Goal: Task Accomplishment & Management: Manage account settings

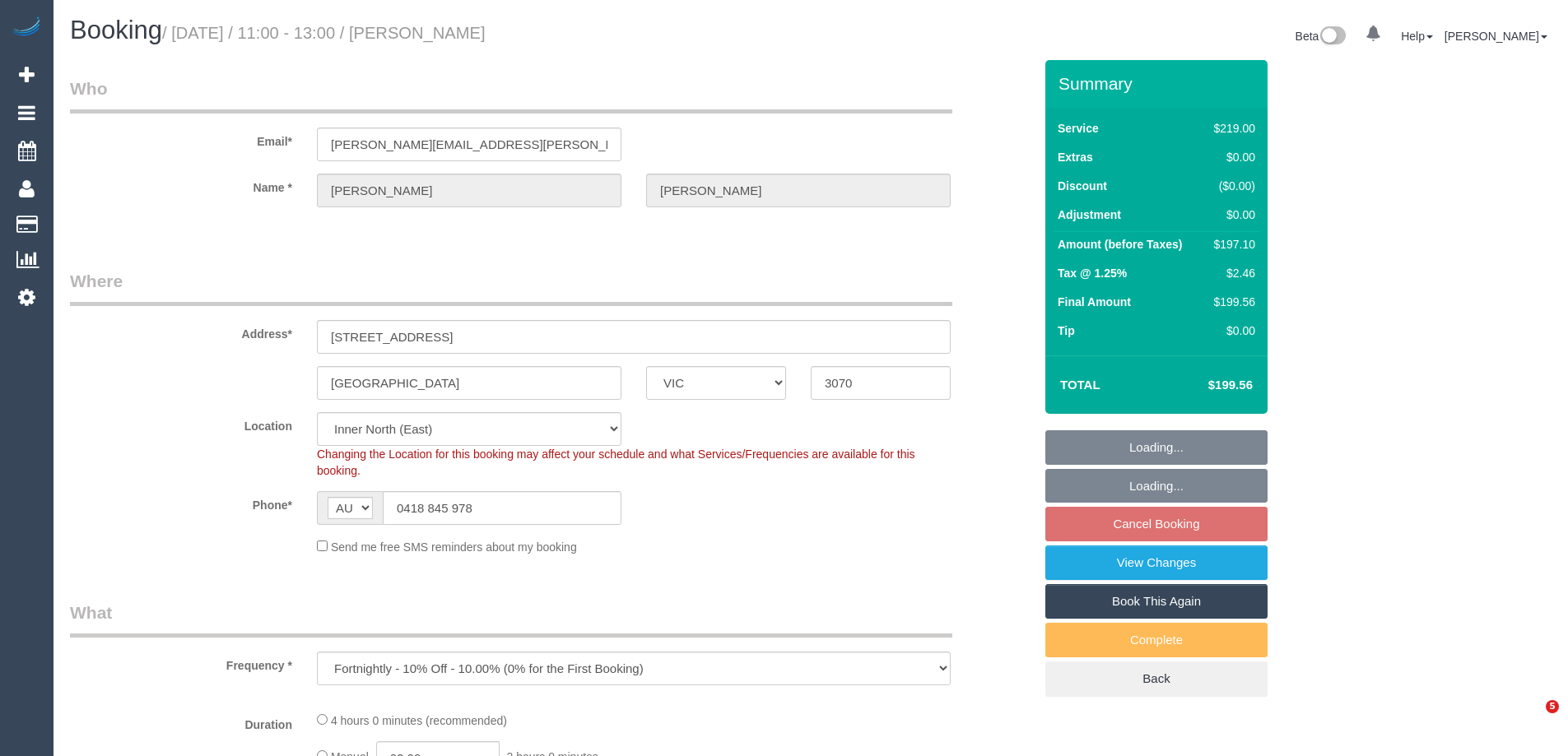
select select "VIC"
select select "object:706"
select select "string:stripe-pm_1RXXUX2GScqysDRVfwjWgvw9"
select select "number:27"
select select "number:14"
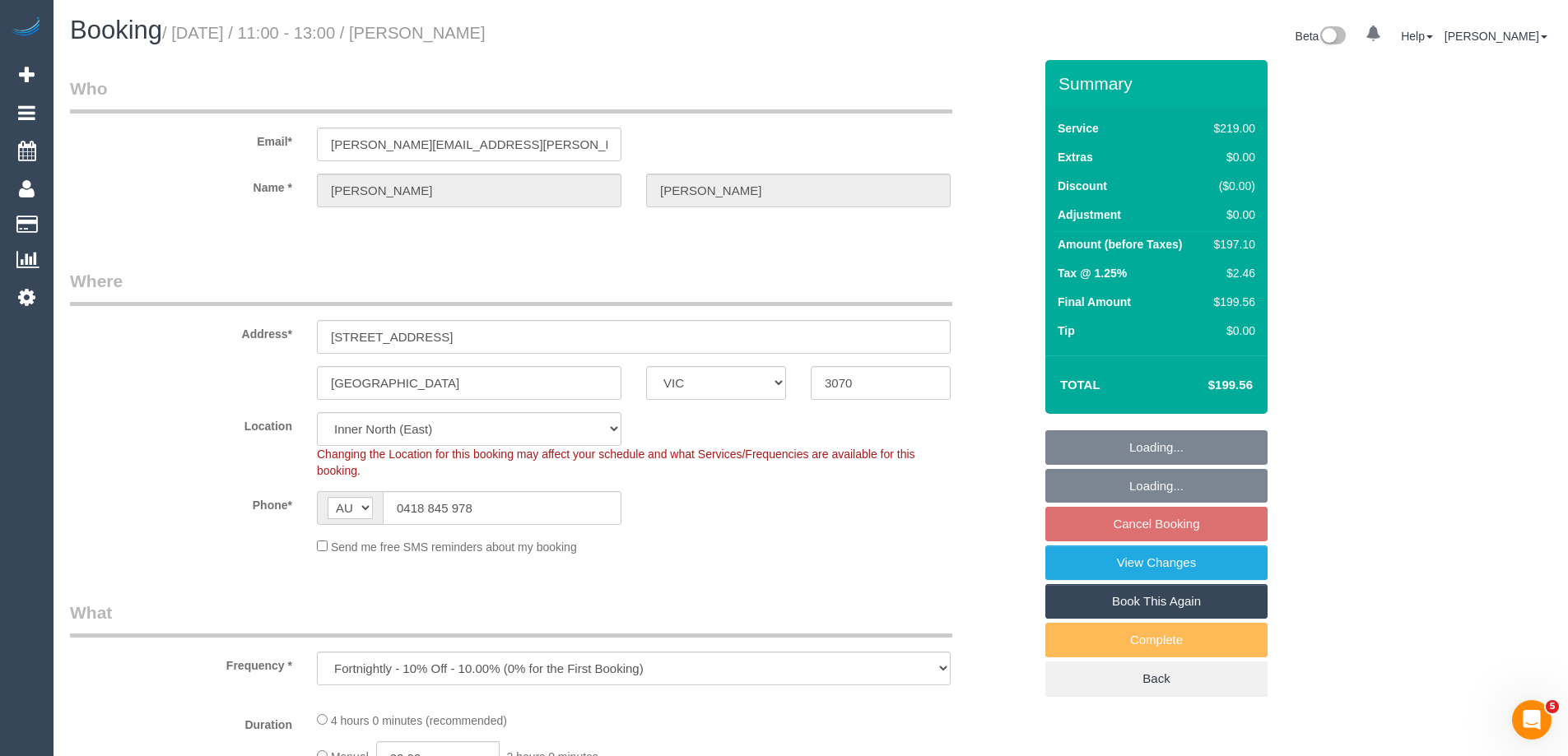
select select "number:19"
select select "number:22"
select select "number:35"
select select "number:26"
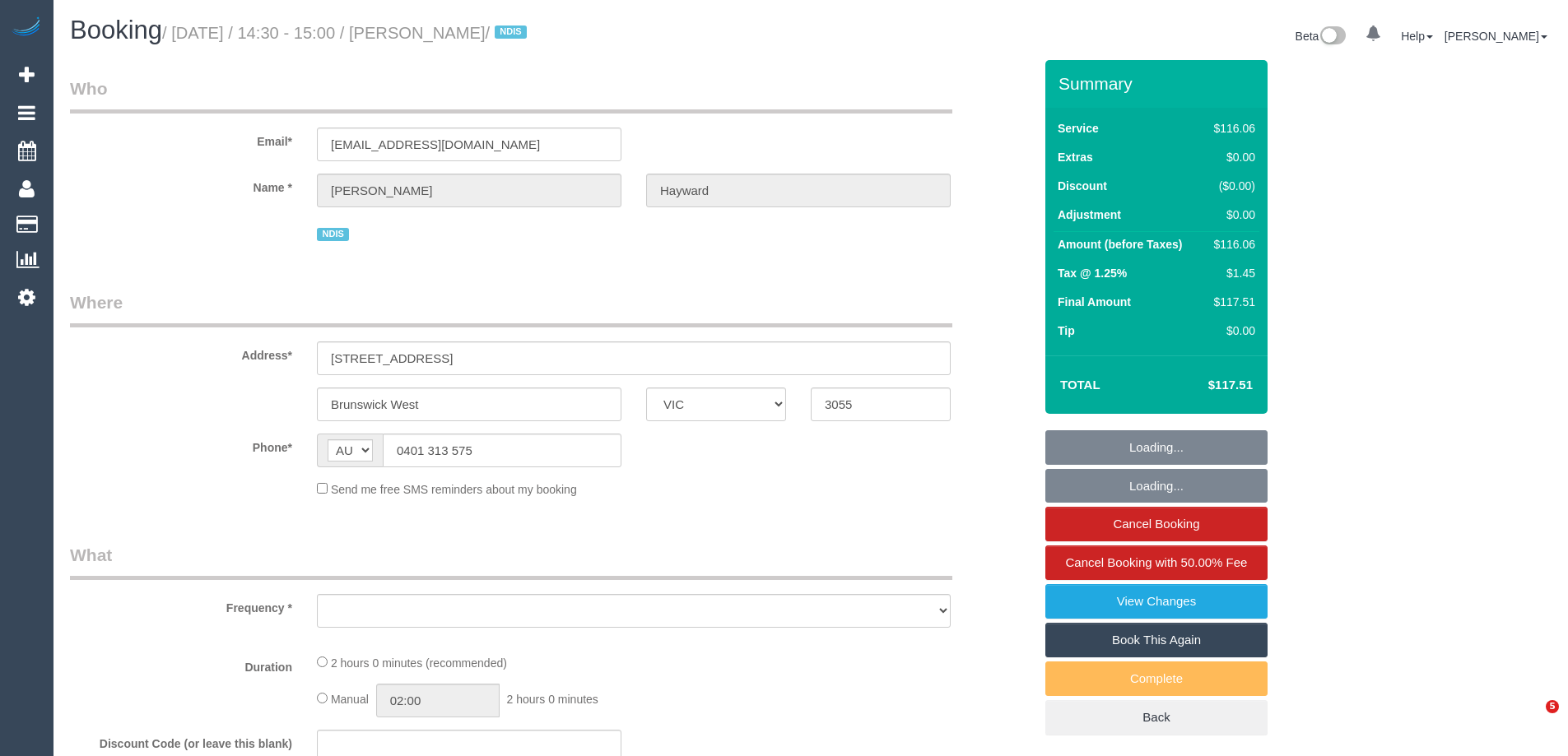
select select "VIC"
select select "number:27"
select select "number:14"
select select "number:19"
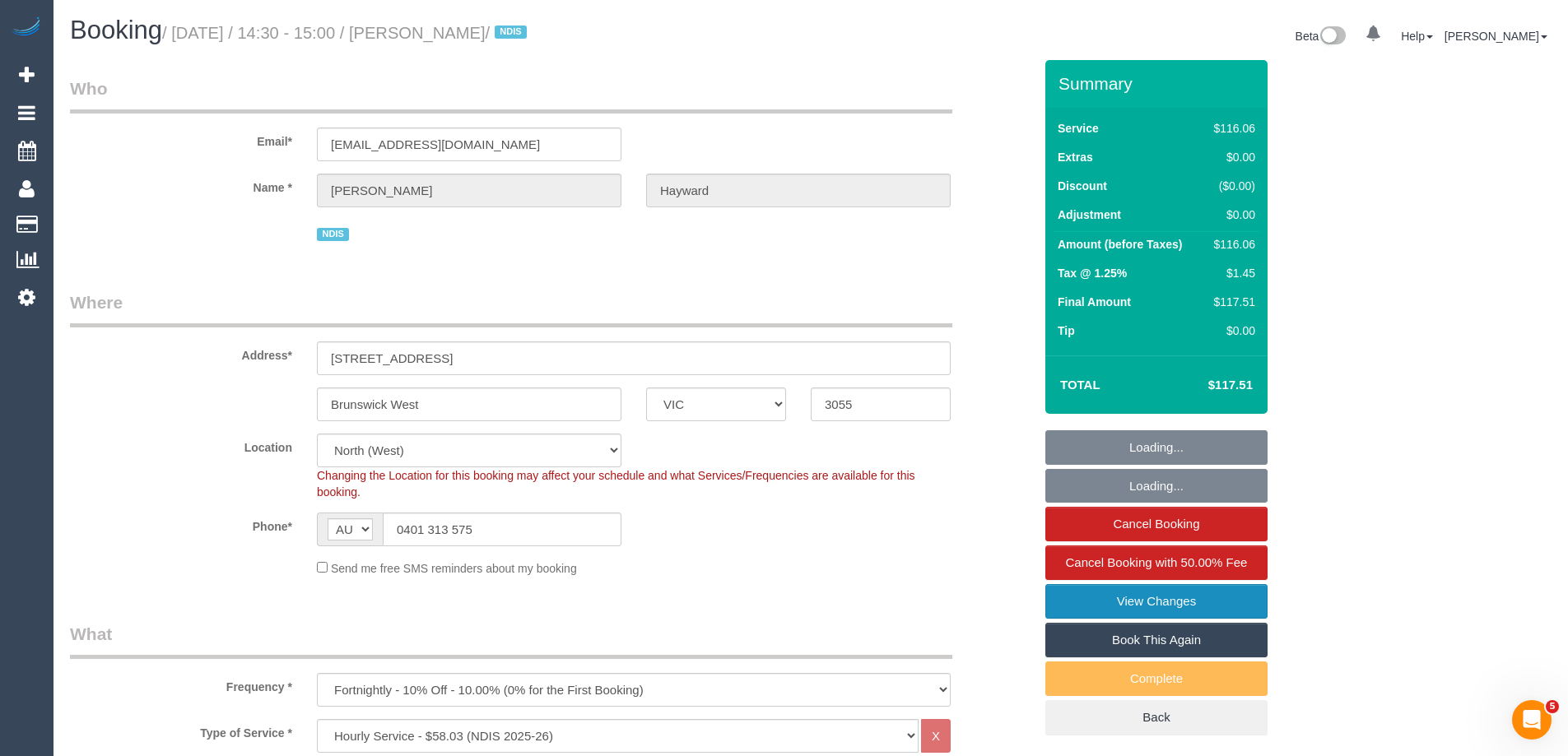
select select "object:774"
click at [1088, 593] on link "View Changes" at bounding box center [1156, 601] width 222 height 34
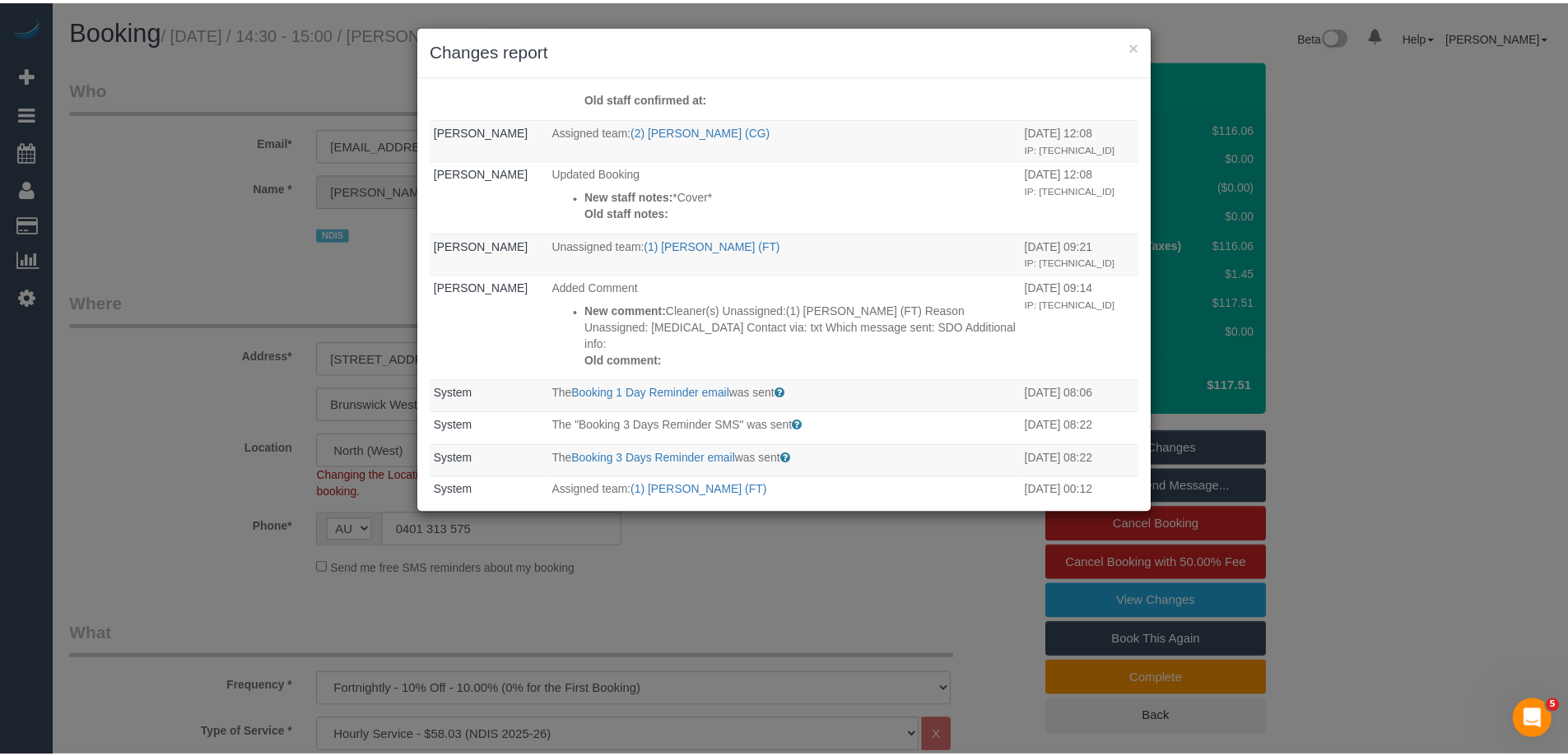
scroll to position [329, 0]
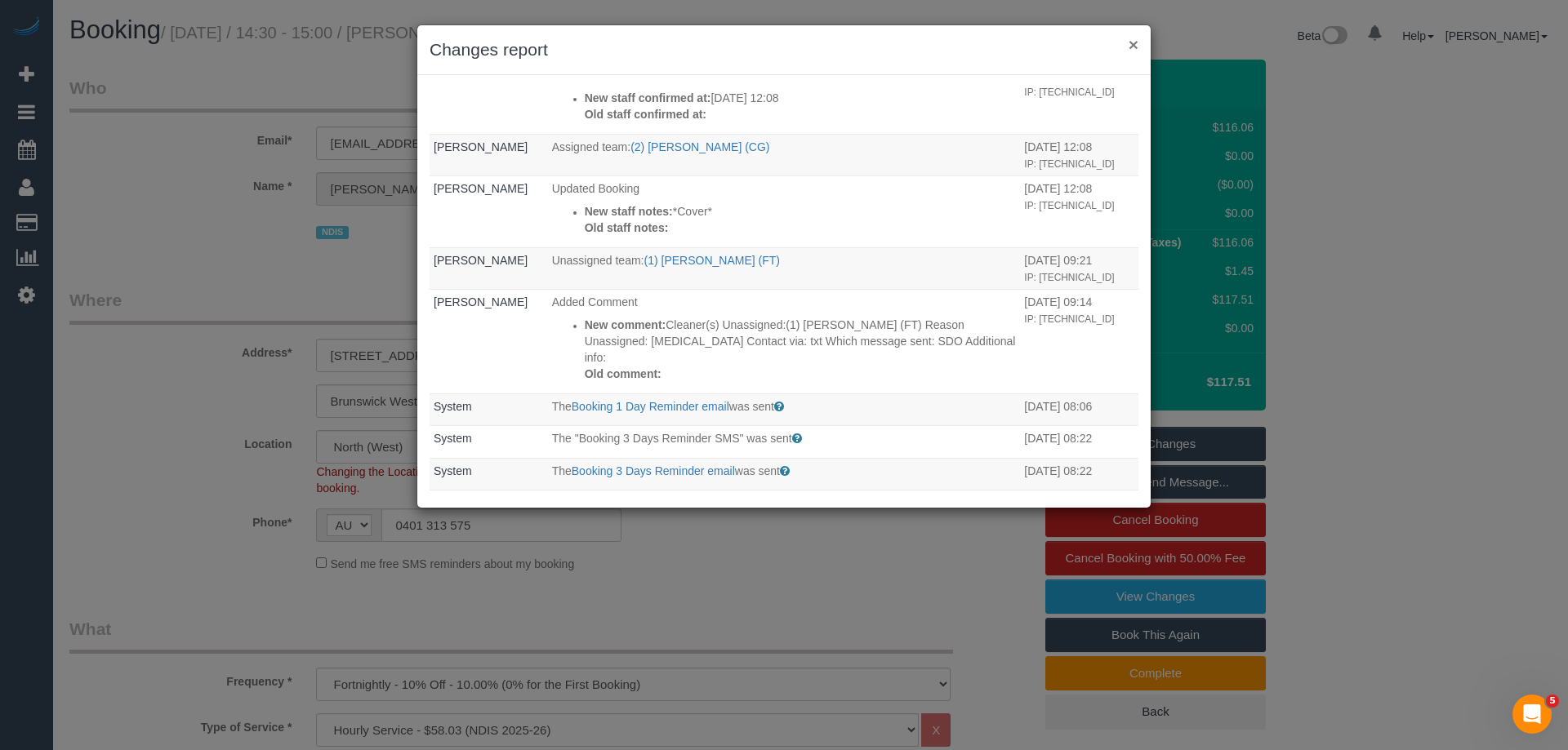
click at [1133, 41] on button "×" at bounding box center [1133, 45] width 10 height 17
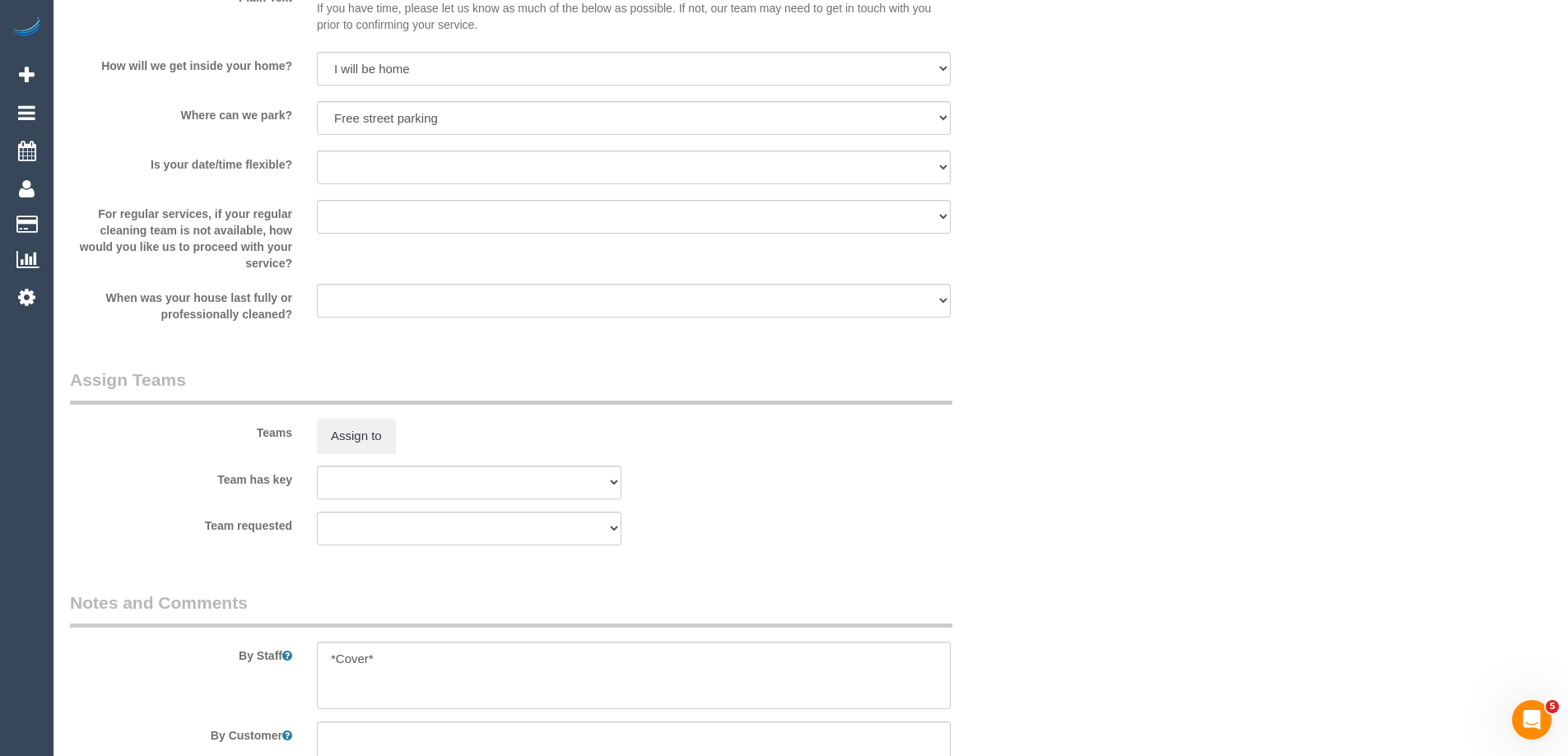
scroll to position [2057, 0]
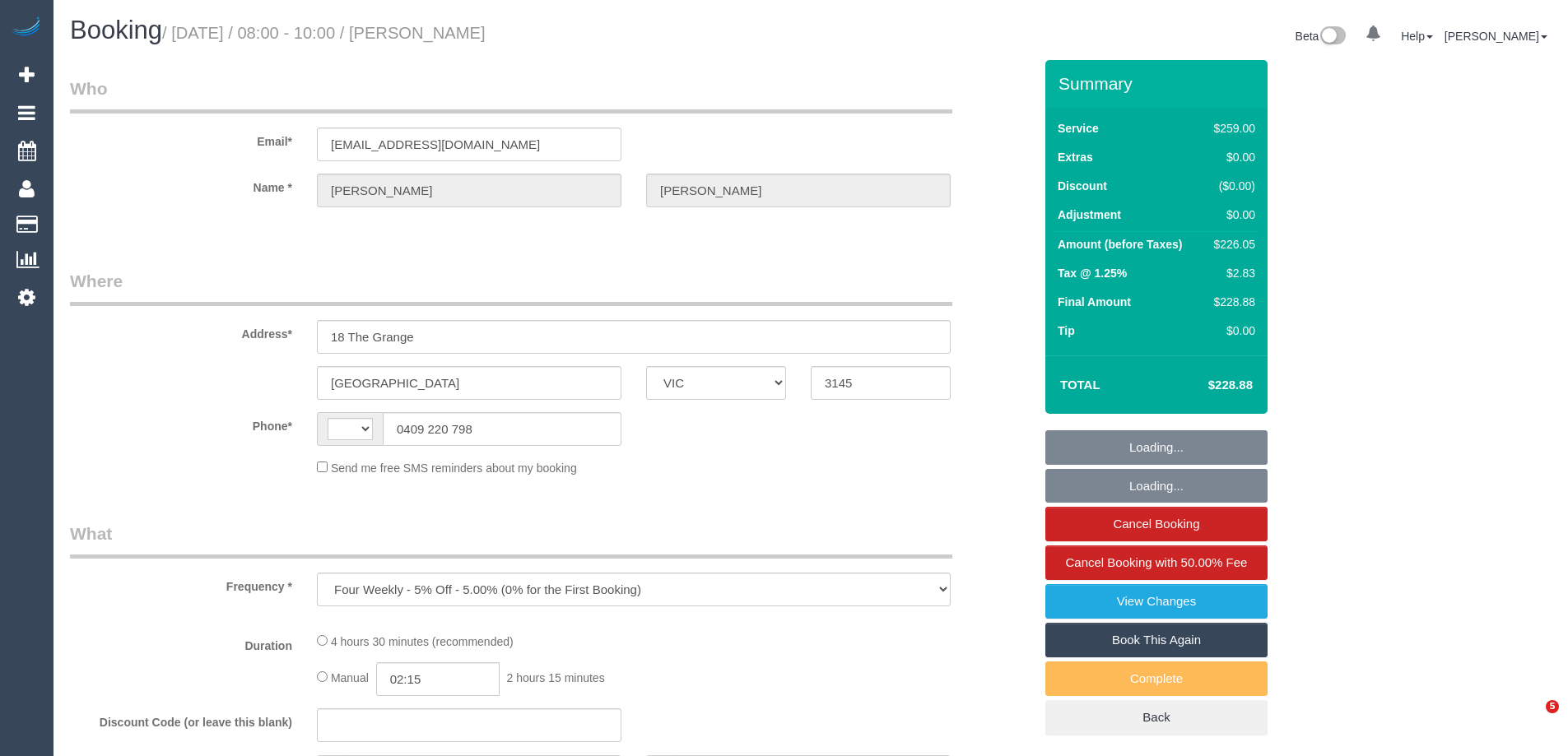
select select "VIC"
select select "string:stripe-pm_1NOuci2GScqysDRV5RU17w4v"
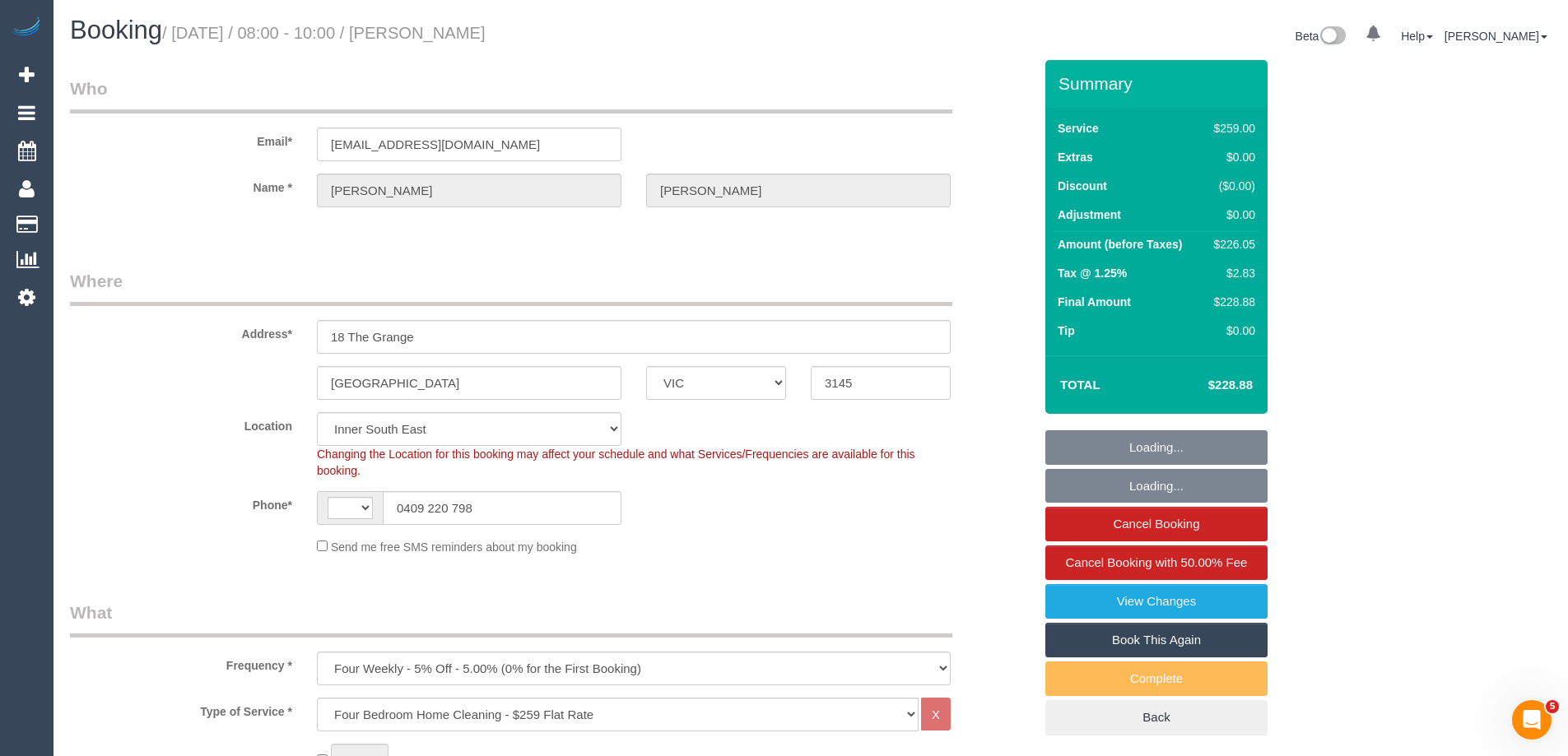
select select "object:703"
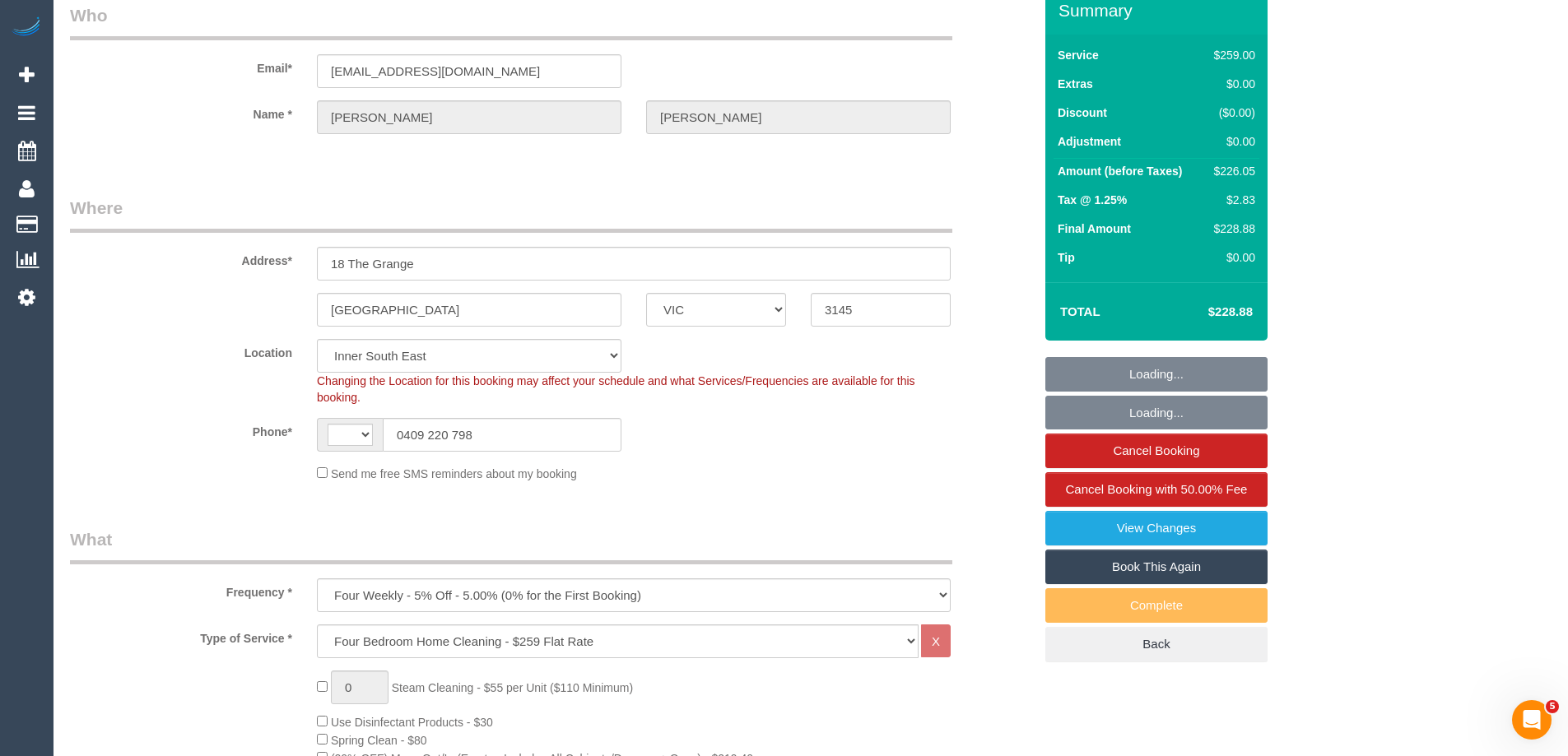
select select "string:AU"
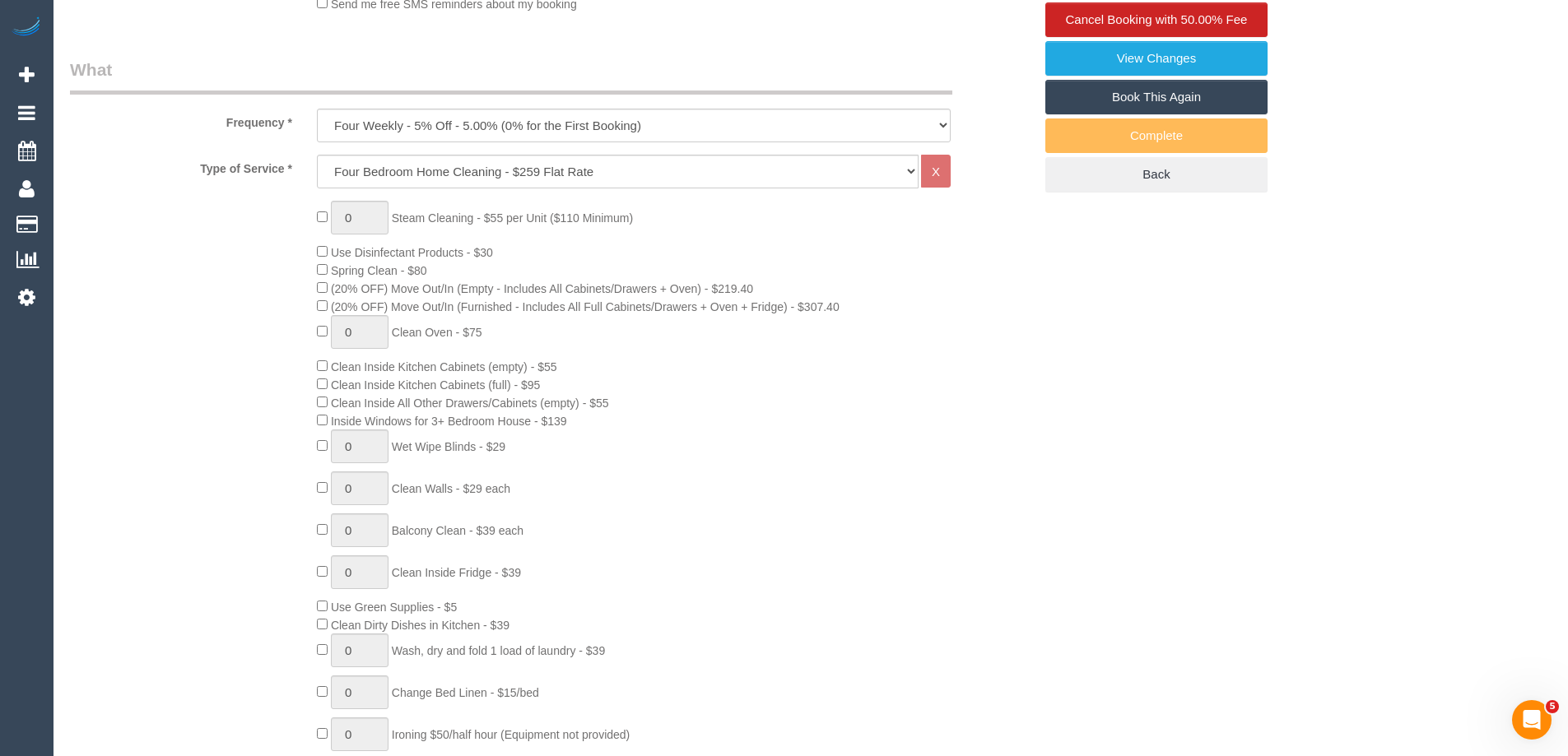
select select "number:27"
select select "number:14"
select select "number:19"
select select "number:24"
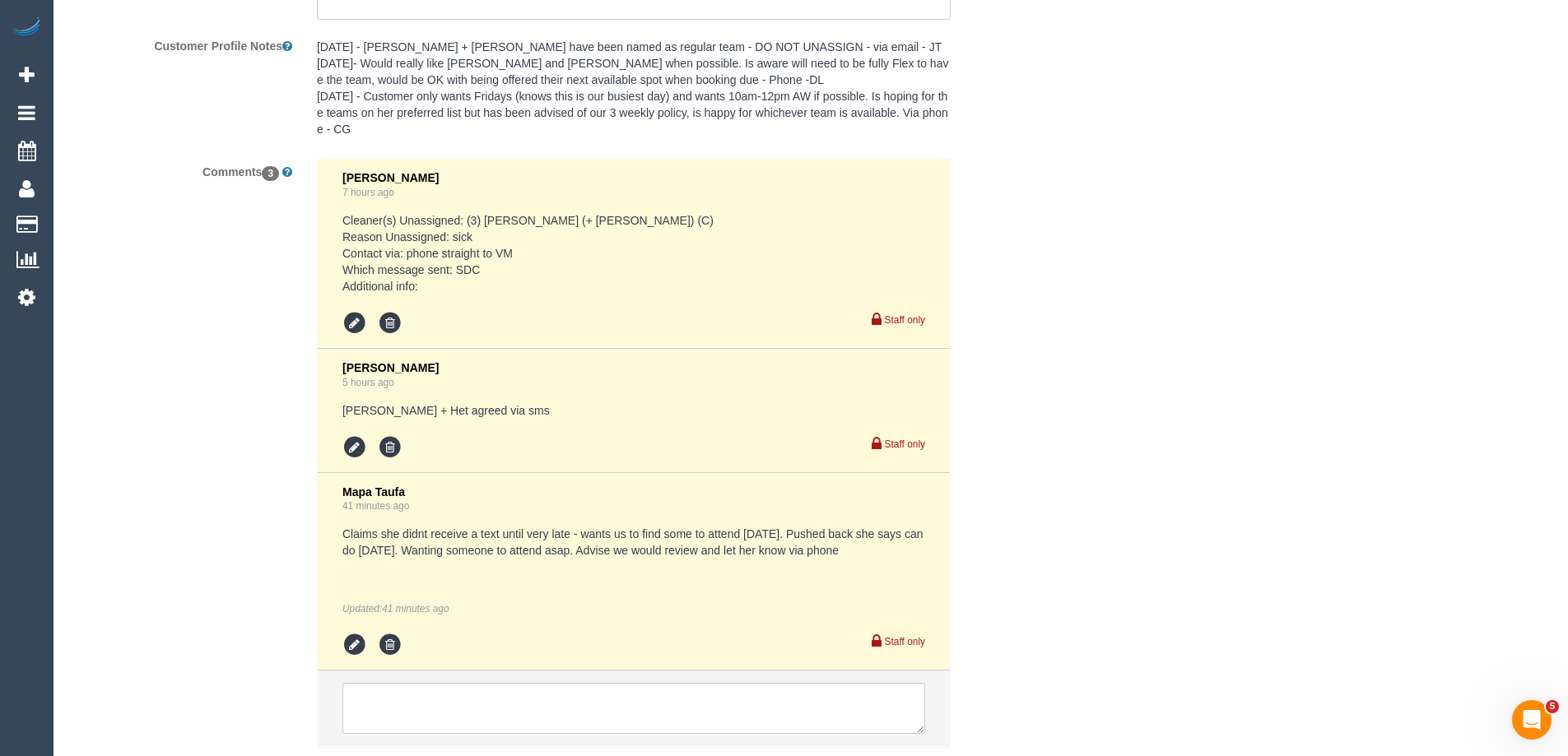
scroll to position [3044, 0]
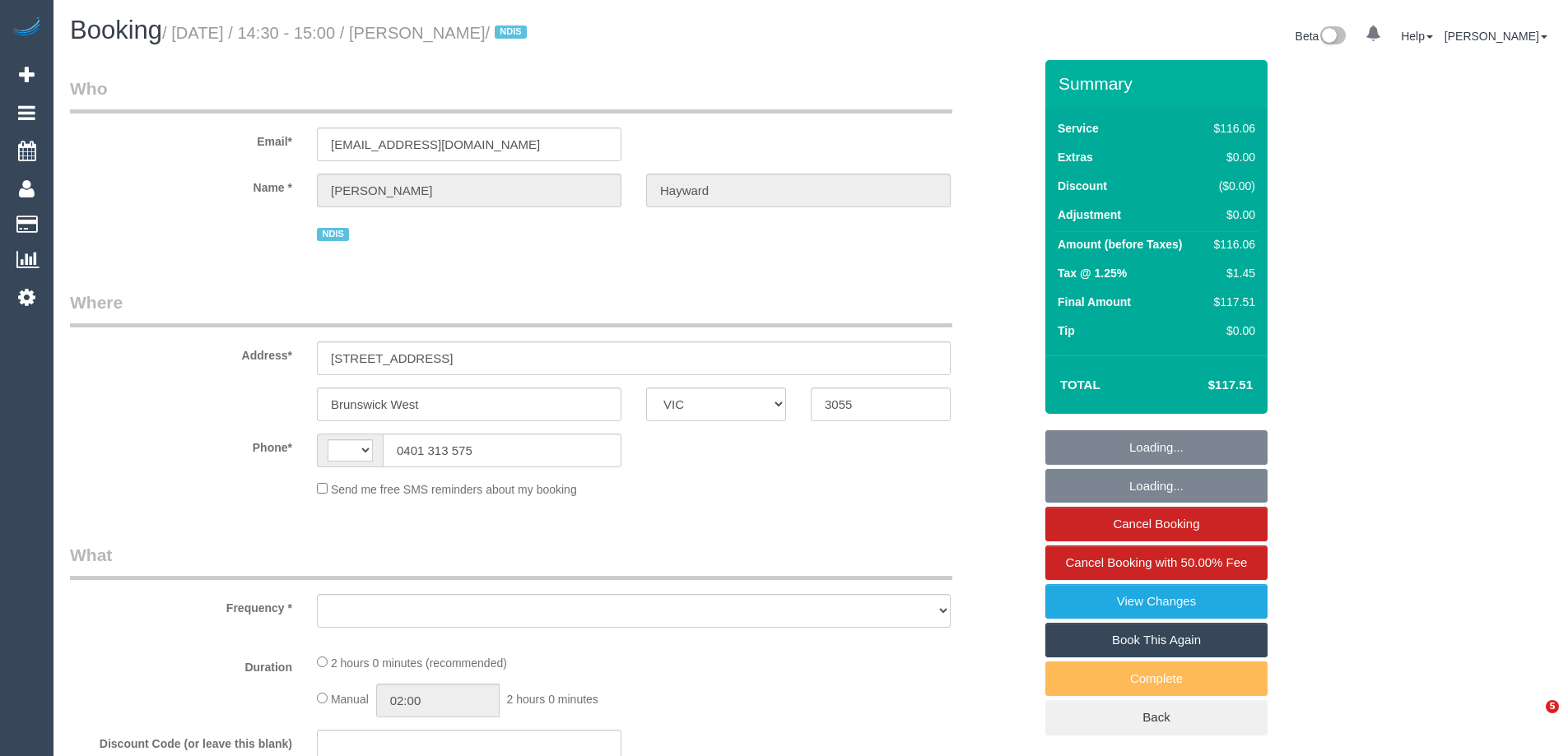
select select "VIC"
select select "number:27"
select select "number:14"
select select "number:19"
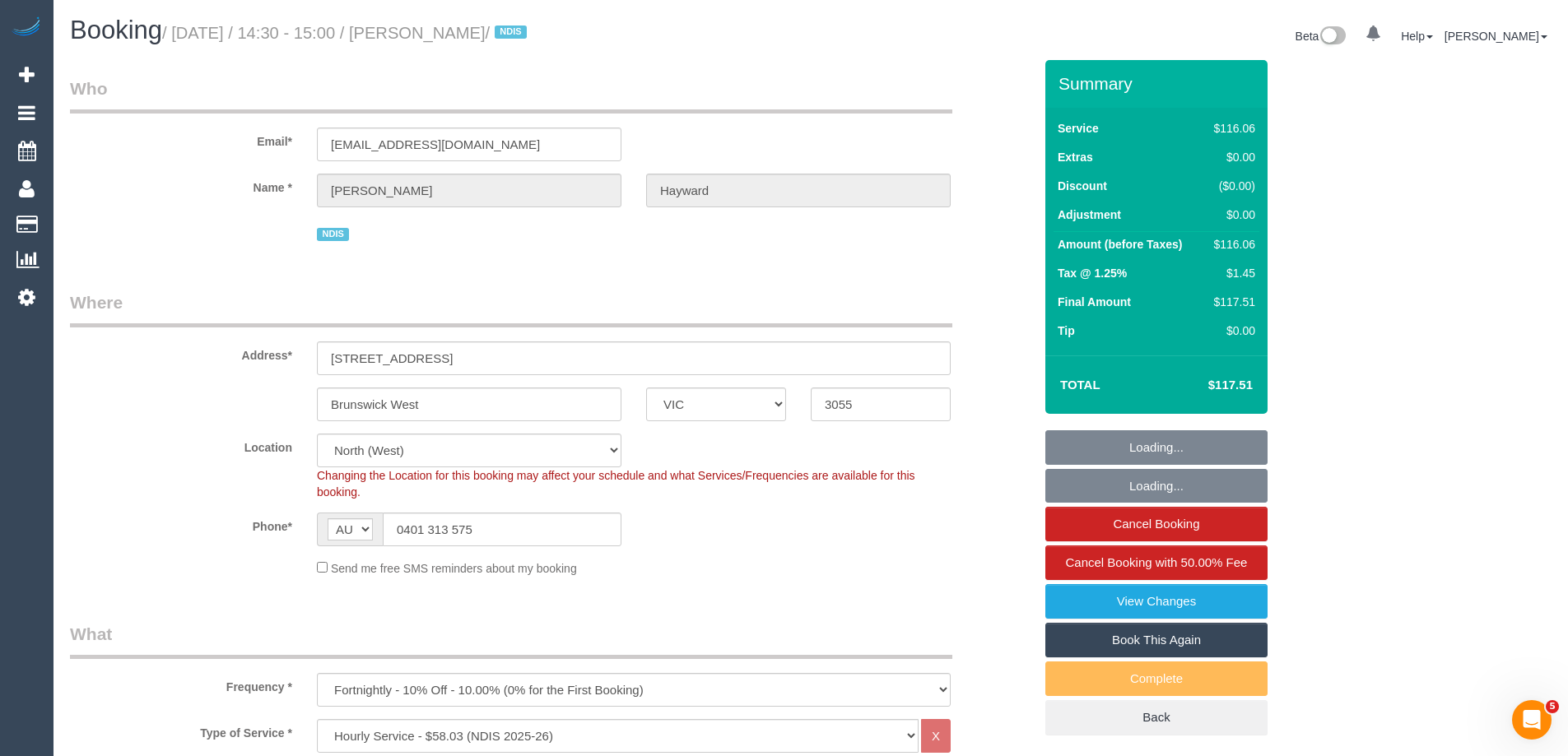
select select "string:AU"
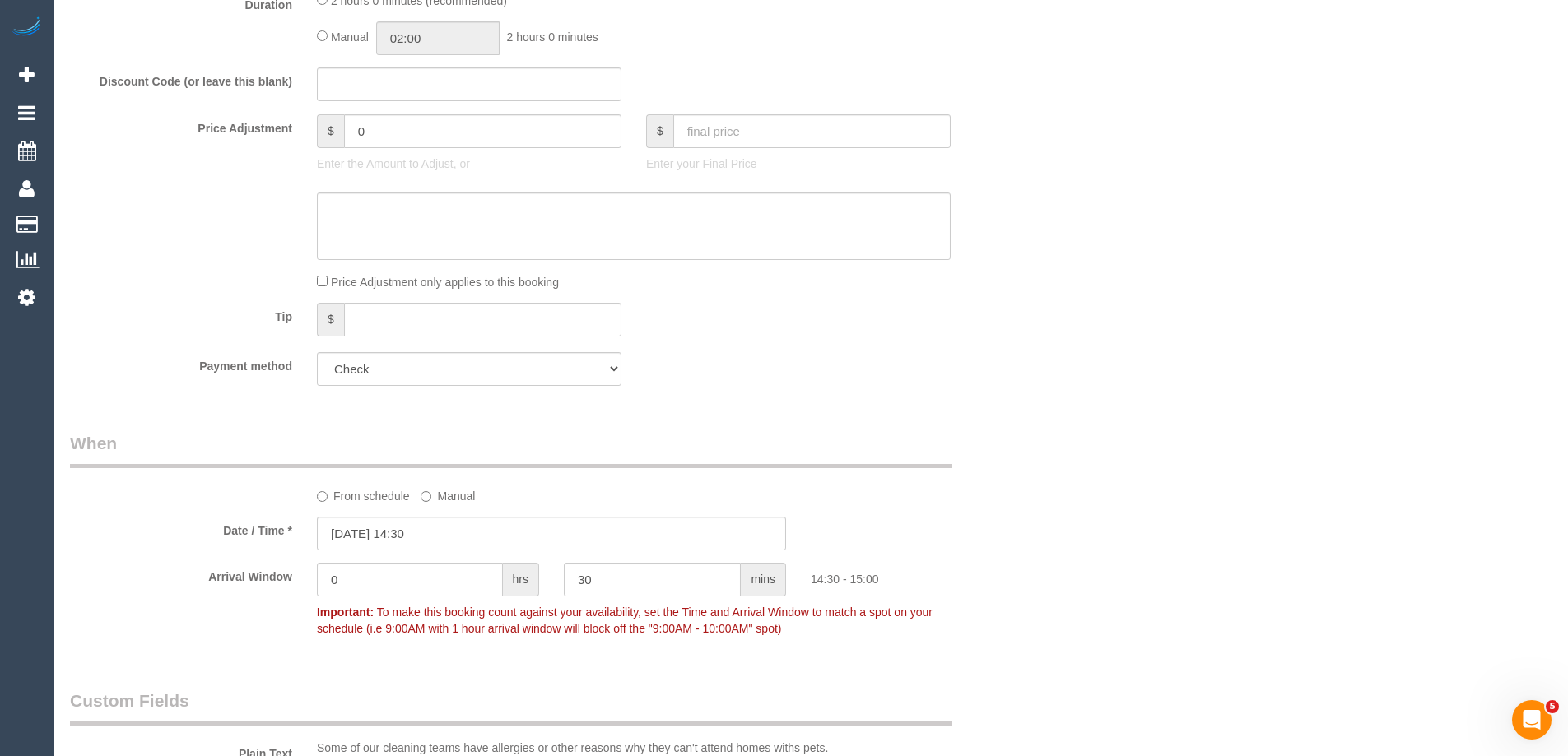
select select "object:1518"
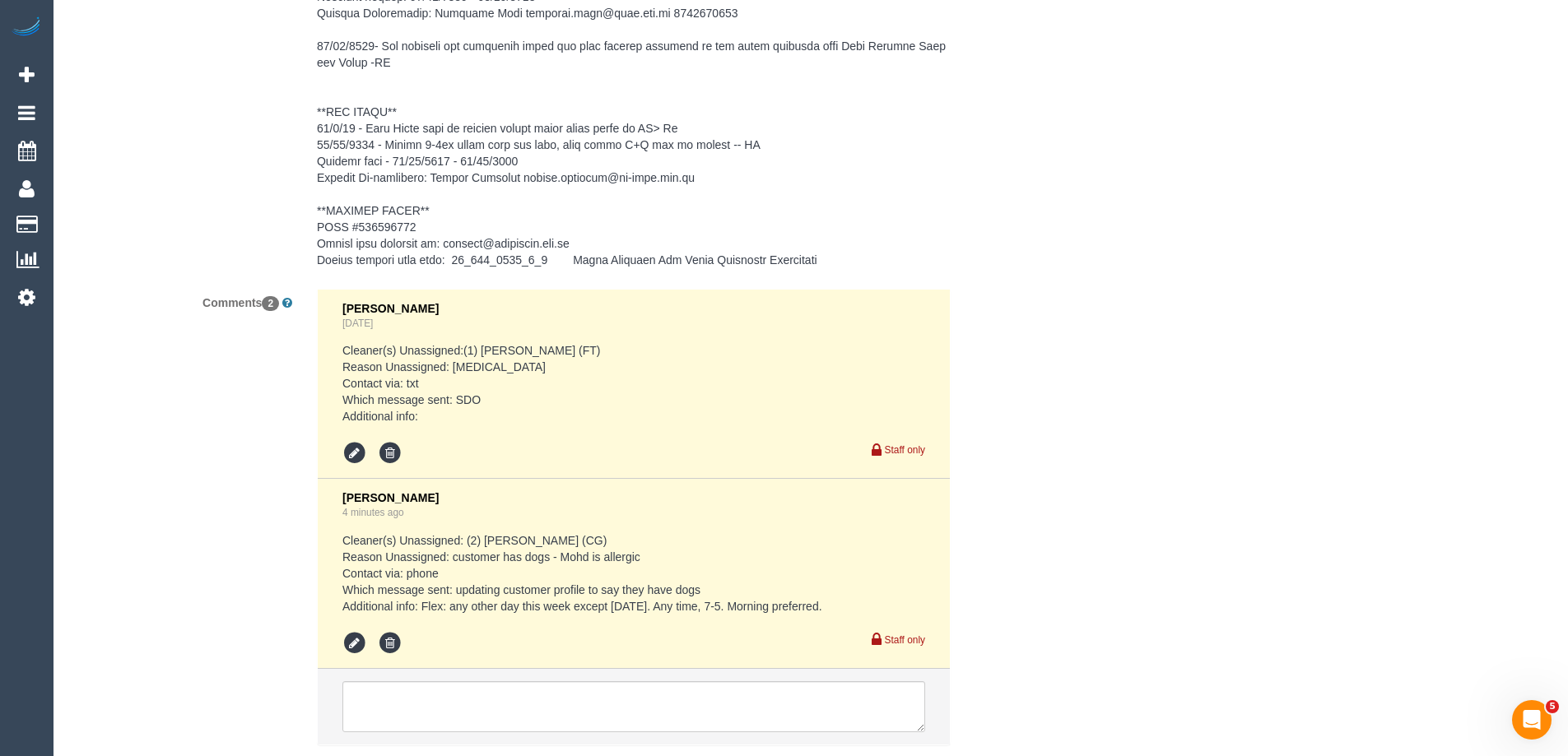
scroll to position [2814, 0]
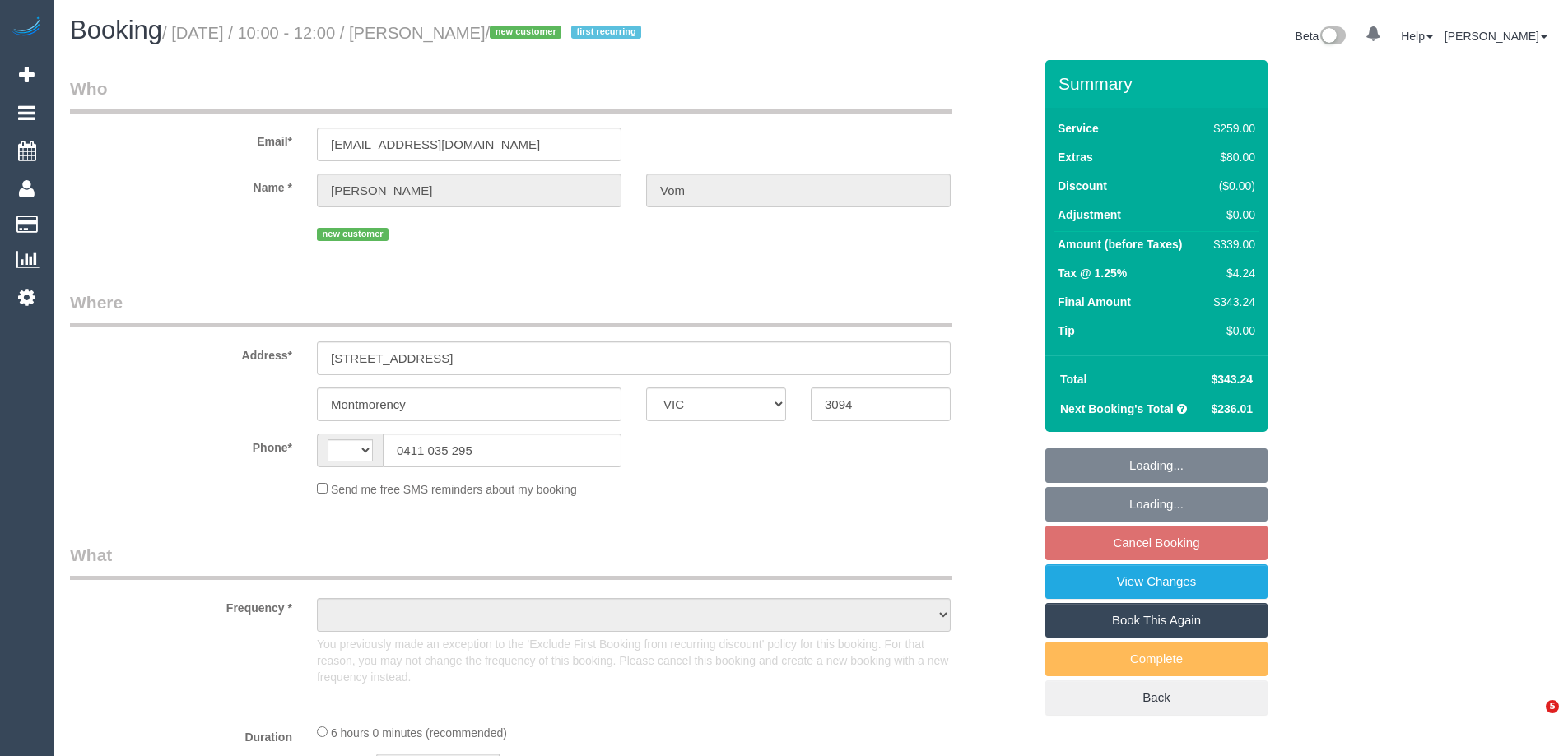
select select "VIC"
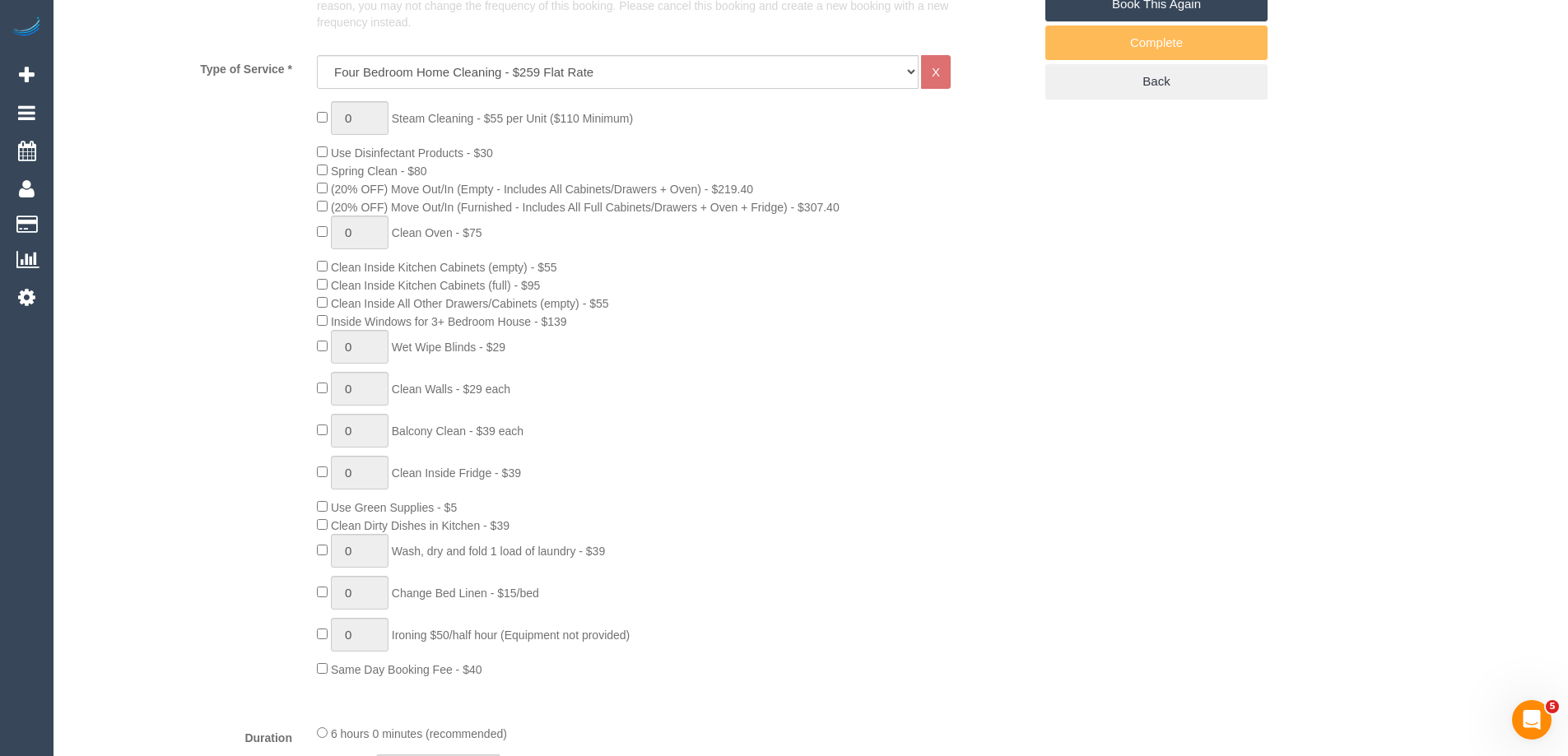
select select "string:AU"
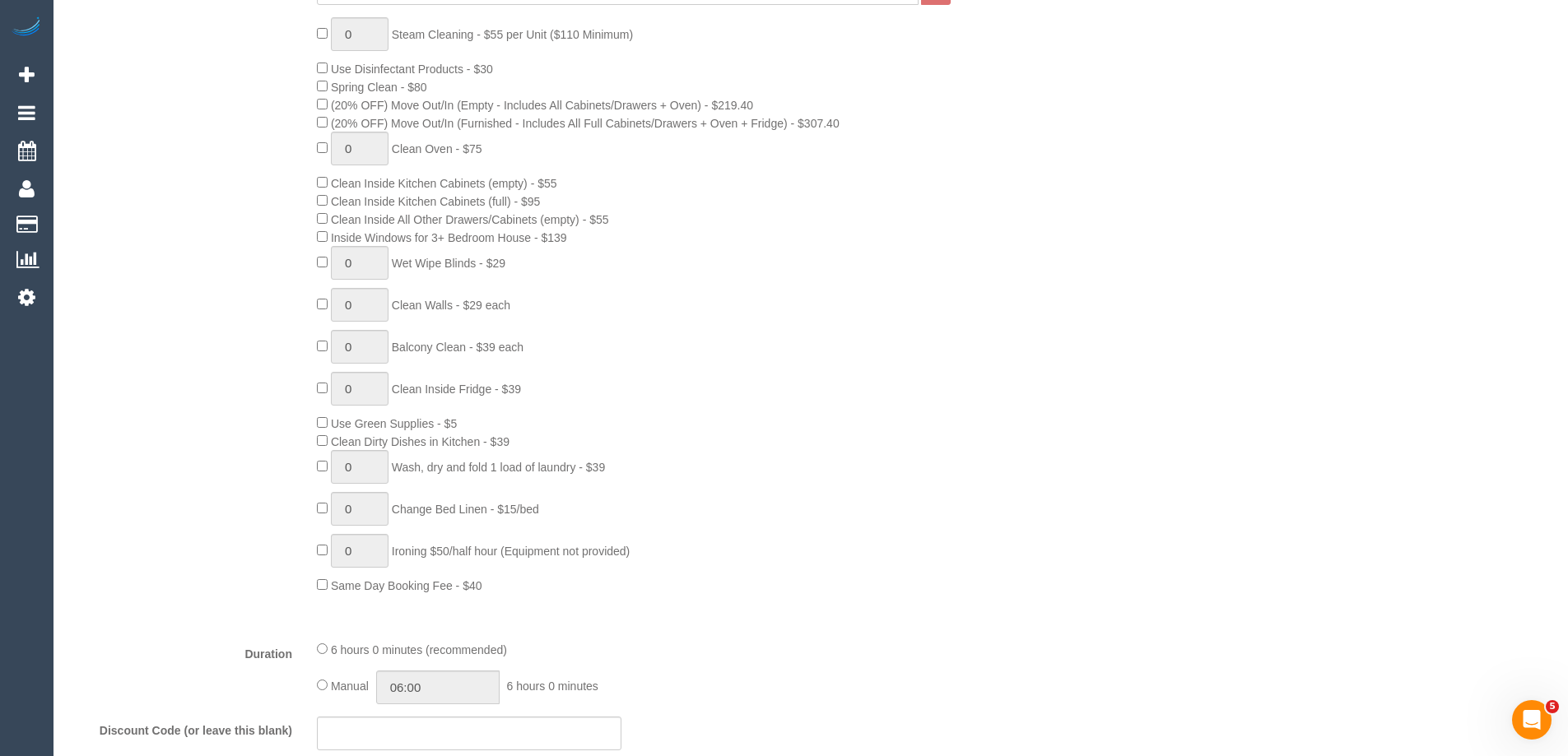
select select "object:671"
select select "string:stripe-pm_1SB5m22GScqysDRVIc5UrcRU"
select select "number:30"
select select "number:14"
select select "number:19"
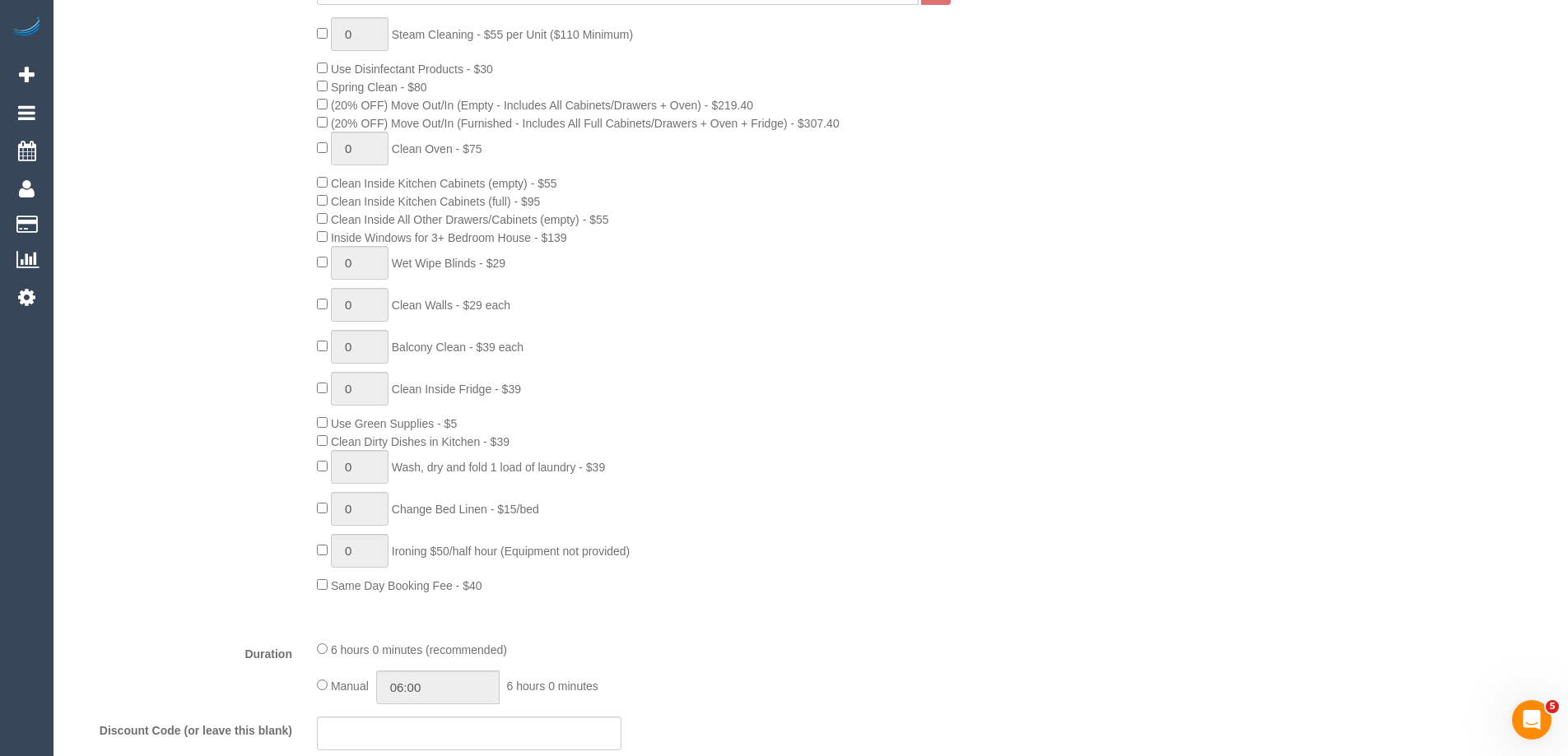
select select "number:22"
select select "number:34"
select select "number:26"
select select "object:822"
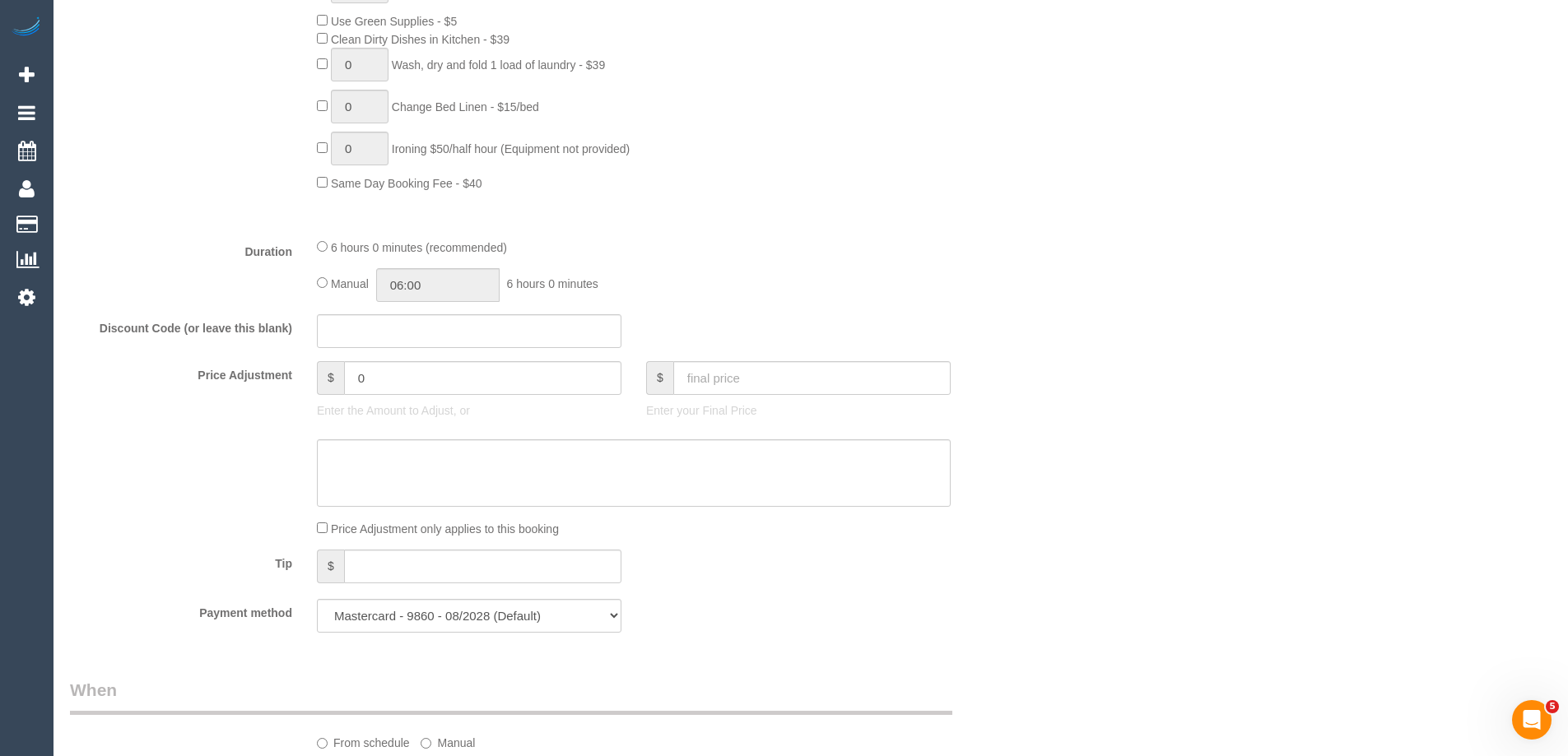
scroll to position [1231, 0]
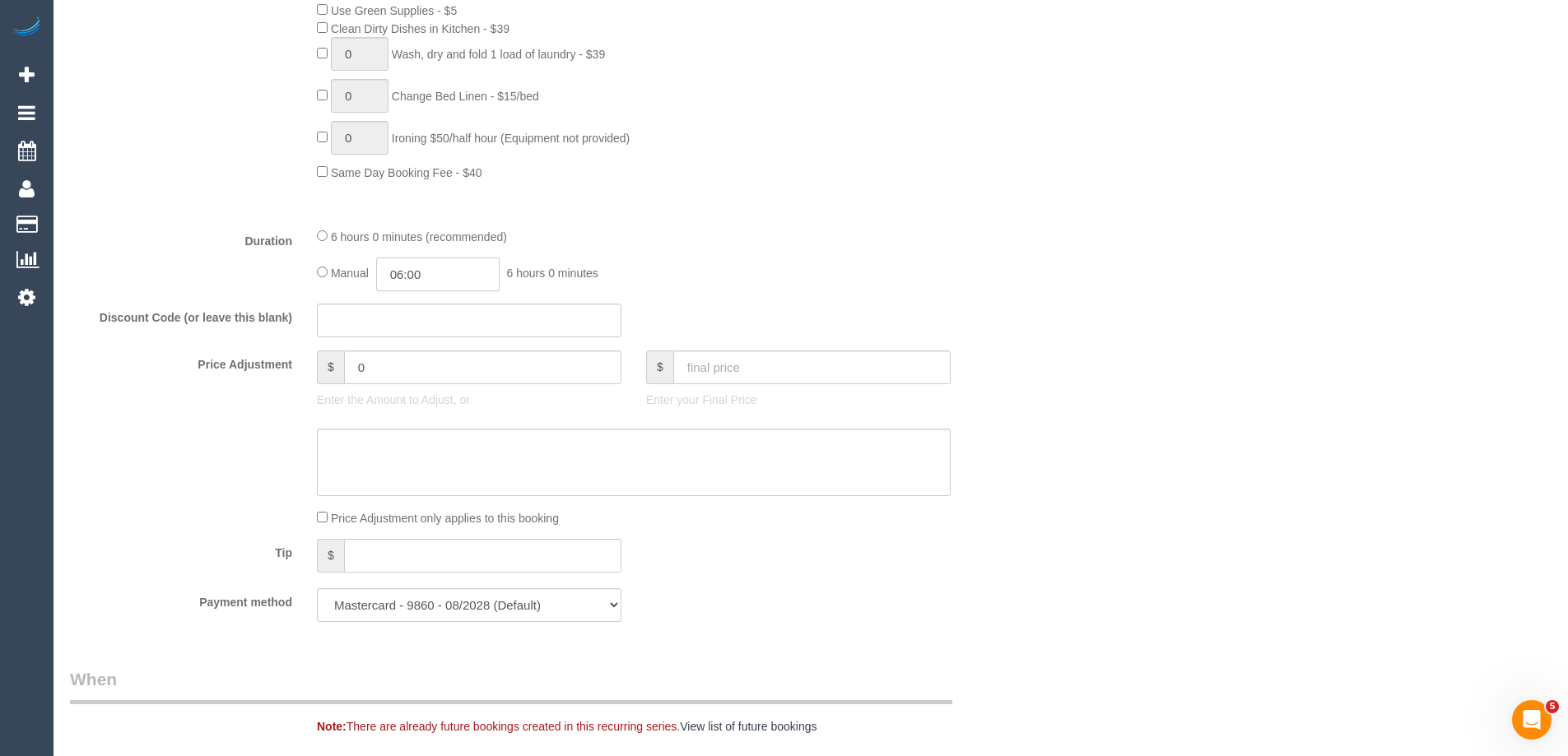
click at [445, 277] on input "06:00" at bounding box center [437, 274] width 124 height 34
type input "03:00"
click at [413, 318] on li "03:00" at bounding box center [419, 328] width 73 height 21
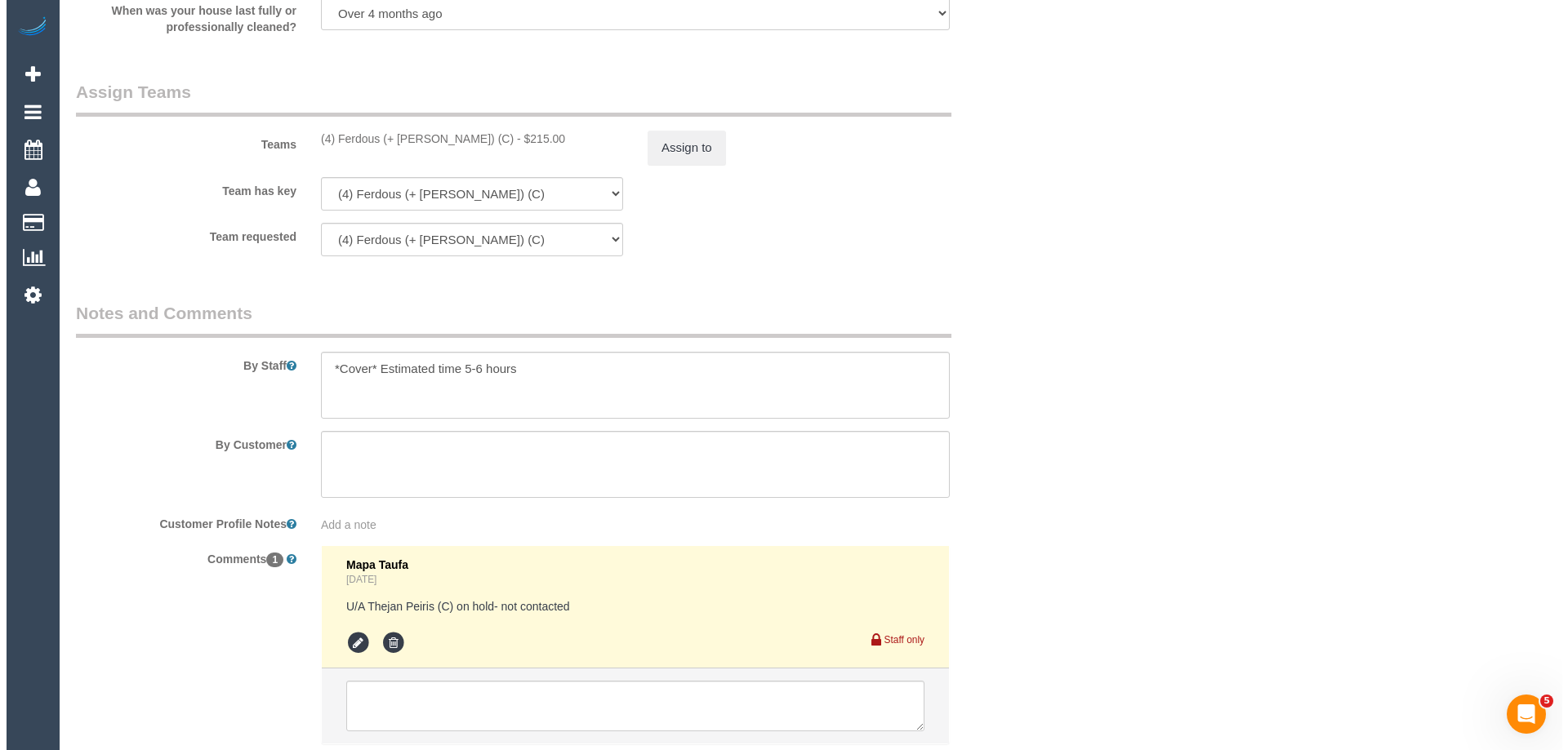
scroll to position [2609, 0]
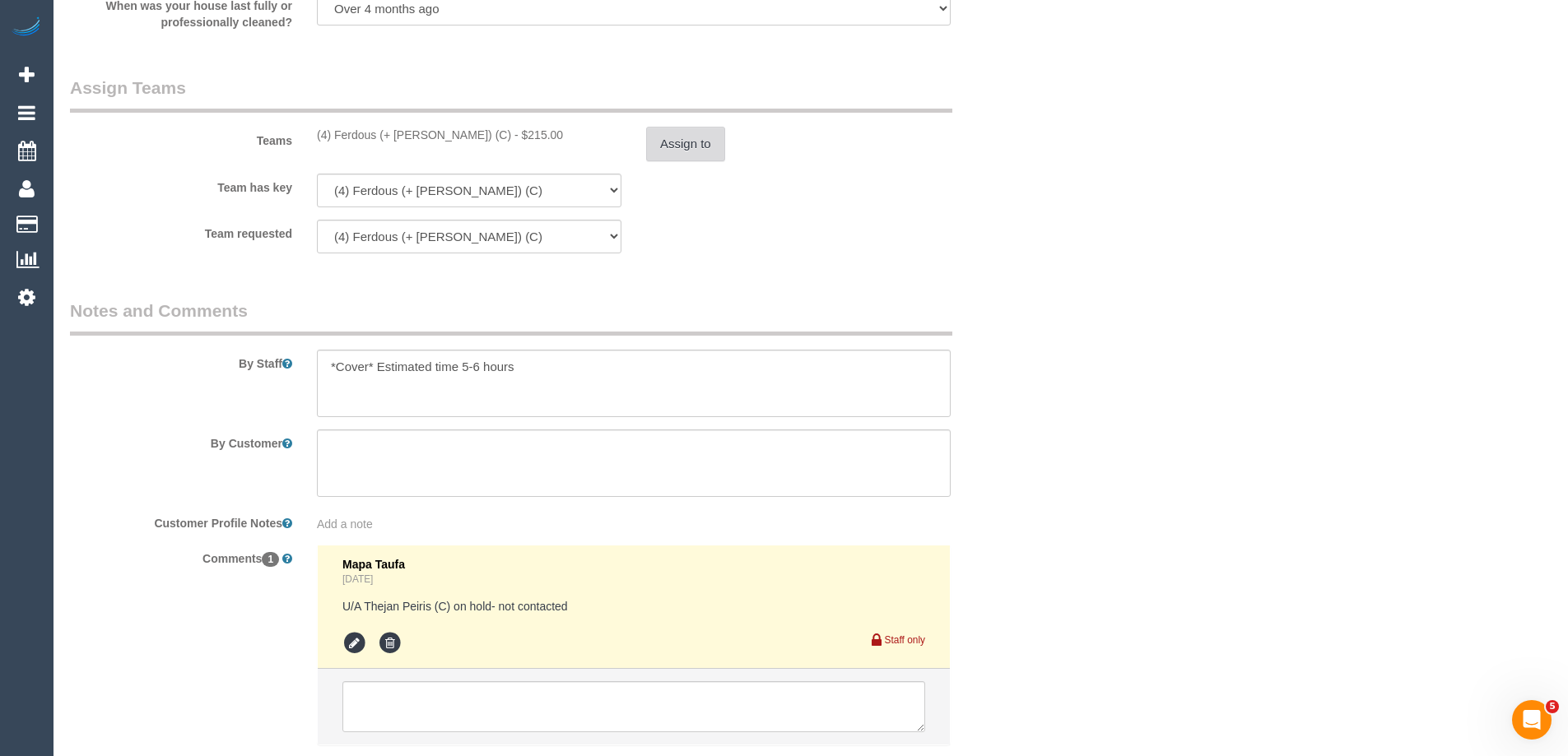
click at [689, 132] on button "Assign to" at bounding box center [685, 143] width 79 height 34
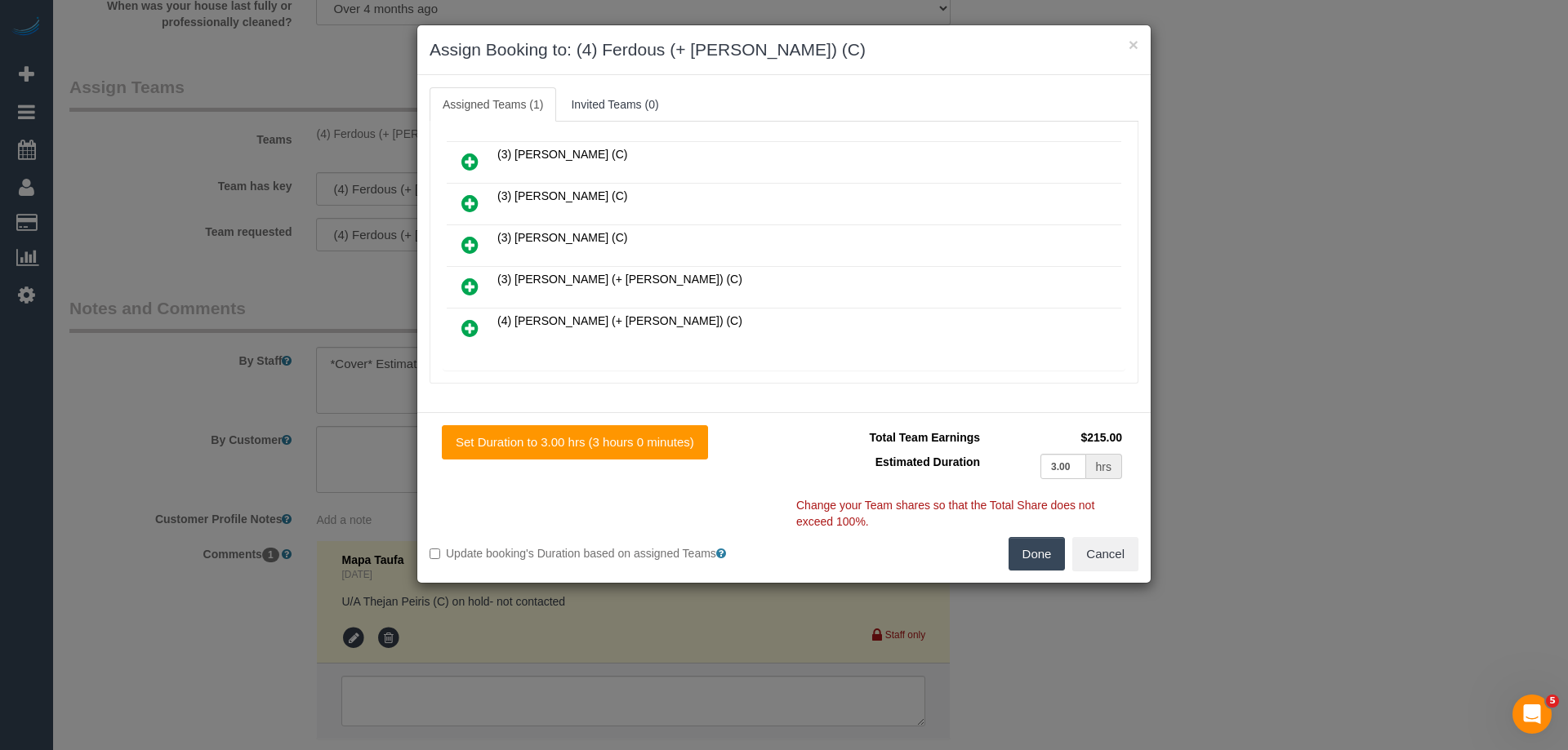
scroll to position [408, 0]
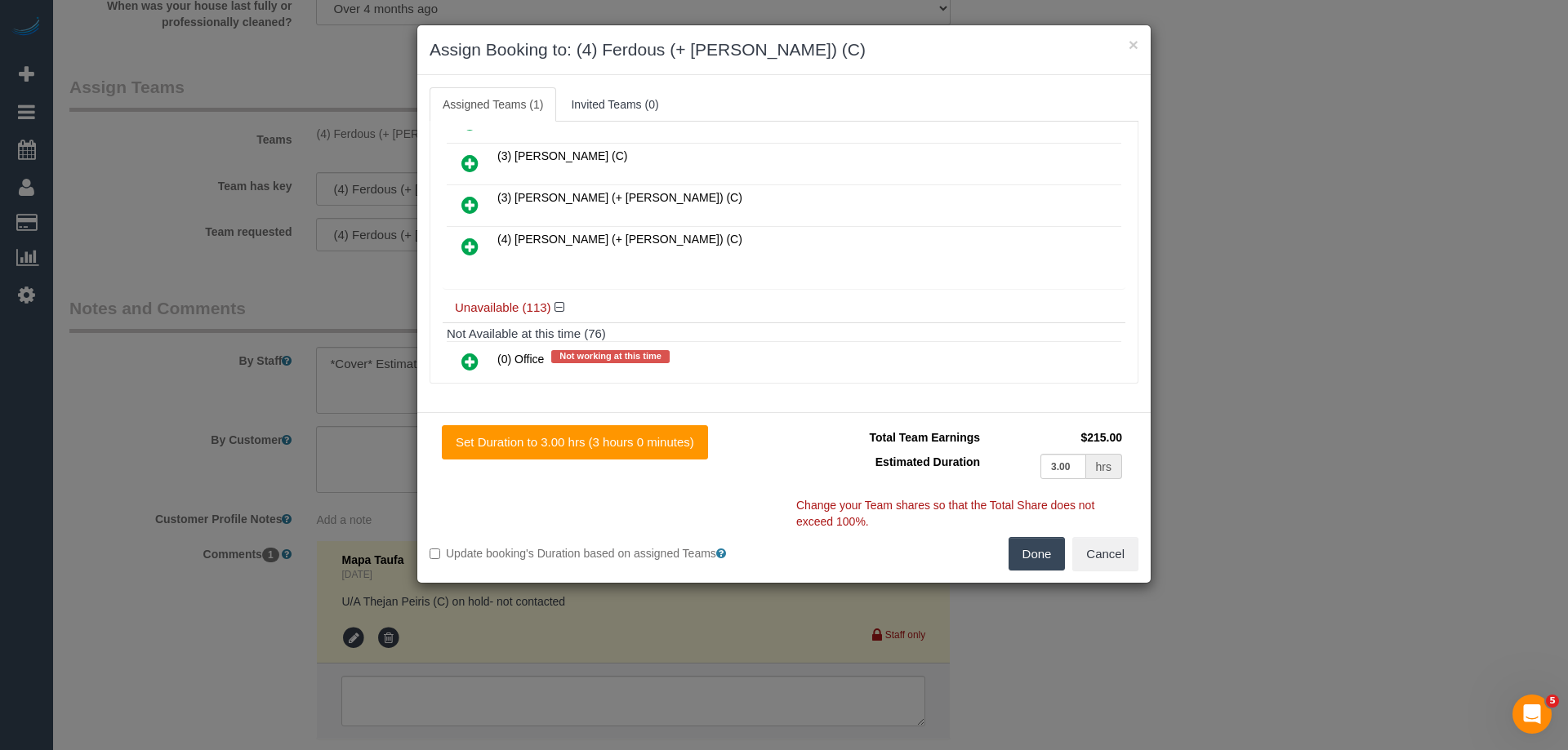
click at [473, 240] on icon at bounding box center [470, 247] width 17 height 19
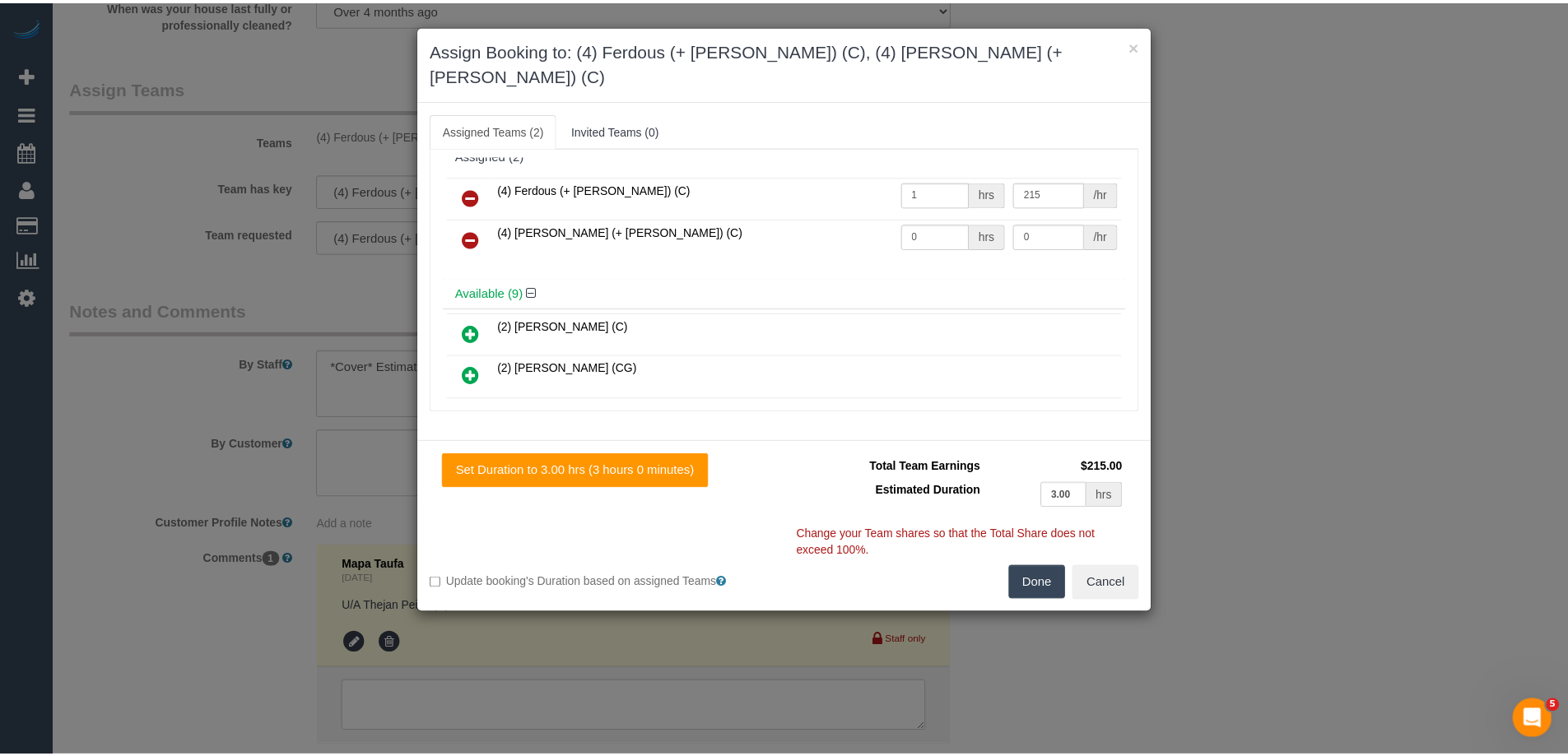
scroll to position [0, 0]
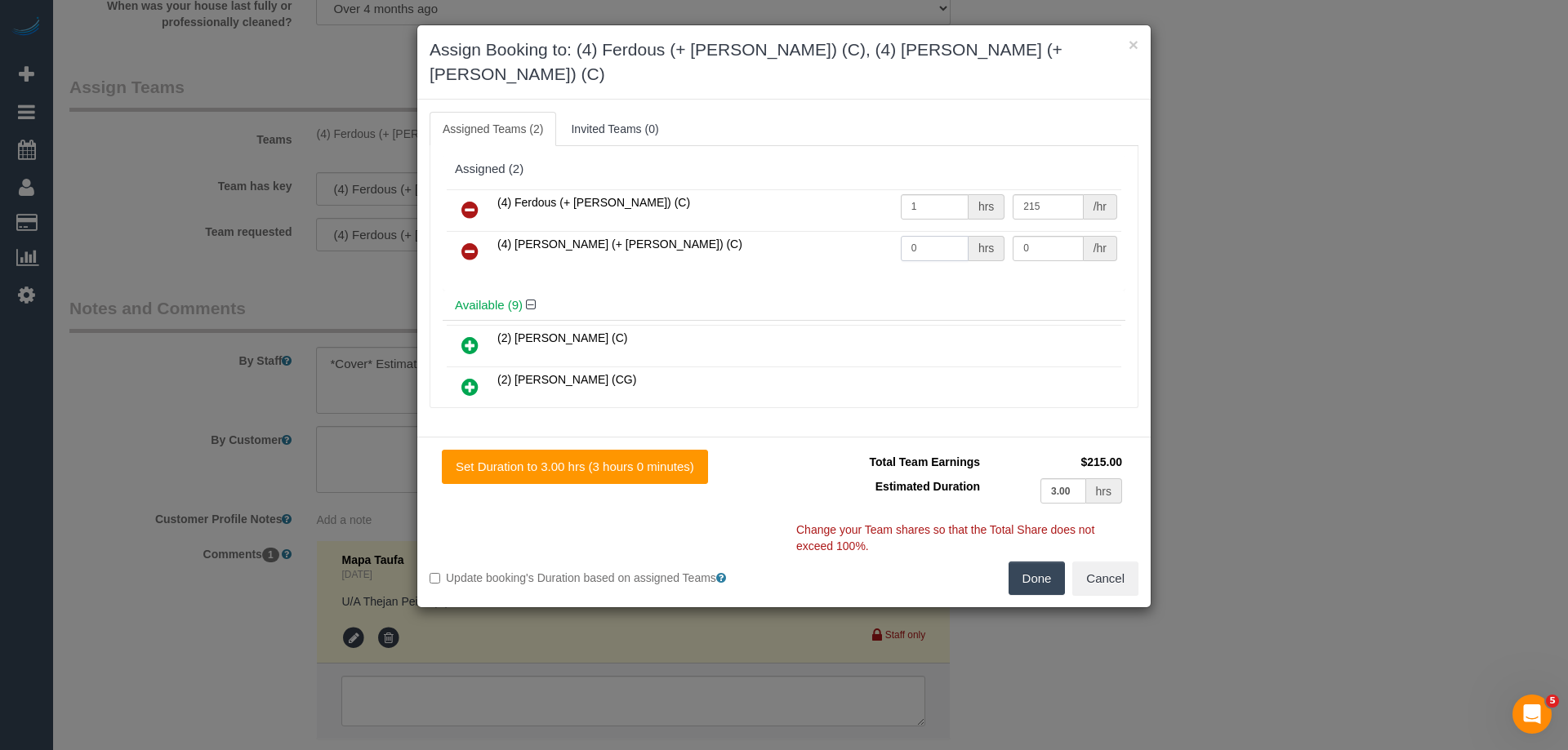
drag, startPoint x: 918, startPoint y: 231, endPoint x: 784, endPoint y: 228, distance: 134.0
click at [785, 231] on tr "(4) Forkan (+ Ferdous) (C) 0 hrs 0 /hr" at bounding box center [783, 252] width 675 height 42
type input "1"
drag, startPoint x: 1041, startPoint y: 220, endPoint x: 948, endPoint y: 218, distance: 93.0
click at [948, 231] on tr "(4) Forkan (+ Ferdous) (C) 1 hrs 0 /hr" at bounding box center [783, 252] width 675 height 42
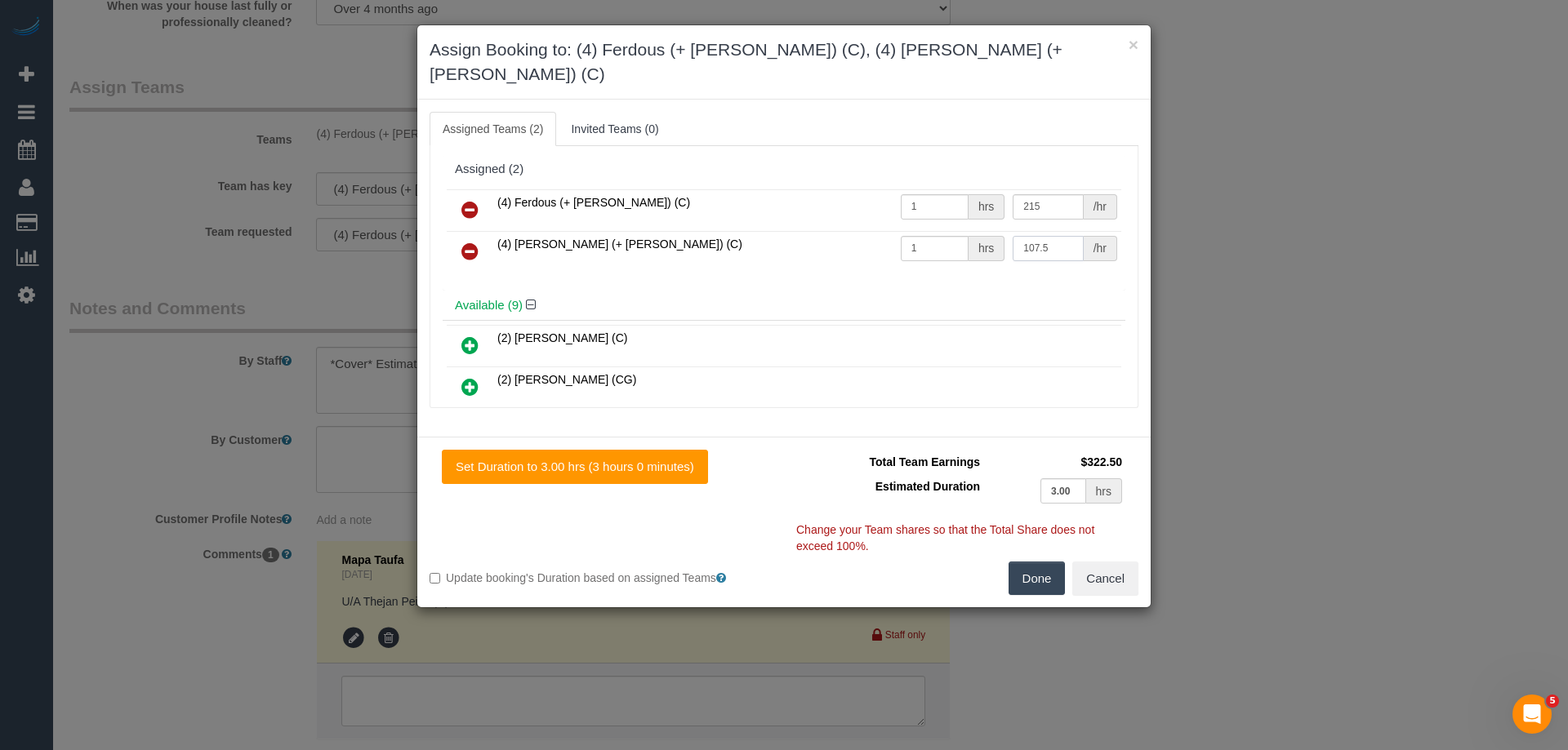
type input "107.5"
drag, startPoint x: 1053, startPoint y: 186, endPoint x: 890, endPoint y: 169, distance: 163.9
click at [890, 190] on tr "(4) Ferdous (+ Forkan) (C) 1 hrs 215 /hr" at bounding box center [783, 210] width 675 height 42
type input "107.5"
click at [1046, 561] on button "Done" at bounding box center [1037, 578] width 57 height 34
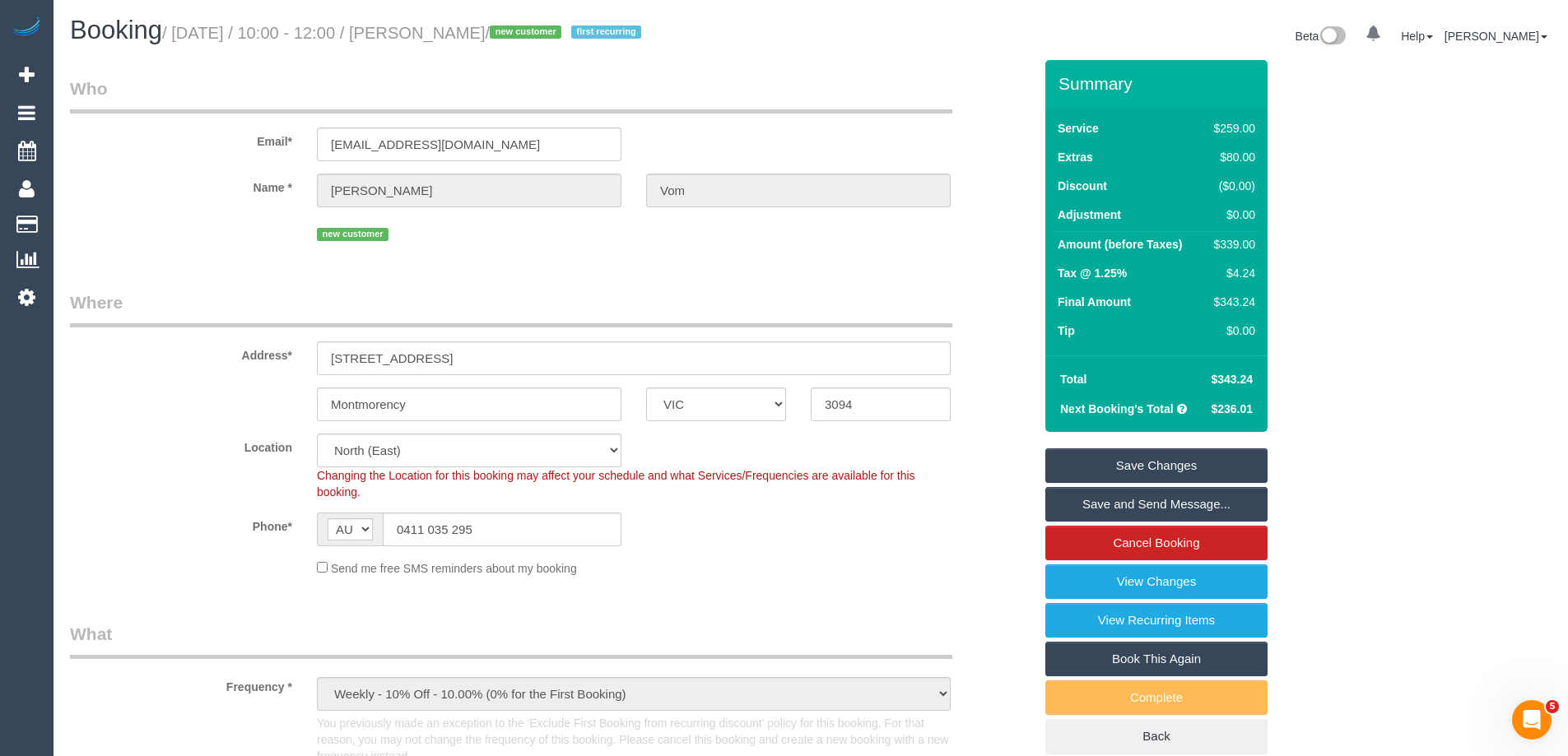
click at [1087, 460] on link "Save Changes" at bounding box center [1156, 465] width 222 height 34
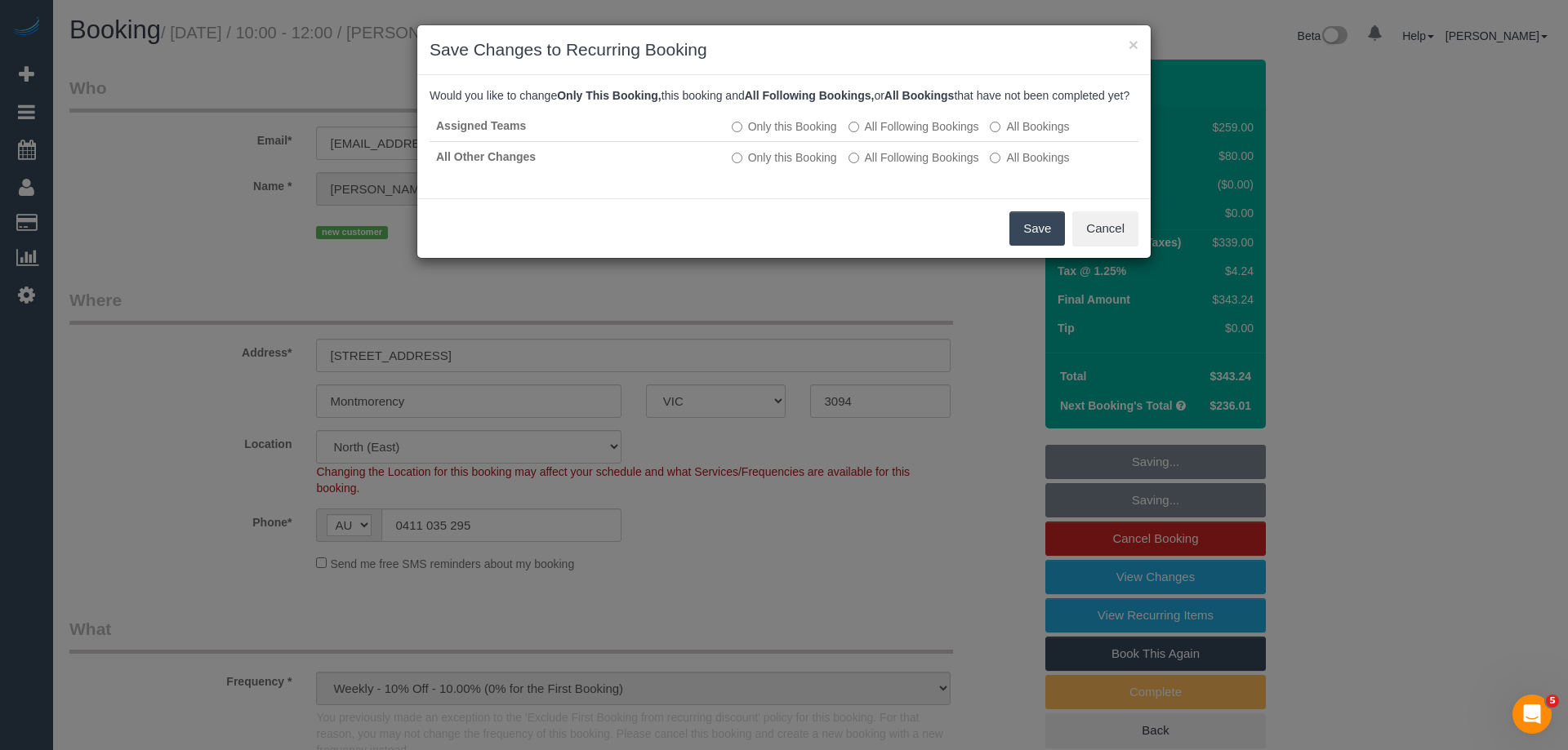
click at [1048, 234] on button "Save" at bounding box center [1037, 227] width 55 height 34
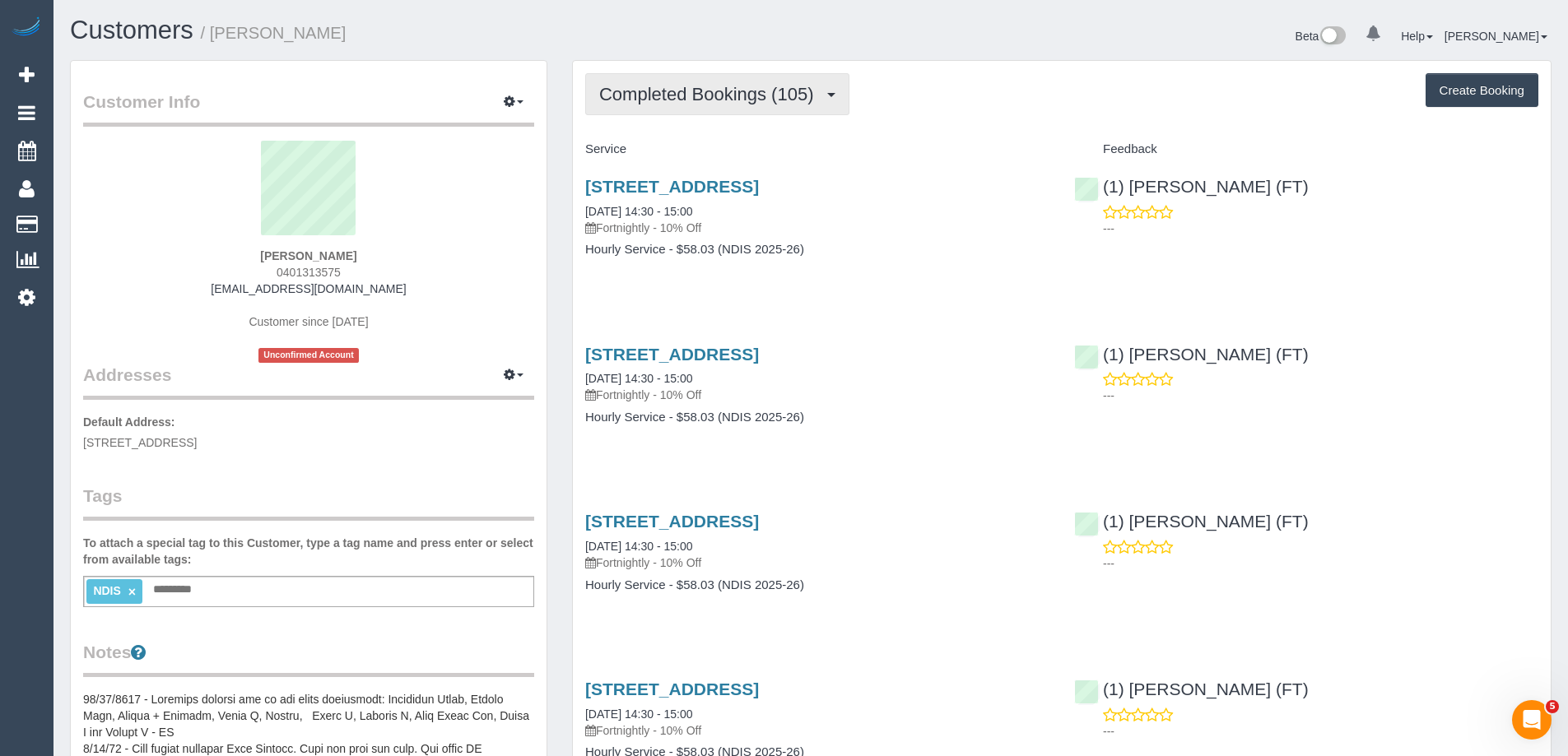
click at [693, 95] on span "Completed Bookings (105)" at bounding box center [710, 94] width 222 height 20
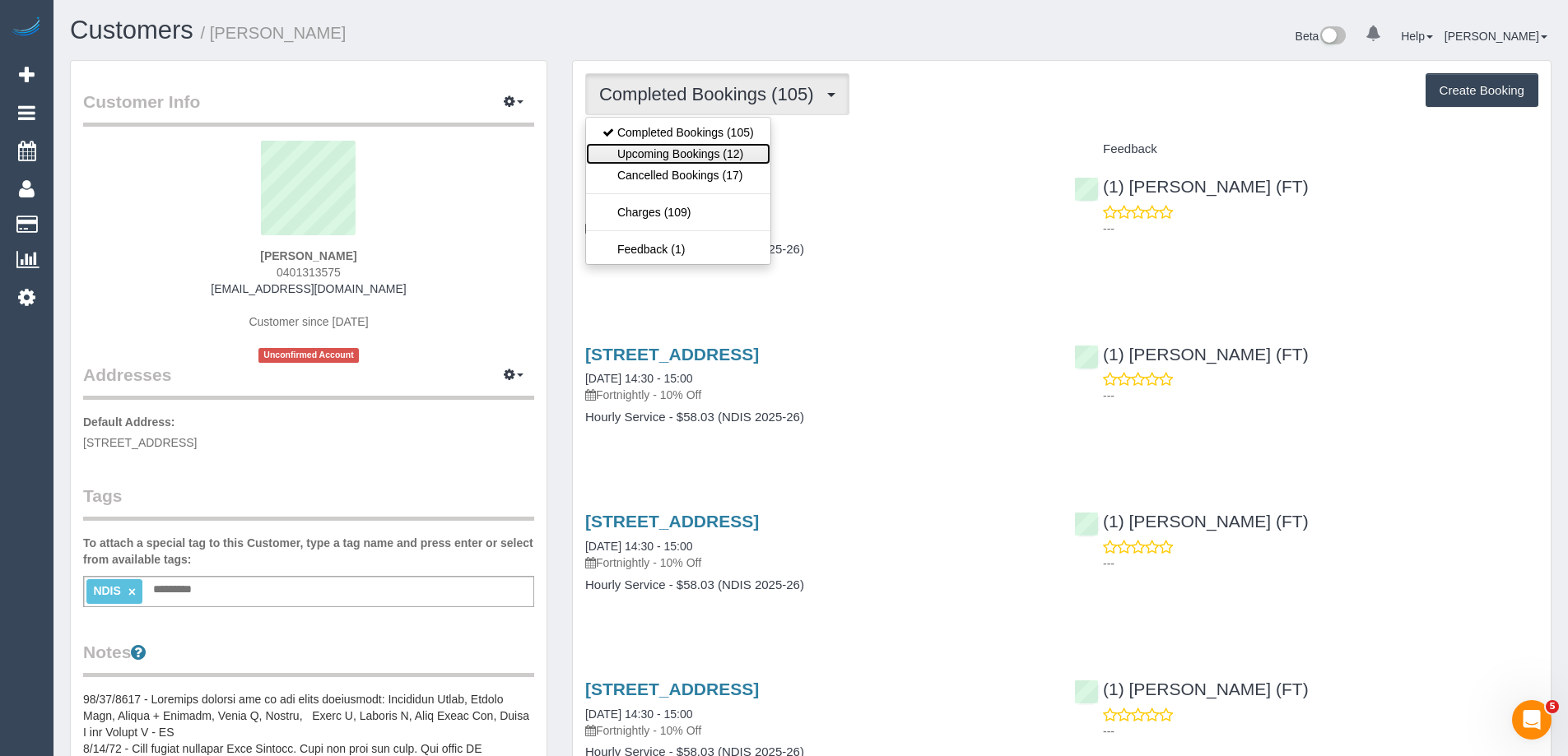
click at [702, 147] on link "Upcoming Bookings (12)" at bounding box center [678, 154] width 184 height 21
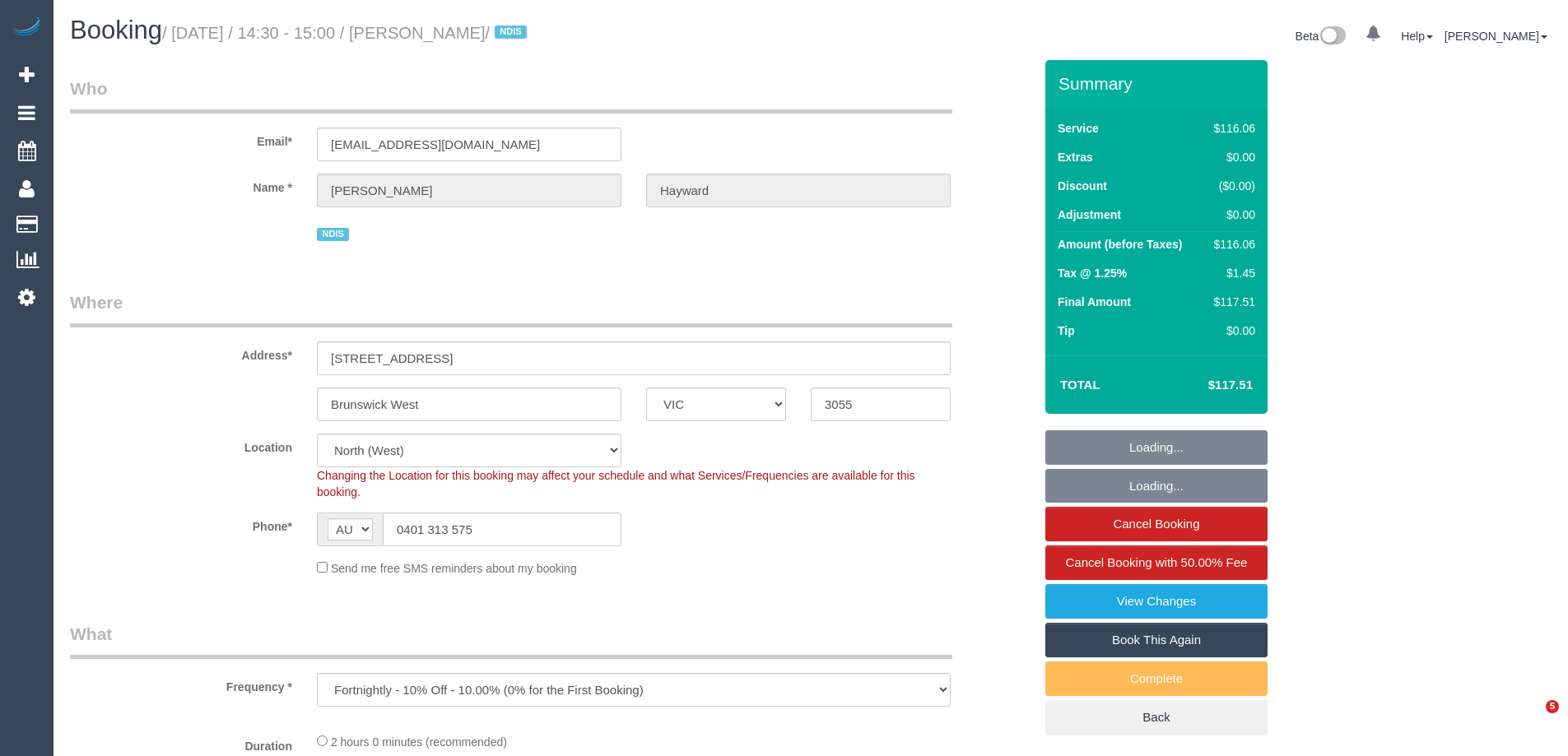
select select "VIC"
select select "object:770"
select select "number:27"
select select "number:14"
select select "number:19"
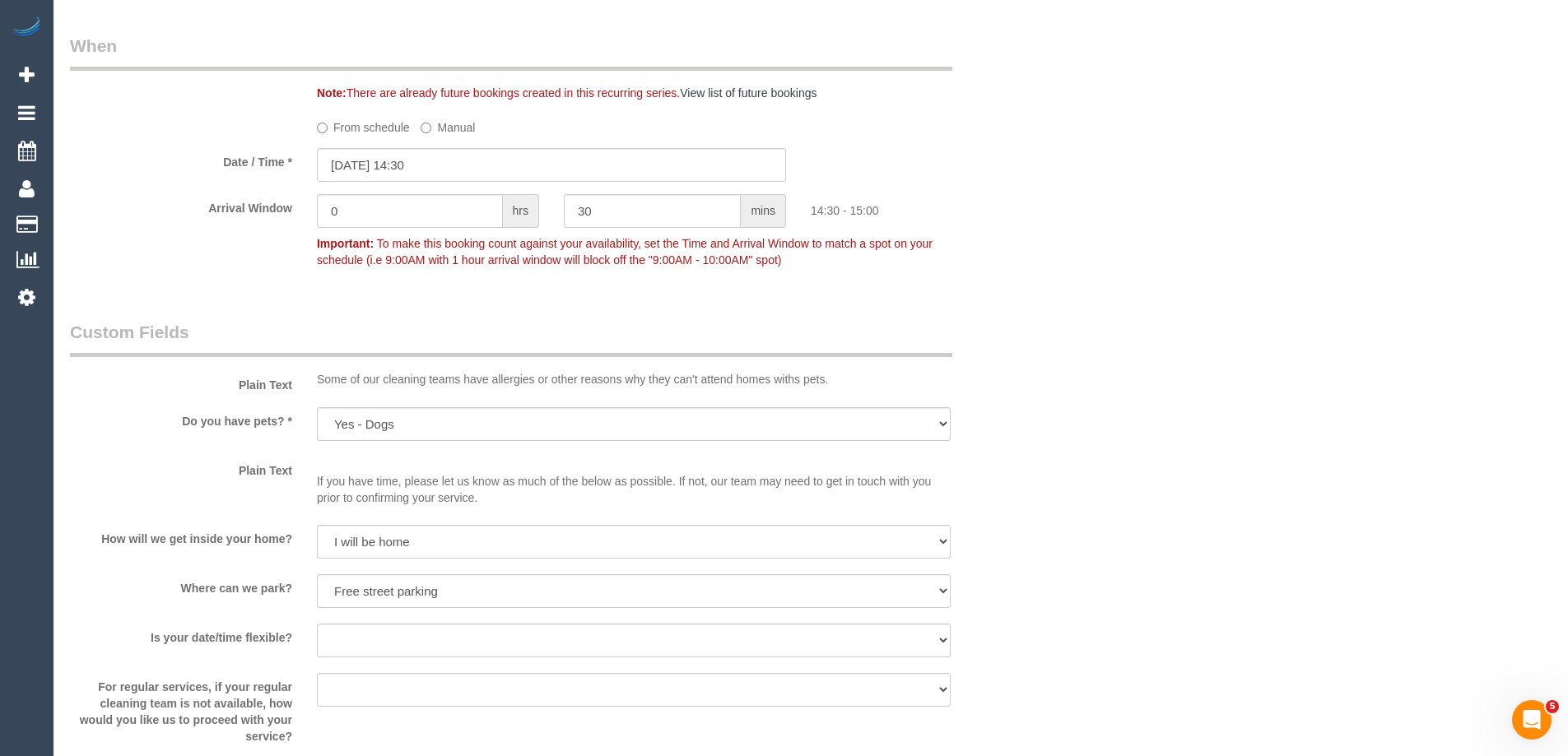
scroll to position [1086, 0]
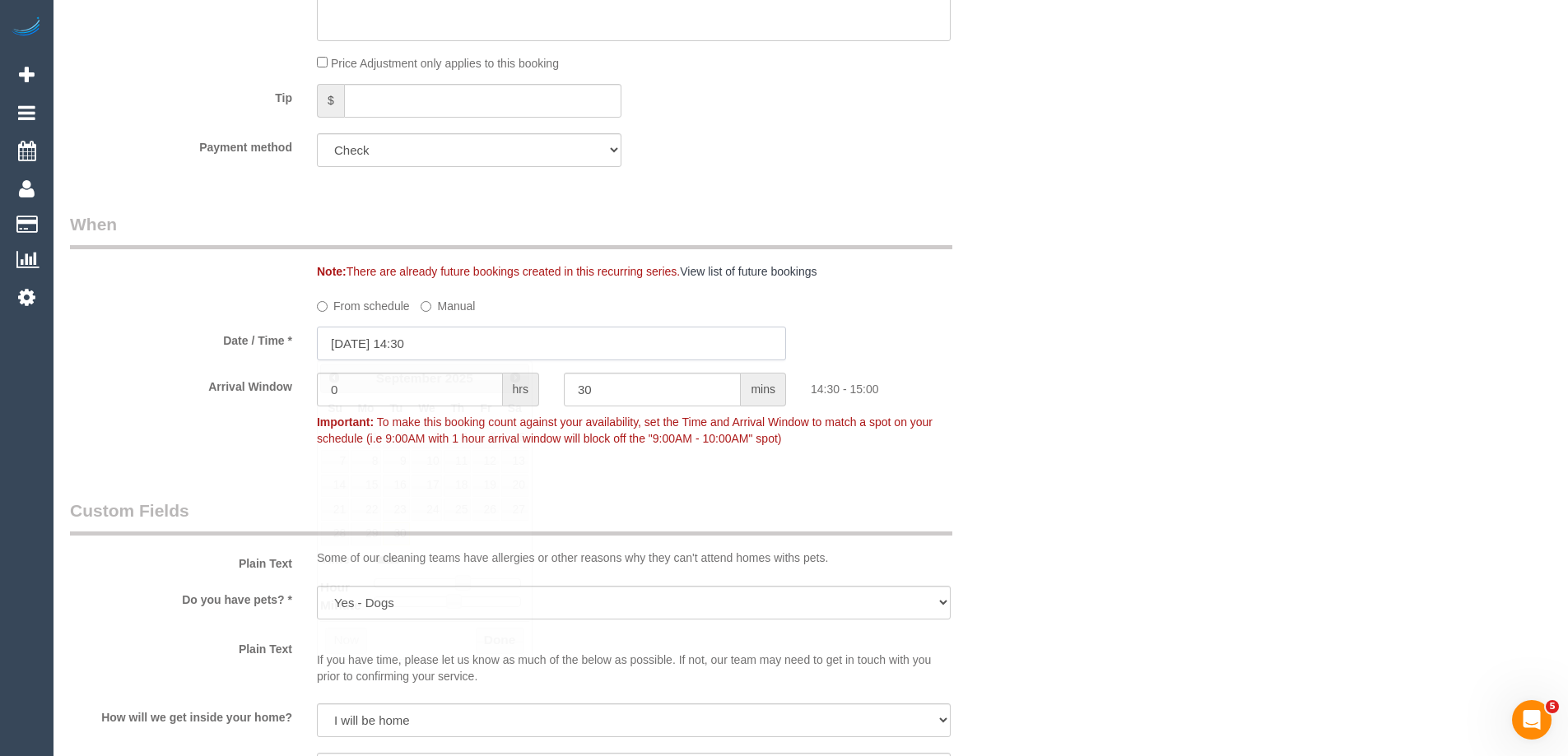
click at [395, 355] on input "30/09/2025 14:30" at bounding box center [551, 343] width 469 height 34
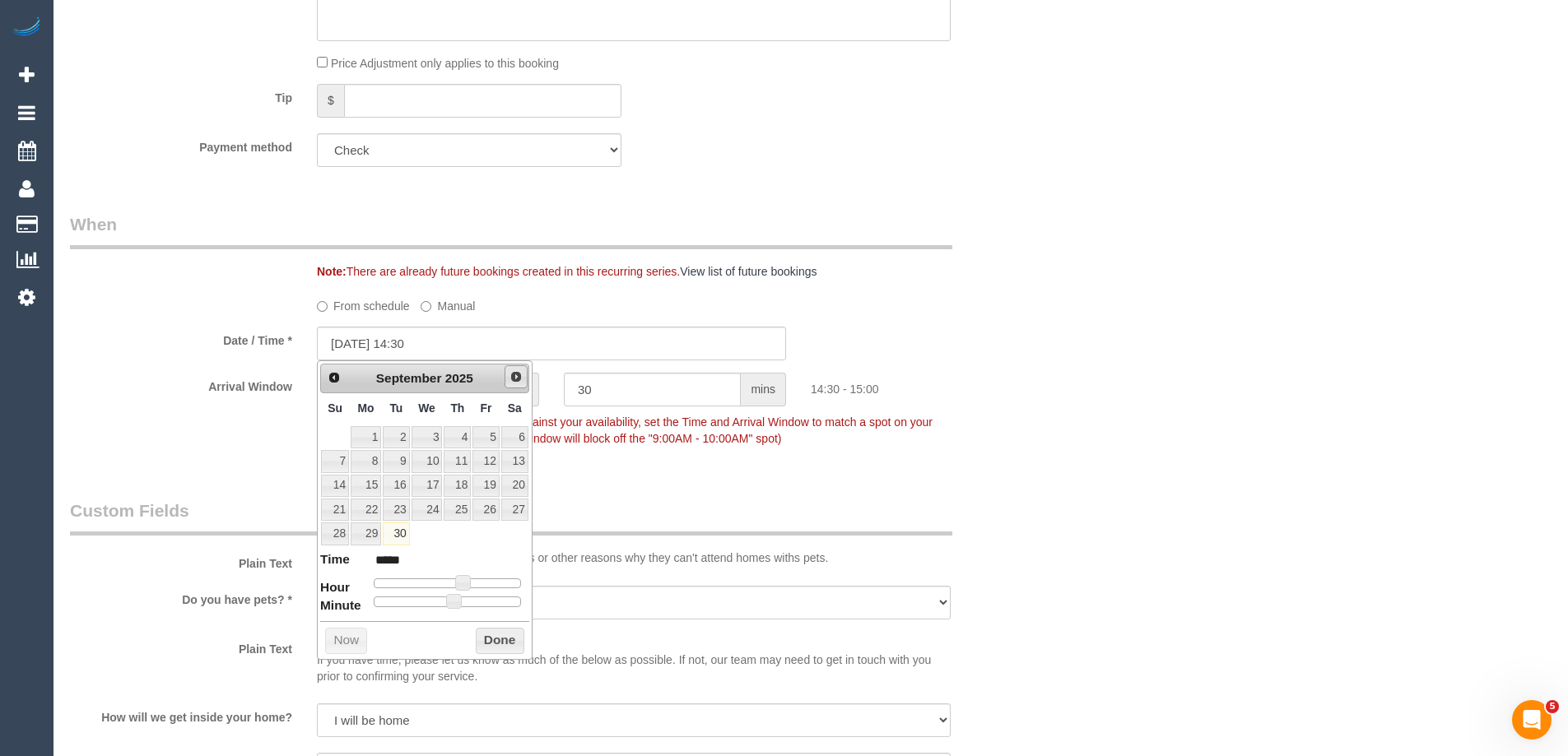
click at [513, 375] on span "Next" at bounding box center [515, 377] width 13 height 13
click at [429, 434] on link "1" at bounding box center [427, 437] width 31 height 22
type input "01/10/2025 13:30"
type input "*****"
type input "01/10/2025 12:30"
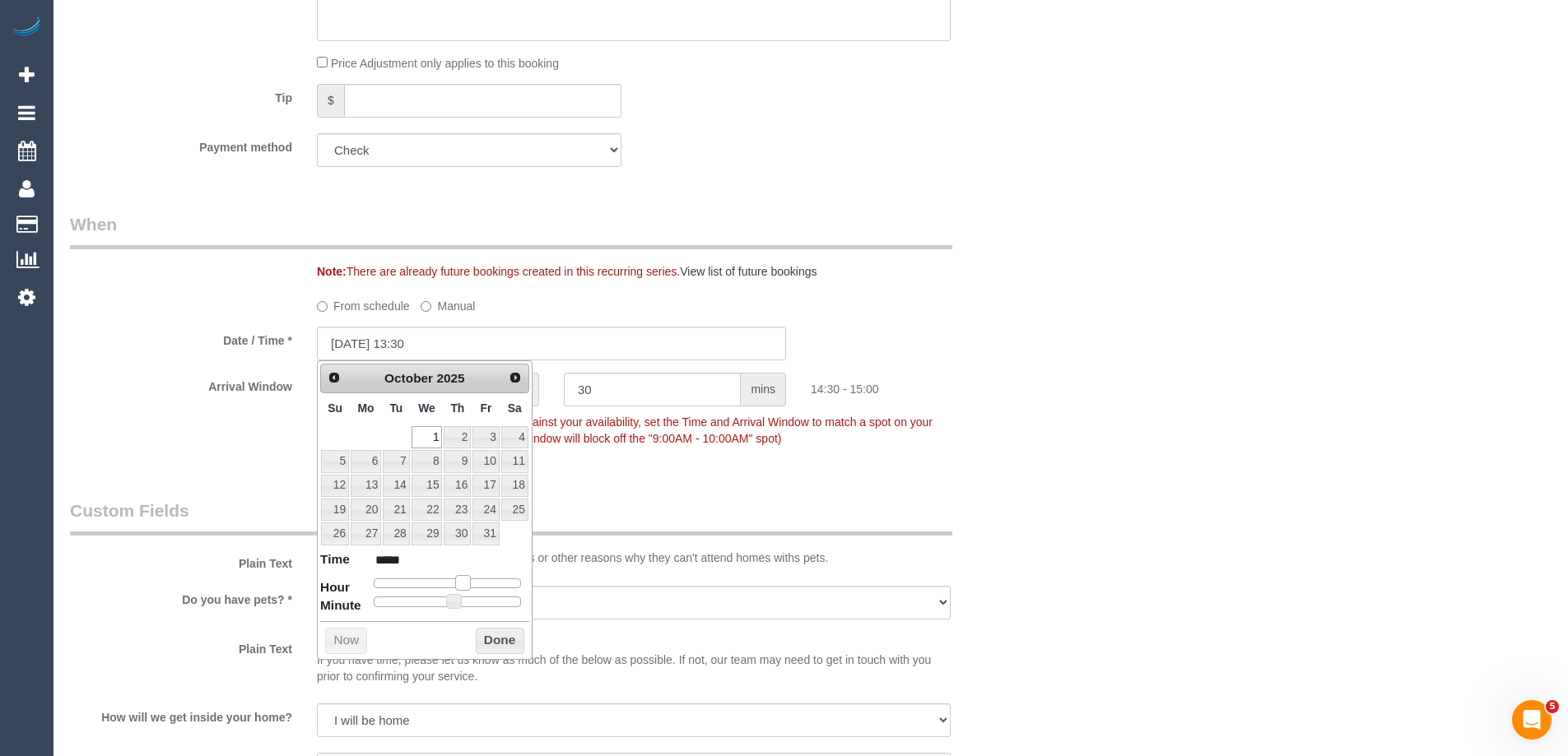
type input "*****"
type input "01/10/2025 11:30"
type input "*****"
type input "01/10/2025 10:30"
type input "*****"
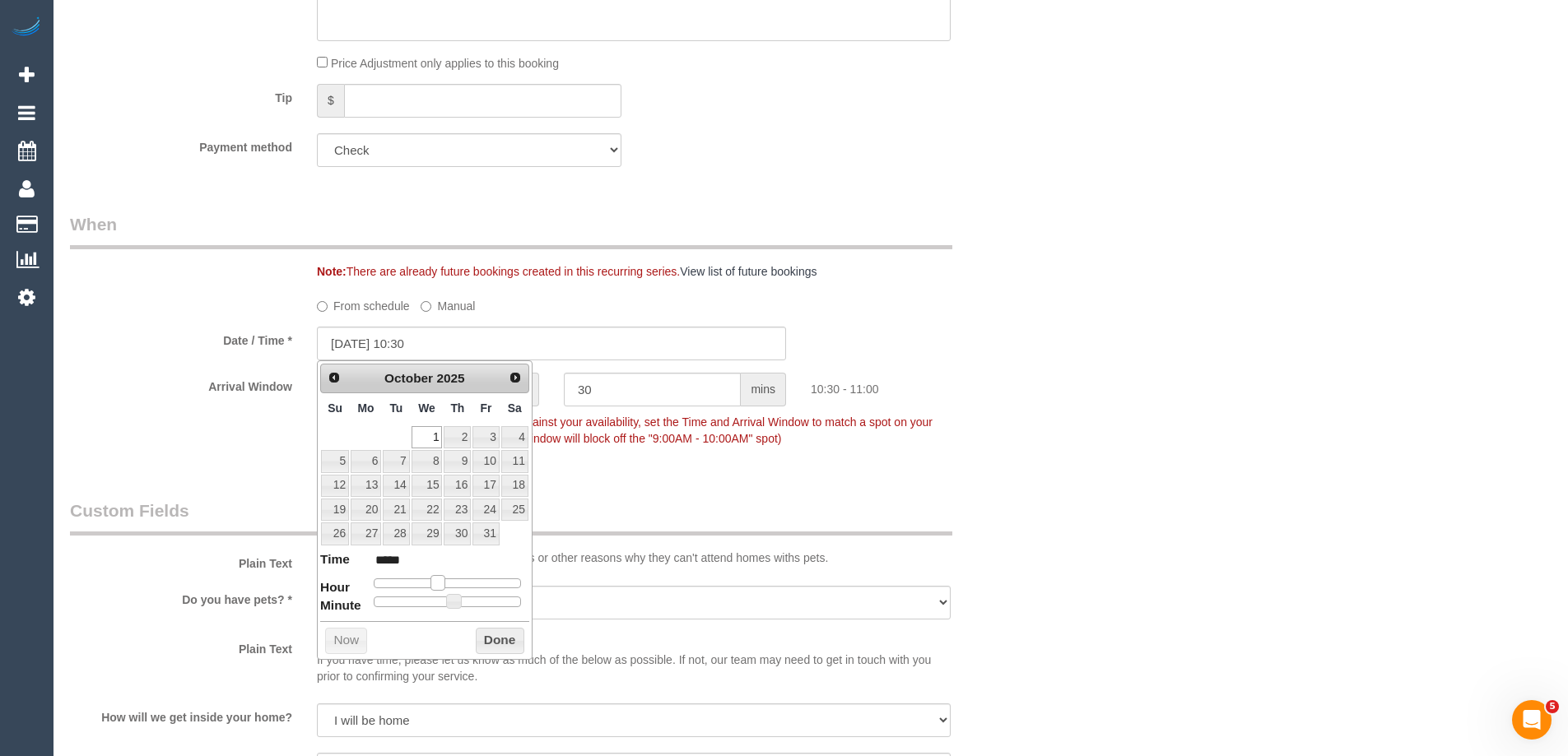
type input "01/10/2025 09:30"
type input "*****"
type input "01/10/2025 08:30"
type input "*****"
drag, startPoint x: 462, startPoint y: 583, endPoint x: 439, endPoint y: 600, distance: 28.6
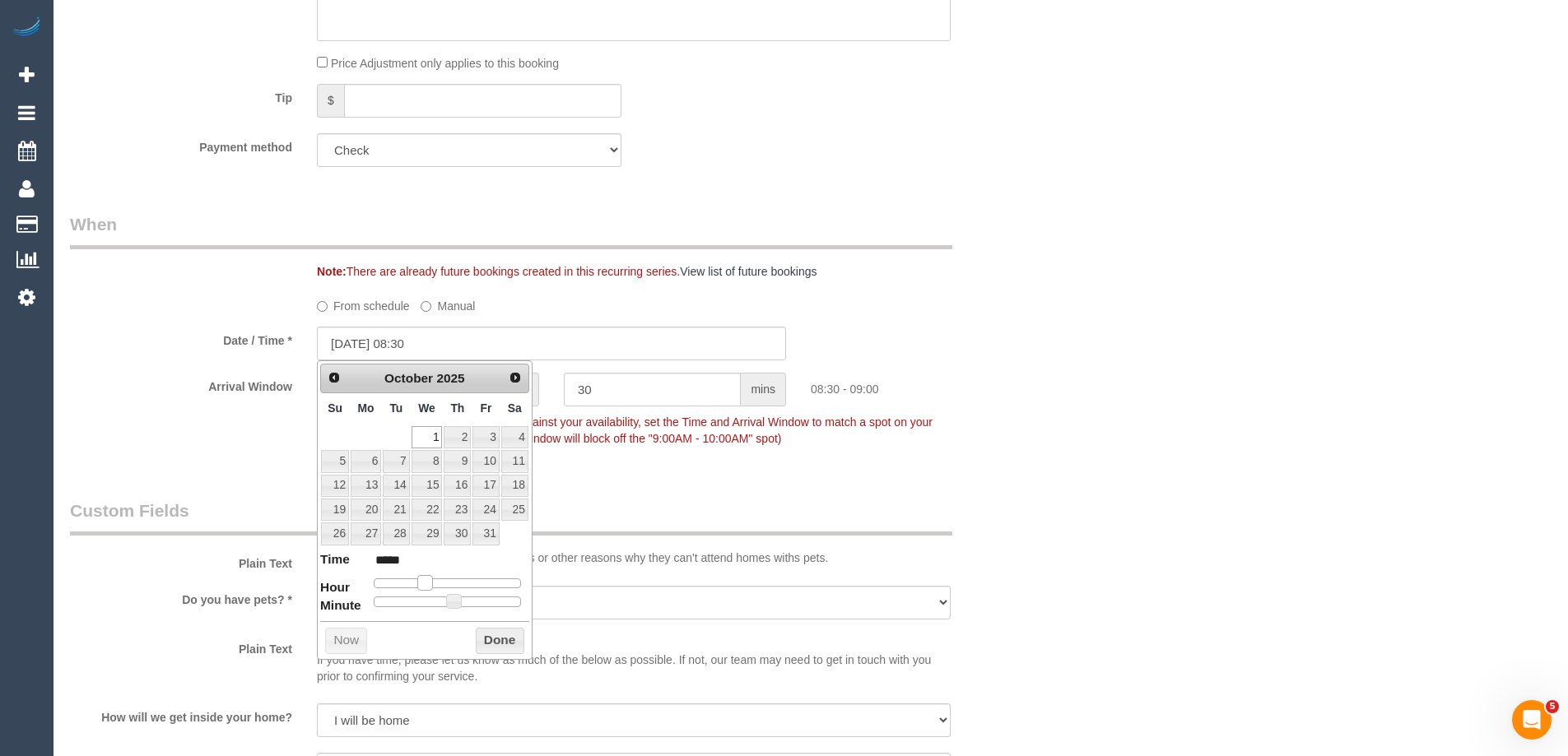
click at [422, 586] on span at bounding box center [424, 582] width 15 height 15
type input "01/10/2025 08:25"
type input "*****"
type input "01/10/2025 08:20"
type input "*****"
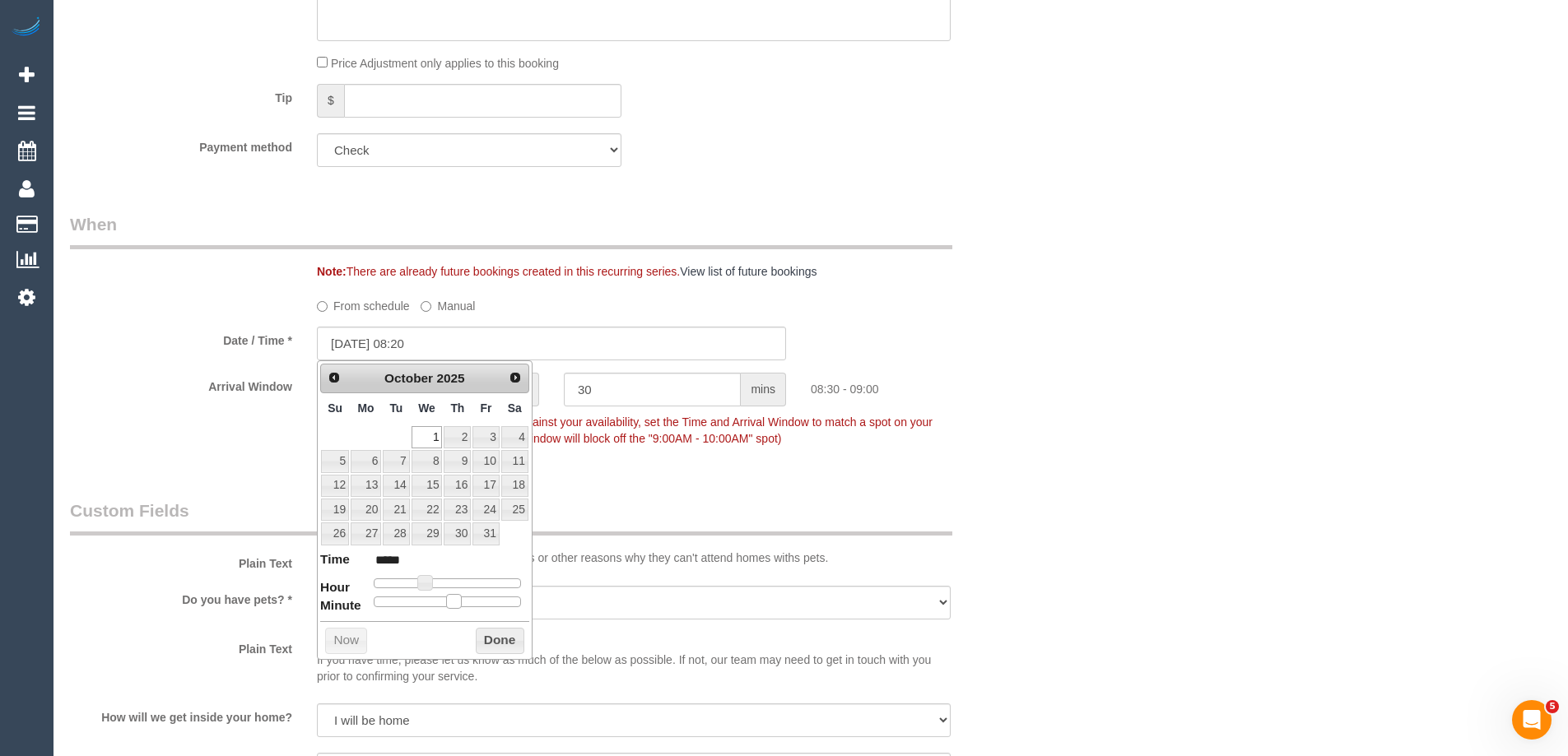
type input "01/10/2025 08:15"
type input "*****"
type input "01/10/2025 08:05"
type input "*****"
type input "[DATE] 08:00"
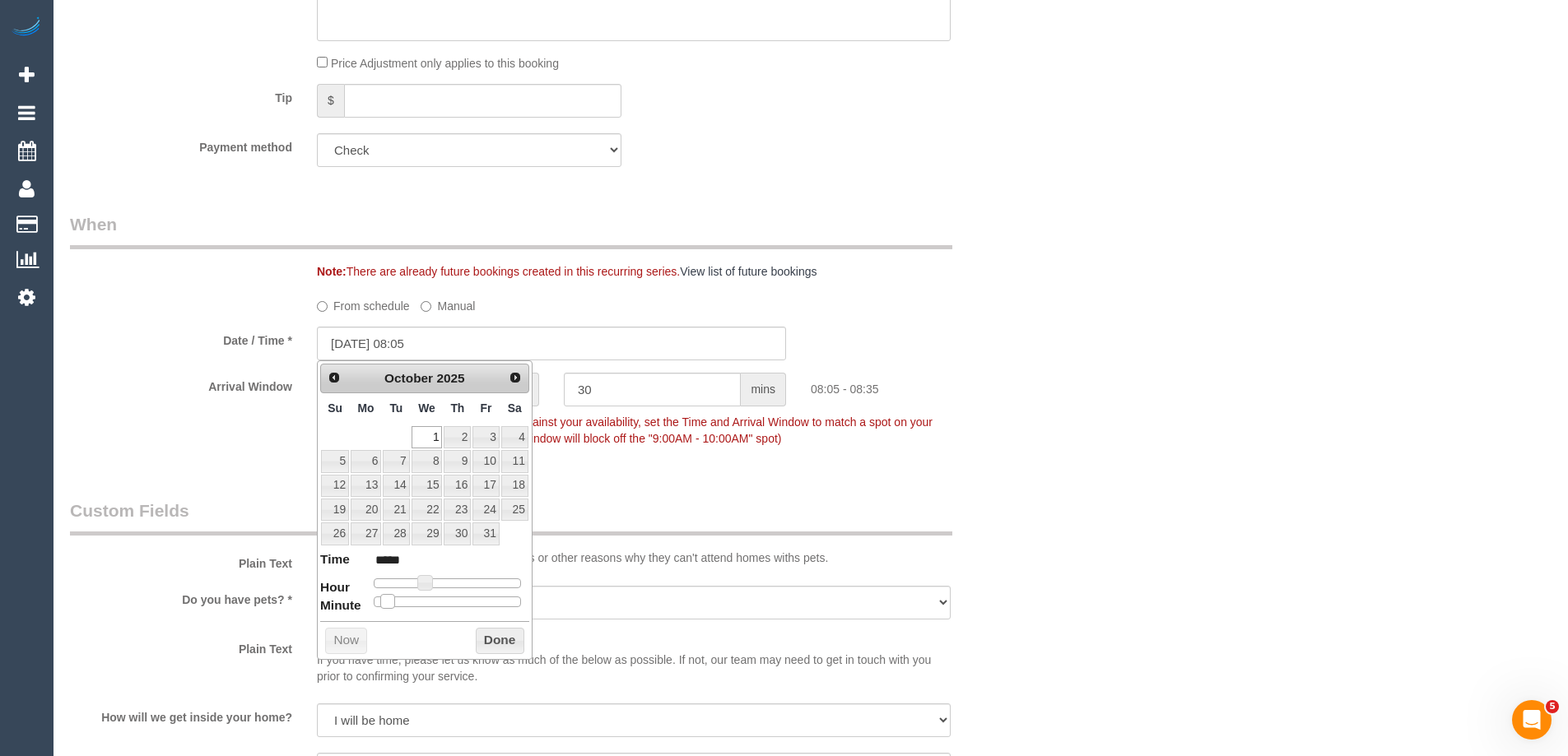
type input "*****"
drag, startPoint x: 457, startPoint y: 601, endPoint x: 346, endPoint y: 598, distance: 111.0
click at [346, 598] on dl "Time ***** Hour Minute Second Millisecond Microsecond Time Zone ***** ***** ***…" at bounding box center [424, 578] width 209 height 57
click at [488, 644] on button "Done" at bounding box center [501, 641] width 49 height 26
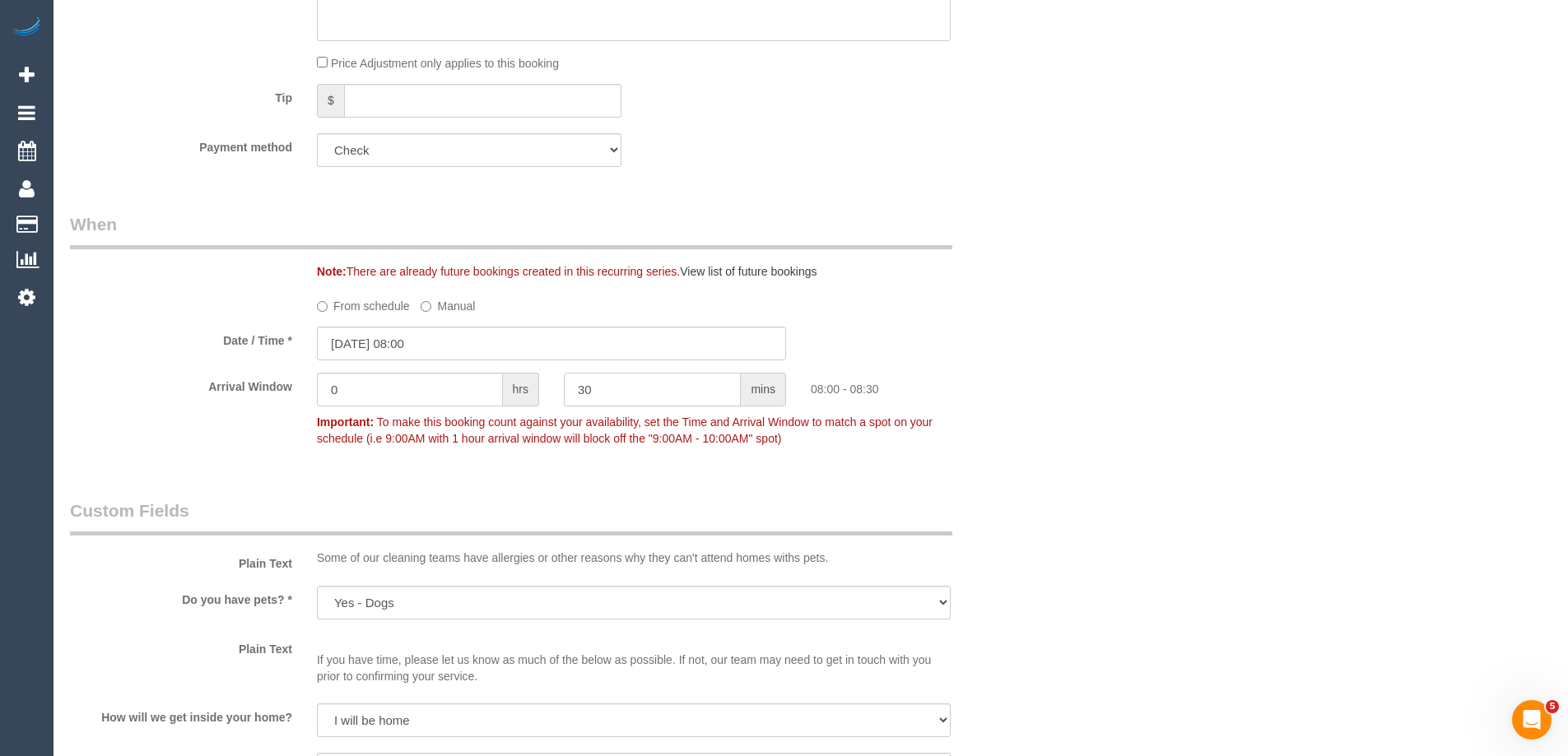
click at [525, 384] on div "Arrival Window 0 hrs 30 mins 08:00 - 08:30 Important: To make this booking coun…" at bounding box center [551, 414] width 987 height 82
type input "0"
drag, startPoint x: 373, startPoint y: 381, endPoint x: 254, endPoint y: 384, distance: 119.0
click at [269, 384] on div "Arrival Window 0 hrs 0 mins Important: To make this booking count against your …" at bounding box center [551, 414] width 987 height 82
drag, startPoint x: 361, startPoint y: 390, endPoint x: 136, endPoint y: 390, distance: 225.0
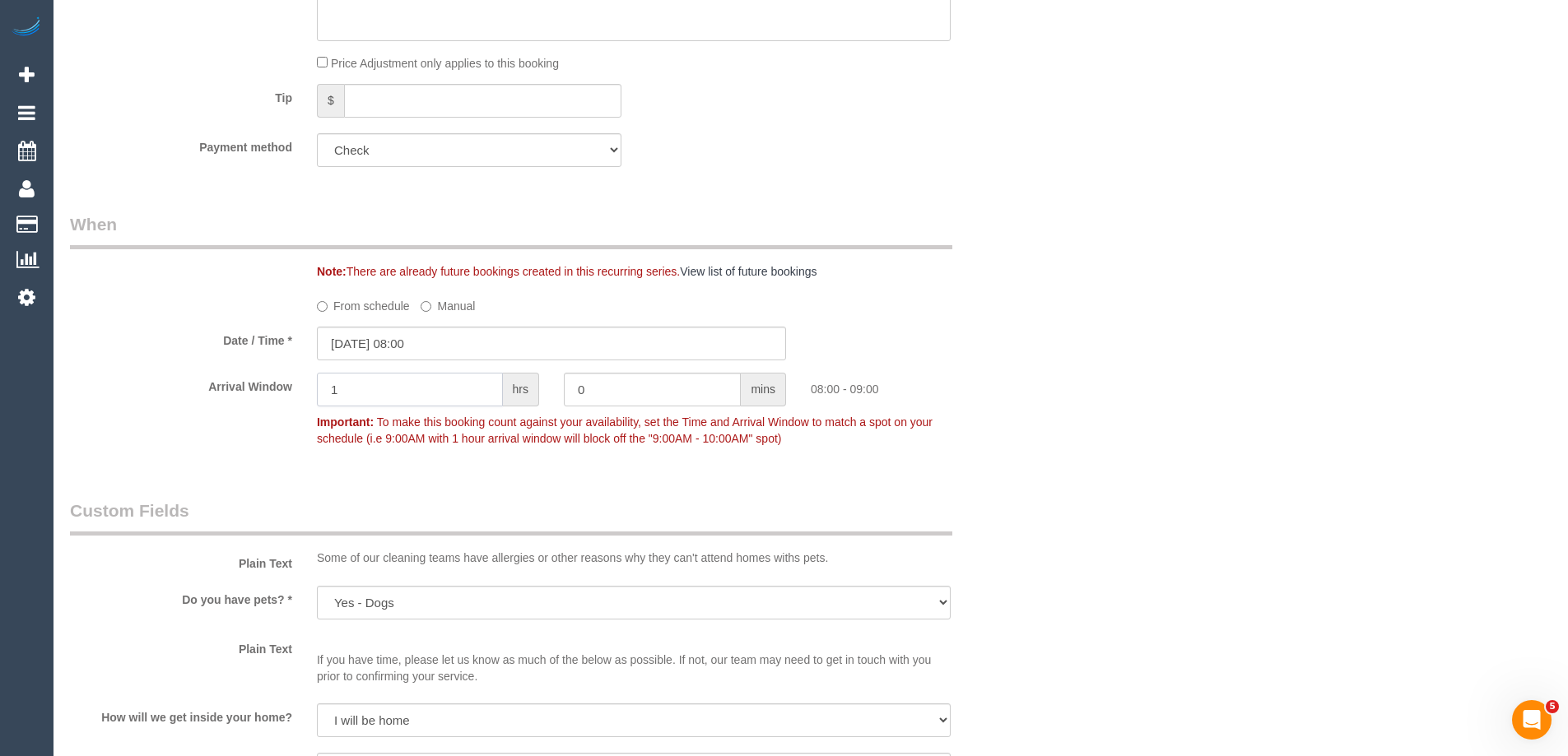
click at [136, 390] on div "Arrival Window 1 hrs 0 mins 08:00 - 09:00 Important: To make this booking count…" at bounding box center [551, 414] width 987 height 82
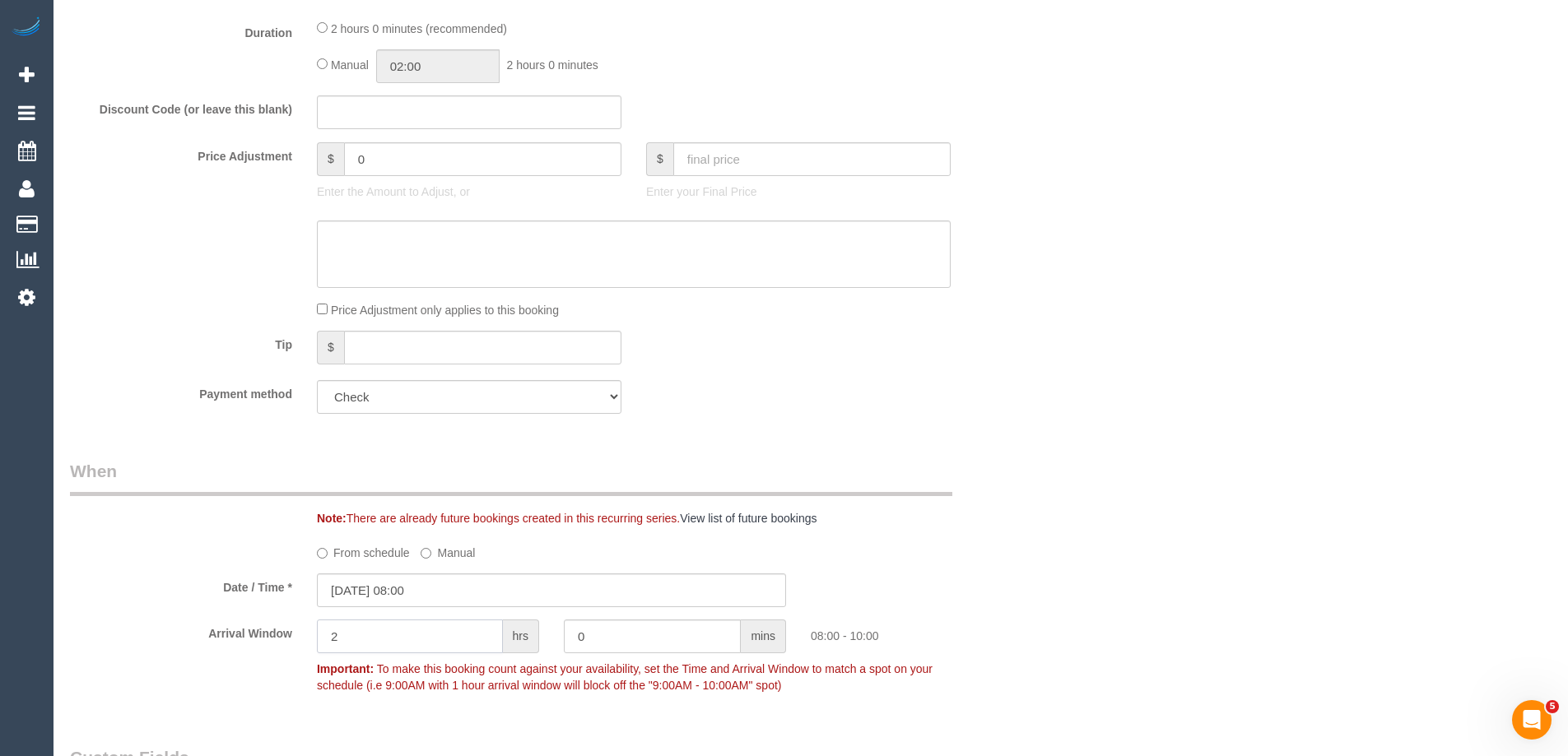
type input "2"
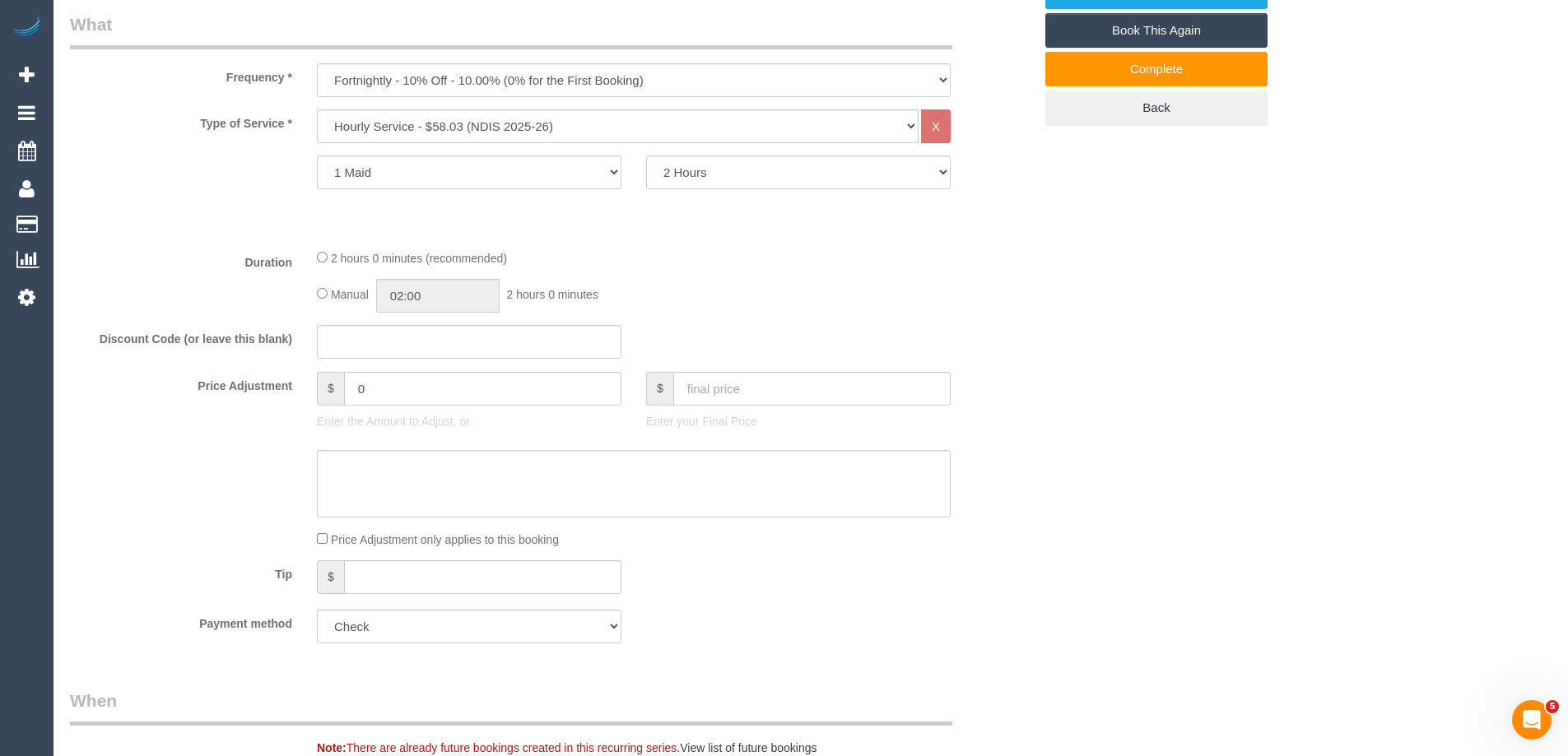
scroll to position [0, 0]
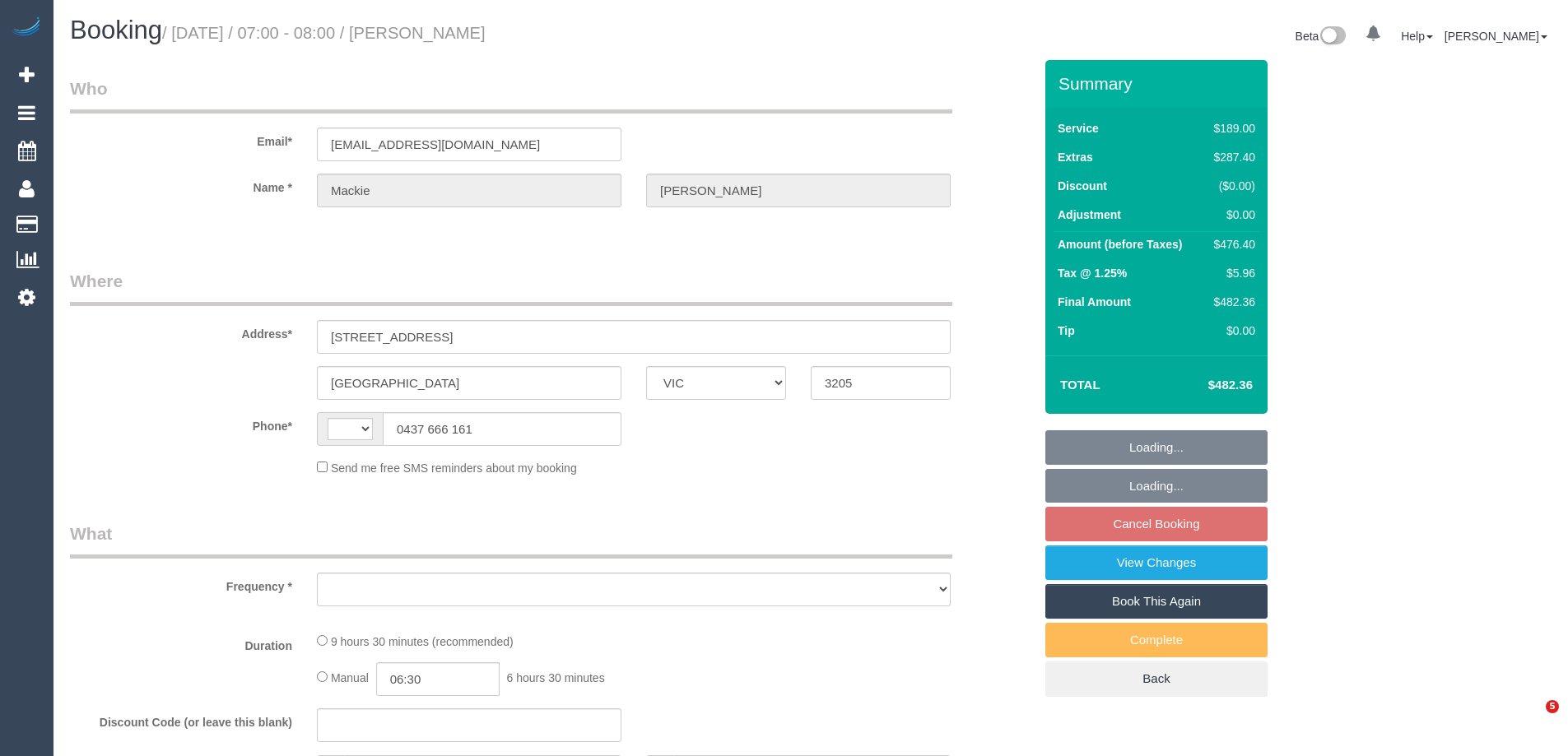
select select "VIC"
select select "object:317"
select select "string:stripe-pm_1RKDlb2GScqysDRVSwT3ubmh"
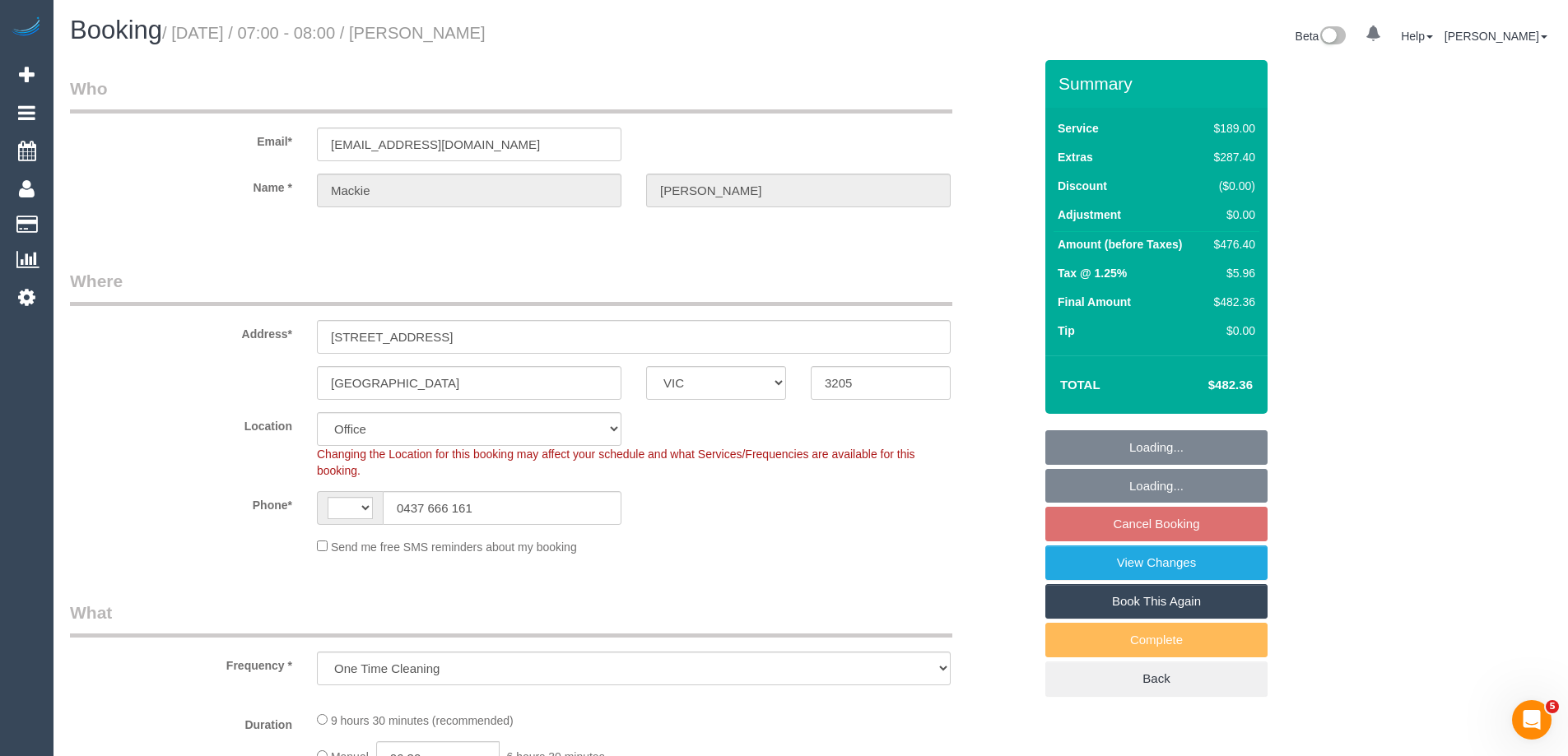
select select "object:571"
select select "string:AU"
select select "number:29"
select select "number:14"
select select "number:20"
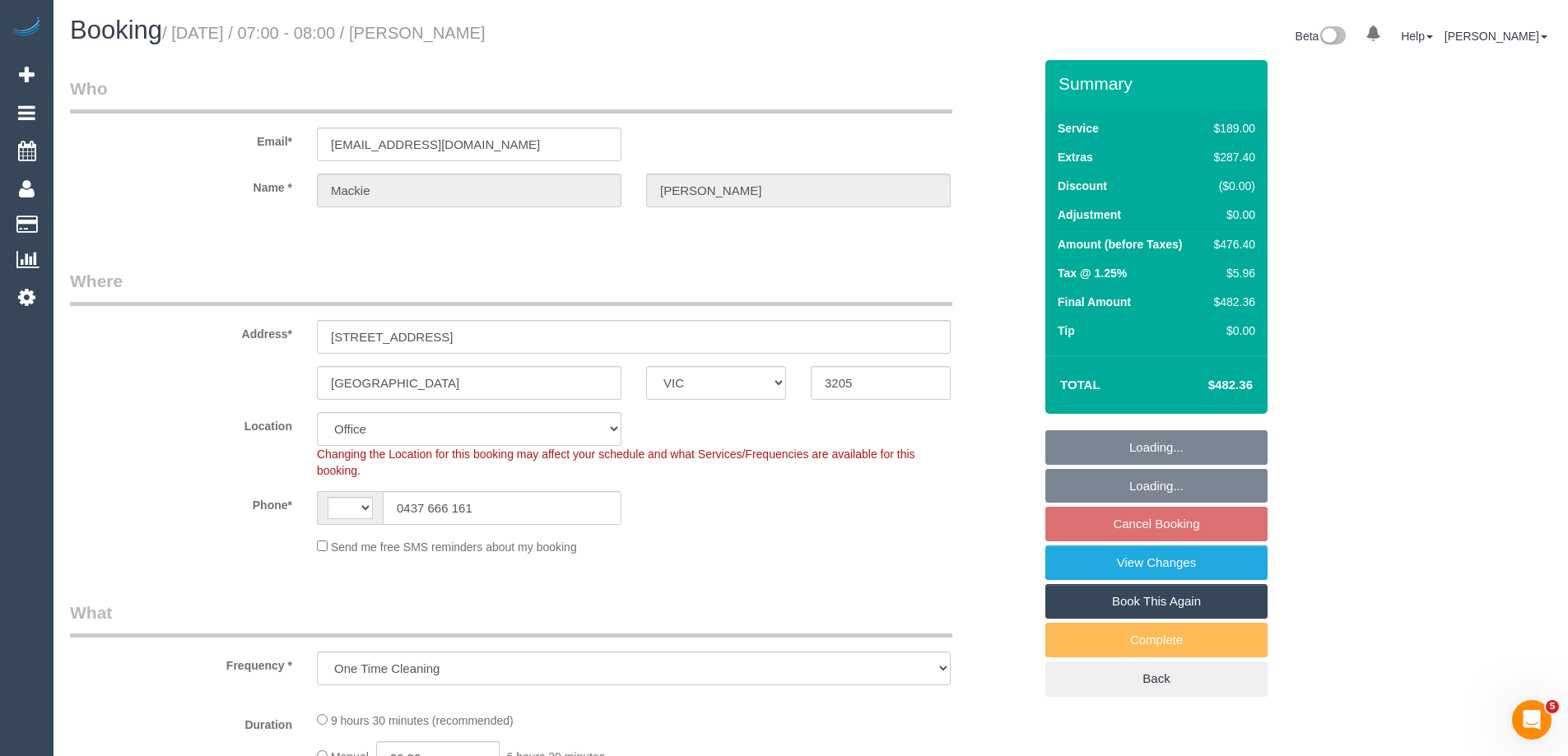
select select "number:25"
select select "number:33"
select select "number:13"
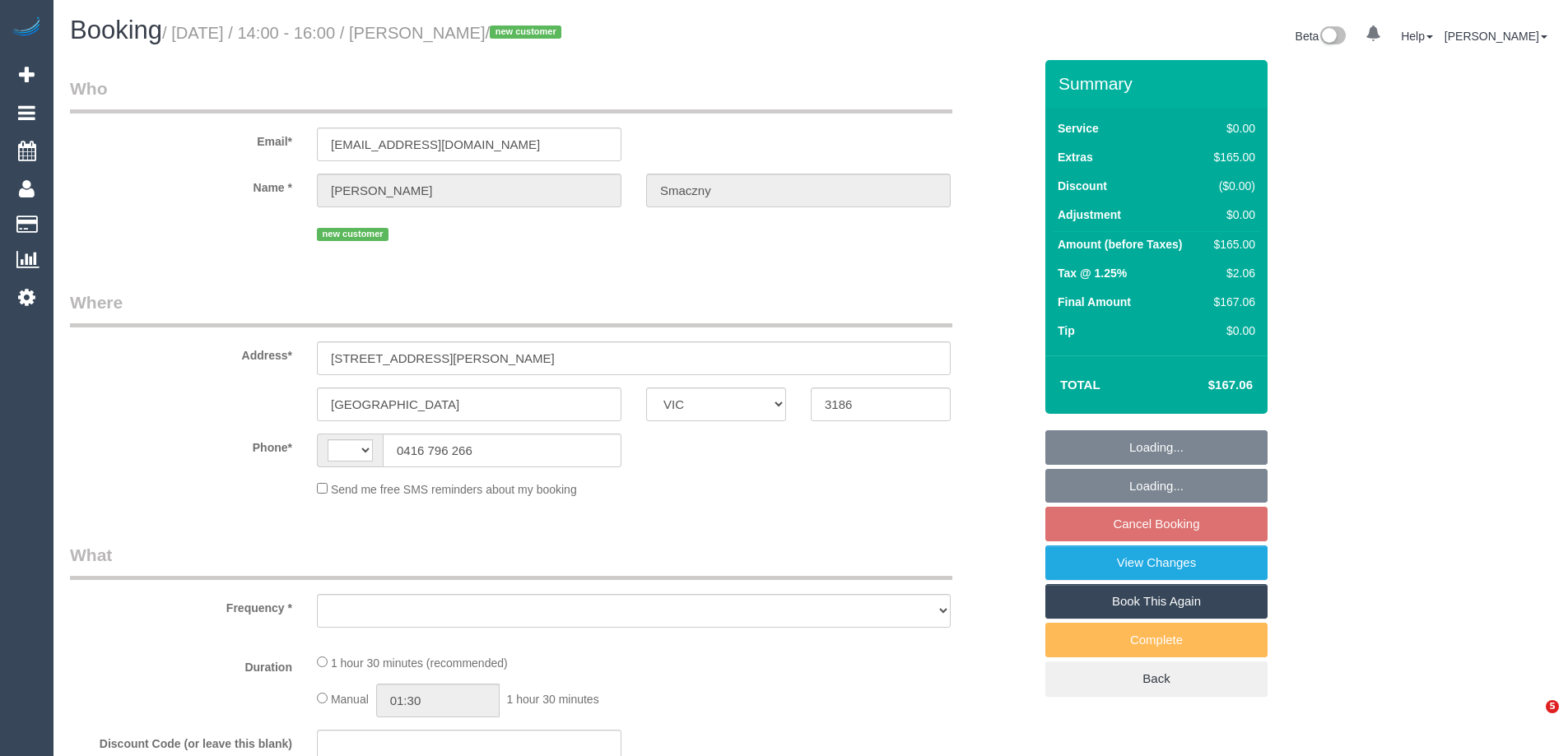
select select "VIC"
select select "object:290"
select select "string:AU"
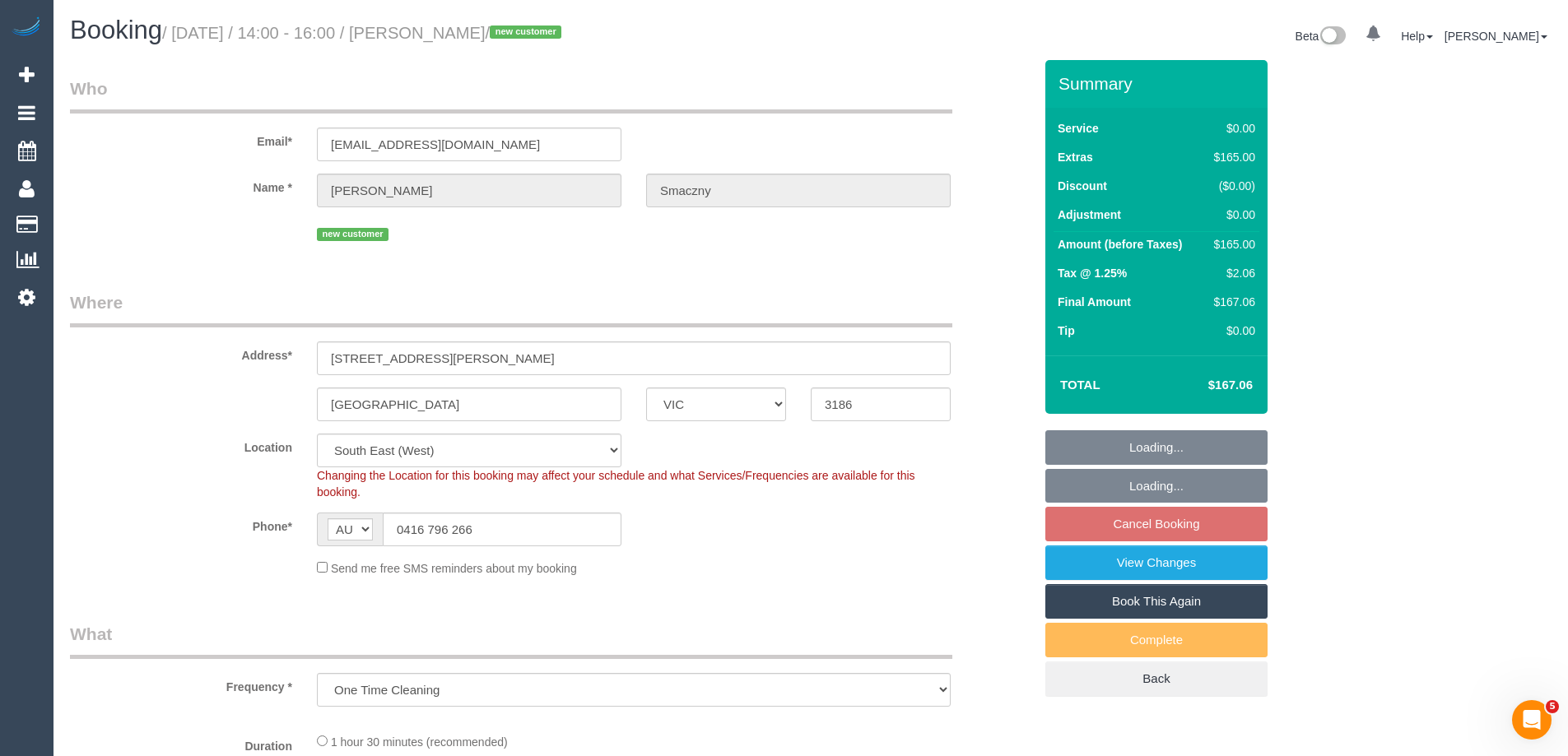
select select "object:713"
select select "number:28"
select select "number:14"
select select "number:19"
select select "number:25"
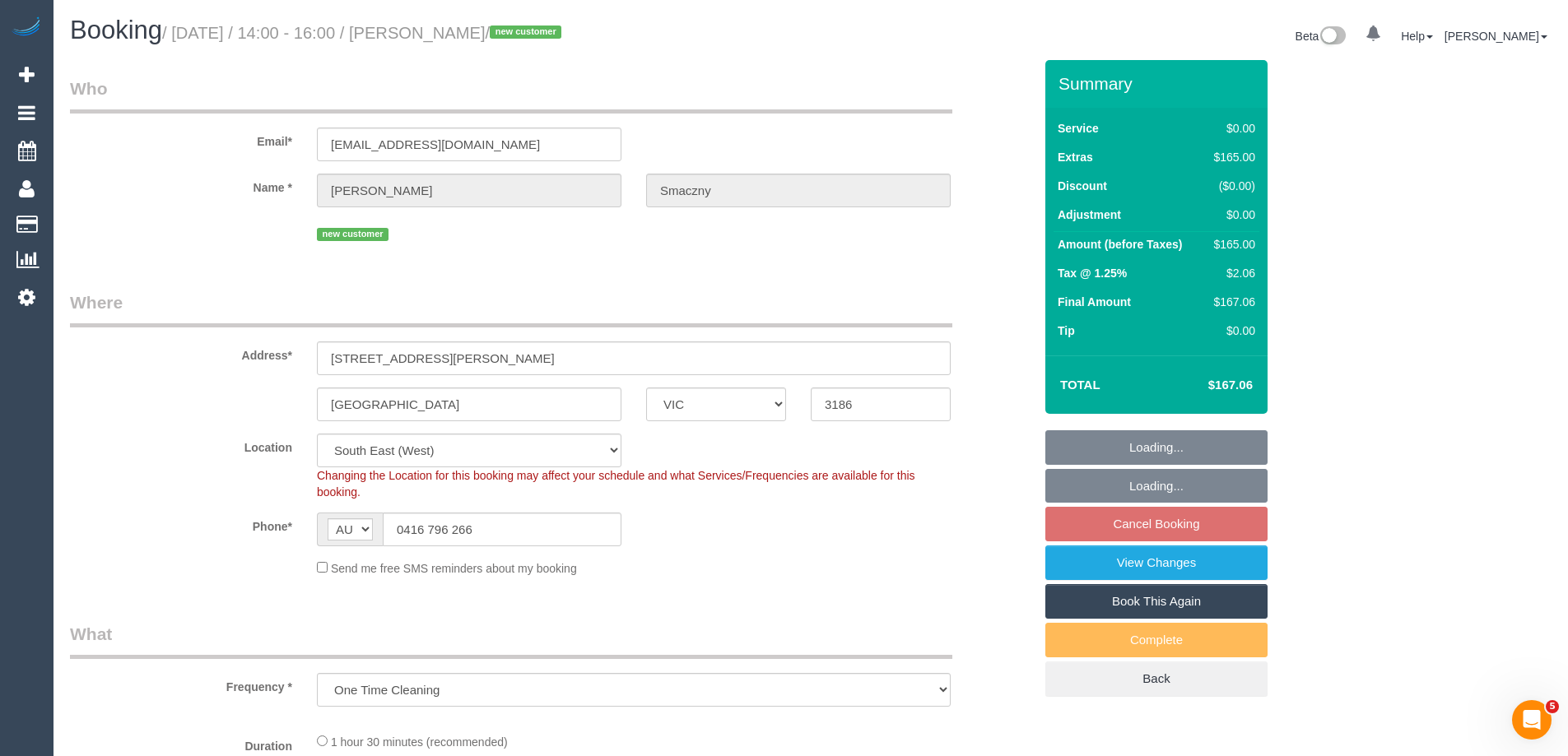
select select "number:35"
select select "number:11"
select select "string:stripe-pm_1SB0XP2GScqysDRVE8Jdp9VO"
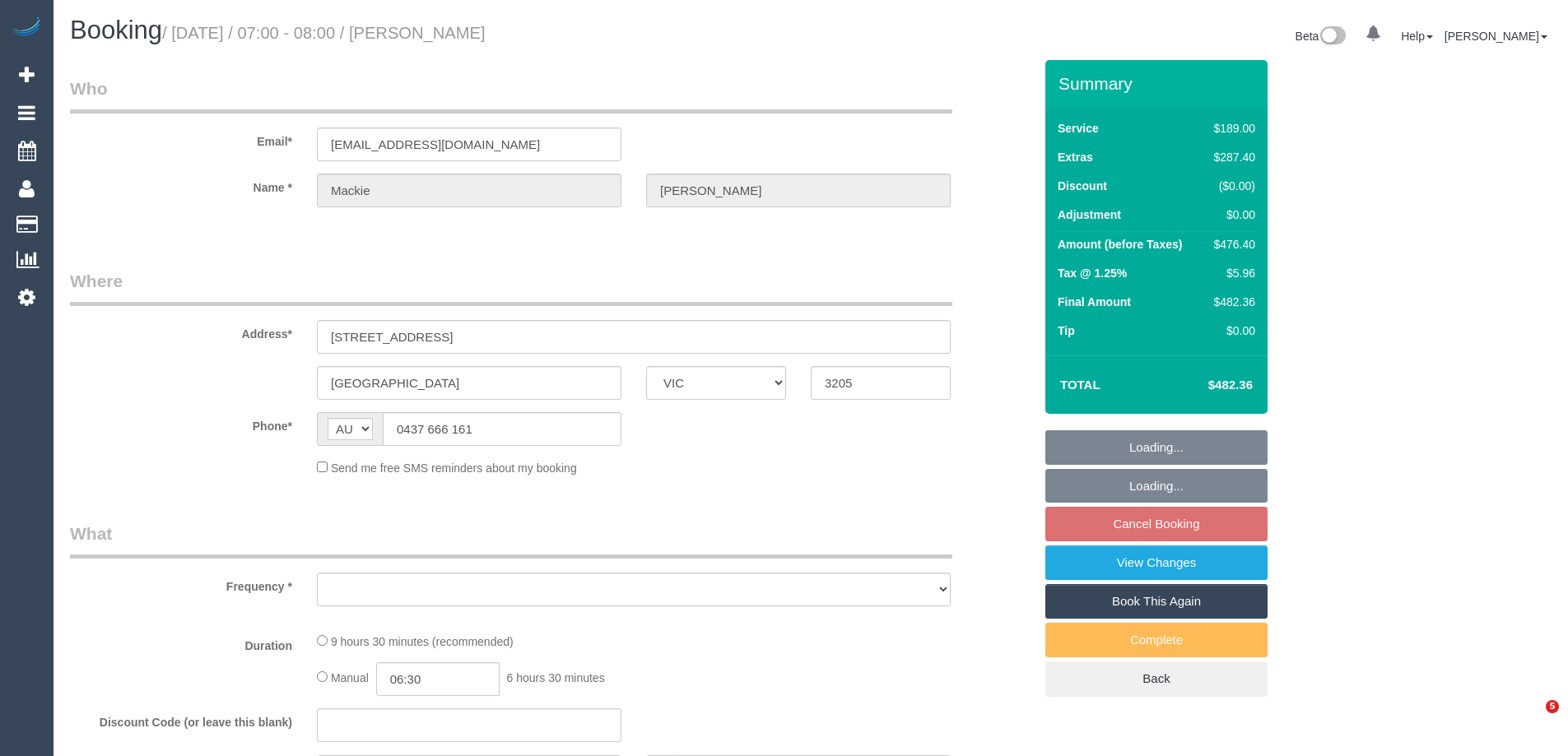
select select "VIC"
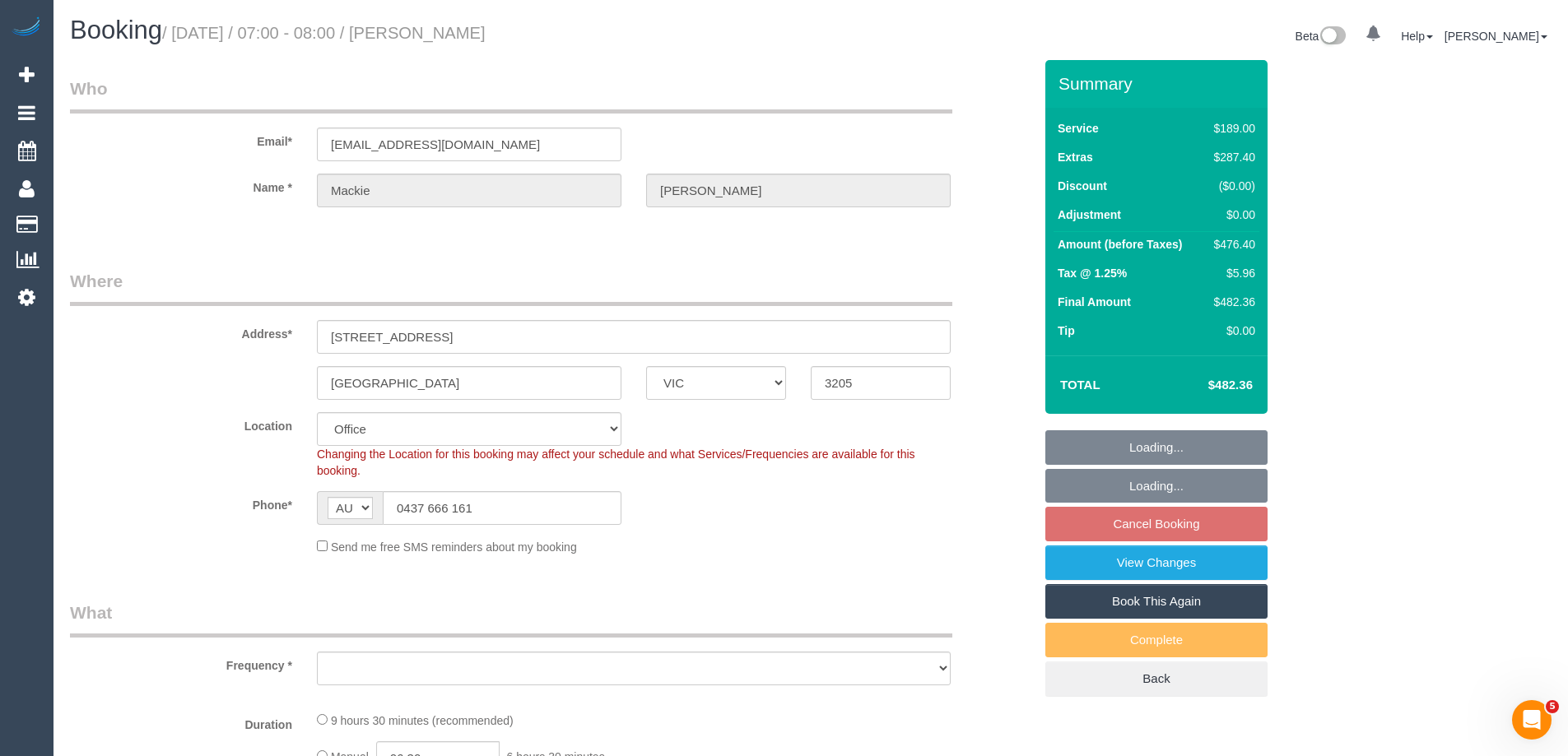
select select "object:2035"
select select "number:29"
select select "number:14"
select select "number:20"
select select "number:25"
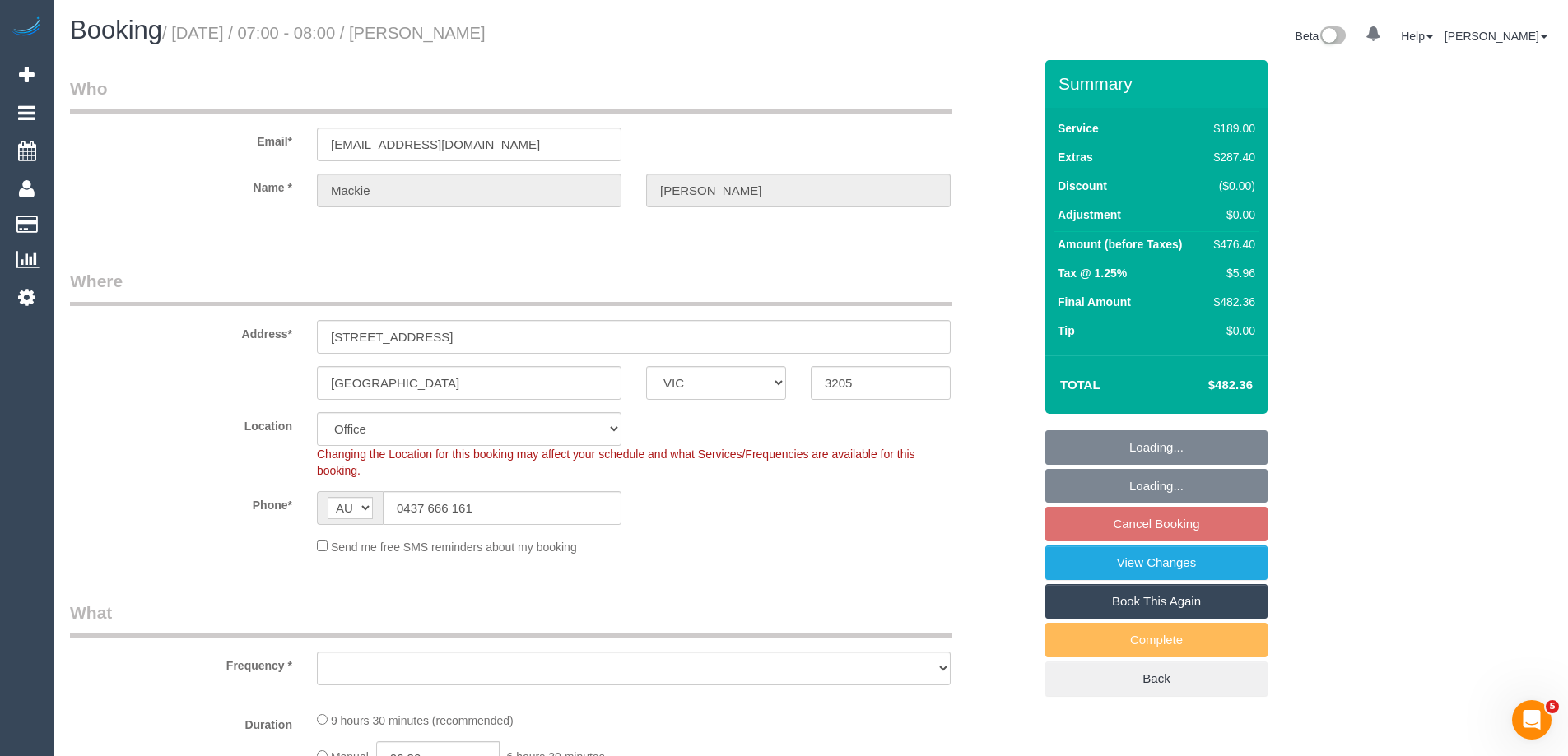
select select "number:33"
select select "number:13"
select select "string:stripe-pm_1RKDlb2GScqysDRVSwT3ubmh"
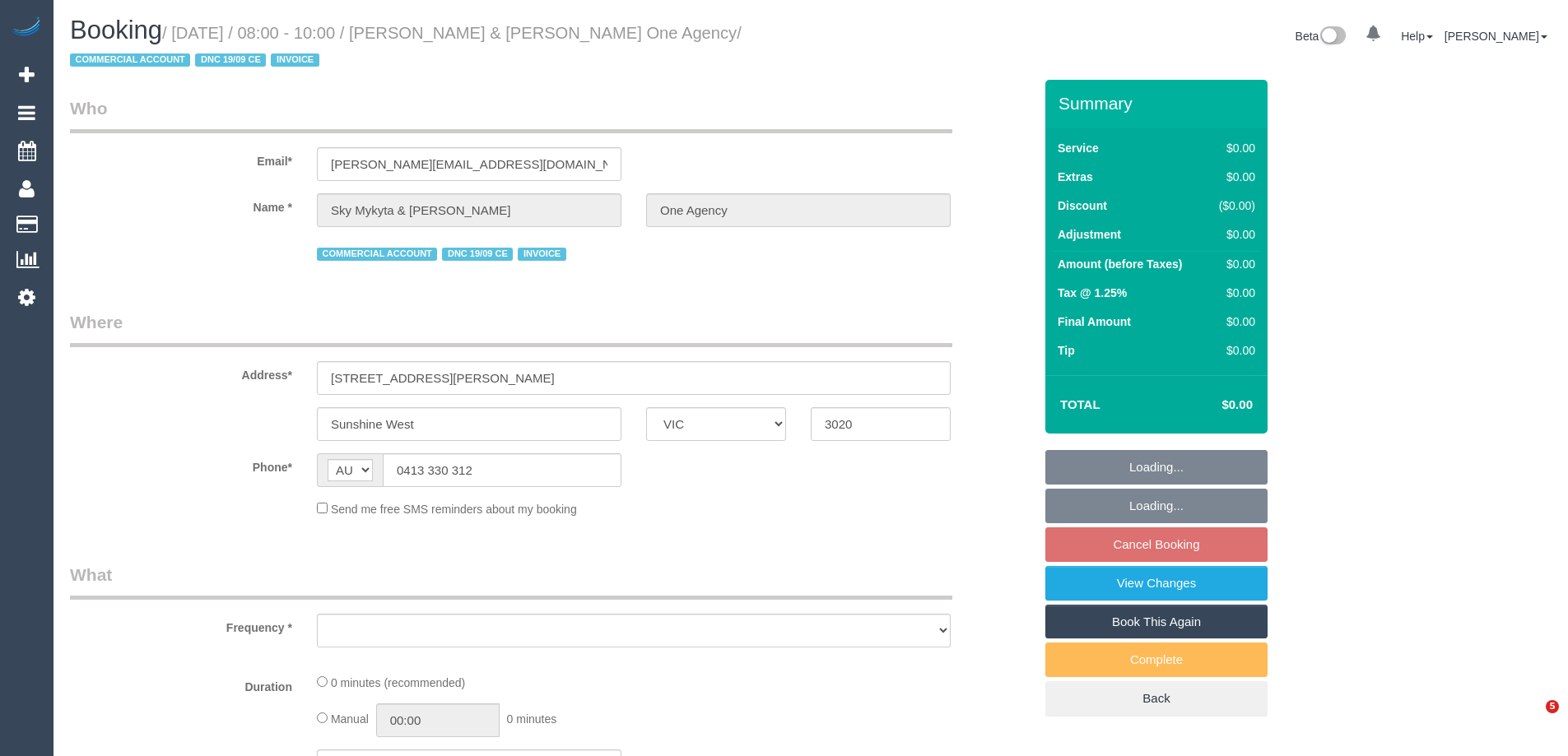
select select "VIC"
select select "number:28"
select select "number:14"
select select "number:19"
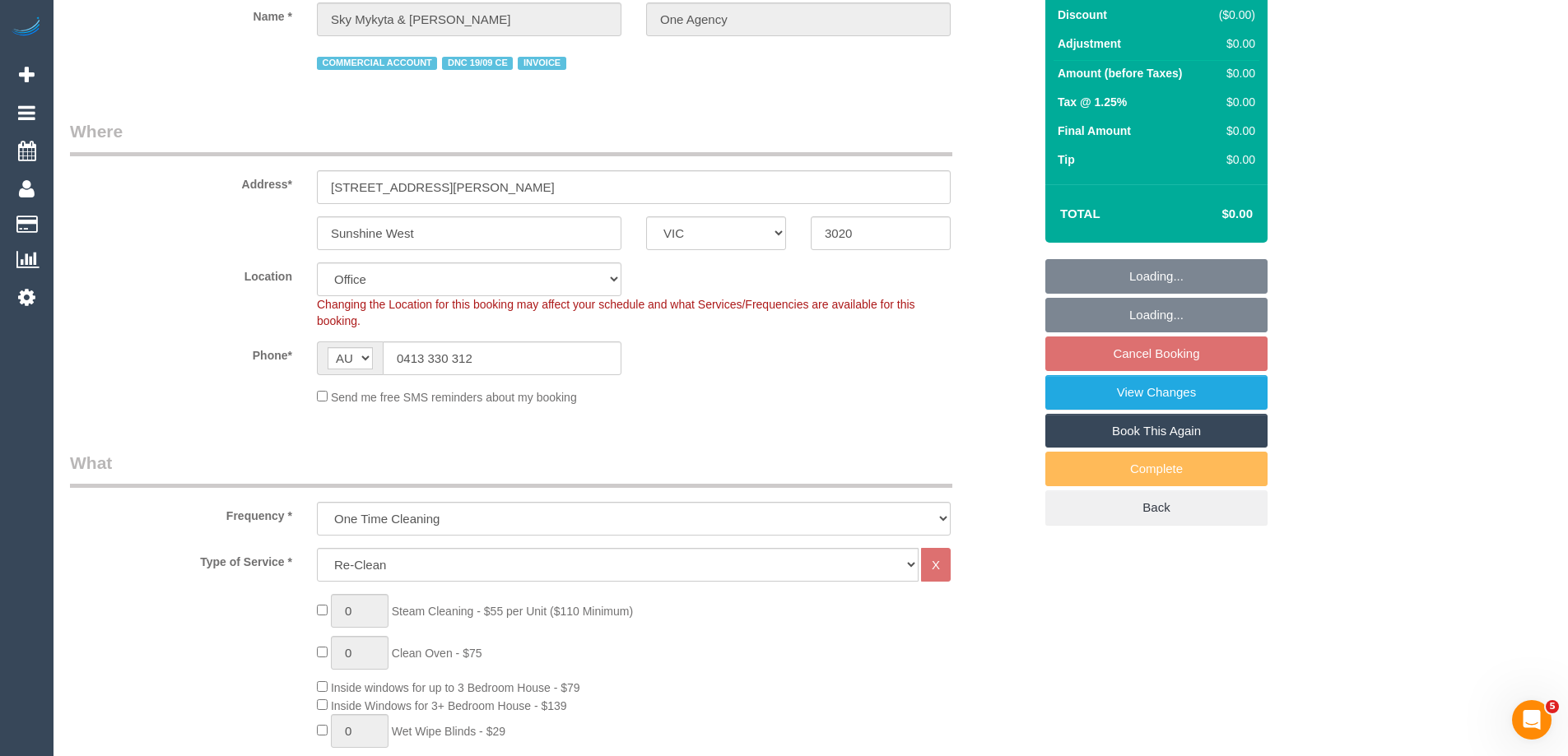
select select "object:754"
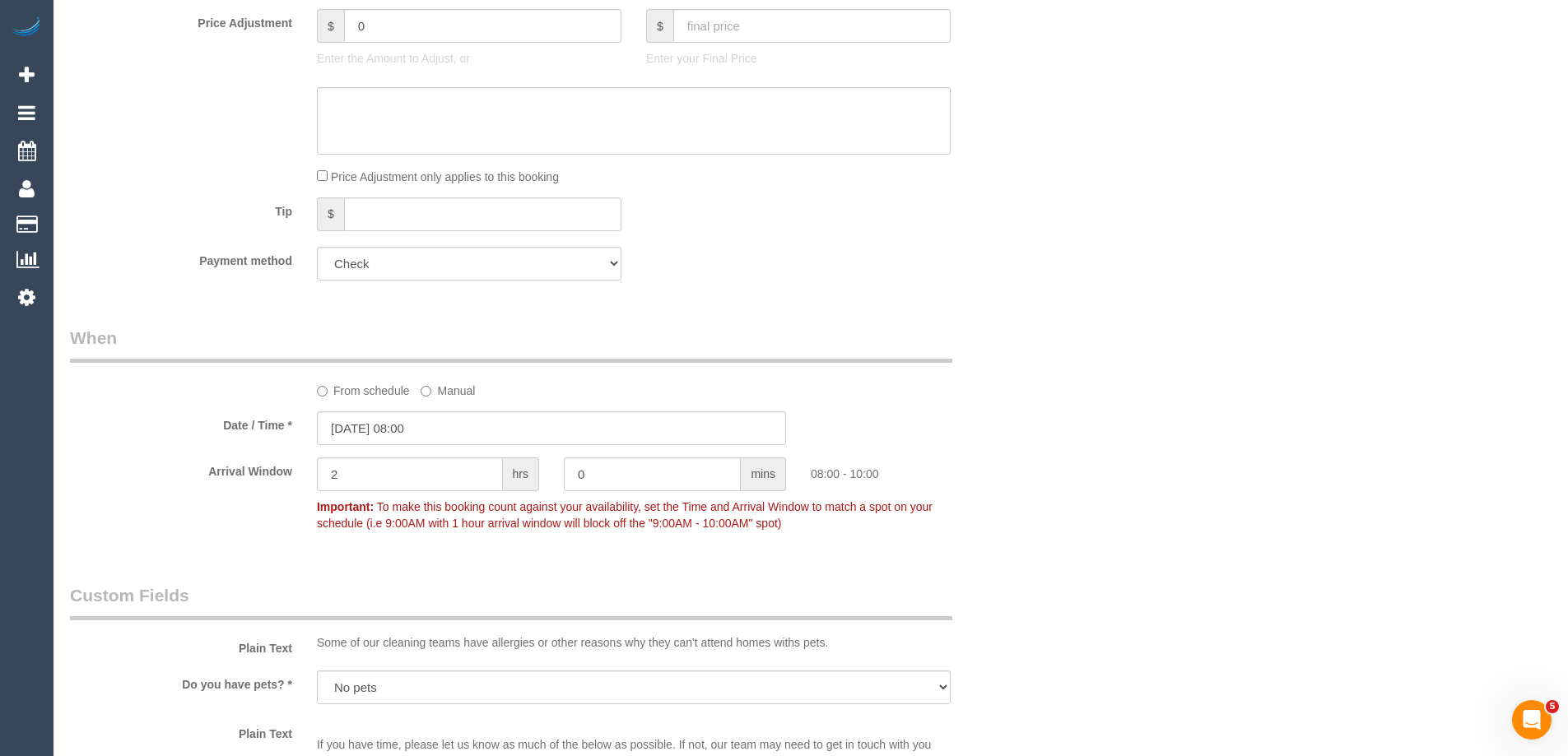
scroll to position [1344, 0]
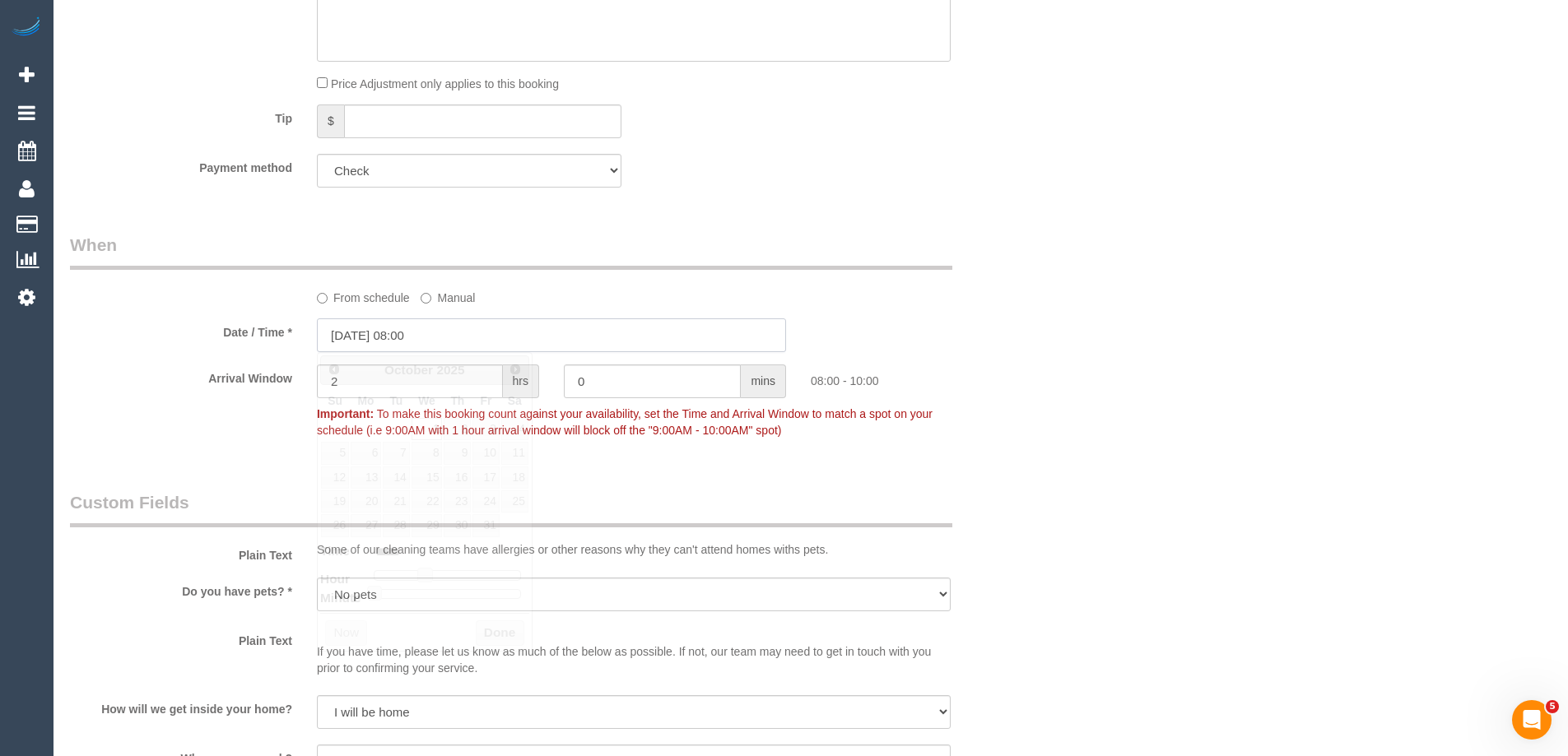
click at [357, 335] on input "[DATE] 08:00" at bounding box center [551, 335] width 469 height 34
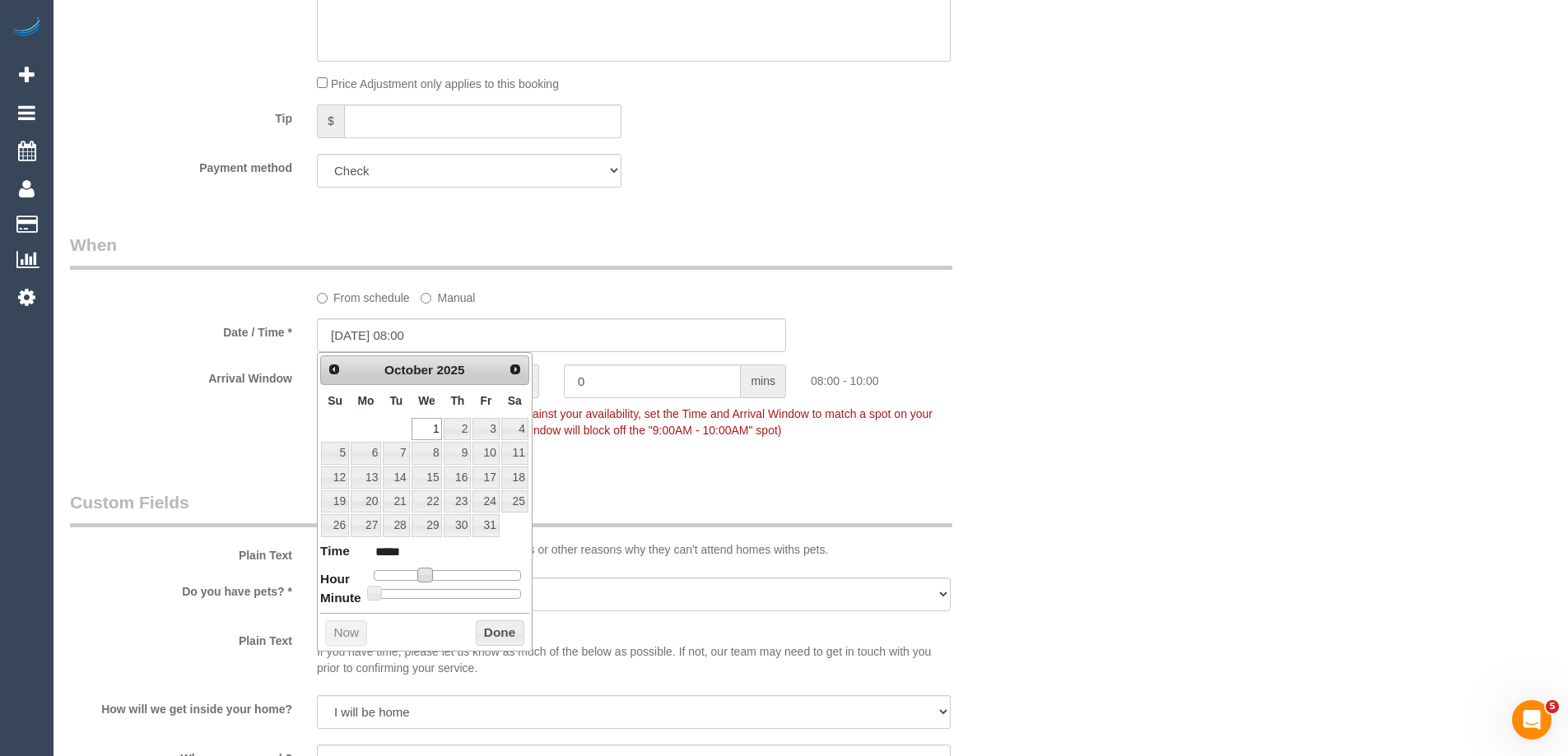
type input "[DATE] 09:00"
type input "*****"
type input "[DATE] 10:00"
type input "*****"
drag, startPoint x: 427, startPoint y: 574, endPoint x: 440, endPoint y: 576, distance: 13.2
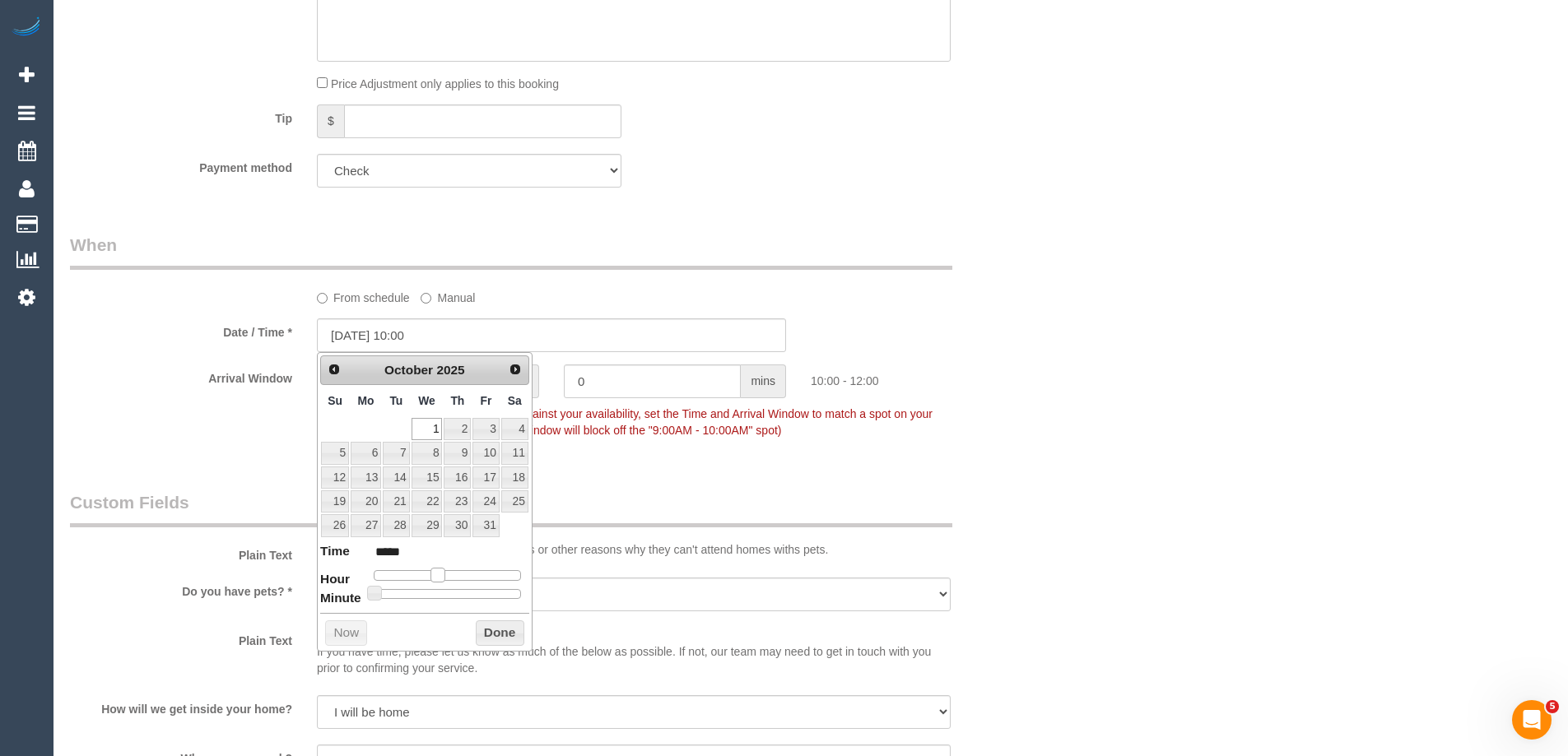
click at [440, 576] on span at bounding box center [437, 575] width 15 height 15
click at [504, 638] on button "Done" at bounding box center [501, 633] width 49 height 26
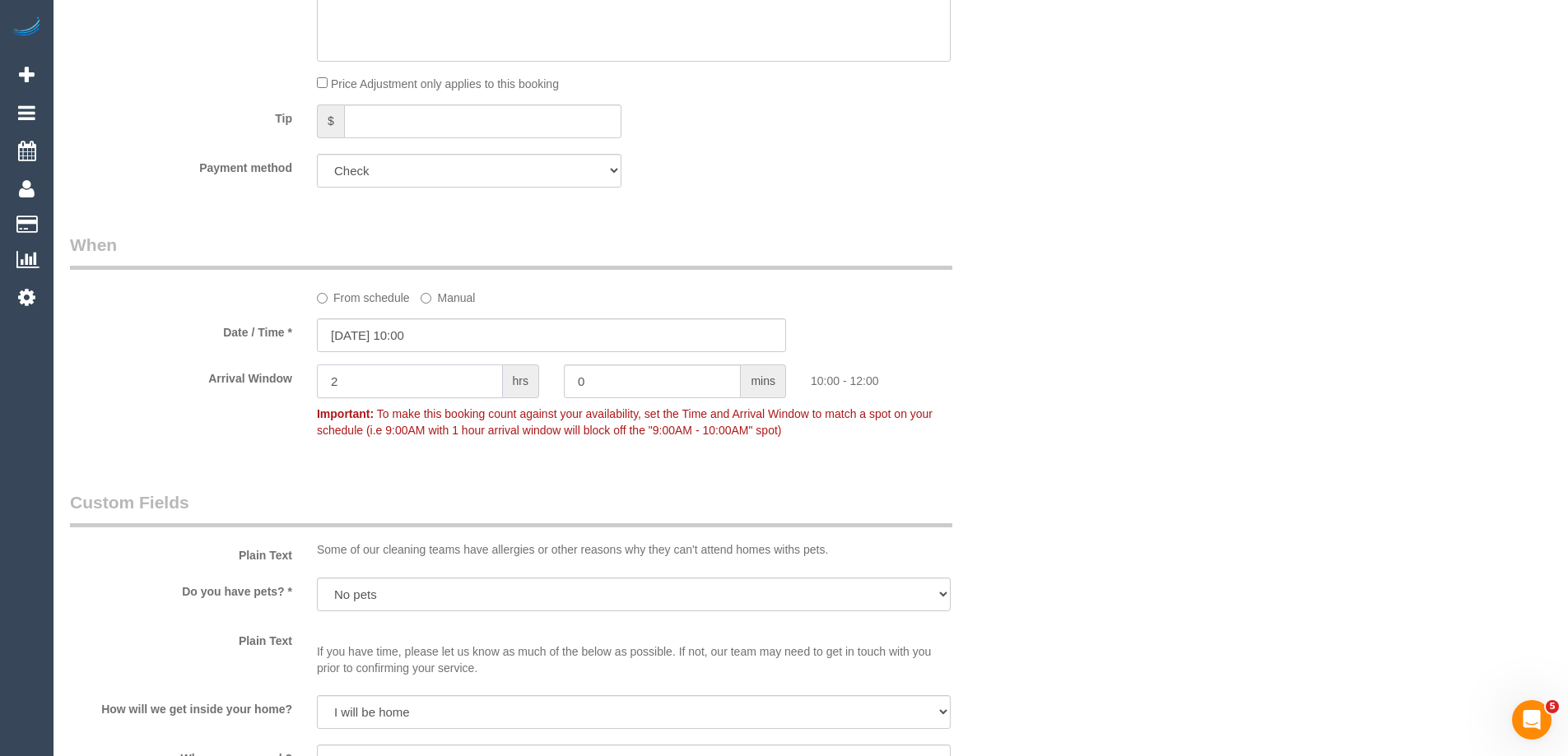
drag, startPoint x: 376, startPoint y: 386, endPoint x: 300, endPoint y: 391, distance: 76.2
click at [280, 370] on div "Arrival Window 2 hrs 0 mins 10:00 - 12:00 Important: To make this booking count…" at bounding box center [551, 406] width 987 height 82
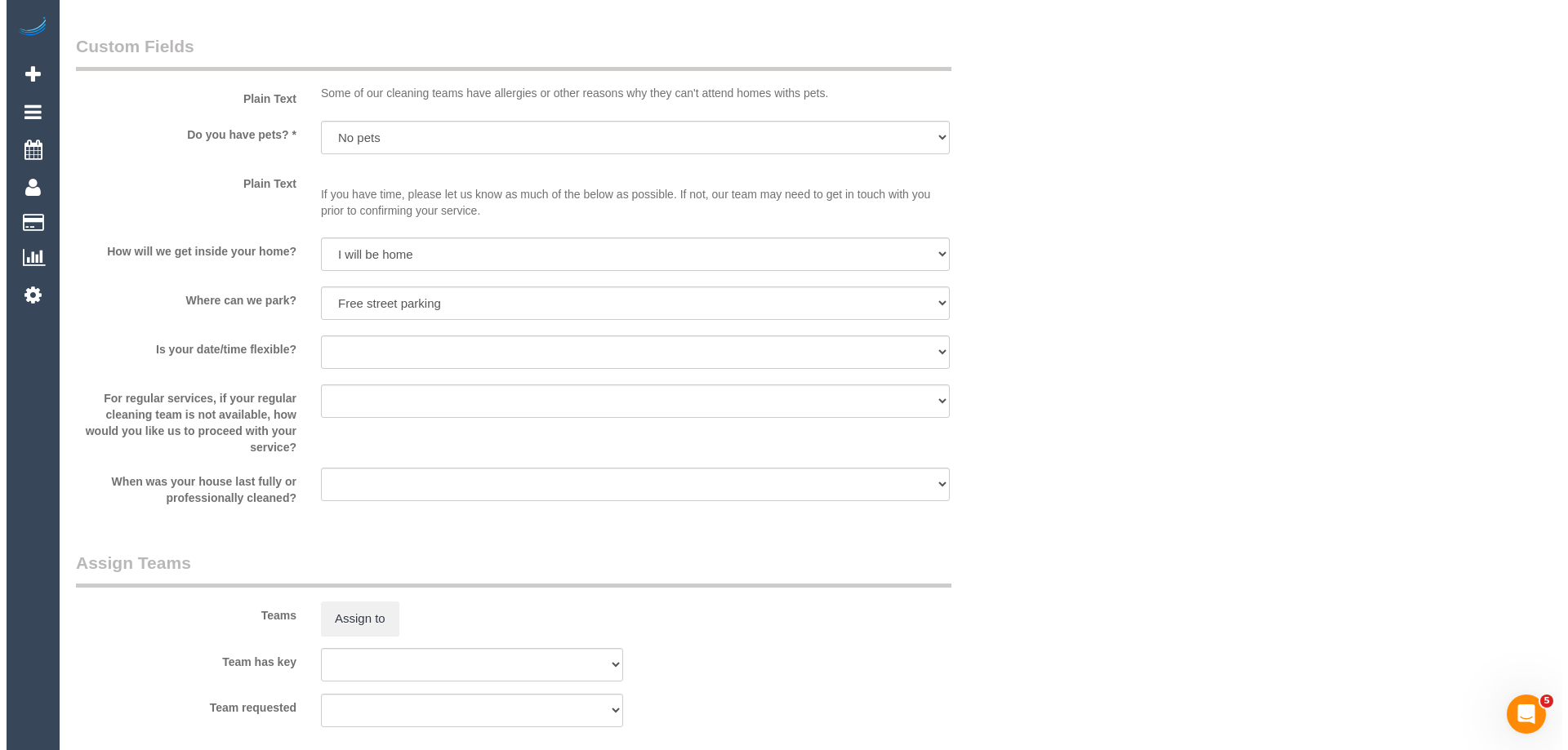
scroll to position [2069, 0]
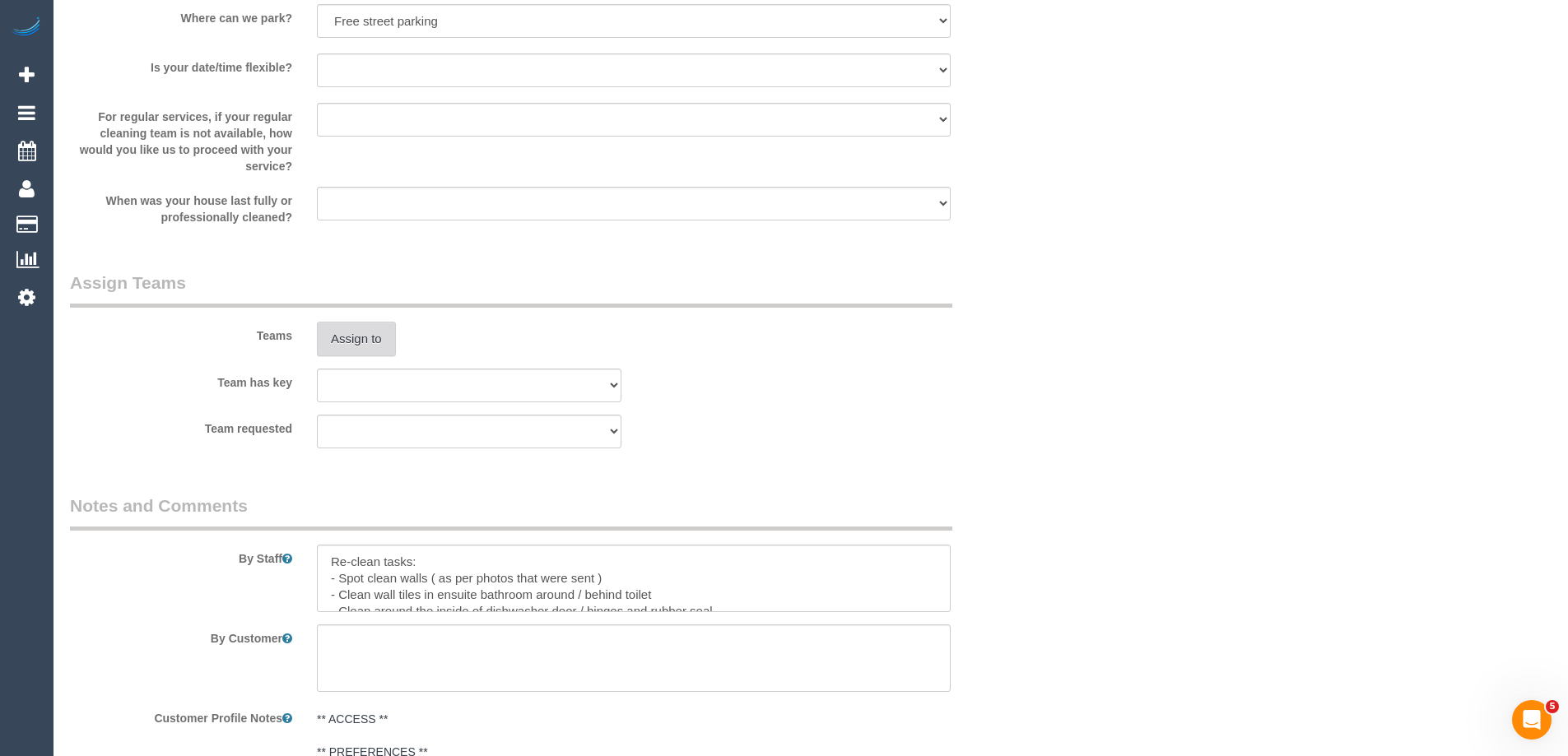
type input "1"
click at [357, 345] on button "Assign to" at bounding box center [356, 338] width 79 height 34
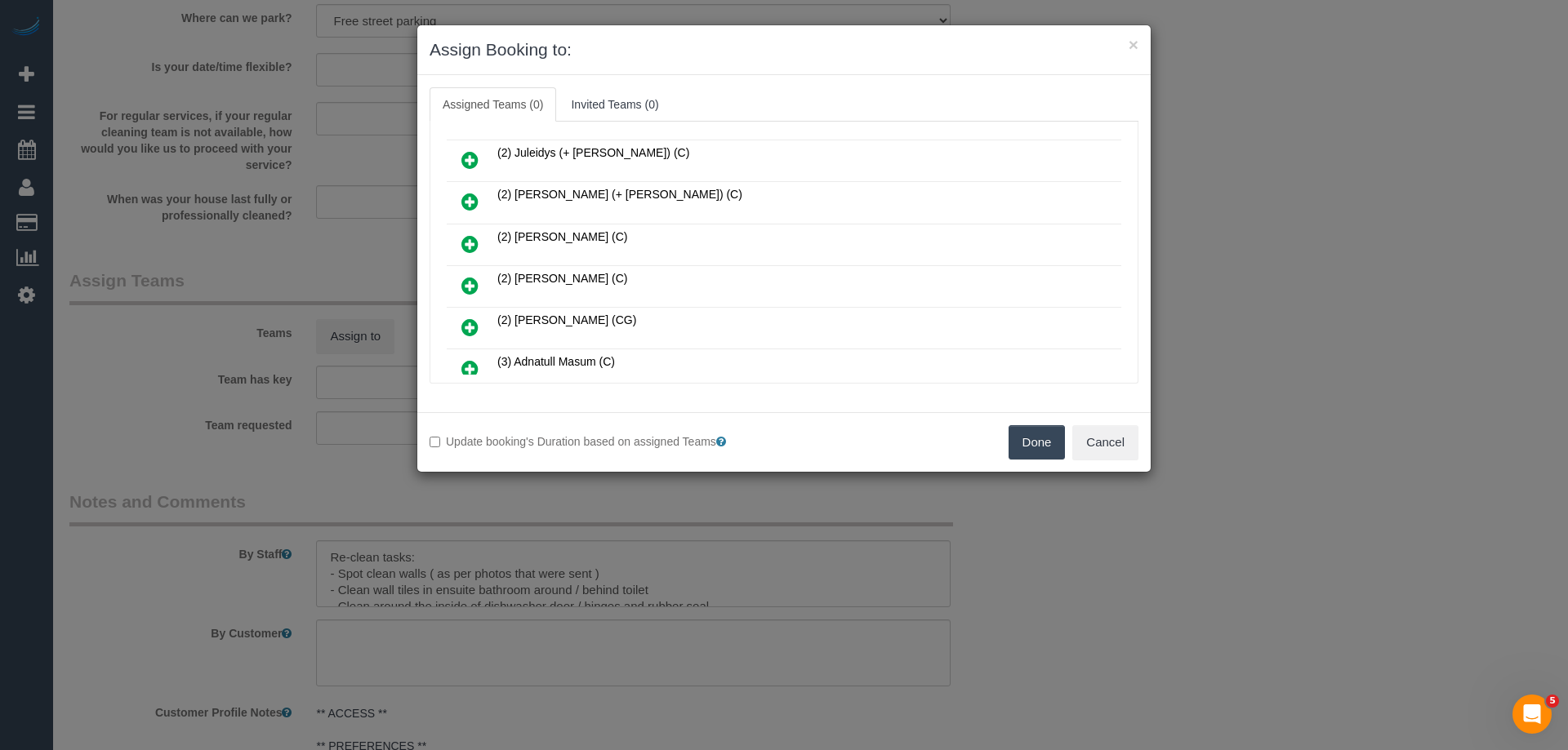
scroll to position [245, 0]
click at [480, 327] on link at bounding box center [470, 330] width 39 height 33
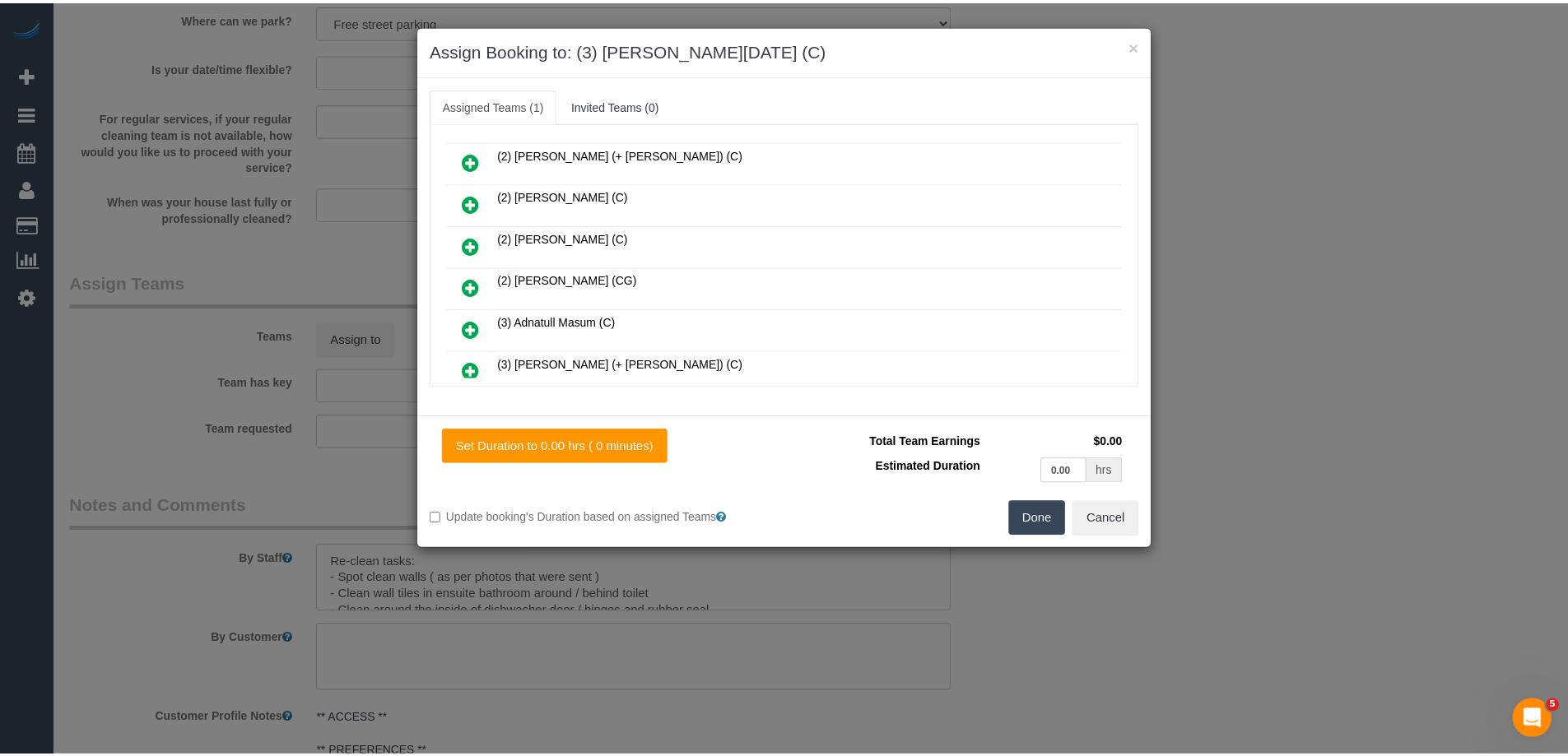
scroll to position [287, 0]
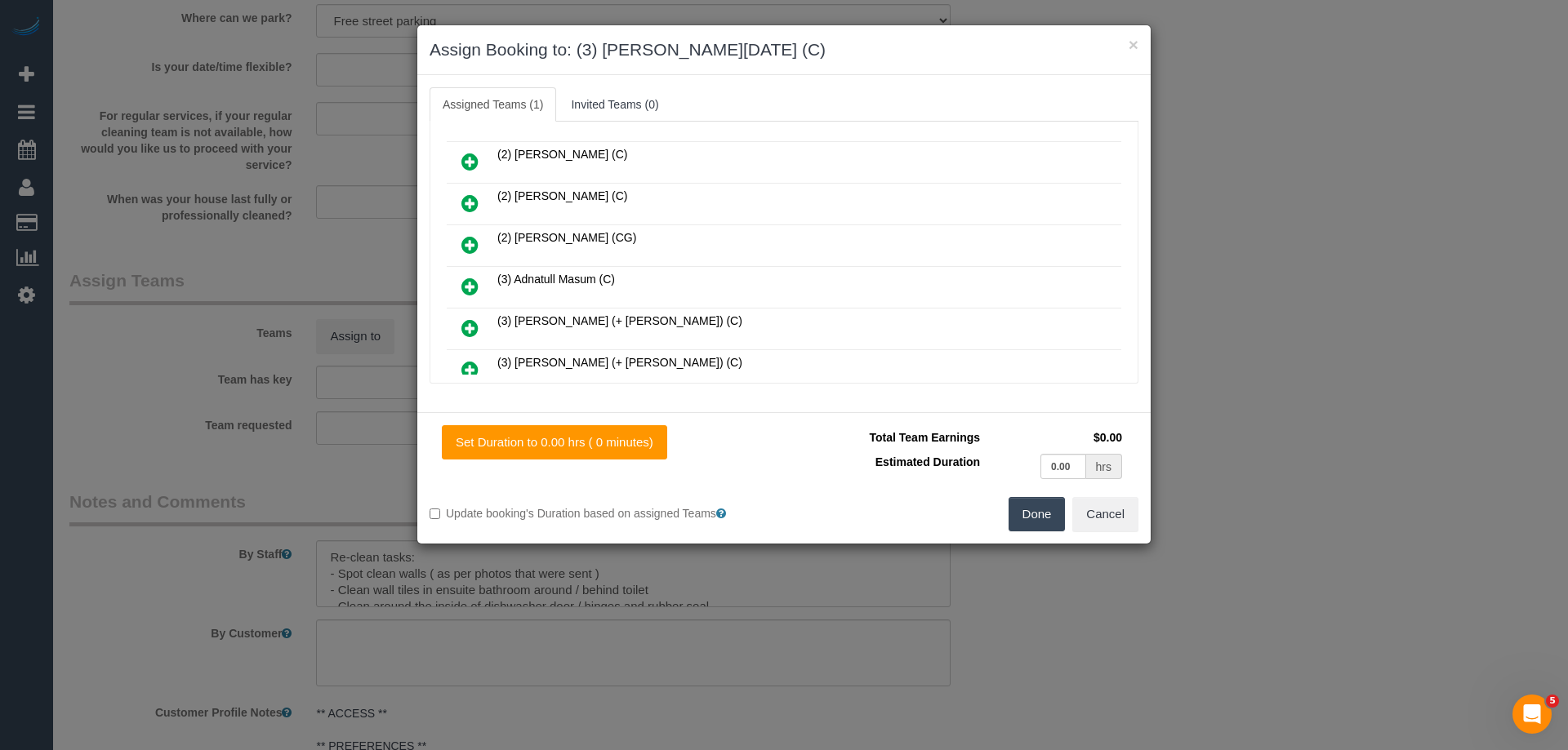
click at [1040, 521] on button "Done" at bounding box center [1037, 514] width 57 height 34
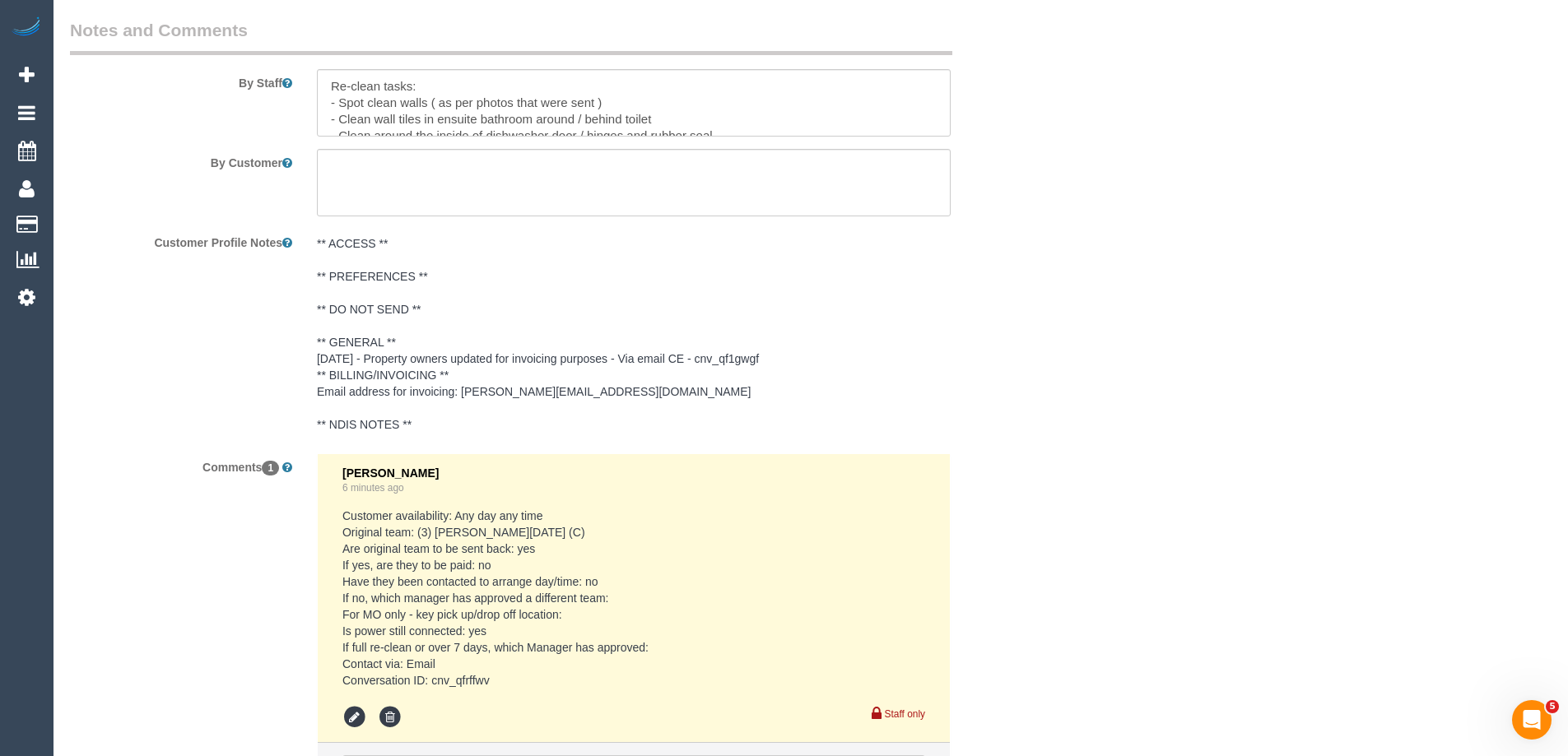
scroll to position [2743, 0]
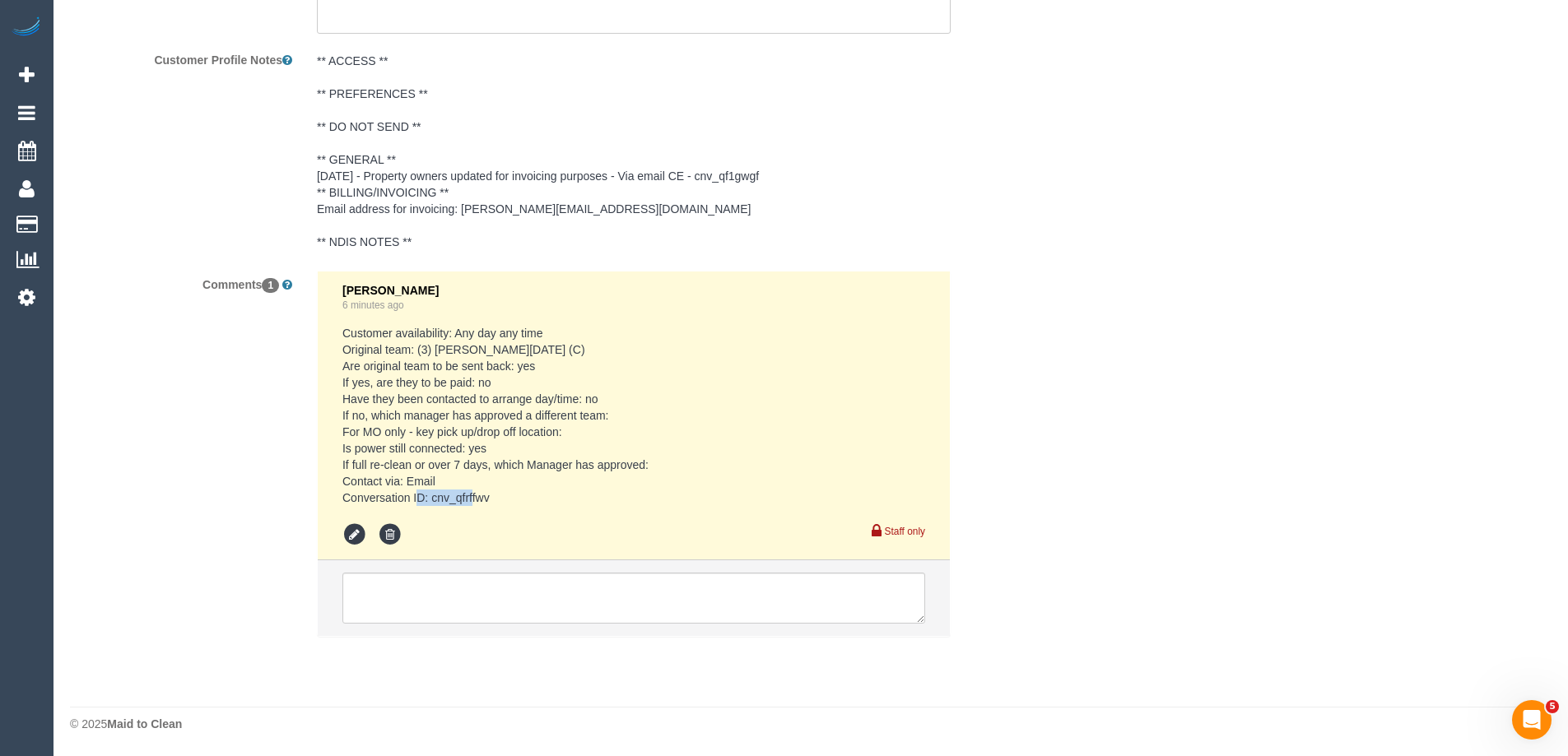
drag, startPoint x: 487, startPoint y: 496, endPoint x: 433, endPoint y: 496, distance: 54.0
click at [433, 496] on pre "Customer availability: Any day any time Original team: (3) Antony Silvester (C)…" at bounding box center [633, 416] width 583 height 181
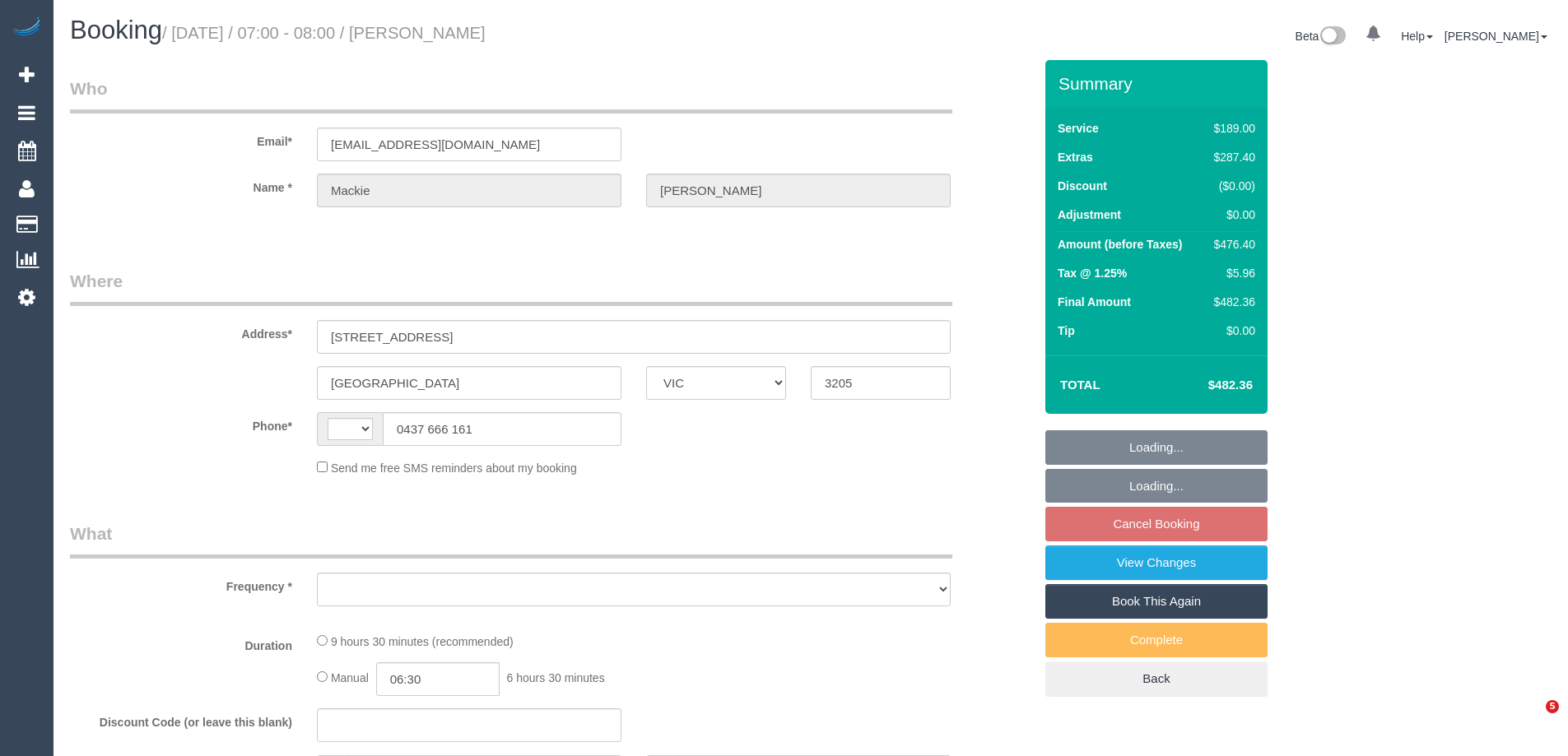
select select "VIC"
select select "string:AU"
select select "object:582"
select select "string:stripe-pm_1RKDlb2GScqysDRVSwT3ubmh"
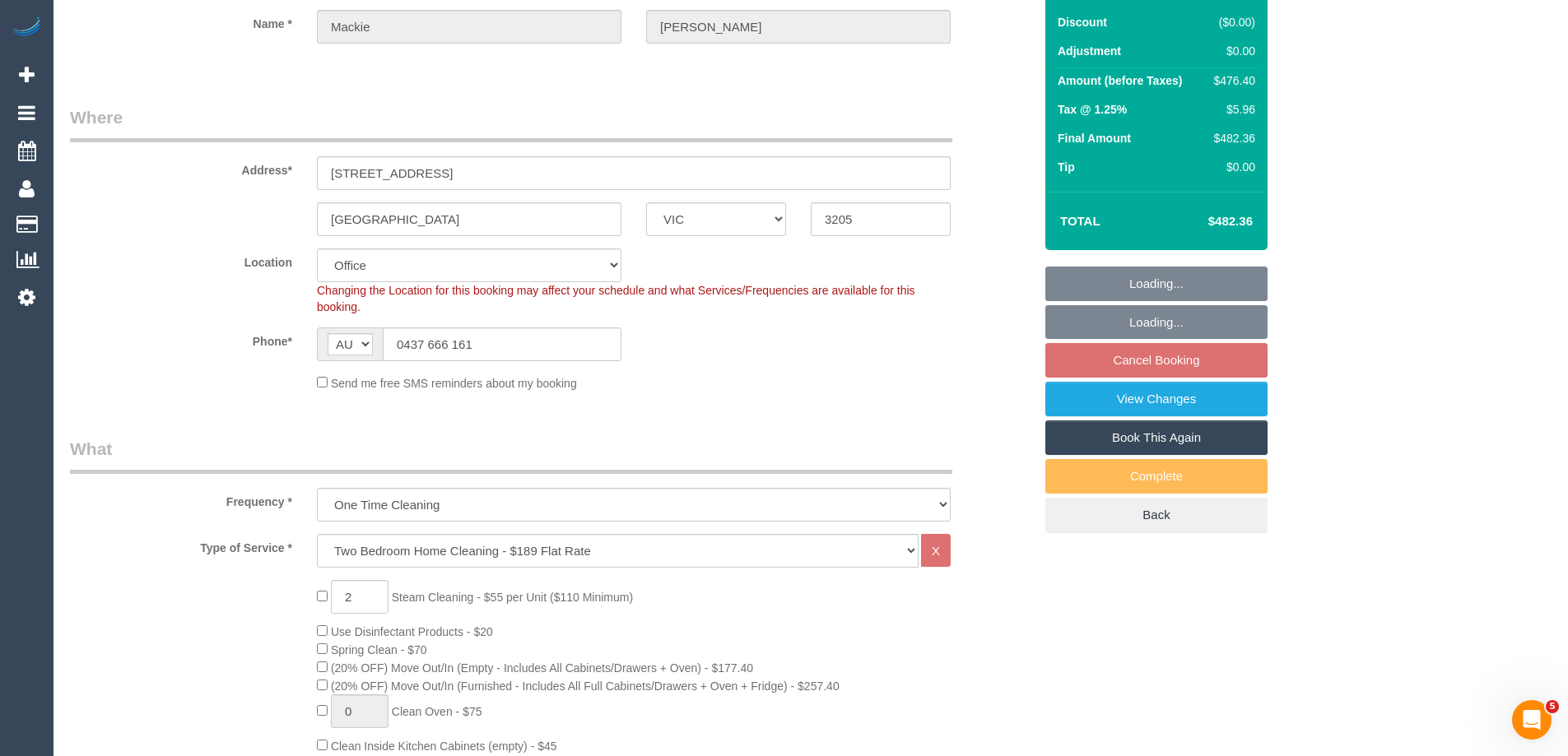
select select "object:699"
select select "number:29"
select select "number:14"
select select "number:20"
select select "number:25"
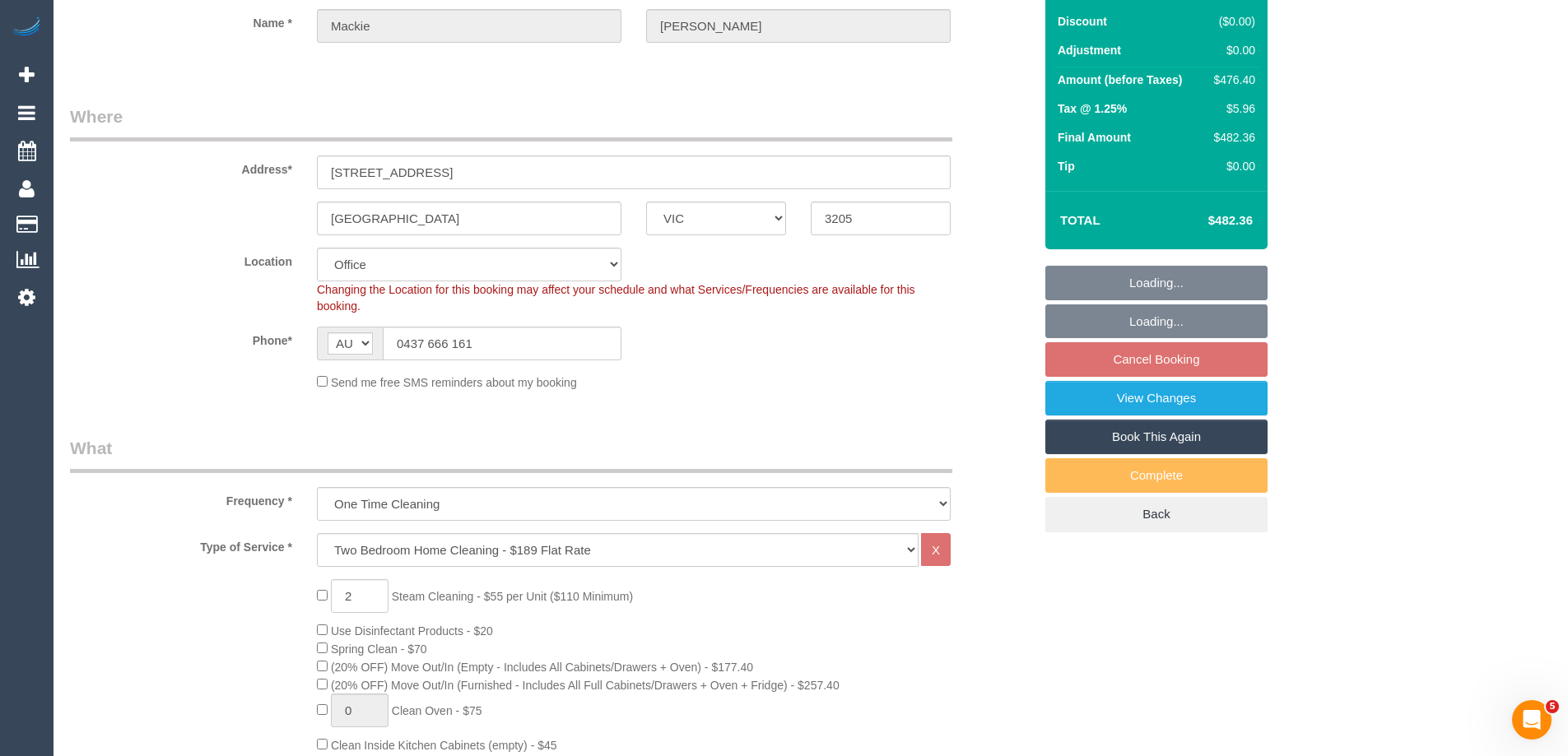
select select "number:33"
select select "number:13"
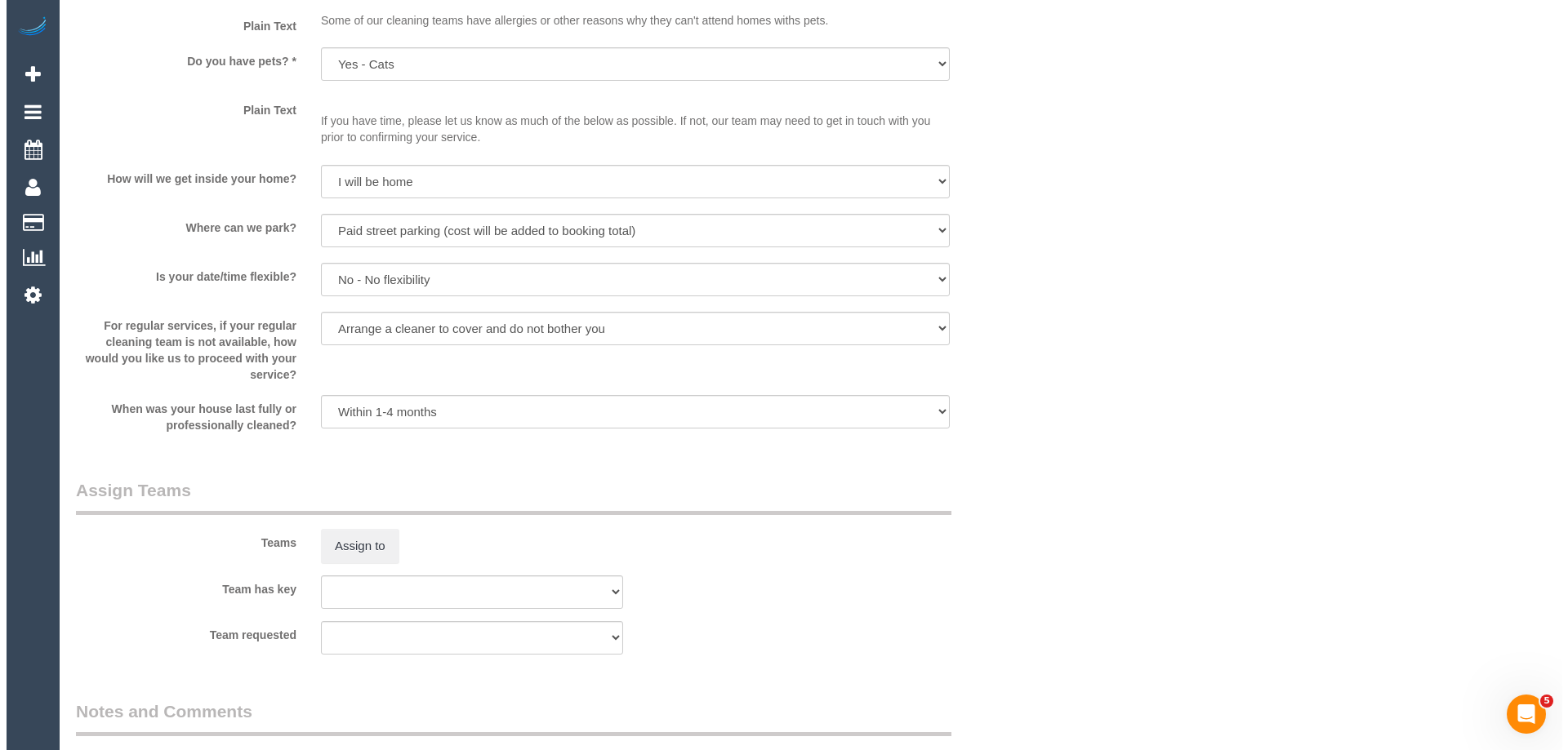
scroll to position [2286, 0]
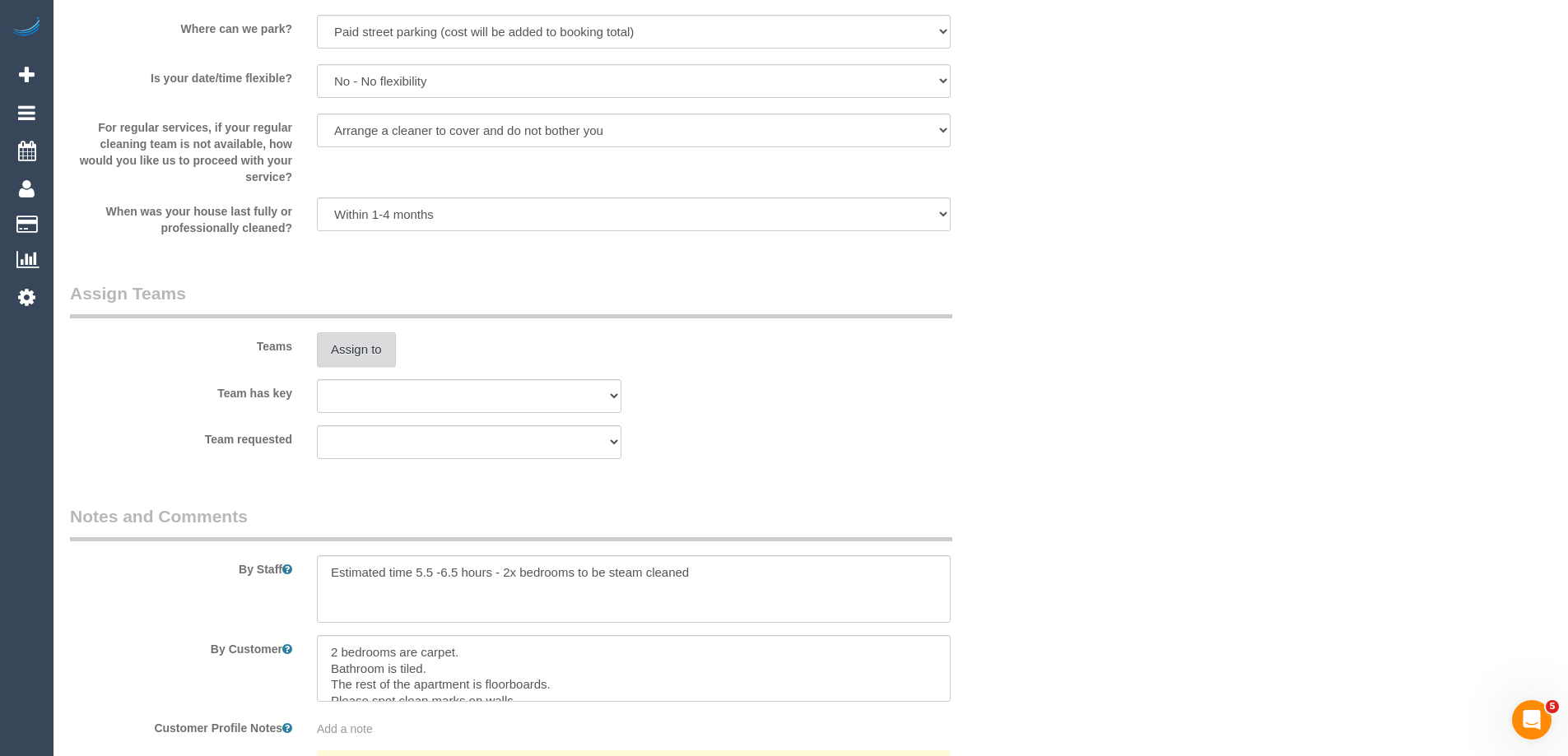
click at [349, 358] on button "Assign to" at bounding box center [356, 349] width 79 height 34
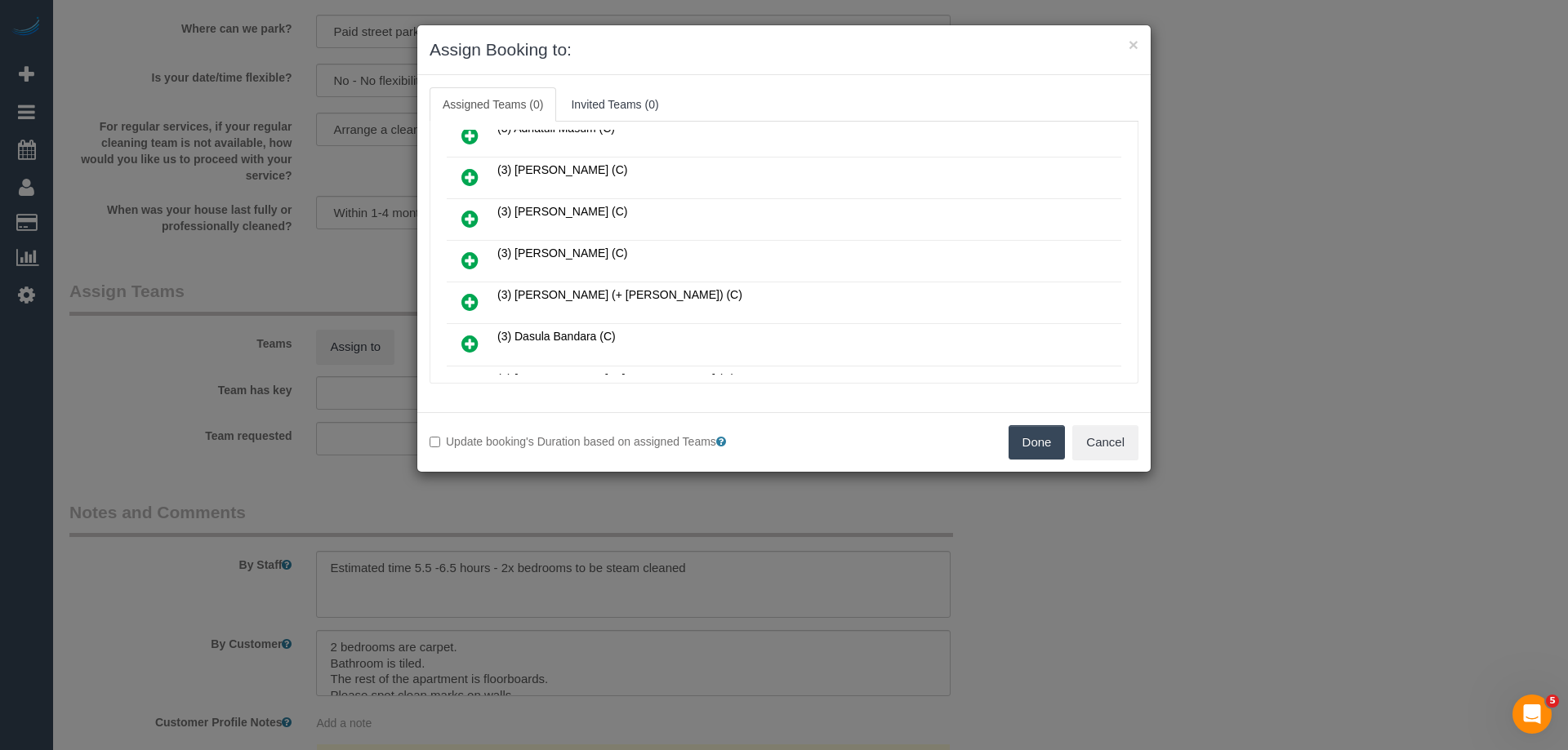
scroll to position [979, 0]
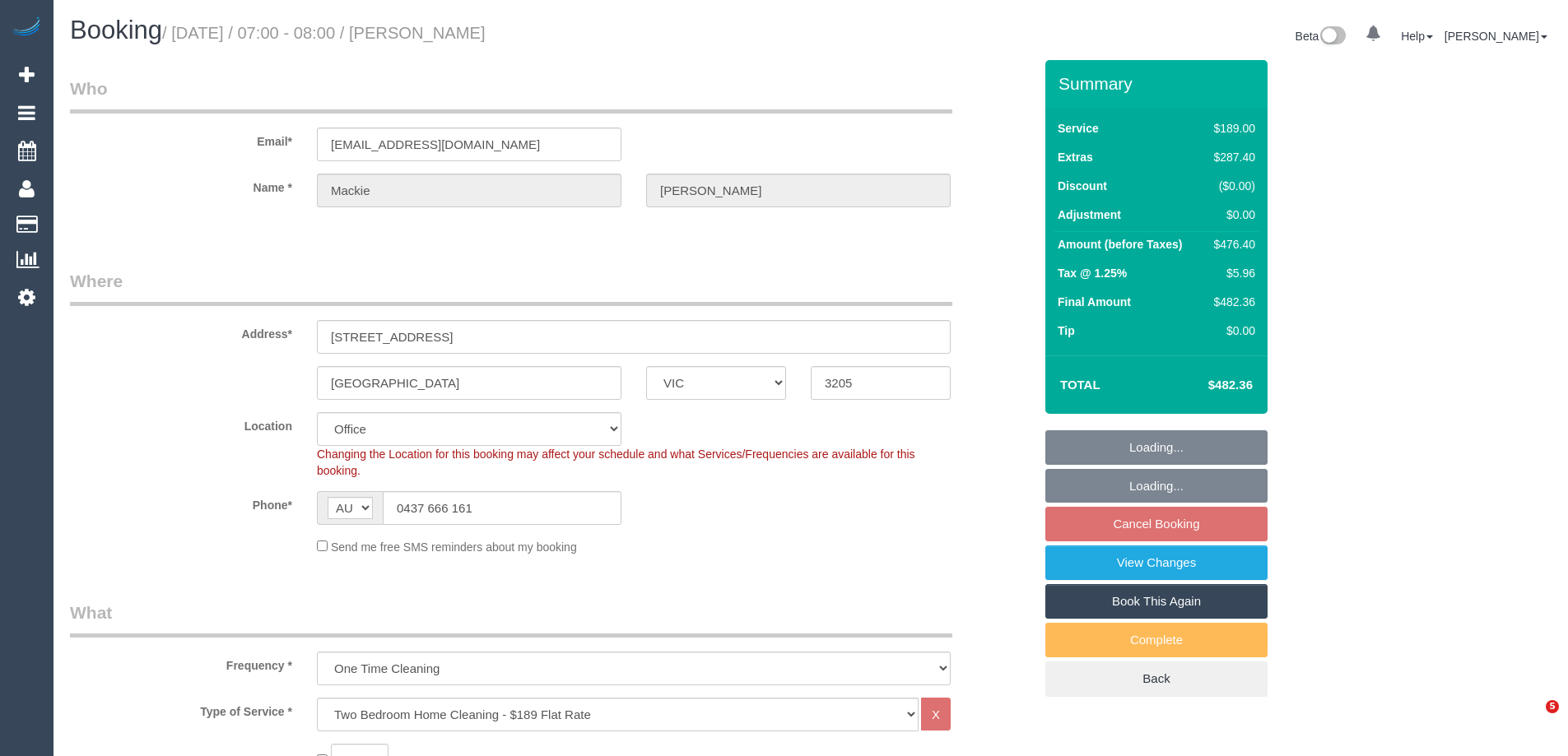
select select "VIC"
select select "object:834"
select select "string:stripe-pm_1RKDlb2GScqysDRVSwT3ubmh"
select select "number:29"
select select "number:14"
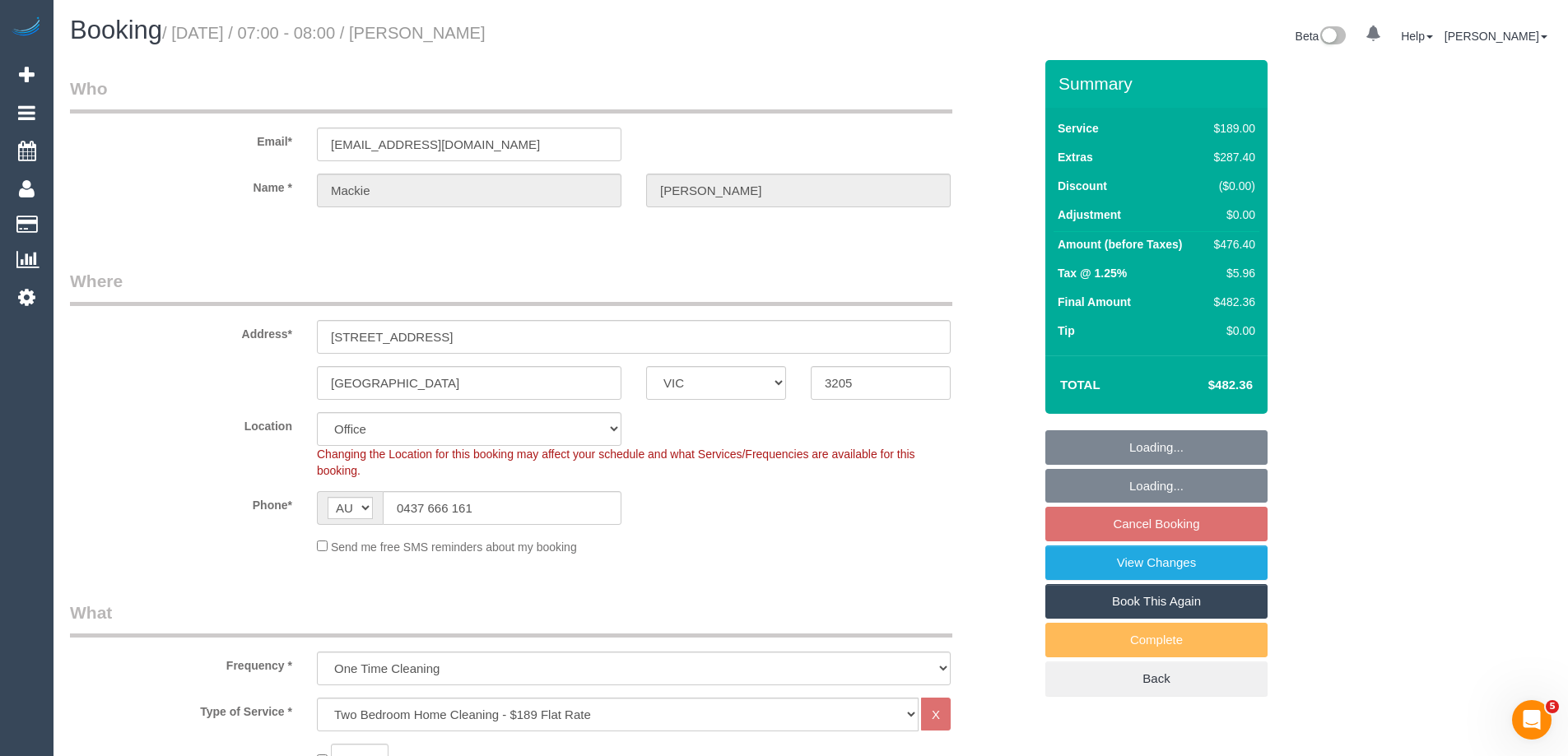
select select "number:20"
select select "number:25"
select select "number:33"
select select "number:13"
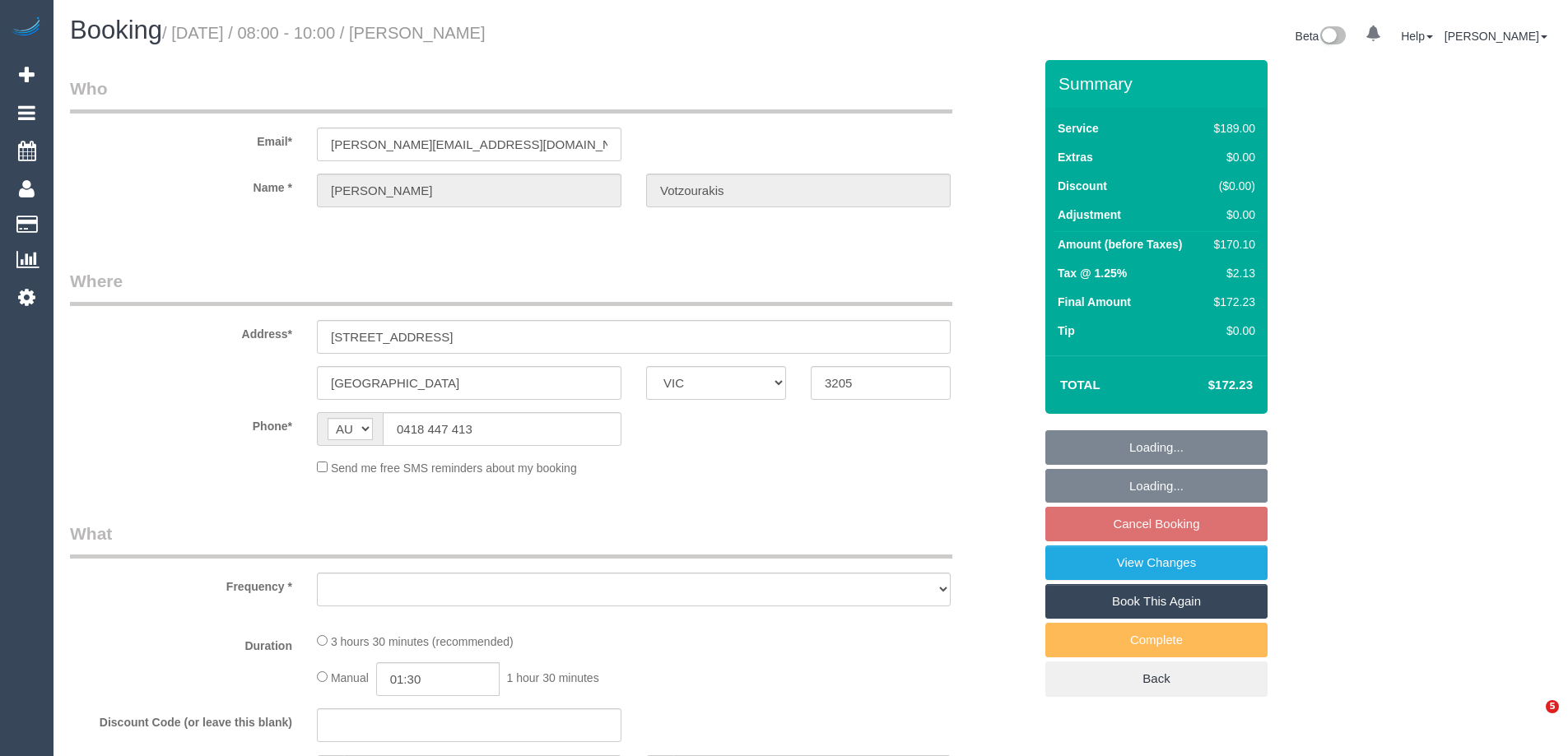
select select "VIC"
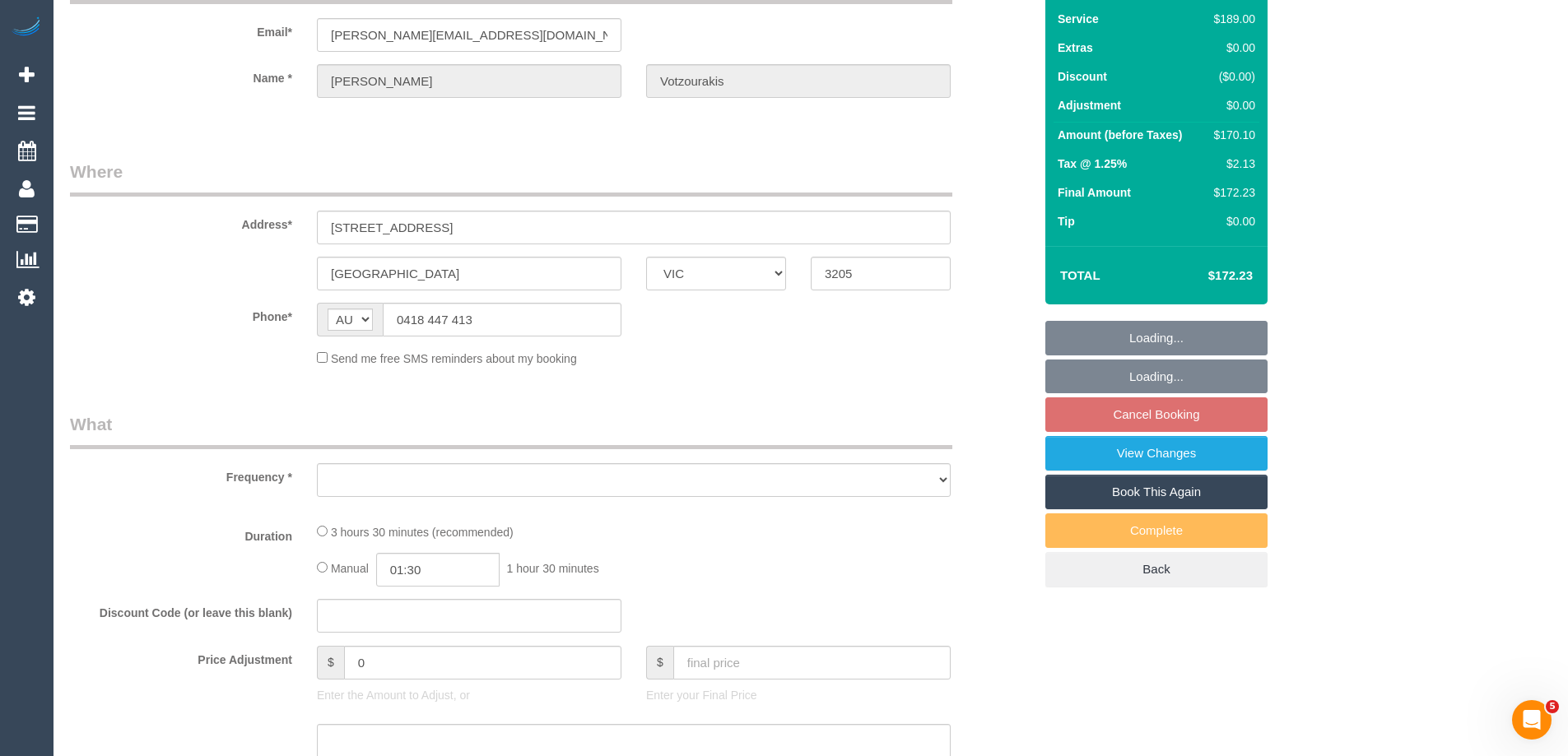
select select "string:stripe-pm_1RQd6e2GScqysDRVuOXxeKdh"
select select "number:27"
select select "number:14"
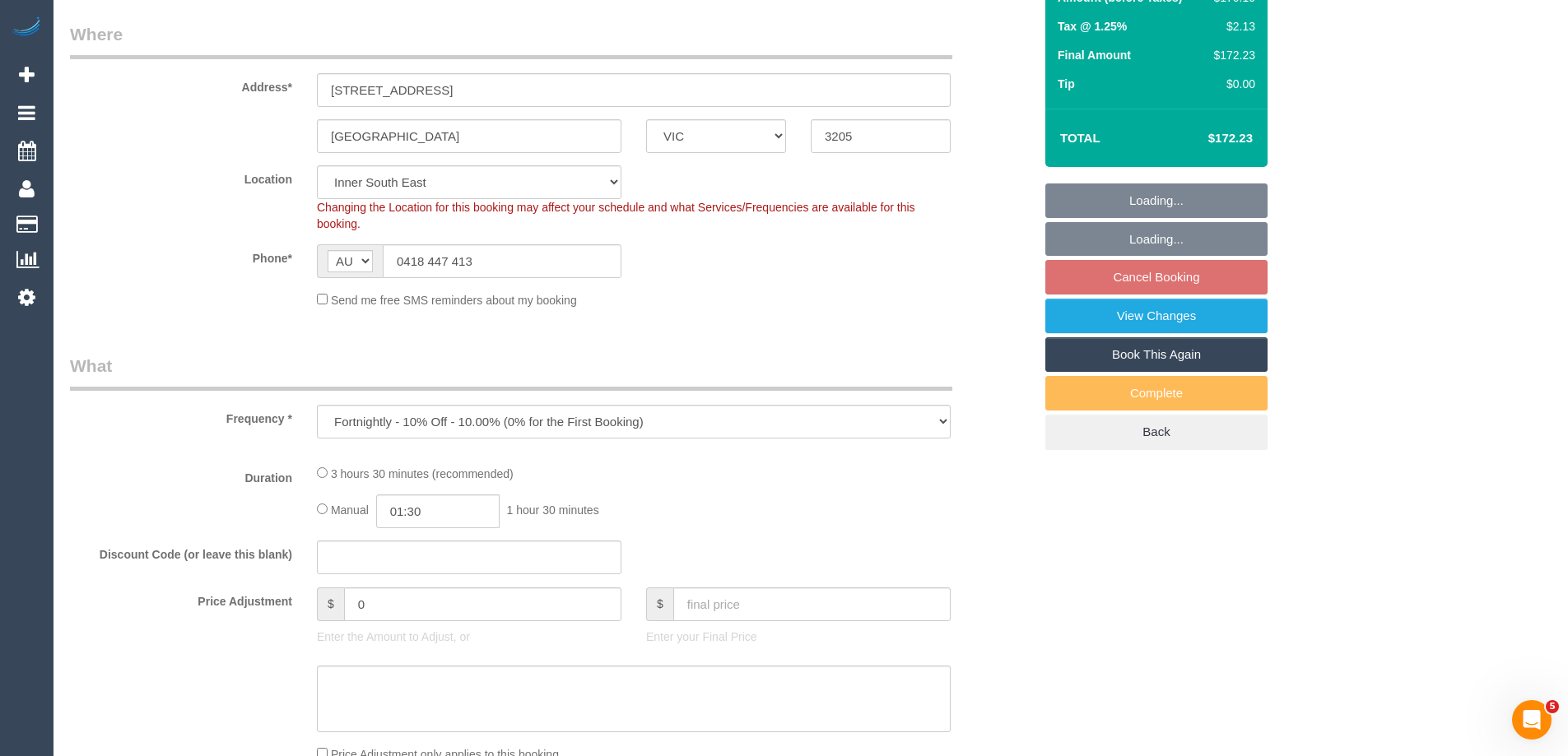
select select "object:699"
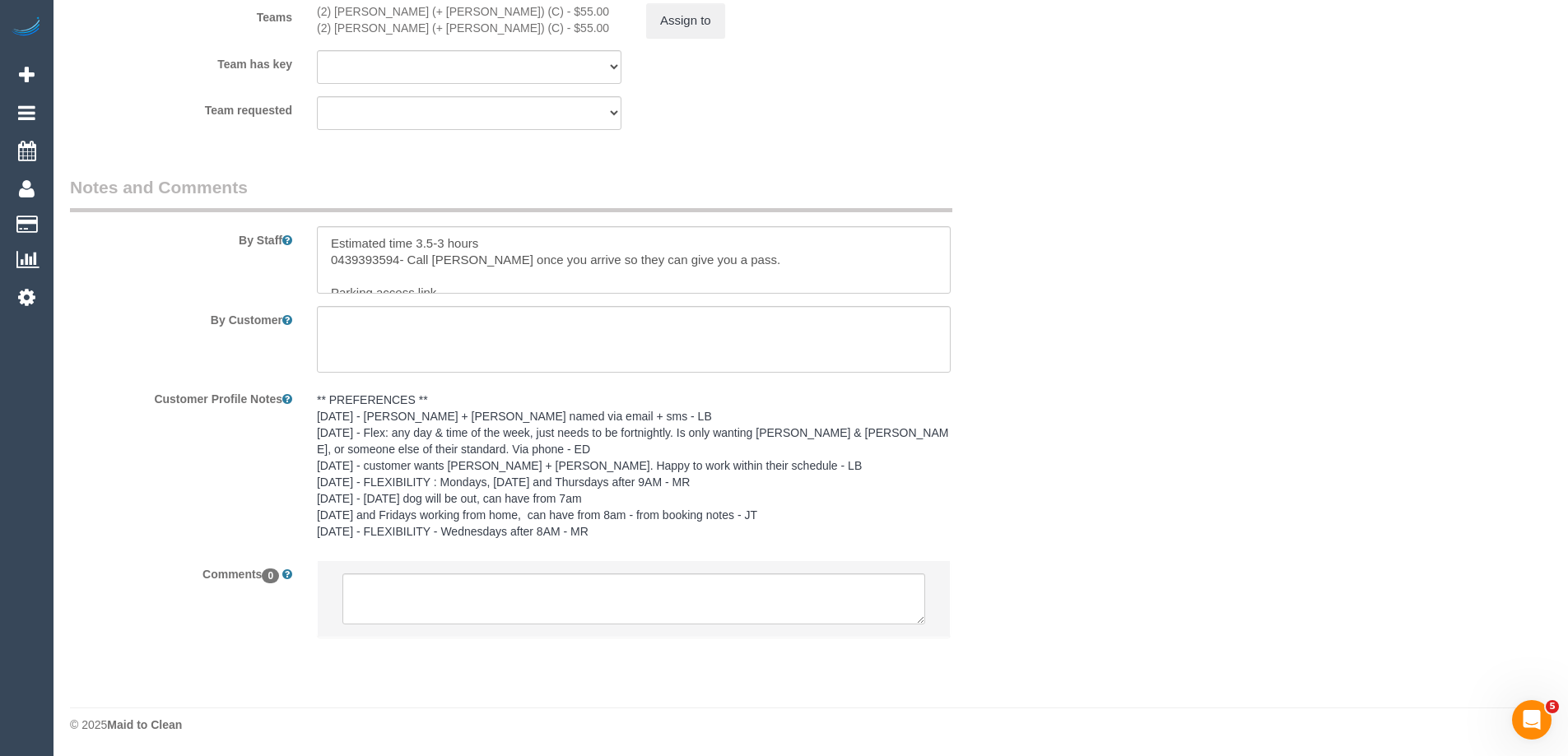
scroll to position [2634, 0]
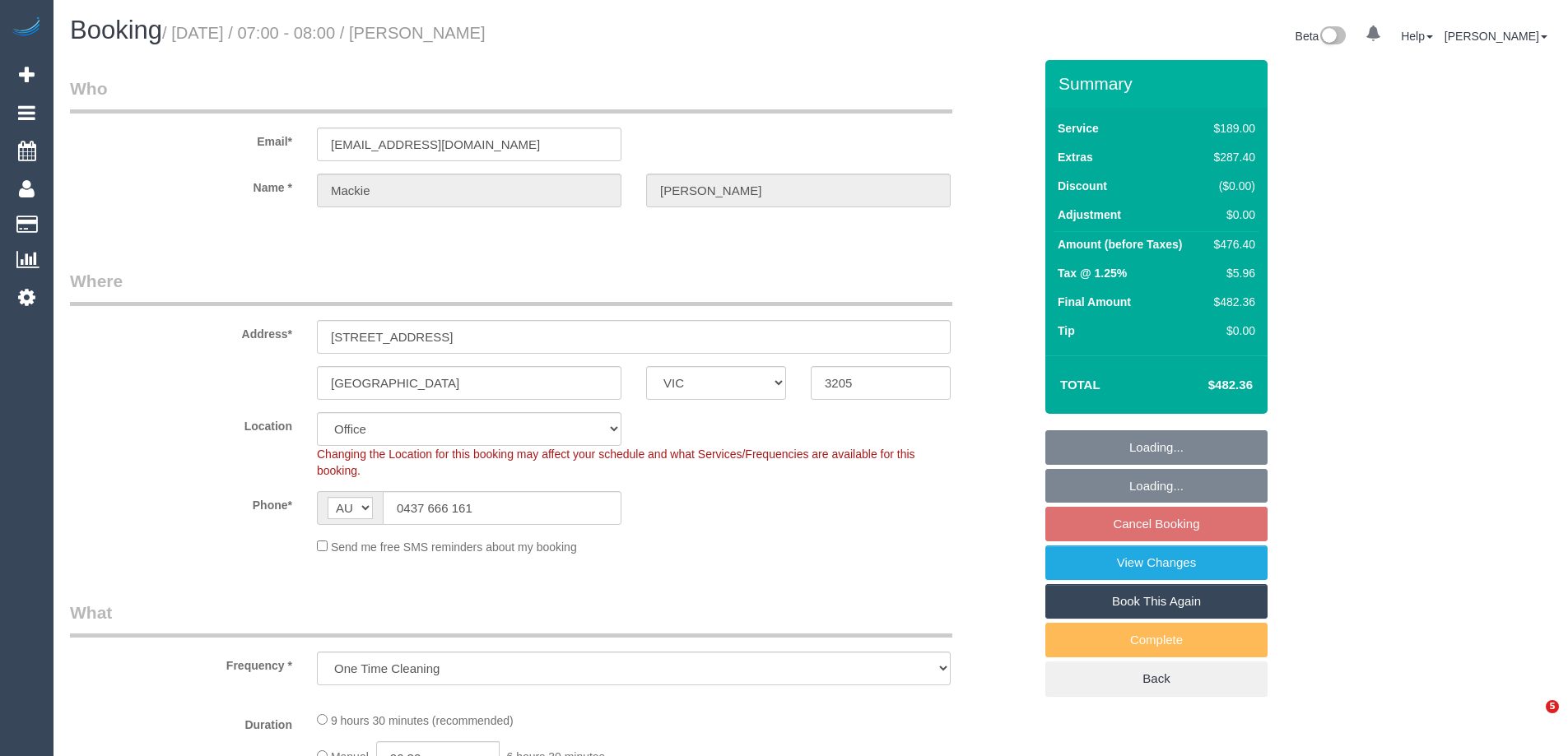
select select "VIC"
select select "string:stripe-pm_1RKDlb2GScqysDRVSwT3ubmh"
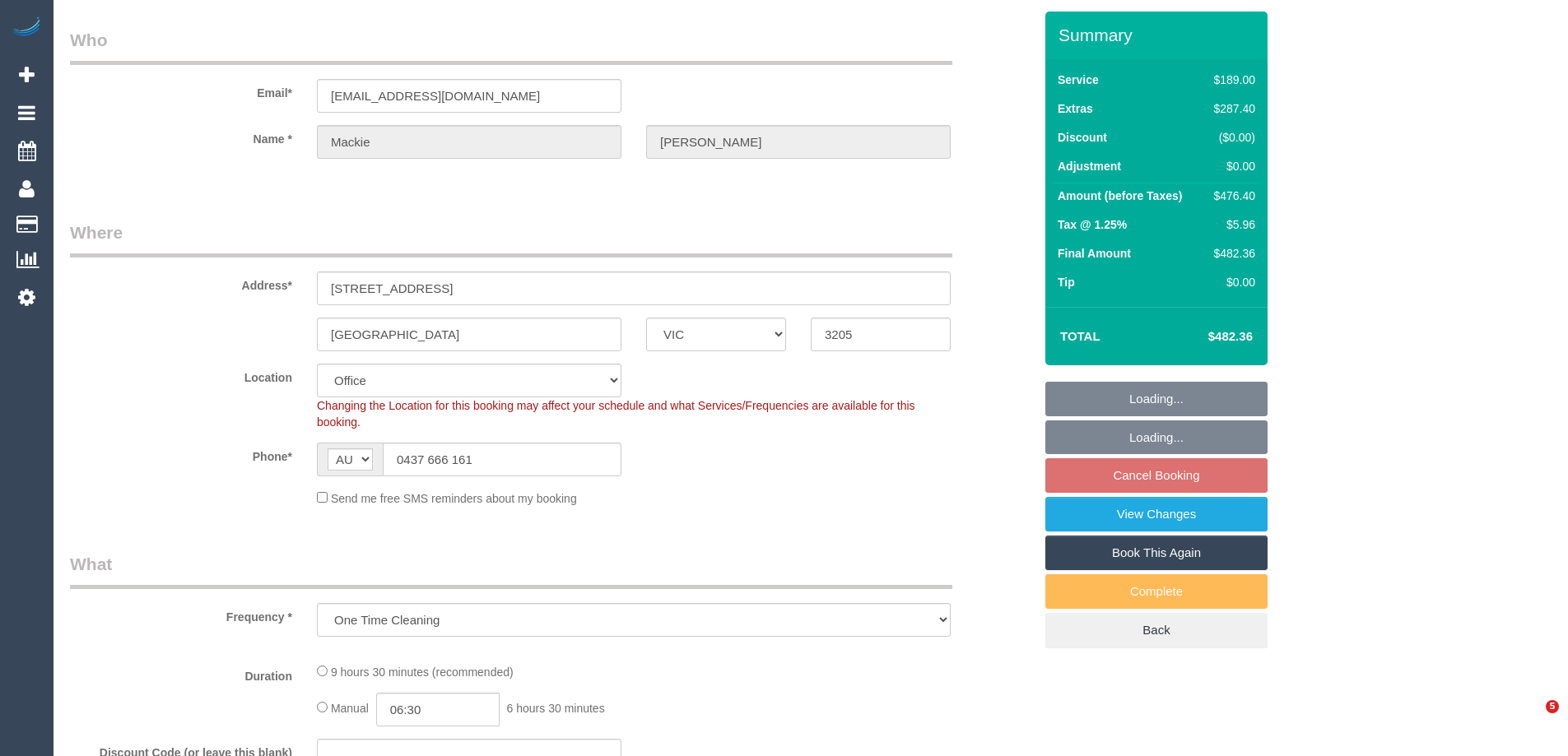
select select "object:834"
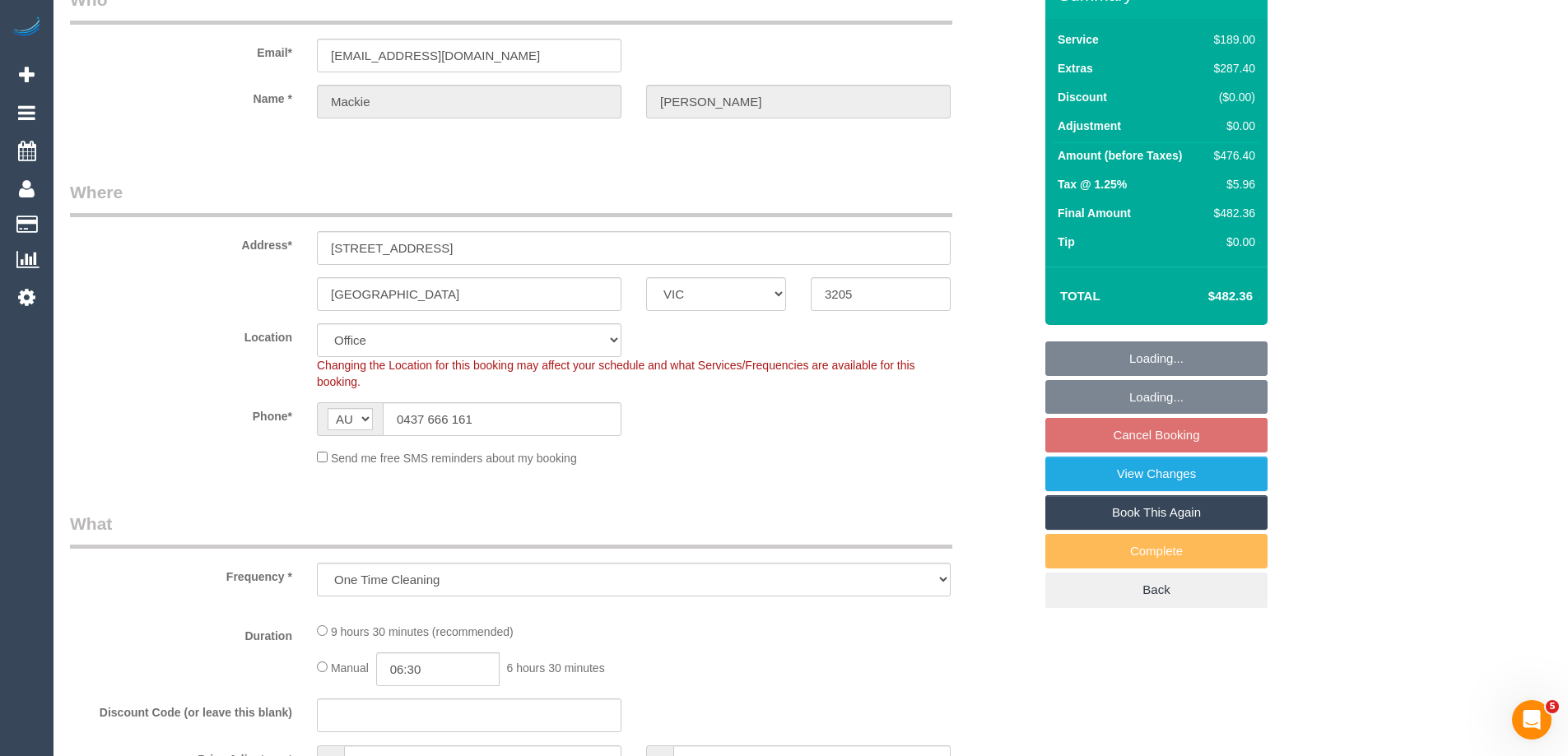
scroll to position [0, 0]
select select "number:29"
select select "number:14"
select select "number:20"
select select "number:25"
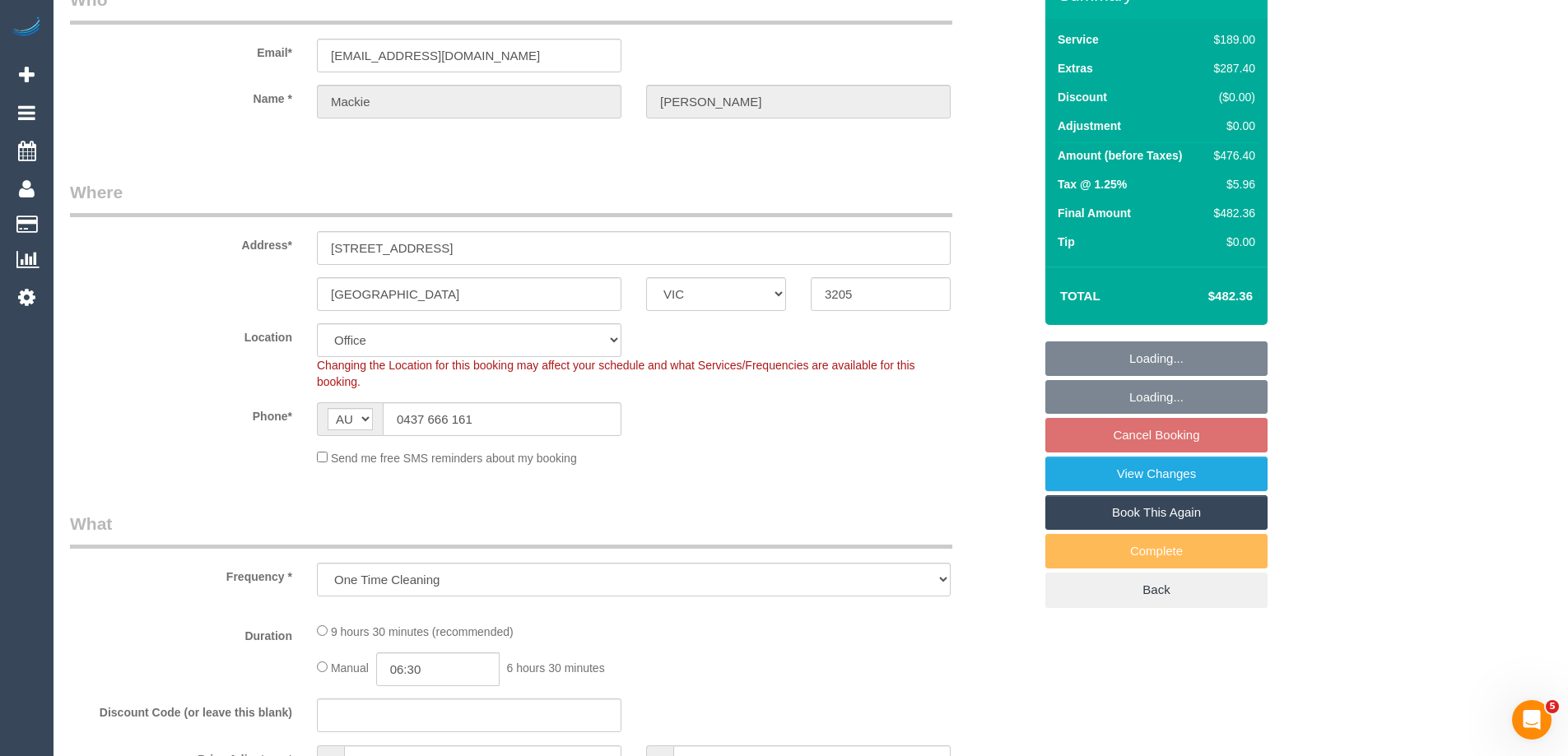
select select "number:33"
select select "number:13"
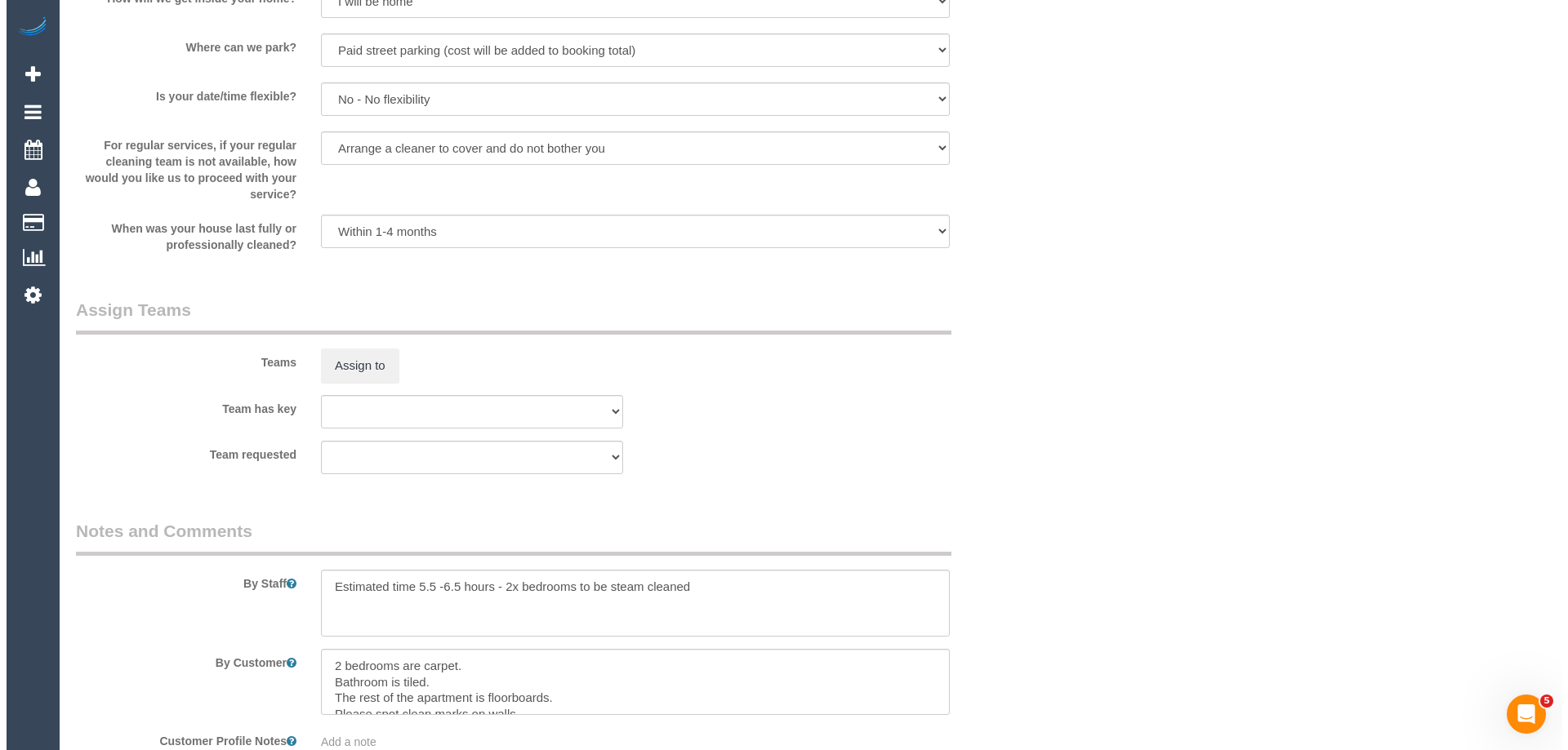
scroll to position [2612, 0]
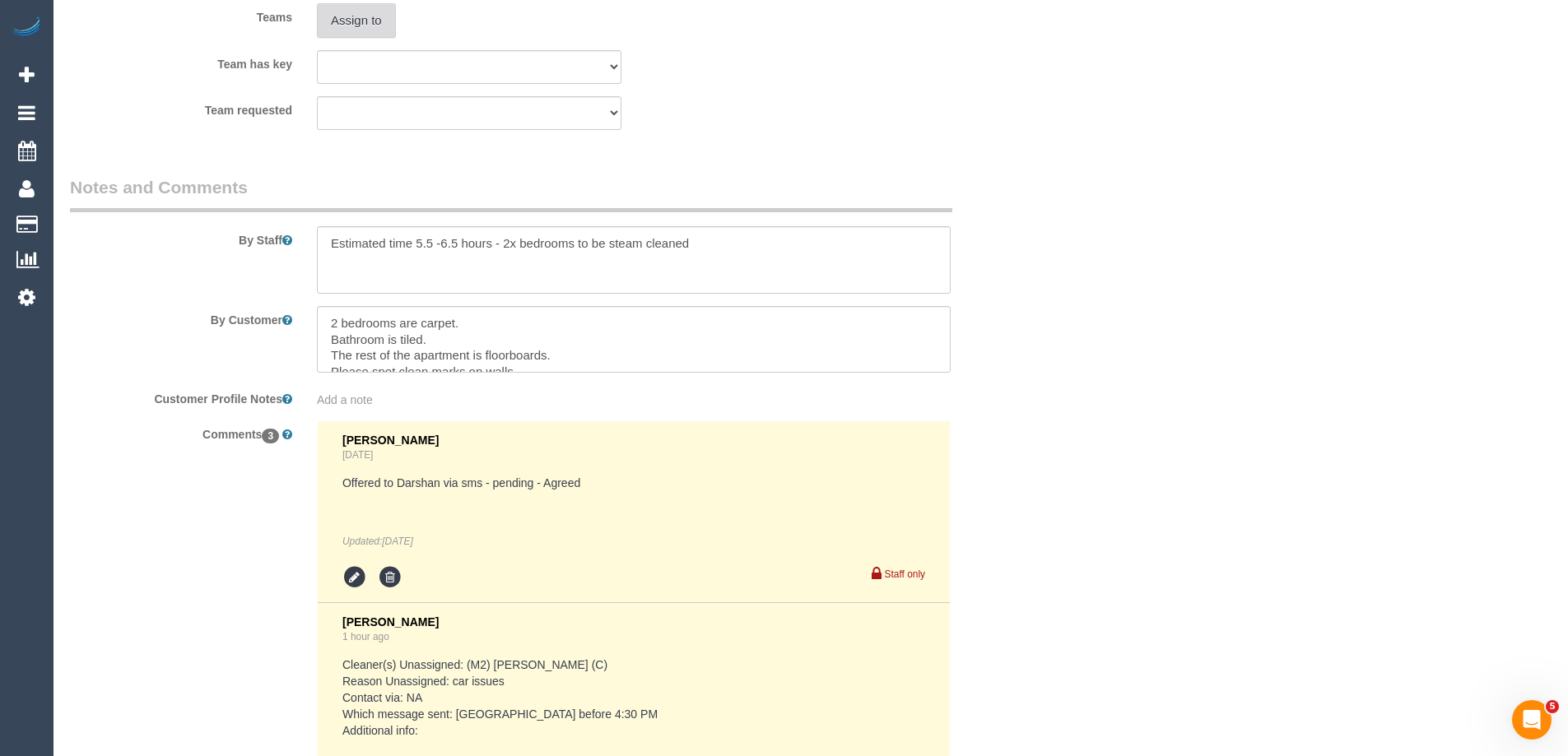
click at [362, 23] on button "Assign to" at bounding box center [356, 20] width 79 height 34
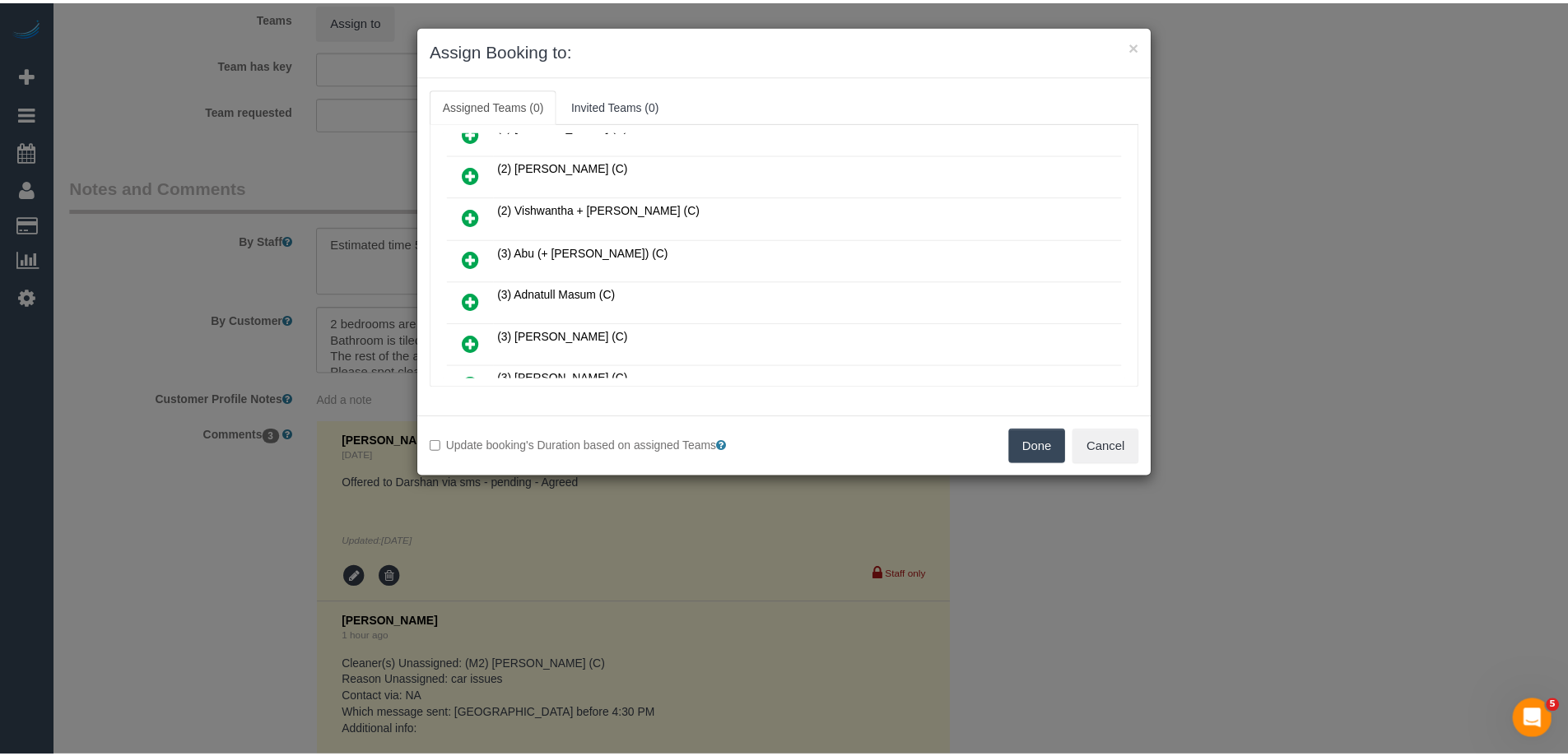
scroll to position [823, 0]
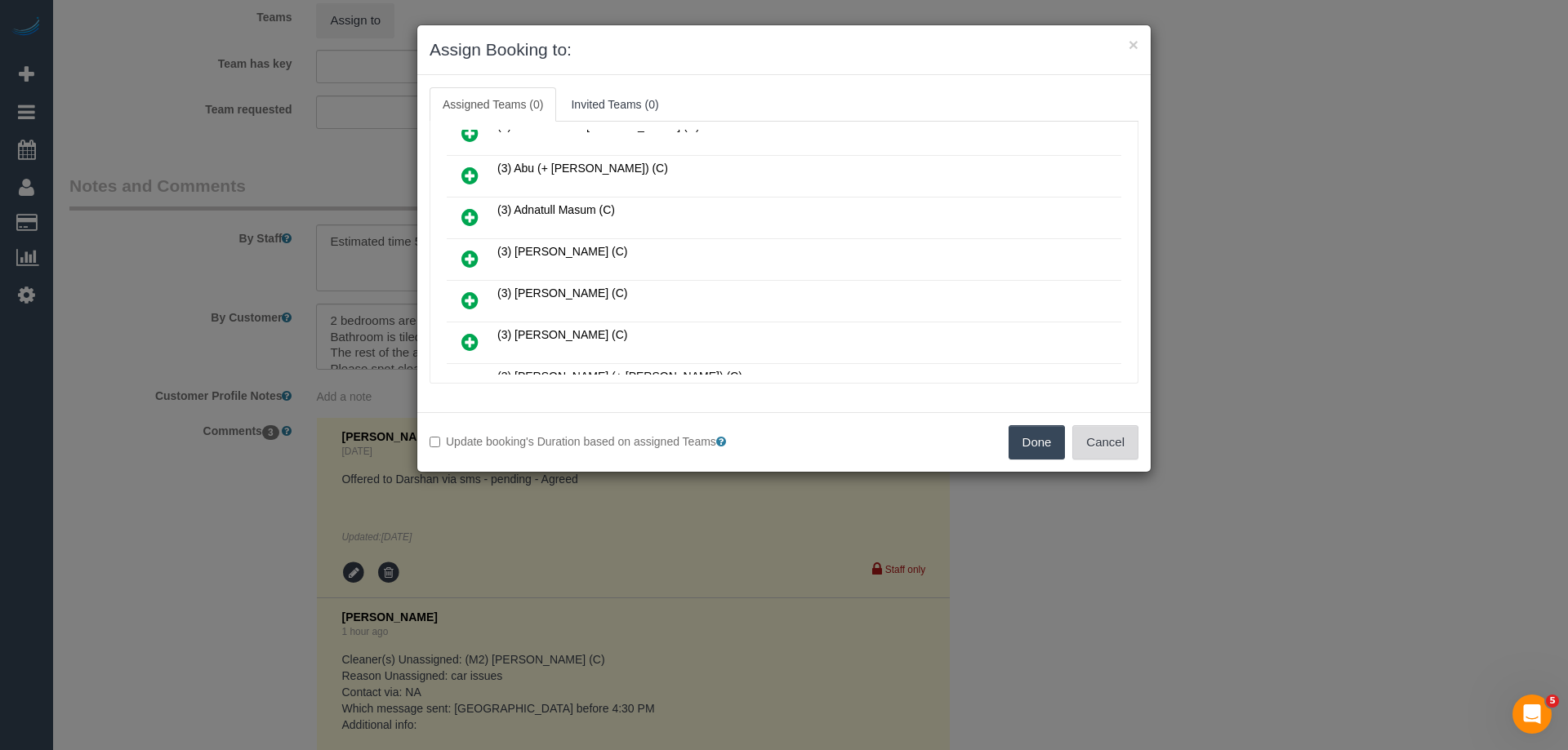
click at [1098, 432] on button "Cancel" at bounding box center [1105, 441] width 66 height 34
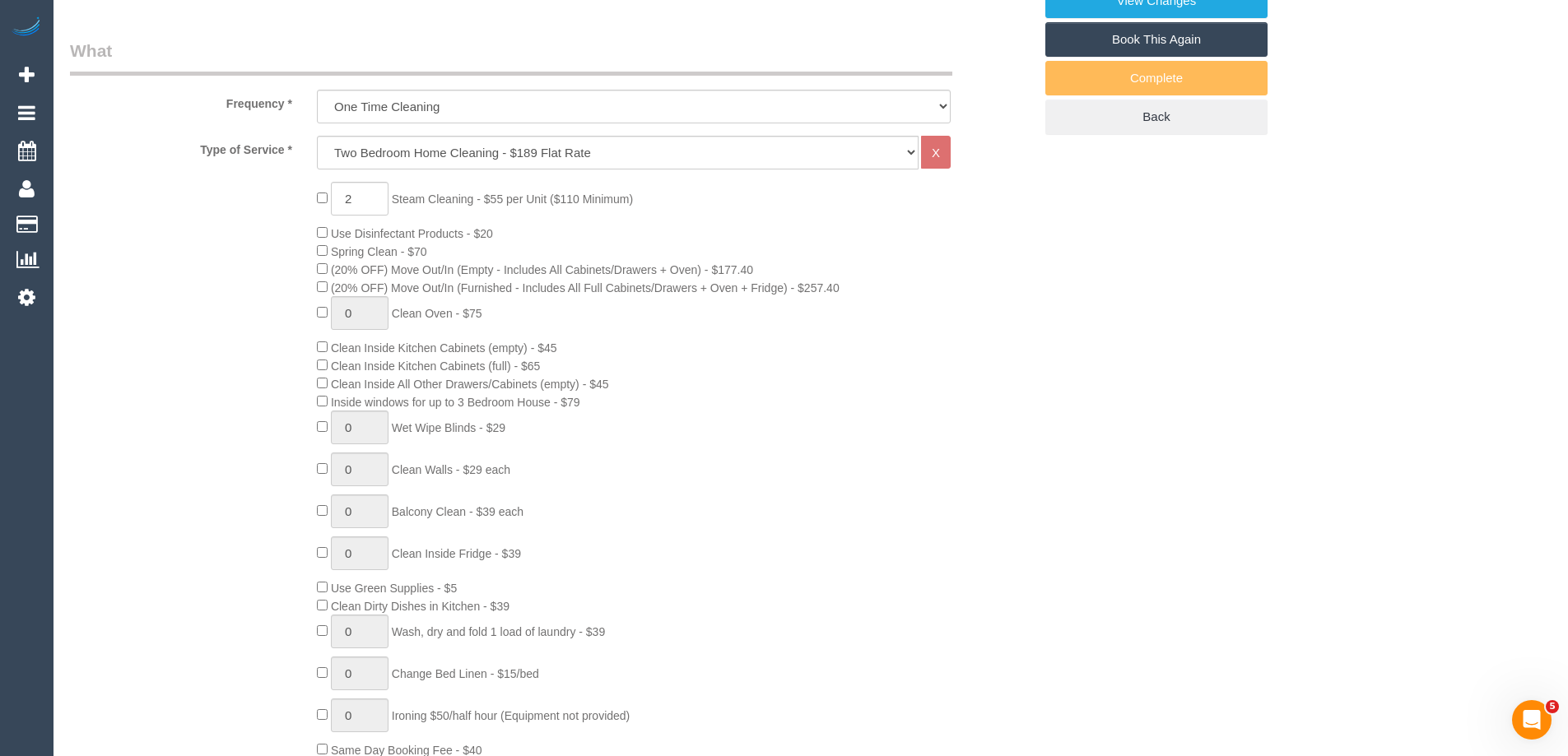
scroll to position [0, 0]
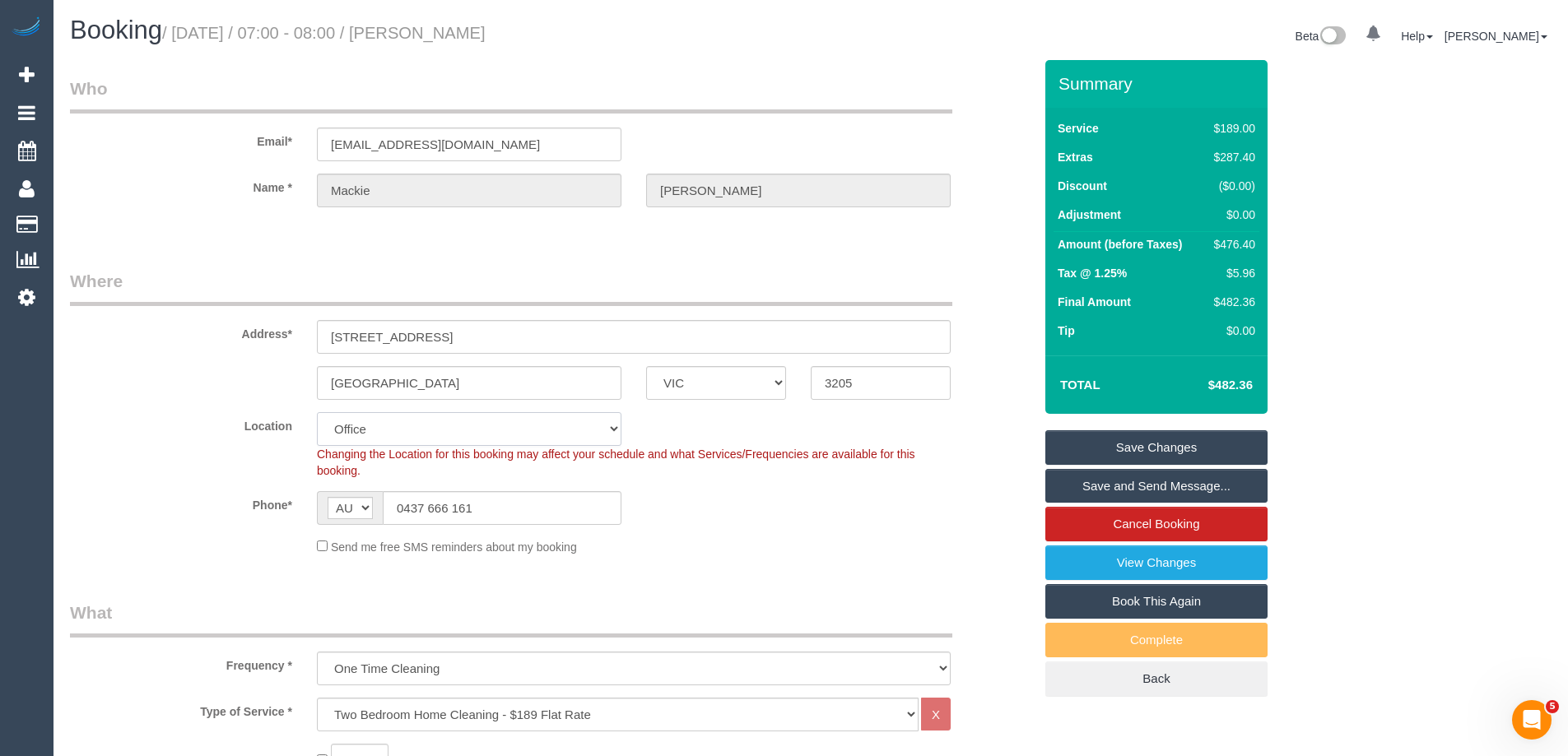
click at [373, 434] on select "Office City East (North) East (South) Inner East Inner North (East) Inner North…" at bounding box center [469, 429] width 304 height 34
select select "54"
click at [317, 413] on select "Office City East (North) East (South) Inner East Inner North (East) Inner North…" at bounding box center [469, 429] width 304 height 34
select select "object:8140"
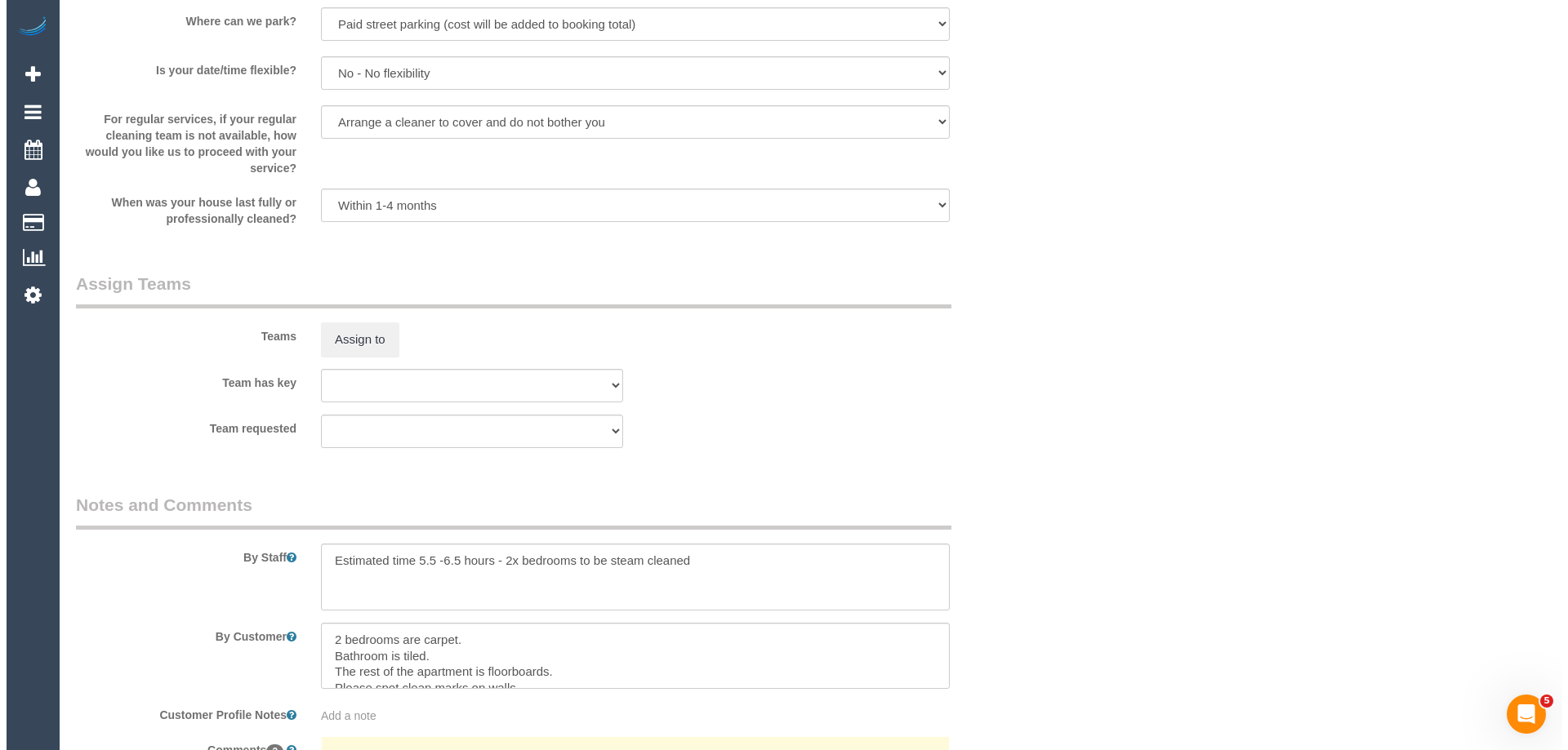
scroll to position [2449, 0]
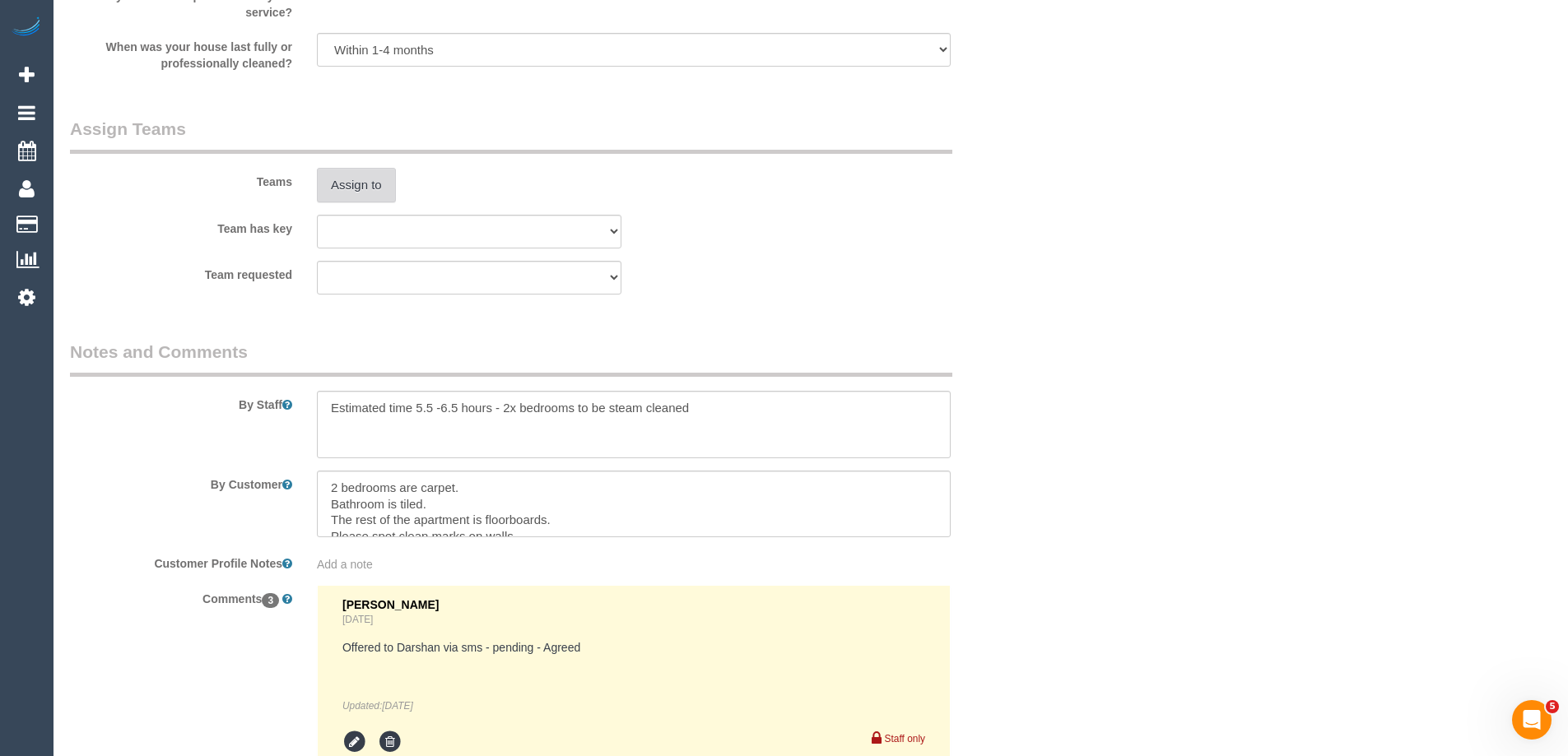
click at [348, 177] on button "Assign to" at bounding box center [356, 184] width 79 height 34
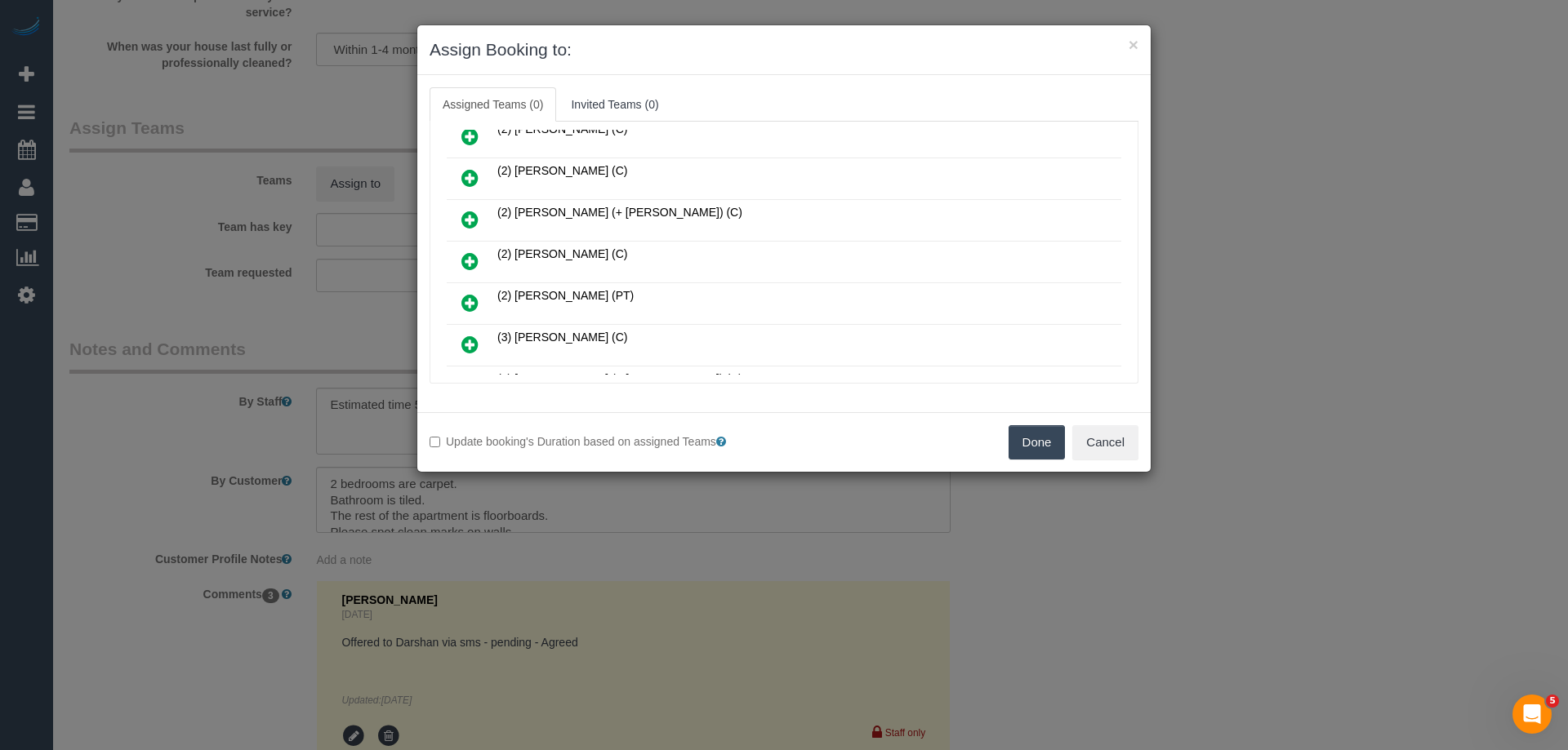
scroll to position [245, 0]
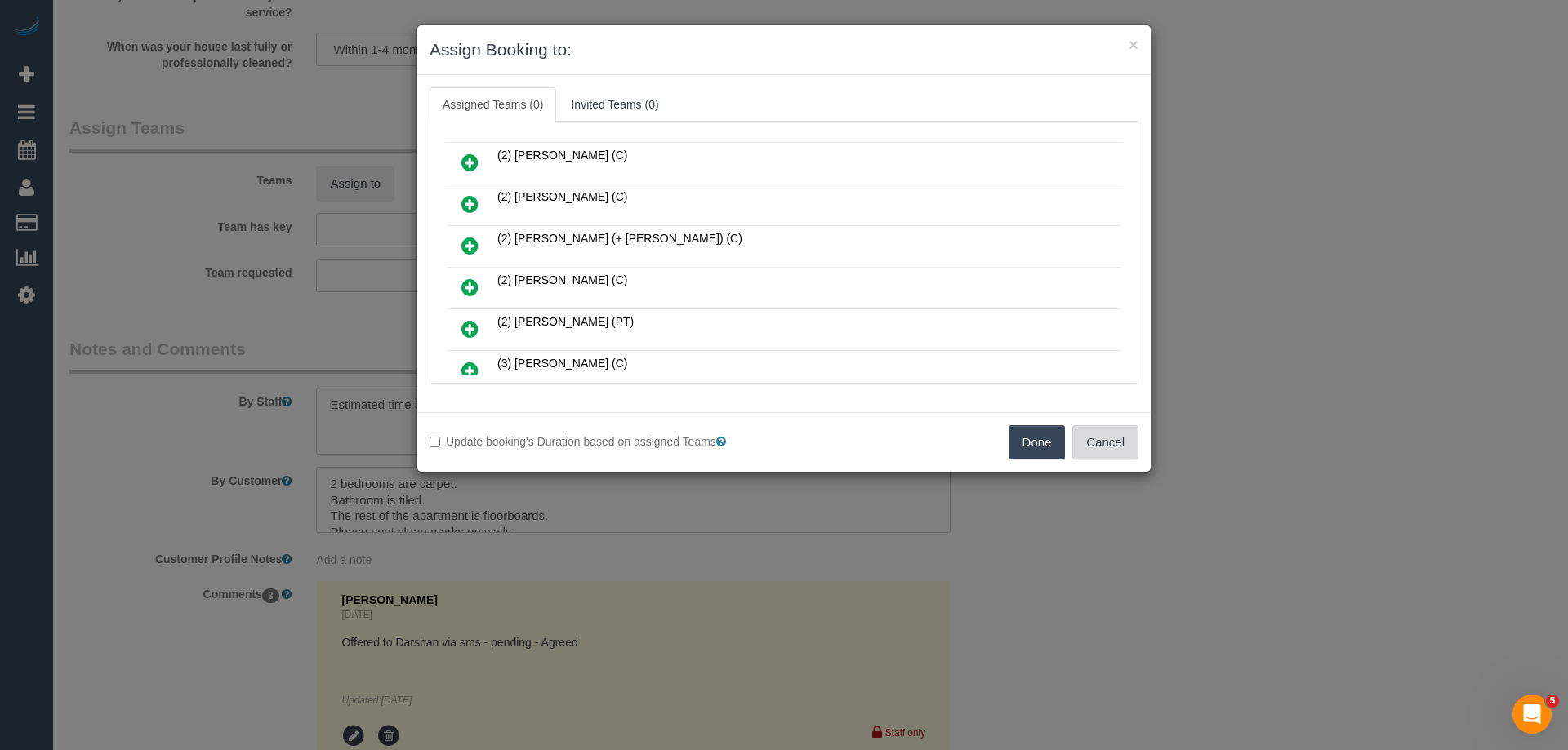
click at [1085, 438] on button "Cancel" at bounding box center [1105, 441] width 66 height 34
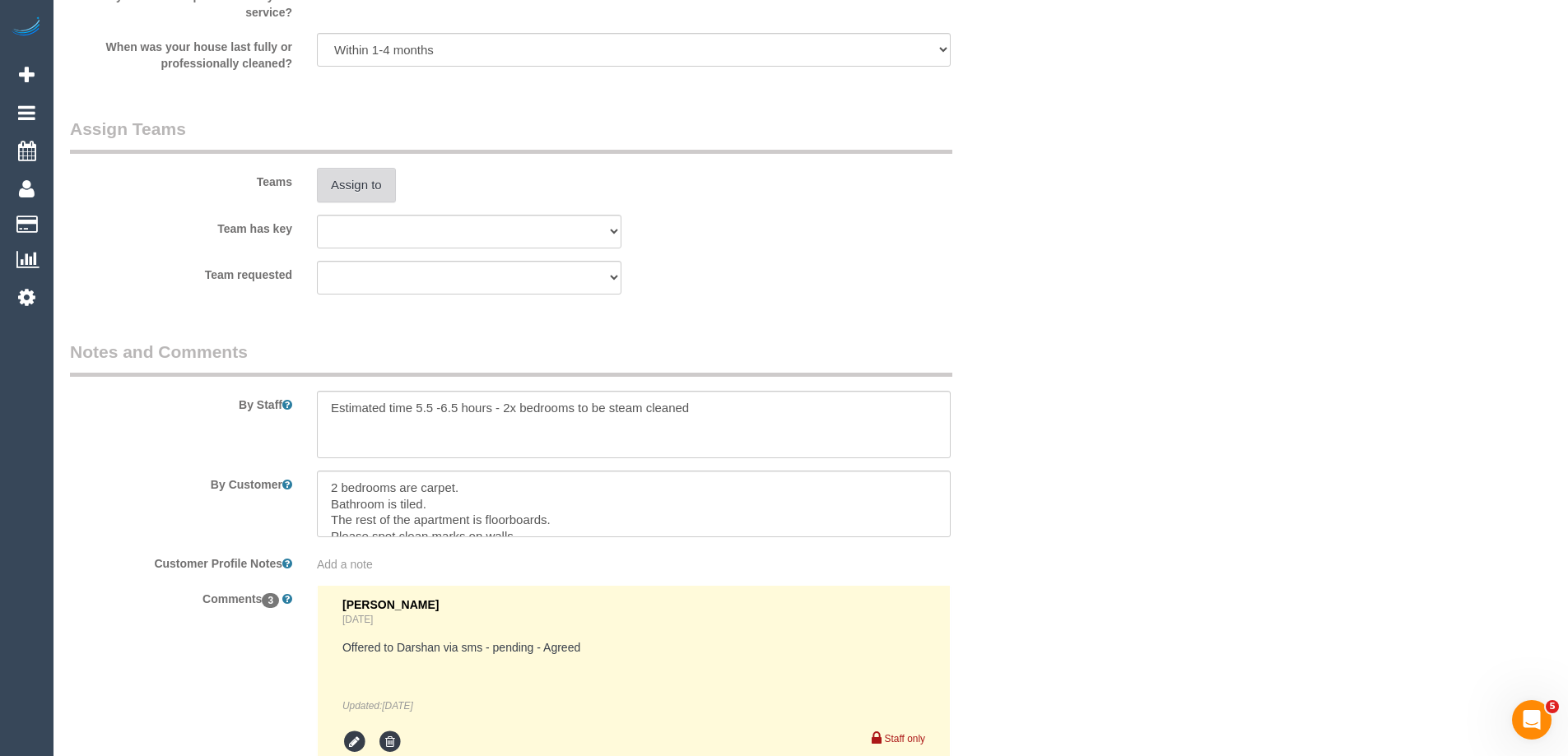
click at [368, 174] on button "Assign to" at bounding box center [356, 184] width 79 height 34
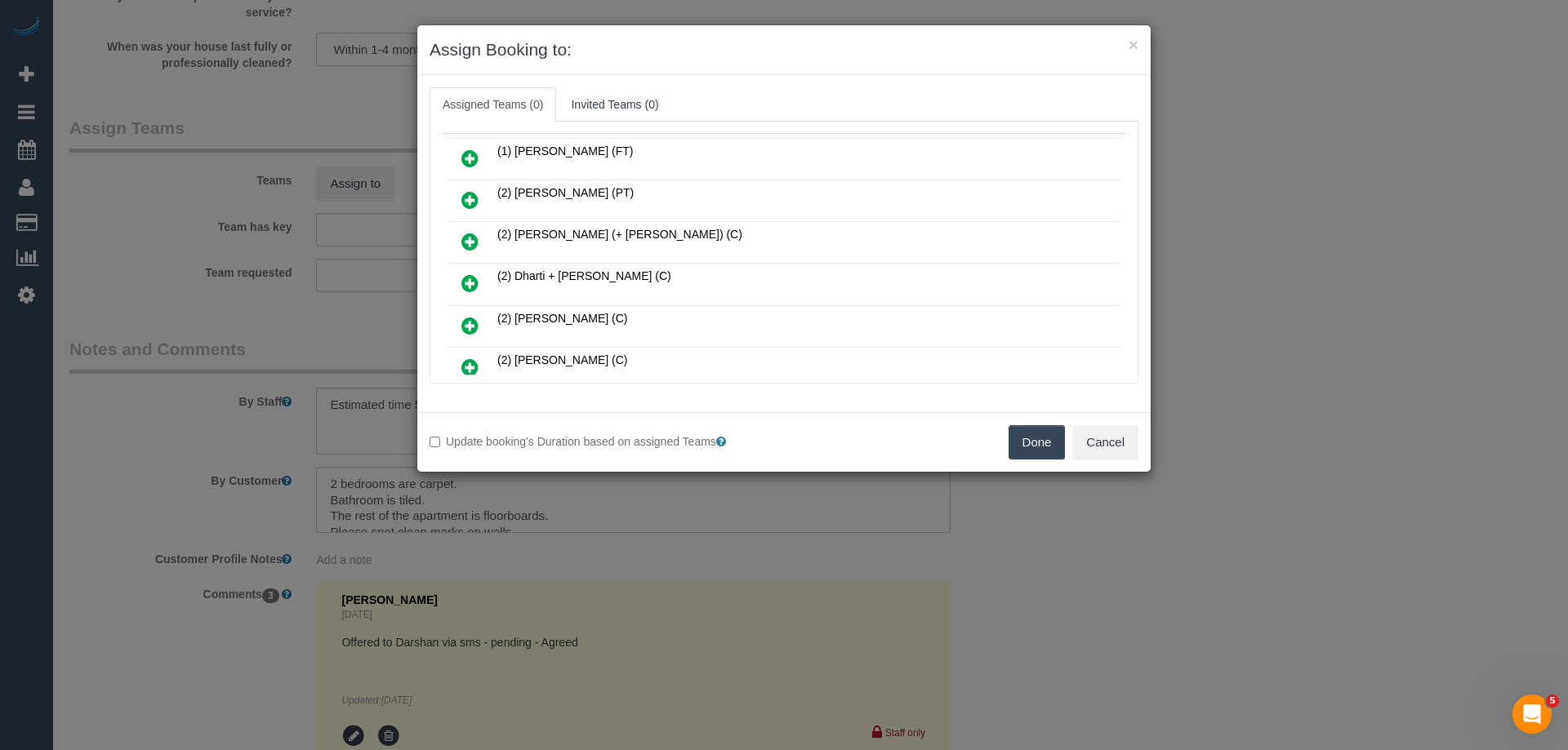
scroll to position [164, 0]
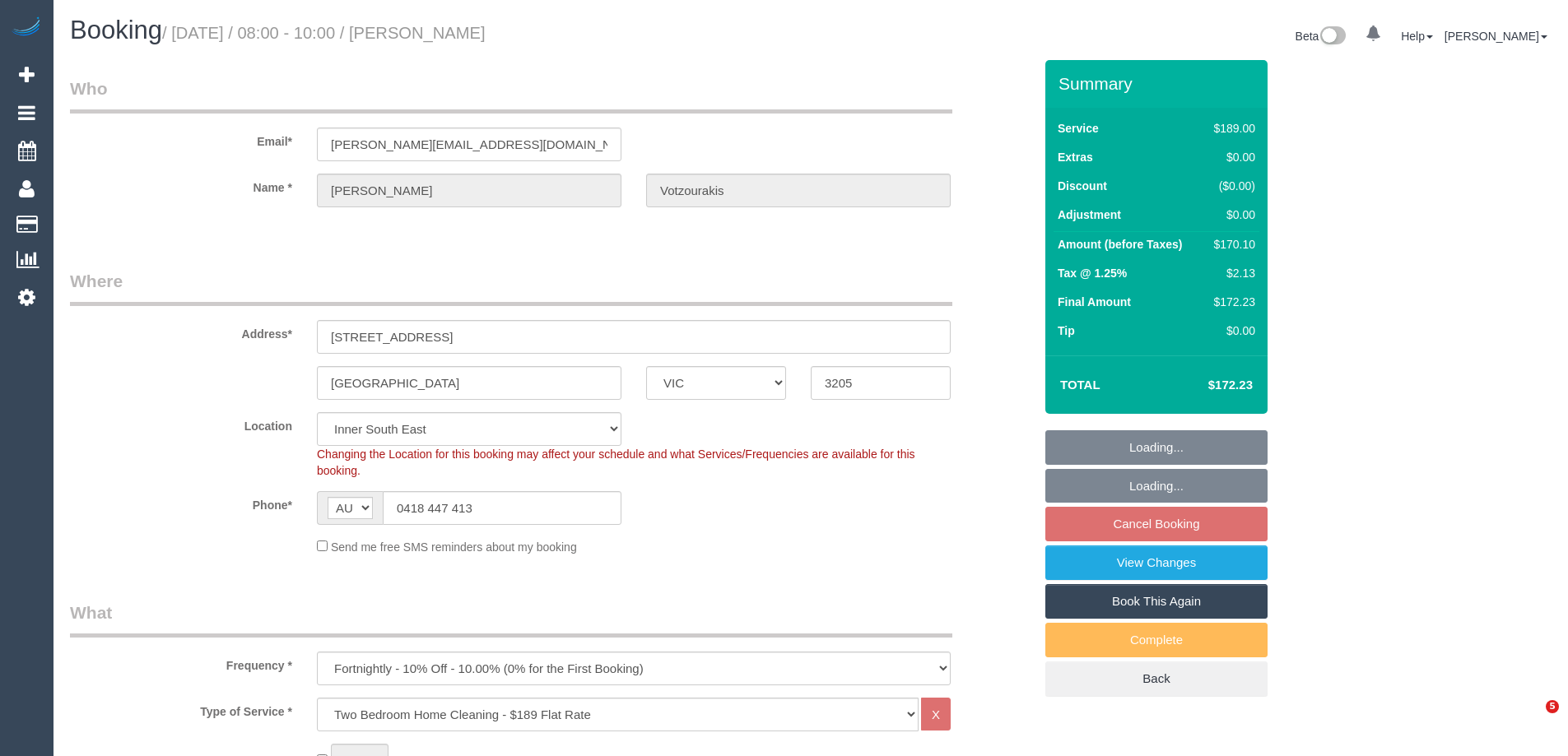
select select "VIC"
select select "number:27"
select select "number:14"
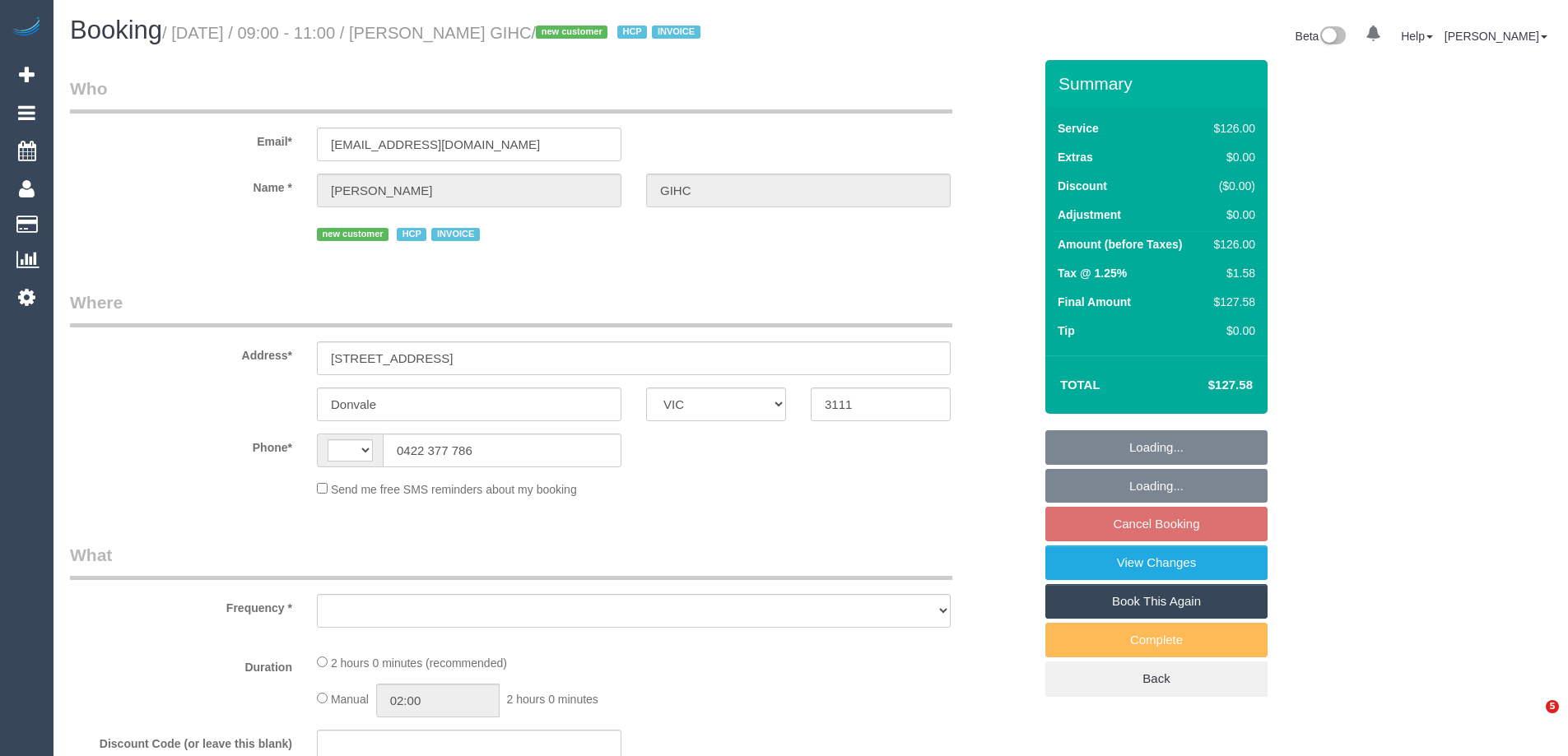
select select "VIC"
select select "string:AU"
select select "number:28"
select select "number:14"
select select "number:19"
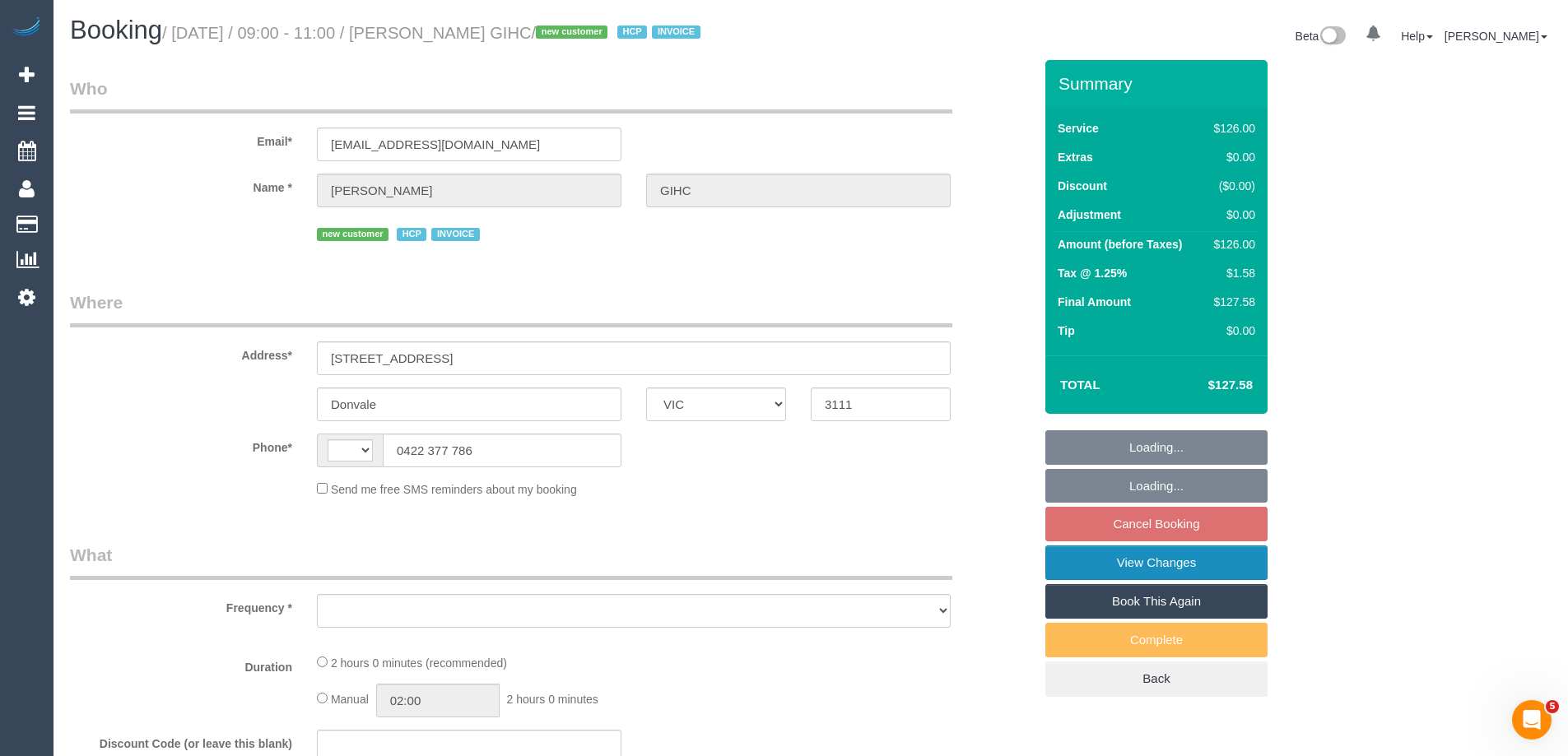
select select "number:25"
select select "number:34"
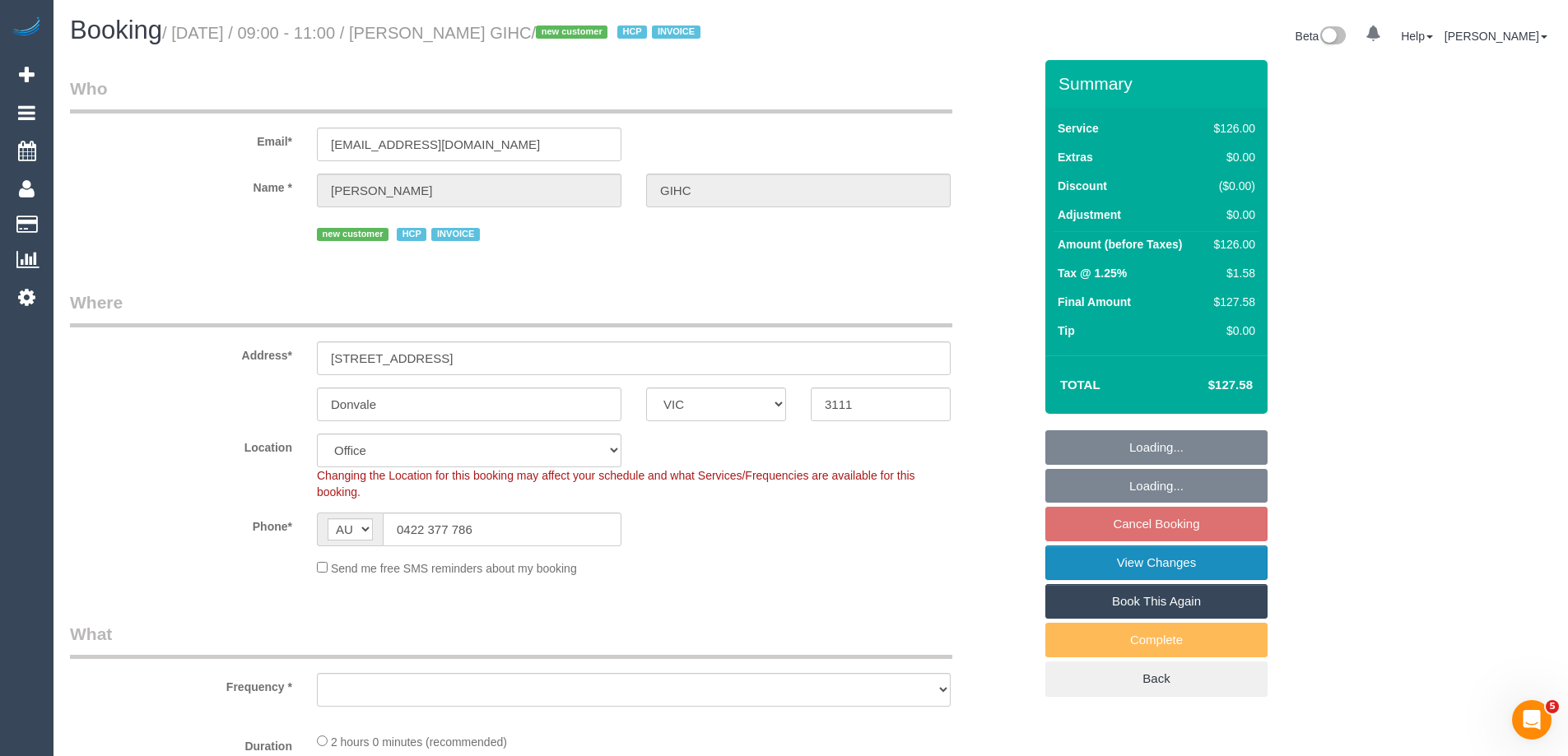
click at [1124, 561] on link "View Changes" at bounding box center [1156, 562] width 222 height 34
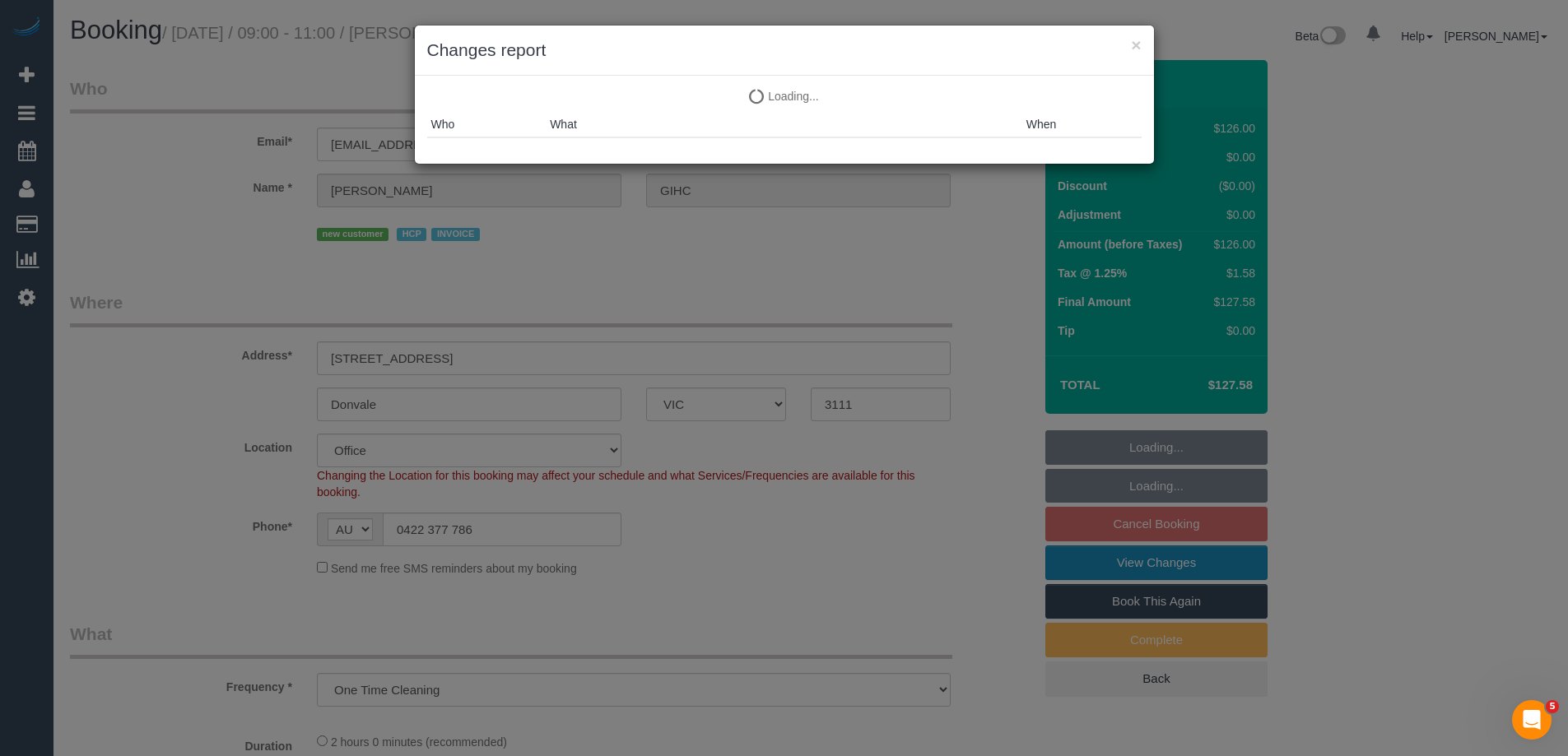
select select "object:762"
select select "120"
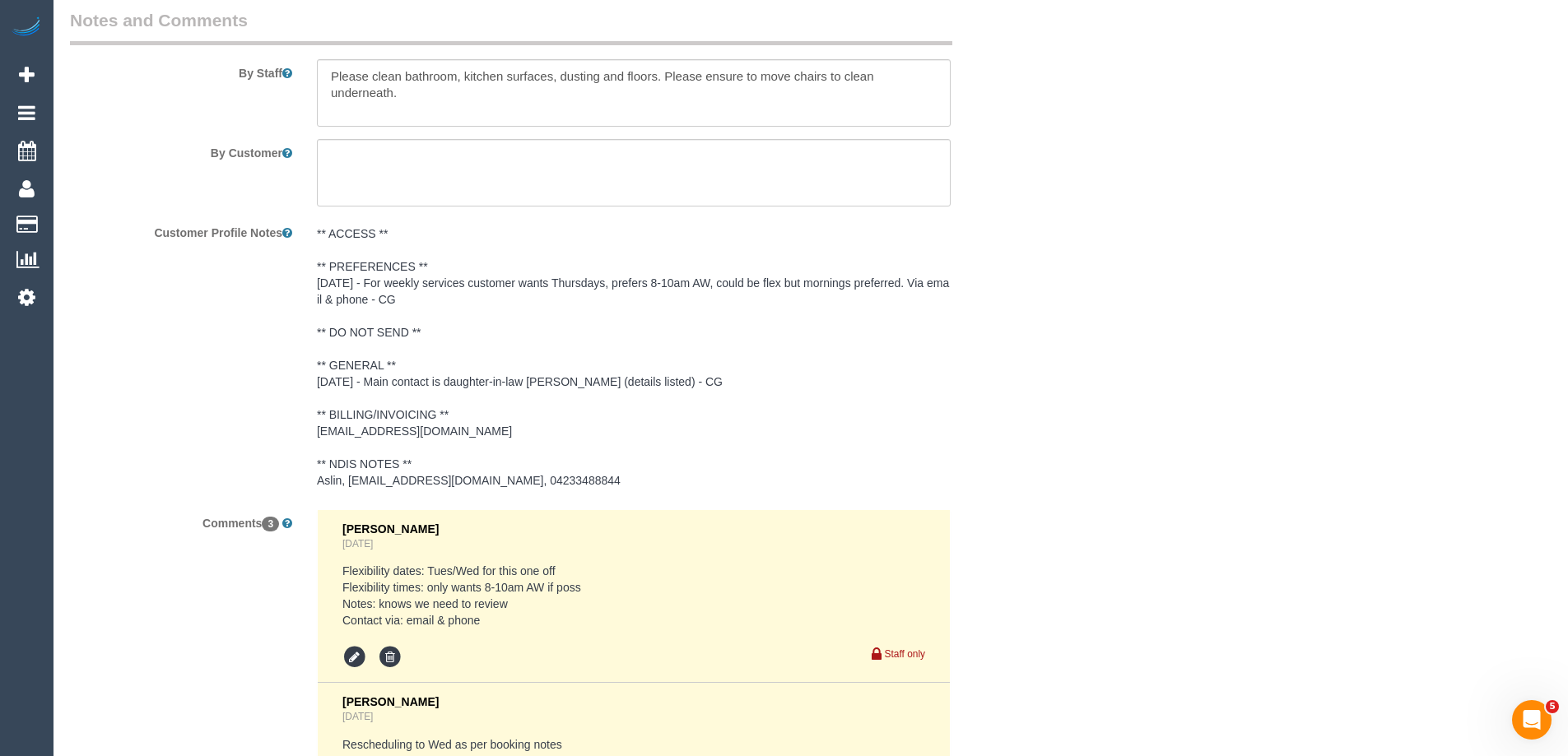
scroll to position [1975, 0]
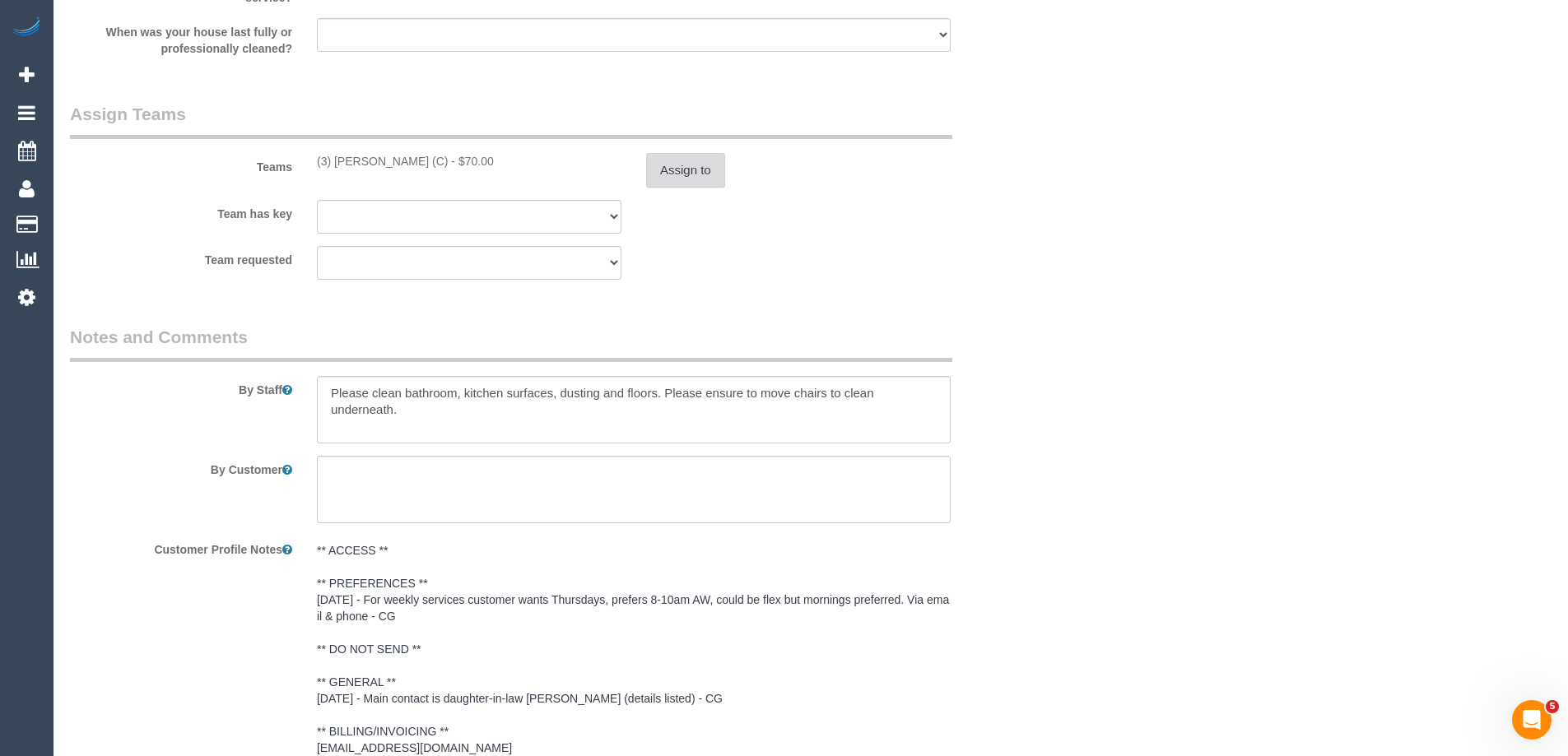
click at [691, 179] on button "Assign to" at bounding box center [685, 170] width 79 height 34
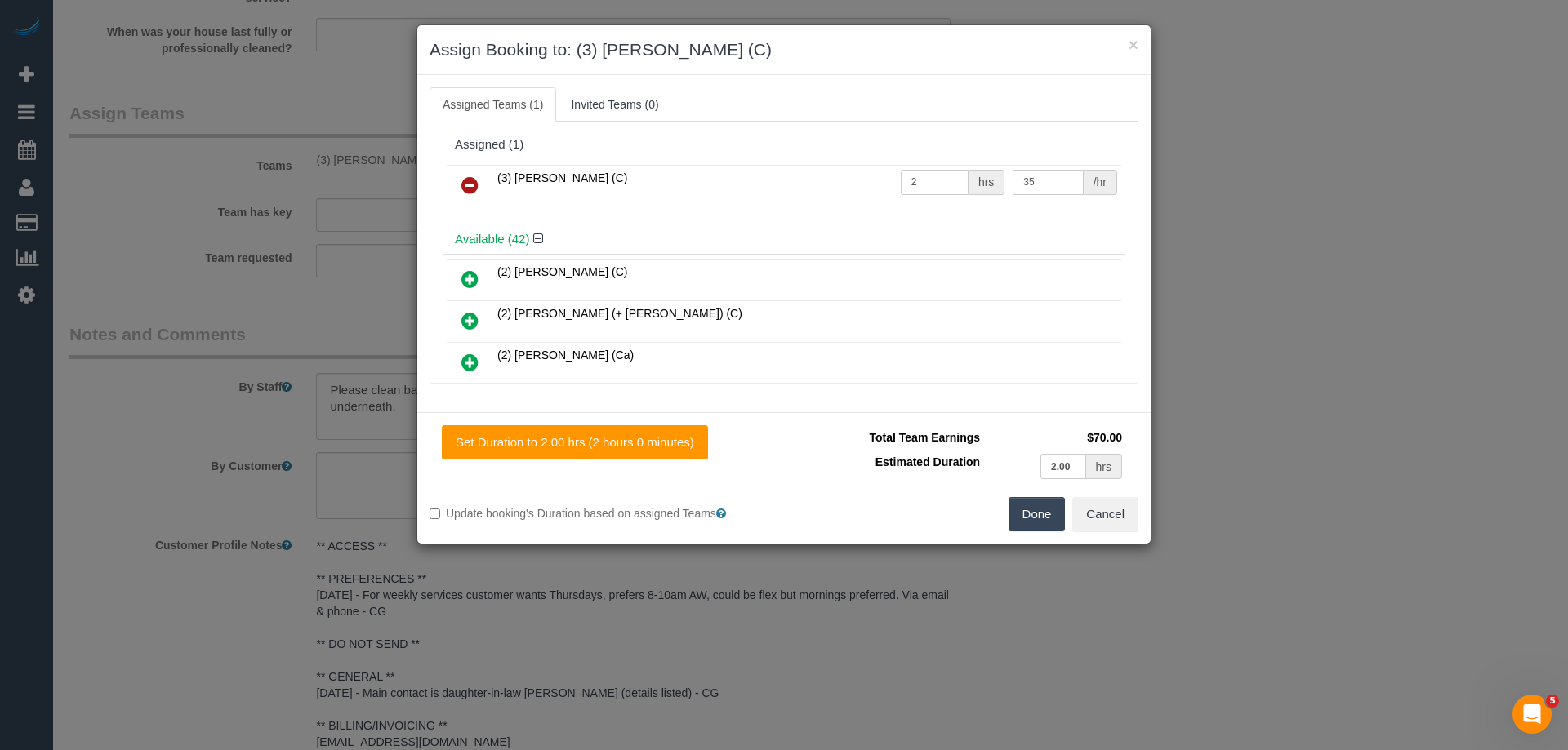
click at [467, 180] on icon at bounding box center [470, 185] width 17 height 19
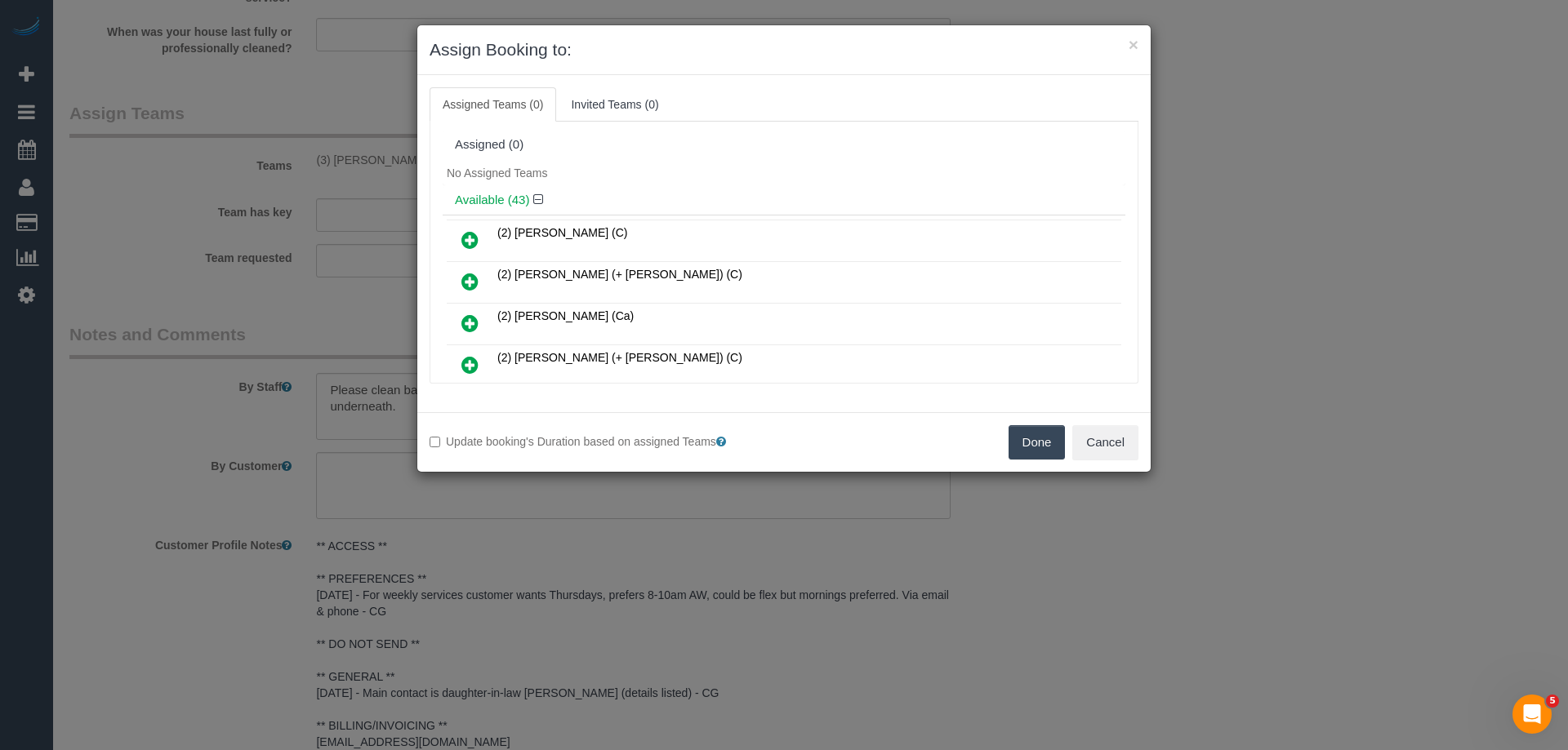
click at [1039, 445] on button "Done" at bounding box center [1037, 441] width 57 height 34
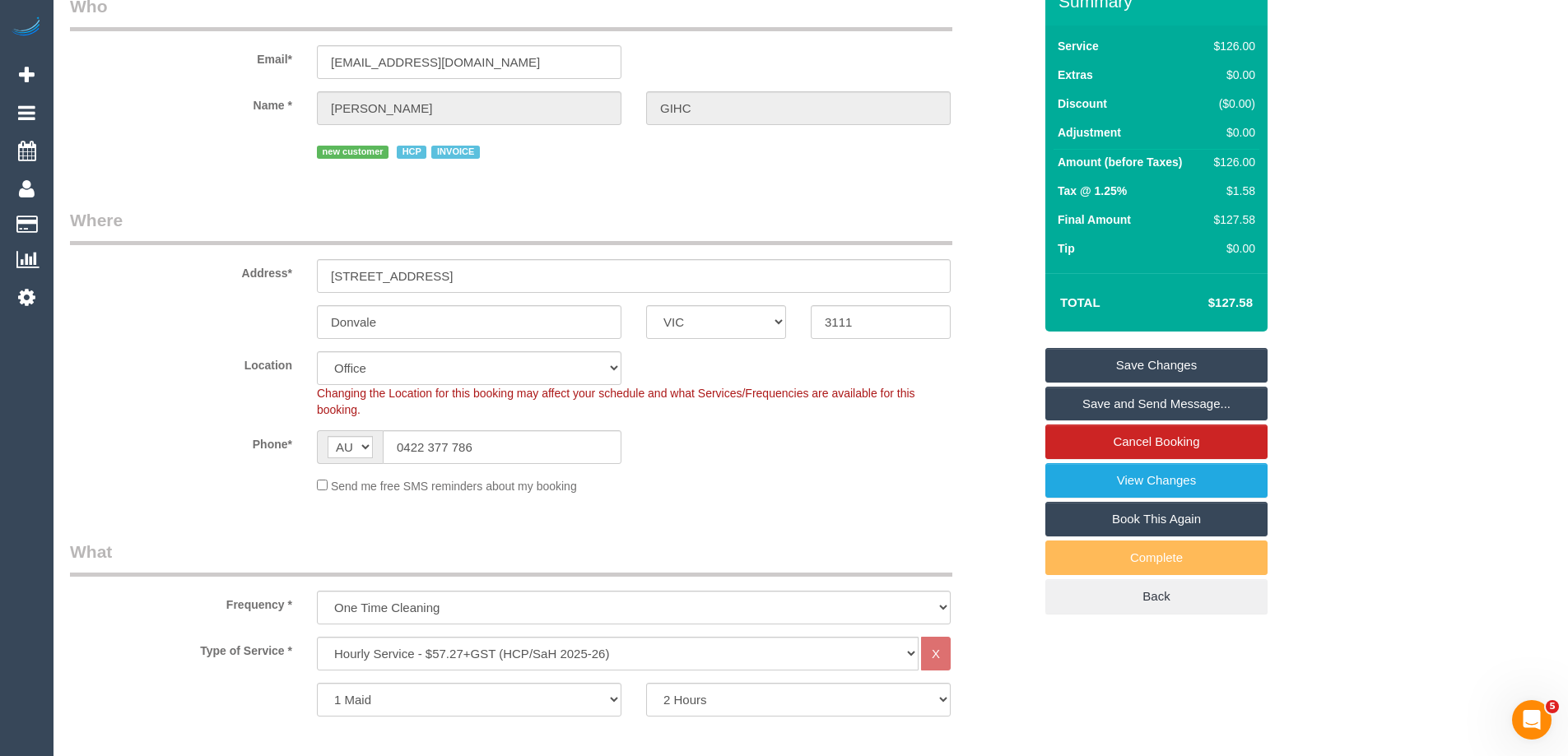
scroll to position [2721, 0]
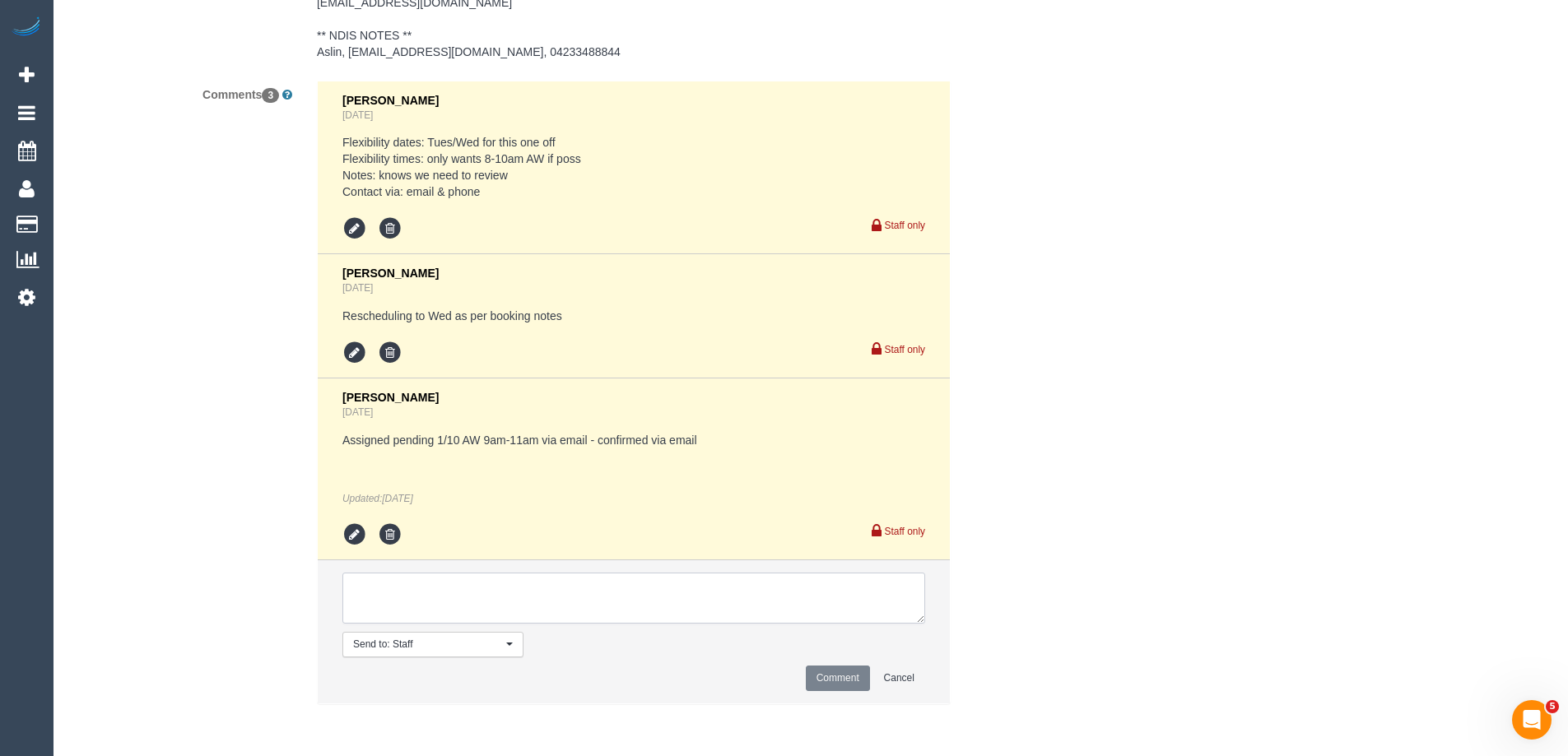
click at [397, 598] on textarea at bounding box center [633, 598] width 583 height 51
type textarea "U/A from Jahidul as is not from area. Not notified as is a one off"
click at [851, 676] on button "Comment" at bounding box center [838, 678] width 64 height 25
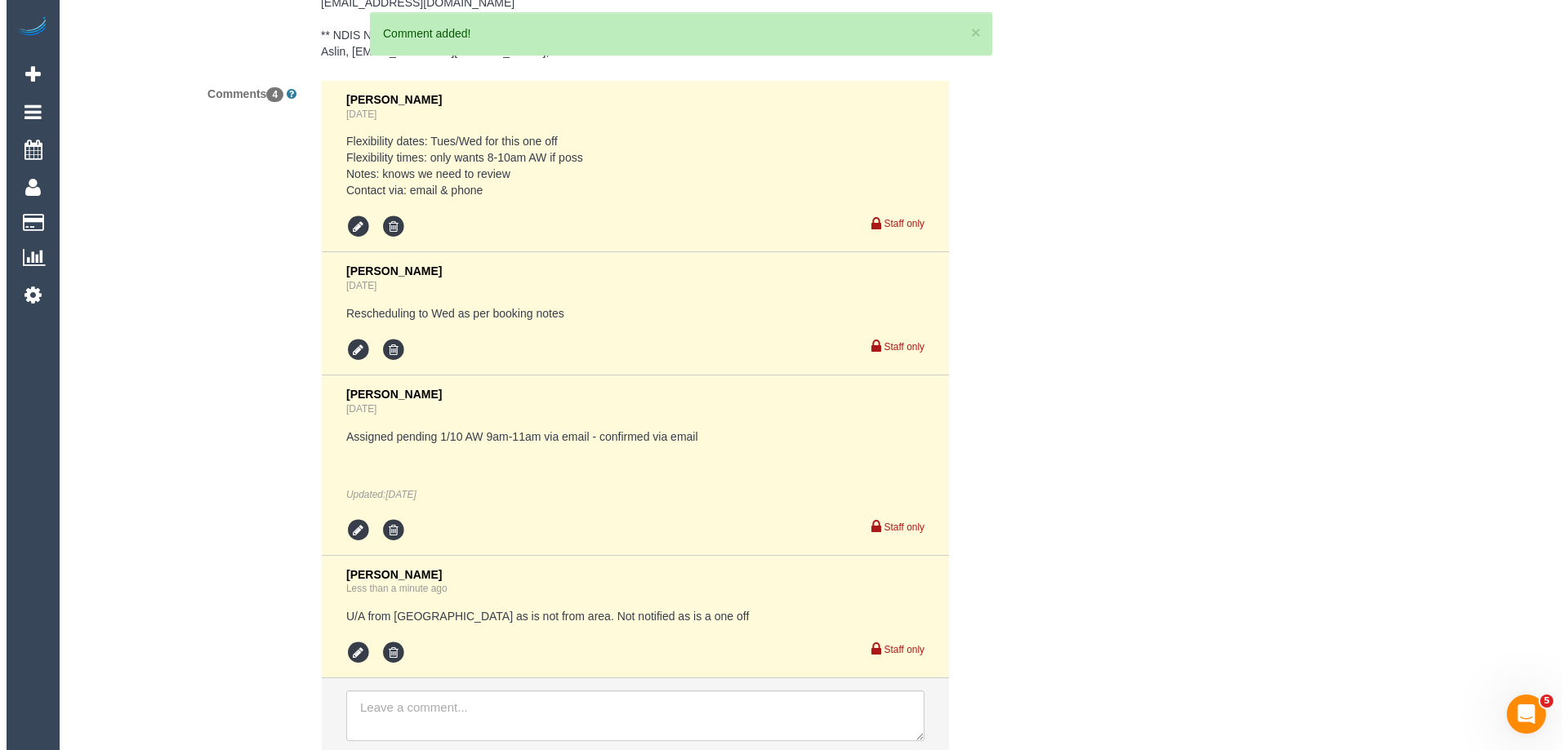
scroll to position [0, 0]
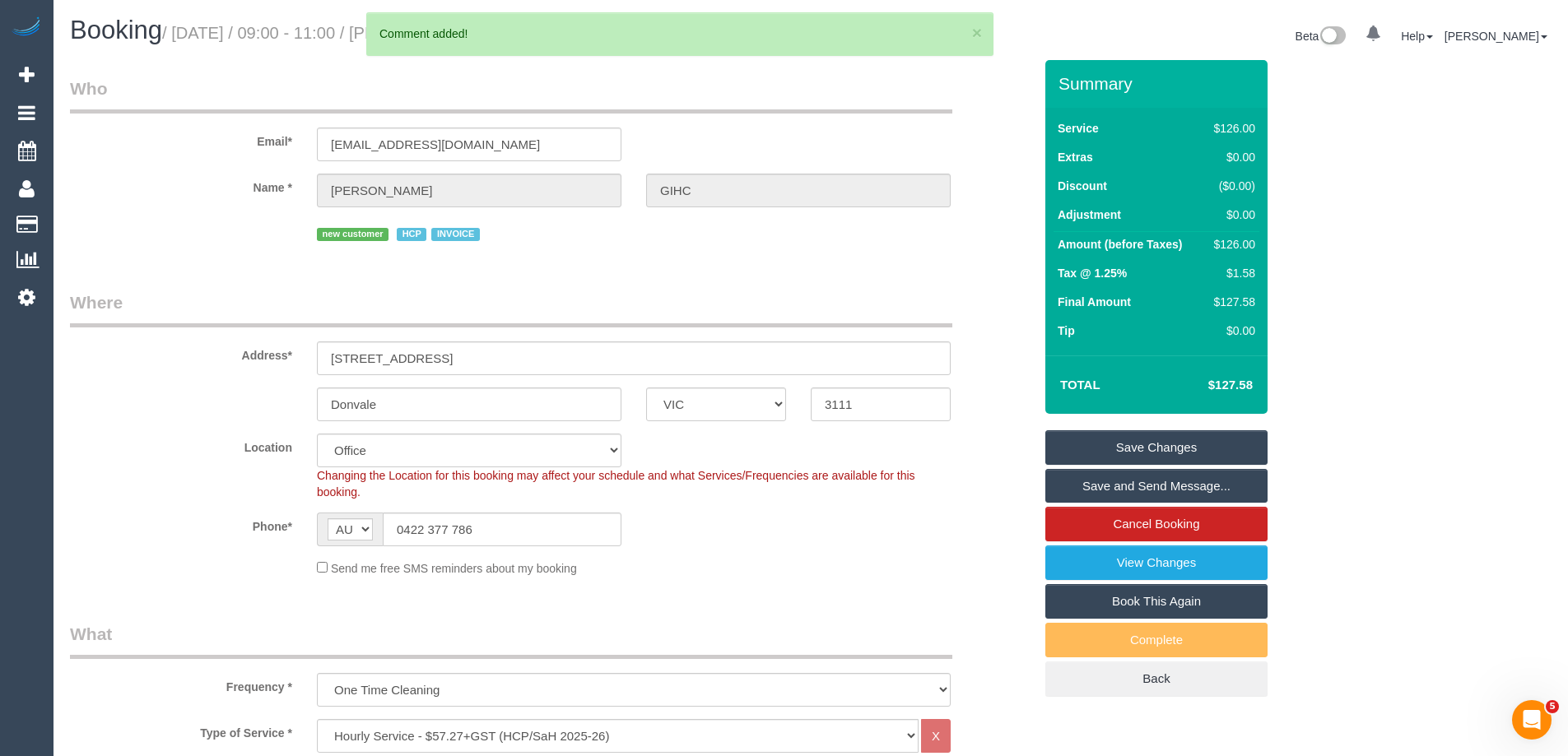
click at [1086, 443] on link "Save Changes" at bounding box center [1156, 447] width 222 height 34
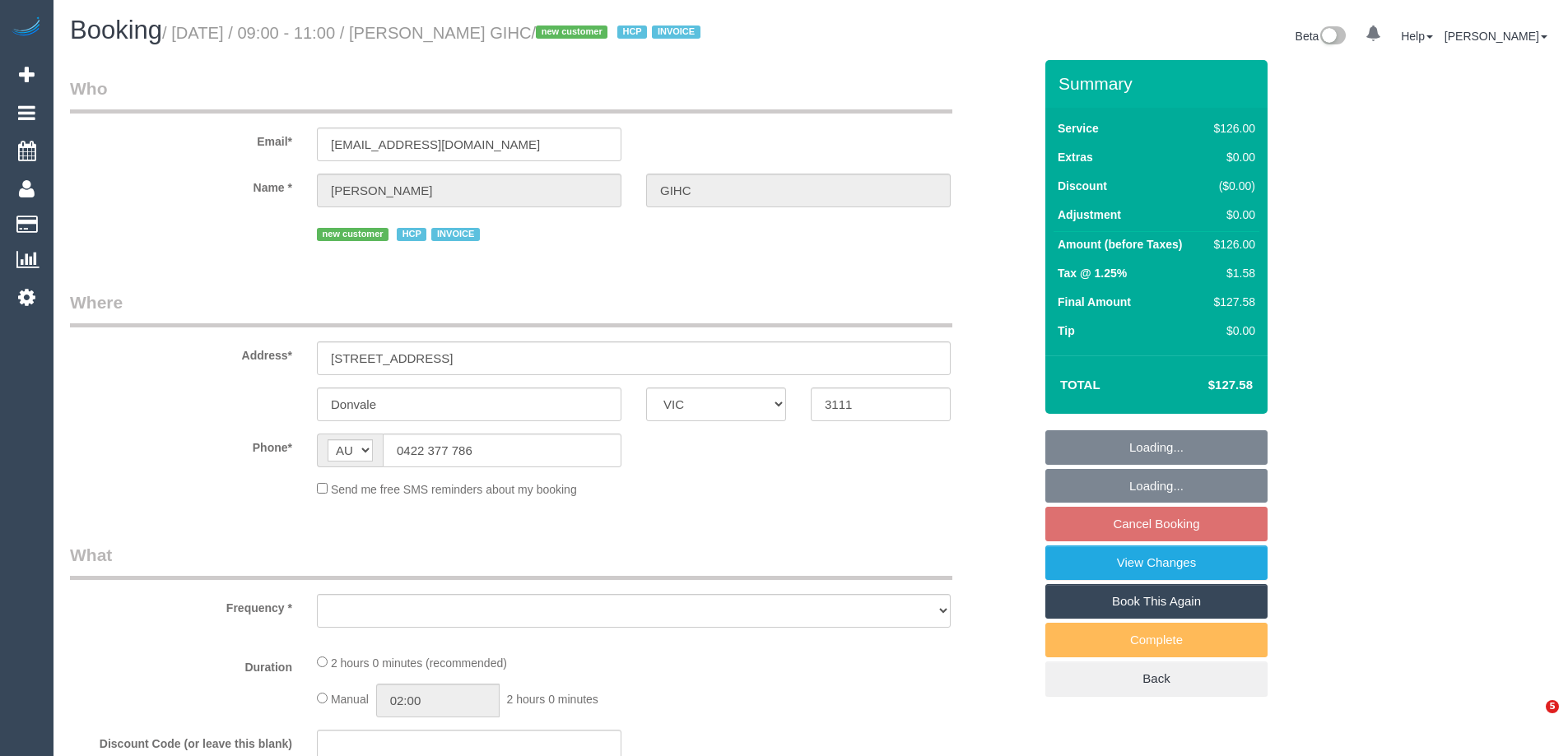
select select "VIC"
select select "object:817"
select select "120"
select select "number:28"
select select "number:14"
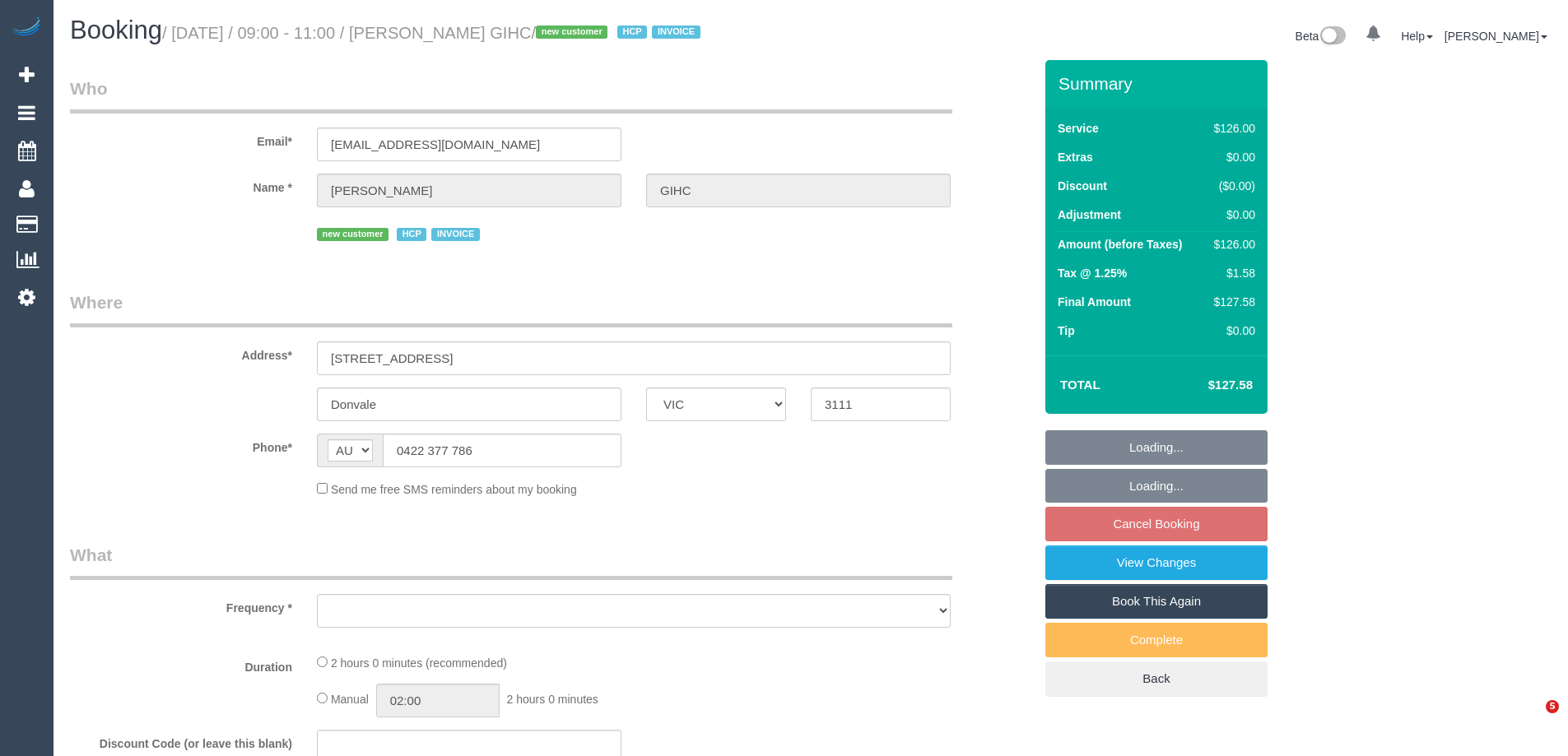
select select "number:19"
select select "number:25"
select select "number:34"
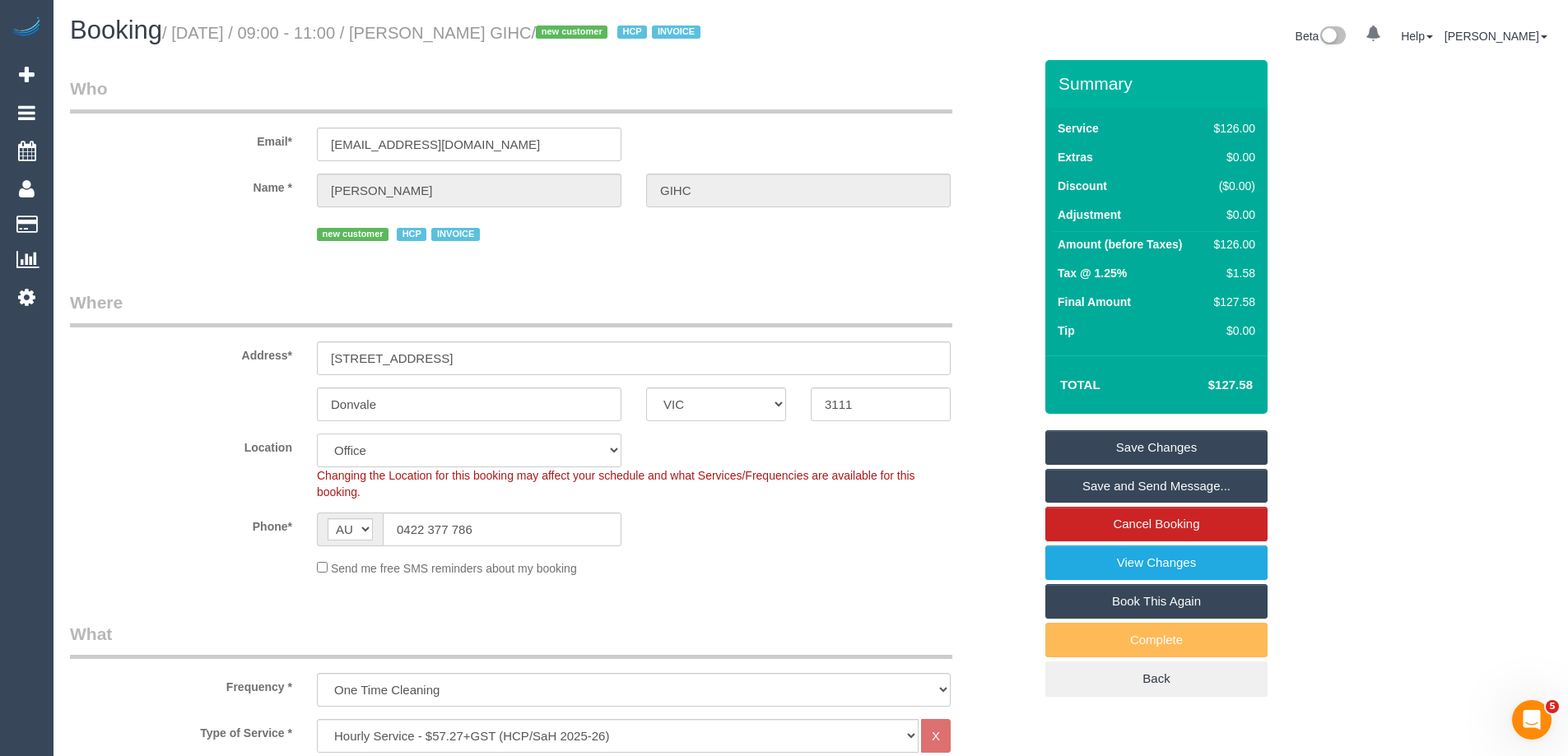
click at [341, 451] on select "Office City East (North) East (South) Inner East Inner North (East) Inner North…" at bounding box center [469, 451] width 304 height 34
drag, startPoint x: 203, startPoint y: 251, endPoint x: 229, endPoint y: 228, distance: 34.7
click at [203, 250] on fieldset "Who Email* ggmagnat@optusnet.com.au Name * Maria Gagliardone GIHC new customer …" at bounding box center [551, 167] width 963 height 181
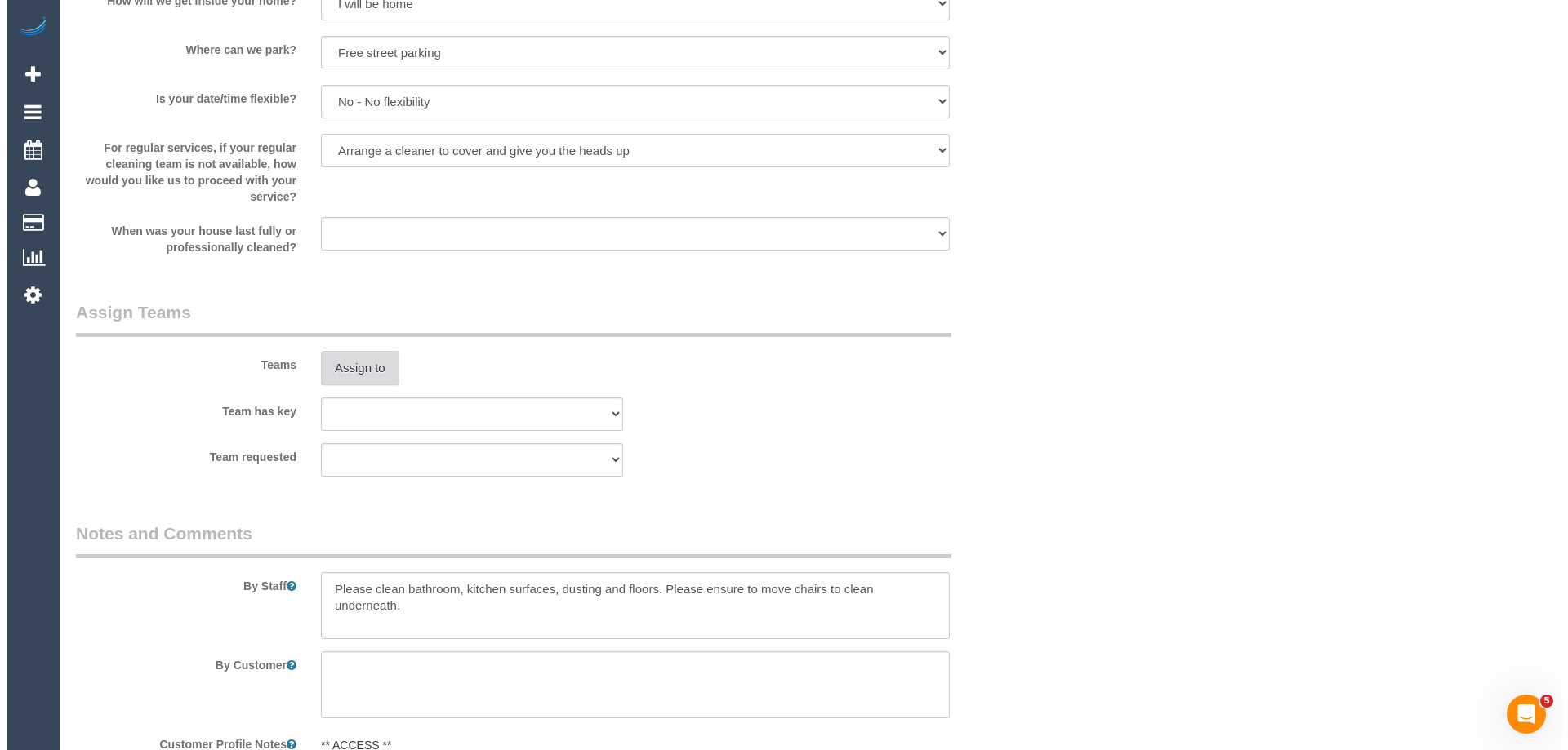
scroll to position [1796, 0]
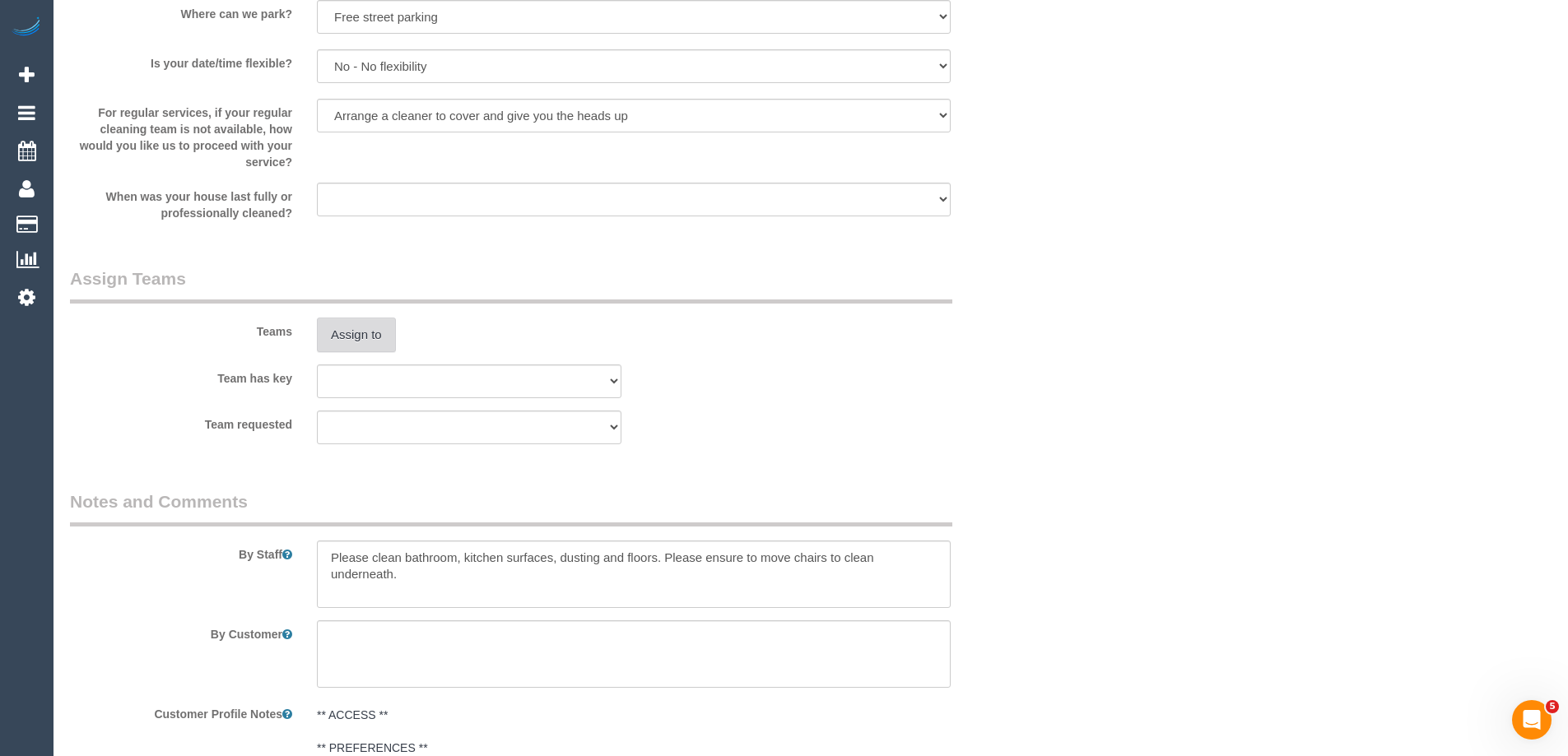
click at [341, 332] on button "Assign to" at bounding box center [356, 335] width 79 height 34
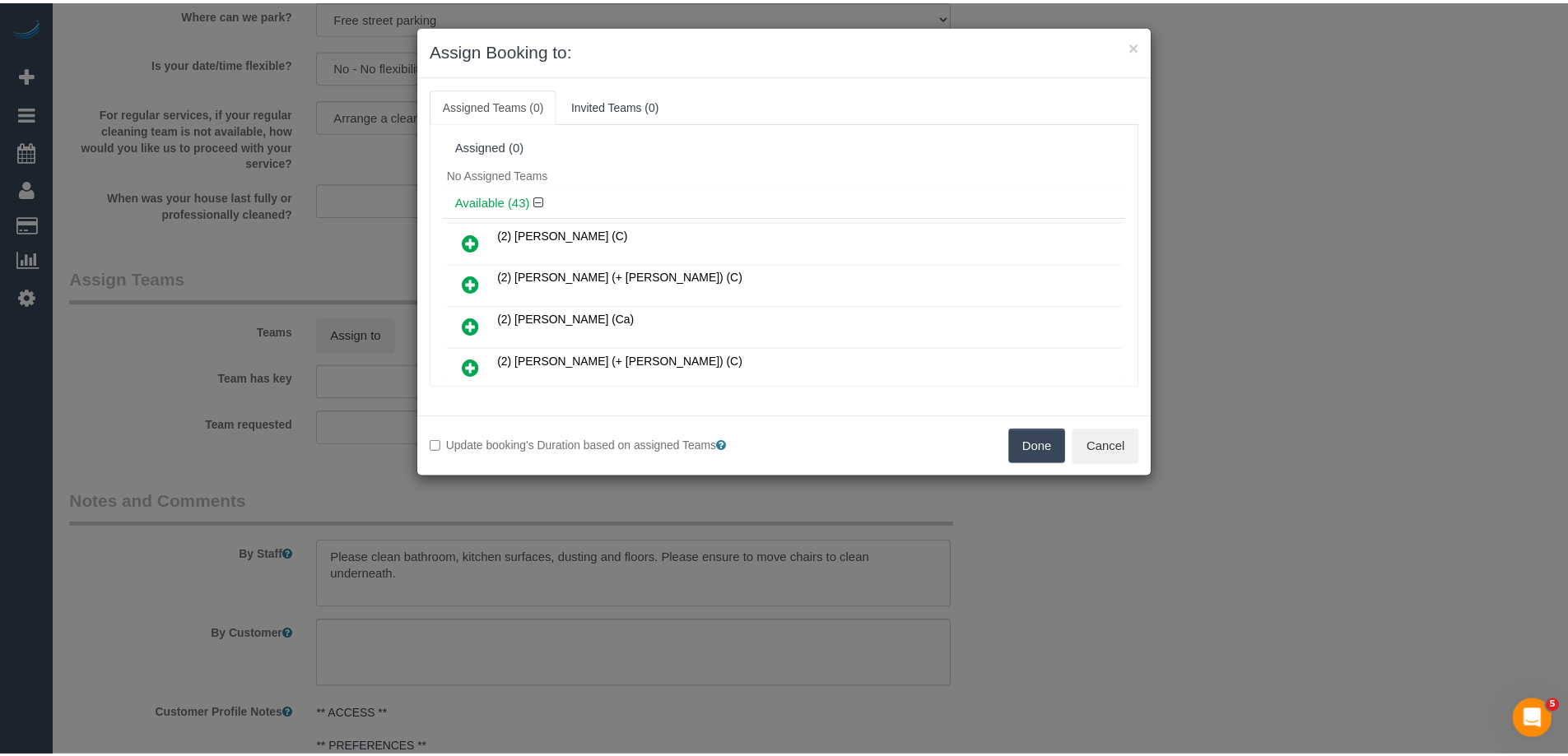
scroll to position [82, 0]
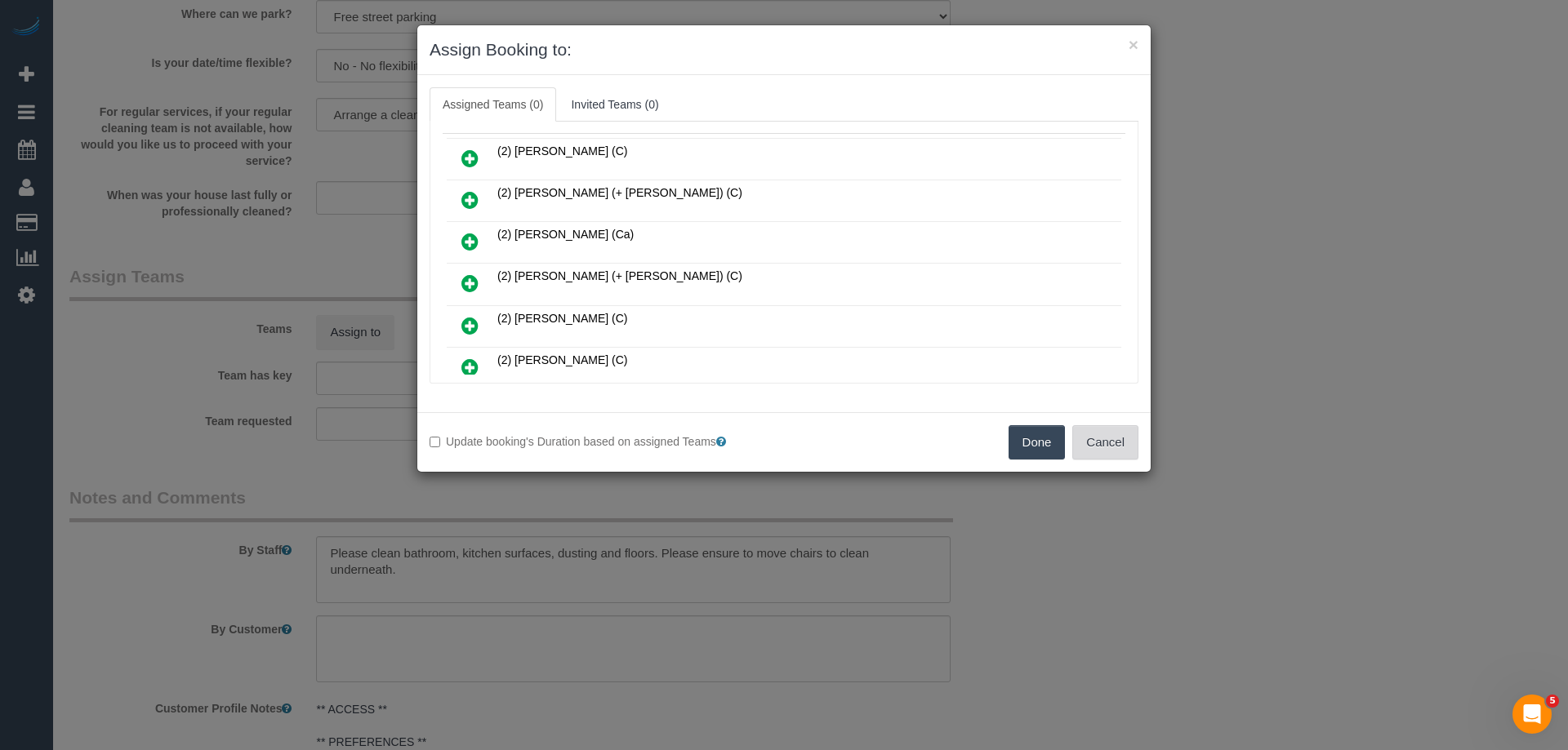
click at [1084, 443] on button "Cancel" at bounding box center [1105, 441] width 66 height 34
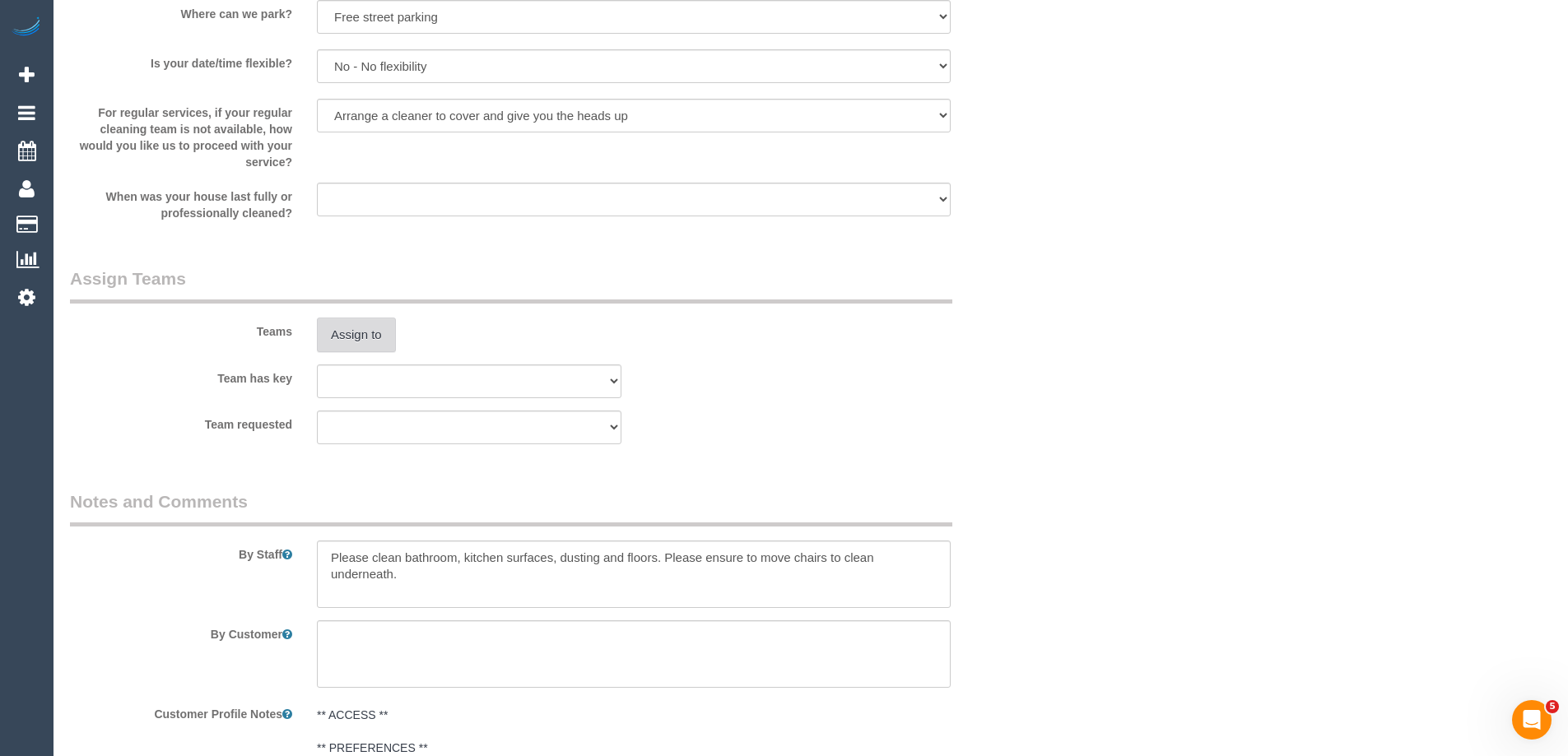
scroll to position [0, 0]
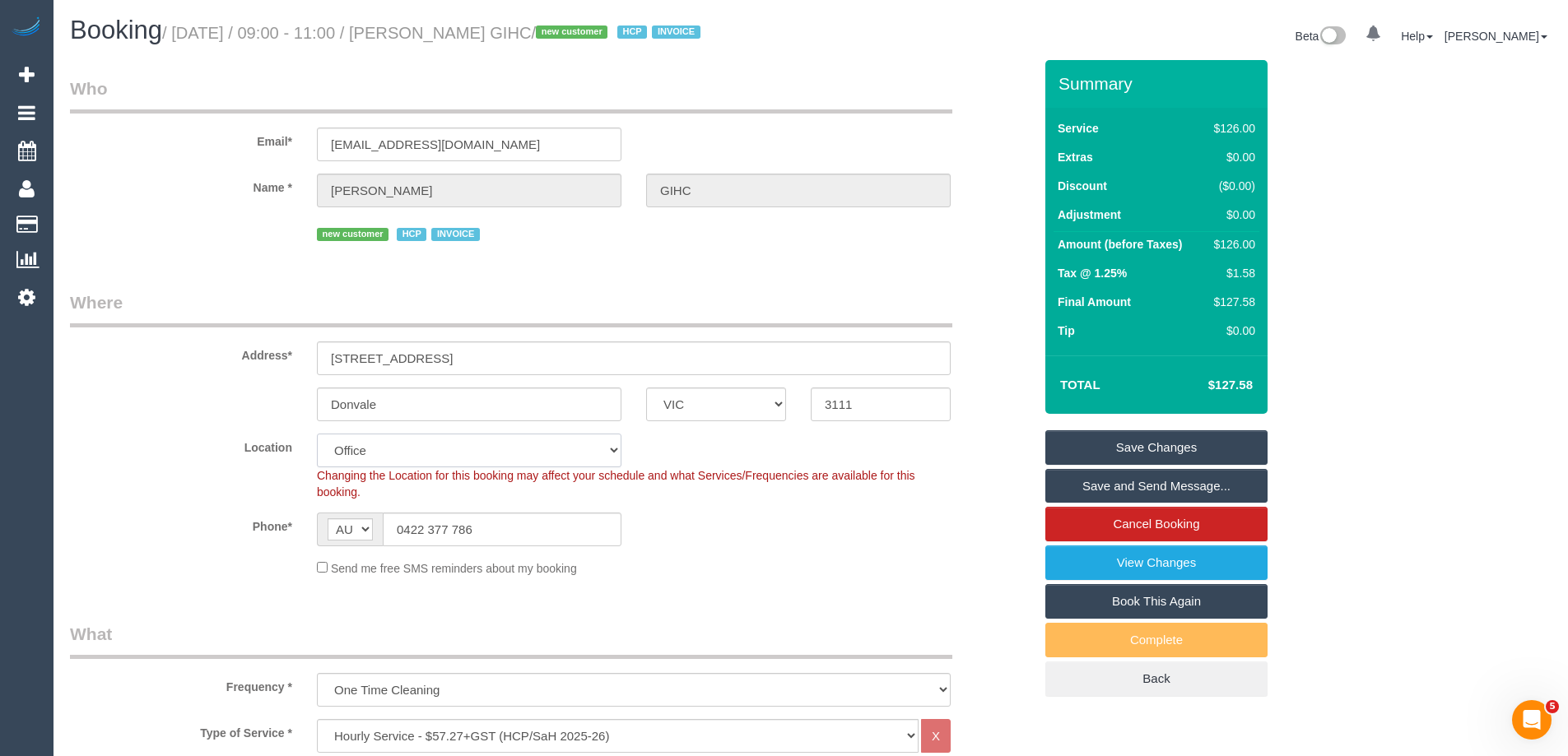
click at [351, 456] on select "Office City East (North) East (South) Inner East Inner North (East) Inner North…" at bounding box center [469, 451] width 304 height 34
select select "56"
click at [317, 434] on select "Office City East (North) East (South) Inner East Inner North (East) Inner North…" at bounding box center [469, 451] width 304 height 34
select select "object:8153"
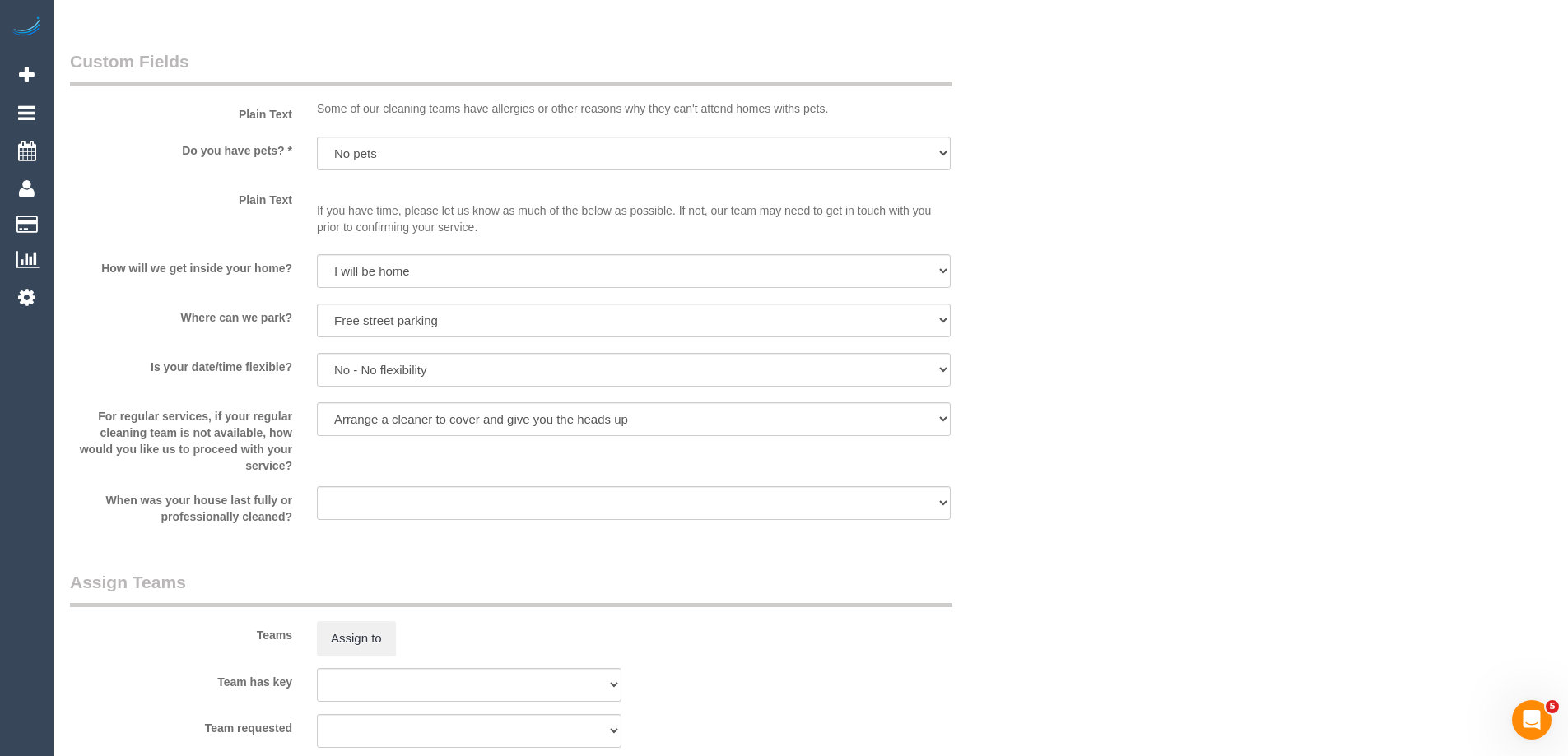
scroll to position [1810, 0]
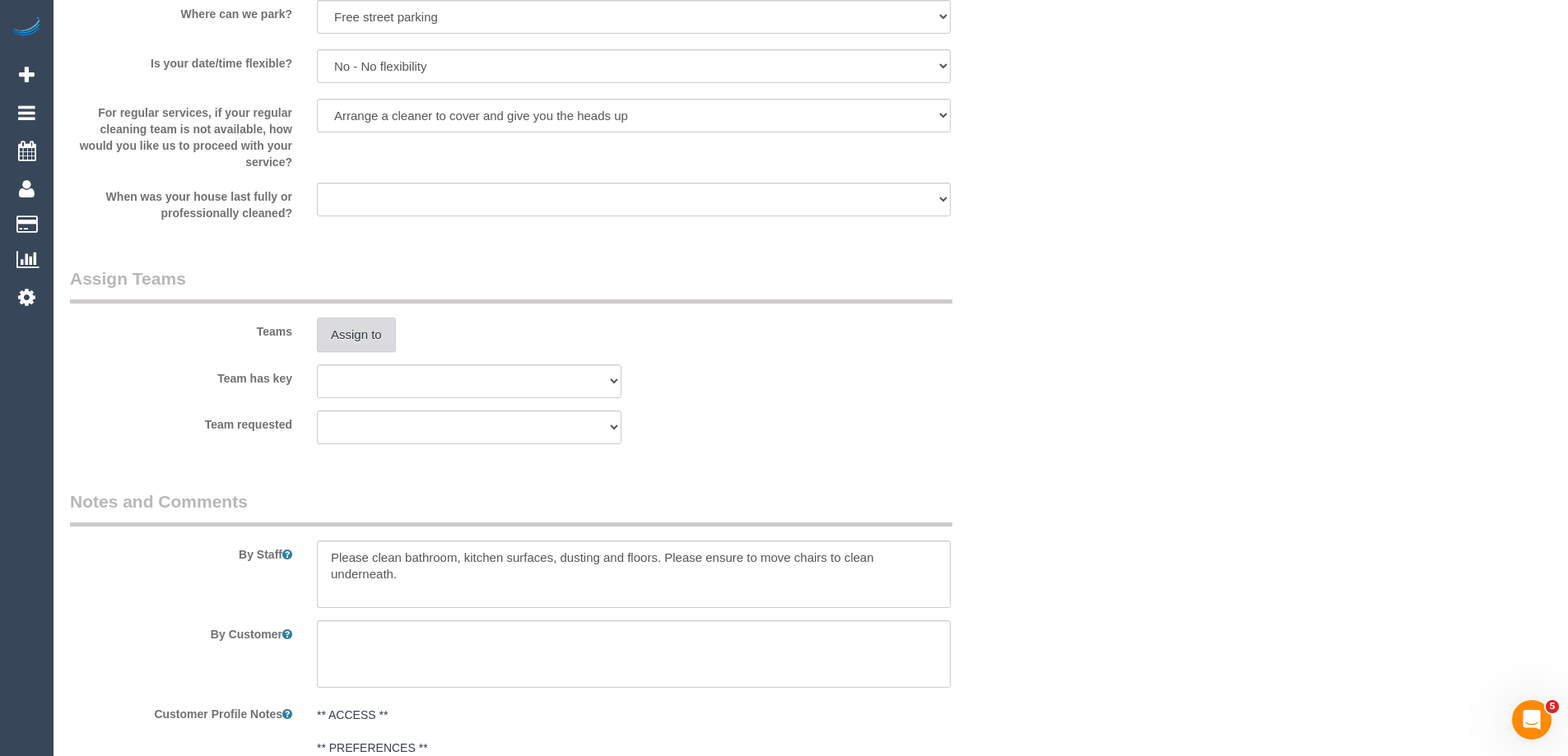
click at [360, 334] on button "Assign to" at bounding box center [356, 335] width 79 height 34
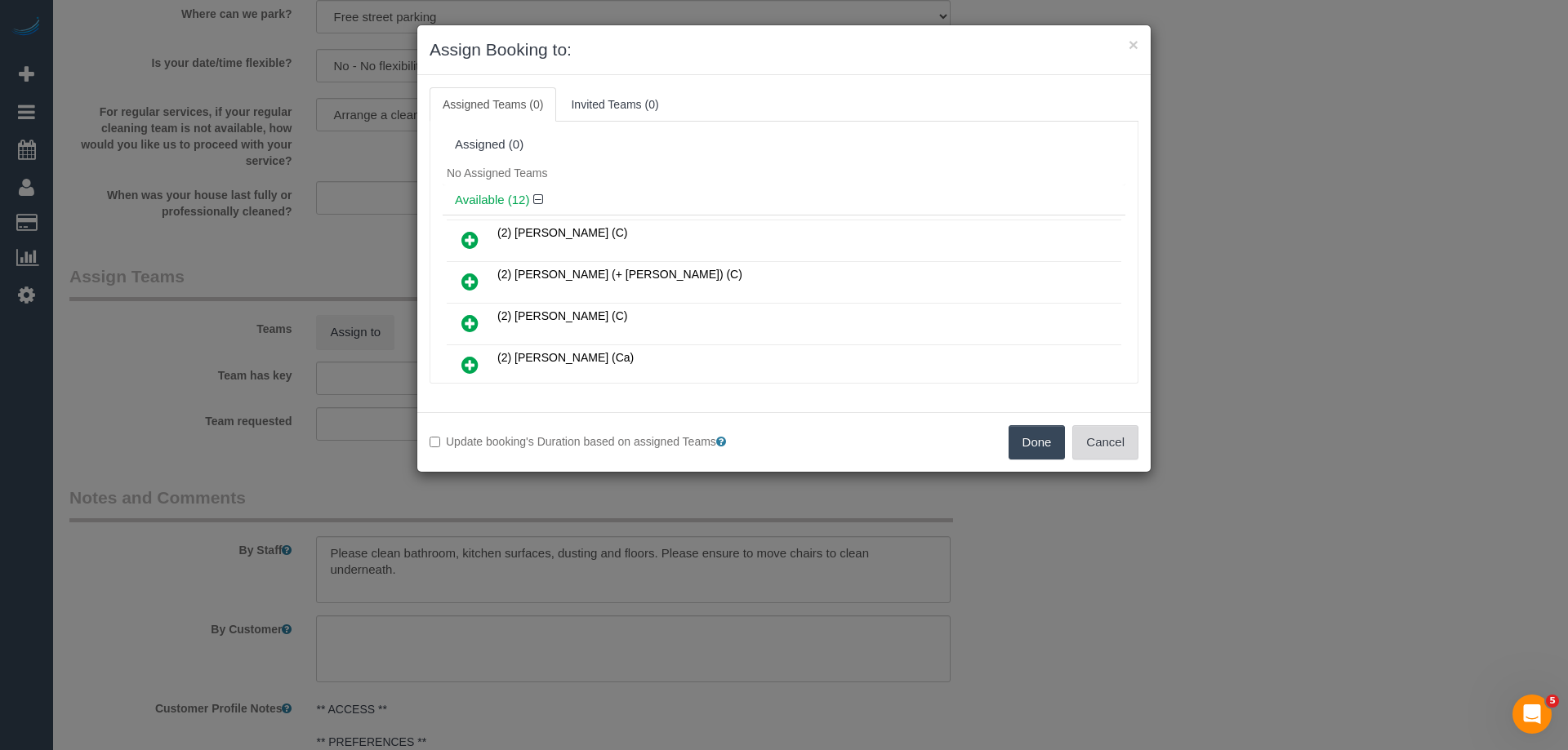
click at [1087, 441] on button "Cancel" at bounding box center [1105, 441] width 66 height 34
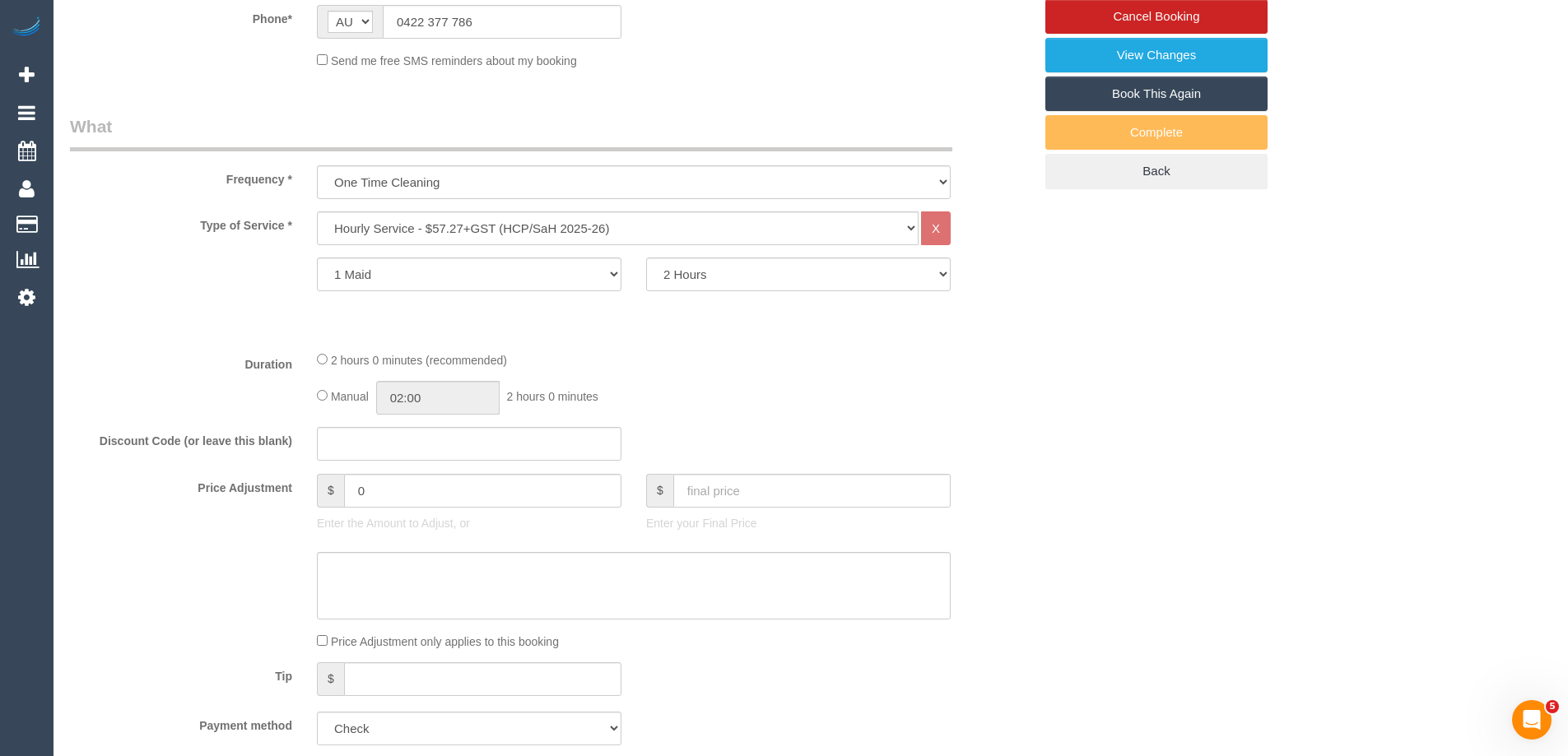
scroll to position [329, 0]
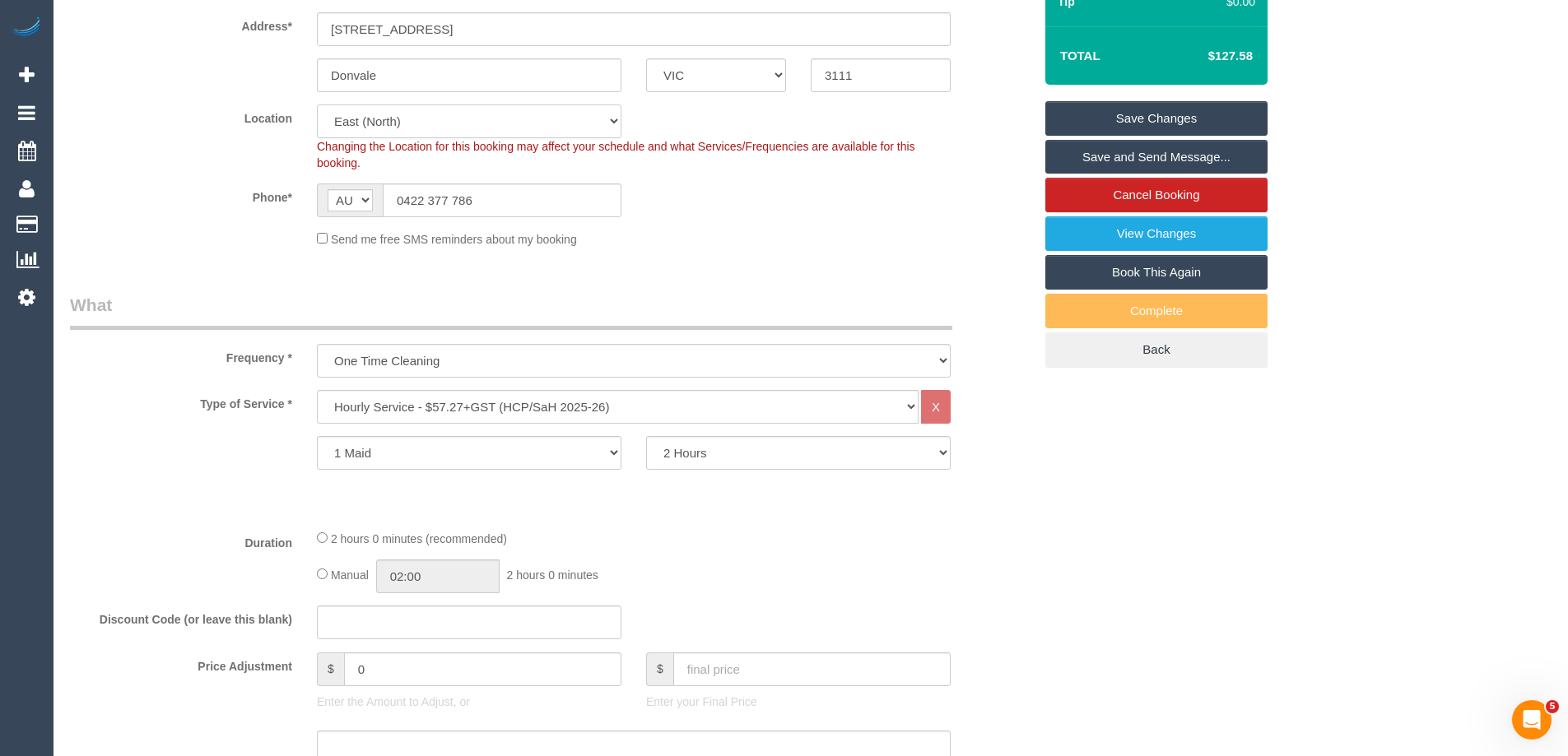
click at [376, 120] on select "Office City East (North) East (South) Inner East Inner North (East) Inner North…" at bounding box center [469, 121] width 304 height 34
select select "57"
click at [317, 104] on select "Office [GEOGRAPHIC_DATA] (North) East (South) [GEOGRAPHIC_DATA] (East) [GEOGRAP…" at bounding box center [469, 121] width 304 height 34
select select "object:9899"
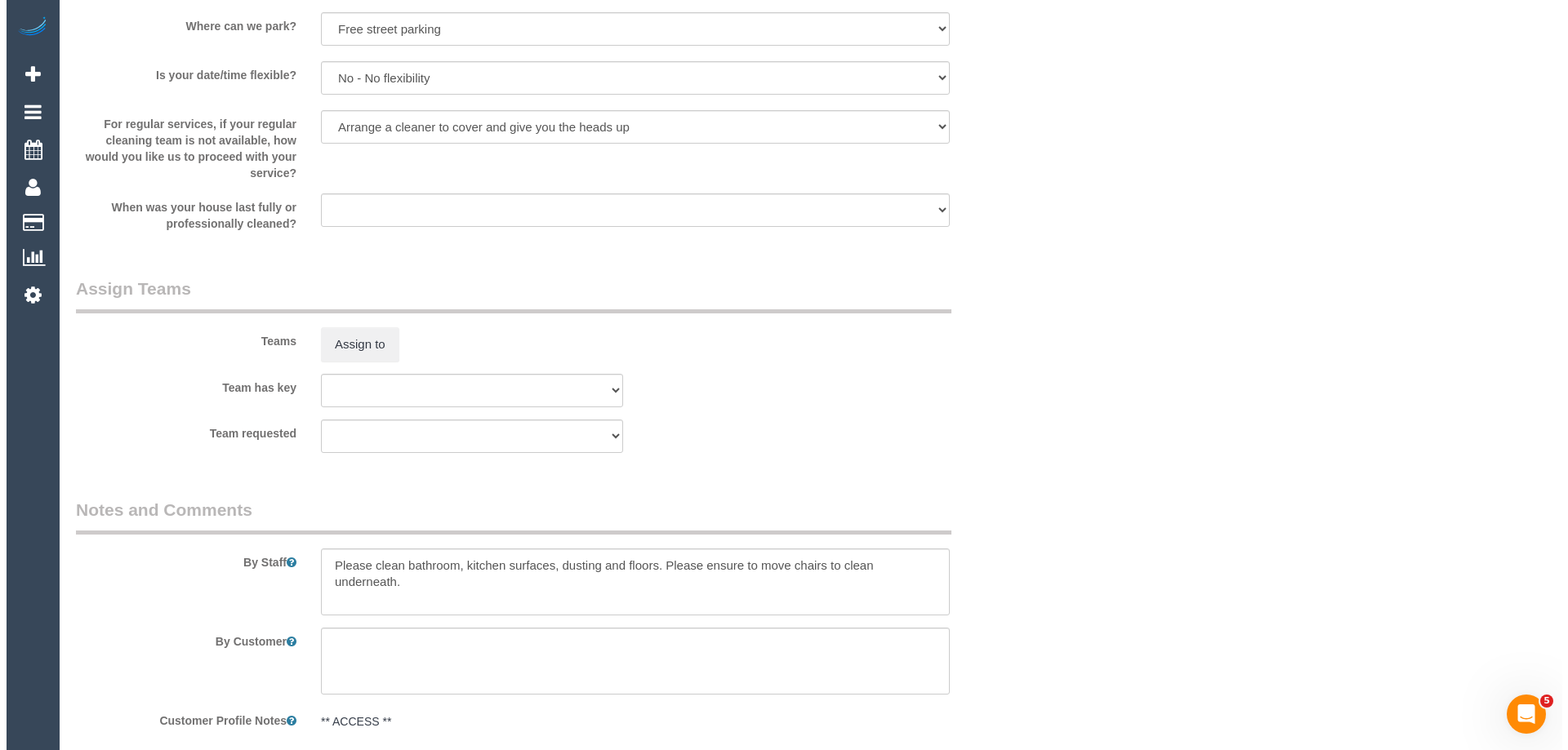
scroll to position [1796, 0]
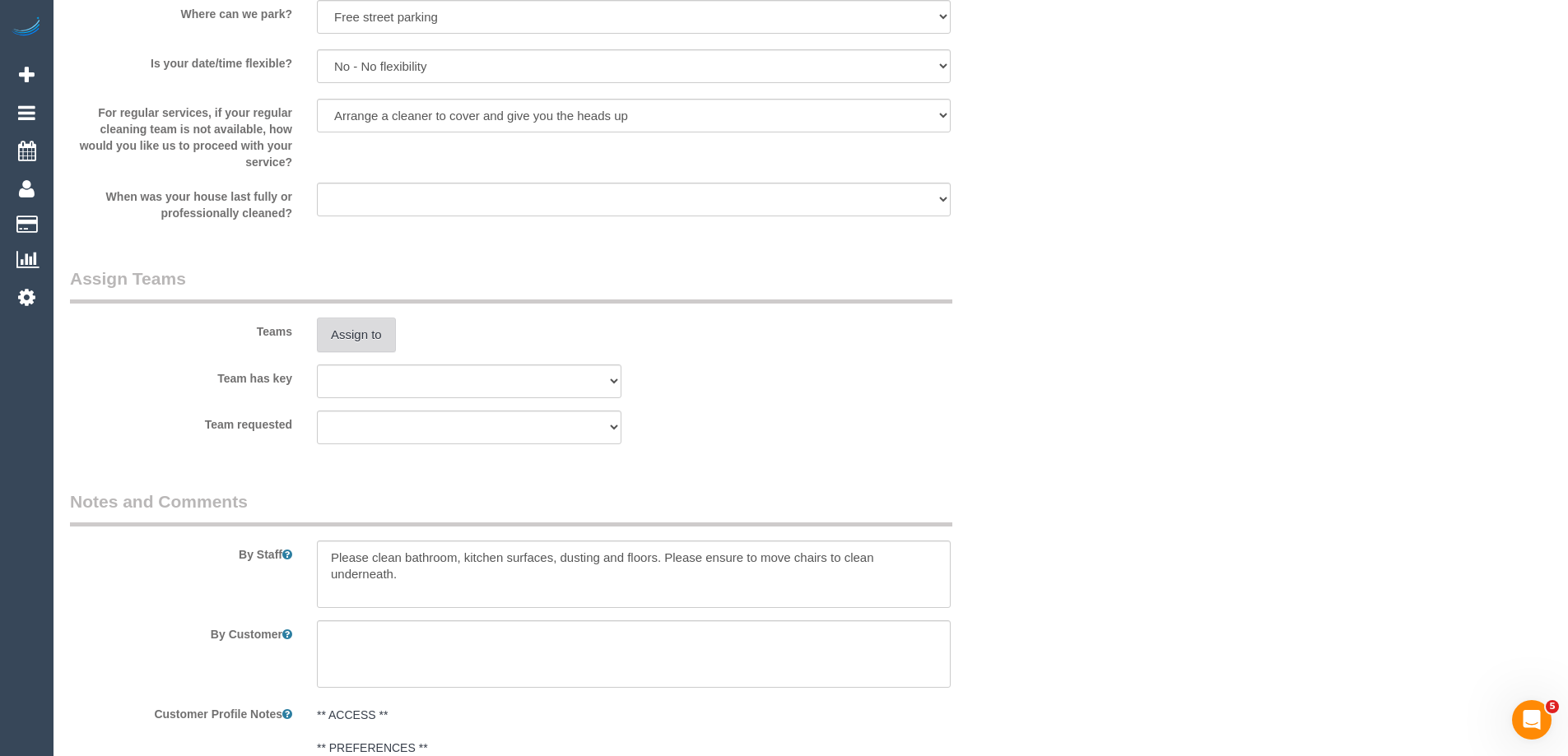
click at [360, 337] on button "Assign to" at bounding box center [356, 335] width 79 height 34
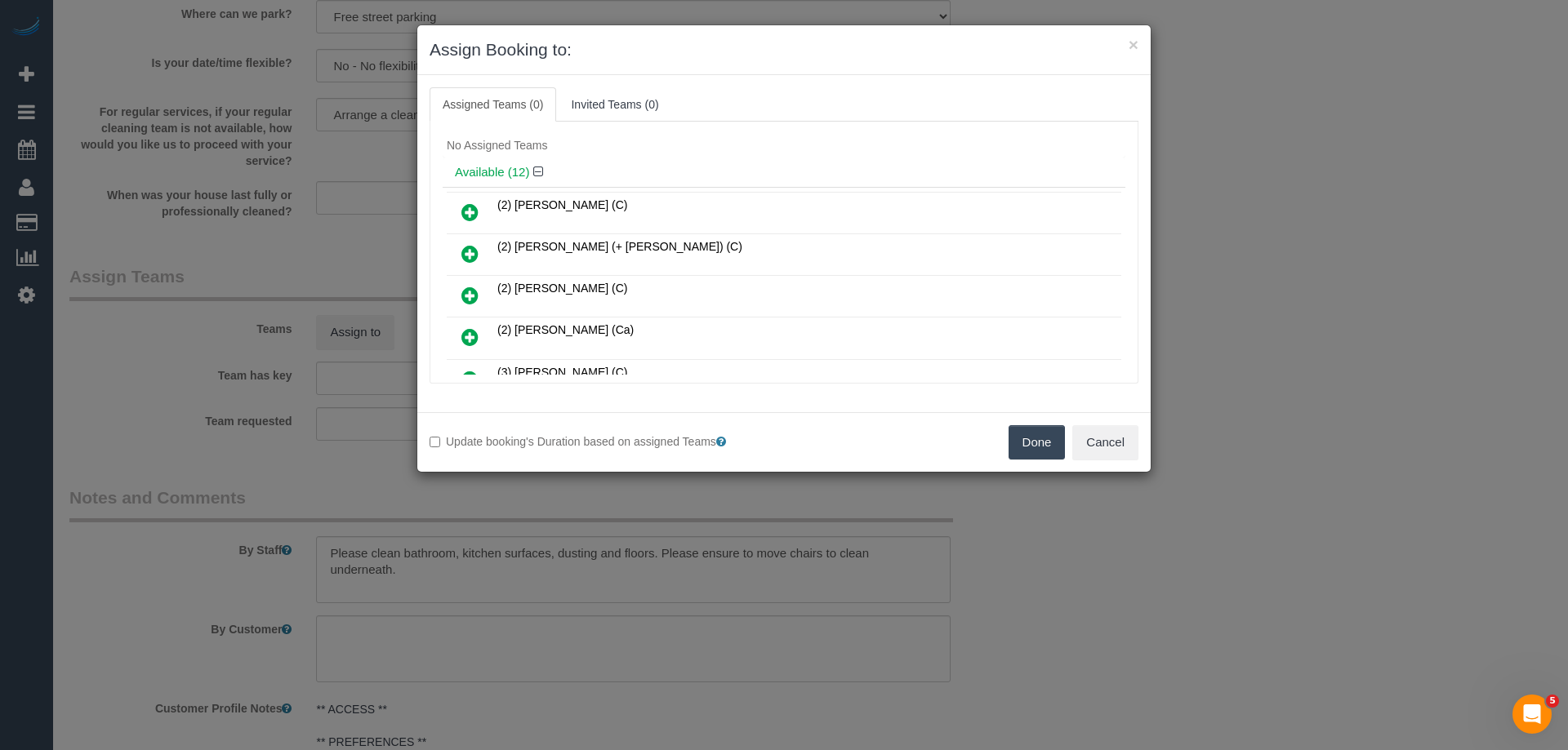
scroll to position [0, 0]
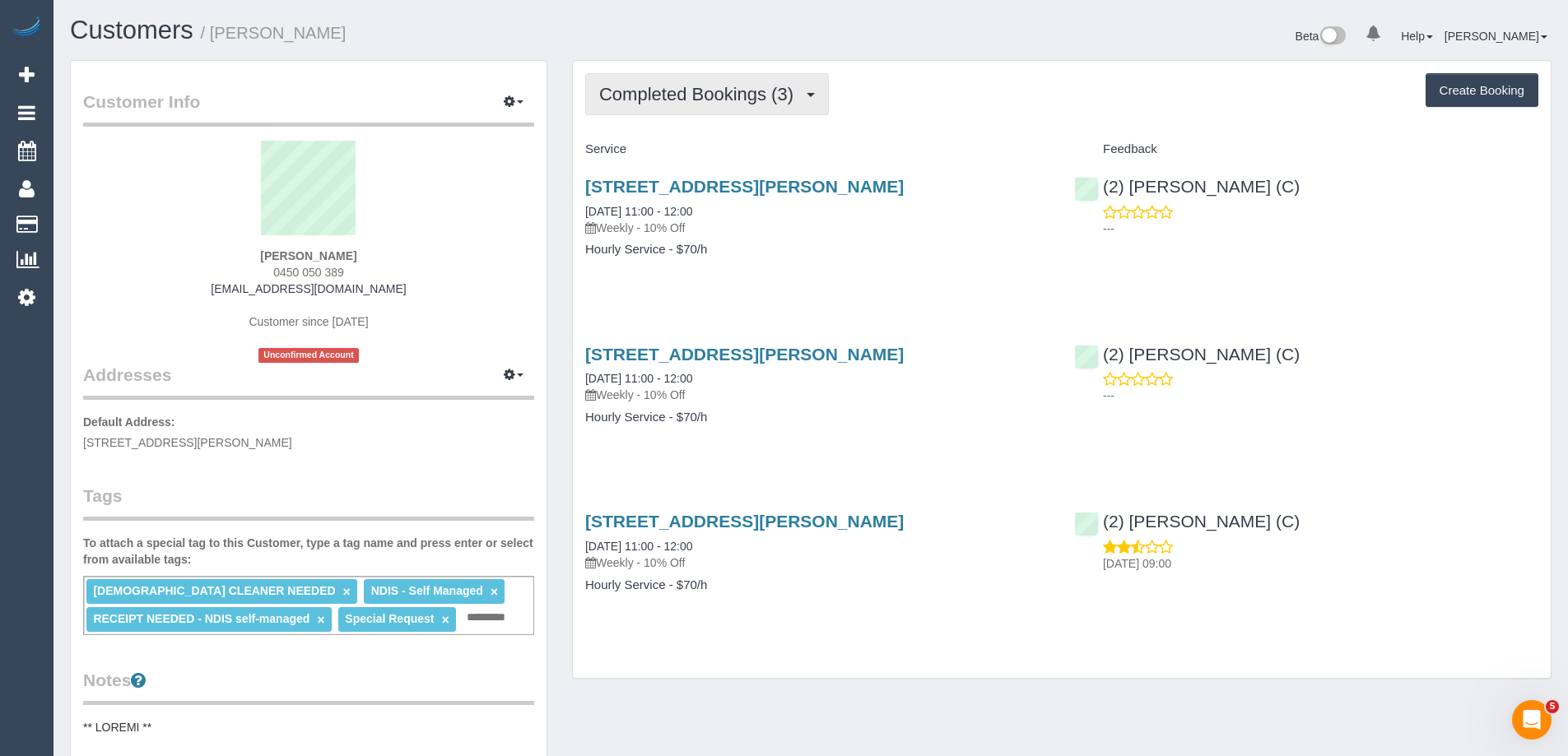
click at [698, 93] on span "Completed Bookings (3)" at bounding box center [701, 94] width 203 height 20
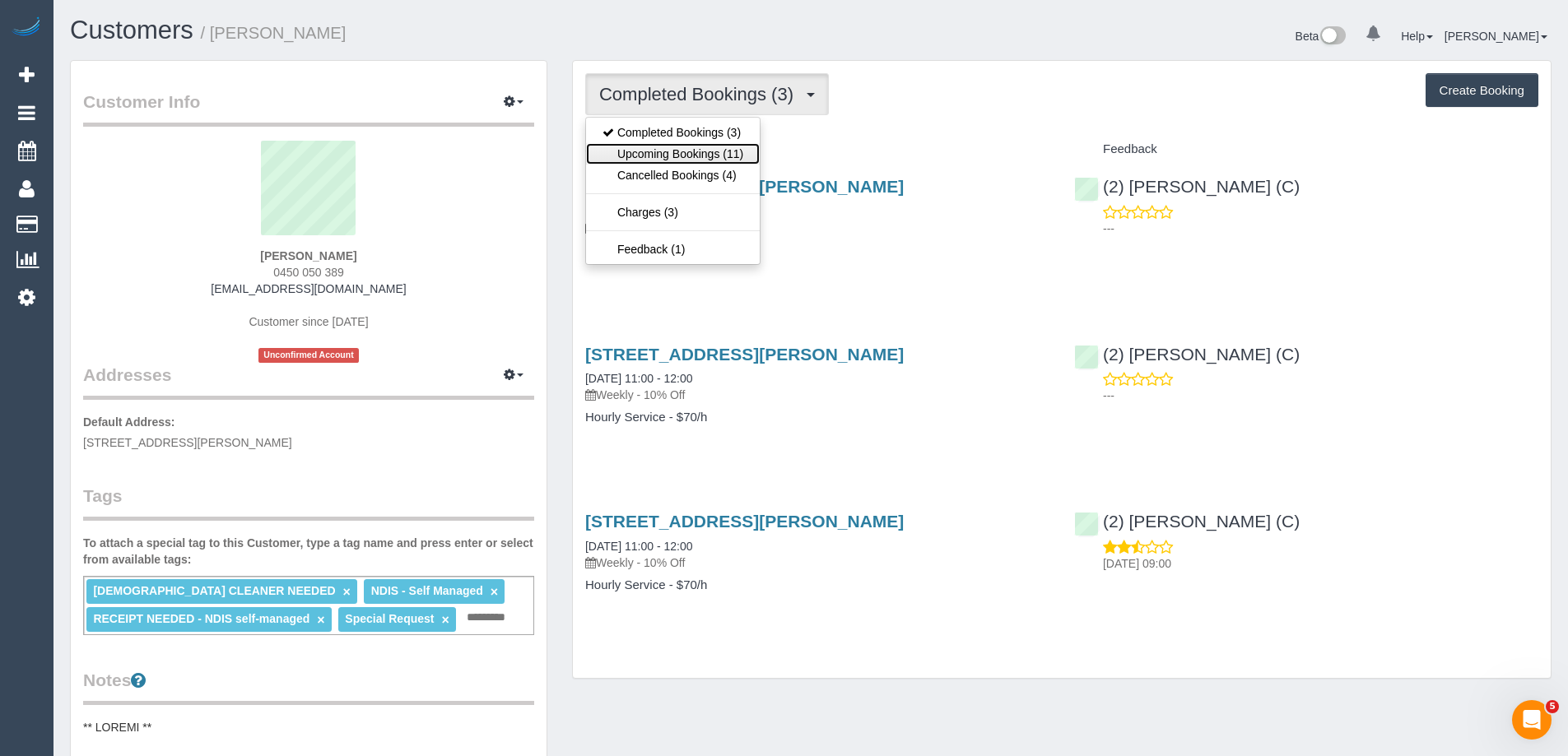
click at [705, 148] on link "Upcoming Bookings (11)" at bounding box center [673, 154] width 174 height 21
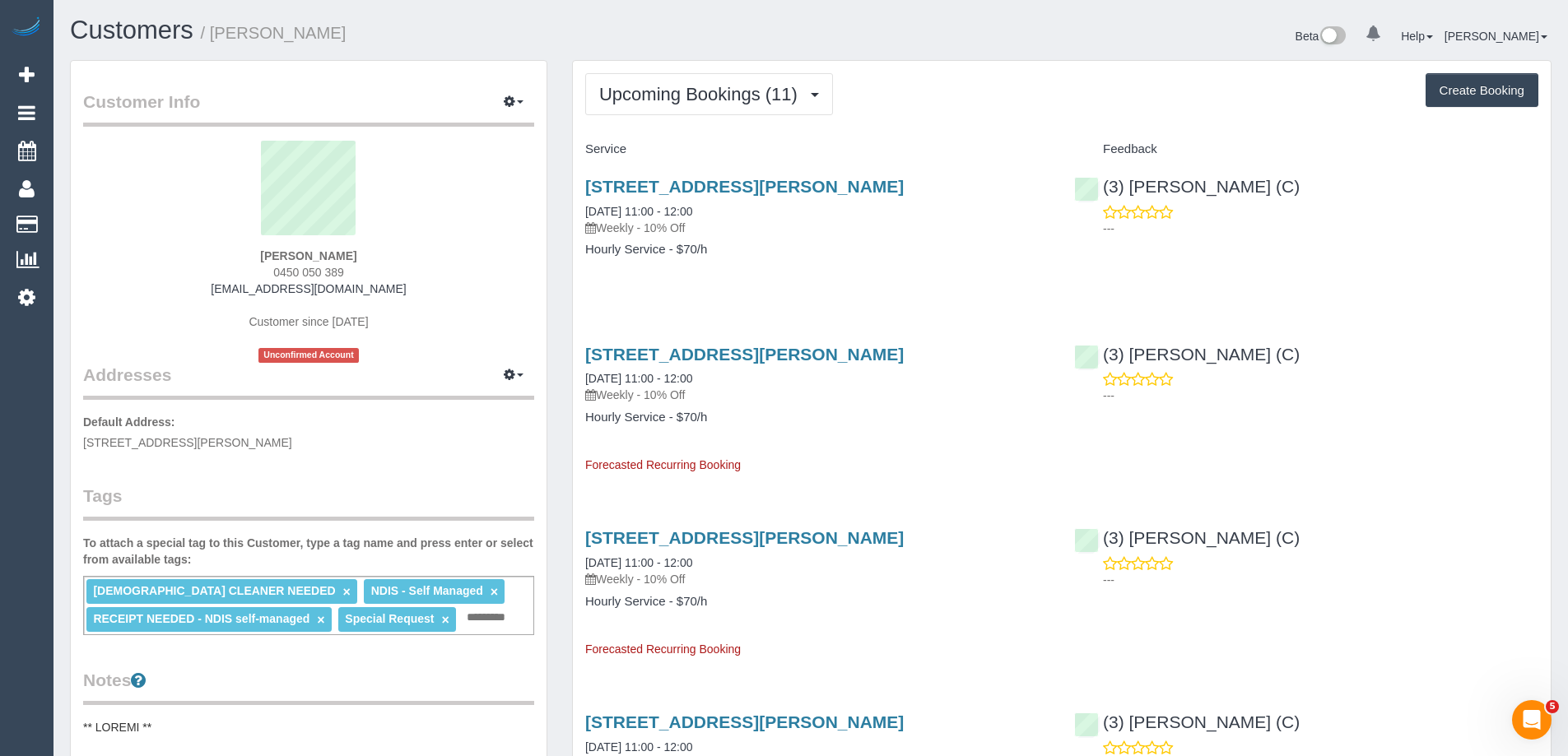
drag, startPoint x: 382, startPoint y: 269, endPoint x: 201, endPoint y: 270, distance: 181.0
click at [201, 270] on div "[PERSON_NAME] 0450 050 389 [EMAIL_ADDRESS][DOMAIN_NAME] Customer since [DATE] U…" at bounding box center [308, 252] width 451 height 222
copy span "0450 050 389"
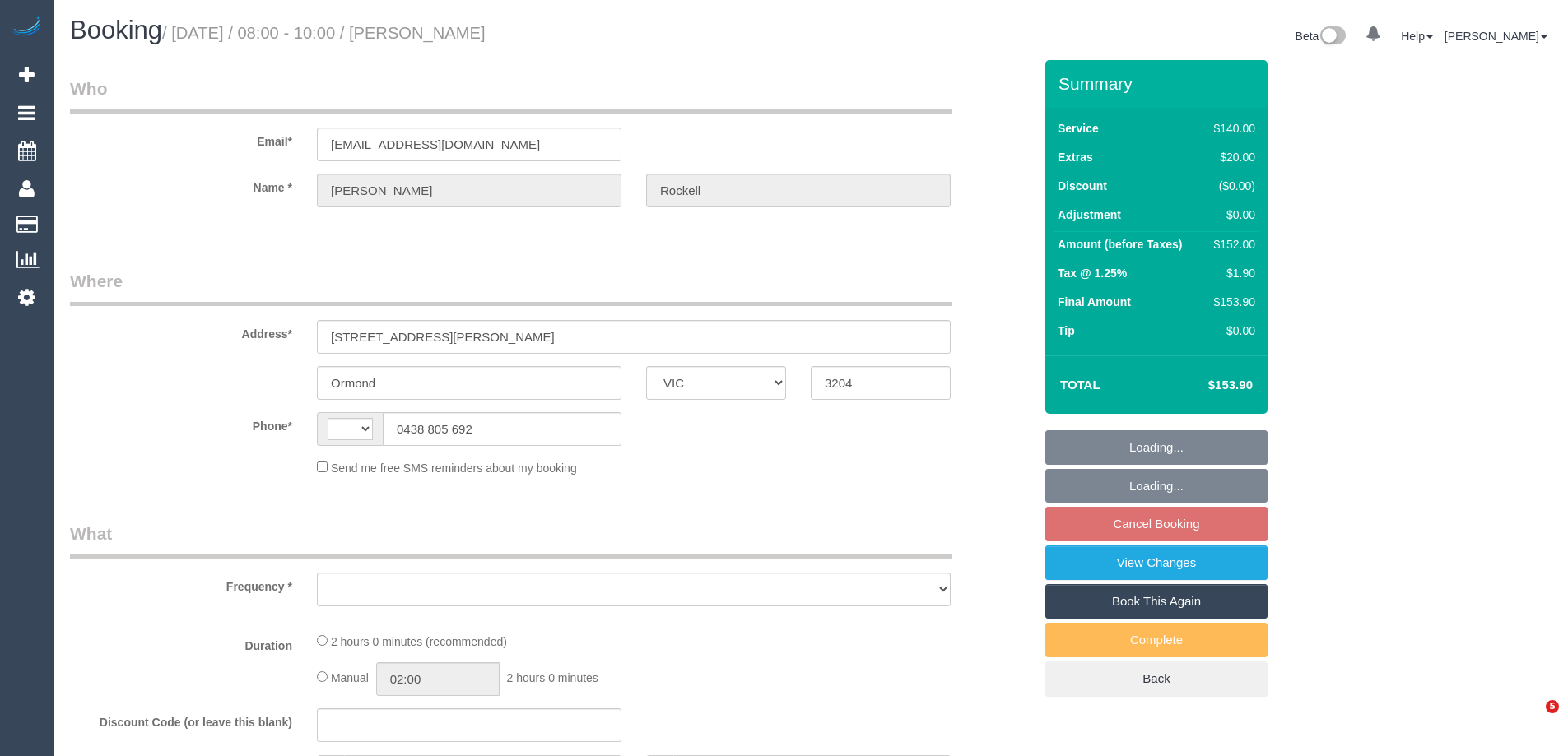
select select "VIC"
select select "number:27"
select select "number:14"
select select "number:18"
select select "number:24"
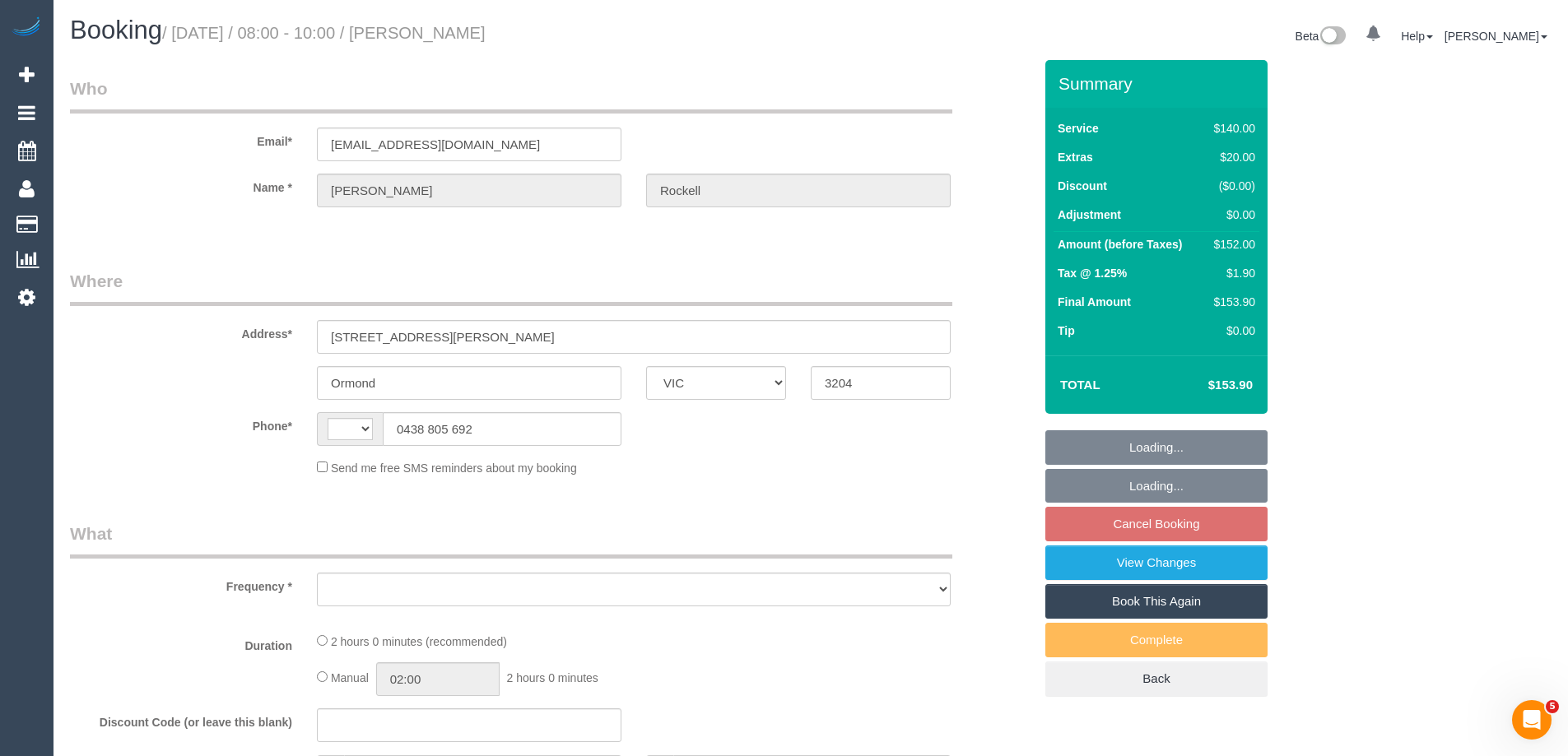
select select "number:34"
select select "number:13"
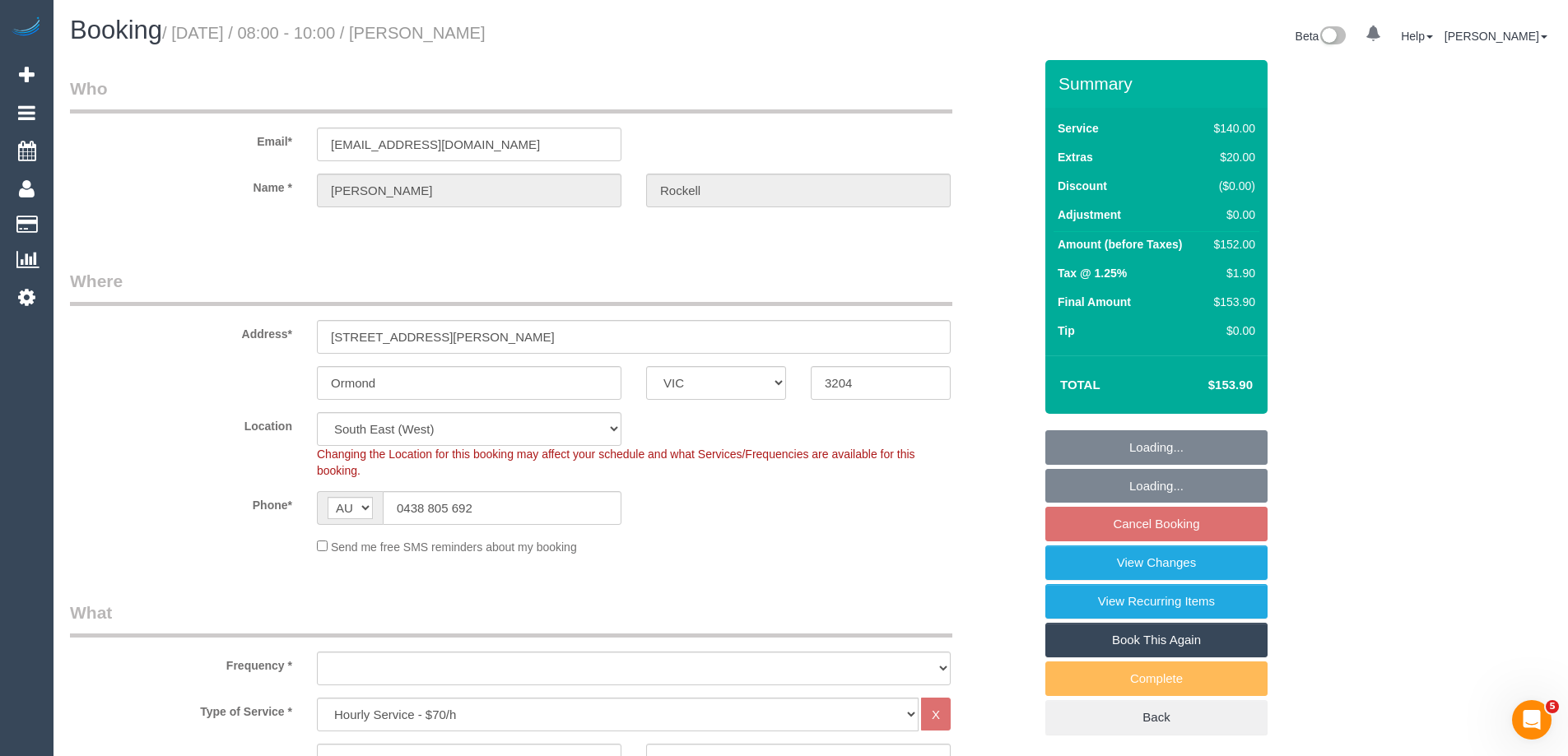
select select "string:AU"
select select "object:1406"
select select "string:stripe-pm_1S6Kax2GScqysDRVS7zRHbTc"
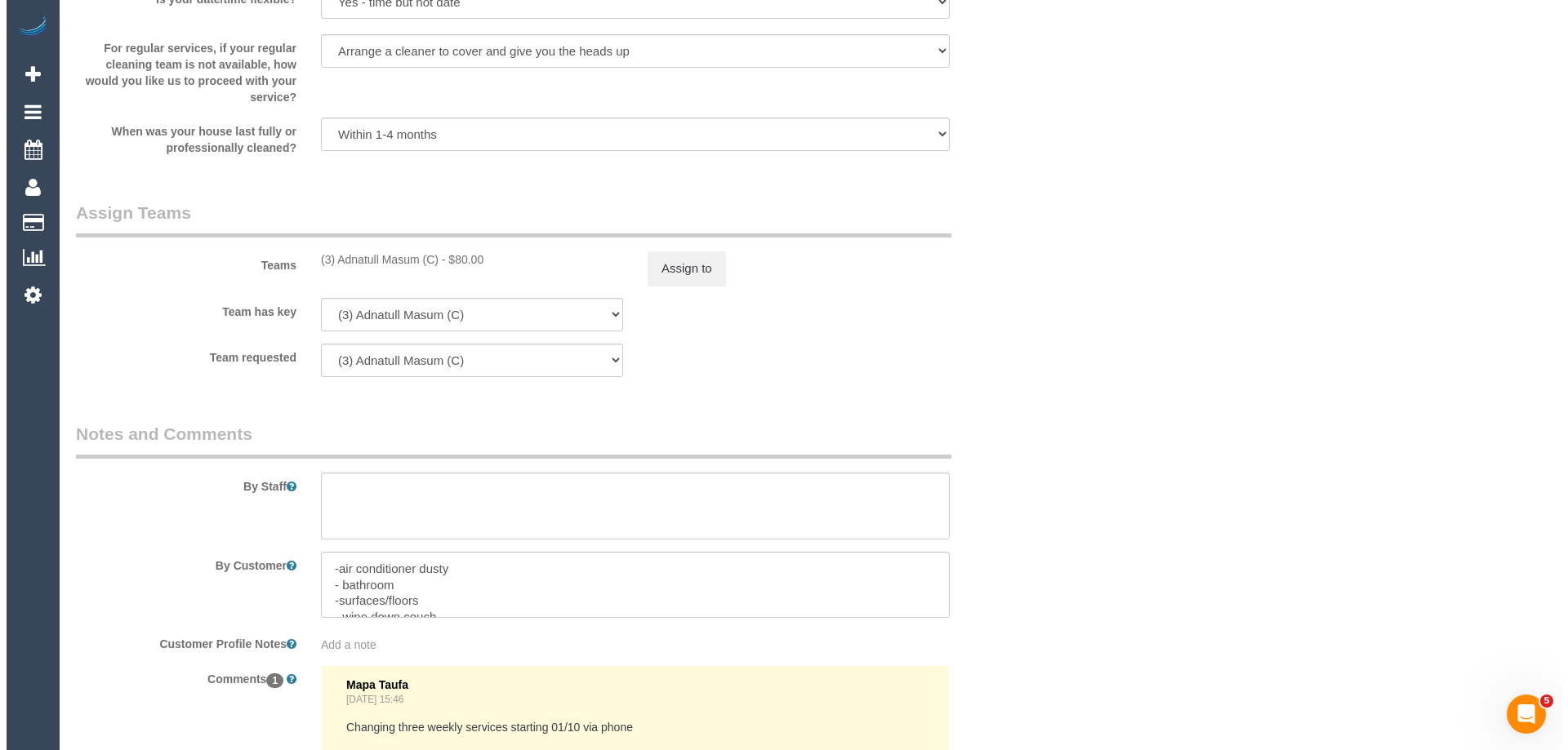
scroll to position [2449, 0]
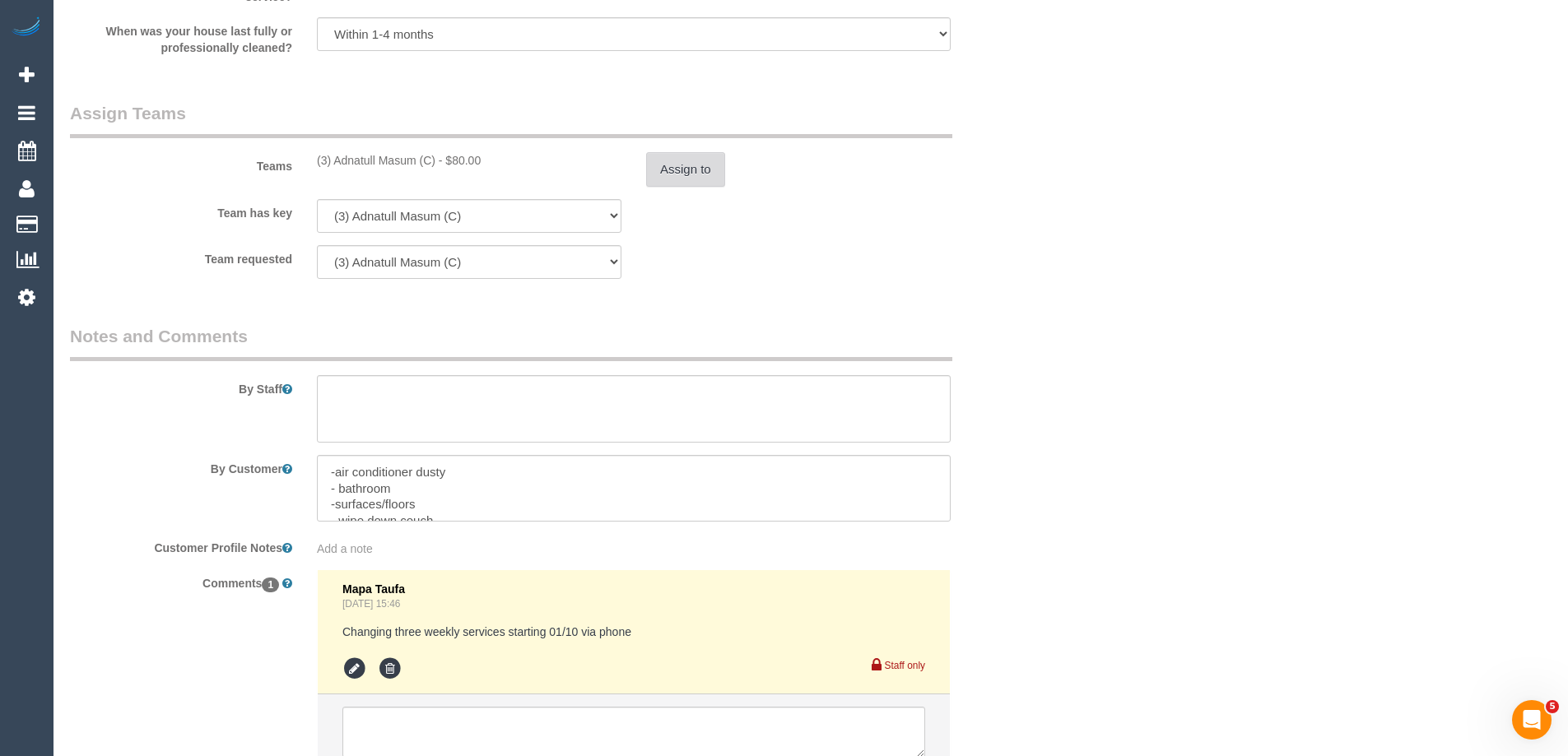
click at [657, 179] on button "Assign to" at bounding box center [685, 169] width 79 height 34
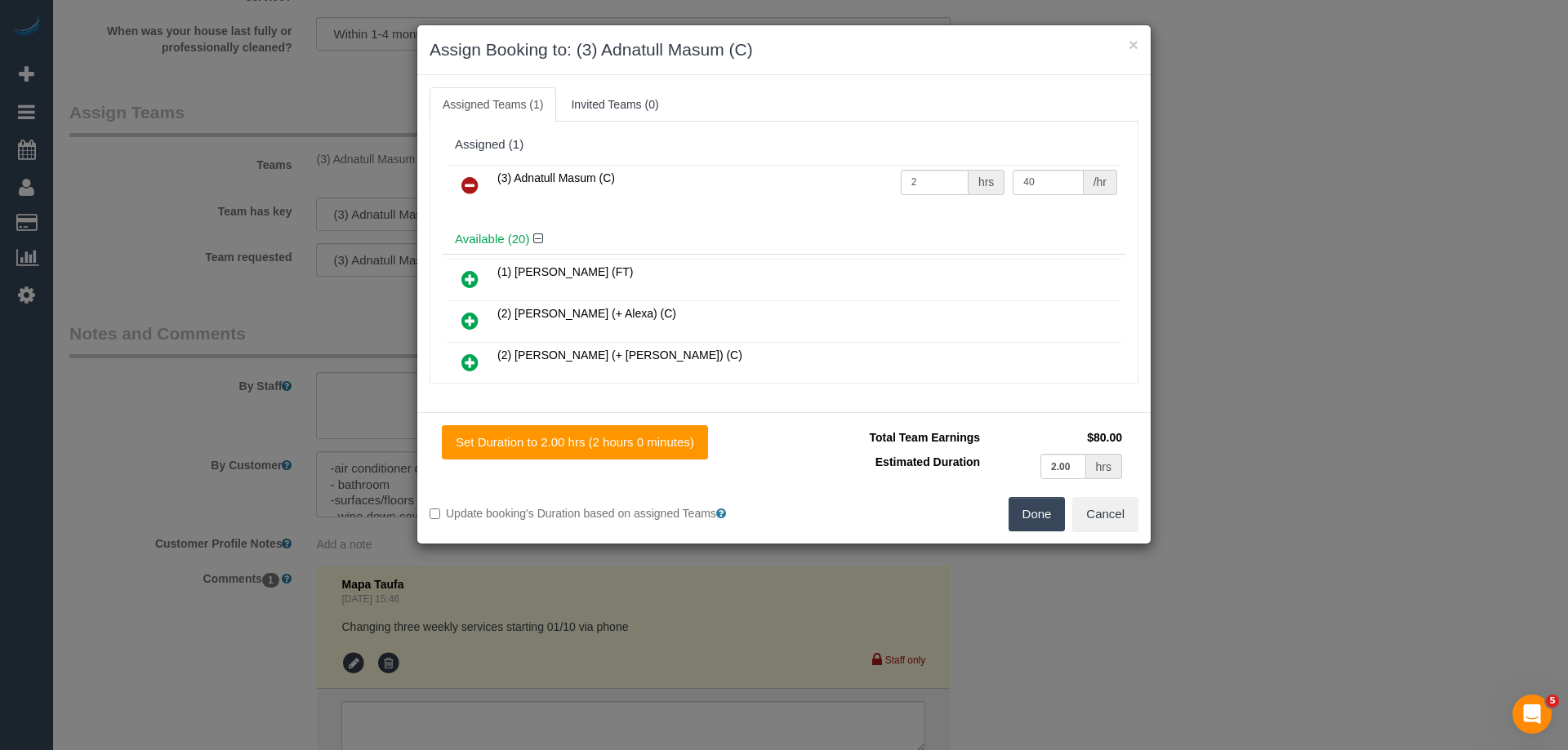
click at [470, 179] on icon at bounding box center [470, 185] width 17 height 19
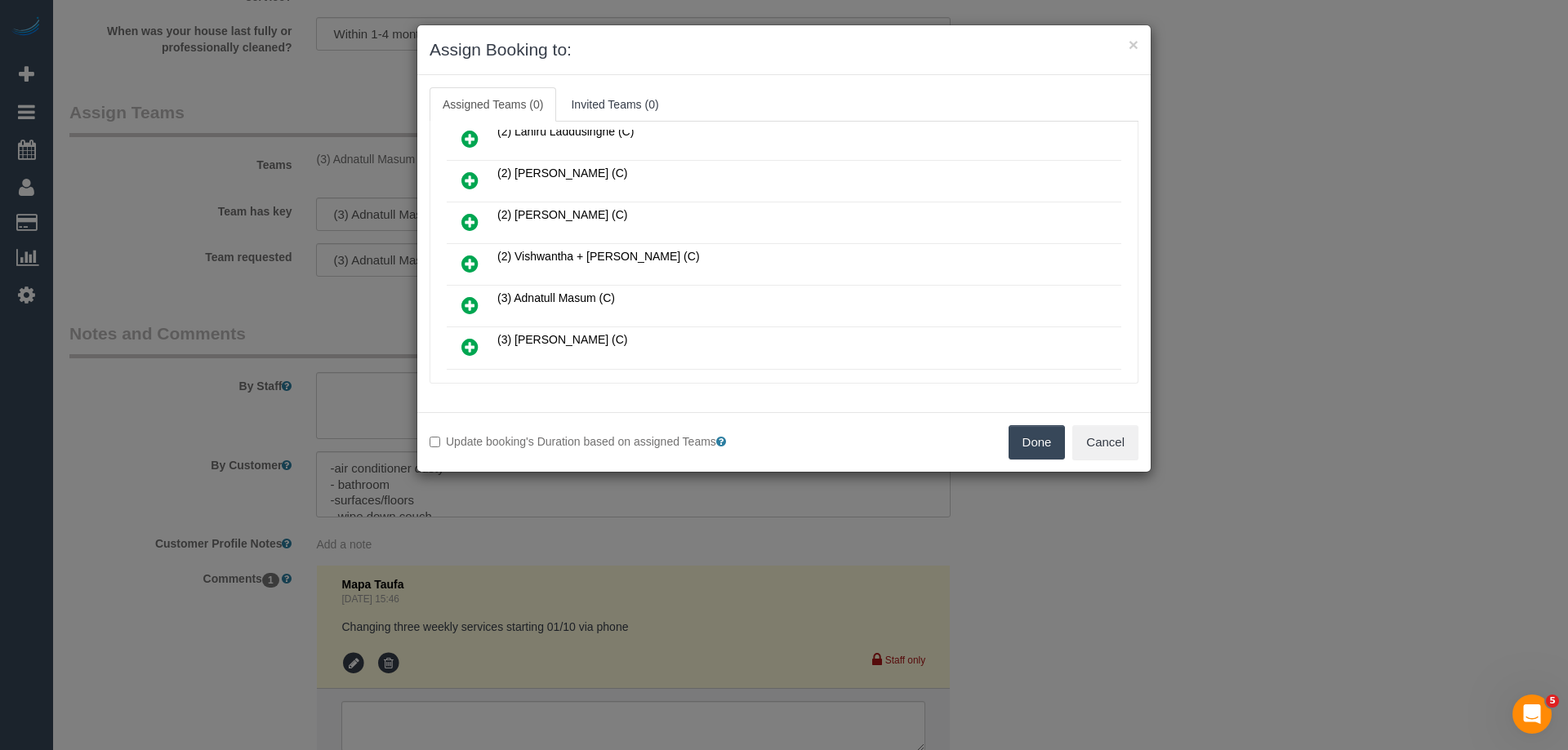
scroll to position [326, 0]
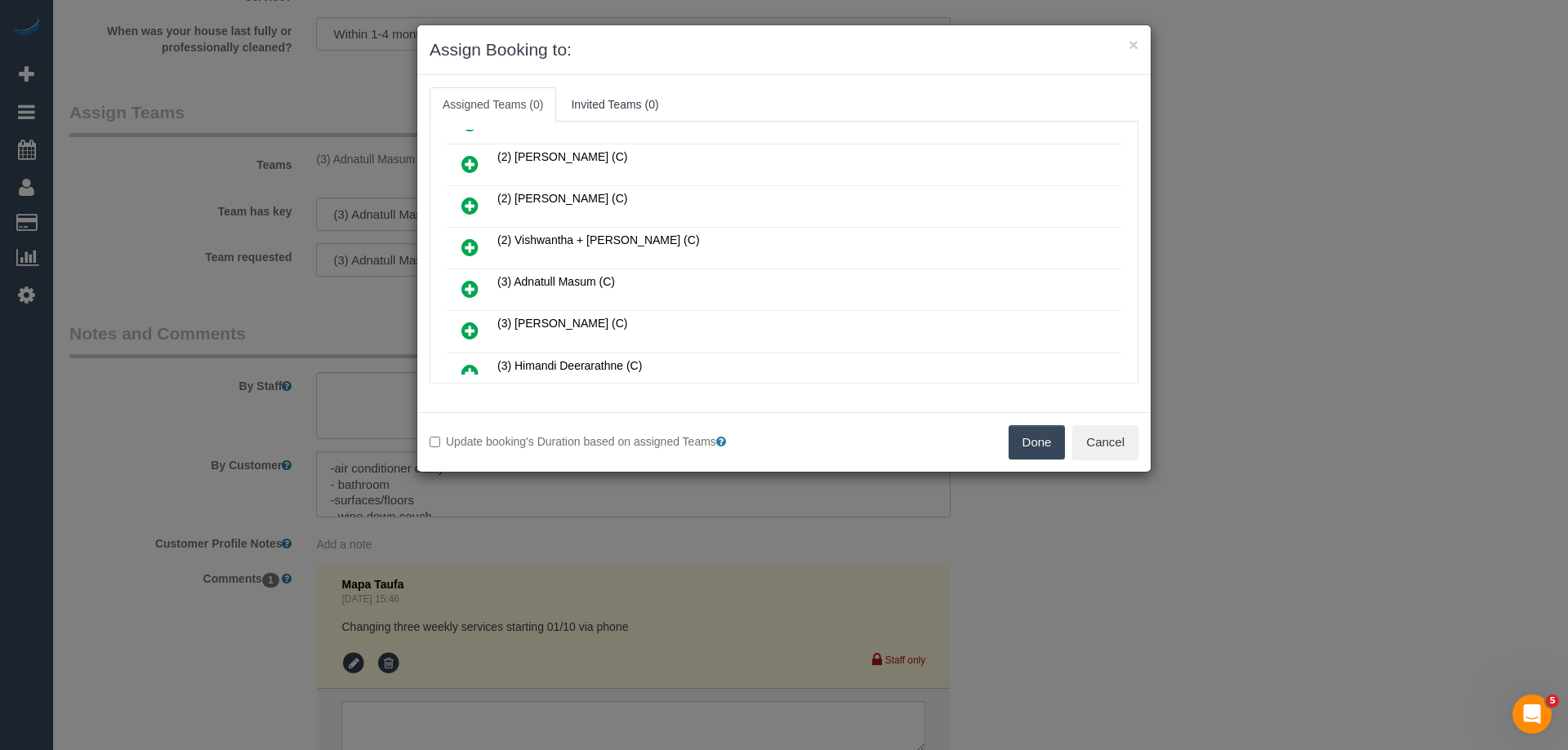
click at [469, 327] on icon at bounding box center [470, 331] width 17 height 19
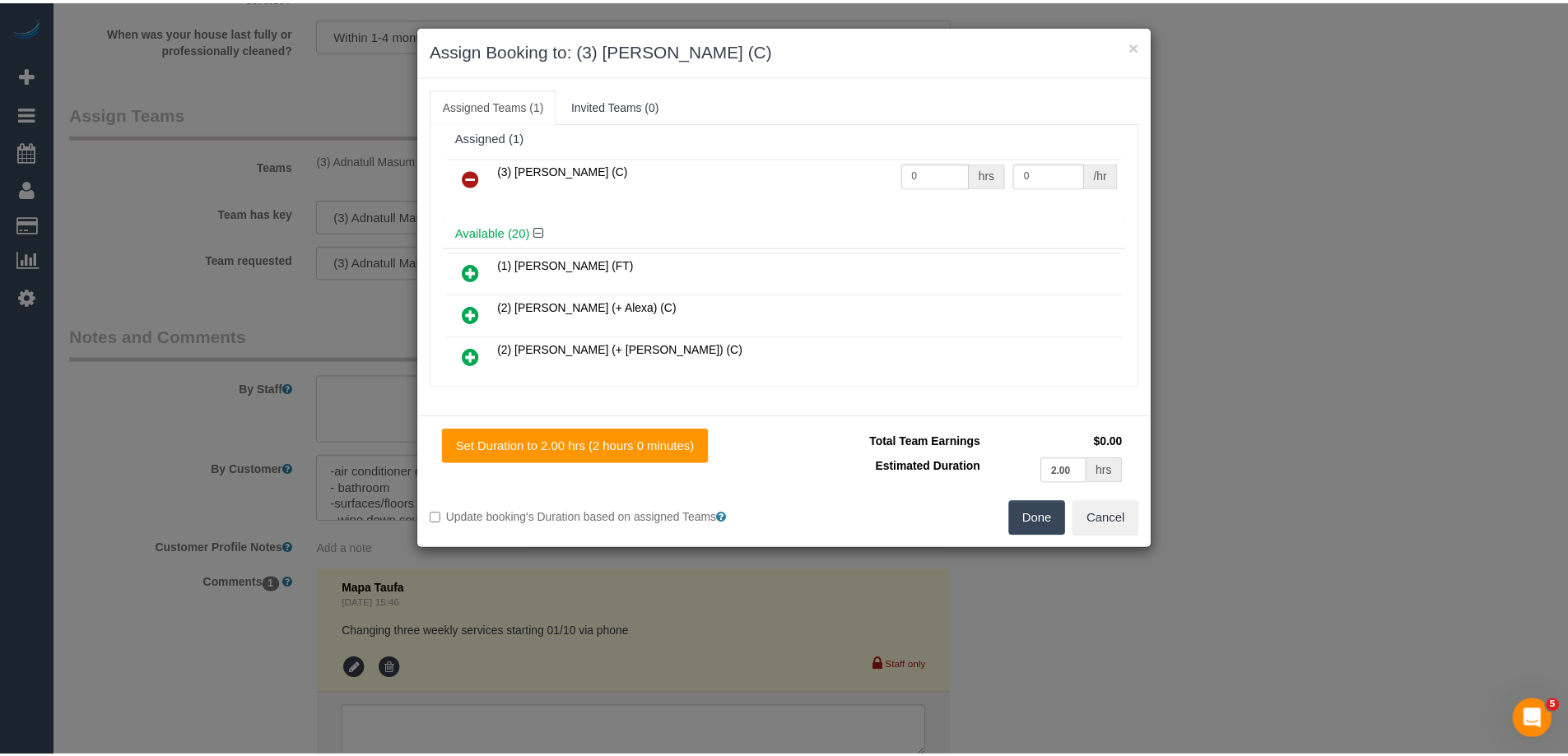
scroll to position [0, 0]
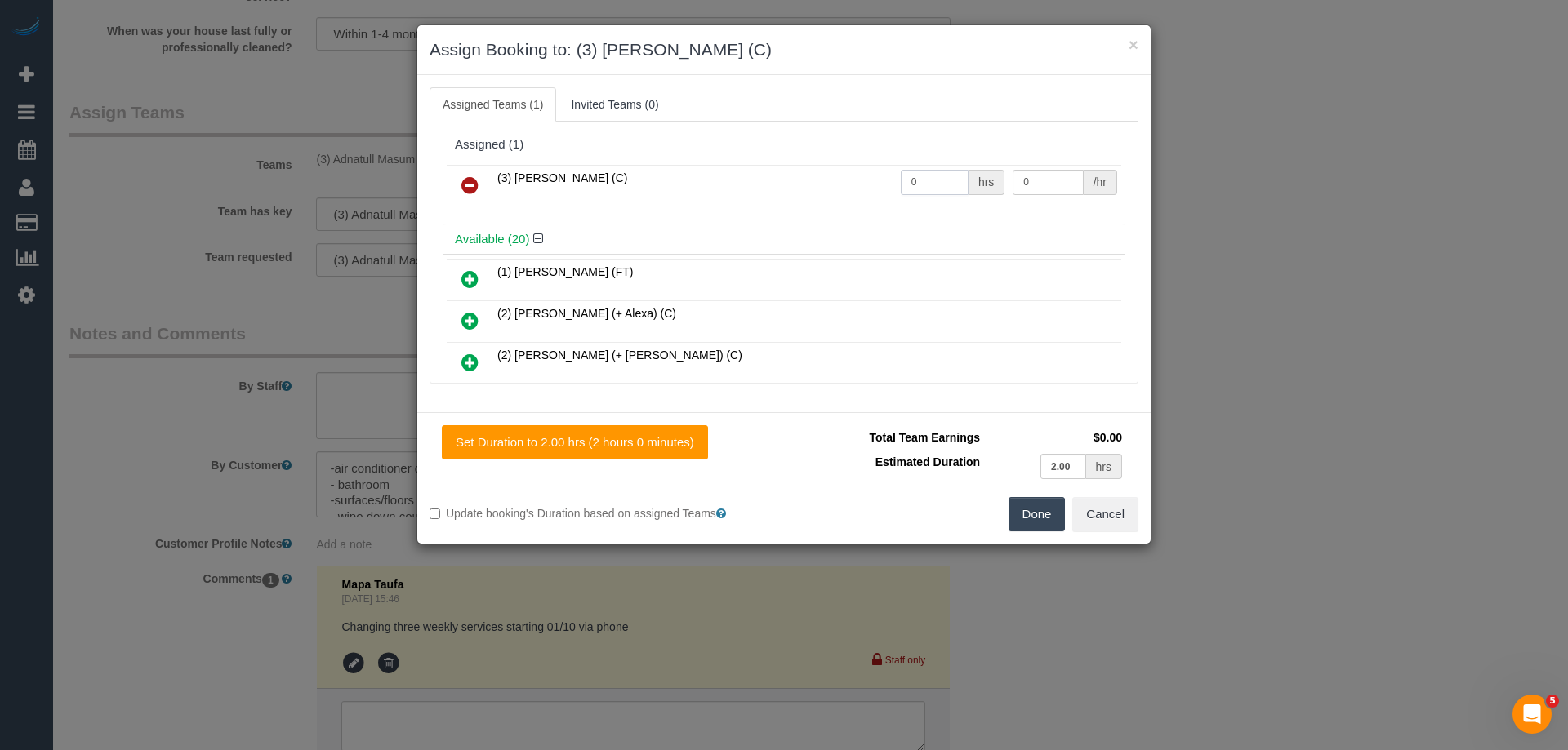
drag, startPoint x: 910, startPoint y: 174, endPoint x: 802, endPoint y: 174, distance: 108.0
click at [802, 174] on tr "(3) Andres Arredondo (C) 0 hrs 0 /hr" at bounding box center [783, 185] width 675 height 42
type input "2"
drag, startPoint x: 1036, startPoint y: 181, endPoint x: 936, endPoint y: 180, distance: 100.0
click at [937, 180] on tr "(3) Andres Arredondo (C) 2 hrs 0 /hr" at bounding box center [783, 185] width 675 height 42
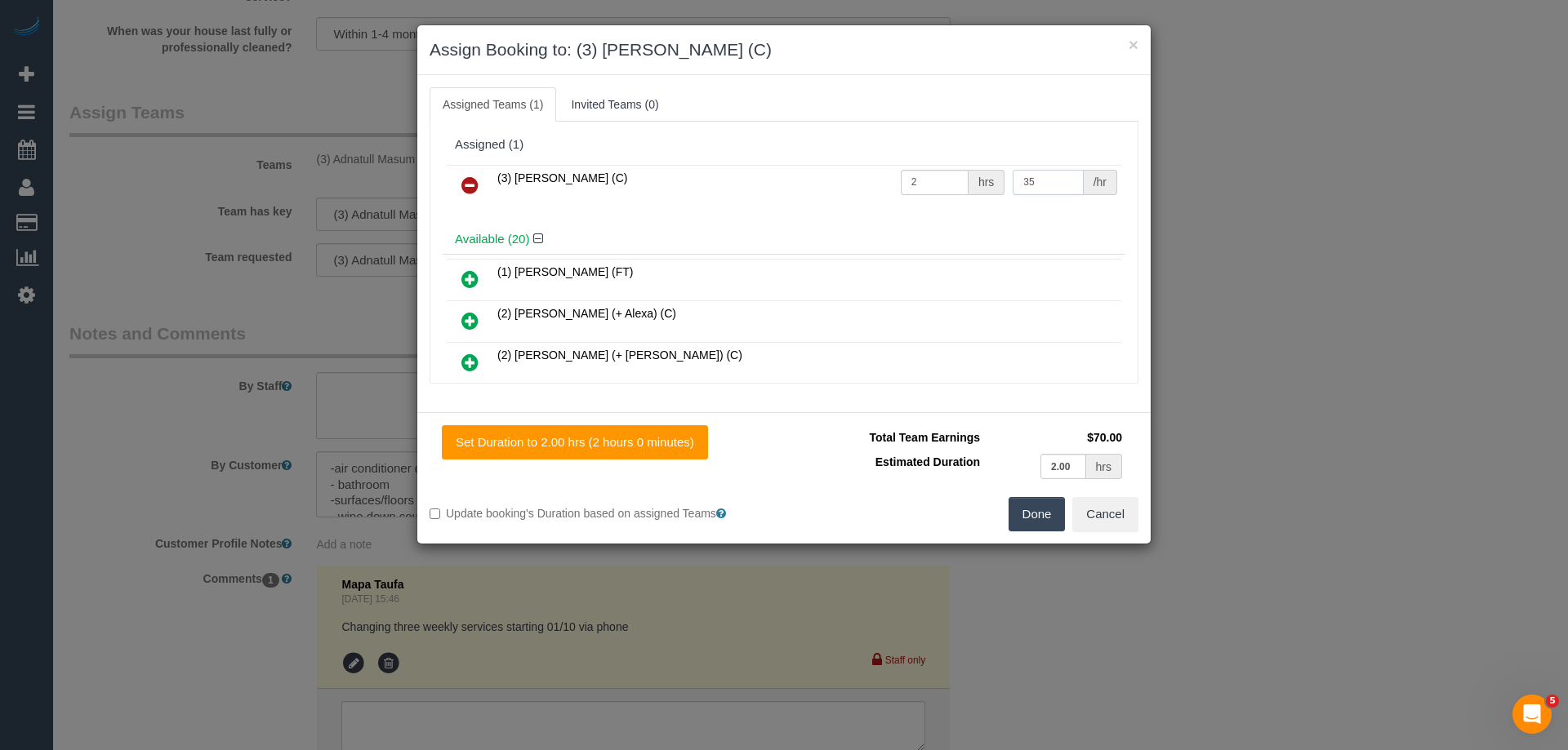
type input "35"
click at [1027, 503] on button "Done" at bounding box center [1037, 514] width 57 height 34
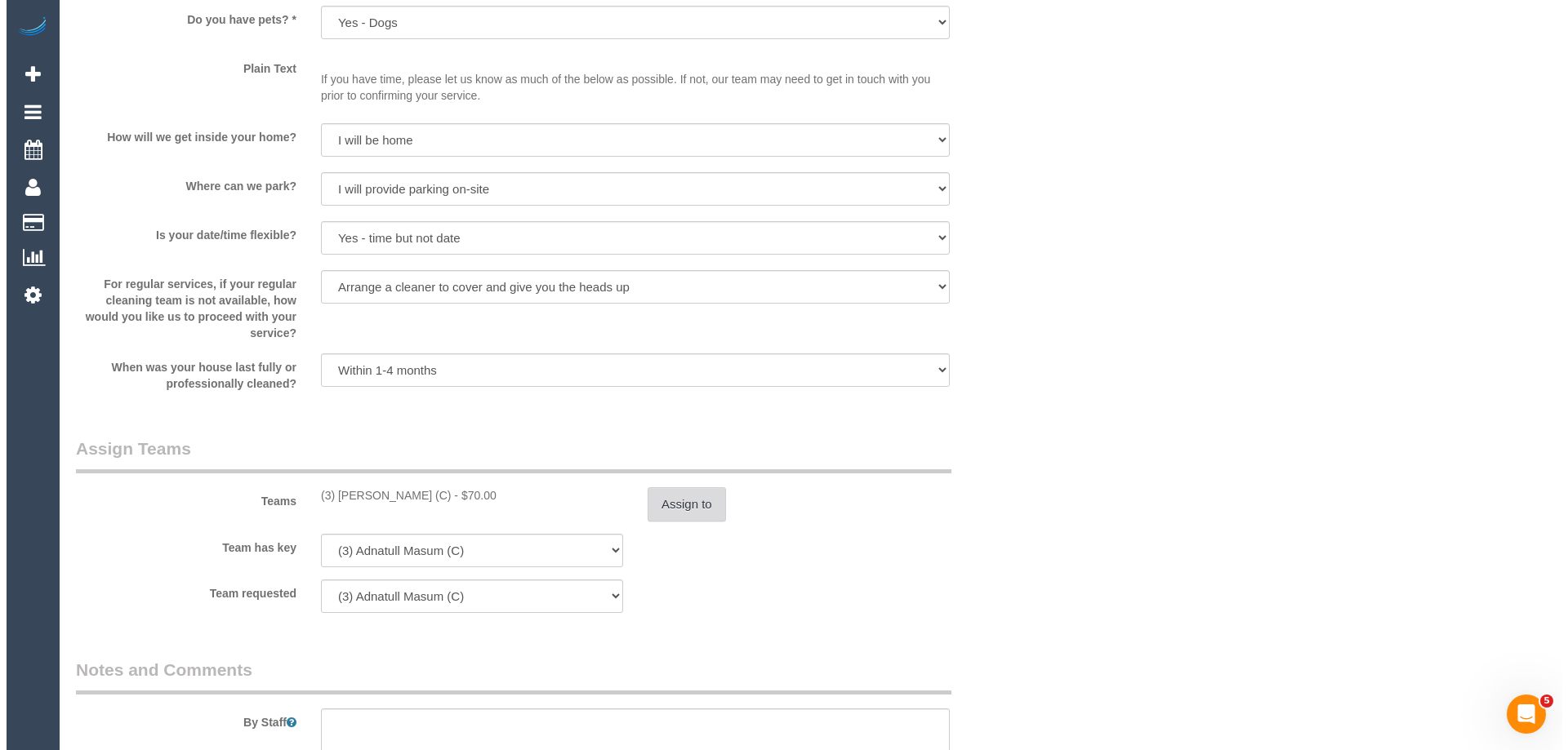
scroll to position [2385, 0]
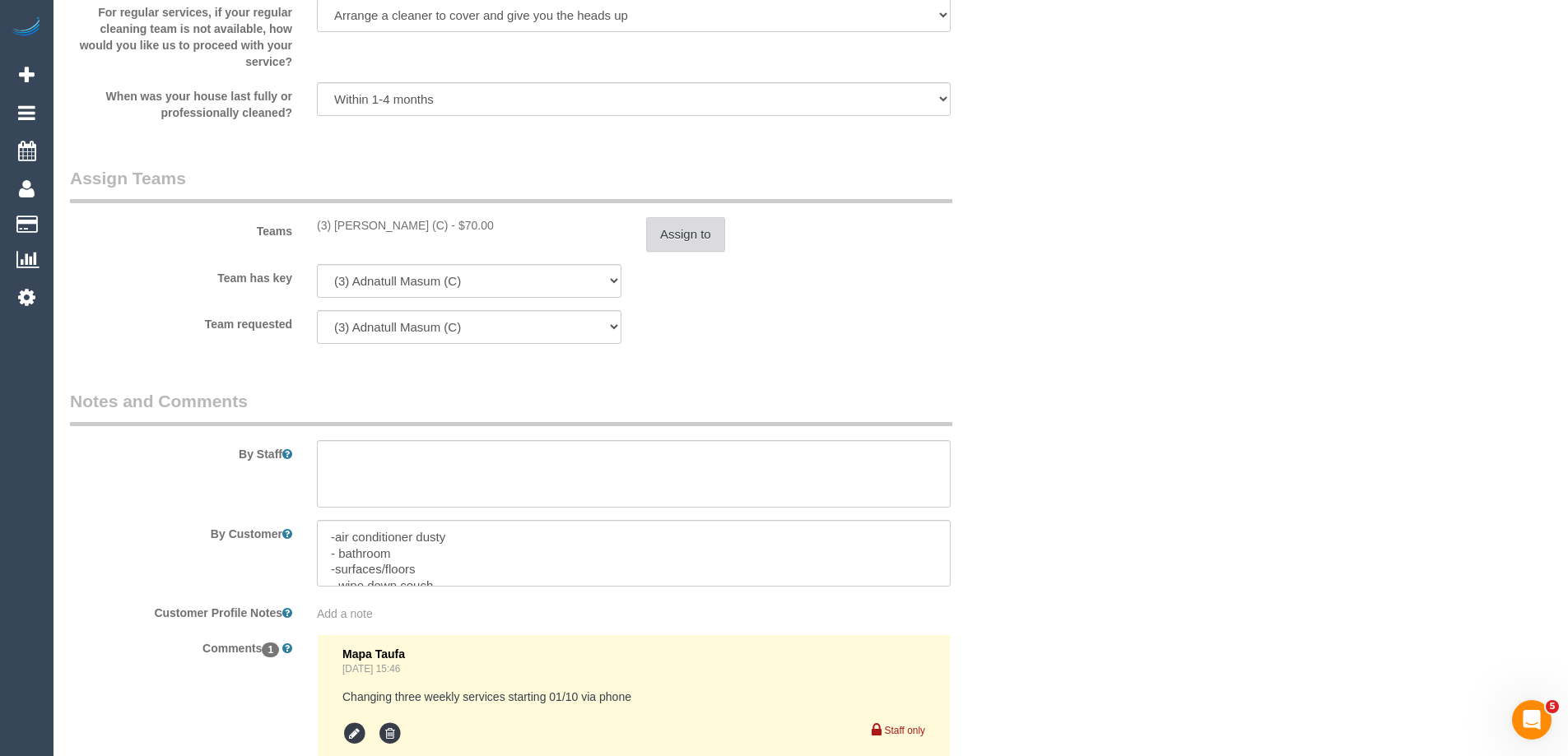
click at [672, 233] on button "Assign to" at bounding box center [685, 234] width 79 height 34
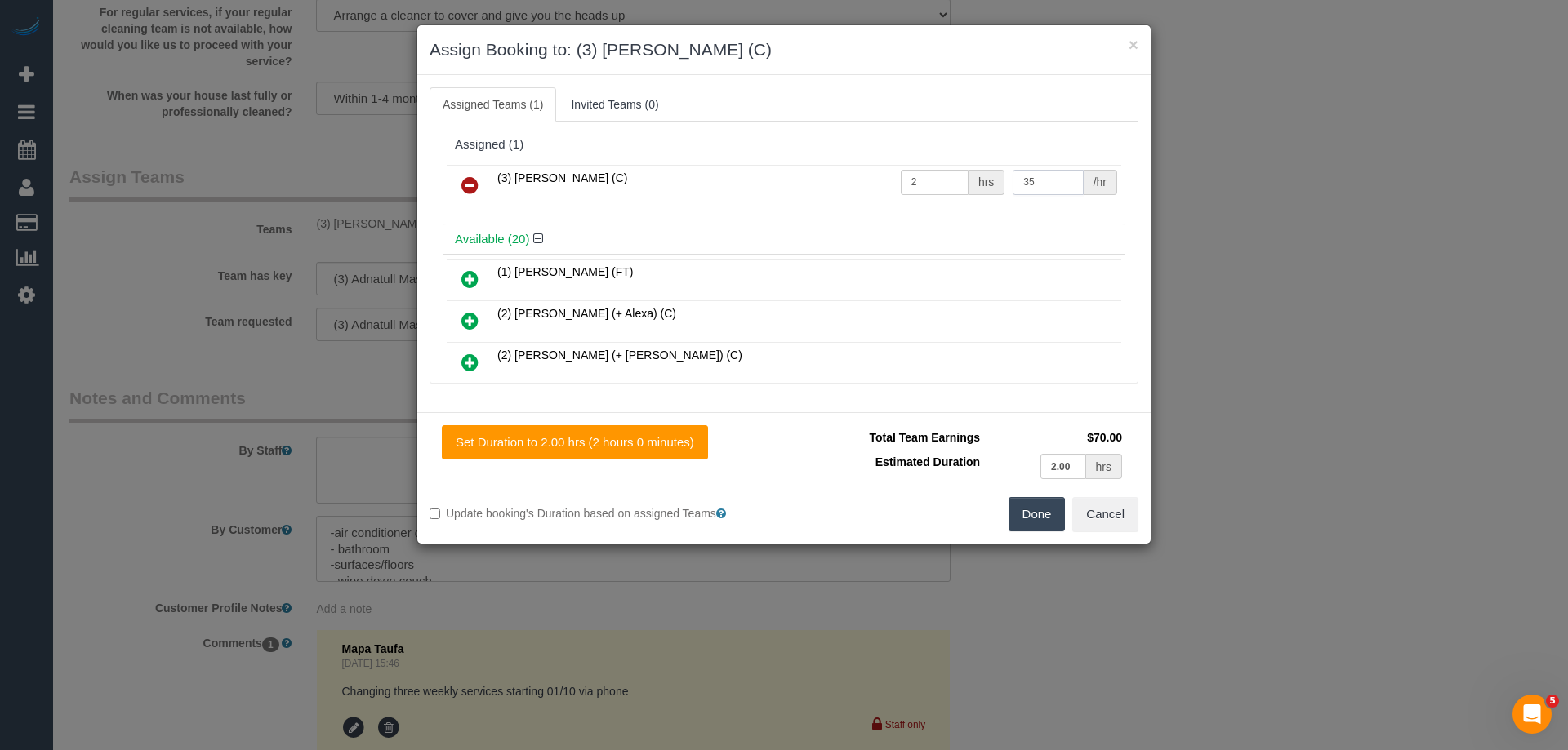
drag, startPoint x: 1027, startPoint y: 181, endPoint x: 911, endPoint y: 174, distance: 116.2
click at [911, 174] on tr "(3) Andres Arredondo (C) 2 hrs 35 /hr" at bounding box center [783, 185] width 675 height 42
type input "40"
click at [1031, 517] on button "Done" at bounding box center [1037, 514] width 57 height 34
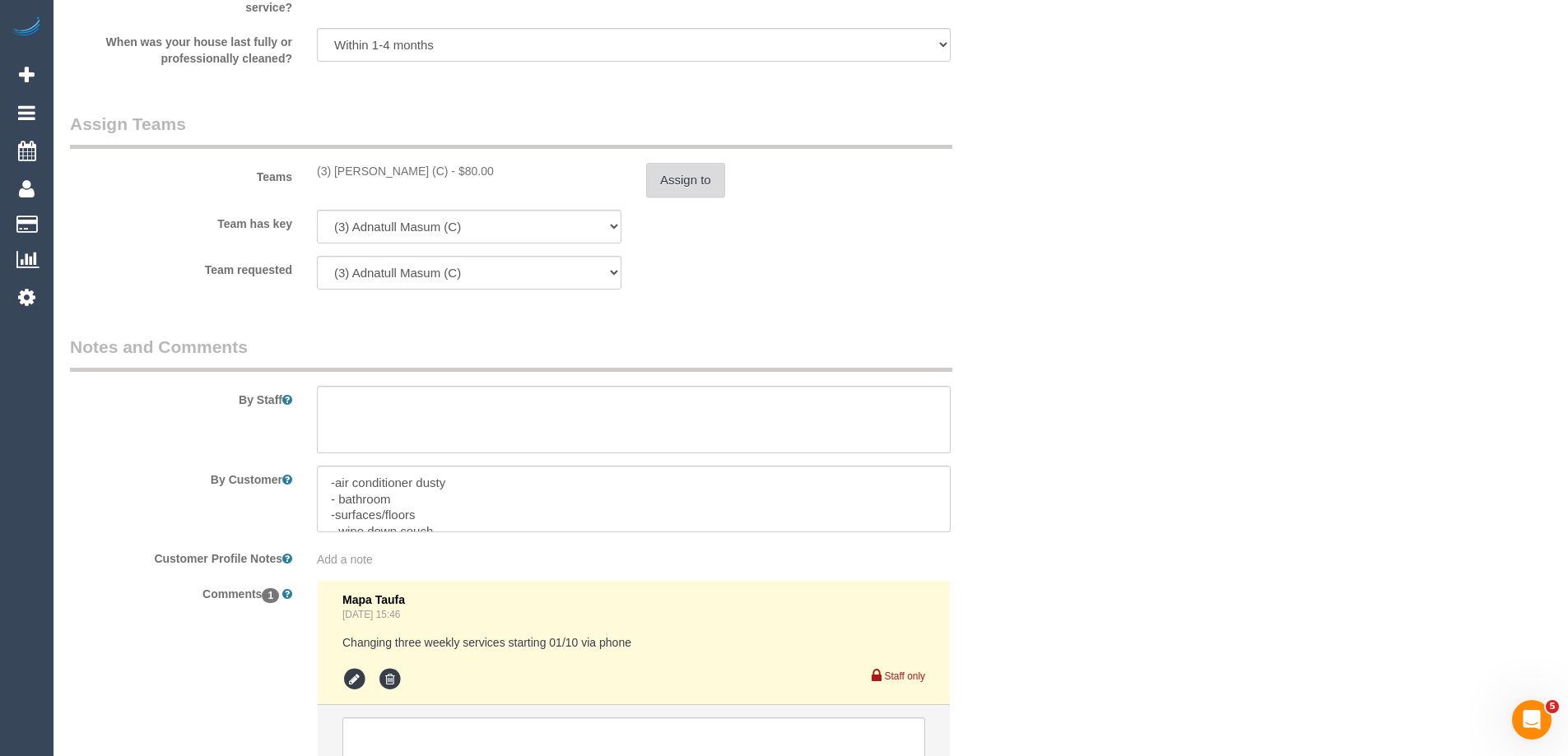
scroll to position [2603, 0]
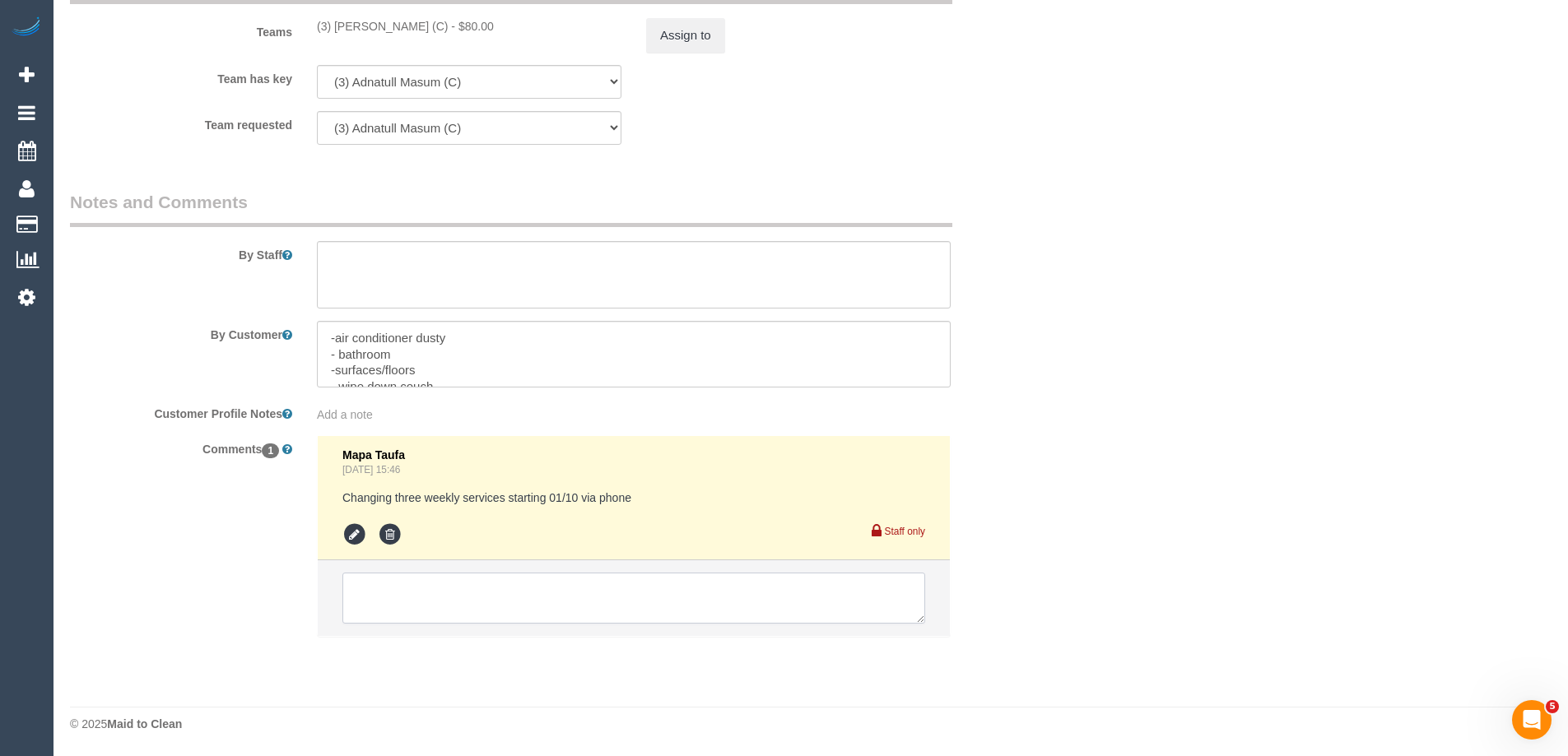
drag, startPoint x: 345, startPoint y: 600, endPoint x: 399, endPoint y: 593, distance: 54.5
click at [373, 597] on textarea at bounding box center [633, 598] width 583 height 51
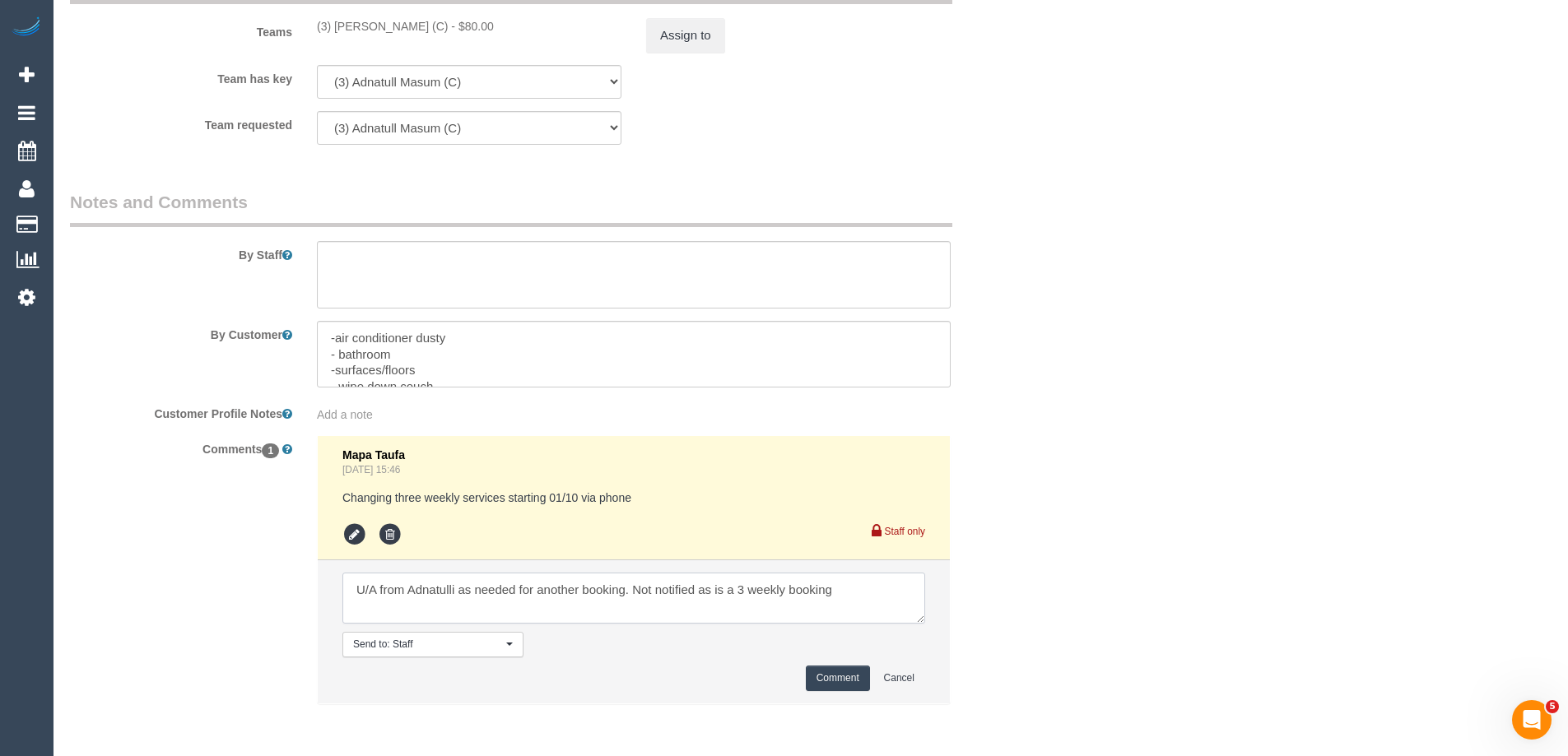
type textarea "U/A from Adnatulli as needed for another booking. Not notified as is a 3 weekly…"
click at [827, 676] on button "Comment" at bounding box center [838, 678] width 64 height 25
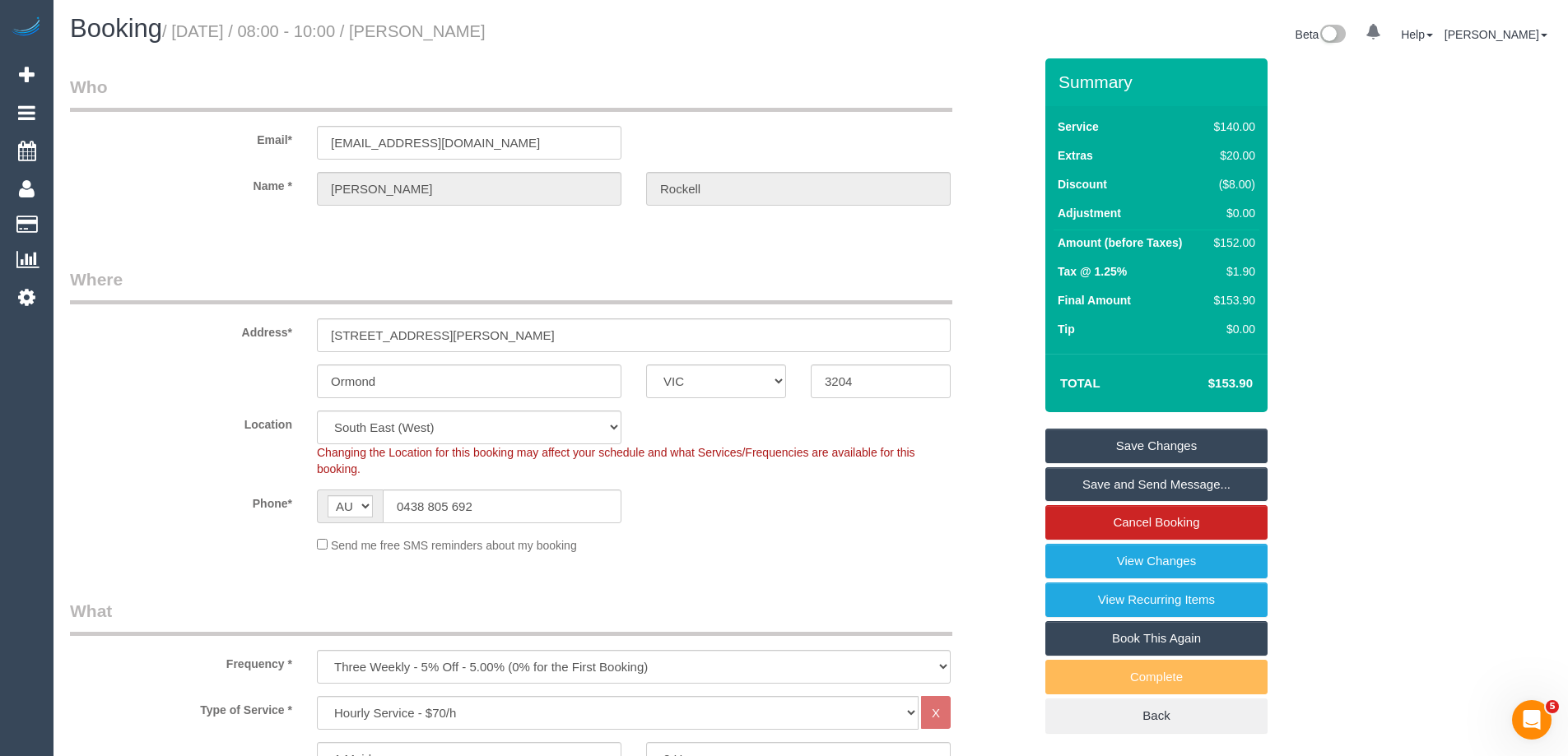
scroll to position [0, 0]
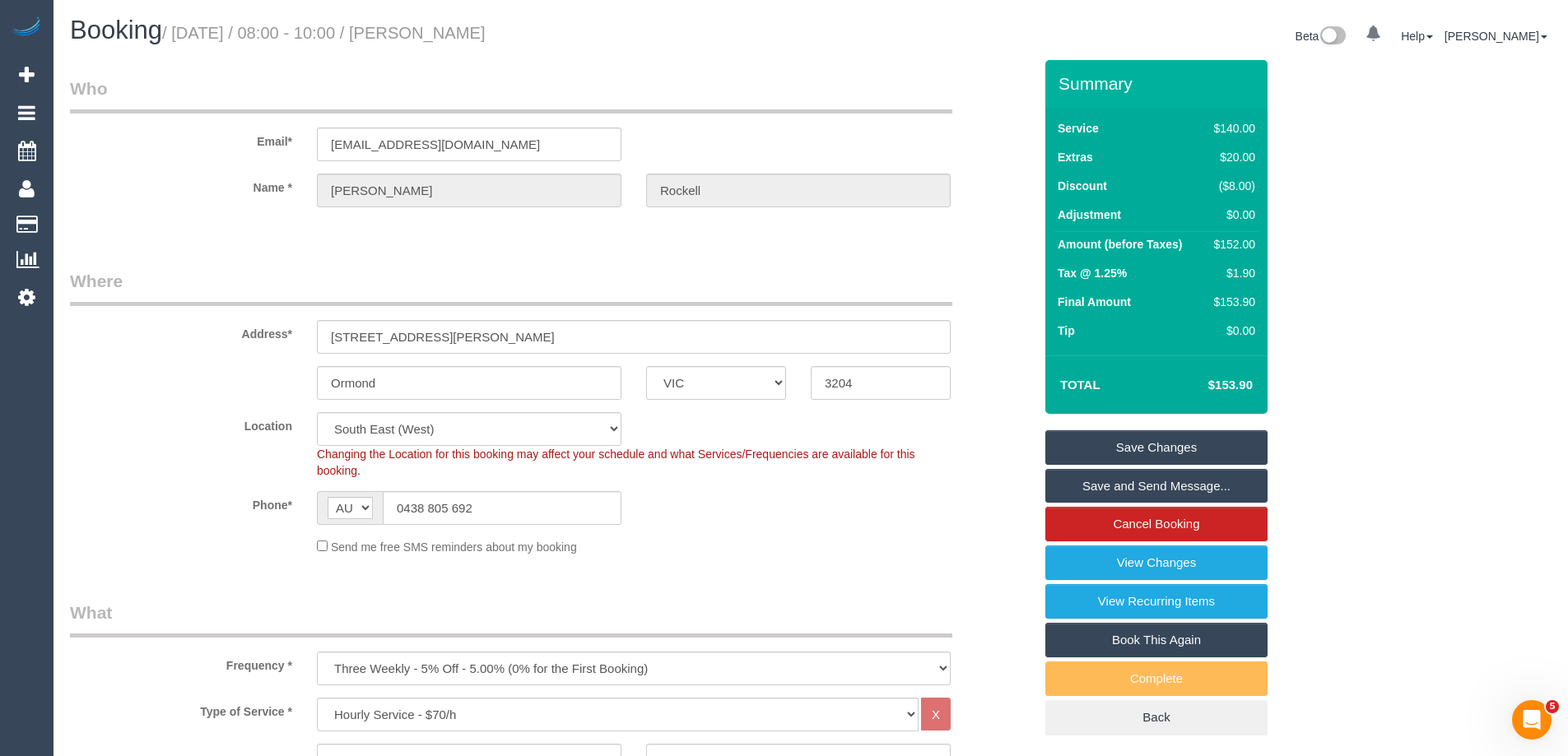
drag, startPoint x: 519, startPoint y: 28, endPoint x: 436, endPoint y: 21, distance: 83.3
click at [436, 21] on h1 "Booking / October 01, 2025 / 08:00 - 10:00 / Claire Rockell" at bounding box center [434, 30] width 729 height 28
copy small "Claire Rockell"
click at [1055, 445] on link "Save Changes" at bounding box center [1156, 447] width 222 height 34
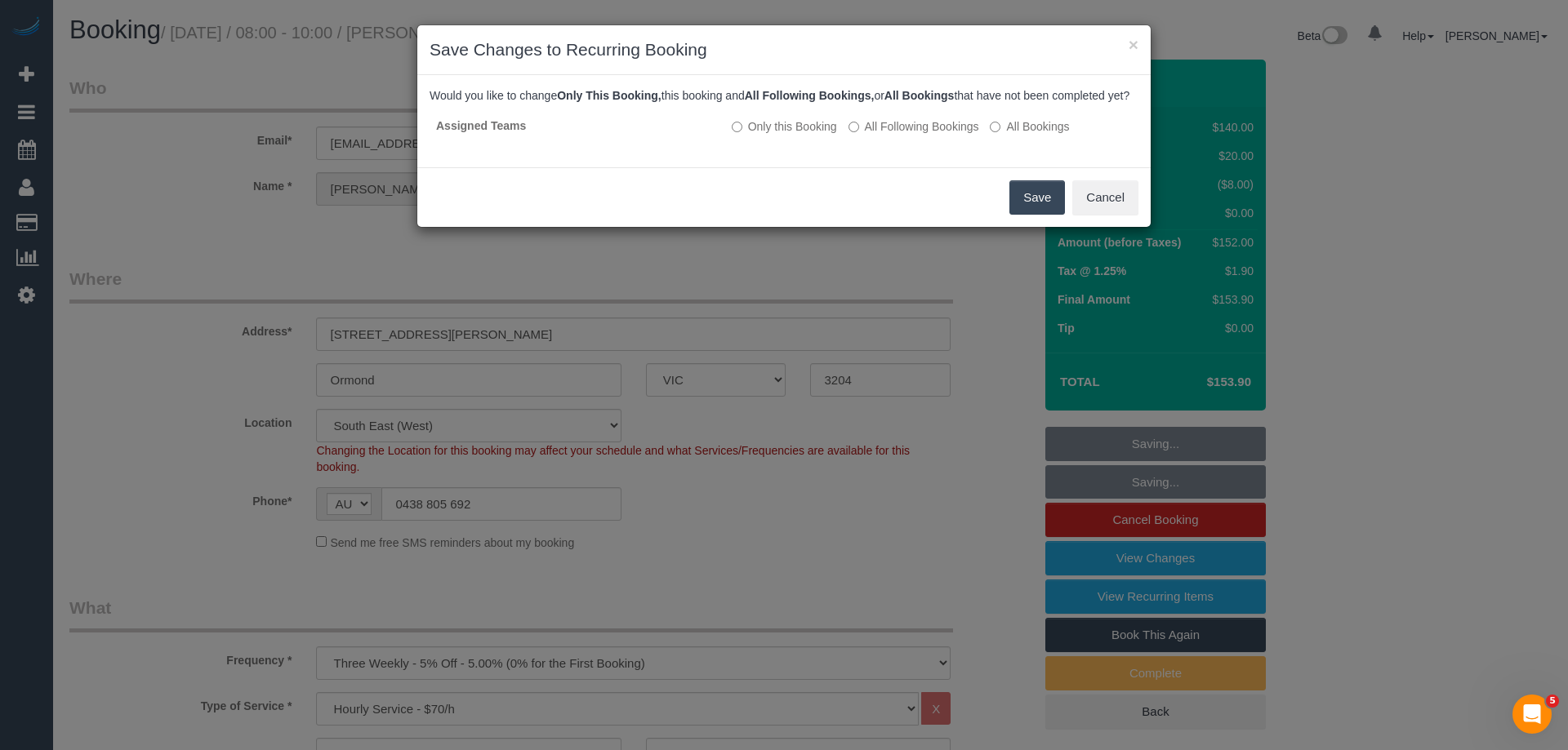
click at [1040, 206] on button "Save" at bounding box center [1037, 196] width 55 height 34
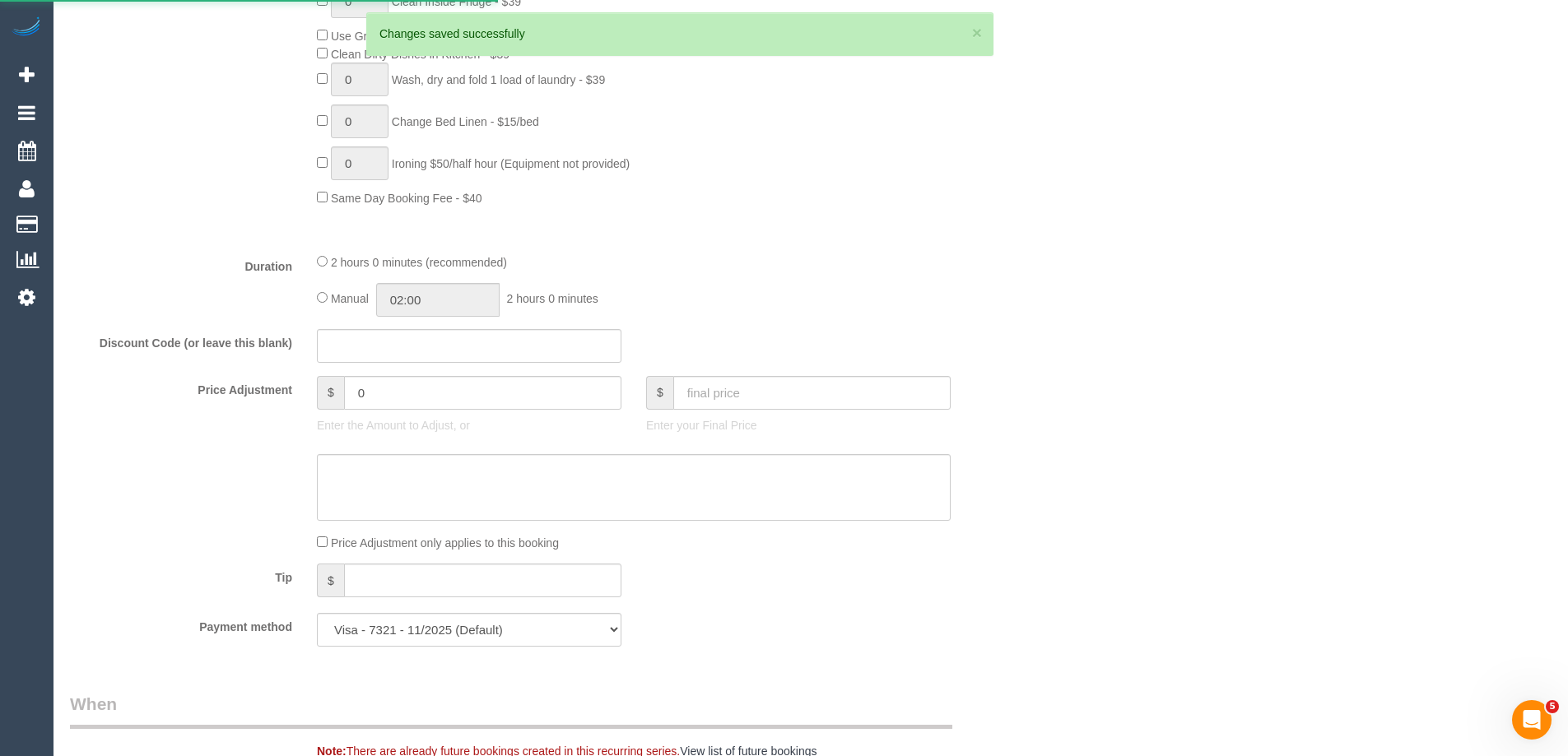
scroll to position [1226, 0]
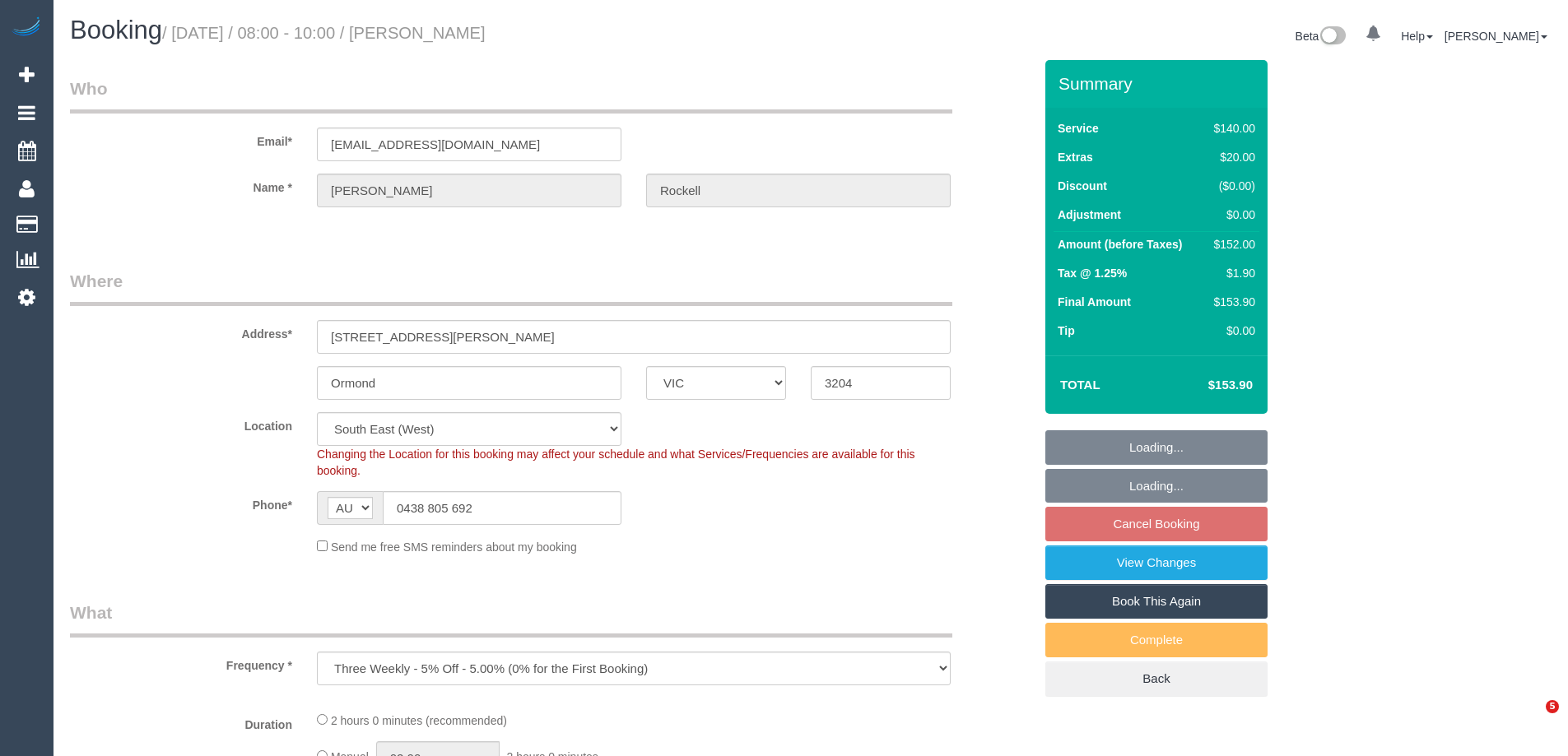
select select "VIC"
select select "string:stripe-pm_1S6Kax2GScqysDRVS7zRHbTc"
select select "number:27"
select select "number:14"
select select "number:18"
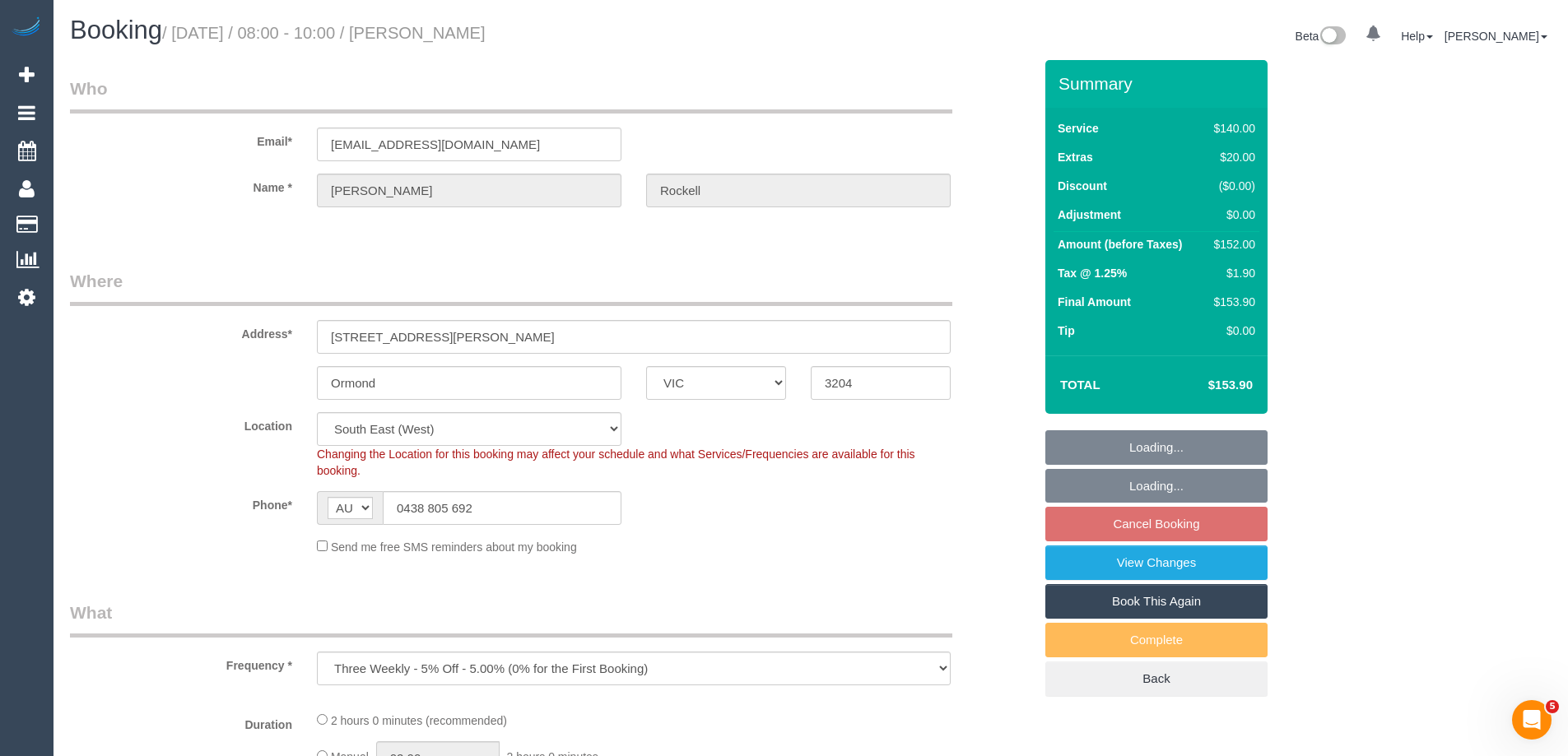
select select "number:24"
select select "number:34"
select select "number:13"
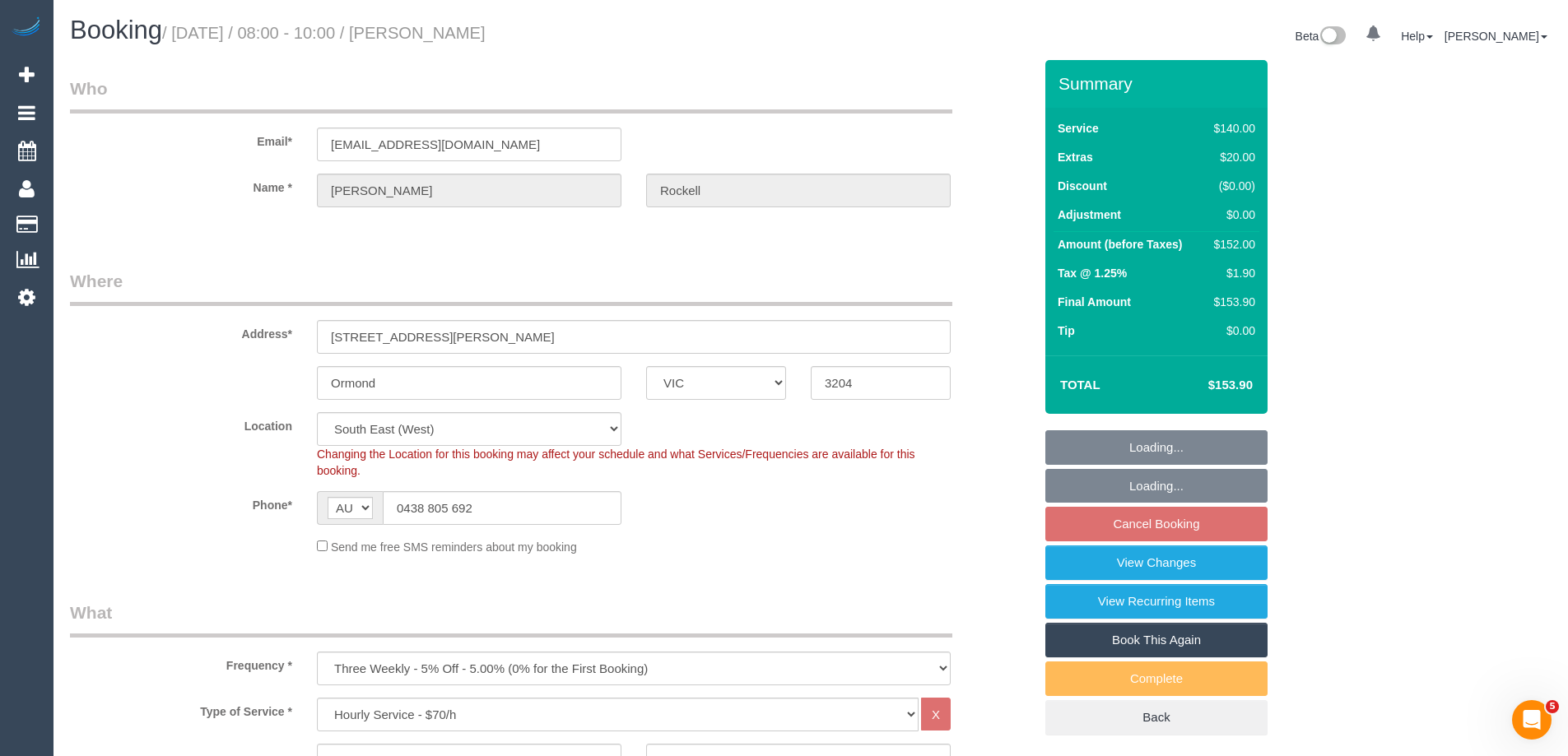
select select "object:886"
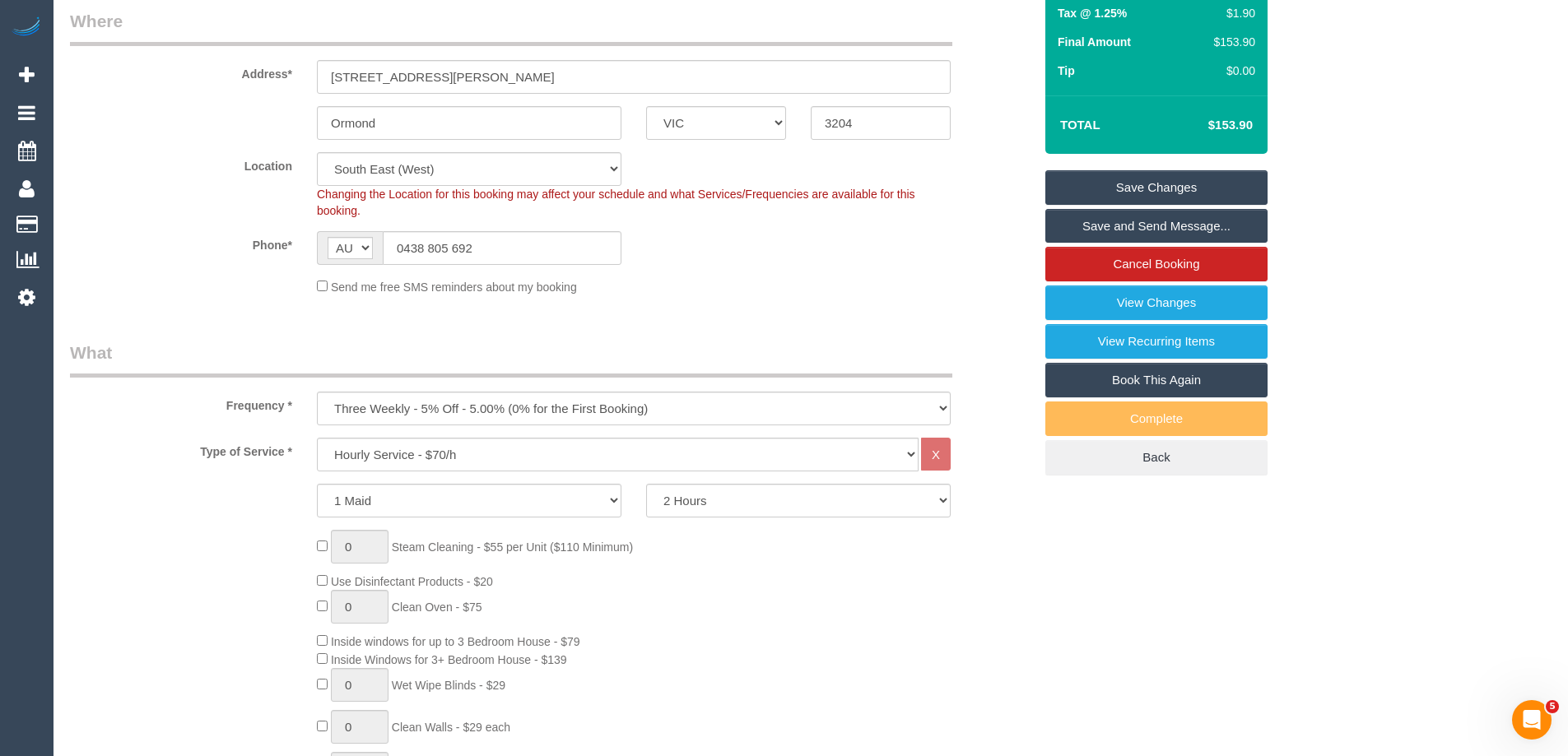
scroll to position [93, 0]
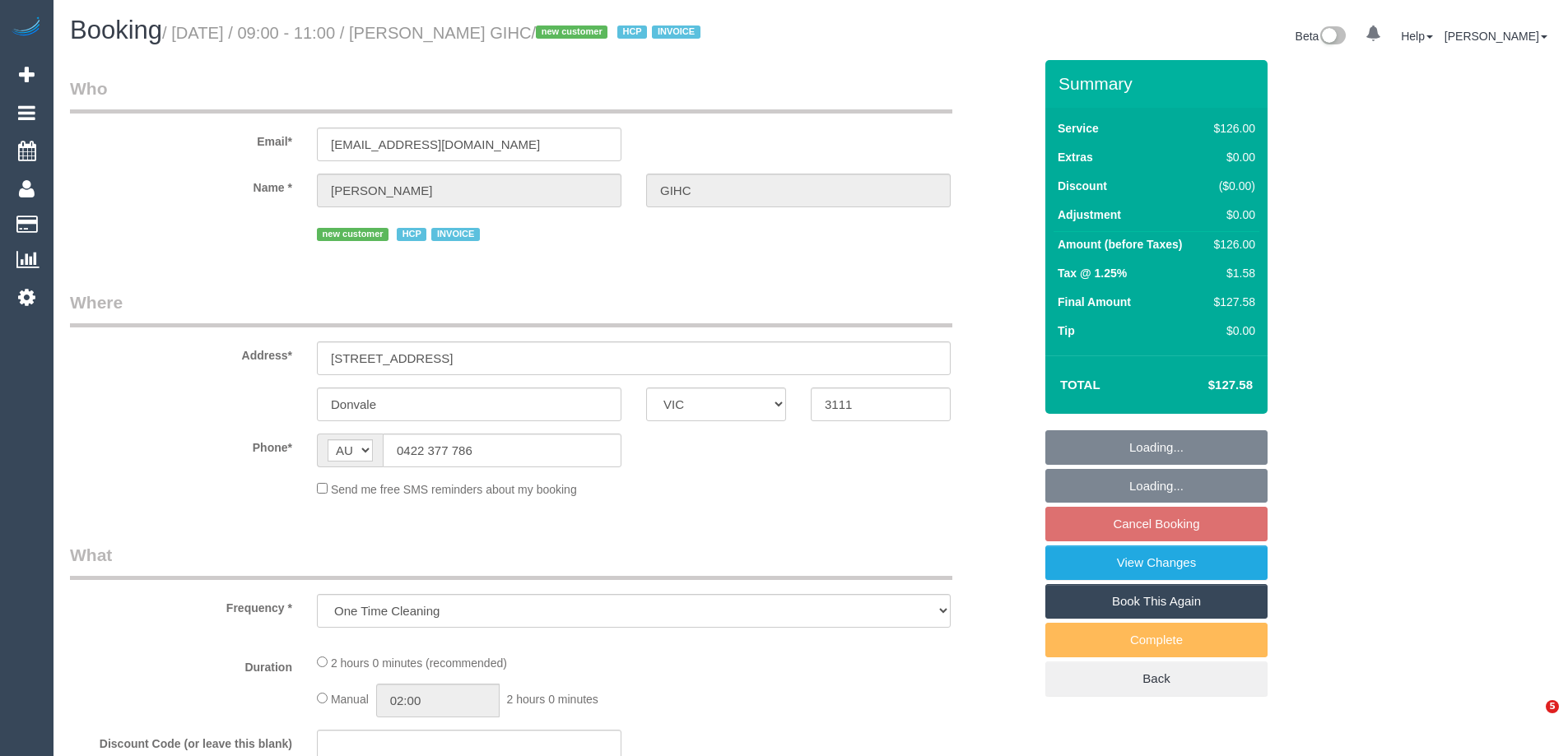
select select "VIC"
select select "120"
select select "number:28"
select select "number:14"
select select "number:19"
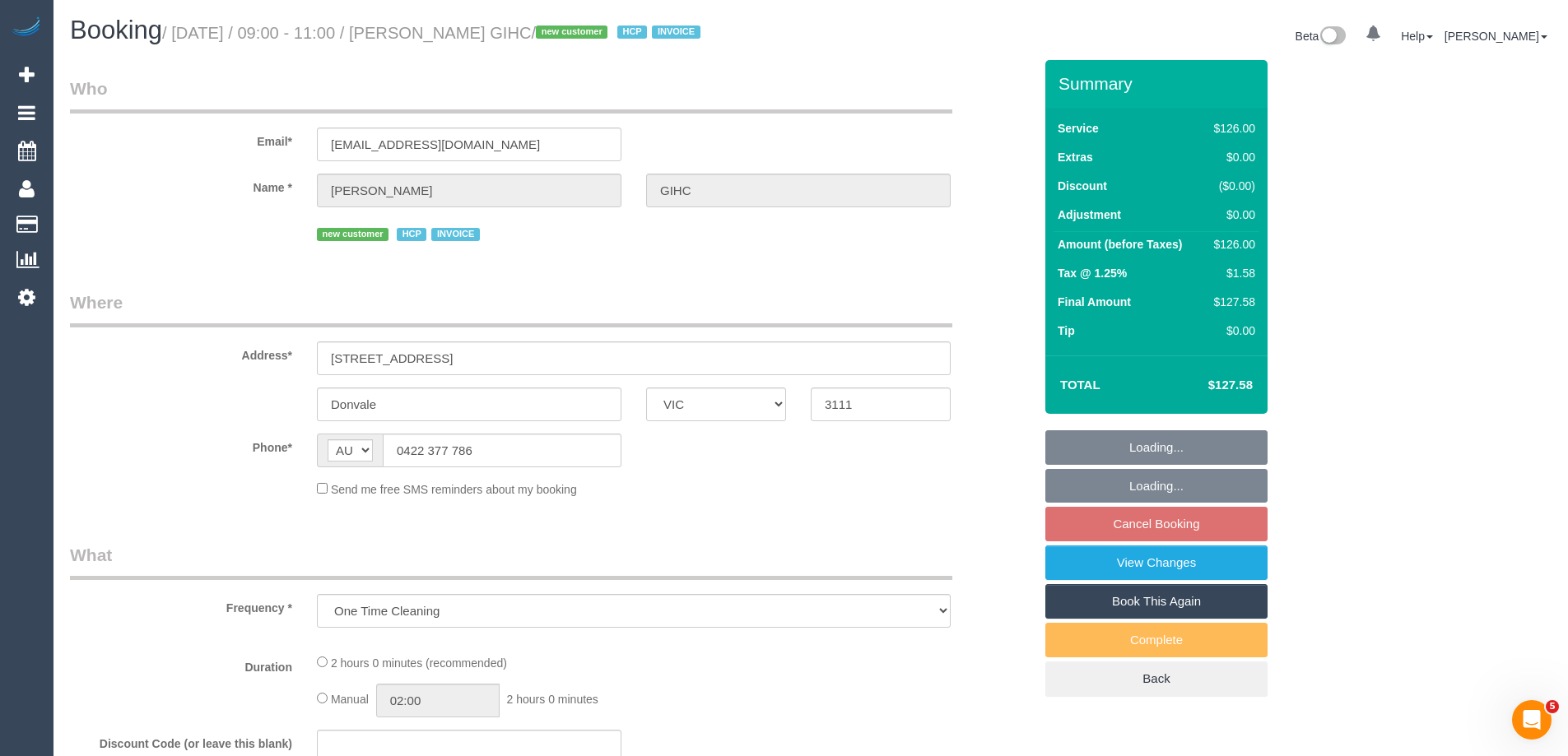
select select "number:25"
select select "number:34"
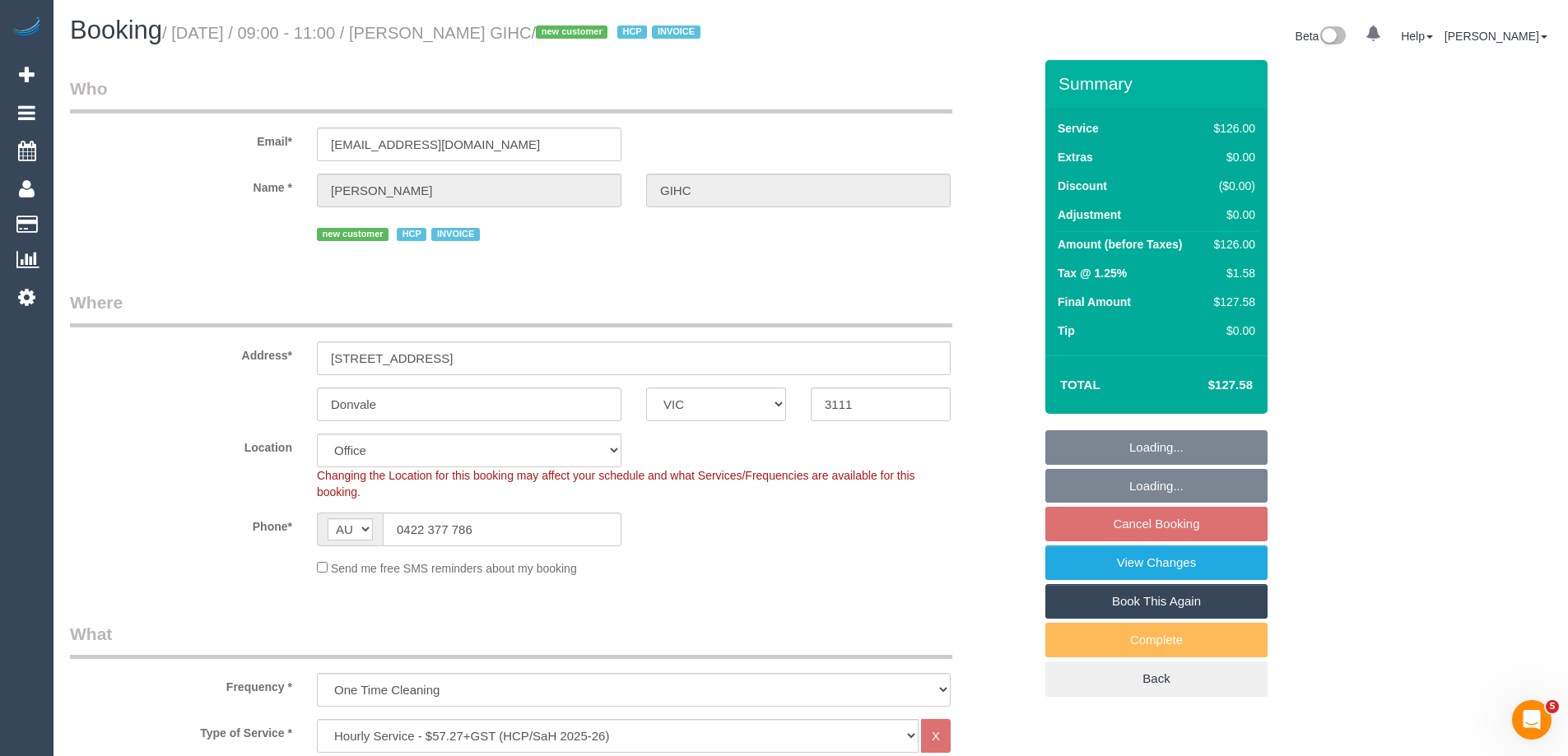
select select "object:817"
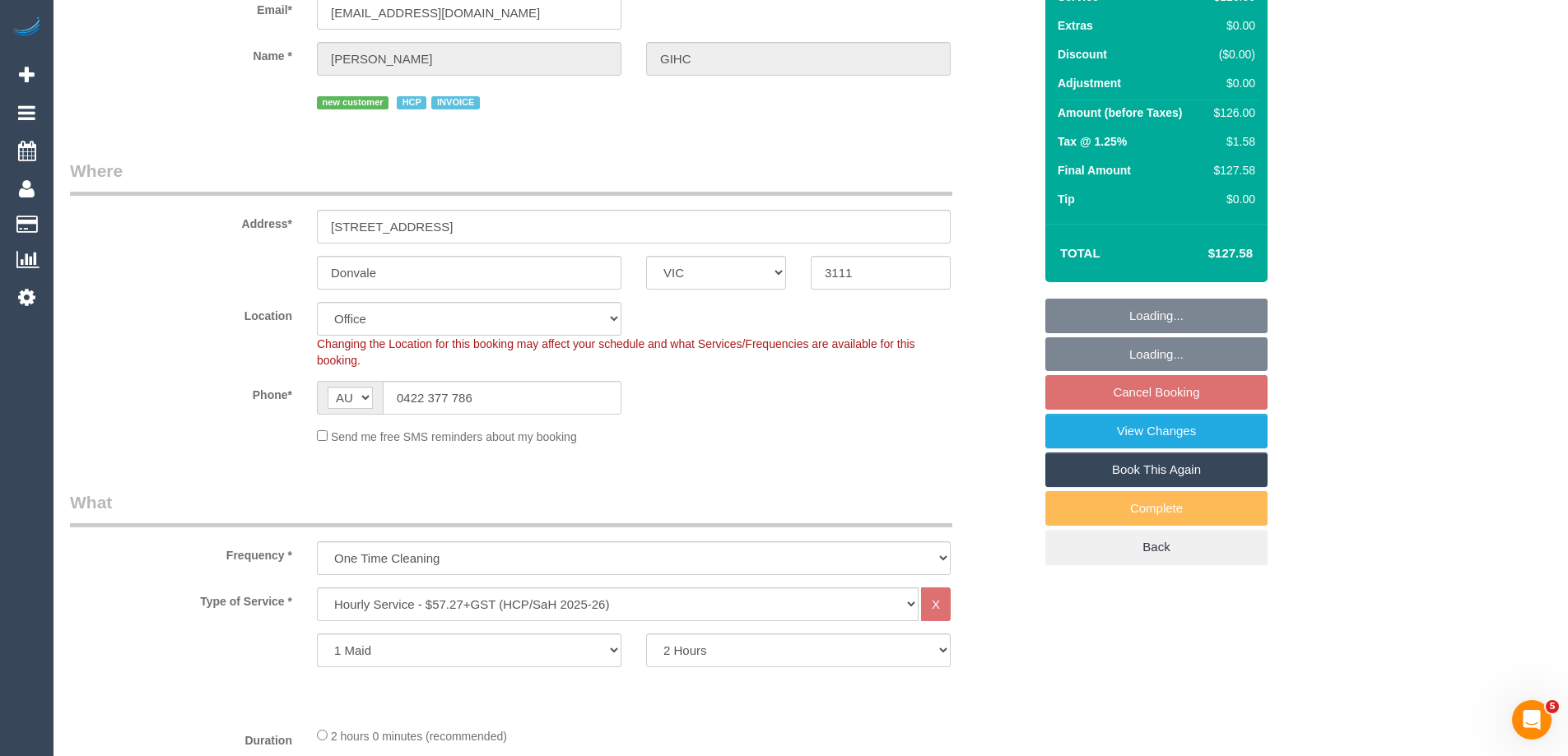
scroll to position [165, 0]
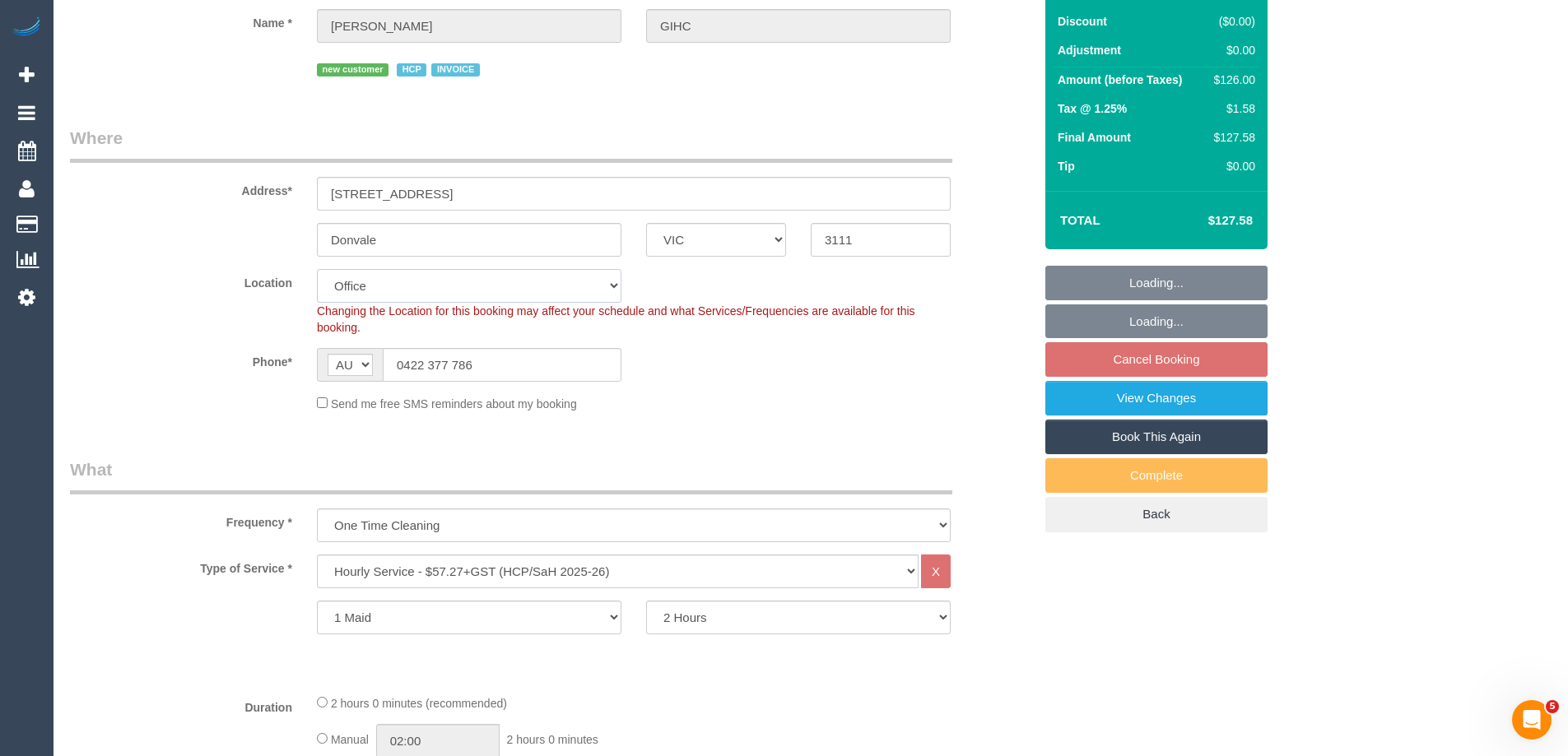
click at [358, 287] on select "Office City East (North) East (South) Inner East Inner North (East) Inner North…" at bounding box center [469, 286] width 304 height 34
select select "57"
click at [317, 269] on select "Office City East (North) East (South) Inner East Inner North (East) Inner North…" at bounding box center [469, 286] width 304 height 34
select select "object:2174"
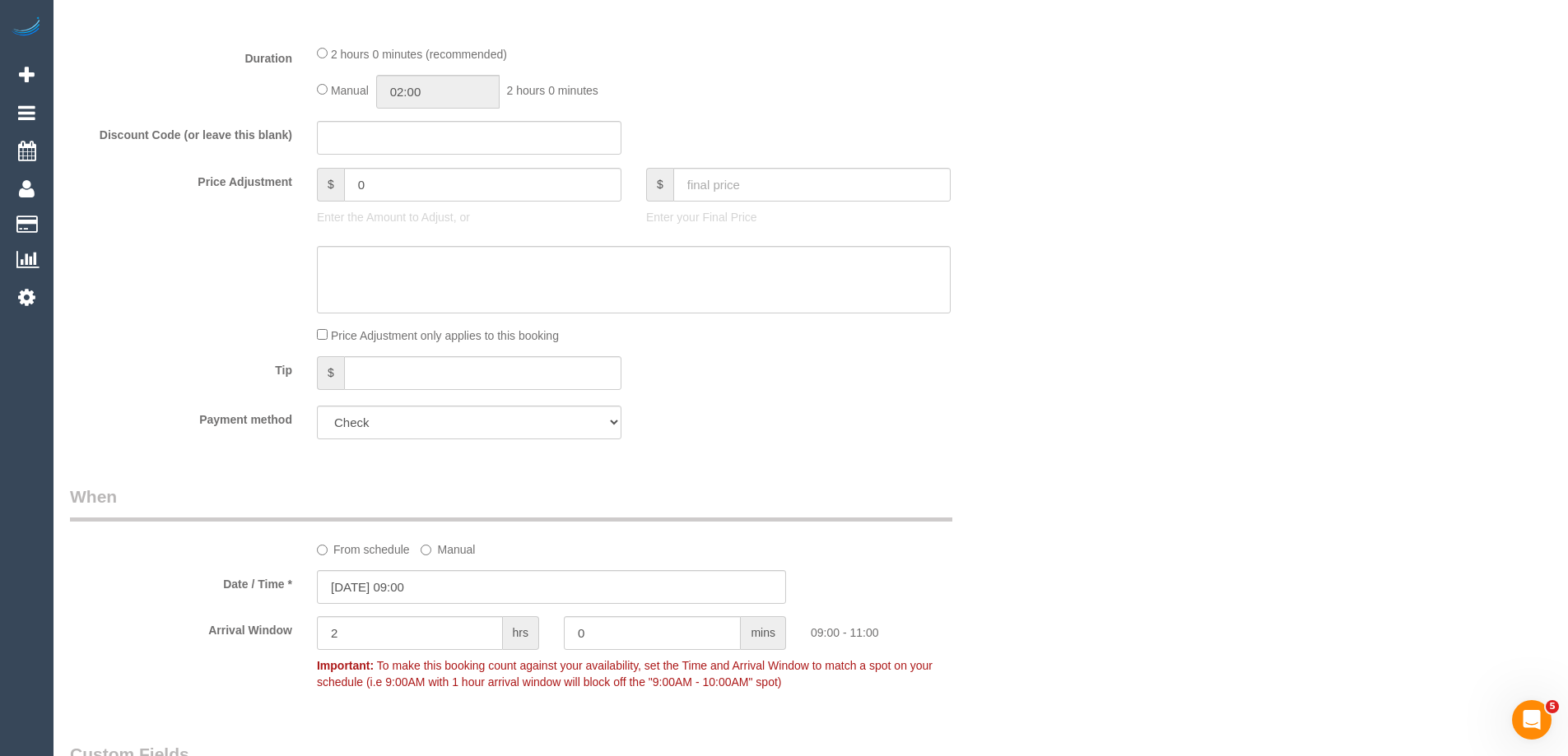
scroll to position [823, 0]
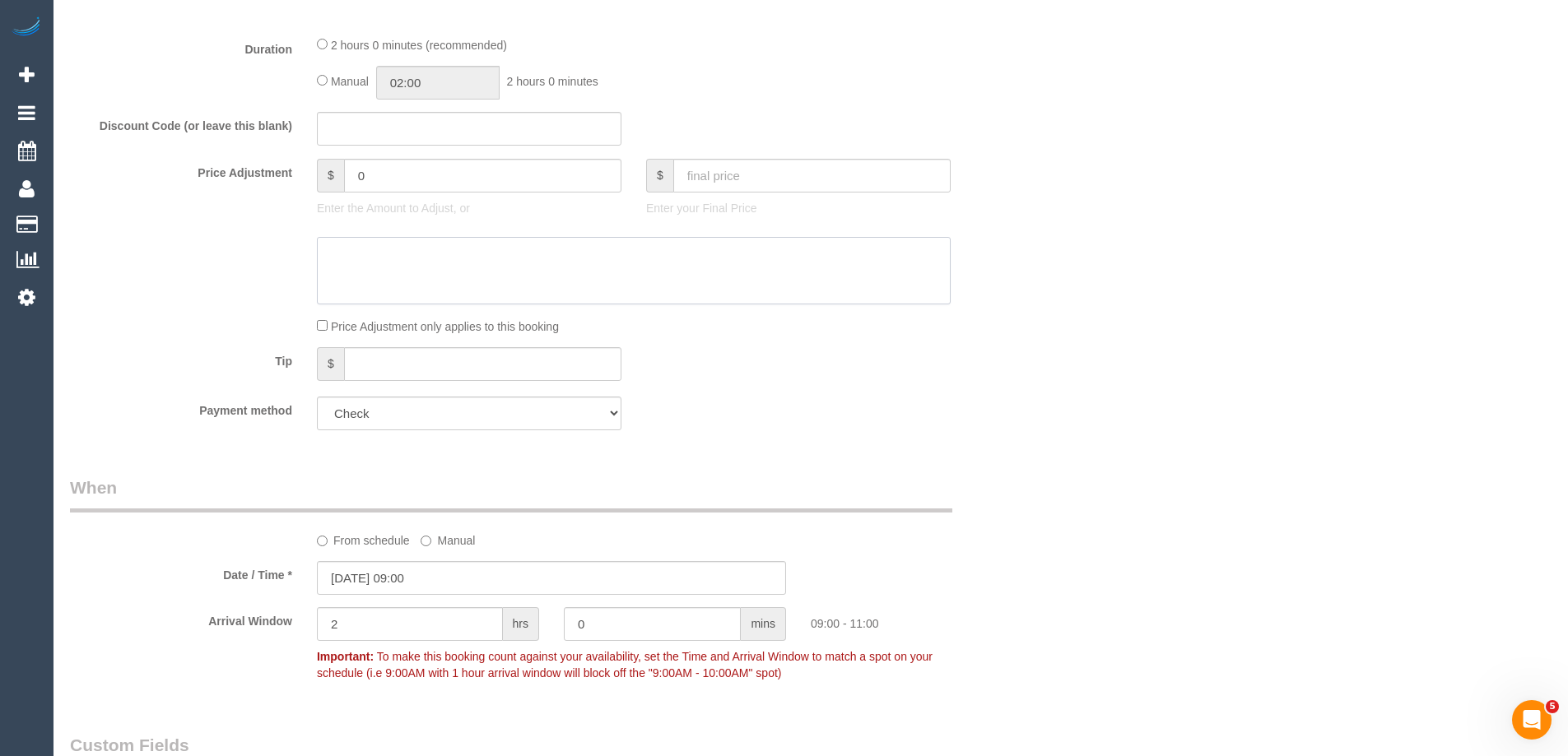
click at [356, 245] on textarea at bounding box center [634, 270] width 634 height 67
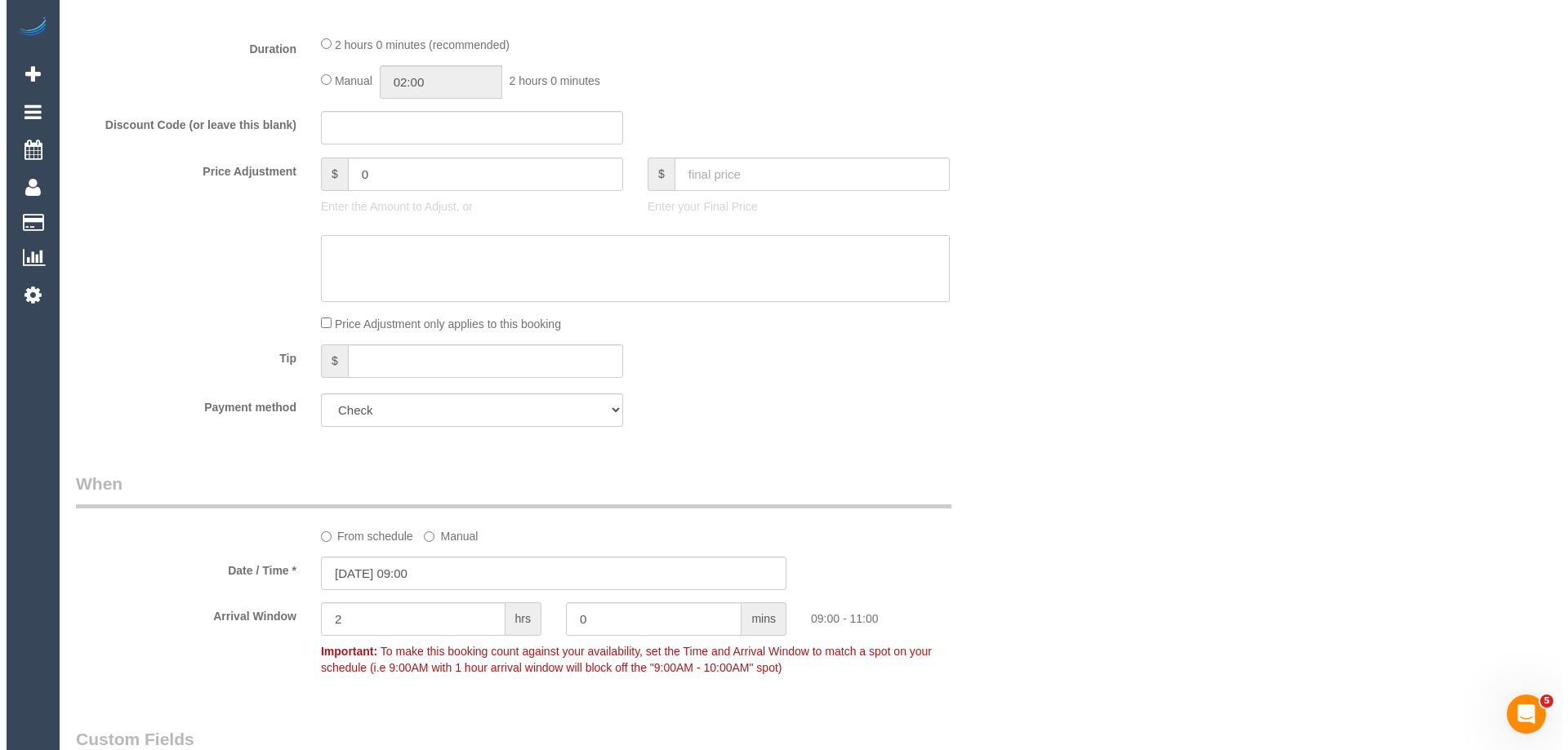
scroll to position [1877, 0]
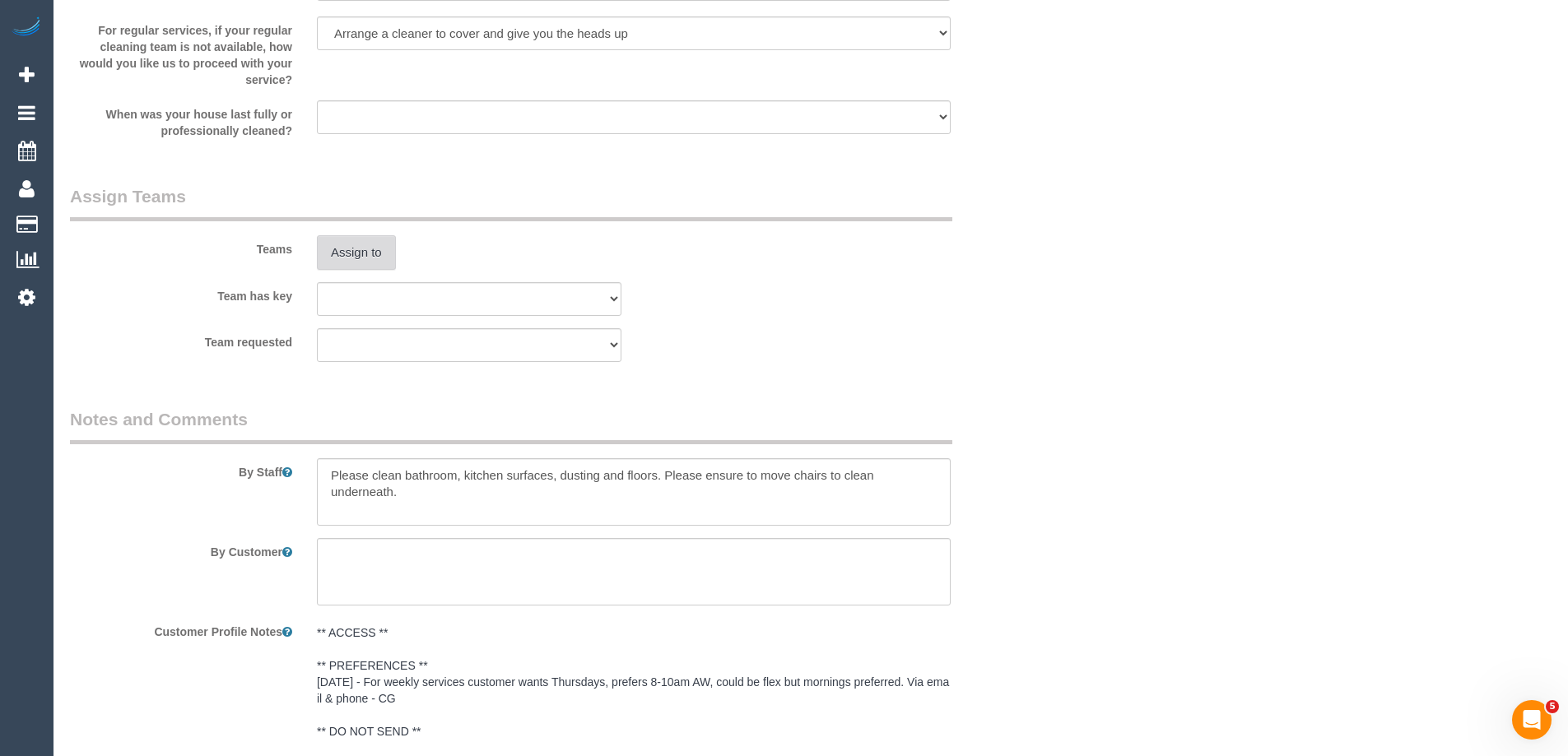
click at [361, 256] on button "Assign to" at bounding box center [356, 252] width 79 height 34
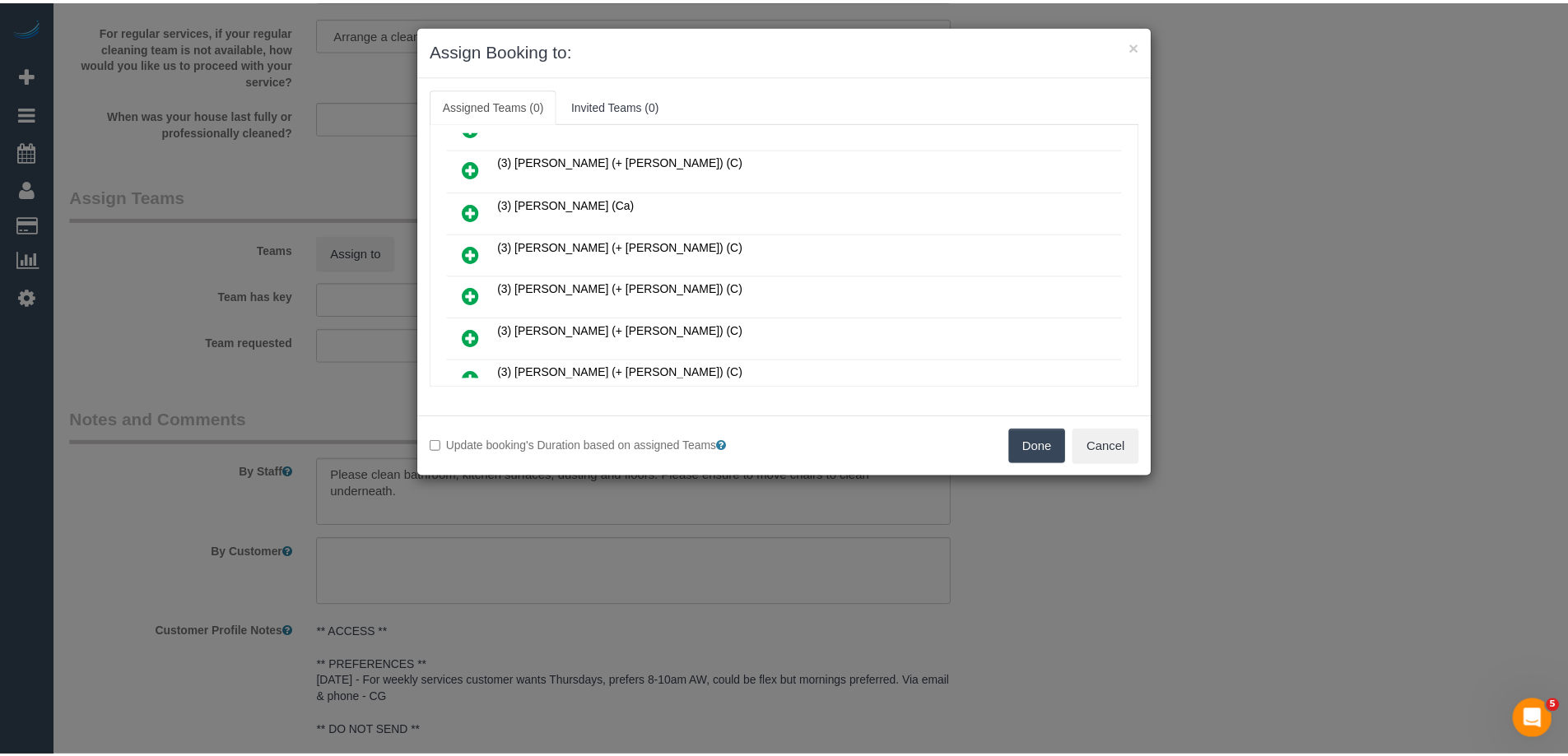
scroll to position [576, 0]
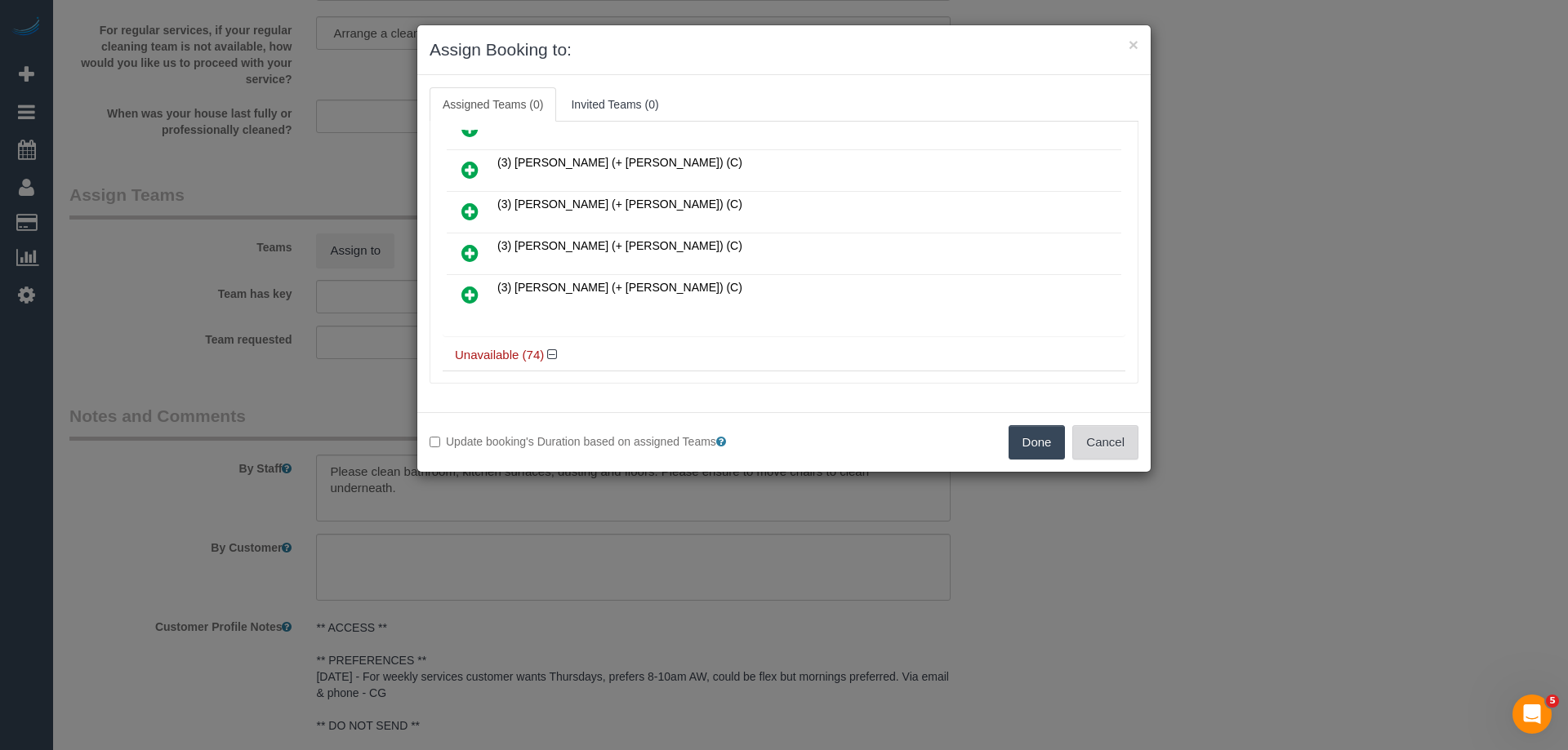
click at [1102, 444] on button "Cancel" at bounding box center [1105, 441] width 66 height 34
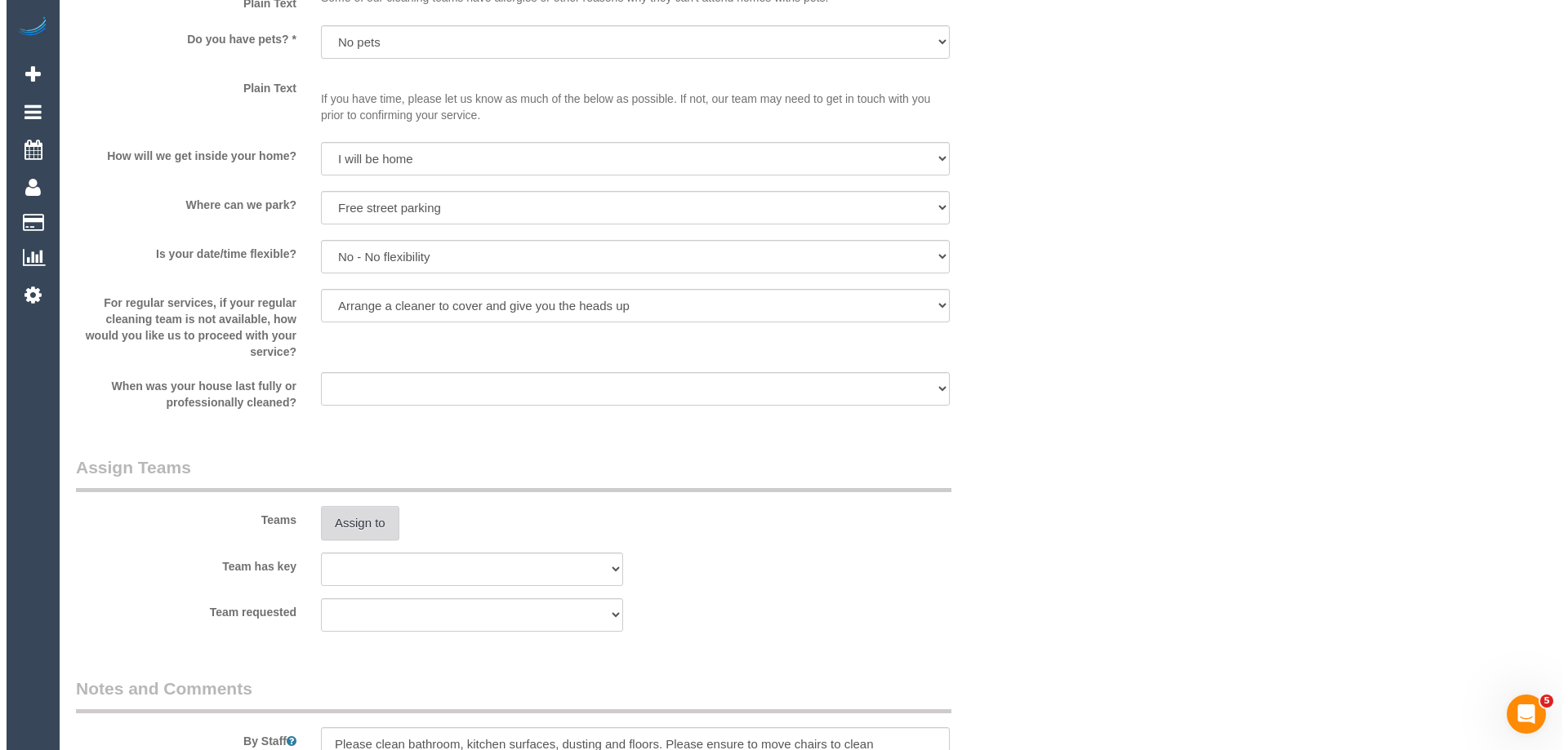
scroll to position [1648, 0]
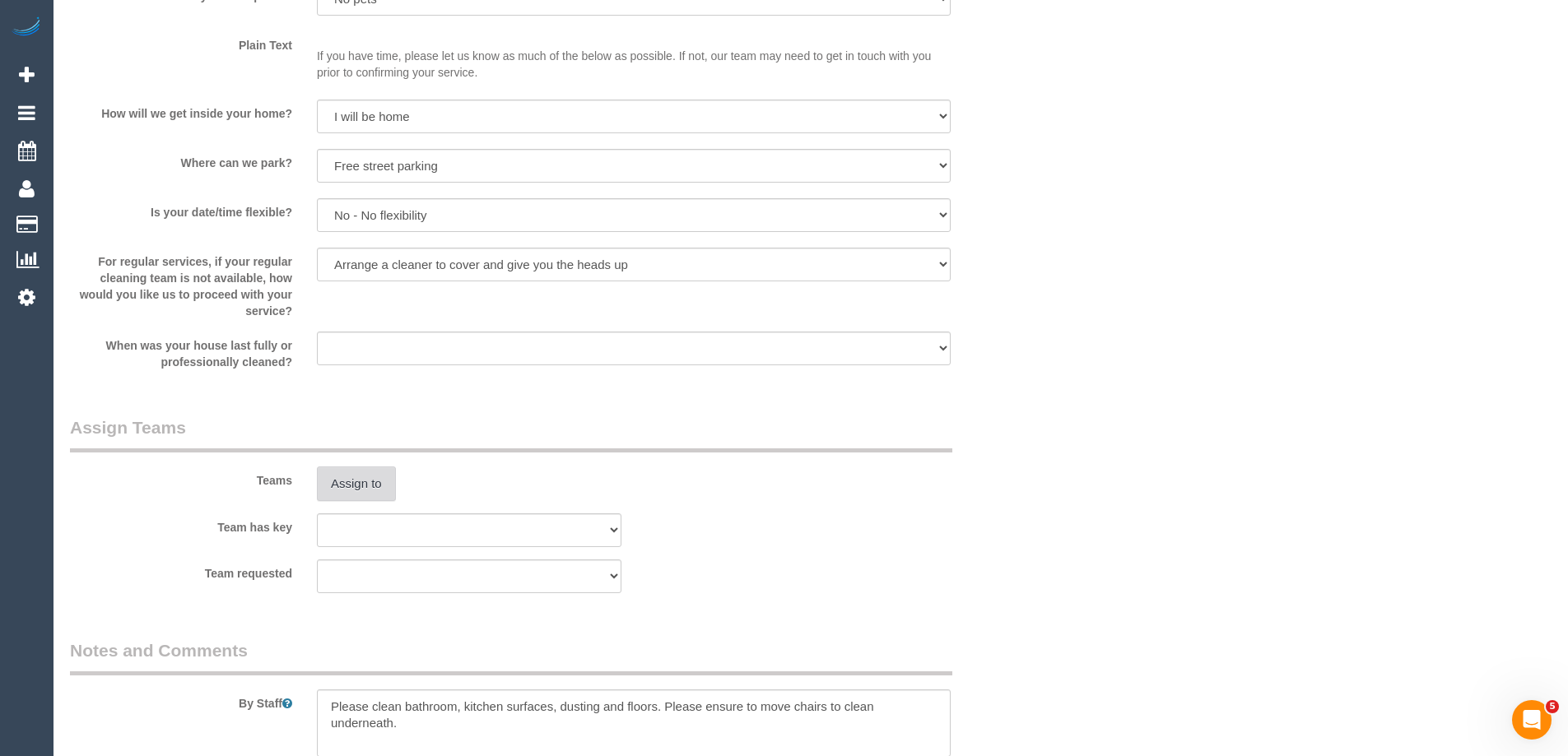
click at [348, 480] on button "Assign to" at bounding box center [356, 483] width 79 height 34
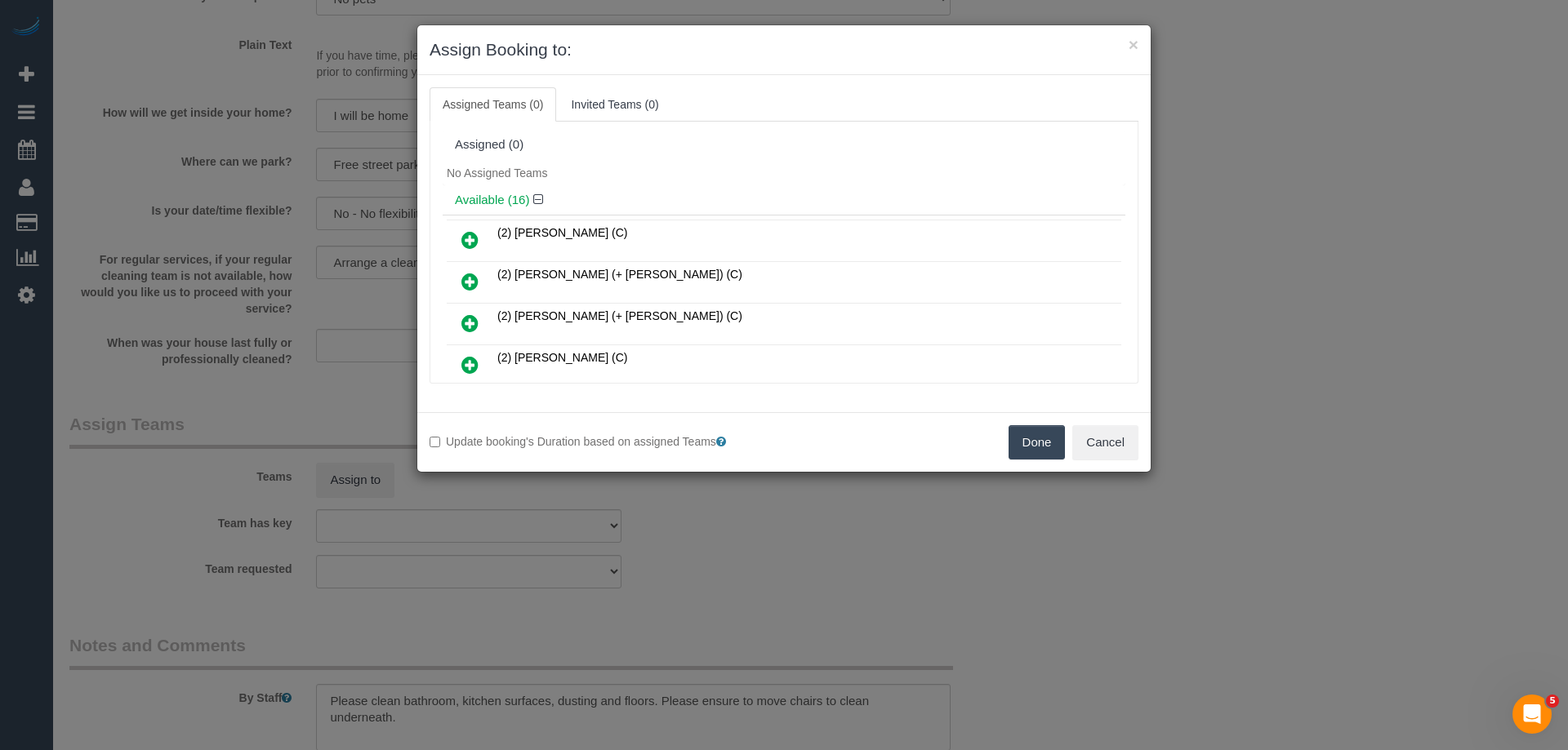
scroll to position [81, 0]
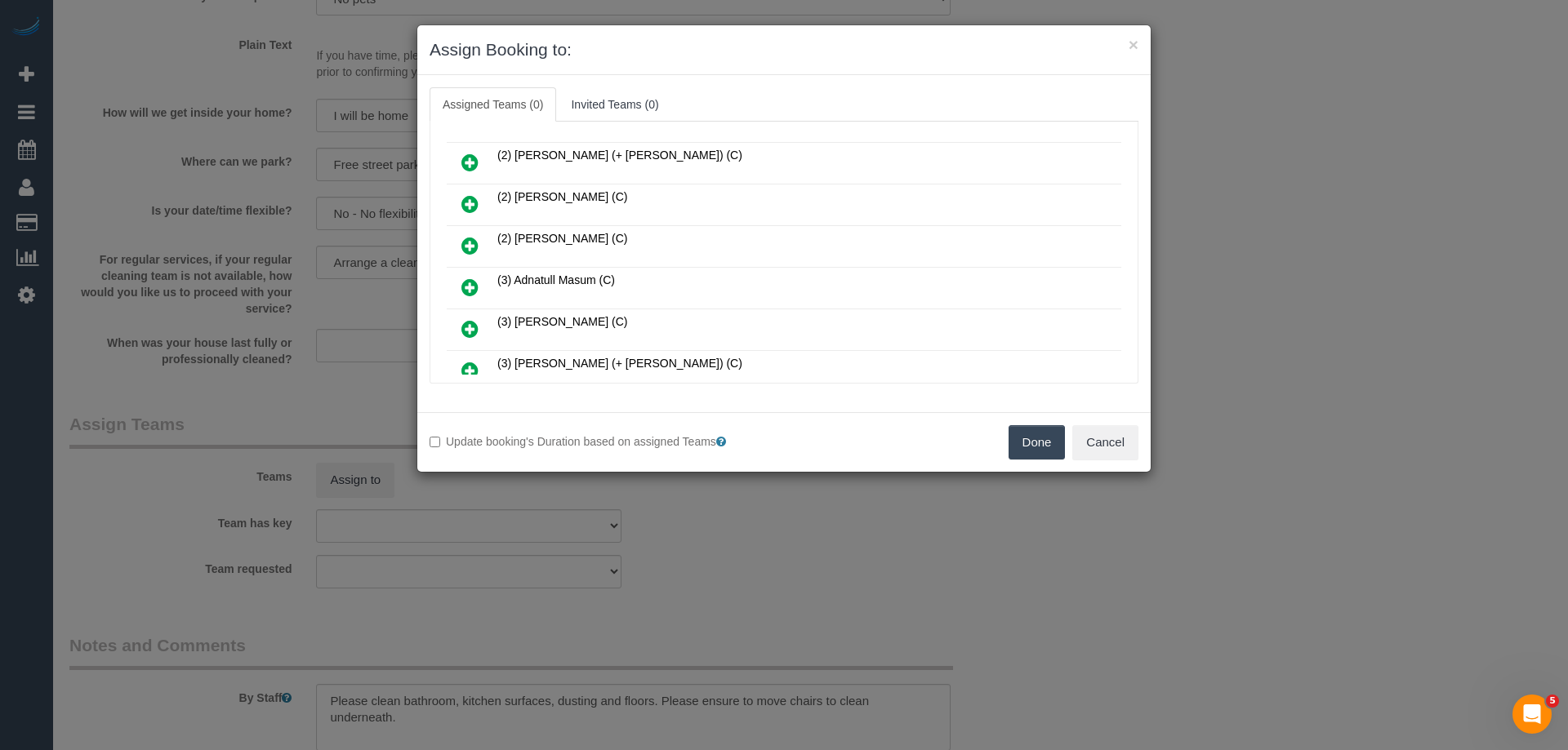
click at [473, 283] on icon at bounding box center [470, 287] width 17 height 19
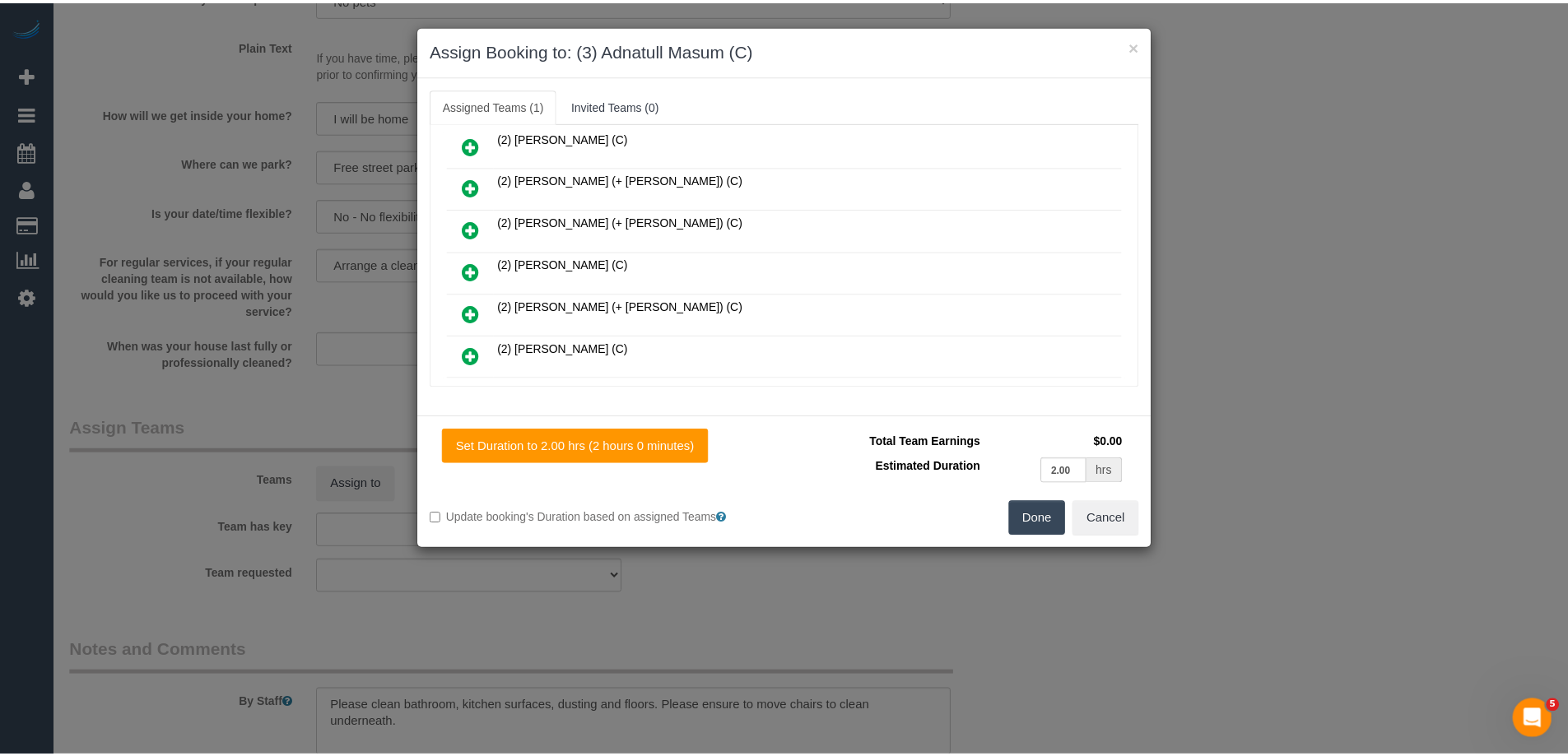
scroll to position [0, 0]
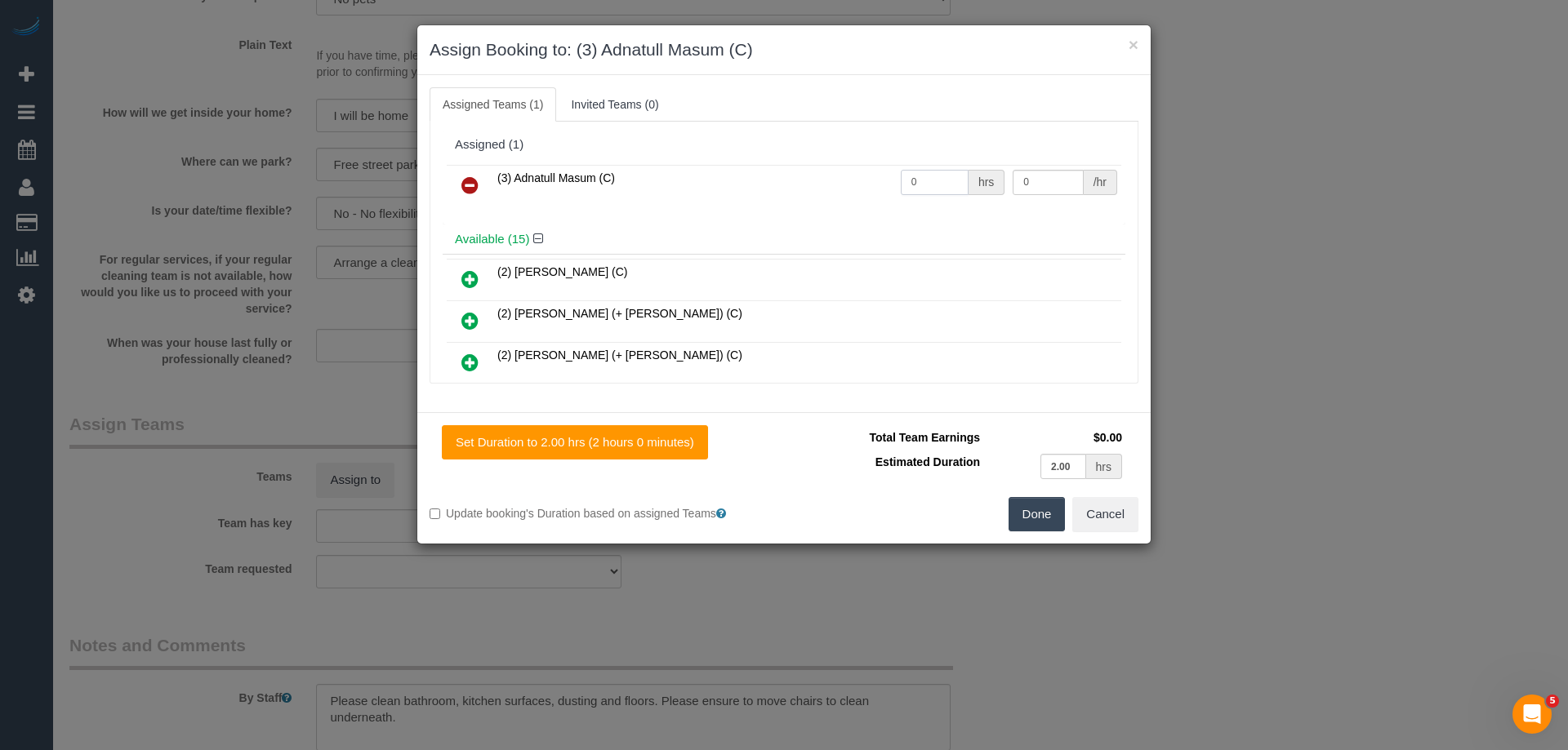
drag, startPoint x: 921, startPoint y: 186, endPoint x: 890, endPoint y: 178, distance: 32.0
click at [867, 176] on tr "(3) Adnatull Masum (C) 0 hrs 0 /hr" at bounding box center [783, 185] width 675 height 42
type input "2"
drag, startPoint x: 999, startPoint y: 175, endPoint x: 927, endPoint y: 164, distance: 72.8
click at [930, 165] on table "(3) Adnatull Masum (C) 2 hrs 0 /hr" at bounding box center [783, 185] width 675 height 42
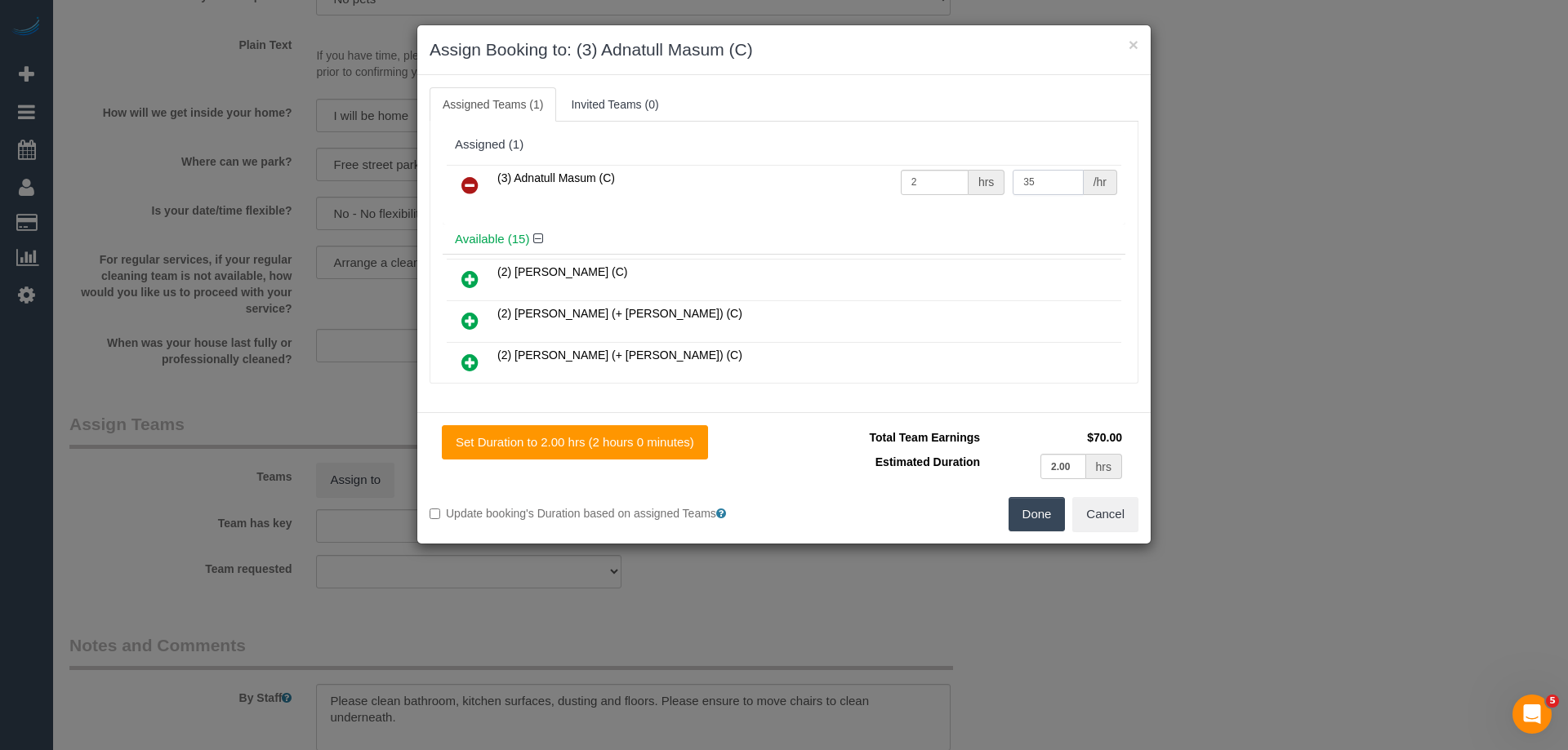
type input "35"
click at [1025, 508] on button "Done" at bounding box center [1037, 514] width 57 height 34
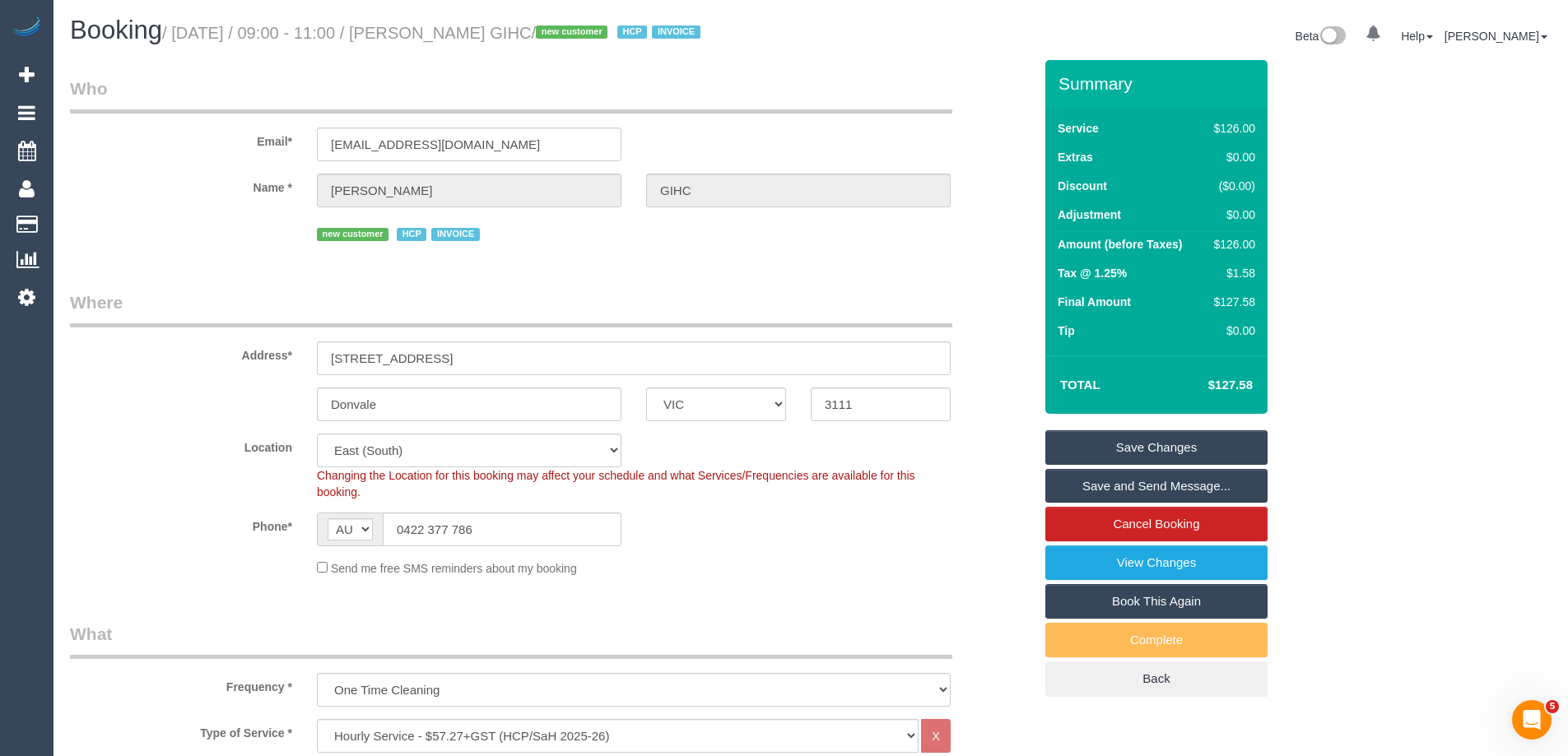
drag, startPoint x: 618, startPoint y: 28, endPoint x: 431, endPoint y: 23, distance: 187.1
click at [431, 23] on small "/ October 01, 2025 / 09:00 - 11:00 / Maria Gagliardone GIHC / new customer HCP …" at bounding box center [433, 32] width 543 height 19
copy small "Maria Gagliardone GIHC"
click at [1115, 453] on link "Save Changes" at bounding box center [1156, 447] width 222 height 34
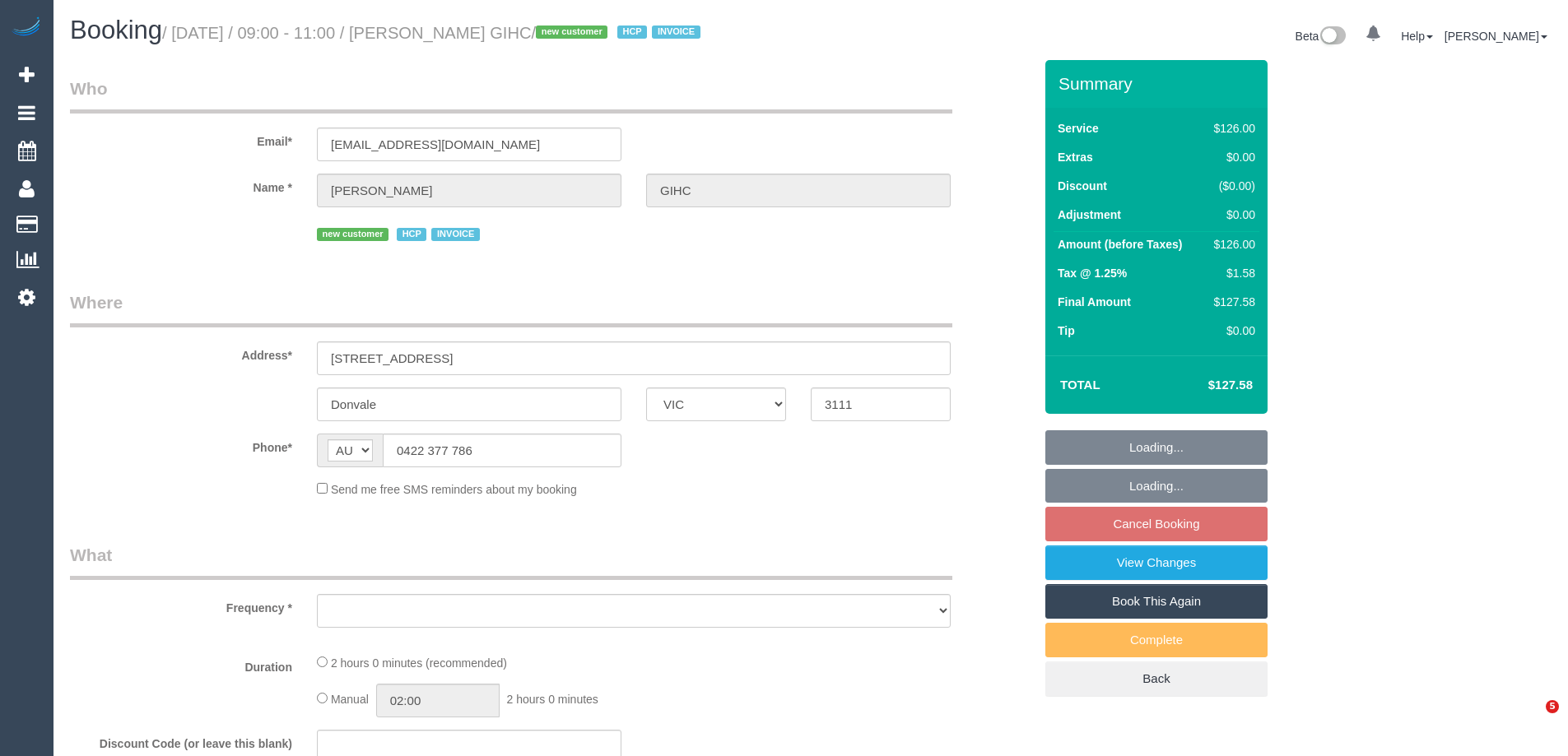
select select "VIC"
select select "object:607"
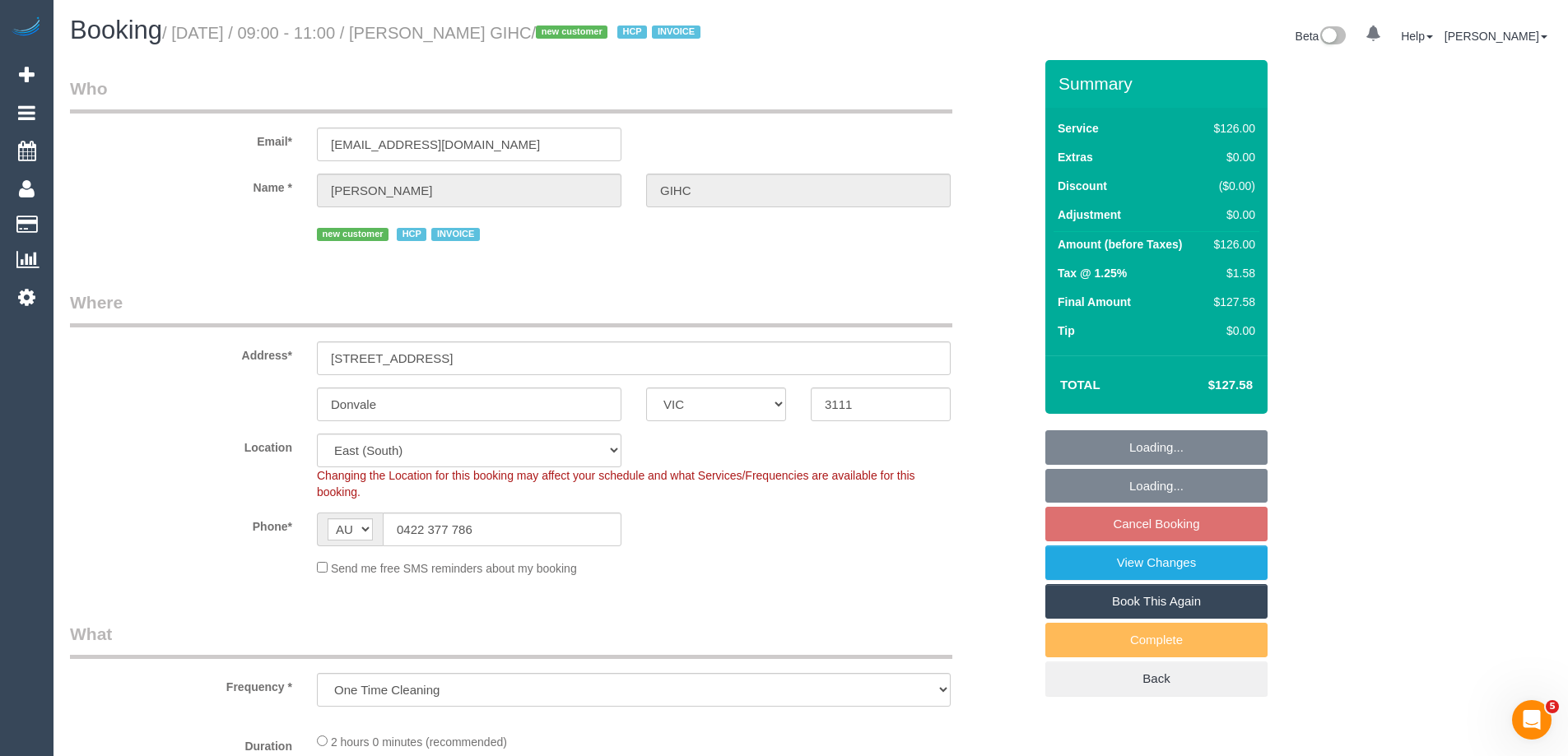
select select "120"
select select "number:28"
select select "number:14"
select select "number:19"
select select "number:25"
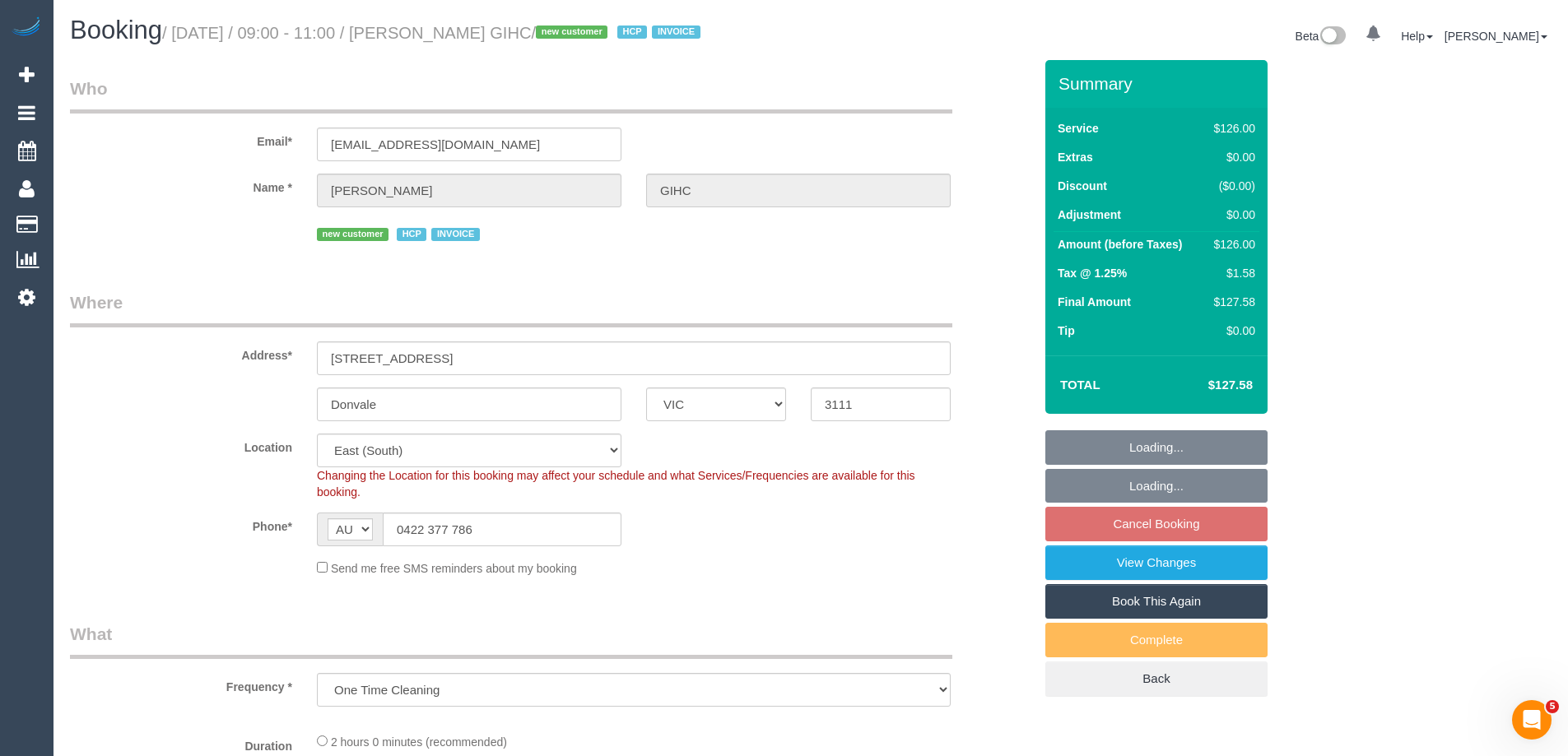
select select "number:34"
select select "object:823"
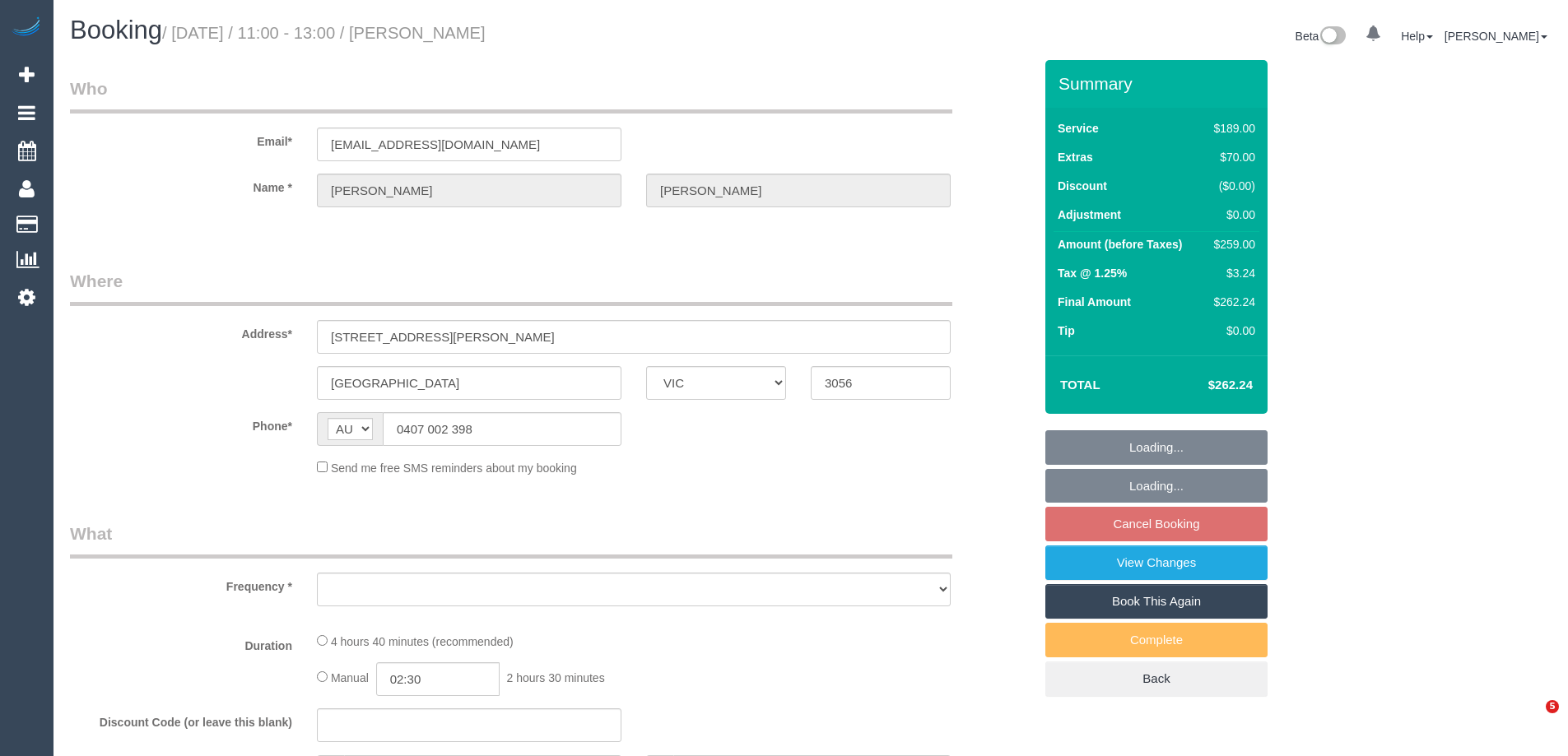
select select "VIC"
select select "string:stripe-pm_1SB2PG2GScqysDRVIBxGP8ak"
select select "number:29"
select select "number:14"
select select "number:20"
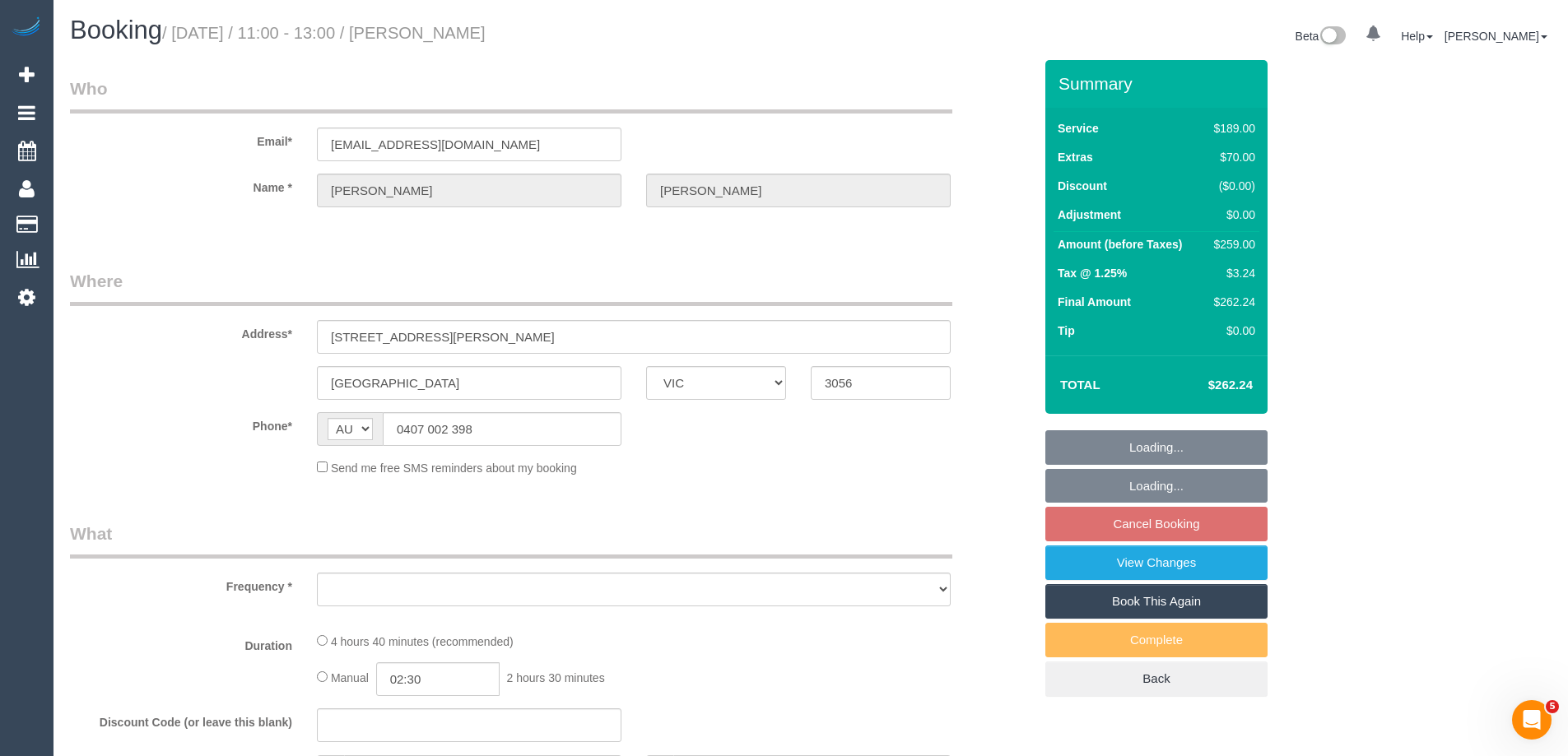
select select "number:22"
select select "number:33"
select select "number:26"
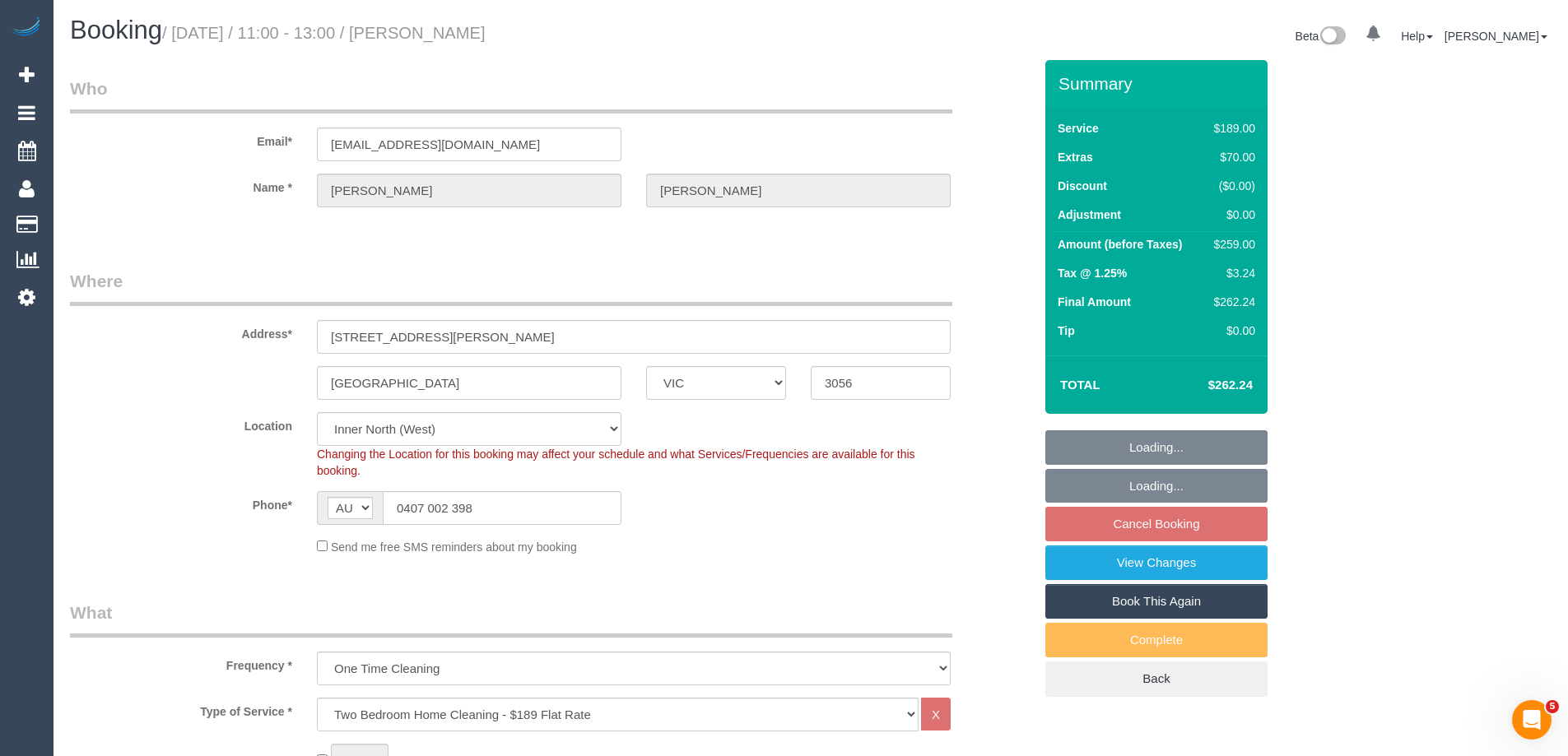
select select "object:1690"
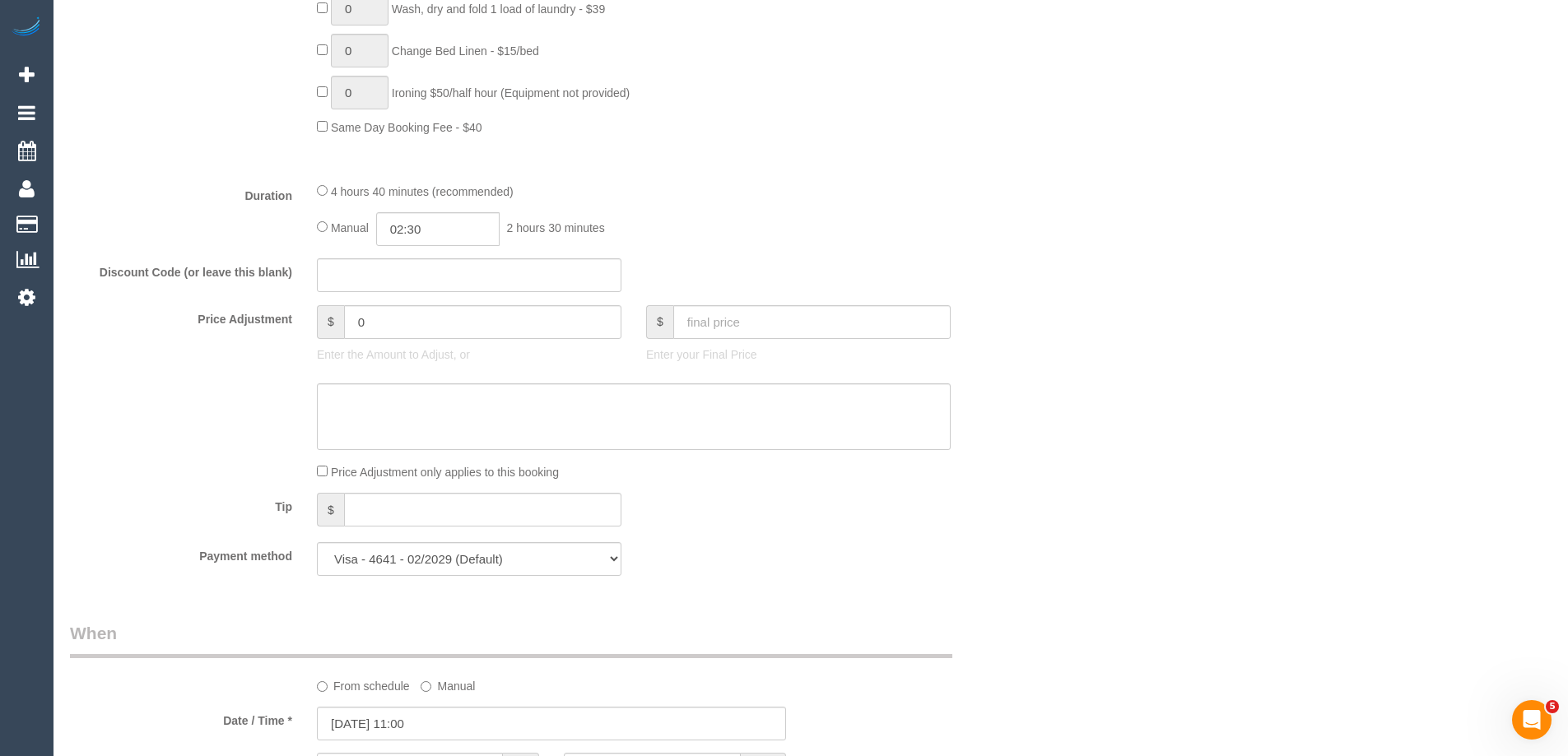
scroll to position [987, 0]
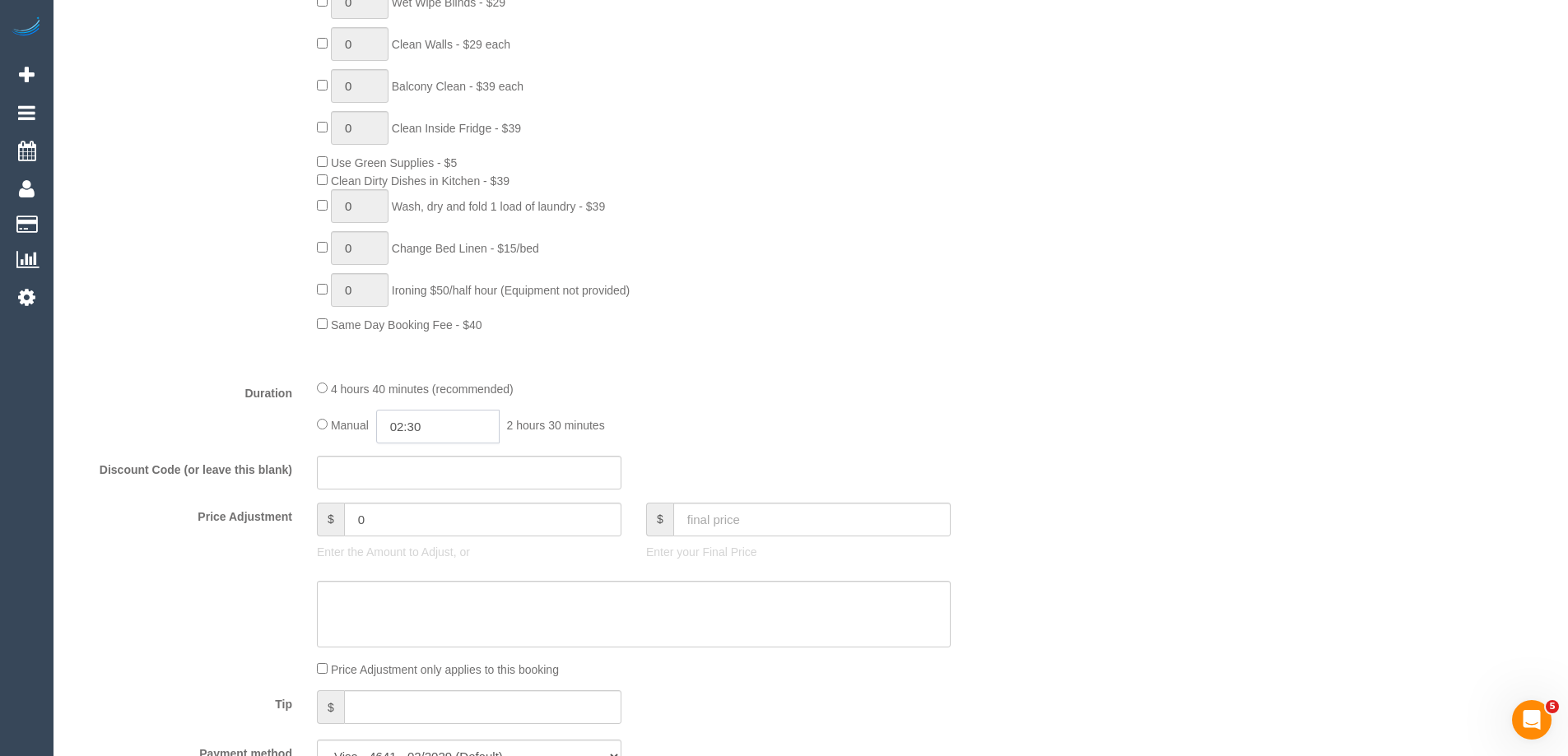
click at [433, 436] on input "02:30" at bounding box center [437, 426] width 124 height 34
type input "05:00"
click at [386, 516] on li "05:00" at bounding box center [419, 518] width 73 height 21
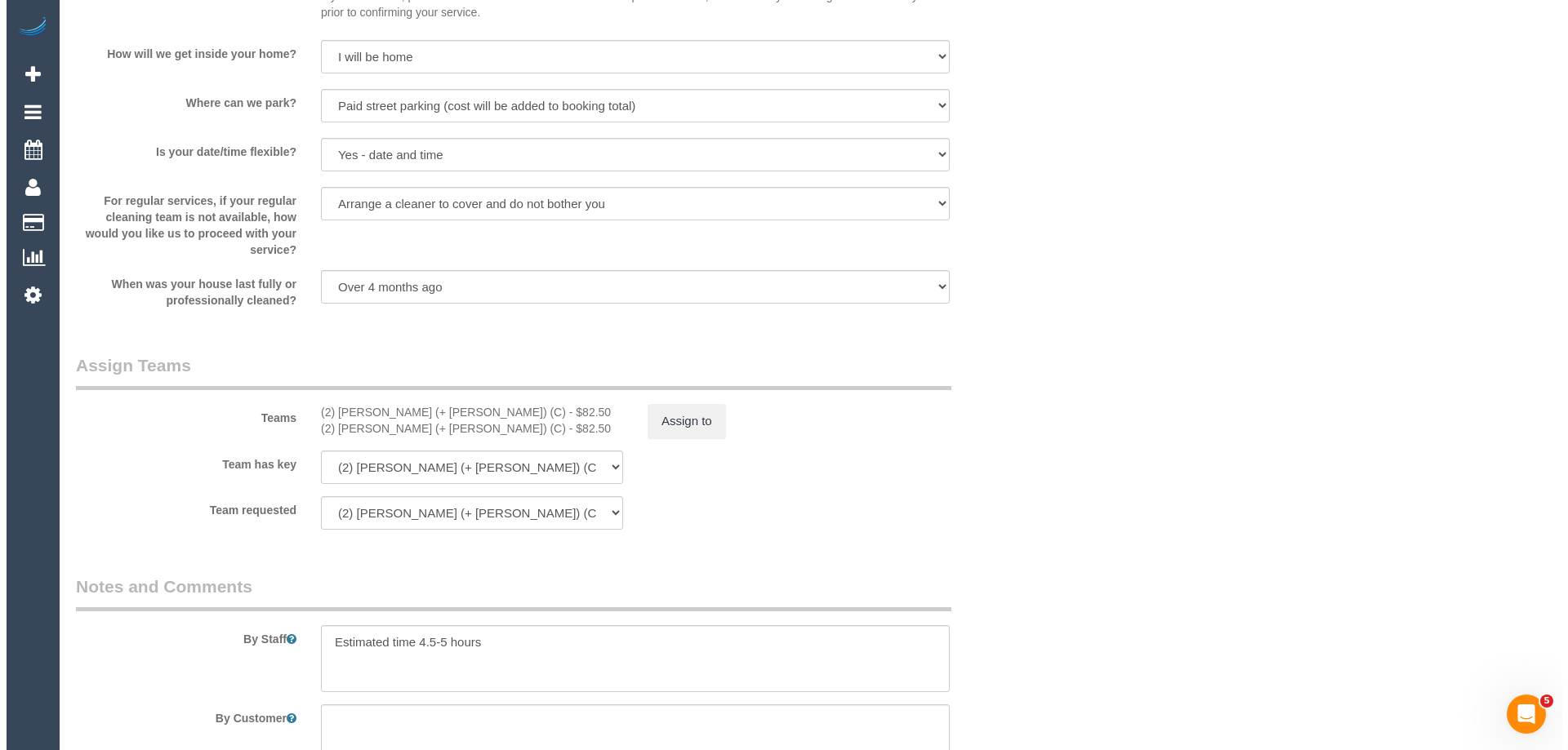
scroll to position [2449, 0]
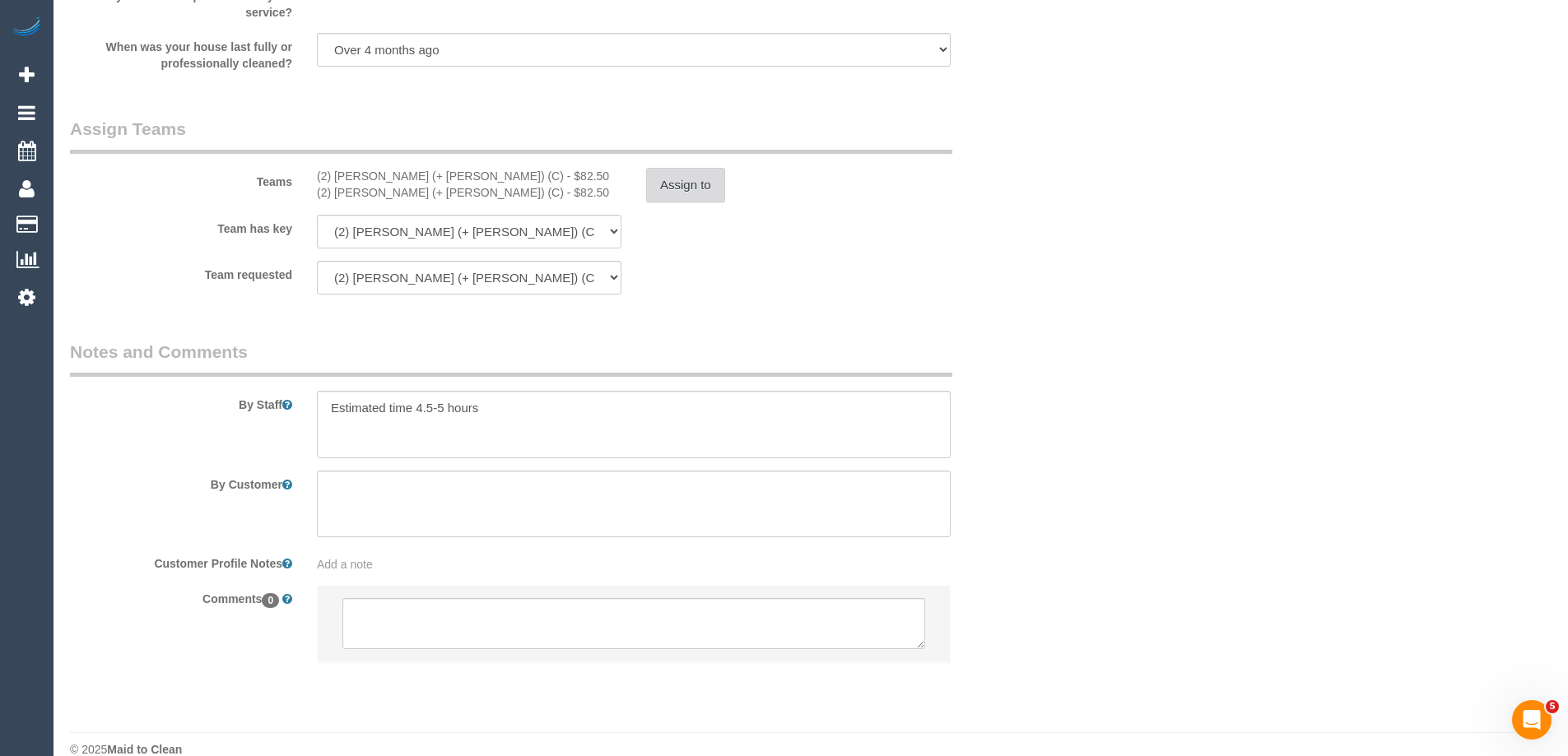
click at [672, 181] on button "Assign to" at bounding box center [685, 184] width 79 height 34
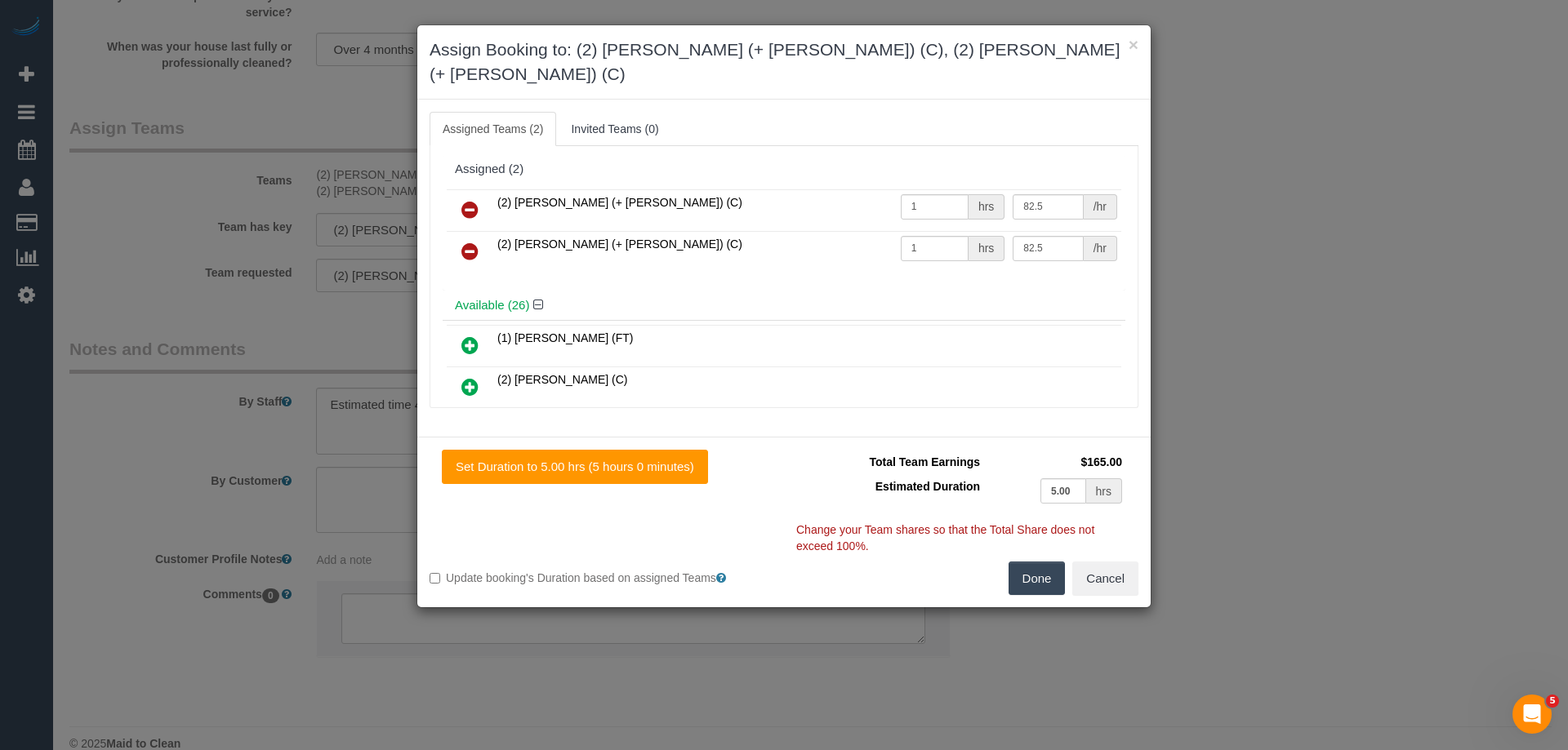
click at [462, 200] on icon at bounding box center [470, 210] width 17 height 19
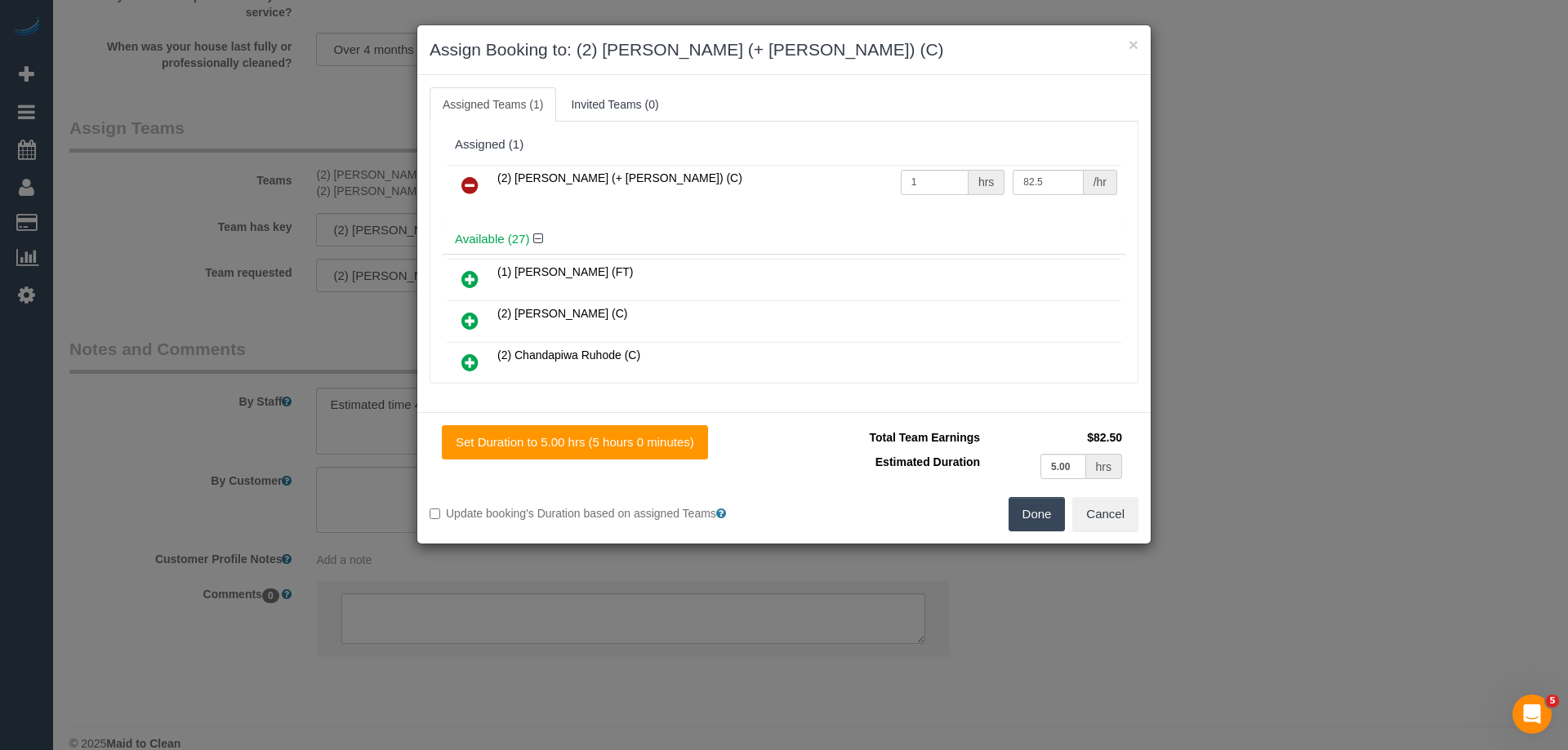
click at [463, 185] on icon at bounding box center [470, 185] width 17 height 19
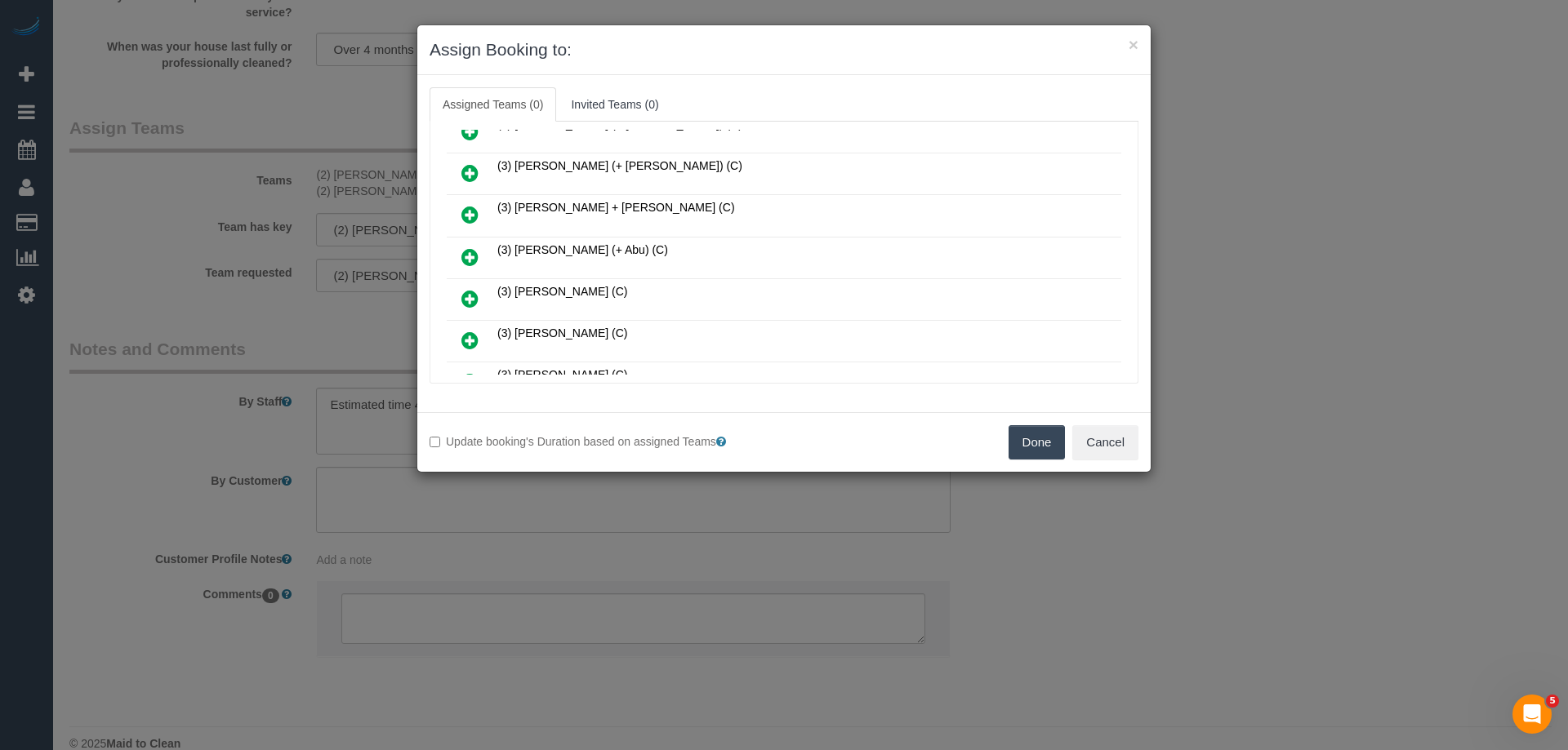
scroll to position [817, 0]
drag, startPoint x: 460, startPoint y: 251, endPoint x: 492, endPoint y: 251, distance: 32.0
click at [459, 251] on link at bounding box center [470, 259] width 39 height 33
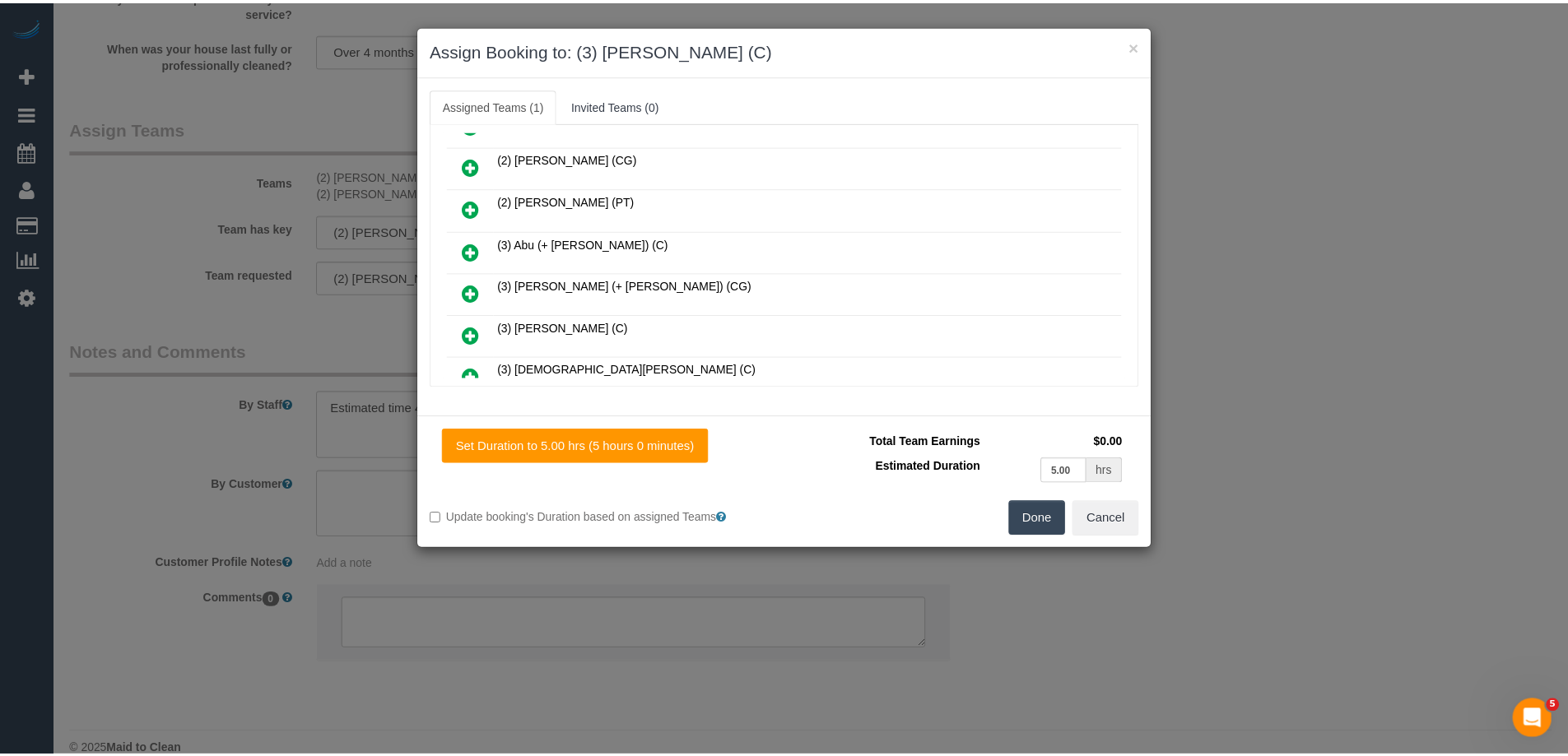
scroll to position [0, 0]
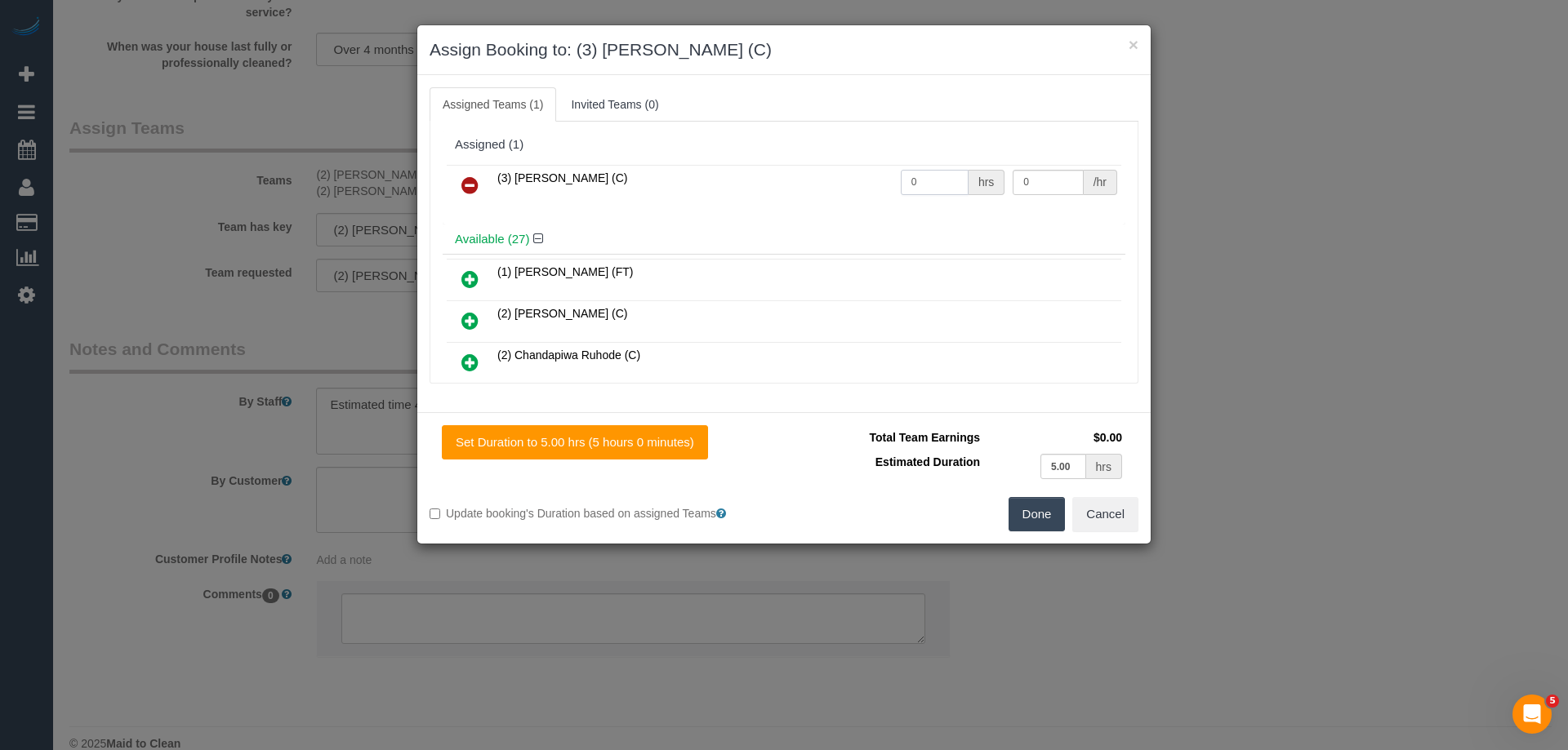
drag, startPoint x: 924, startPoint y: 175, endPoint x: 818, endPoint y: 175, distance: 106.0
click at [859, 175] on tr "(3) Jonathan Canchila (C) 0 hrs 0 /hr" at bounding box center [783, 185] width 675 height 42
type input "1"
drag, startPoint x: 1034, startPoint y: 182, endPoint x: 919, endPoint y: 181, distance: 115.0
click at [936, 181] on tr "(3) Jonathan Canchila (C) 1 hrs 0 /hr" at bounding box center [783, 185] width 675 height 42
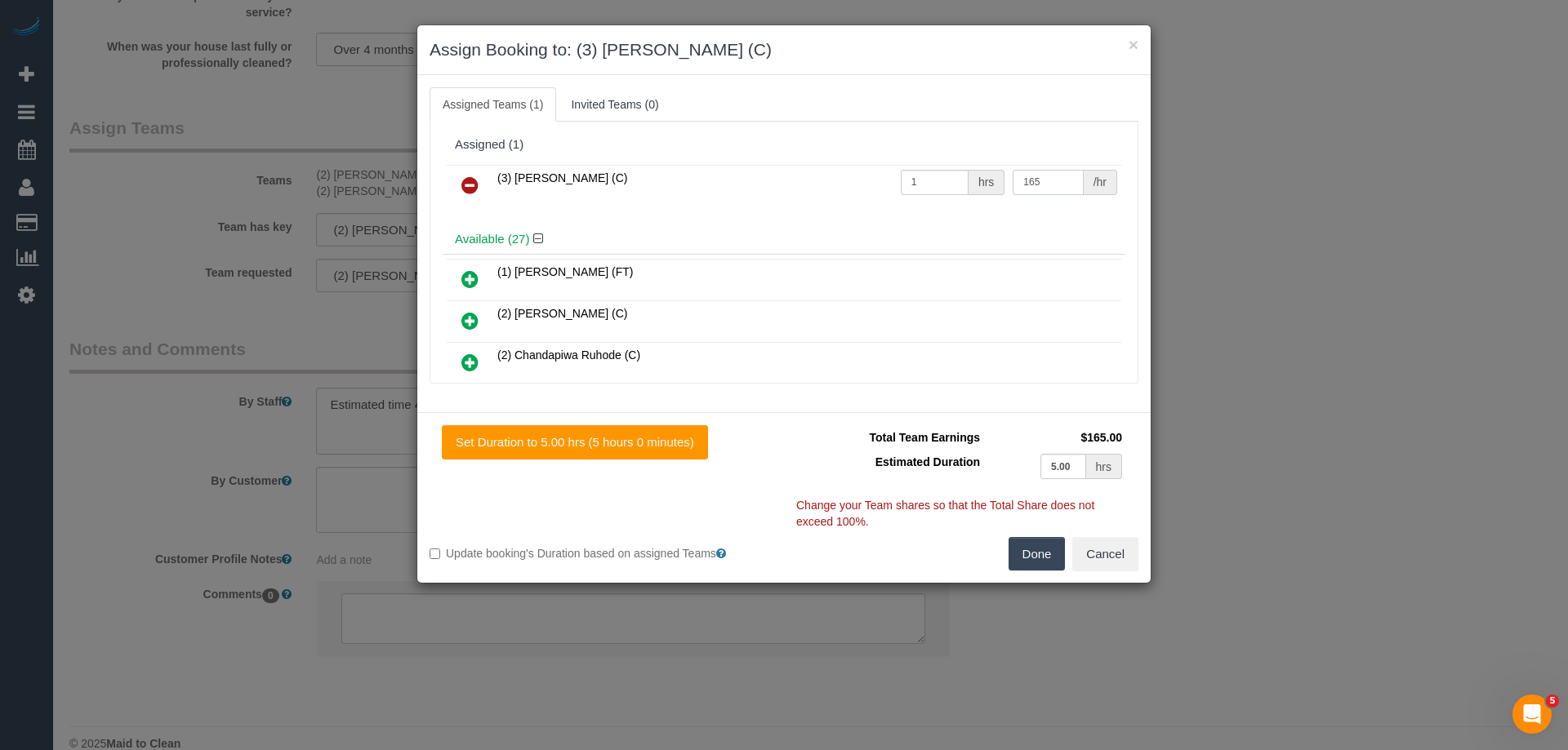
type input "165"
click at [1020, 560] on button "Done" at bounding box center [1037, 554] width 57 height 34
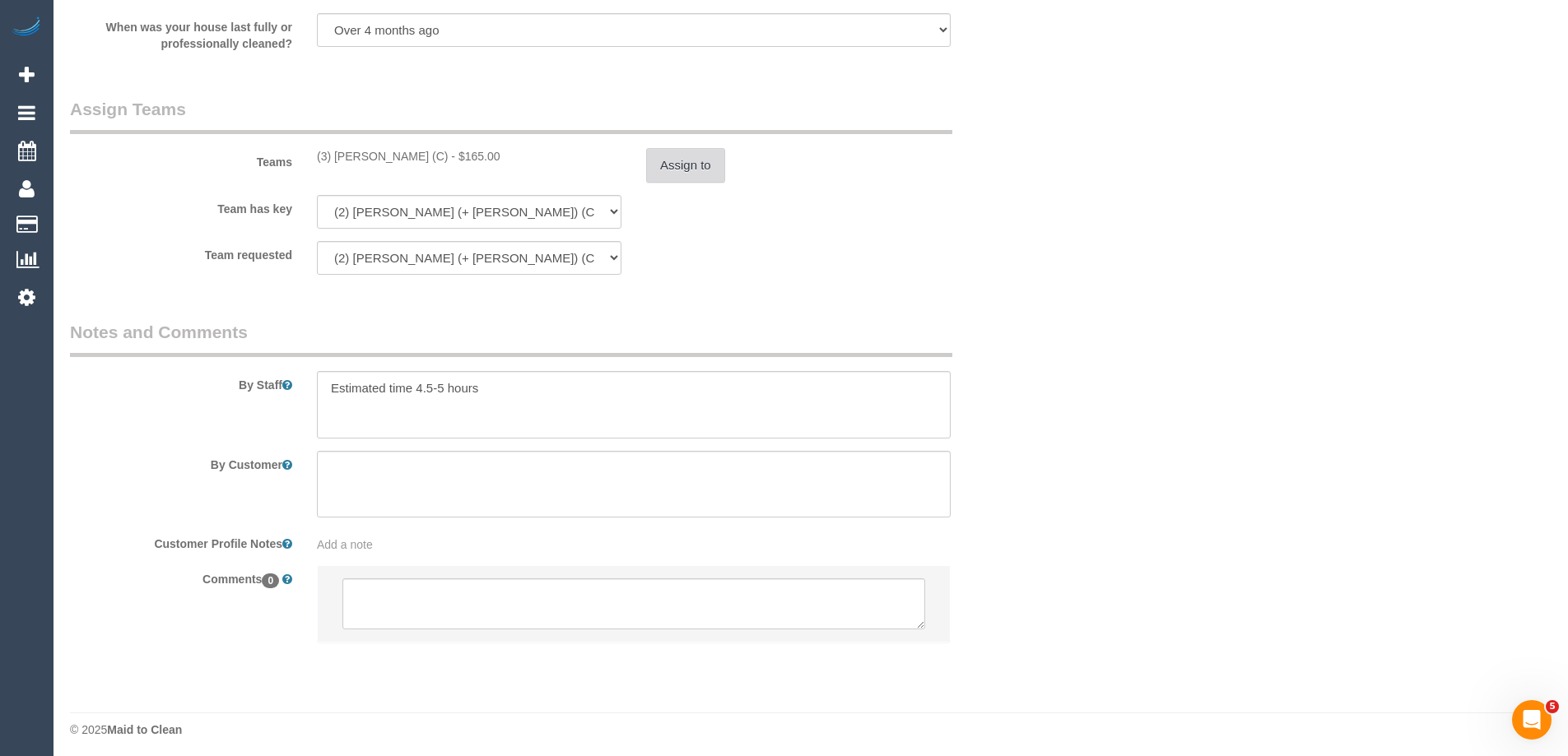
scroll to position [2494, 0]
click at [413, 597] on textarea at bounding box center [633, 598] width 583 height 51
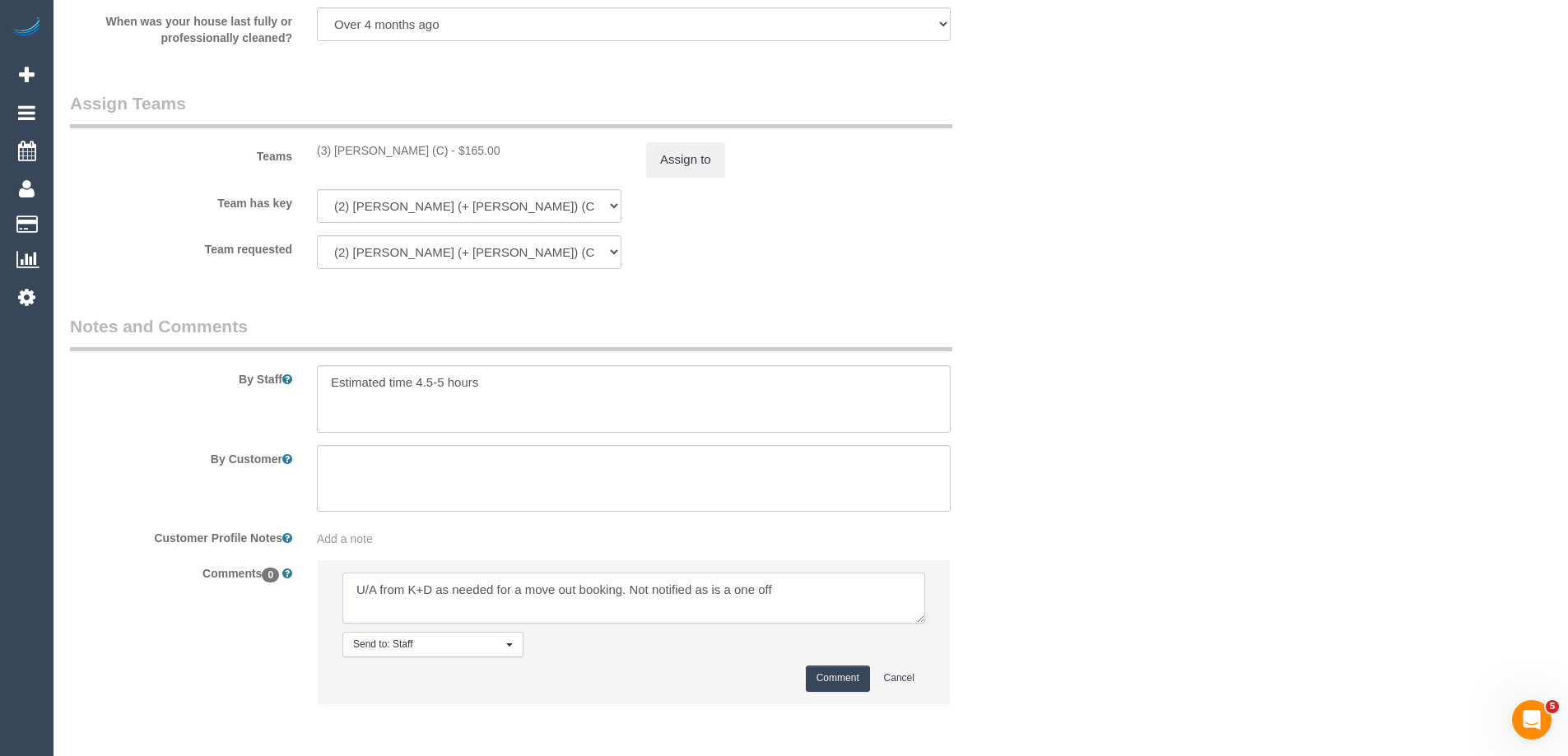
type textarea "U/A from K+D as needed for a move out booking. Not notified as is a one off"
click at [832, 680] on button "Comment" at bounding box center [838, 678] width 64 height 25
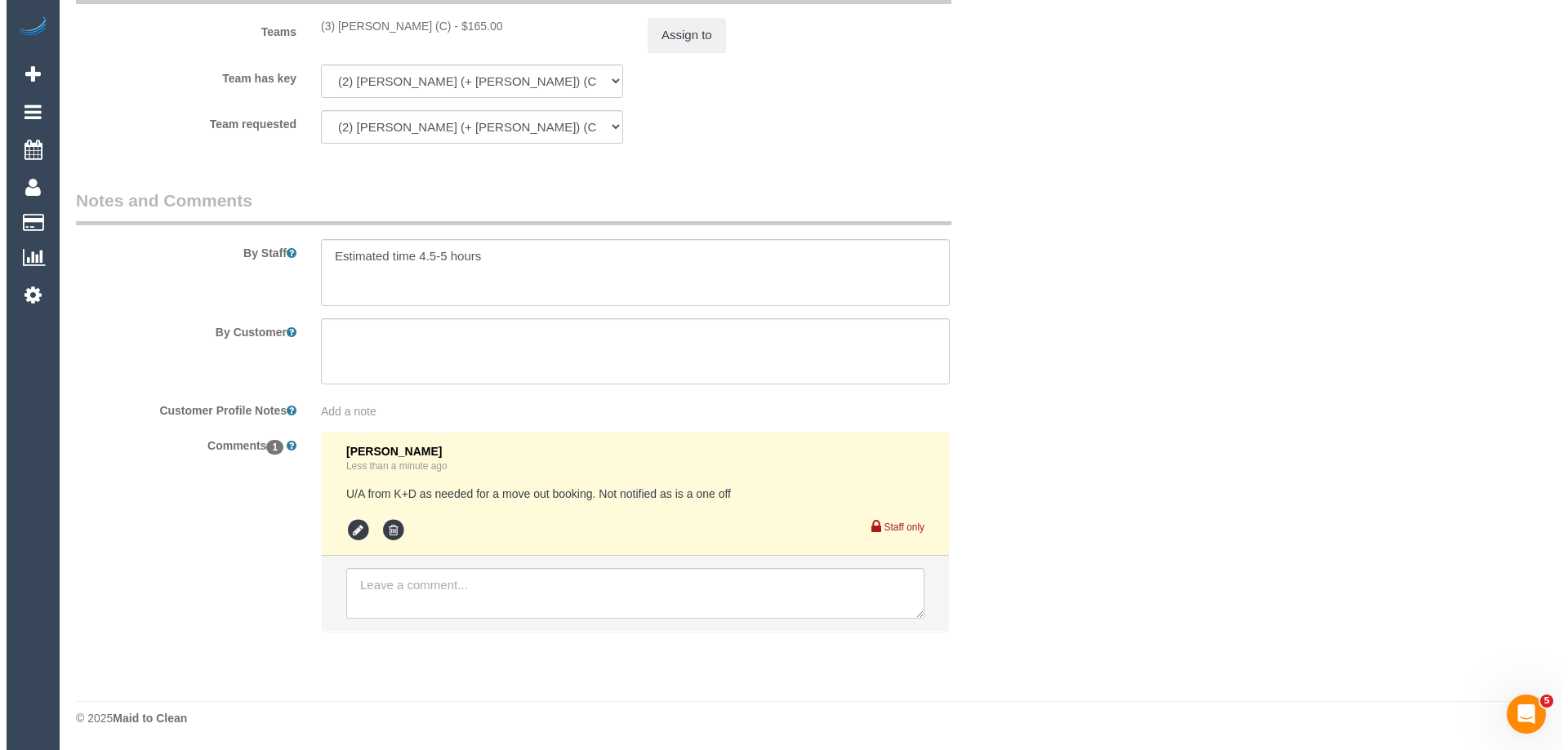
scroll to position [0, 0]
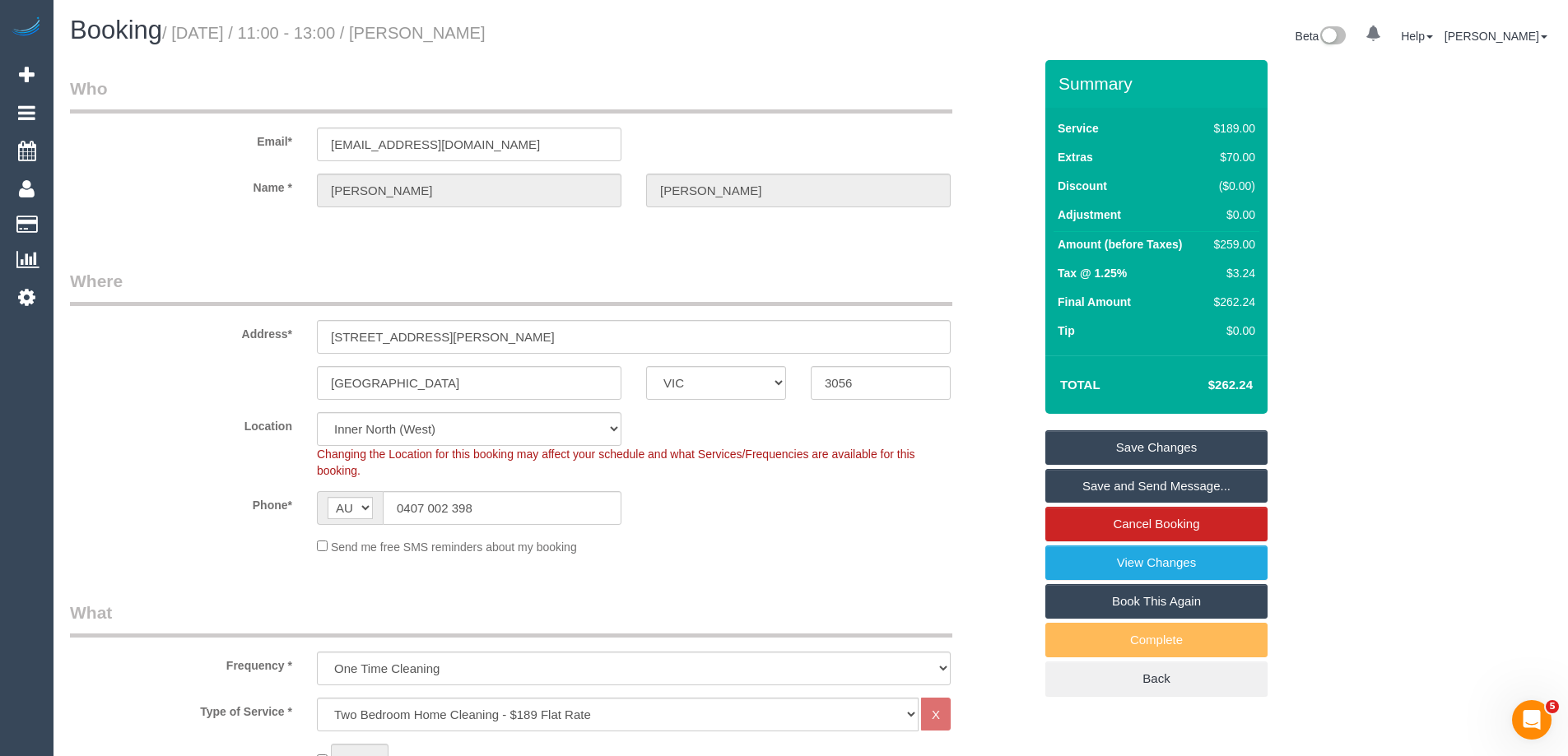
drag, startPoint x: 539, startPoint y: 29, endPoint x: 433, endPoint y: 23, distance: 106.2
click at [433, 23] on h1 "Booking / October 01, 2025 / 11:00 - 13:00 / Alice Fleming" at bounding box center [434, 30] width 729 height 28
copy small "Alice Fleming"
click at [1090, 447] on link "Save Changes" at bounding box center [1156, 447] width 222 height 34
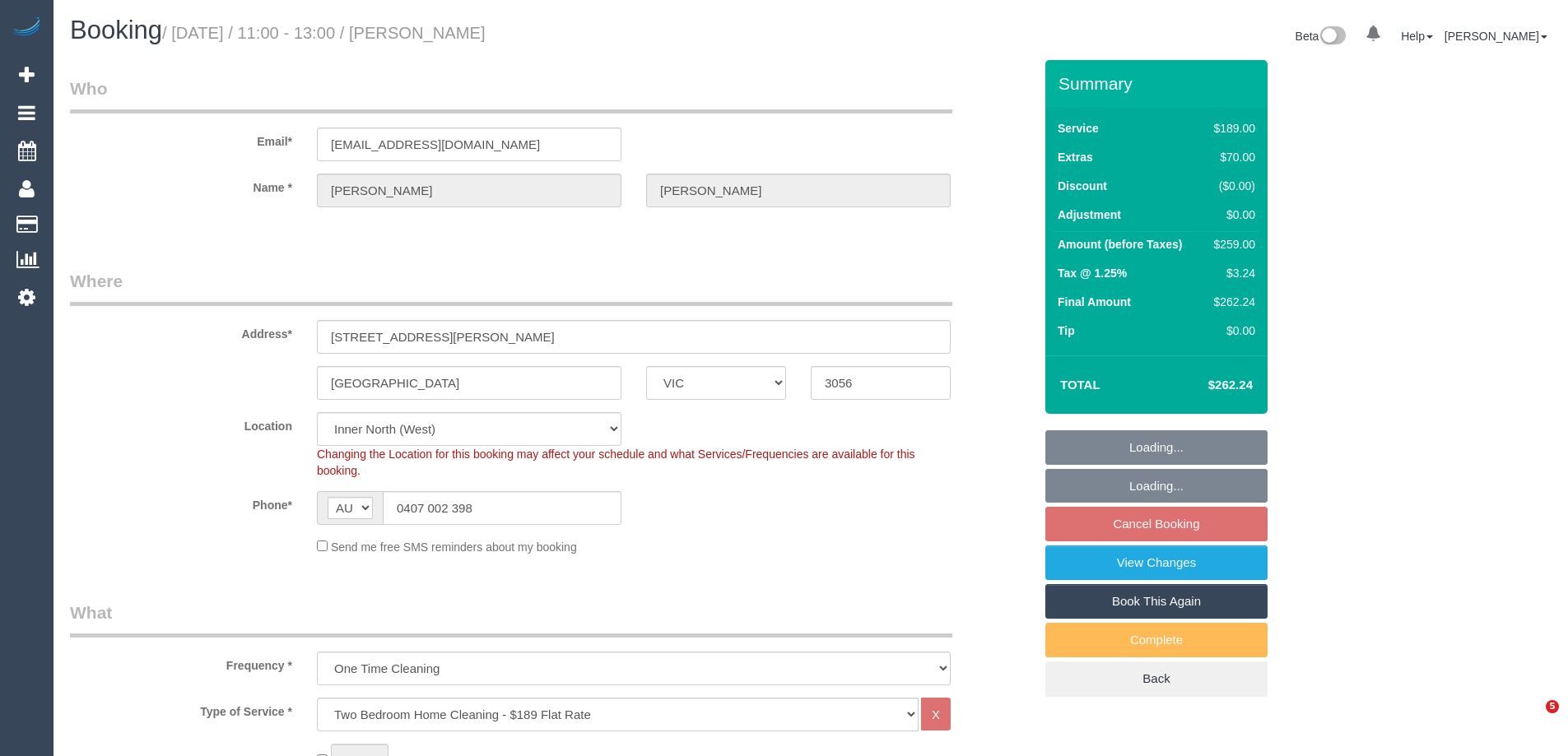
select select "VIC"
select select "object:798"
select select "string:stripe-pm_1SB2PG2GScqysDRVIBxGP8ak"
select select "number:29"
select select "number:14"
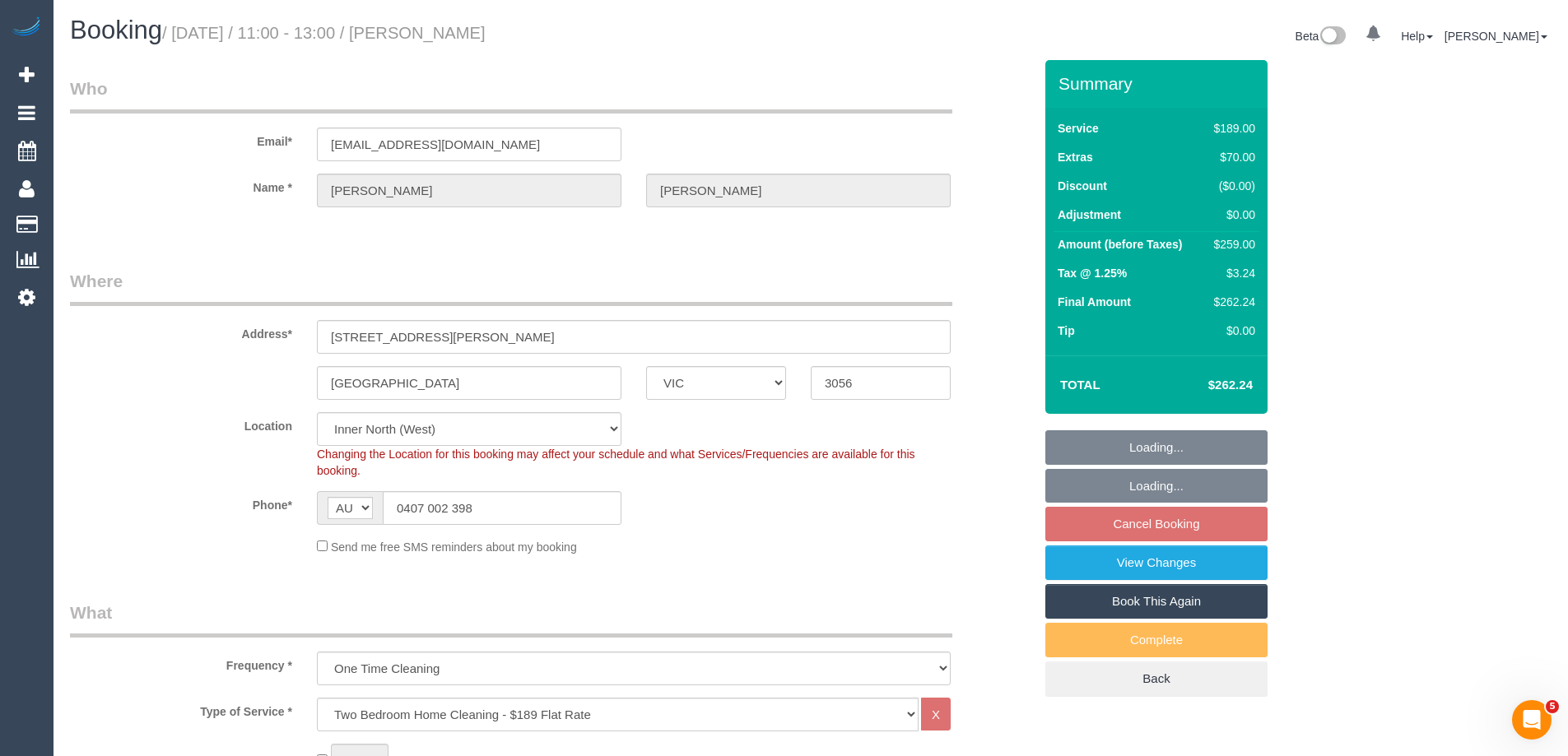
select select "number:20"
select select "number:22"
select select "number:33"
select select "number:26"
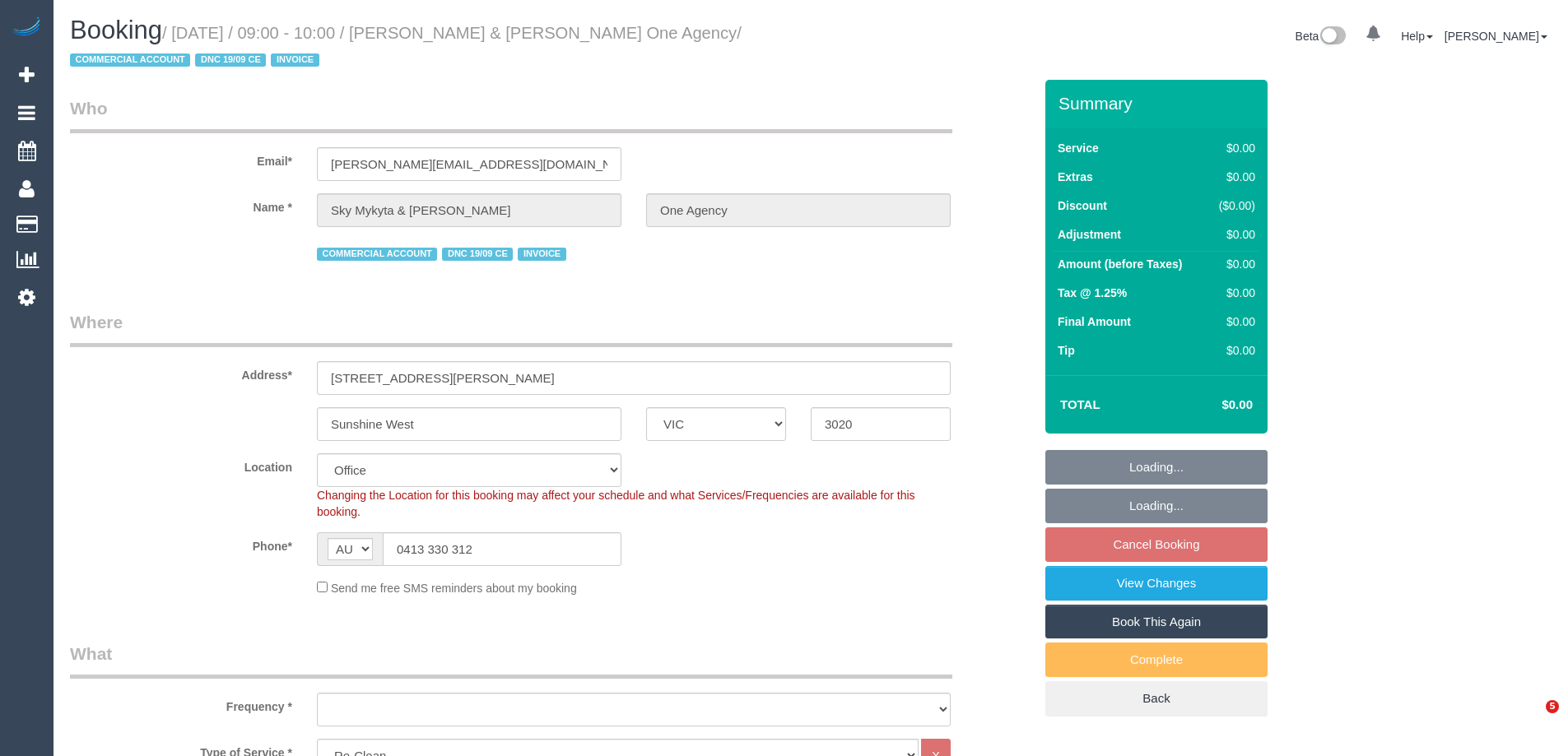
select select "VIC"
select select "object:773"
select select "number:28"
select select "number:14"
select select "number:19"
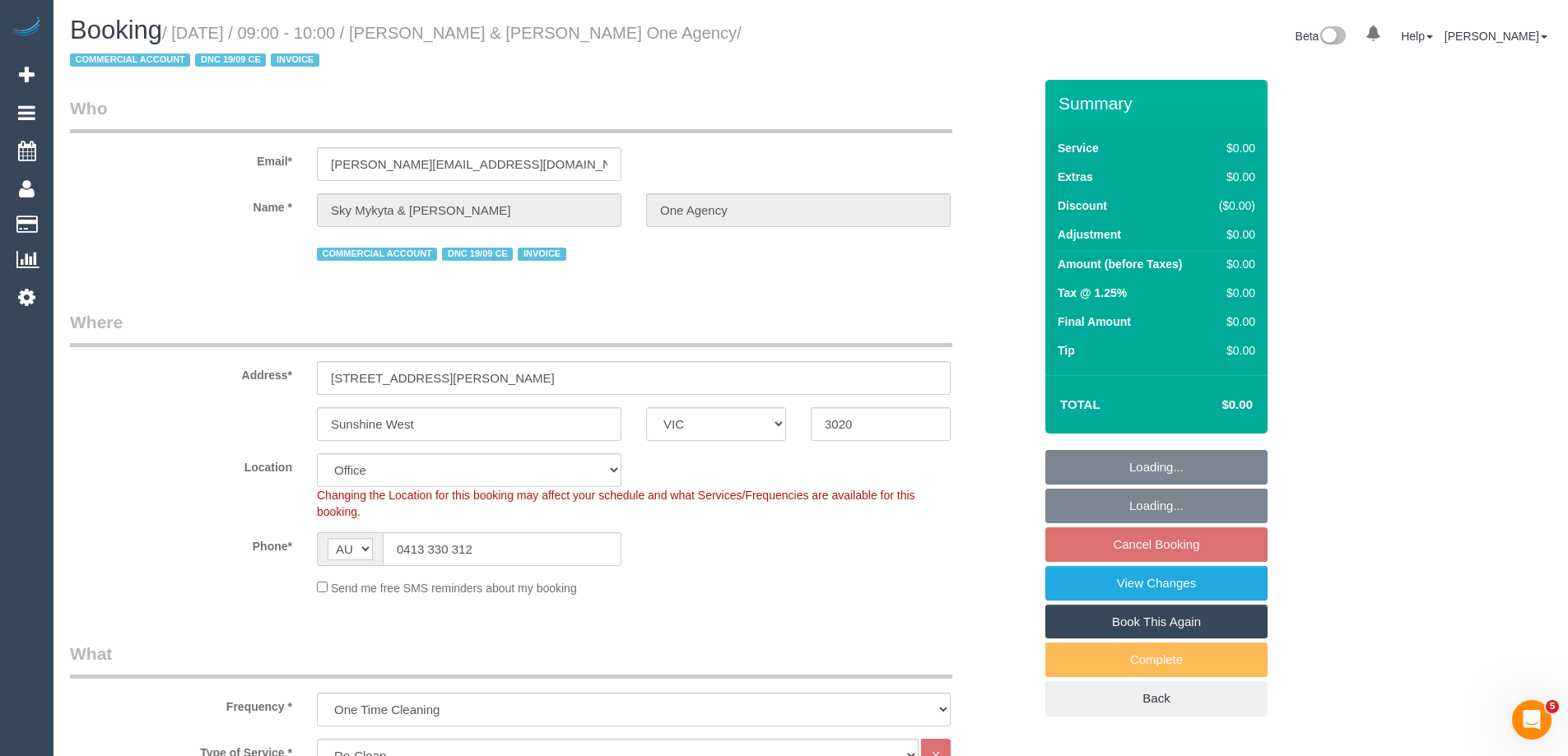
select select "object:778"
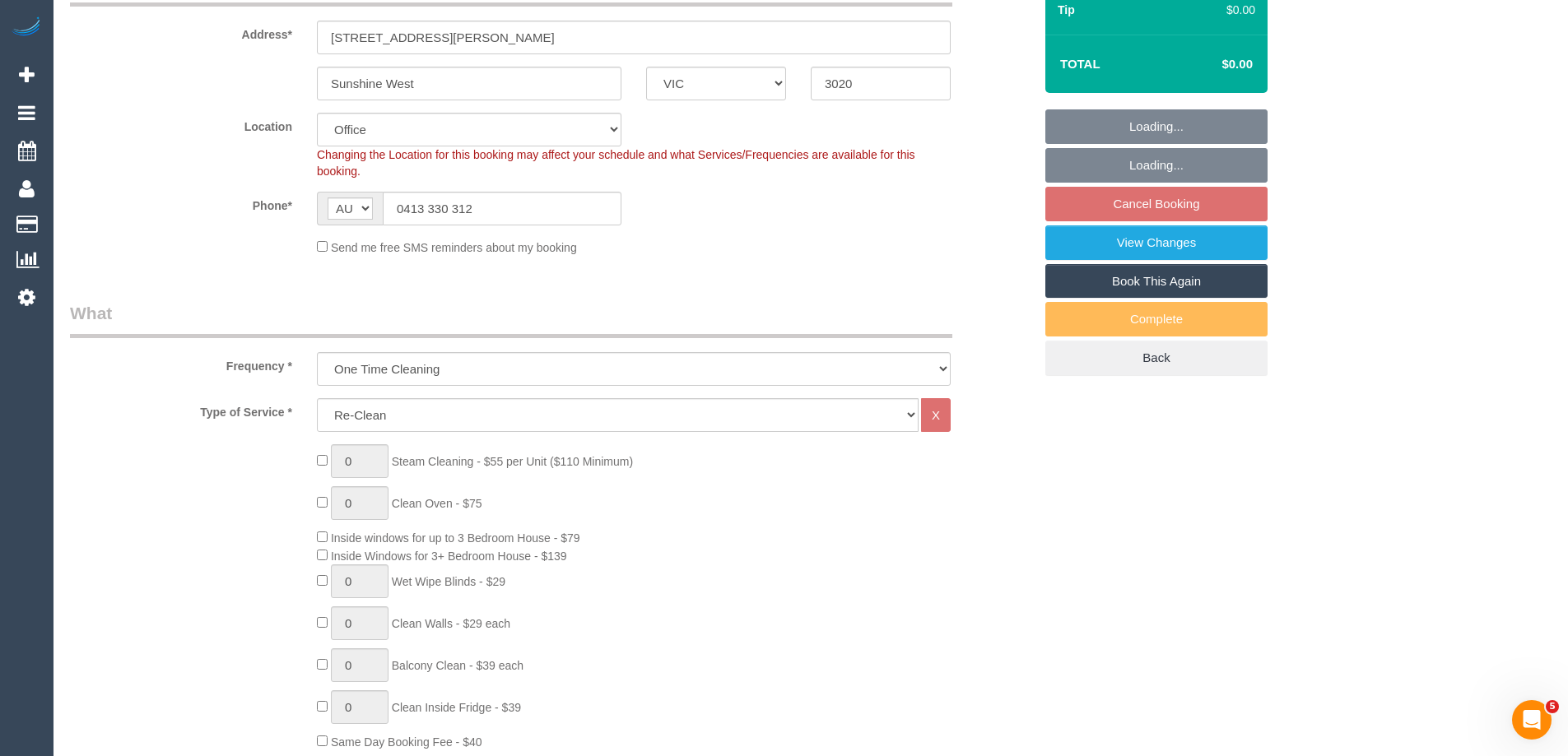
scroll to position [2867, 0]
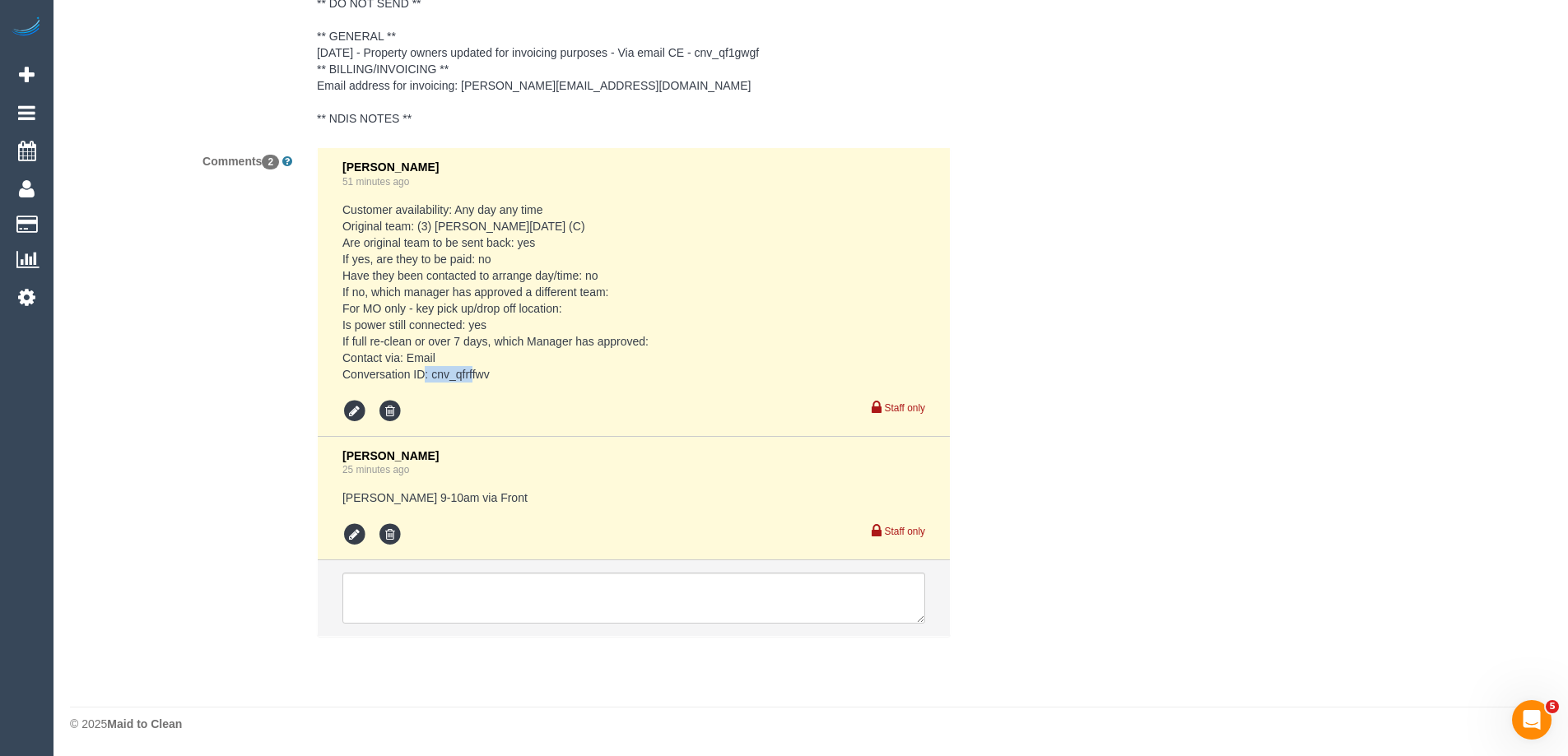
drag, startPoint x: 499, startPoint y: 369, endPoint x: 434, endPoint y: 374, distance: 65.2
click at [434, 374] on pre "Customer availability: Any day any time Original team: (3) [PERSON_NAME][DATE] …" at bounding box center [633, 293] width 583 height 181
drag, startPoint x: 430, startPoint y: 374, endPoint x: 514, endPoint y: 366, distance: 84.4
click at [514, 366] on pre "Customer availability: Any day any time Original team: (3) [PERSON_NAME][DATE] …" at bounding box center [633, 293] width 583 height 181
copy pre "cnv_qfrffwv"
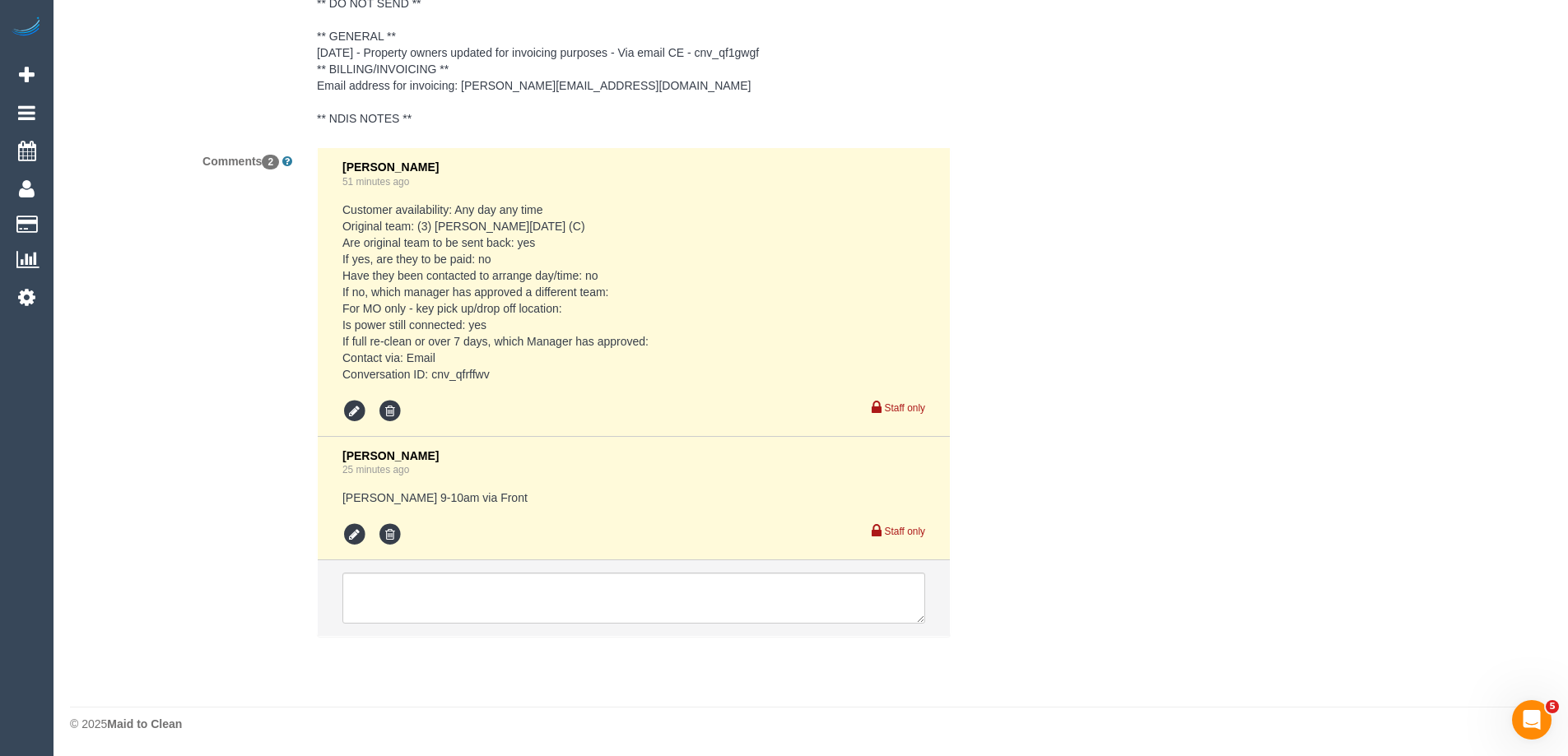
click at [524, 382] on div "[PERSON_NAME] 51 minutes ago Customer availability: Any day any time Original t…" at bounding box center [633, 292] width 583 height 263
drag, startPoint x: 505, startPoint y: 366, endPoint x: 434, endPoint y: 376, distance: 71.7
click at [434, 376] on pre "Customer availability: Any day any time Original team: (3) [PERSON_NAME][DATE] …" at bounding box center [633, 293] width 583 height 181
drag, startPoint x: 429, startPoint y: 376, endPoint x: 525, endPoint y: 376, distance: 96.0
click at [525, 376] on pre "Customer availability: Any day any time Original team: (3) Antony Silvester (C)…" at bounding box center [633, 293] width 583 height 181
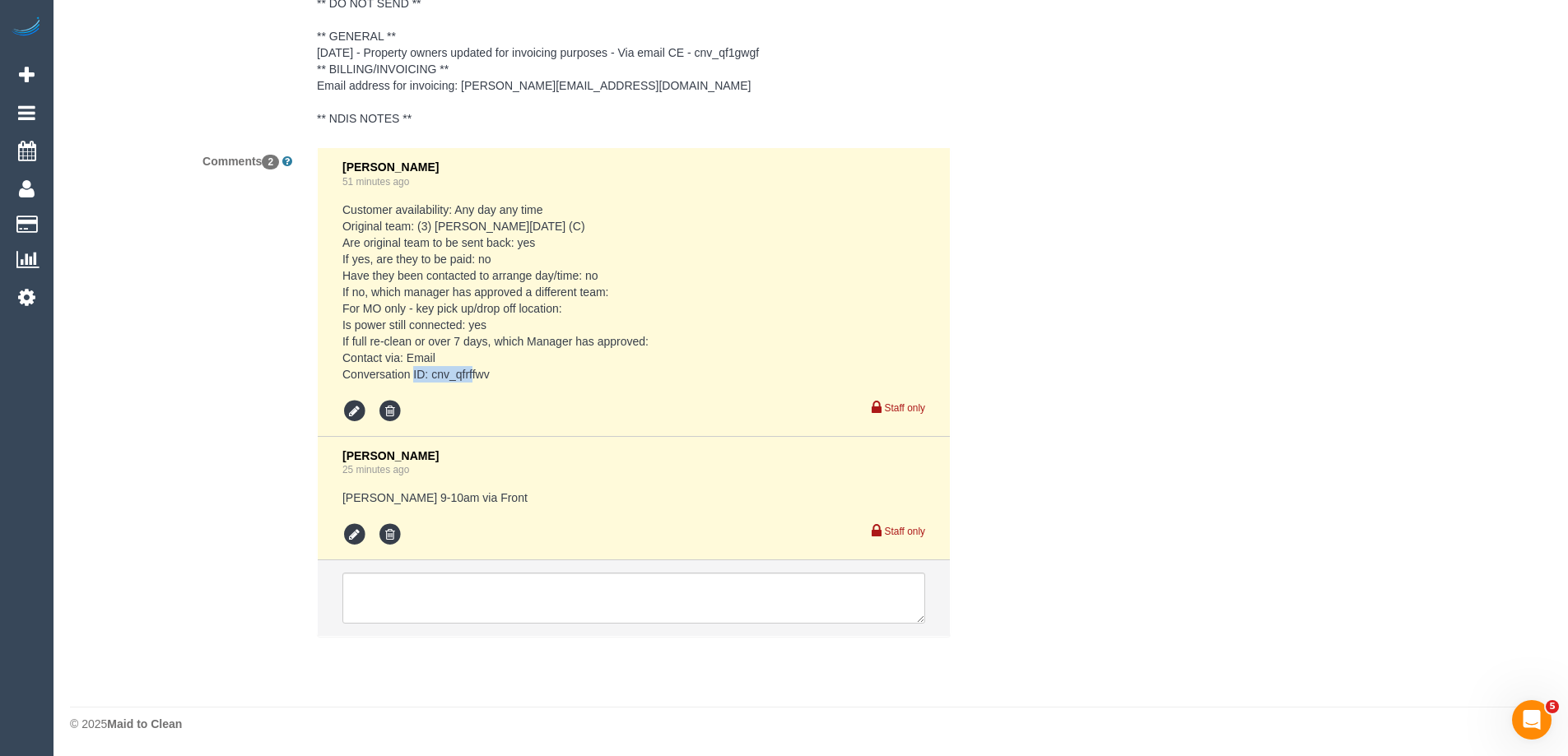
copy pre "cnv_qfrffwv"
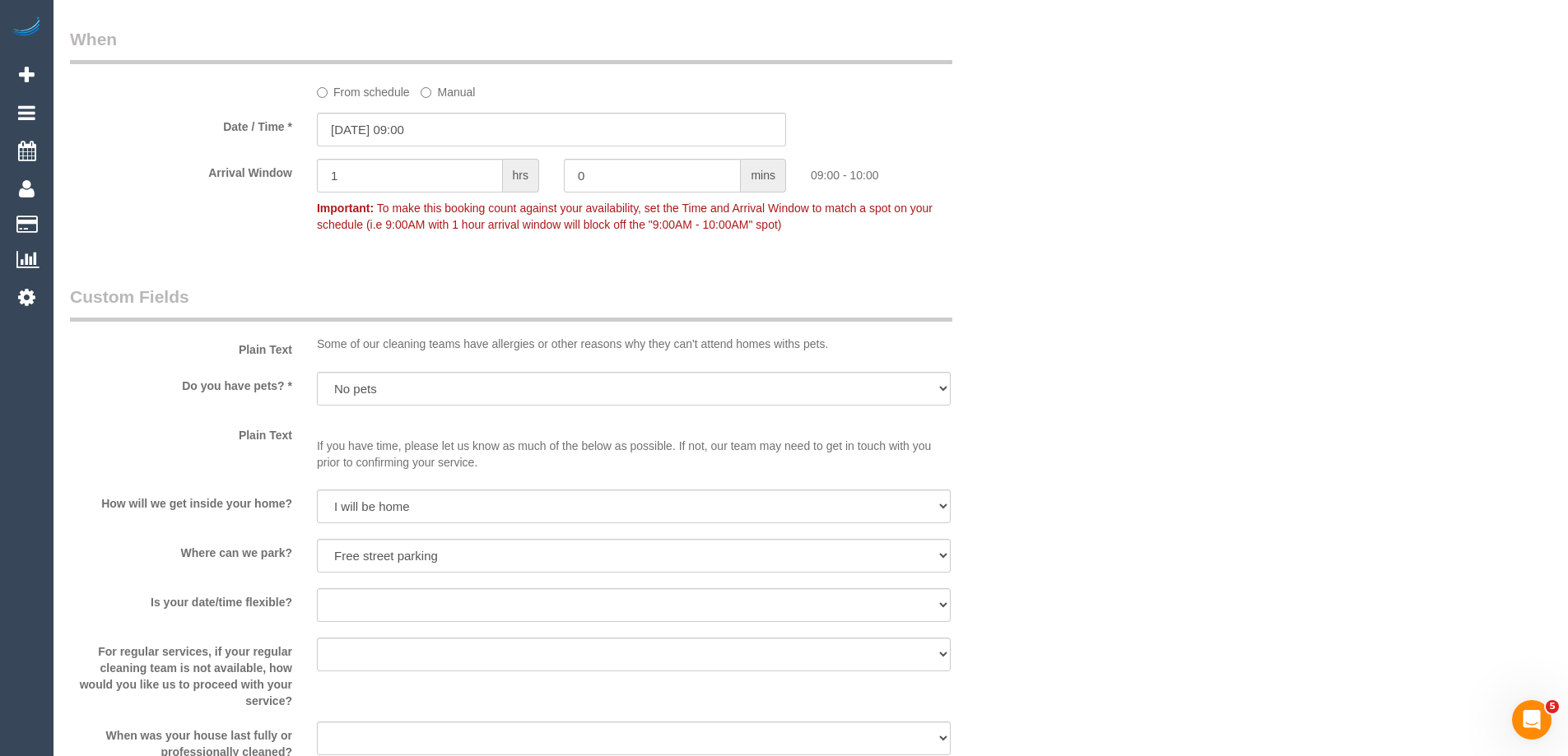
scroll to position [1221, 0]
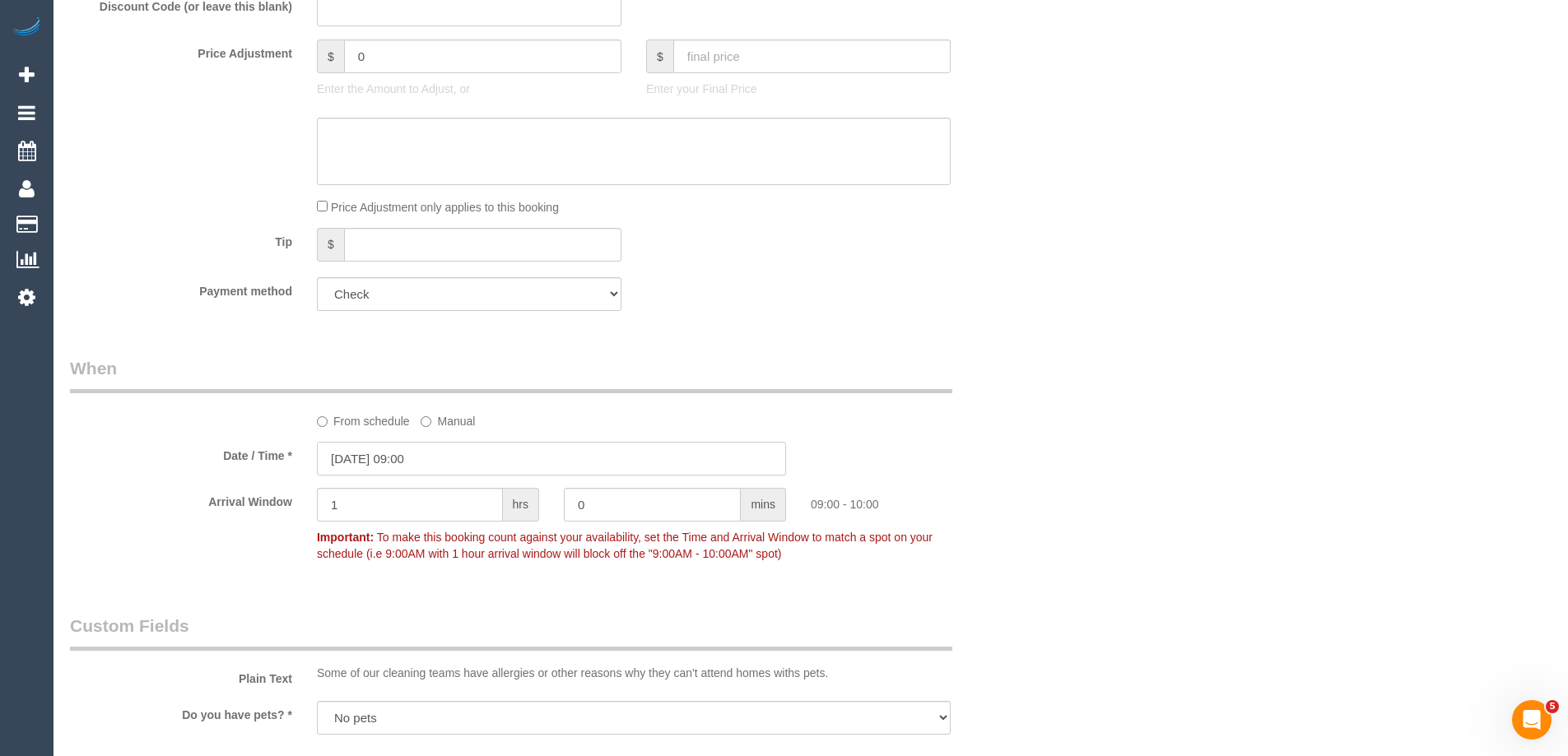
click at [395, 458] on input "01/10/2025 09:00" at bounding box center [551, 458] width 469 height 34
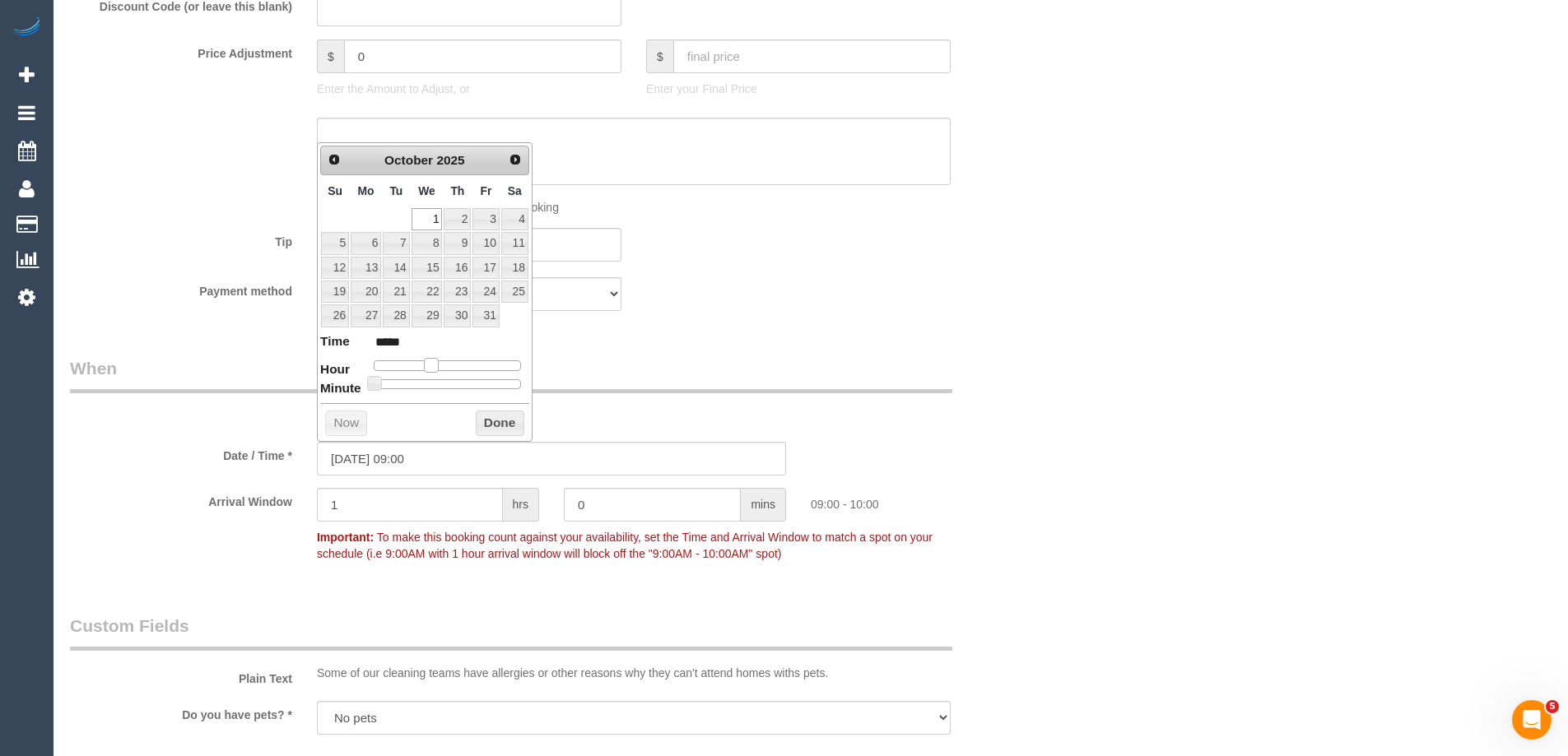
type input "01/10/2025 10:00"
type input "*****"
click at [438, 364] on span at bounding box center [437, 365] width 15 height 15
click at [487, 420] on button "Done" at bounding box center [501, 423] width 49 height 26
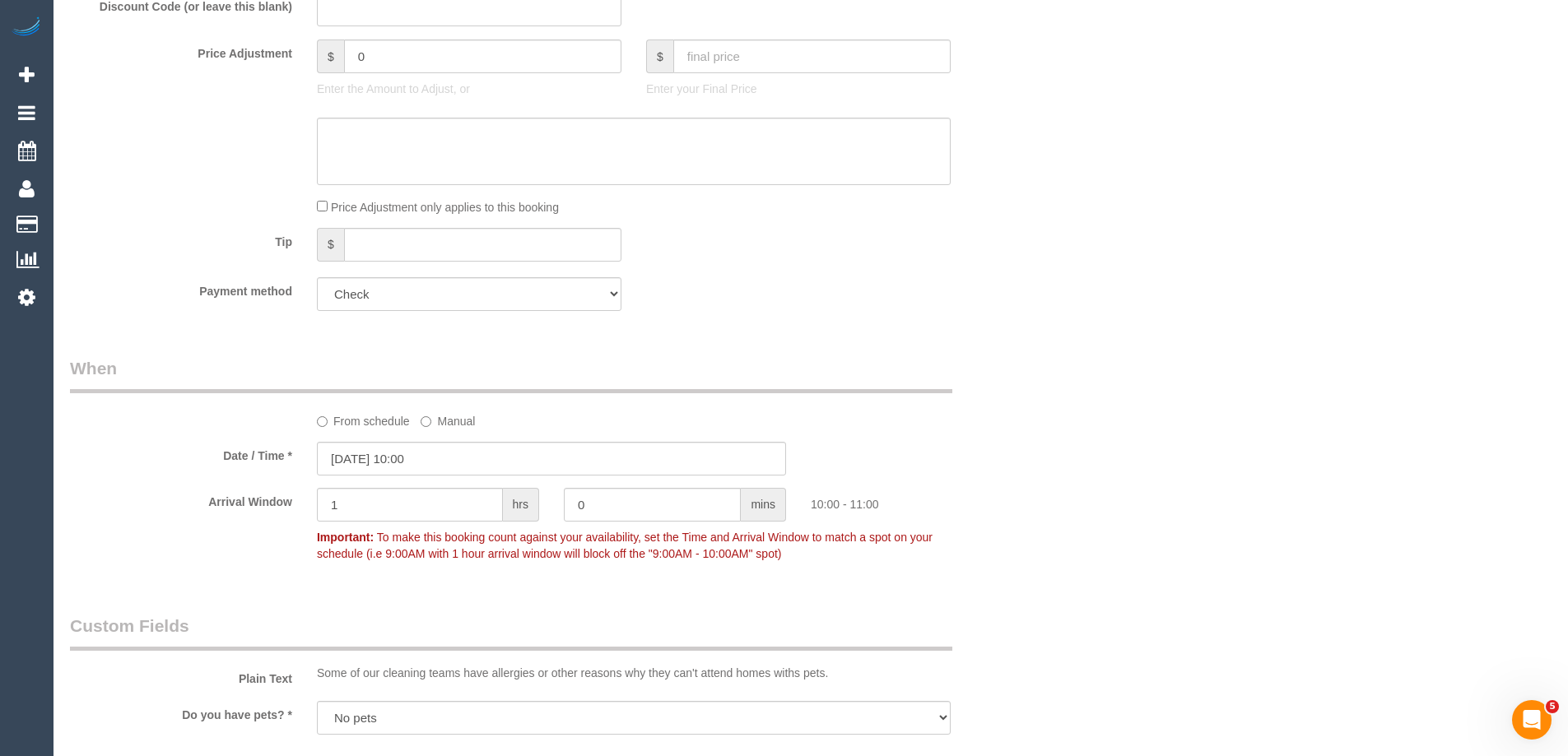
scroll to position [1205, 0]
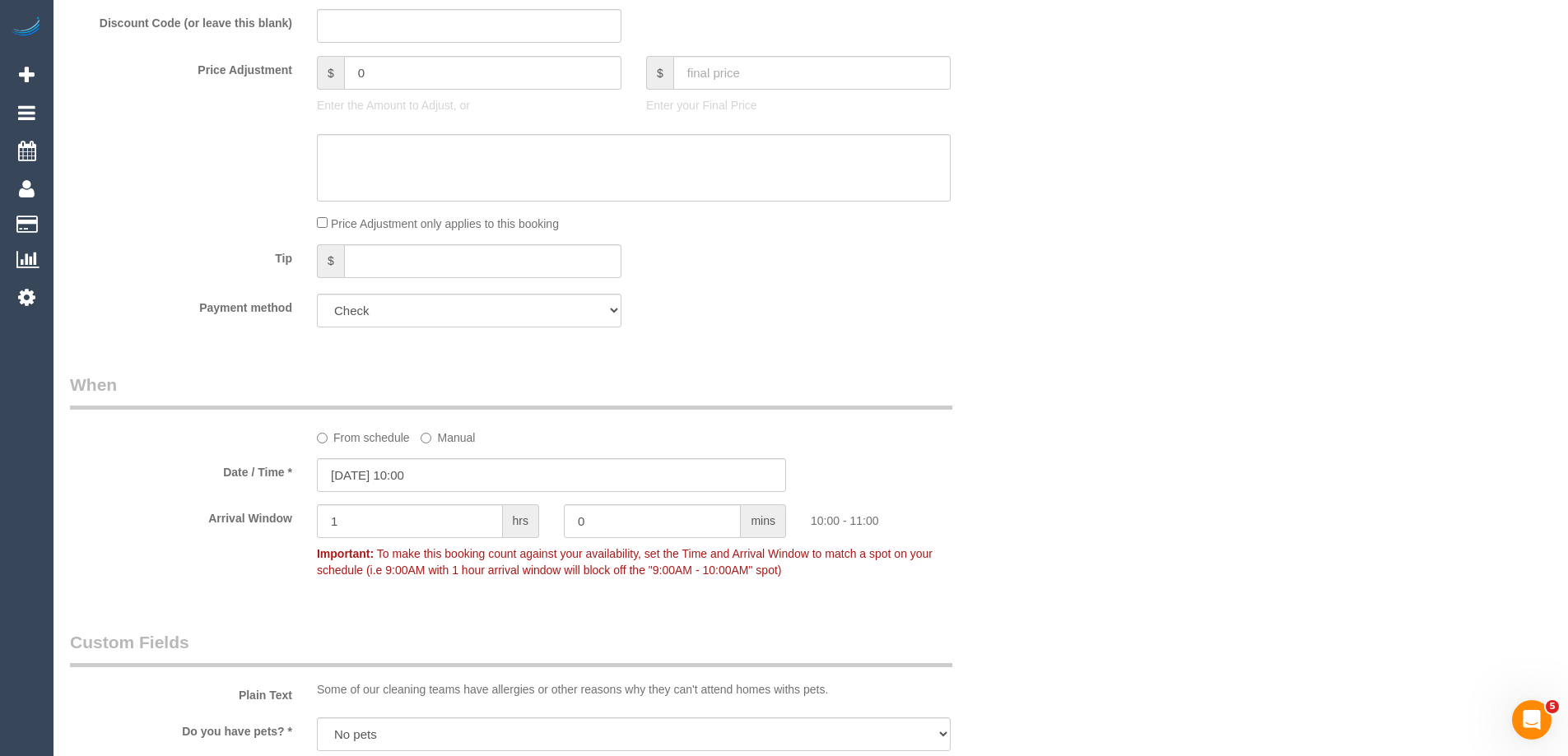
click at [1086, 474] on div "Who Email* lucrezia@oneagencycpp.com.au Name * Sky Mykyta & James Waters One Ag…" at bounding box center [811, 617] width 1481 height 3485
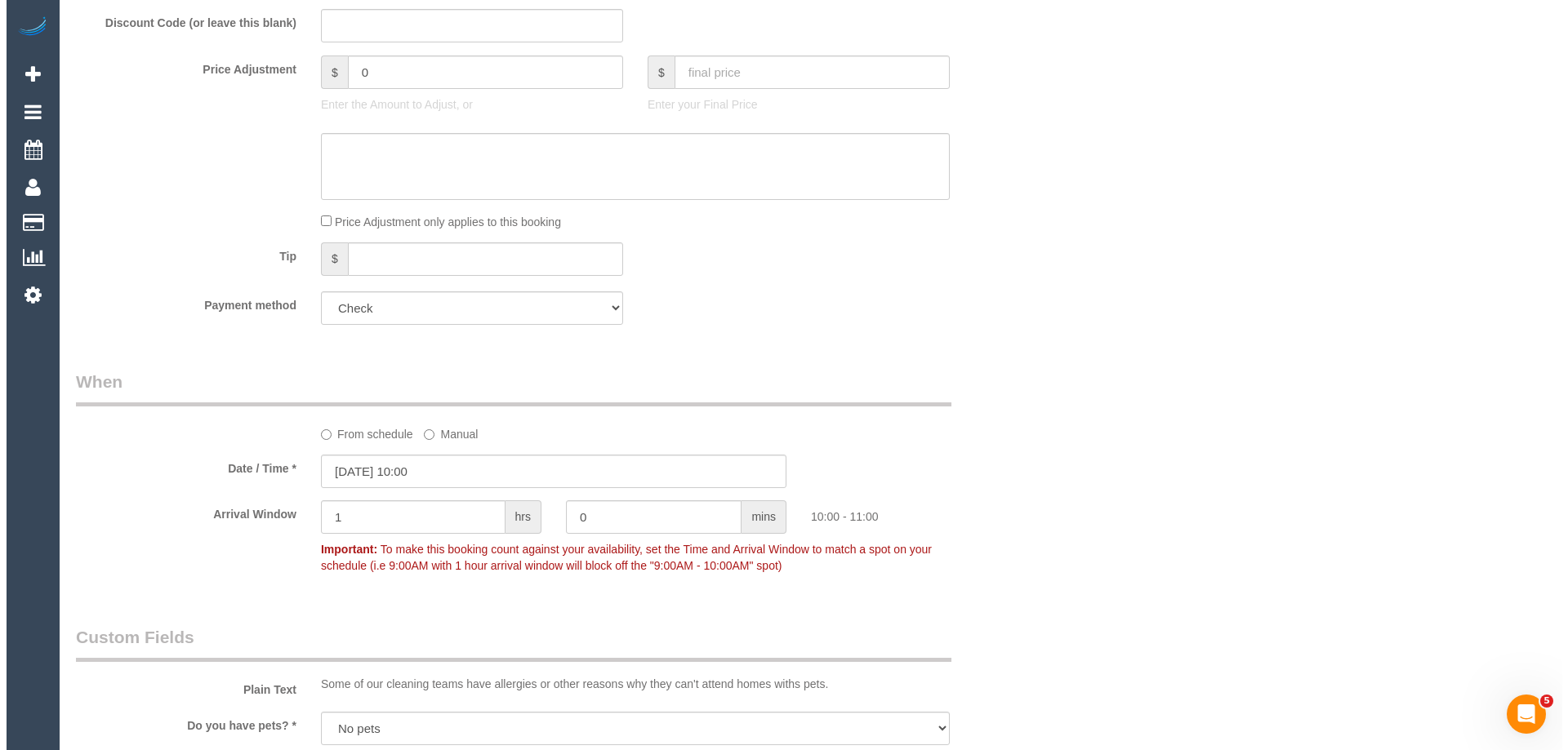
scroll to position [0, 0]
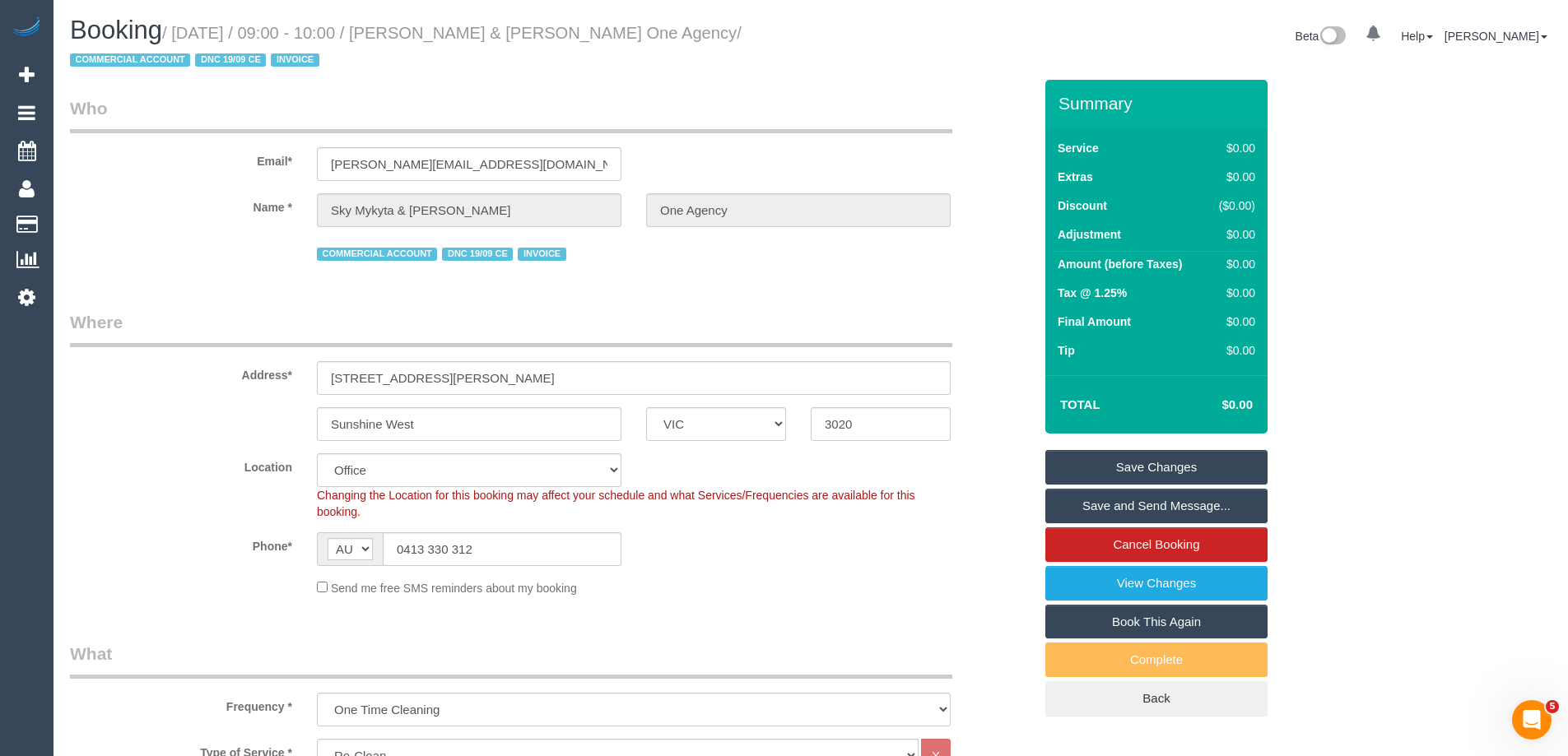
click at [1089, 465] on link "Save Changes" at bounding box center [1156, 466] width 222 height 34
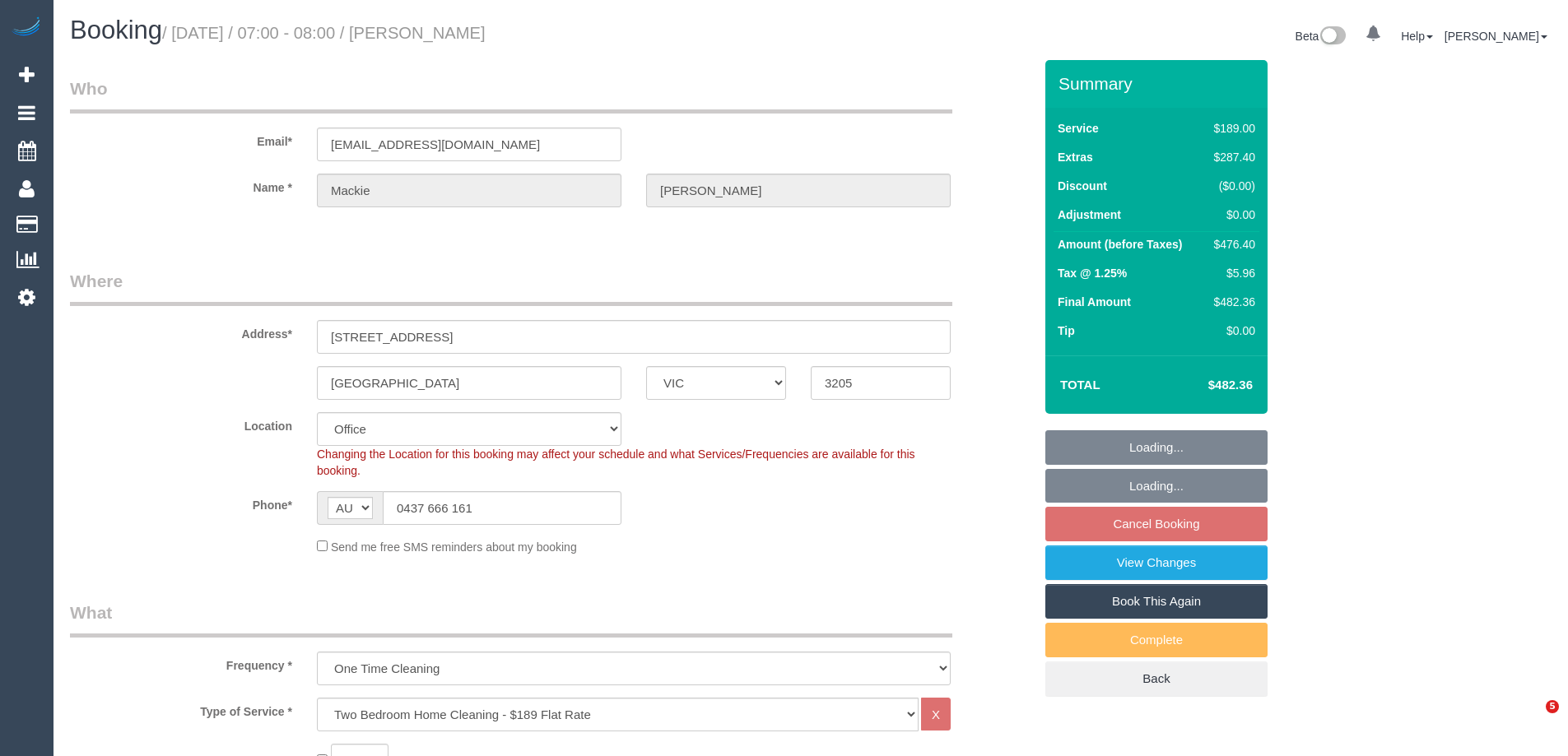
select select "VIC"
select select "object:834"
select select "string:stripe-pm_1RKDlb2GScqysDRVSwT3ubmh"
select select "number:29"
select select "number:14"
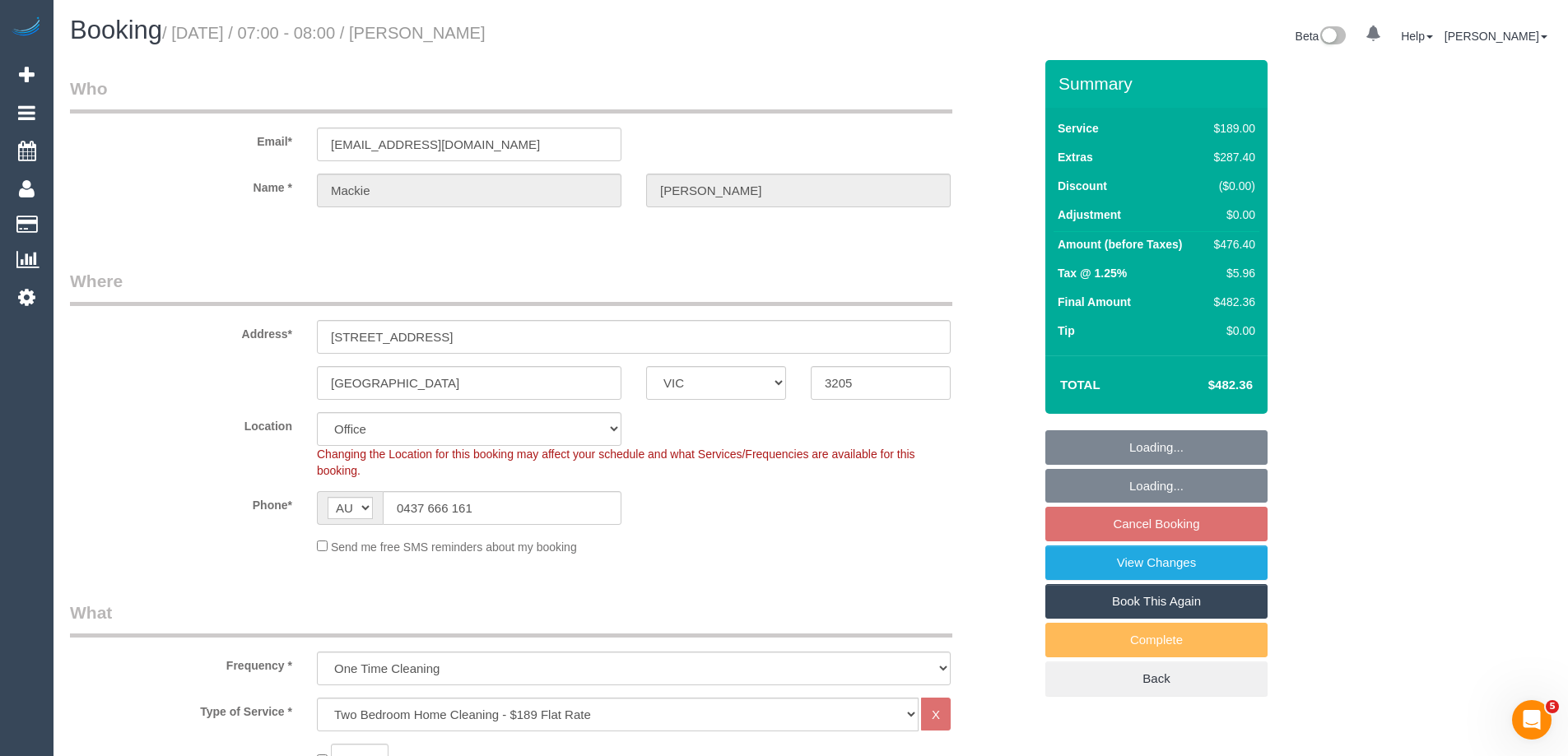
select select "number:20"
select select "number:25"
select select "number:33"
select select "number:13"
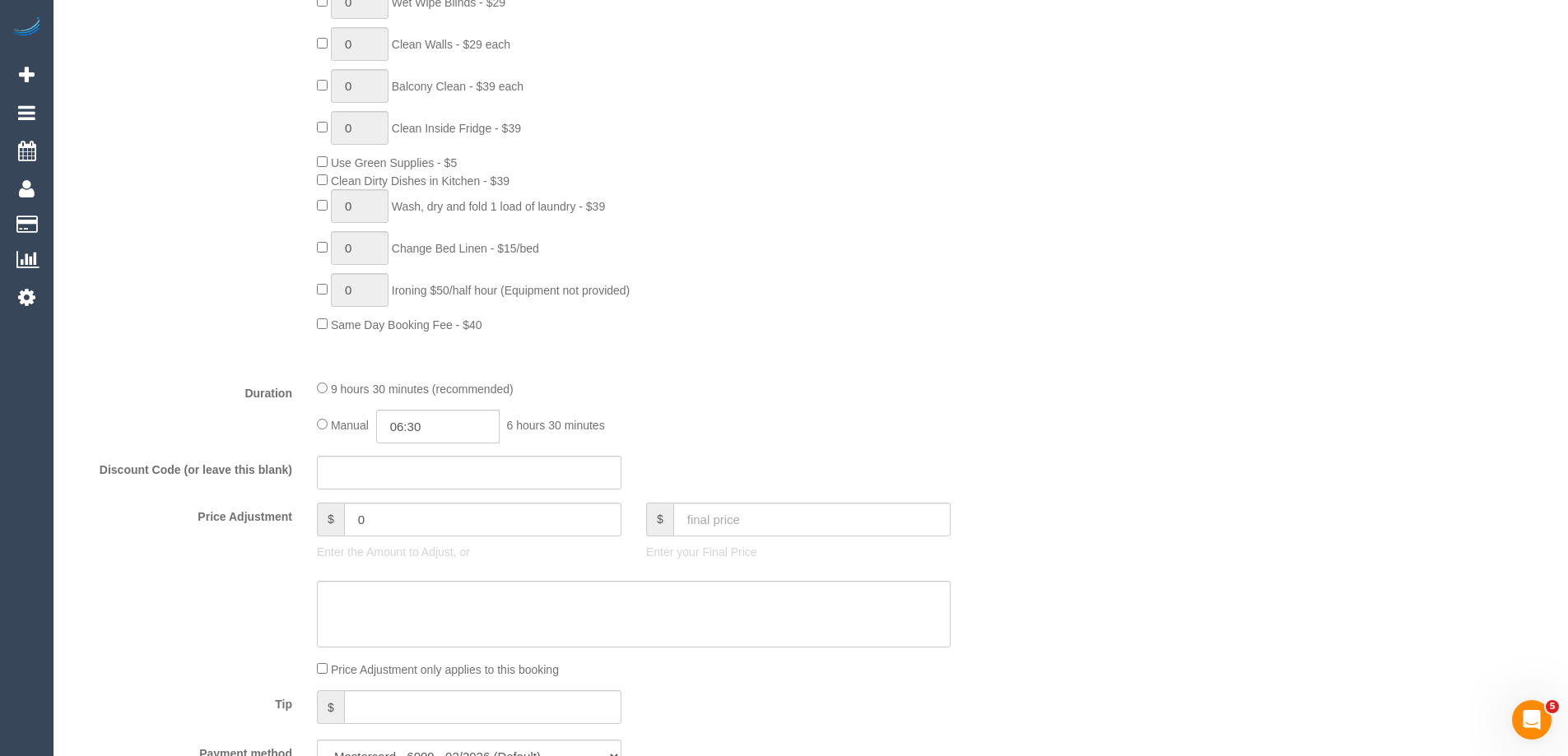
scroll to position [1070, 0]
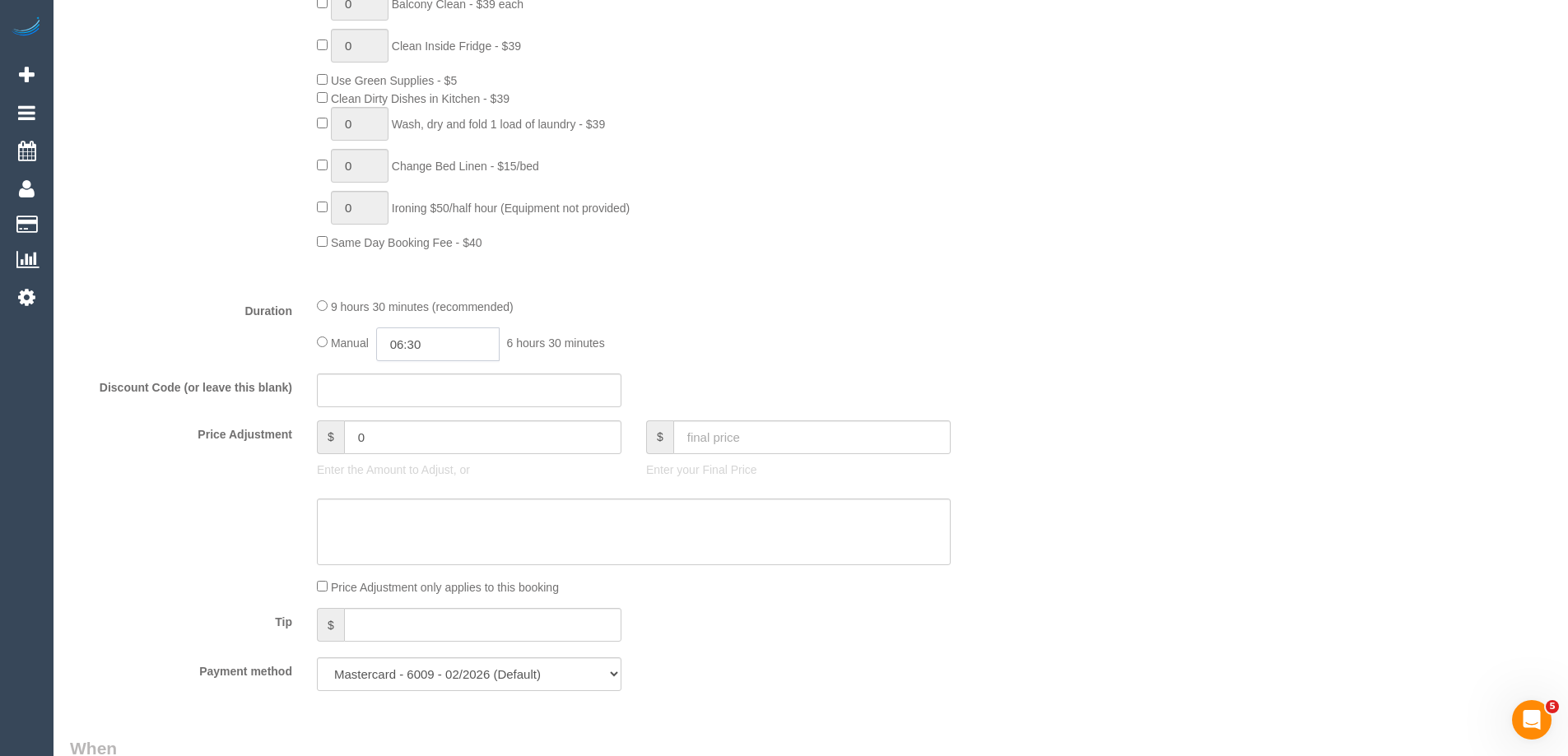
click at [440, 340] on input "06:30" at bounding box center [437, 344] width 124 height 34
click at [419, 410] on li "03:00" at bounding box center [419, 409] width 73 height 21
click at [413, 343] on input "03:00" at bounding box center [437, 344] width 124 height 34
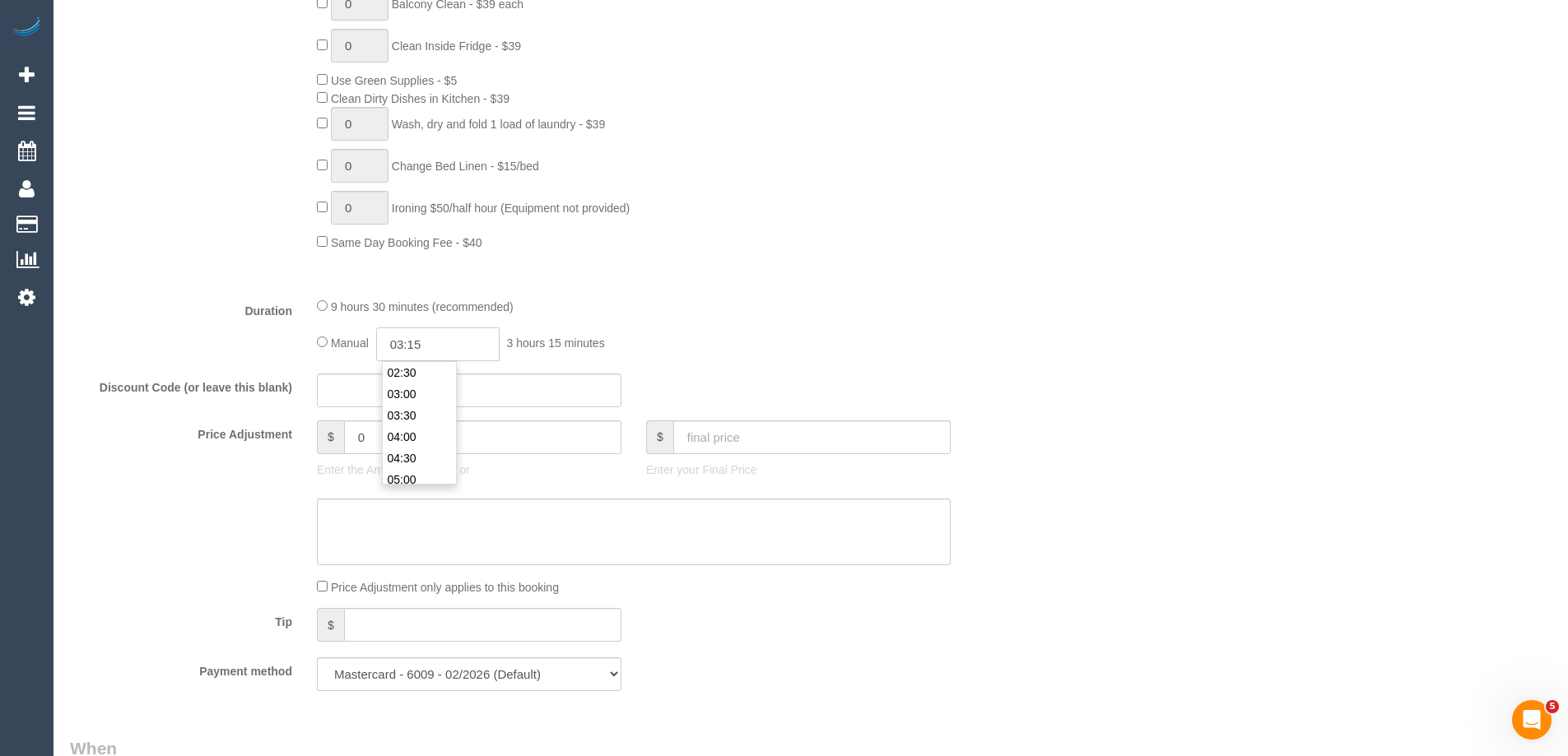
type input "03:15"
click at [692, 307] on div "9 hours 30 minutes (recommended)" at bounding box center [634, 306] width 634 height 19
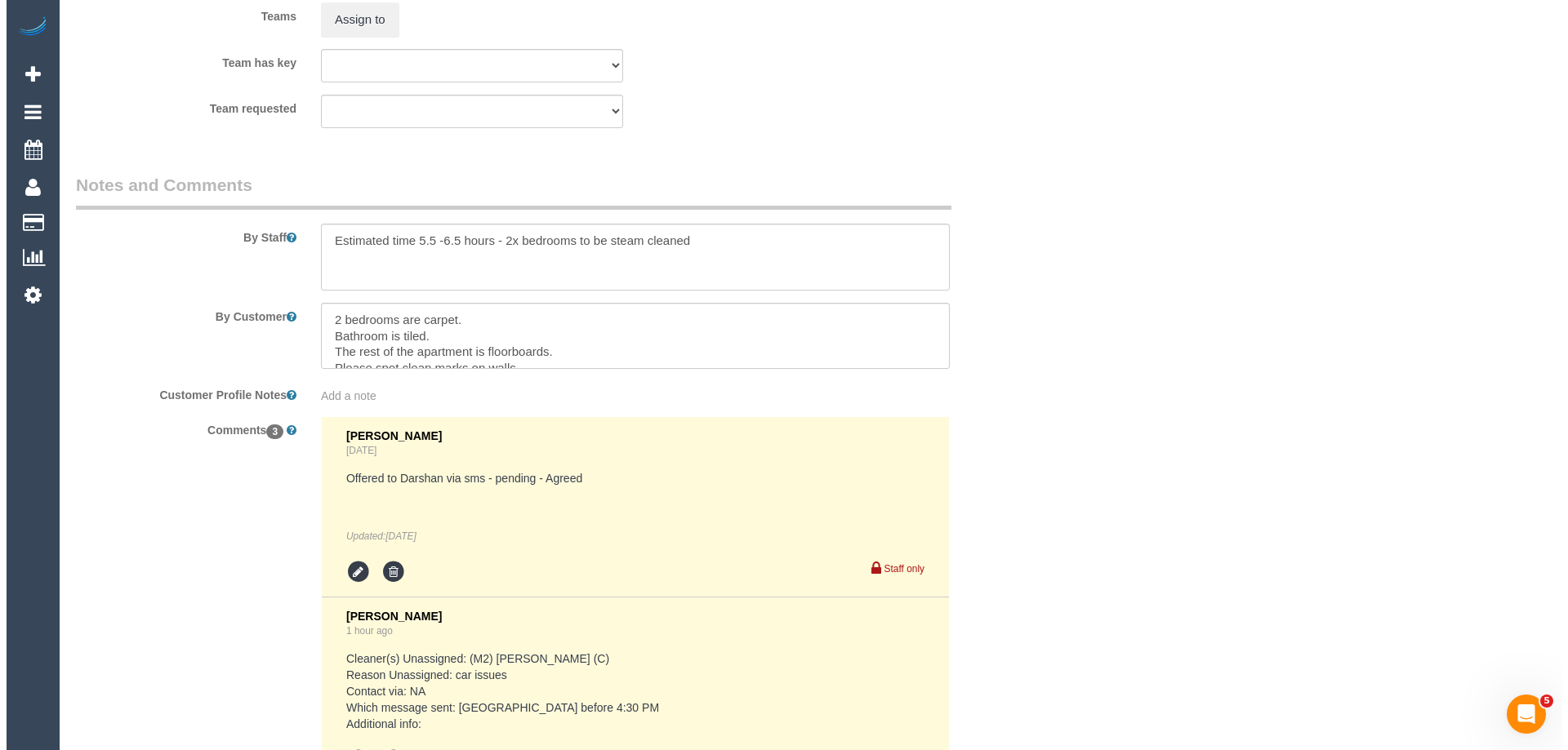
scroll to position [2612, 0]
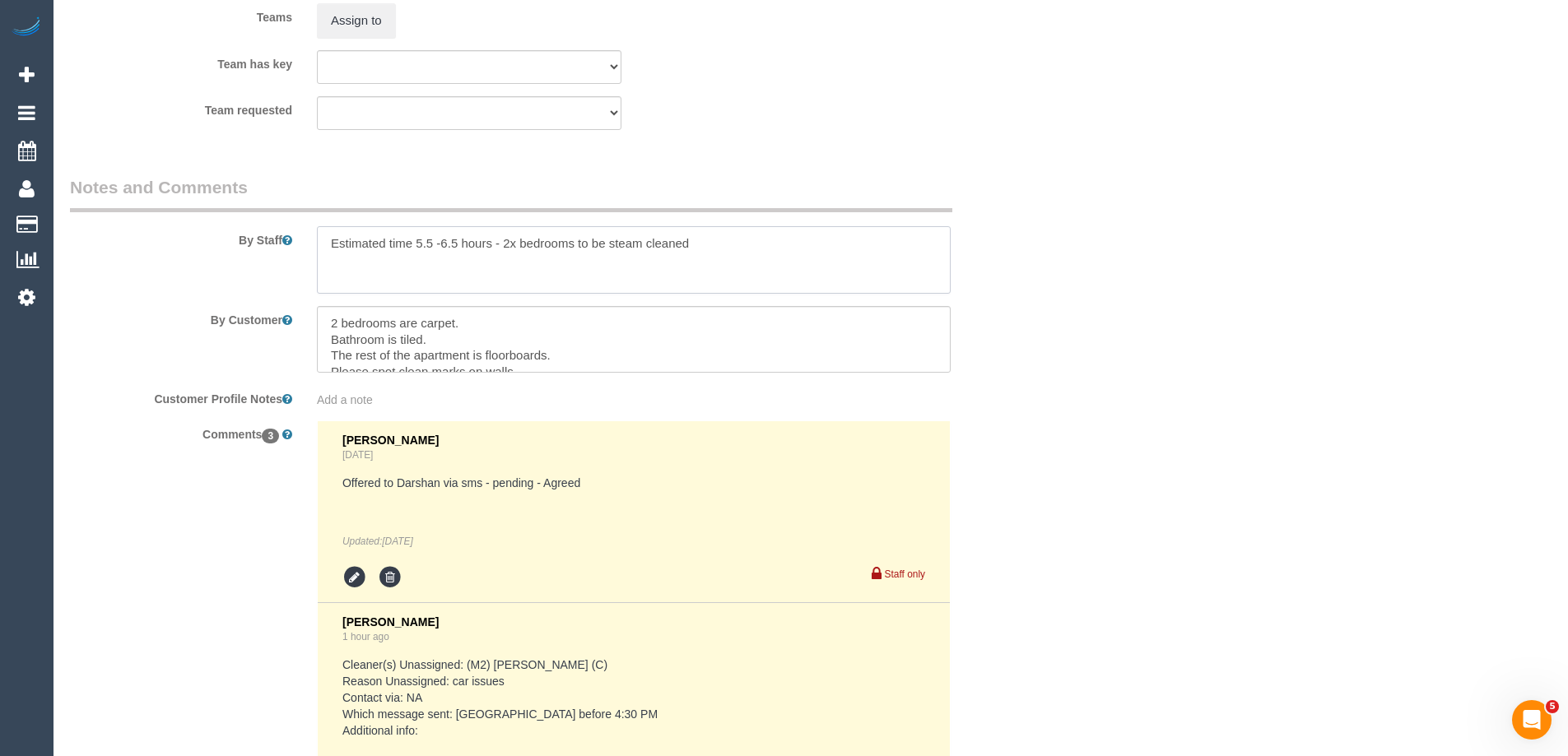
click at [704, 242] on textarea at bounding box center [634, 259] width 634 height 67
drag, startPoint x: 699, startPoint y: 244, endPoint x: 899, endPoint y: 286, distance: 204.4
click at [899, 286] on textarea at bounding box center [634, 259] width 634 height 67
paste textarea "___ Please ensure areas for steam cleaning are cleaned and ready by _(time)_ Pl…"
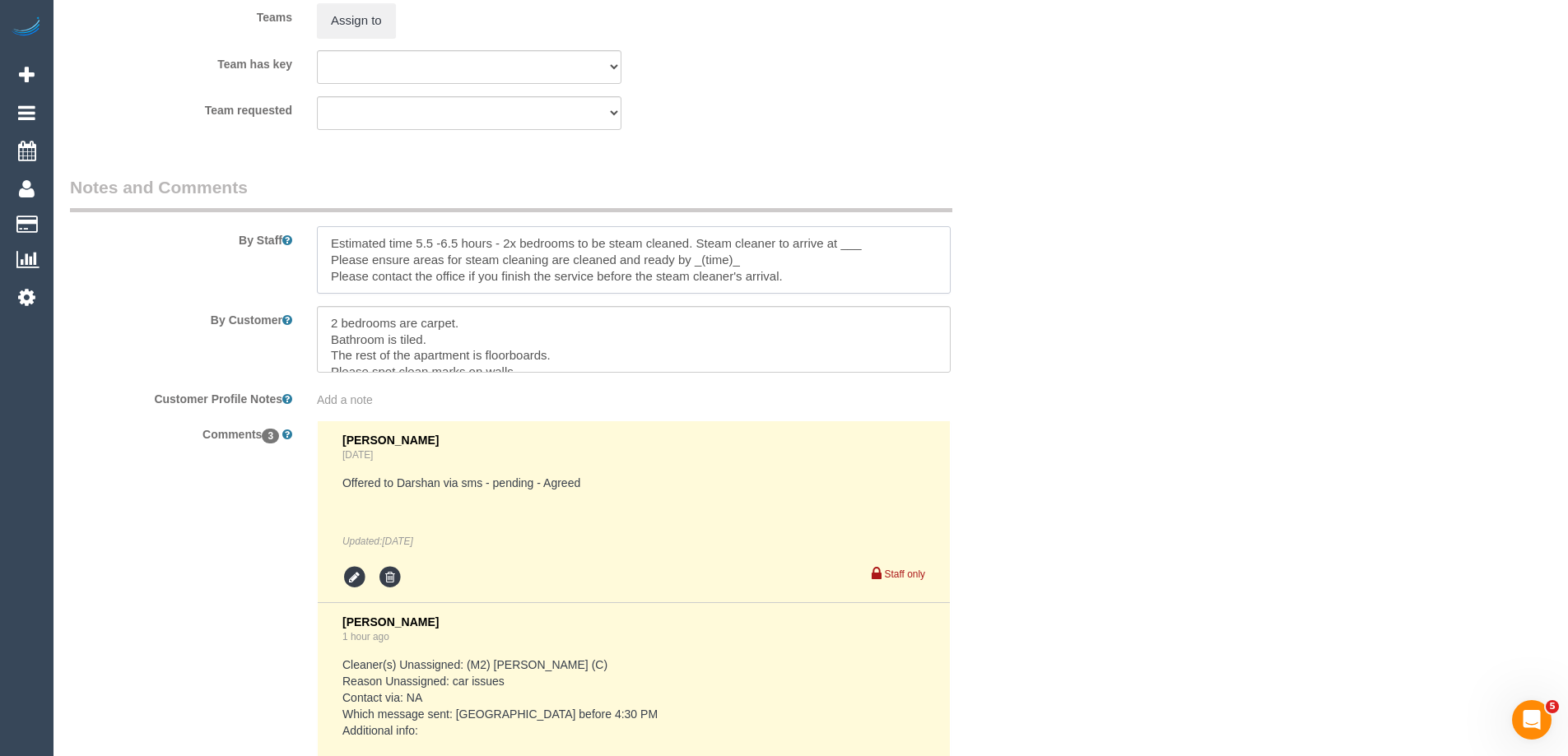
click at [870, 246] on textarea at bounding box center [634, 259] width 634 height 67
type textarea "Estimated time 5.5 -6.5 hours - 2x bedrooms to be steam cleaned. Steam cleaner …"
click at [359, 23] on button "Assign to" at bounding box center [356, 20] width 79 height 34
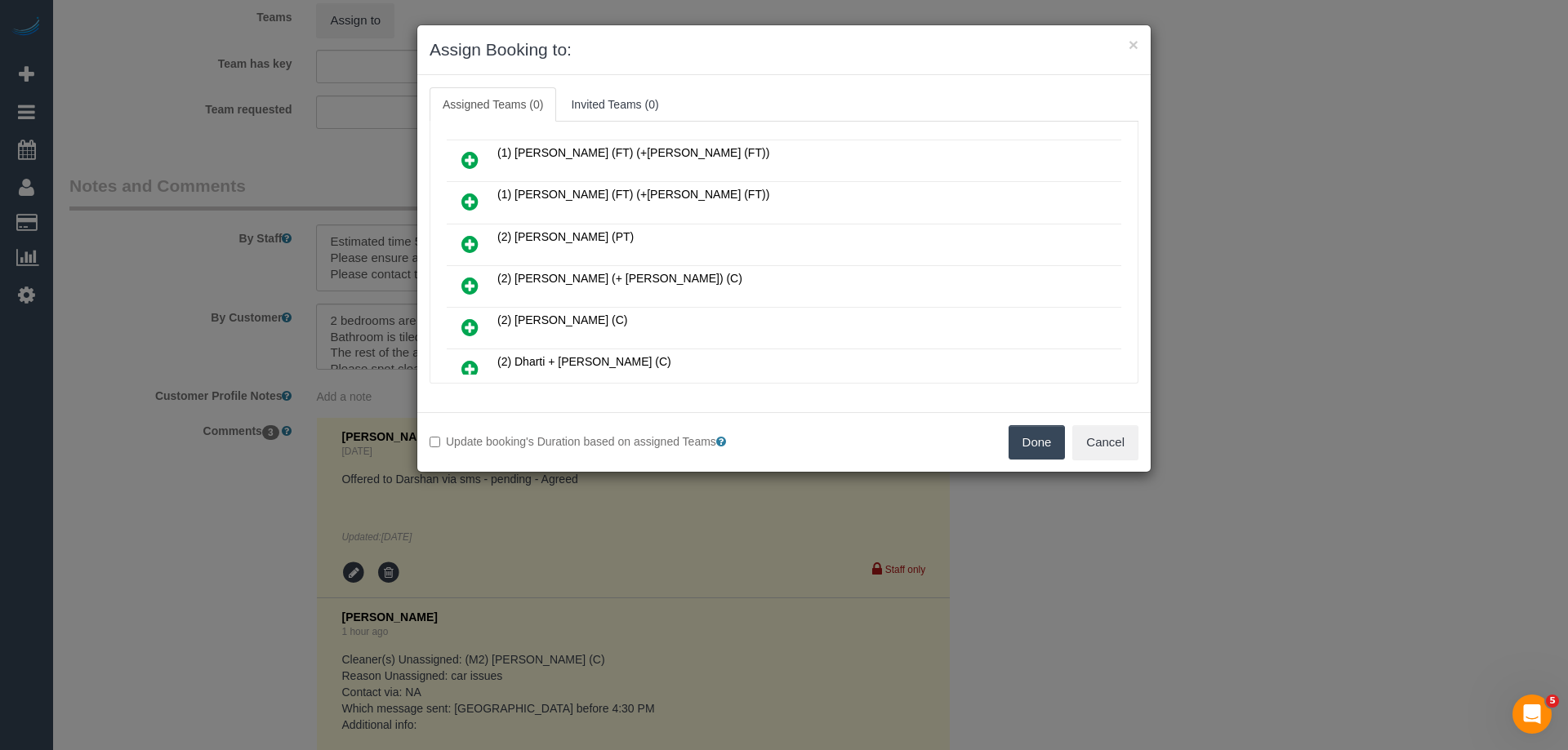
click at [474, 276] on icon at bounding box center [470, 285] width 17 height 19
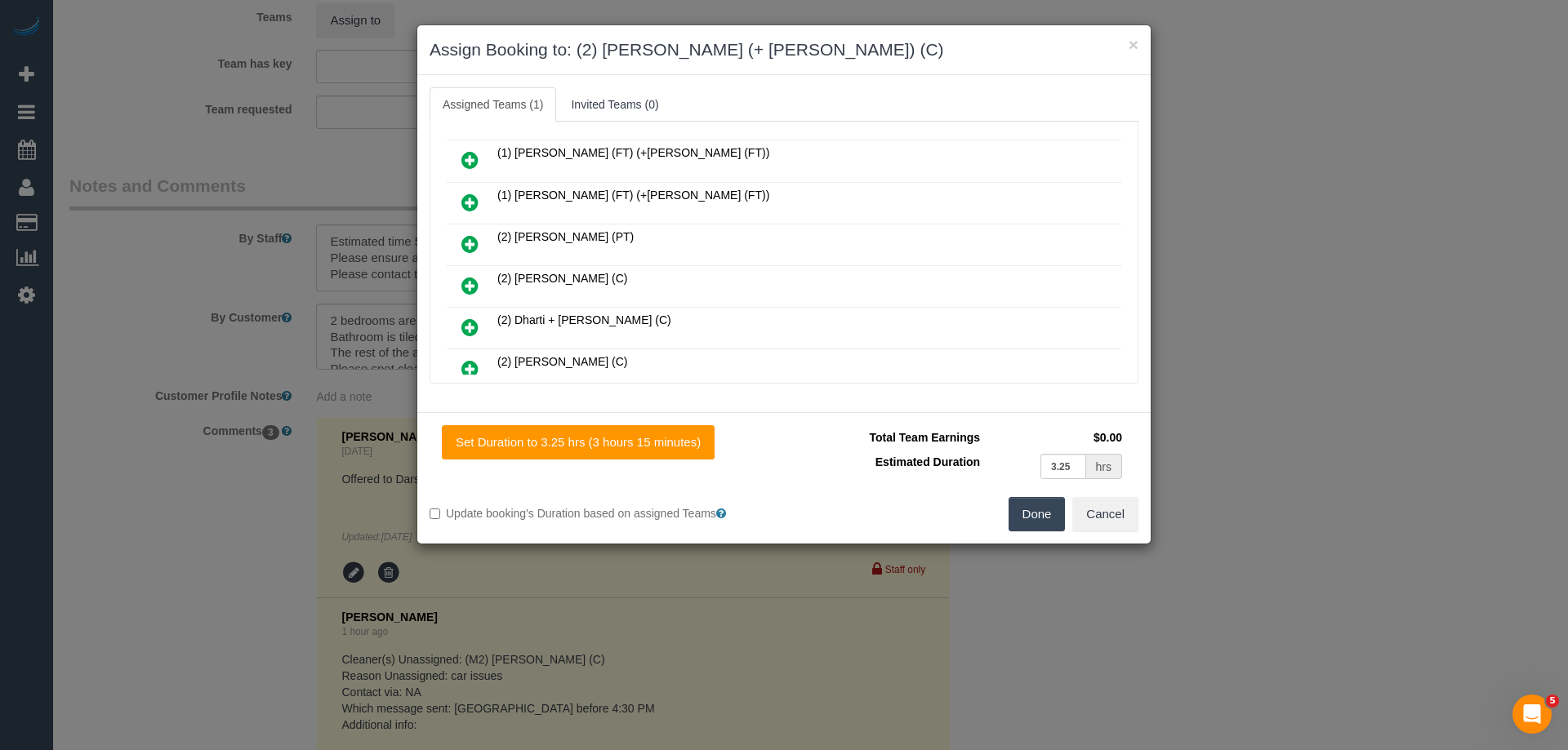
scroll to position [285, 0]
click at [462, 324] on icon at bounding box center [470, 331] width 17 height 19
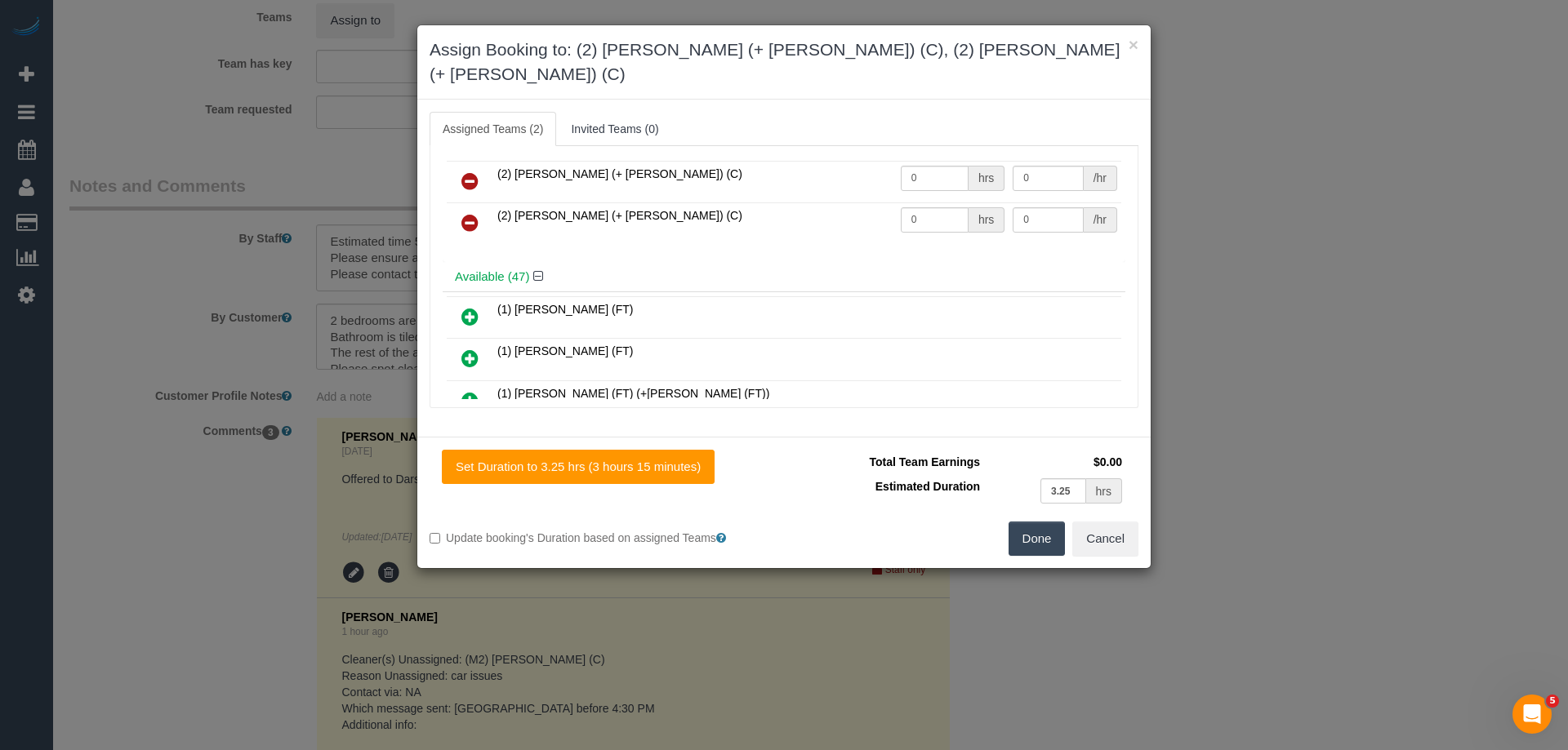
scroll to position [0, 0]
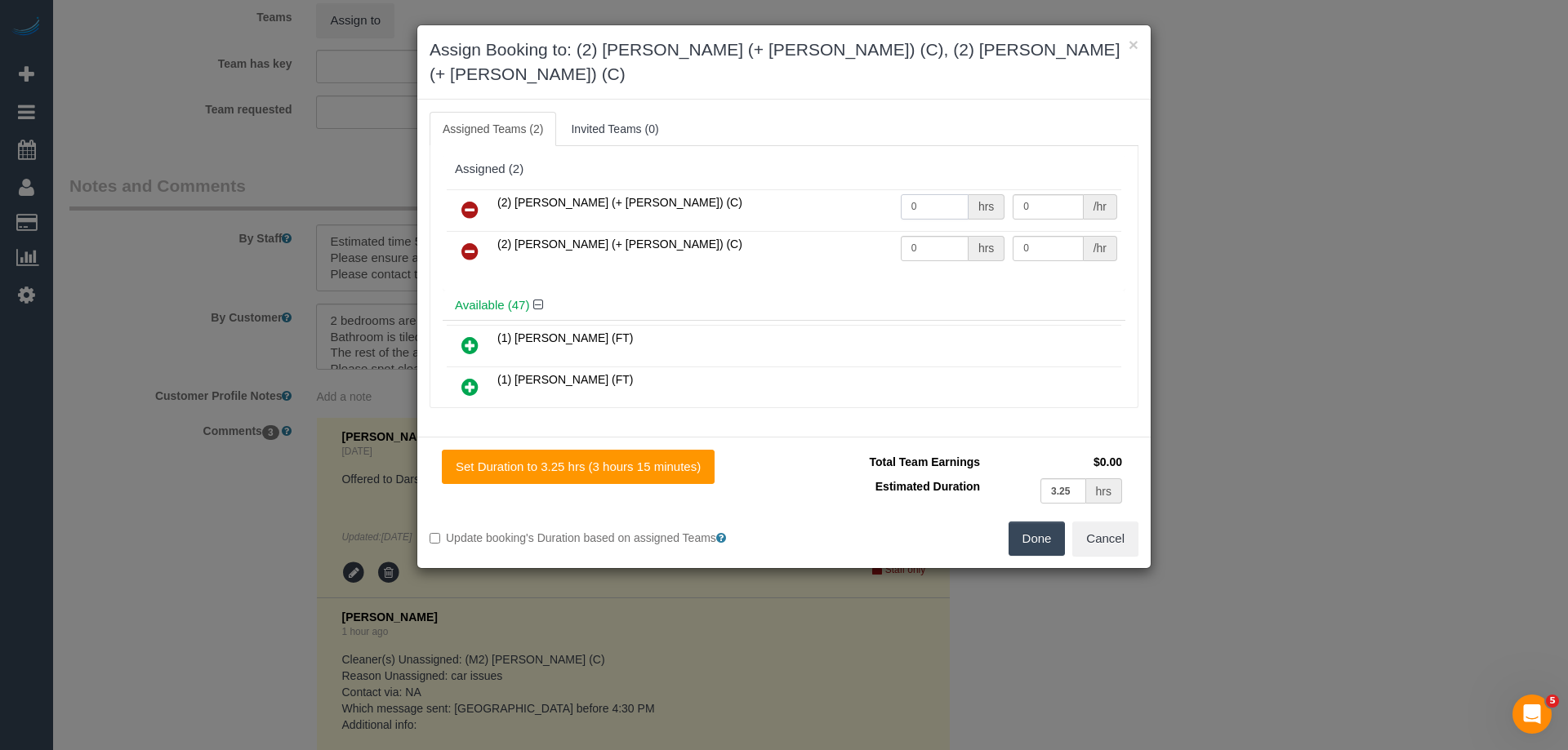
drag, startPoint x: 918, startPoint y: 191, endPoint x: 834, endPoint y: 194, distance: 84.1
click at [849, 194] on tr "(2) Daniela (+ Kevin) (C) 0 hrs 0 /hr" at bounding box center [783, 210] width 675 height 42
type input "1"
drag, startPoint x: 931, startPoint y: 219, endPoint x: 783, endPoint y: 211, distance: 148.2
click at [831, 231] on tr "(2) Kevin (+ Daniela) (C) 0 hrs 0 /hr" at bounding box center [783, 252] width 675 height 42
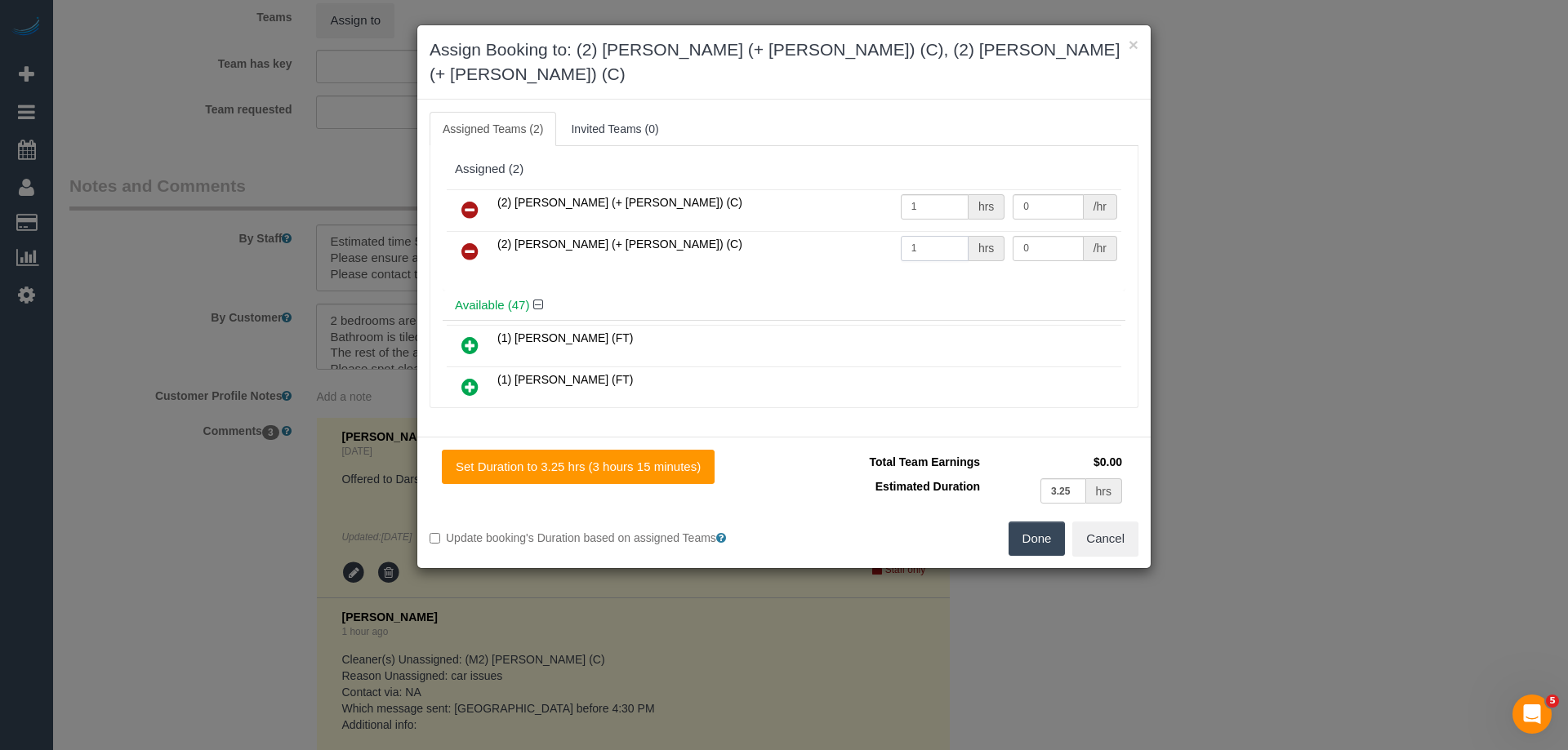
type input "1"
drag, startPoint x: 1040, startPoint y: 181, endPoint x: 917, endPoint y: 169, distance: 123.6
click at [919, 190] on tr "(2) Daniela (+ Kevin) (C) 1 hrs 0 /hr" at bounding box center [783, 210] width 675 height 42
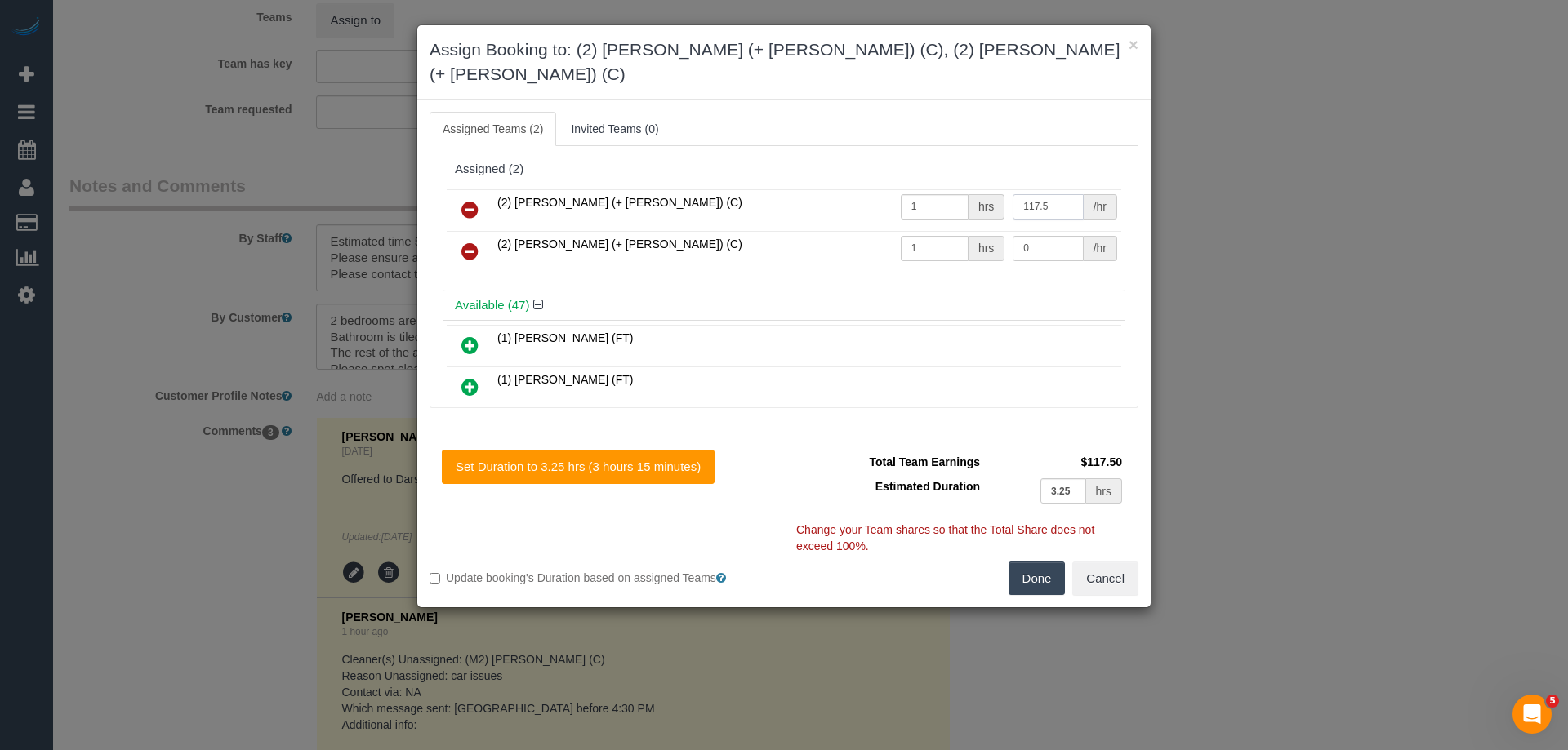
type input "117.5"
drag, startPoint x: 1025, startPoint y: 218, endPoint x: 926, endPoint y: 212, distance: 99.2
click at [927, 231] on tr "(2) Kevin (+ Daniela) (C) 1 hrs 0 /hr" at bounding box center [783, 252] width 675 height 42
type input "117.5"
click at [1037, 561] on button "Done" at bounding box center [1037, 578] width 57 height 34
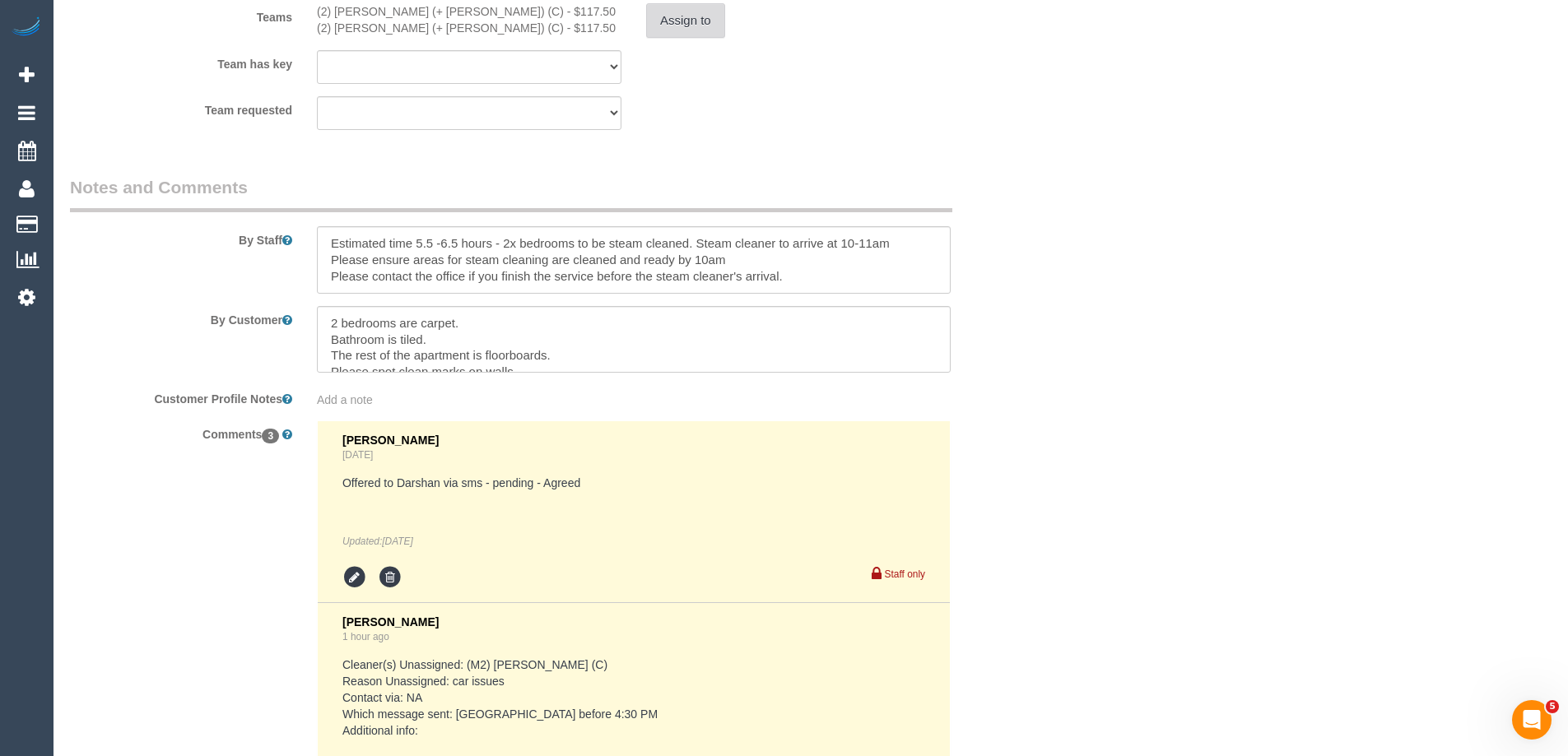
click at [684, 20] on button "Assign to" at bounding box center [685, 20] width 79 height 34
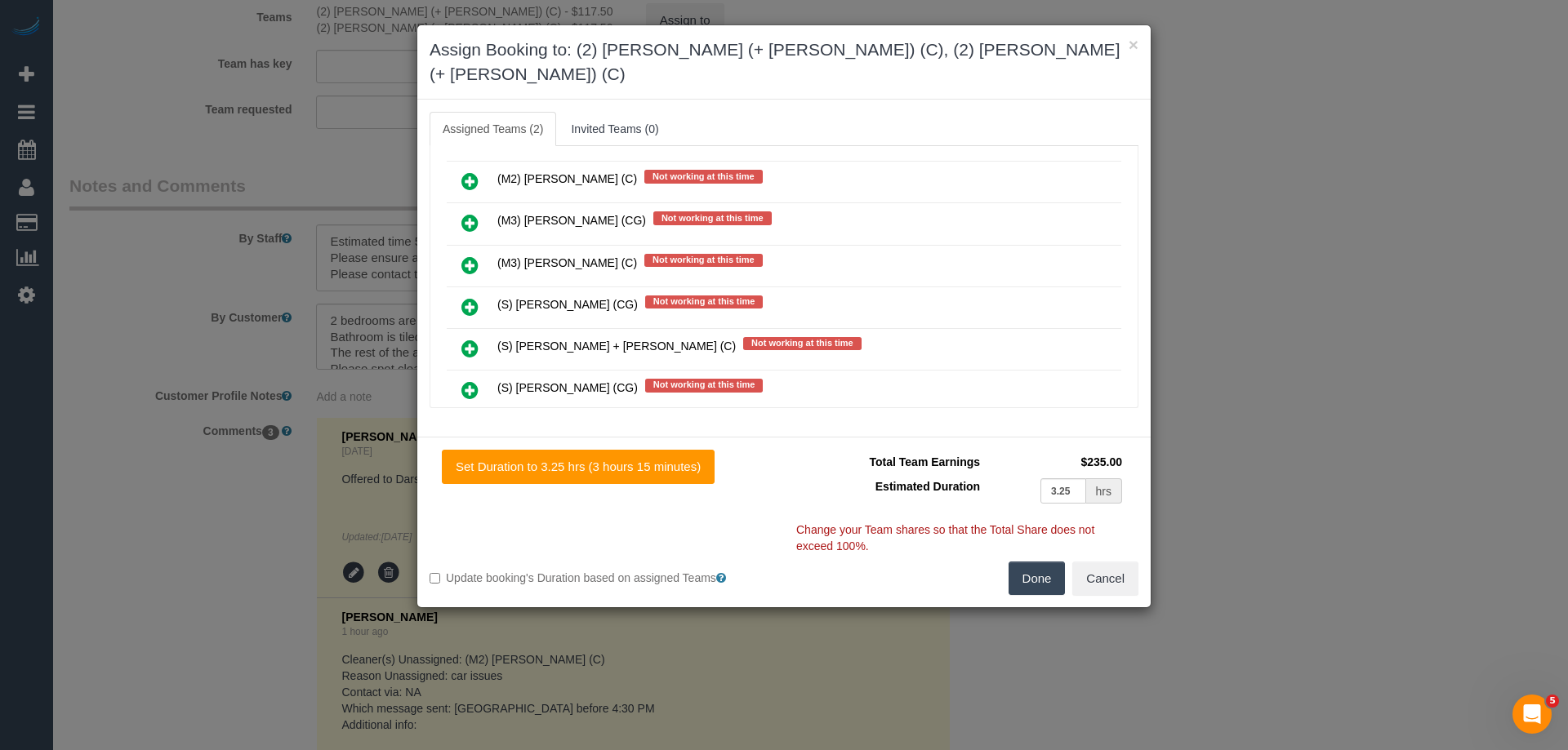
scroll to position [10041, 0]
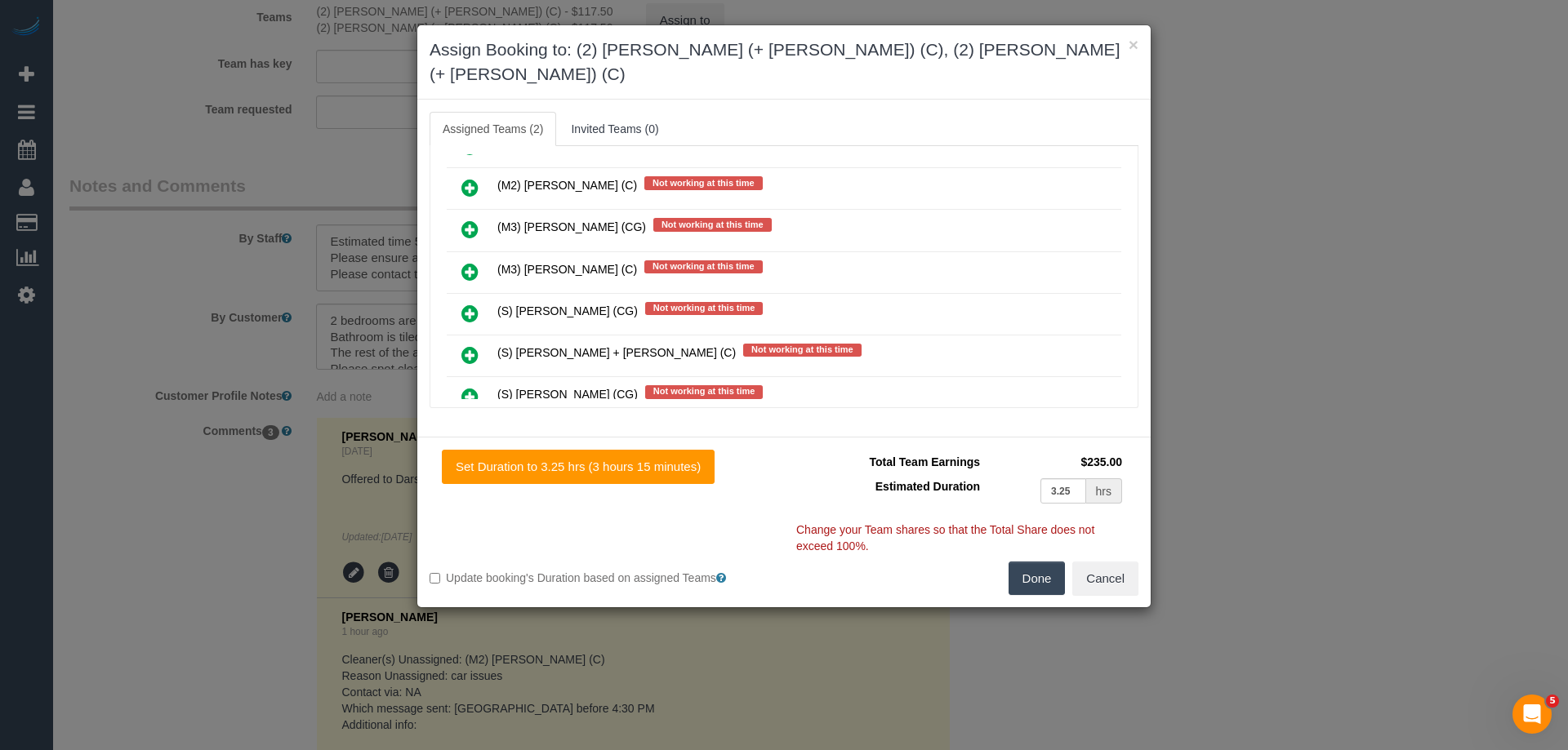
click at [479, 214] on link at bounding box center [470, 230] width 39 height 33
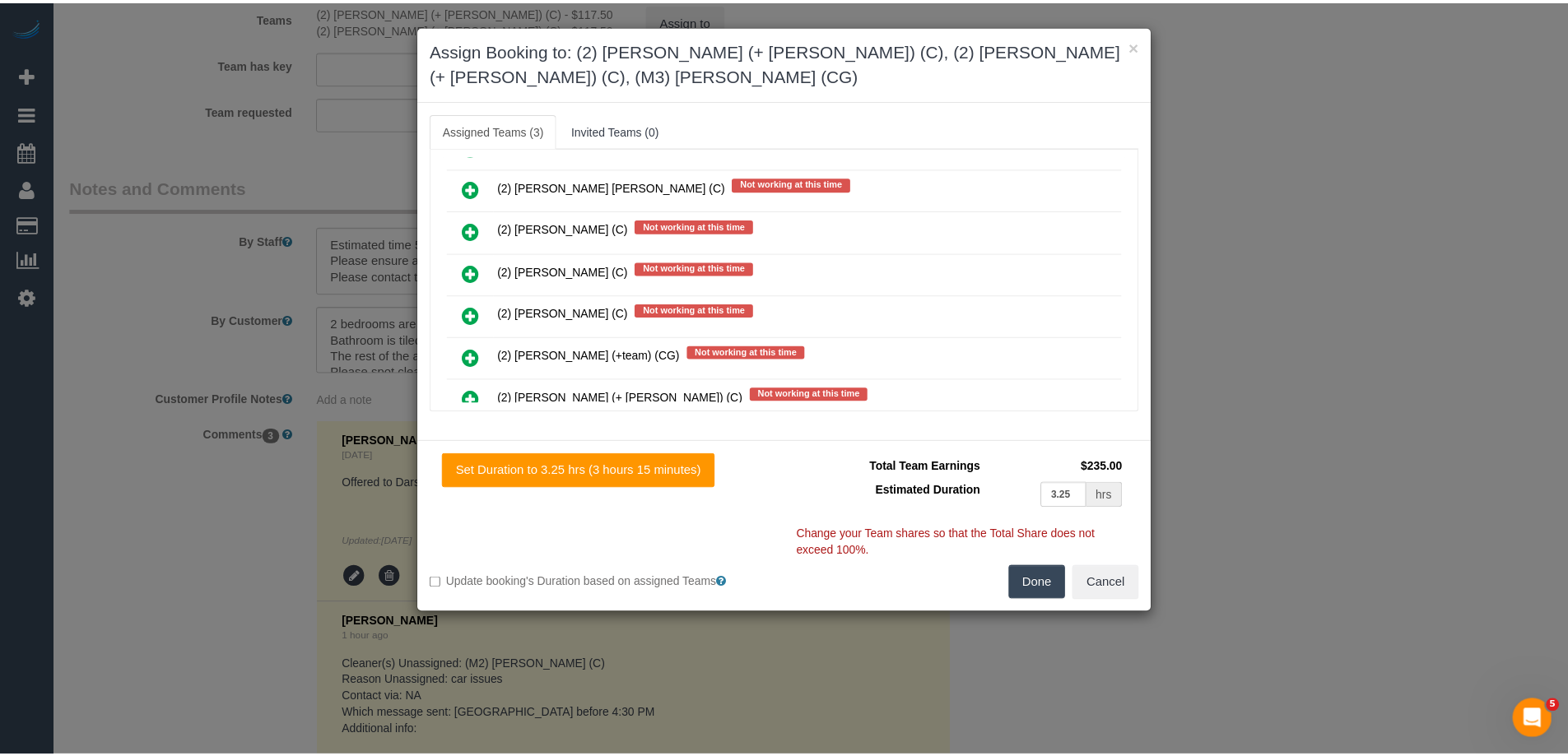
scroll to position [0, 0]
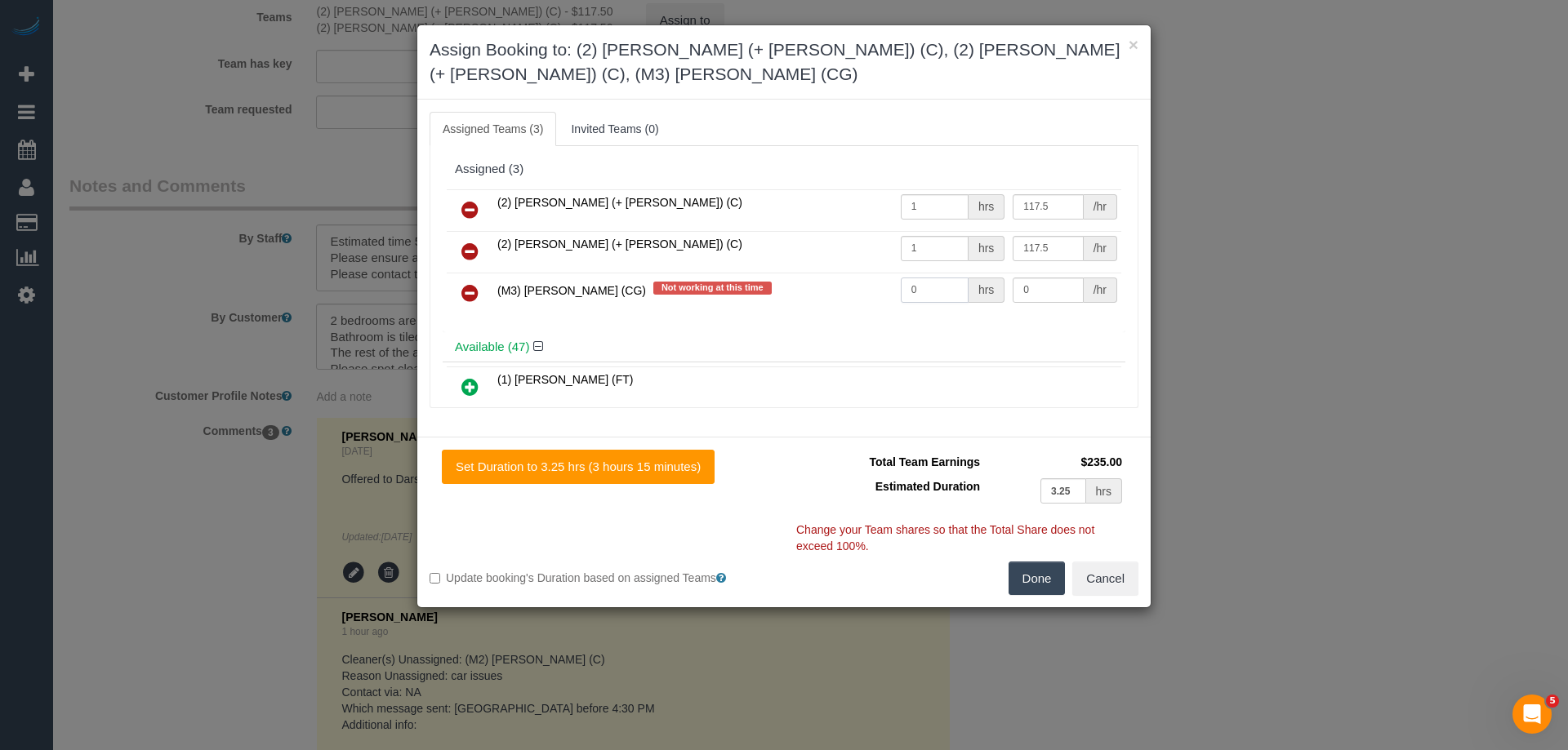
drag, startPoint x: 812, startPoint y: 262, endPoint x: 941, endPoint y: 275, distance: 129.7
click at [799, 273] on tr "(M3) Adnan (CG) Not working at this time 0 hrs 0 /hr" at bounding box center [783, 293] width 675 height 42
type input "1"
drag, startPoint x: 975, startPoint y: 258, endPoint x: 914, endPoint y: 248, distance: 61.8
click at [916, 273] on tr "(M3) Adnan (CG) Not working at this time 1 hrs 0 /hr" at bounding box center [783, 293] width 675 height 42
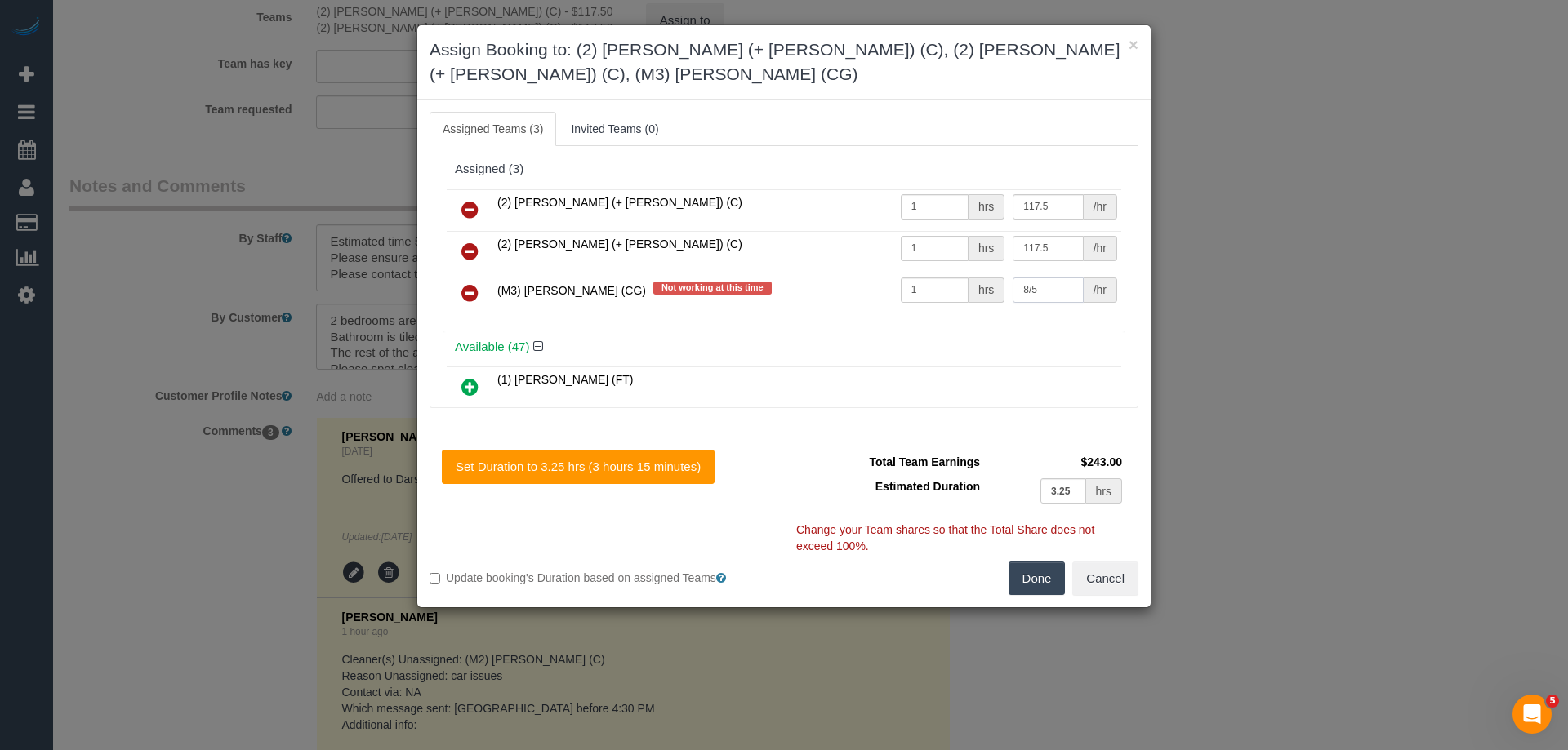
drag, startPoint x: 1034, startPoint y: 264, endPoint x: 873, endPoint y: 263, distance: 161.0
click at [874, 273] on tr "(M3) Adnan (CG) Not working at this time 1 hrs 8/5 /hr" at bounding box center [783, 293] width 675 height 42
type input "85"
click at [1023, 561] on button "Done" at bounding box center [1037, 578] width 57 height 34
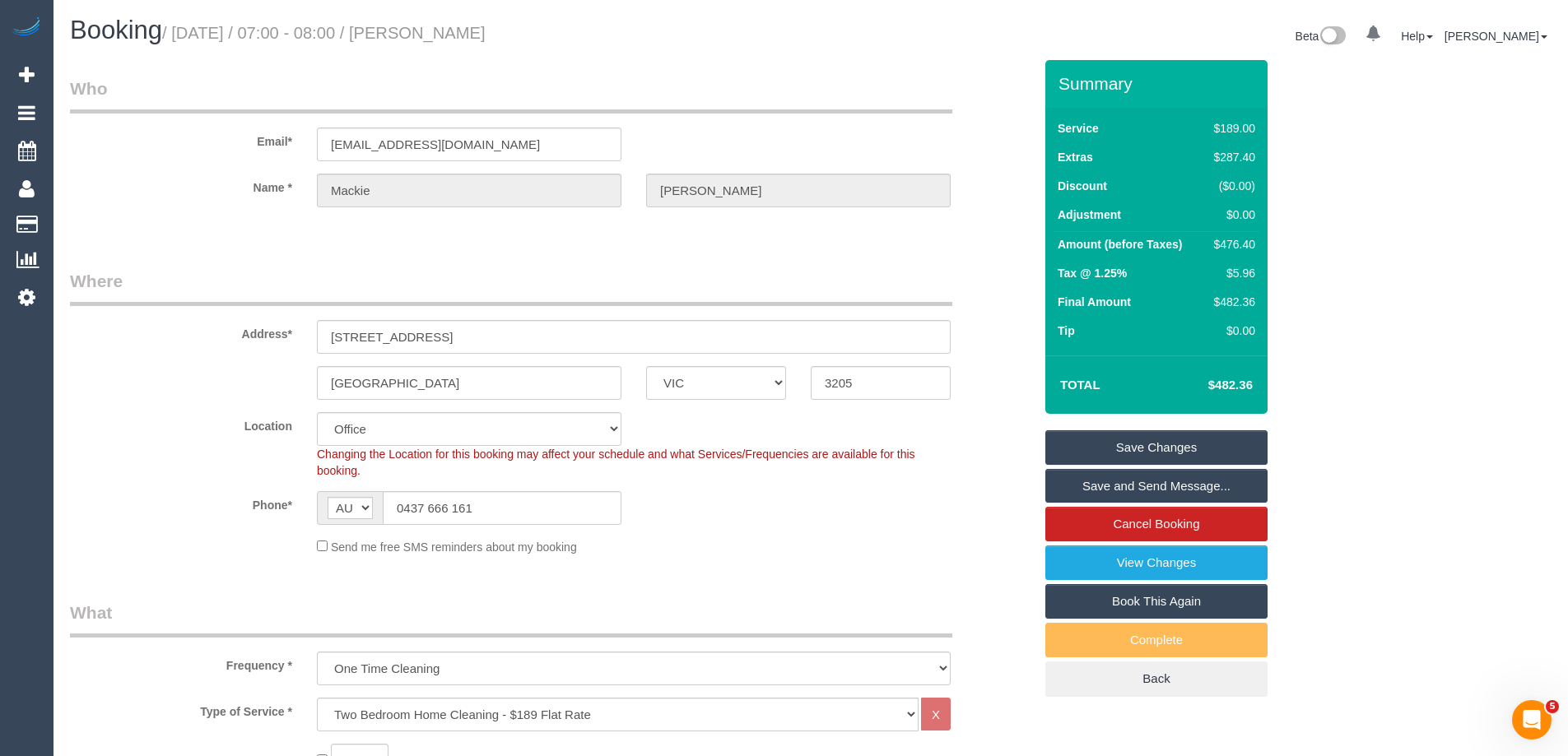
drag, startPoint x: 571, startPoint y: 30, endPoint x: 430, endPoint y: 32, distance: 141.0
click at [430, 32] on h1 "Booking / October 01, 2025 / 07:00 - 08:00 / Mackie Simmons" at bounding box center [434, 30] width 729 height 28
copy small "Mackie Simmons"
click at [1069, 443] on link "Save Changes" at bounding box center [1156, 447] width 222 height 34
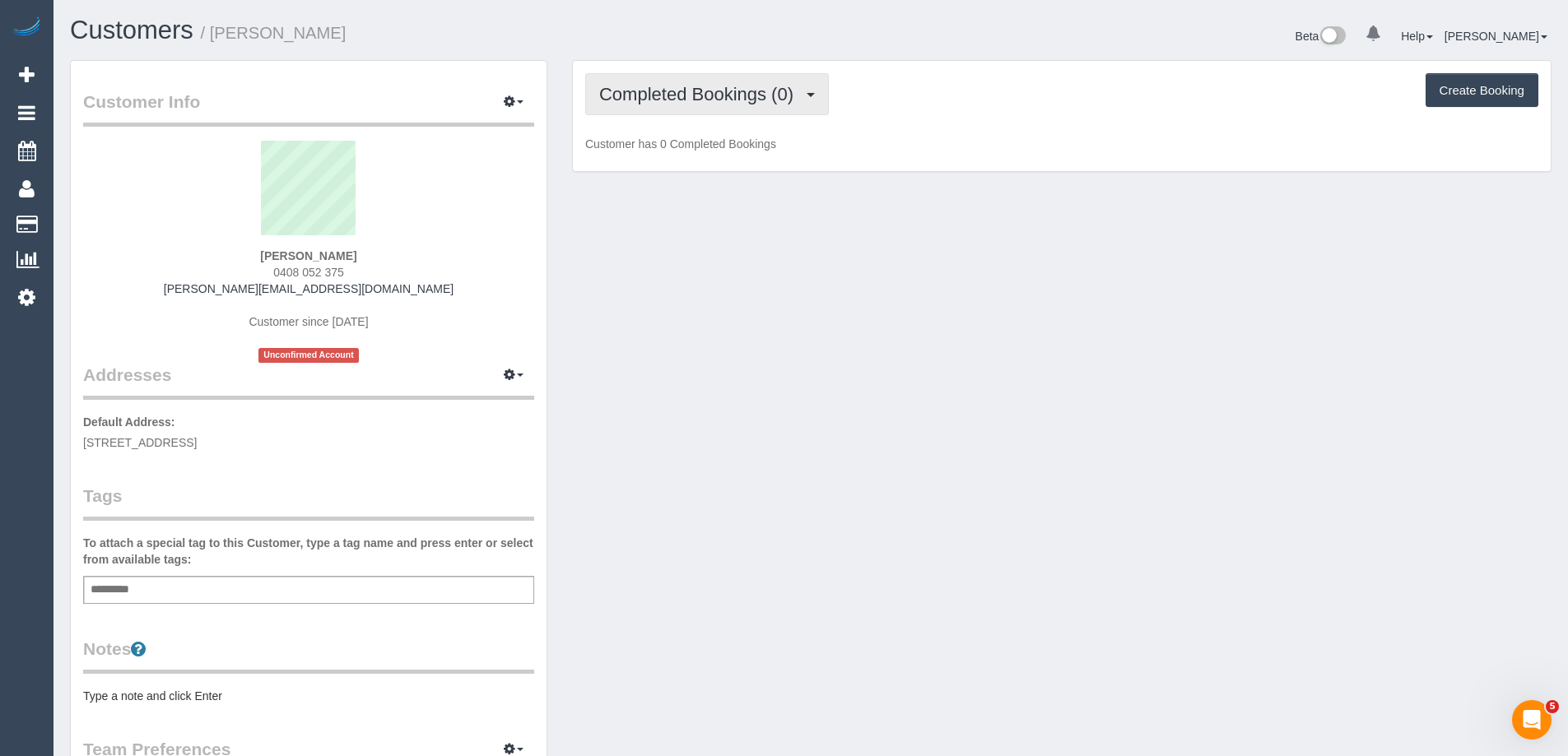
click at [661, 87] on span "Completed Bookings (0)" at bounding box center [701, 94] width 203 height 20
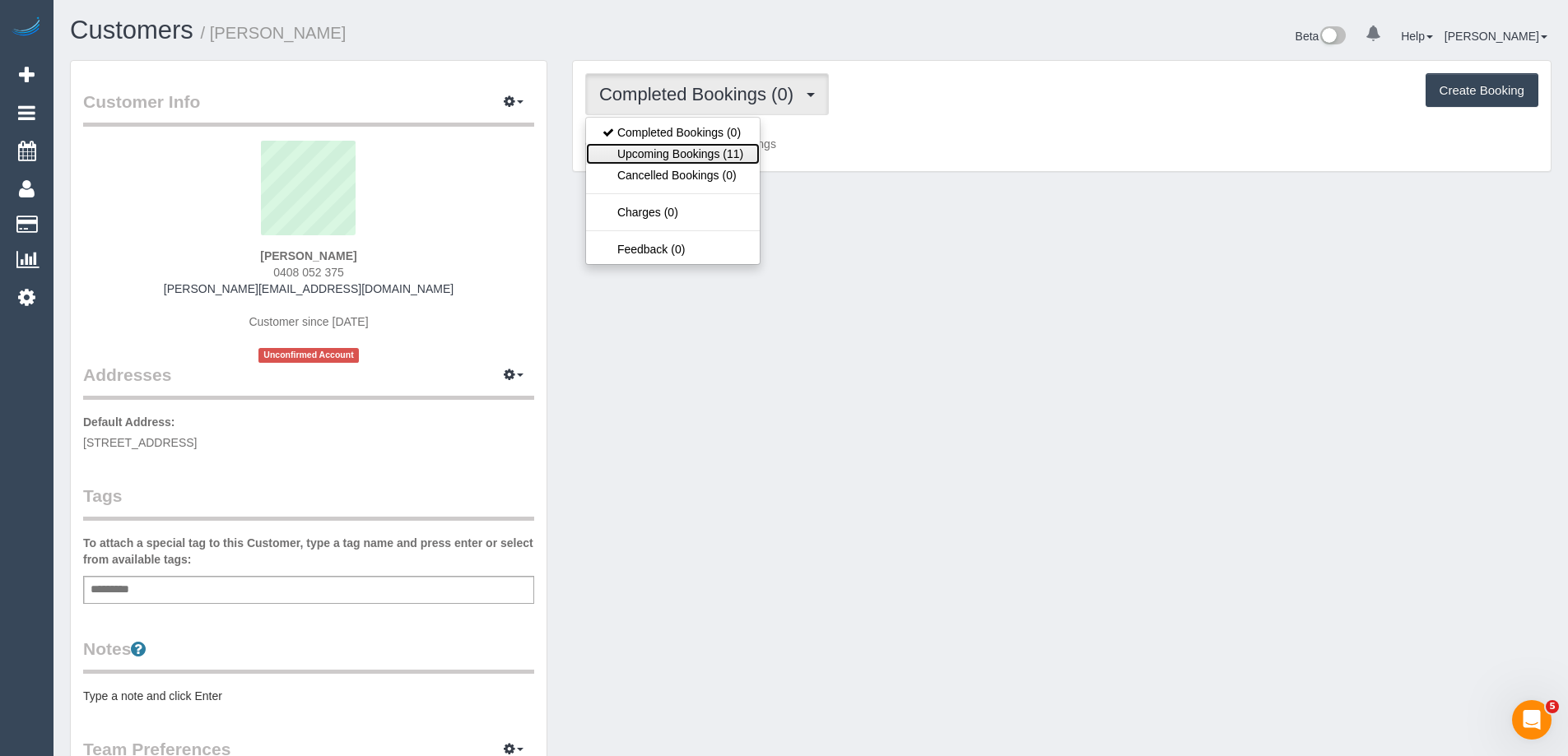
click at [694, 152] on link "Upcoming Bookings (11)" at bounding box center [673, 154] width 174 height 21
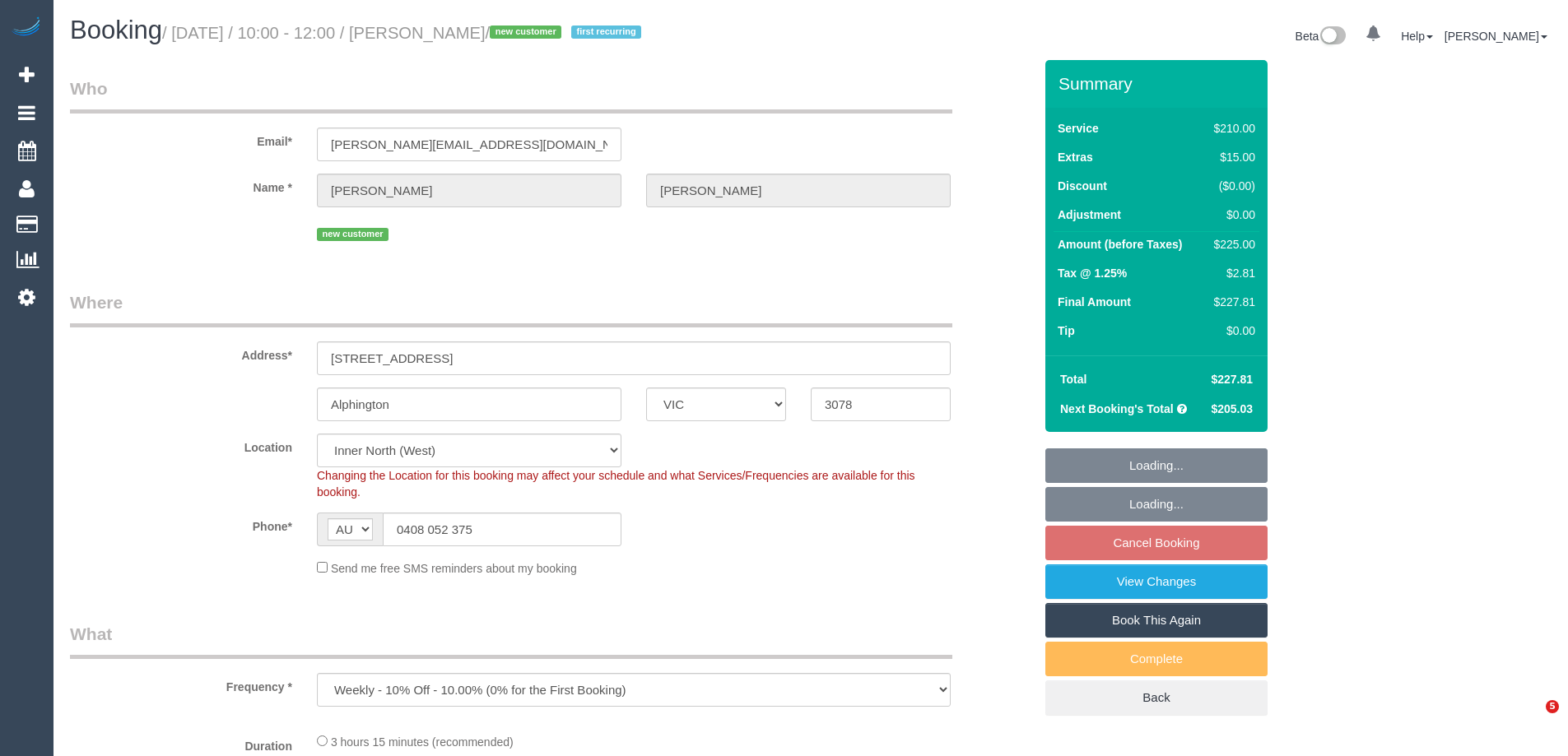
select select "VIC"
select select "180"
select select "number:27"
select select "number:14"
select select "number:19"
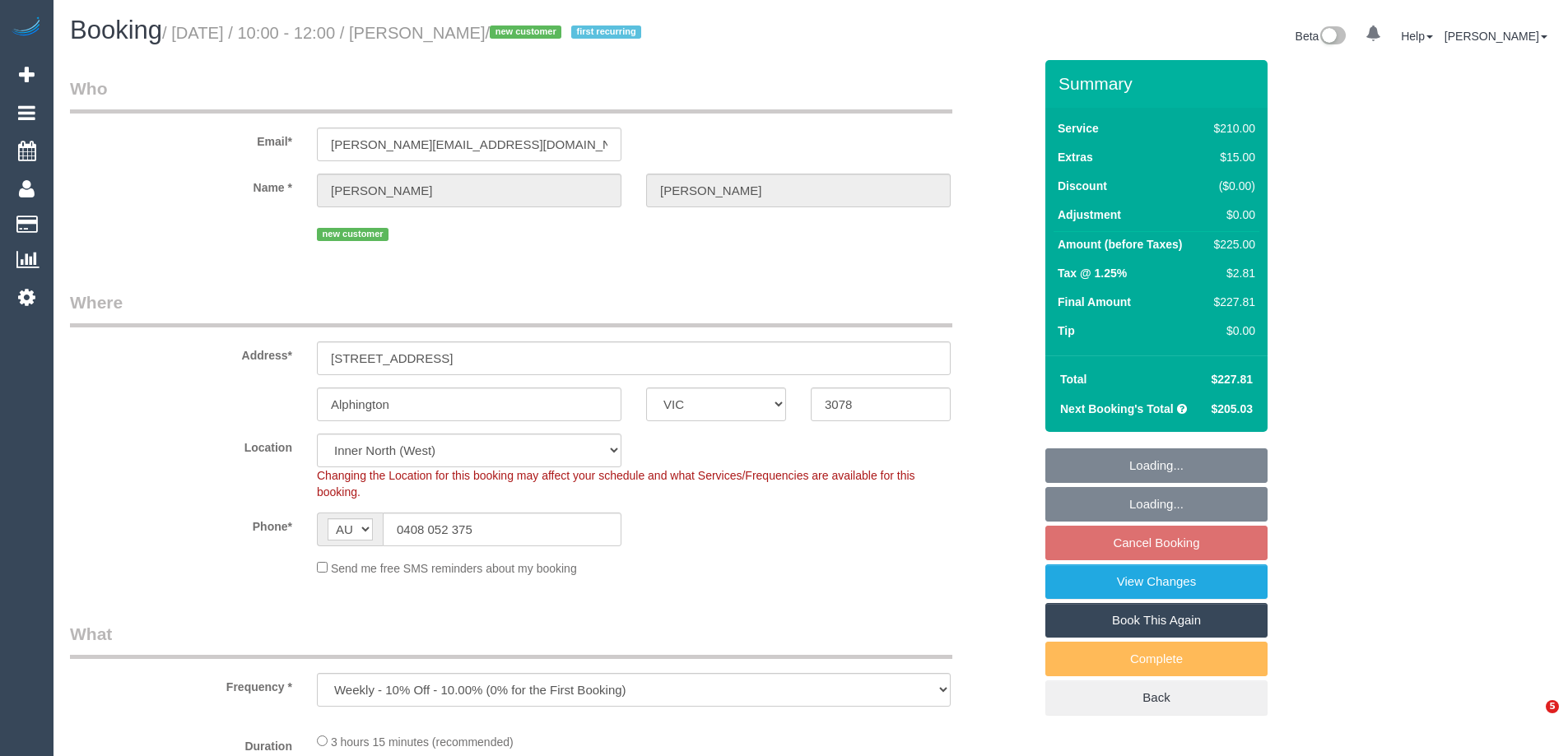
select select "number:22"
select select "number:35"
select select "number:11"
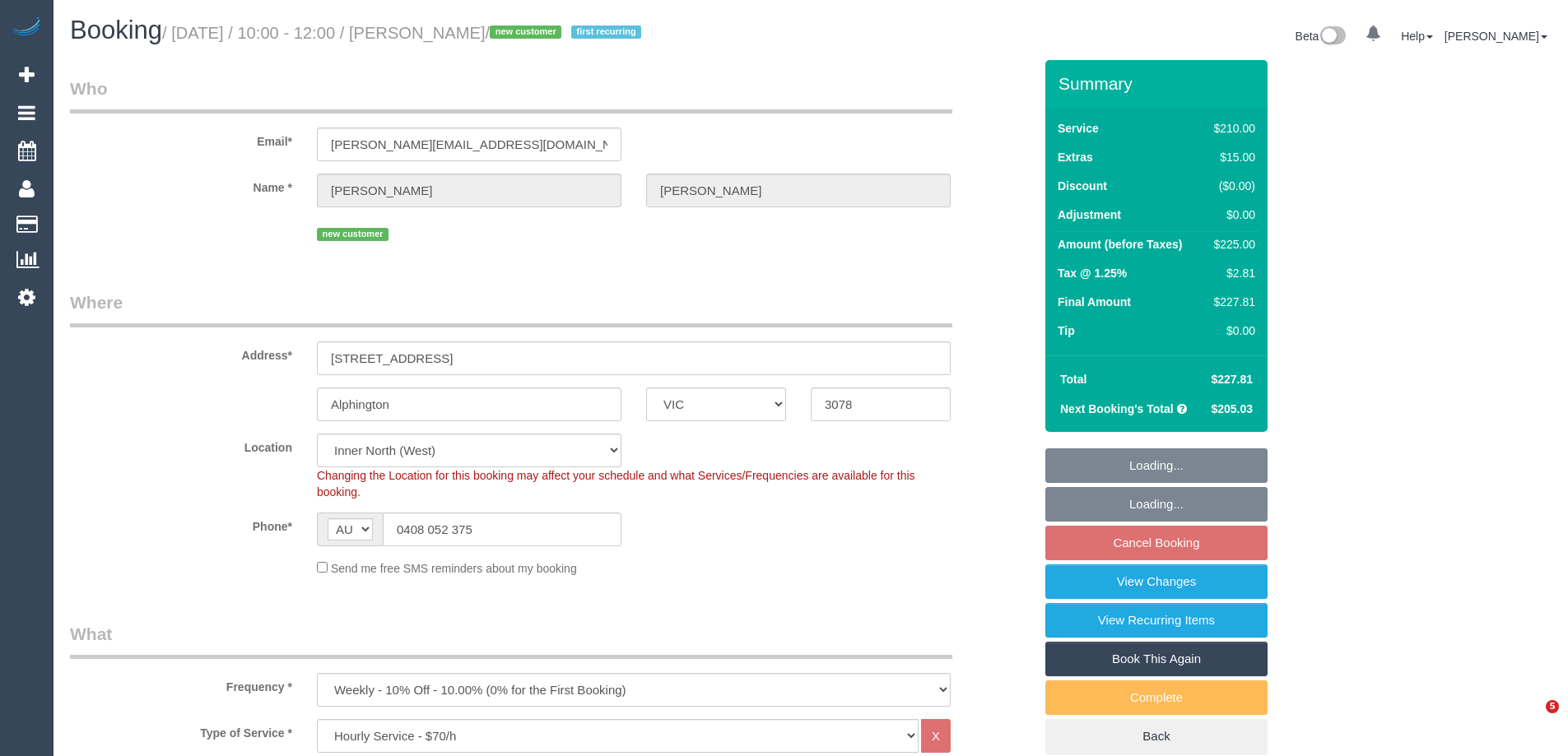
select select "object:1773"
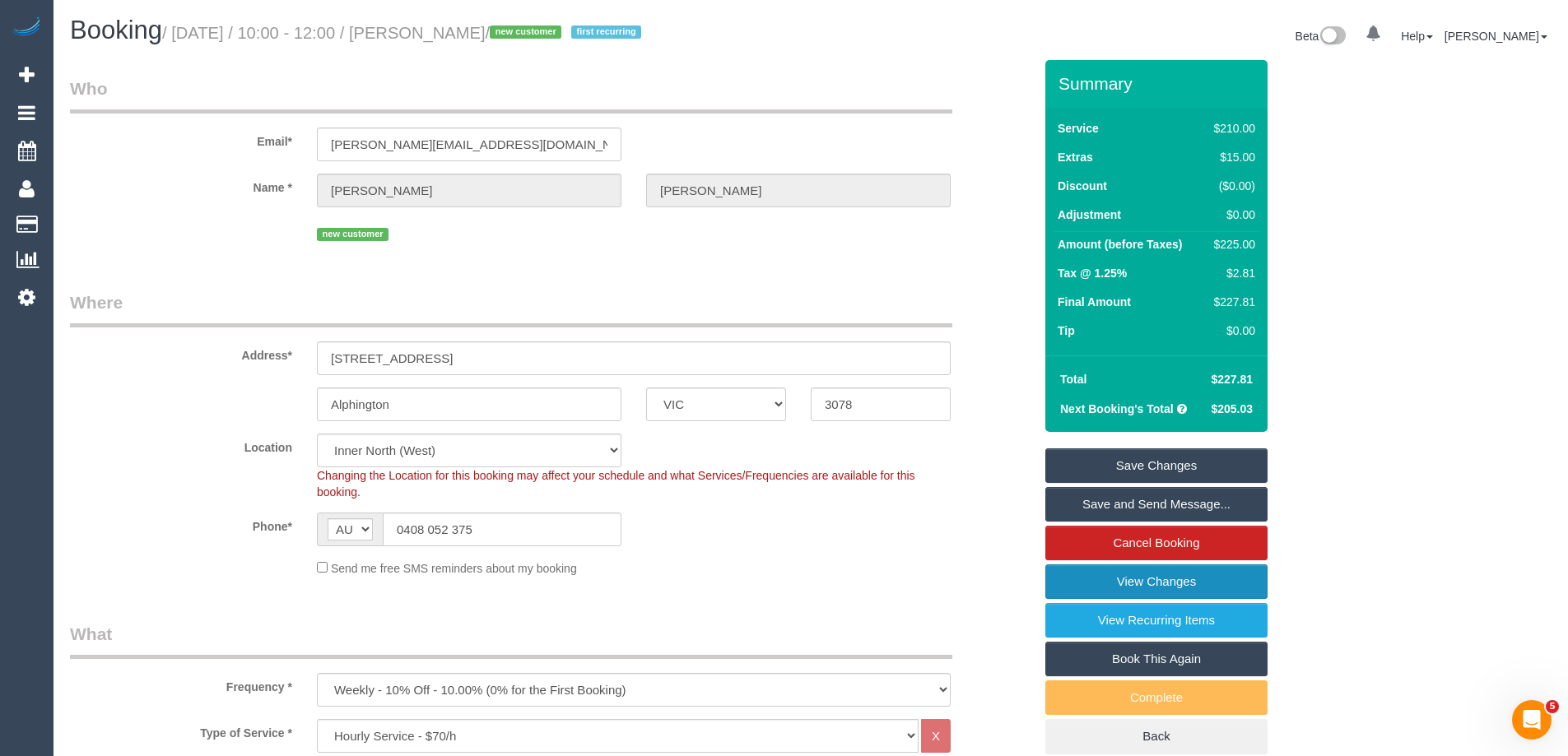
click at [1086, 582] on link "View Changes" at bounding box center [1156, 581] width 222 height 34
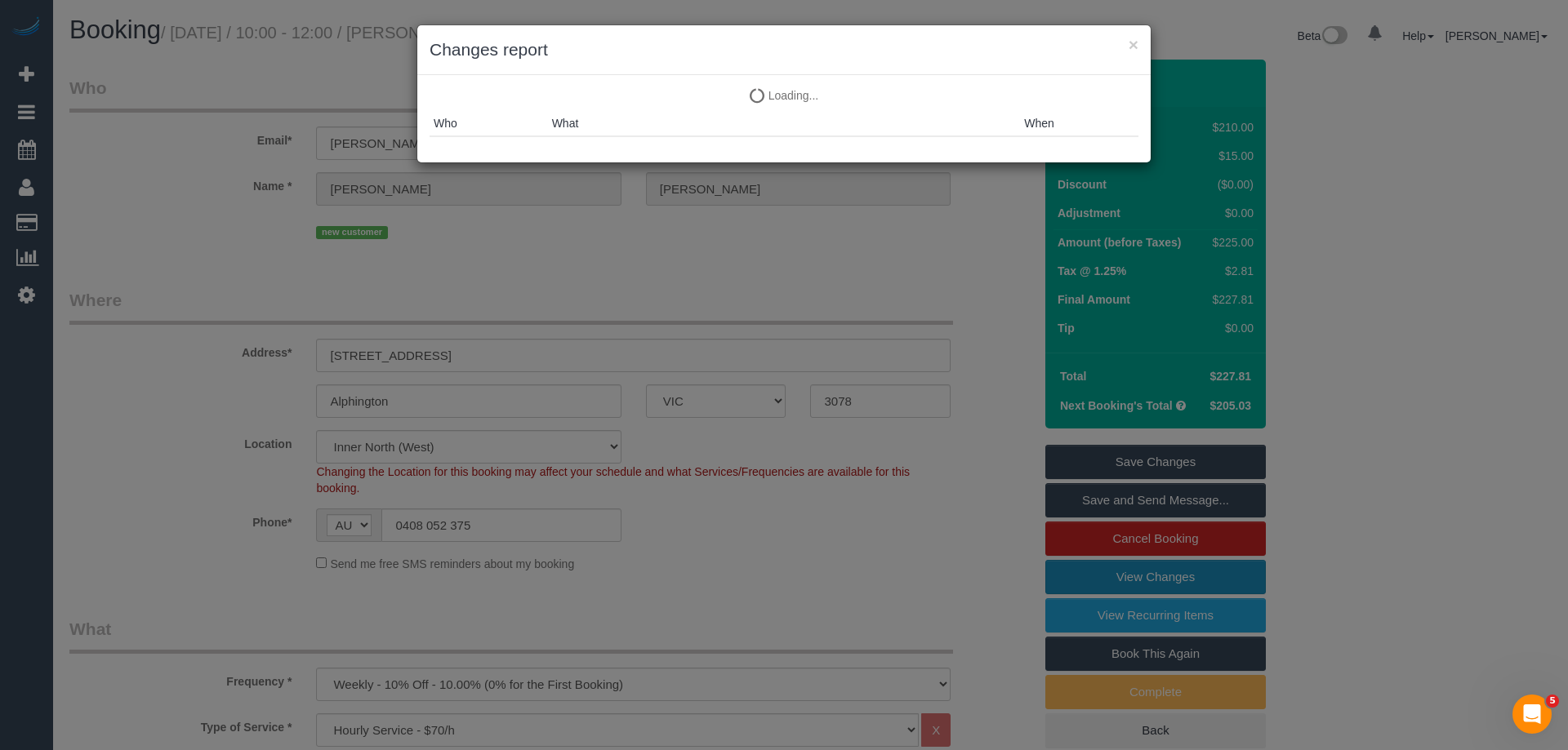
click at [1077, 578] on div "× Changes report Loading... Loading... Who What When" at bounding box center [784, 375] width 1568 height 750
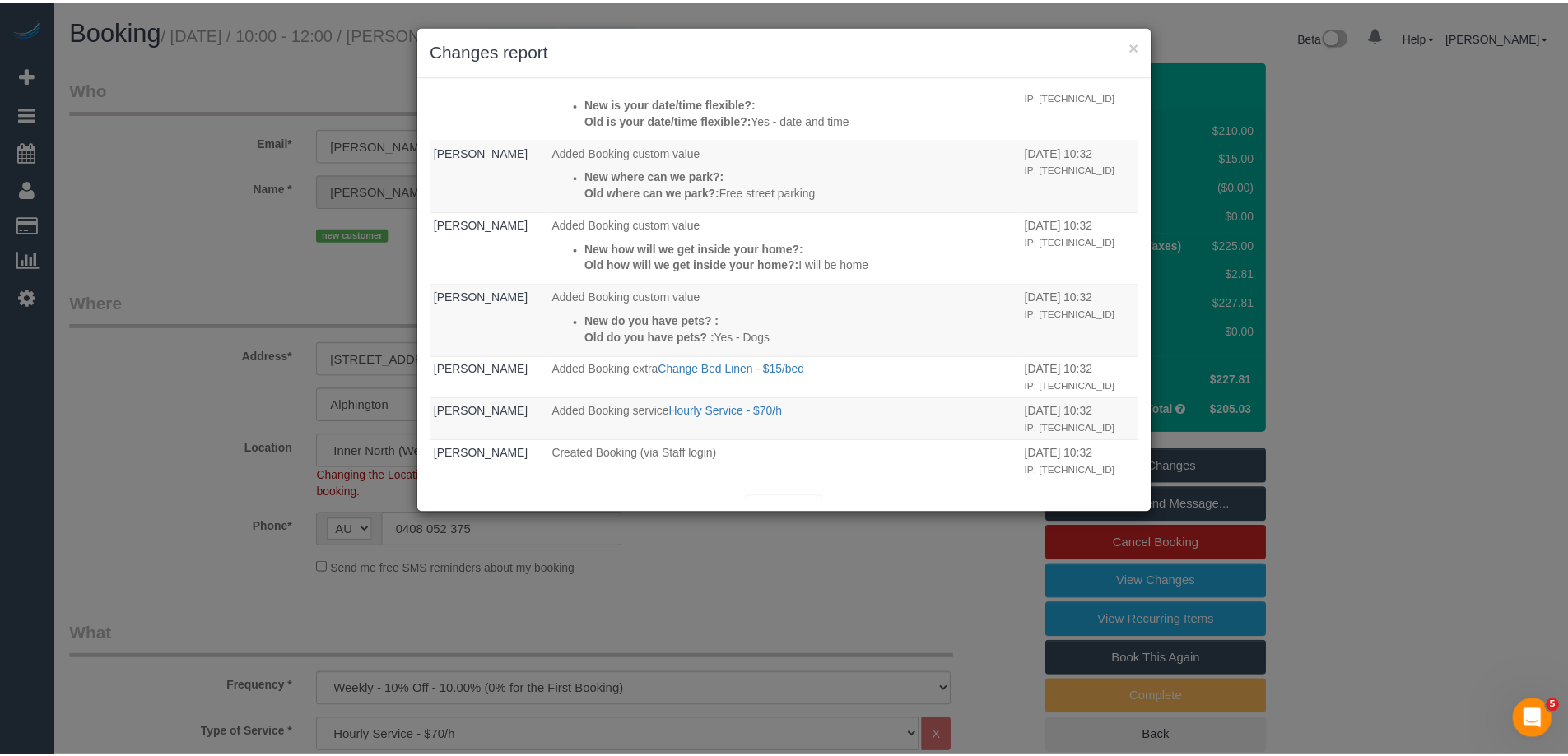
scroll to position [877, 0]
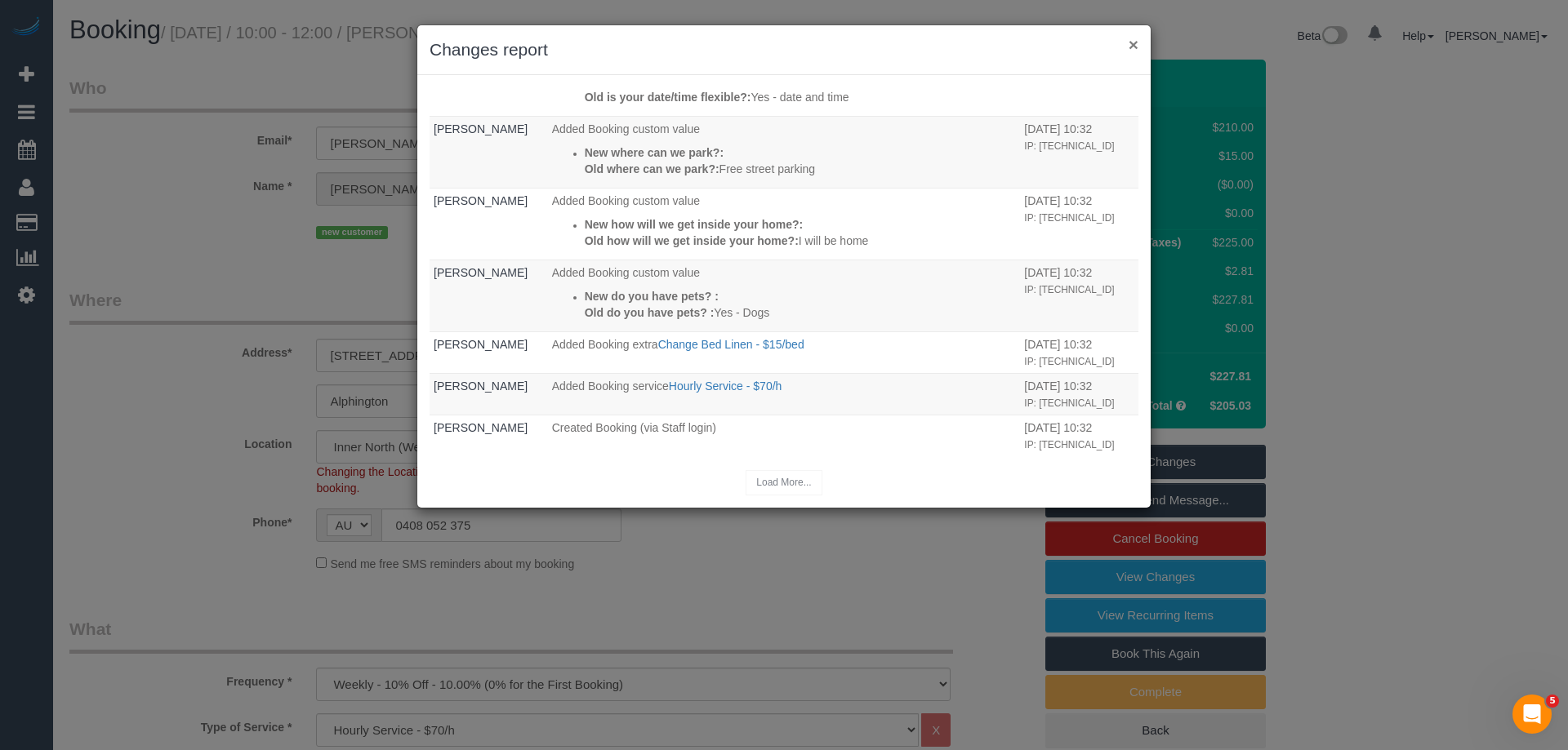
click at [1131, 39] on button "×" at bounding box center [1133, 45] width 10 height 17
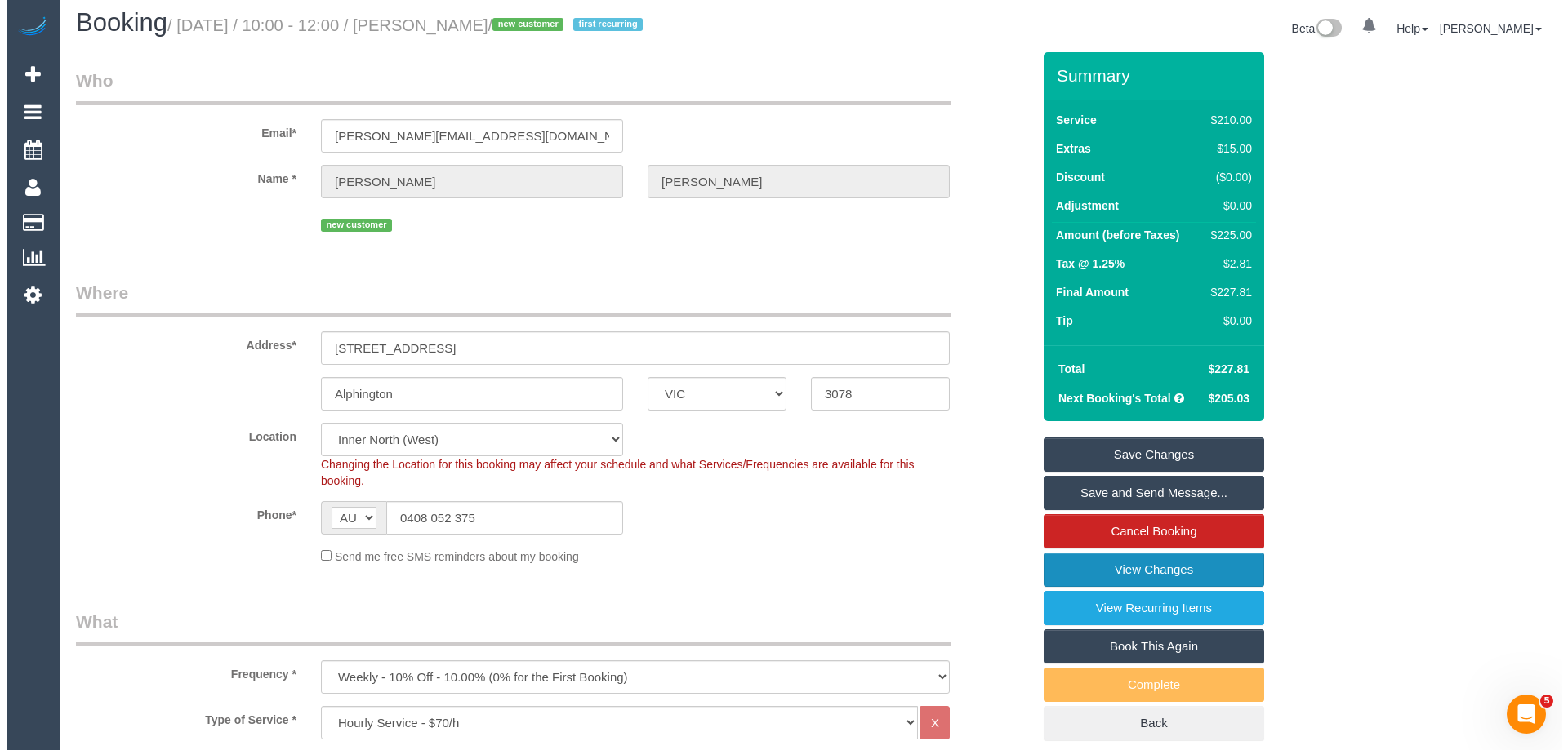
scroll to position [0, 0]
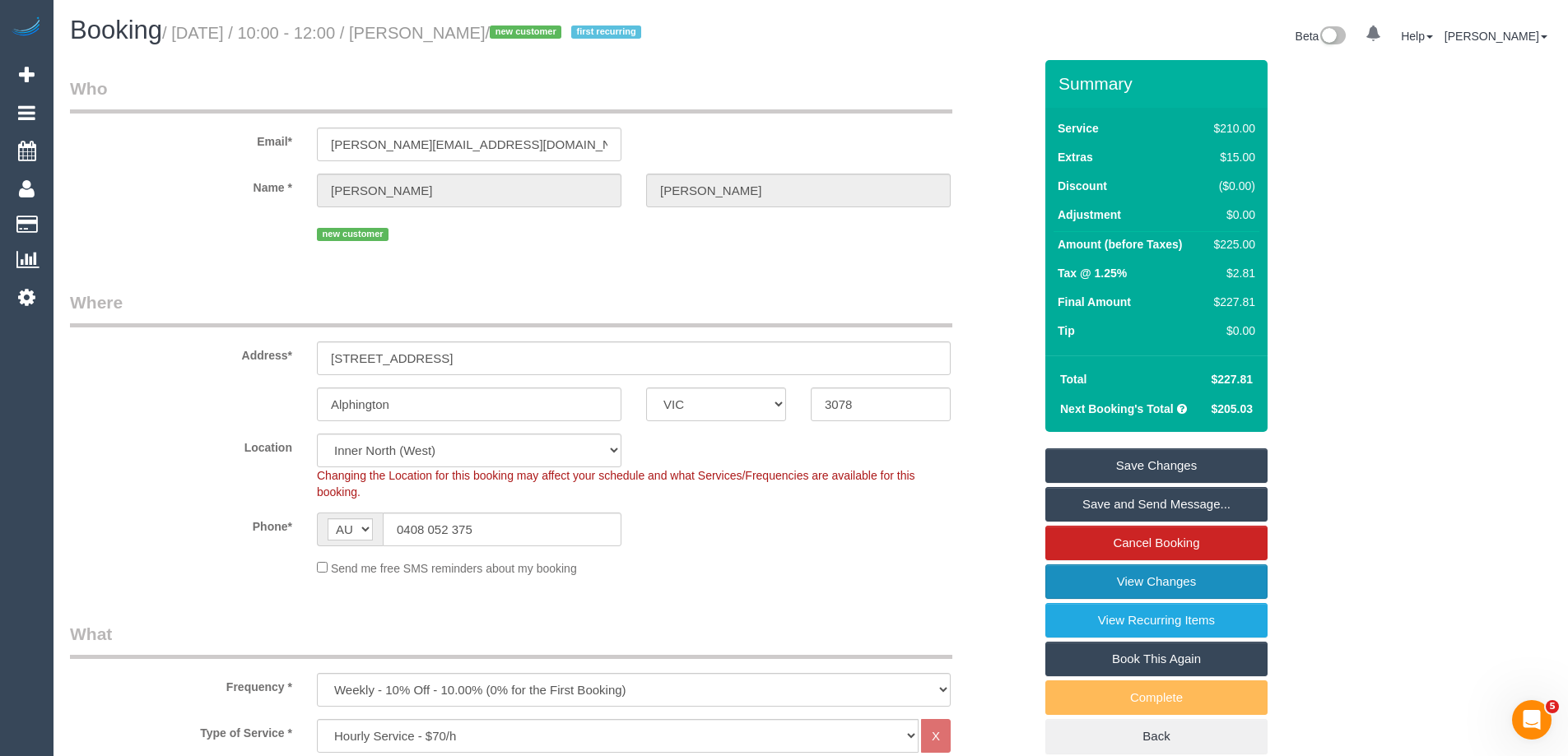
click at [1080, 580] on link "View Changes" at bounding box center [1156, 581] width 222 height 34
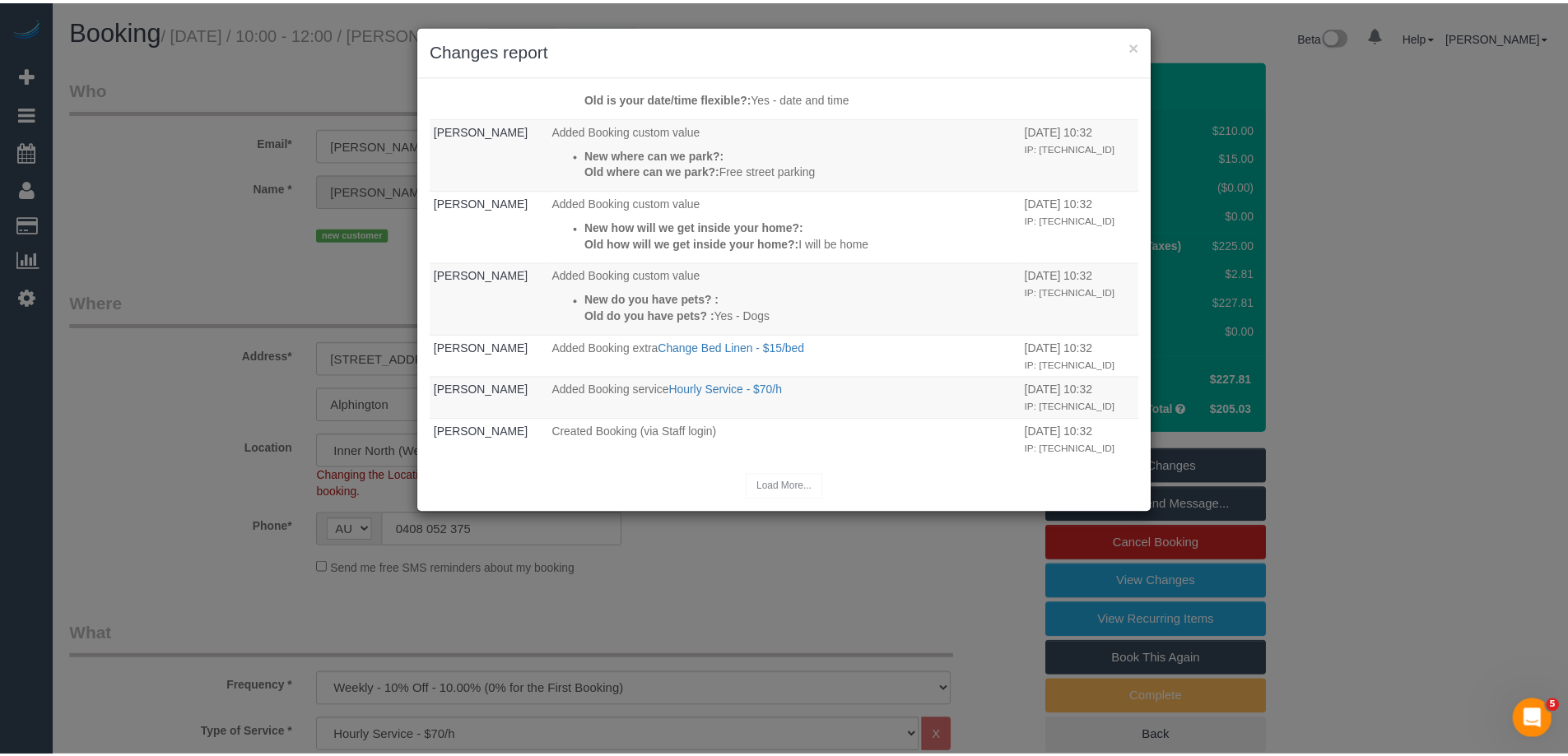
scroll to position [877, 0]
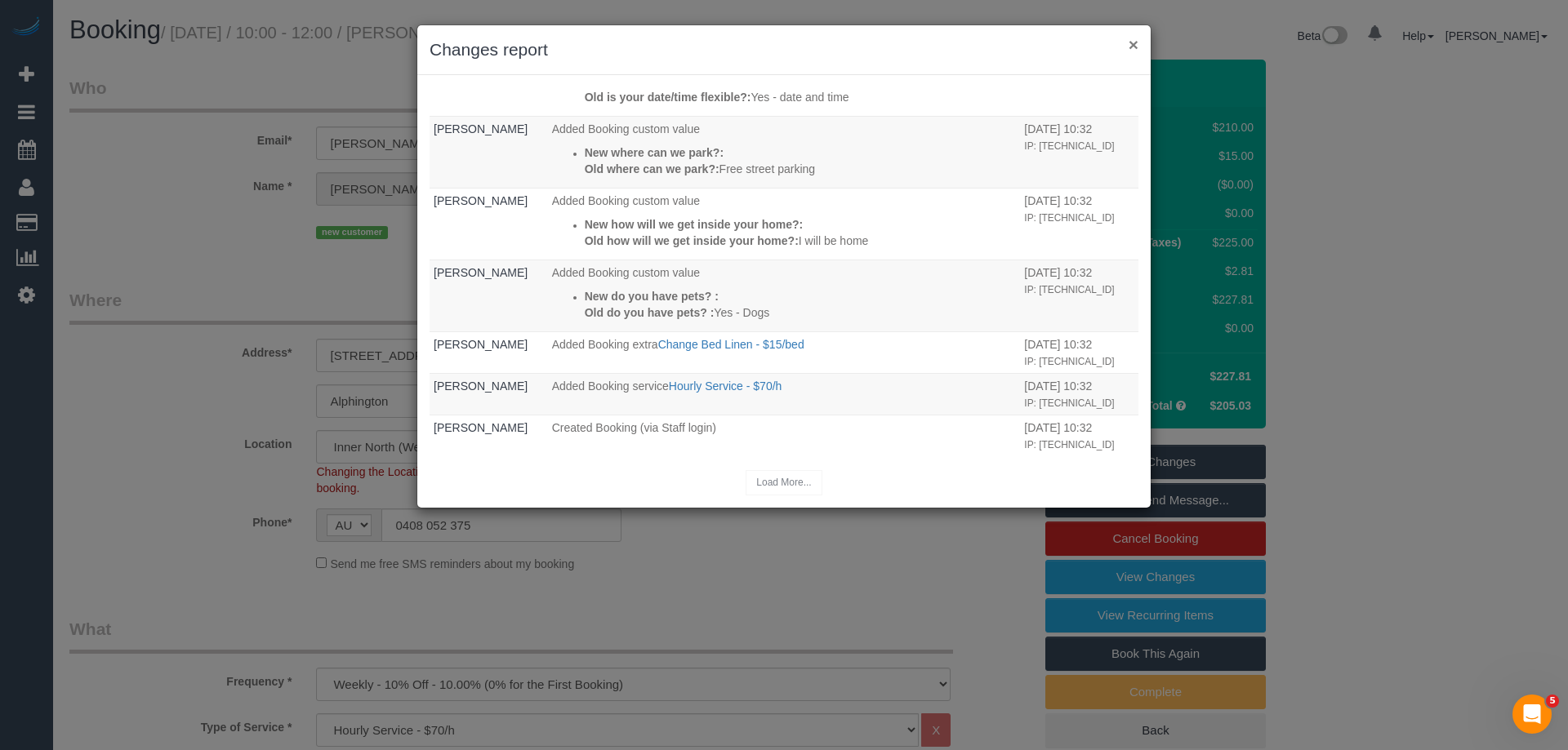
click at [1134, 45] on button "×" at bounding box center [1133, 45] width 10 height 17
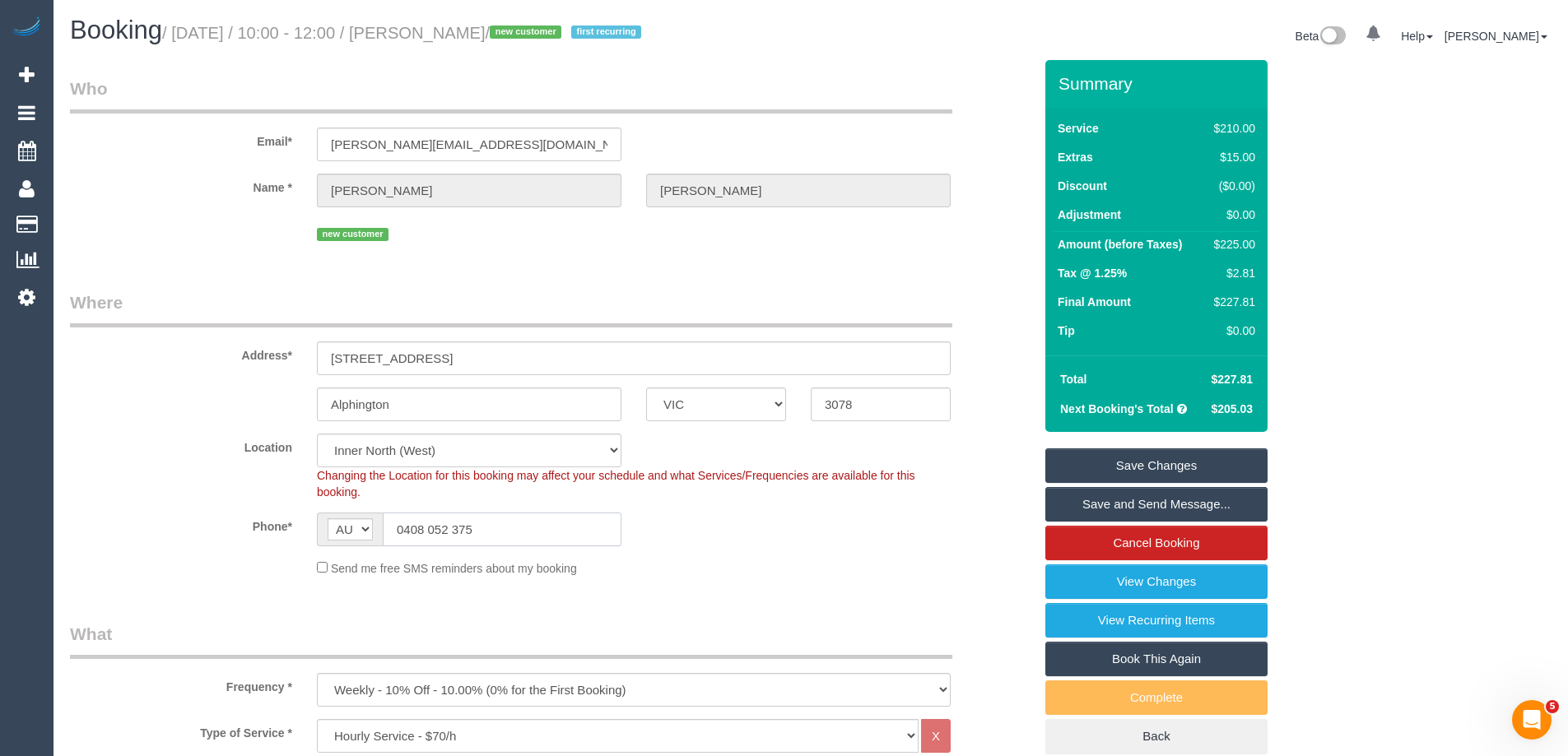
drag, startPoint x: 487, startPoint y: 529, endPoint x: 273, endPoint y: 523, distance: 214.1
click at [273, 523] on div "Phone* AF AL DZ AD AO AI AQ AG AR AM AW AU AT AZ BS BH BD BB BY BE BZ BJ BM BT …" at bounding box center [551, 530] width 987 height 34
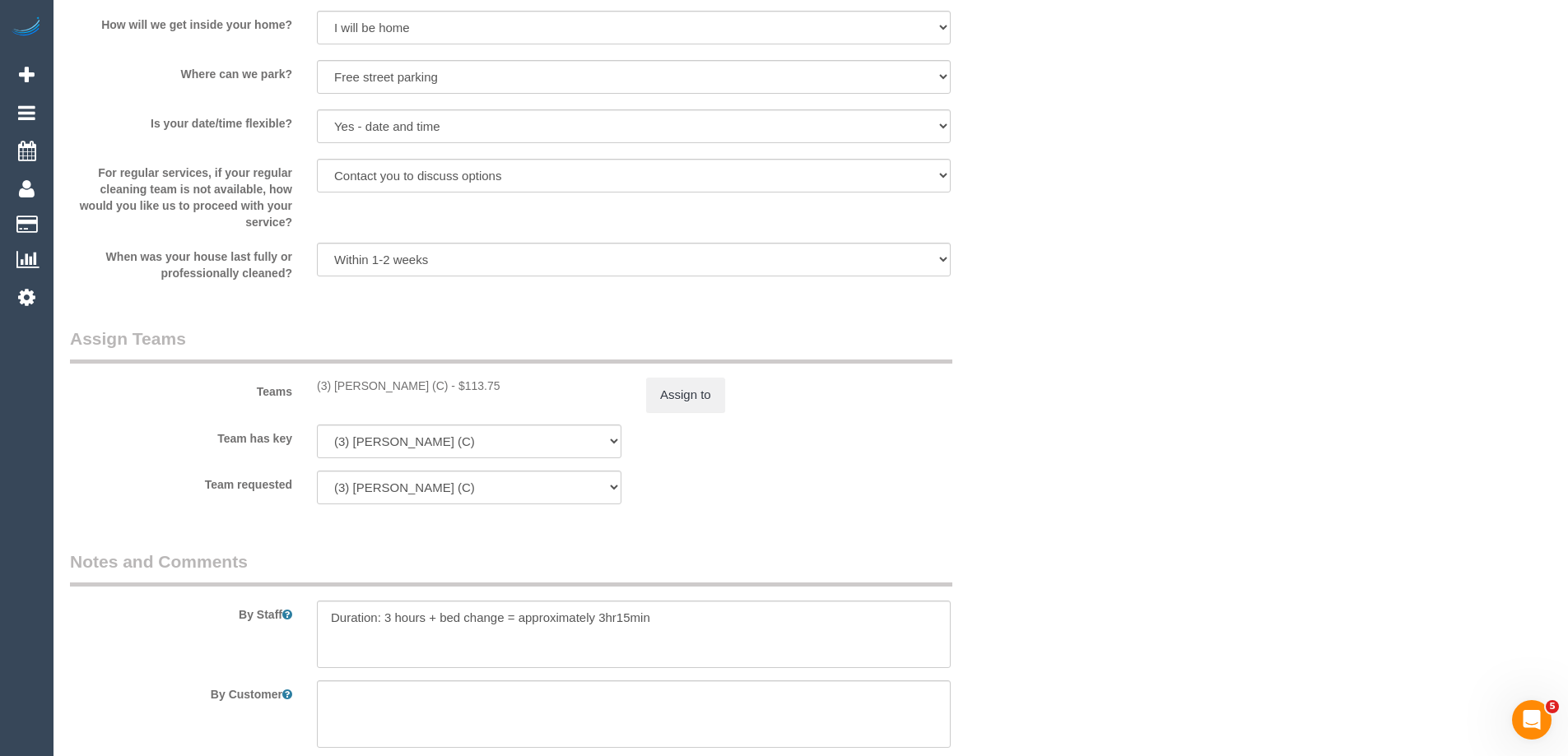
scroll to position [2472, 0]
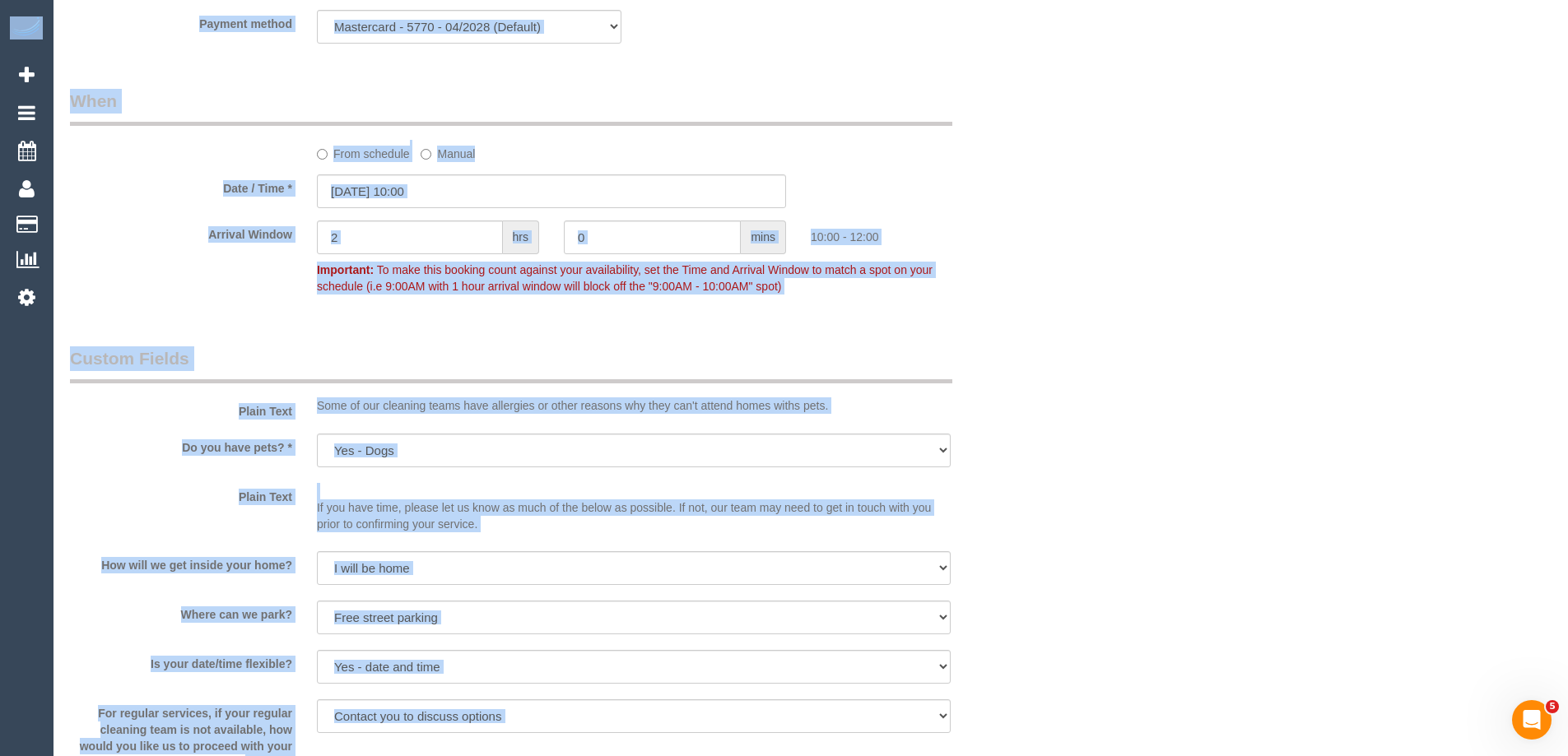
drag, startPoint x: 1566, startPoint y: 617, endPoint x: 1576, endPoint y: -99, distance: 716.1
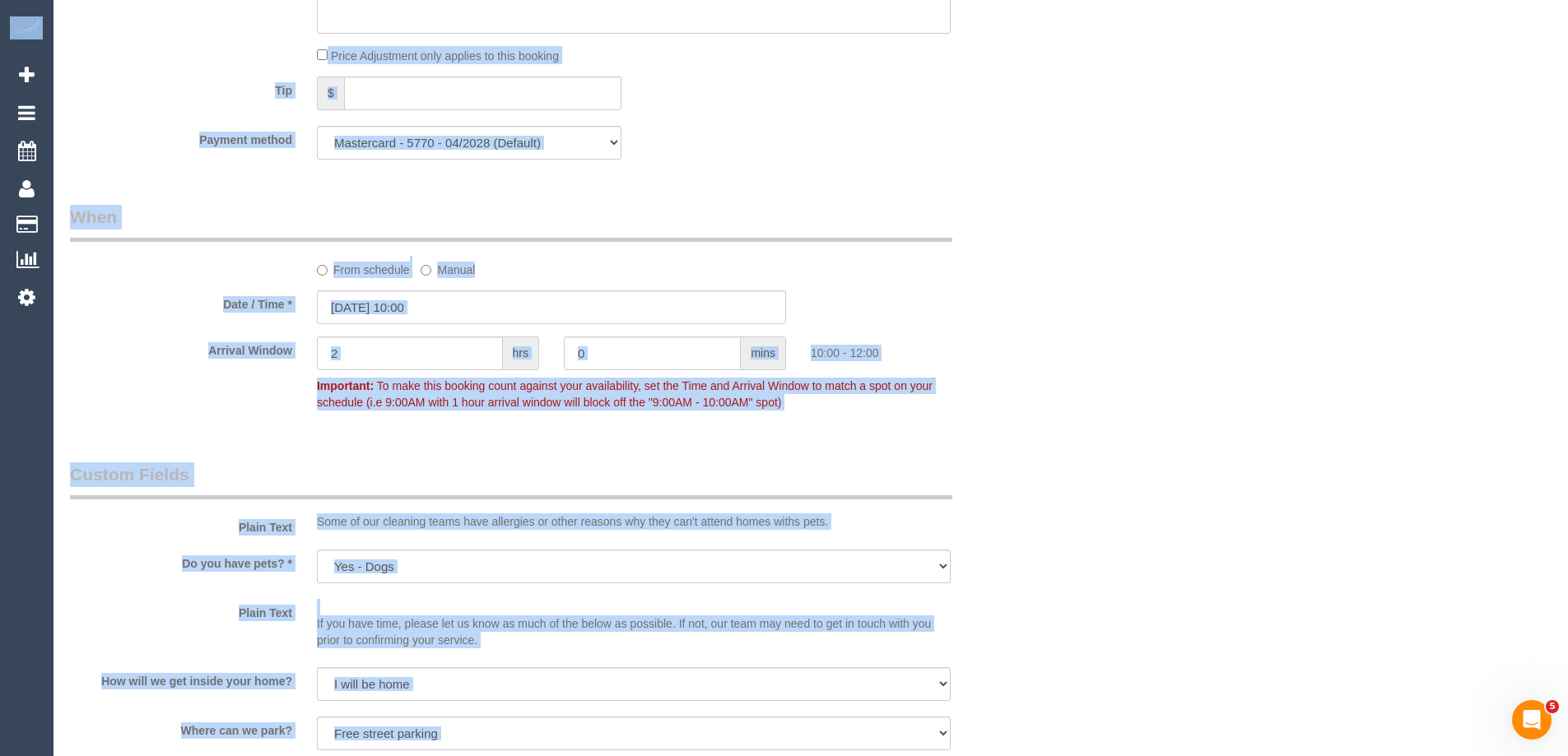
click at [1066, 465] on div "Who Email* natasha@pfyflex.com.au Name * Natasha Lazareski new customer Where A…" at bounding box center [811, 36] width 1481 height 3111
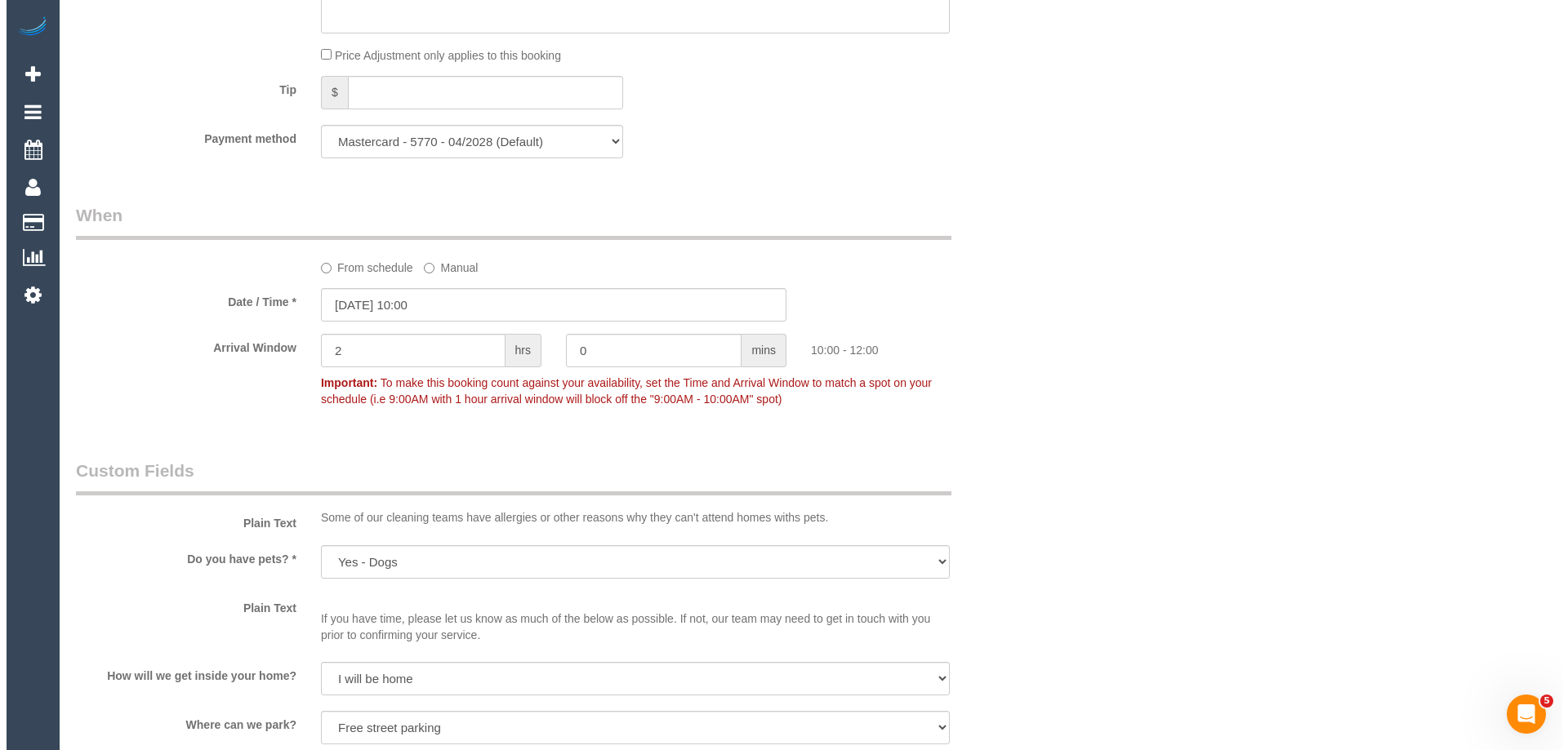
scroll to position [0, 0]
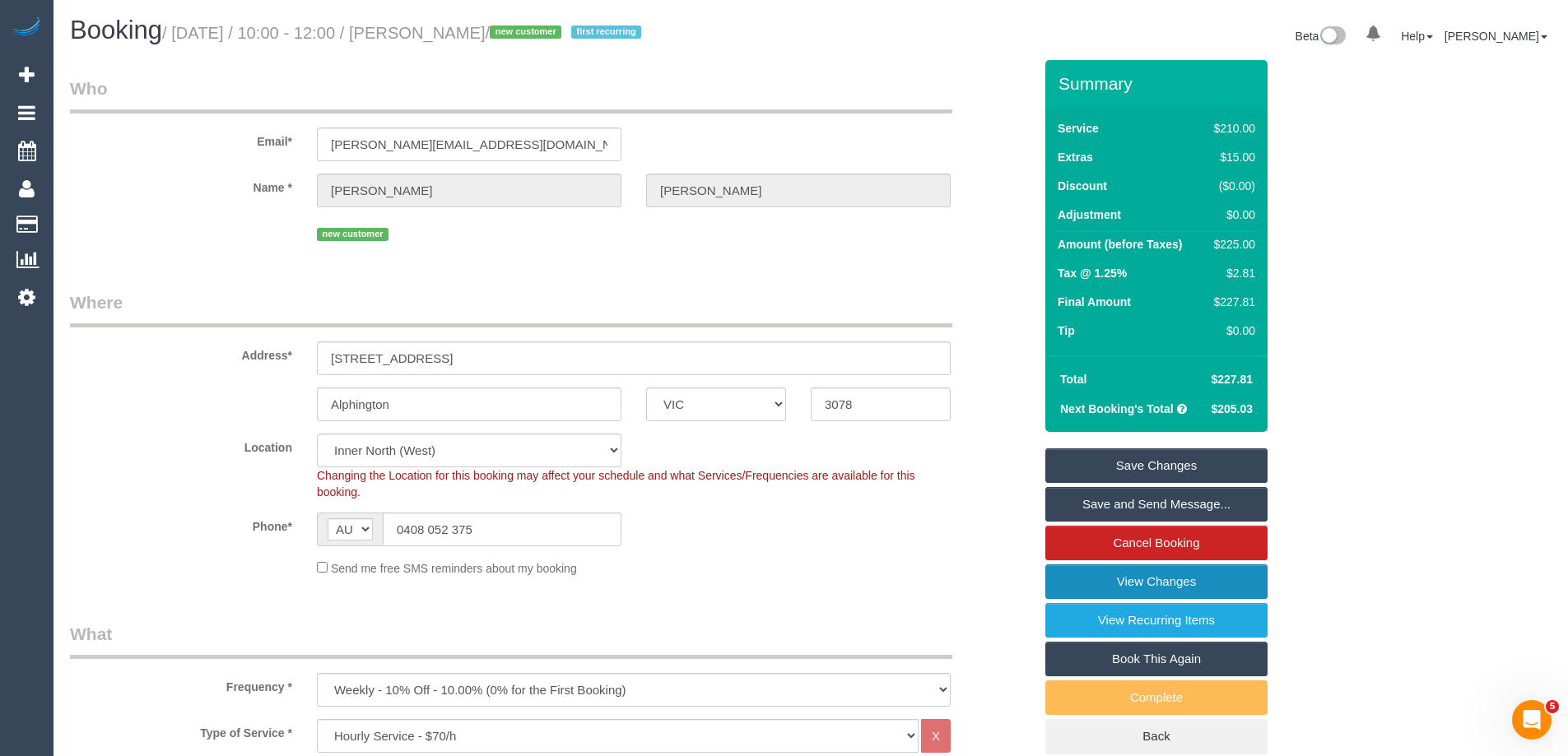
click at [1077, 576] on link "View Changes" at bounding box center [1156, 581] width 222 height 34
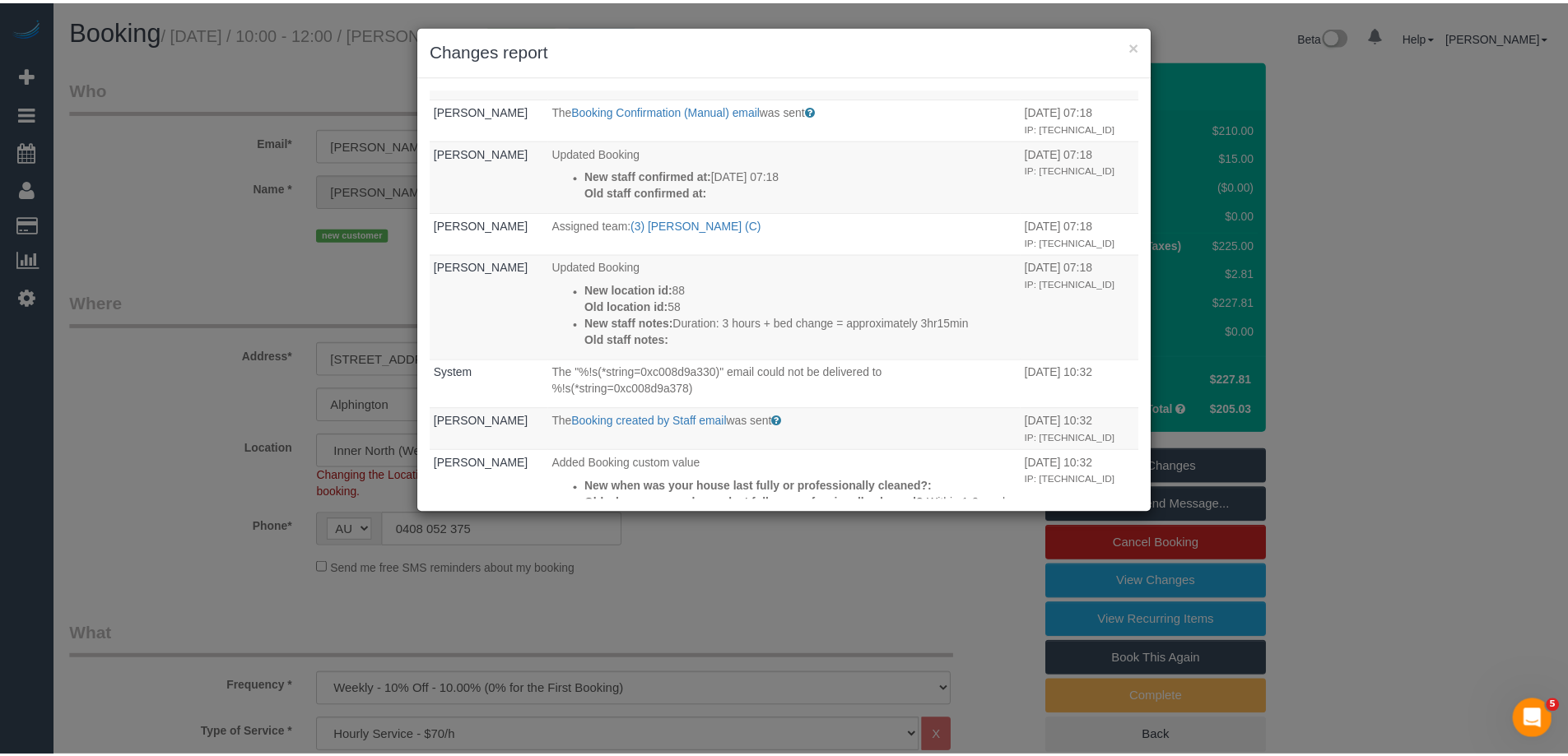
scroll to position [137, 0]
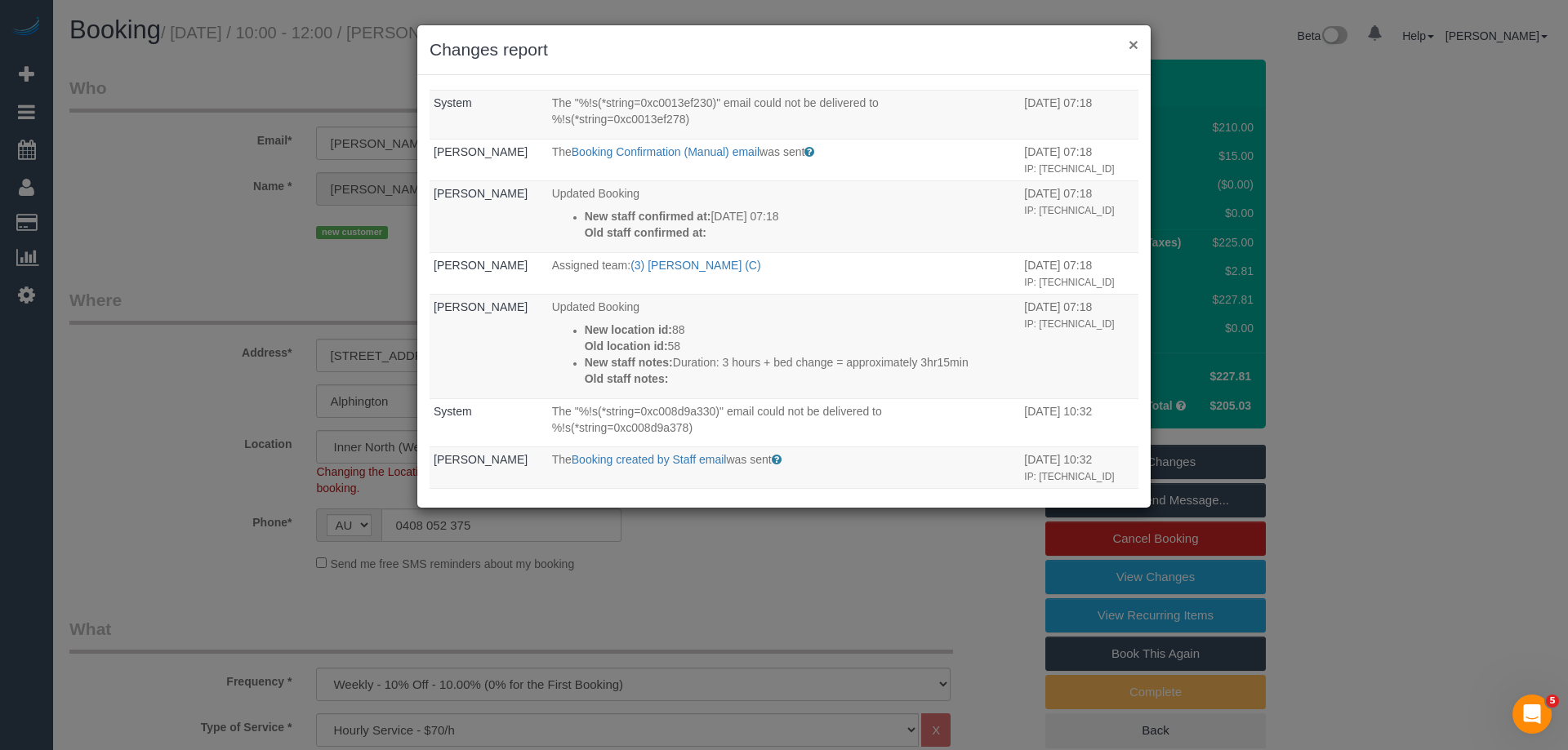
click at [1130, 42] on button "×" at bounding box center [1133, 45] width 10 height 17
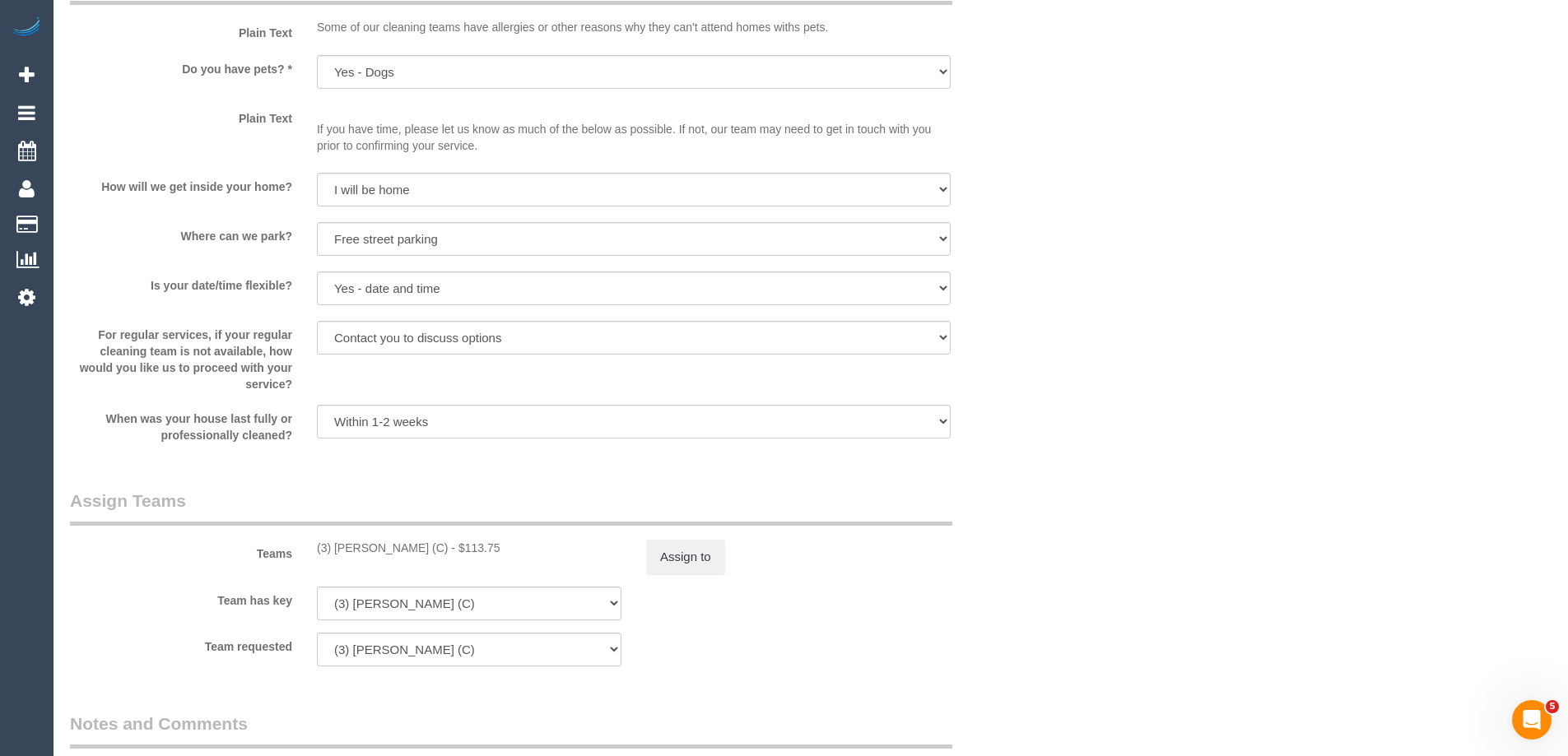
scroll to position [0, 0]
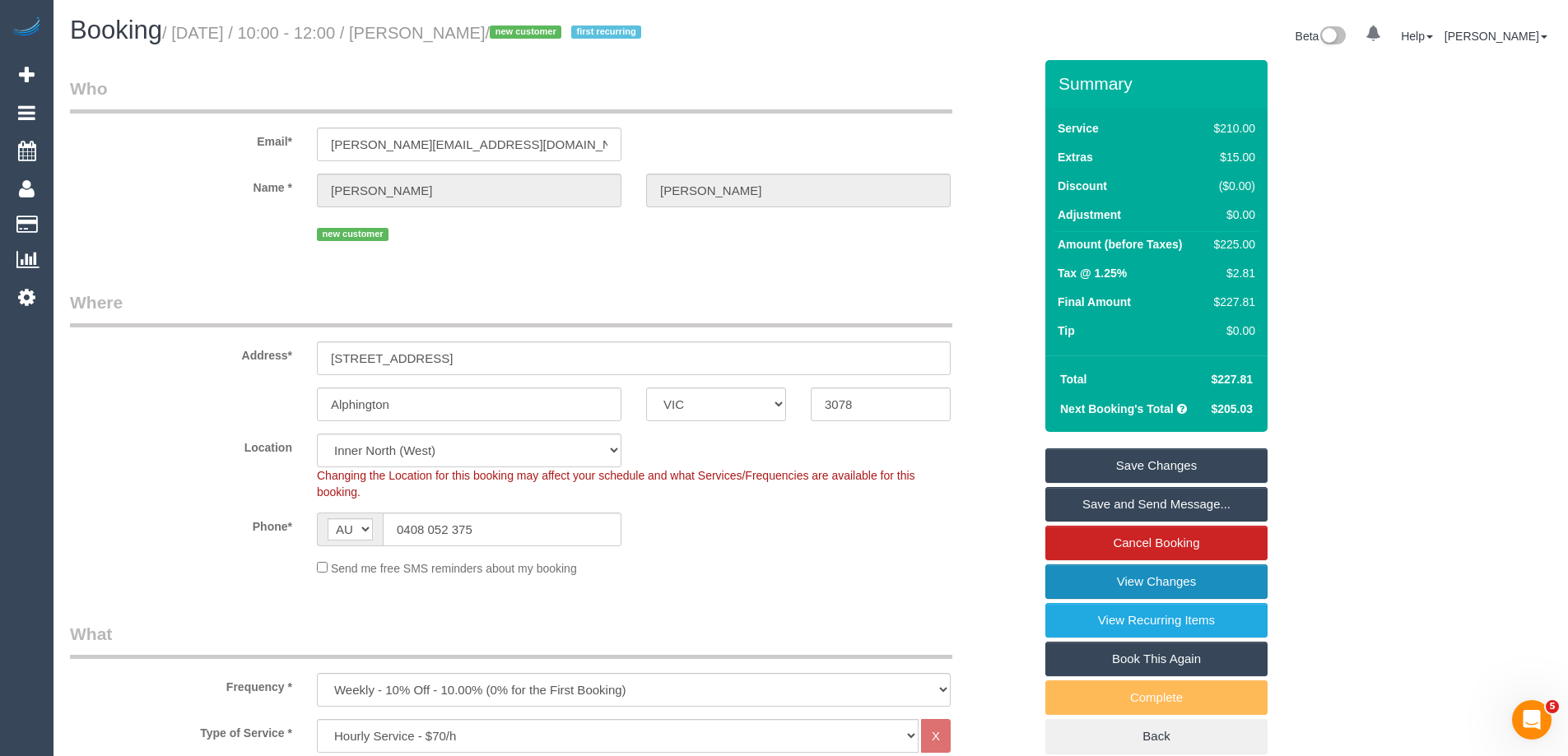
click at [1112, 585] on link "View Changes" at bounding box center [1156, 581] width 222 height 34
drag, startPoint x: 503, startPoint y: 537, endPoint x: 397, endPoint y: 537, distance: 106.0
click at [397, 537] on input "0408 052 375" at bounding box center [502, 530] width 239 height 34
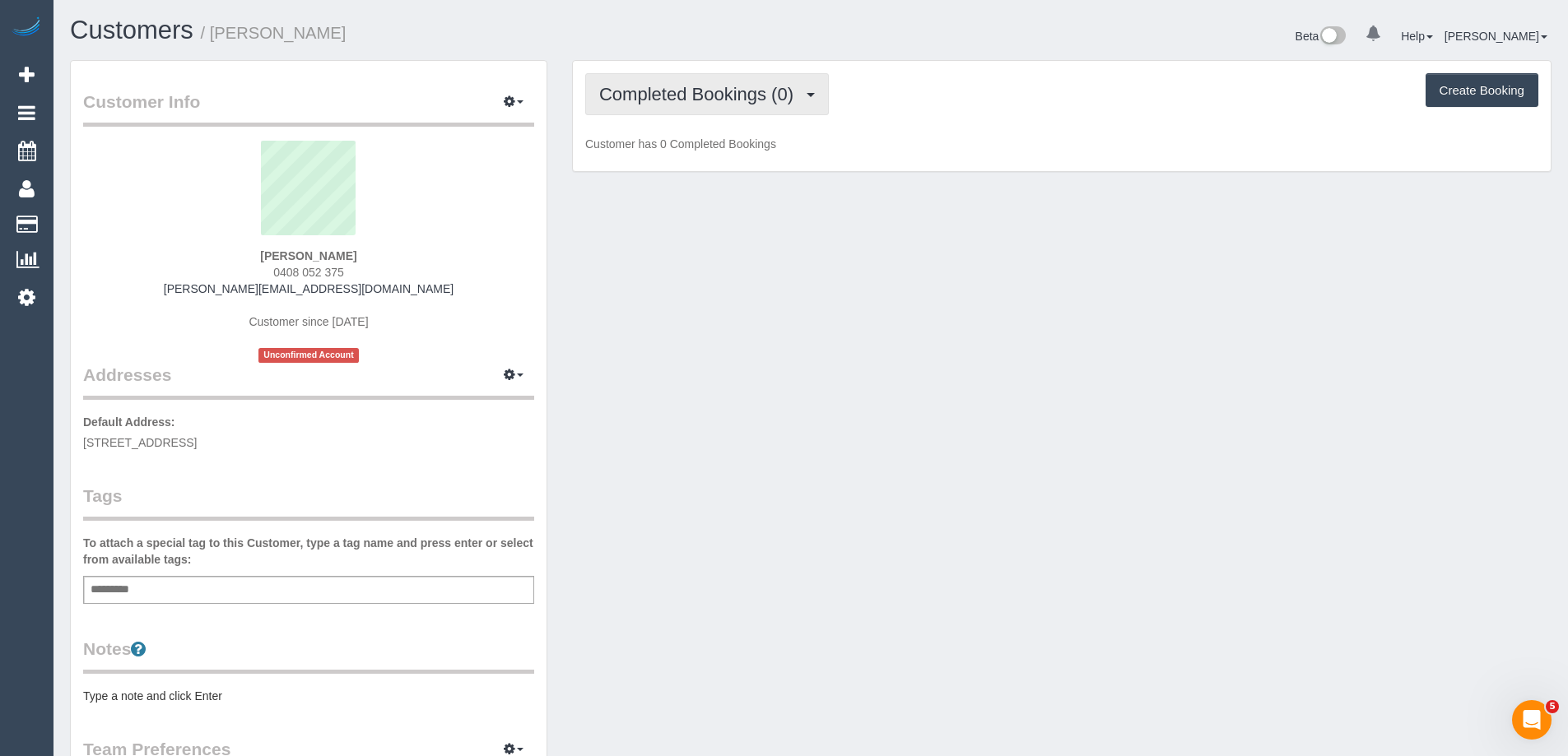
click at [731, 101] on span "Completed Bookings (0)" at bounding box center [701, 94] width 203 height 20
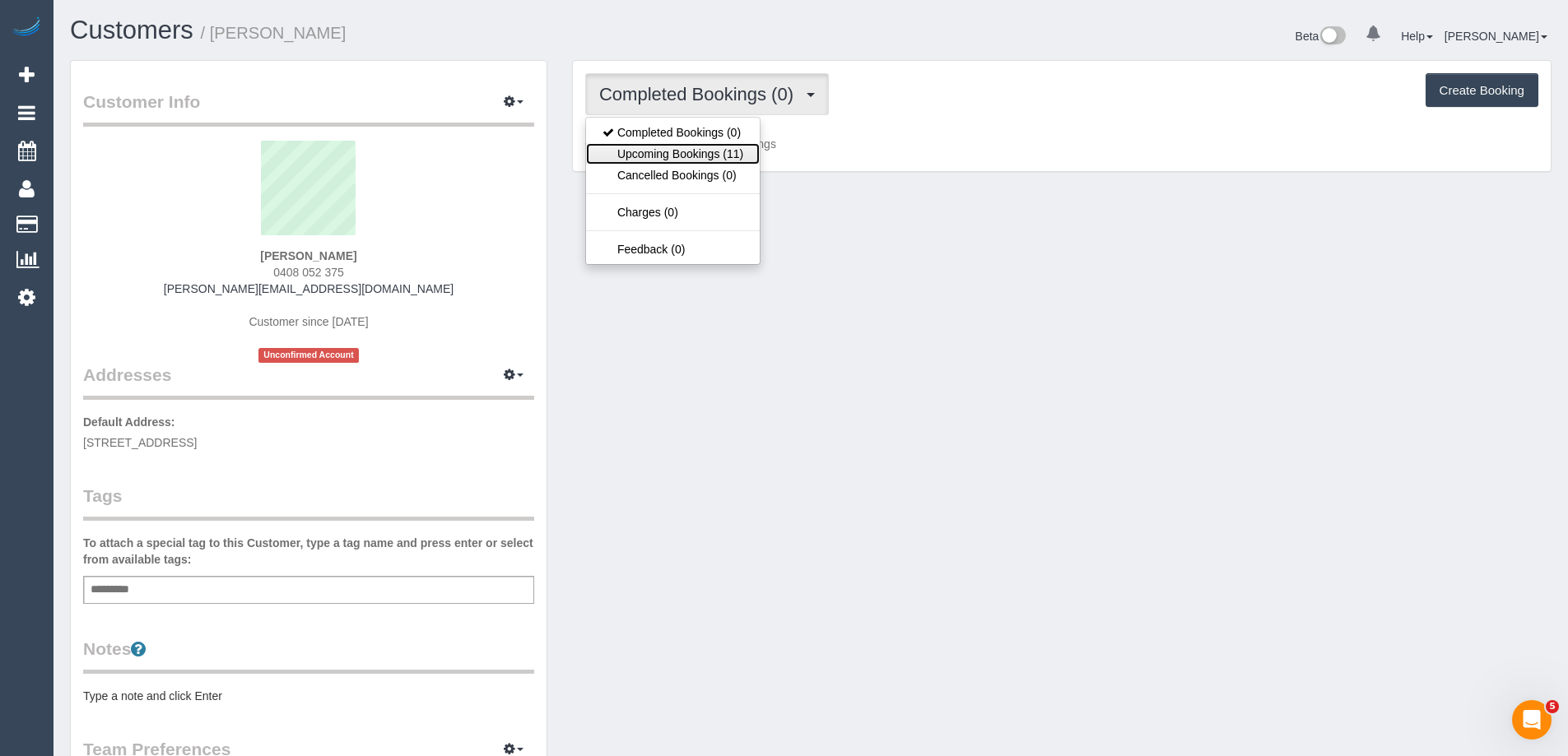
click at [730, 151] on link "Upcoming Bookings (11)" at bounding box center [673, 154] width 174 height 21
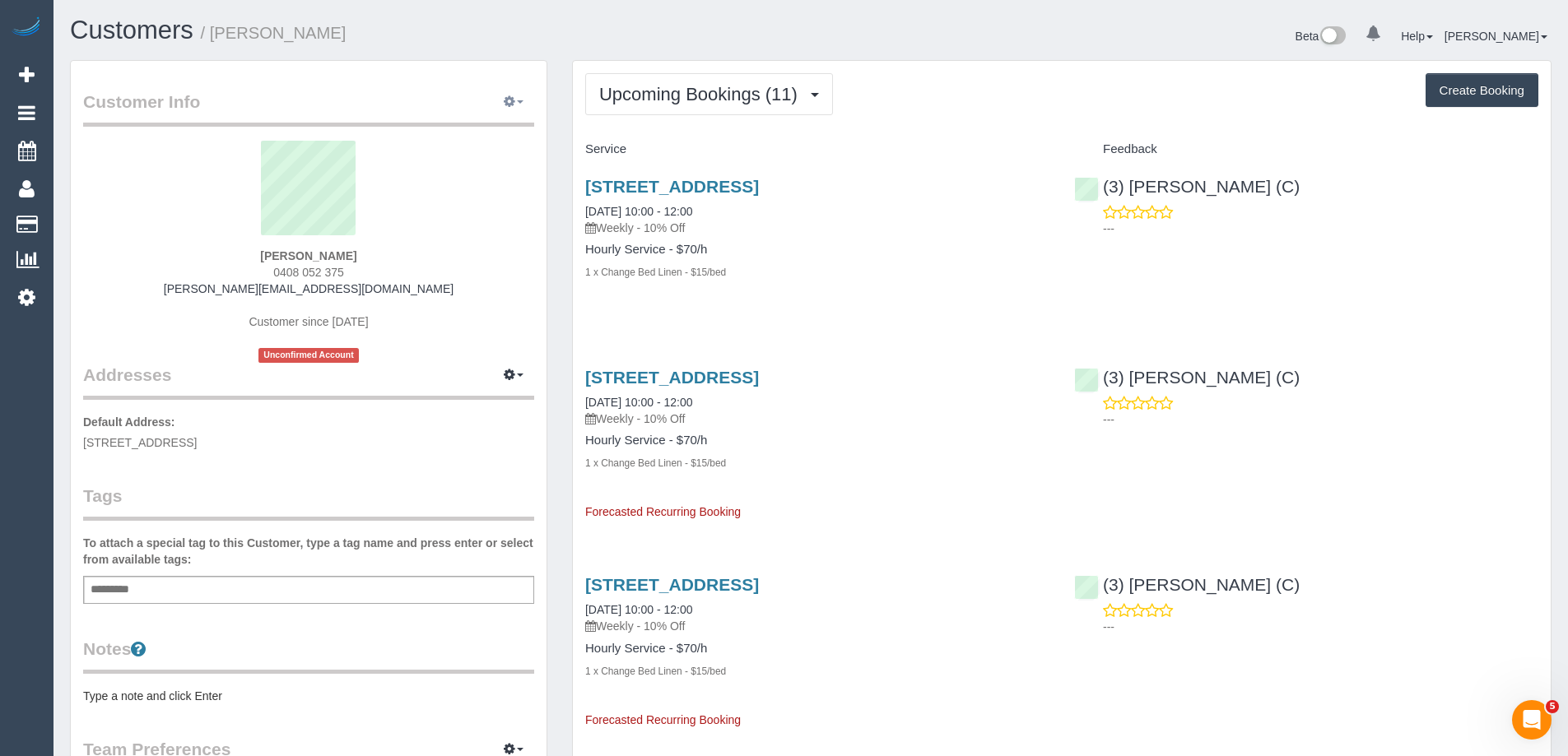
click at [511, 100] on icon "button" at bounding box center [509, 101] width 12 height 10
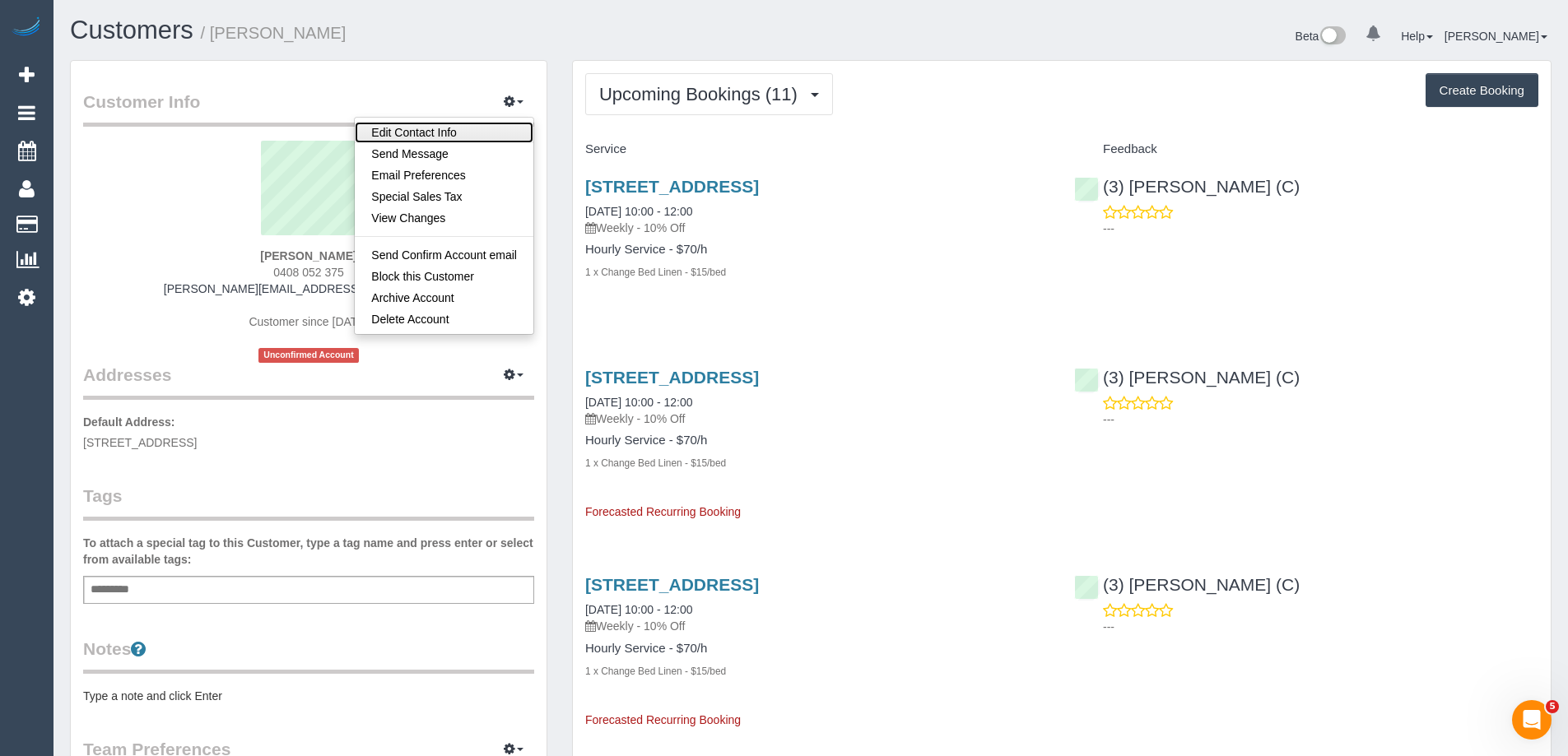
click at [440, 134] on link "Edit Contact Info" at bounding box center [444, 133] width 179 height 21
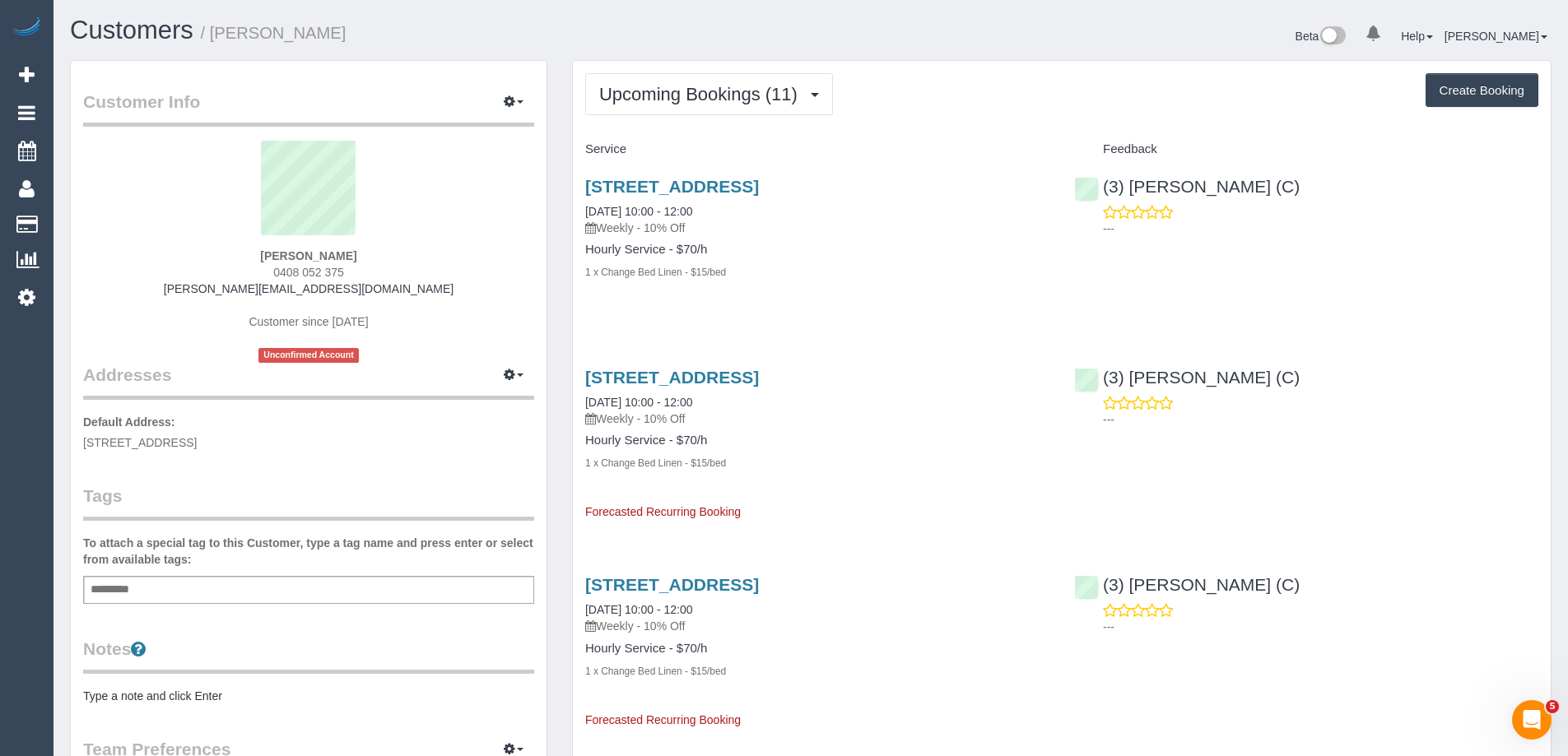
select select "VIC"
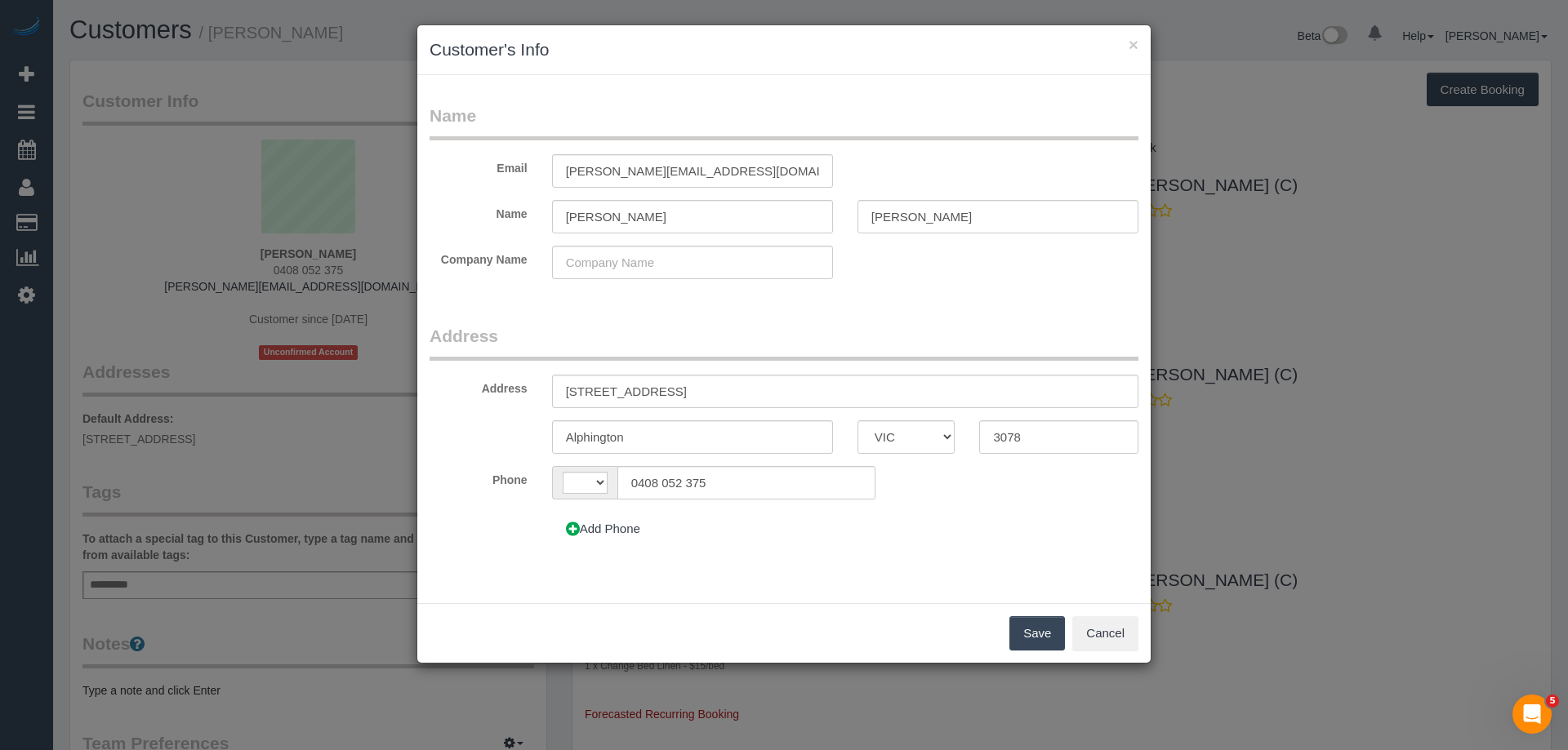
select select "string:AU"
drag, startPoint x: 752, startPoint y: 483, endPoint x: 540, endPoint y: 483, distance: 212.0
click at [541, 483] on div "AF AL DZ AD AO AI AQ AG AR AM AW AU AT AZ BS BH BD BB BY BE BZ BJ BM BT BO BA B…" at bounding box center [713, 483] width 347 height 34
paste input "61 421 499 976"
click at [639, 477] on input "61 421 499 976" at bounding box center [746, 483] width 258 height 34
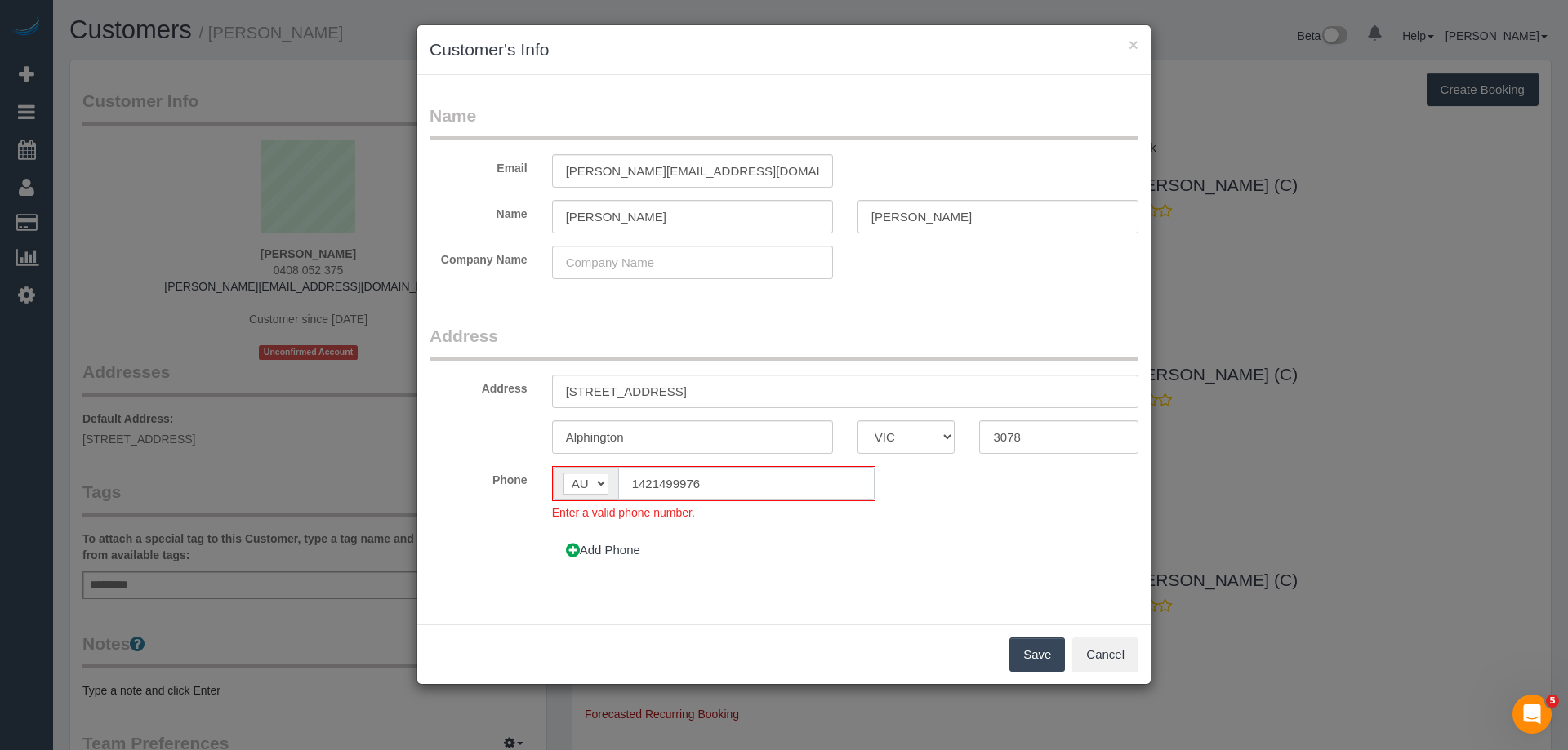
drag, startPoint x: 638, startPoint y: 478, endPoint x: 611, endPoint y: 478, distance: 27.0
click at [611, 478] on div "AF AL DZ AD AO AI AQ AG AR AM AW AU AT AZ BS BH BD BB BY BE BZ BJ BM BT BO BA B…" at bounding box center [713, 484] width 323 height 35
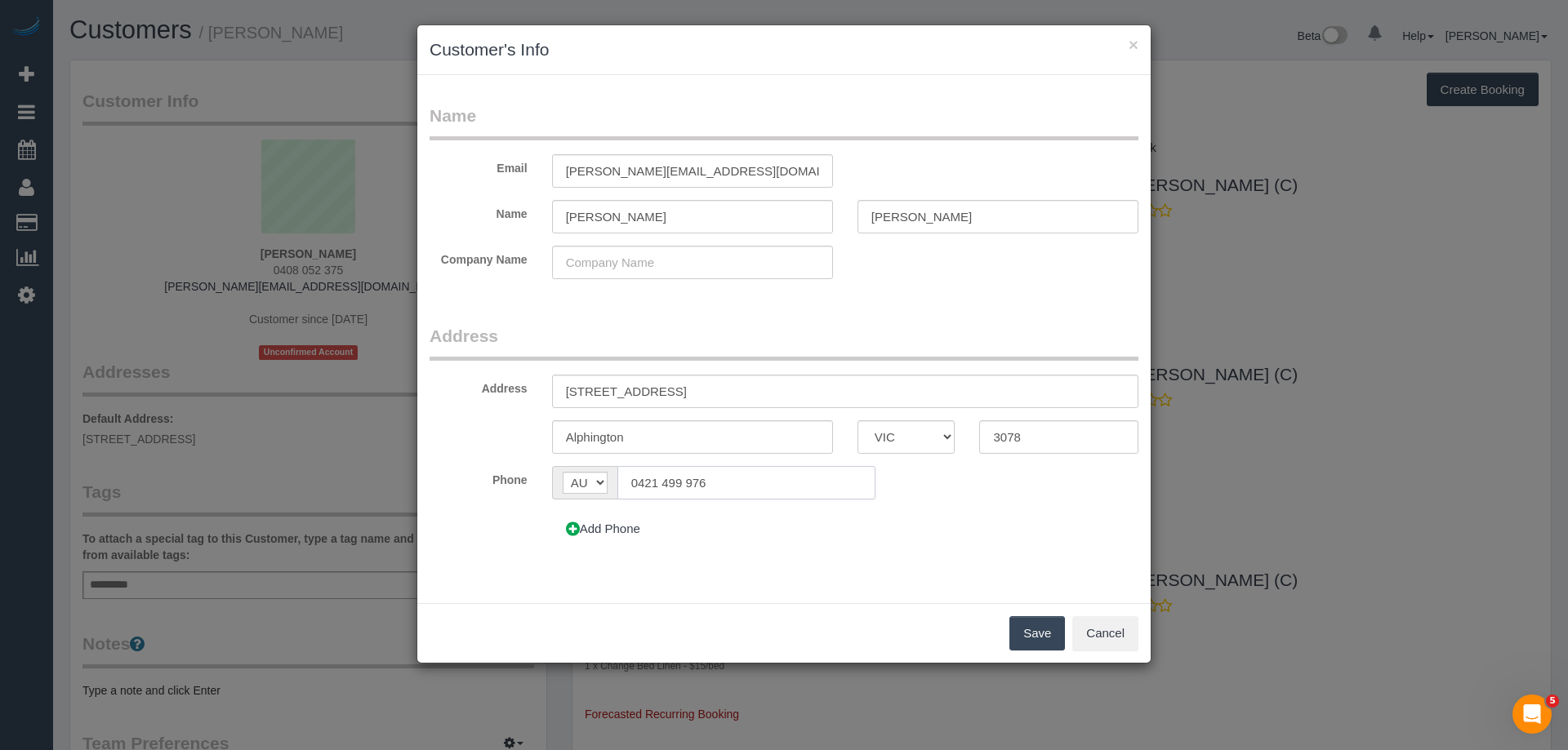
type input "0421 499 976"
click at [1031, 630] on button "Save" at bounding box center [1037, 633] width 55 height 34
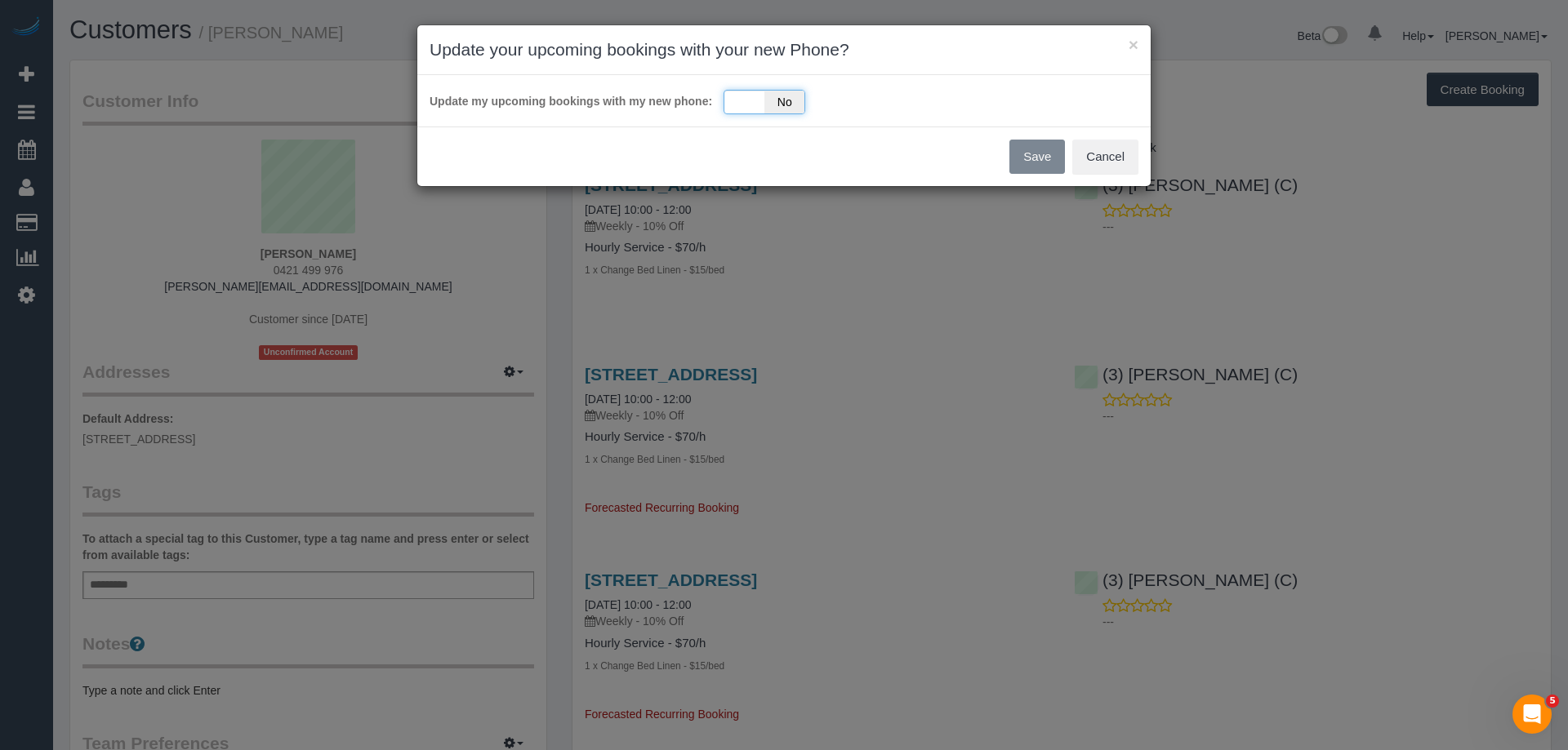
click at [739, 92] on div "Update my upcoming bookings with my new phone: Yes No" at bounding box center [784, 101] width 709 height 27
click at [739, 97] on div "Yes No" at bounding box center [764, 102] width 81 height 24
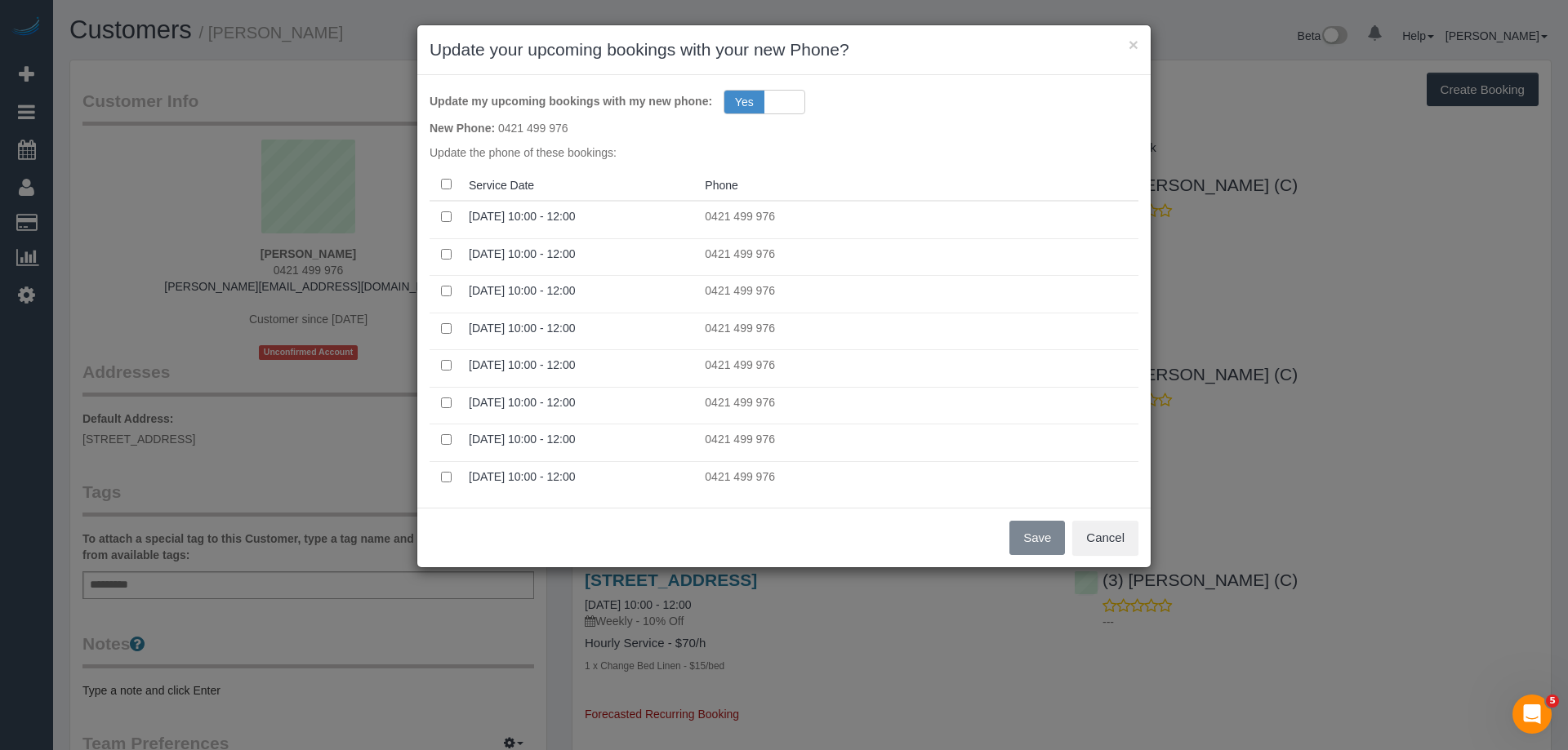
click at [604, 176] on th "Service Date" at bounding box center [580, 185] width 236 height 32
click at [436, 180] on th at bounding box center [446, 185] width 33 height 32
click at [1035, 533] on button "Save" at bounding box center [1037, 537] width 55 height 34
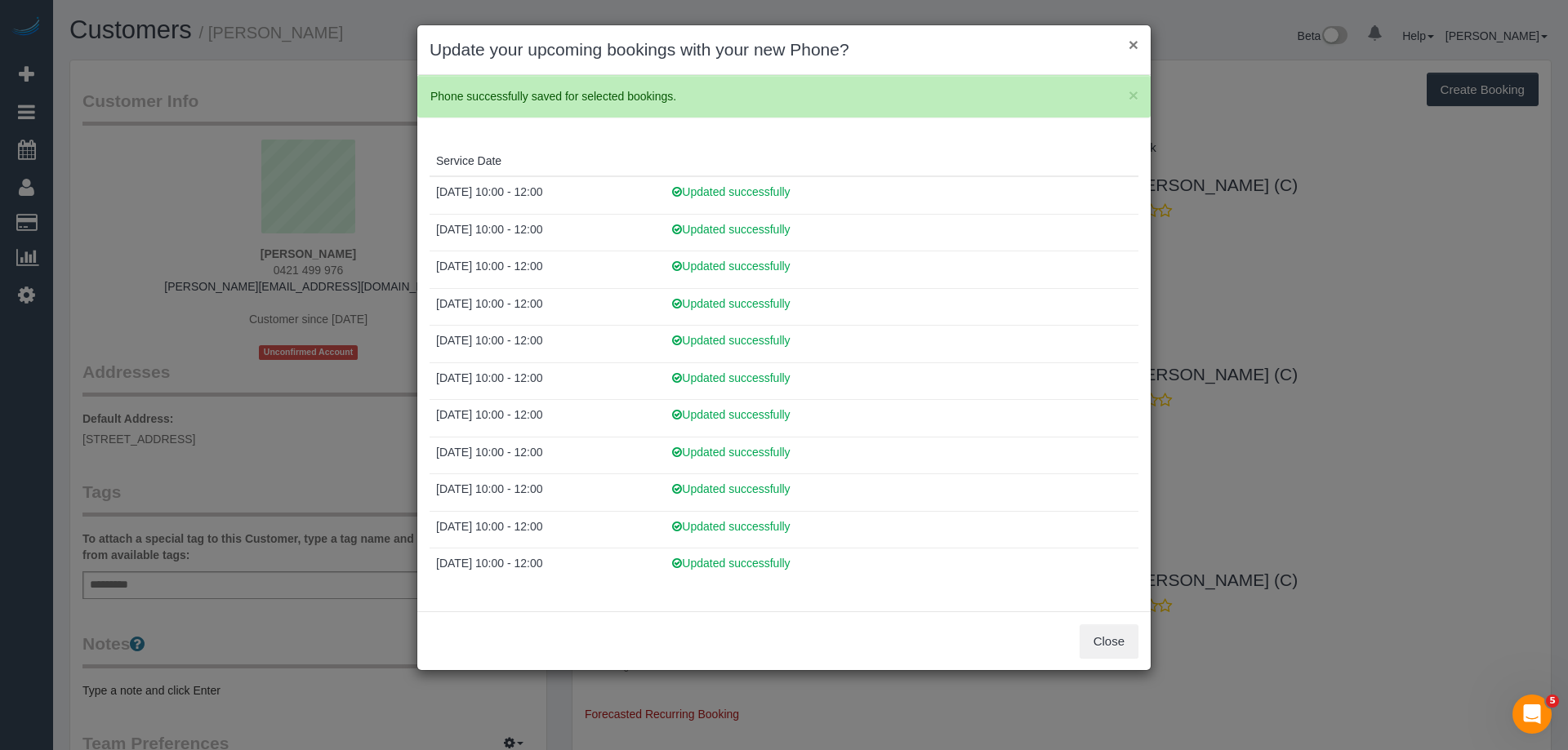
click at [1135, 44] on button "×" at bounding box center [1133, 45] width 10 height 17
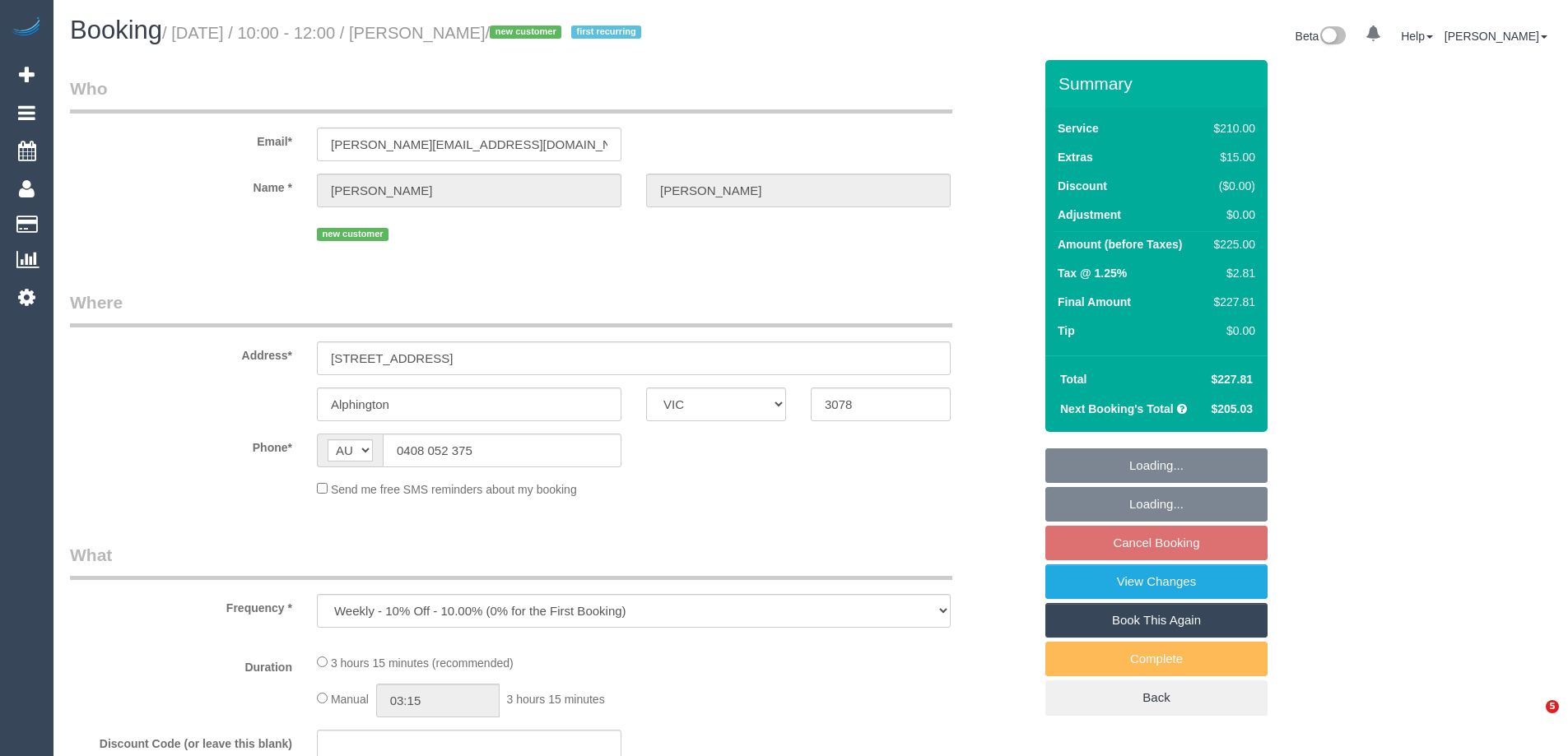
select select "VIC"
select select "string:stripe-pm_1S8sF32GScqysDRVyuU5qimi"
select select "180"
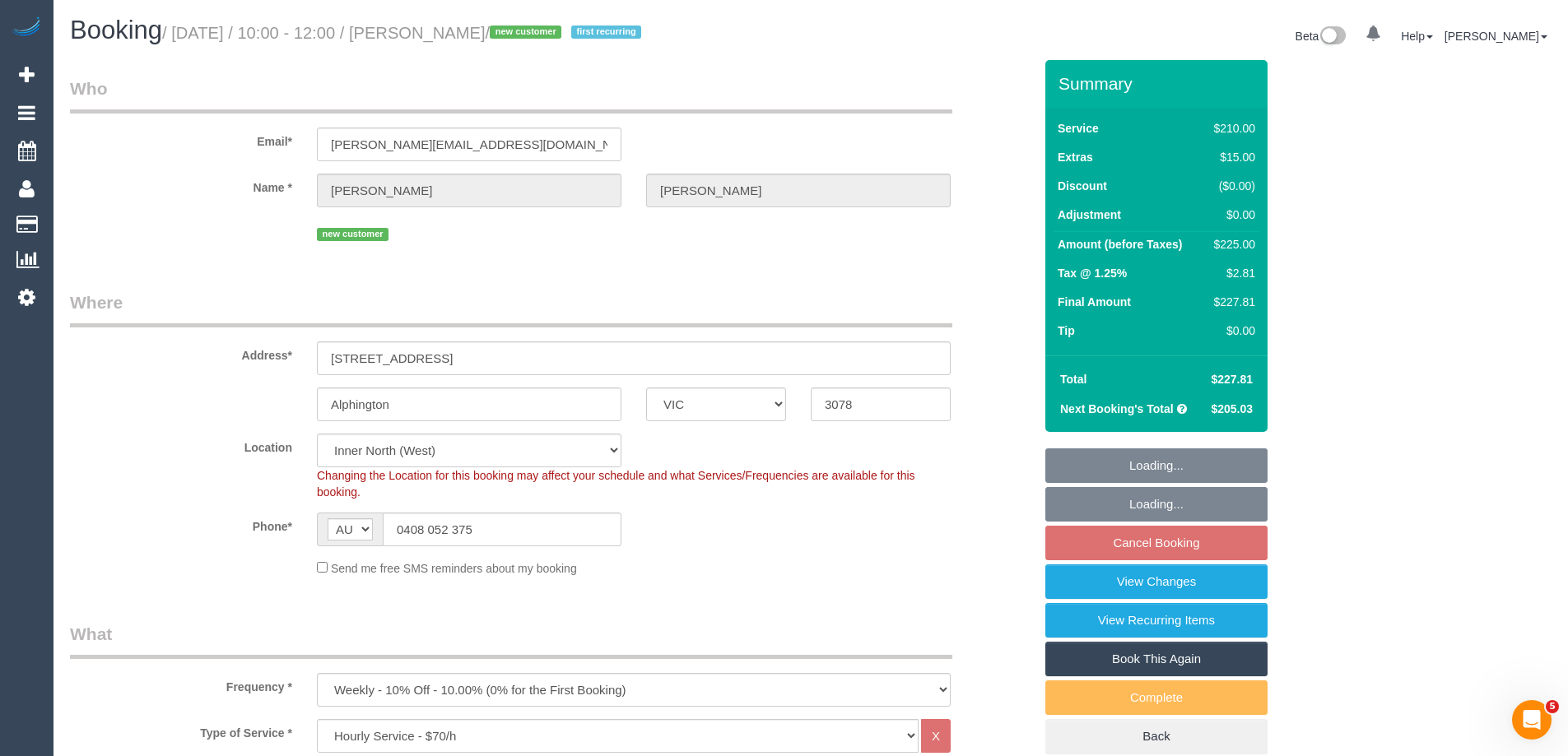
select select "object:715"
select select "number:27"
select select "number:14"
select select "number:19"
select select "number:22"
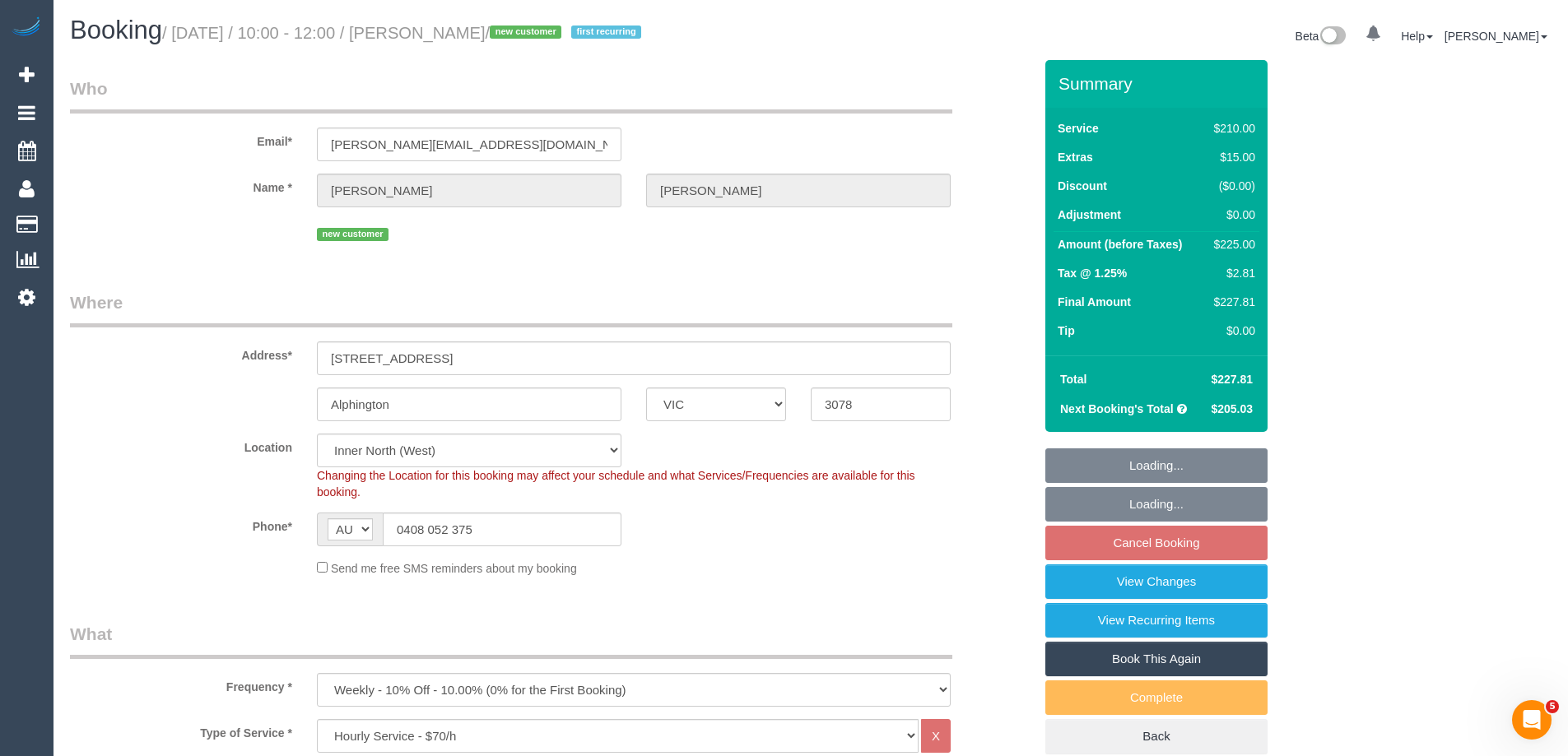
select select "number:35"
select select "number:11"
drag, startPoint x: 486, startPoint y: 525, endPoint x: 210, endPoint y: 524, distance: 276.0
click at [210, 524] on div "Phone* AF AL DZ AD AO AI AQ AG AR AM AW AU AT AZ BS BH BD BB BY BE BZ BJ BM BT …" at bounding box center [551, 530] width 987 height 34
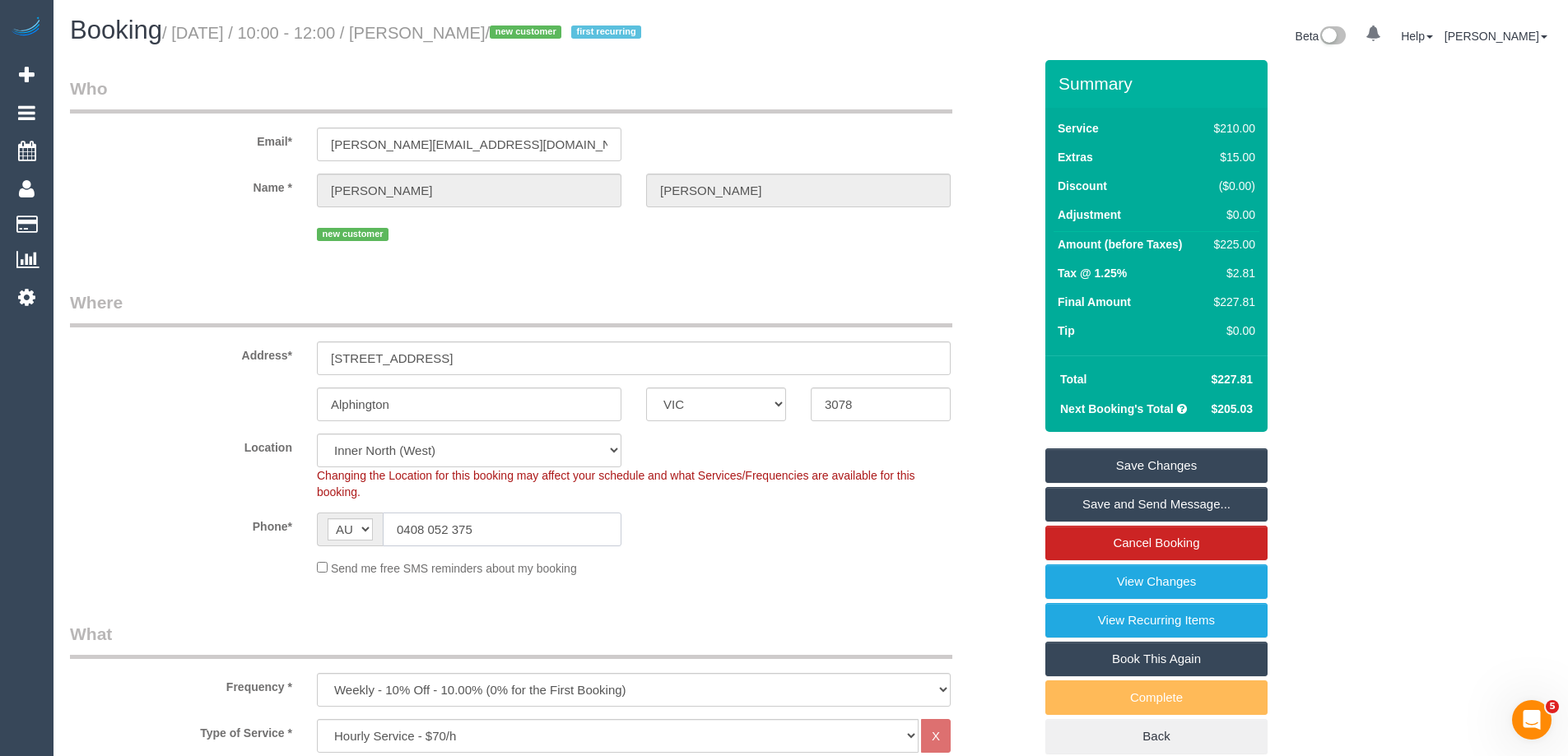
paste input "61 421 499 976"
drag, startPoint x: 418, startPoint y: 526, endPoint x: 316, endPoint y: 526, distance: 102.0
click at [317, 526] on div "AF AL DZ AD AO AI AQ AG AR AM AW AU AT AZ BS BH BD BB BY BE BZ BJ BM BT BO BA B…" at bounding box center [469, 530] width 304 height 34
type input "0421 499 976"
drag, startPoint x: 881, startPoint y: 550, endPoint x: 860, endPoint y: 537, distance: 24.7
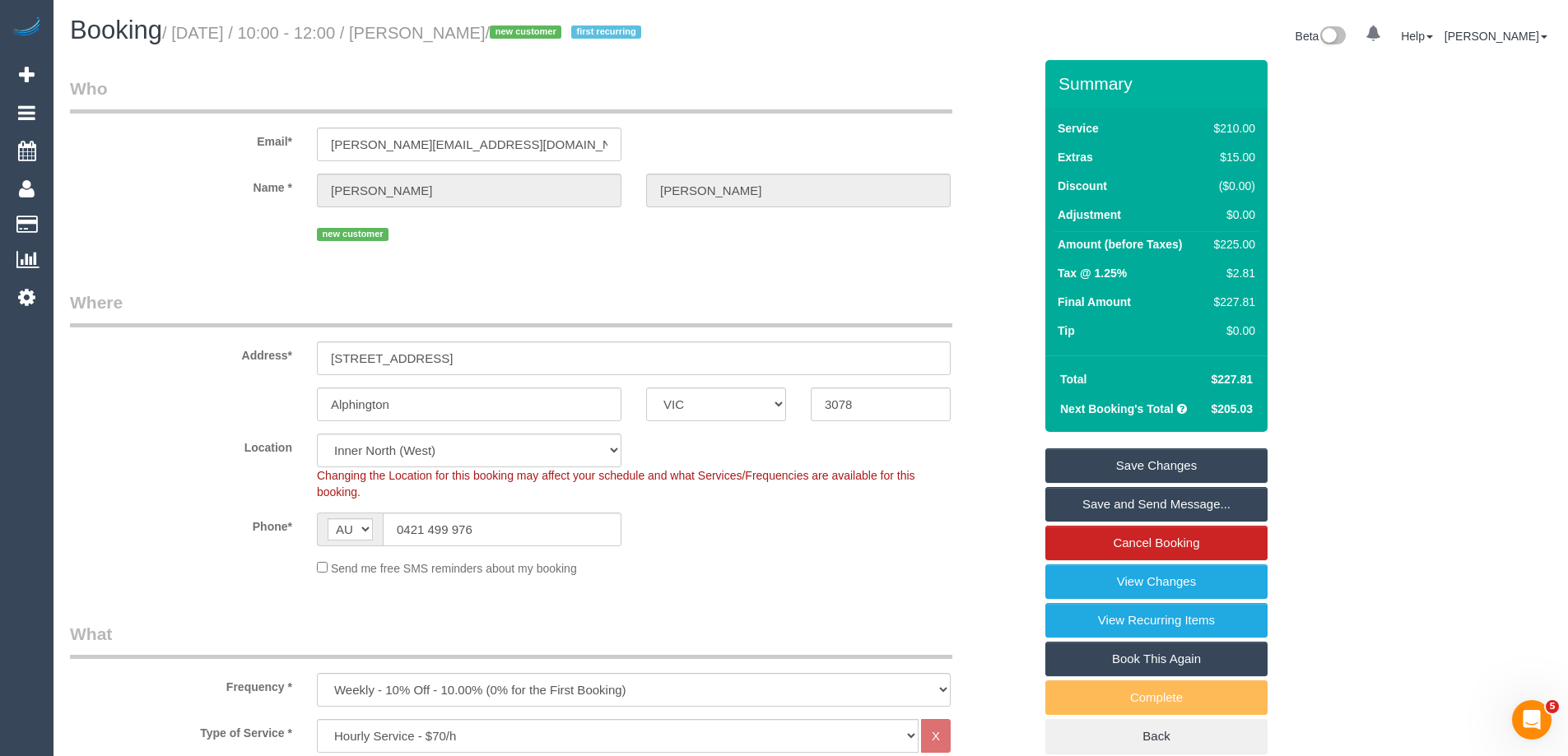
click at [878, 550] on sui-booking-location "Location [GEOGRAPHIC_DATA] (North) East (South) [GEOGRAPHIC_DATA] (East) [GEOGR…" at bounding box center [551, 505] width 963 height 143
click at [1127, 464] on link "Save Changes" at bounding box center [1156, 465] width 222 height 34
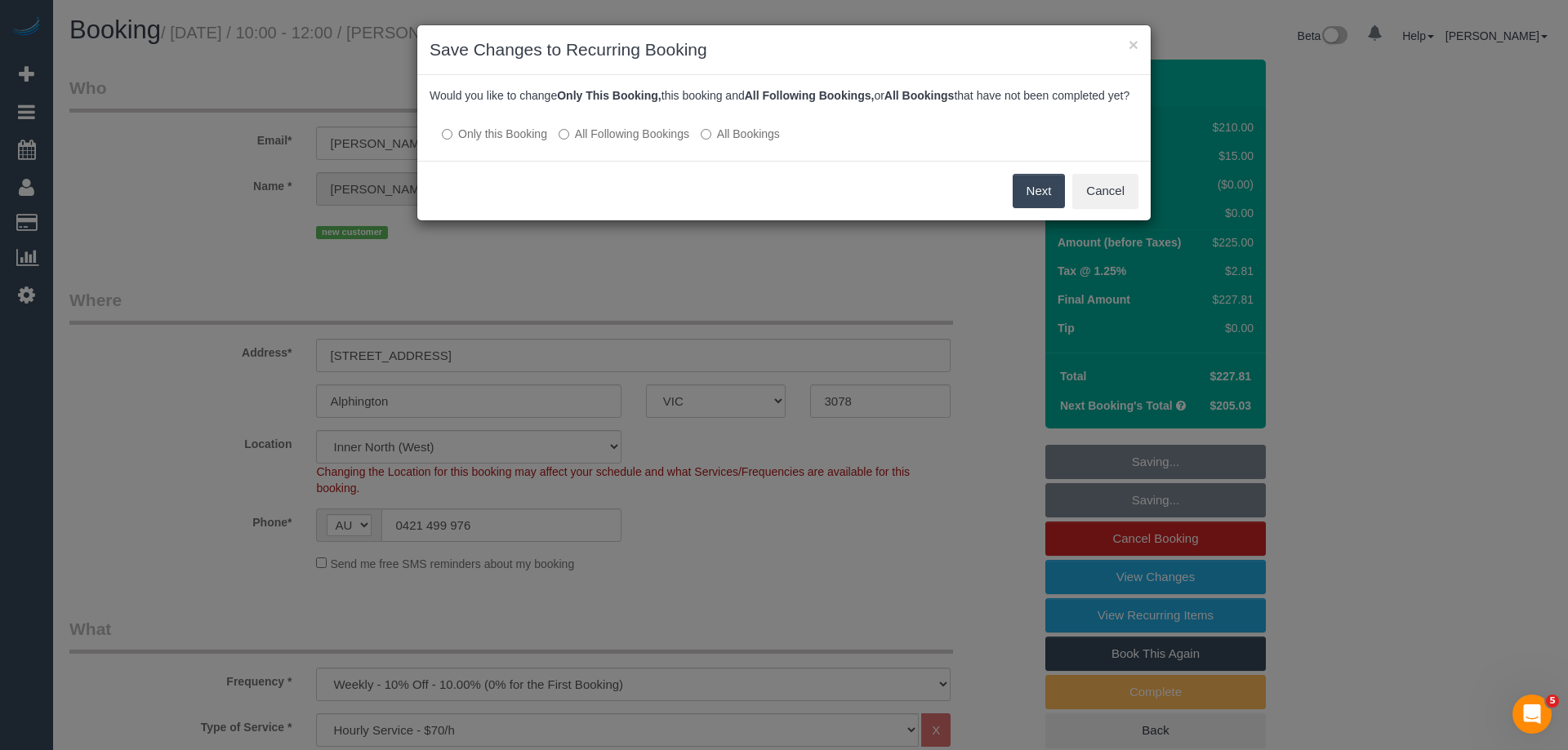
click at [613, 142] on label "All Following Bookings" at bounding box center [623, 134] width 131 height 16
drag, startPoint x: 1047, startPoint y: 206, endPoint x: 1021, endPoint y: 206, distance: 26.0
click at [1045, 206] on button "Save" at bounding box center [1037, 191] width 55 height 34
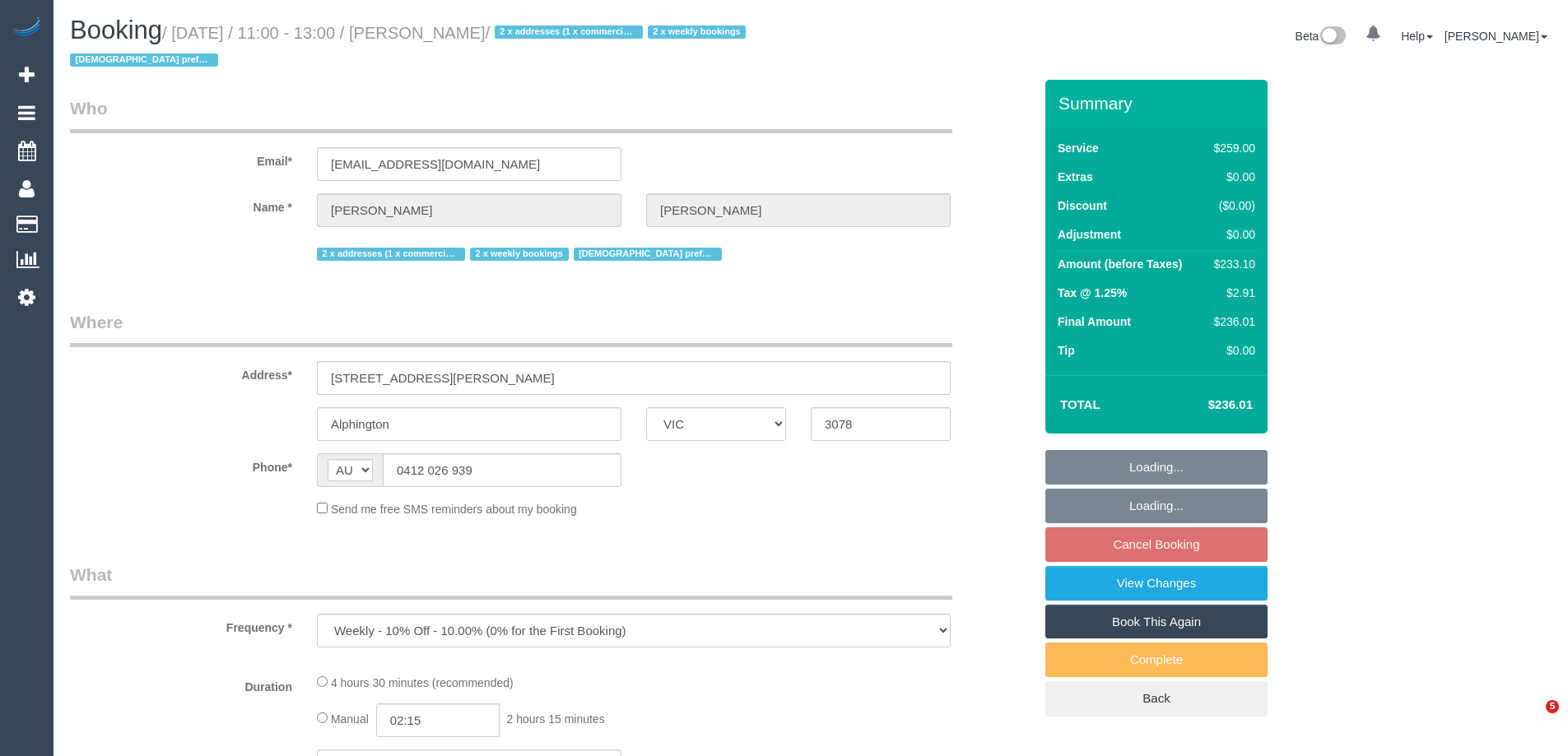
select select "VIC"
select select "string:stripe-pm_1OWOoK2GScqysDRVXECNwT7d"
select select "number:29"
select select "number:14"
select select "number:18"
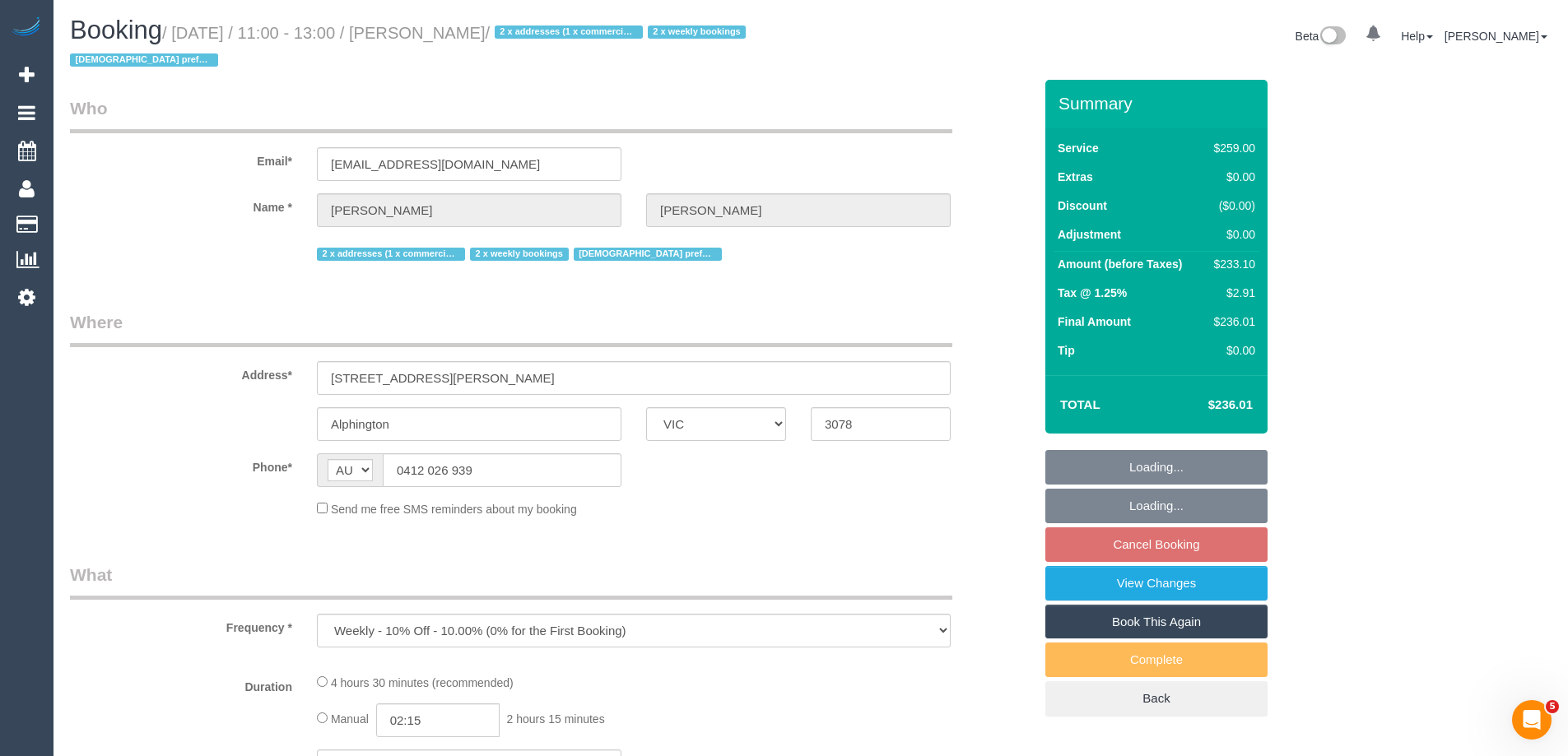
select select "number:24"
select select "number:35"
select select "number:11"
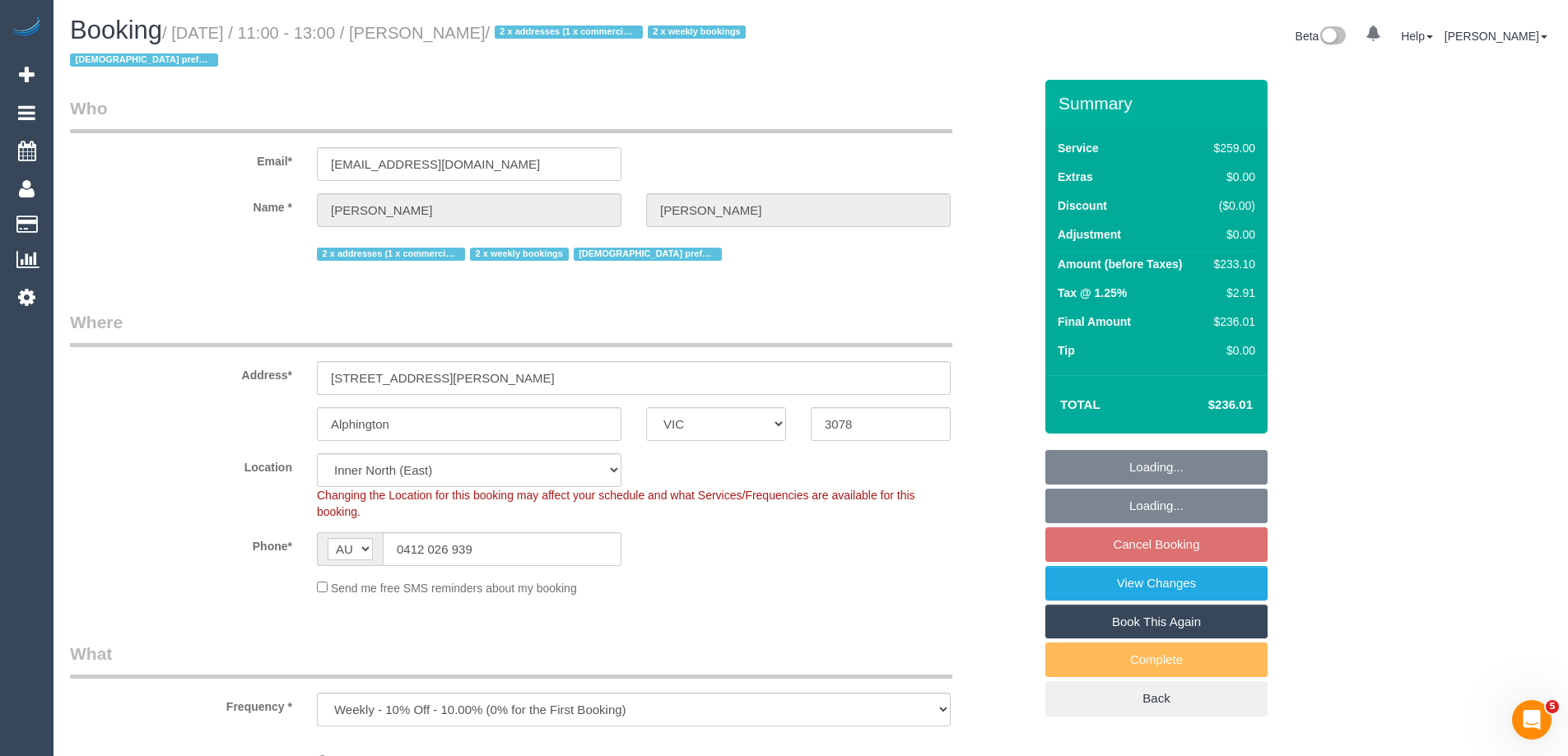
select select "object:1521"
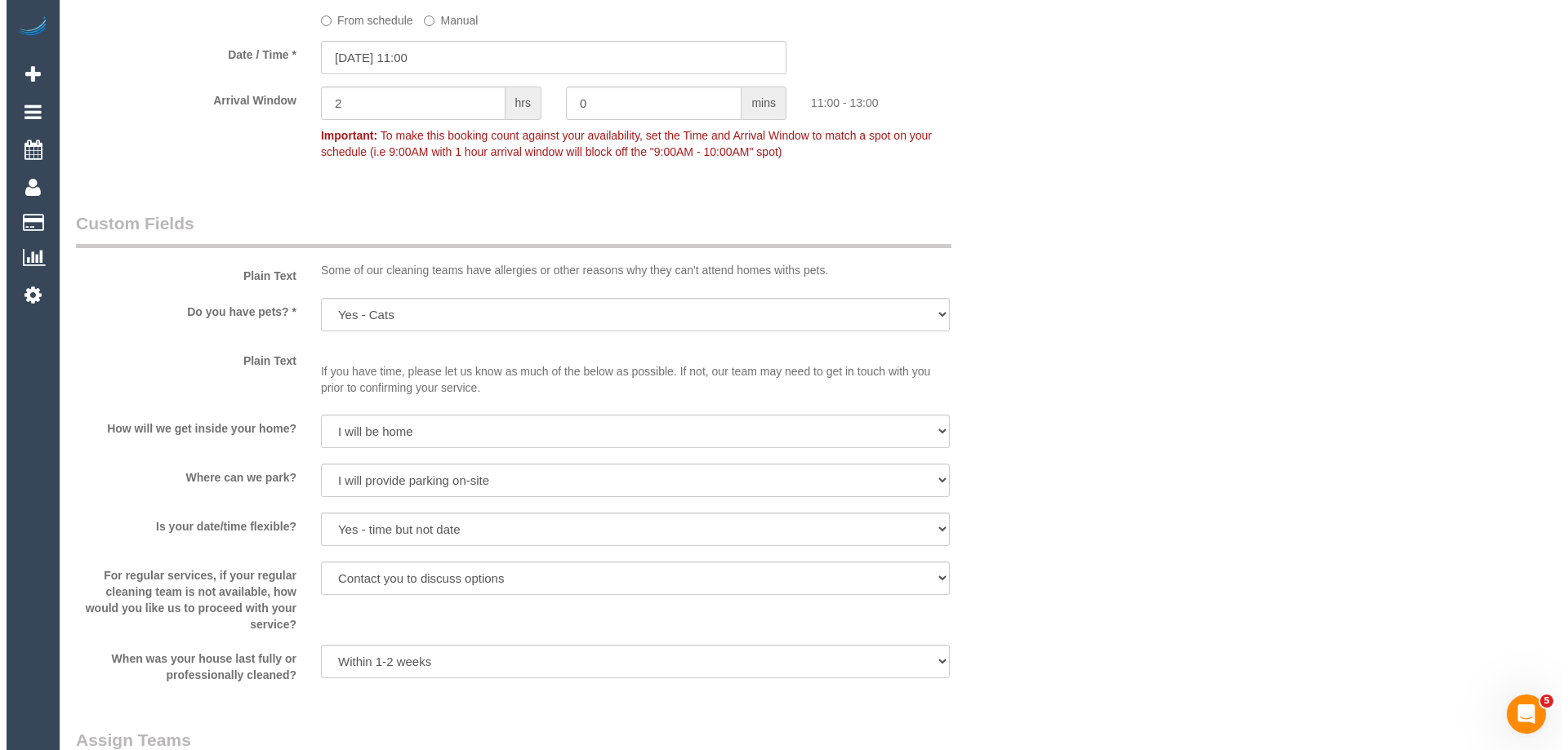
scroll to position [2205, 0]
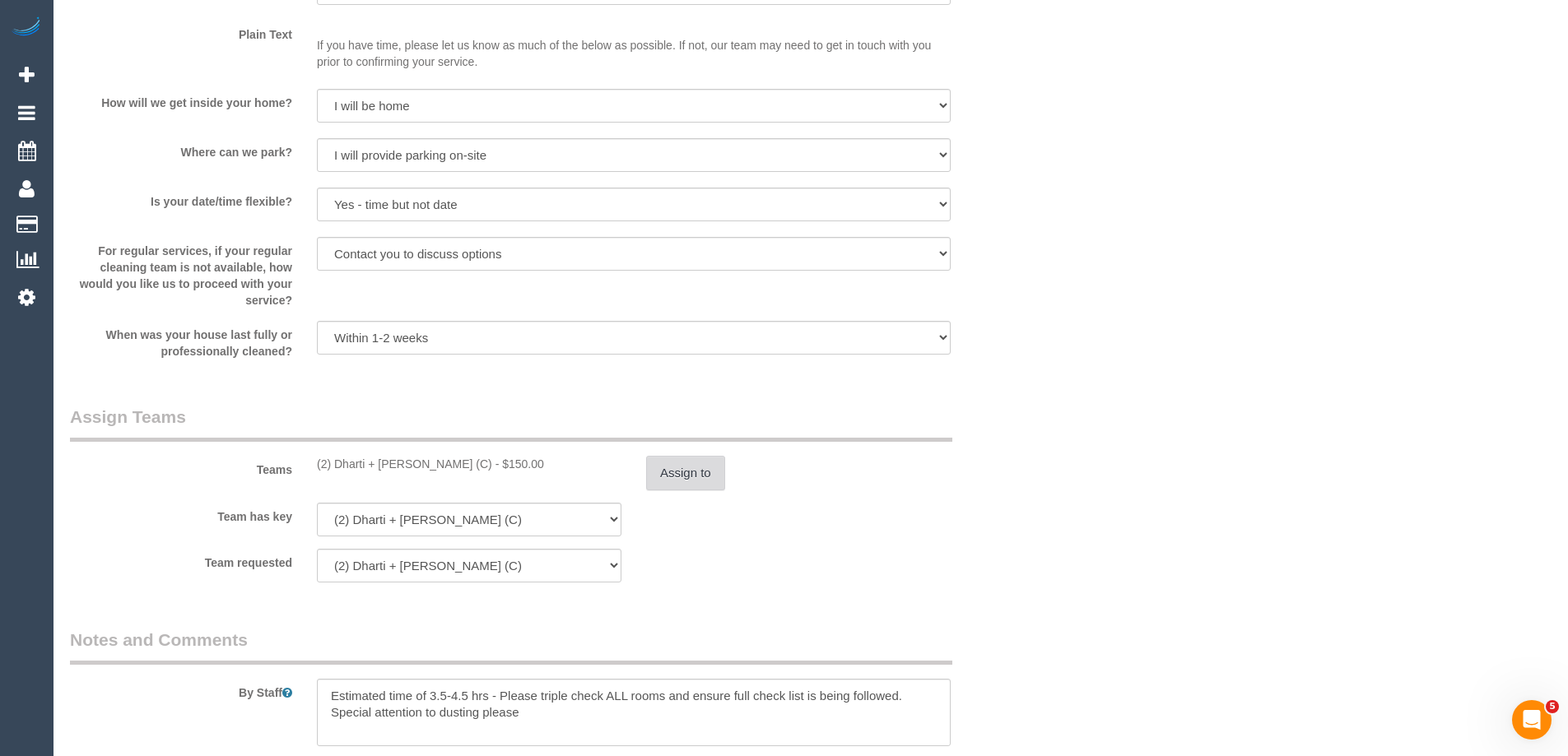
click at [682, 476] on button "Assign to" at bounding box center [685, 472] width 79 height 34
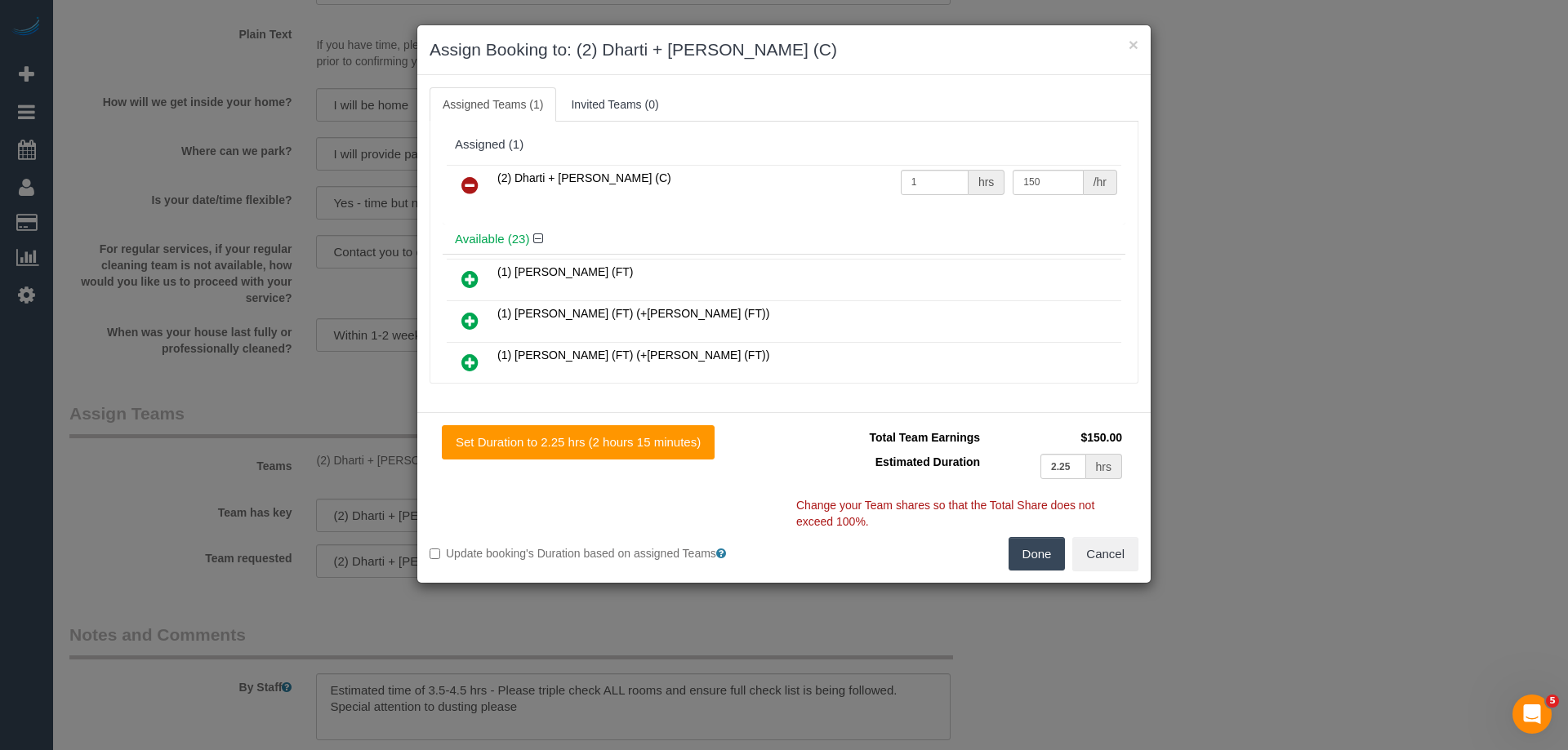
click at [468, 185] on icon at bounding box center [470, 185] width 17 height 19
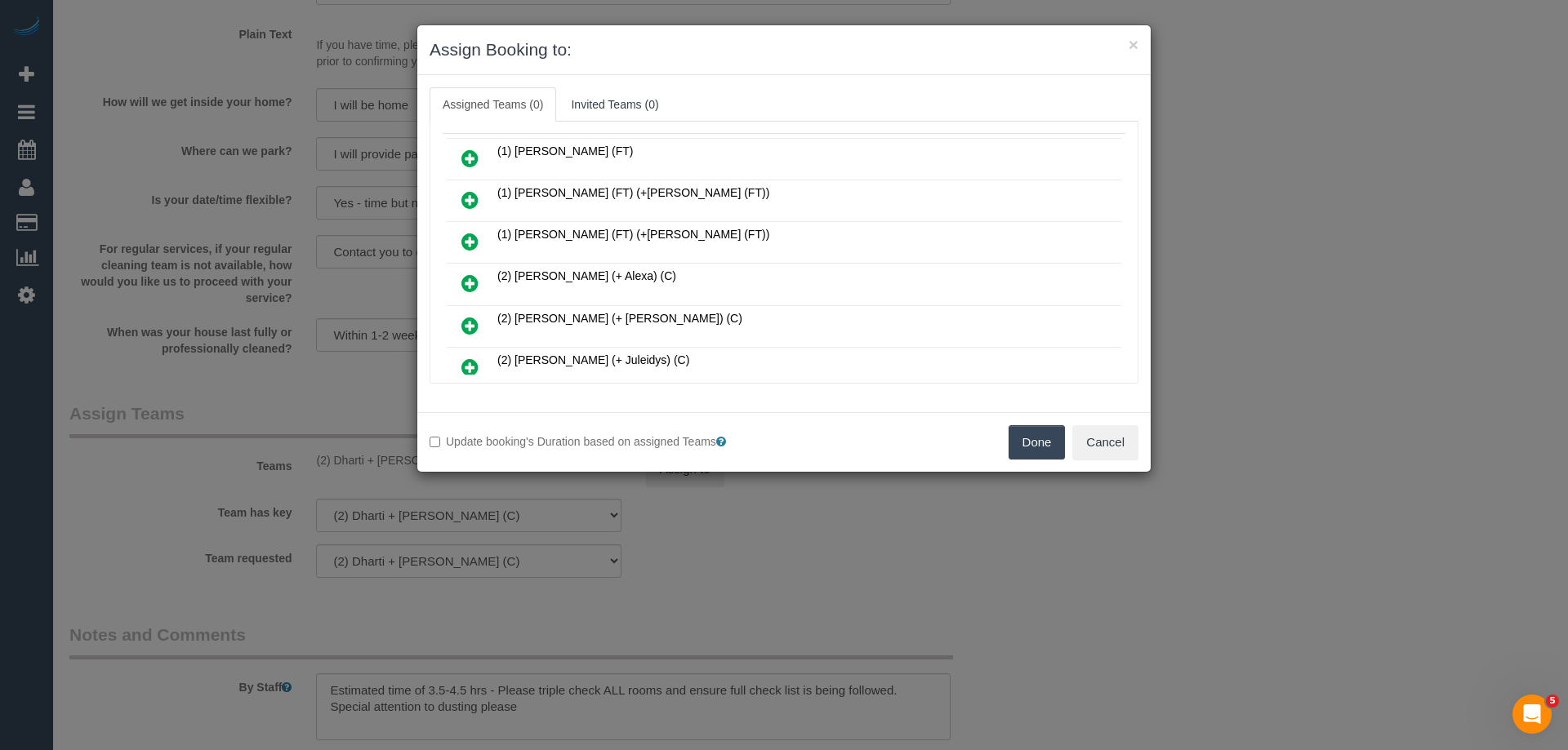
click at [473, 285] on icon at bounding box center [470, 284] width 17 height 19
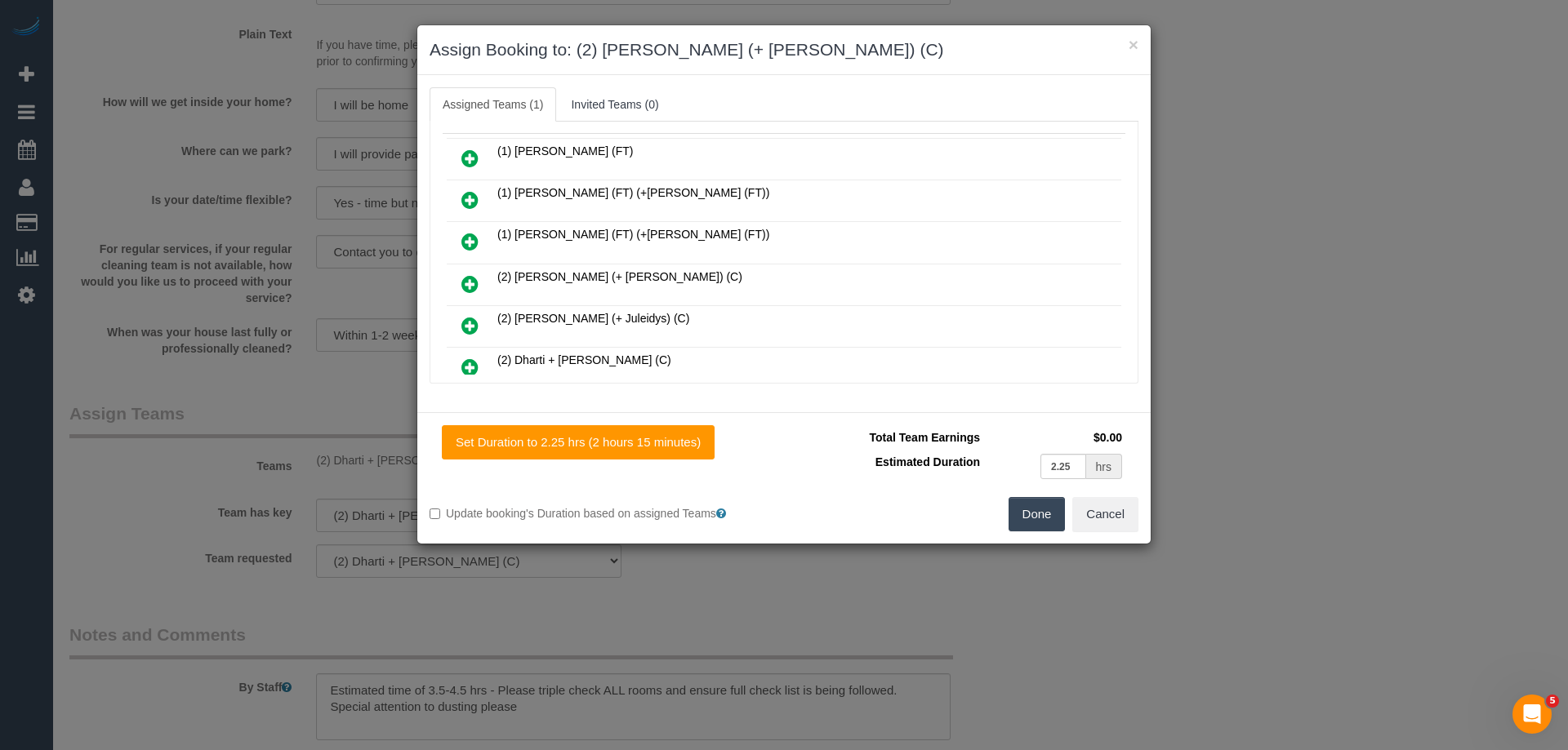
click at [470, 287] on icon at bounding box center [470, 284] width 17 height 19
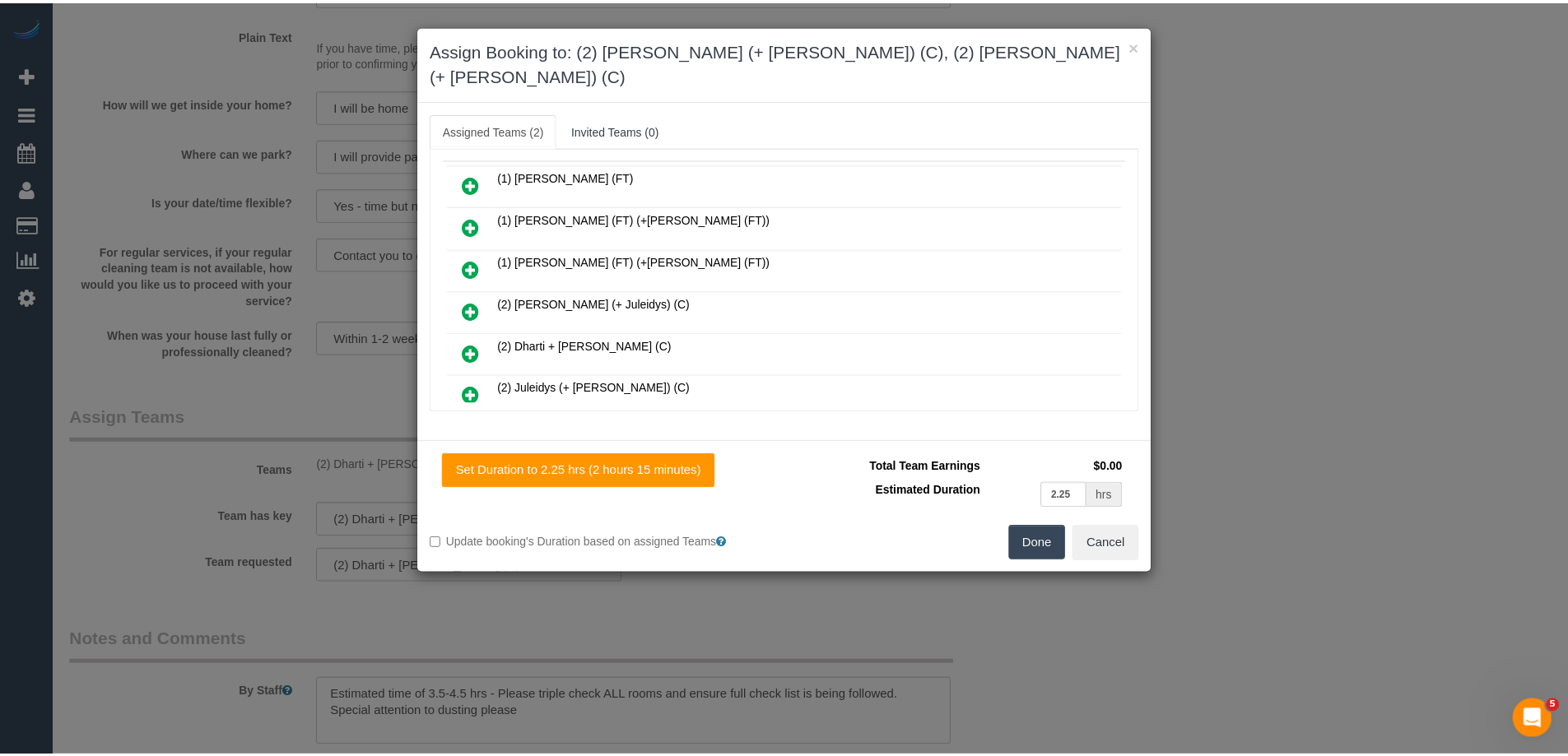
scroll to position [0, 0]
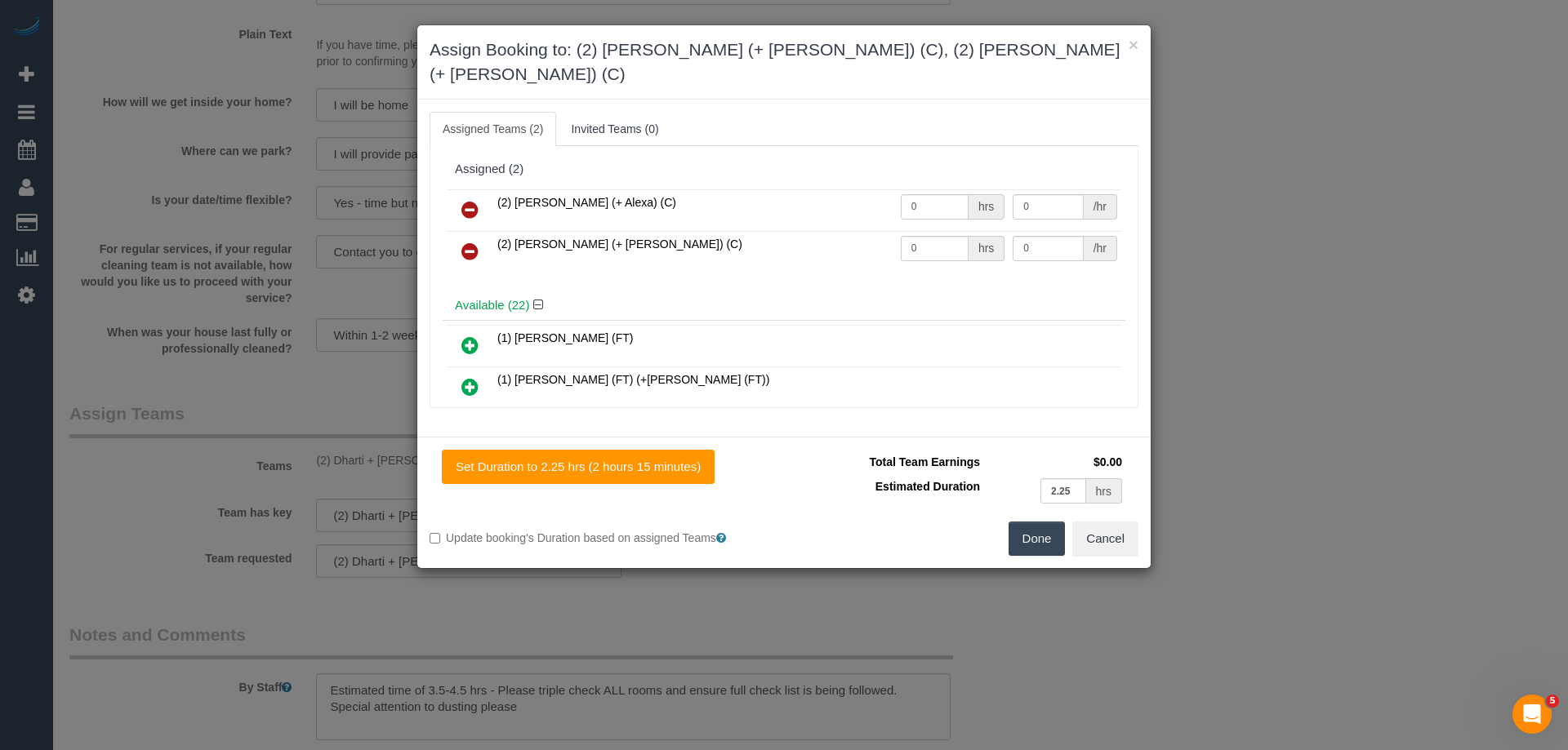
click at [1046, 522] on button "Done" at bounding box center [1037, 538] width 57 height 34
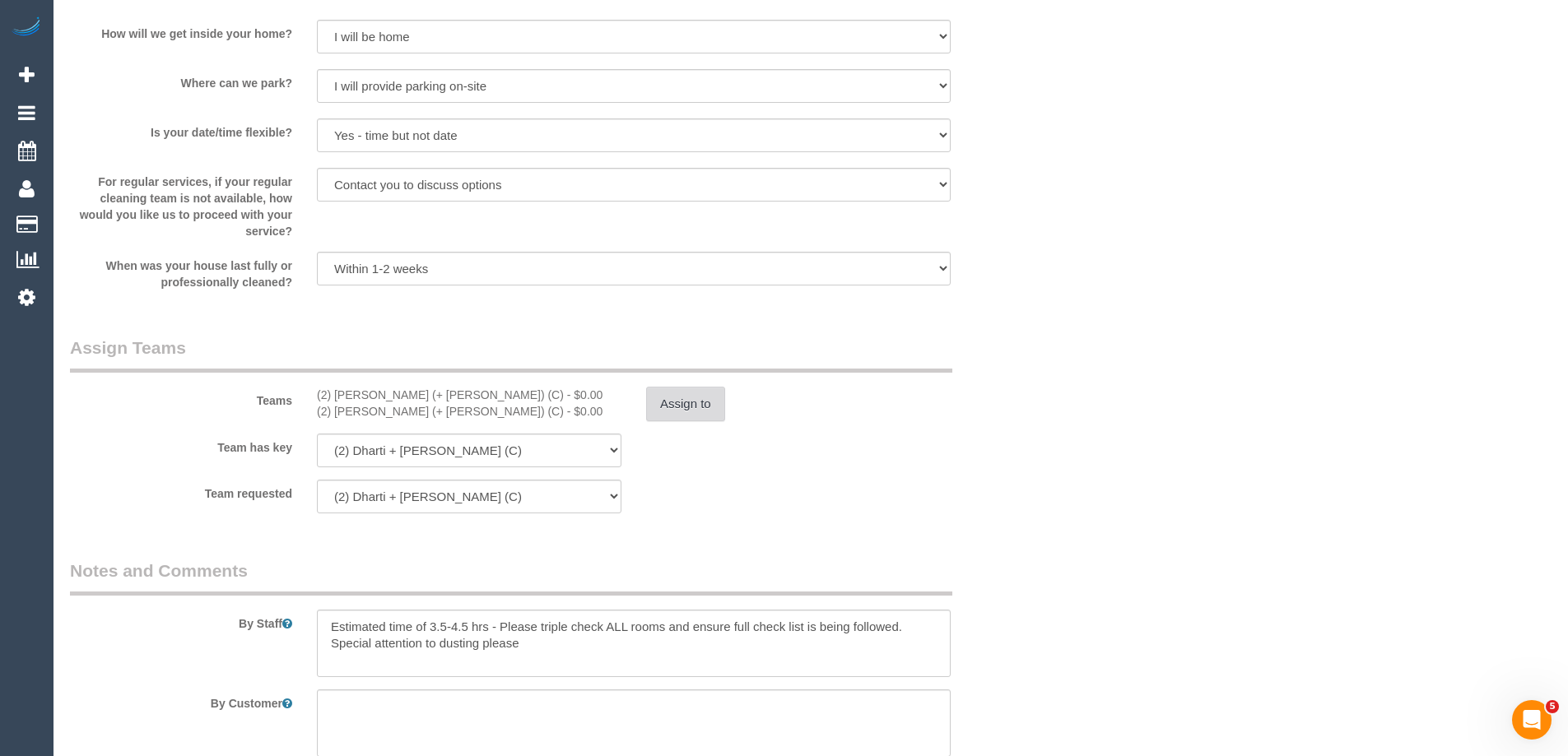
scroll to position [2304, 0]
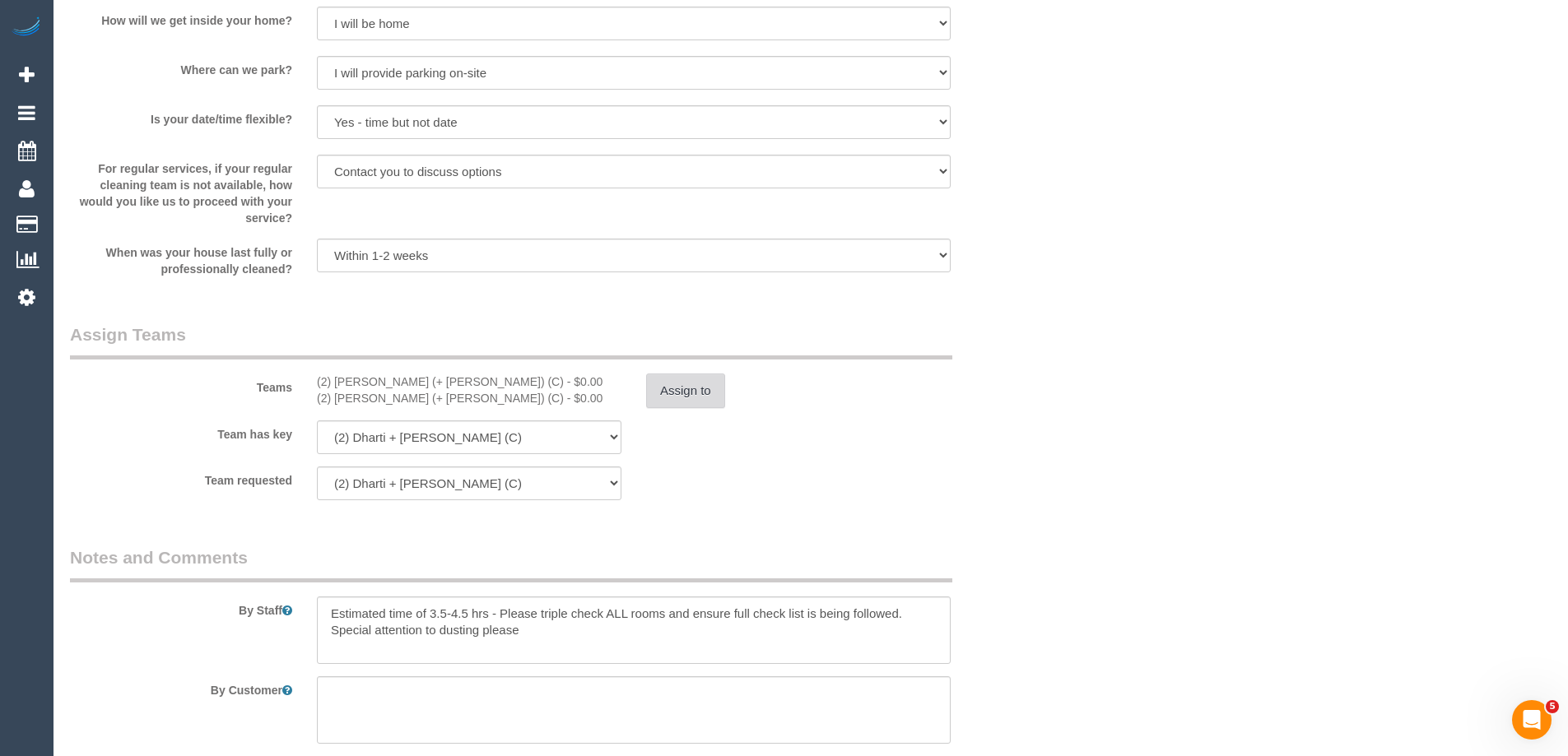
click at [658, 397] on button "Assign to" at bounding box center [685, 390] width 79 height 34
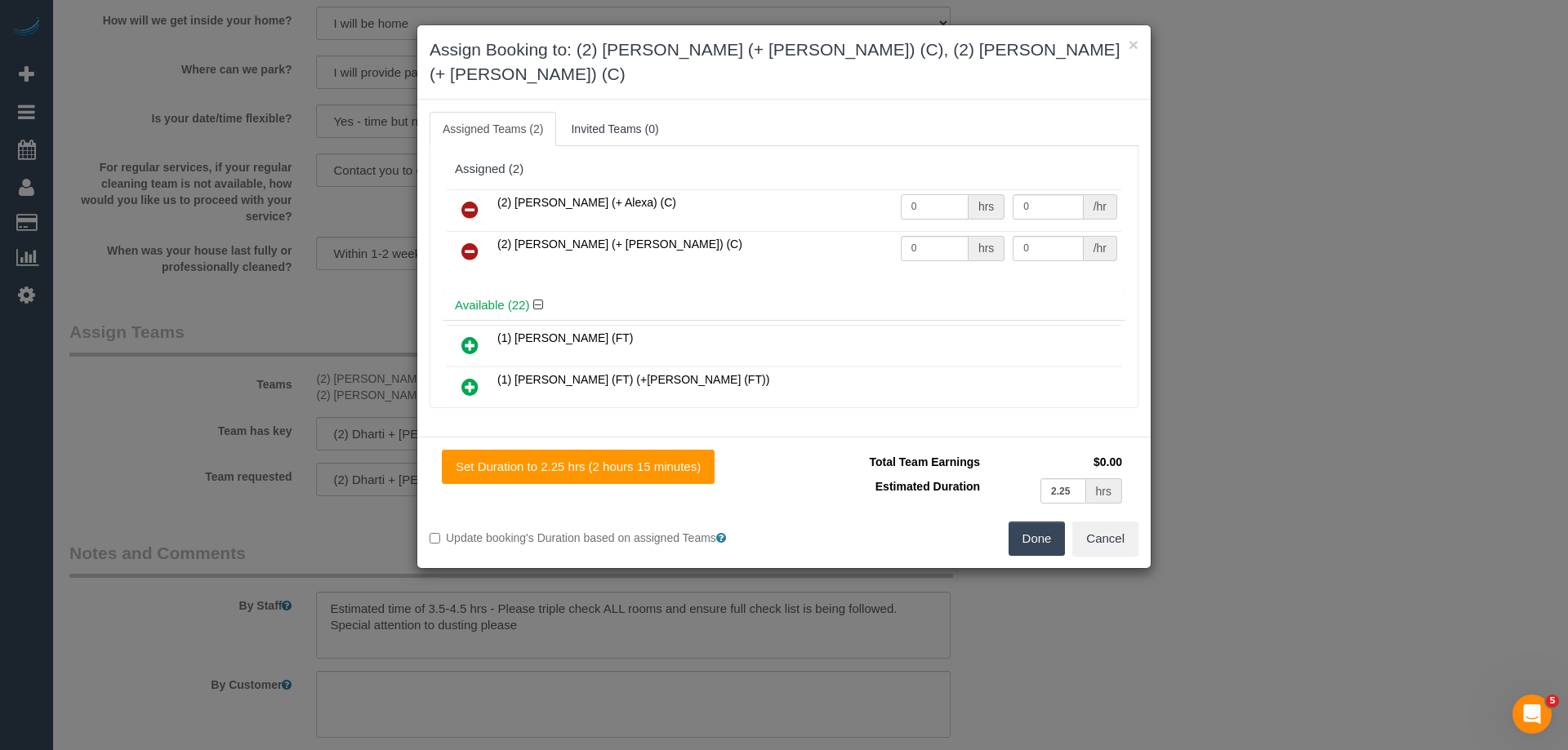
drag, startPoint x: 902, startPoint y: 176, endPoint x: 920, endPoint y: 209, distance: 37.6
click at [826, 190] on tr "(2) Alejandro (+ Alexa) (C) 0 hrs 0 /hr" at bounding box center [783, 210] width 675 height 42
type input "1"
drag, startPoint x: 901, startPoint y: 222, endPoint x: 835, endPoint y: 199, distance: 69.9
click at [800, 231] on tr "(2) Alexa (+ Alejandro) (C) 0 hrs 0 /hr" at bounding box center [783, 252] width 675 height 42
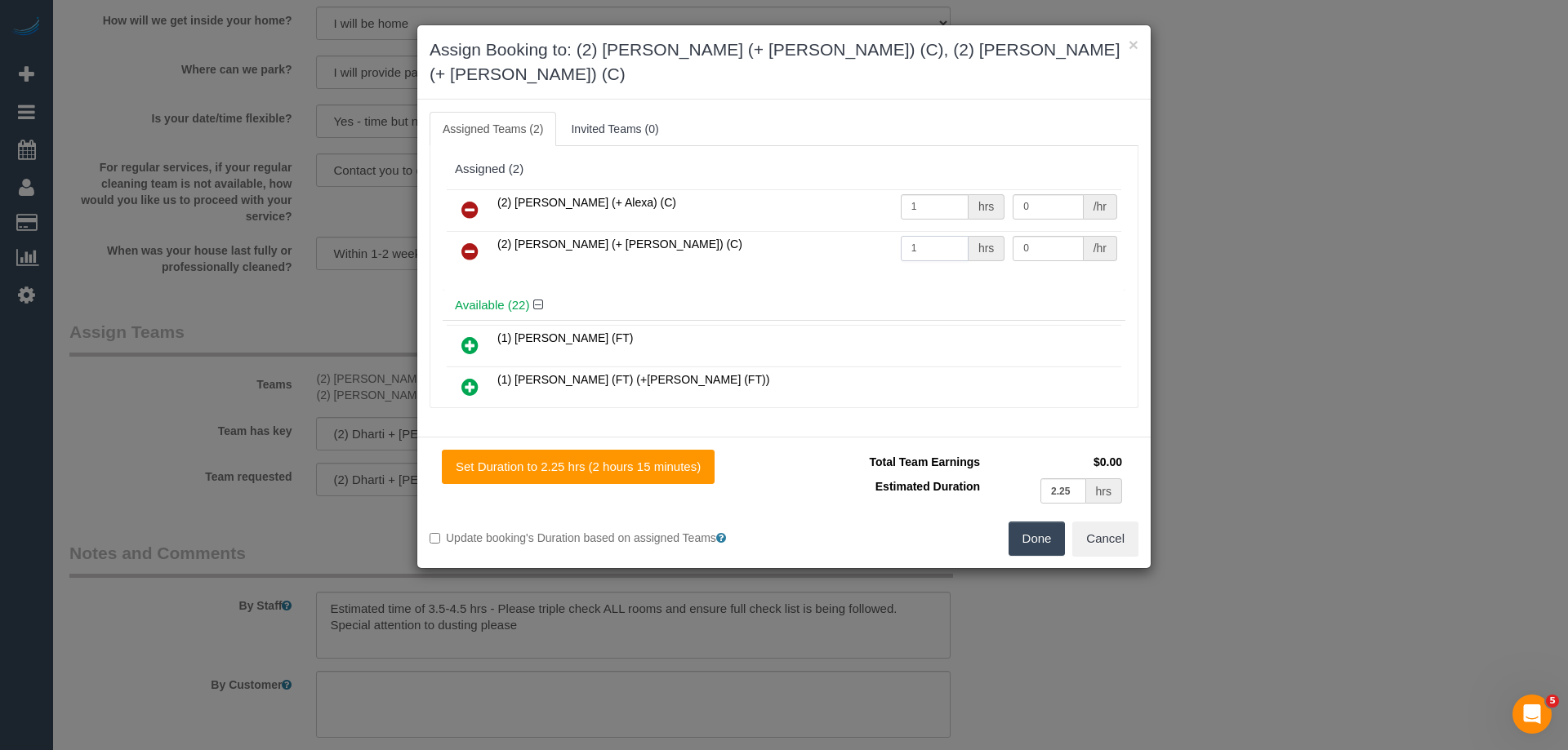
type input "1"
drag, startPoint x: 1025, startPoint y: 169, endPoint x: 925, endPoint y: 177, distance: 100.3
click at [910, 190] on tr "(2) Alejandro (+ Alexa) (C) 1 hrs 0 /hr" at bounding box center [783, 210] width 675 height 42
type input "75"
drag, startPoint x: 1038, startPoint y: 222, endPoint x: 785, endPoint y: 222, distance: 253.0
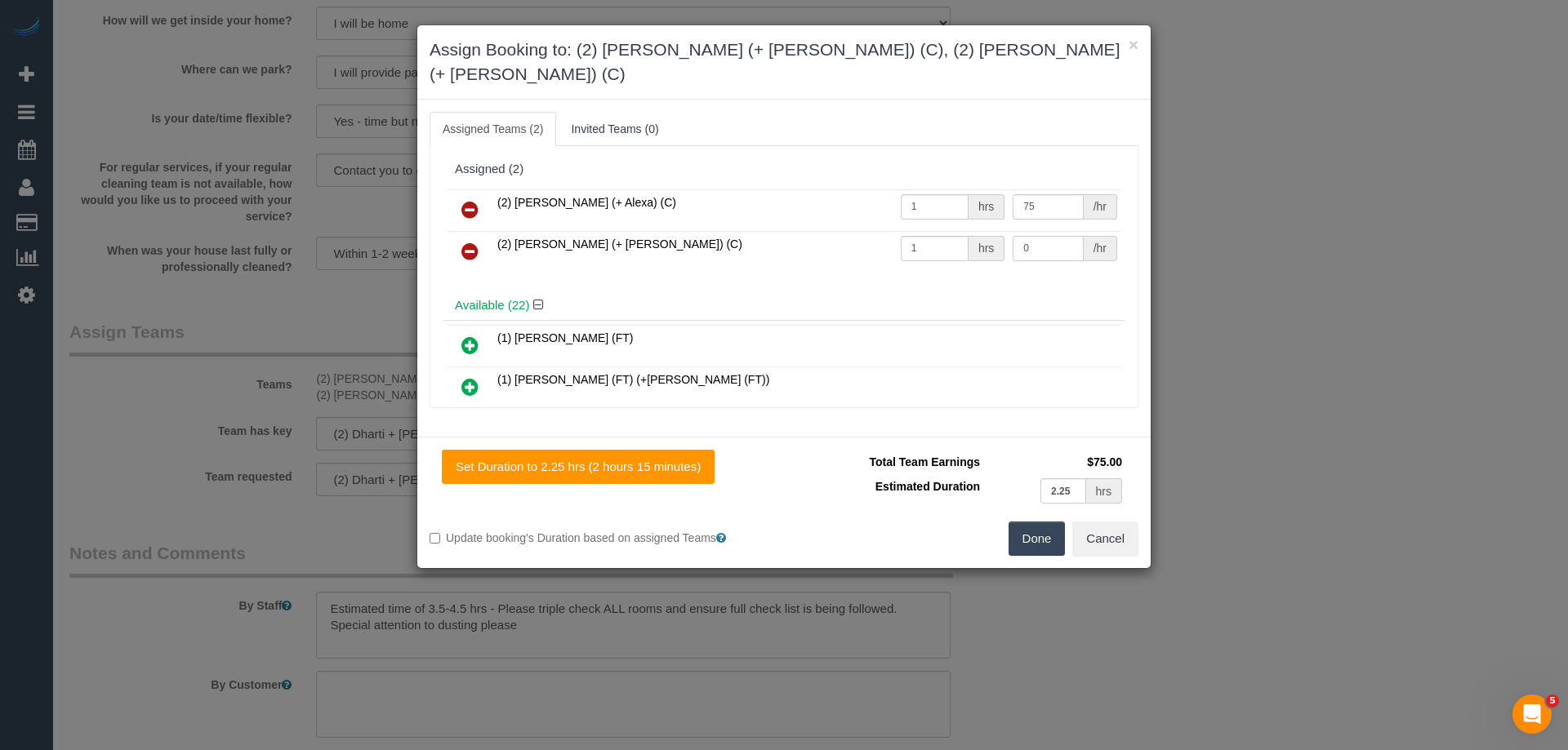
click at [809, 231] on tr "(2) Alexa (+ Alejandro) (C) 1 hrs 0 /hr" at bounding box center [783, 252] width 675 height 42
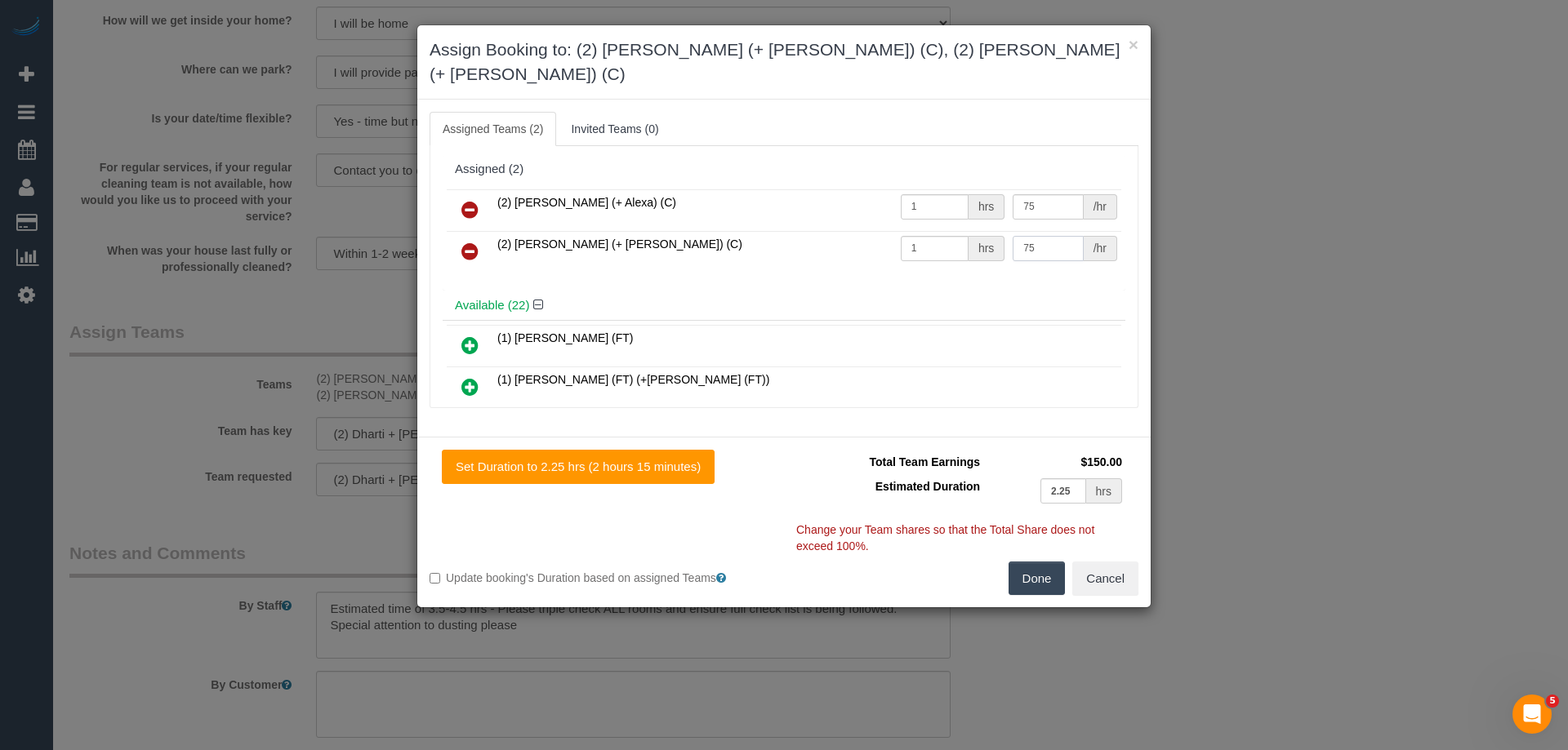
type input "75"
click at [1035, 561] on button "Done" at bounding box center [1037, 578] width 57 height 34
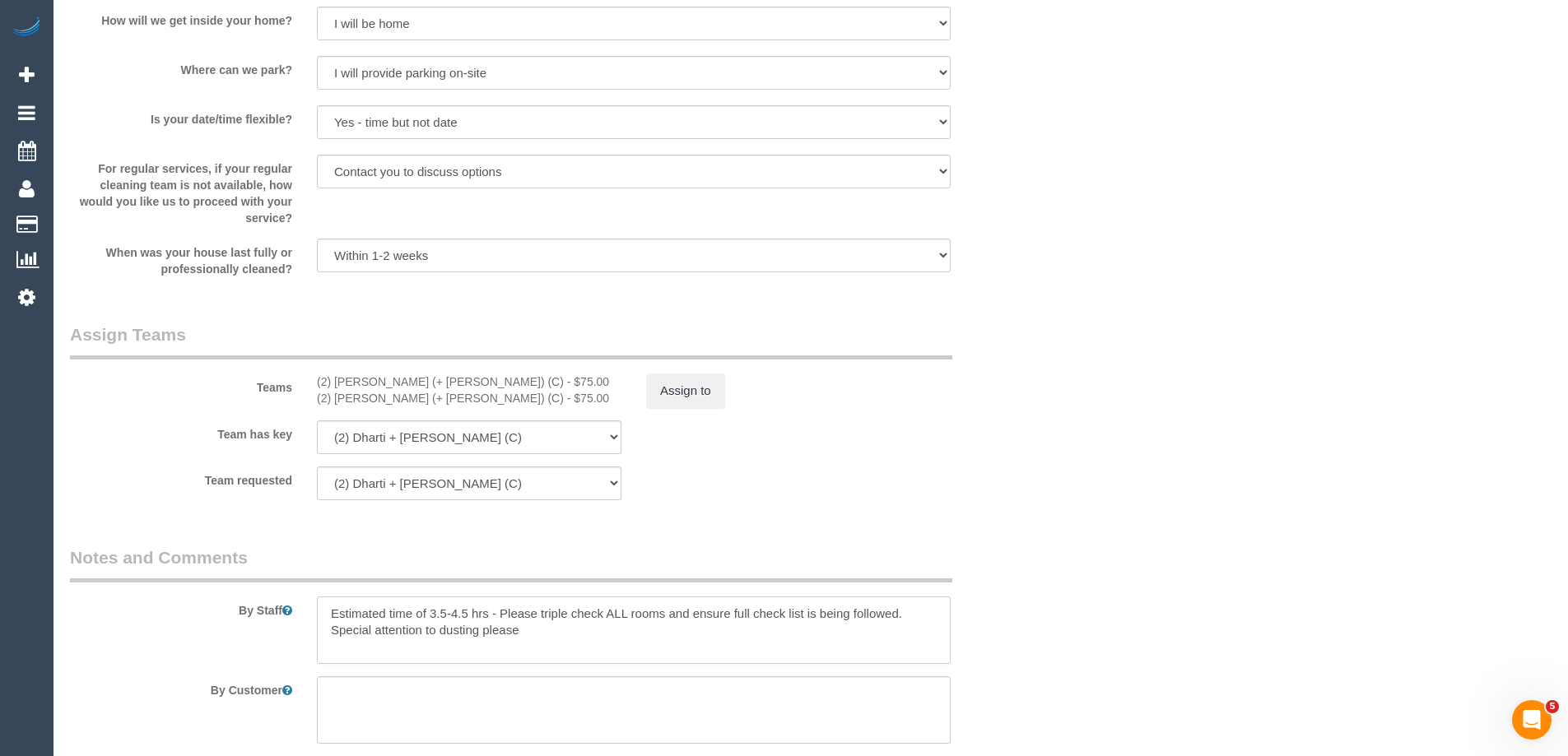
click at [331, 602] on textarea at bounding box center [634, 630] width 634 height 67
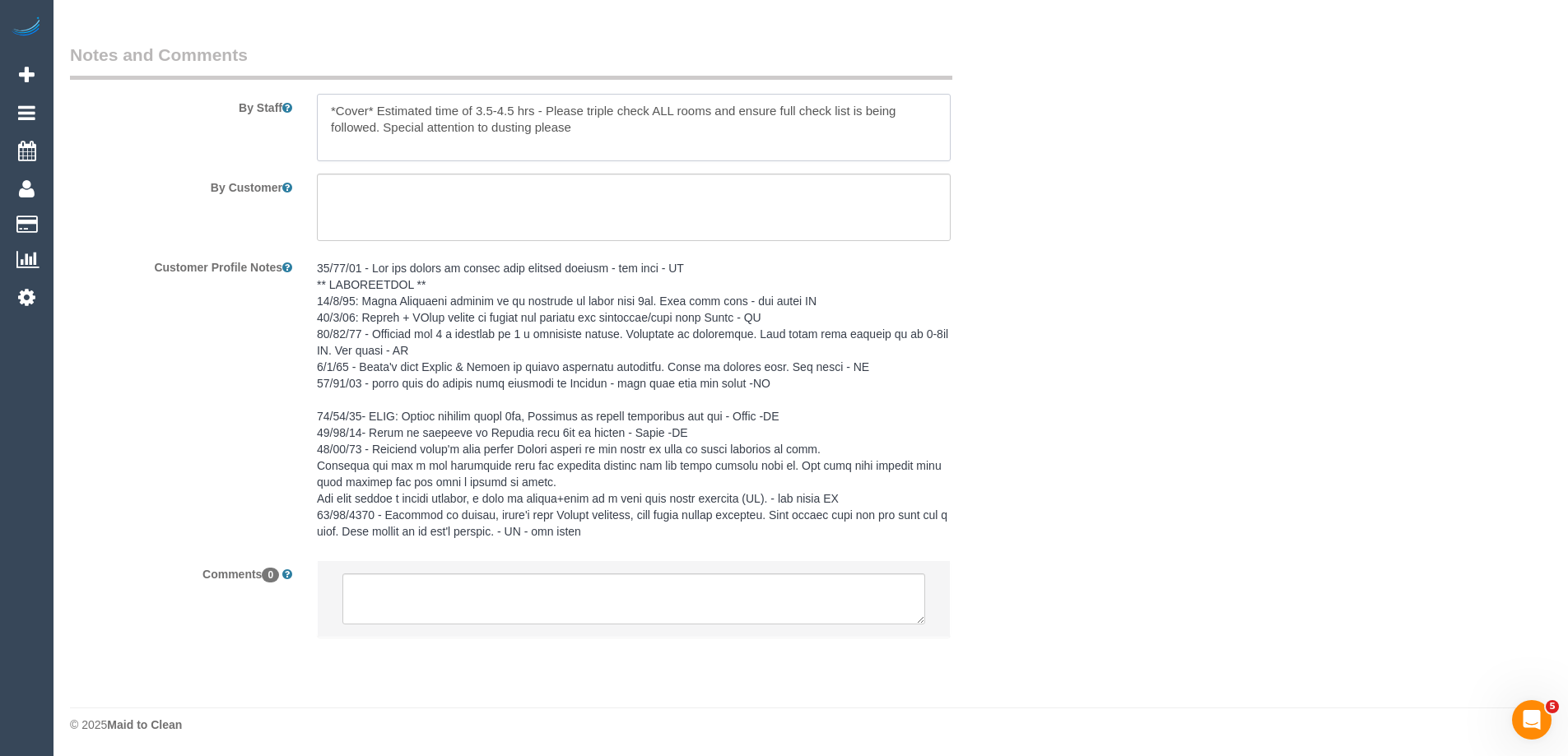
scroll to position [2807, 0]
type textarea "*Cover* Estimated time of 3.5-4.5 hrs - Please triple check ALL rooms and ensur…"
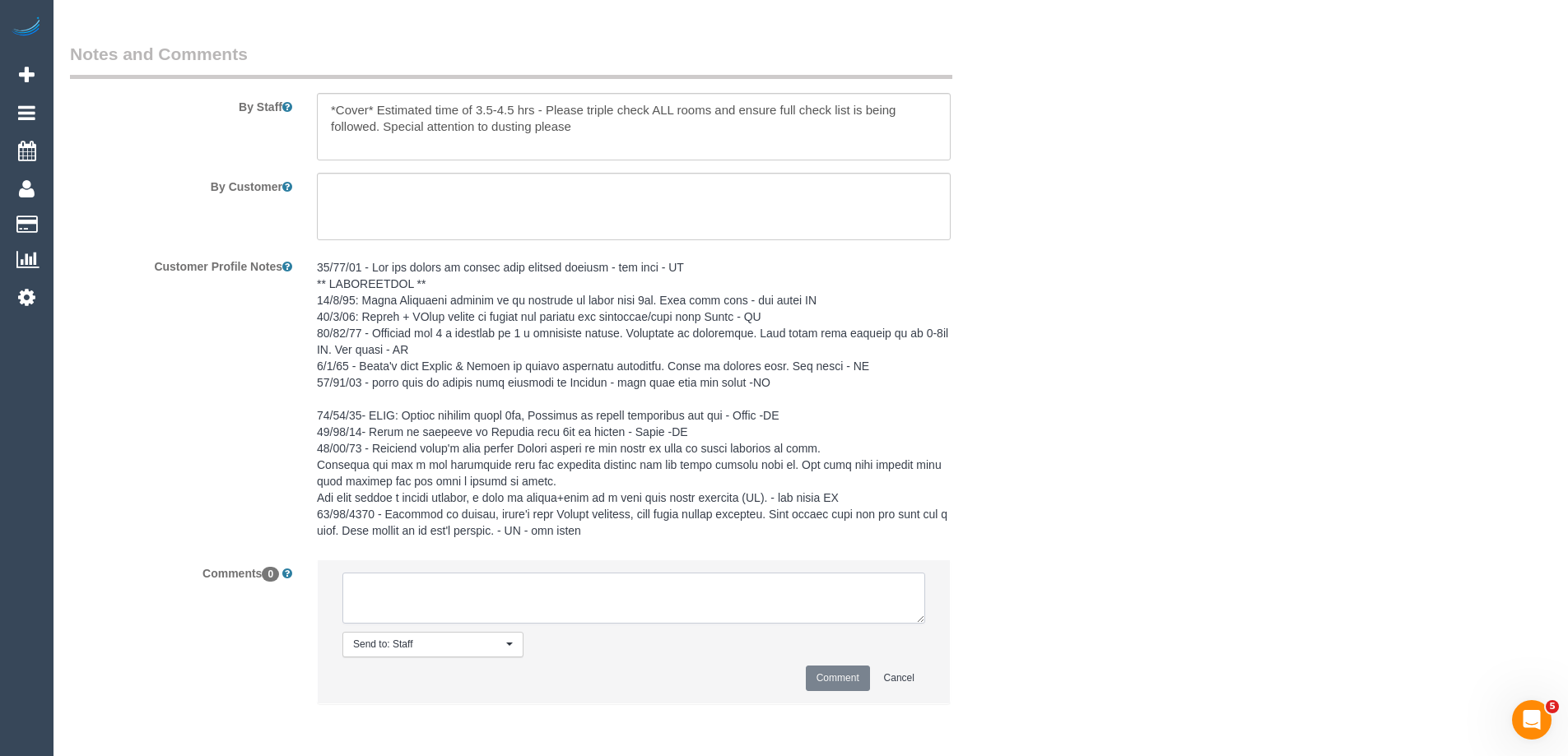
click at [380, 615] on textarea at bounding box center [633, 598] width 583 height 51
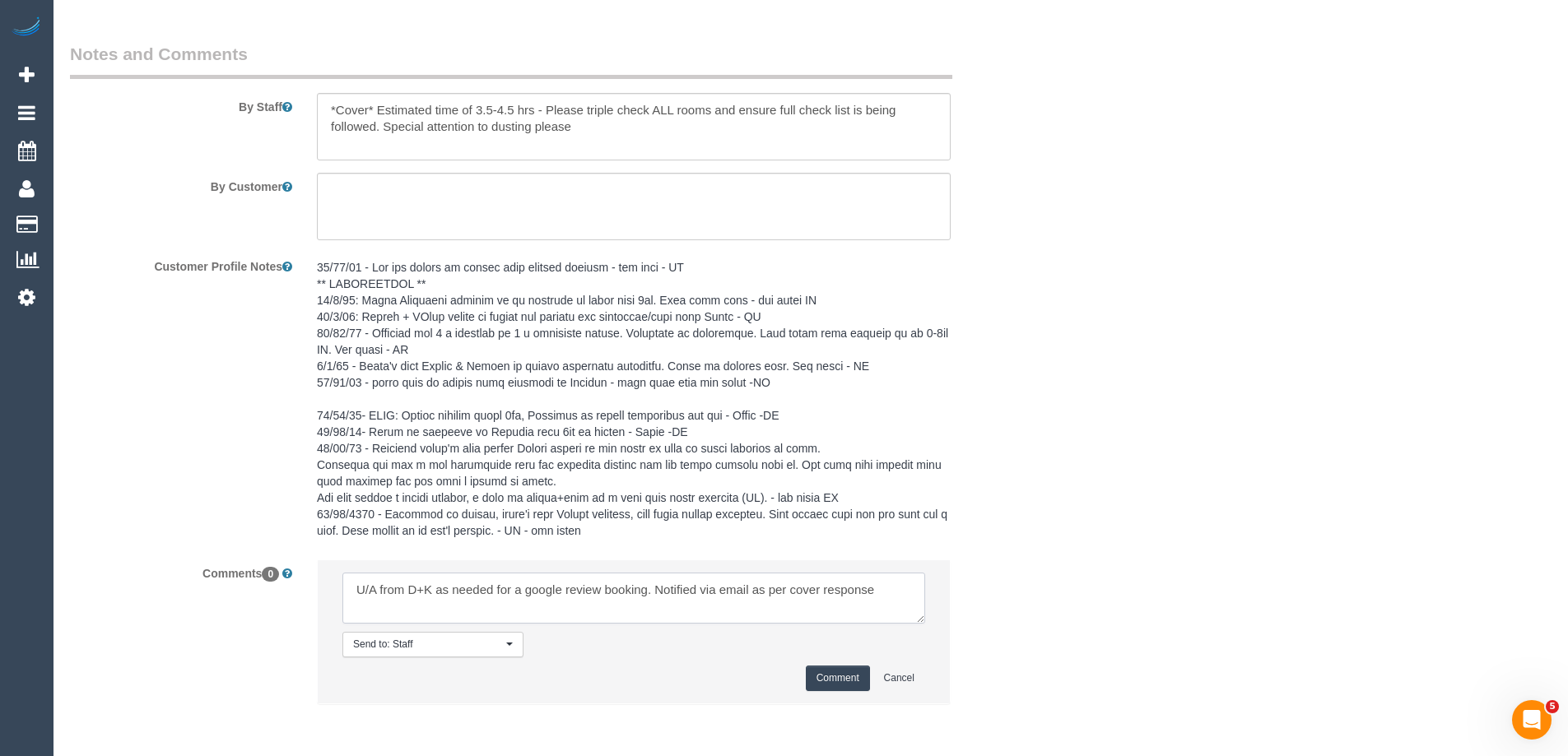
type textarea "U/A from D+K as needed for a google review booking. Notified via email as per c…"
click at [826, 685] on button "Comment" at bounding box center [838, 678] width 64 height 25
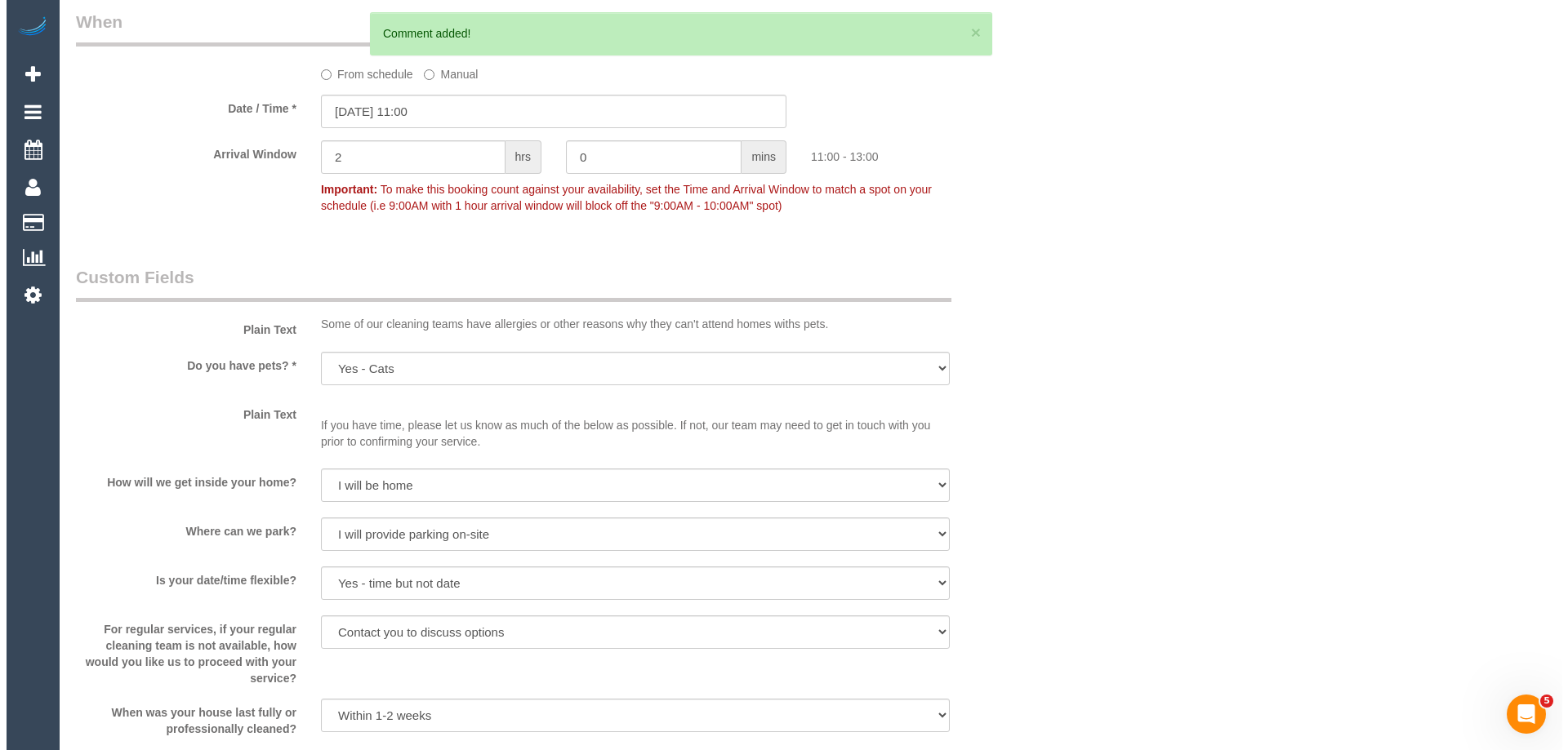
scroll to position [0, 0]
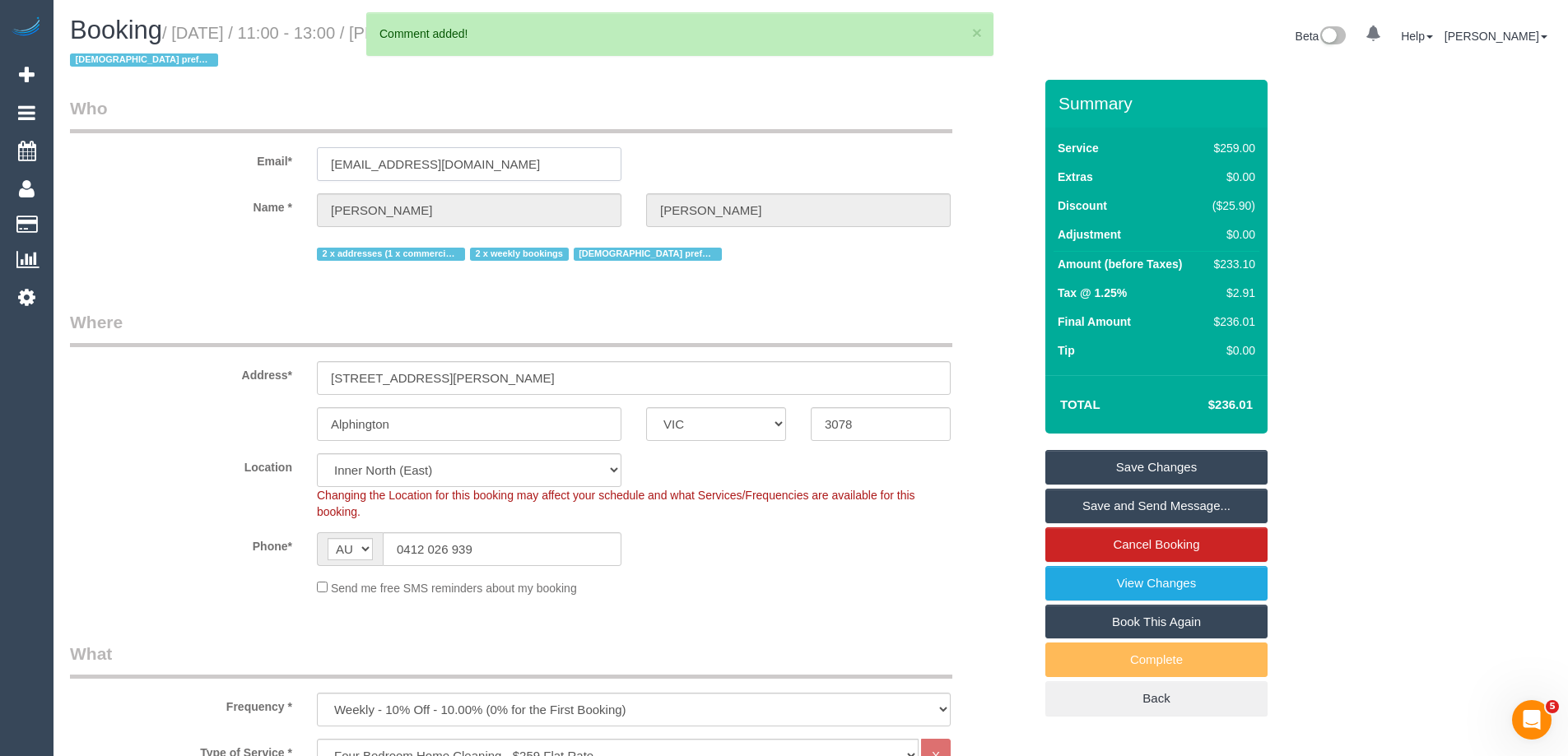
drag, startPoint x: 513, startPoint y: 167, endPoint x: 94, endPoint y: 143, distance: 419.7
click at [95, 143] on div "Email* amorcom13@gmail.com" at bounding box center [551, 139] width 987 height 85
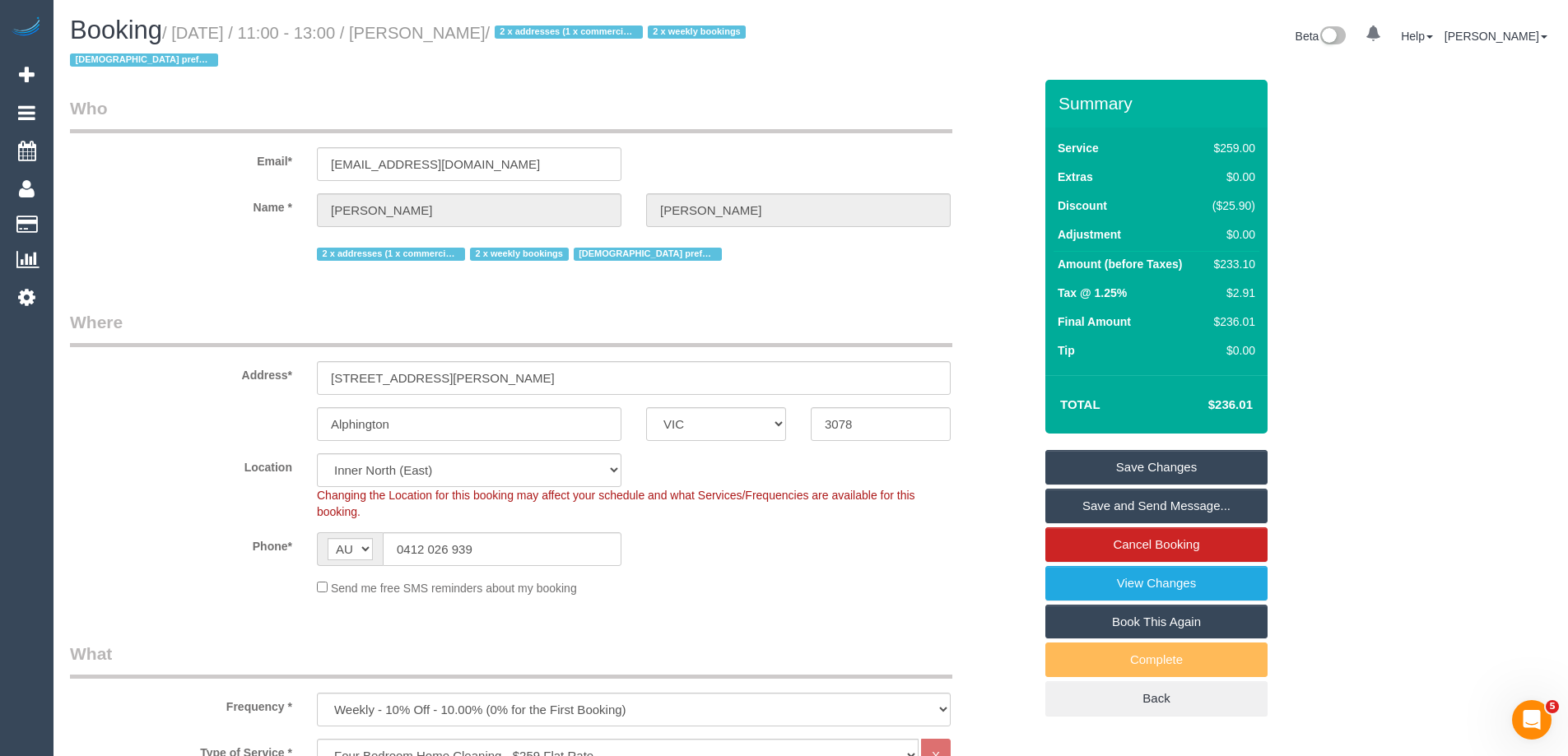
drag, startPoint x: 555, startPoint y: 36, endPoint x: 431, endPoint y: 36, distance: 124.0
click at [431, 36] on small "/ October 03, 2025 / 11:00 - 13:00 / Amanda Morcom / 2 x addresses (1 x commerc…" at bounding box center [411, 46] width 681 height 46
copy small "Amanda Morcom"
click at [1065, 500] on link "Save and Send Message..." at bounding box center [1156, 505] width 222 height 34
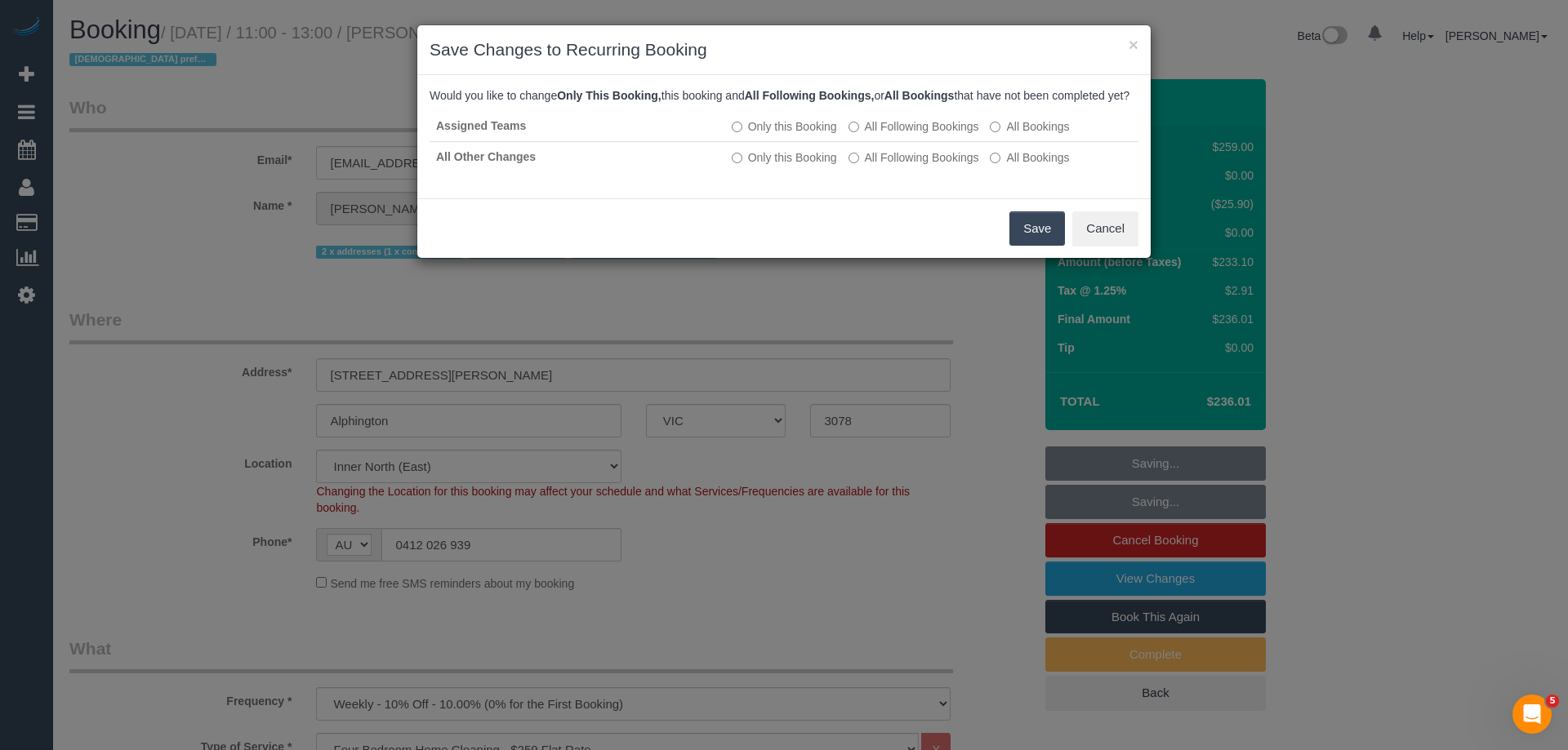
click at [1017, 244] on button "Save" at bounding box center [1037, 227] width 55 height 34
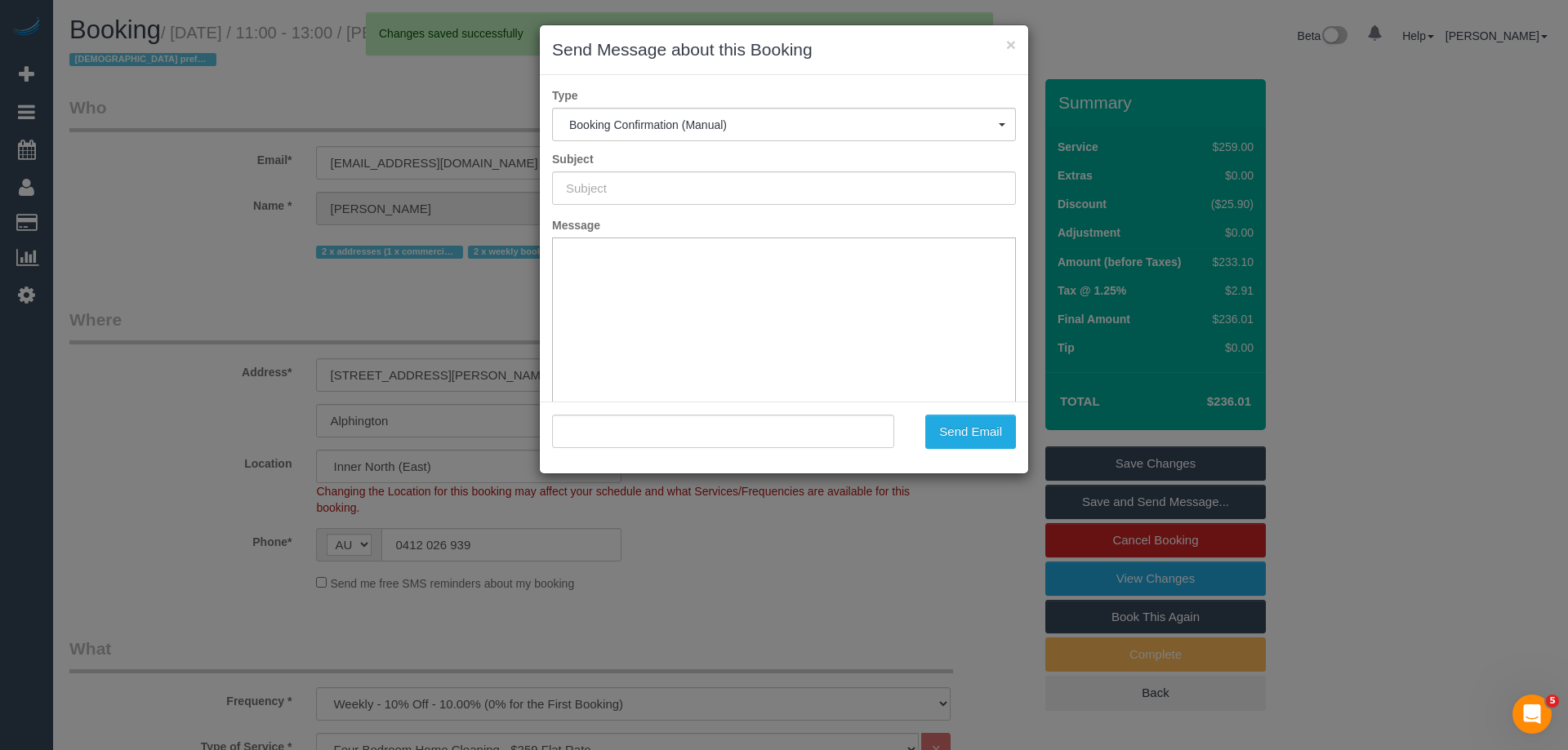
type input "Booking Confirmed"
type input ""Amanda Morcom" <amorcom13@gmail.com>"
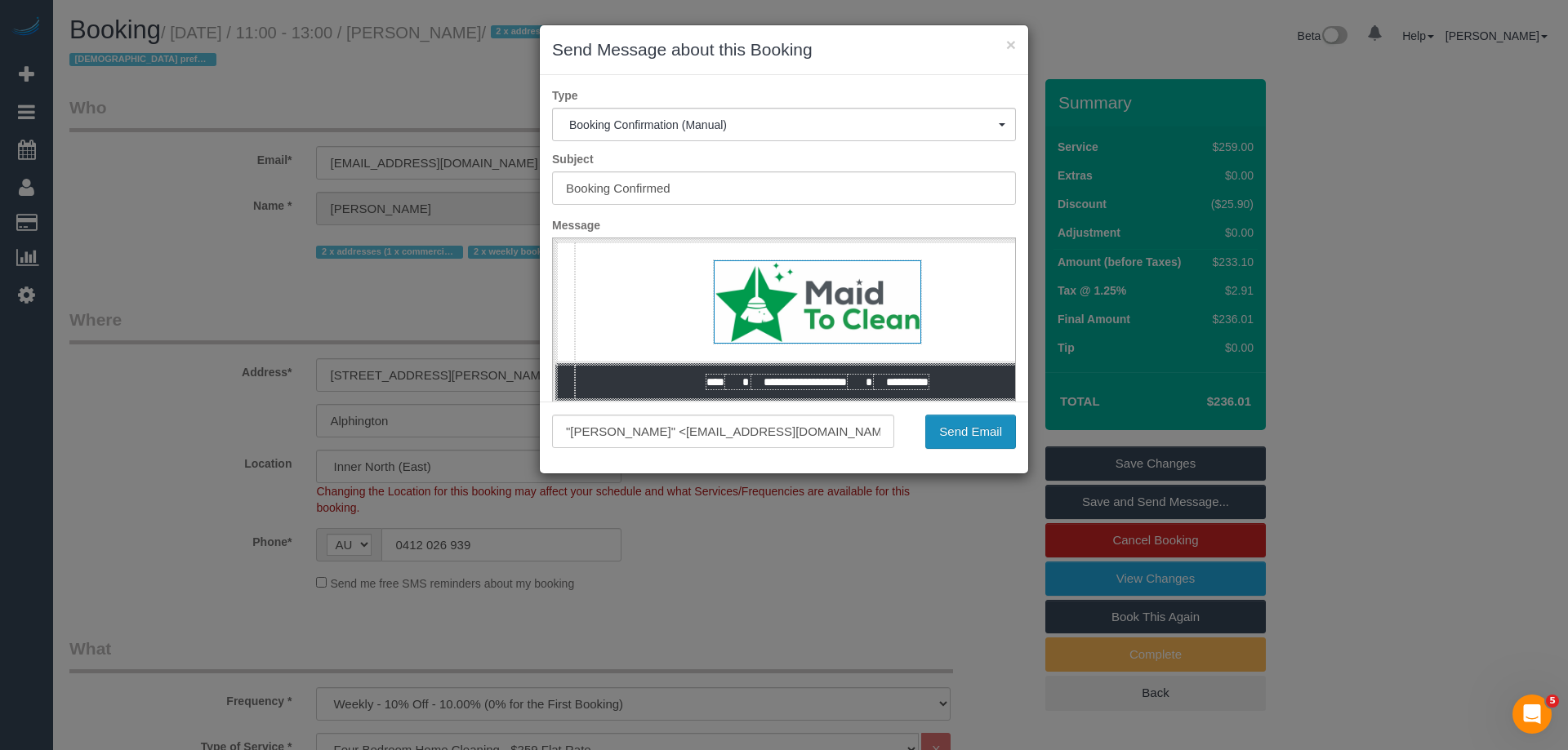
click at [982, 433] on button "Send Email" at bounding box center [971, 432] width 91 height 34
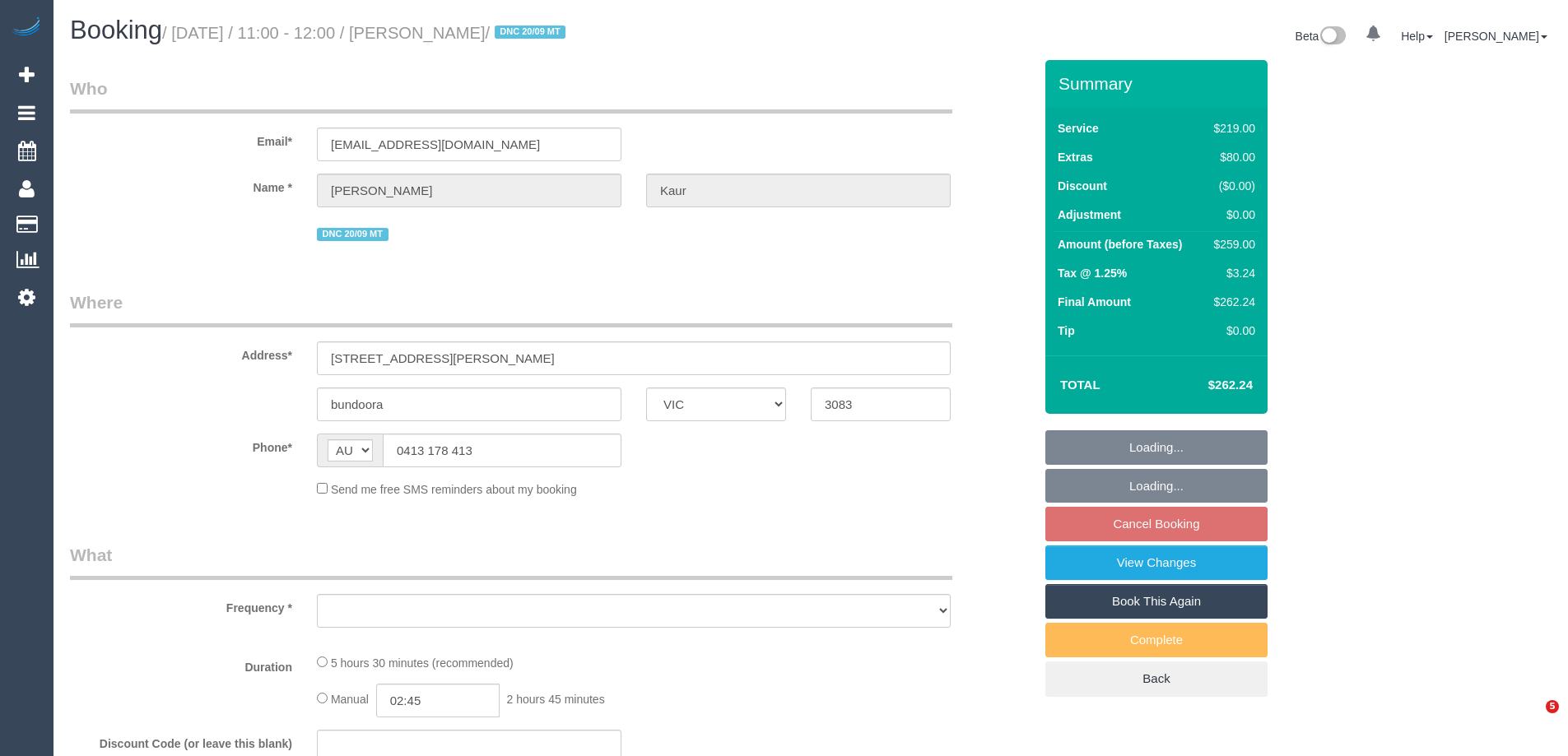
select select "VIC"
select select "string:stripe-pm_1S8BIV2GScqysDRVMLXrNj6A"
select select "number:27"
select select "number:14"
select select "number:19"
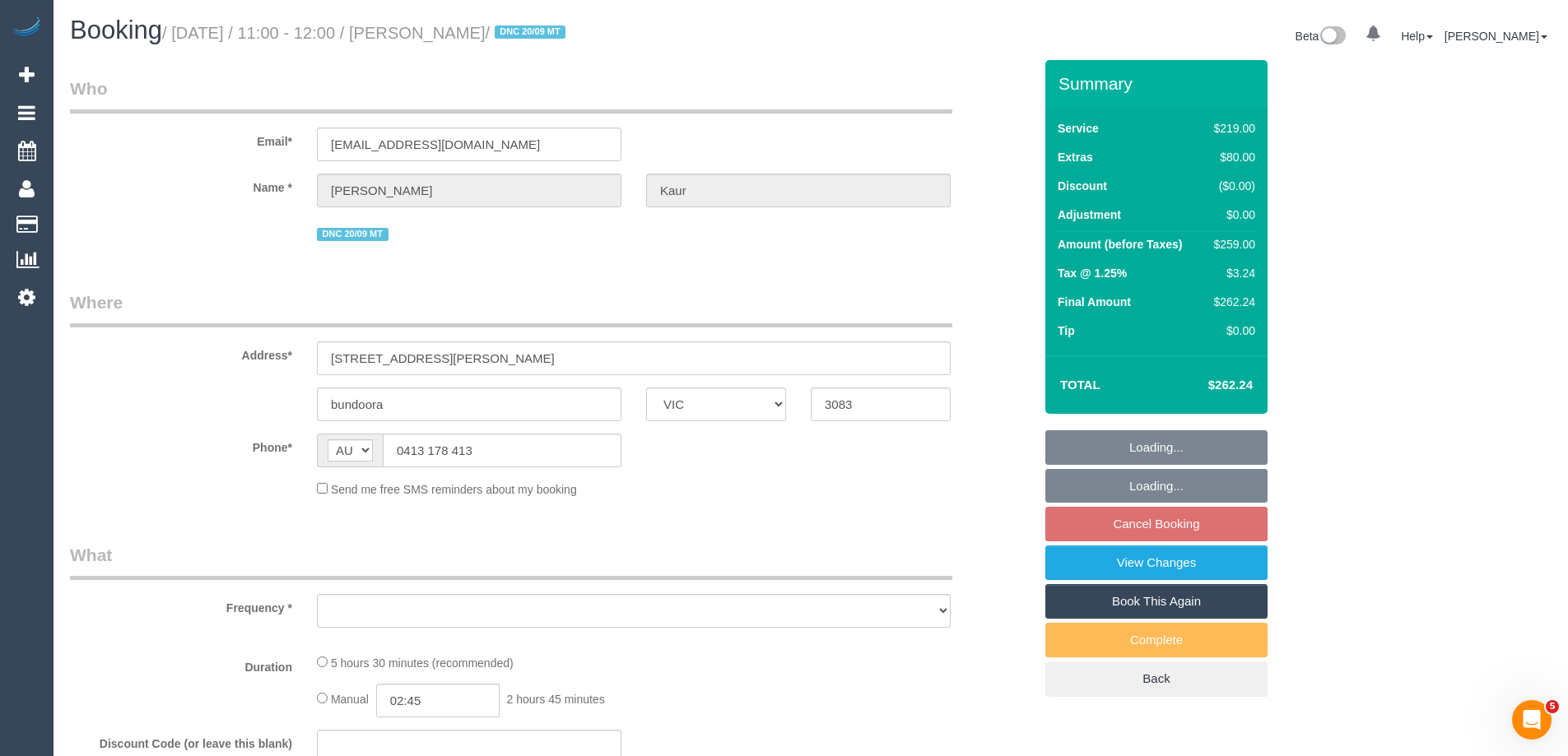
select select "number:23"
select select "number:35"
select select "number:13"
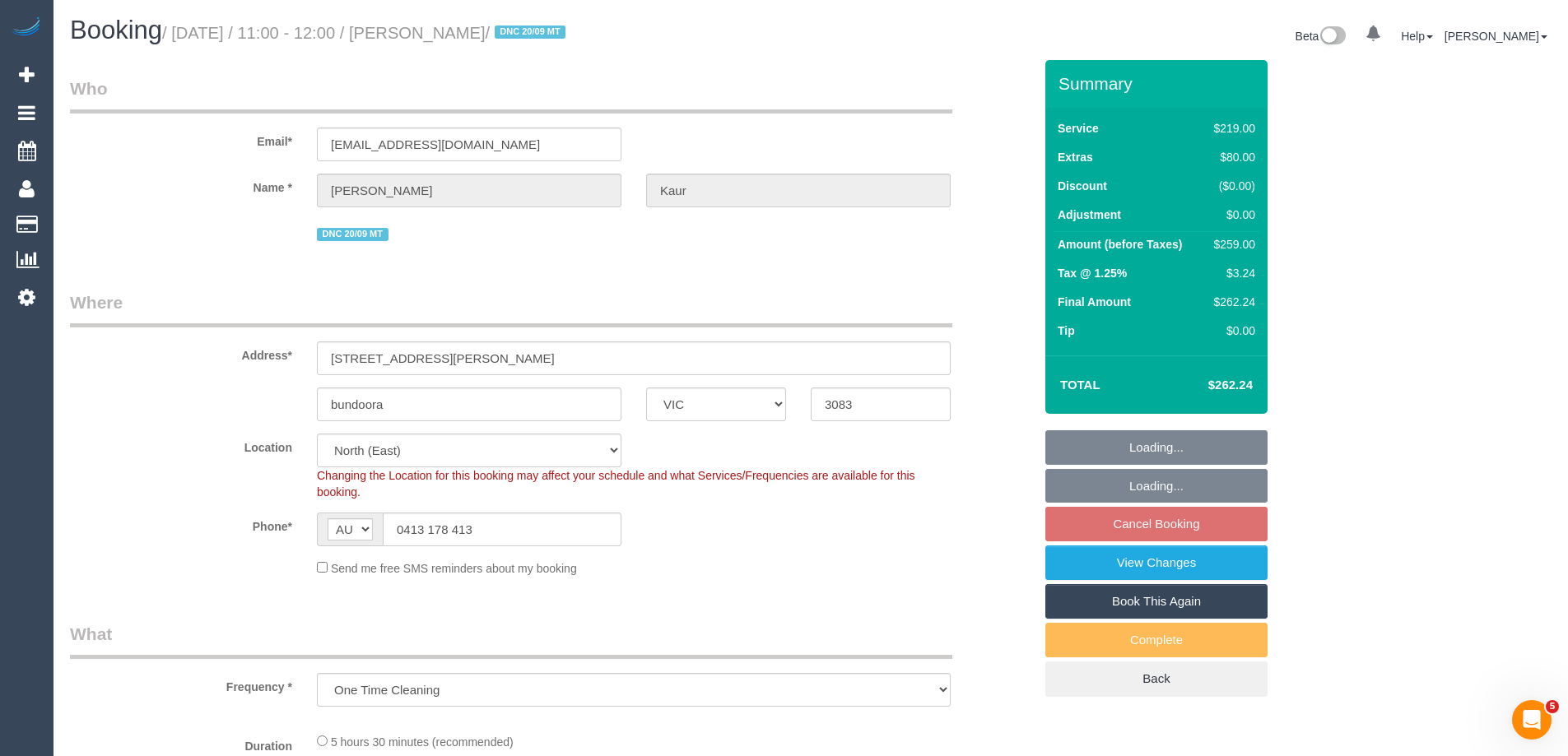
select select "object:851"
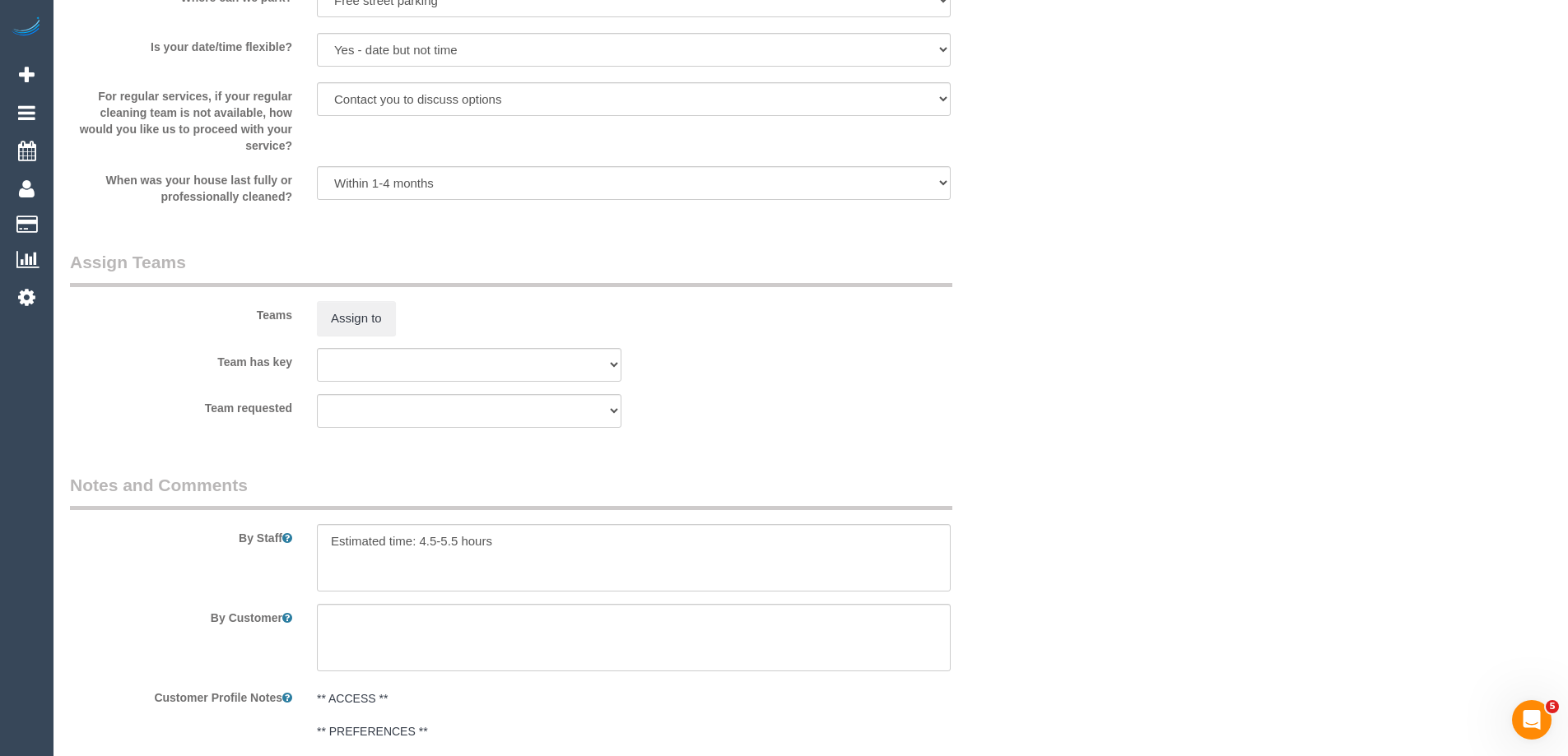
scroll to position [2386, 0]
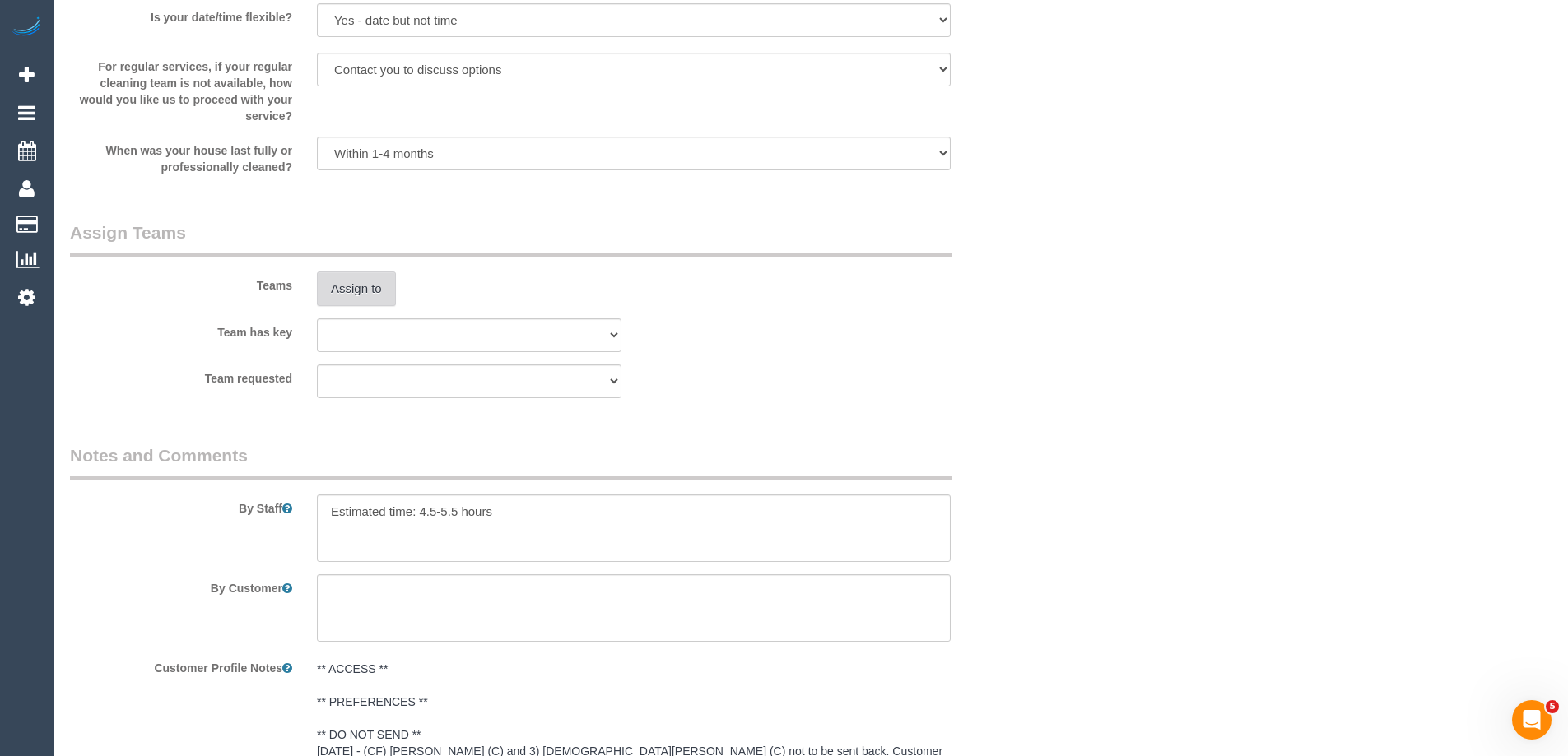
click at [347, 297] on button "Assign to" at bounding box center [356, 288] width 79 height 34
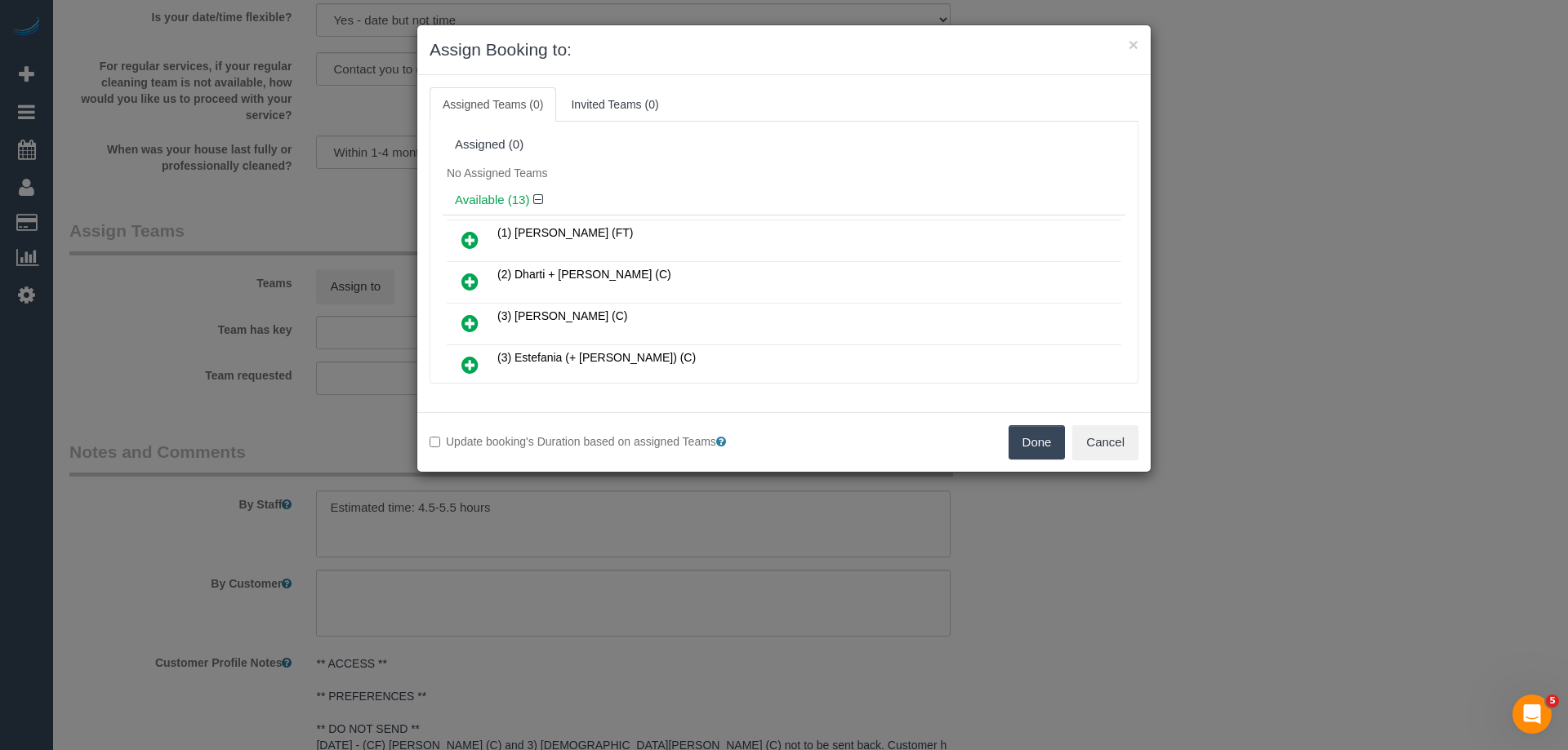
click at [462, 278] on icon at bounding box center [470, 282] width 17 height 19
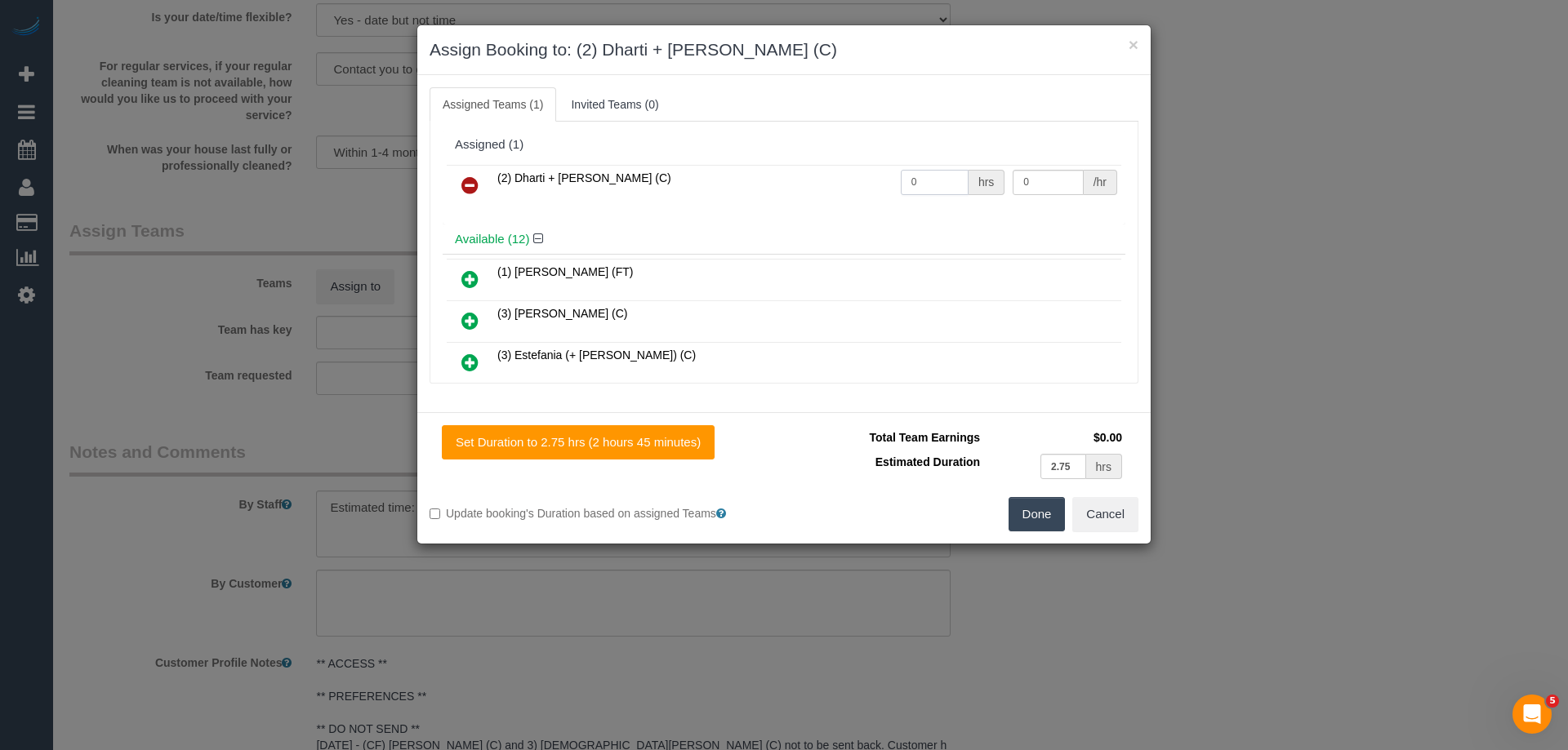
drag, startPoint x: 928, startPoint y: 180, endPoint x: 778, endPoint y: 171, distance: 150.3
click at [778, 171] on tr "(2) Dharti + Kishan (C) 0 hrs 0 /hr" at bounding box center [783, 185] width 675 height 42
type input "1"
drag, startPoint x: 1045, startPoint y: 182, endPoint x: 888, endPoint y: 180, distance: 157.0
click at [888, 180] on tr "(2) Dharti + Kishan (C) 1 hrs 0 /hr" at bounding box center [783, 185] width 675 height 42
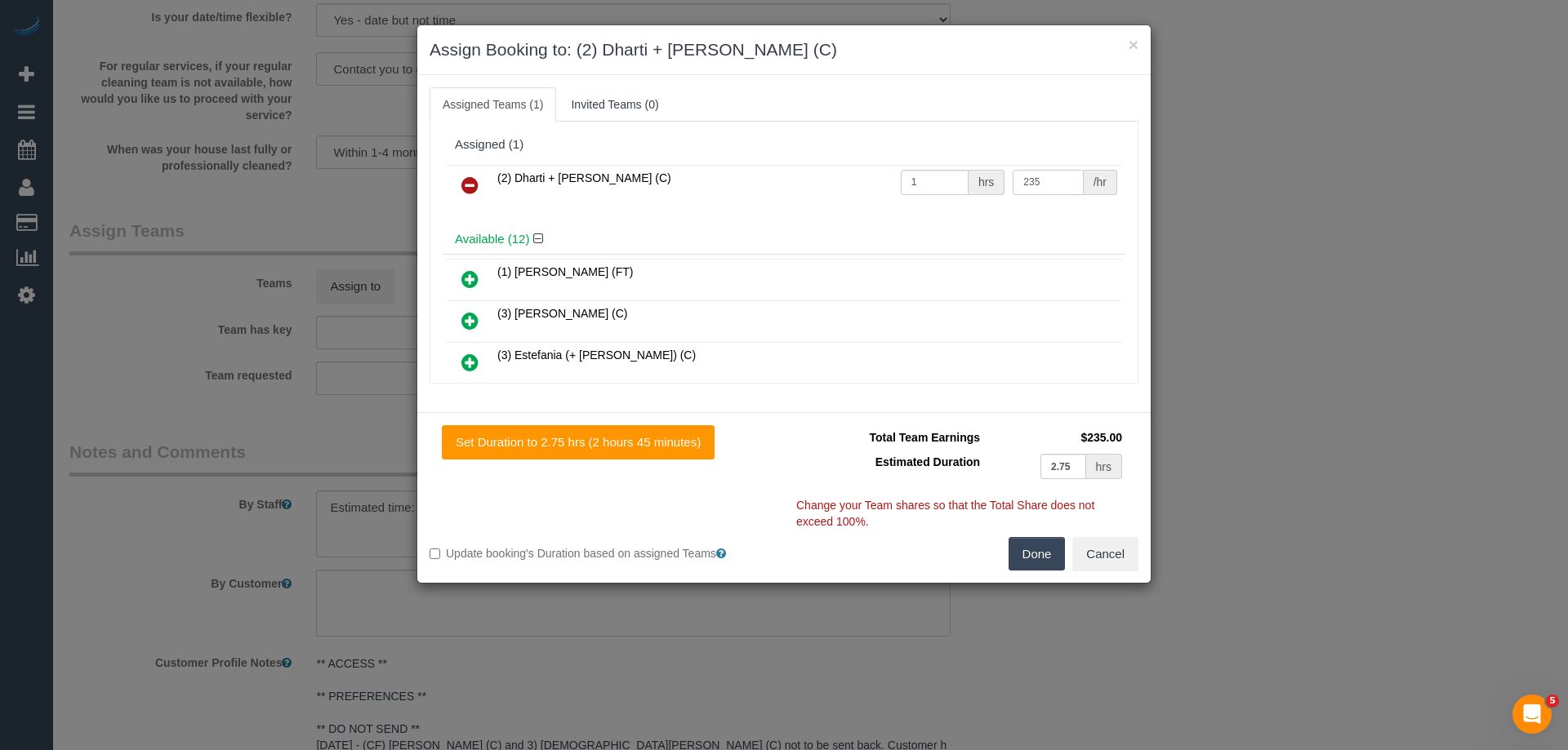
type input "235"
click at [1038, 556] on button "Done" at bounding box center [1037, 554] width 57 height 34
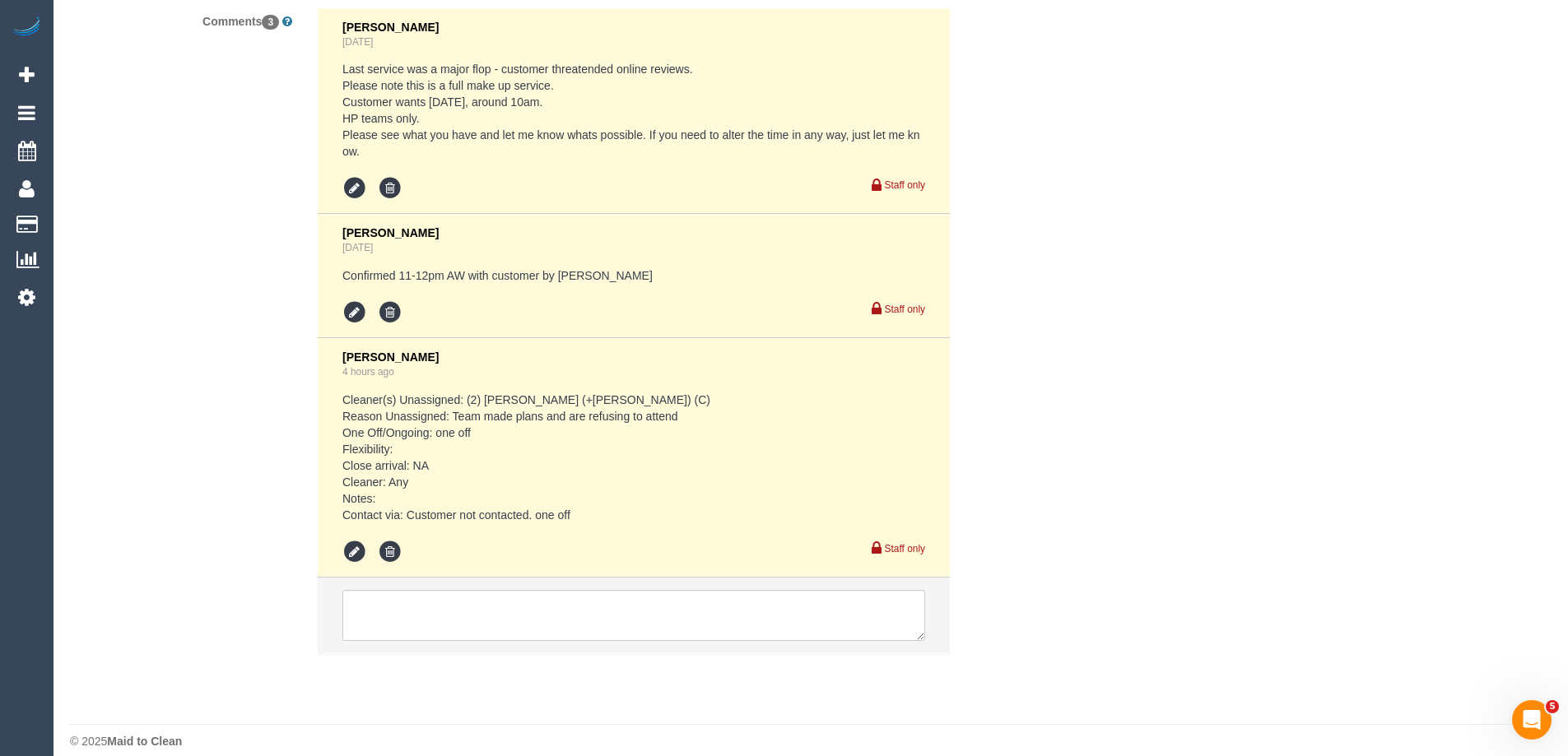
scroll to position [3258, 0]
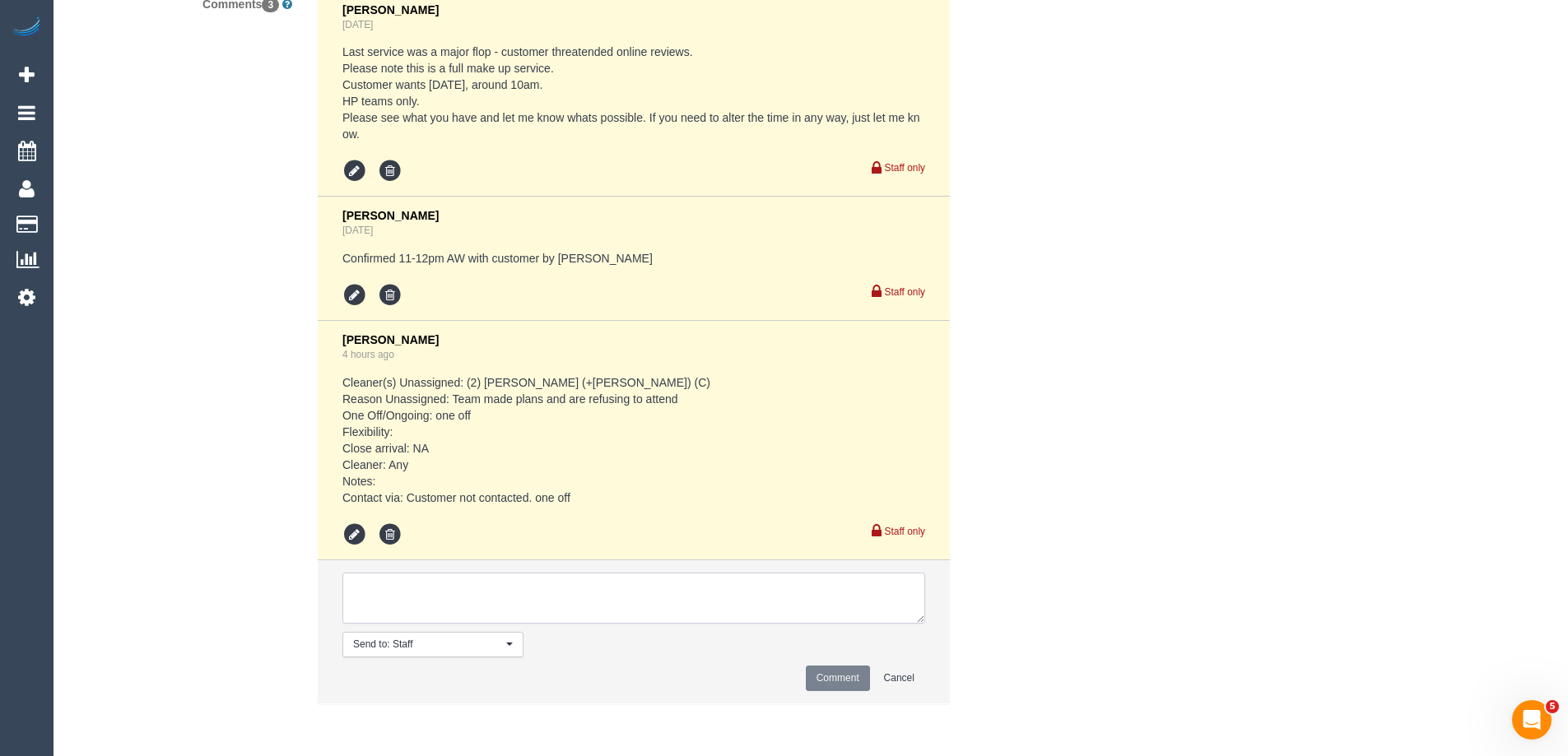
click at [411, 589] on textarea at bounding box center [633, 598] width 583 height 51
type textarea "Additional pay for D+K to attend approved by Vanessa"
click at [850, 679] on button "Comment" at bounding box center [838, 678] width 64 height 25
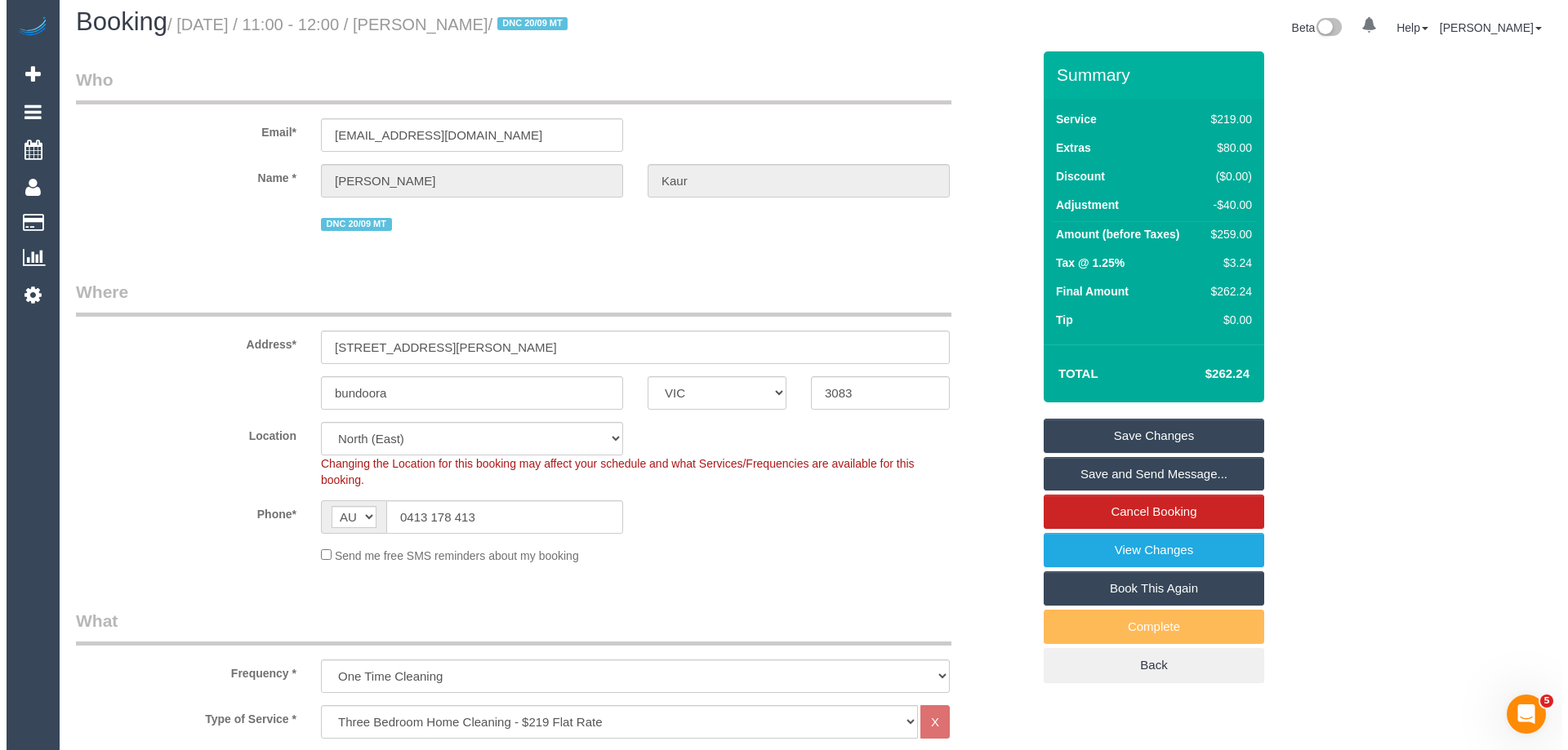
scroll to position [0, 0]
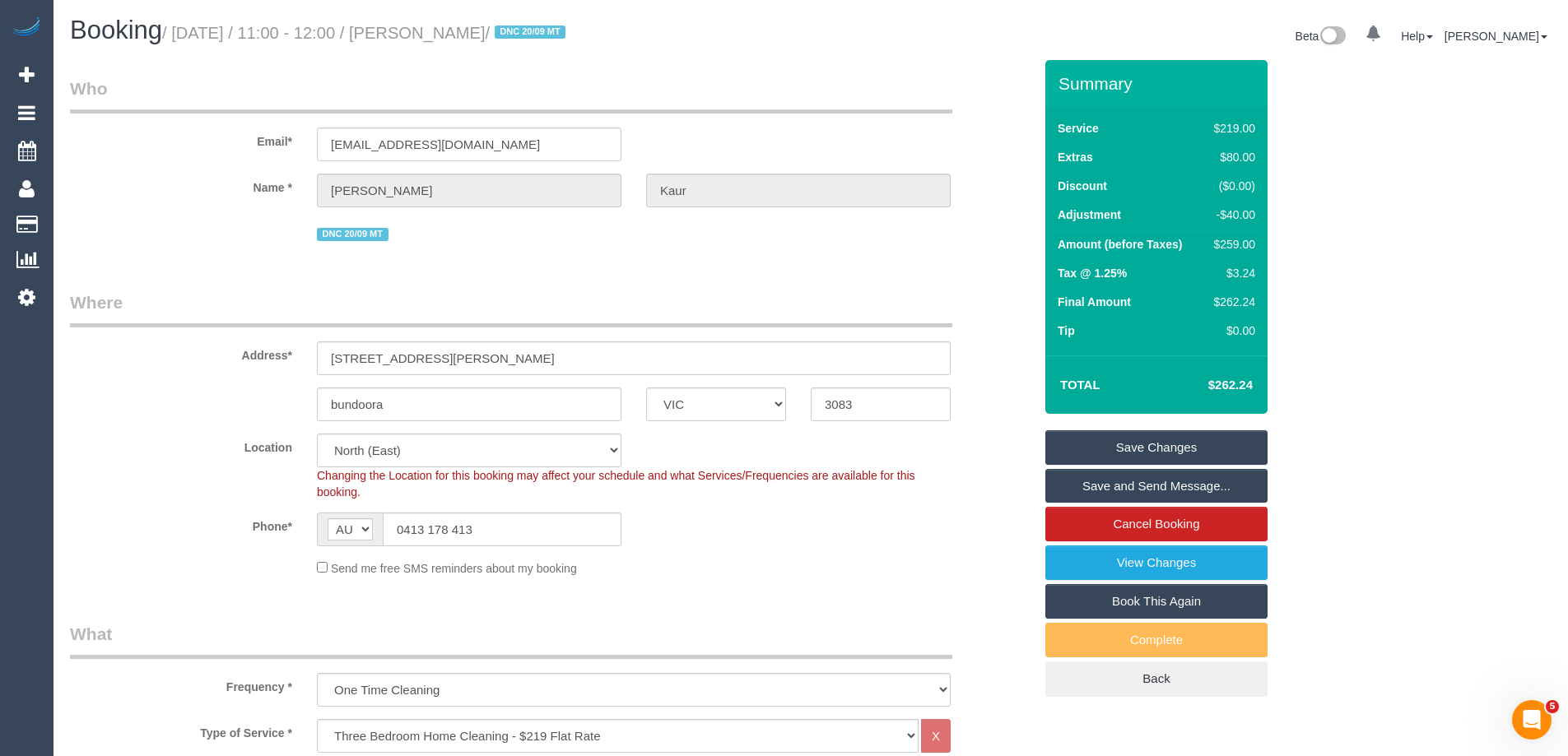
drag, startPoint x: 530, startPoint y: 32, endPoint x: 434, endPoint y: 23, distance: 96.4
click at [434, 23] on h1 "Booking / October 03, 2025 / 11:00 - 12:00 / Navleen Kaur / DNC 20/09 MT" at bounding box center [434, 30] width 729 height 28
copy small "Navleen Kaur"
click at [1116, 451] on link "Save Changes" at bounding box center [1156, 447] width 222 height 34
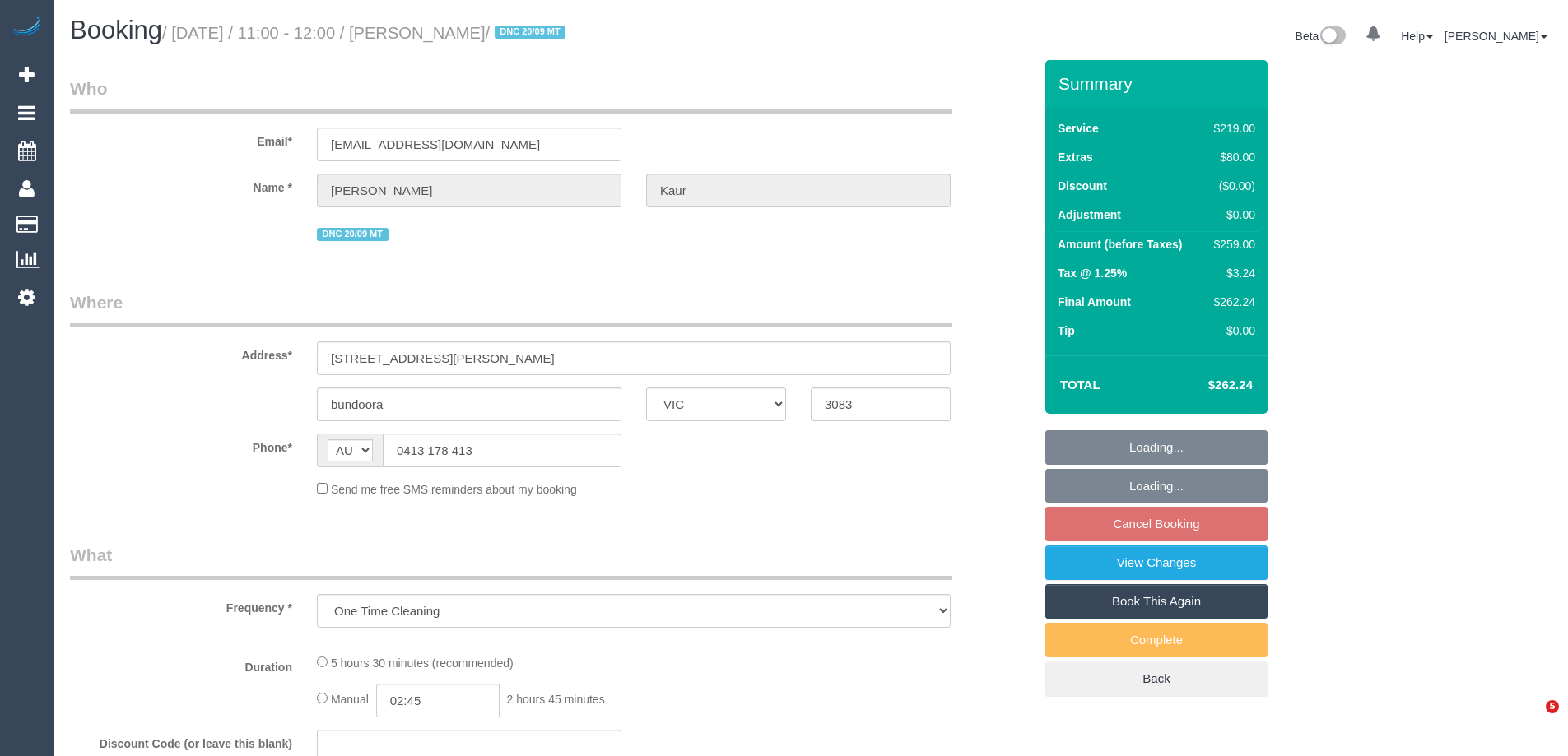
select select "VIC"
select select "string:stripe-pm_1S8BIV2GScqysDRVMLXrNj6A"
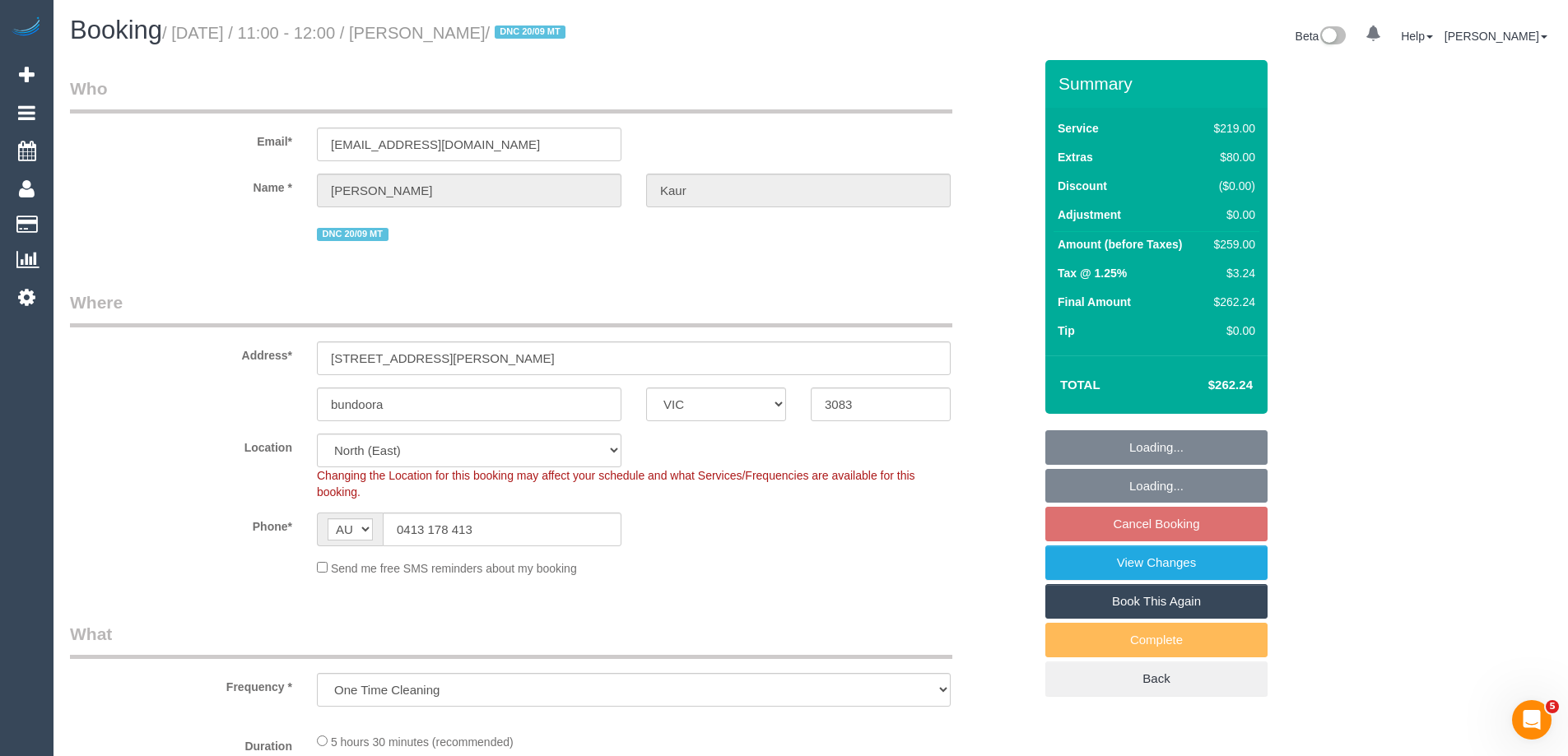
select select "object:861"
select select "number:27"
select select "number:14"
select select "number:19"
select select "number:23"
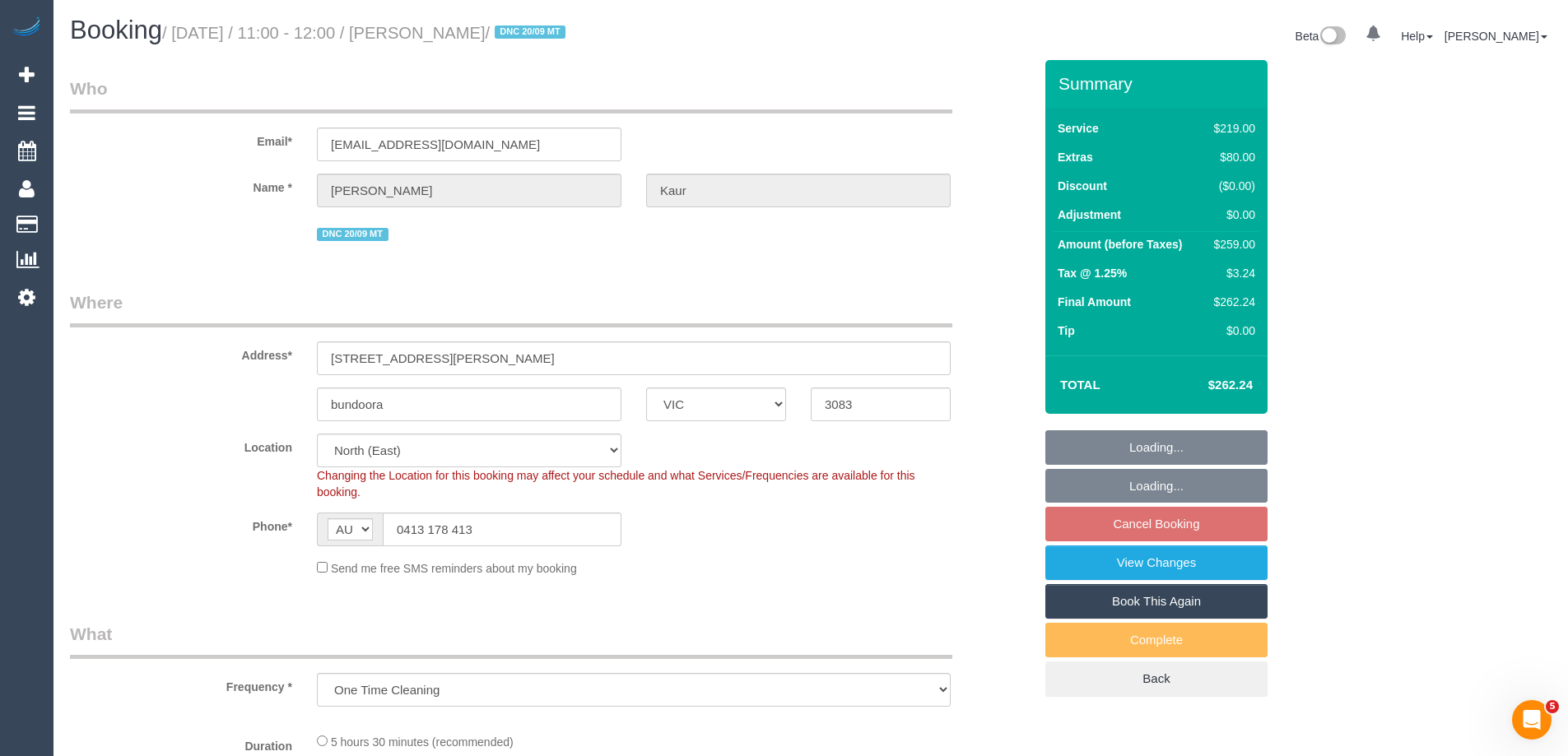
select select "number:35"
select select "number:13"
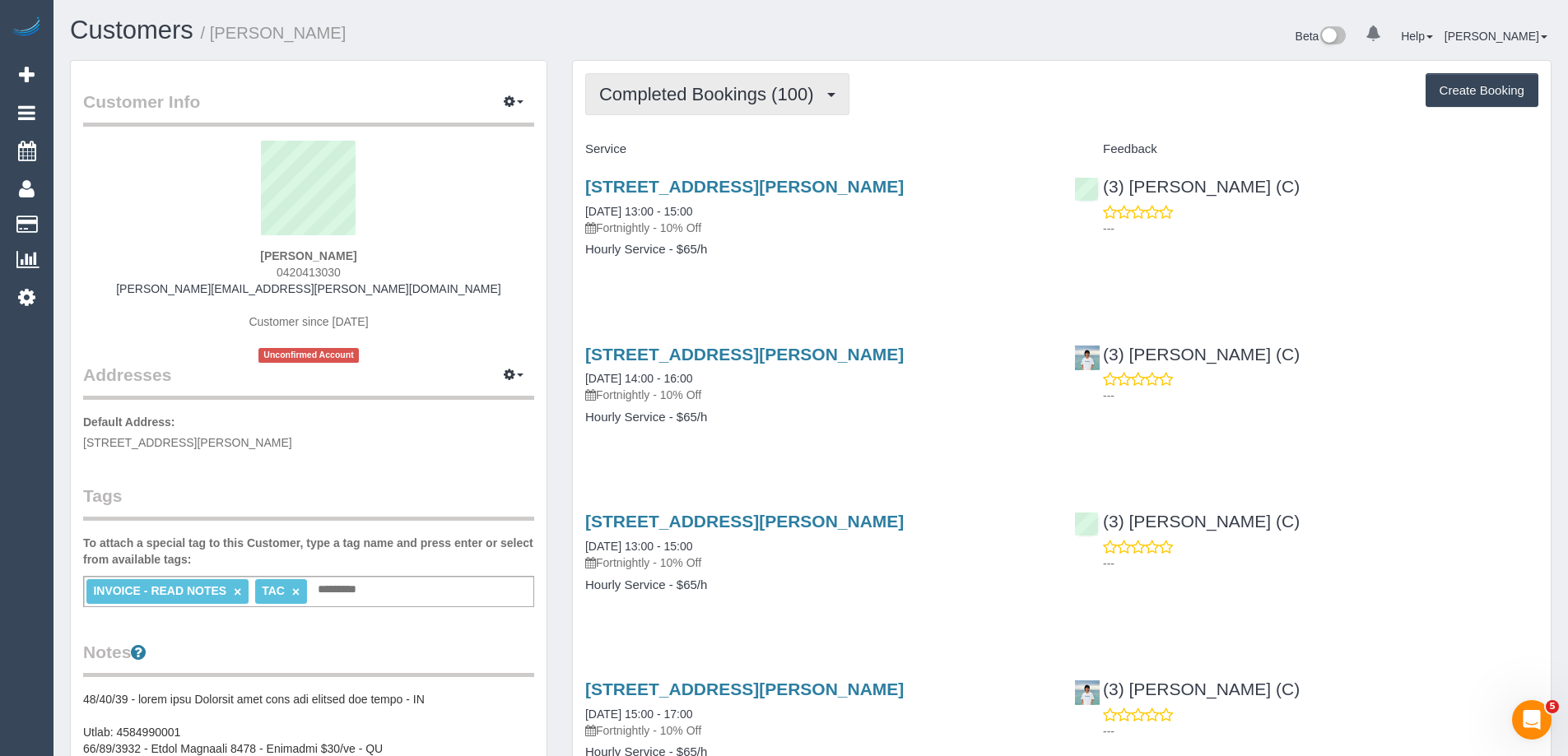
click at [684, 99] on span "Completed Bookings (100)" at bounding box center [710, 94] width 222 height 20
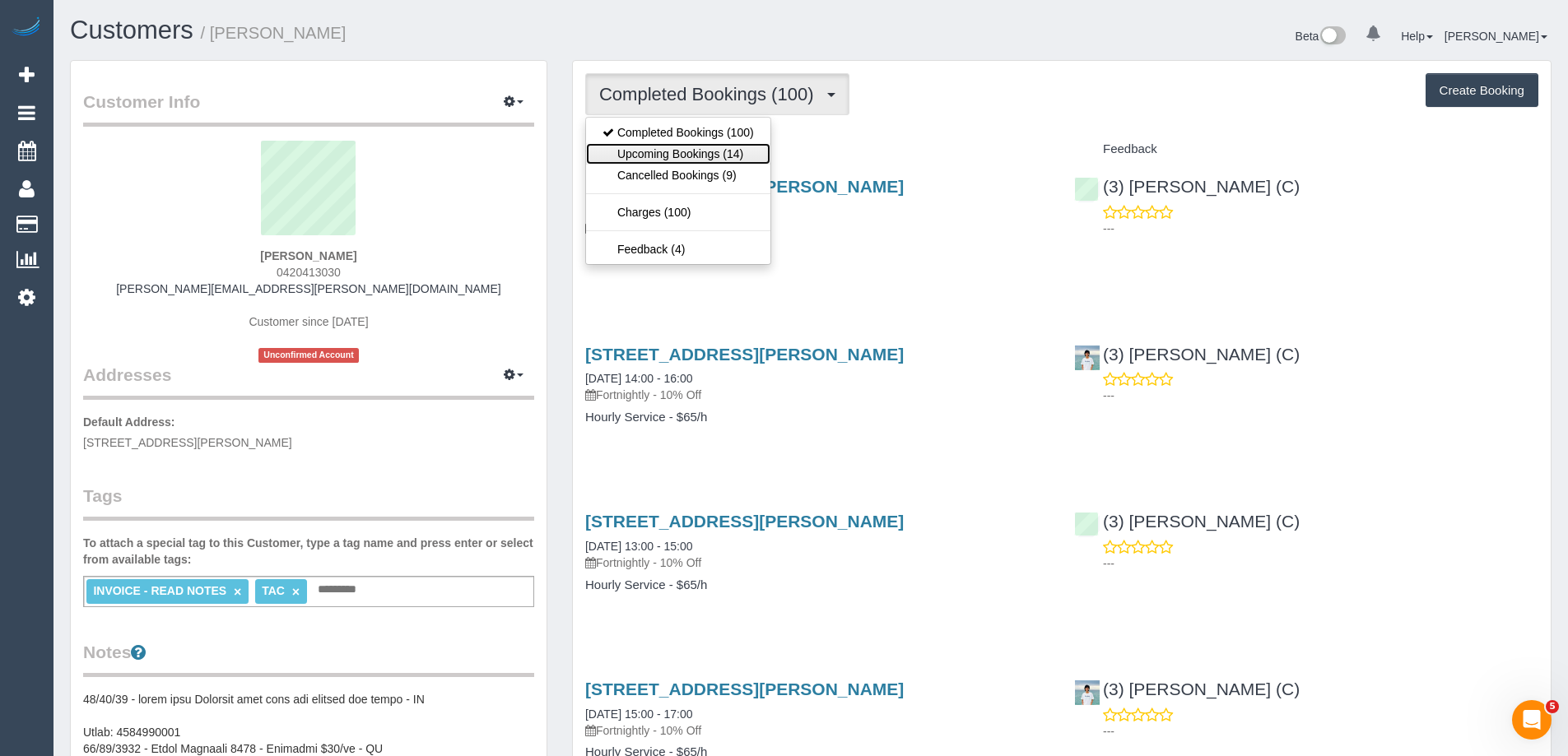
click at [678, 147] on link "Upcoming Bookings (14)" at bounding box center [678, 154] width 184 height 21
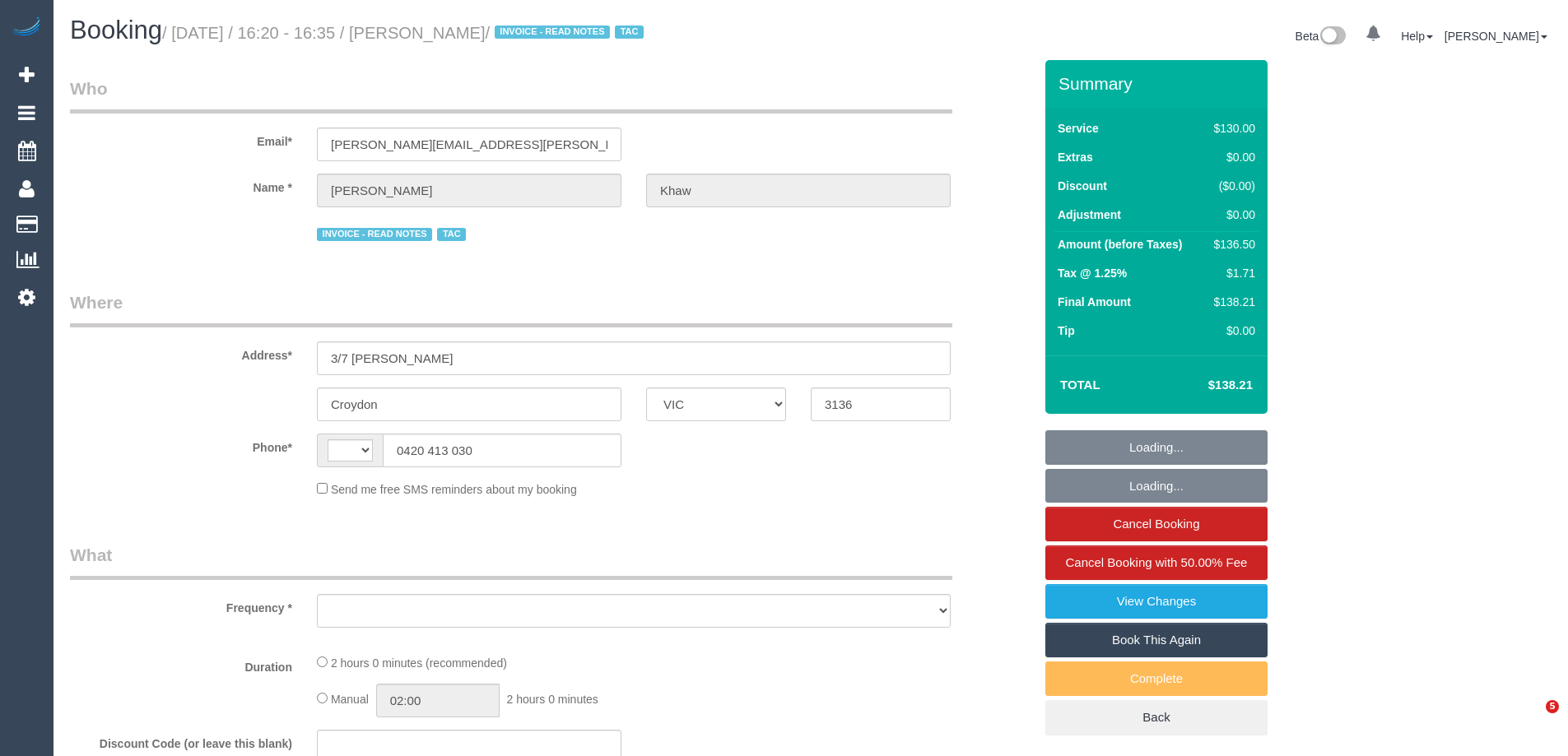
select select "VIC"
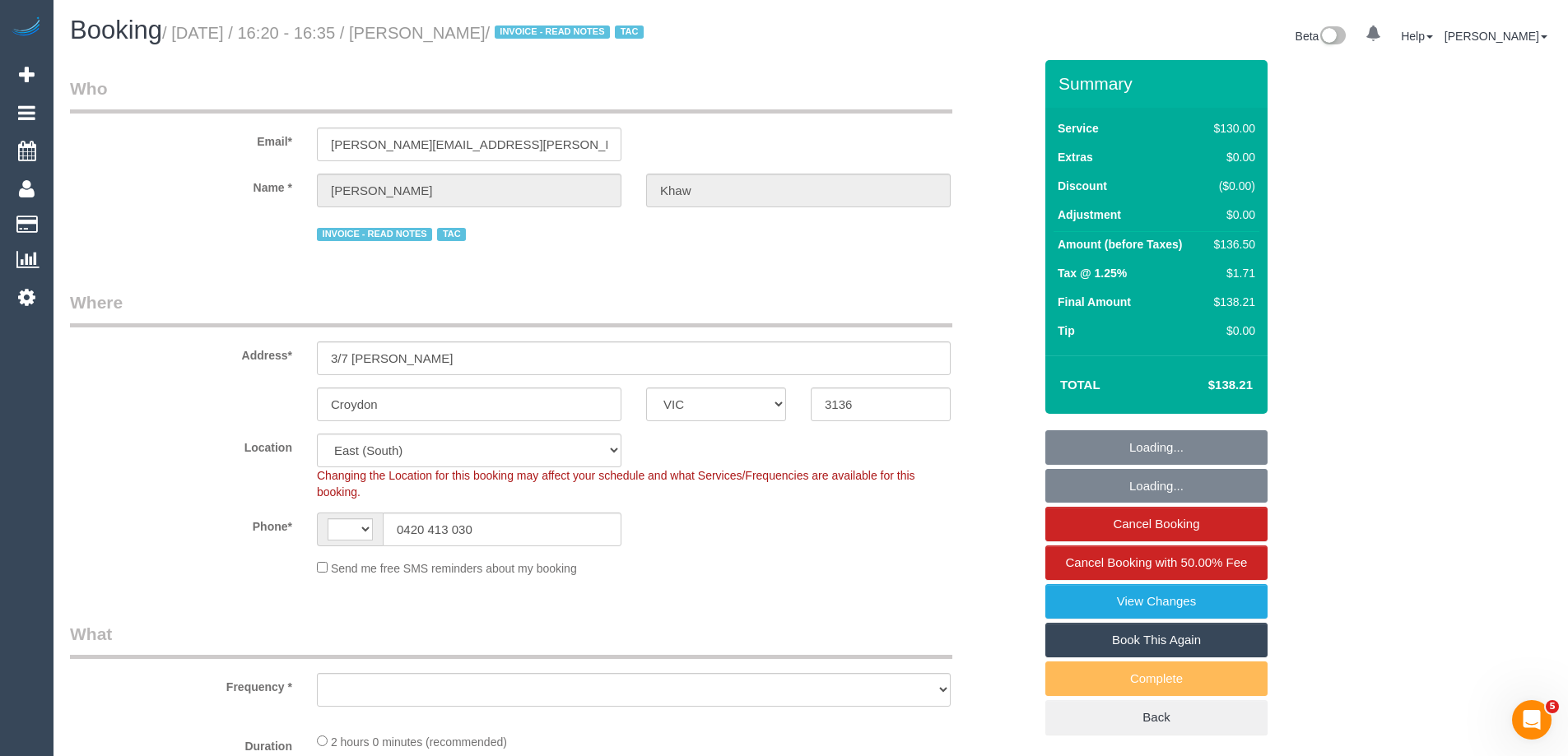
select select "string:AU"
select select "object:564"
select select "number:27"
select select "number:14"
select select "number:18"
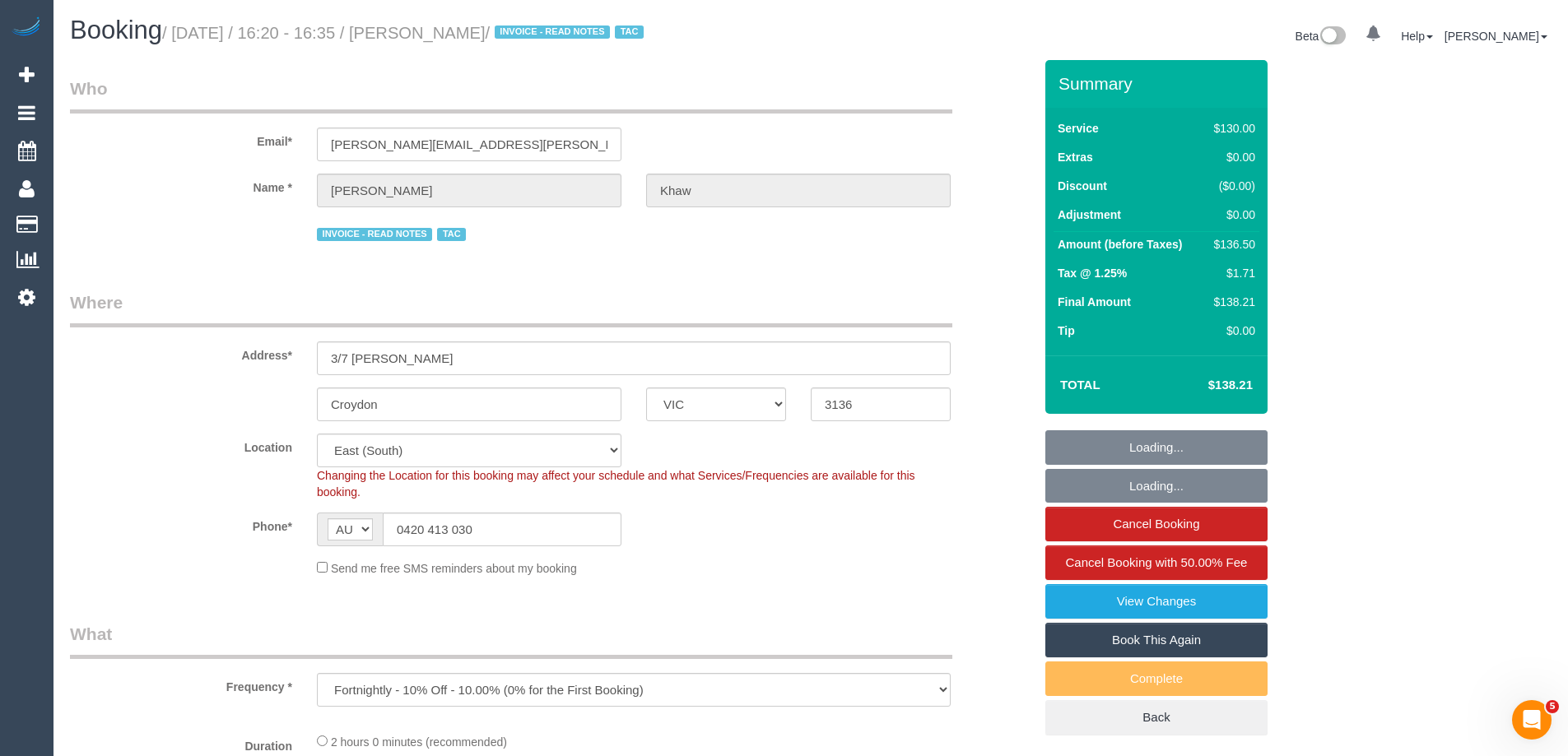
select select "number:22"
select select "number:34"
select select "number:26"
select select "object:715"
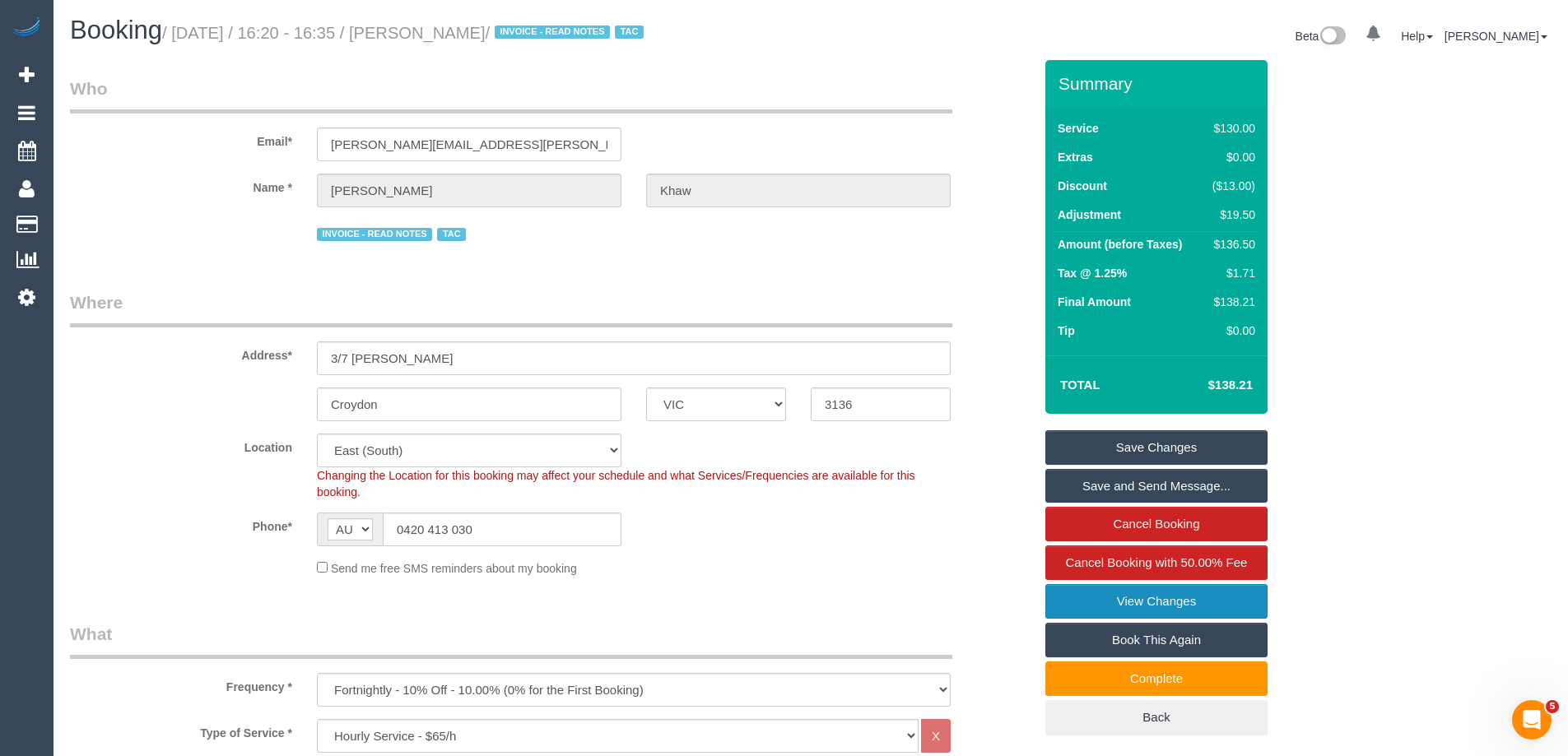
click at [1112, 597] on link "View Changes" at bounding box center [1156, 601] width 222 height 34
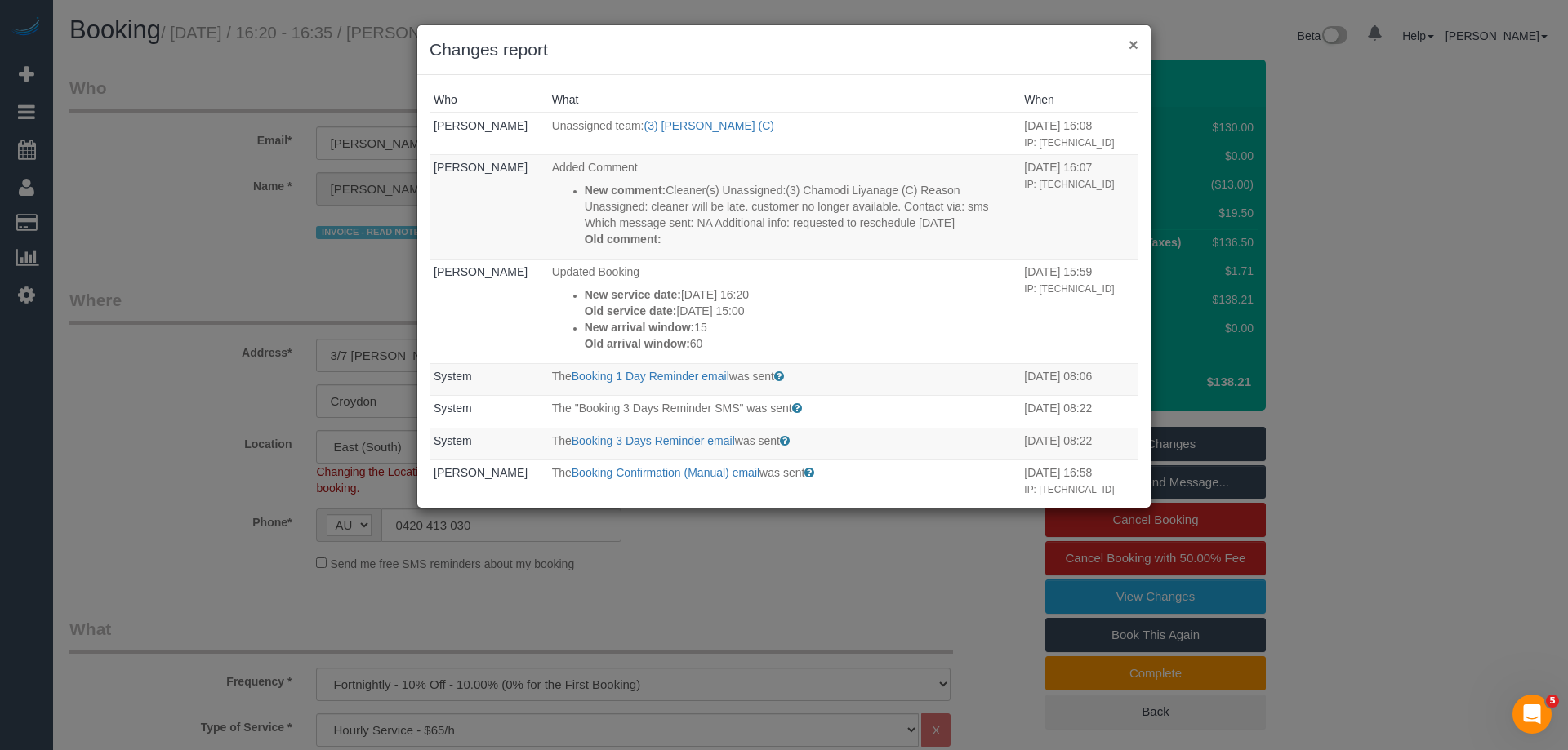
click at [1132, 47] on button "×" at bounding box center [1133, 45] width 10 height 17
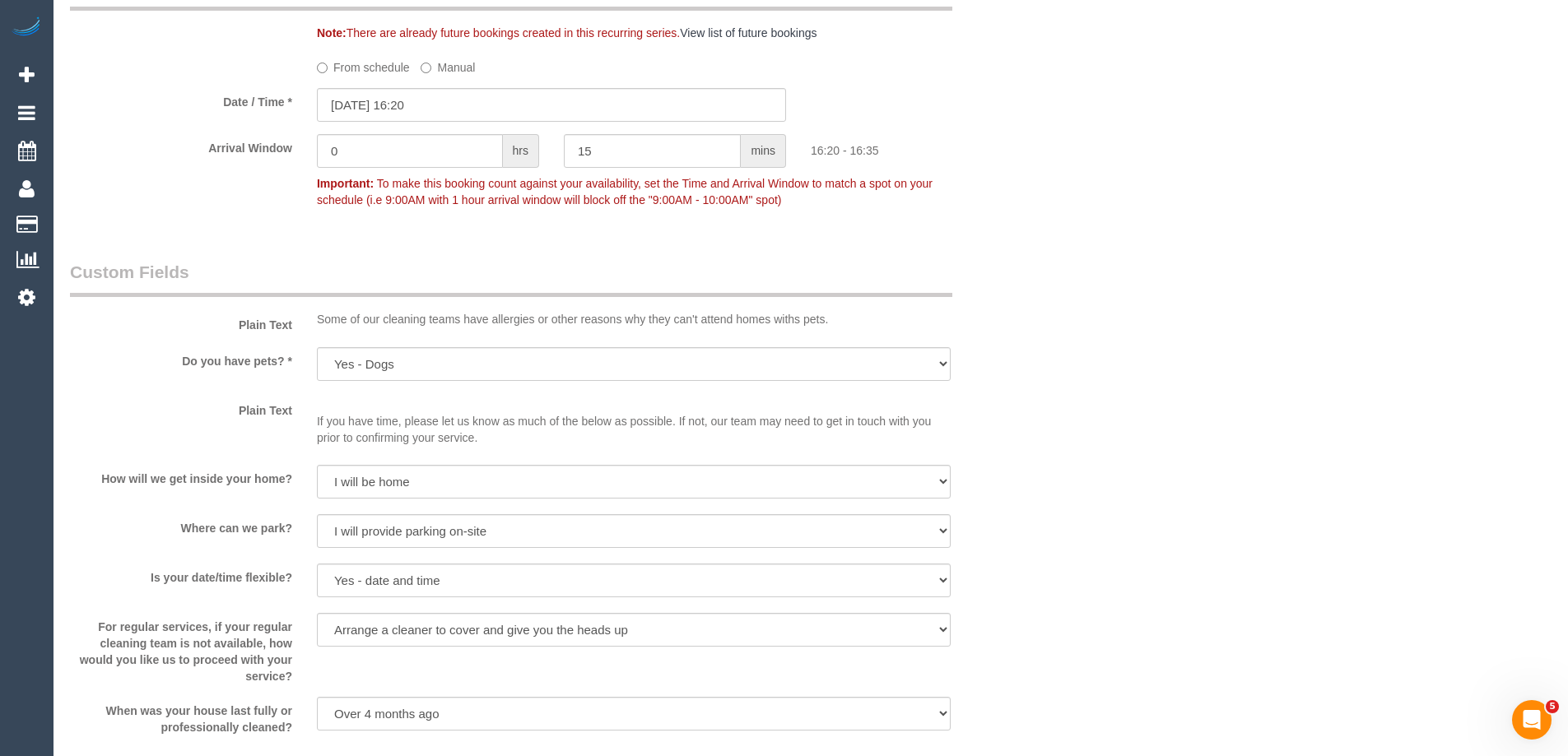
scroll to position [1399, 0]
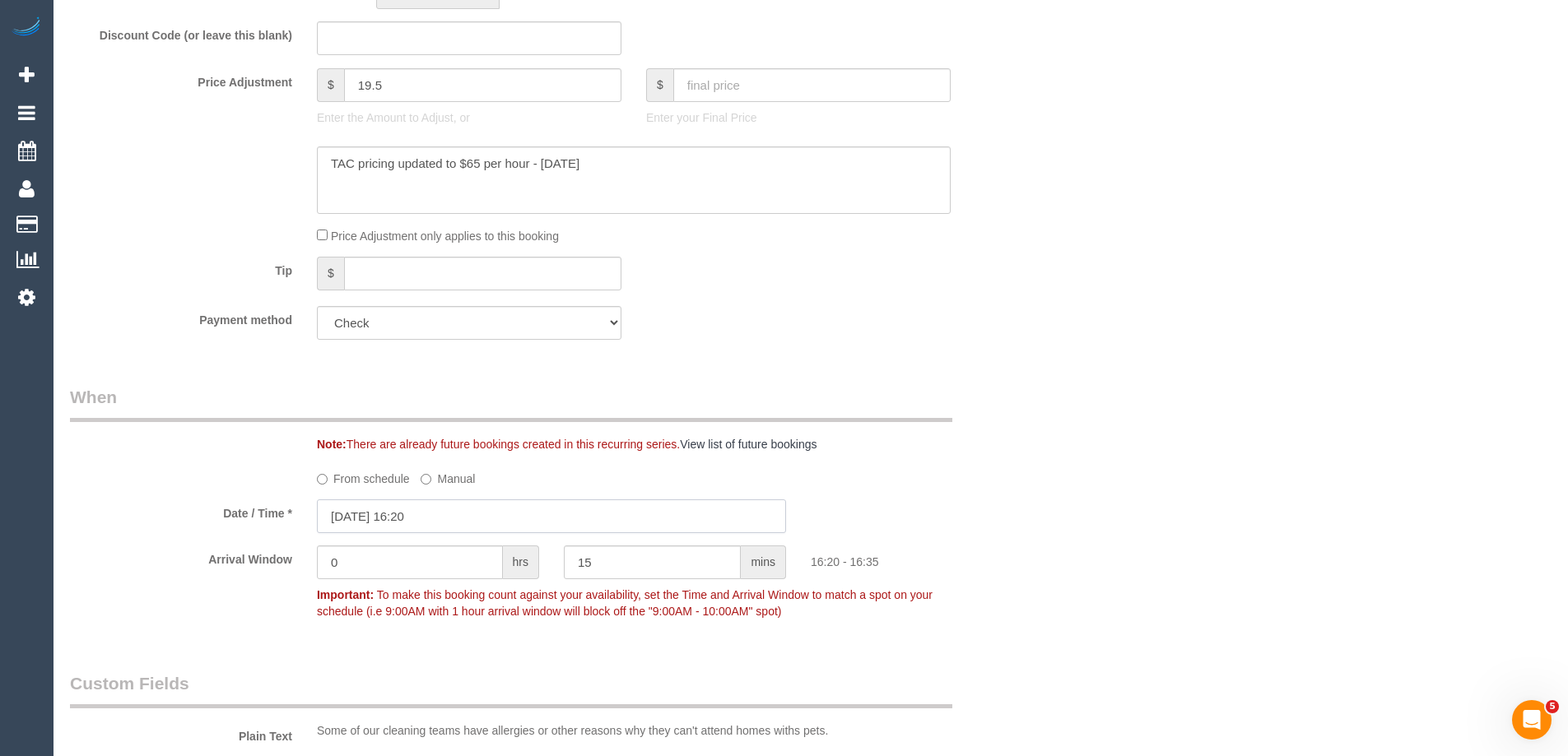
click at [349, 521] on input "[DATE] 16:20" at bounding box center [551, 516] width 469 height 34
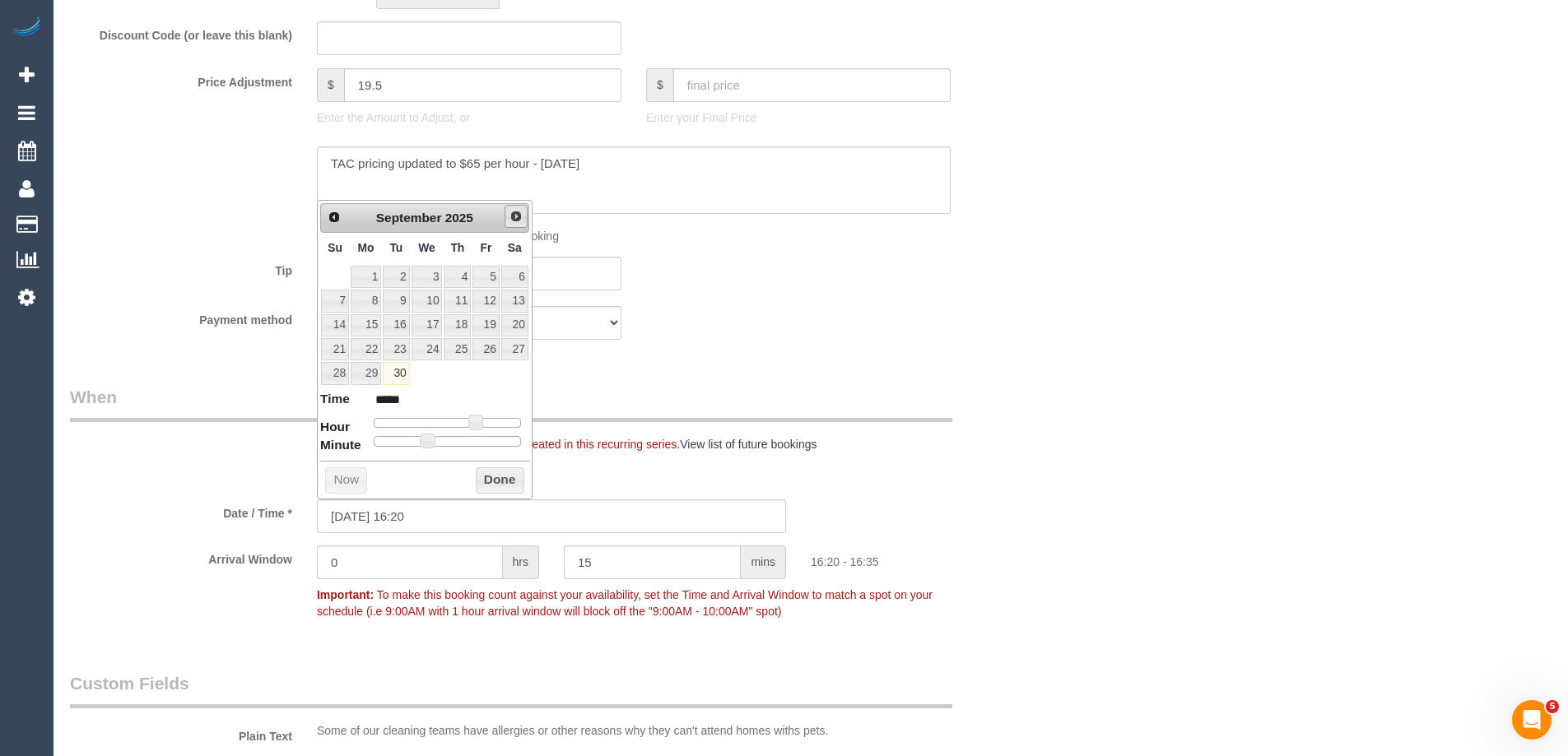
click at [517, 210] on span "Next" at bounding box center [515, 216] width 13 height 13
click at [462, 271] on link "2" at bounding box center [458, 276] width 27 height 22
type input "02/10/2025 15:20"
type input "*****"
type input "02/10/2025 14:20"
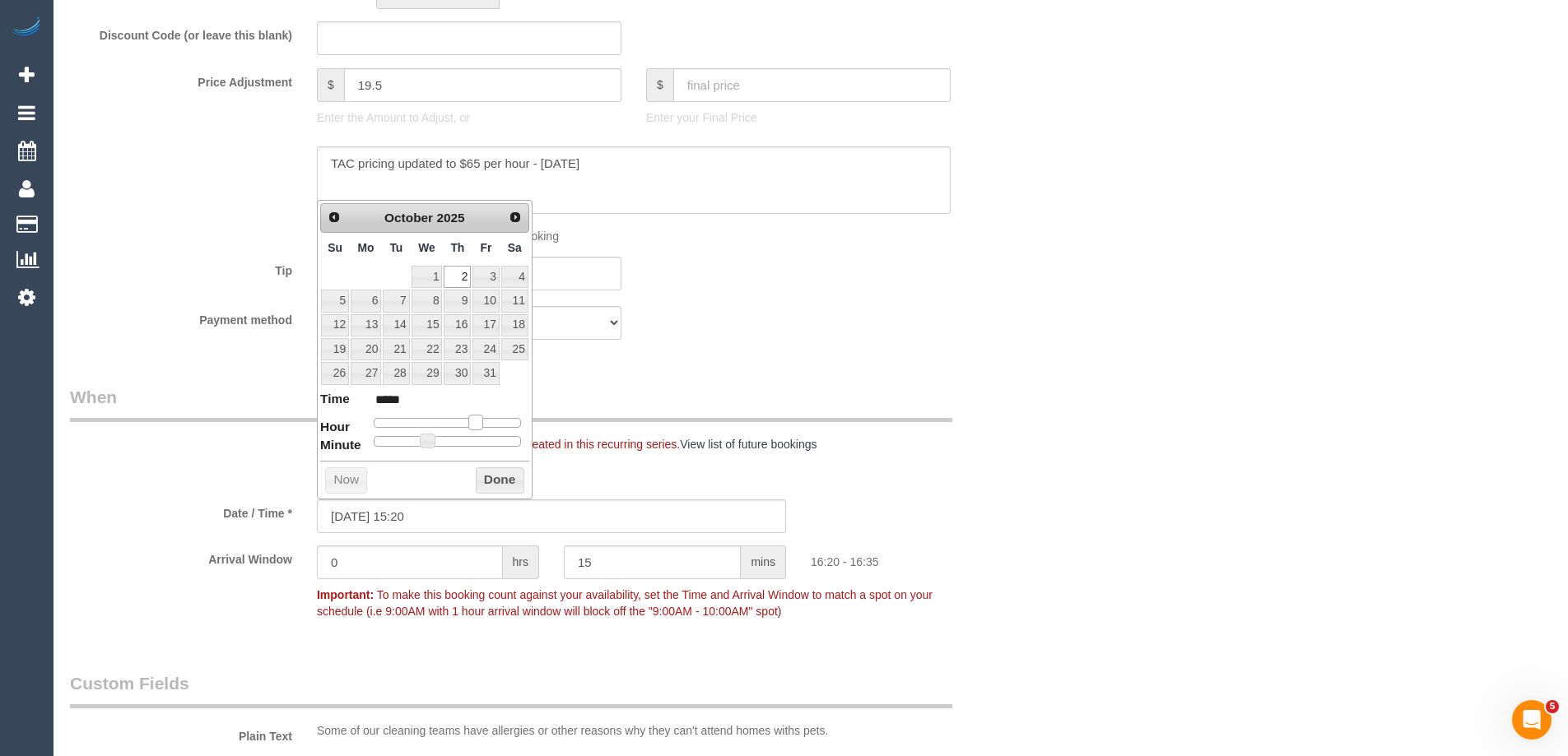
type input "*****"
type input "02/10/2025 13:20"
type input "*****"
type input "02/10/2025 12:20"
type input "*****"
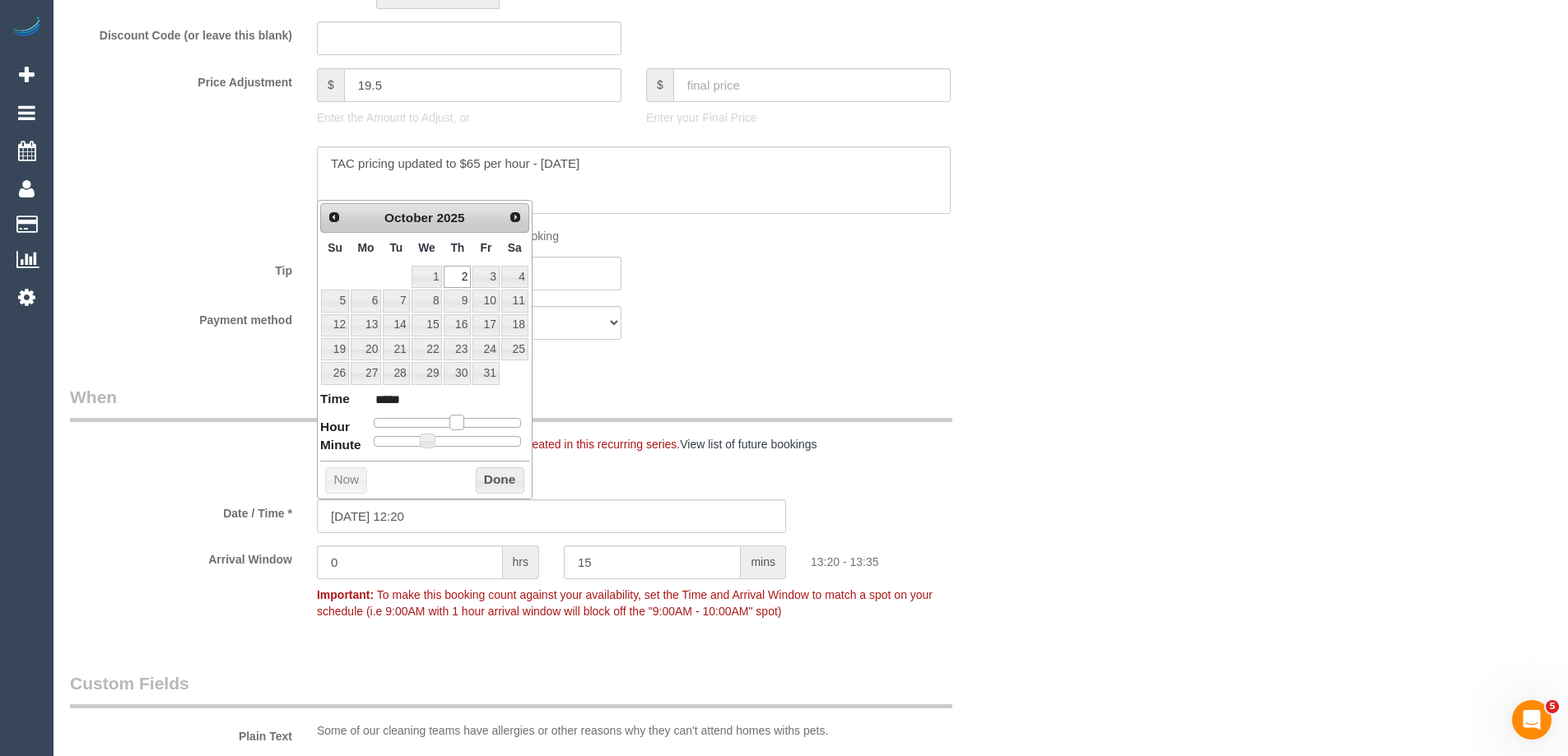
type input "02/10/2025 11:20"
type input "*****"
type input "02/10/2025 10:20"
type input "*****"
drag, startPoint x: 468, startPoint y: 419, endPoint x: 433, endPoint y: 424, distance: 35.4
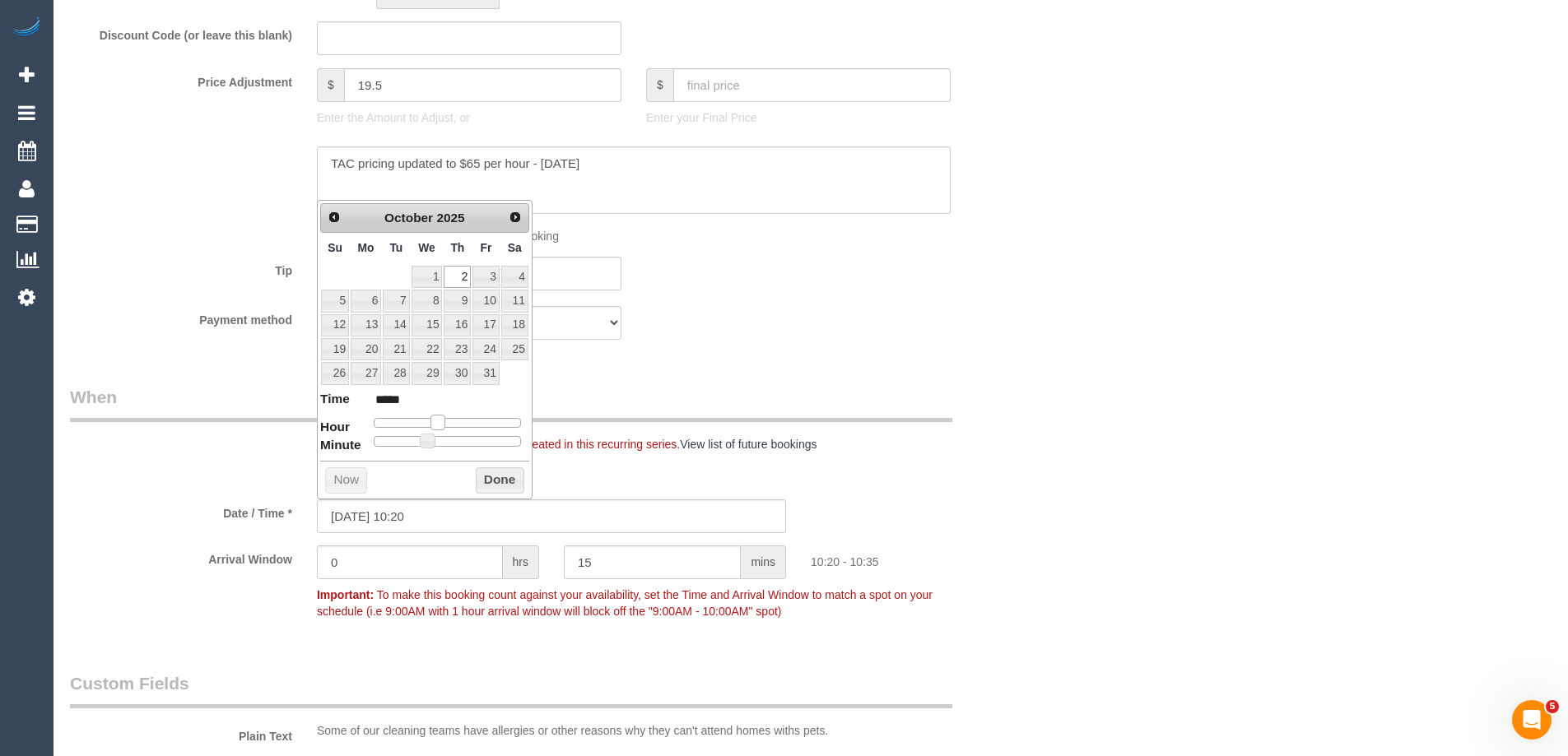
click at [433, 424] on span at bounding box center [437, 421] width 15 height 15
type input "02/10/2025 10:15"
type input "*****"
type input "02/10/2025 10:10"
type input "*****"
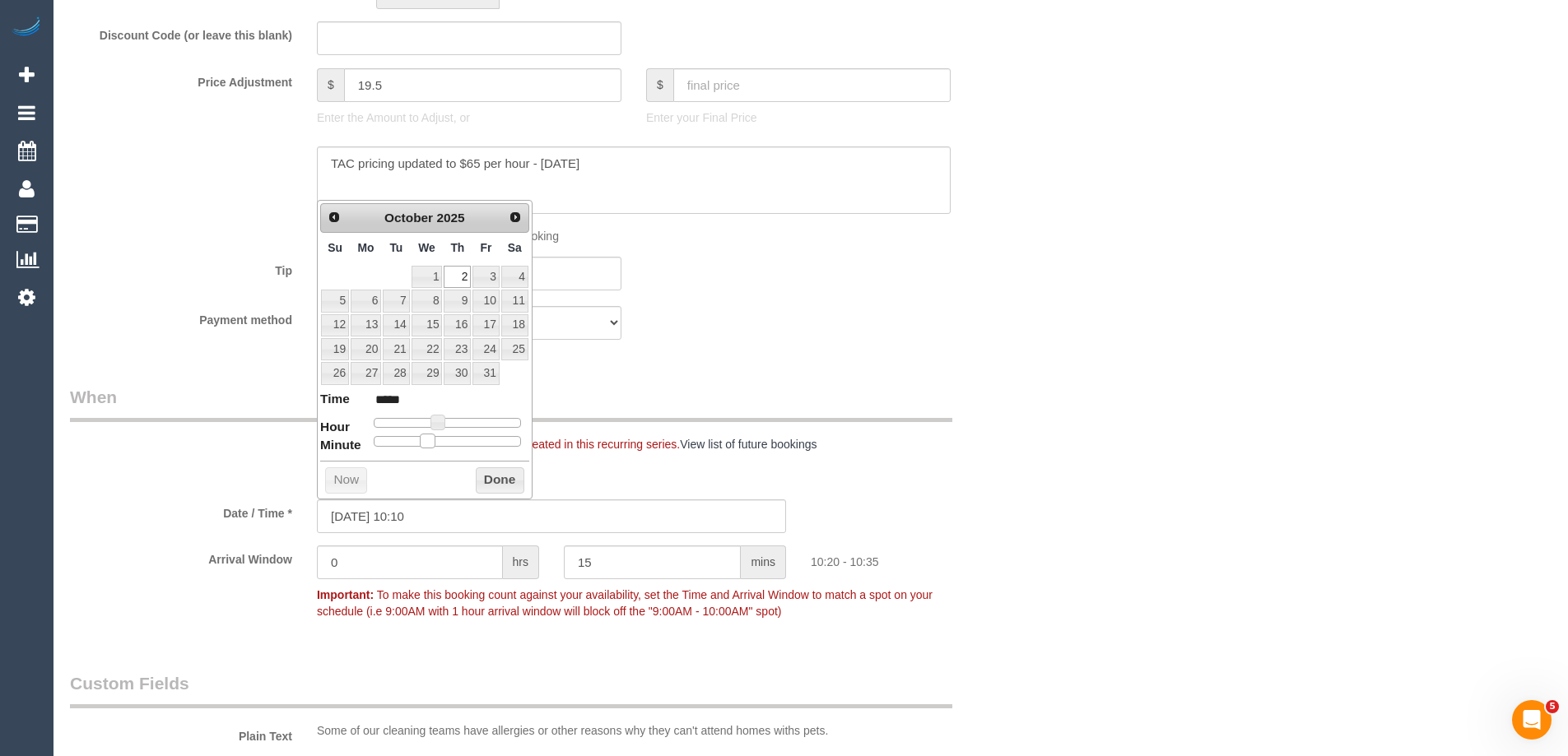
type input "02/10/2025 10:05"
type input "*****"
type input "02/10/2025 10:00"
type input "*****"
drag, startPoint x: 422, startPoint y: 444, endPoint x: 338, endPoint y: 434, distance: 84.6
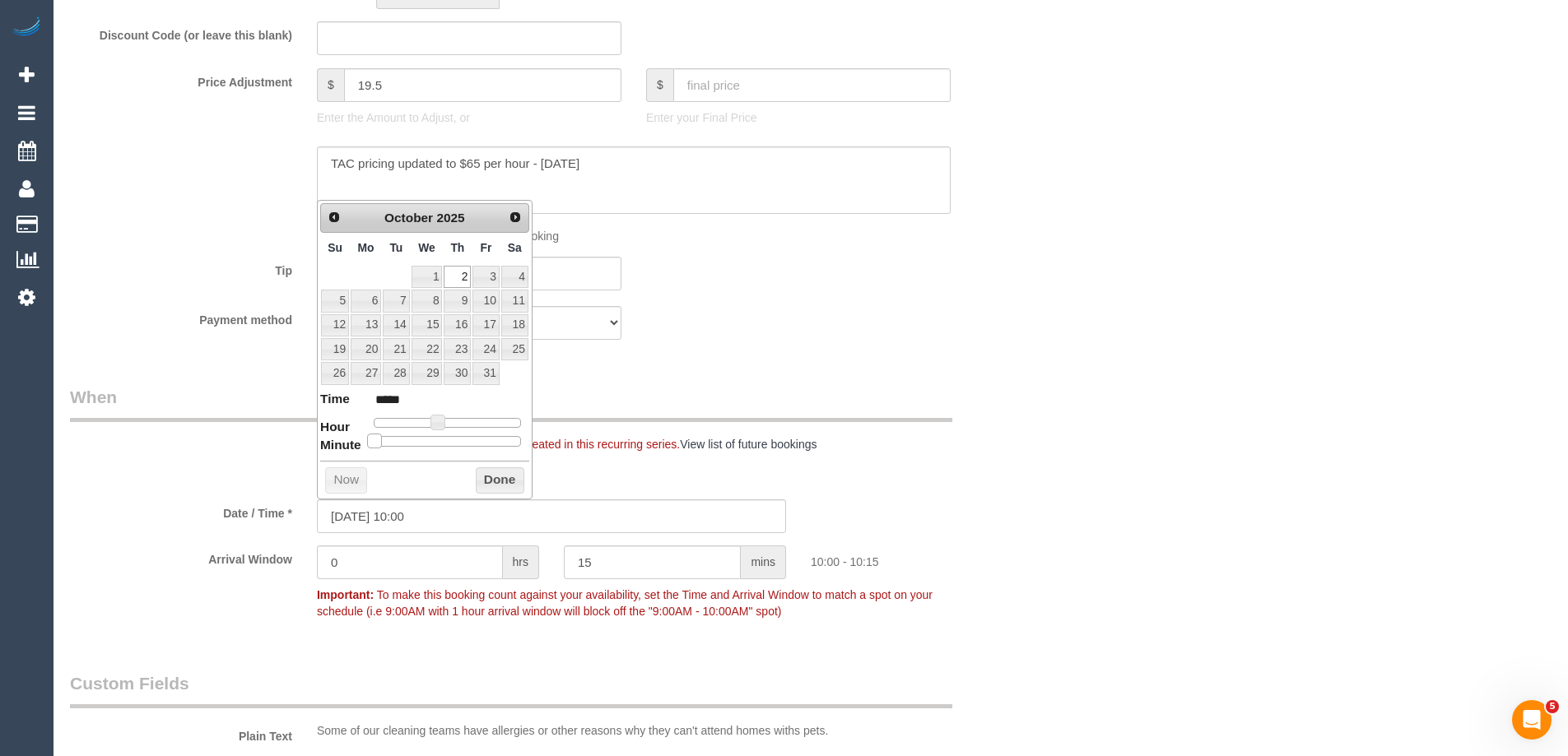
click at [338, 434] on dl "Time ***** Hour Minute Second Millisecond Microsecond Time Zone ***** ***** ***…" at bounding box center [424, 418] width 209 height 57
click at [494, 476] on button "Done" at bounding box center [501, 480] width 49 height 26
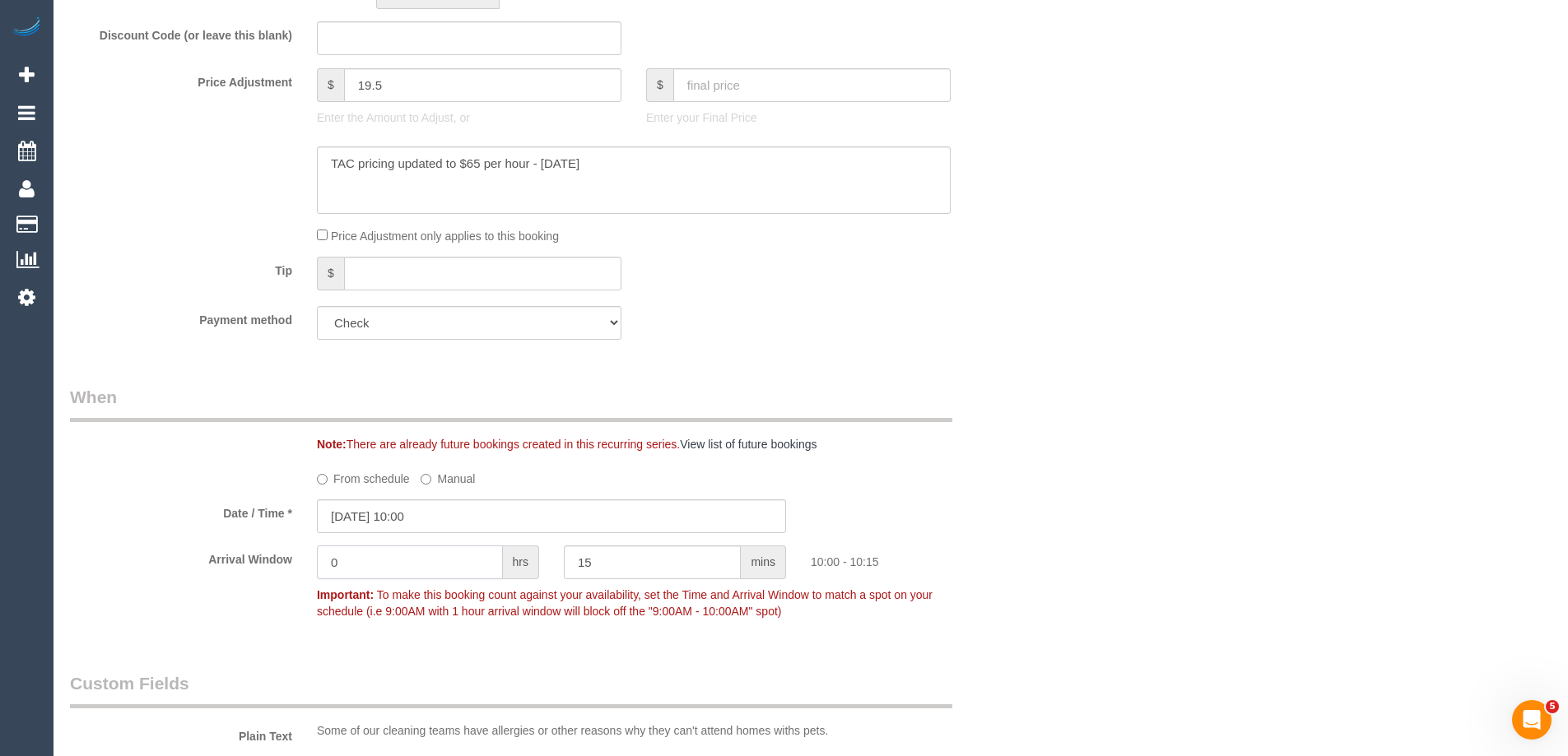
drag, startPoint x: 385, startPoint y: 567, endPoint x: 214, endPoint y: 554, distance: 171.5
click at [214, 554] on div "Arrival Window 0 hrs 15 mins 10:00 - 10:15 Important: To make this booking coun…" at bounding box center [551, 586] width 987 height 82
type input "2"
drag, startPoint x: 601, startPoint y: 562, endPoint x: 456, endPoint y: 561, distance: 145.0
click at [456, 561] on div "Arrival Window 2 hrs 15 mins 10:00 - 12:15 Important: To make this booking coun…" at bounding box center [551, 586] width 987 height 82
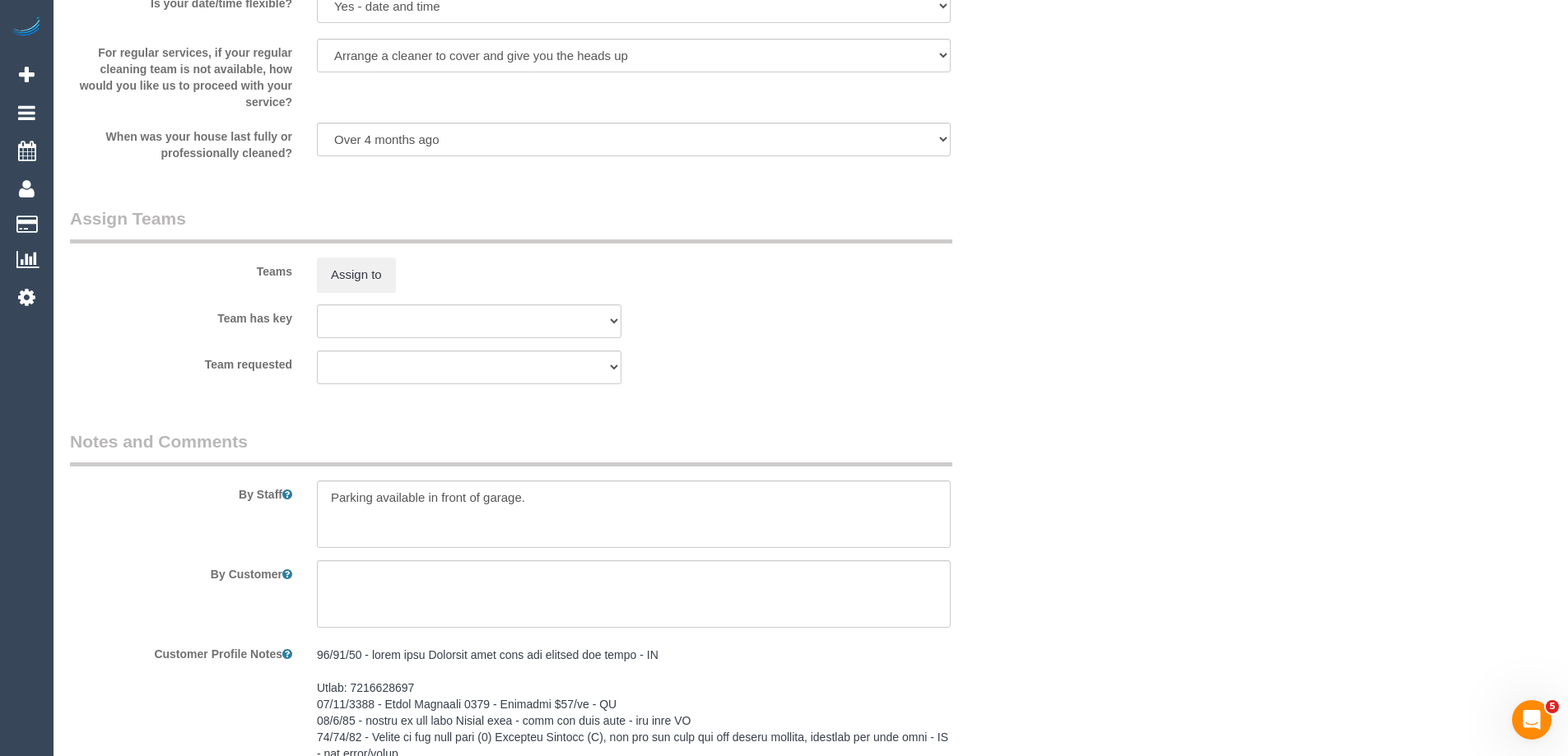
scroll to position [2386, 0]
type input "0"
click at [329, 280] on button "Assign to" at bounding box center [356, 272] width 79 height 34
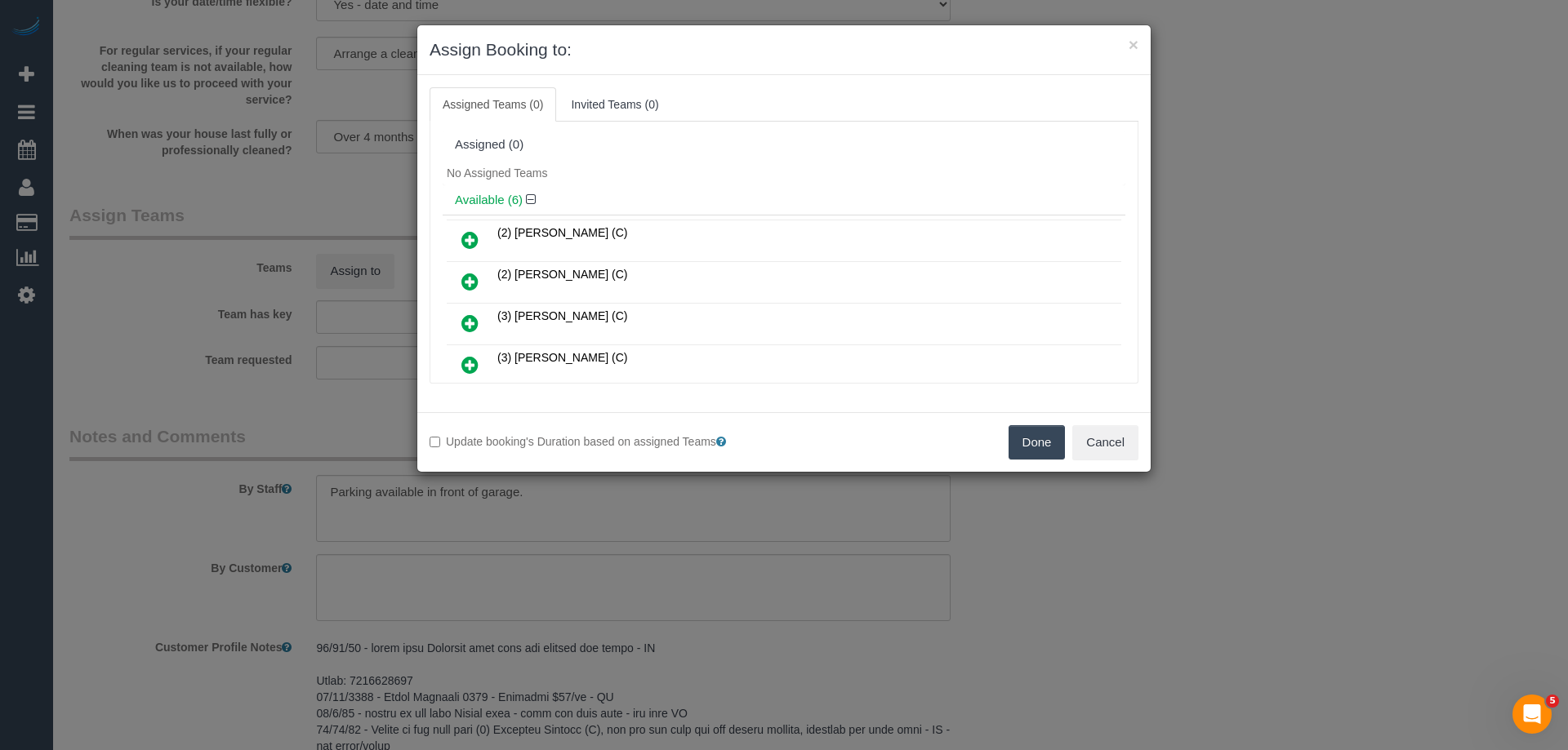
click at [464, 238] on icon at bounding box center [470, 240] width 17 height 19
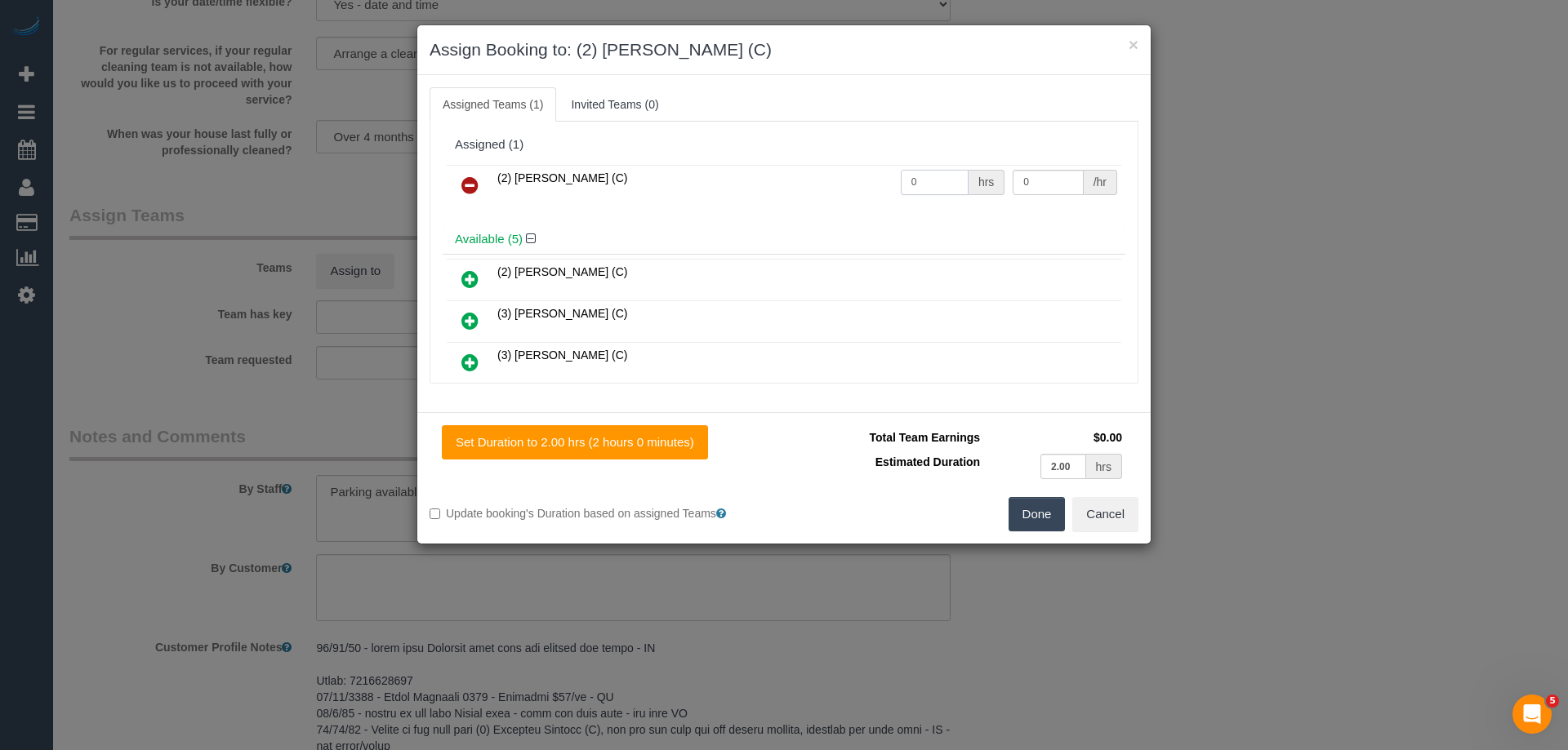
drag, startPoint x: 942, startPoint y: 178, endPoint x: 809, endPoint y: 182, distance: 133.1
click at [811, 181] on tr "(2) Dasni Kalupahana (C) 0 hrs 0 /hr" at bounding box center [783, 185] width 675 height 42
type input "2"
drag, startPoint x: 999, startPoint y: 185, endPoint x: 871, endPoint y: 180, distance: 128.1
click at [872, 180] on tr "(2) Dasni Kalupahana (C) 2 hrs 0 /hr" at bounding box center [783, 185] width 675 height 42
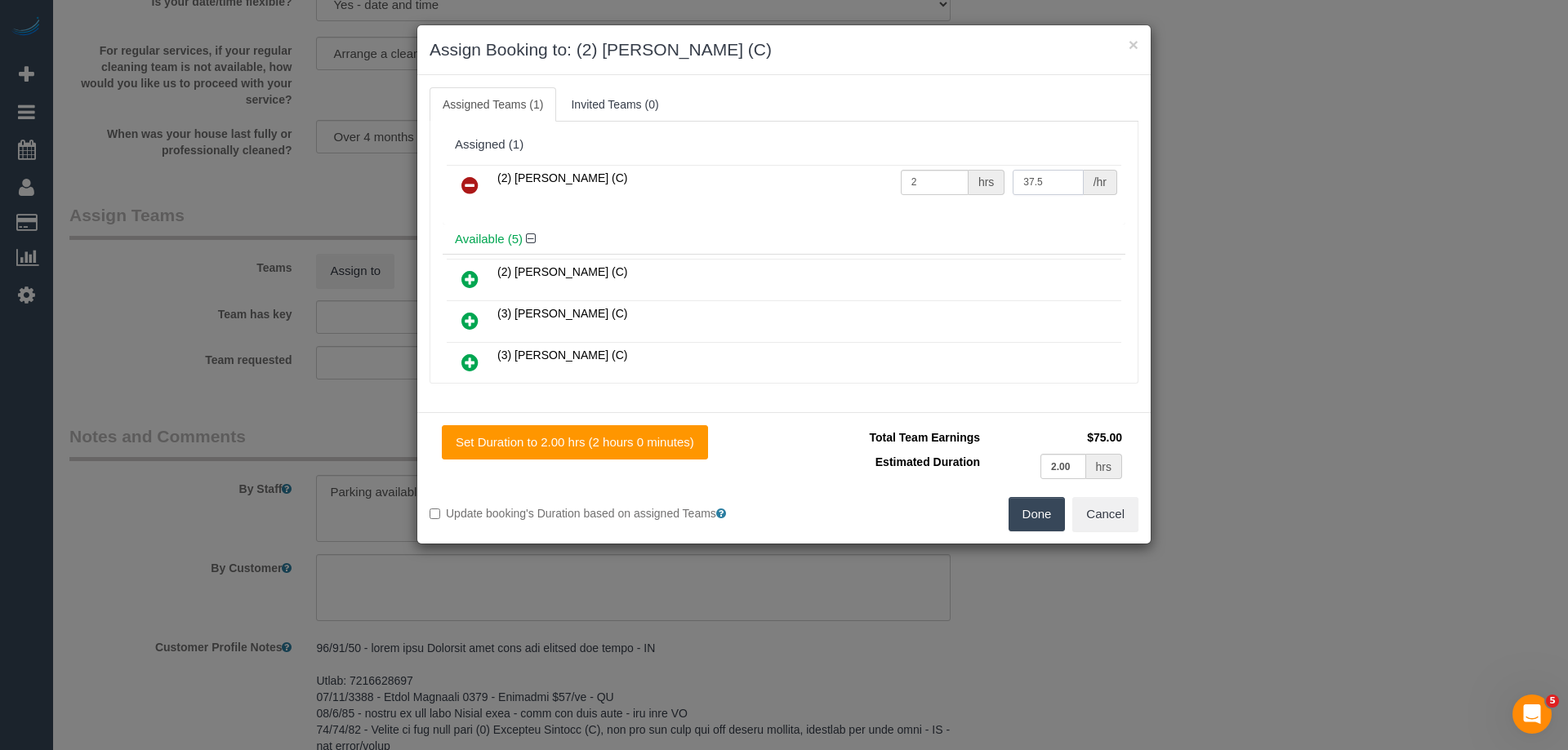
type input "37.5"
click at [1027, 514] on button "Done" at bounding box center [1037, 514] width 57 height 34
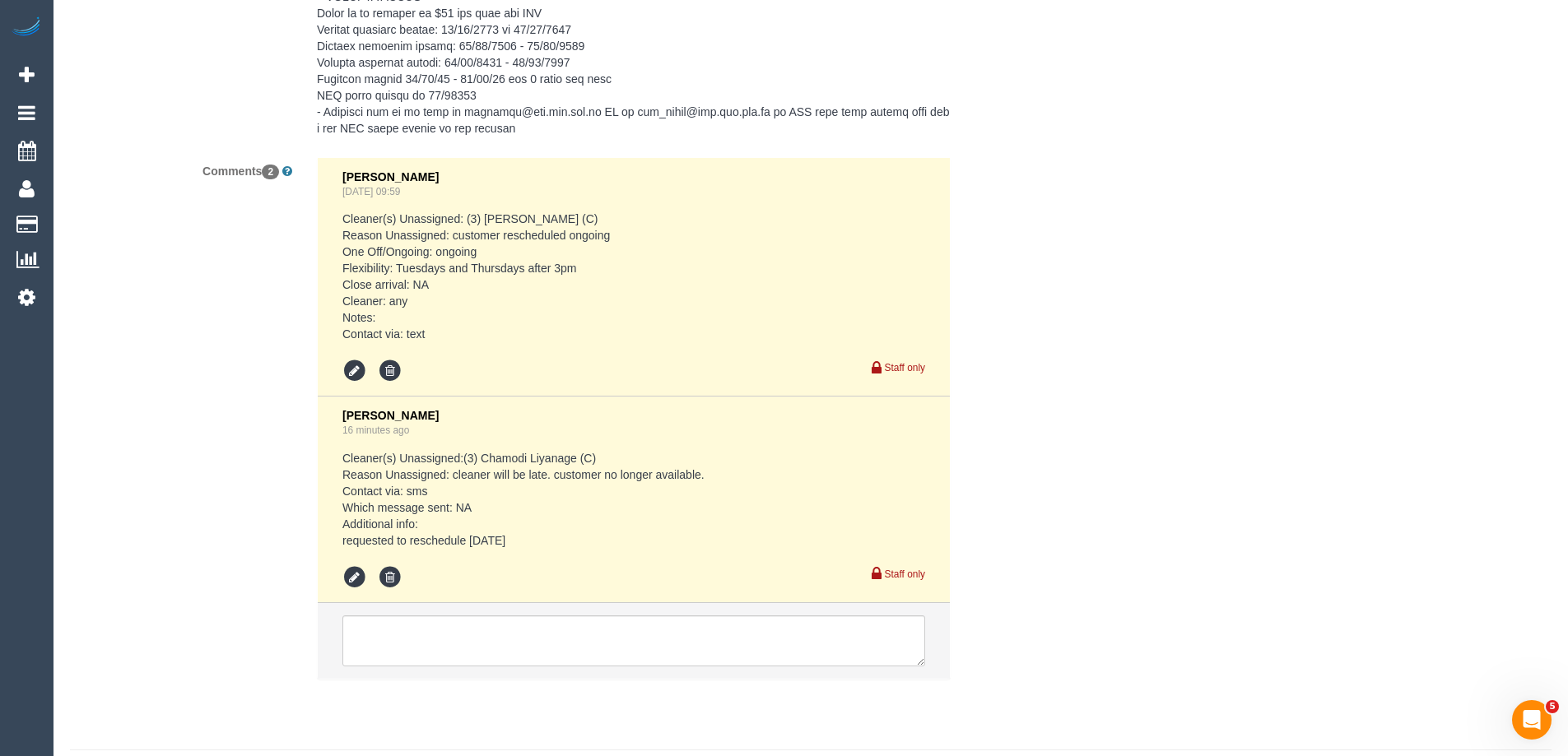
scroll to position [3859, 0]
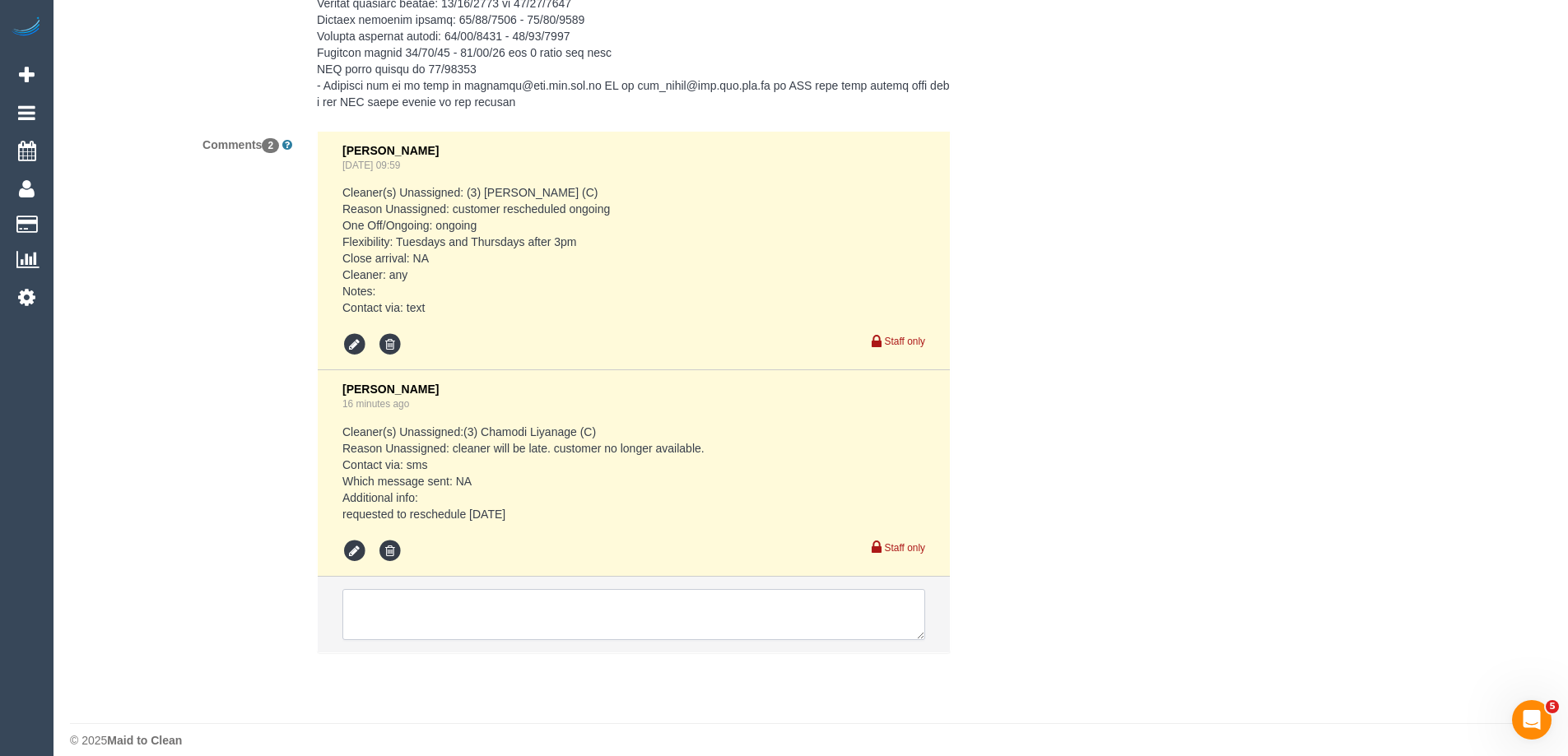
click at [392, 589] on textarea at bounding box center [633, 615] width 583 height 51
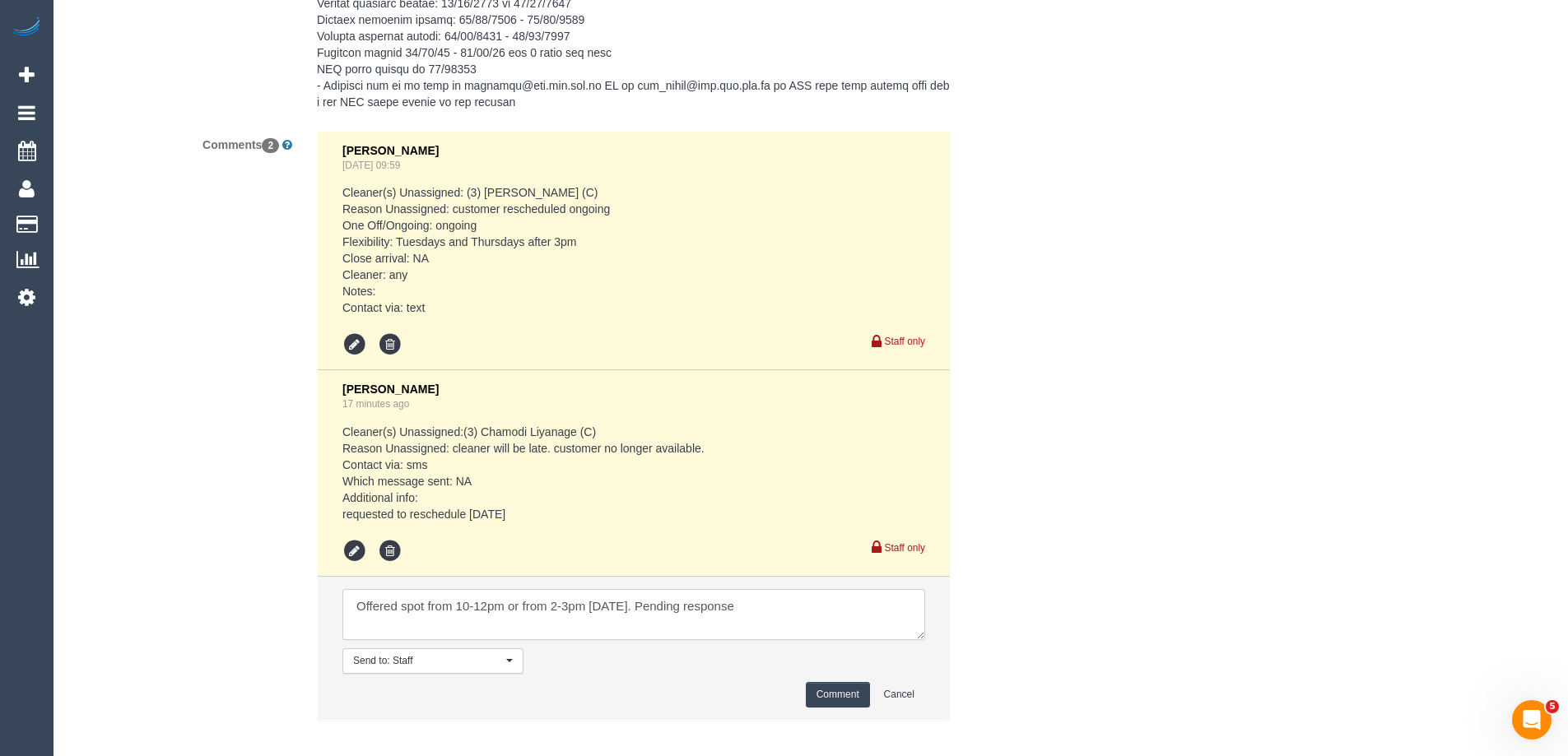
type textarea "Offered spot from 10-12pm or from 2-3pm on Thursday. Pending response"
click at [838, 682] on button "Comment" at bounding box center [838, 695] width 64 height 25
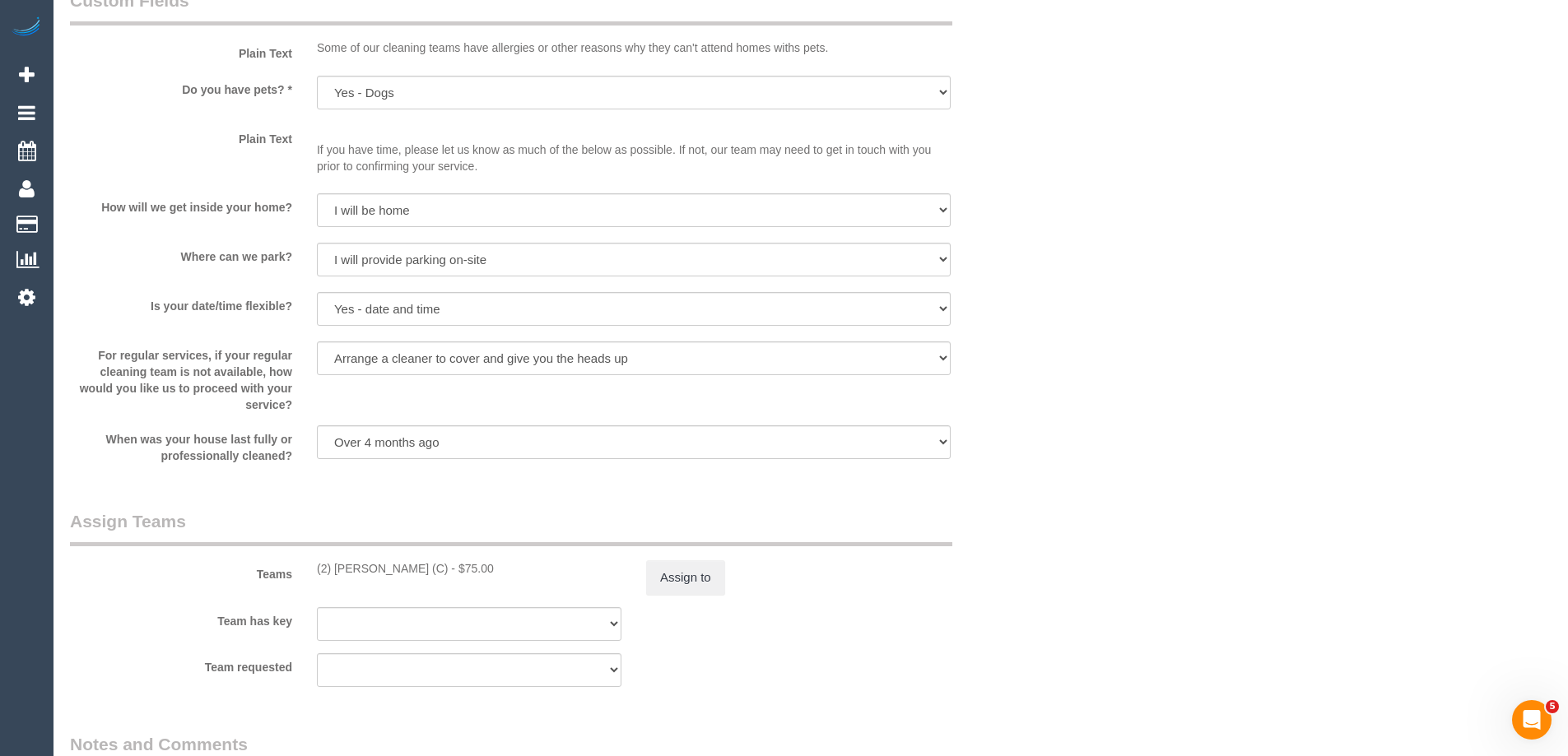
scroll to position [2304, 0]
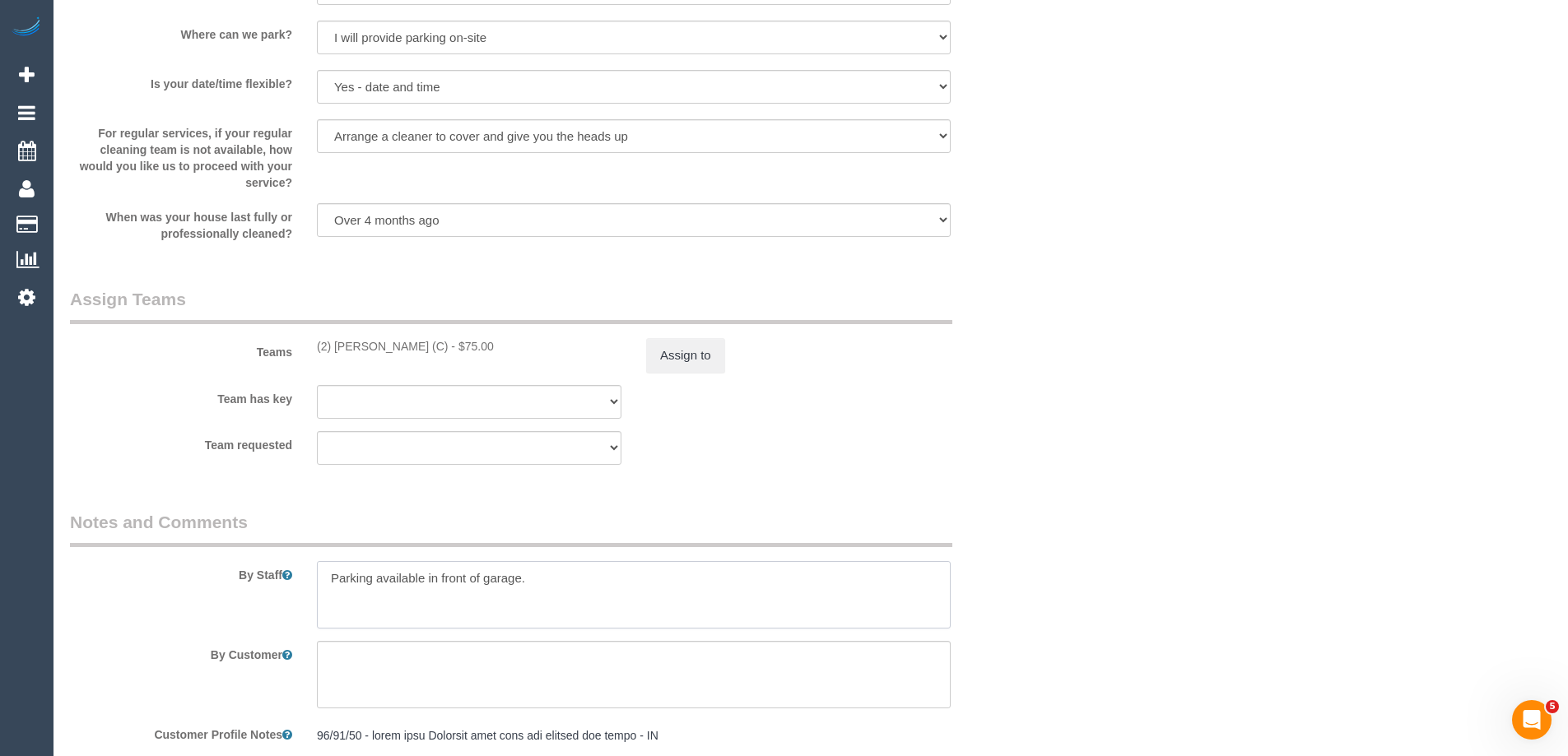
click at [326, 579] on textarea at bounding box center [634, 594] width 634 height 67
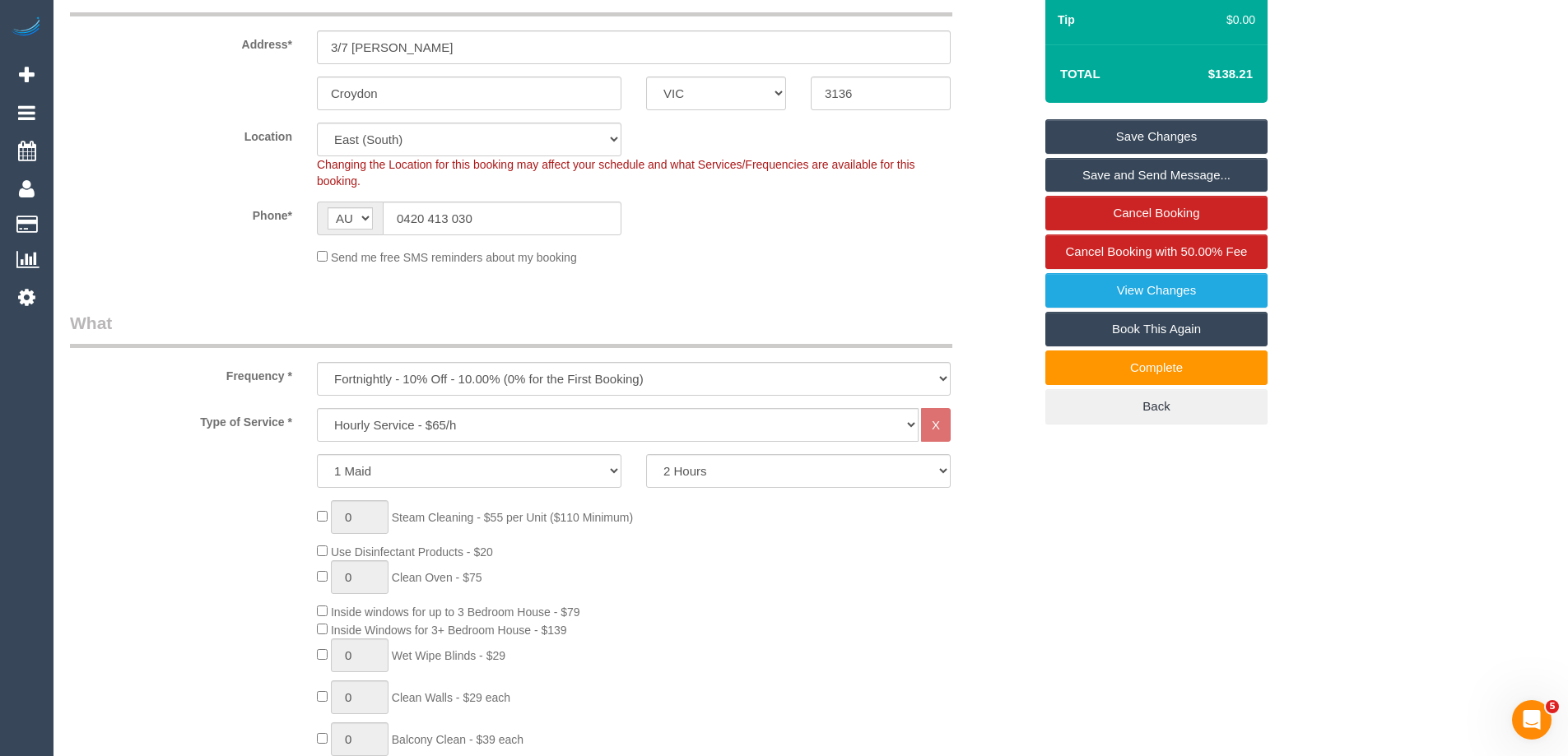
scroll to position [0, 0]
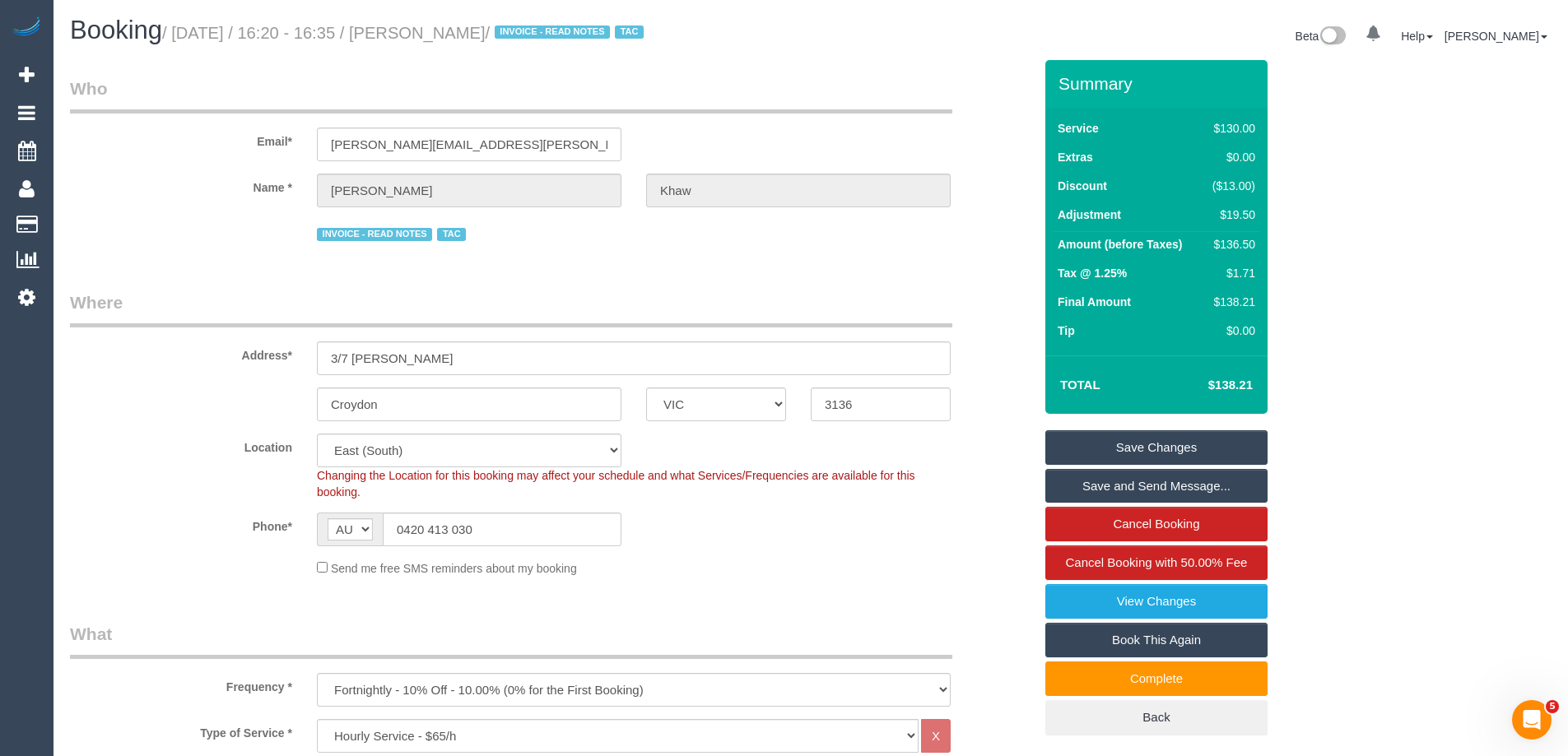
type textarea "*cover* Parking available in front of garage."
drag, startPoint x: 543, startPoint y: 35, endPoint x: 454, endPoint y: 38, distance: 89.1
click at [454, 38] on small "/ September 30, 2025 / 16:20 - 16:35 / Gavin Khaw / INVOICE - READ NOTES TAC" at bounding box center [405, 32] width 487 height 19
copy small "Gavin Khaw"
click at [1065, 448] on link "Save Changes" at bounding box center [1156, 447] width 222 height 34
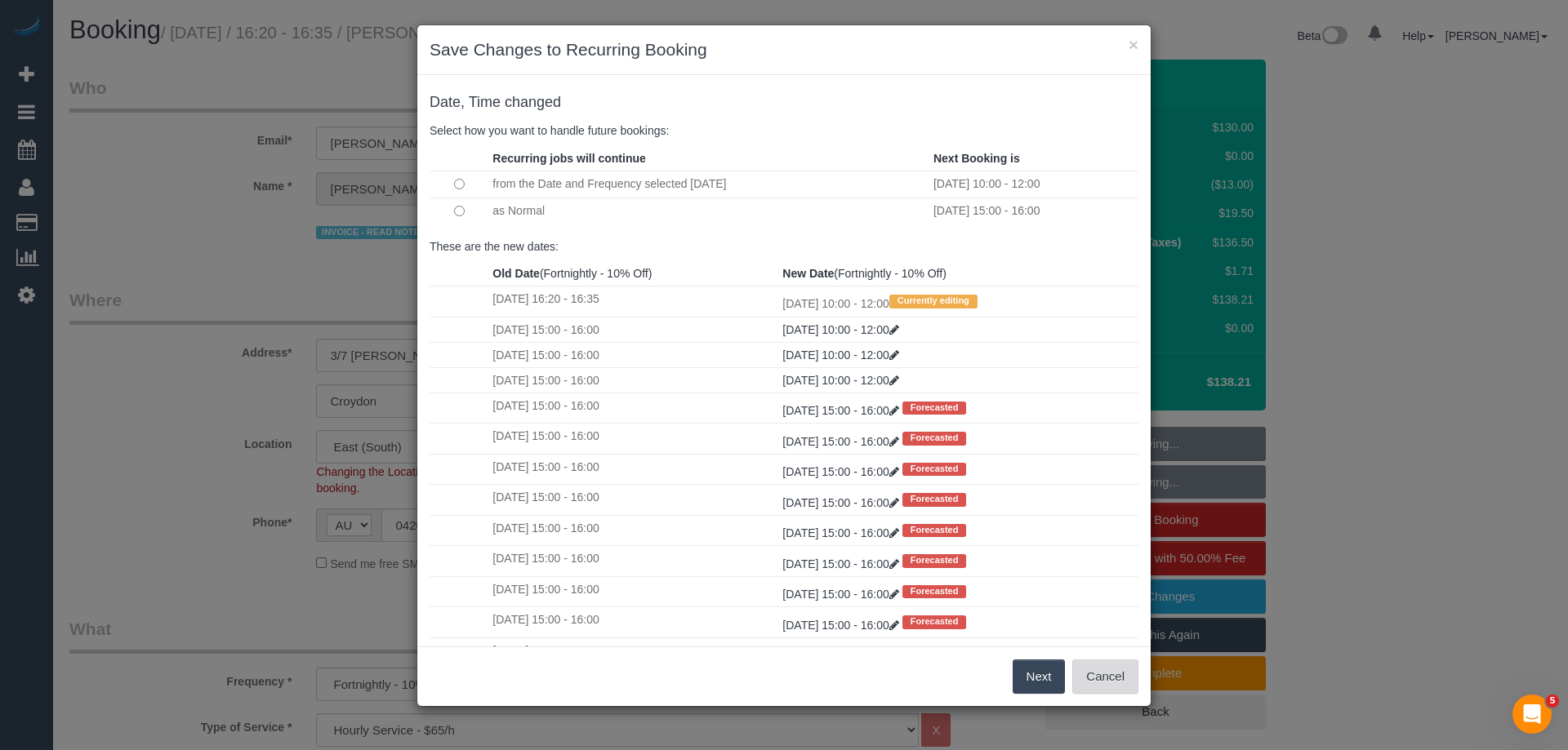
click at [1103, 675] on button "Cancel" at bounding box center [1105, 676] width 66 height 34
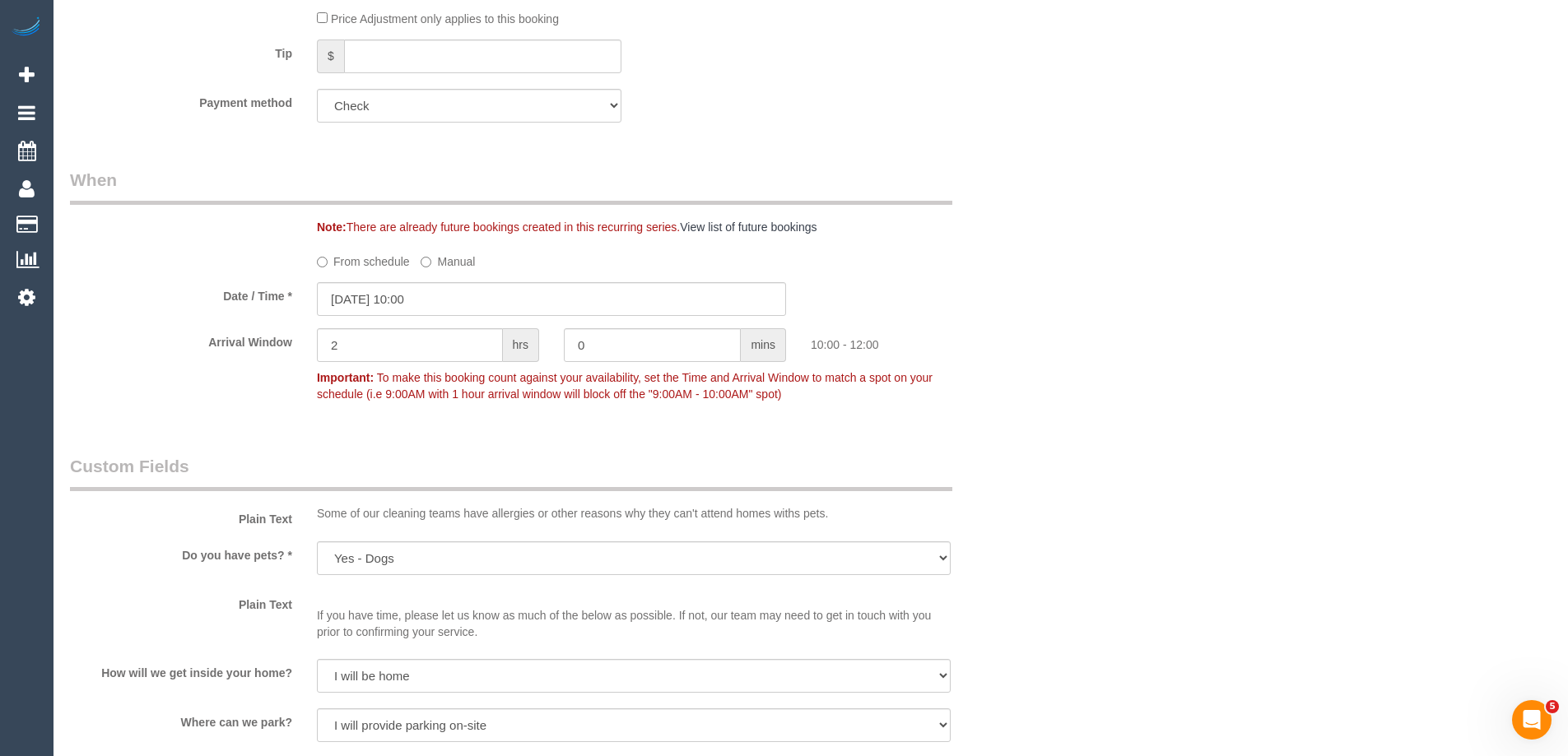
scroll to position [1646, 0]
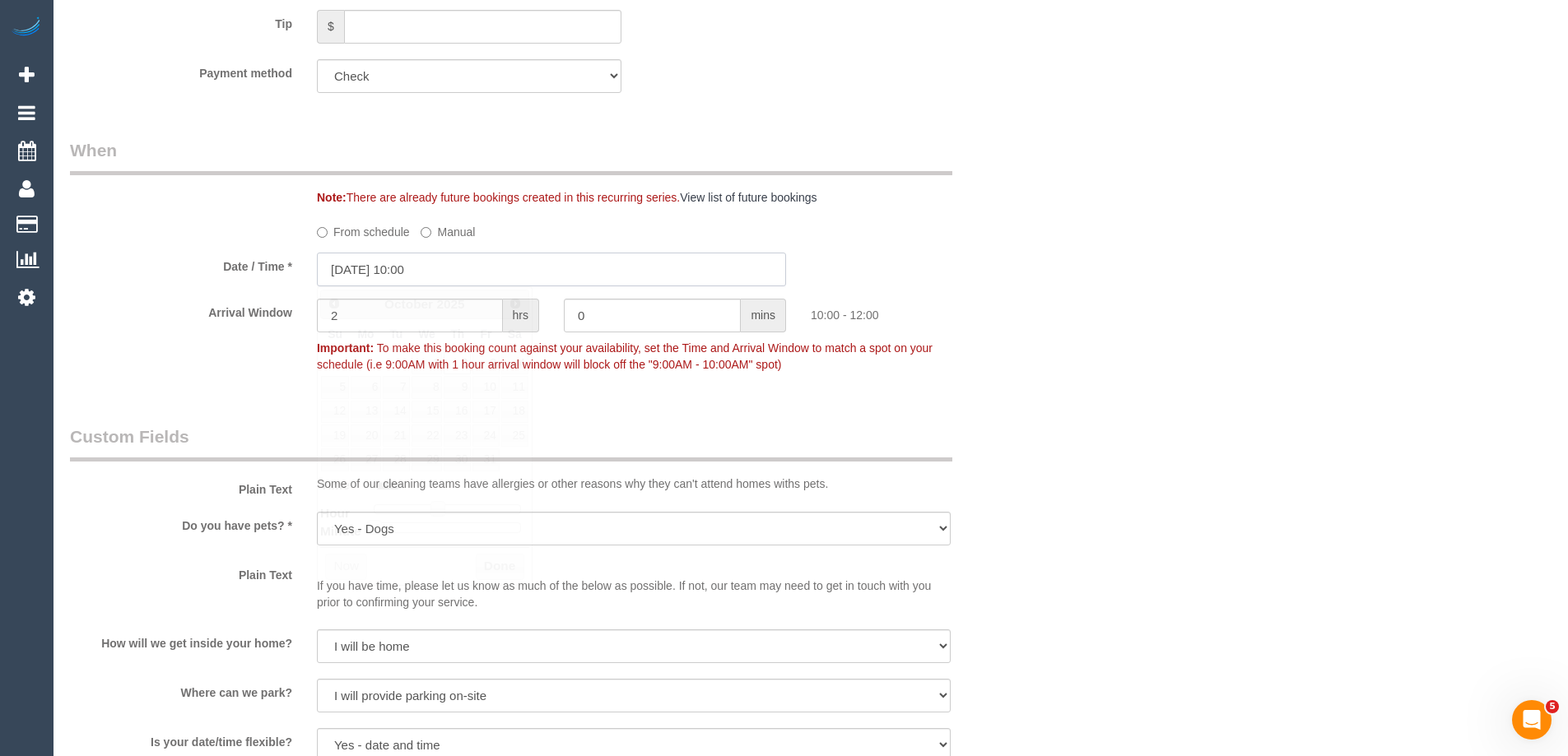
click at [374, 266] on input "02/10/2025 10:00" at bounding box center [551, 269] width 469 height 34
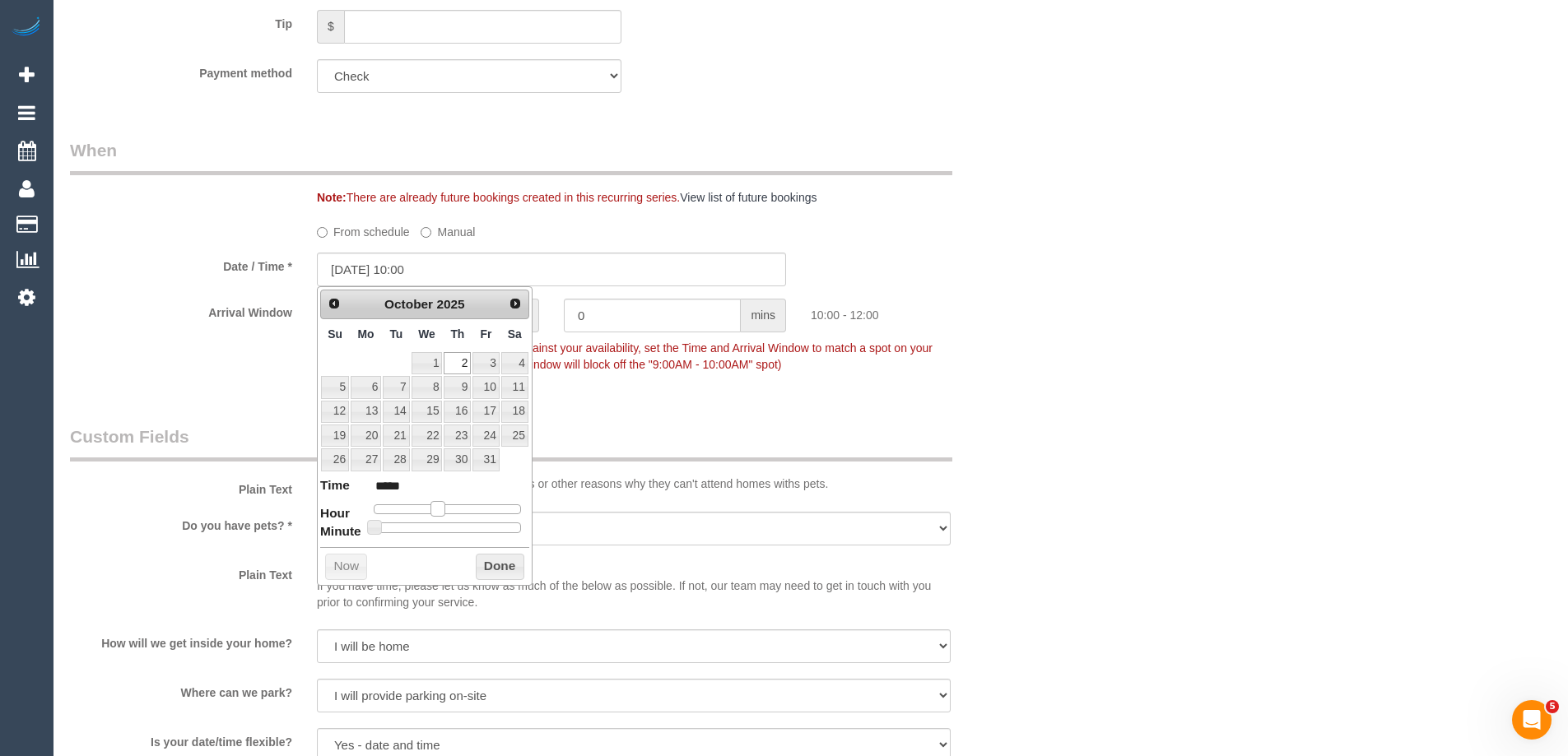
type input "02/10/2025 11:00"
type input "*****"
type input "02/10/2025 12:00"
type input "*****"
type input "02/10/2025 13:00"
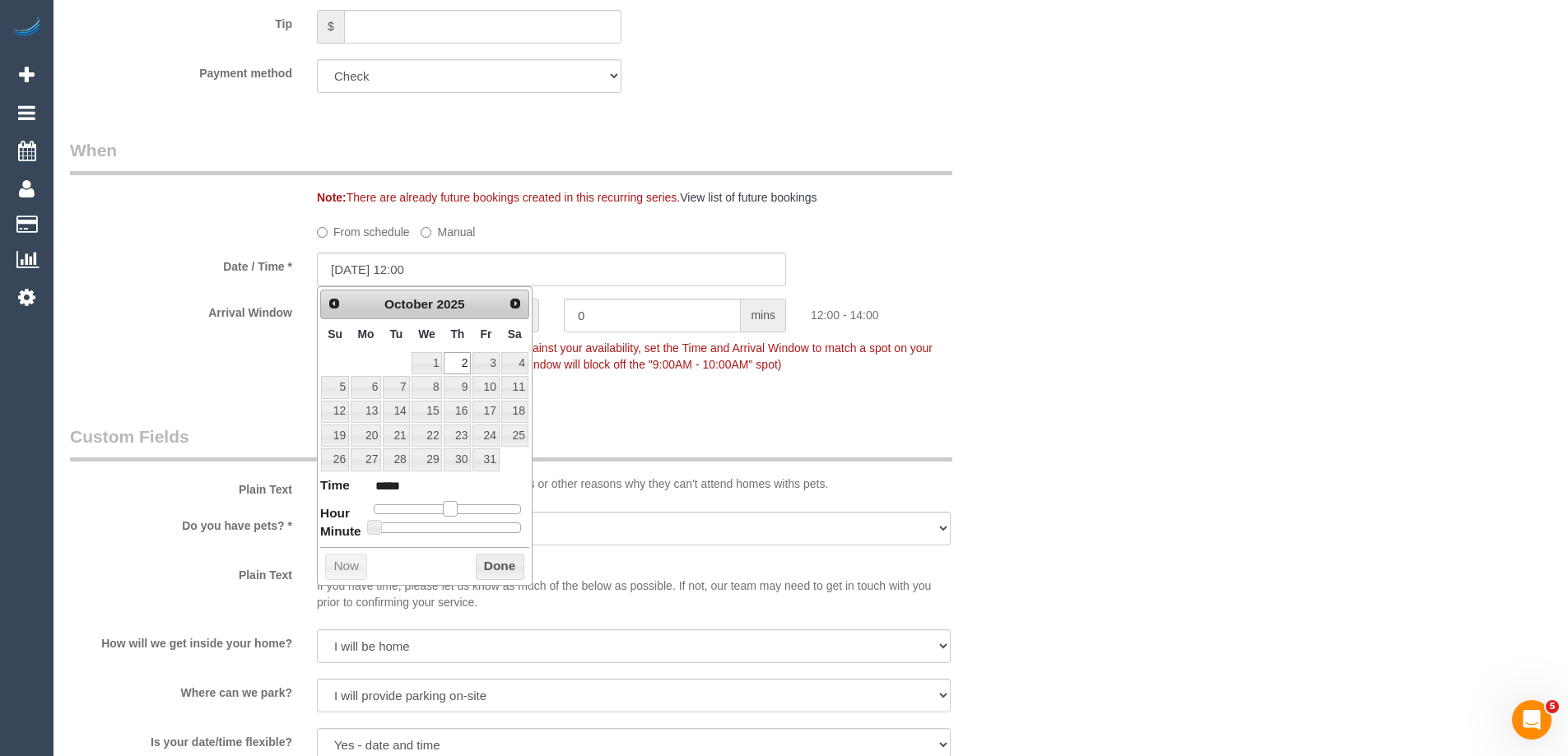
type input "*****"
type input "02/10/2025 14:00"
type input "*****"
drag, startPoint x: 436, startPoint y: 513, endPoint x: 464, endPoint y: 518, distance: 28.4
click at [464, 518] on dl "Time ***** Hour Minute Second Millisecond Microsecond Time Zone ***** ***** ***…" at bounding box center [424, 504] width 209 height 57
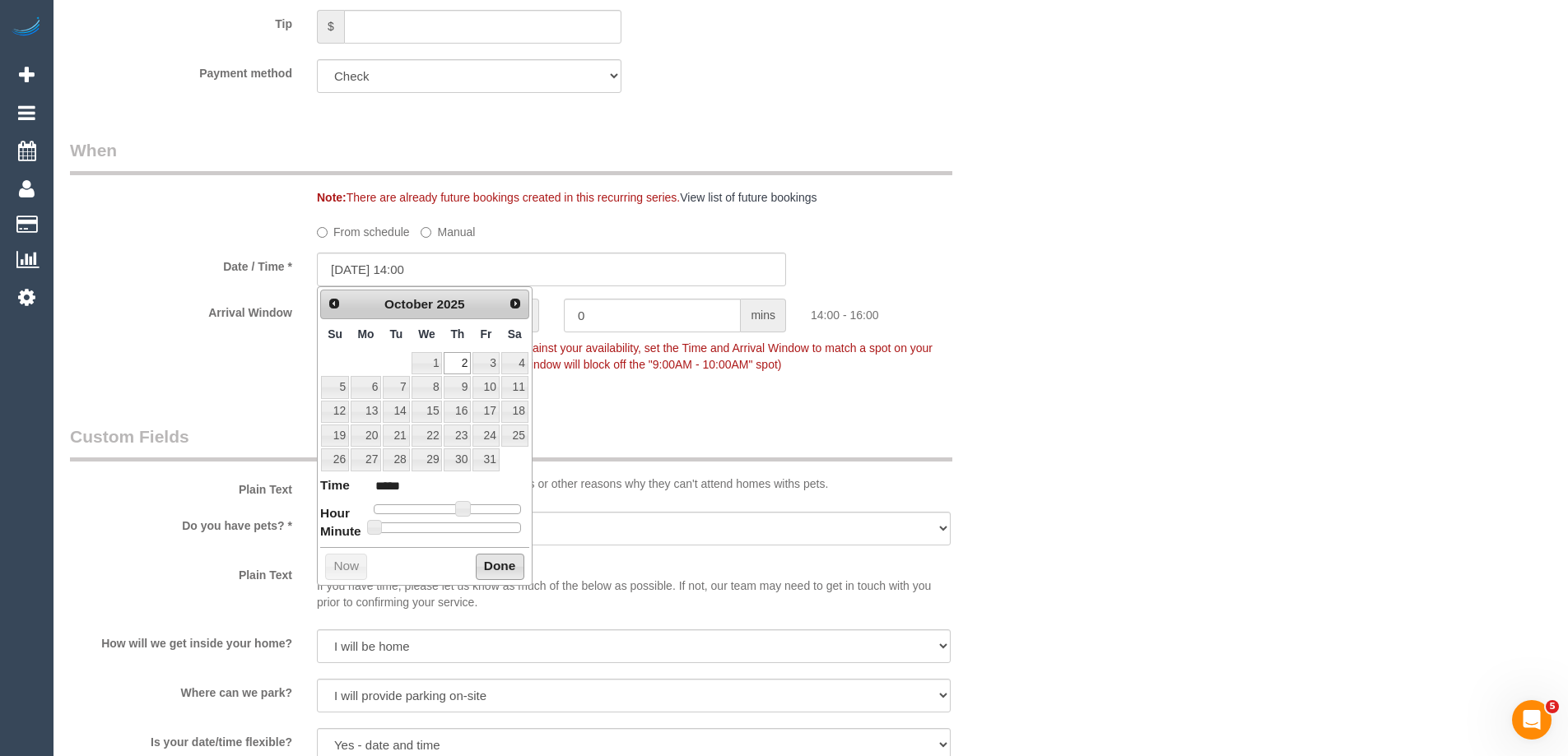
click at [496, 566] on button "Done" at bounding box center [501, 567] width 49 height 26
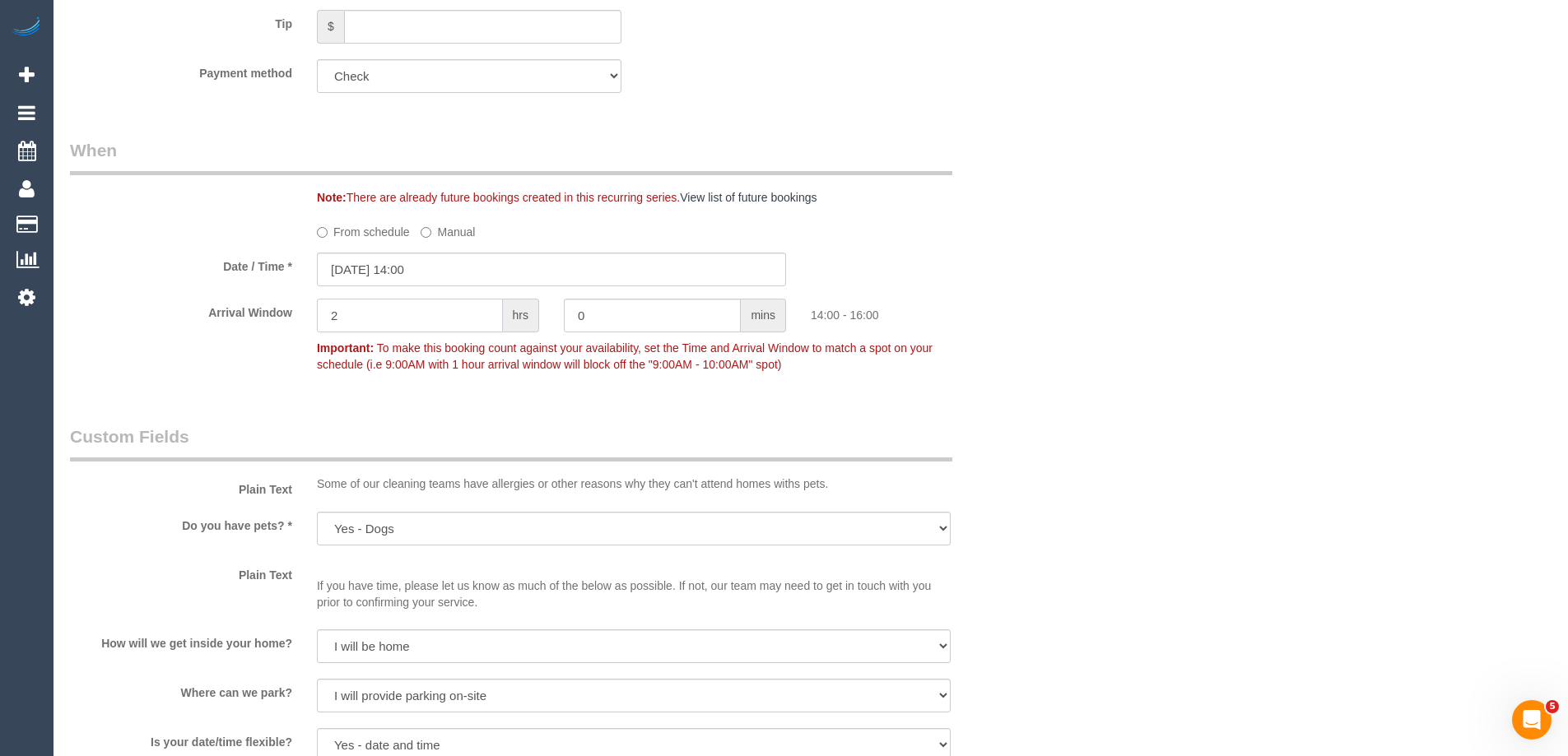
drag, startPoint x: 359, startPoint y: 311, endPoint x: 203, endPoint y: 307, distance: 156.1
click at [276, 310] on div "Arrival Window 2 hrs 0 mins 14:00 - 16:00 Important: To make this booking count…" at bounding box center [551, 339] width 987 height 82
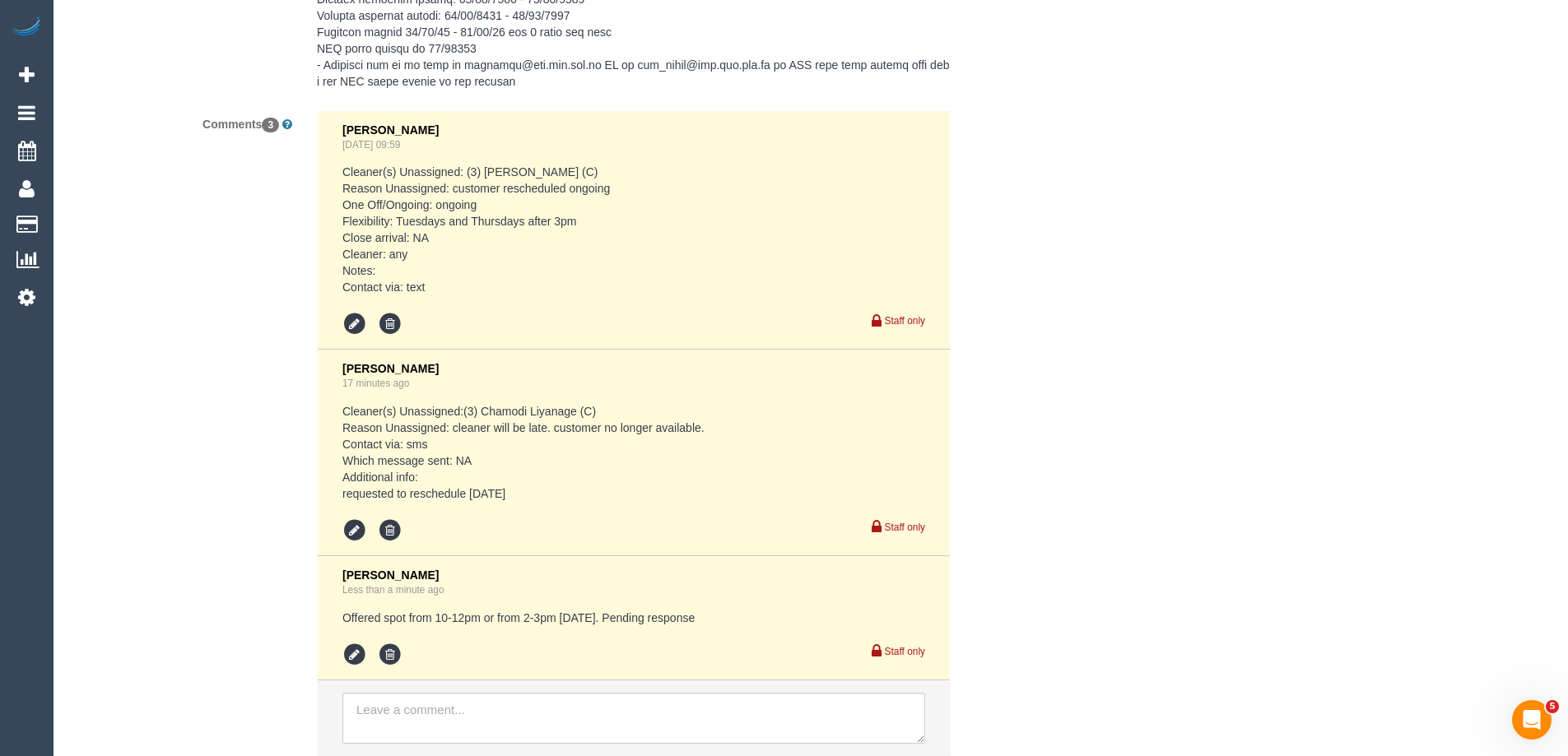
scroll to position [3984, 0]
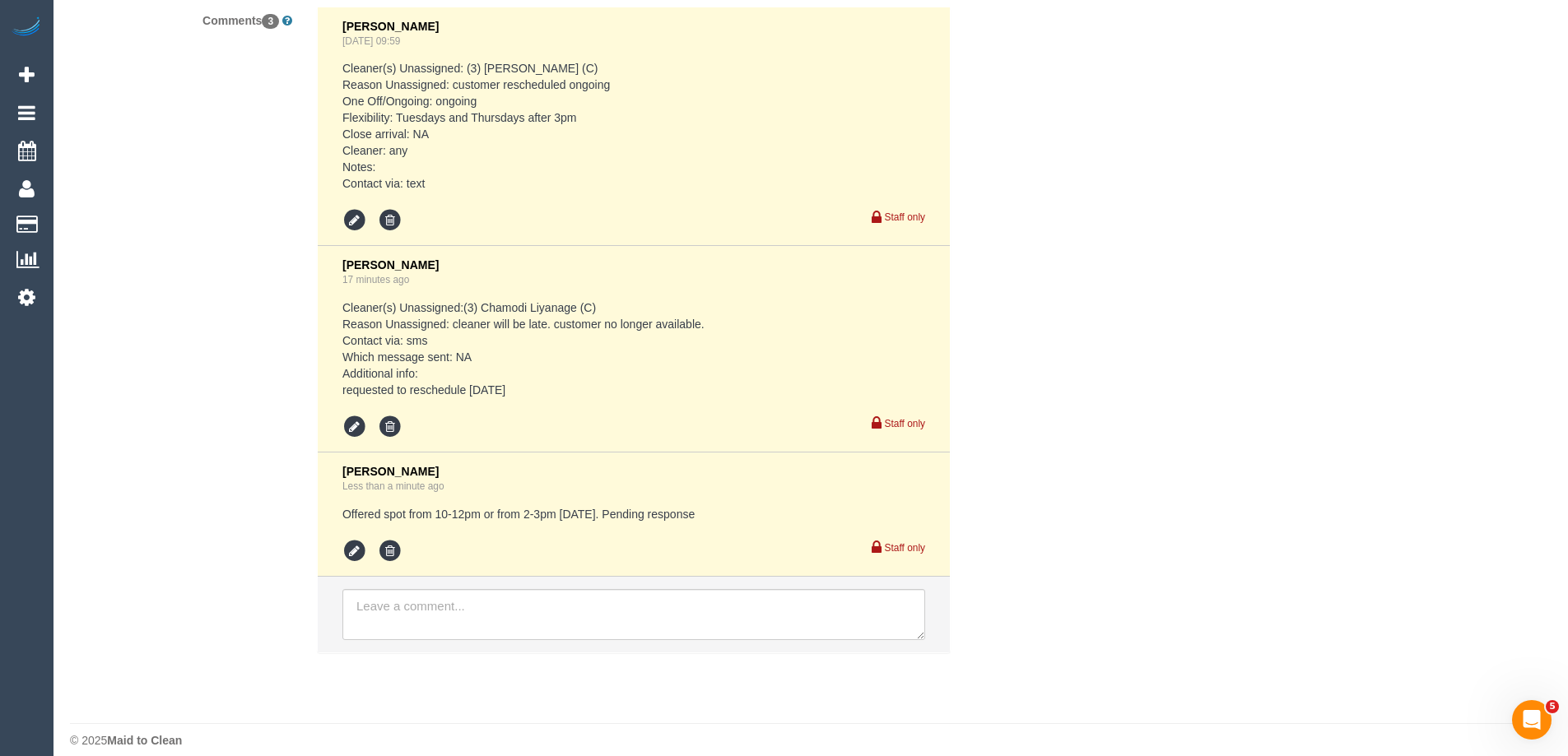
type input "1"
click at [344, 539] on icon at bounding box center [354, 551] width 24 height 24
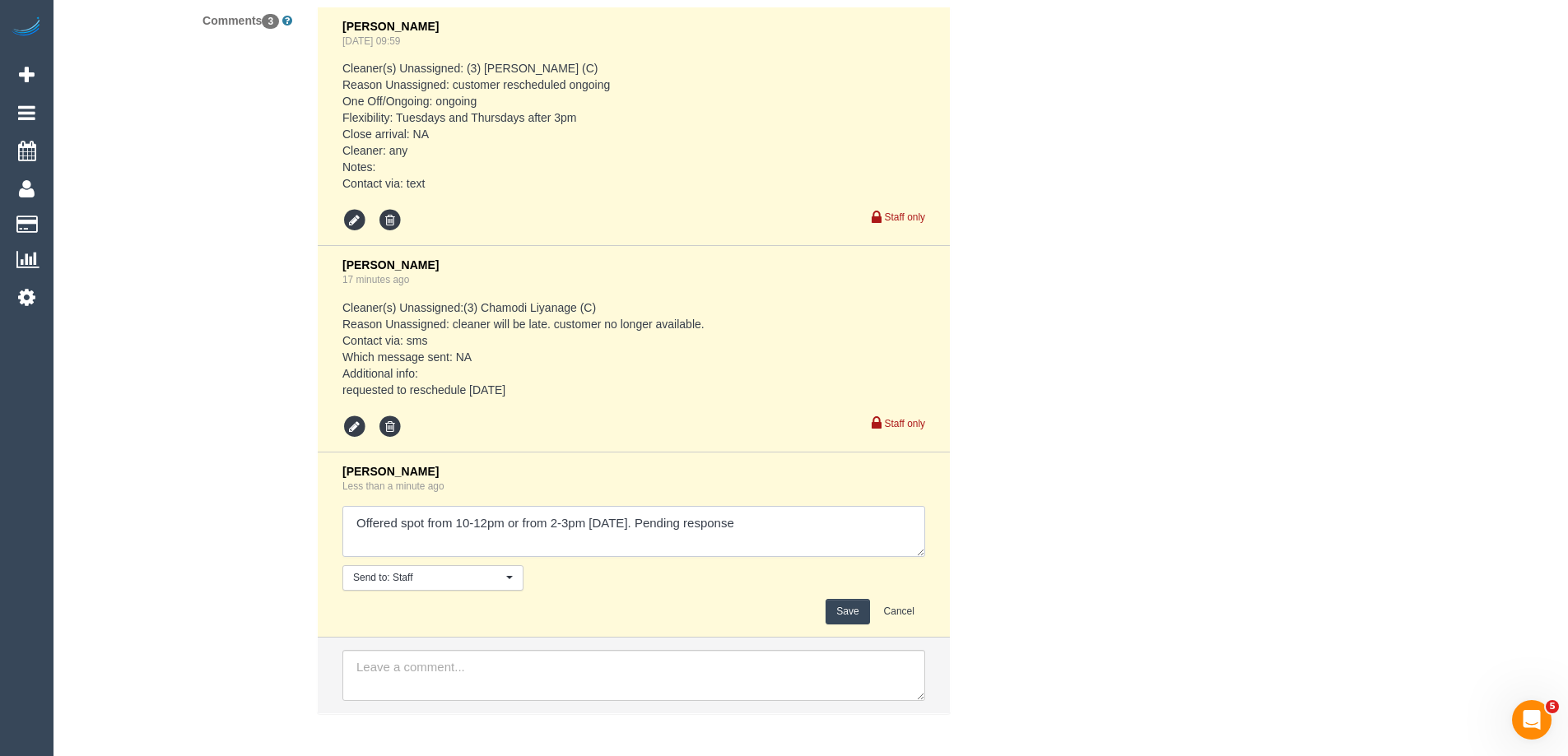
click at [786, 513] on textarea at bounding box center [633, 532] width 583 height 51
type textarea "Offered spot from 10-12pm or from 2-3pm on Thursday. Pending response - confirm…"
click at [859, 599] on button "Save" at bounding box center [847, 612] width 44 height 25
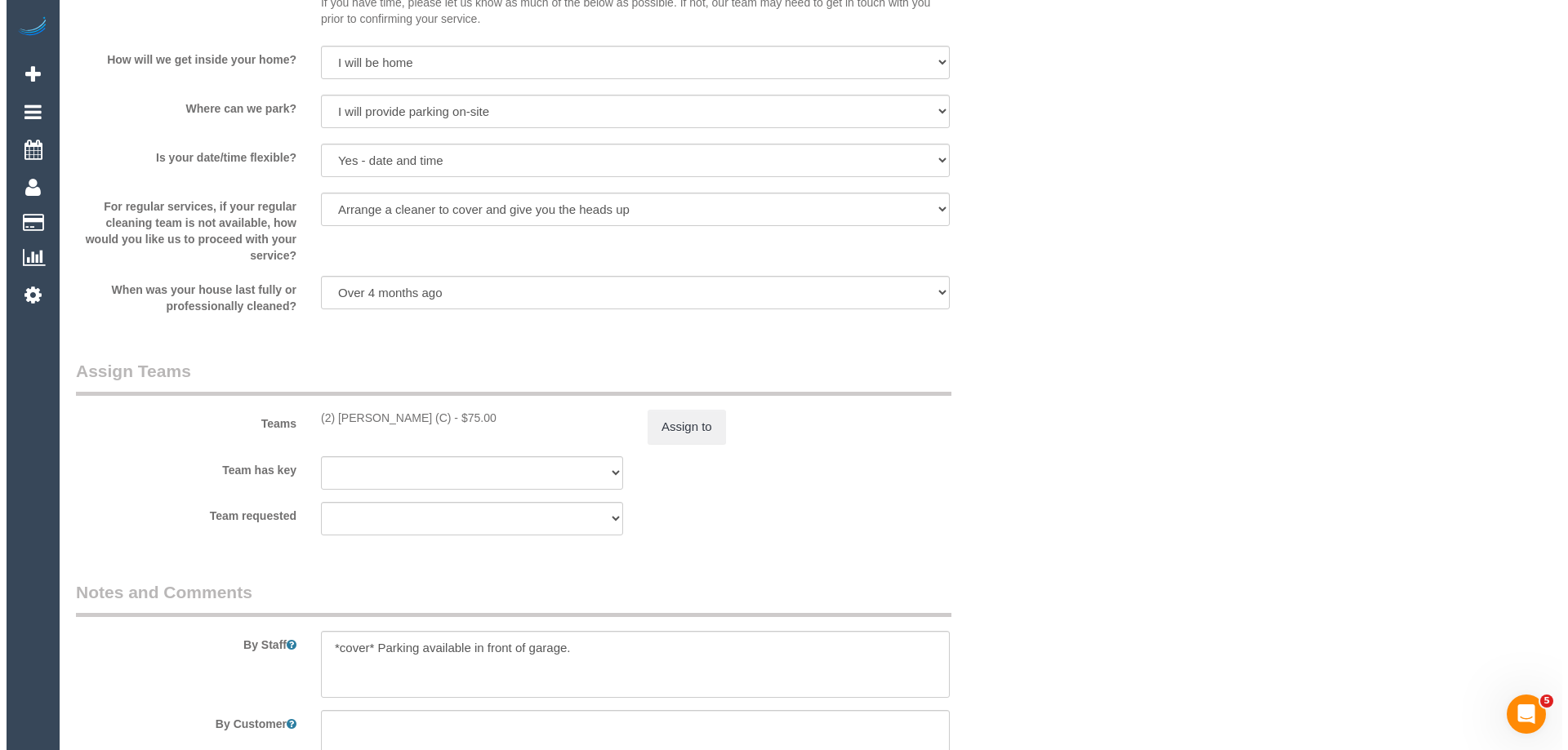
scroll to position [0, 0]
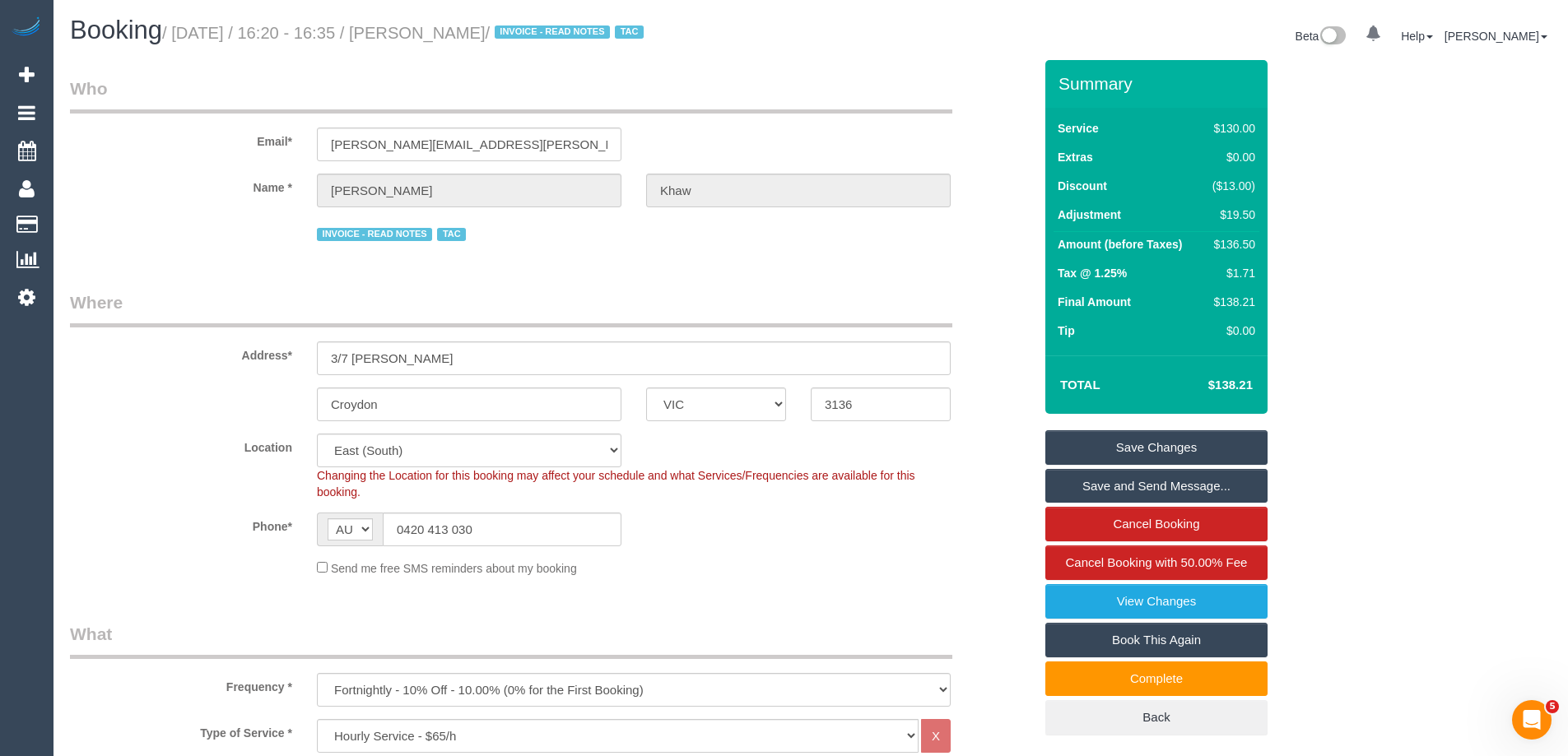
drag, startPoint x: 543, startPoint y: 34, endPoint x: 461, endPoint y: 39, distance: 82.2
click at [461, 39] on small "/ September 30, 2025 / 16:20 - 16:35 / Gavin Khaw / INVOICE - READ NOTES TAC" at bounding box center [405, 32] width 487 height 19
copy small "Gavin Khaw"
click at [1096, 483] on link "Save and Send Message..." at bounding box center [1156, 486] width 222 height 34
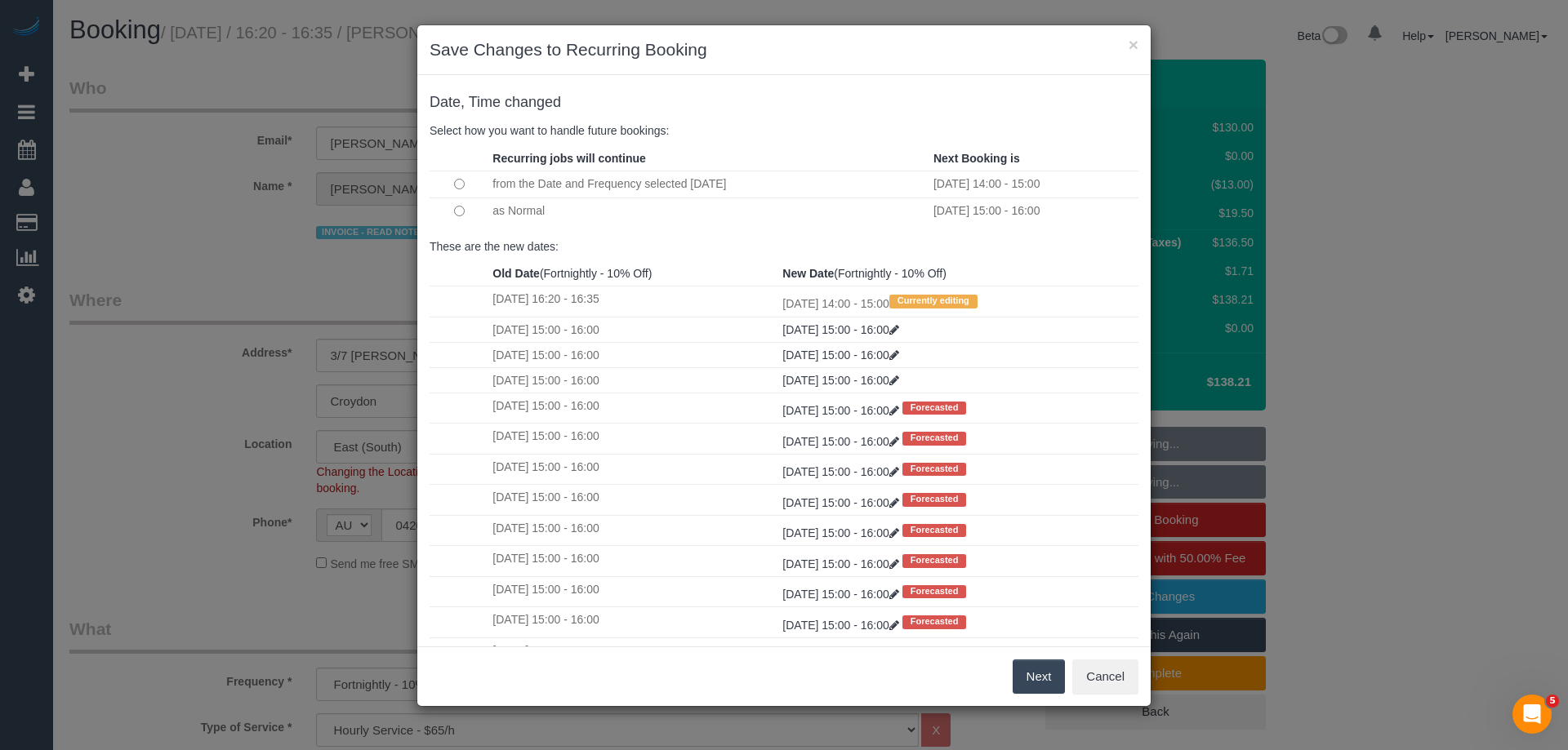
click at [1034, 668] on button "Next" at bounding box center [1039, 676] width 53 height 34
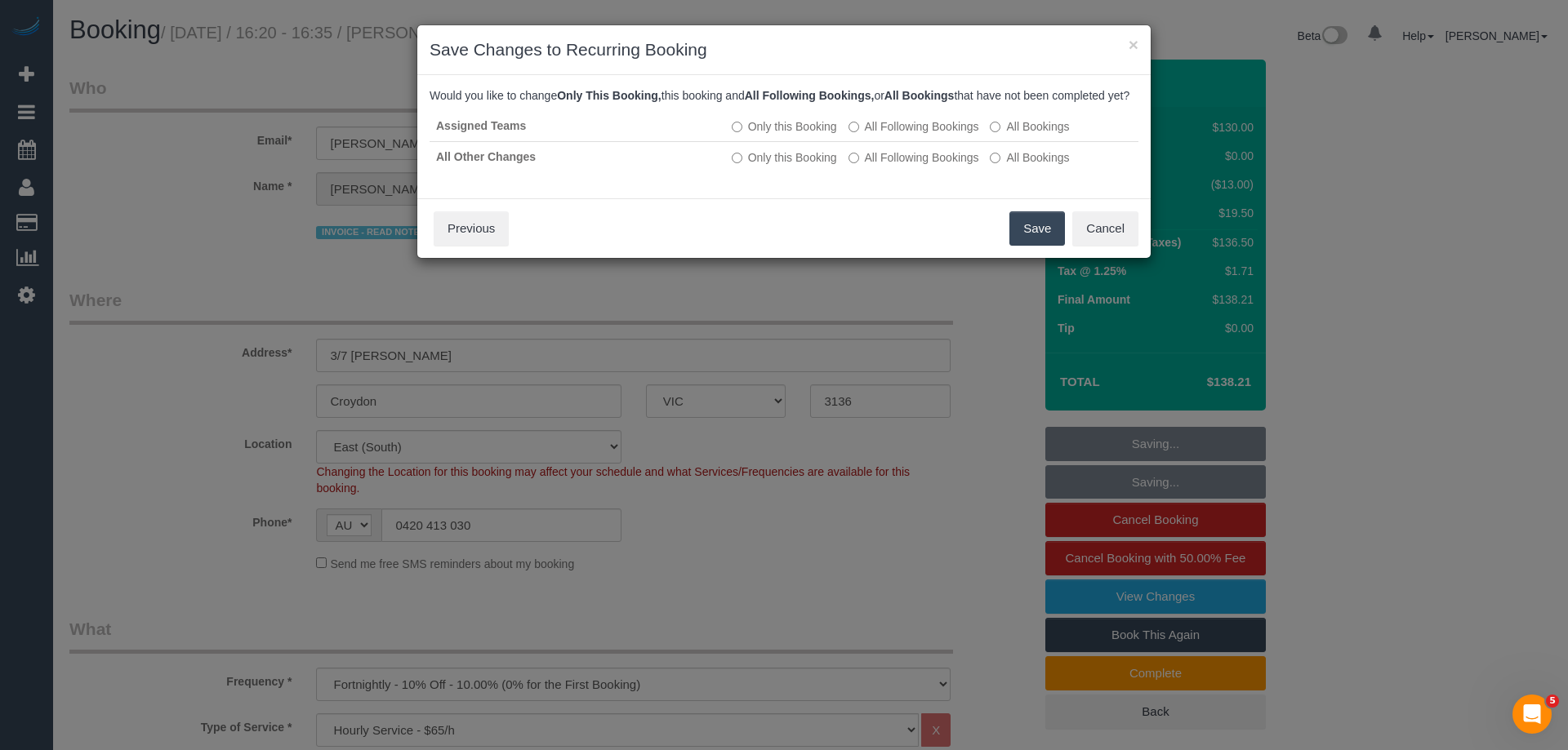
click at [1047, 246] on button "Save" at bounding box center [1037, 227] width 55 height 34
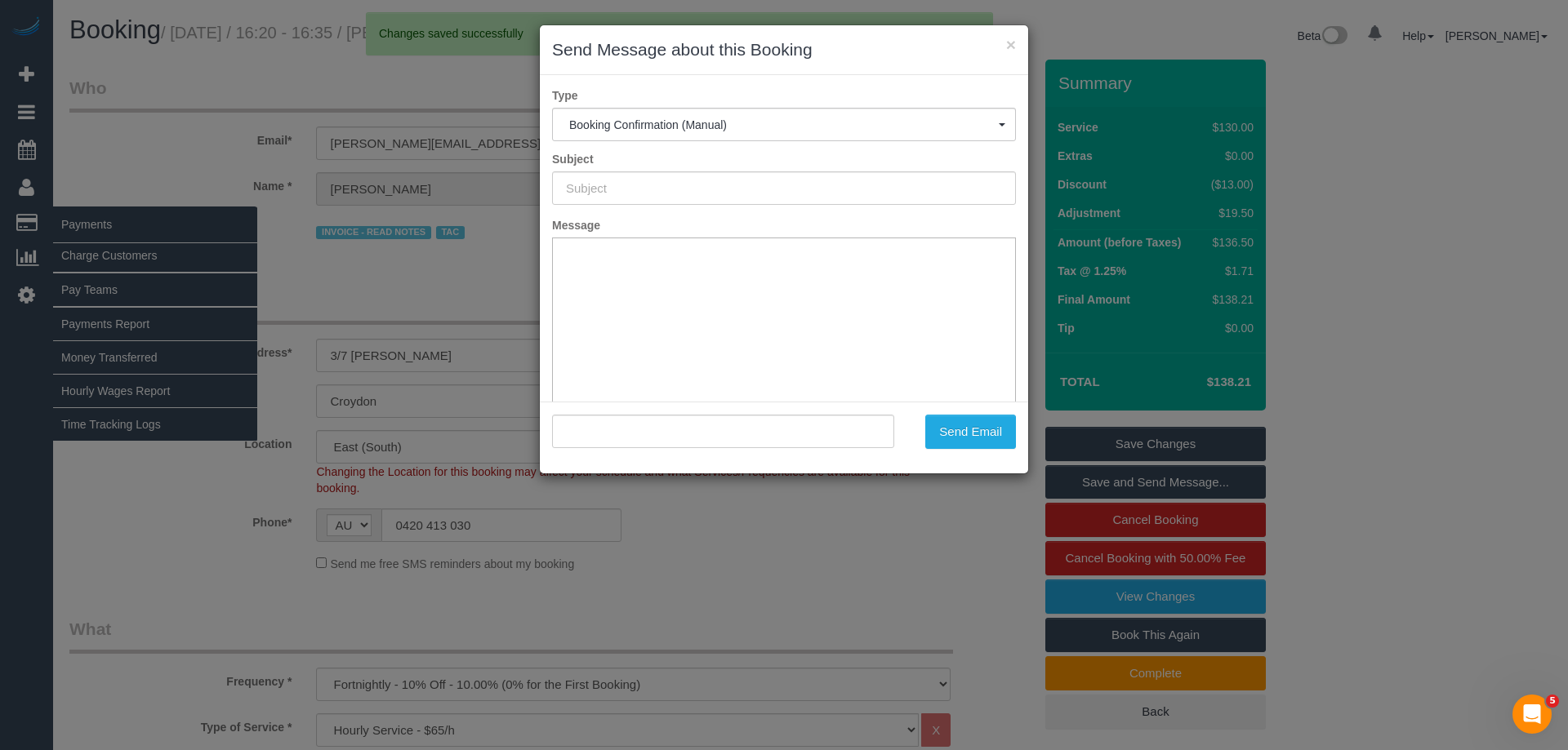
type input "Booking Confirmed"
type input ""Gavin Khaw" <knott.catherine@hotmail.com>"
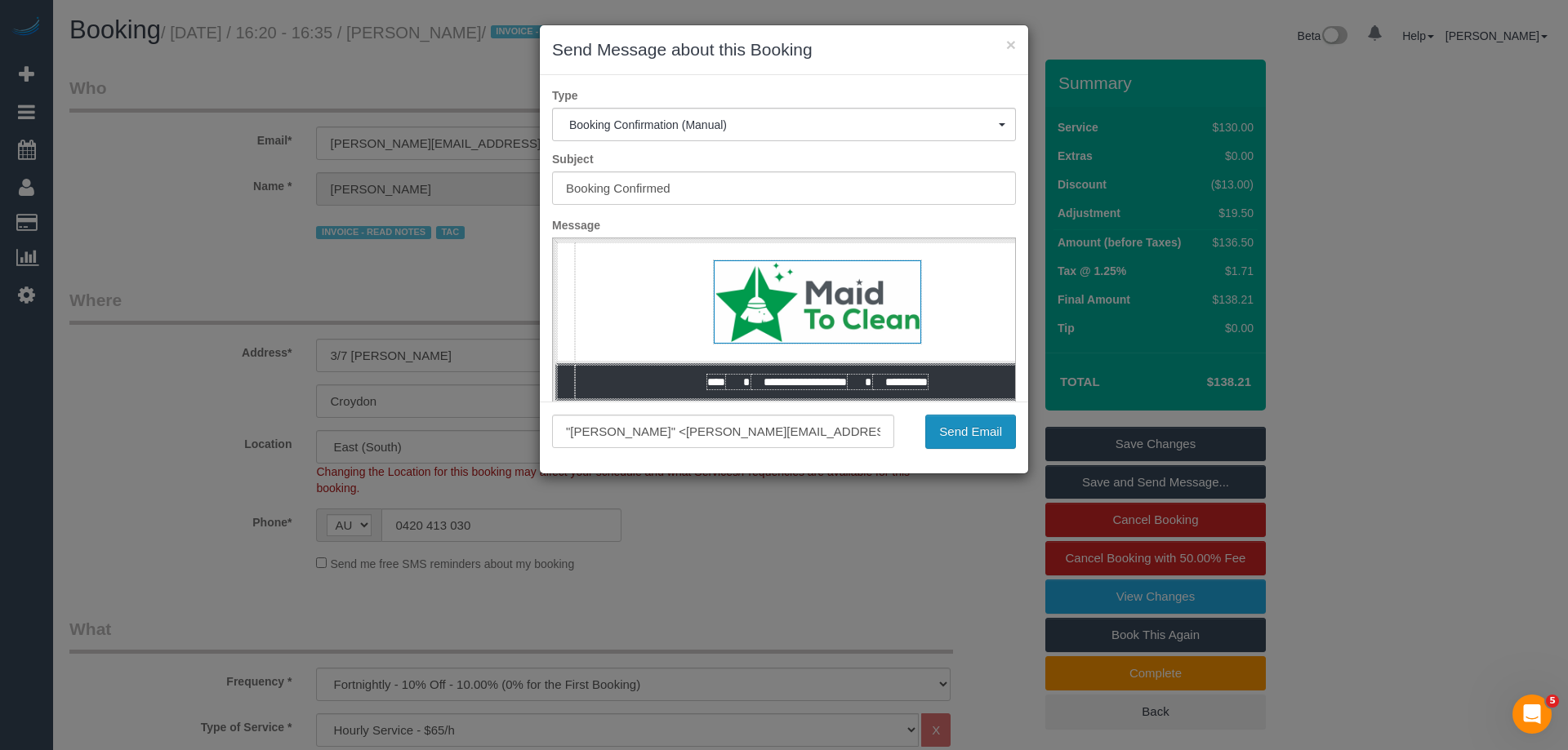
click at [958, 444] on button "Send Email" at bounding box center [971, 432] width 91 height 34
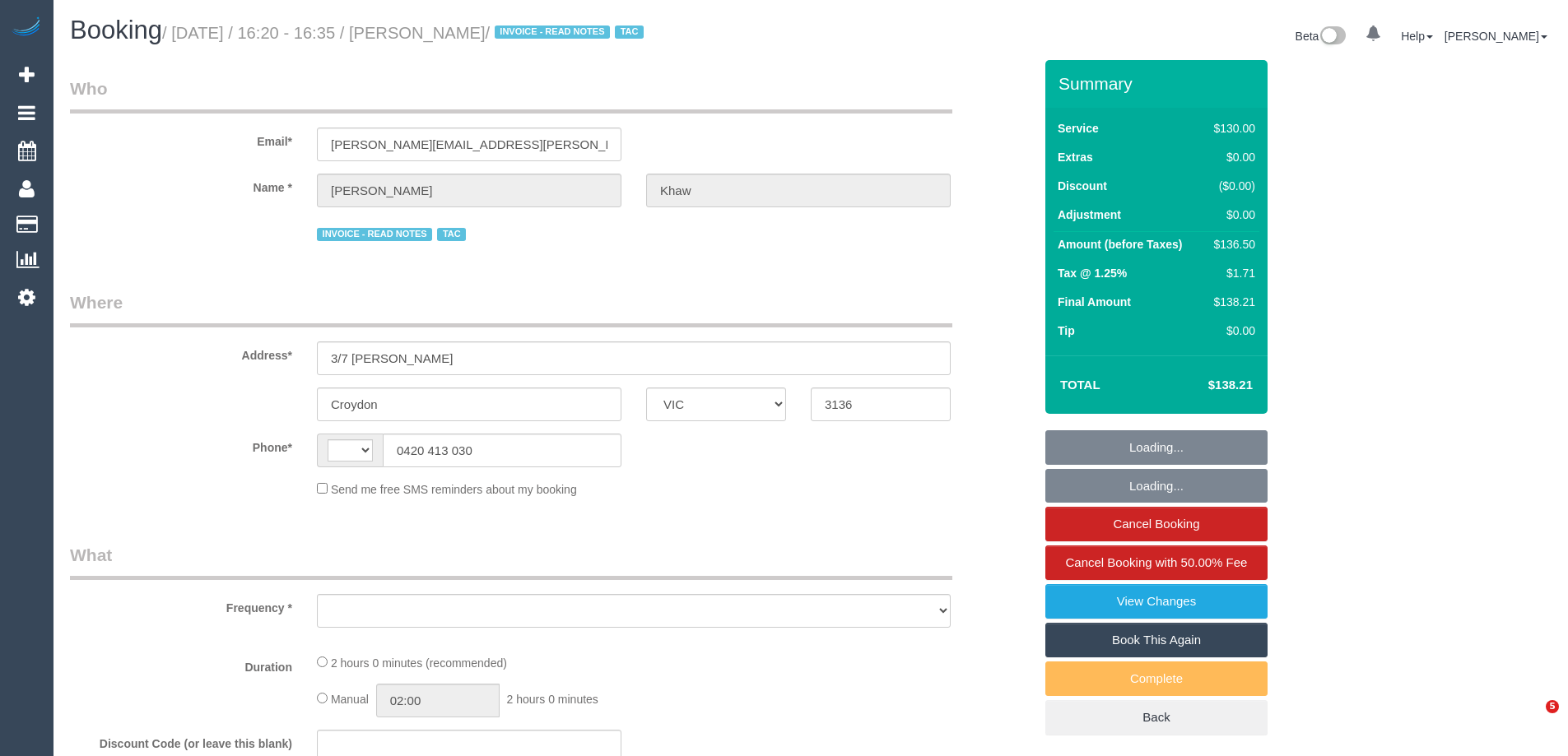
select select "VIC"
select select "string:AU"
select select "object:562"
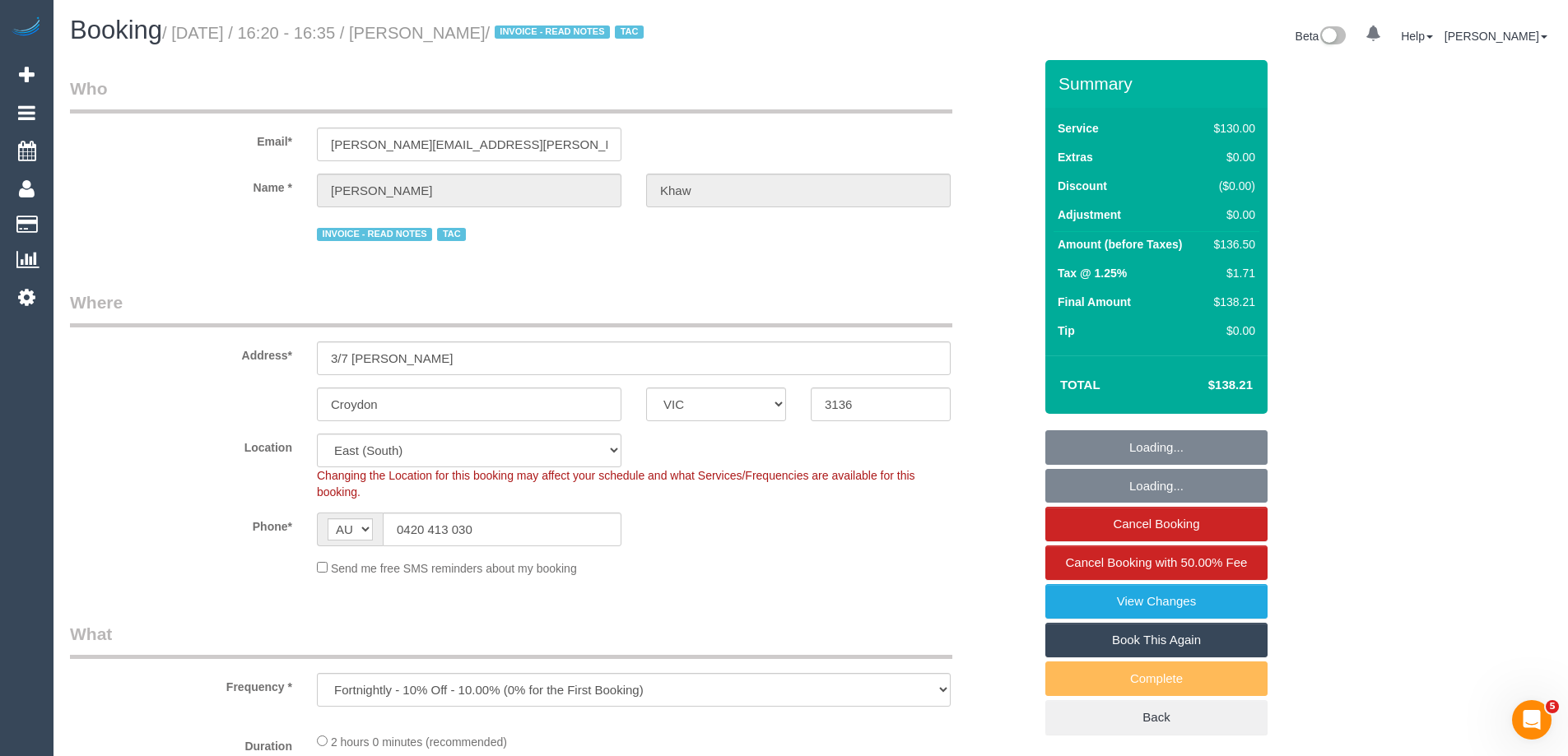
select select "number:27"
select select "number:14"
select select "number:18"
select select "number:22"
select select "number:34"
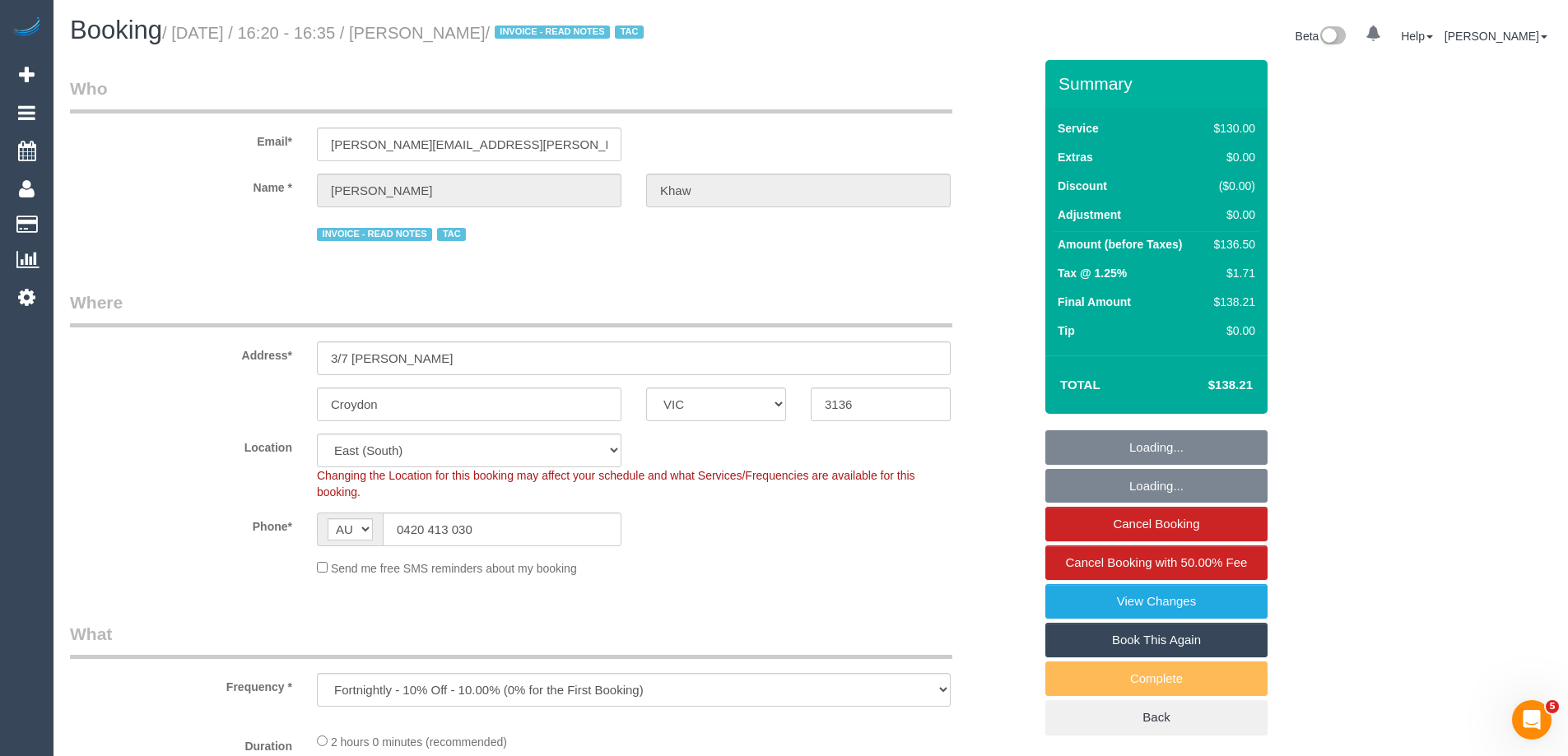
select select "number:26"
select select "object:879"
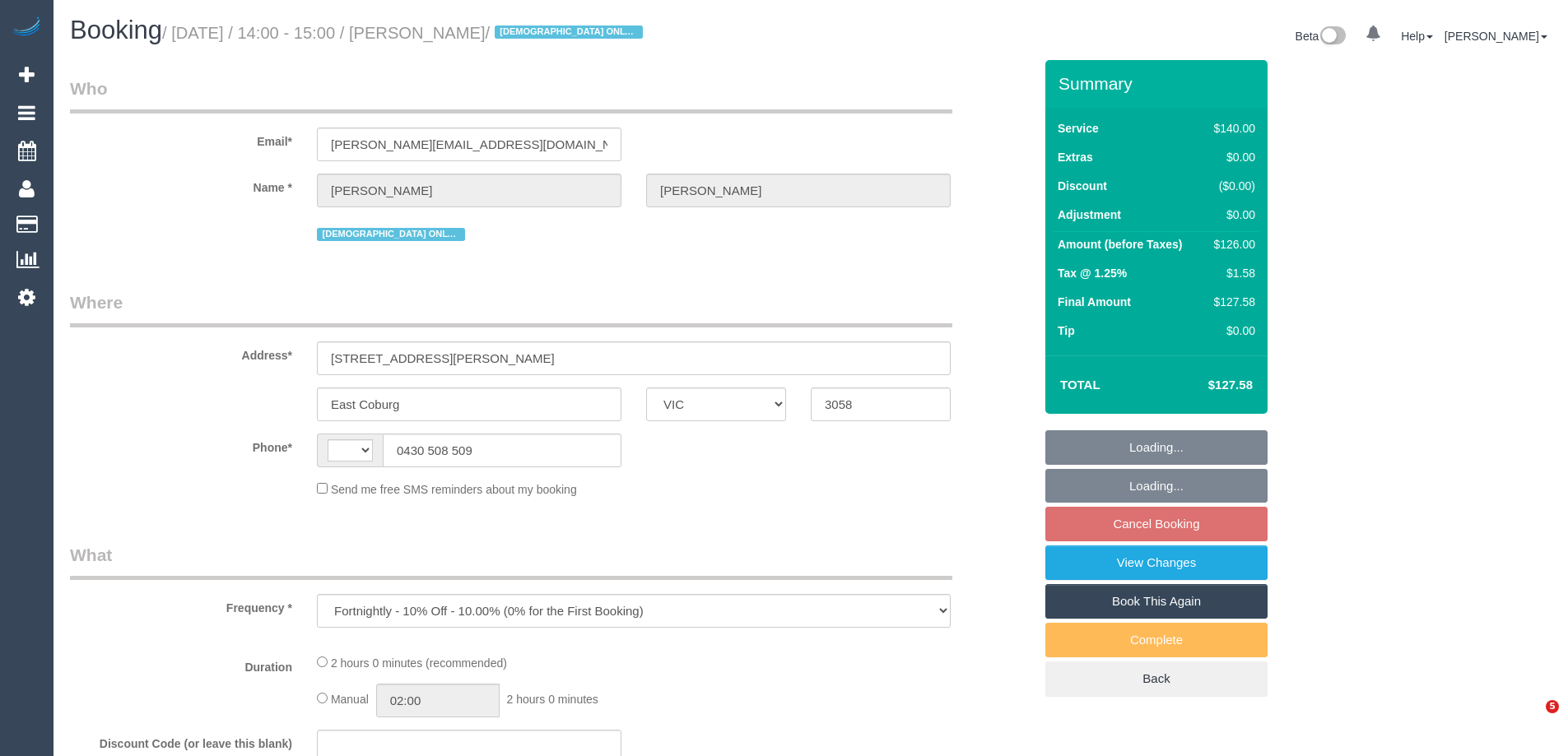
select select "VIC"
select select "string:stripe-pm_1KxK0v2GScqysDRVcgvaaYC1"
select select "number:28"
select select "number:14"
select select "number:19"
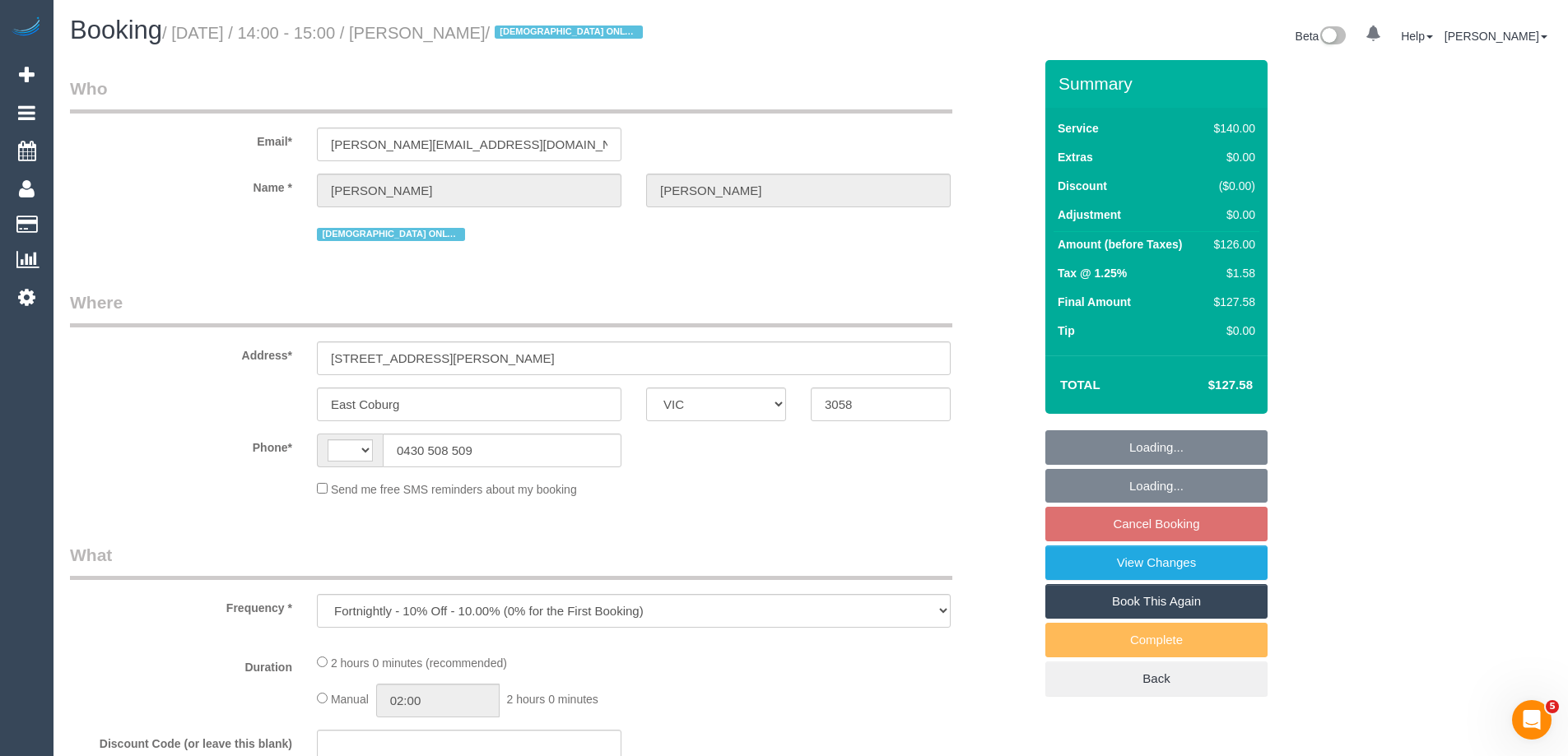
select select "number:25"
select select "number:35"
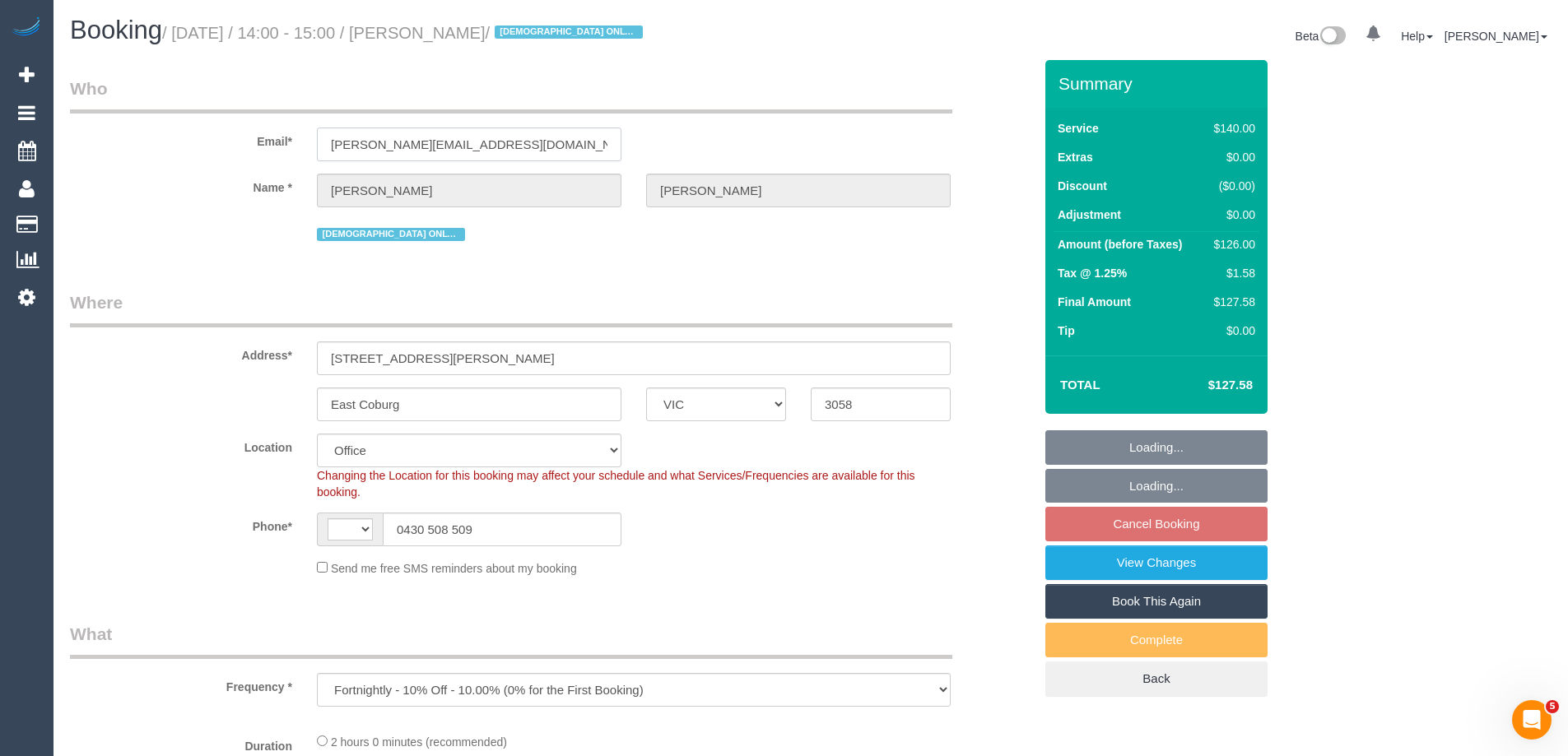
select select "object:761"
drag, startPoint x: 502, startPoint y: 139, endPoint x: 229, endPoint y: 144, distance: 273.0
click at [229, 144] on div "Email* [PERSON_NAME][EMAIL_ADDRESS][DOMAIN_NAME]" at bounding box center [551, 118] width 987 height 85
select select "string:AU"
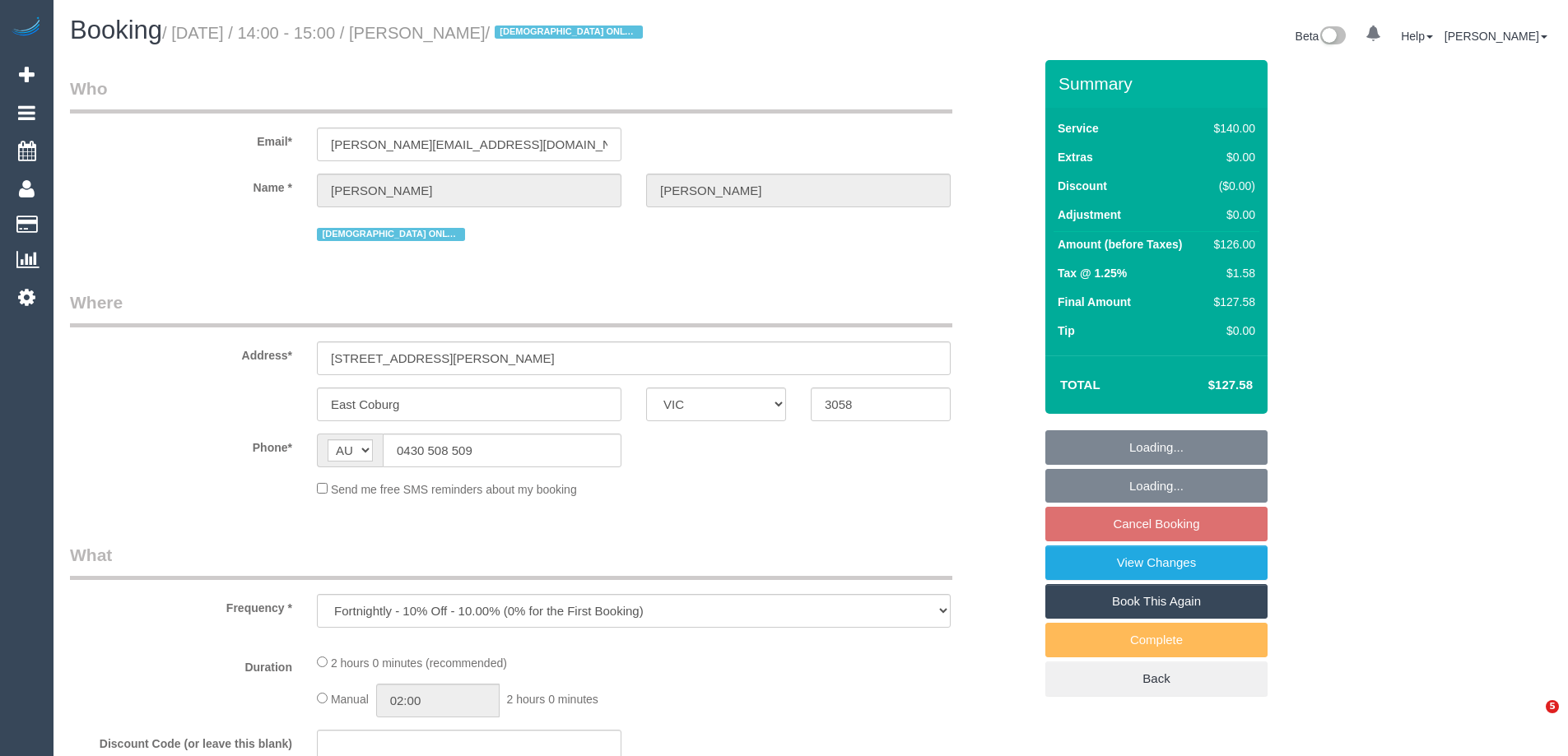
select select "VIC"
select select "string:stripe-pm_1KxK0v2GScqysDRVcgvaaYC1"
select select "number:28"
select select "number:14"
select select "number:19"
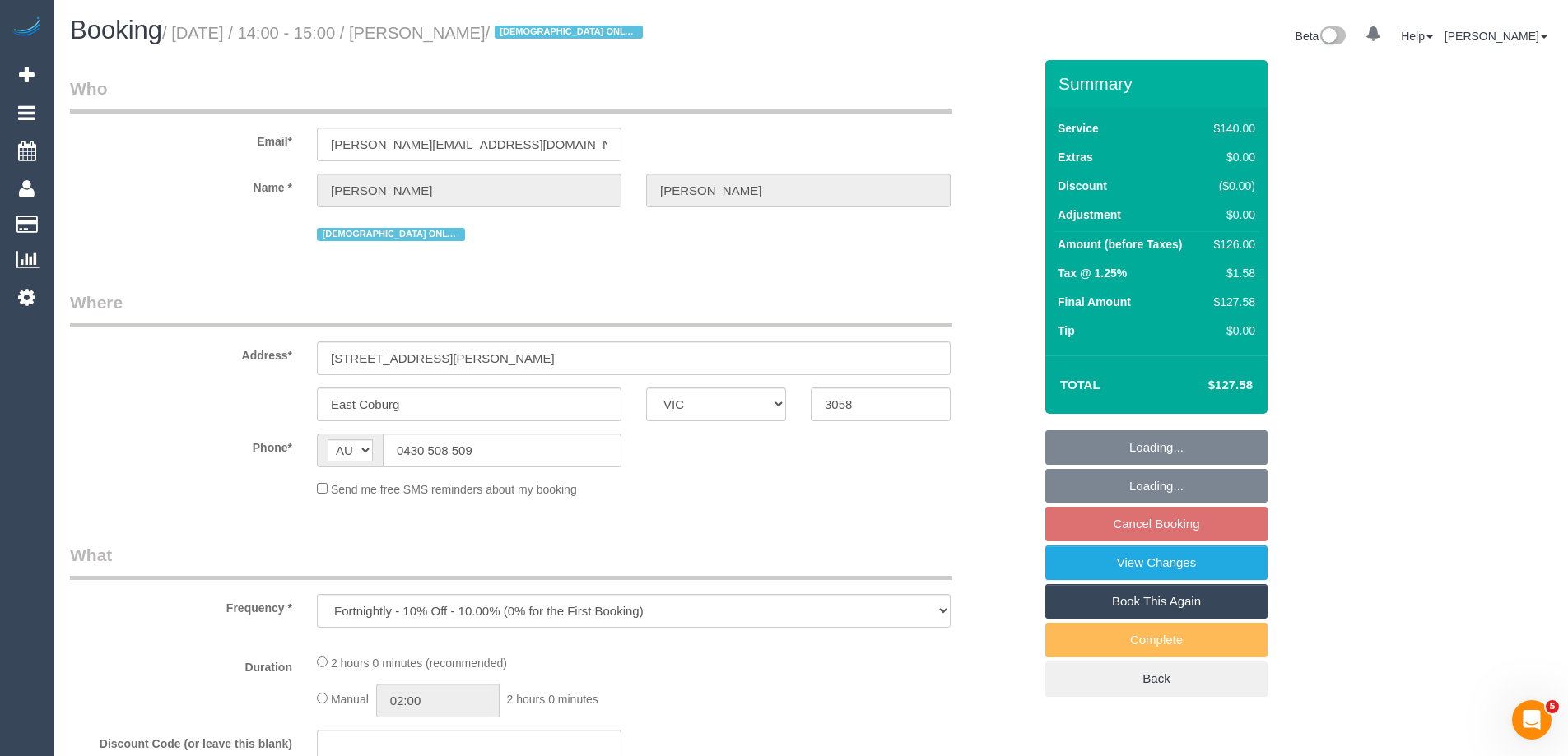
select select "number:25"
select select "number:35"
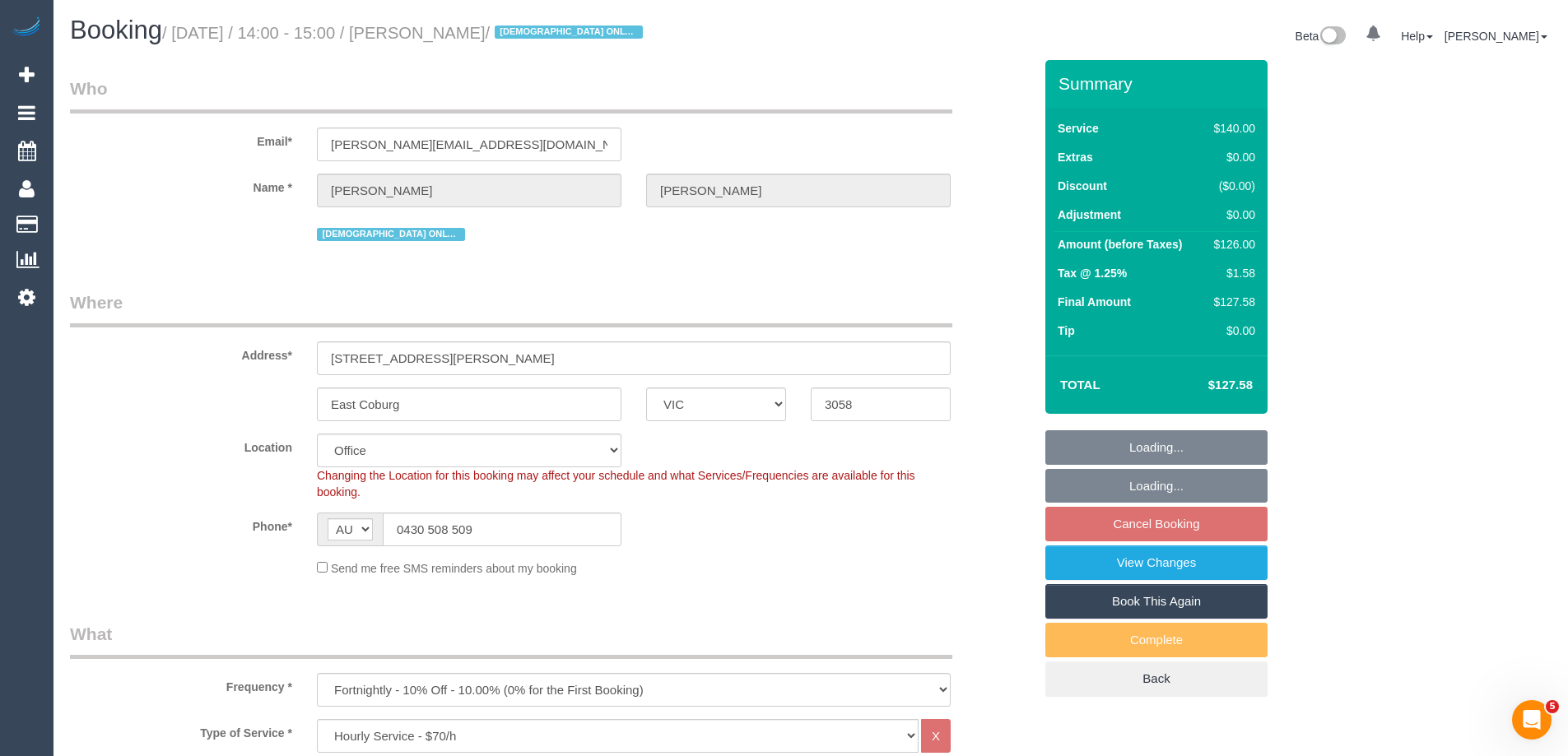
select select "object:911"
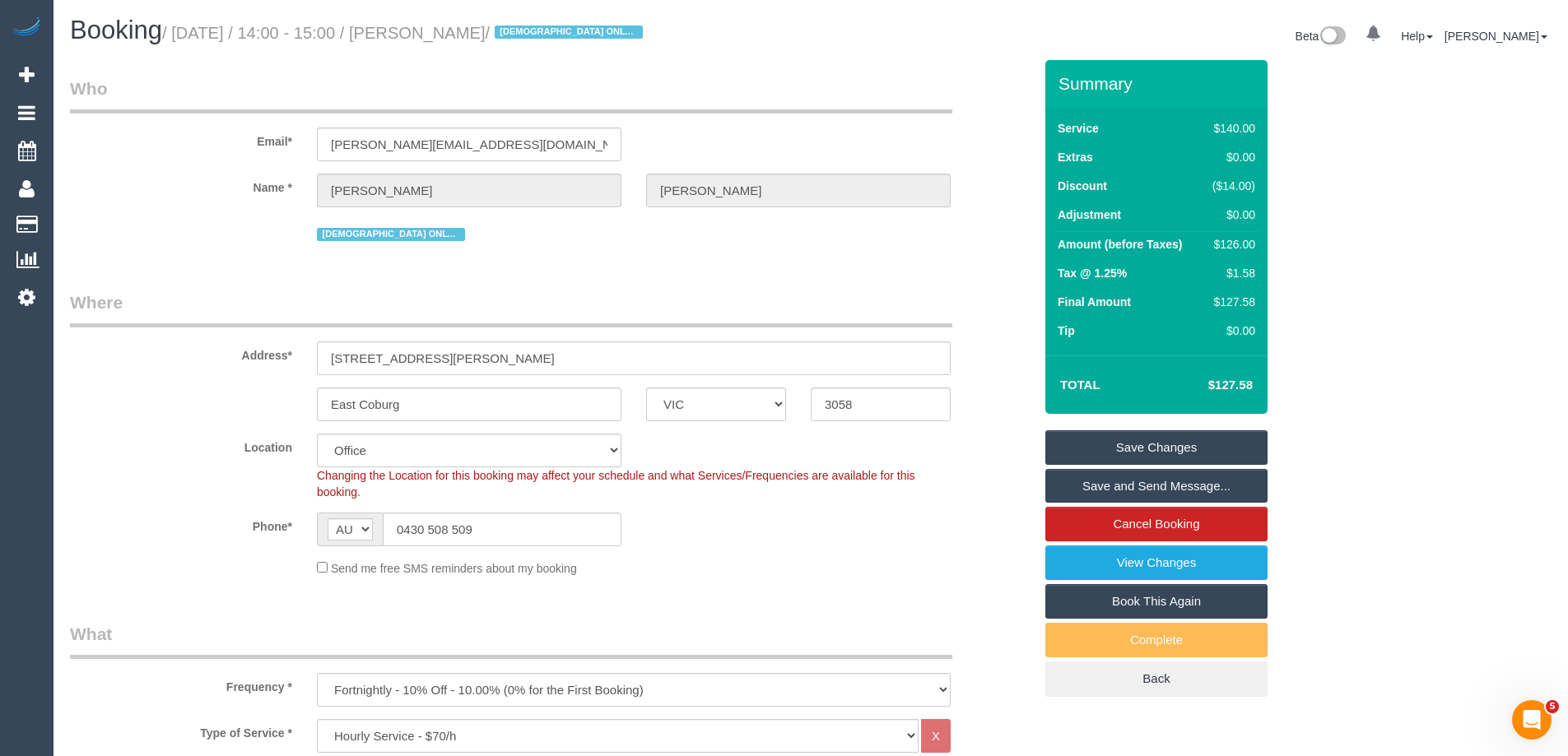
click at [646, 536] on div "Phone* AF AL DZ AD AO AI AQ AG AR AM AW AU AT AZ BS BH BD BB BY BE BZ BJ BM BT …" at bounding box center [551, 530] width 987 height 34
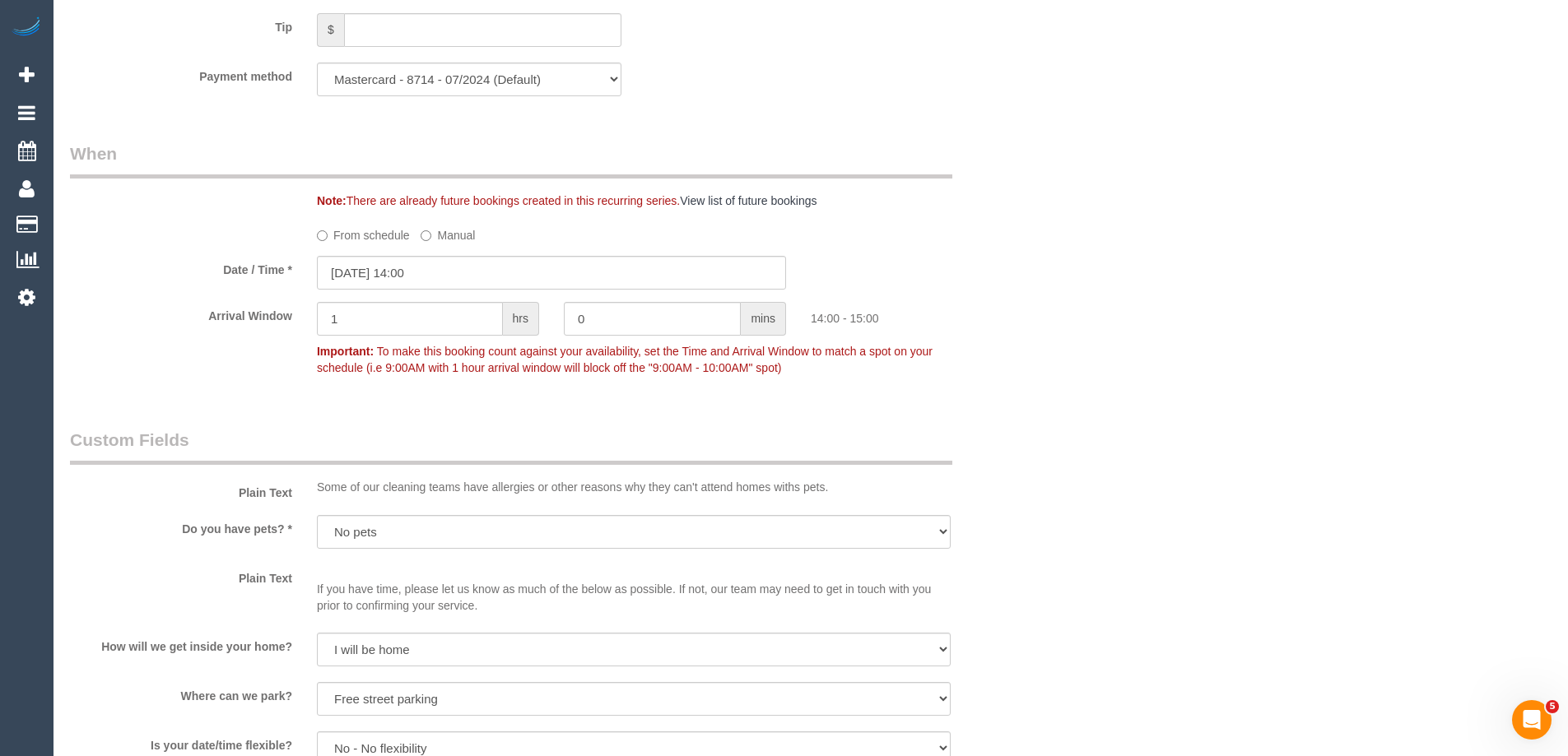
scroll to position [1646, 0]
click at [409, 261] on input "[DATE] 14:00" at bounding box center [551, 269] width 469 height 34
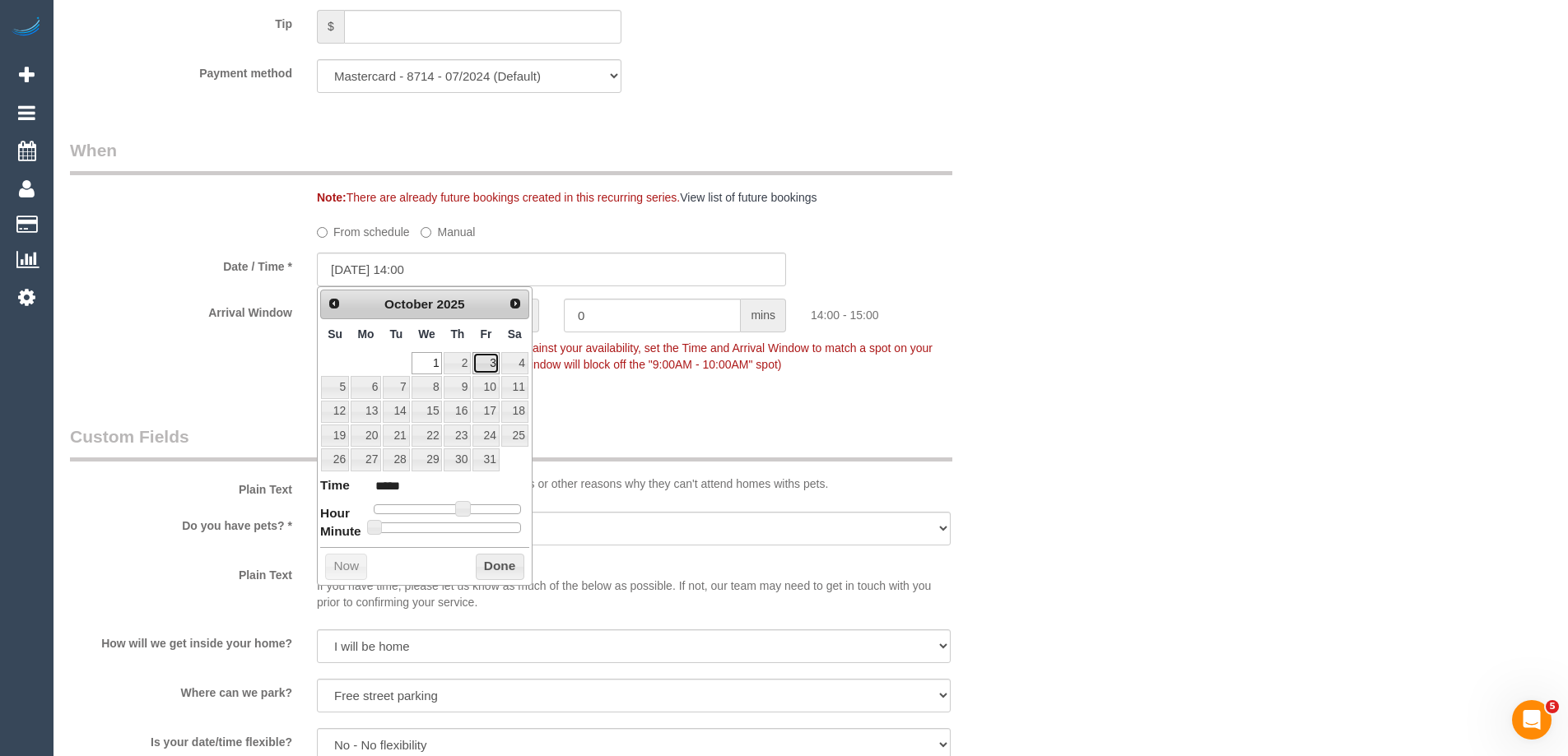
click at [487, 362] on link "3" at bounding box center [485, 363] width 26 height 22
type input "03/10/2025 13:00"
type input "*****"
type input "03/10/2025 12:00"
type input "*****"
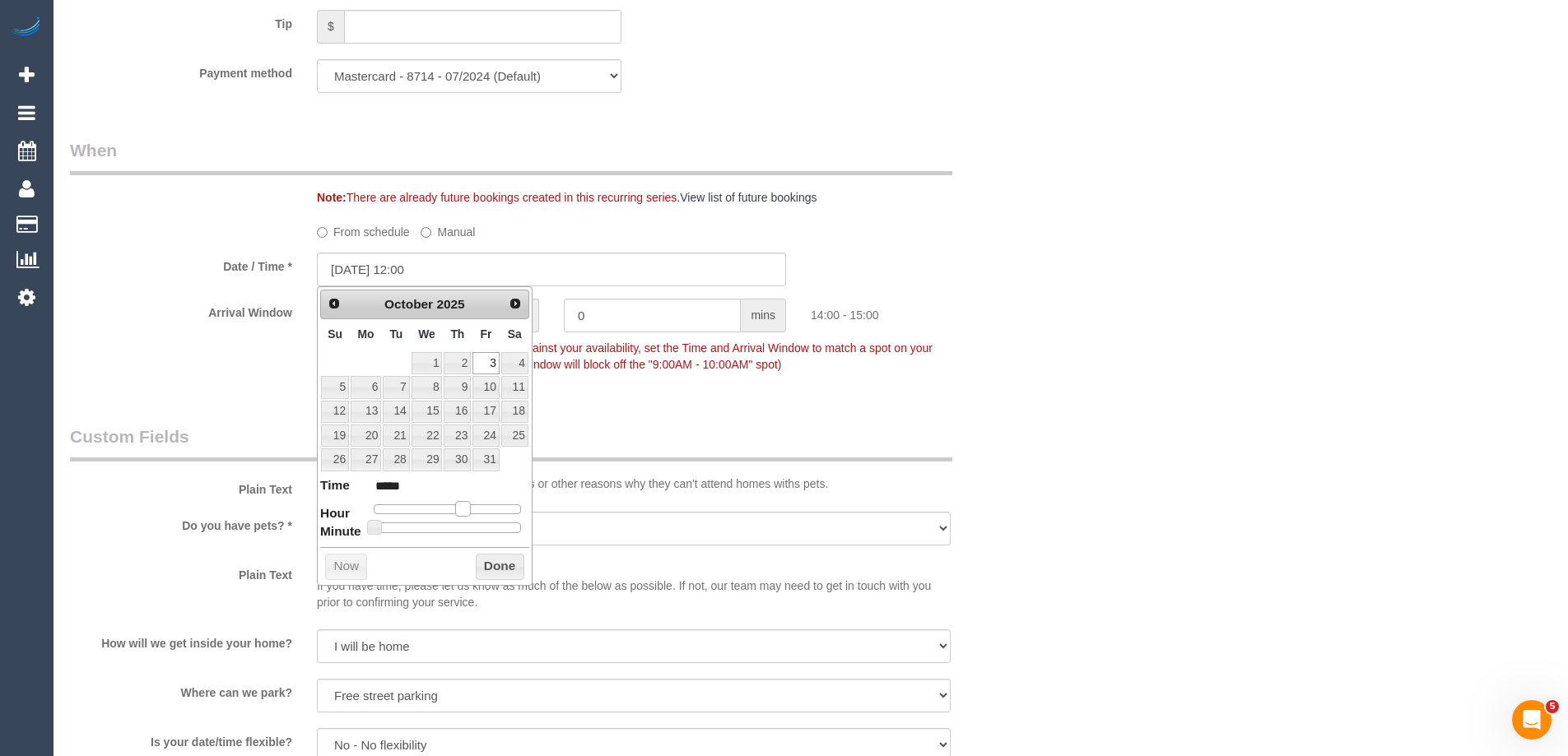
type input "03/10/2025 11:00"
type input "*****"
type input "03/10/2025 10:00"
type input "*****"
type input "03/10/2025 09:00"
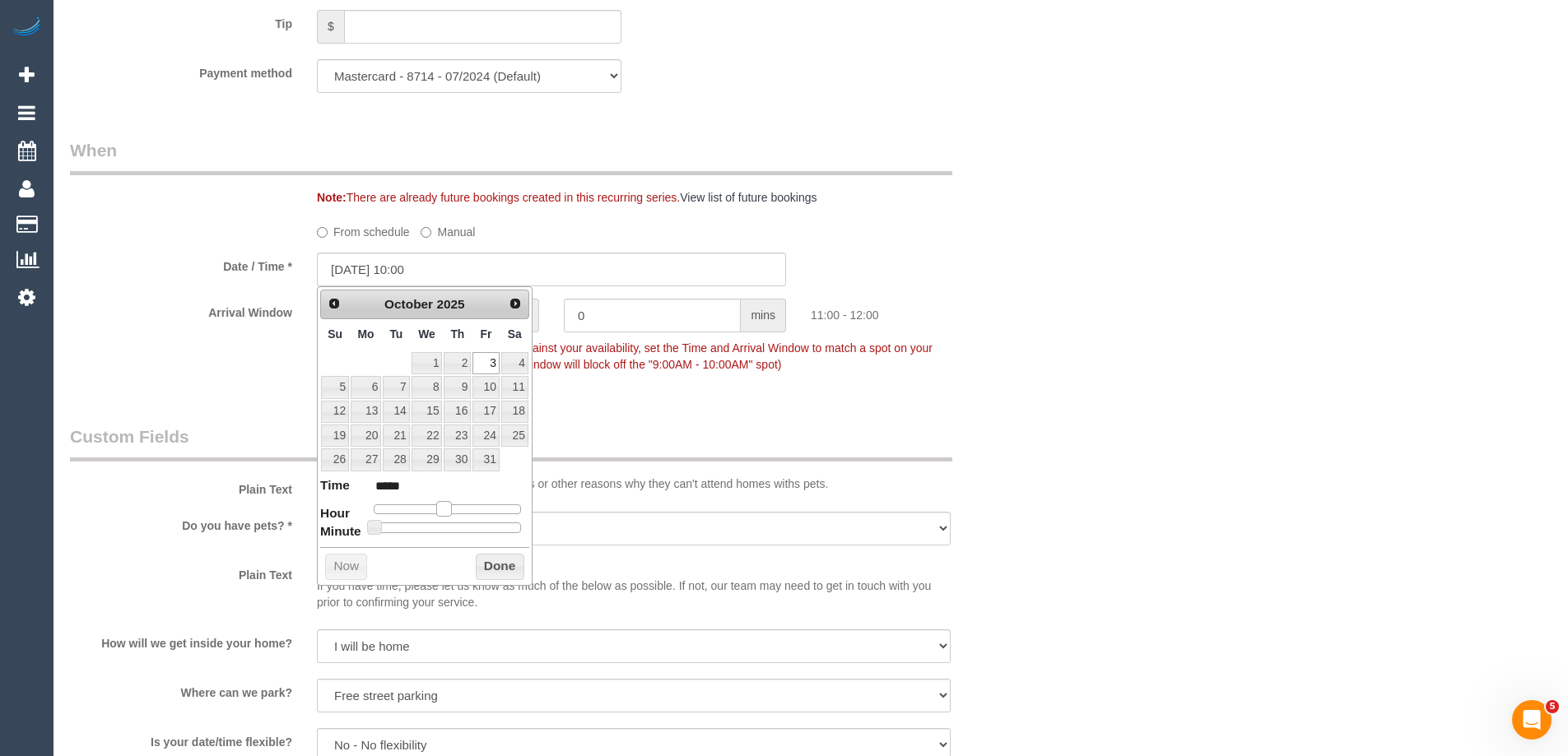
type input "*****"
type input "03/10/2025 08:00"
type input "*****"
type input "03/10/2025 09:00"
type input "*****"
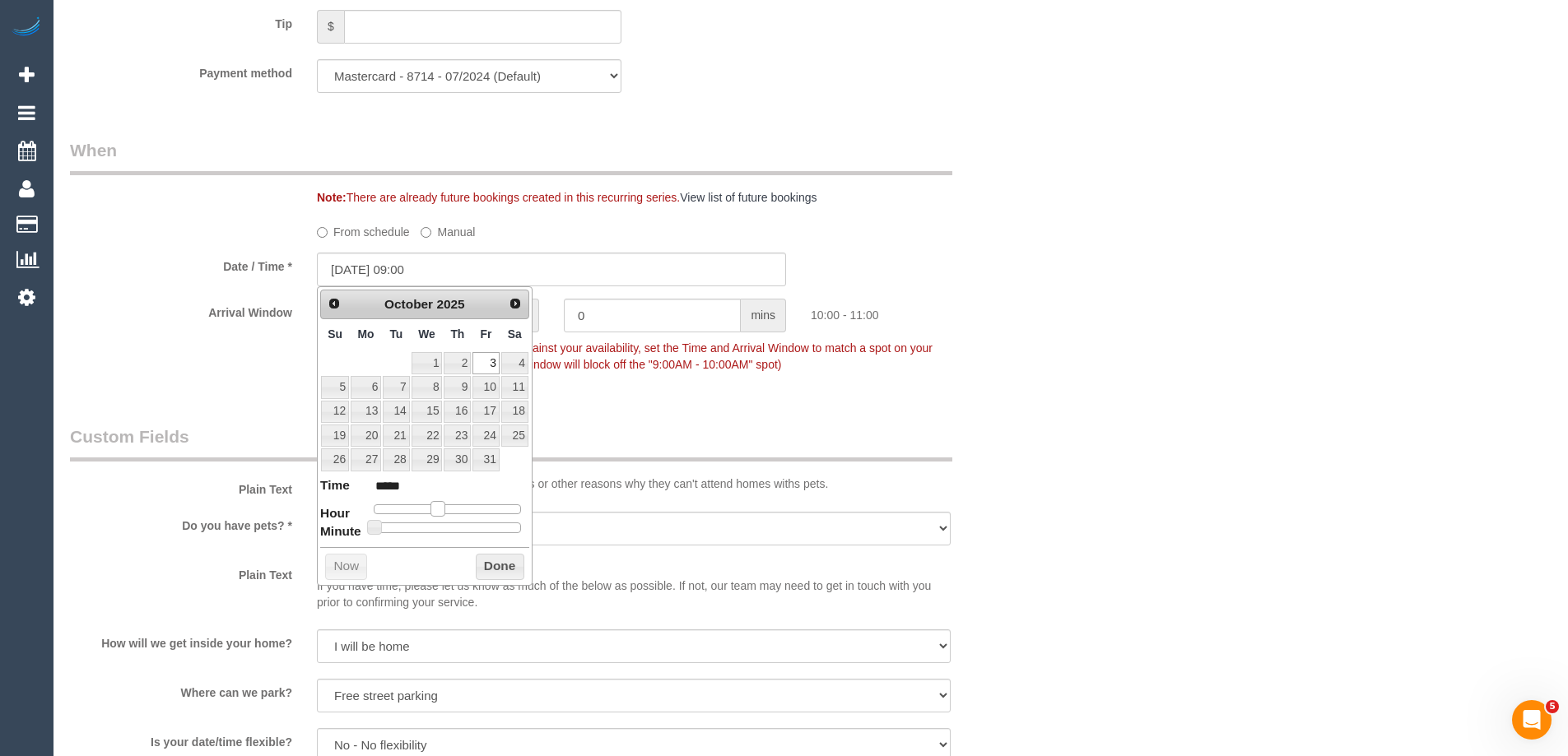
type input "03/10/2025 10:00"
type input "*****"
type input "03/10/2025 11:00"
type input "*****"
type input "03/10/2025 10:00"
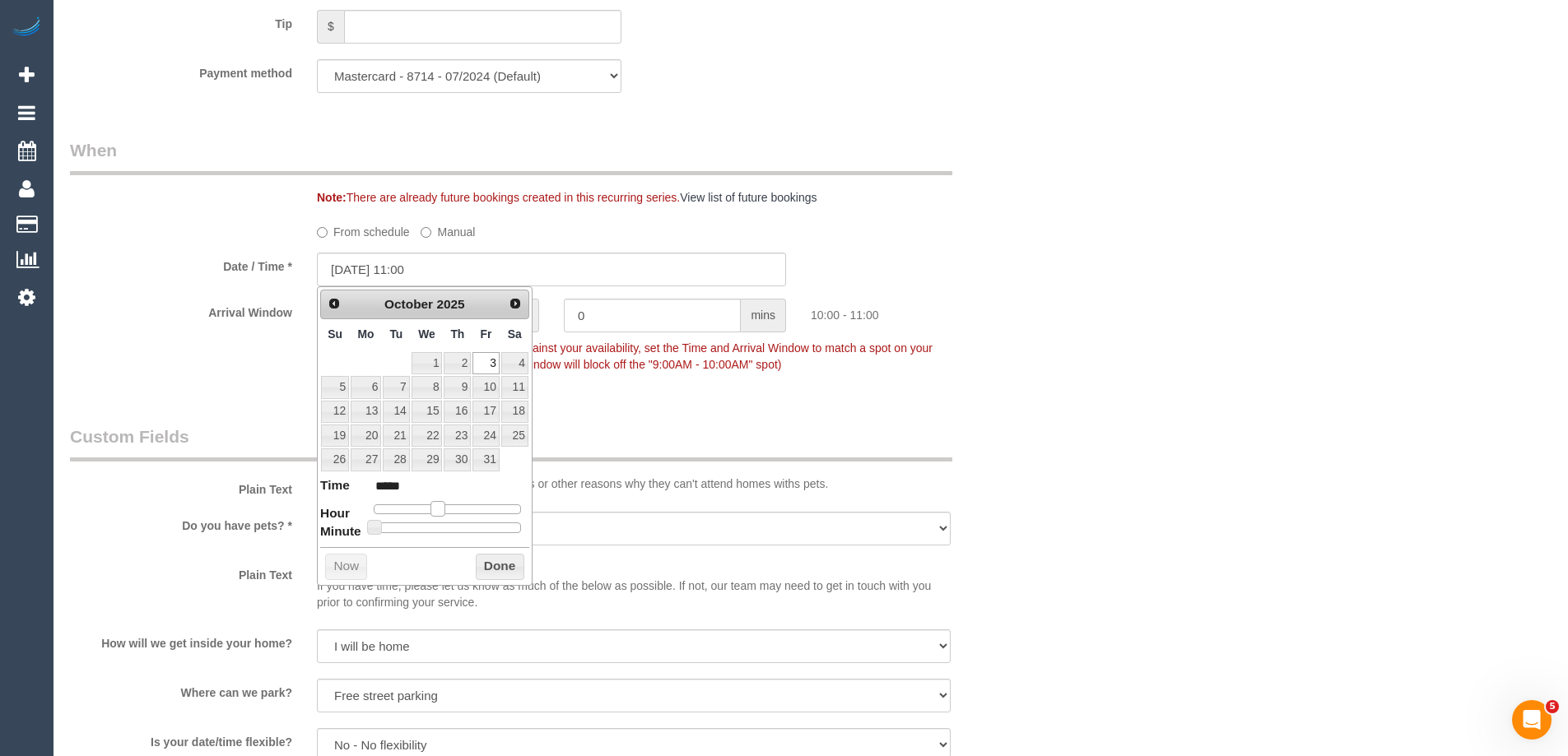
type input "*****"
drag, startPoint x: 466, startPoint y: 504, endPoint x: 445, endPoint y: 514, distance: 23.3
click at [445, 514] on span at bounding box center [437, 508] width 15 height 15
click at [489, 561] on button "Done" at bounding box center [501, 567] width 49 height 26
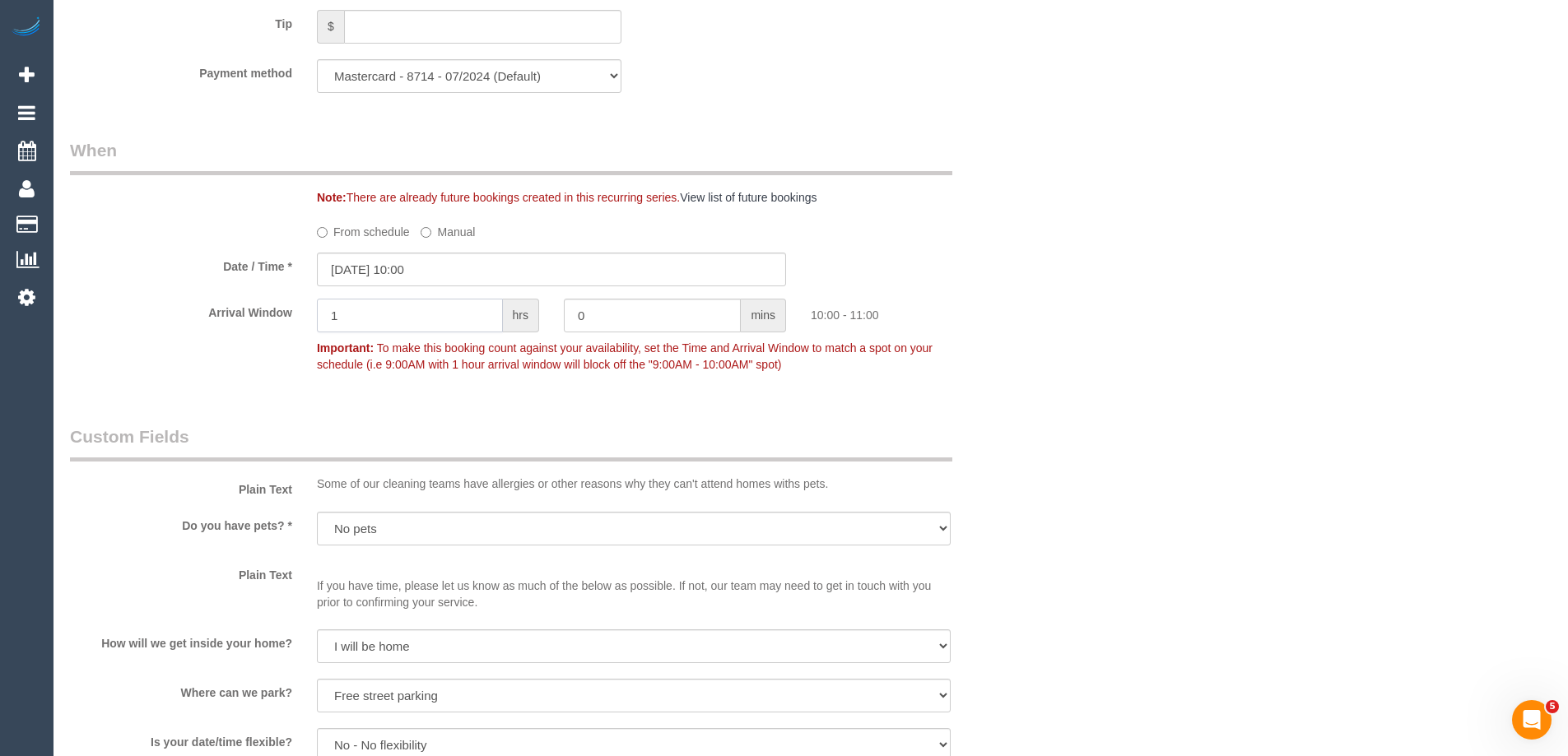
click at [304, 309] on div "1 hrs" at bounding box center [427, 317] width 247 height 37
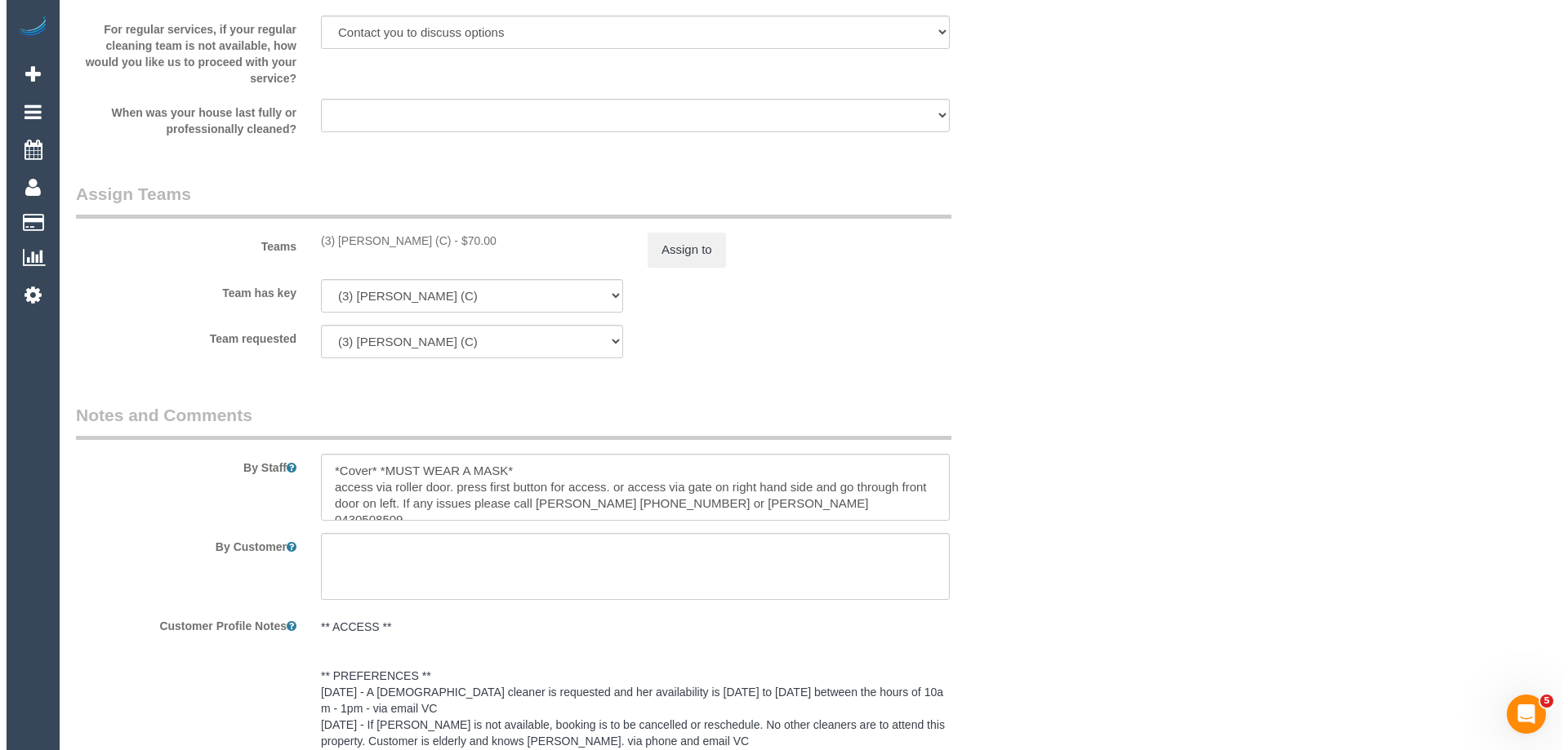
scroll to position [2449, 0]
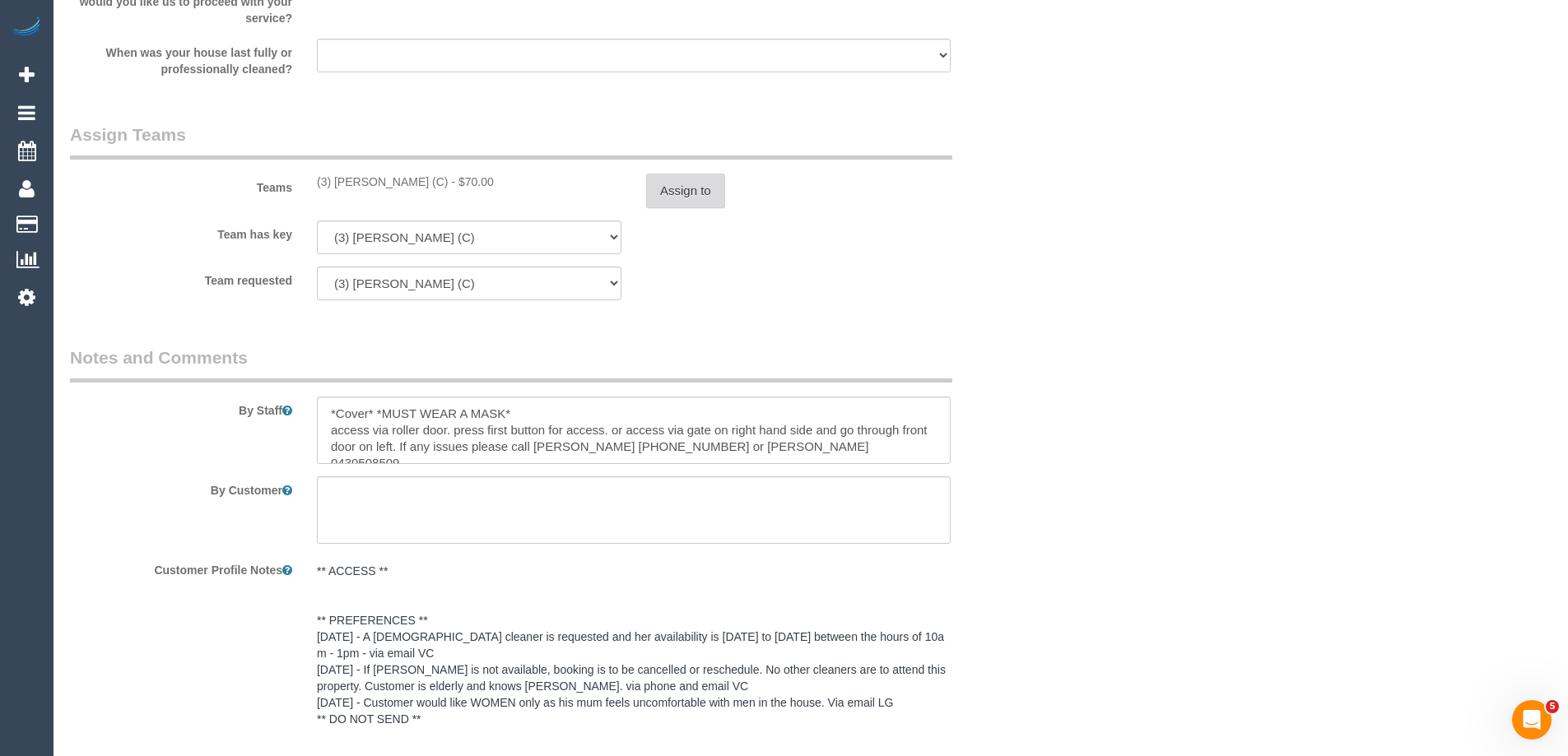
type input "2"
click at [672, 189] on button "Assign to" at bounding box center [685, 190] width 79 height 34
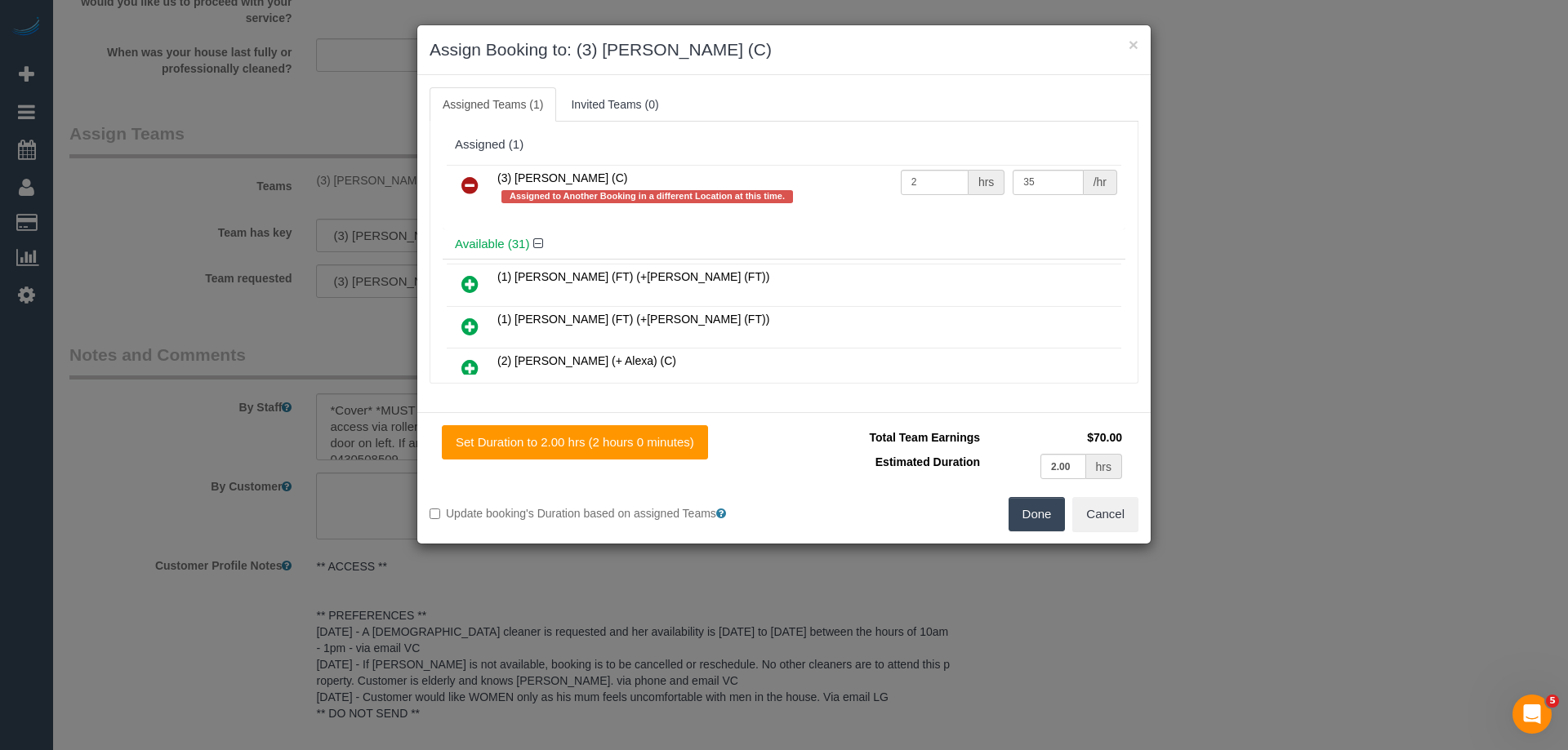
click at [471, 171] on link at bounding box center [470, 186] width 39 height 33
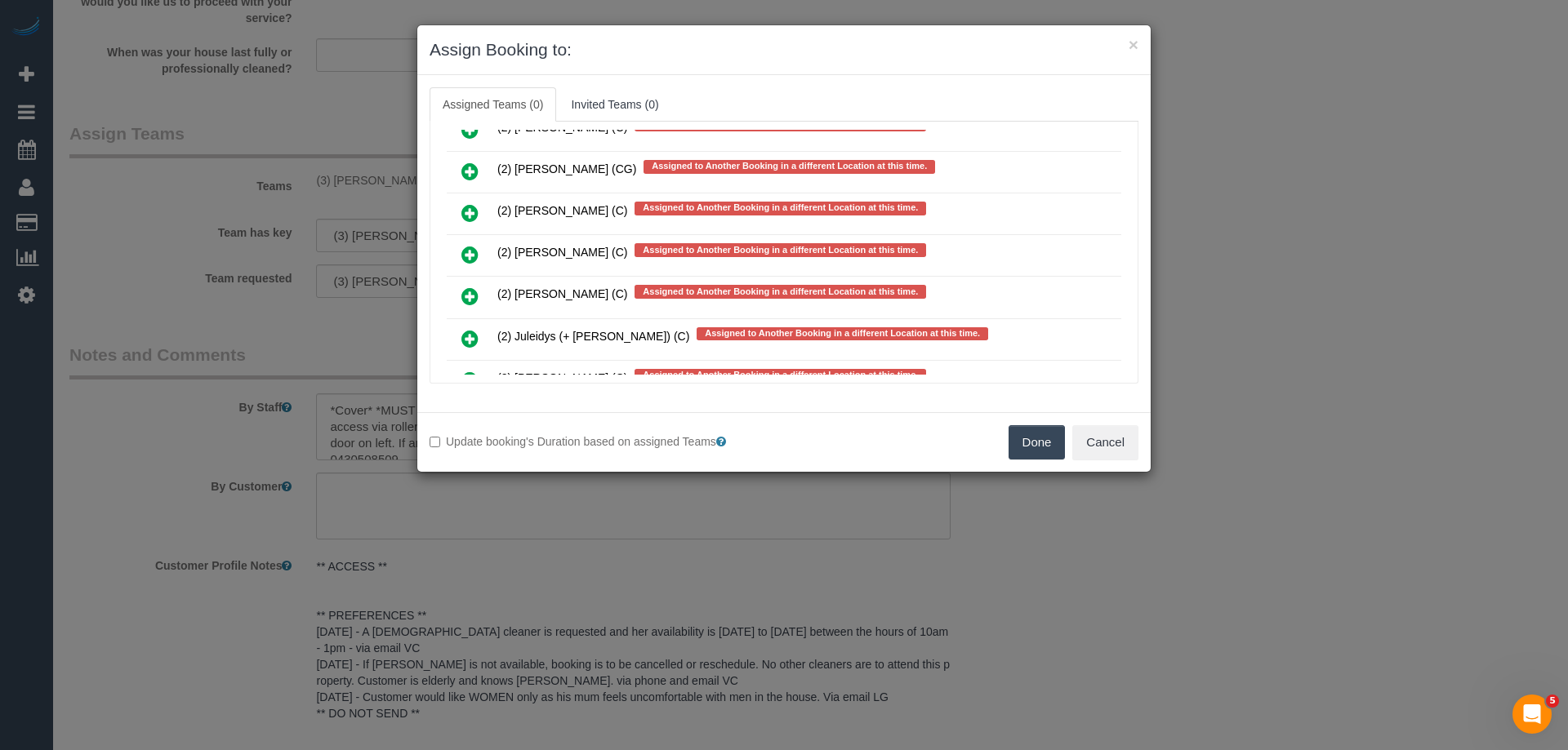
scroll to position [8262, 0]
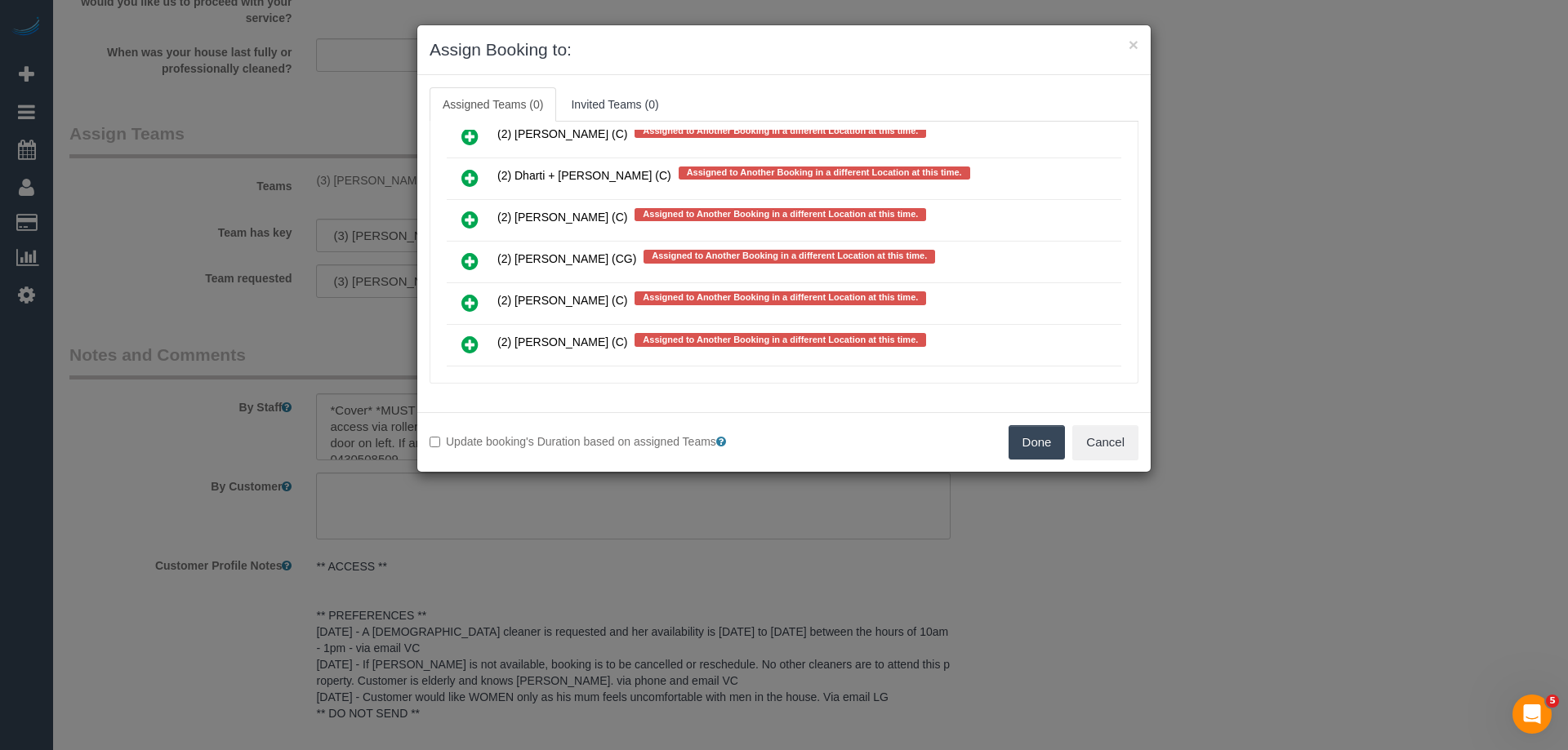
click at [467, 255] on icon at bounding box center [470, 261] width 17 height 19
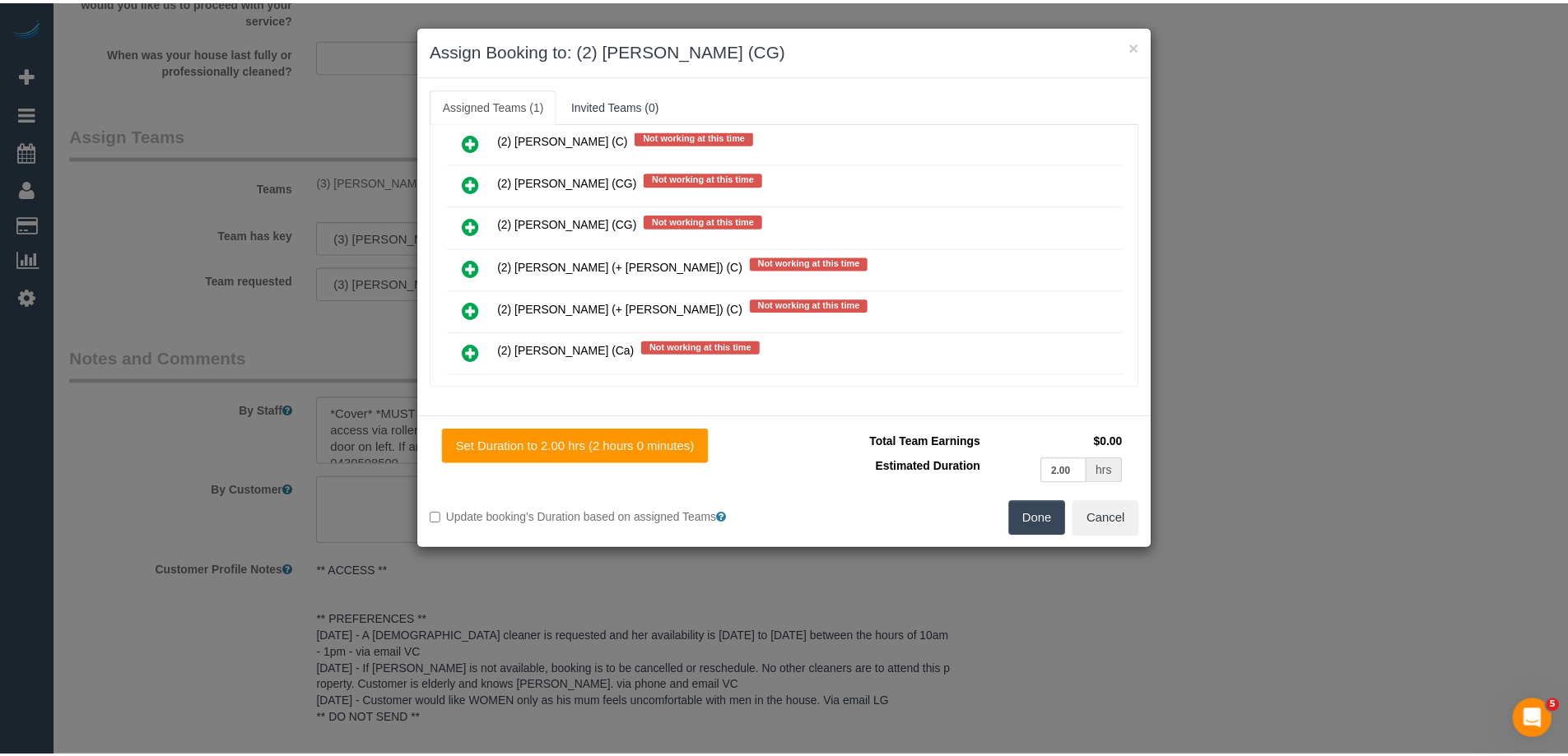
scroll to position [0, 0]
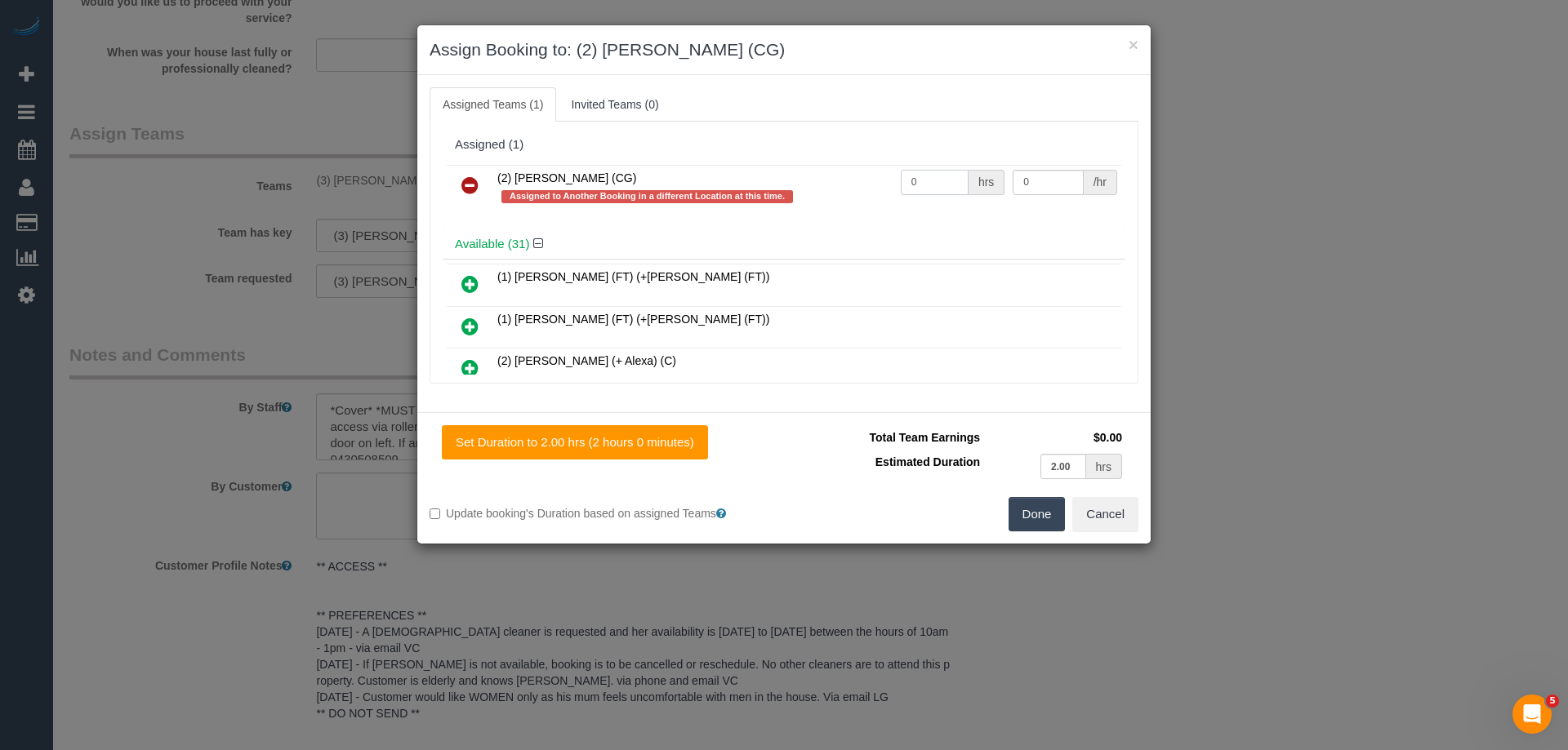
drag, startPoint x: 916, startPoint y: 180, endPoint x: 849, endPoint y: 180, distance: 67.0
click at [849, 180] on tr "(2) Gurpreet Kaur (CG) Assigned to Another Booking in a different Location at t…" at bounding box center [783, 188] width 675 height 46
type input "2"
drag, startPoint x: 1042, startPoint y: 187, endPoint x: 974, endPoint y: 180, distance: 68.4
click at [974, 180] on tr "(2) Gurpreet Kaur (CG) Assigned to Another Booking in a different Location at t…" at bounding box center [783, 188] width 675 height 46
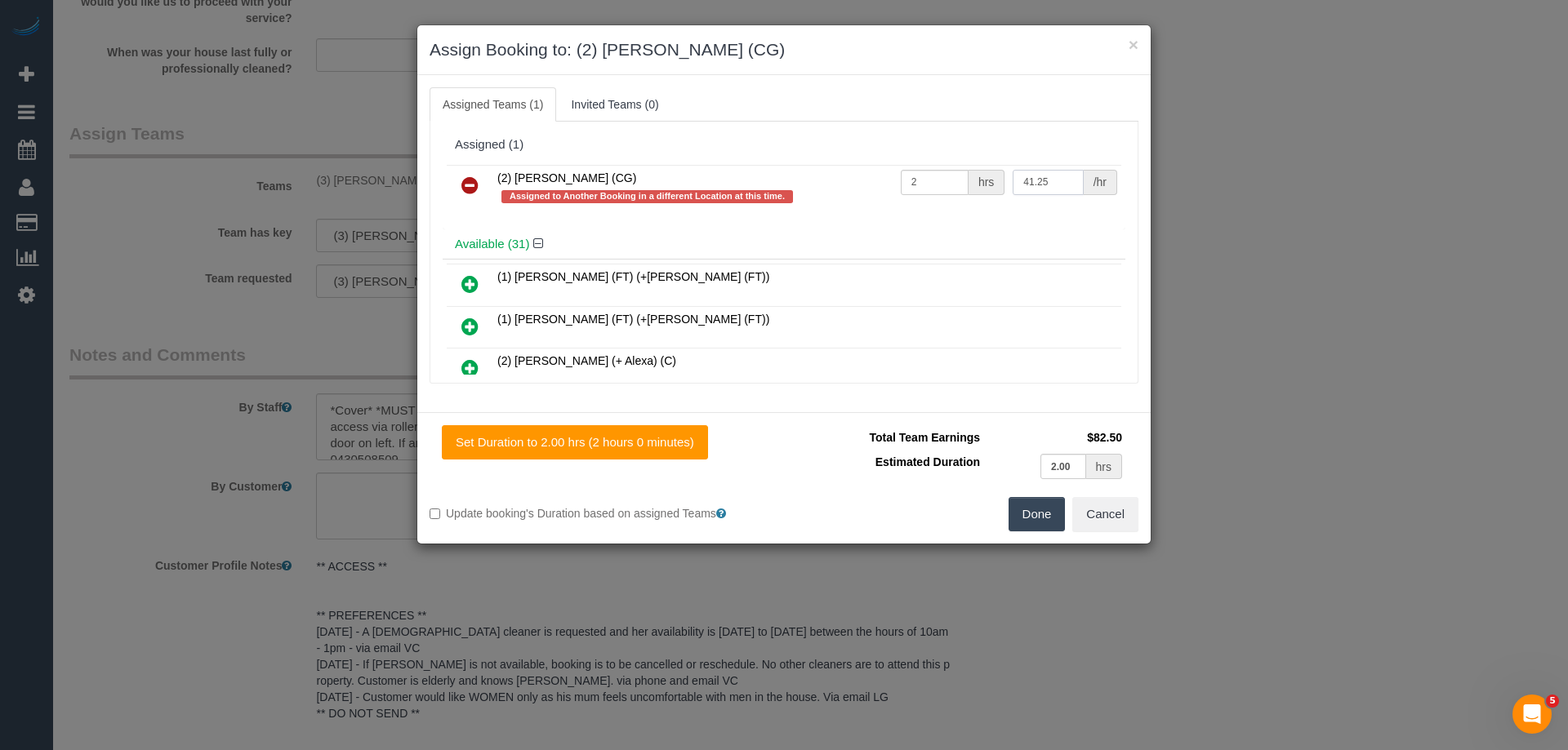
type input "41.25"
click at [1022, 512] on button "Done" at bounding box center [1037, 514] width 57 height 34
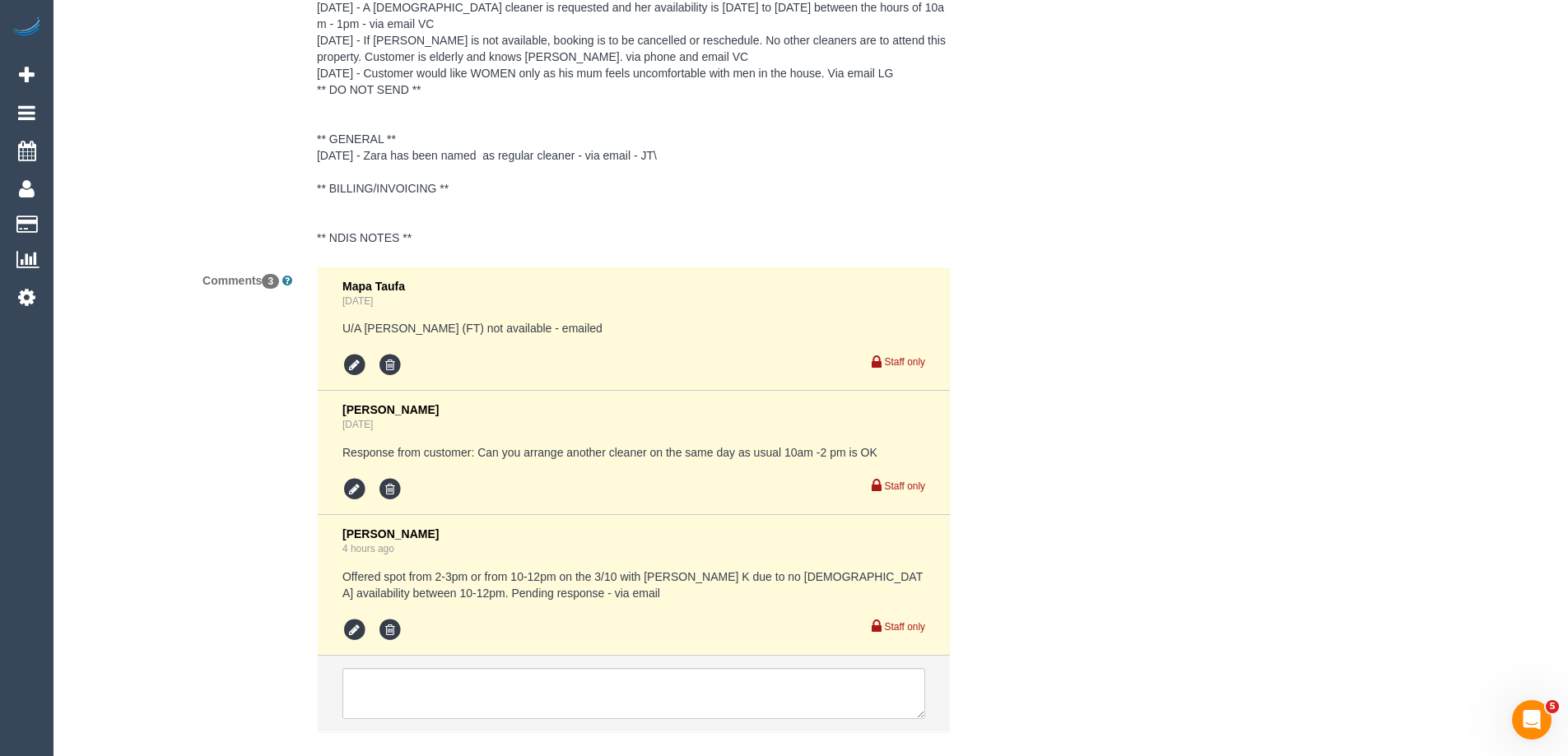
scroll to position [3126, 0]
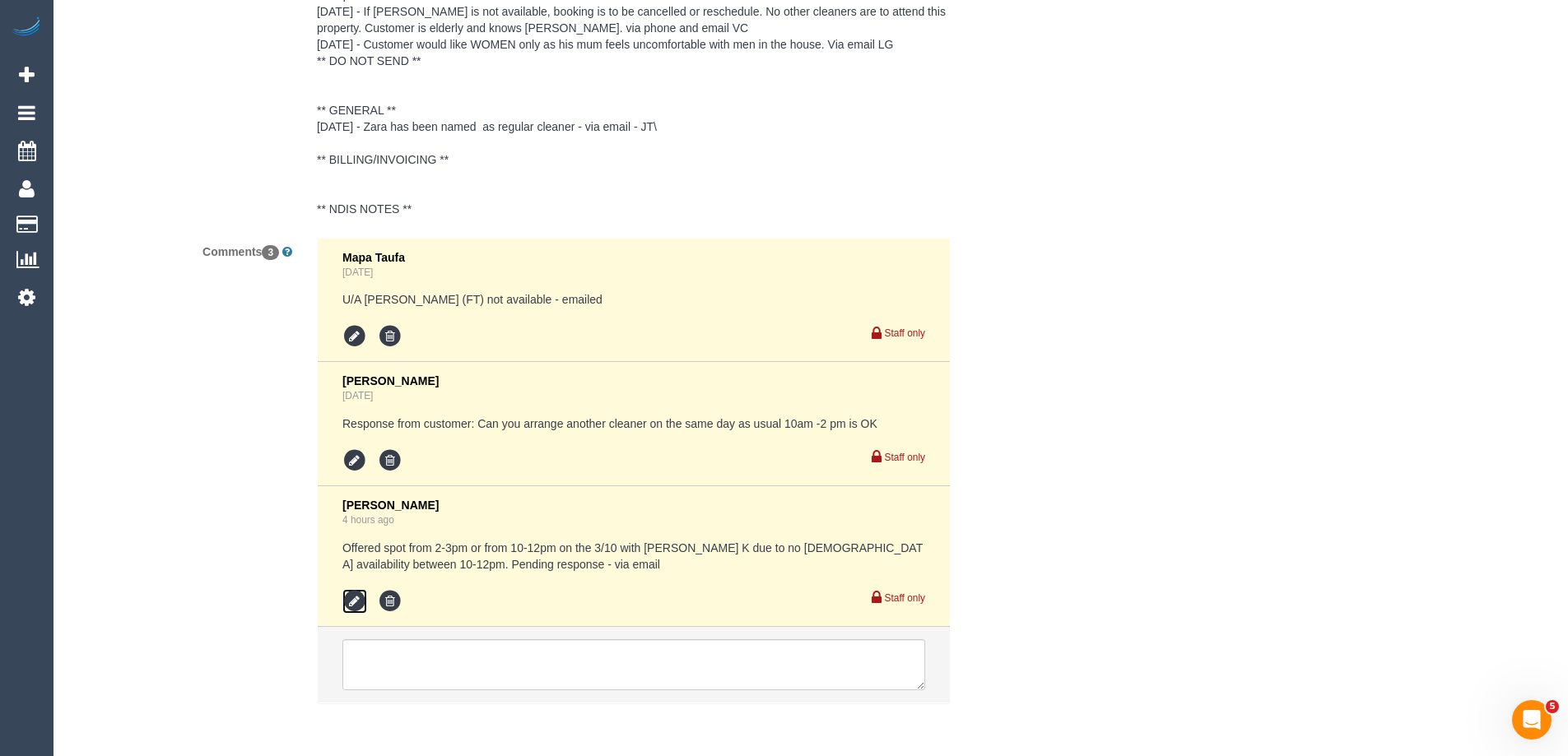
click at [357, 596] on icon at bounding box center [354, 601] width 24 height 24
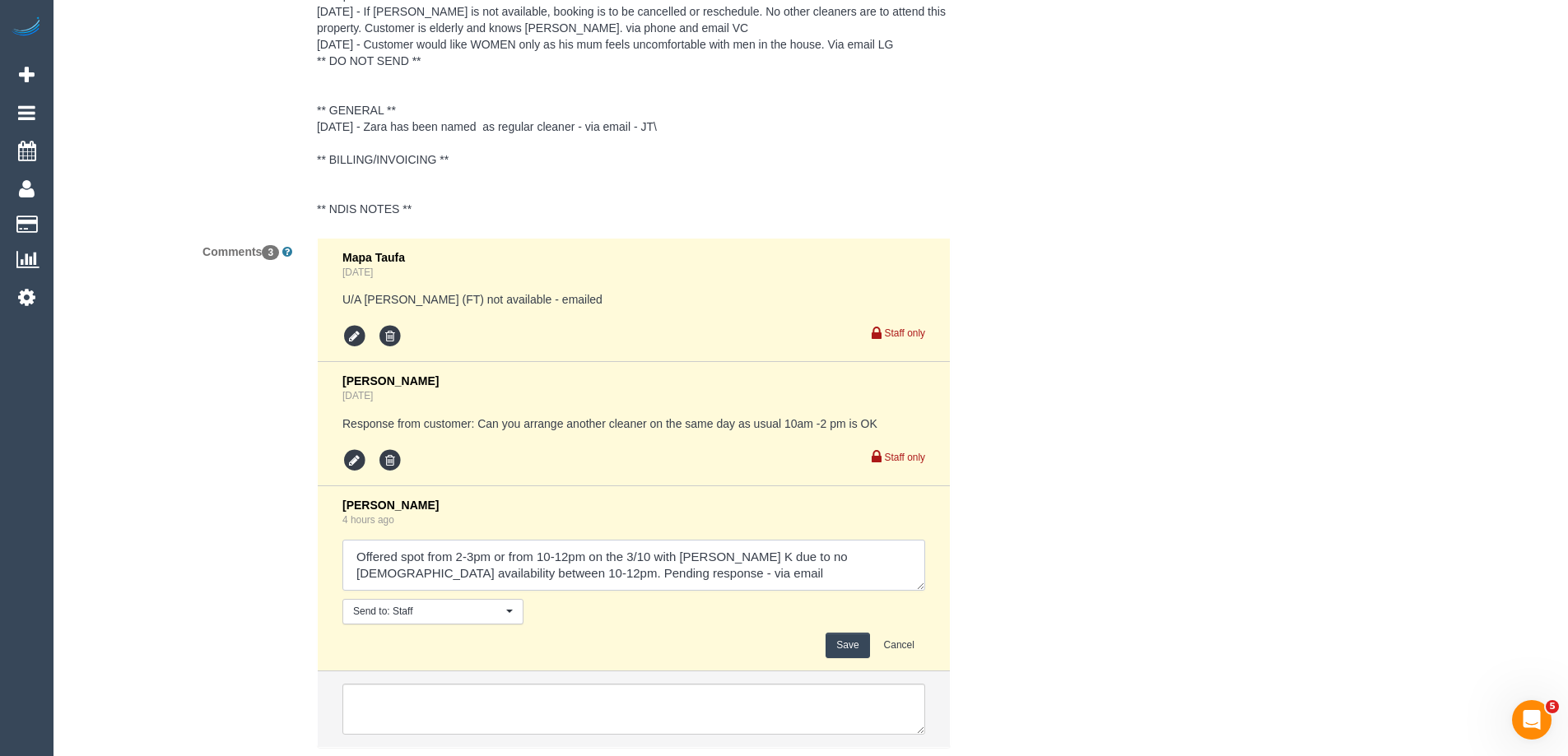
drag, startPoint x: 574, startPoint y: 574, endPoint x: 687, endPoint y: 569, distance: 113.1
click at [687, 569] on textarea at bounding box center [633, 565] width 583 height 51
type textarea "Offered spot from 2-3pm or from 10-12pm on the 3/10 with Gurpreet K due to no f…"
click at [847, 640] on button "Save" at bounding box center [847, 646] width 44 height 25
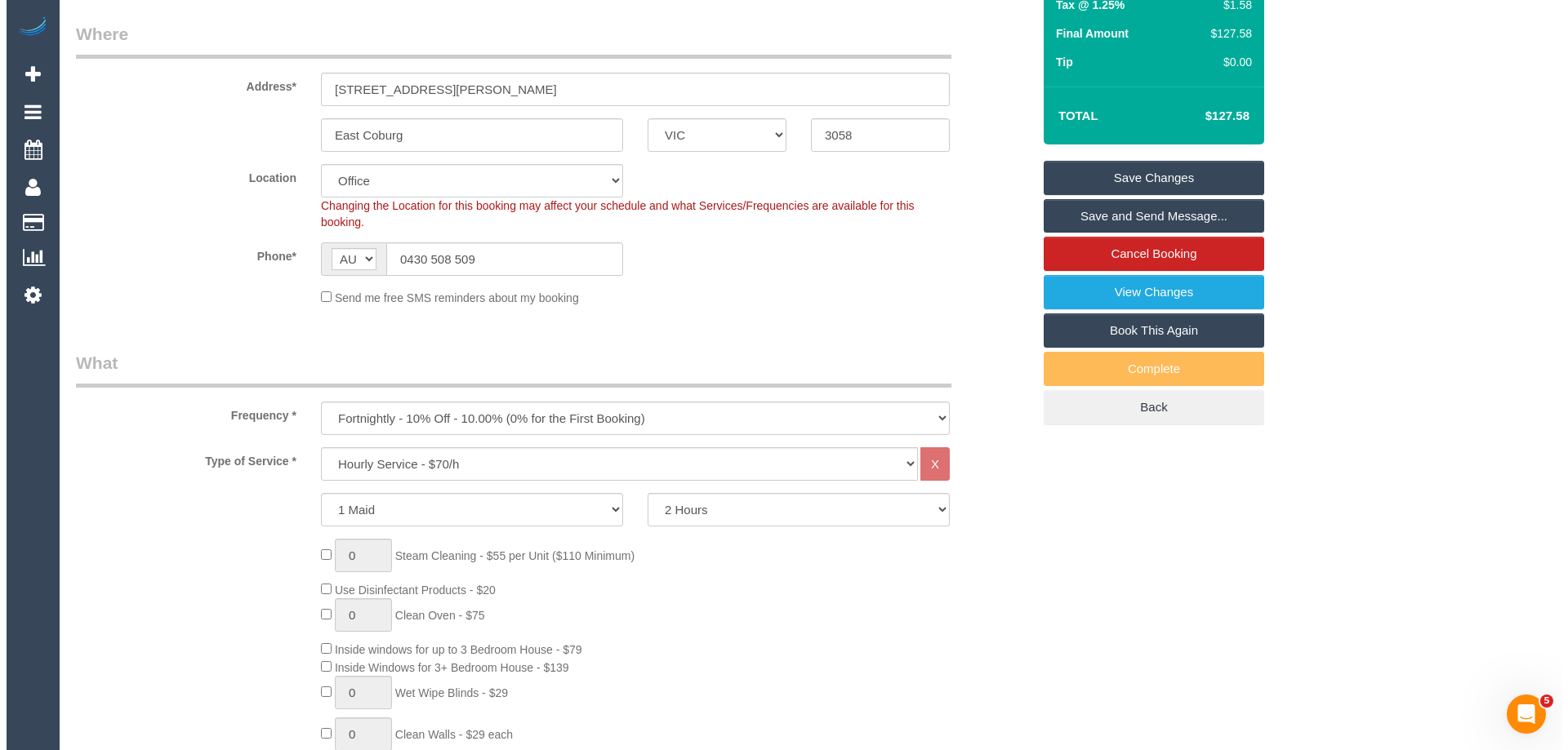
scroll to position [0, 0]
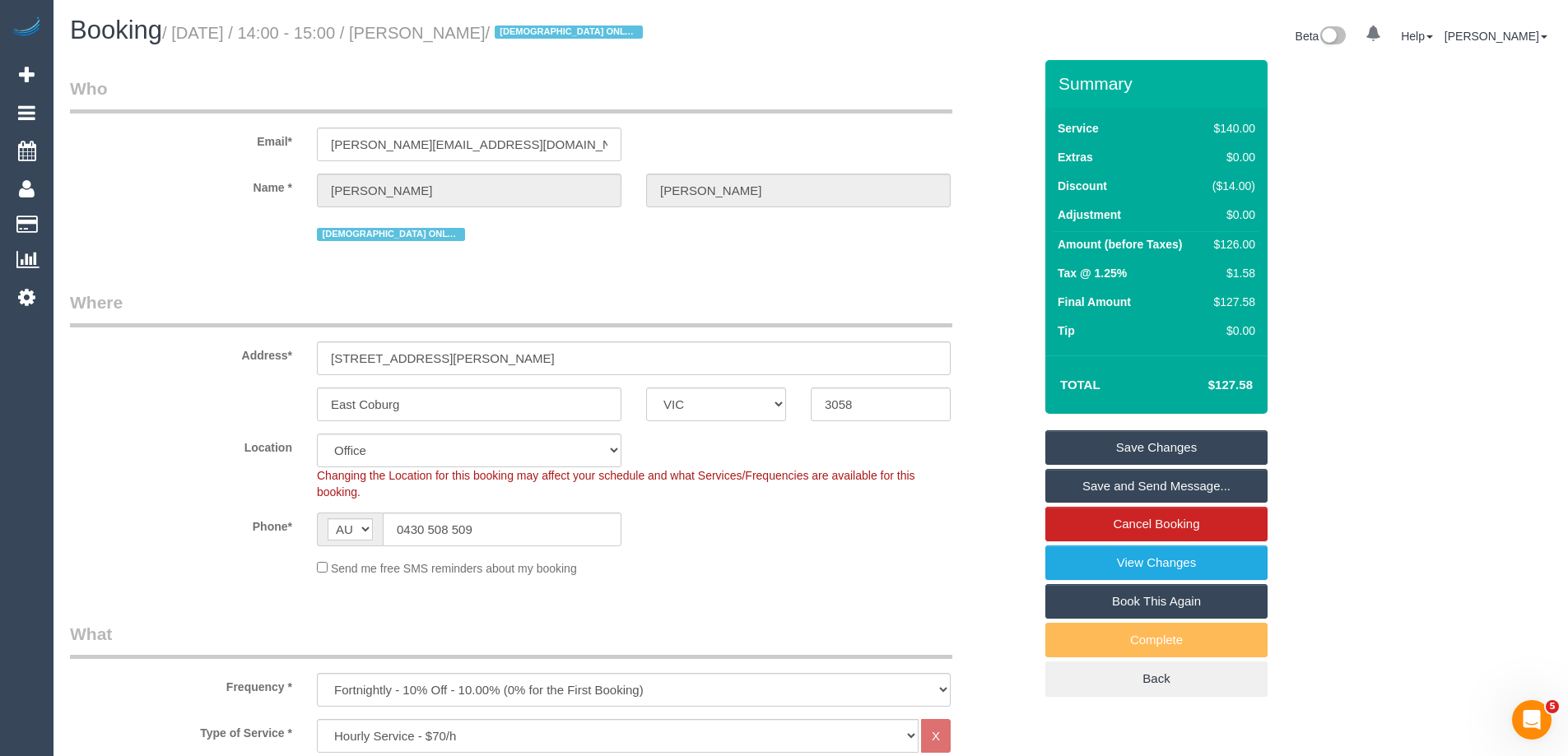
click at [1100, 483] on link "Save and Send Message..." at bounding box center [1156, 486] width 222 height 34
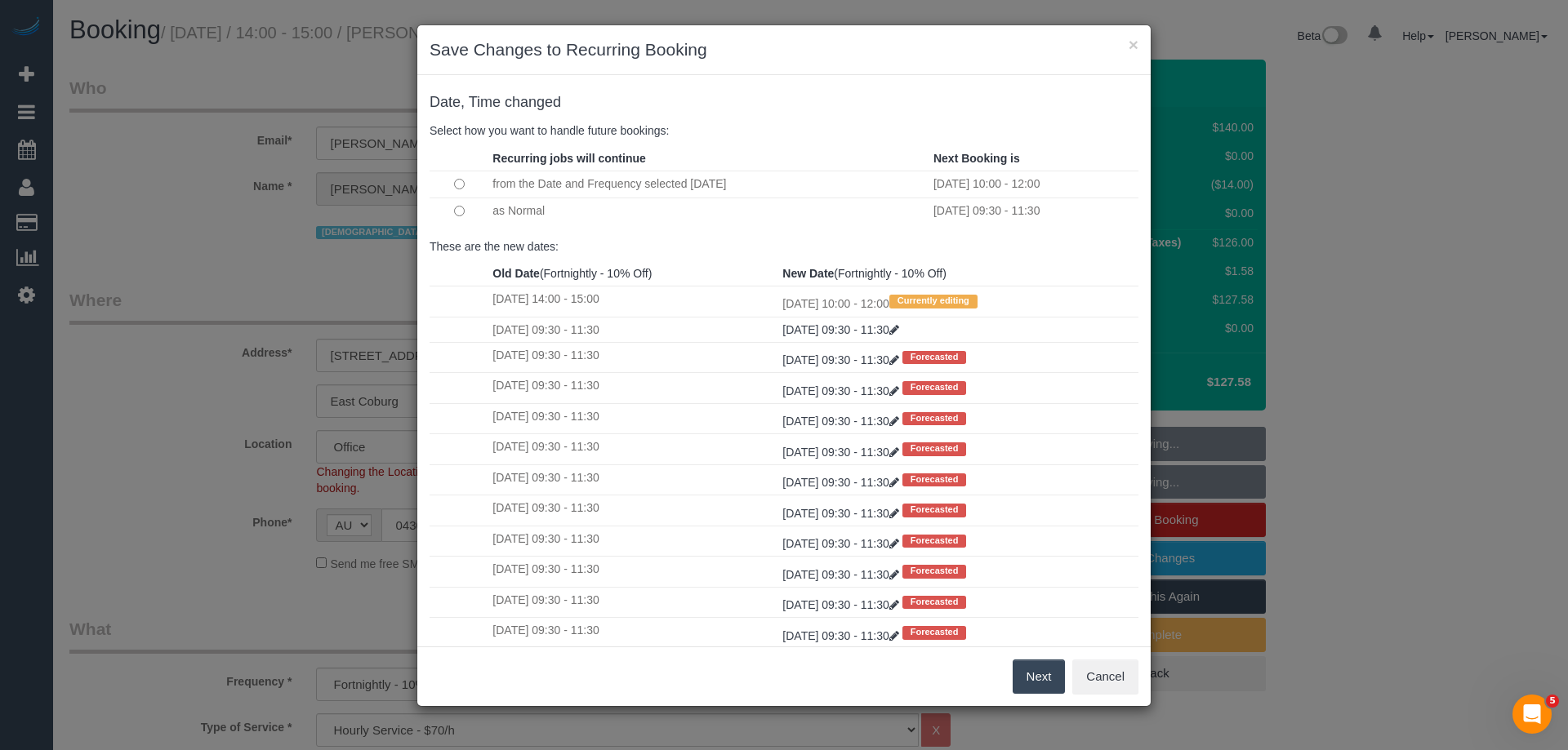
click at [1030, 670] on button "Next" at bounding box center [1039, 676] width 53 height 34
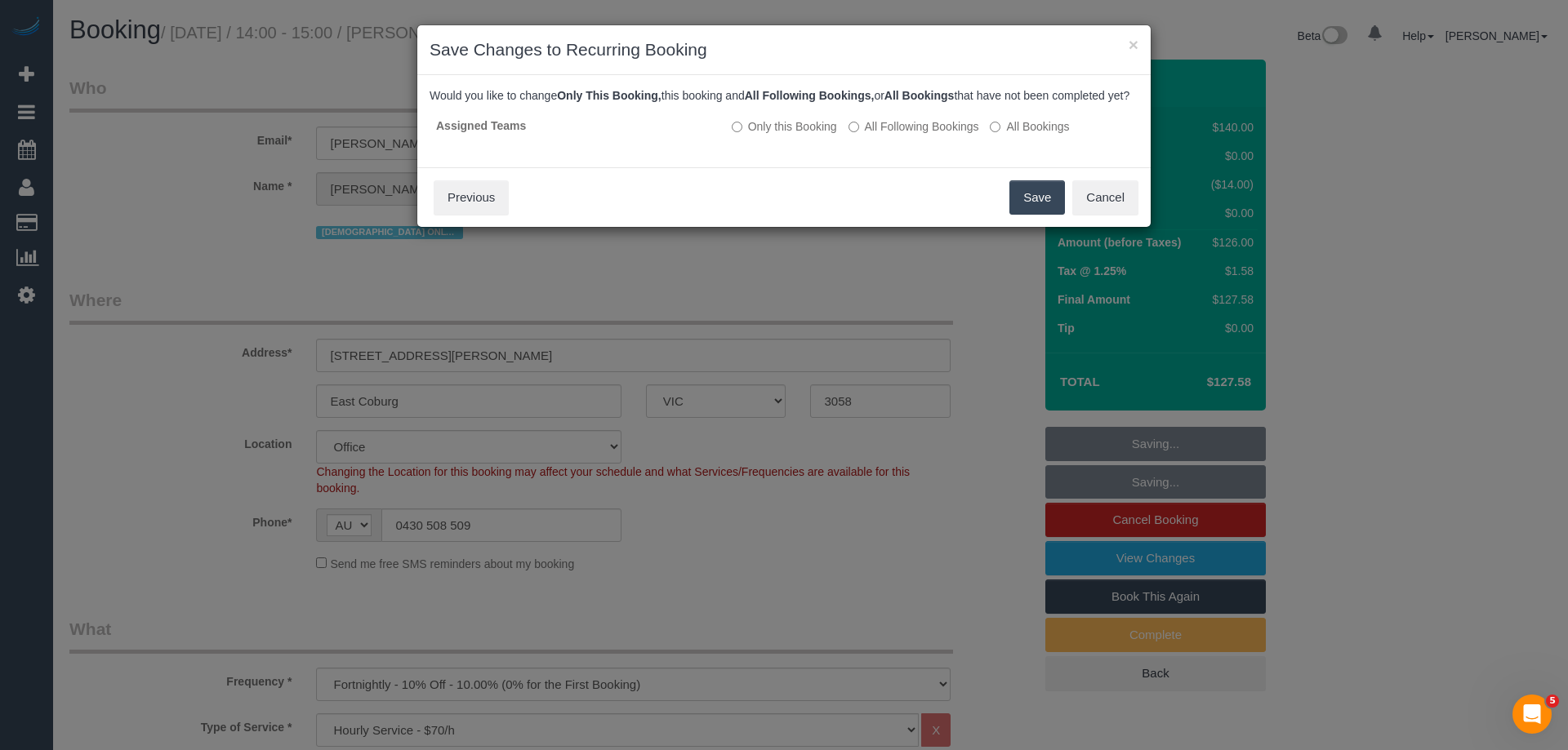
click at [1028, 215] on button "Save" at bounding box center [1037, 196] width 55 height 34
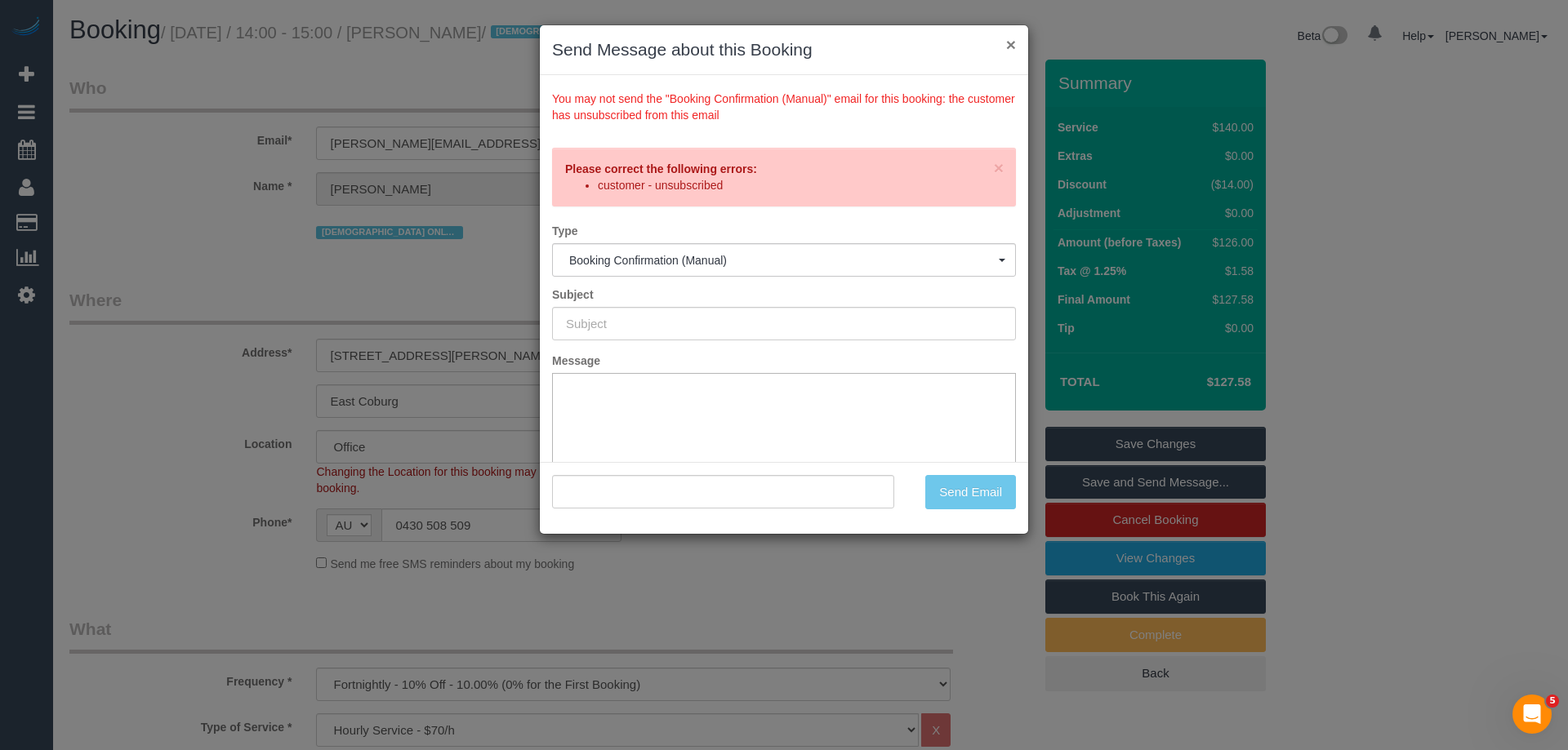
click at [1008, 46] on button "×" at bounding box center [1010, 45] width 10 height 17
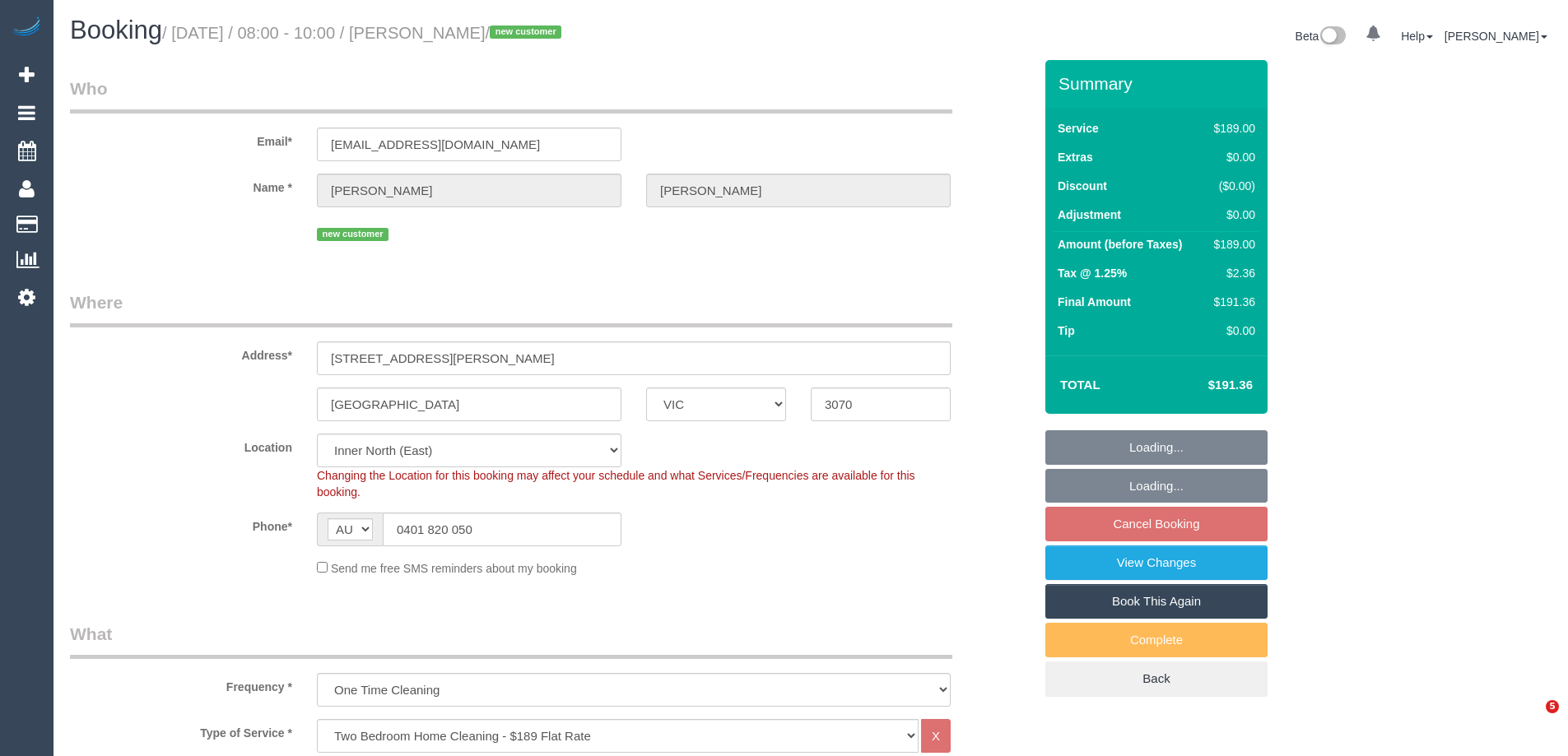
select select "VIC"
select select "number:28"
select select "number:14"
select select "number:19"
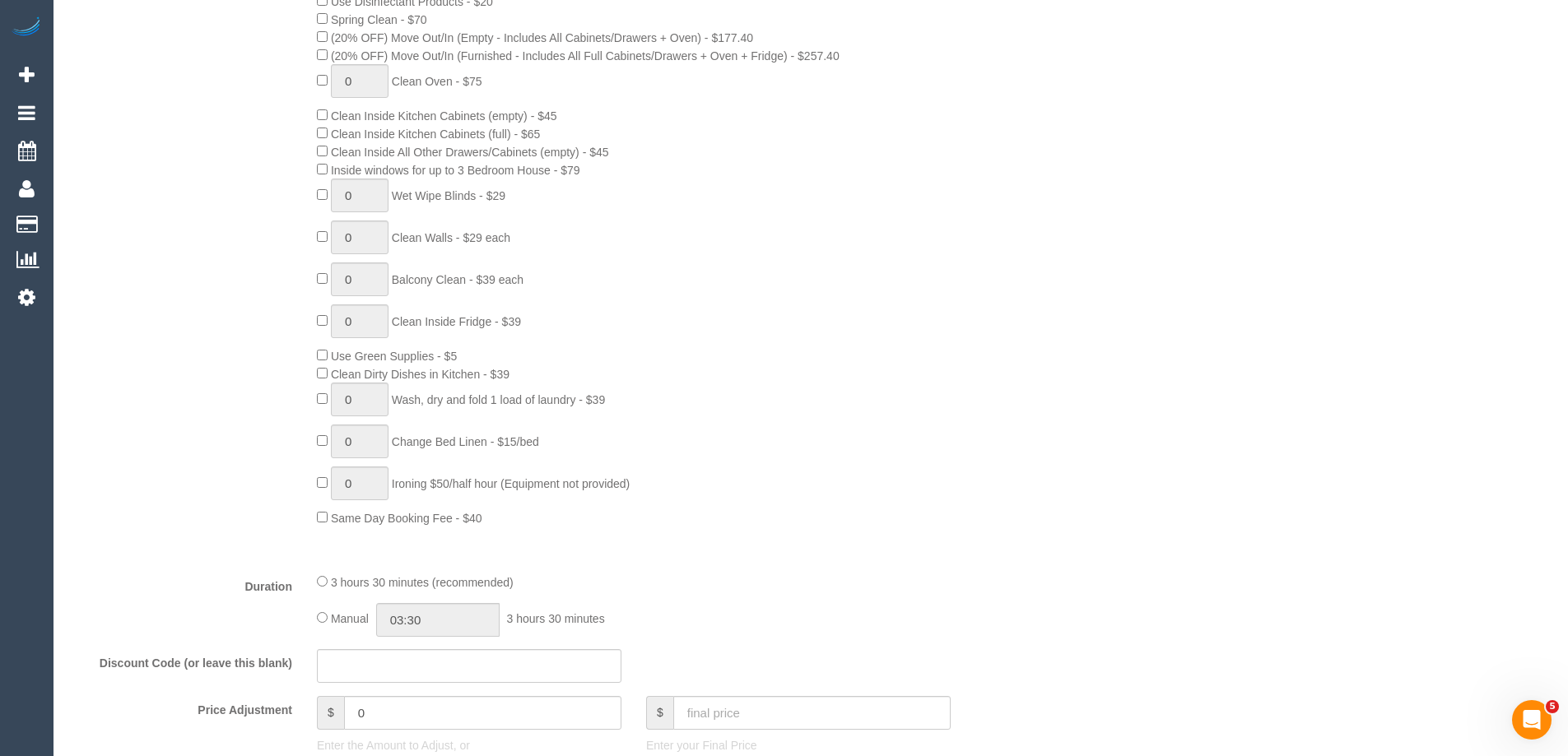
scroll to position [1070, 0]
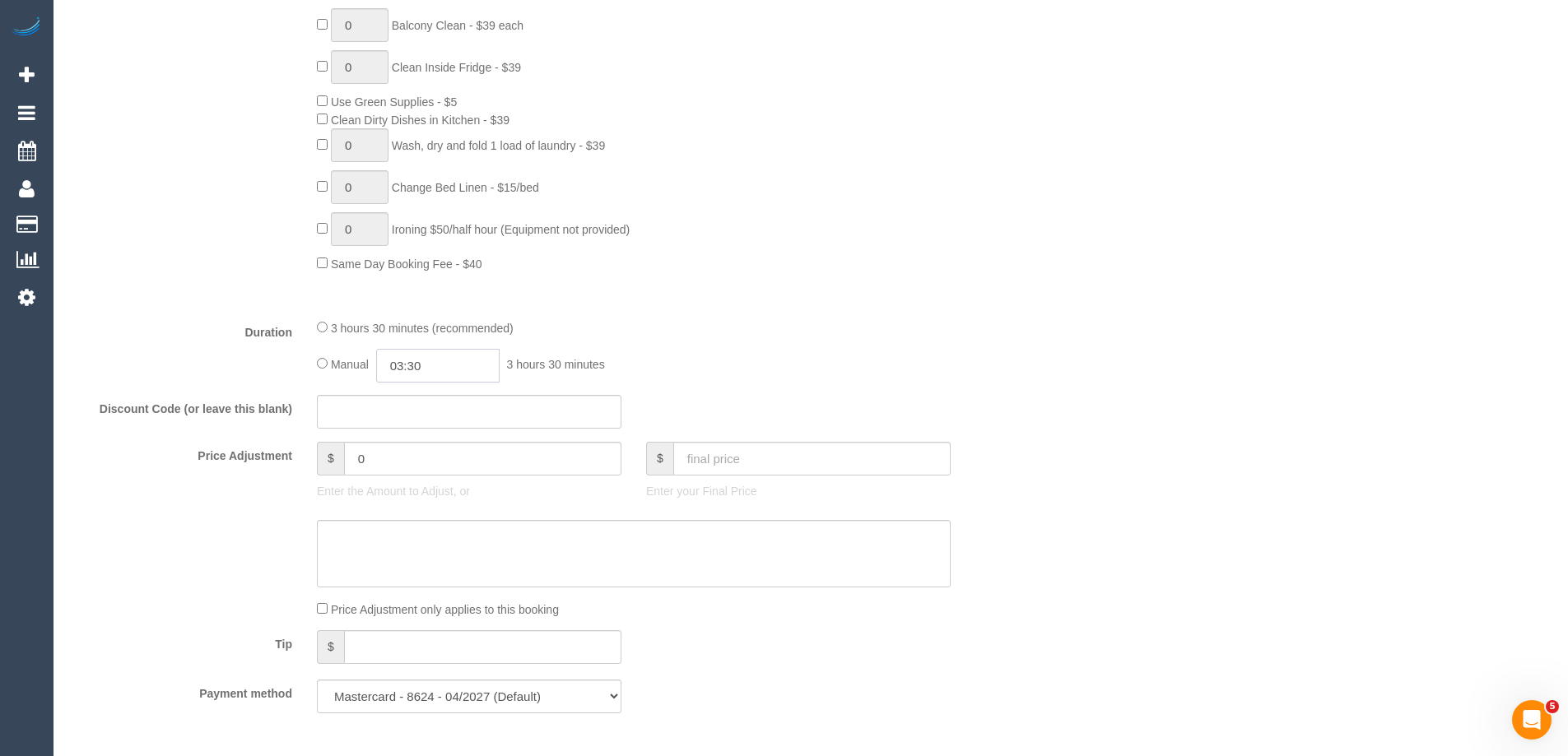
click at [438, 376] on input "03:30" at bounding box center [437, 366] width 124 height 34
click at [408, 427] on li "01:30" at bounding box center [419, 429] width 73 height 21
drag, startPoint x: 437, startPoint y: 366, endPoint x: 416, endPoint y: 365, distance: 21.0
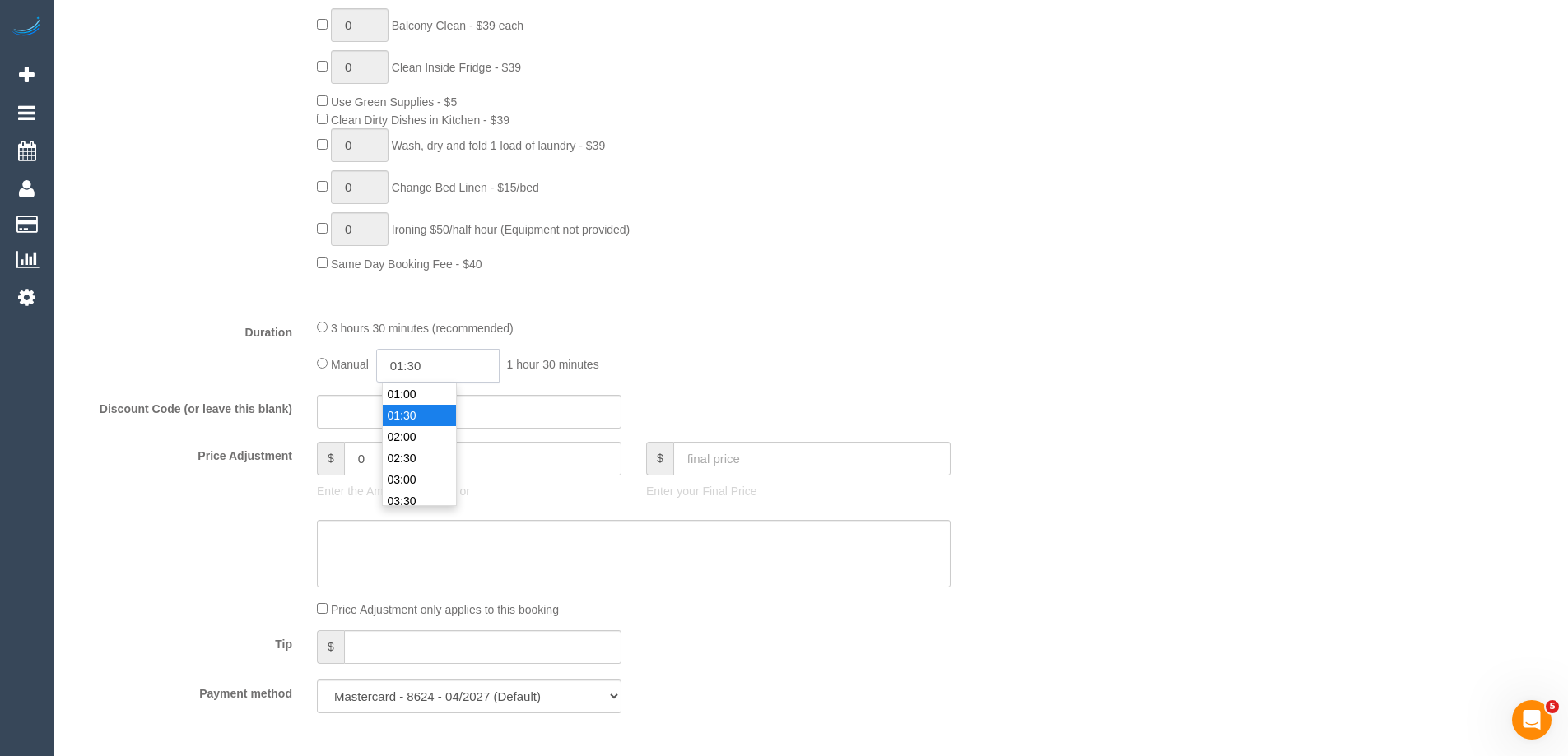
click at [416, 365] on input "01:30" at bounding box center [437, 366] width 124 height 34
type input "01:45"
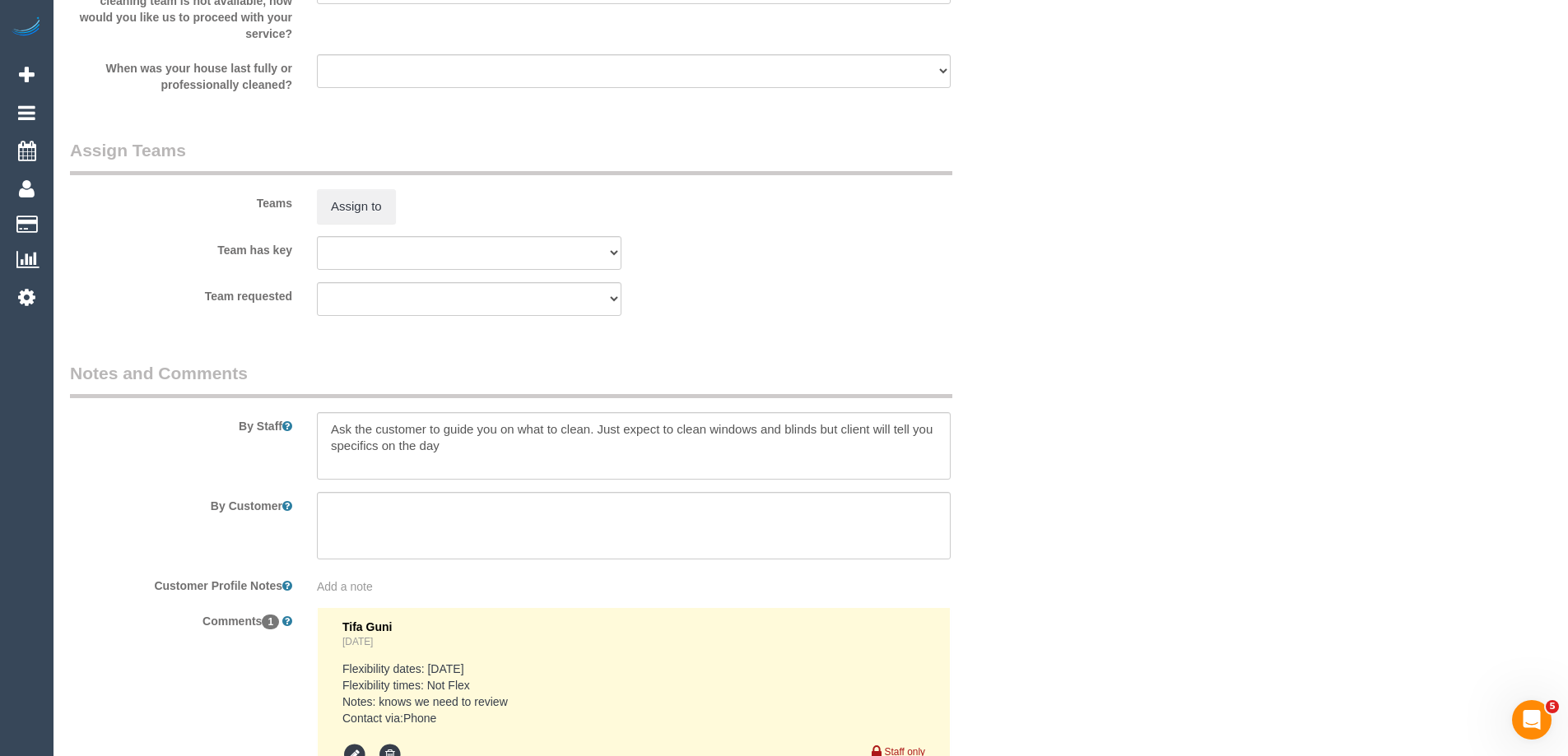
scroll to position [2689, 0]
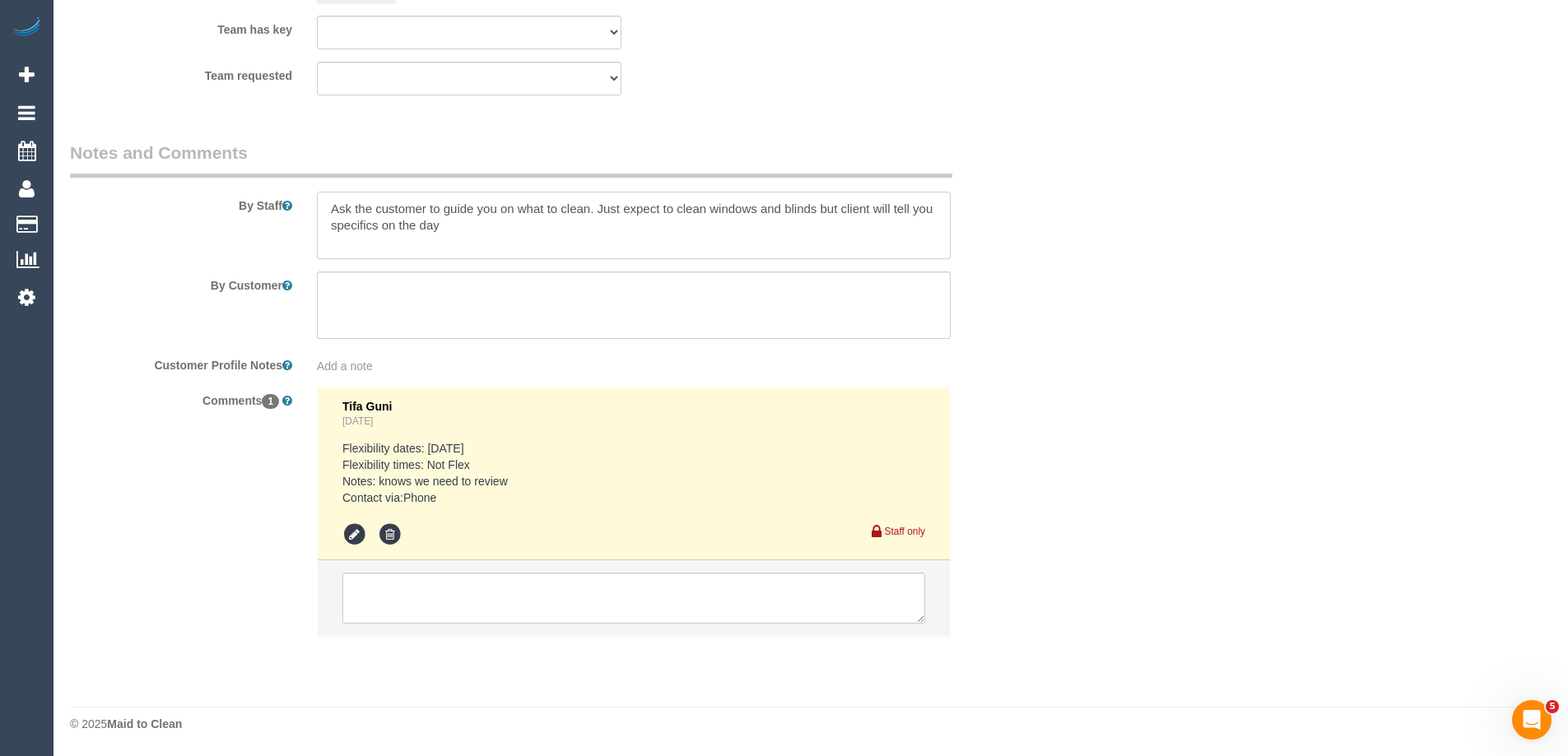
click at [333, 206] on textarea at bounding box center [634, 225] width 634 height 67
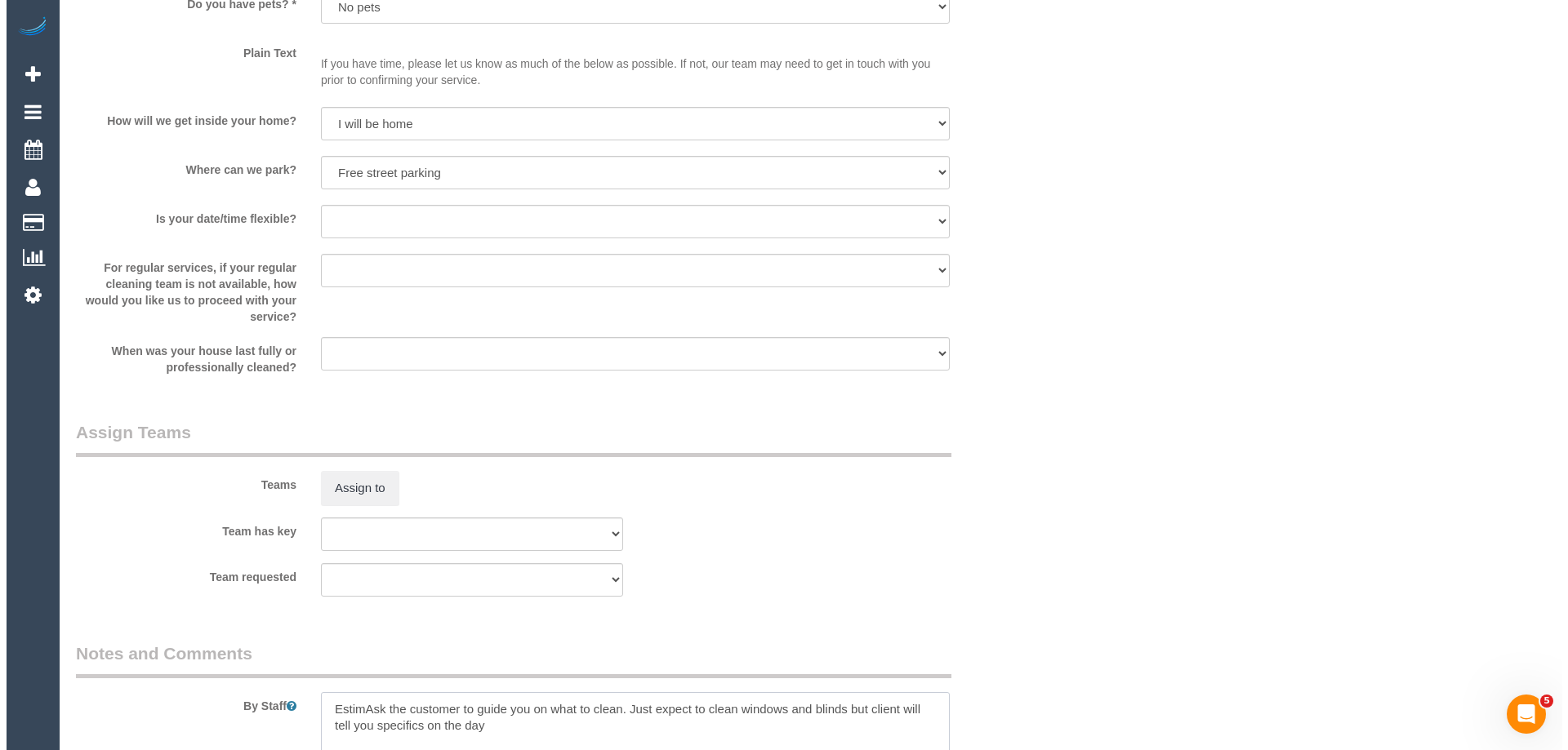
scroll to position [2423, 0]
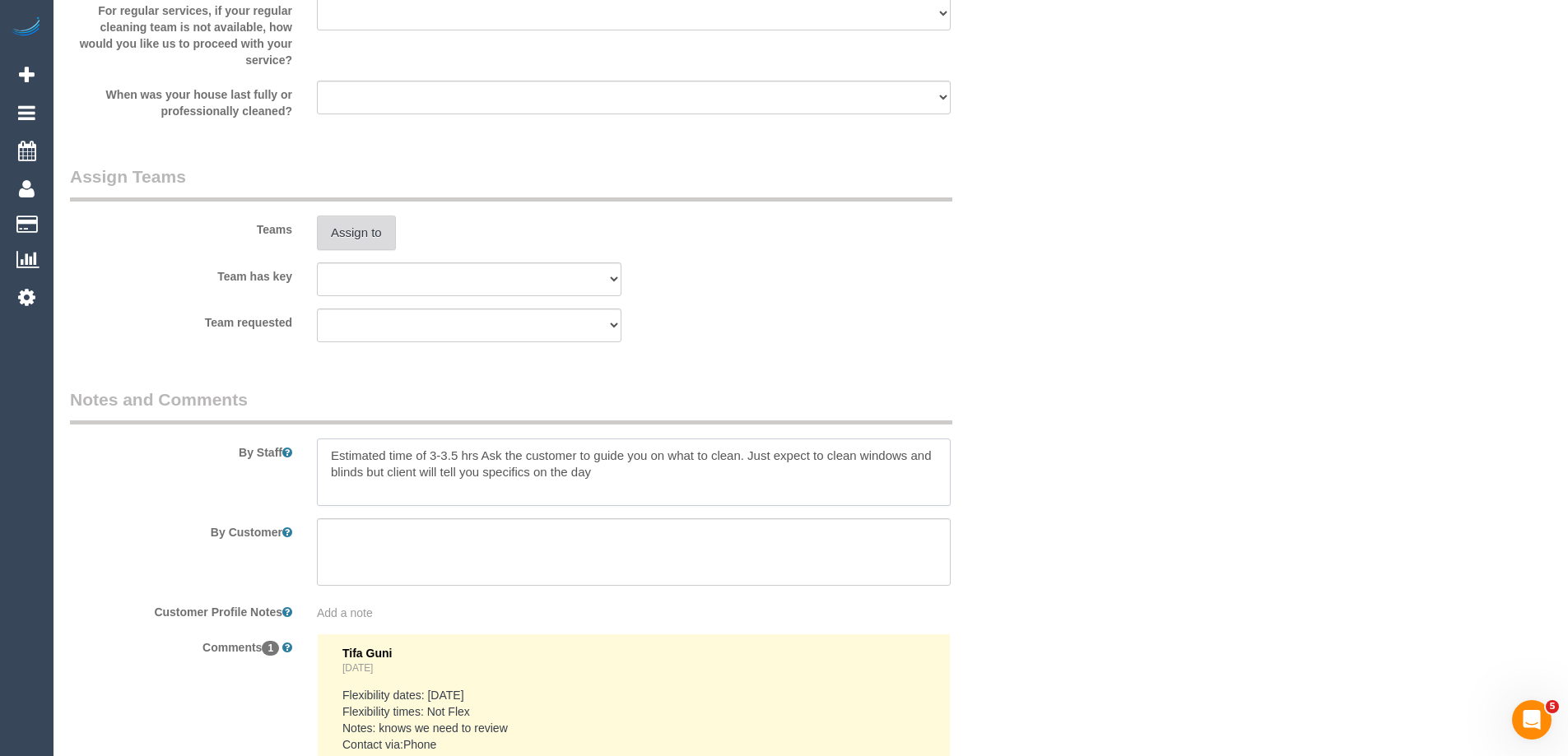
type textarea "Estimated time of 3-3.5 hrs Ask the customer to guide you on what to clean. Jus…"
click at [350, 240] on button "Assign to" at bounding box center [356, 232] width 79 height 34
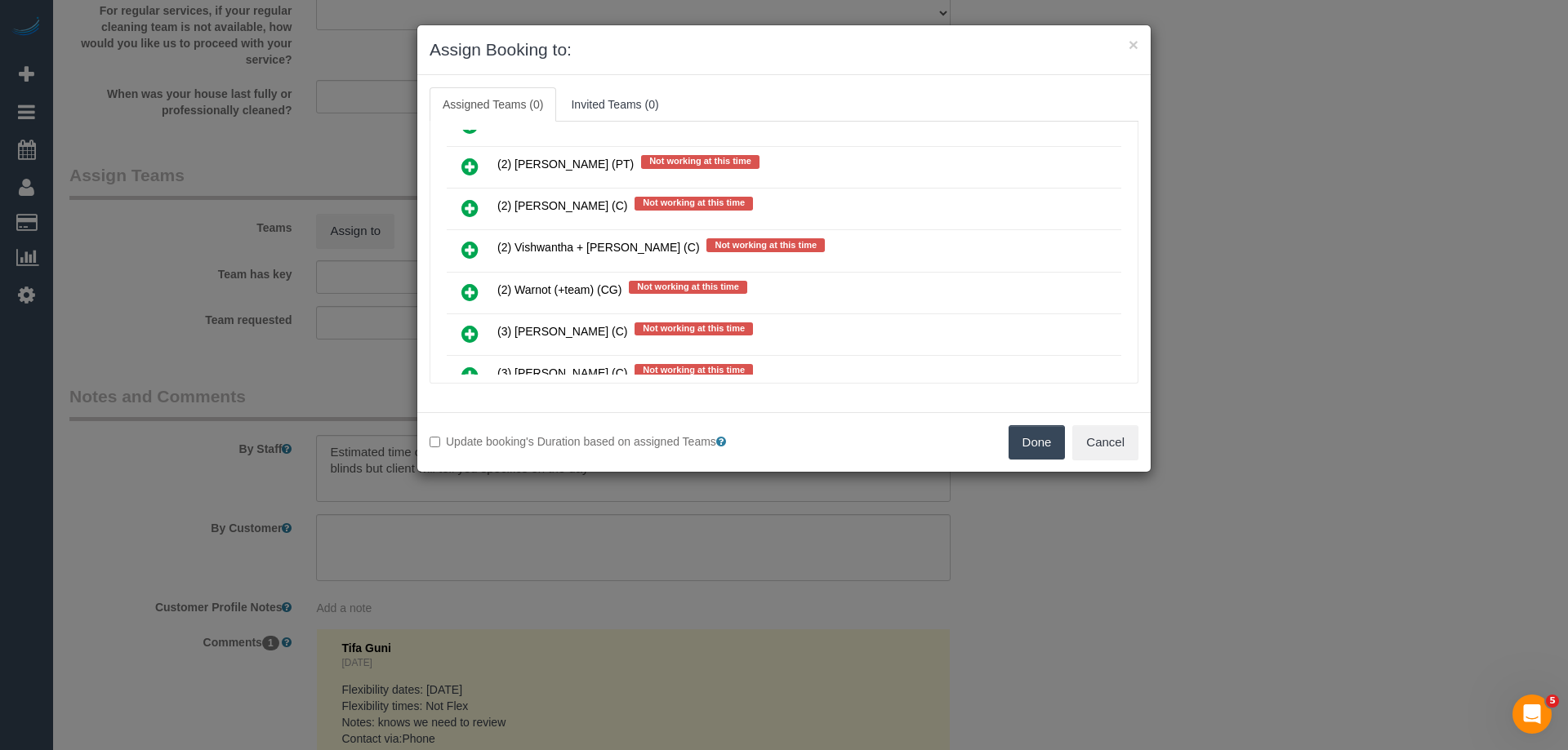
scroll to position [2694, 0]
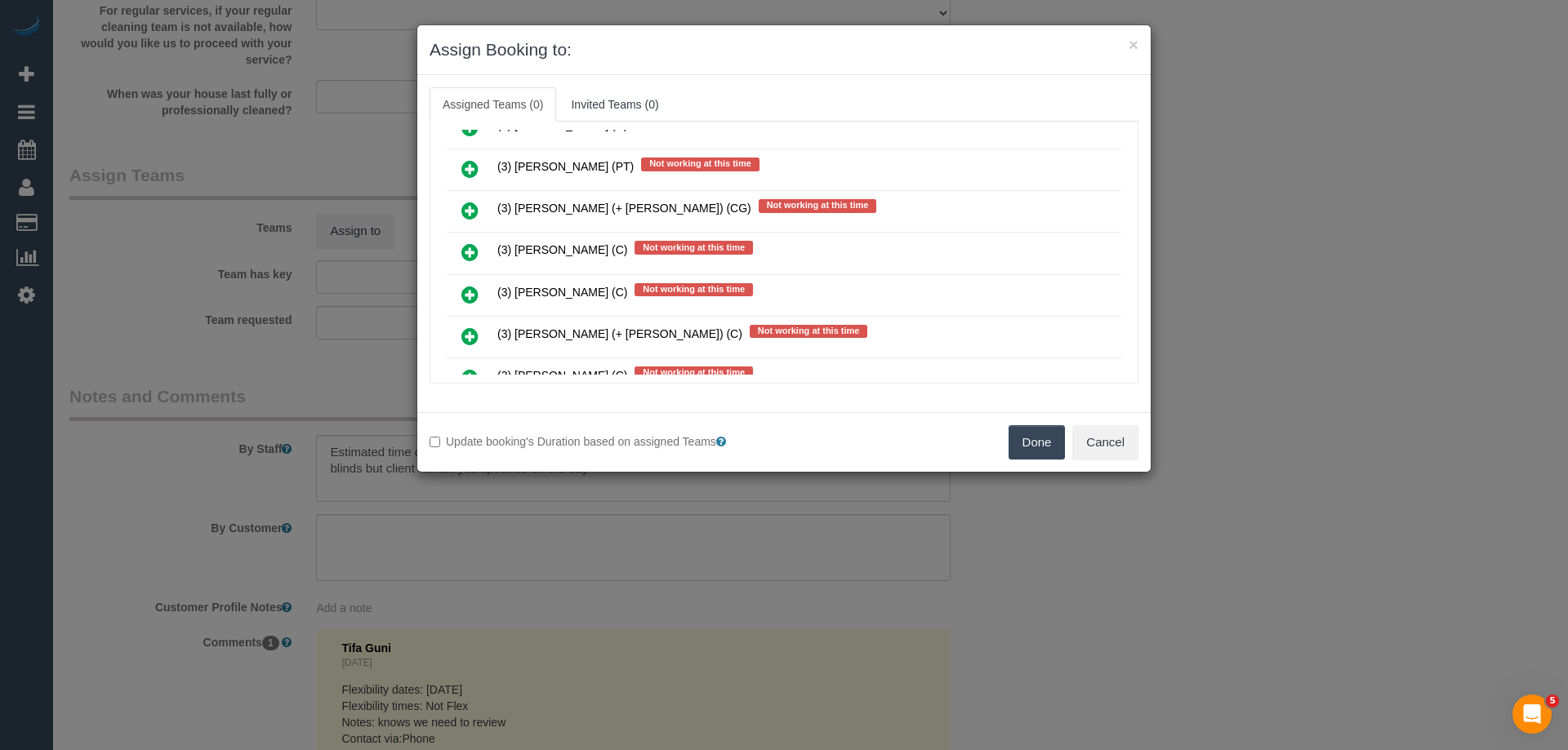
click at [475, 210] on icon at bounding box center [470, 211] width 17 height 19
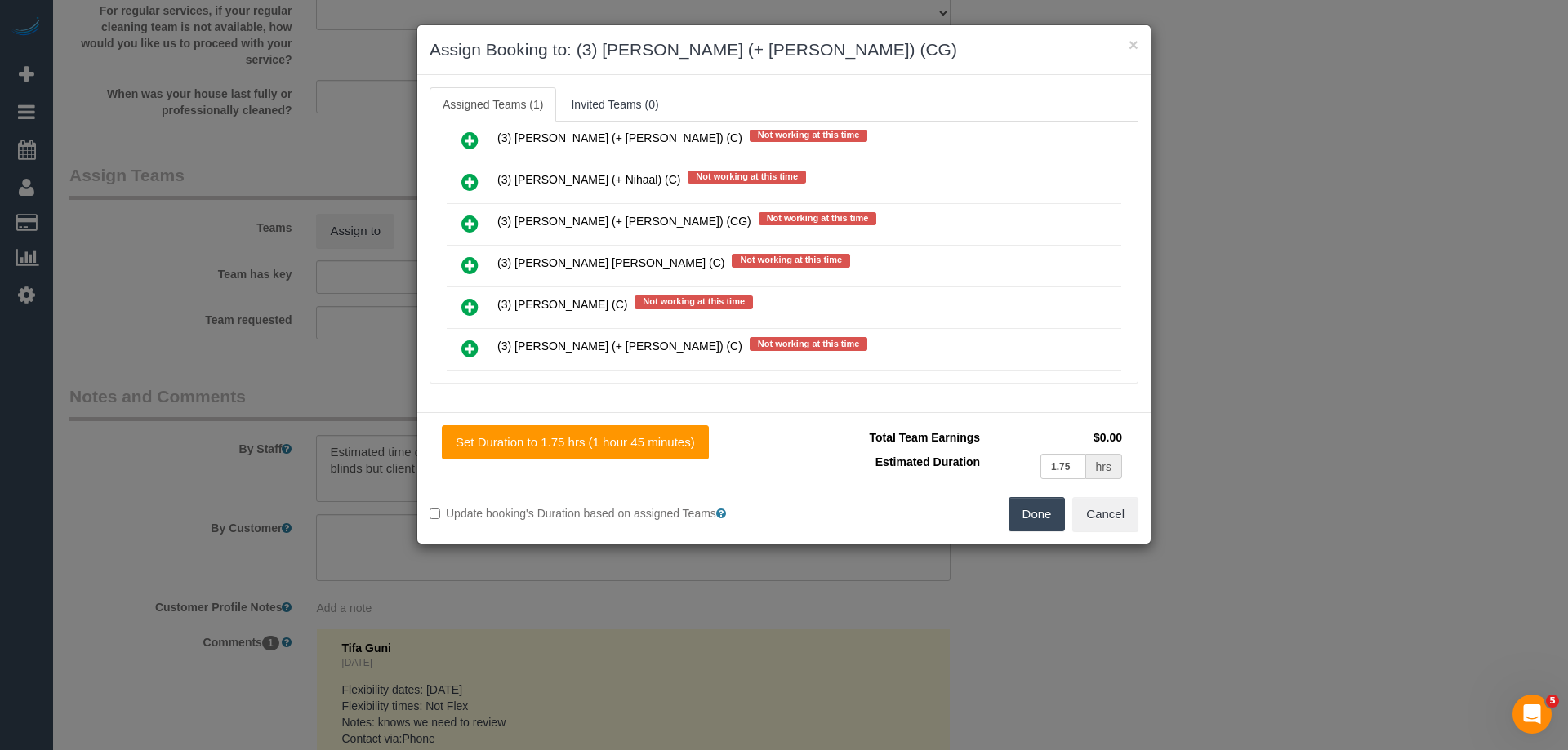
scroll to position [4529, 0]
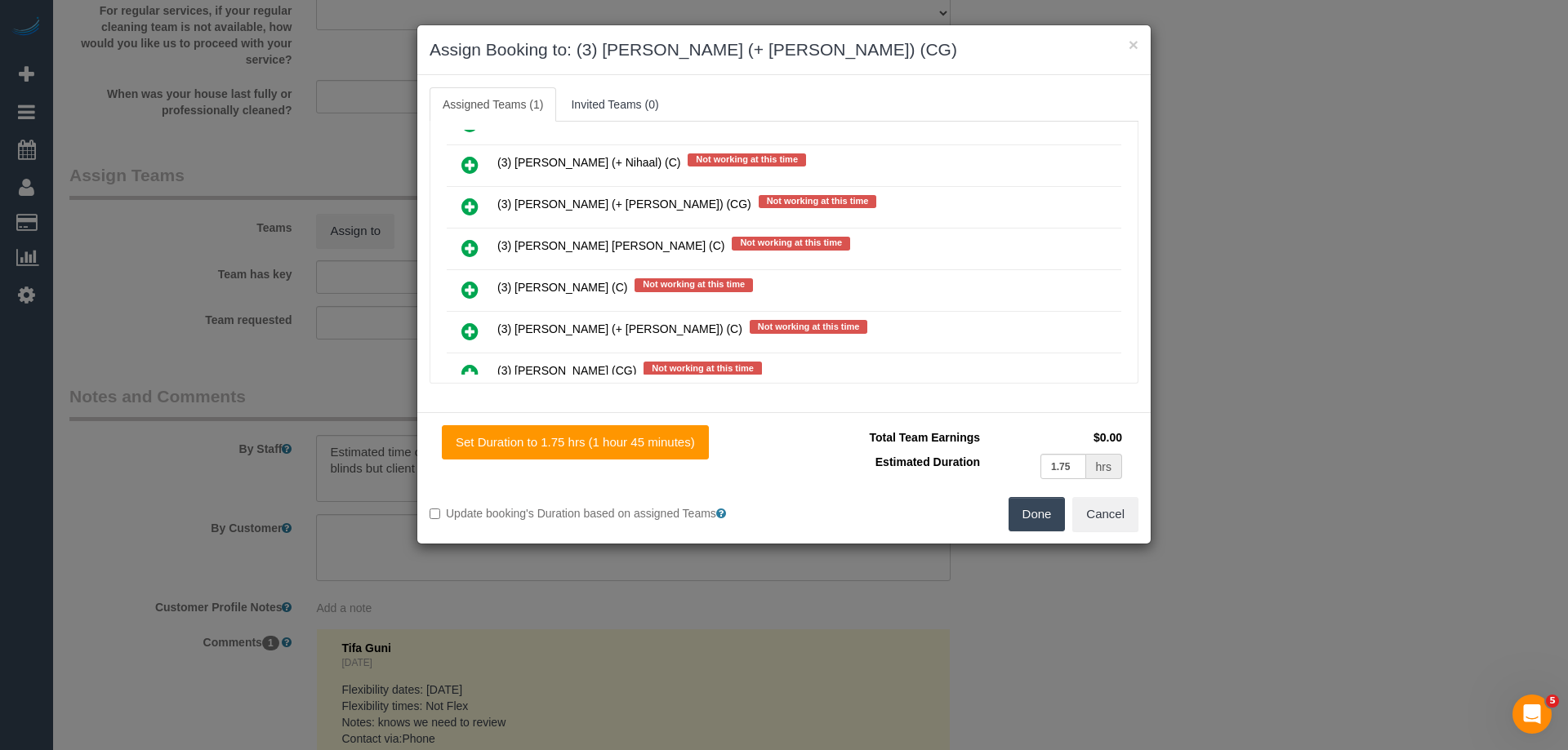
click at [476, 199] on icon at bounding box center [470, 206] width 17 height 19
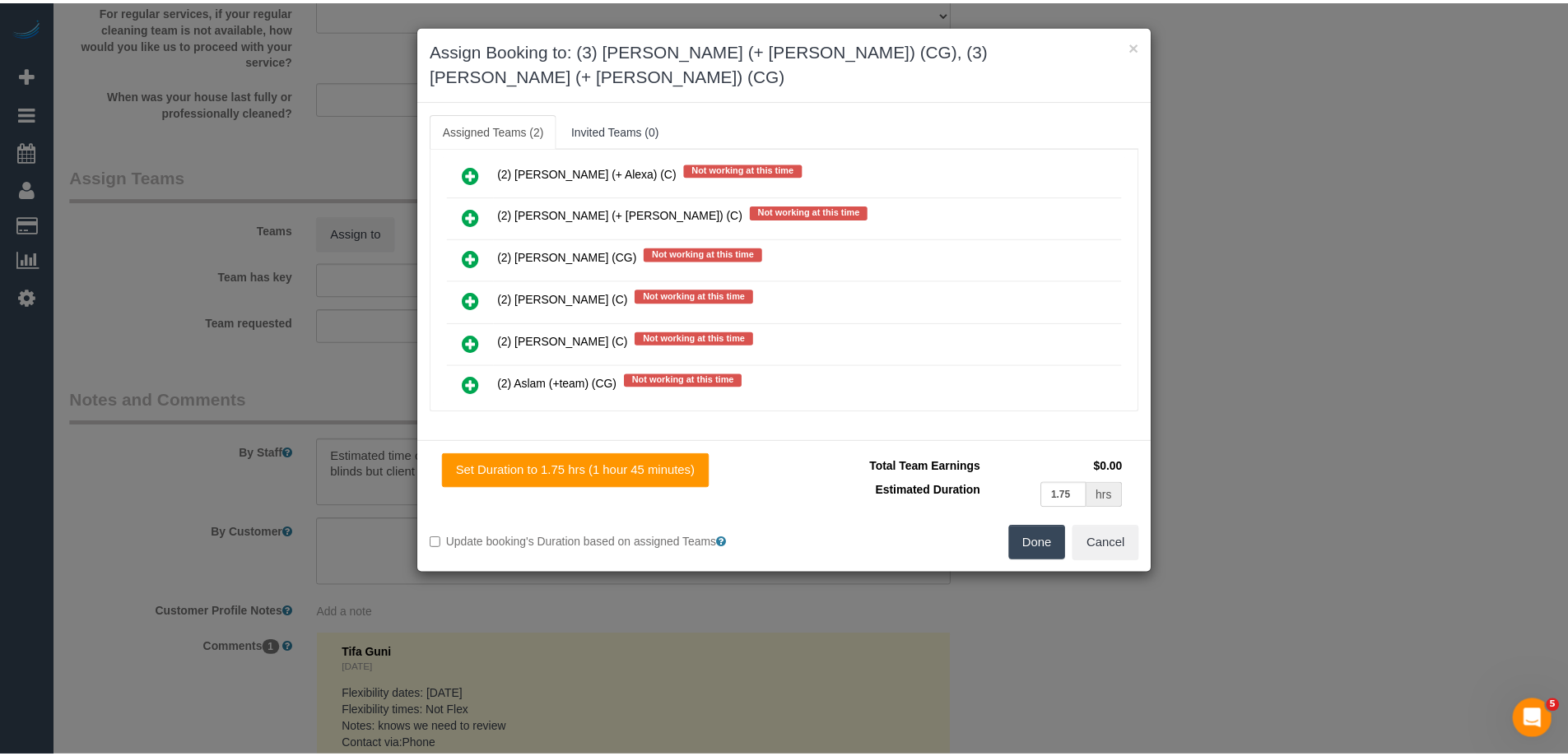
scroll to position [0, 0]
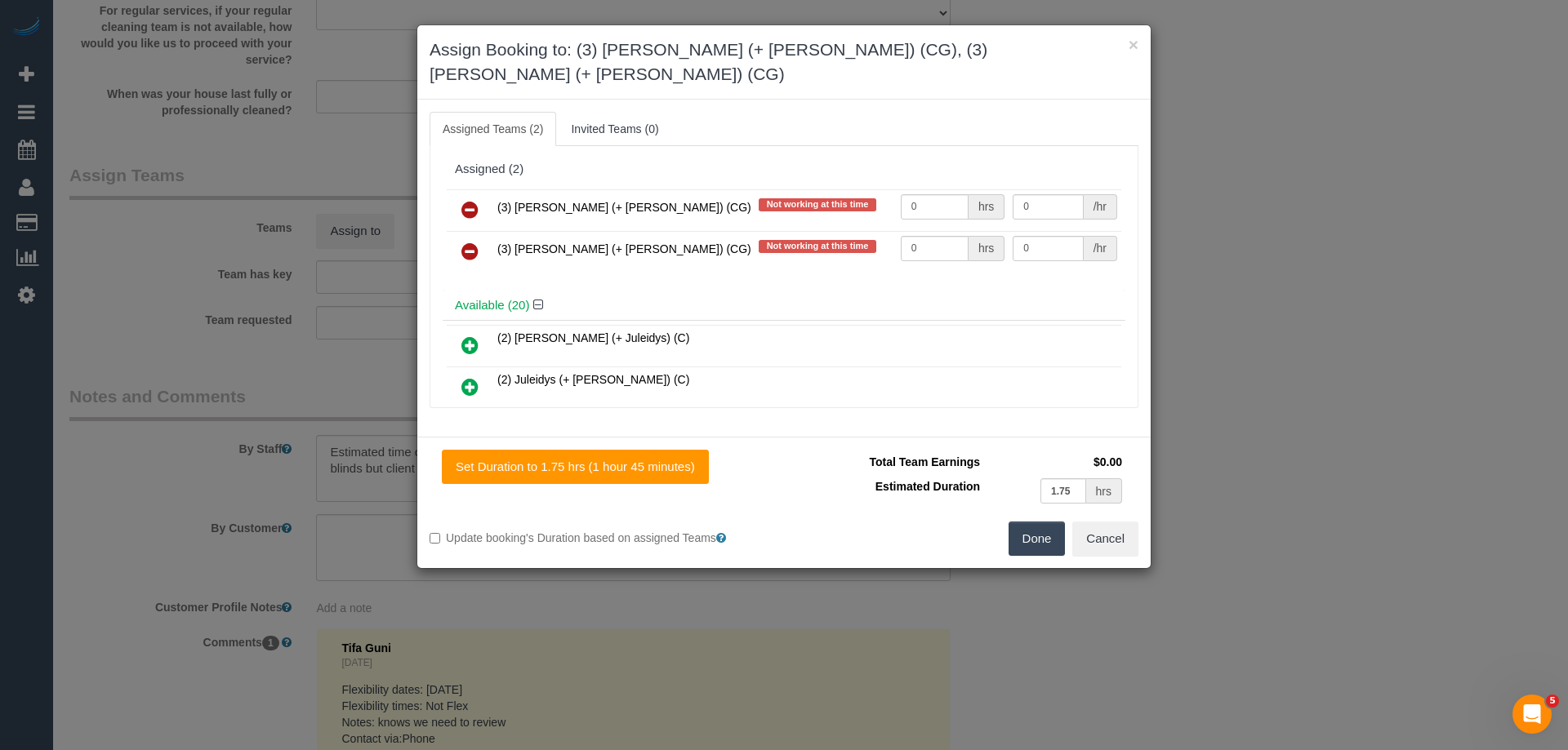
click at [1041, 522] on button "Done" at bounding box center [1037, 538] width 57 height 34
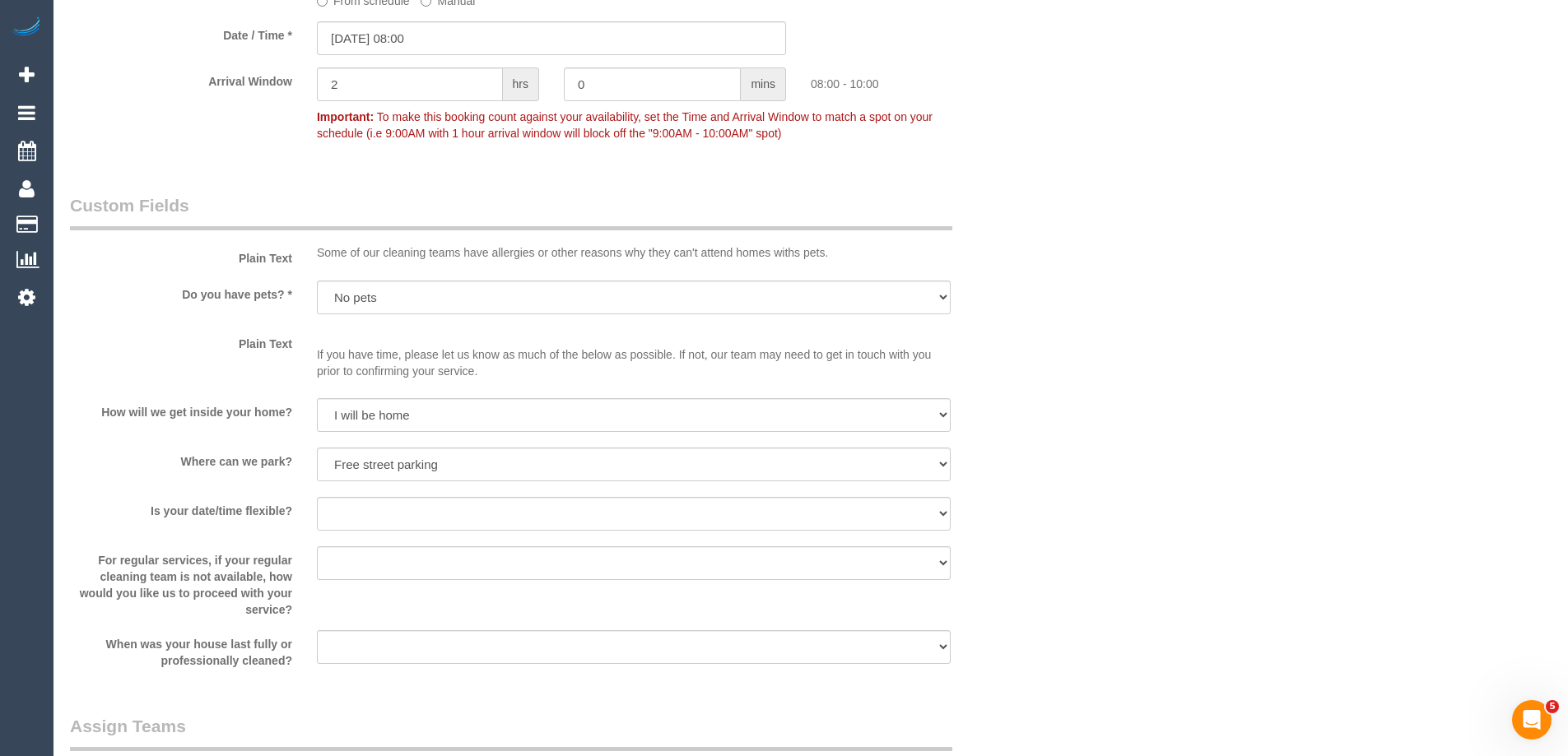
scroll to position [2304, 0]
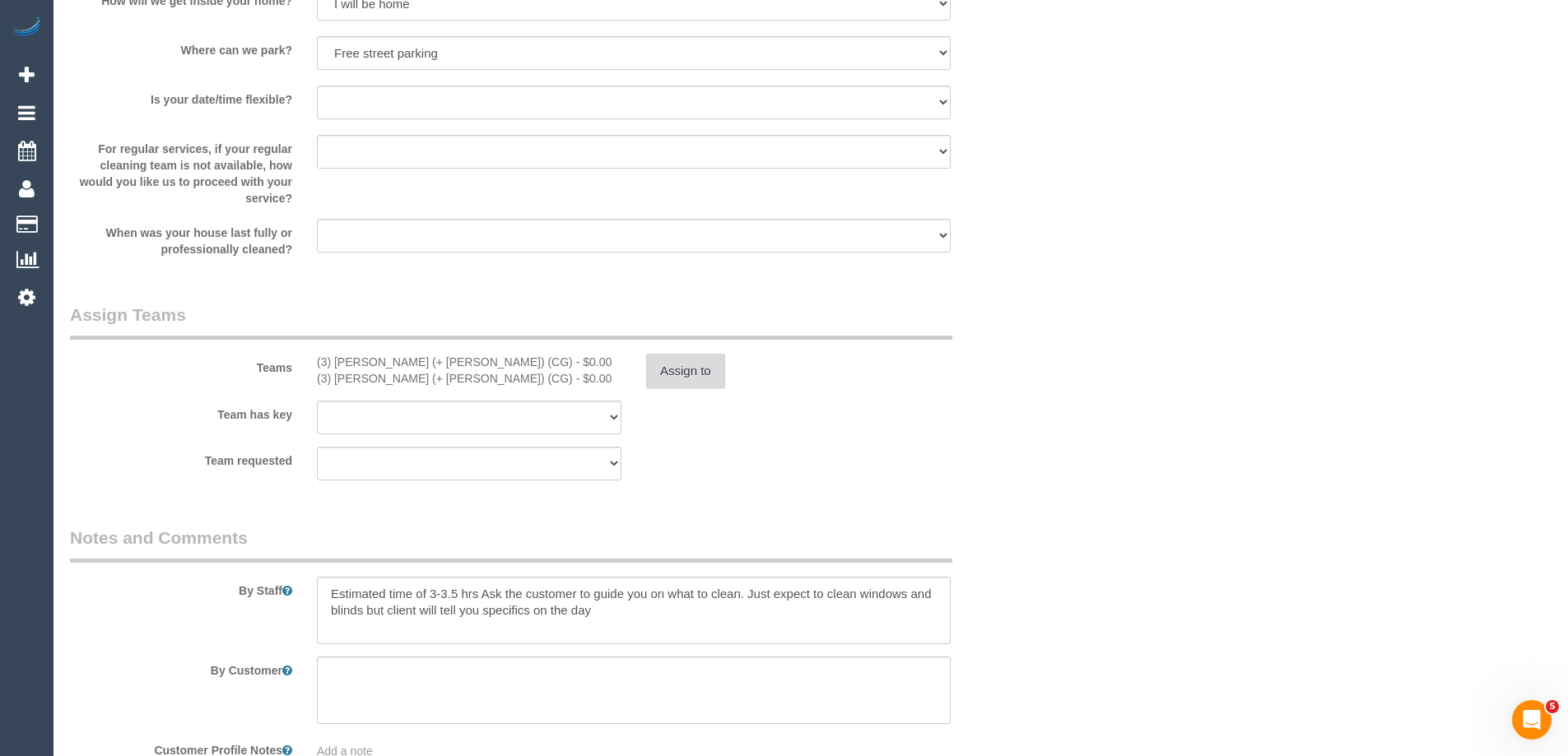
click at [646, 371] on button "Assign to" at bounding box center [685, 371] width 79 height 34
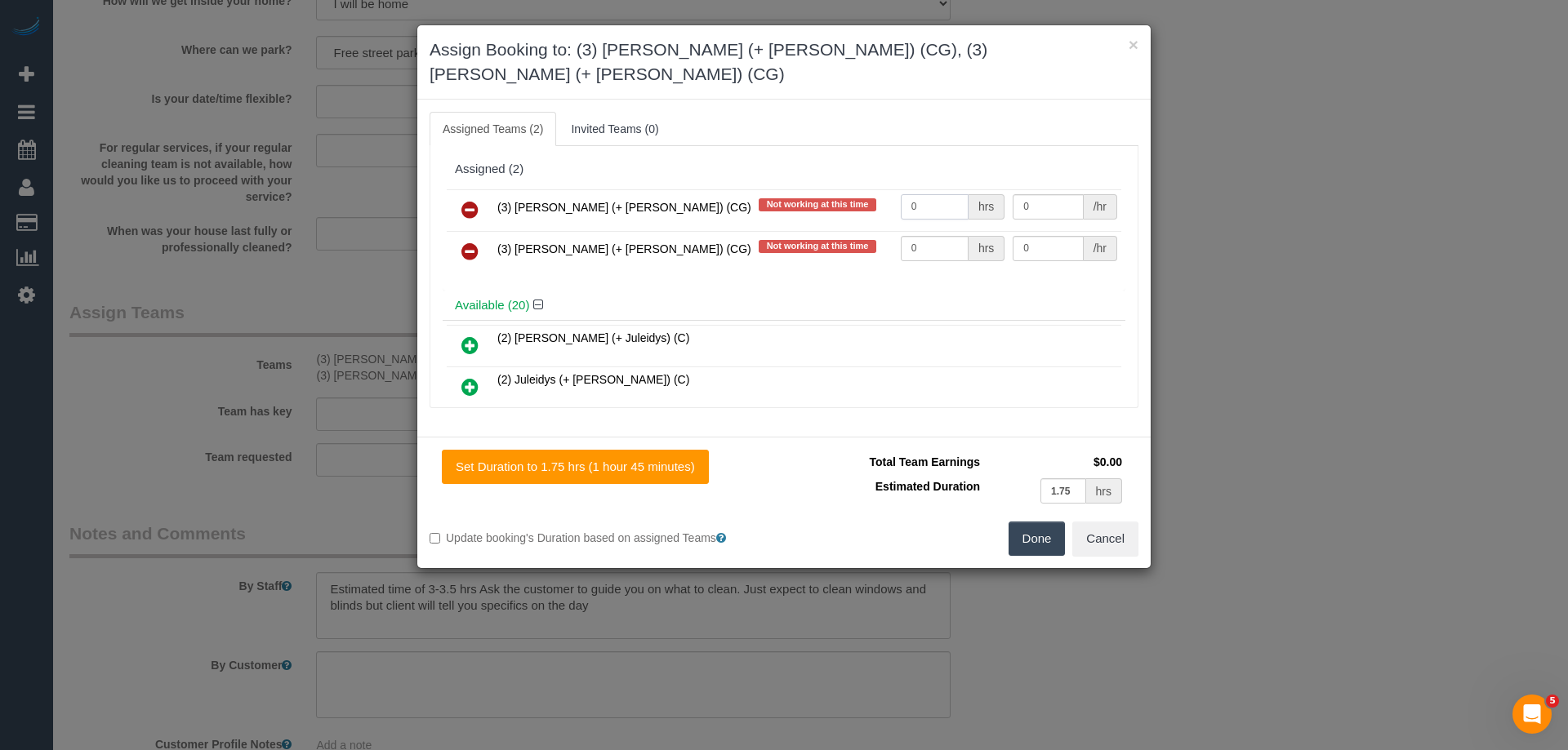
drag, startPoint x: 922, startPoint y: 180, endPoint x: 785, endPoint y: 182, distance: 137.0
click at [769, 190] on tr "(3) Amninder (+ Sohail) (CG) Not working at this time 0 hrs 0 /hr" at bounding box center [783, 210] width 675 height 42
type input "1"
drag, startPoint x: 927, startPoint y: 226, endPoint x: 852, endPoint y: 221, distance: 75.2
click at [847, 231] on tr "(3) Sohail (+ Amninder) (CG) Not working at this time 0 hrs 0 /hr" at bounding box center [783, 252] width 675 height 42
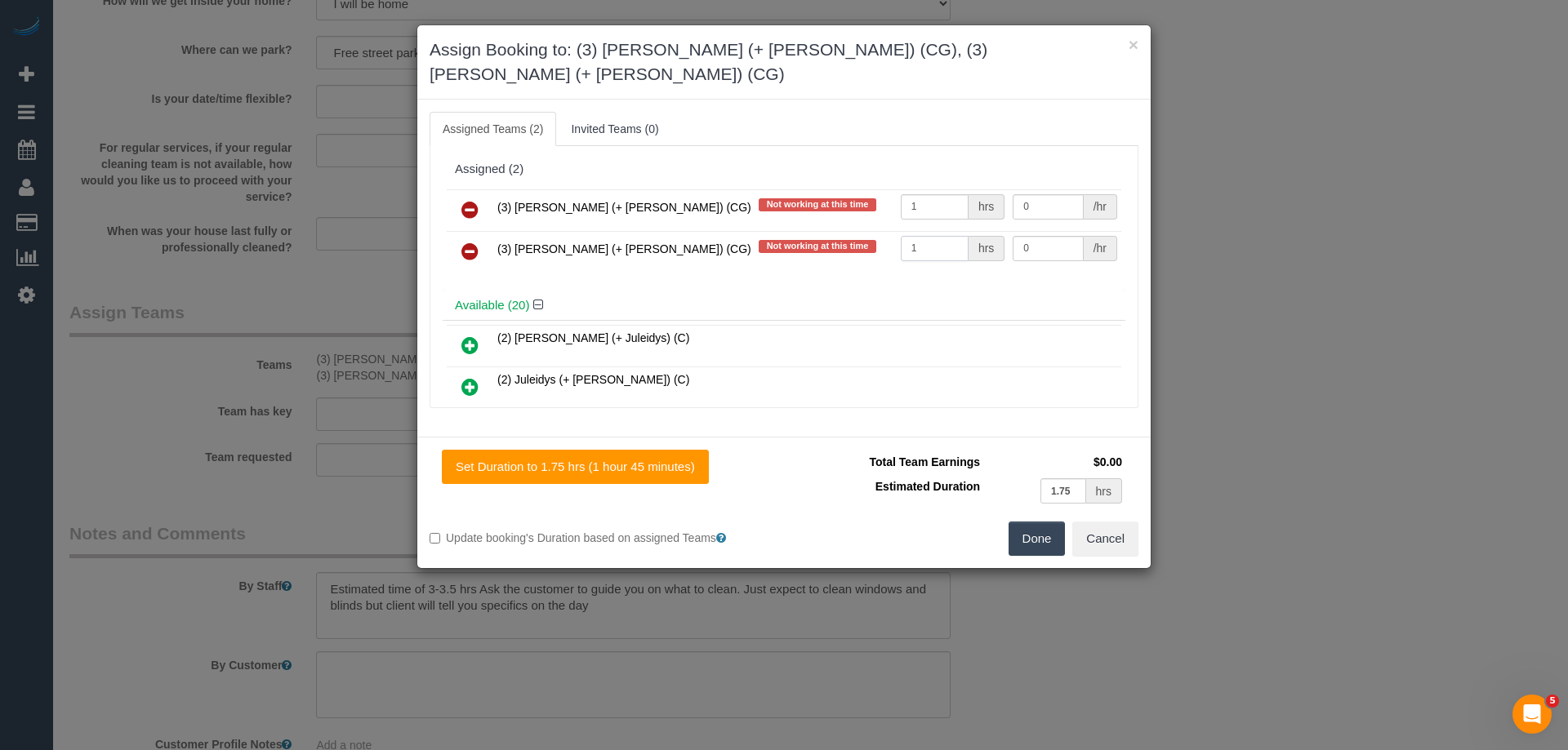
type input "1"
drag, startPoint x: 1005, startPoint y: 185, endPoint x: 964, endPoint y: 185, distance: 41.0
click at [935, 190] on tr "(3) Amninder (+ Sohail) (CG) Not working at this time 1 hrs 0 /hr" at bounding box center [783, 210] width 675 height 42
type input "65"
drag, startPoint x: 1047, startPoint y: 218, endPoint x: 962, endPoint y: 224, distance: 85.2
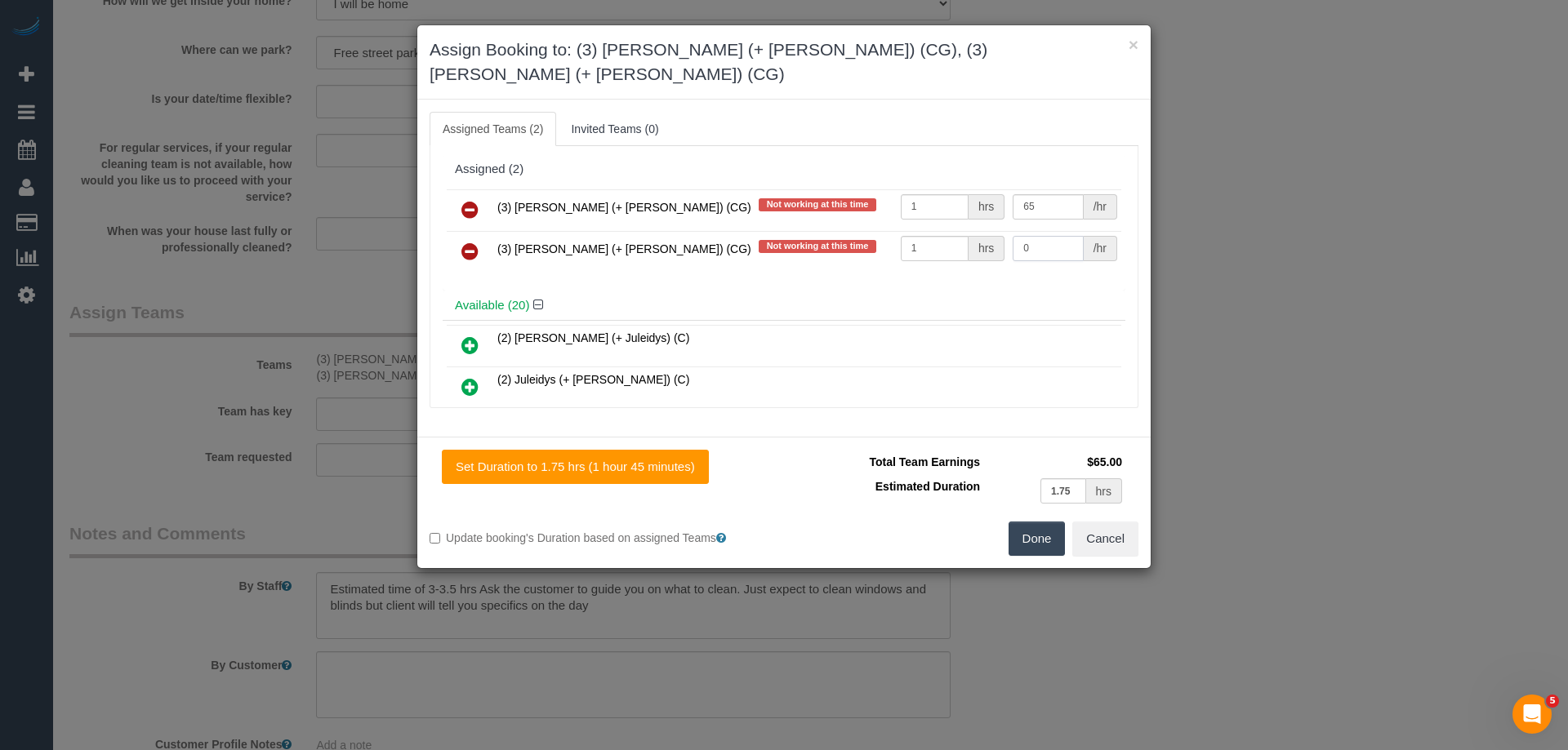
click at [974, 231] on tr "(3) Sohail (+ Amninder) (CG) Not working at this time 1 hrs 0 /hr" at bounding box center [783, 252] width 675 height 42
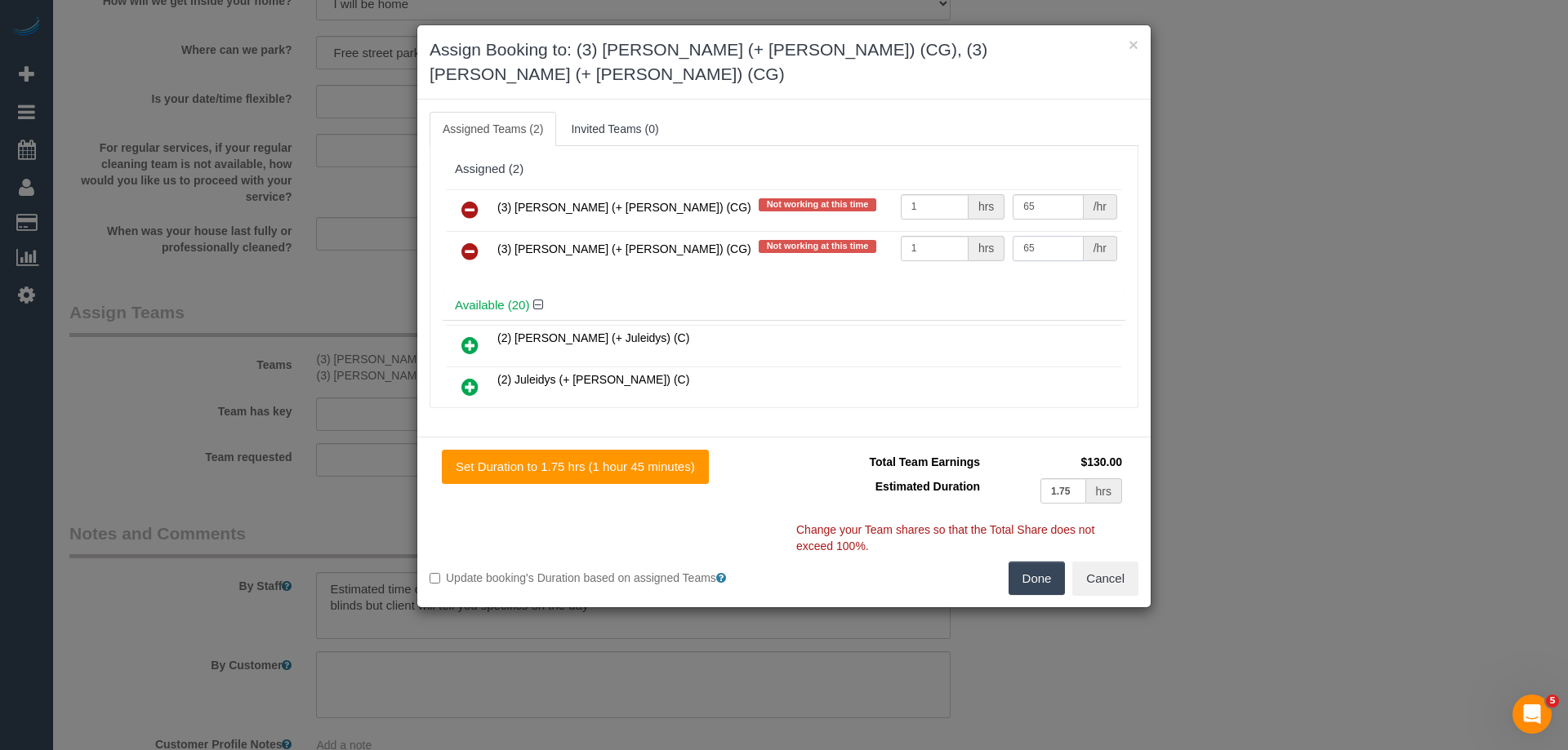
type input "65"
click at [1028, 567] on button "Done" at bounding box center [1037, 578] width 57 height 34
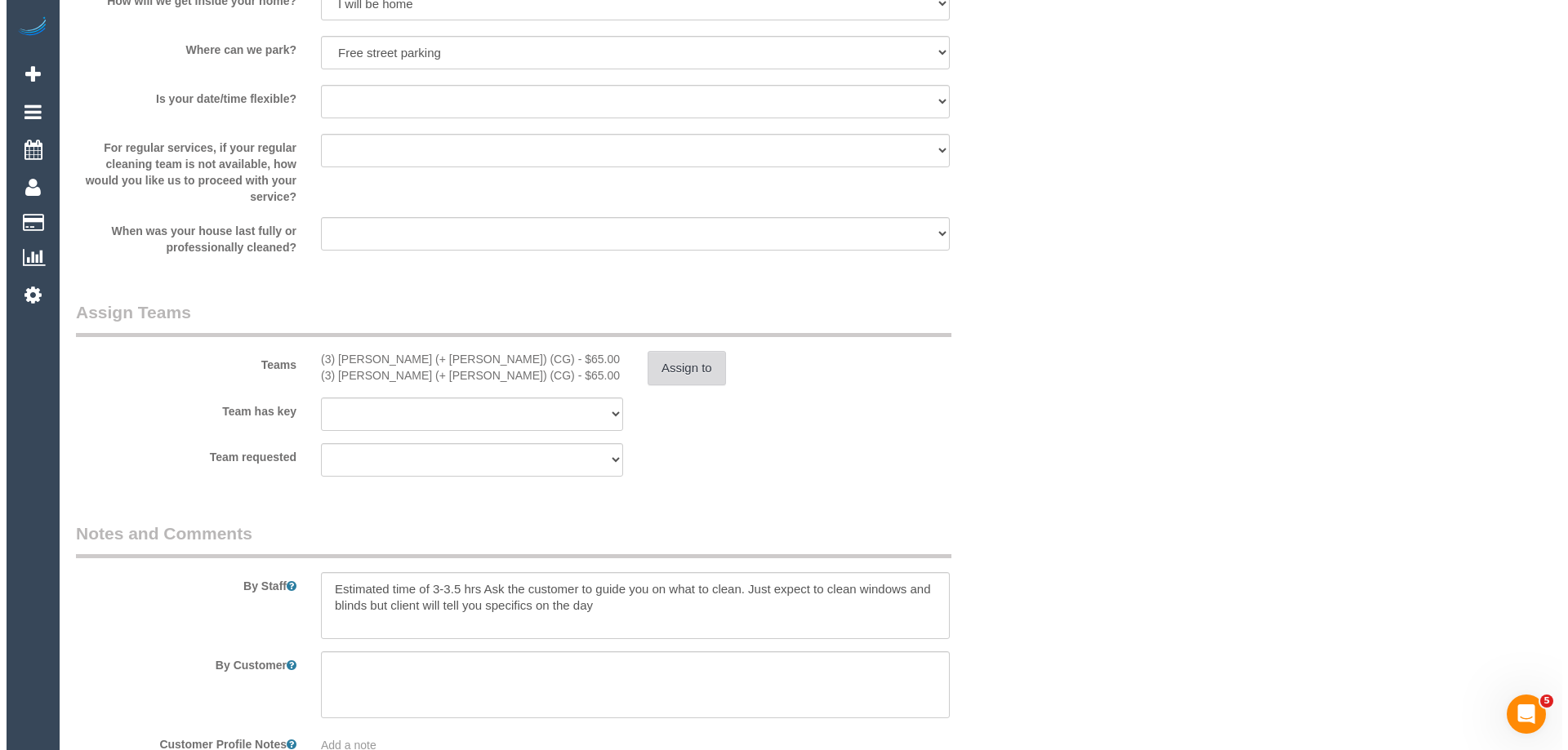
scroll to position [0, 0]
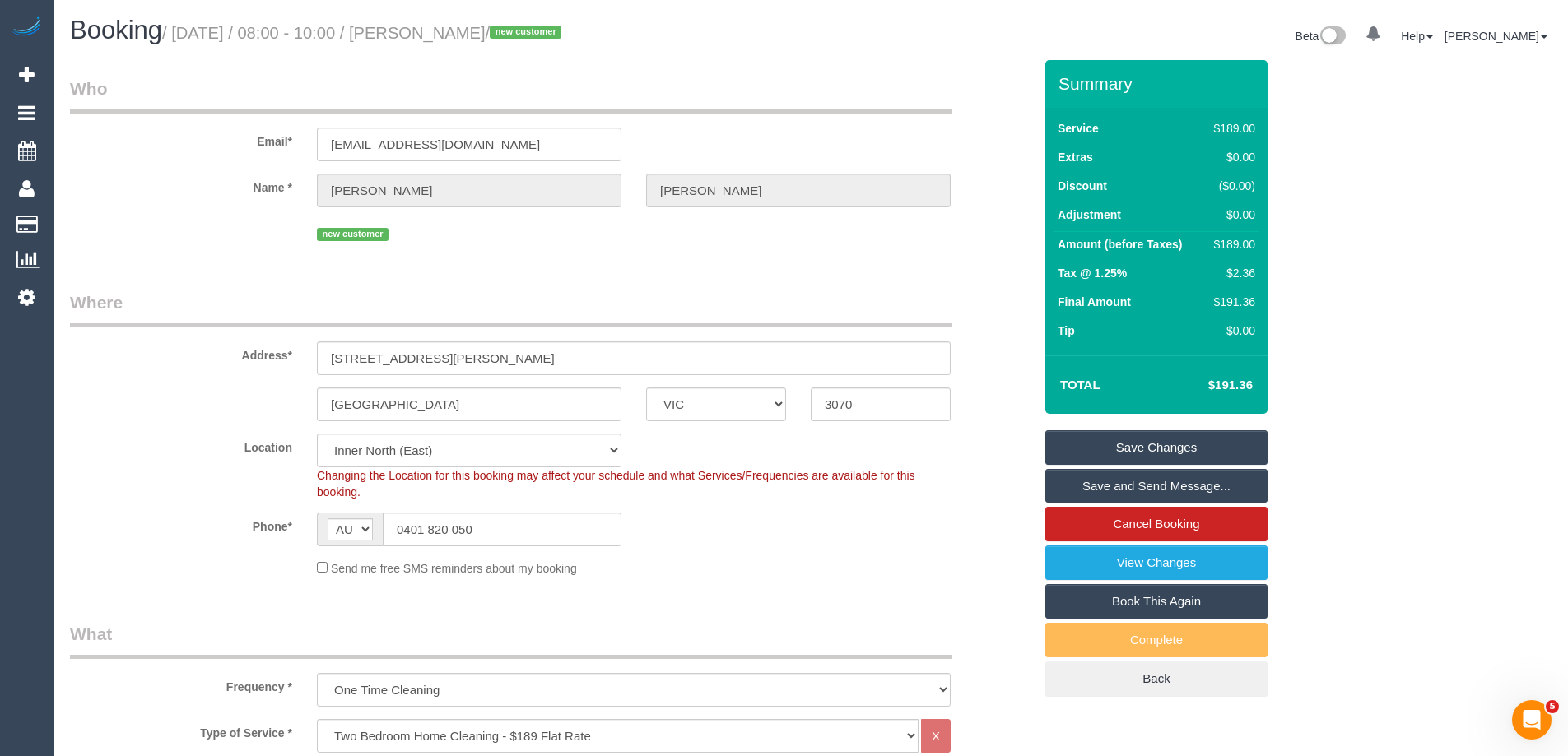
drag, startPoint x: 533, startPoint y: 33, endPoint x: 436, endPoint y: 31, distance: 97.0
click at [436, 31] on small "/ October 04, 2025 / 08:00 - 10:00 / Mallorie Uren / new customer" at bounding box center [364, 32] width 404 height 19
copy small "Mallorie Uren"
click at [1134, 485] on link "Save and Send Message..." at bounding box center [1156, 486] width 222 height 34
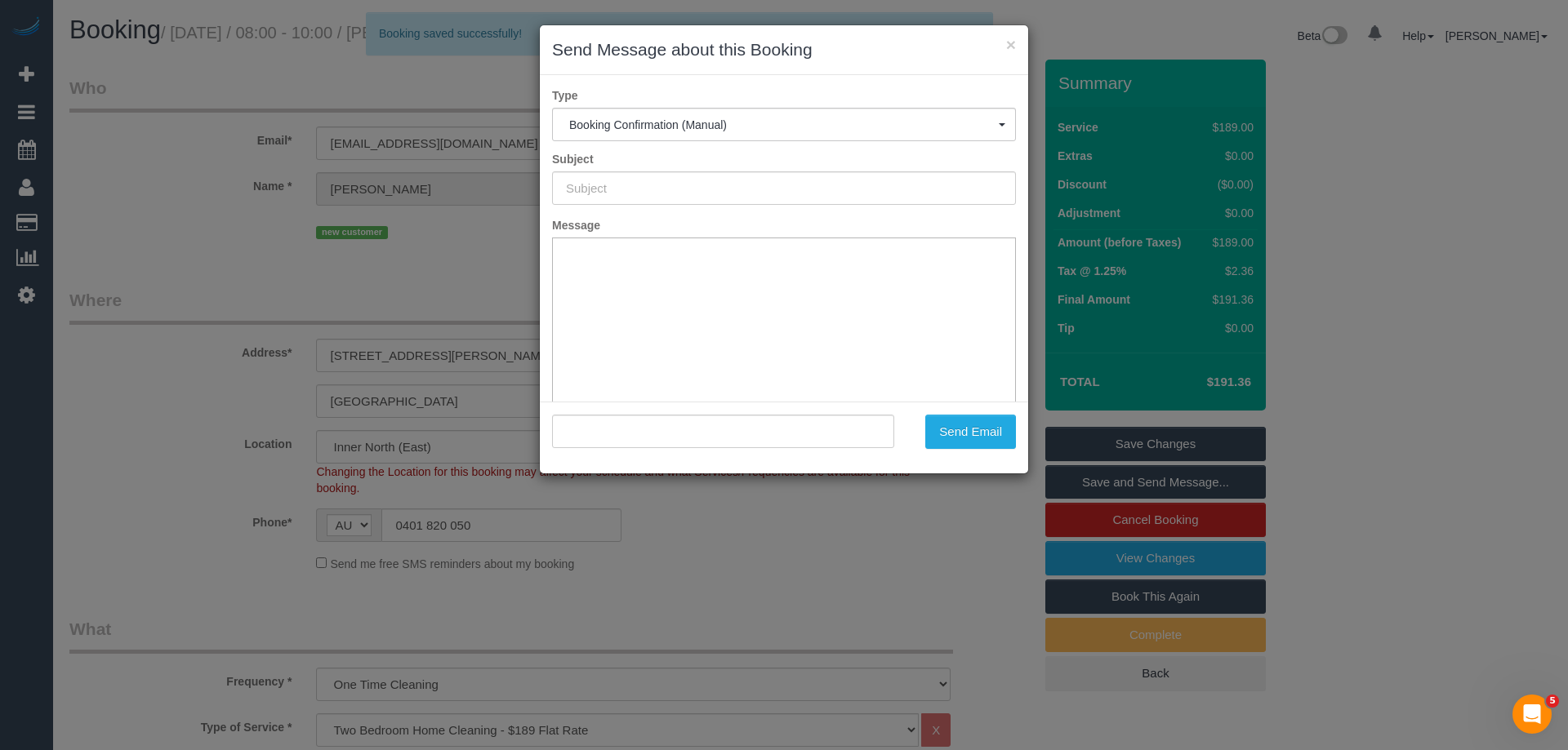
type input "Booking Confirmed"
type input ""Mallorie Uren" <mallorieu23@gmail.com>"
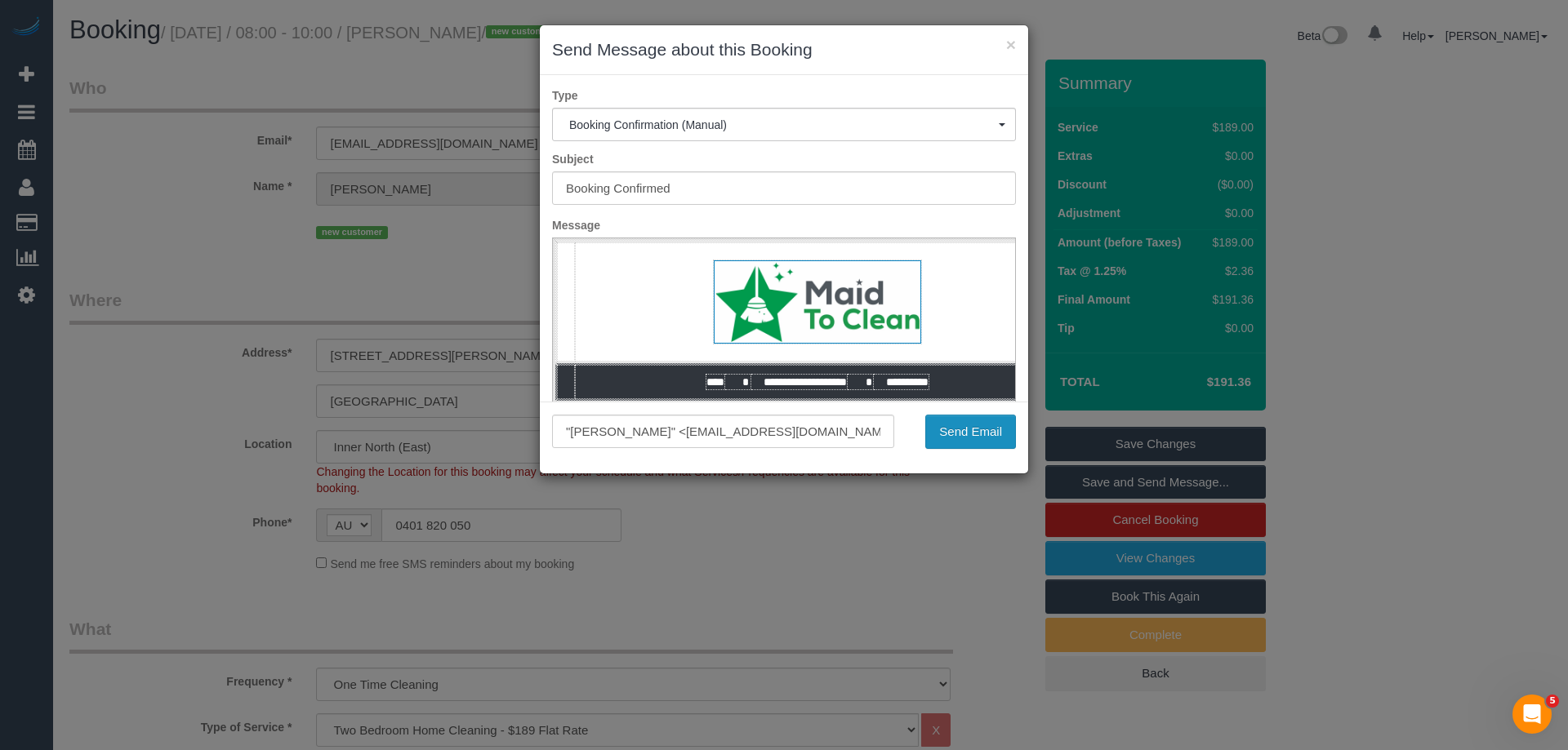
click at [978, 425] on button "Send Email" at bounding box center [971, 432] width 91 height 34
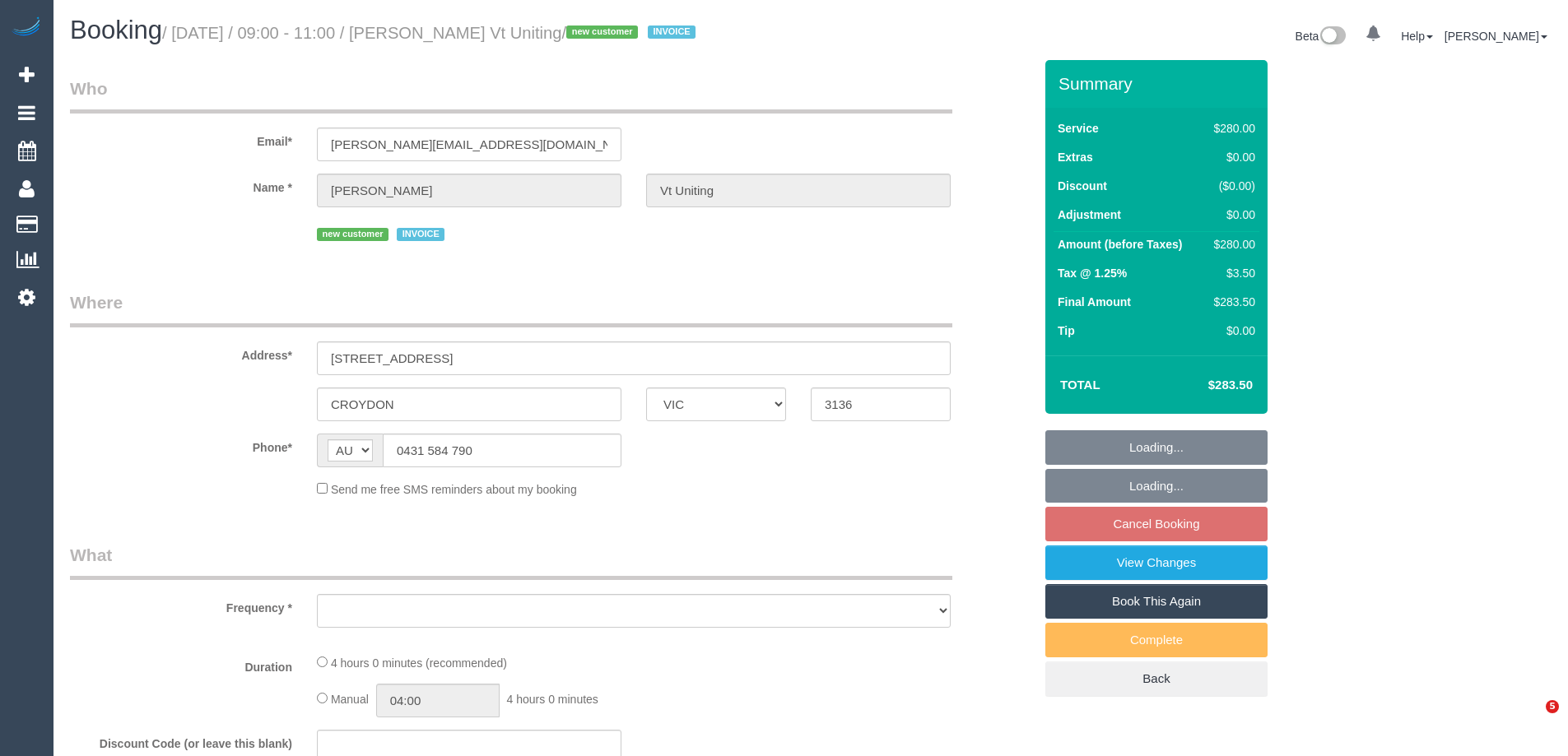
select select "VIC"
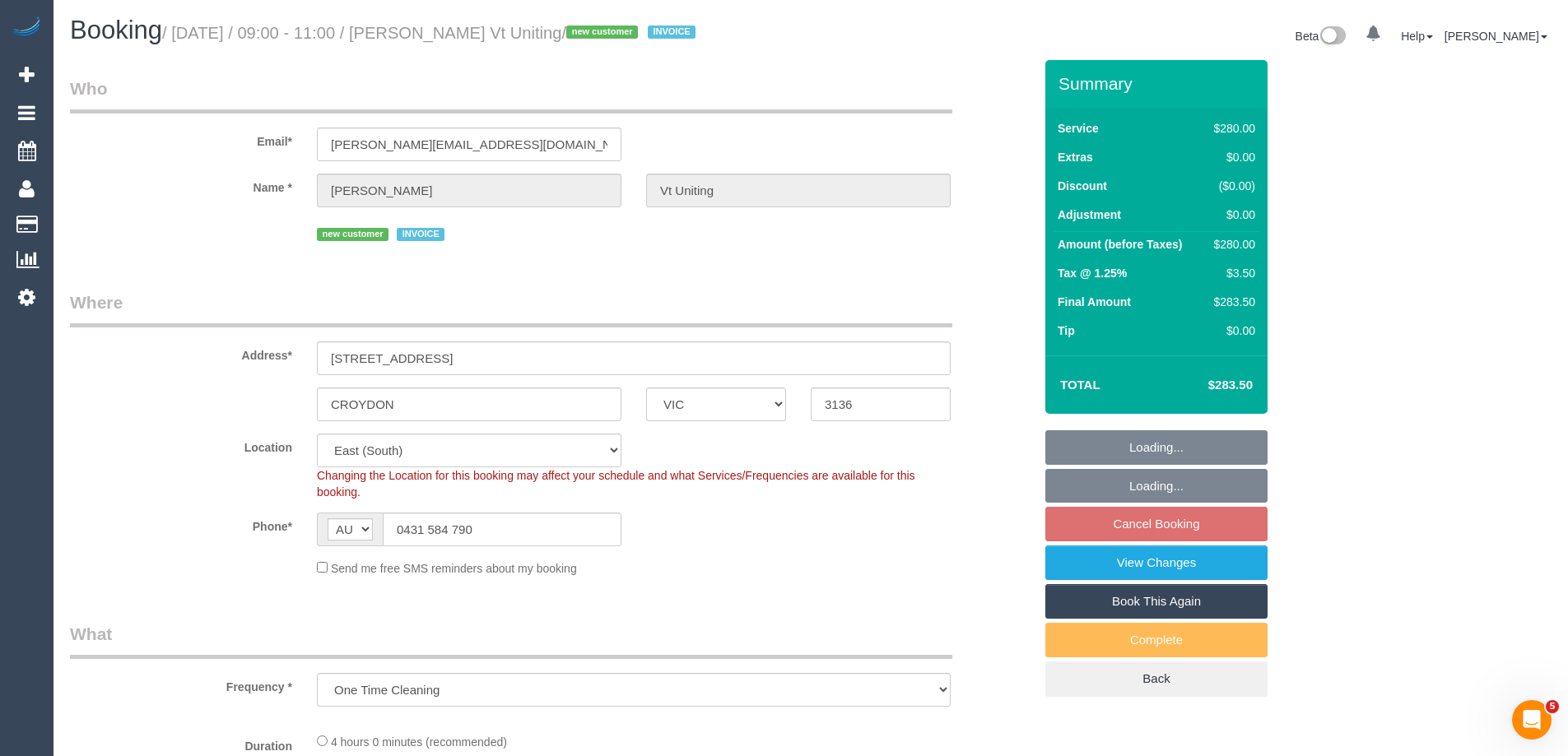
select select "object:693"
select select "number:28"
select select "number:14"
select select "number:19"
select select "number:25"
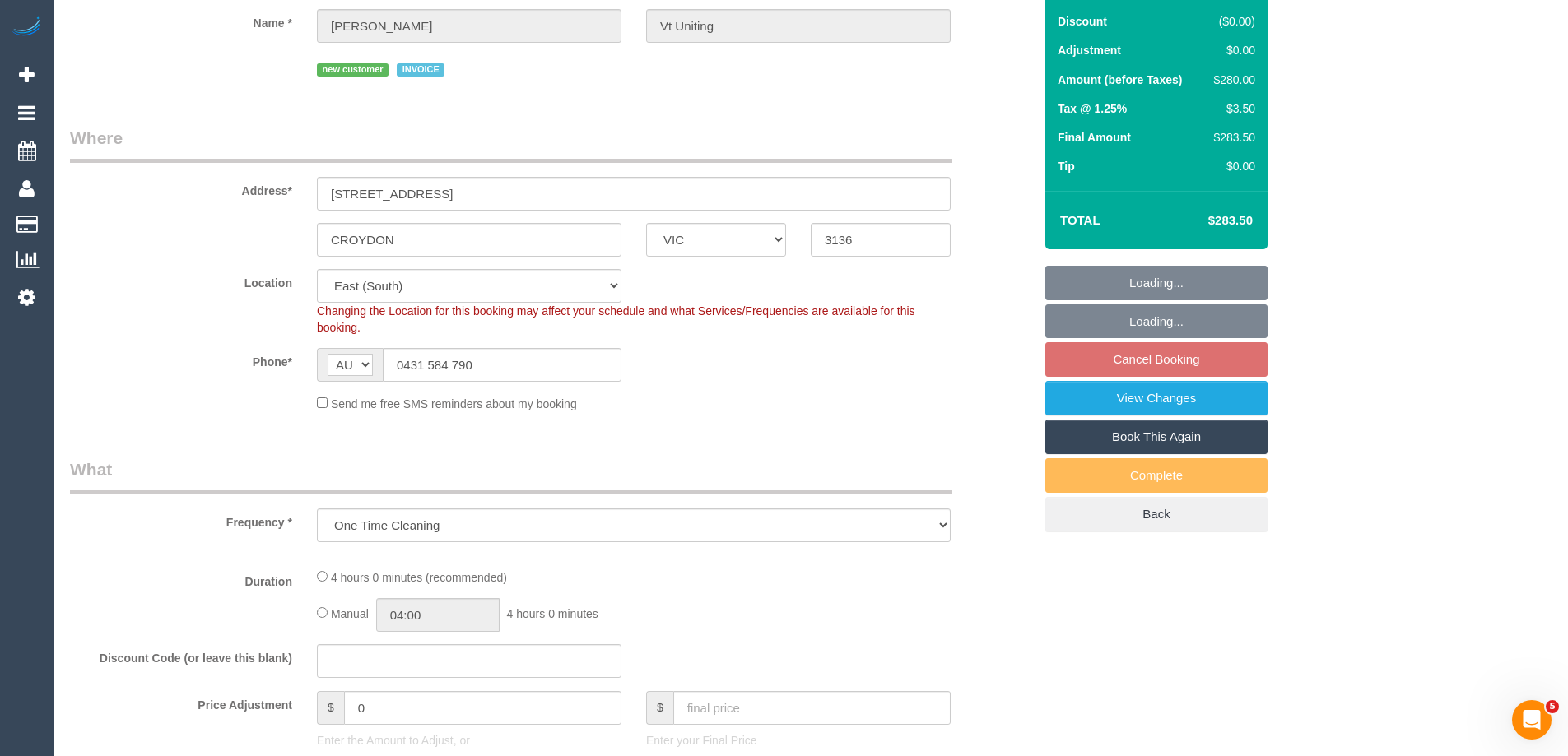
select select "240"
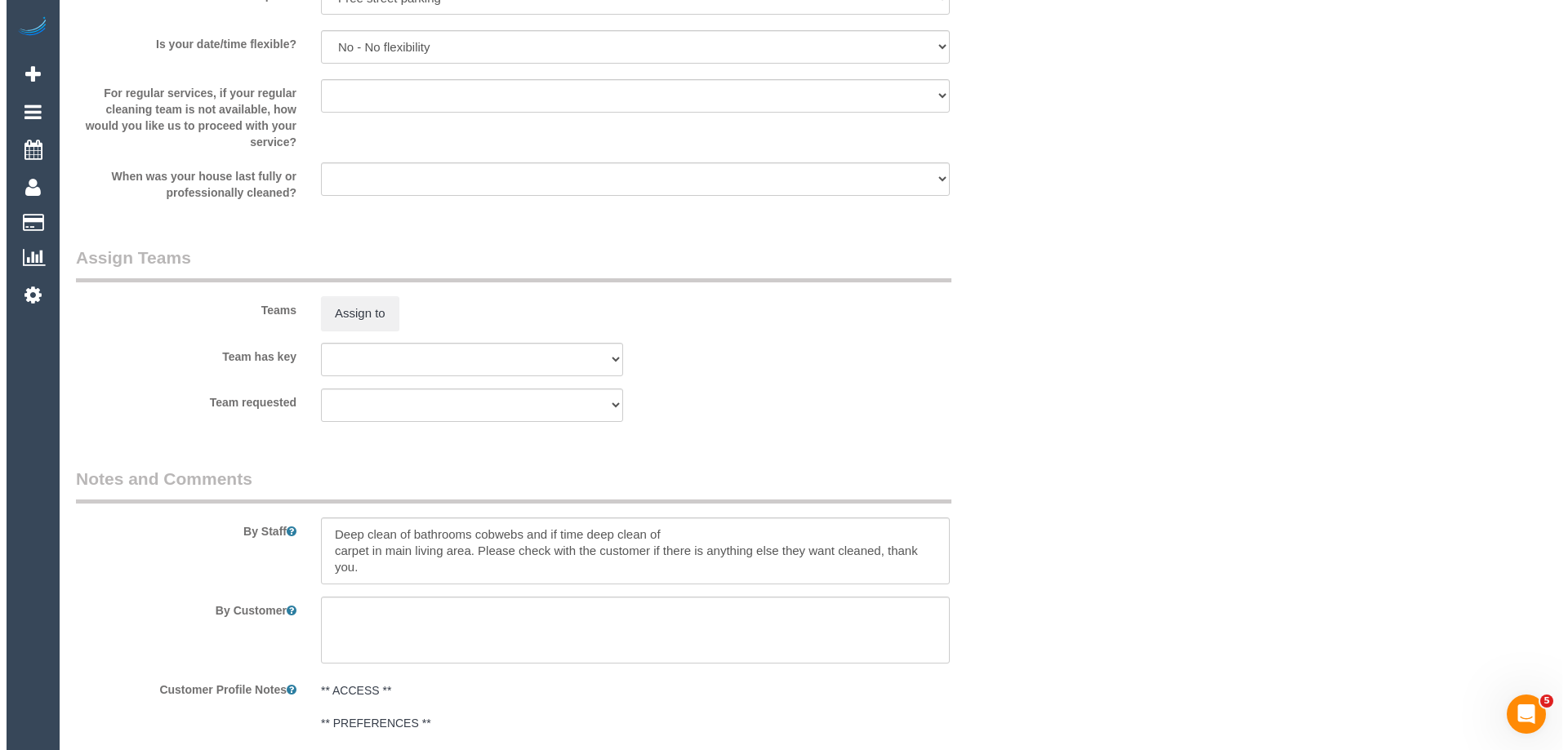
scroll to position [2286, 0]
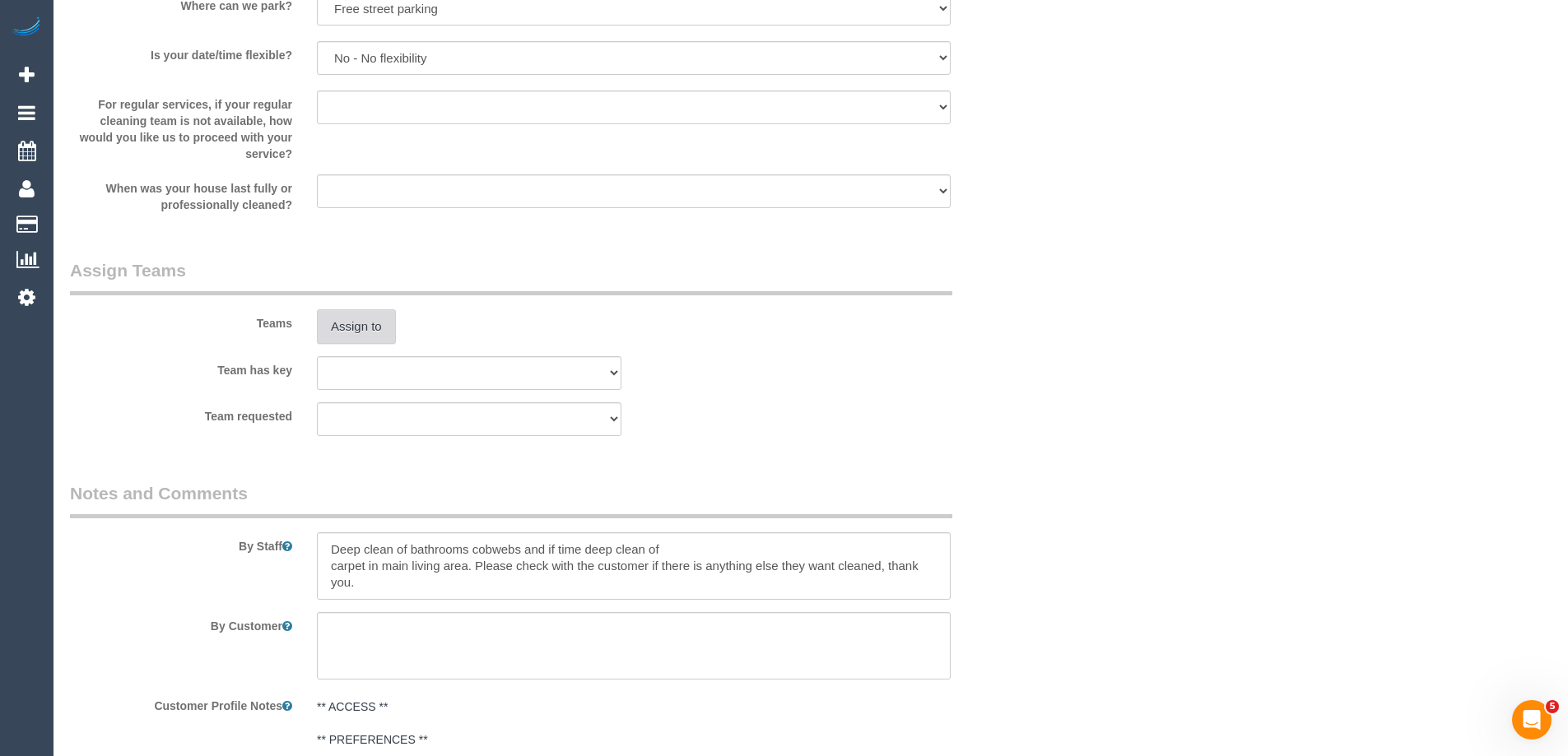
click at [355, 332] on button "Assign to" at bounding box center [356, 326] width 79 height 34
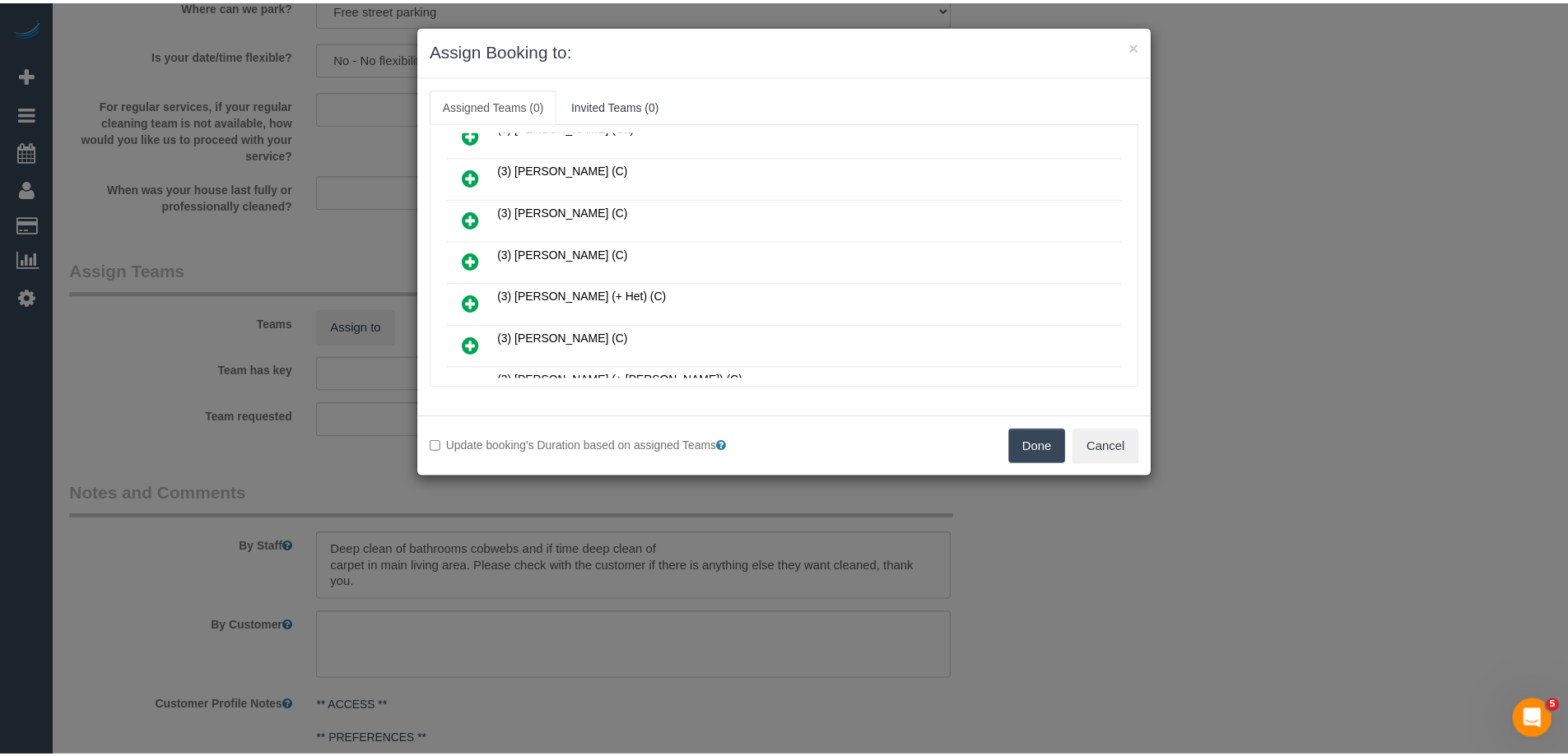
scroll to position [740, 0]
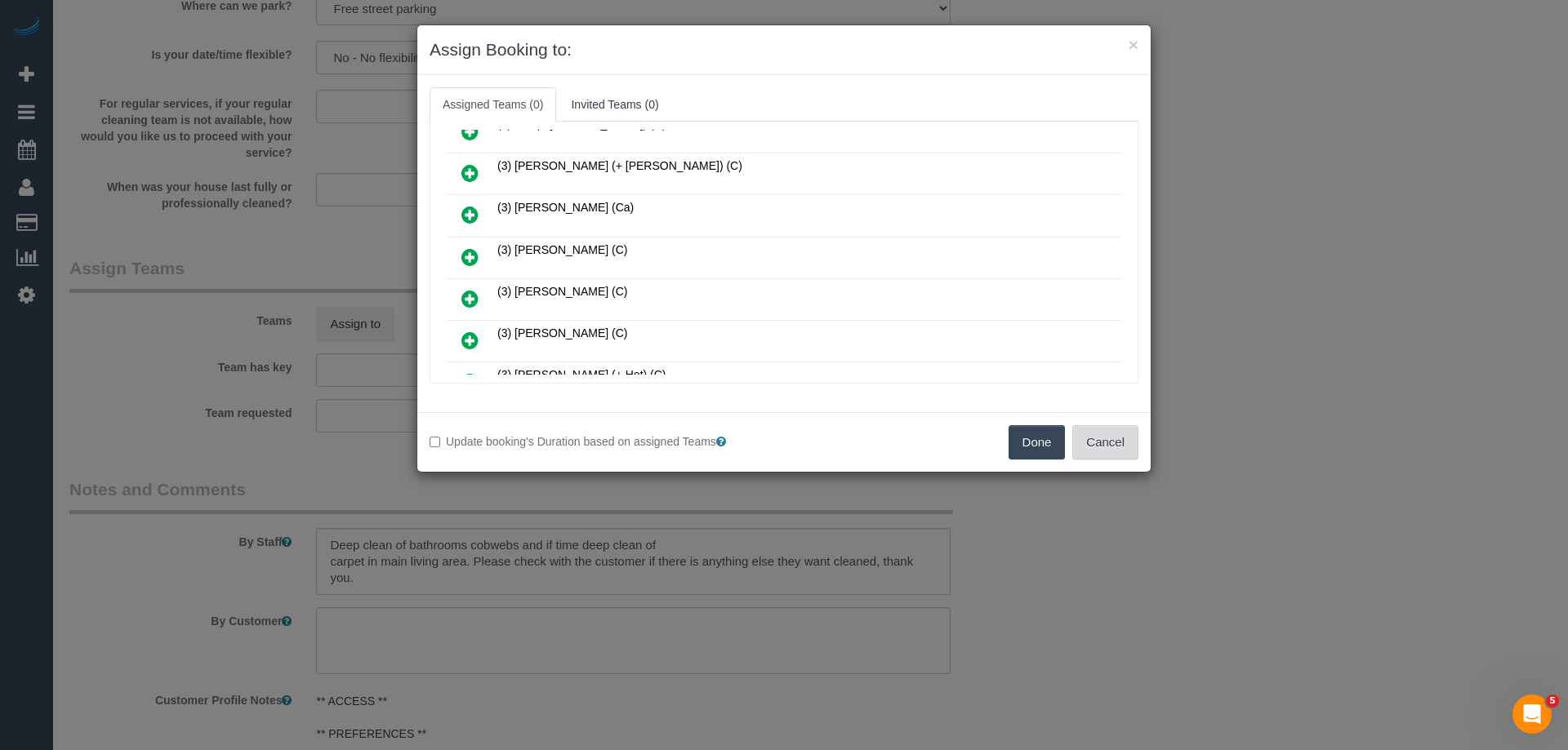
click at [1109, 447] on button "Cancel" at bounding box center [1105, 441] width 66 height 34
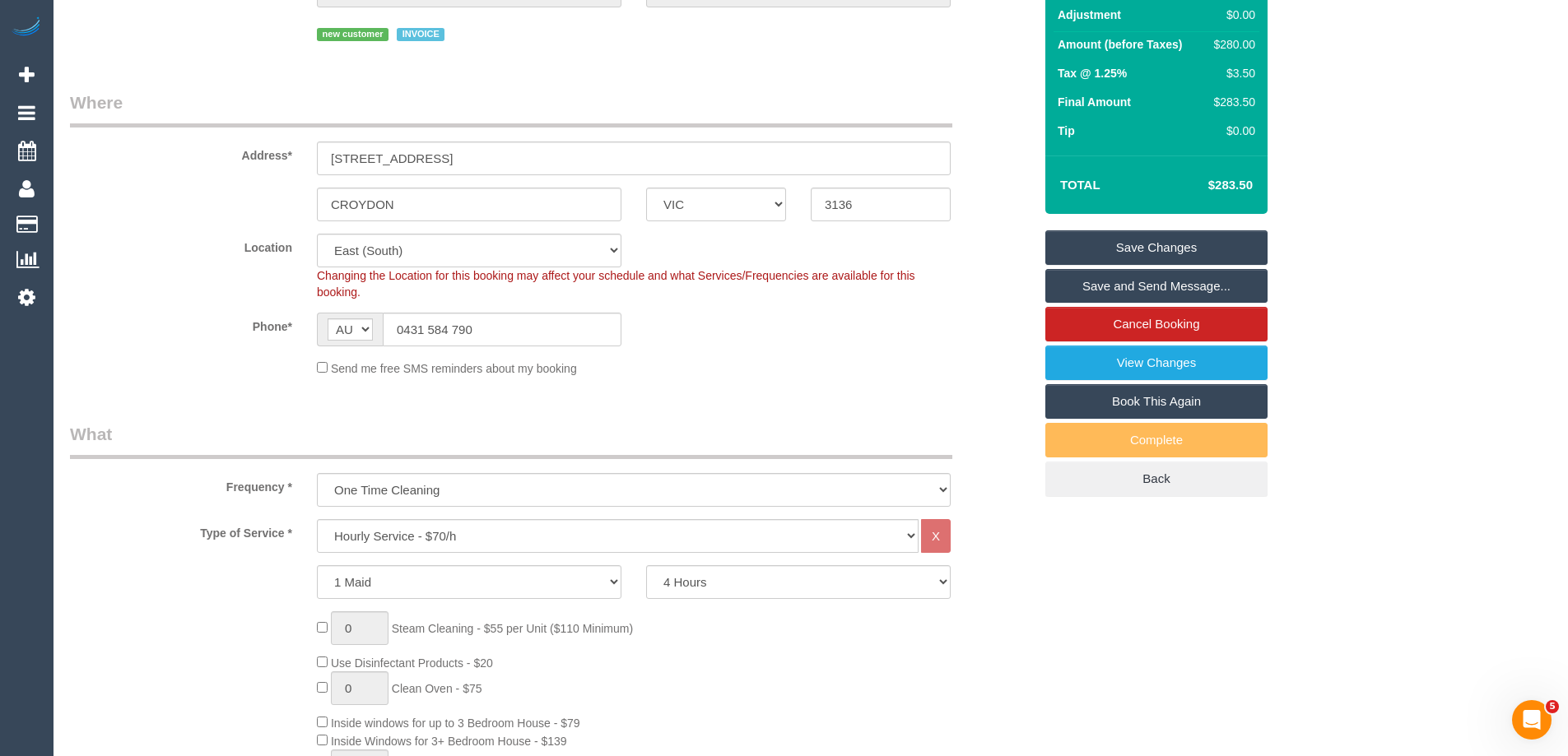
scroll to position [0, 0]
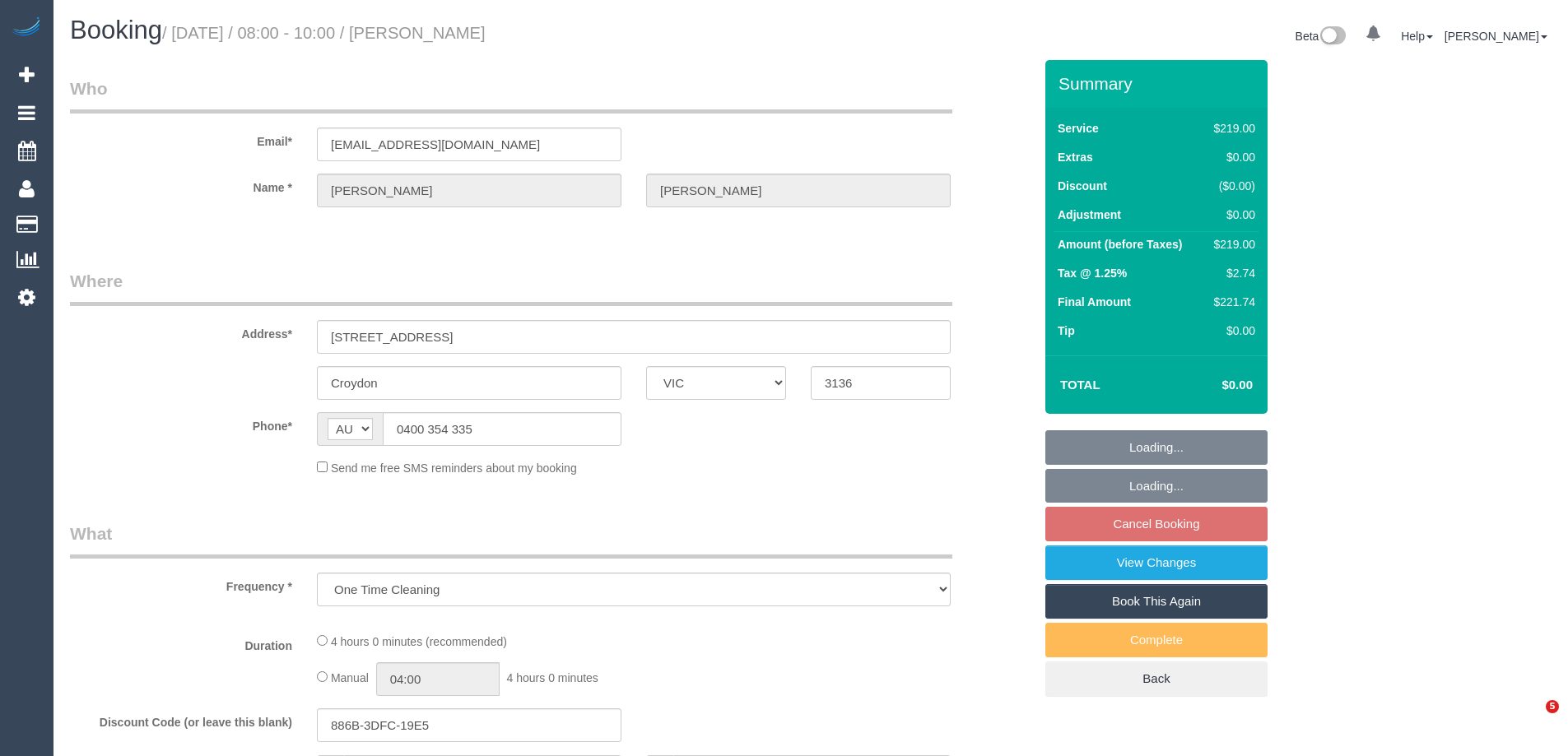
select select "VIC"
select select "string:stripe-pm_1RWwkZ2GScqysDRVUSIKSBcs"
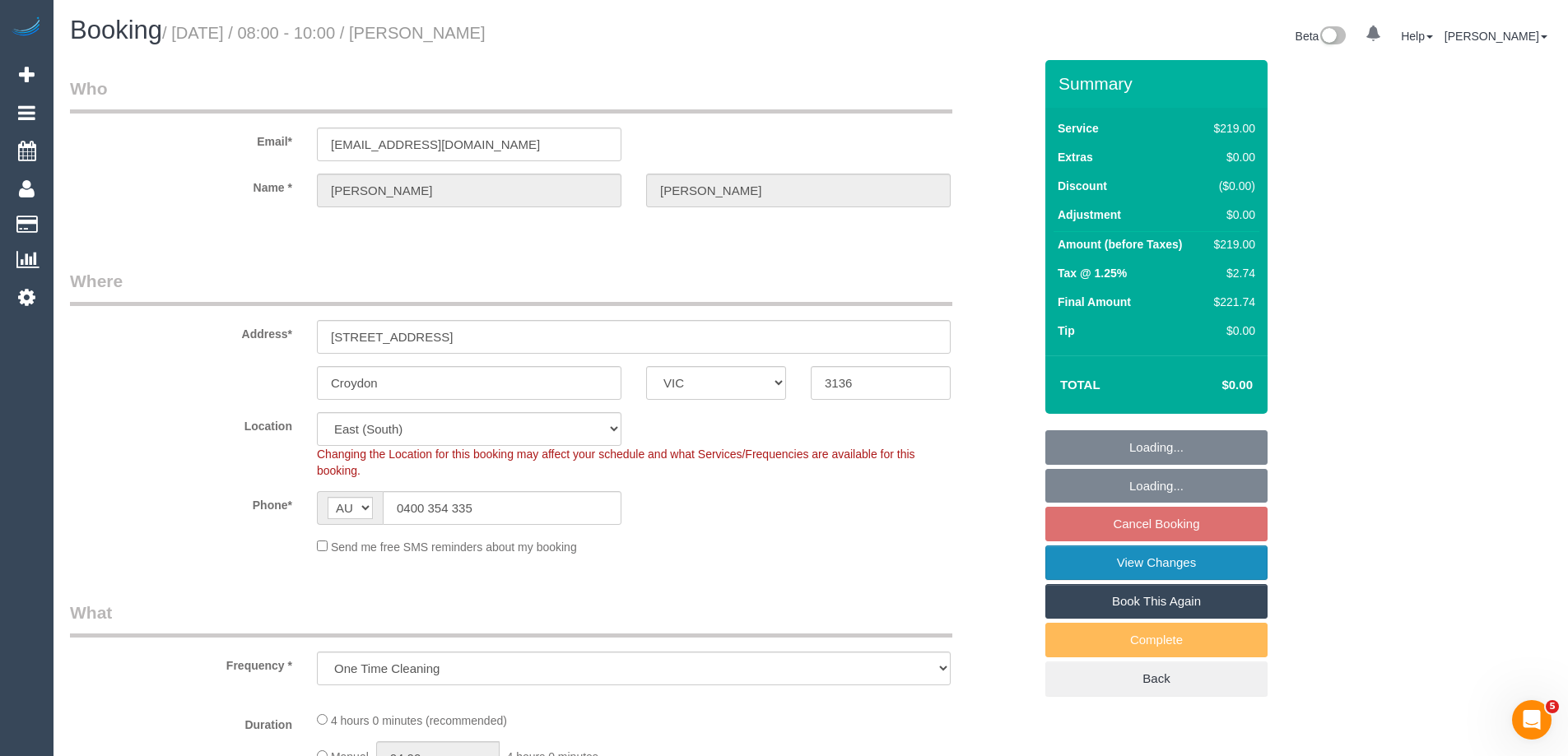
select select "object:681"
select select "number:28"
select select "number:15"
select select "number:18"
select select "number:22"
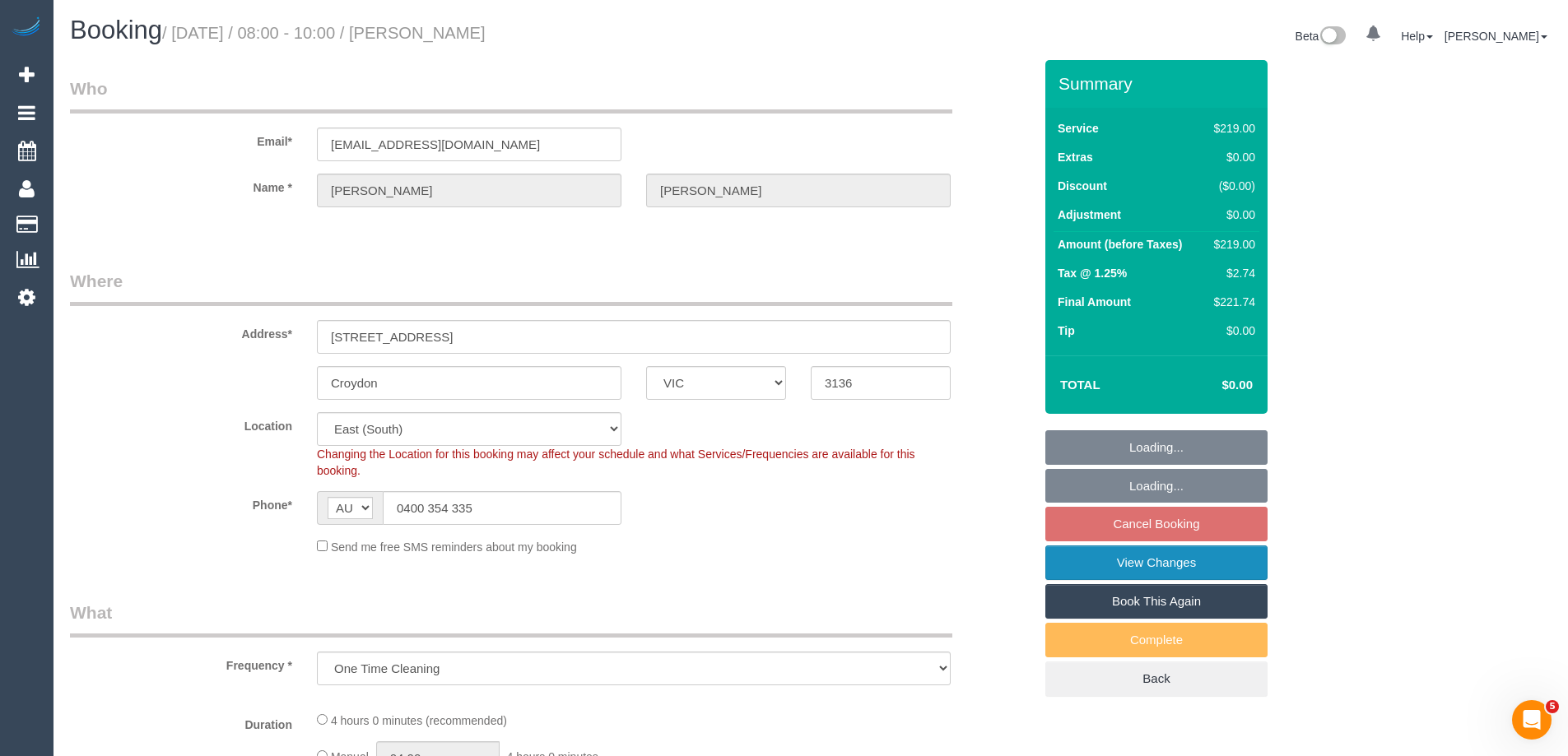
select select "number:13"
click at [1088, 565] on link "View Changes" at bounding box center [1156, 562] width 222 height 34
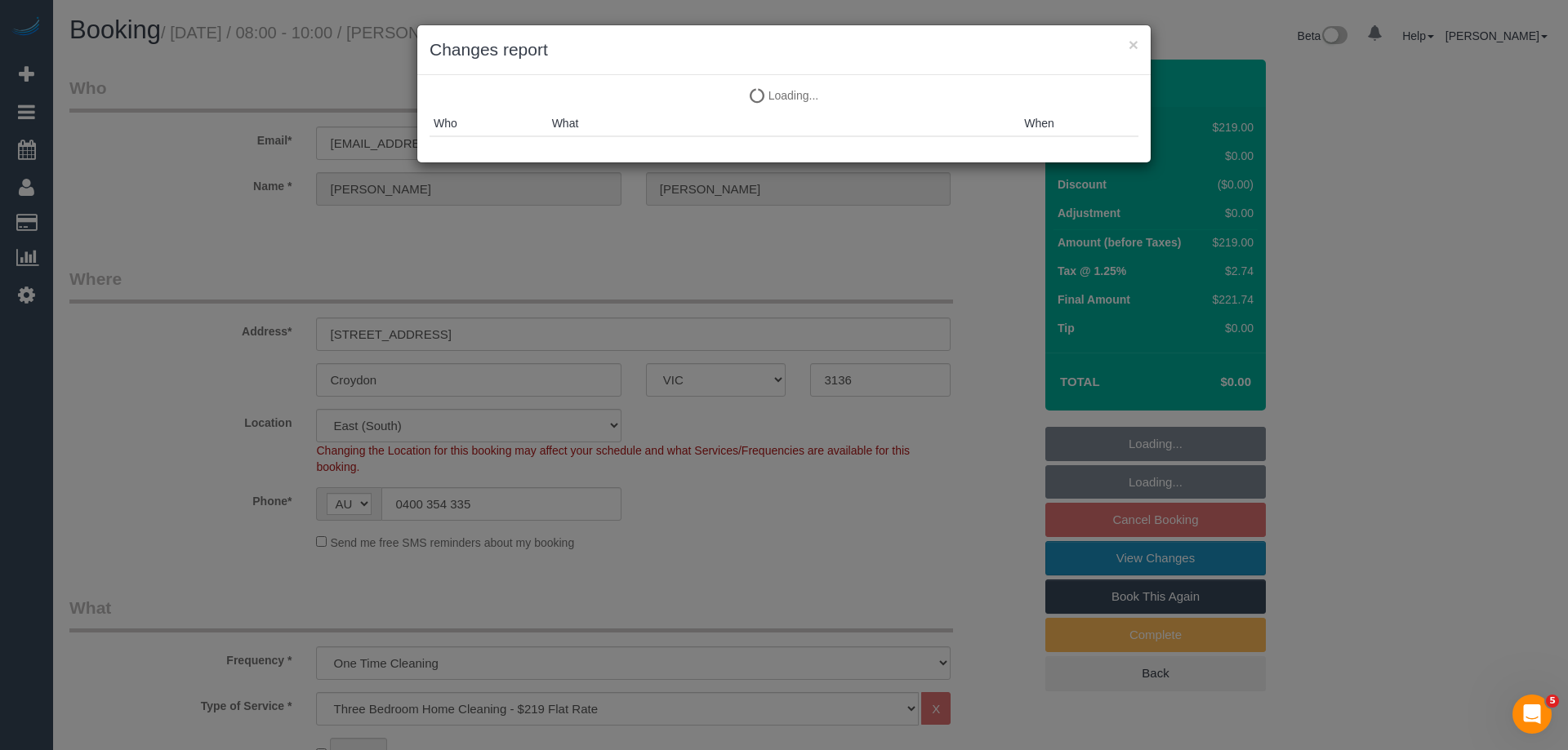
select select "spot2"
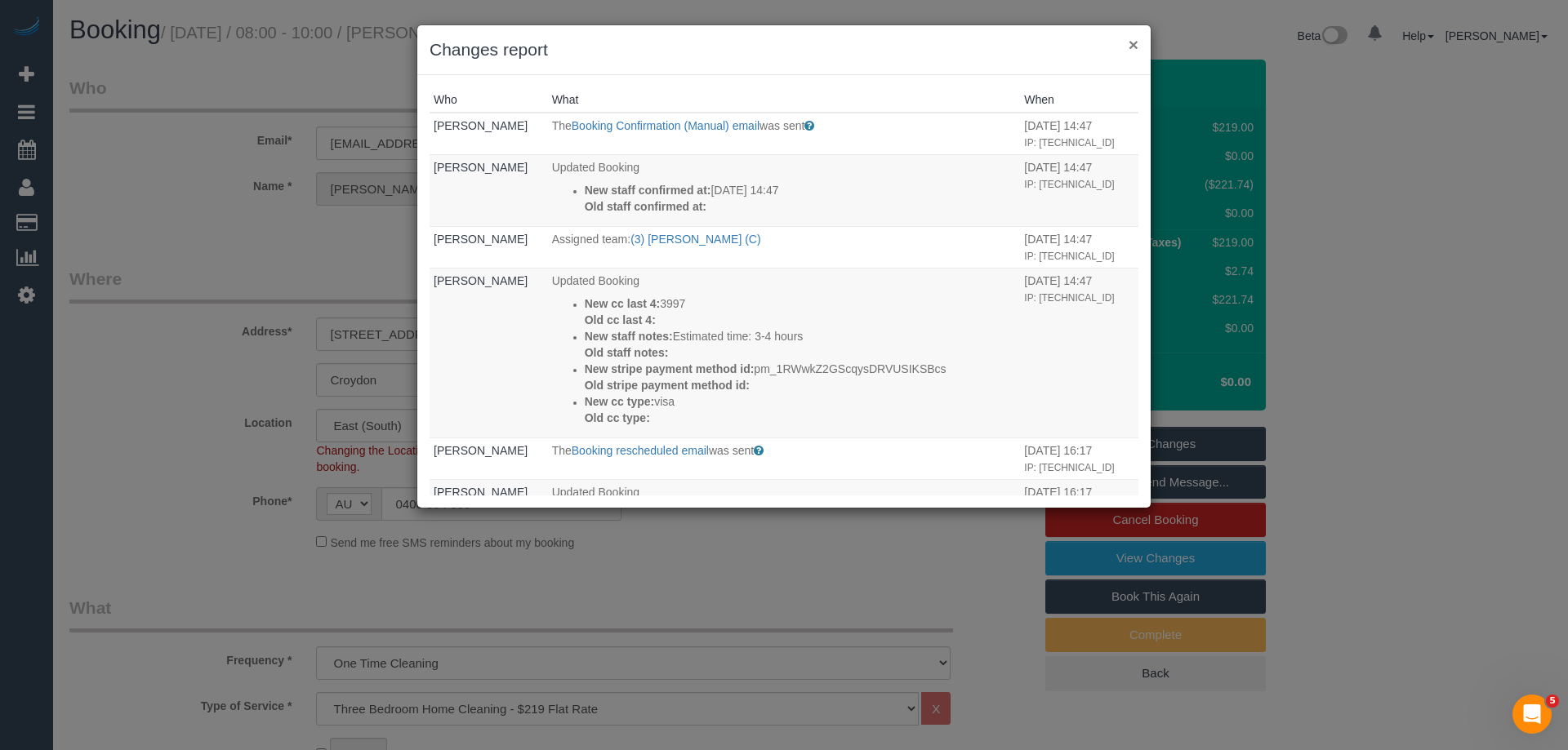
click at [1130, 38] on button "×" at bounding box center [1133, 45] width 10 height 17
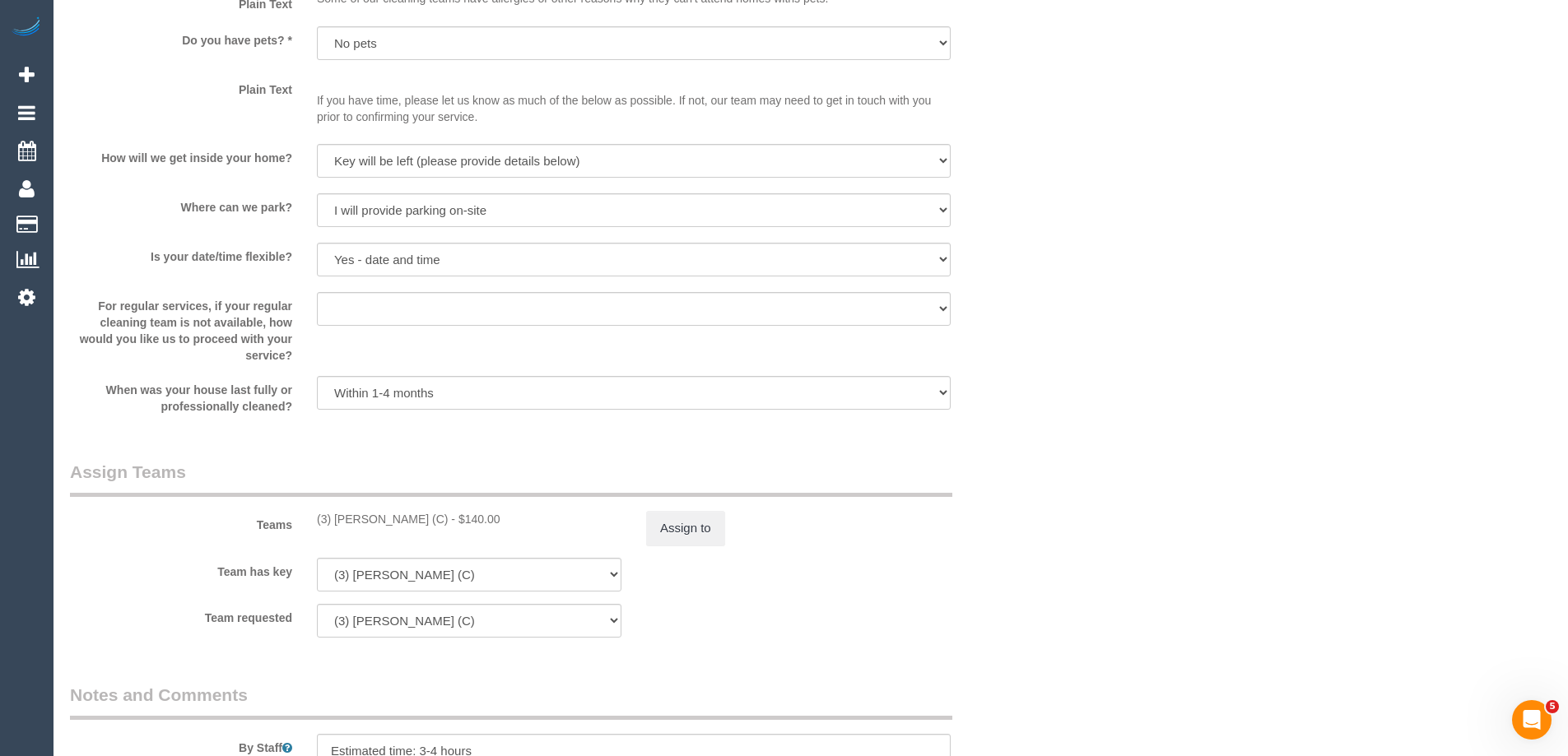
scroll to position [2158, 0]
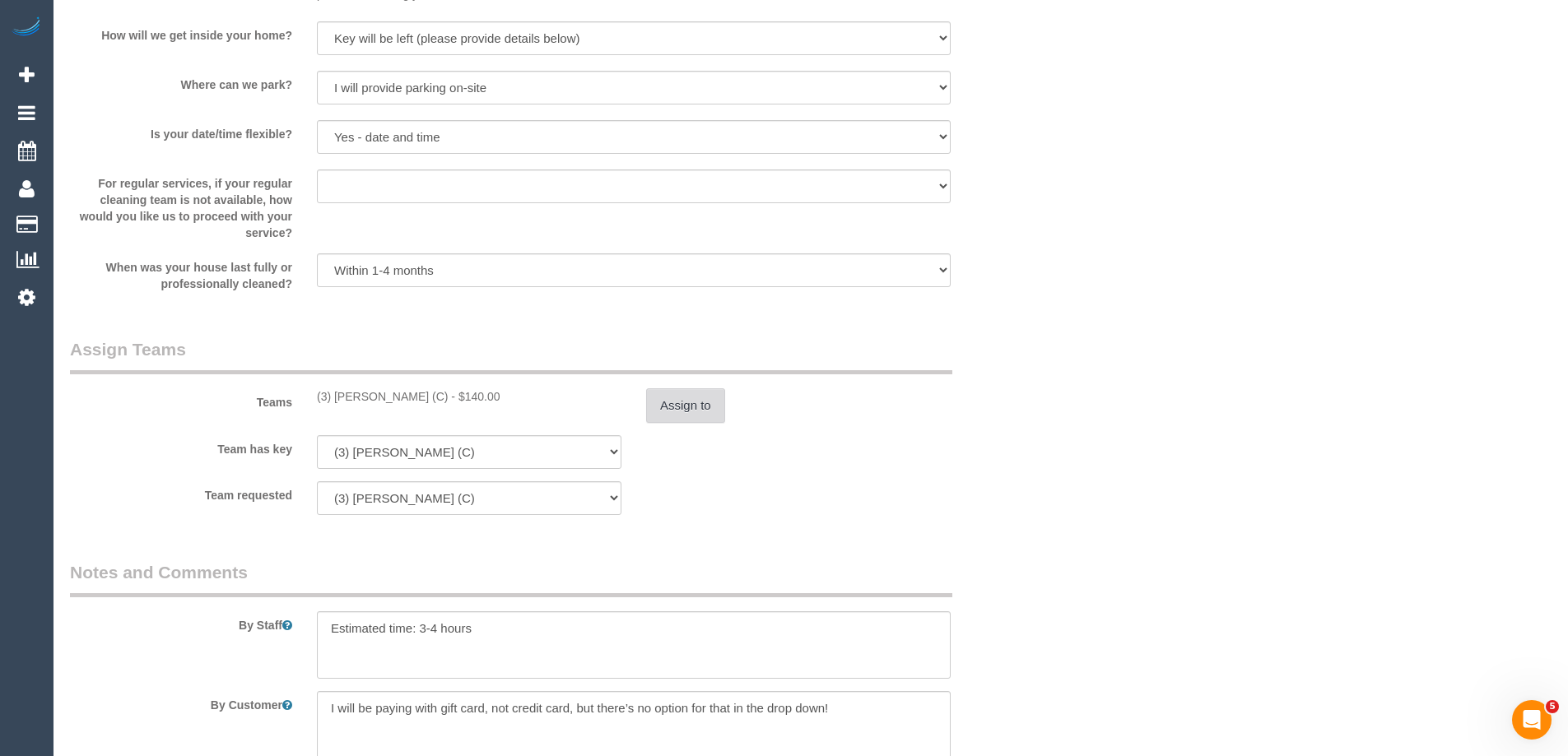
click at [684, 398] on button "Assign to" at bounding box center [685, 405] width 79 height 34
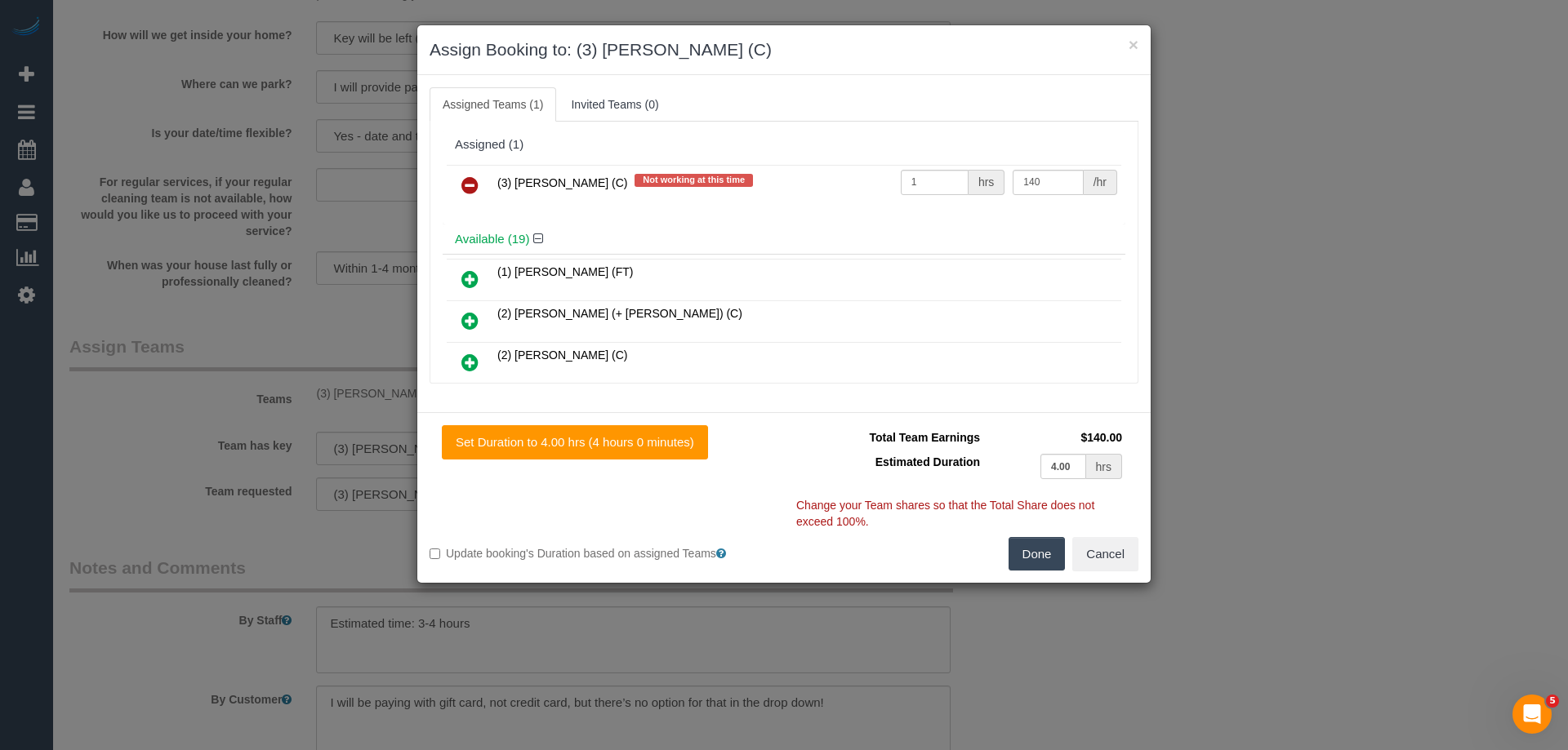
click at [466, 180] on icon at bounding box center [470, 185] width 17 height 19
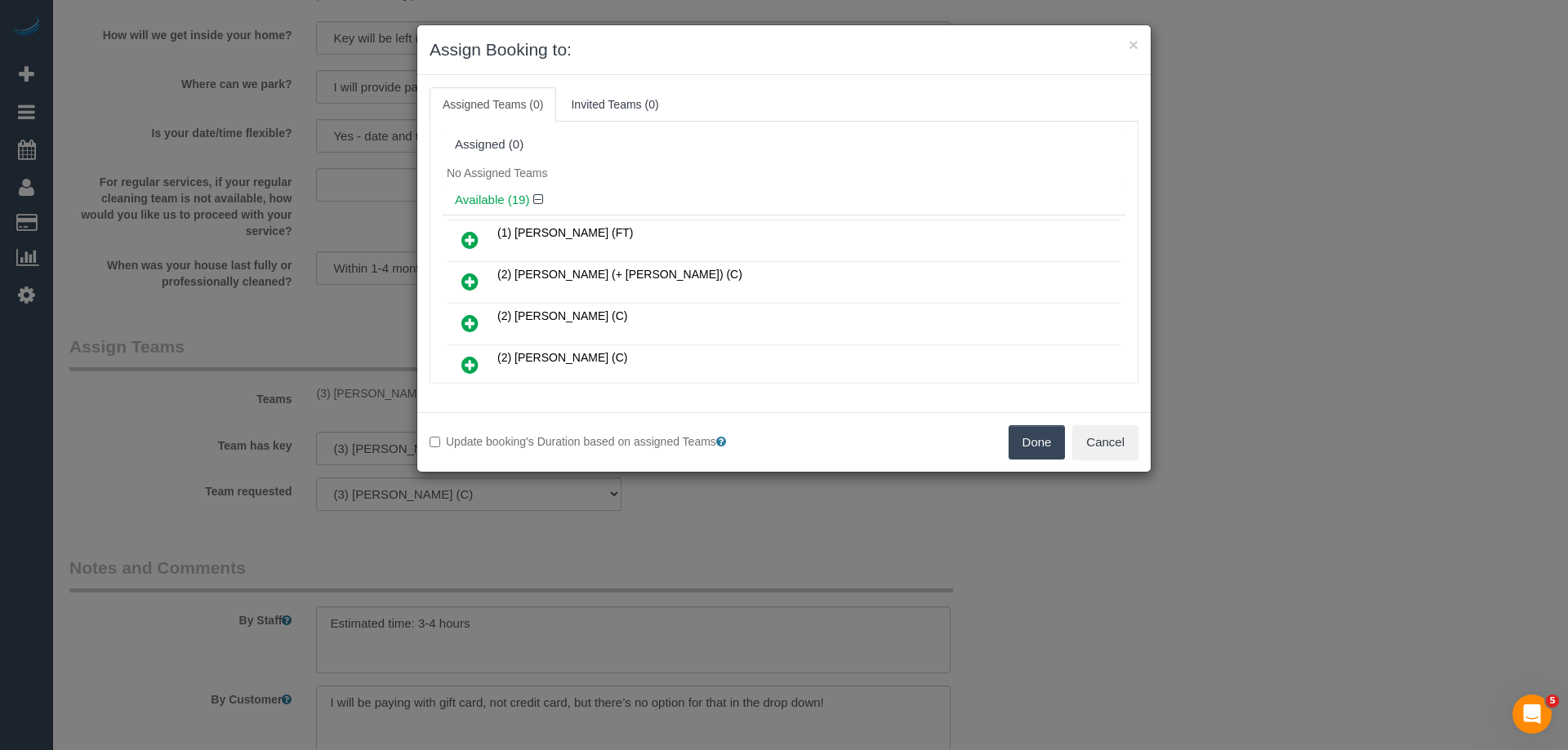
drag, startPoint x: 1032, startPoint y: 448, endPoint x: 1010, endPoint y: 445, distance: 22.2
click at [1032, 448] on button "Done" at bounding box center [1037, 441] width 57 height 34
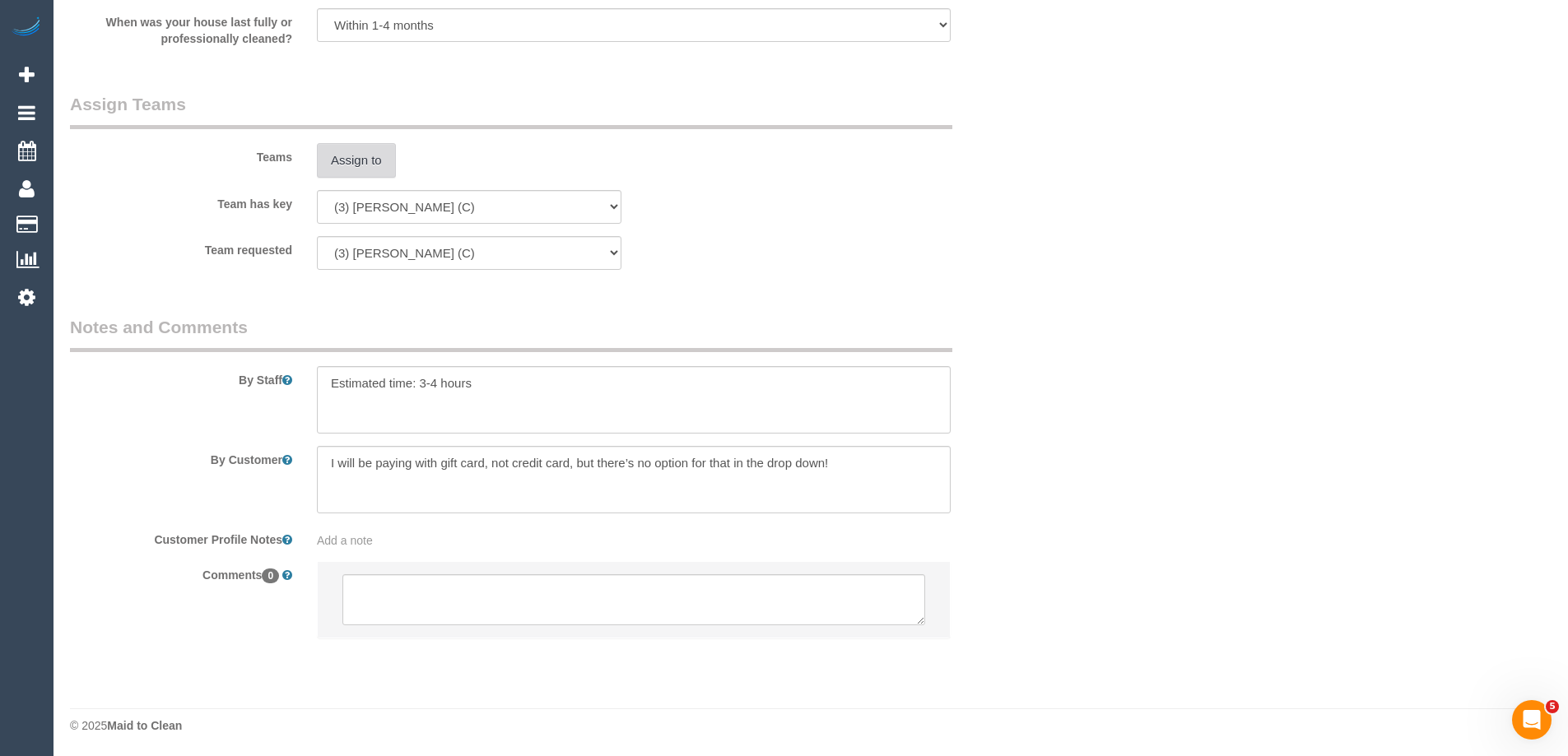
scroll to position [2405, 0]
click at [371, 596] on textarea at bounding box center [633, 598] width 583 height 51
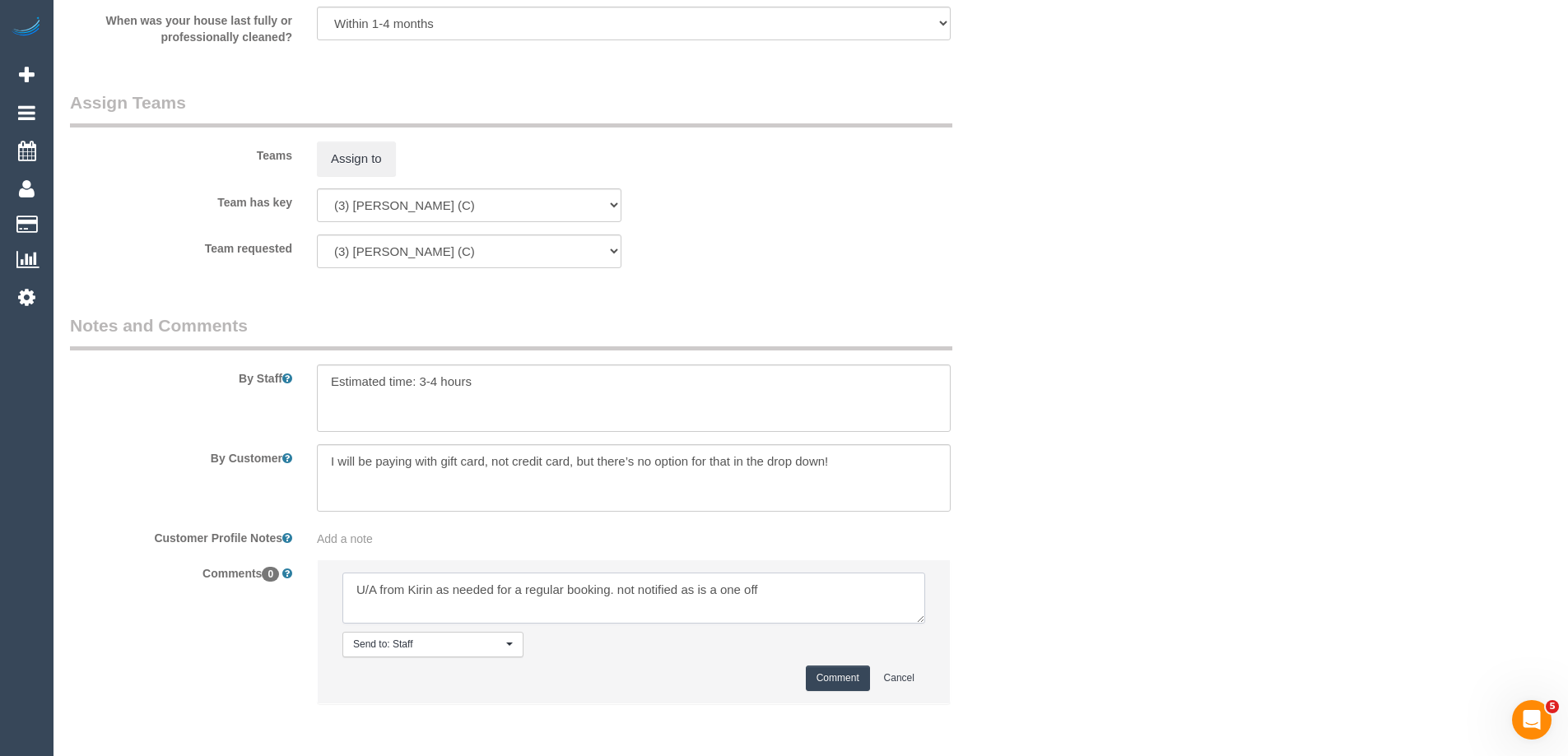
type textarea "U/A from Kirin as needed for a regular booking. not notified as is a one off"
click at [820, 679] on button "Comment" at bounding box center [838, 678] width 64 height 25
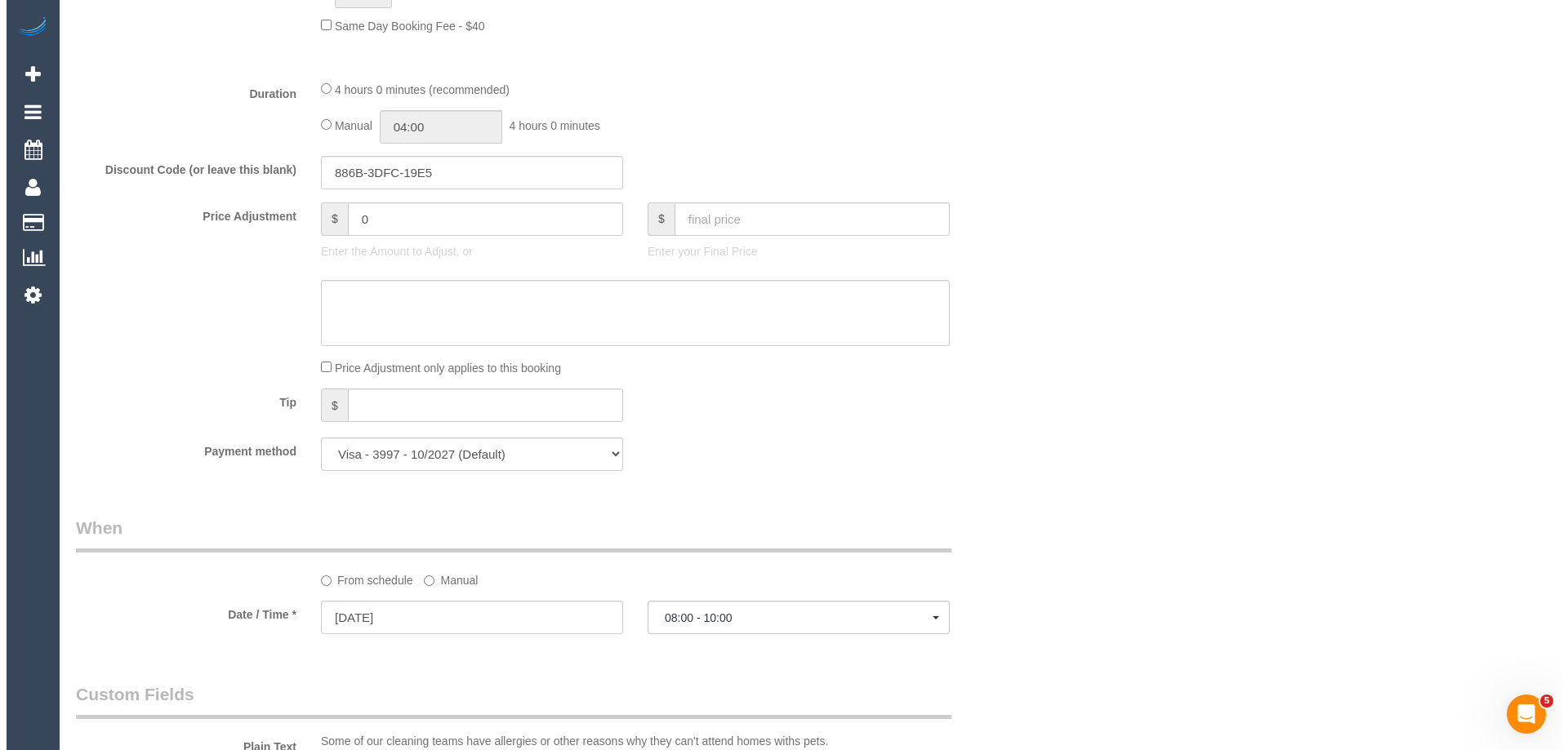
scroll to position [0, 0]
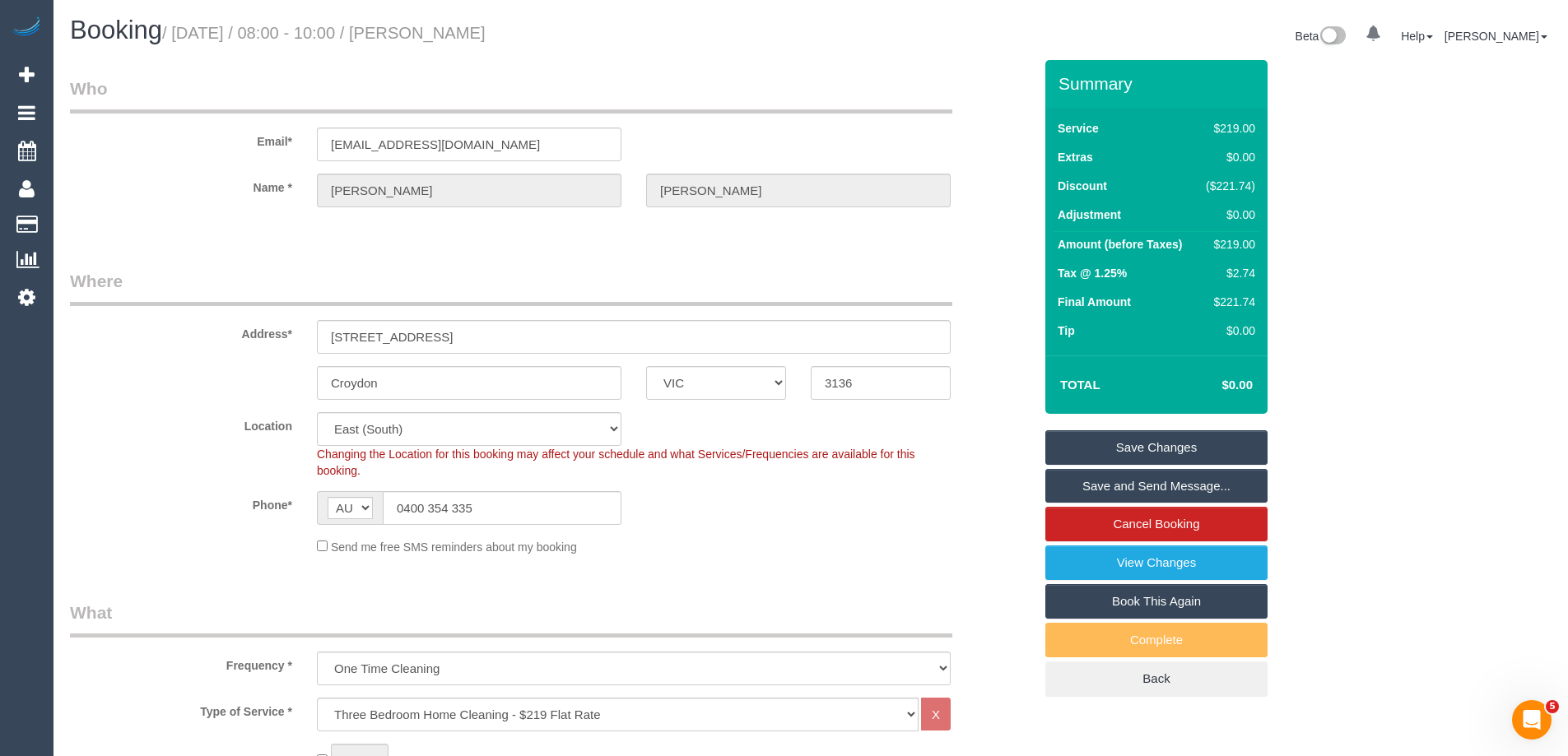
click at [1091, 445] on link "Save Changes" at bounding box center [1156, 447] width 222 height 34
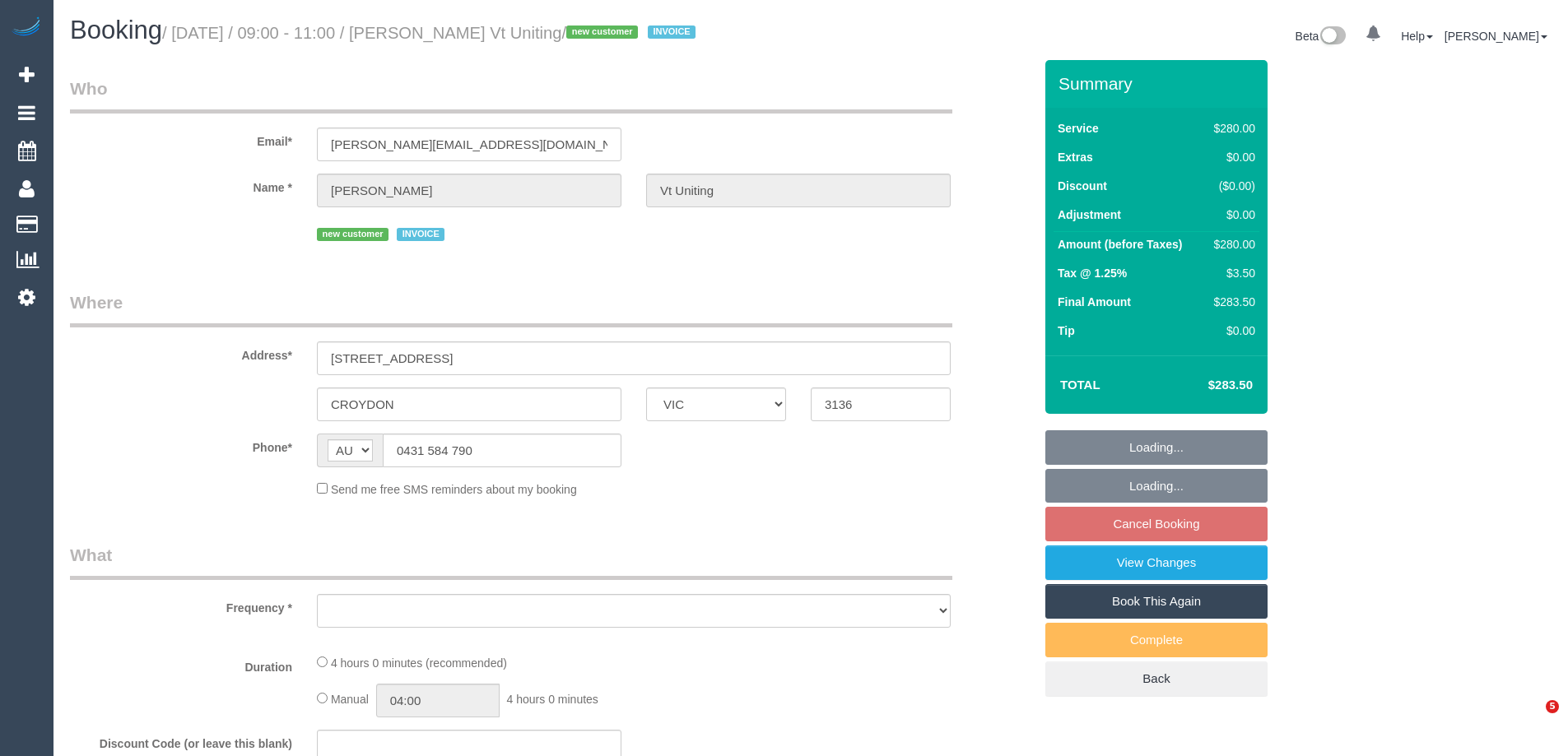
select select "VIC"
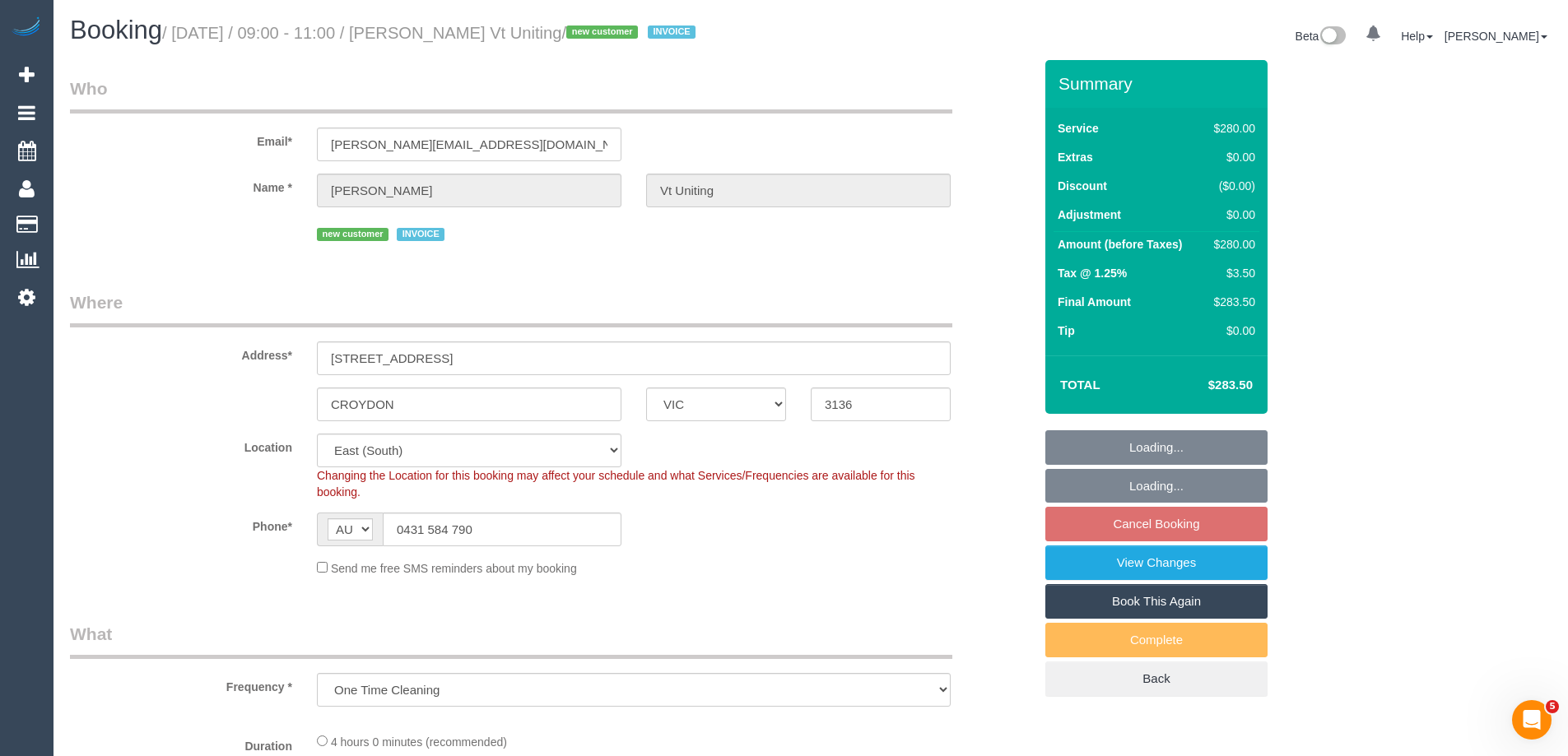
select select "object:693"
select select "number:28"
select select "number:14"
select select "number:19"
select select "number:25"
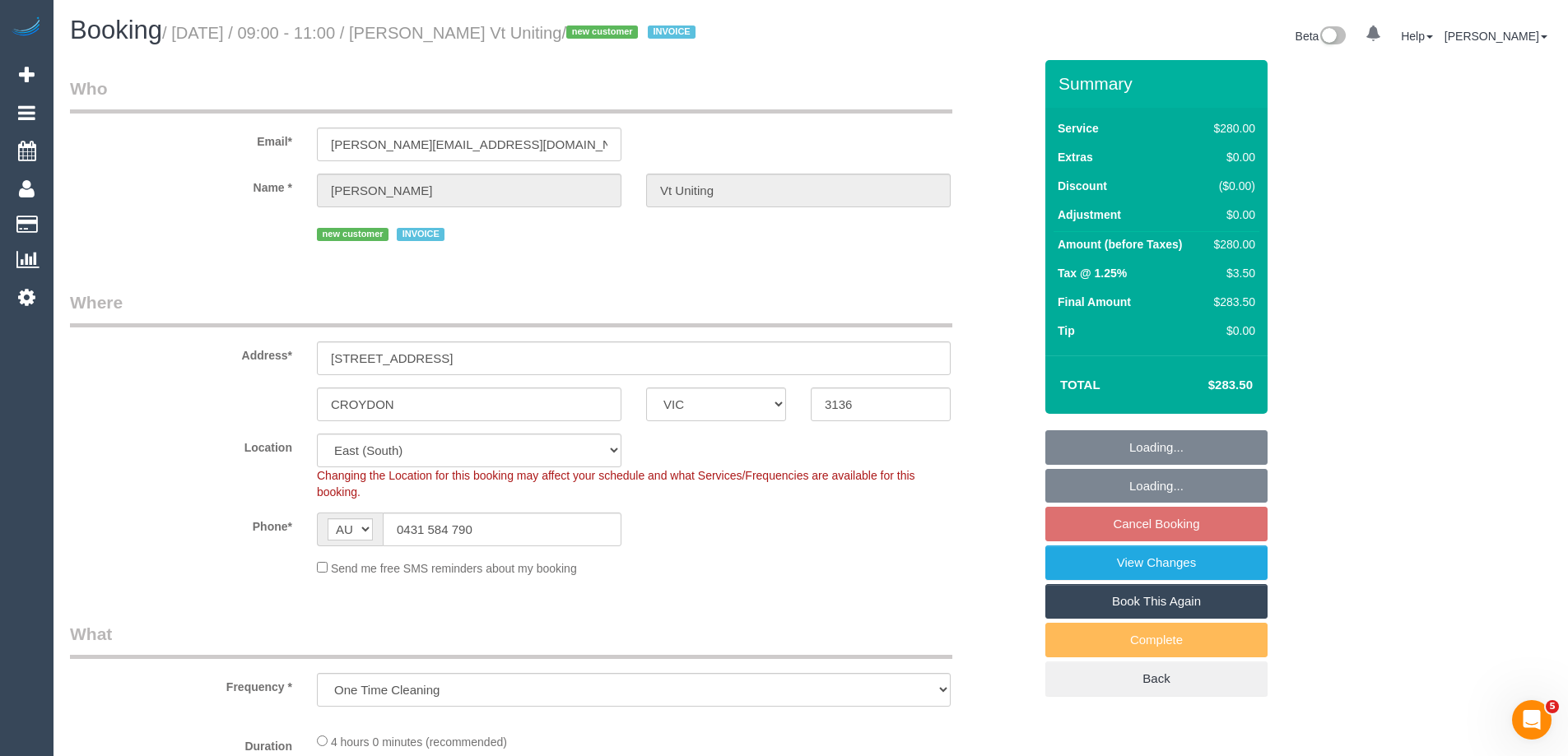
select select "240"
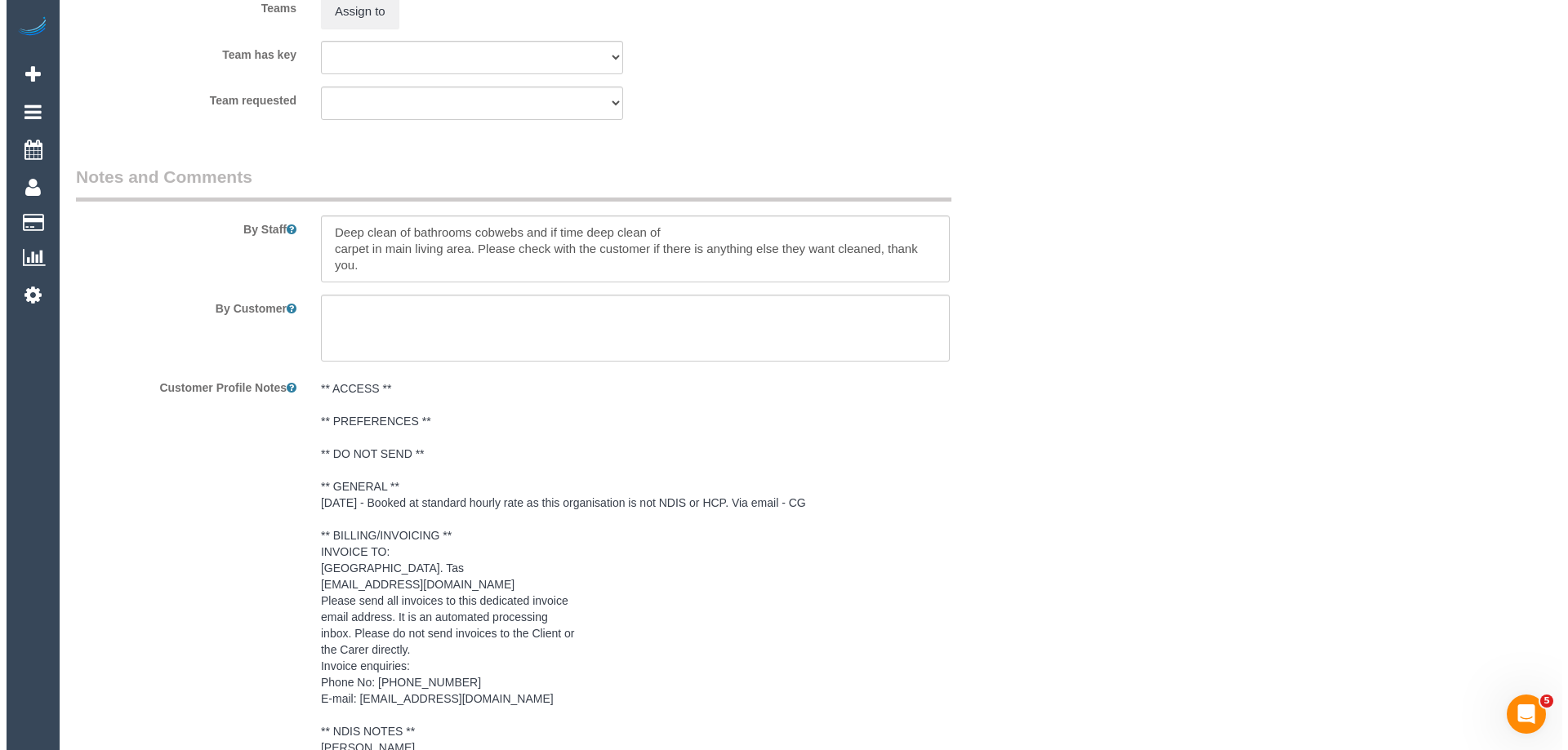
scroll to position [2367, 0]
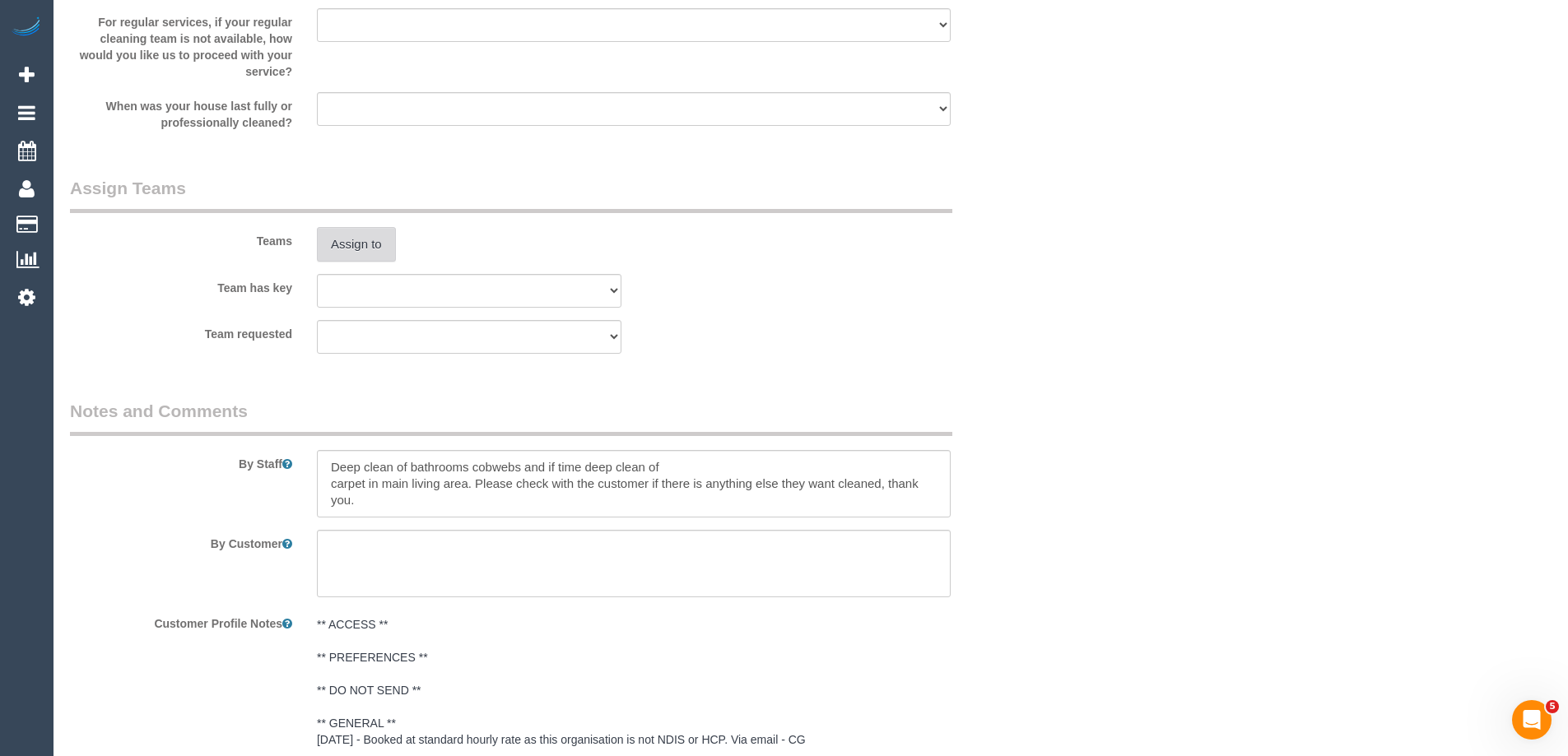
click at [364, 245] on button "Assign to" at bounding box center [356, 244] width 79 height 34
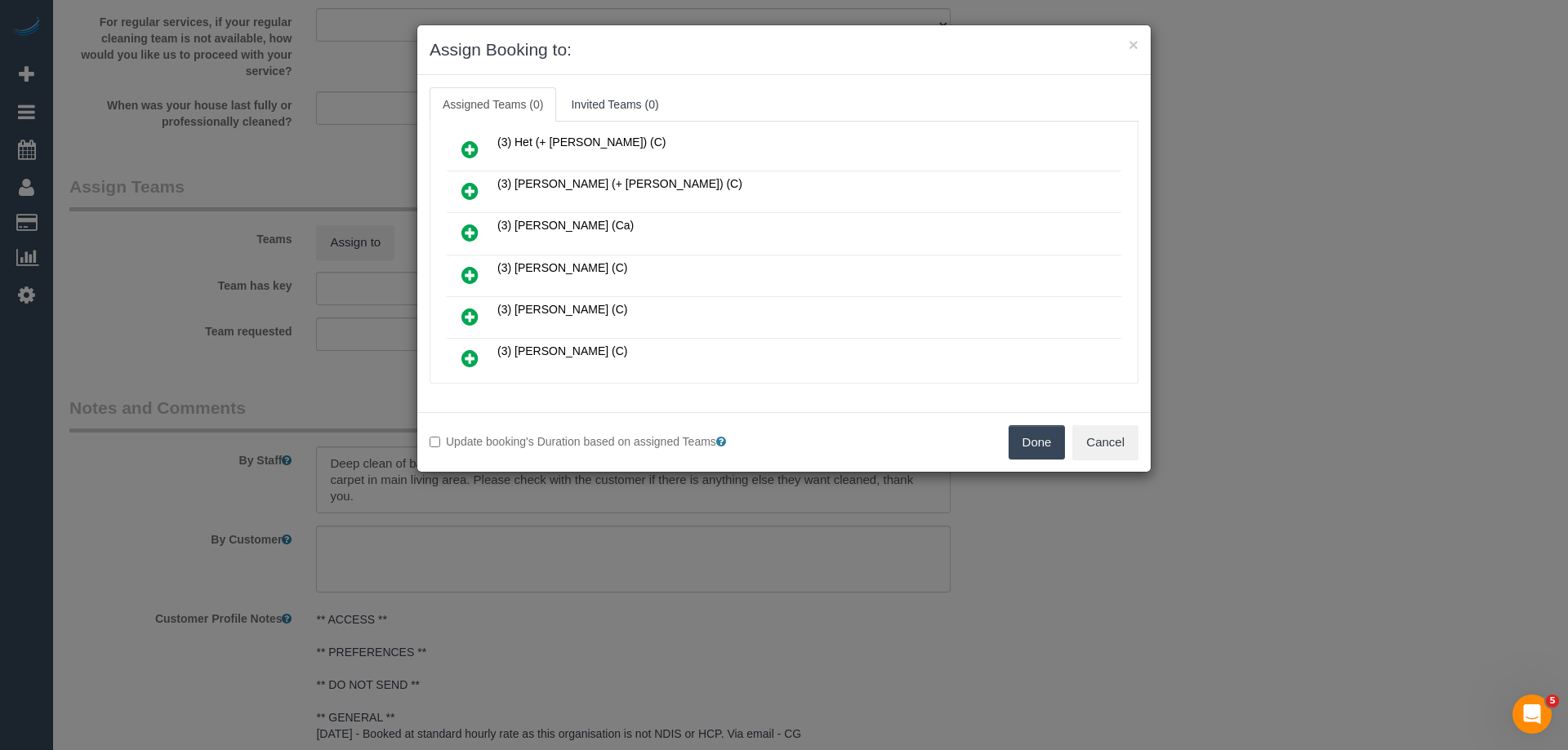
scroll to position [735, 0]
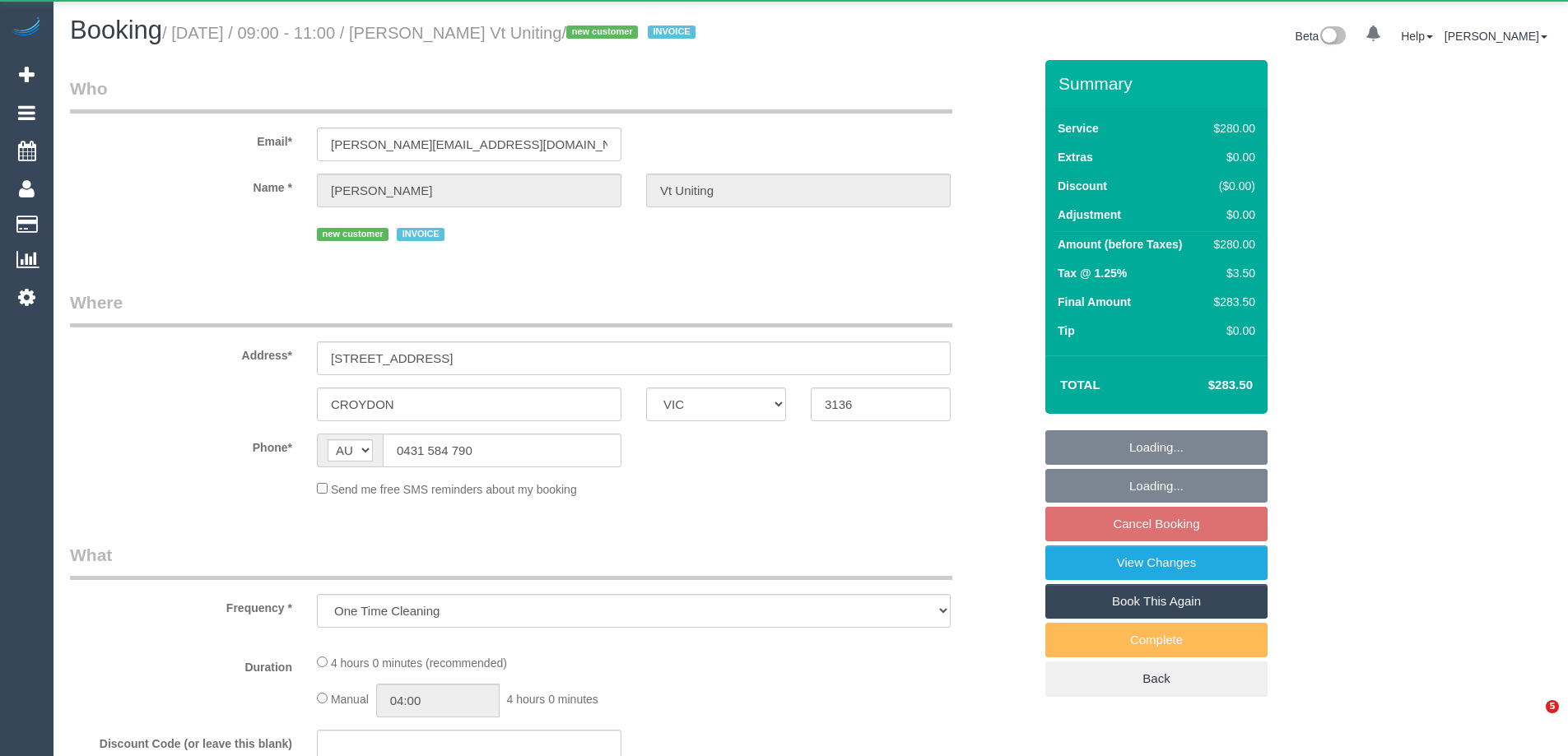
select select "VIC"
select select "240"
select select "number:28"
select select "number:14"
select select "number:19"
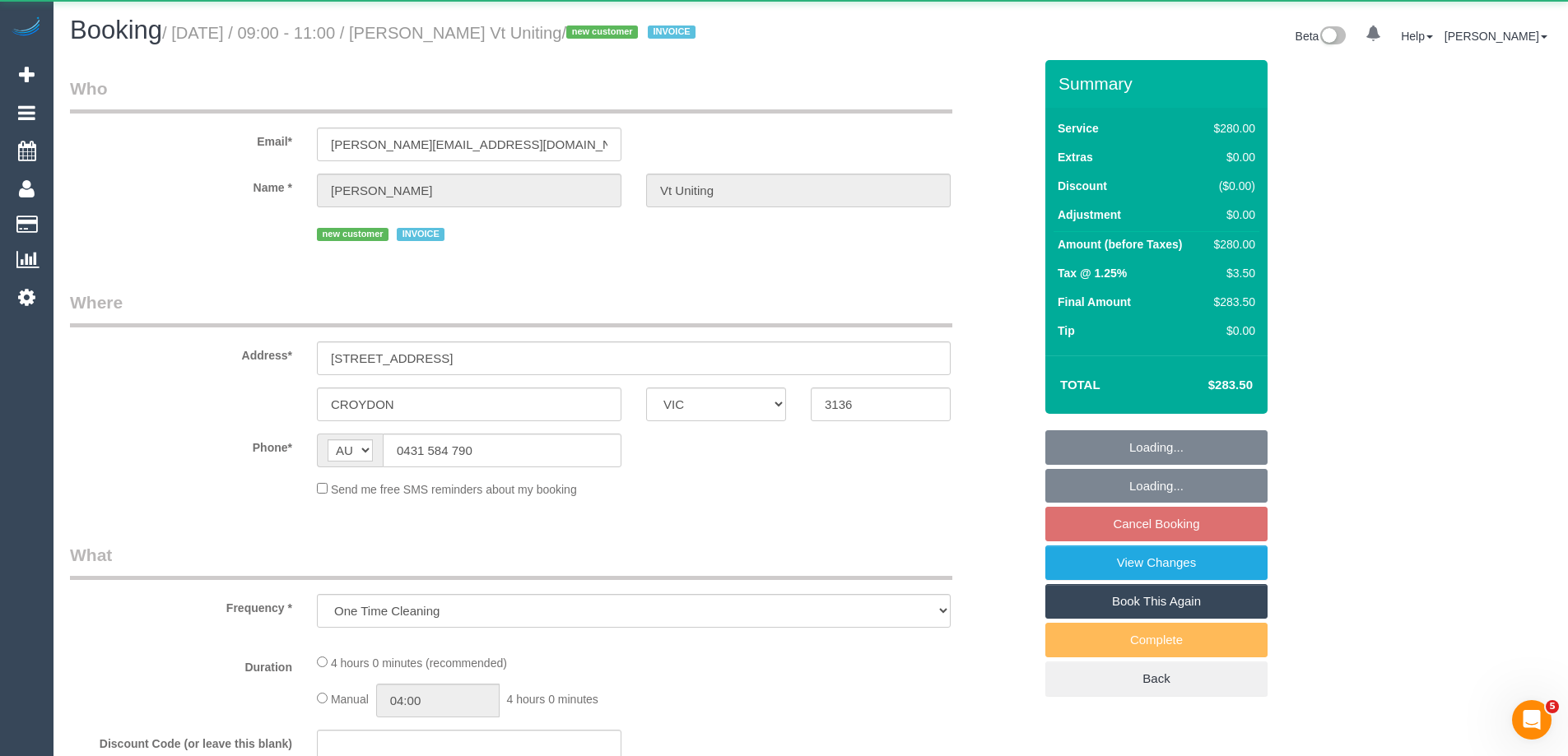
select select "number:25"
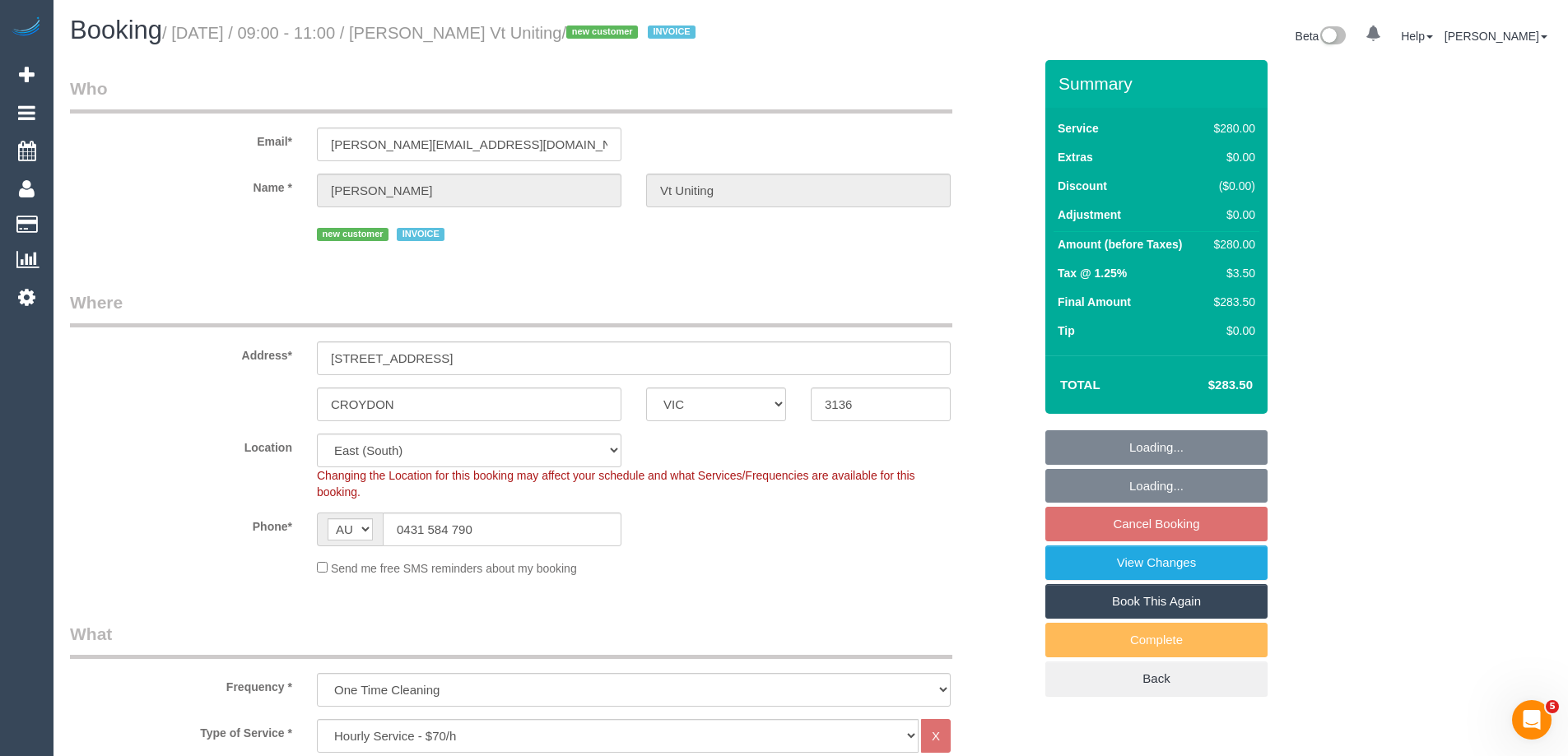
select select "object:857"
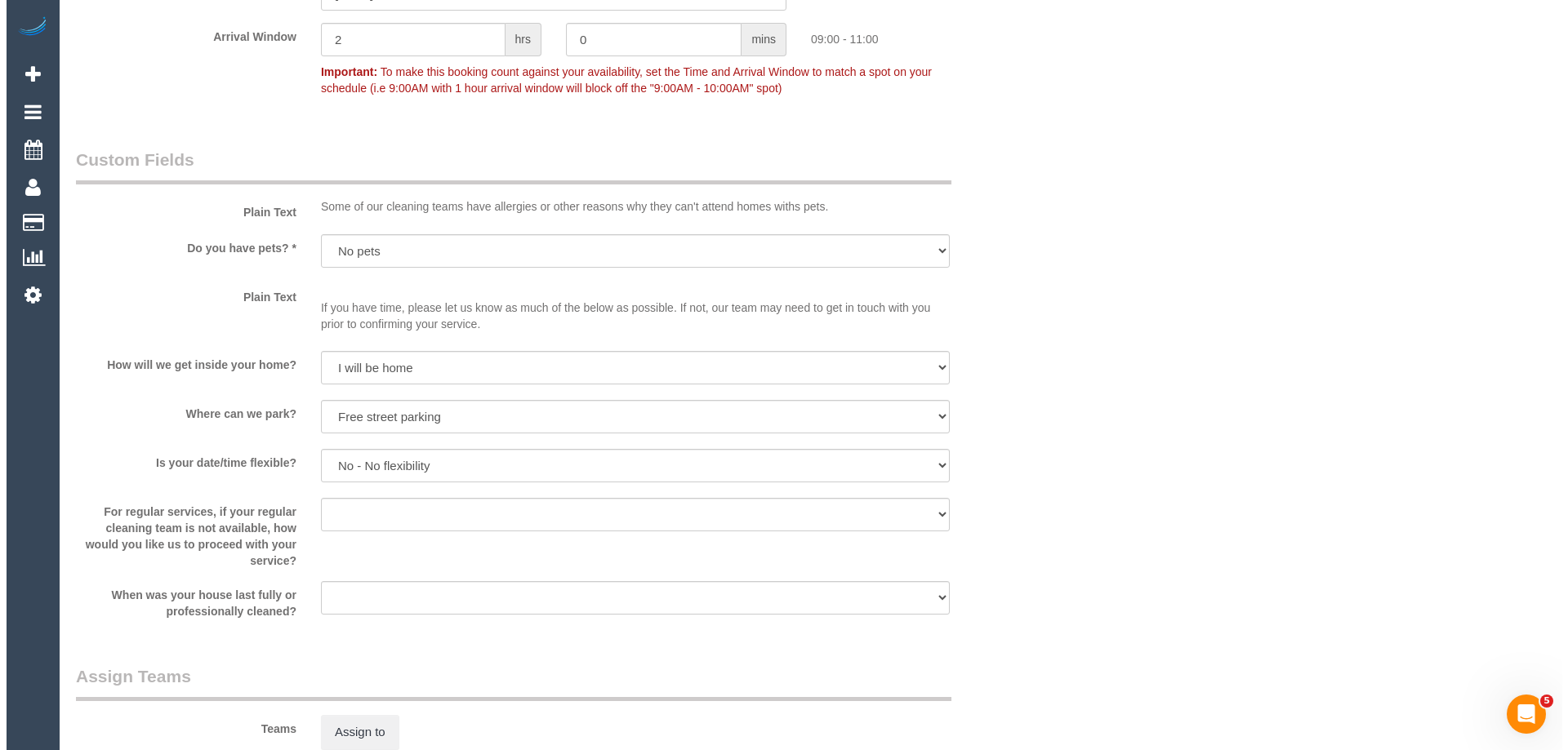
scroll to position [2122, 0]
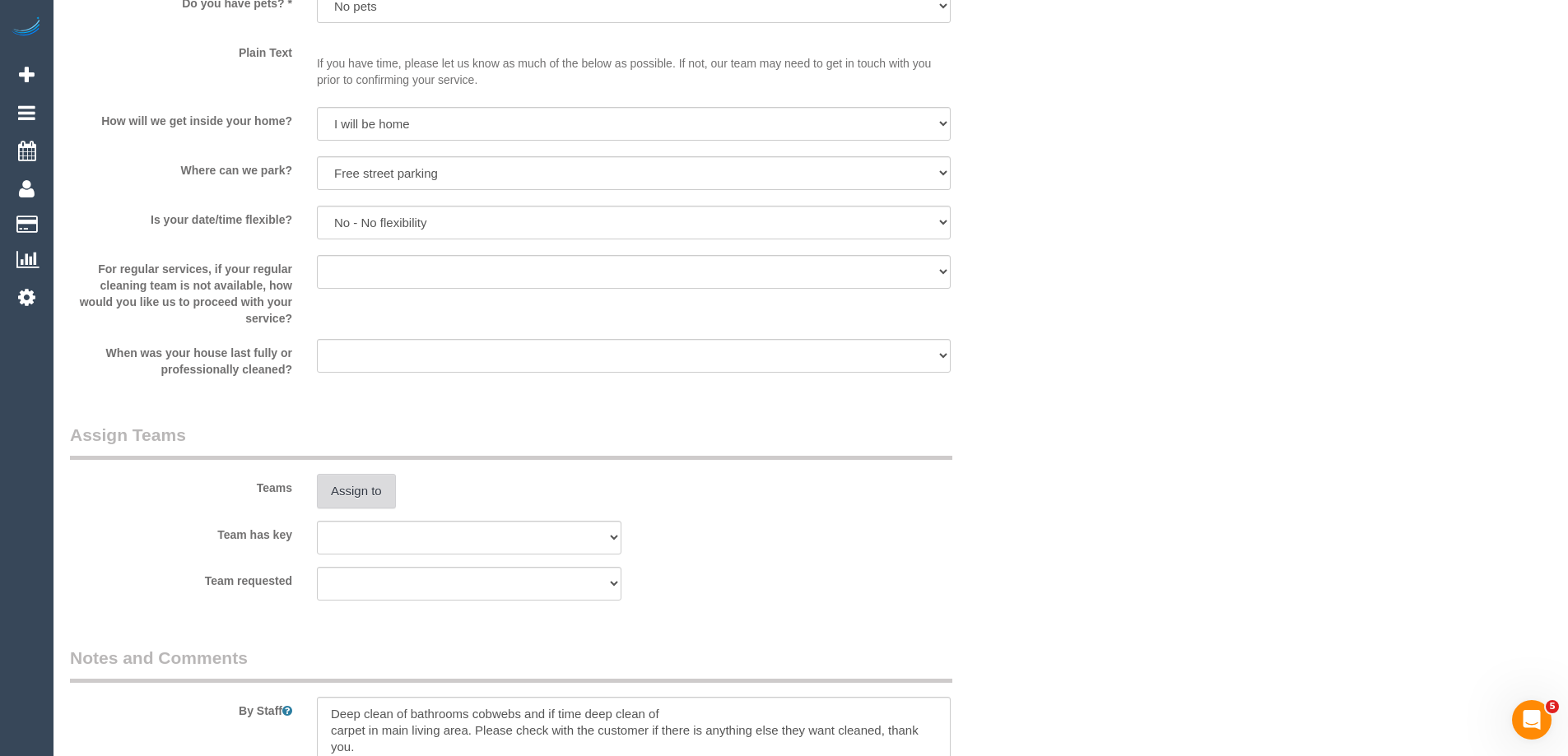
click at [361, 497] on button "Assign to" at bounding box center [356, 491] width 79 height 34
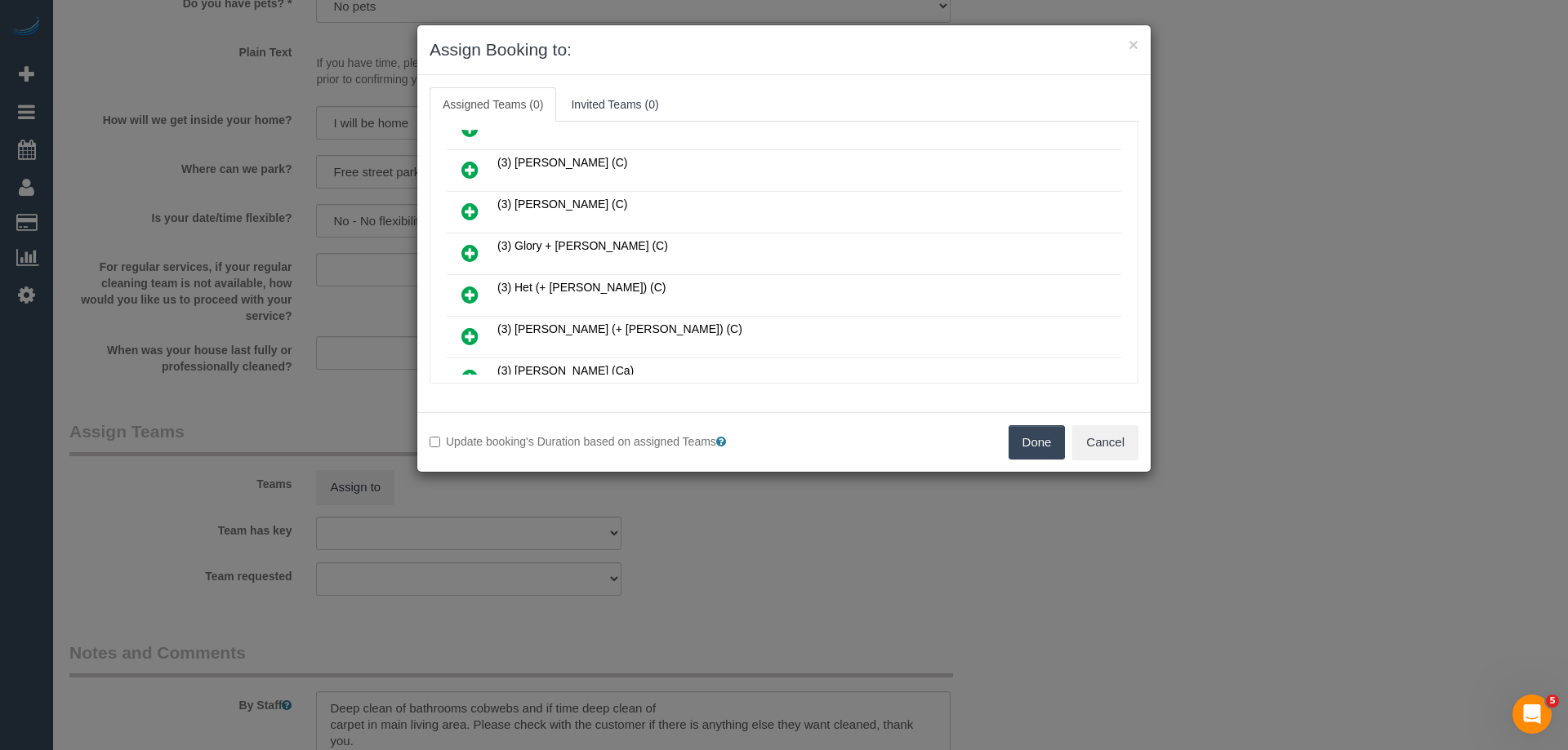
scroll to position [817, 0]
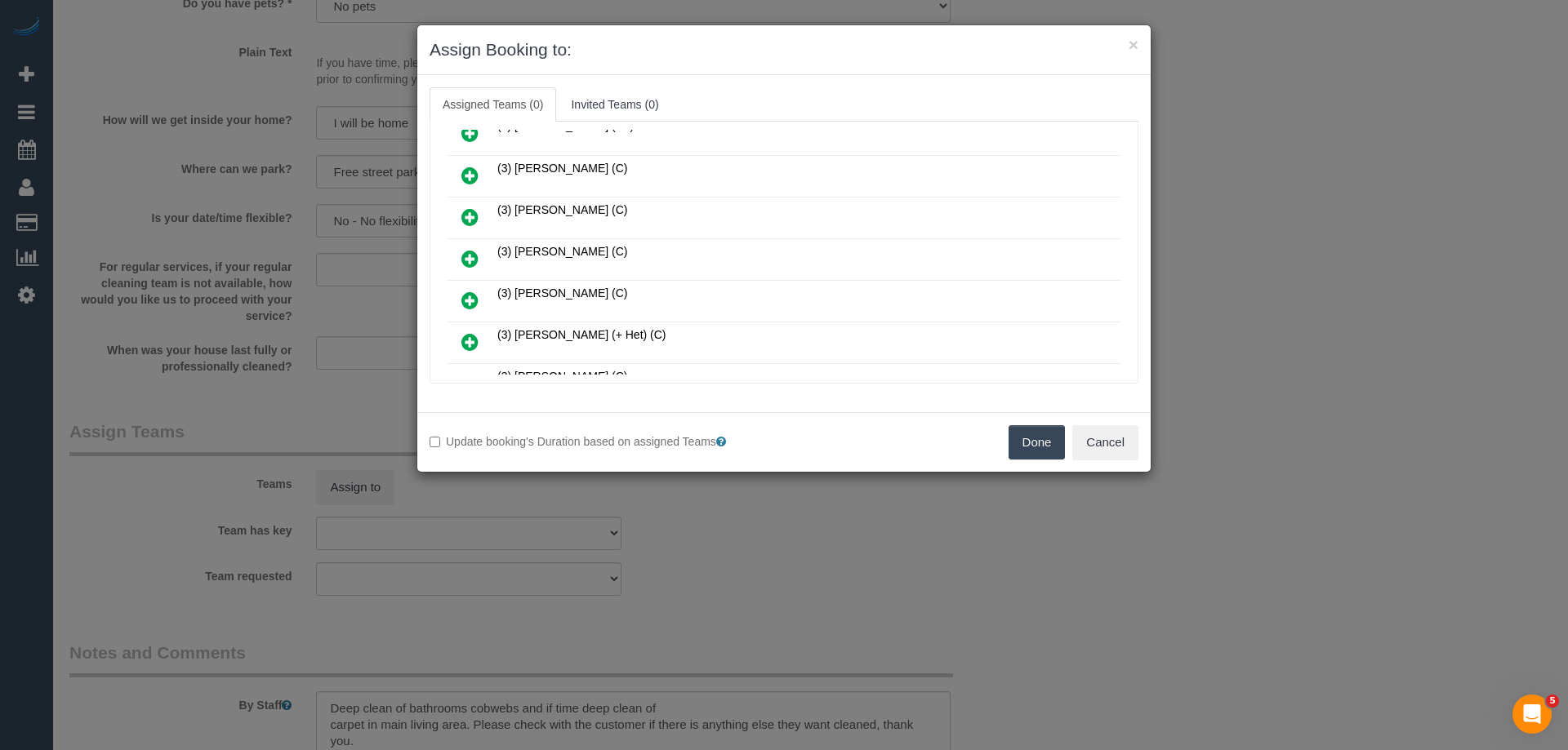
click at [474, 170] on icon at bounding box center [470, 175] width 17 height 19
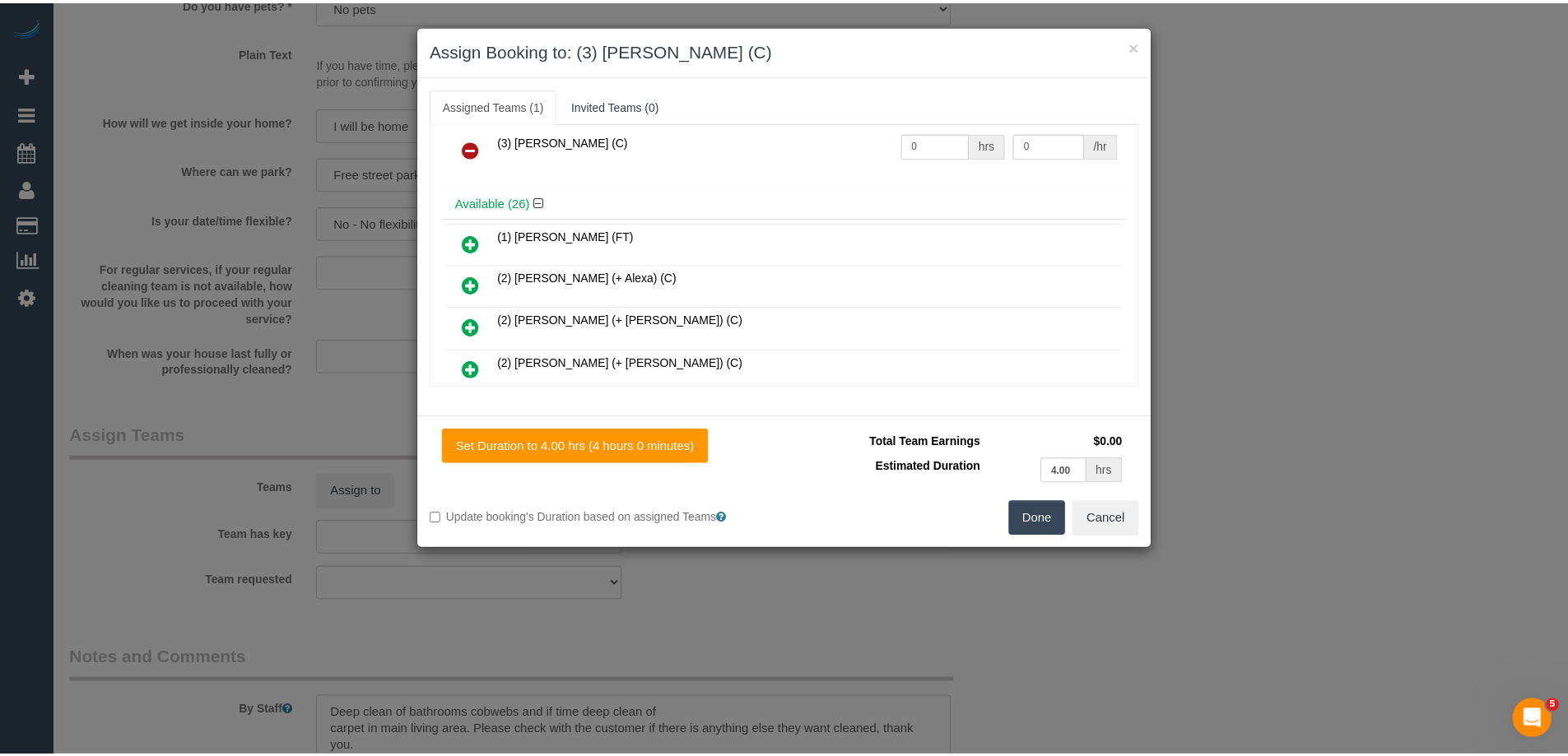
scroll to position [0, 0]
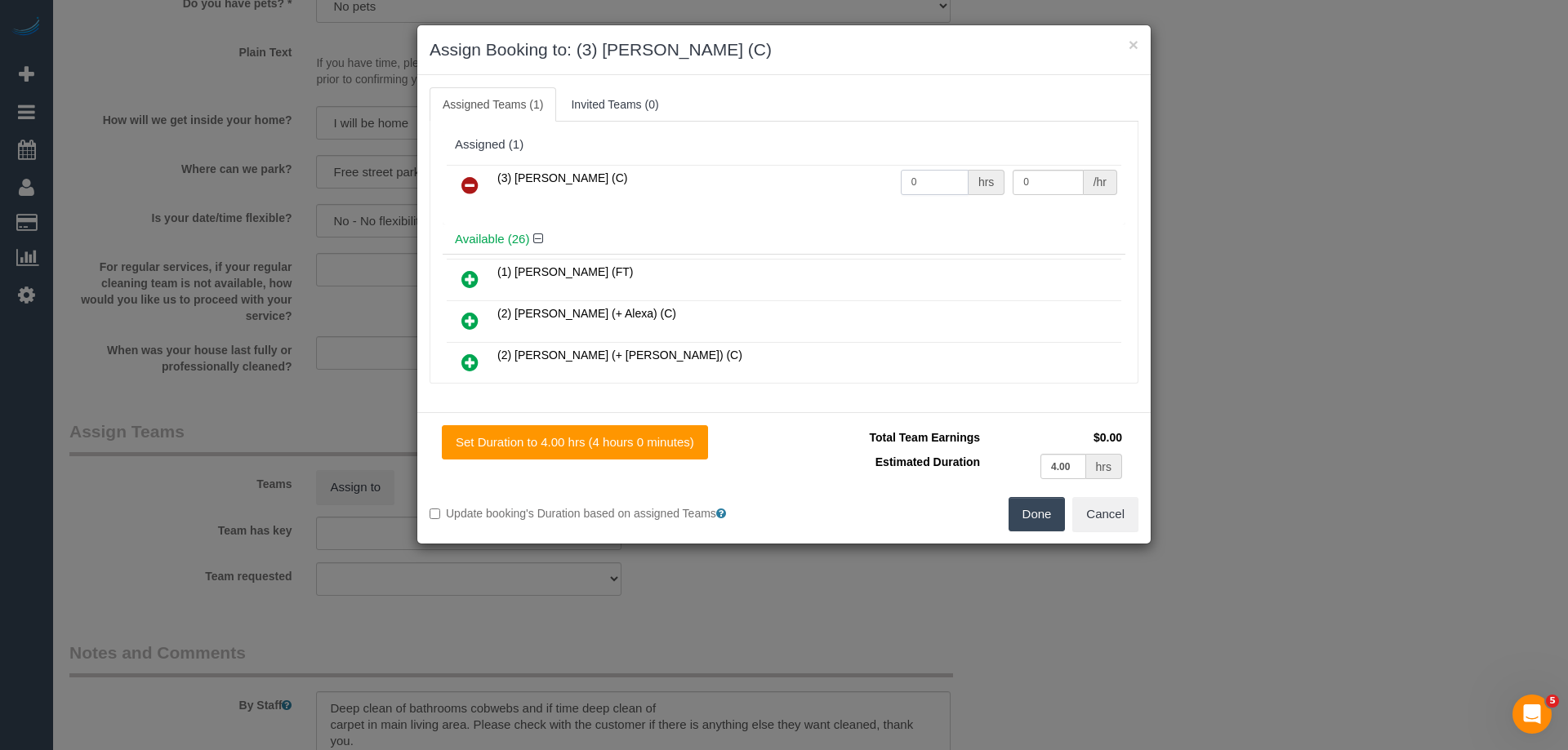
drag, startPoint x: 879, startPoint y: 174, endPoint x: 851, endPoint y: 174, distance: 28.0
click at [852, 174] on tr "(3) Kirin Miller (C) 0 hrs 0 /hr" at bounding box center [783, 185] width 675 height 42
type input "4"
click at [937, 175] on tr "(3) Kirin Miller (C) 4 hrs 0 /hr" at bounding box center [783, 185] width 675 height 42
type input "35"
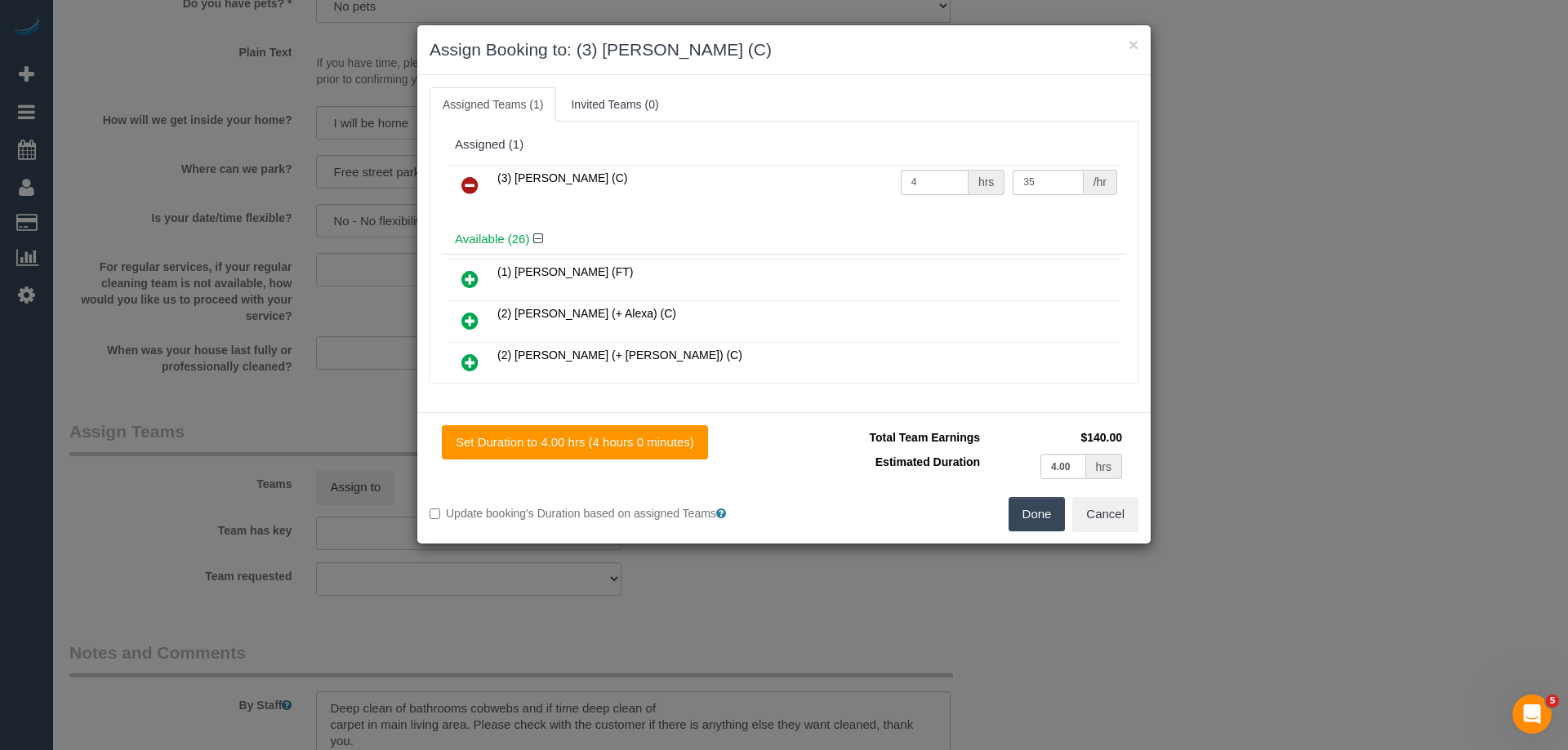
click at [1019, 522] on button "Done" at bounding box center [1037, 514] width 57 height 34
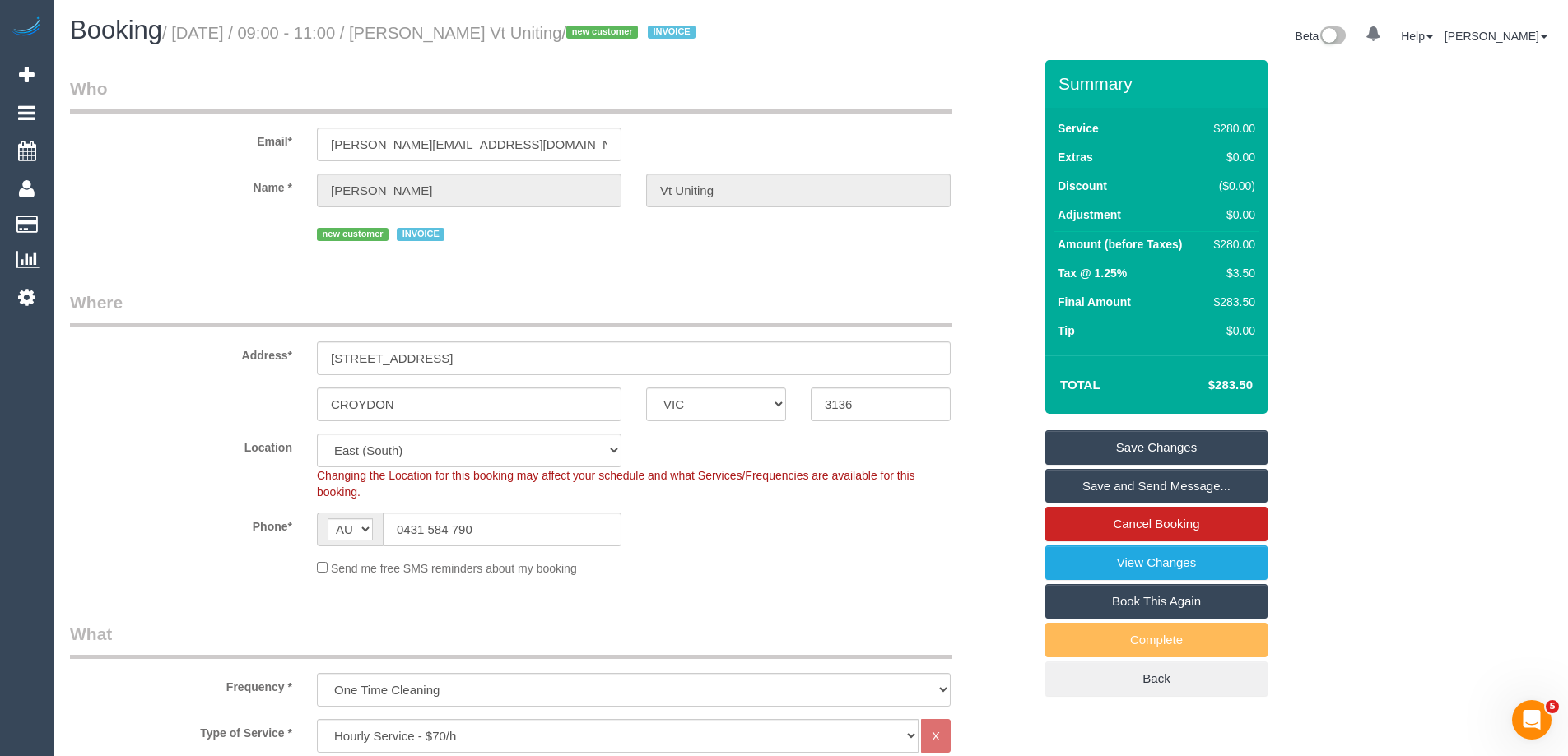
drag, startPoint x: 622, startPoint y: 32, endPoint x: 434, endPoint y: 18, distance: 188.5
click at [434, 18] on h1 "Booking / October 07, 2025 / 09:00 - 11:00 / Brooke Vorherr Vt Uniting / new cu…" at bounding box center [434, 30] width 729 height 28
copy small "Brooke Vorherr Vt Uniting"
click at [1060, 483] on link "Save and Send Message..." at bounding box center [1156, 486] width 222 height 34
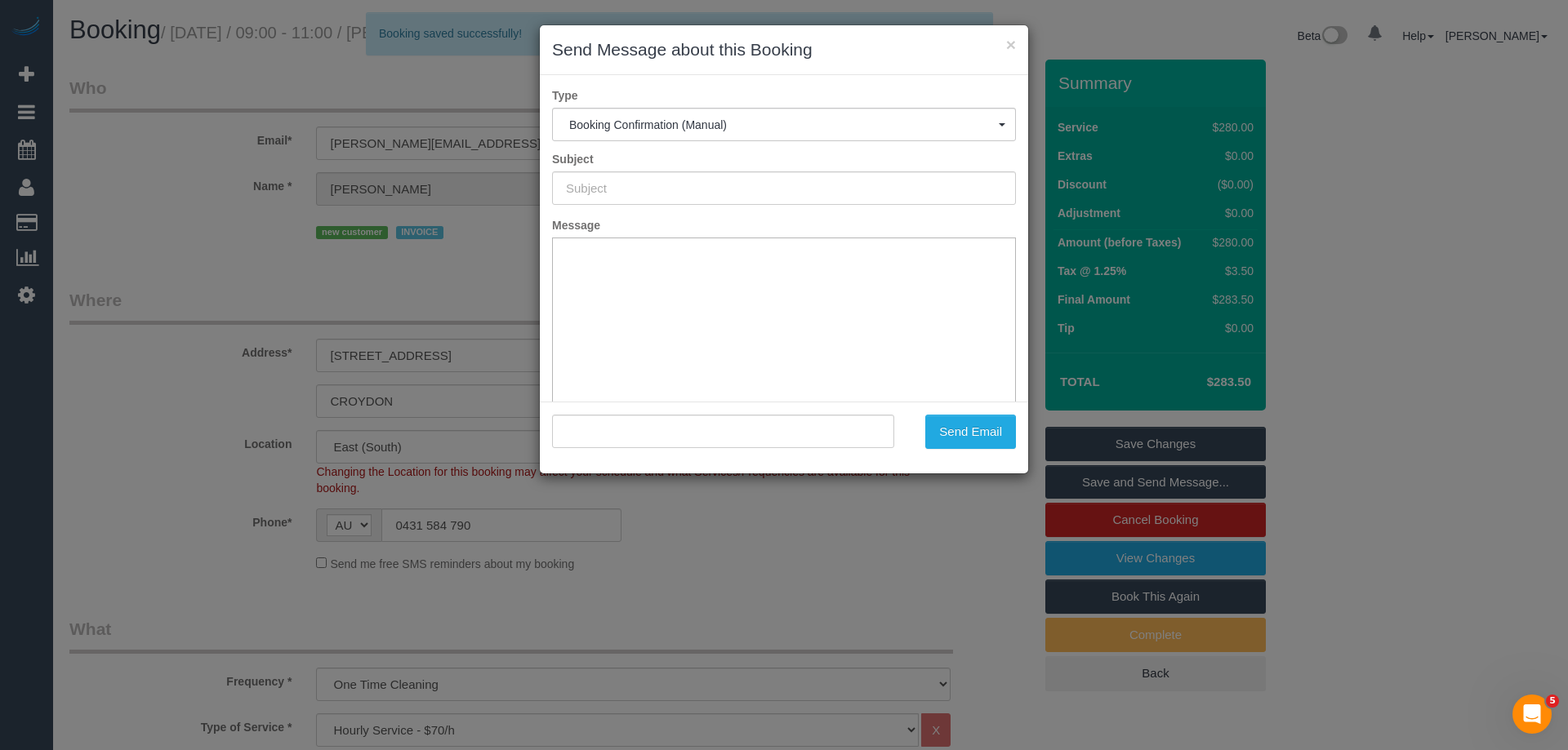
type input "Booking Confirmed"
type input ""Brooke Vorherr Vt Uniting" <brooke.vtuniting@fake.com>"
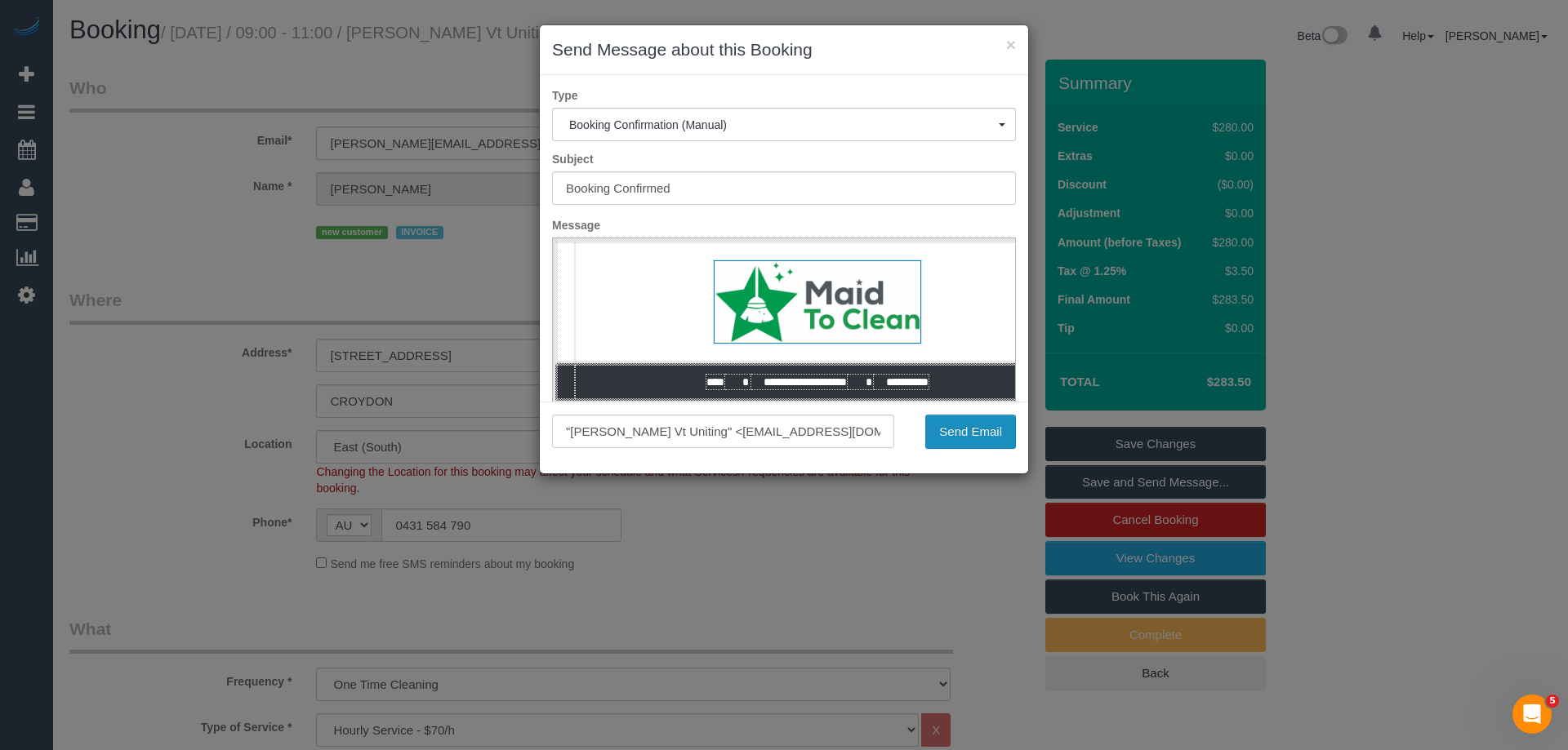
click at [949, 437] on button "Send Email" at bounding box center [971, 432] width 91 height 34
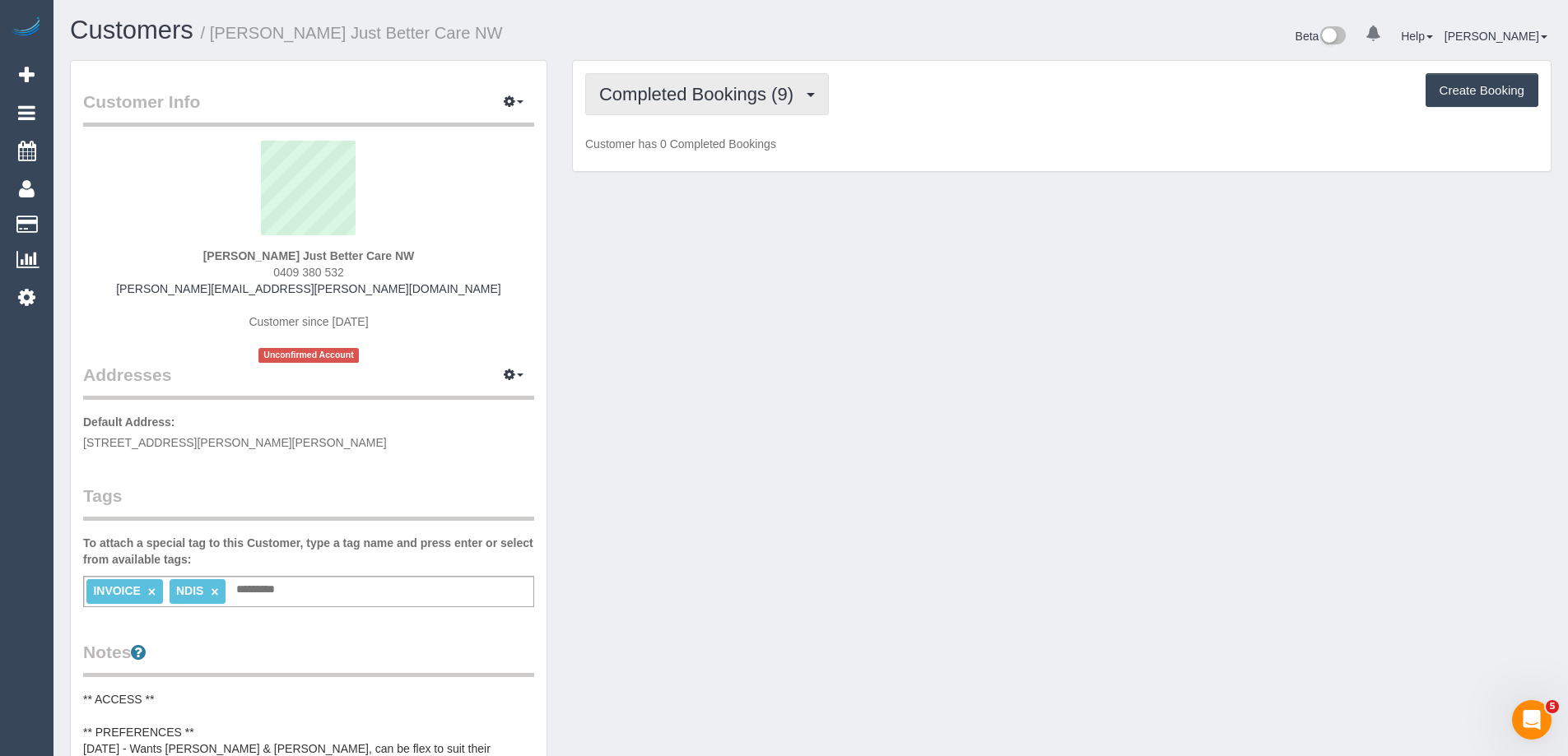
click at [681, 96] on span "Completed Bookings (9)" at bounding box center [701, 94] width 203 height 20
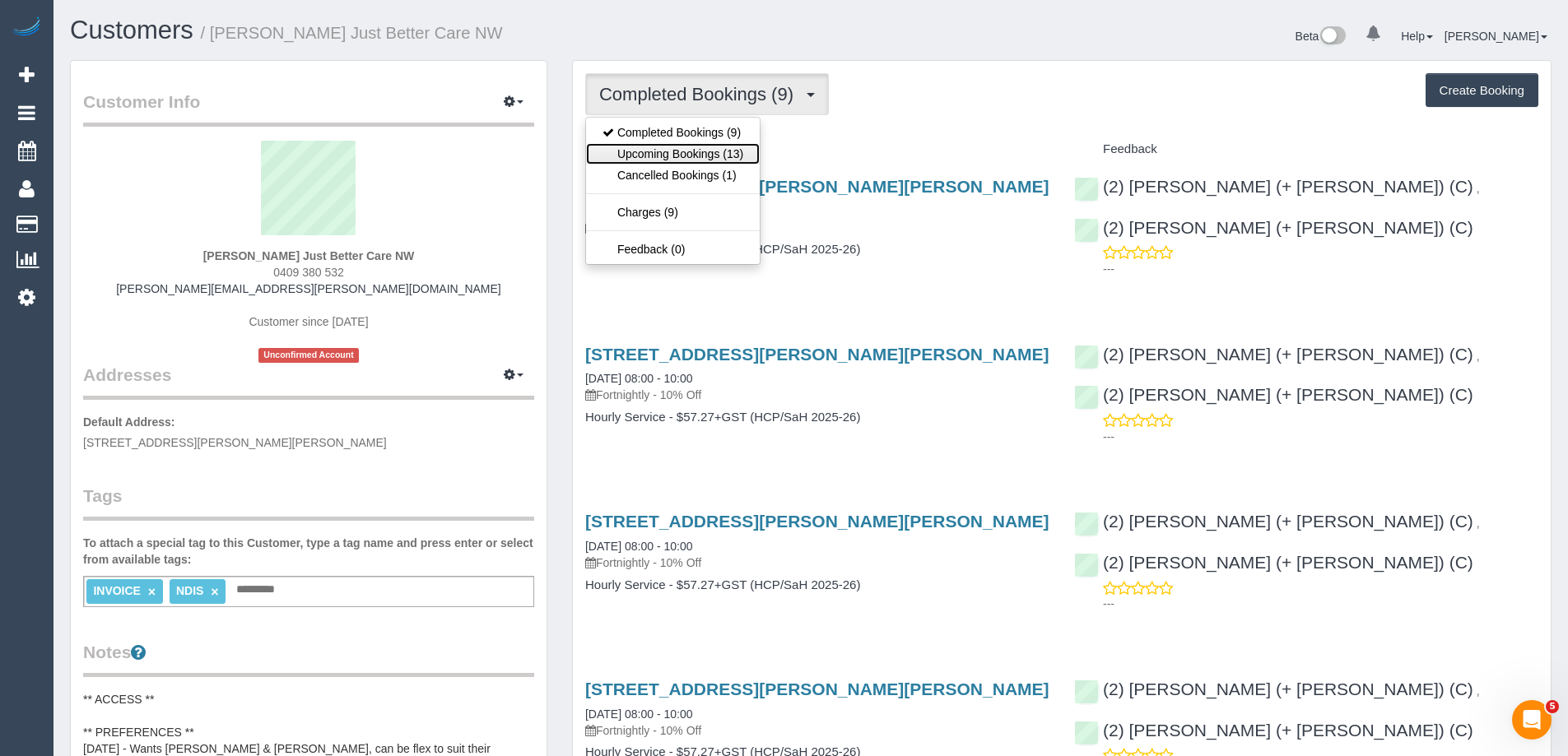
click at [694, 149] on link "Upcoming Bookings (13)" at bounding box center [673, 154] width 174 height 21
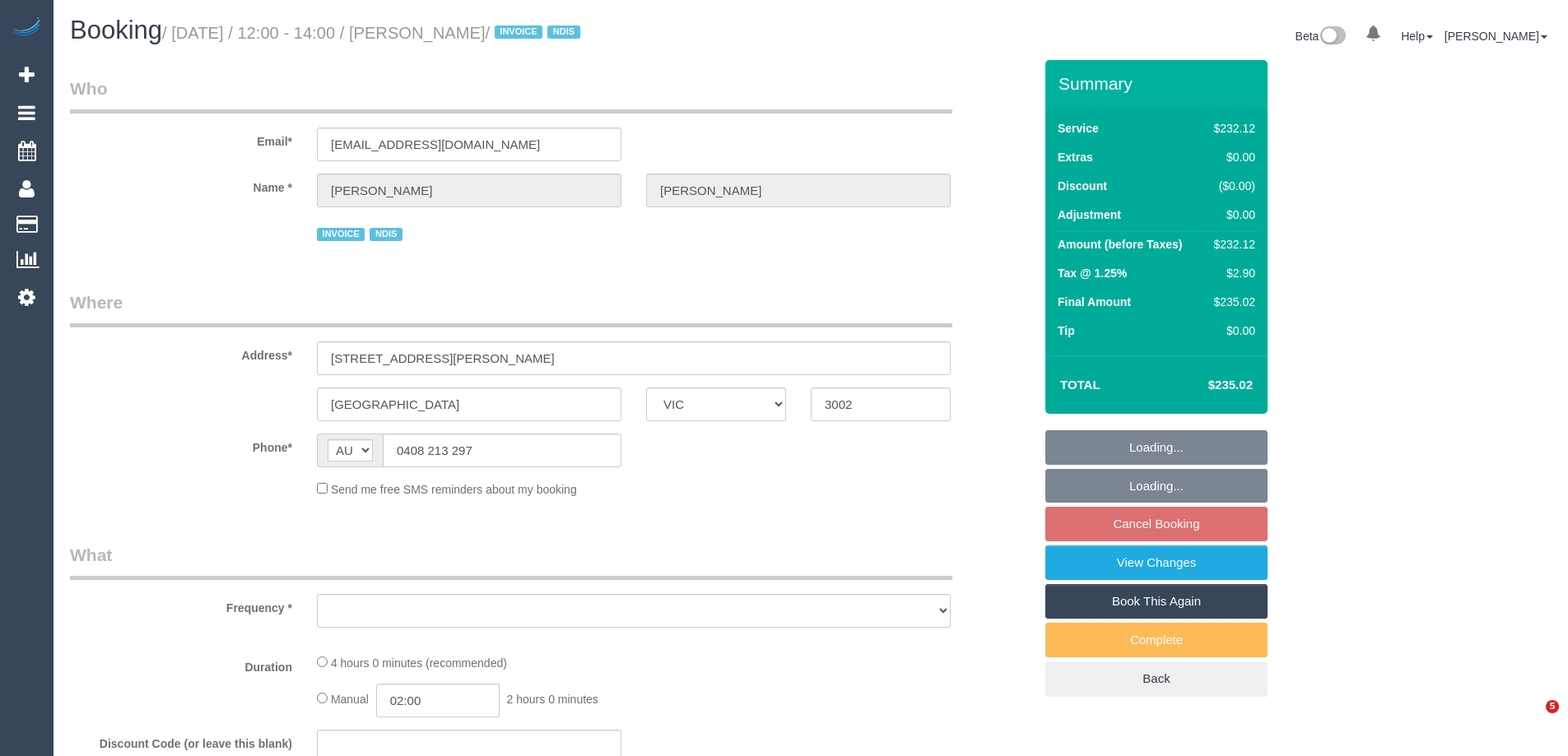
select select "VIC"
select select "240"
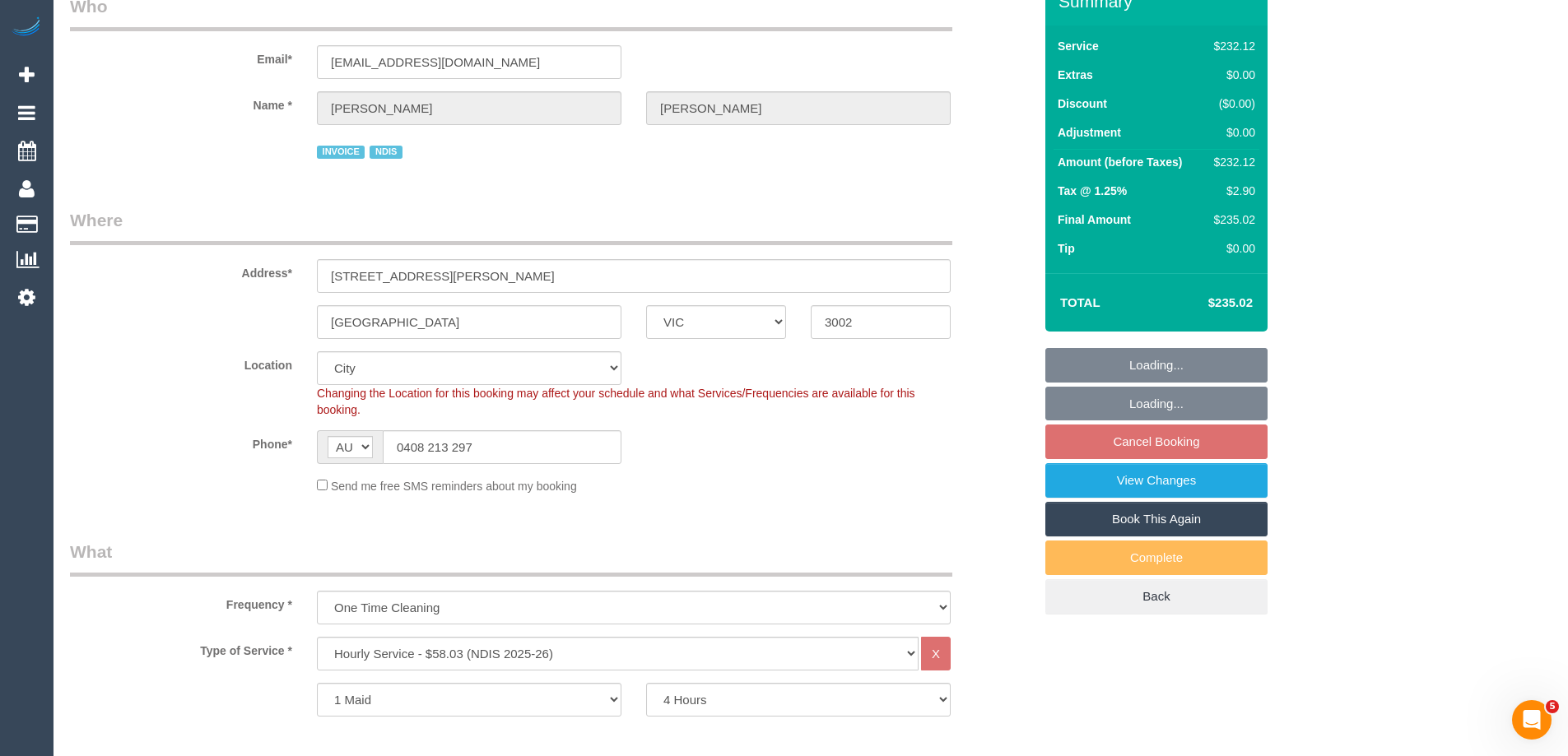
select select "object:609"
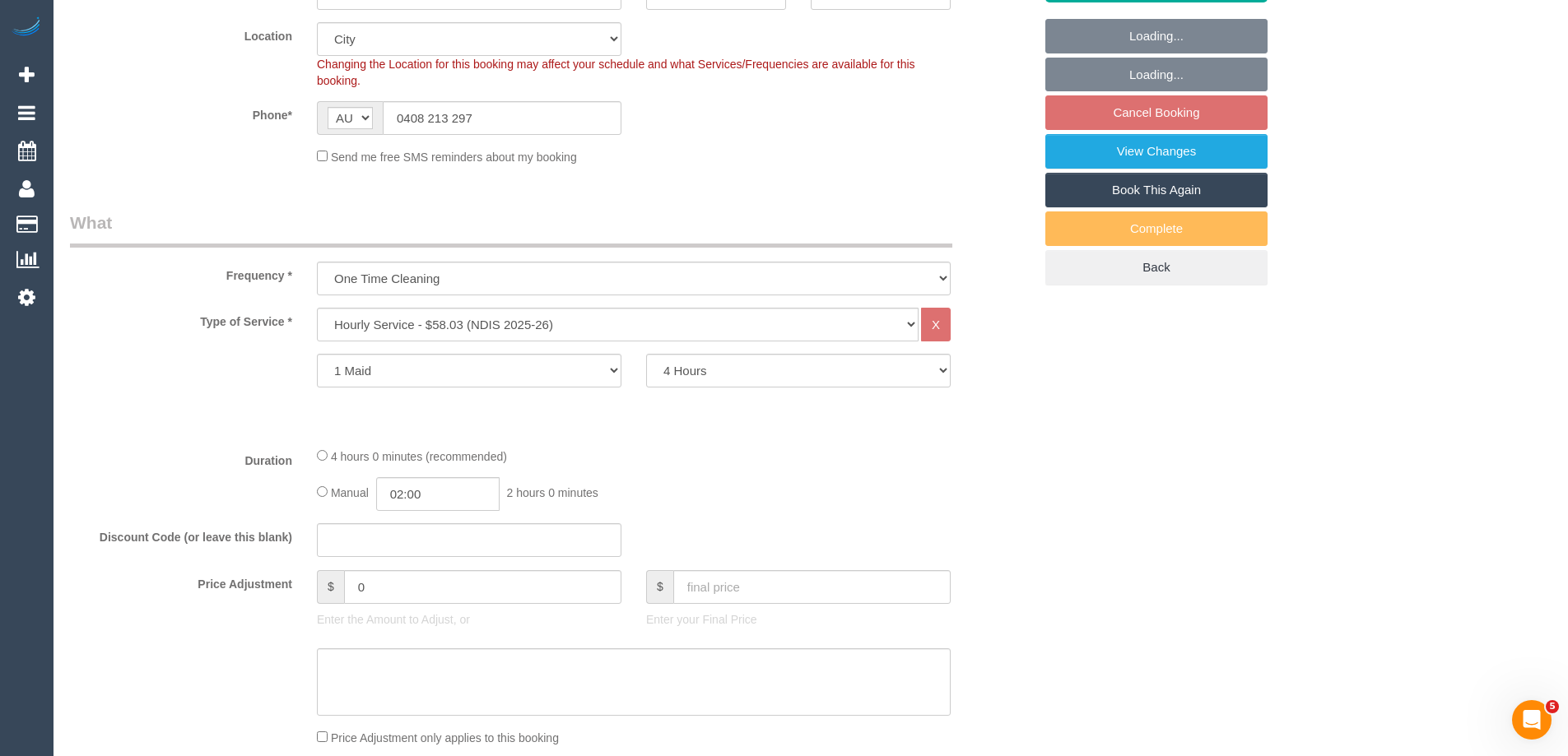
select select "number:28"
select select "number:14"
select select "number:19"
select select "number:23"
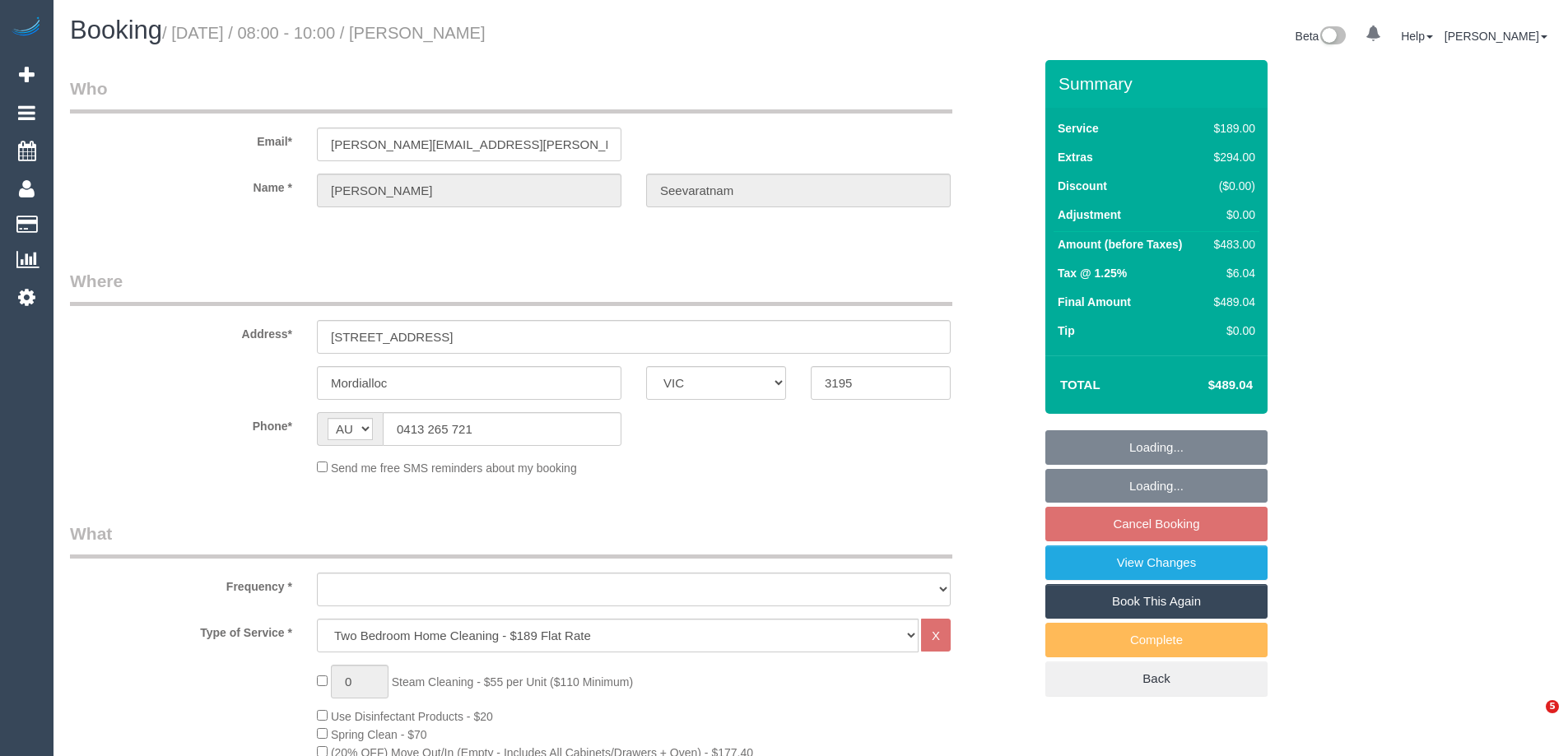
select select "VIC"
select select "number:28"
select select "number:14"
select select "number:21"
select select "number:25"
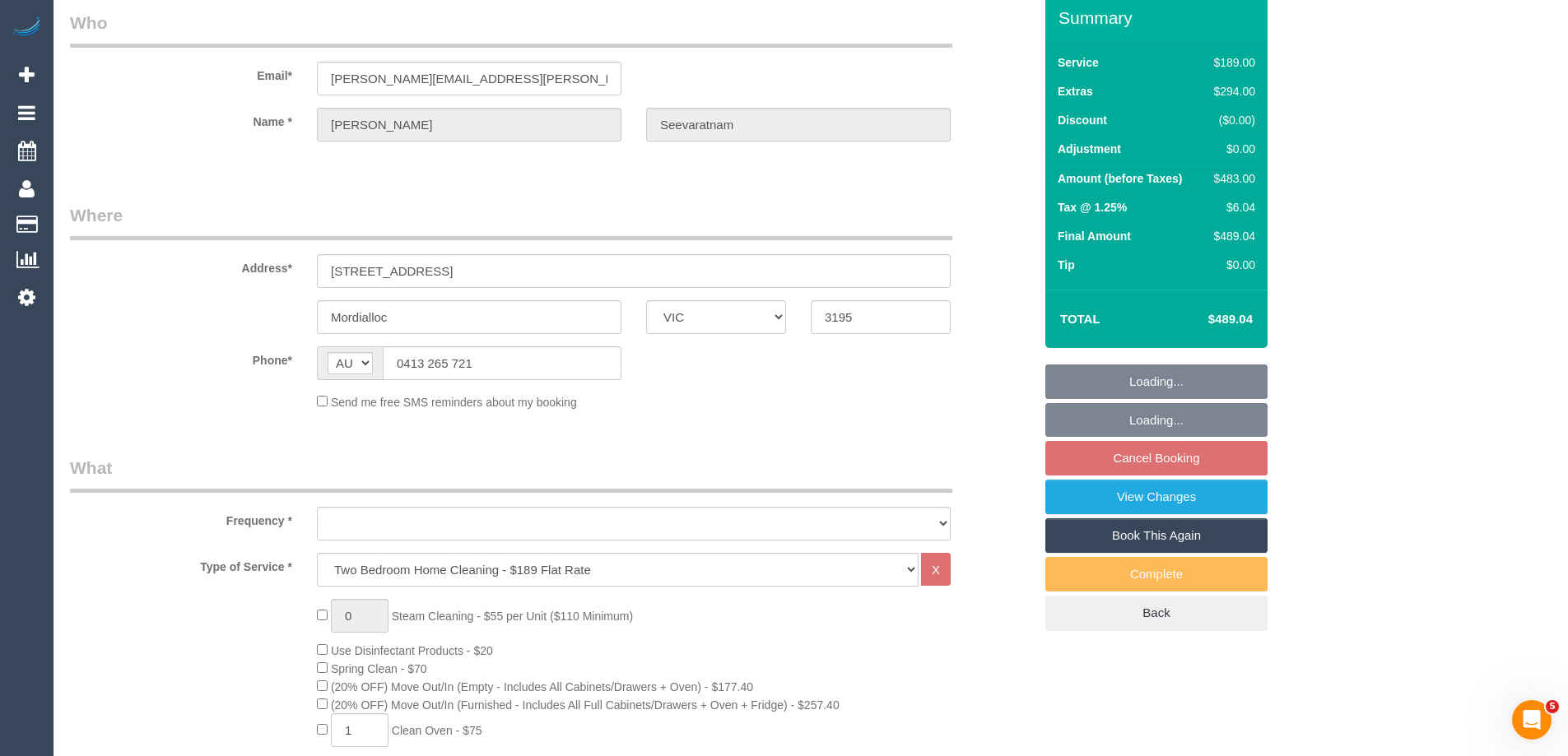
select select "object:1321"
select select "string:stripe-pm_1S4d6y2GScqysDRVQSaXrnL5"
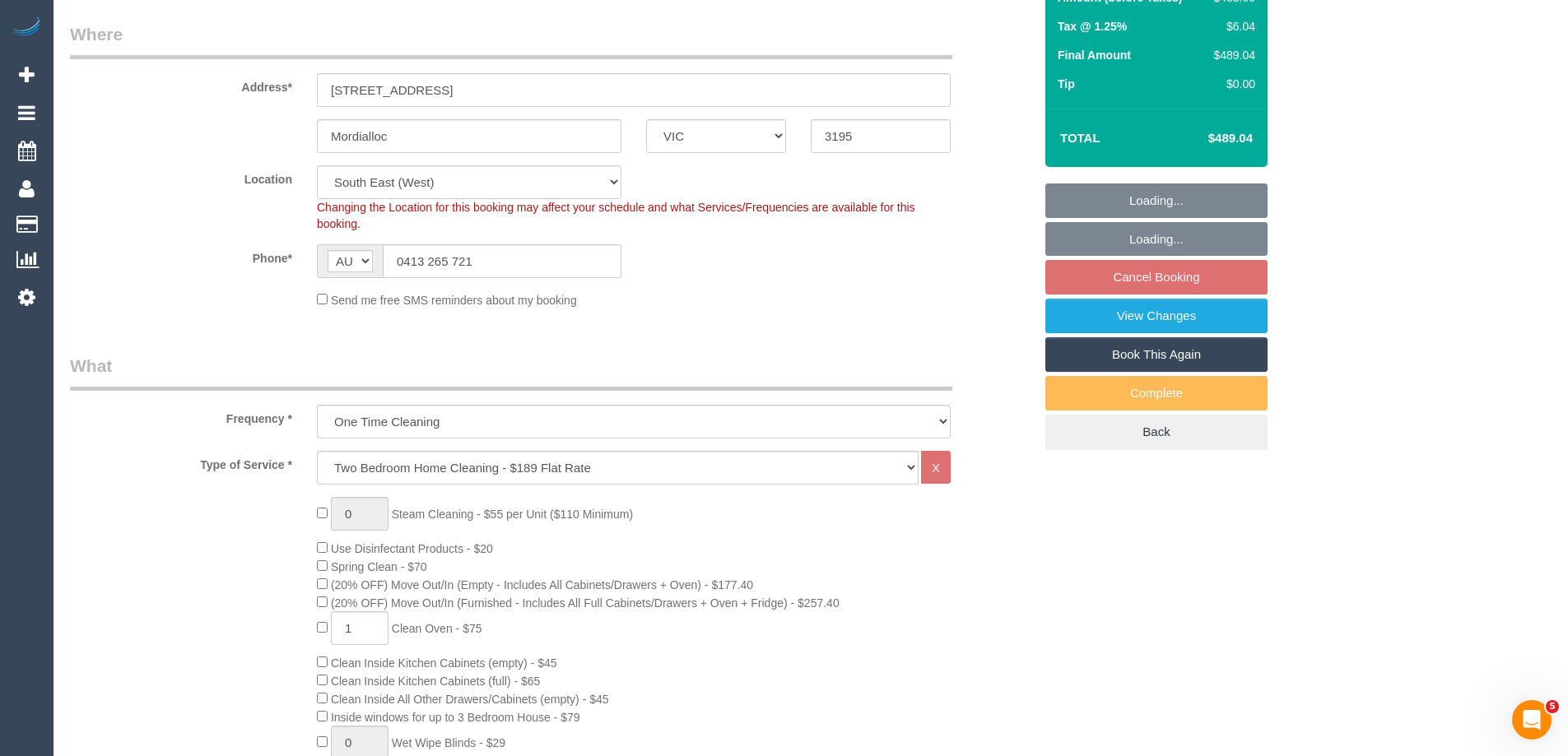
select select "object:1328"
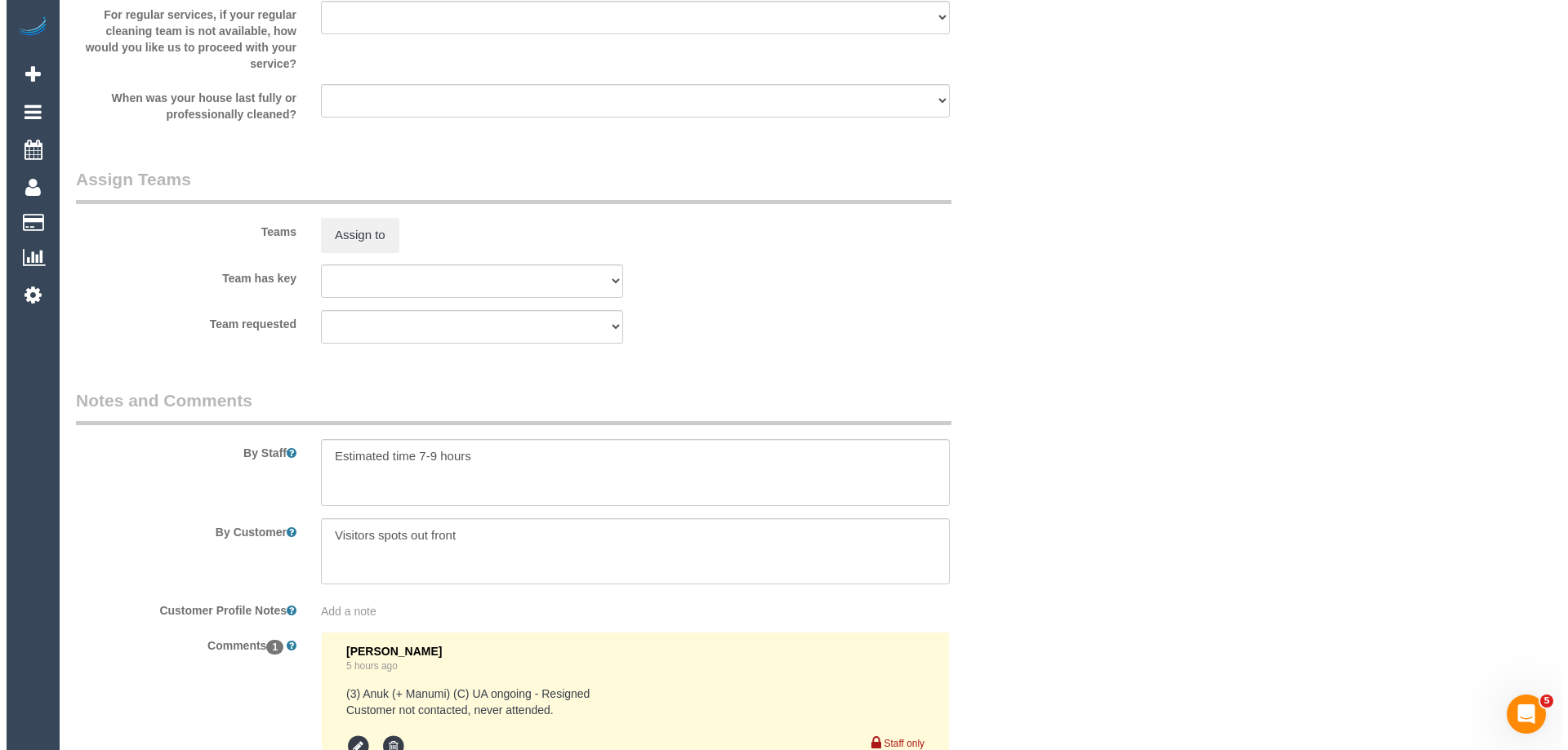
scroll to position [2369, 0]
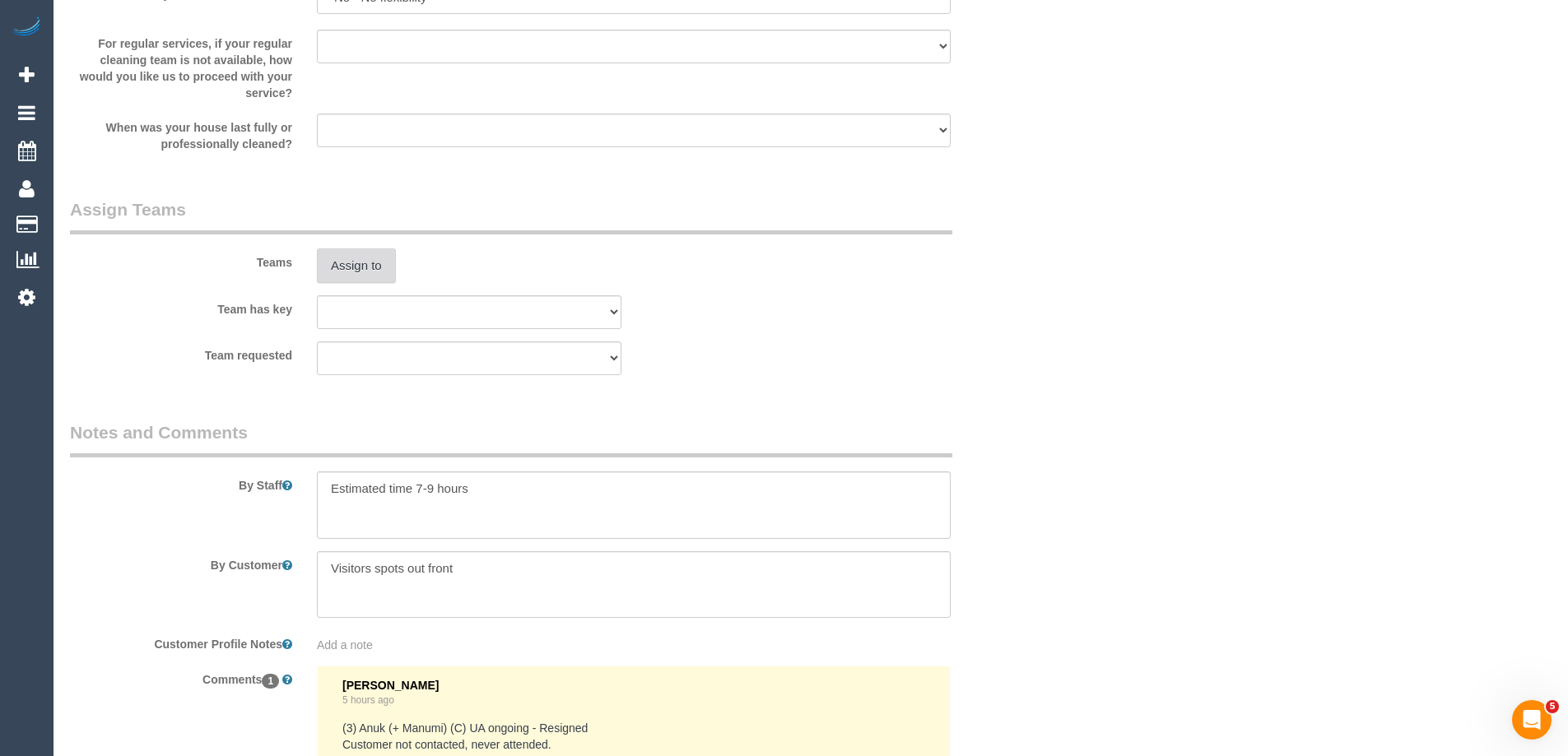
click at [370, 260] on button "Assign to" at bounding box center [356, 265] width 79 height 34
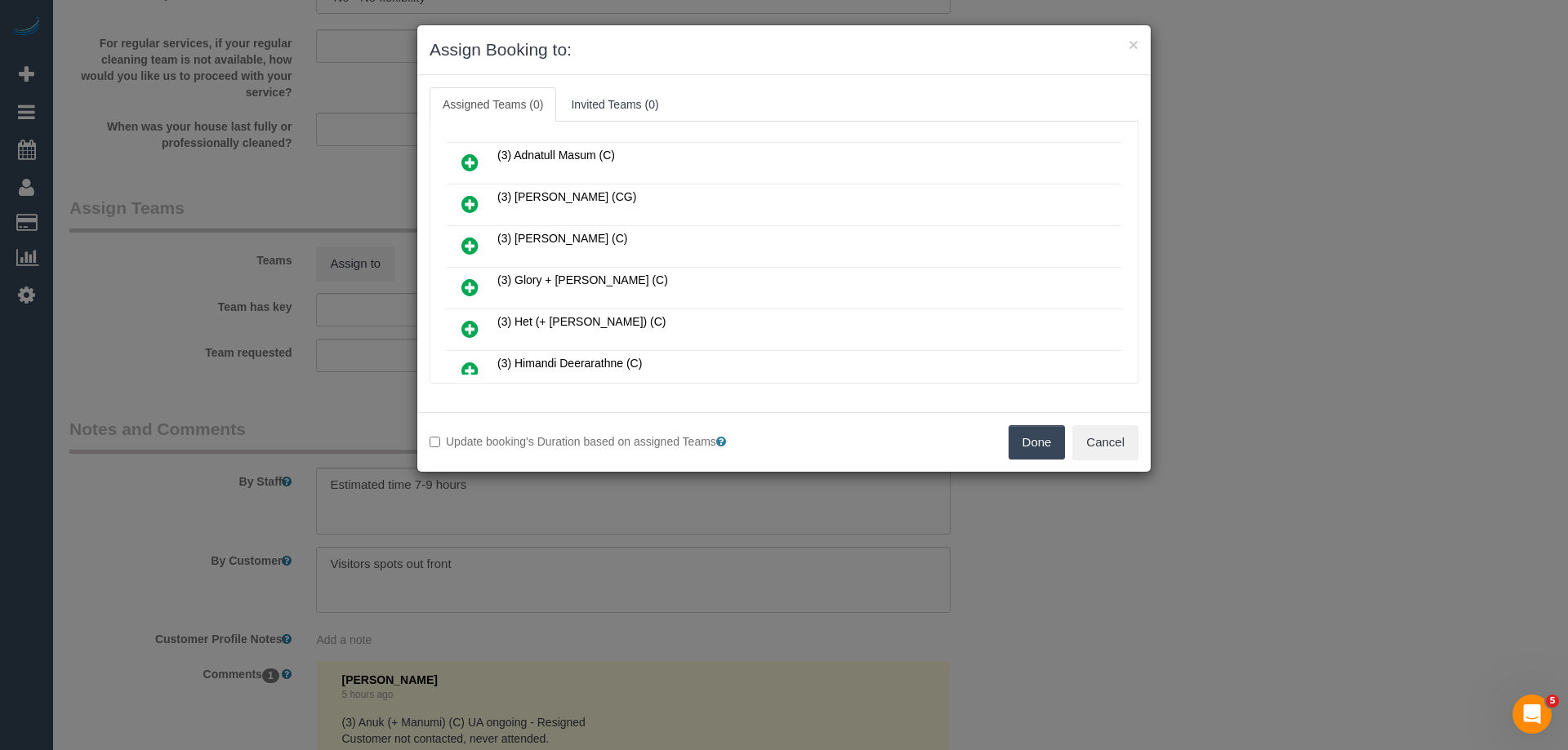
click at [467, 278] on link at bounding box center [470, 288] width 39 height 33
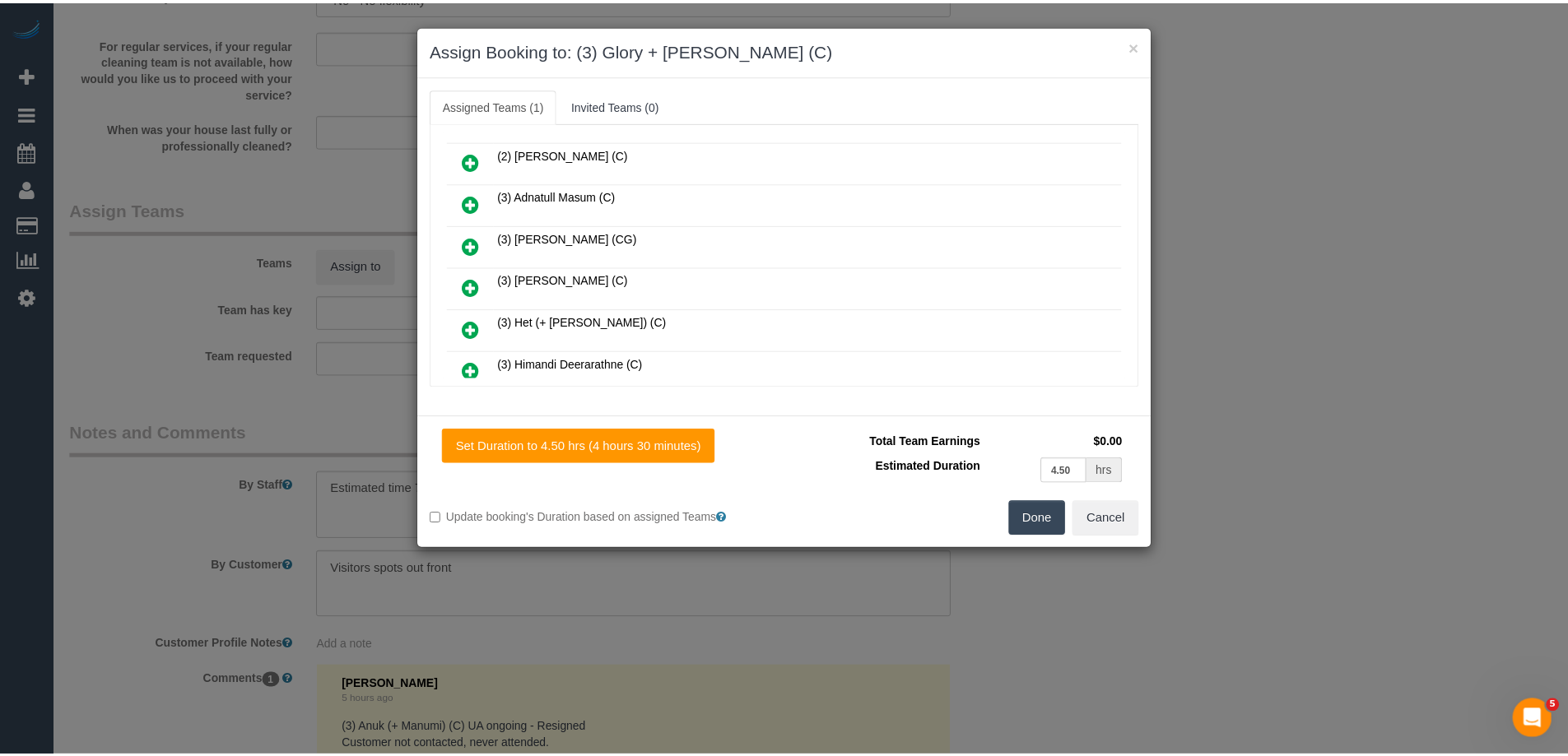
scroll to position [287, 0]
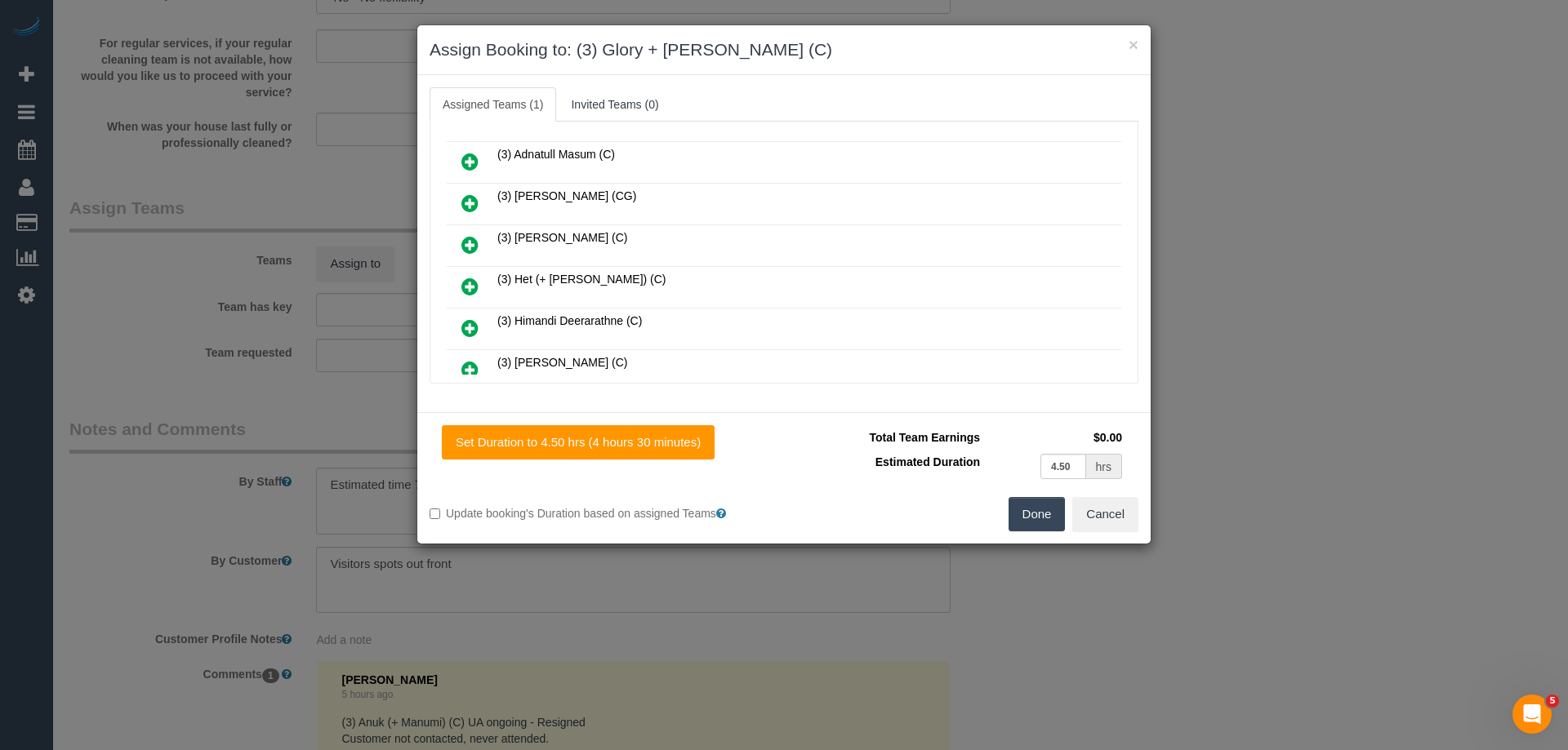
click at [1028, 505] on button "Done" at bounding box center [1037, 514] width 57 height 34
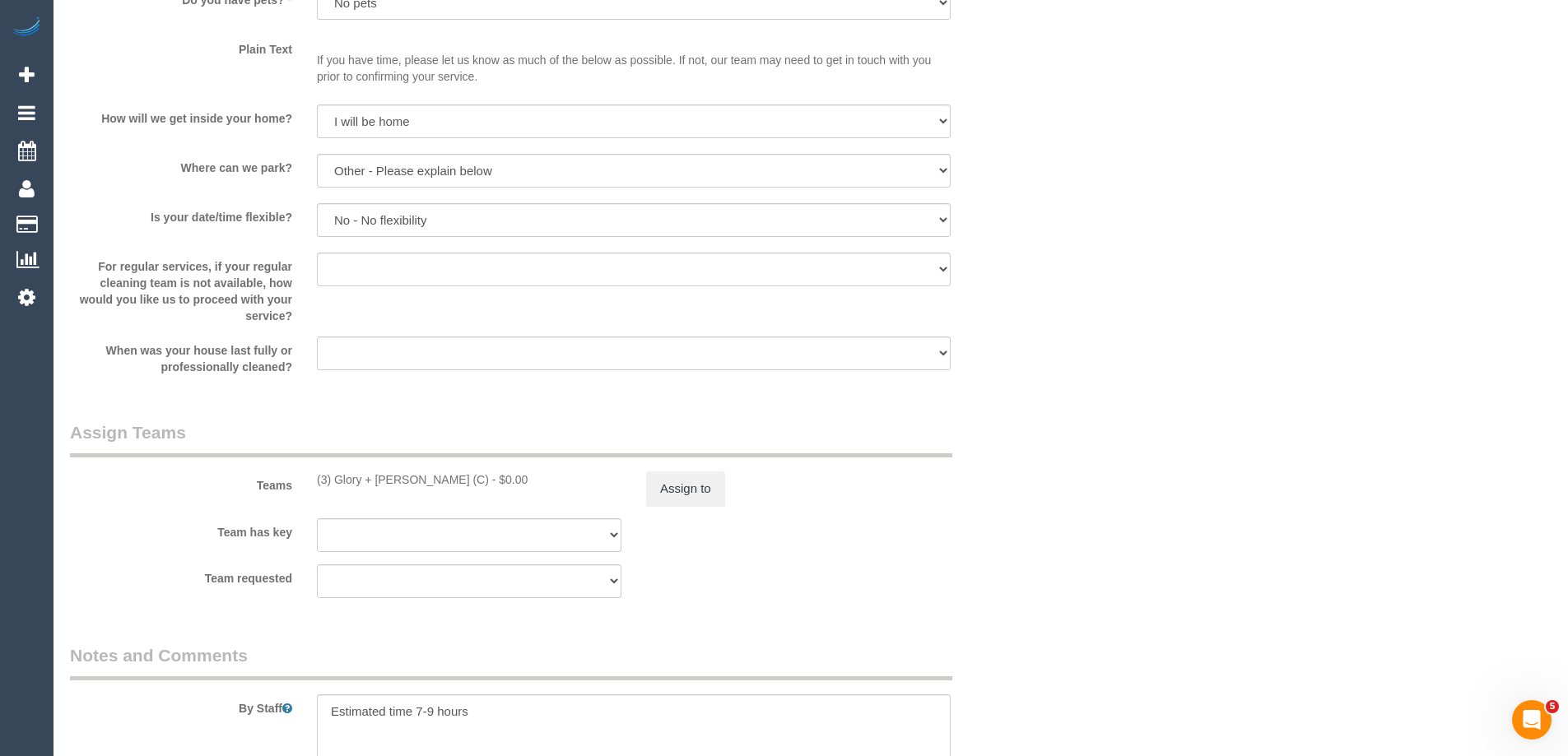
scroll to position [2386, 0]
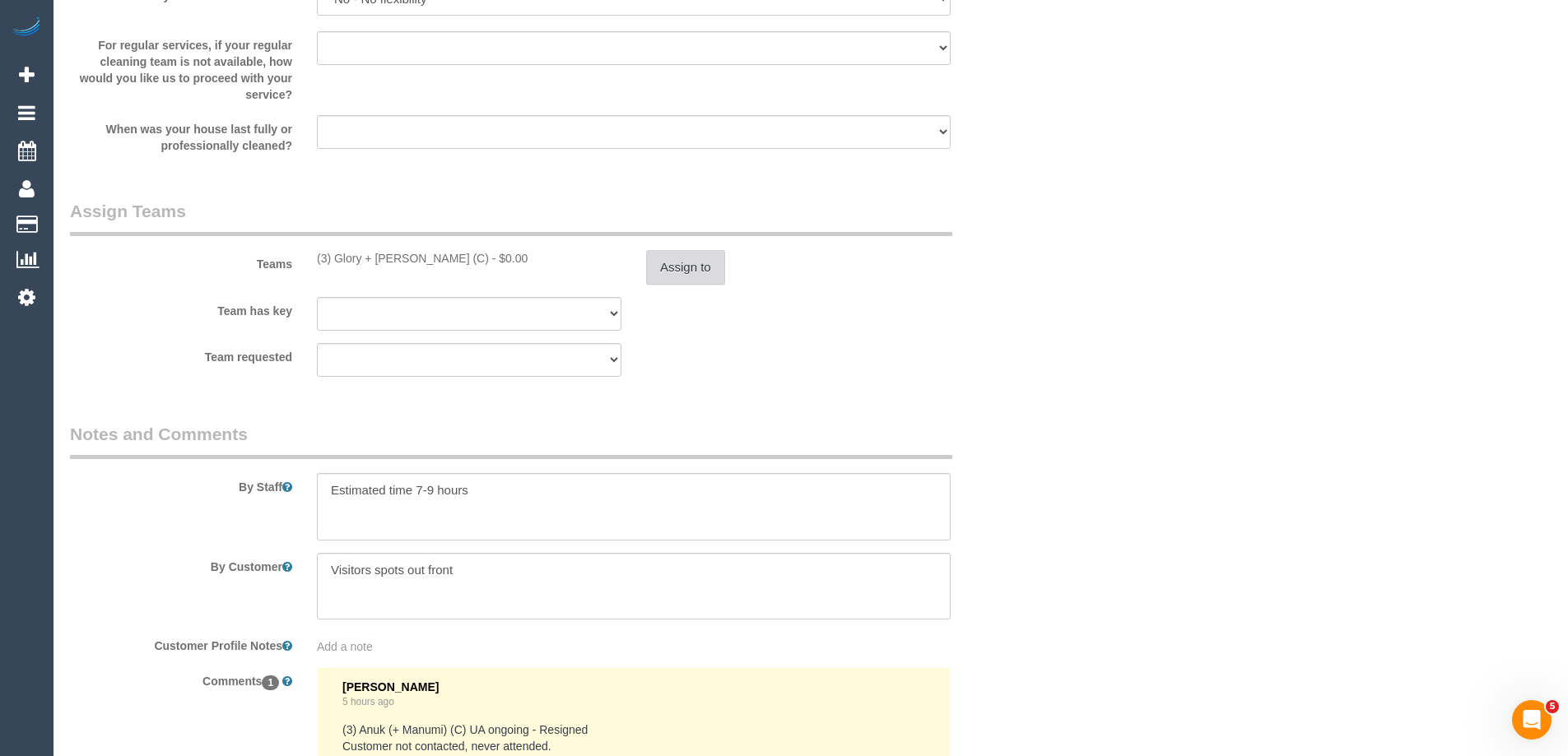
click at [693, 260] on button "Assign to" at bounding box center [685, 266] width 79 height 34
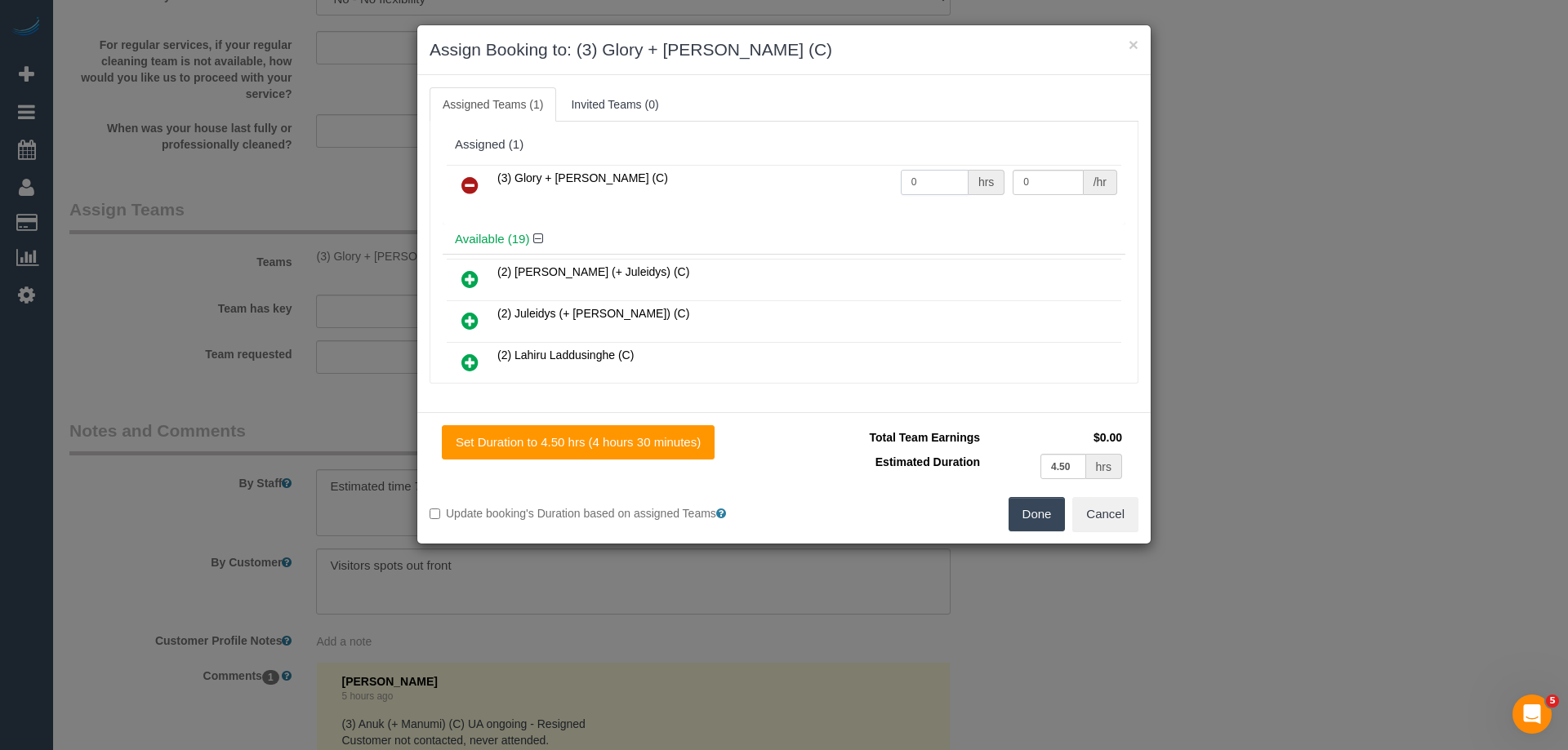
drag, startPoint x: 929, startPoint y: 177, endPoint x: 818, endPoint y: 186, distance: 111.4
click at [819, 186] on tr "(3) Glory + Mary (C) 0 hrs 0 /hr" at bounding box center [783, 185] width 675 height 42
type input "1"
drag, startPoint x: 1037, startPoint y: 183, endPoint x: 897, endPoint y: 176, distance: 140.2
click at [897, 176] on tr "(3) Glory + Mary (C) 1 hrs 0 /hr" at bounding box center [783, 185] width 675 height 42
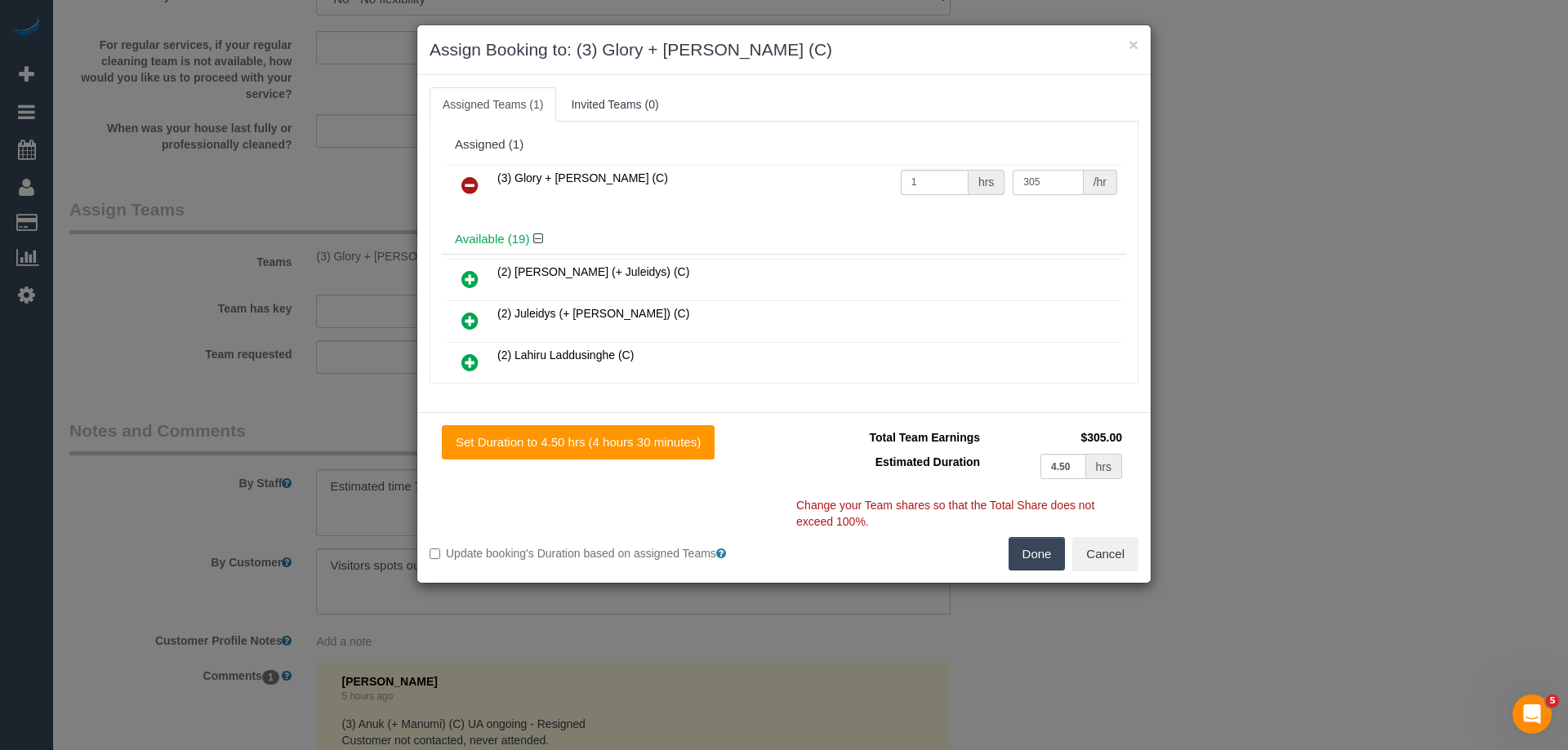
type input "305"
click at [1042, 543] on button "Done" at bounding box center [1037, 554] width 57 height 34
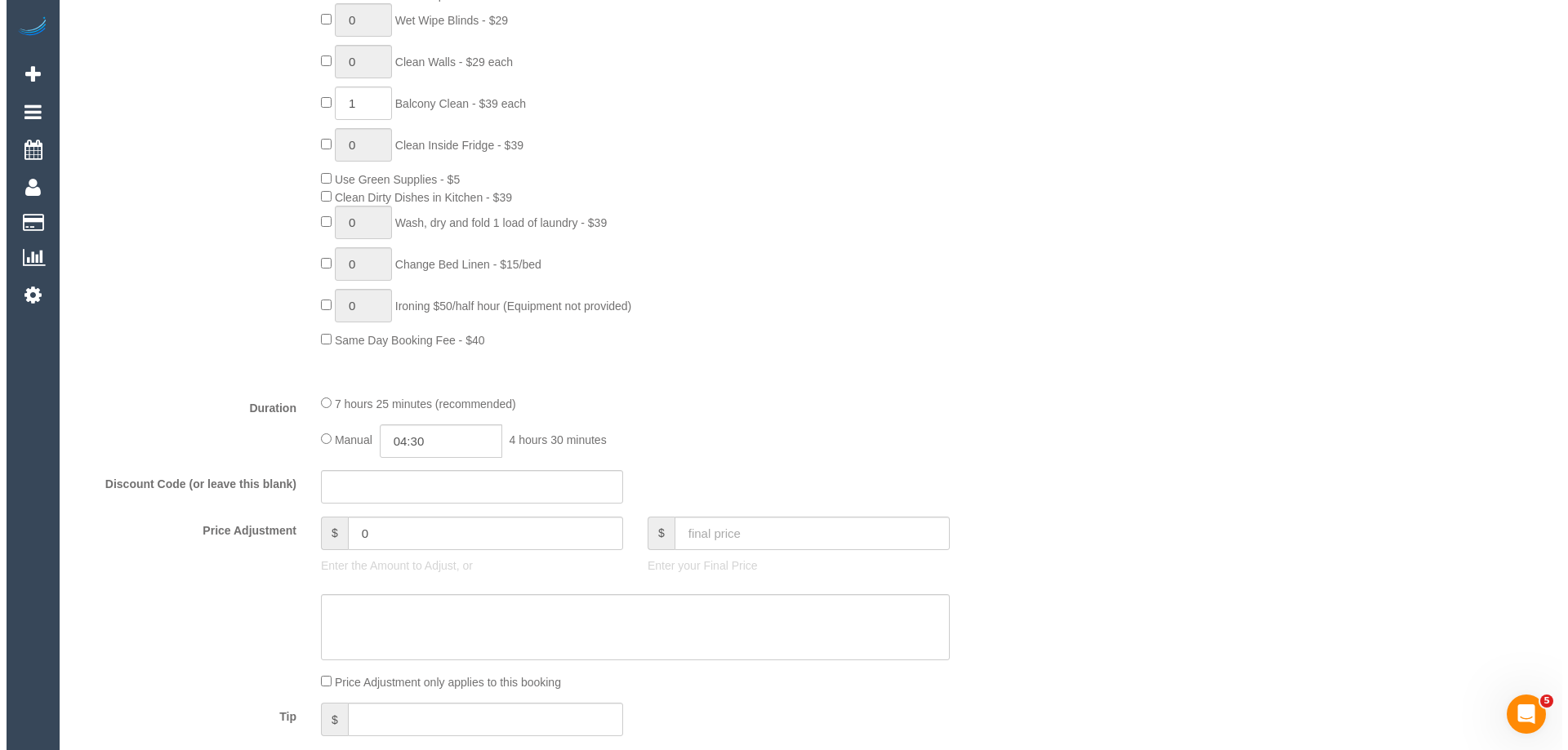
scroll to position [0, 0]
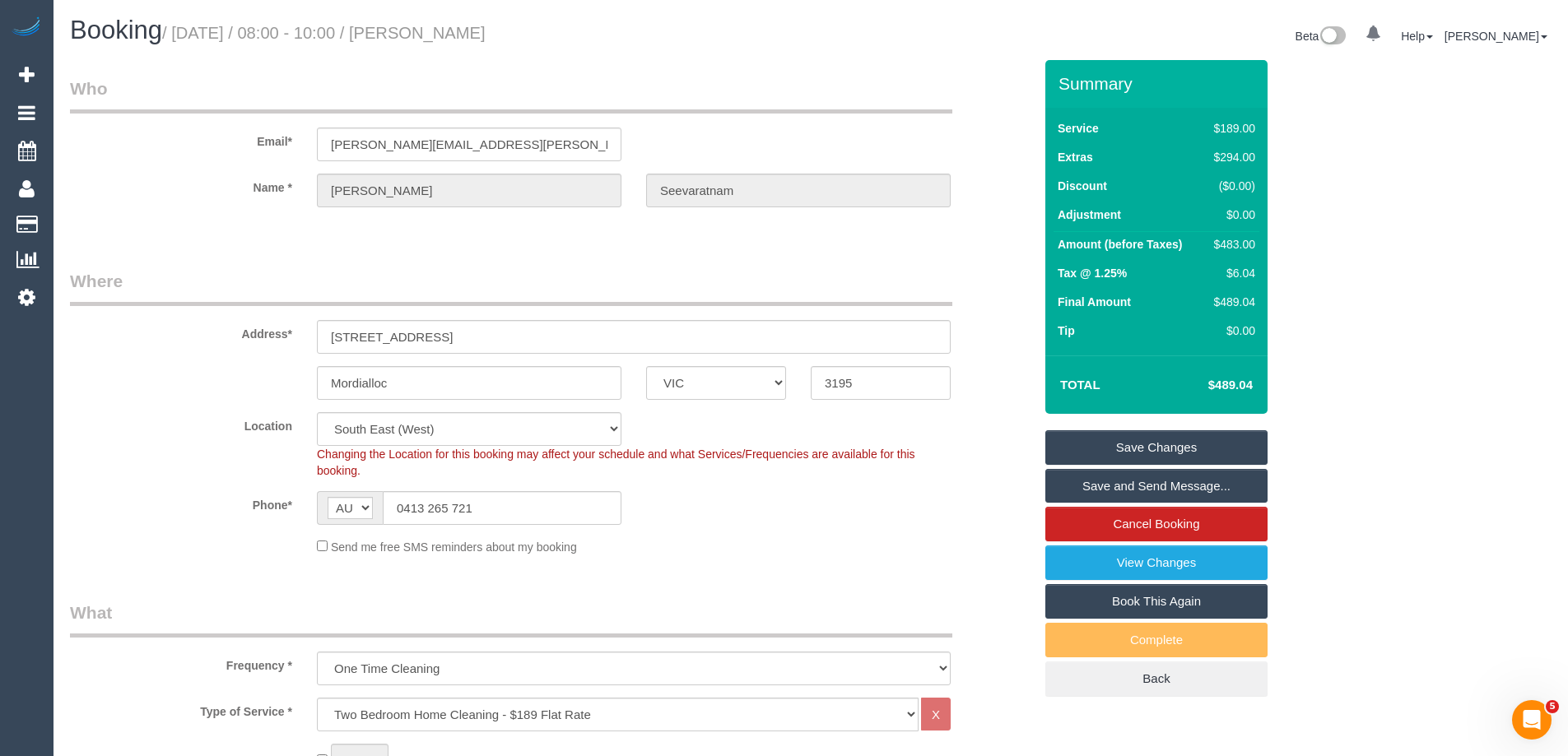
drag, startPoint x: 597, startPoint y: 25, endPoint x: 434, endPoint y: 24, distance: 163.0
click at [434, 24] on h1 "Booking / October 04, 2025 / 08:00 - 10:00 / Jane Seevaratnam" at bounding box center [434, 30] width 729 height 28
copy small "Jane Seevaratnam"
click at [1122, 450] on link "Save Changes" at bounding box center [1156, 447] width 222 height 34
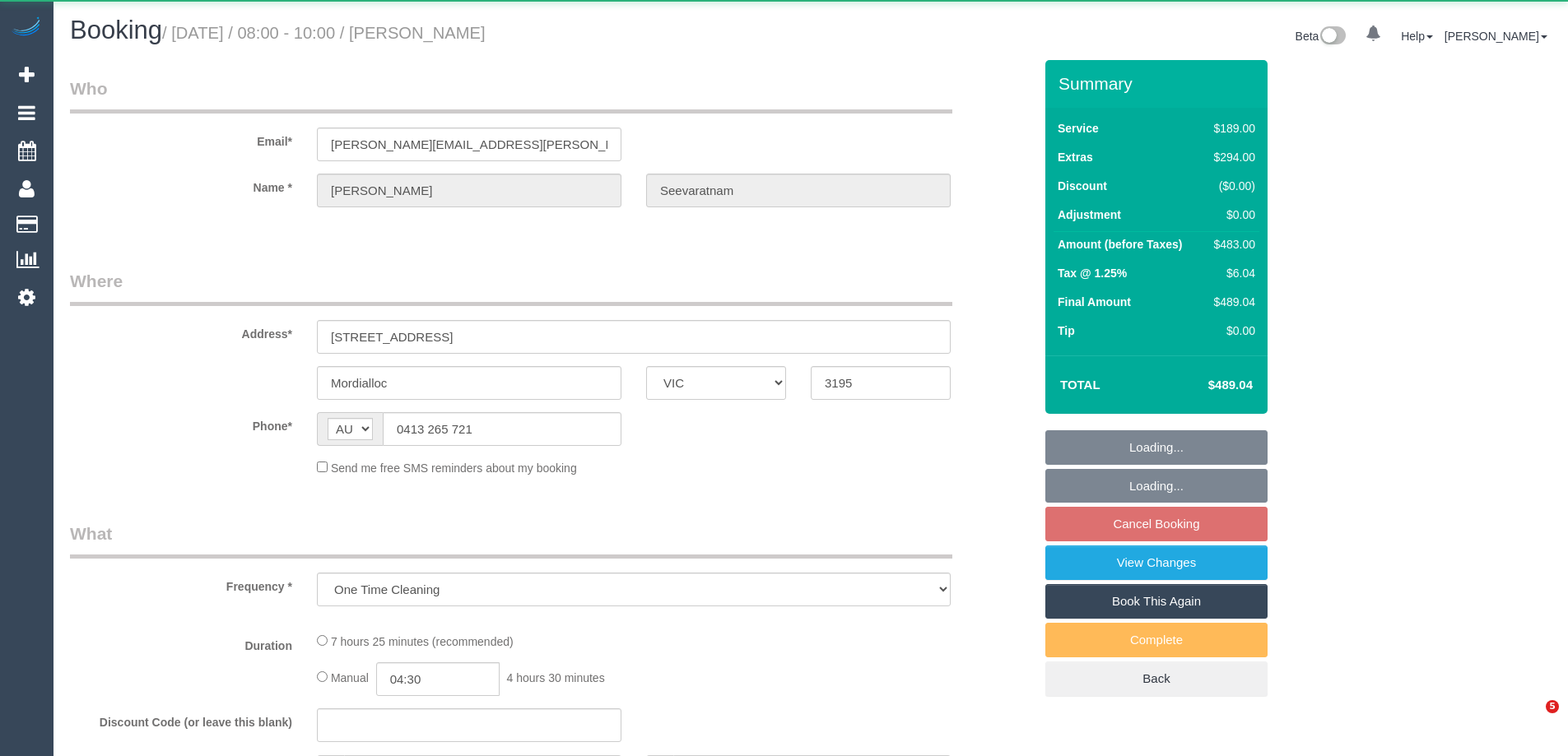
select select "VIC"
select select "string:stripe-pm_1S4d6y2GScqysDRVQSaXrnL5"
select select "number:28"
select select "number:14"
select select "number:21"
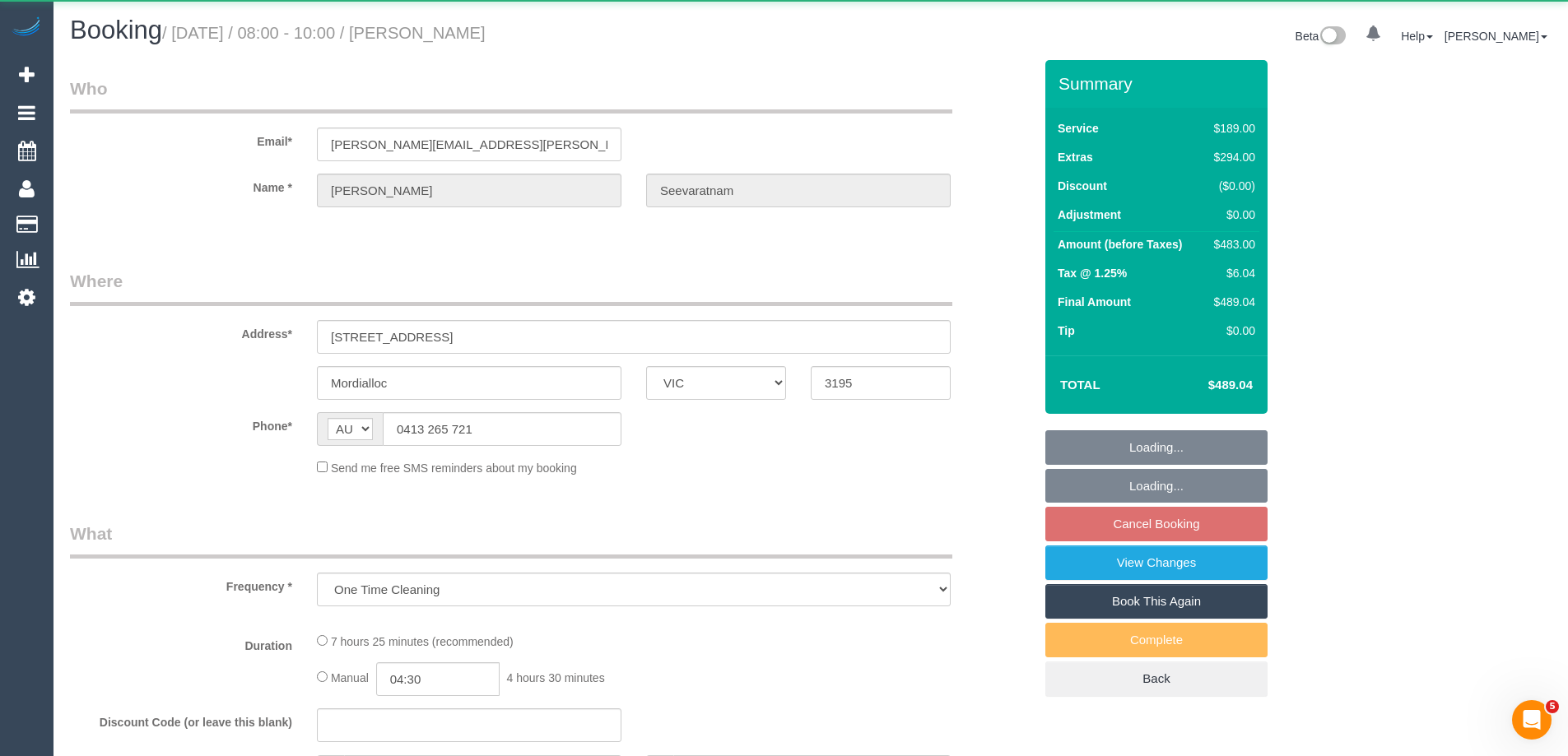
select select "number:25"
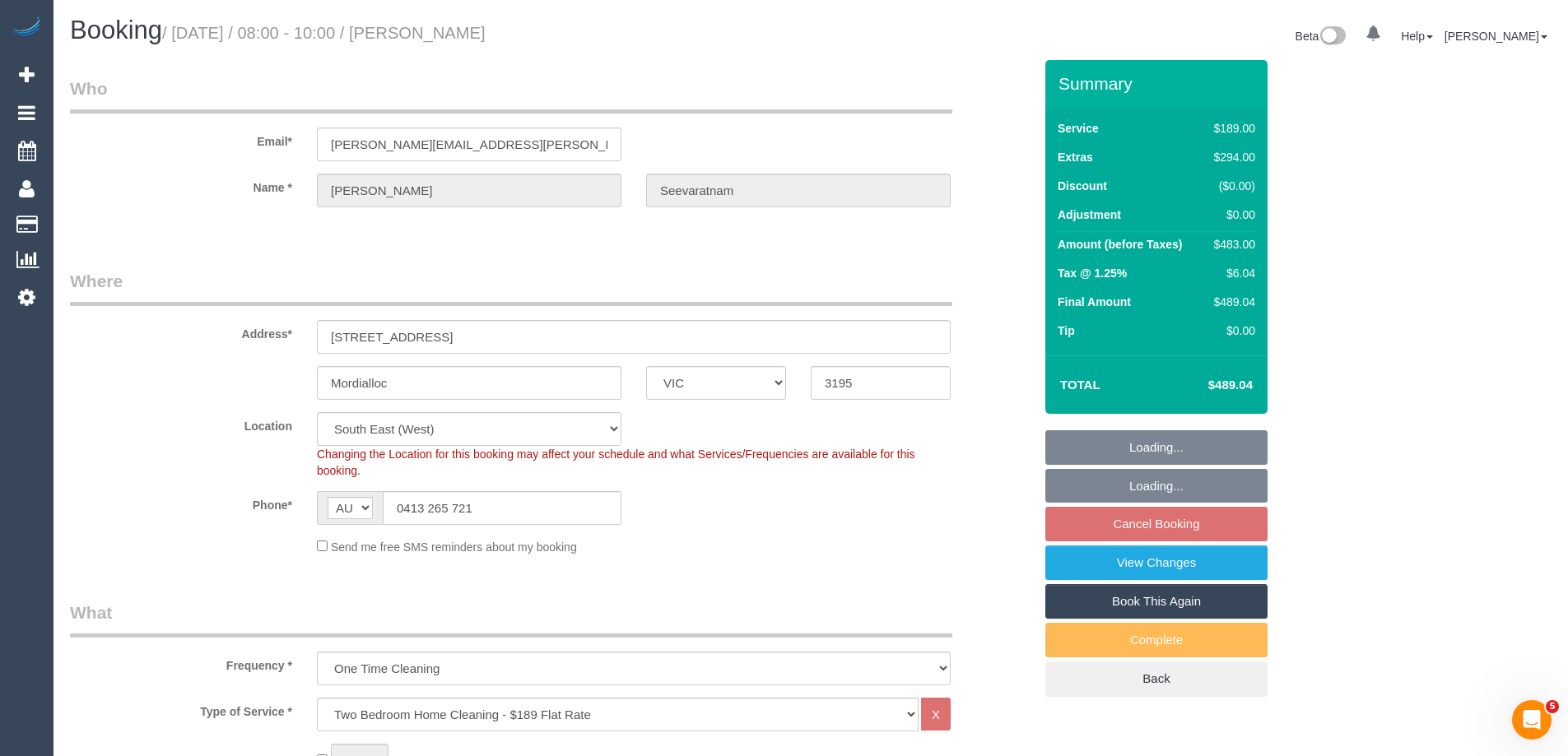
select select "object:798"
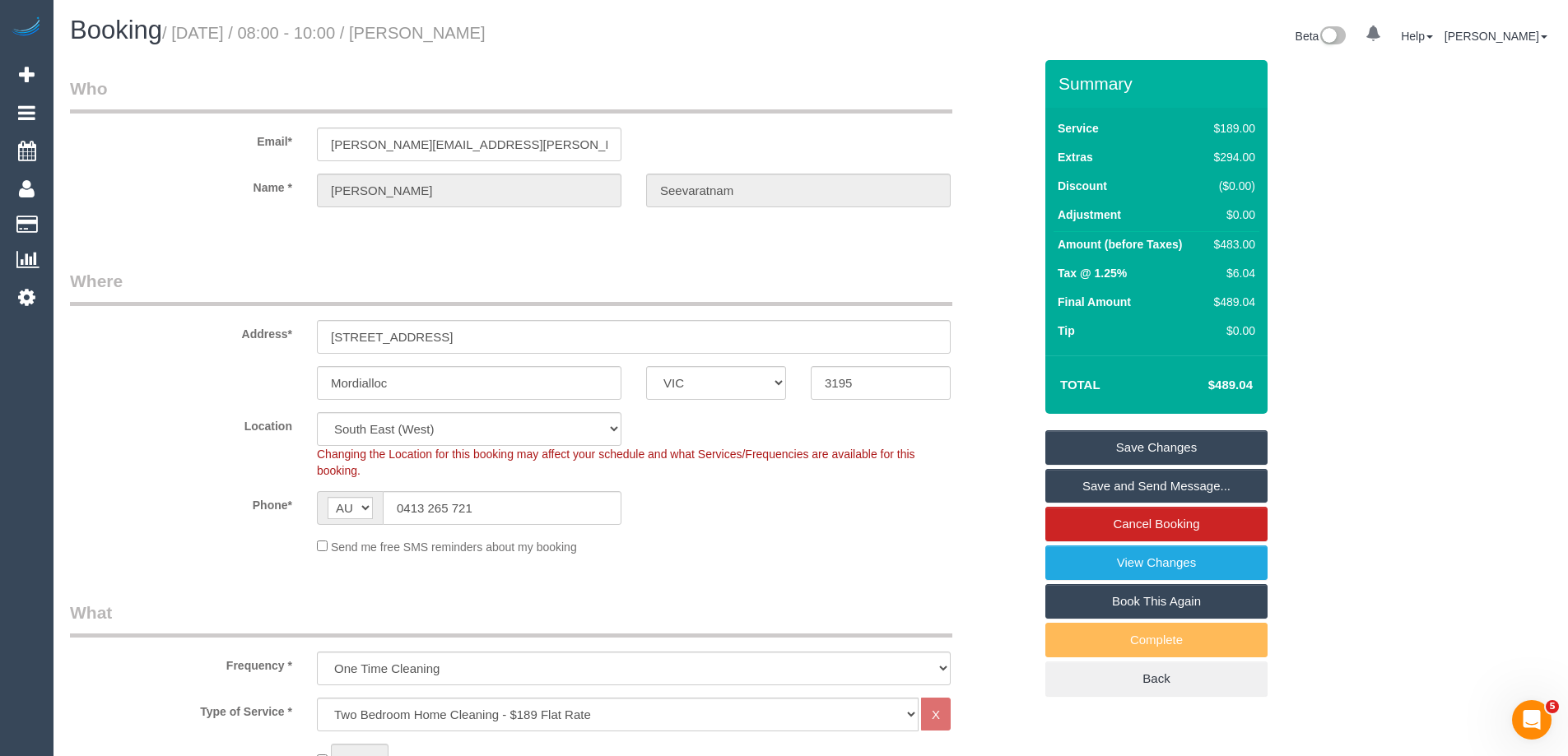
drag, startPoint x: 534, startPoint y: 38, endPoint x: 433, endPoint y: 38, distance: 101.0
click at [433, 38] on h1 "Booking / October 04, 2025 / 08:00 - 10:00 / Jane Seevaratnam" at bounding box center [434, 30] width 729 height 28
copy small "Jane Seevaratnam"
click at [1126, 446] on link "Save Changes" at bounding box center [1156, 447] width 222 height 34
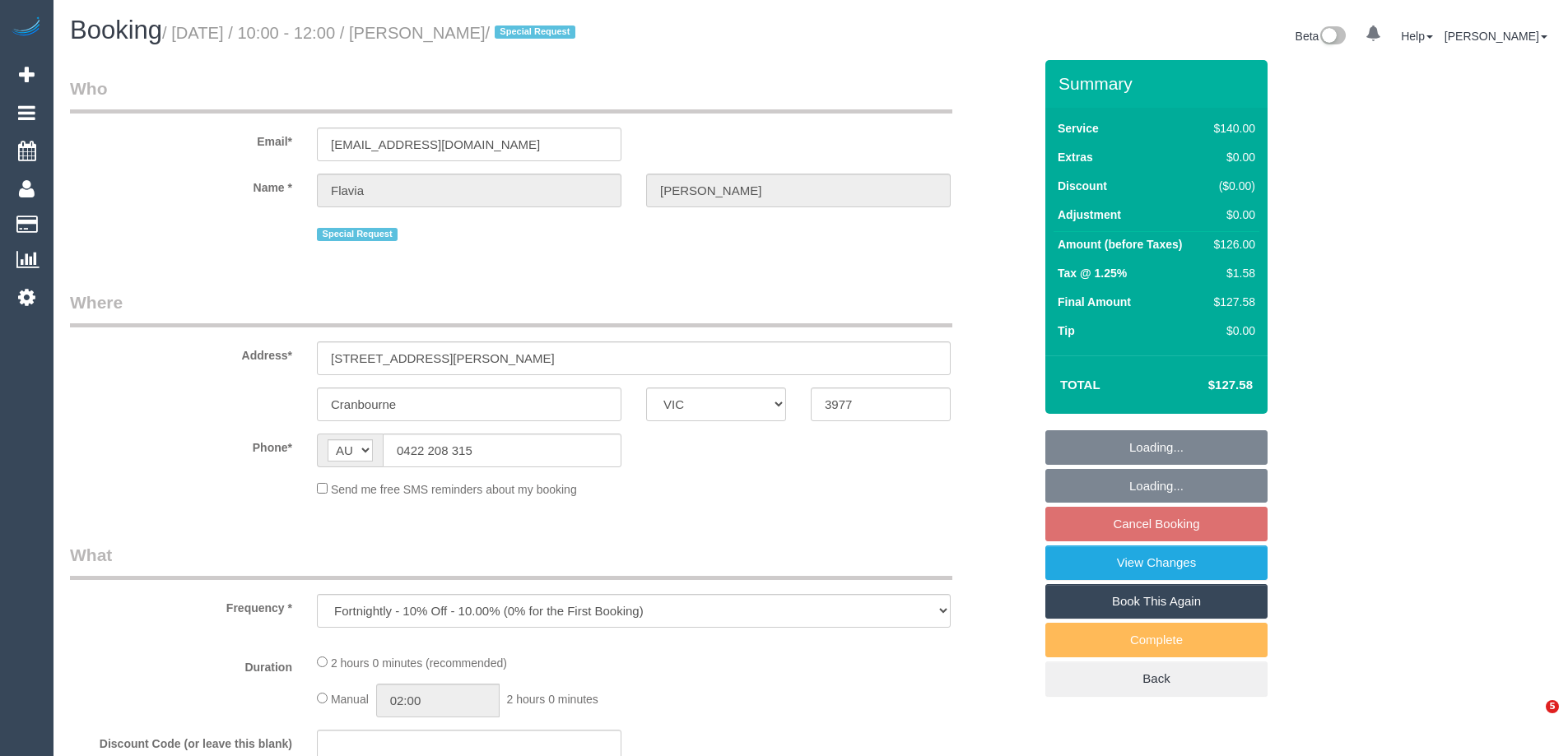
select select "VIC"
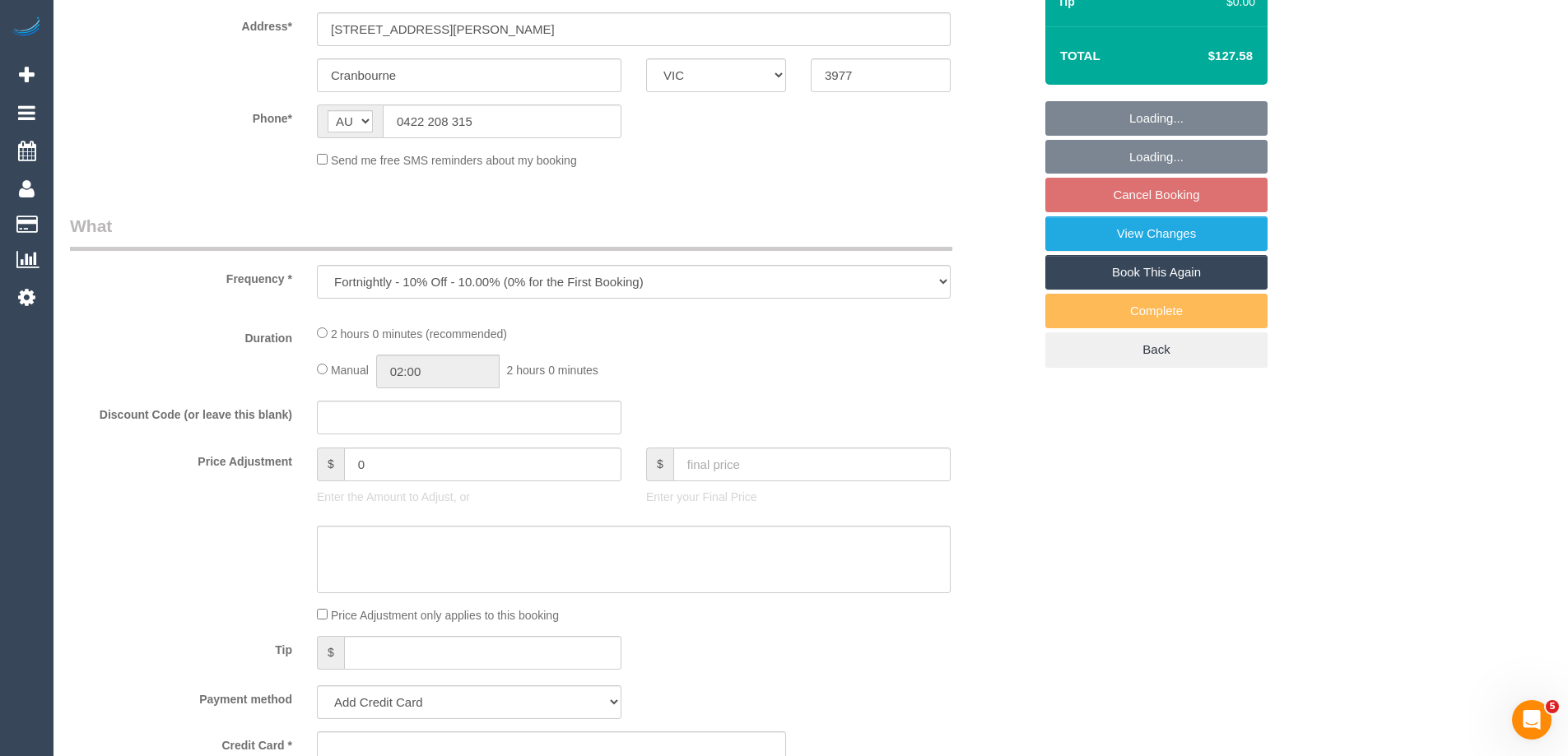
select select "number:27"
select select "number:14"
select select "number:19"
select select "number:36"
select select "number:34"
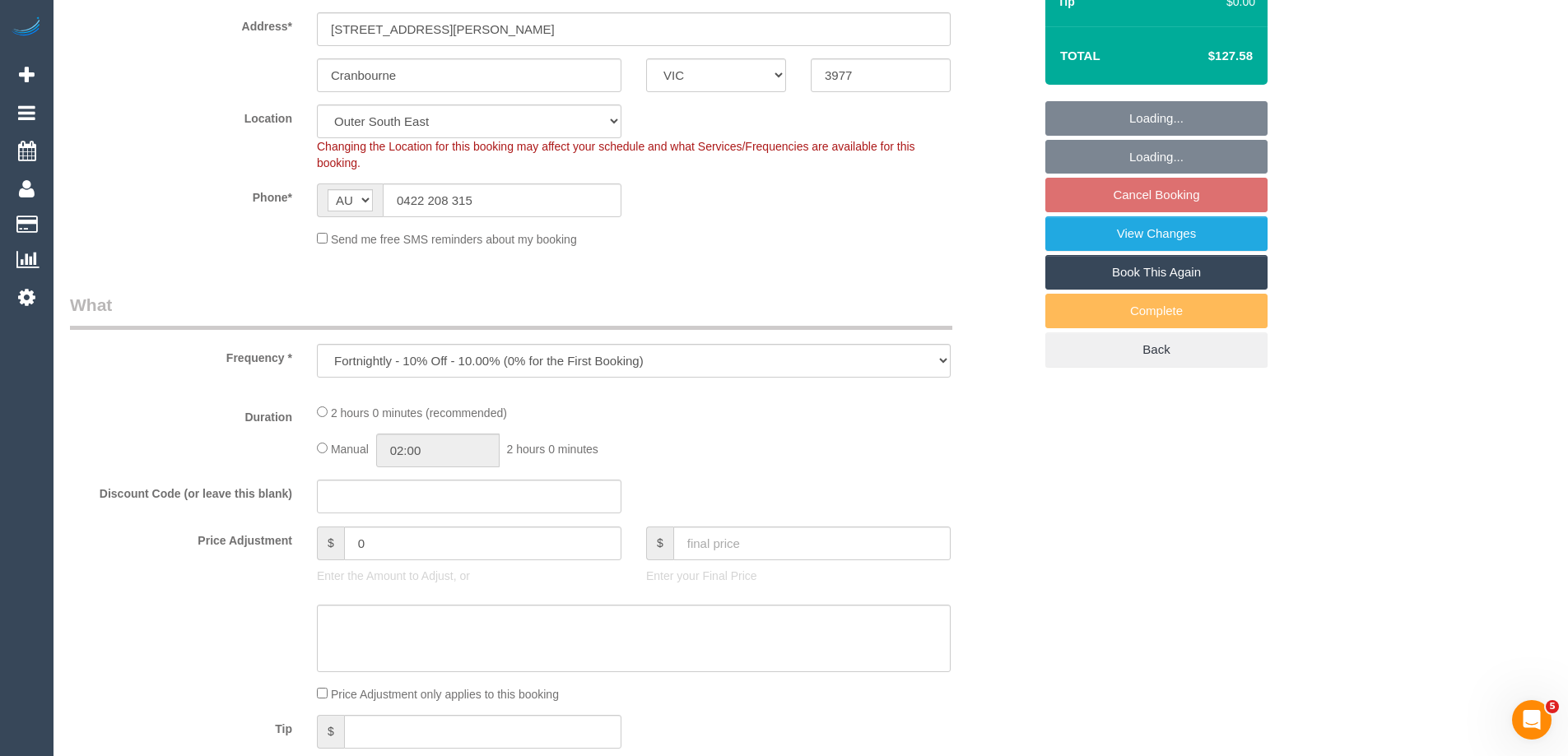
select select "object:744"
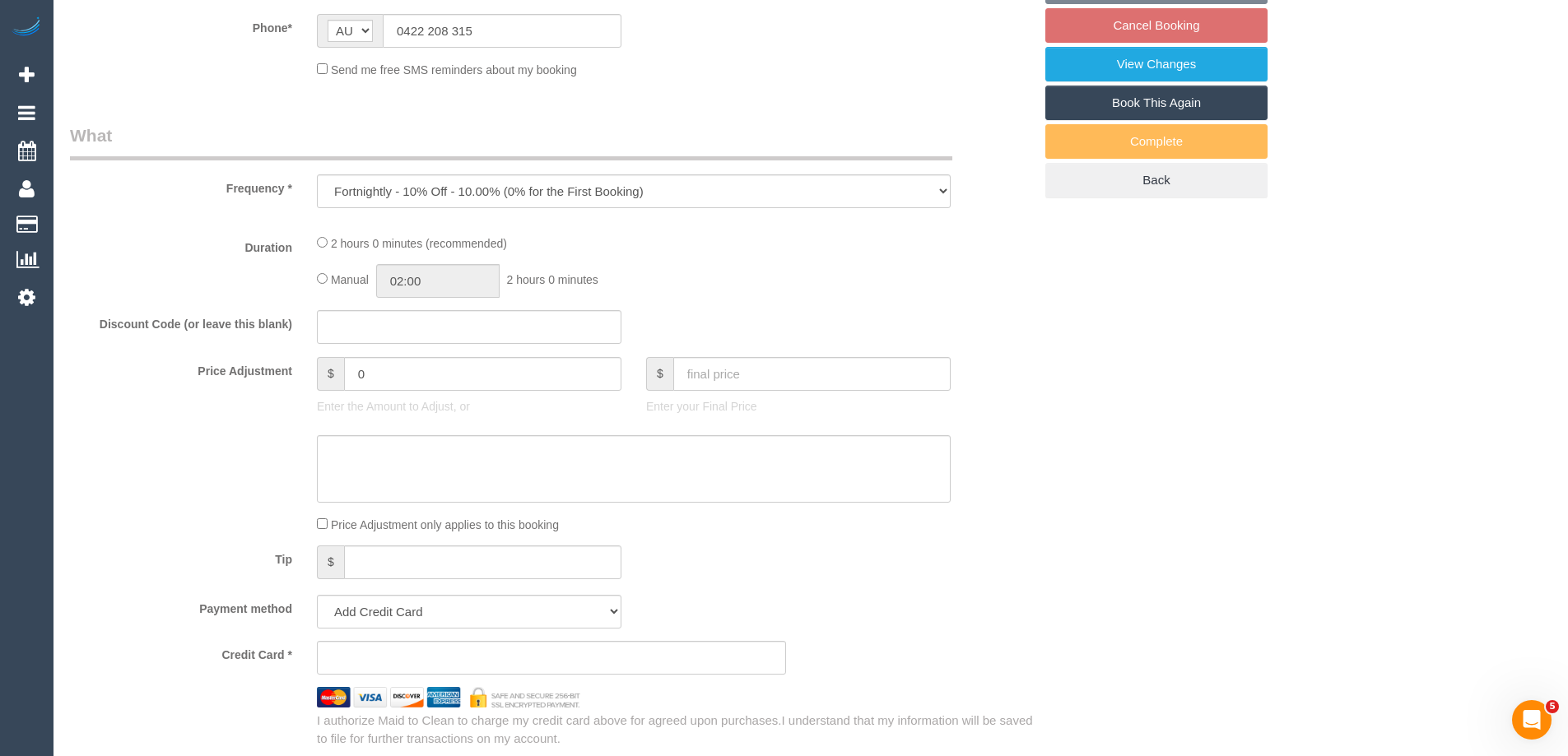
select select "string:stripe-pm_1NELu12GScqysDRVCbSECFj2"
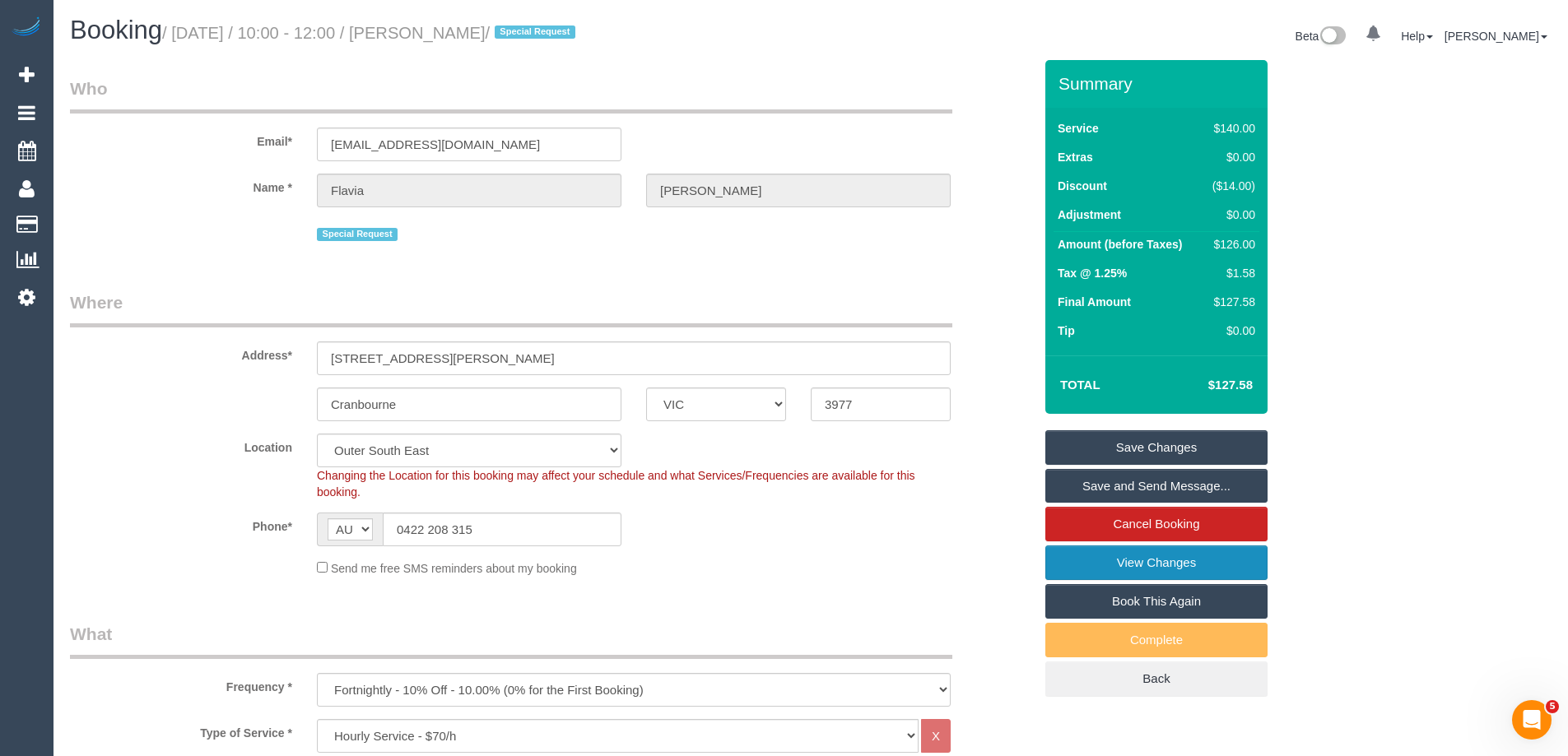
click at [1081, 565] on link "View Changes" at bounding box center [1156, 562] width 222 height 34
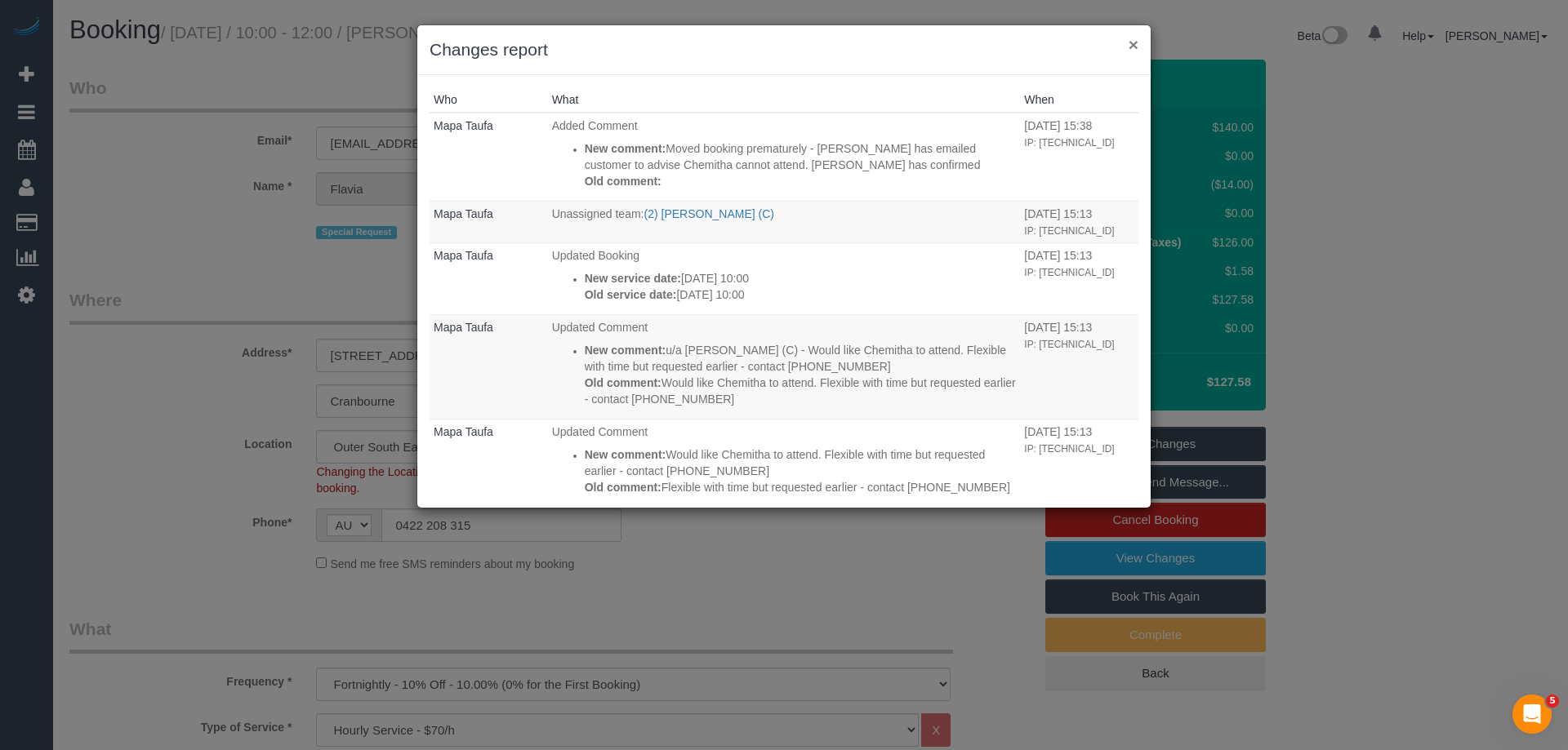
click at [1131, 45] on button "×" at bounding box center [1133, 45] width 10 height 17
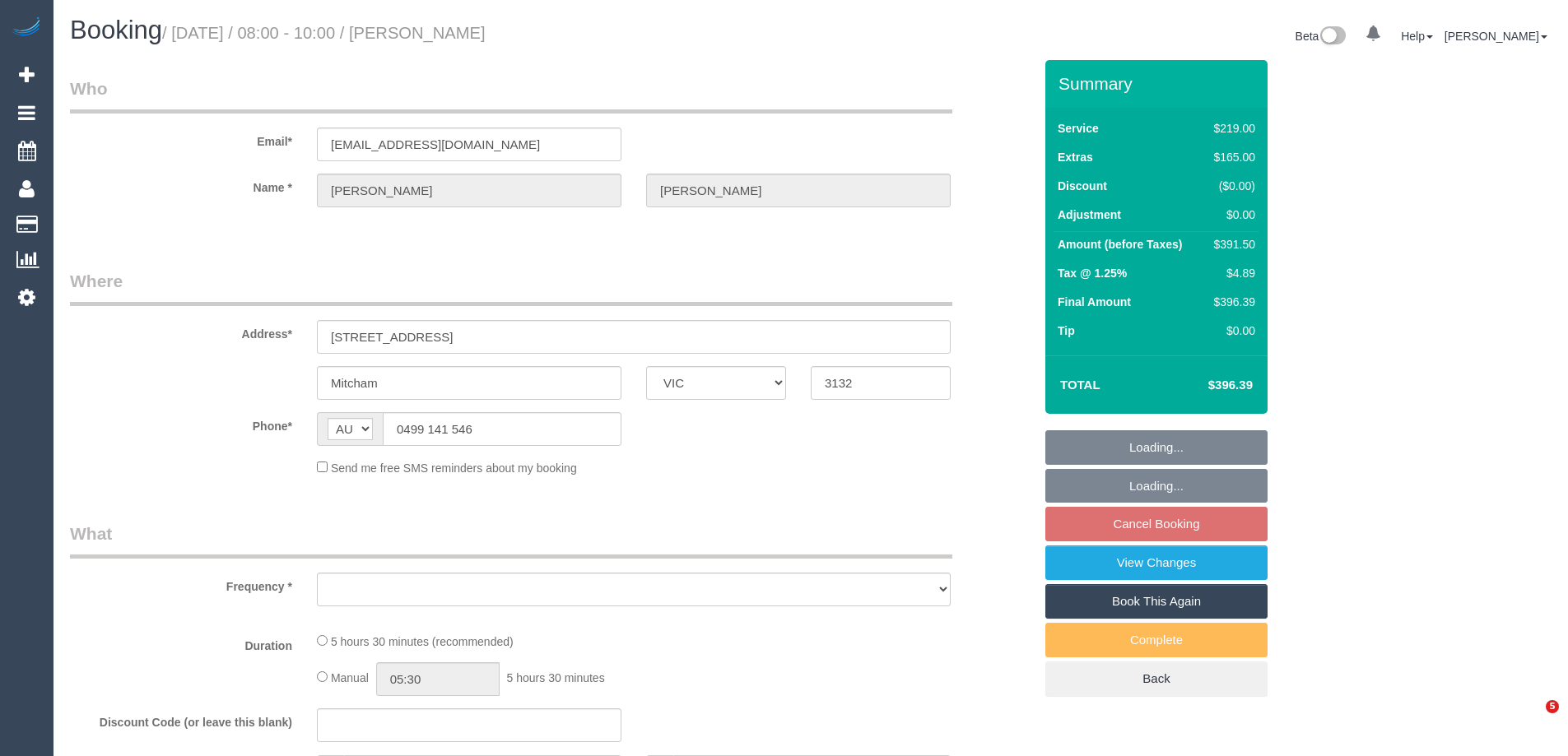
select select "VIC"
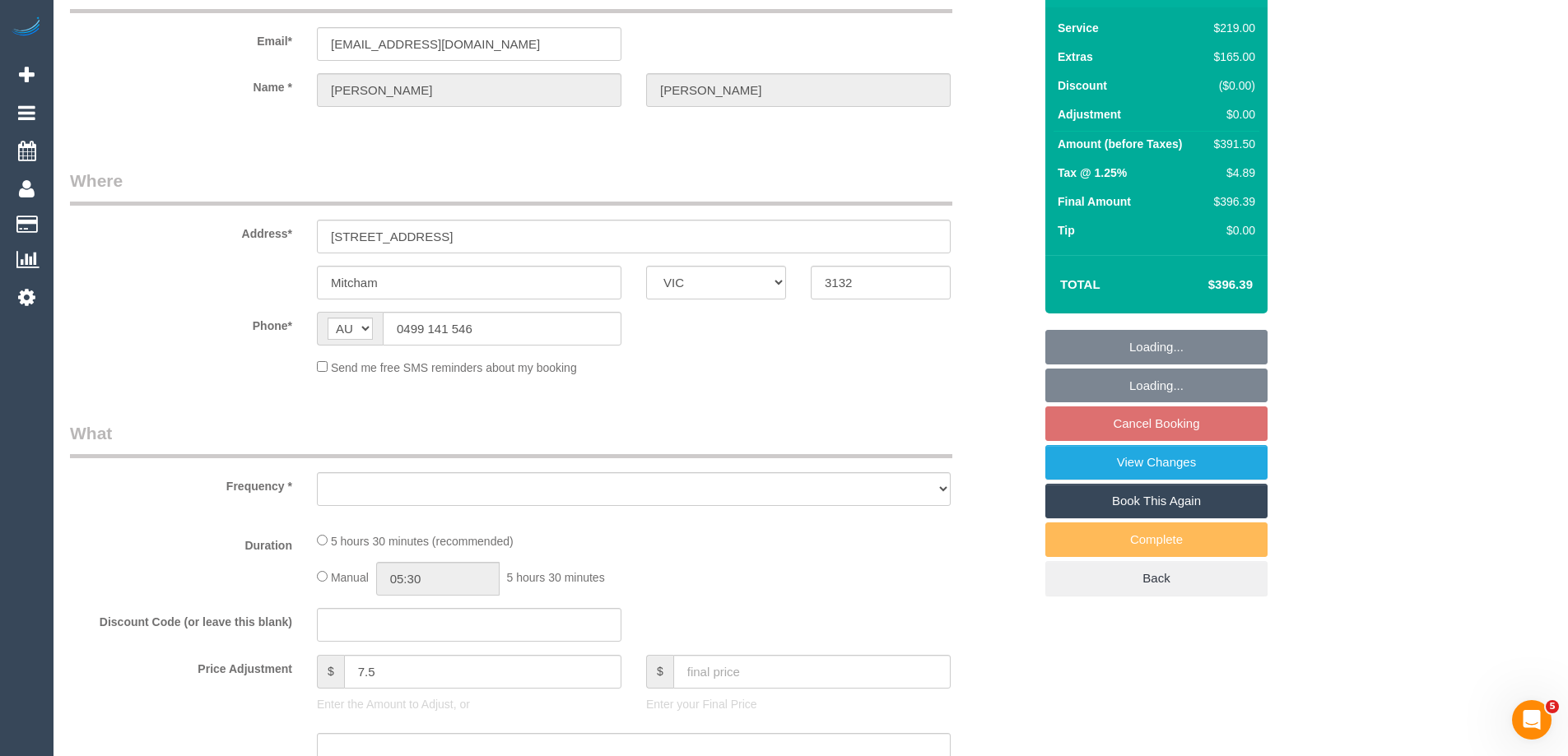
select select "string:stripe-pm_1RrBSa2GScqysDRVC4zcnyQO"
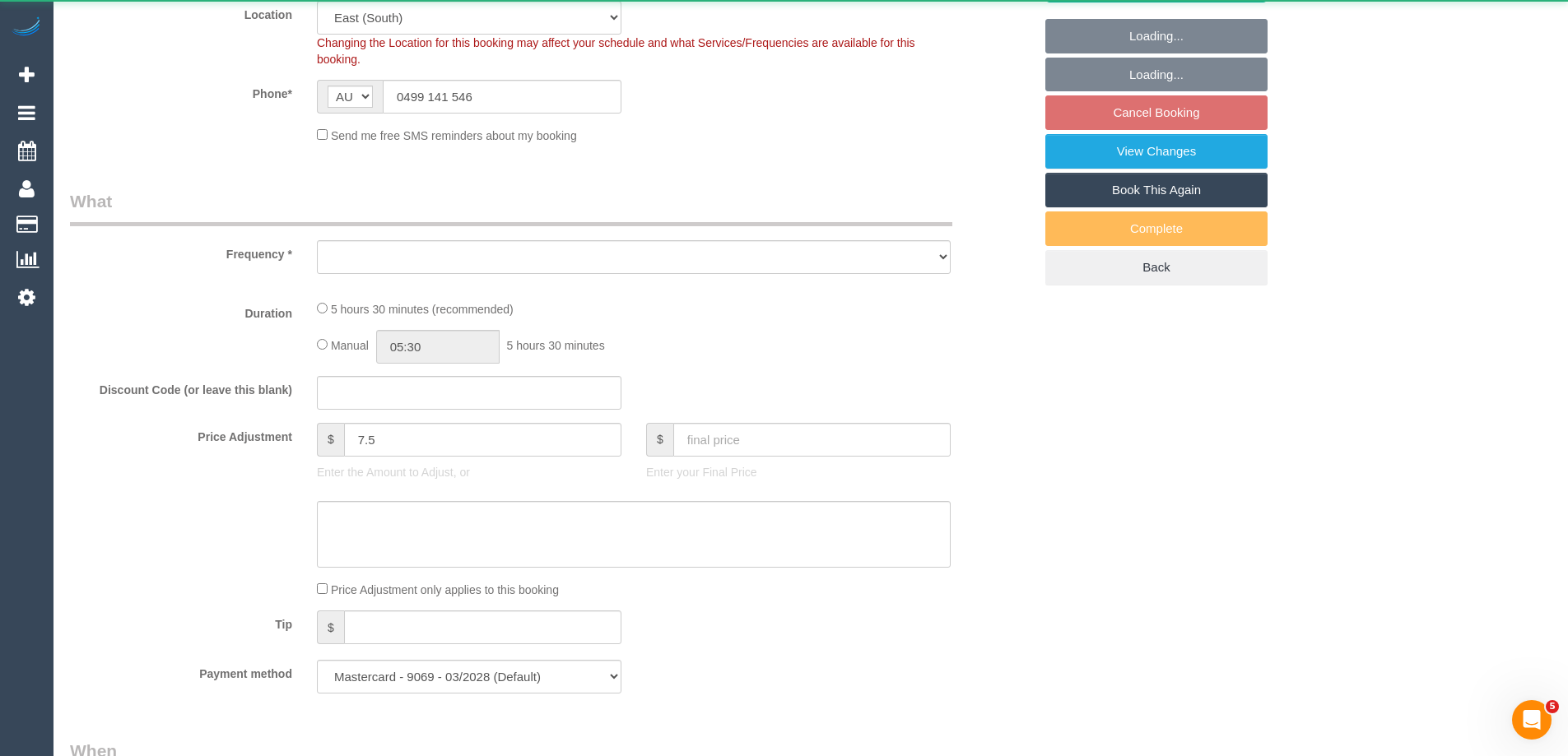
select select "object:691"
select select "number:28"
select select "number:14"
select select "number:19"
select select "number:25"
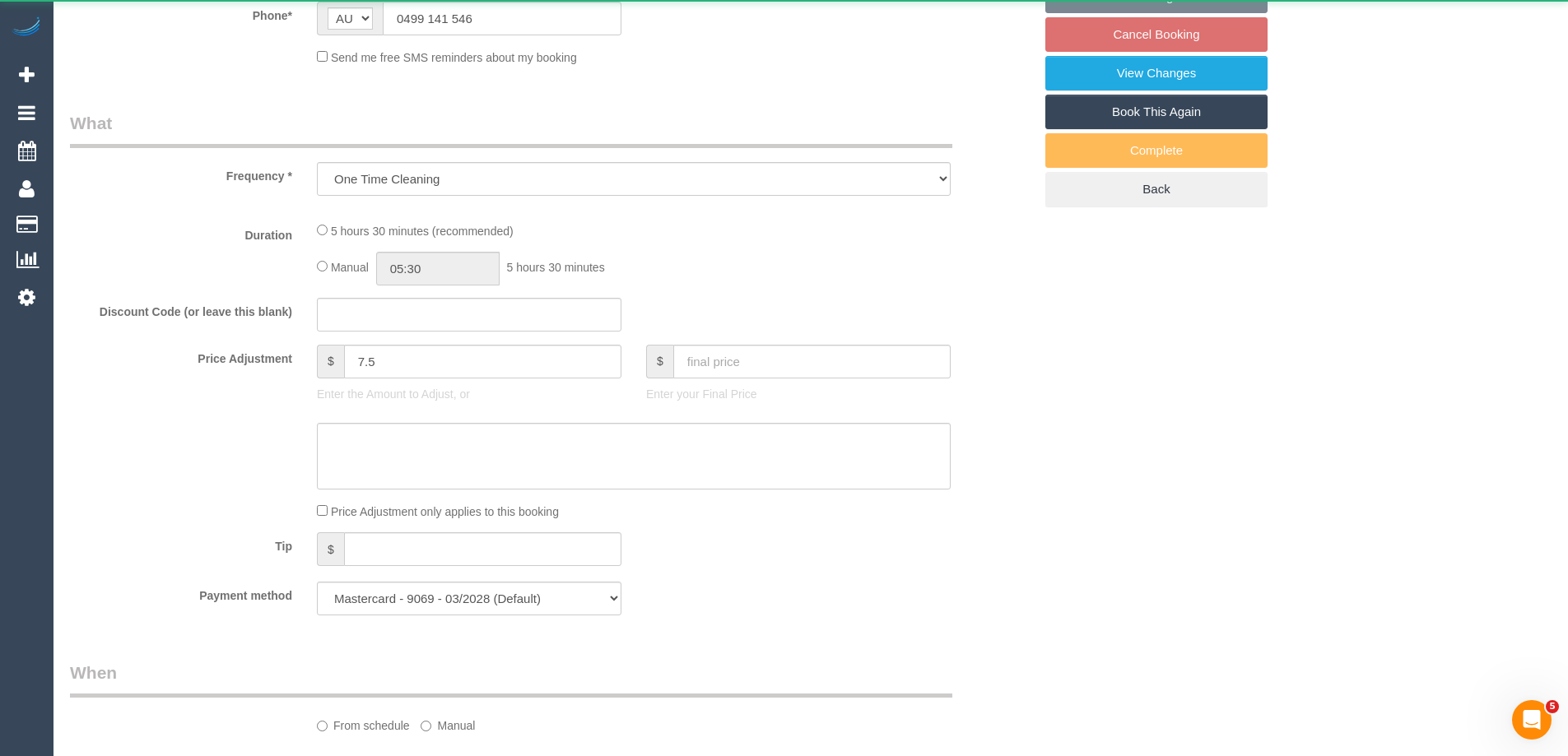
select select "object:696"
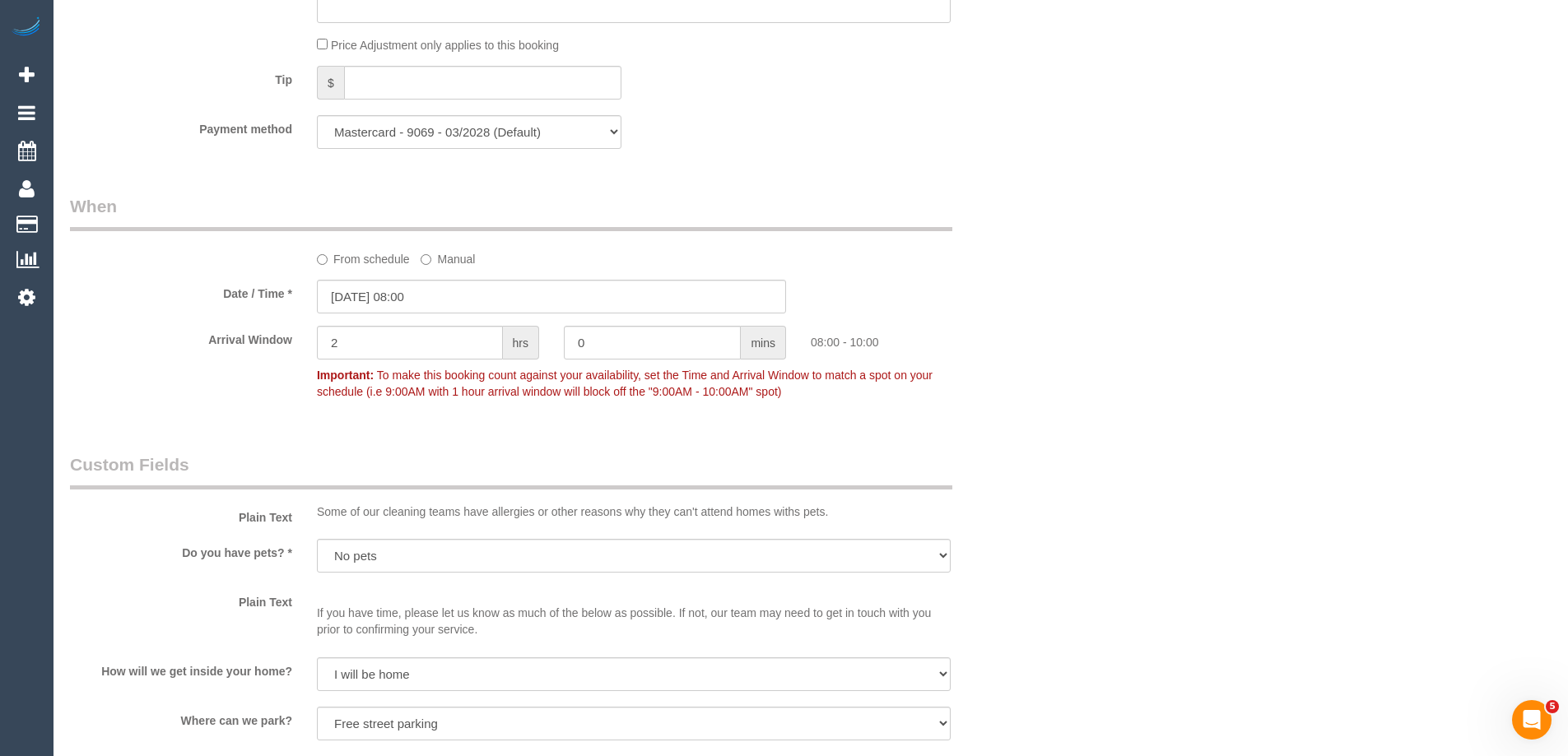
scroll to position [1376, 0]
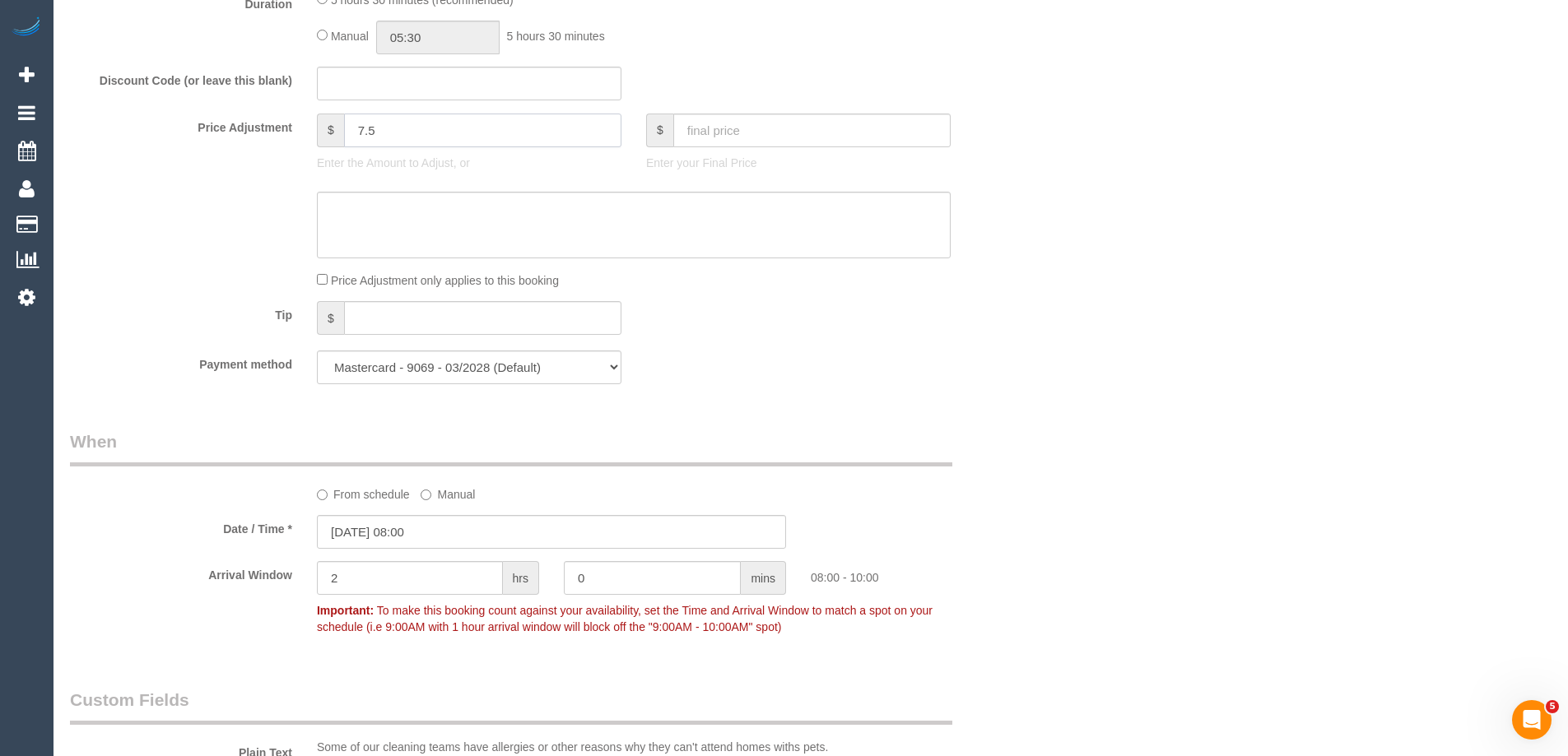
click at [349, 119] on input "7.5" at bounding box center [483, 130] width 277 height 34
type input "27.5"
click at [801, 81] on div "Discount Code (or leave this blank)" at bounding box center [551, 83] width 987 height 34
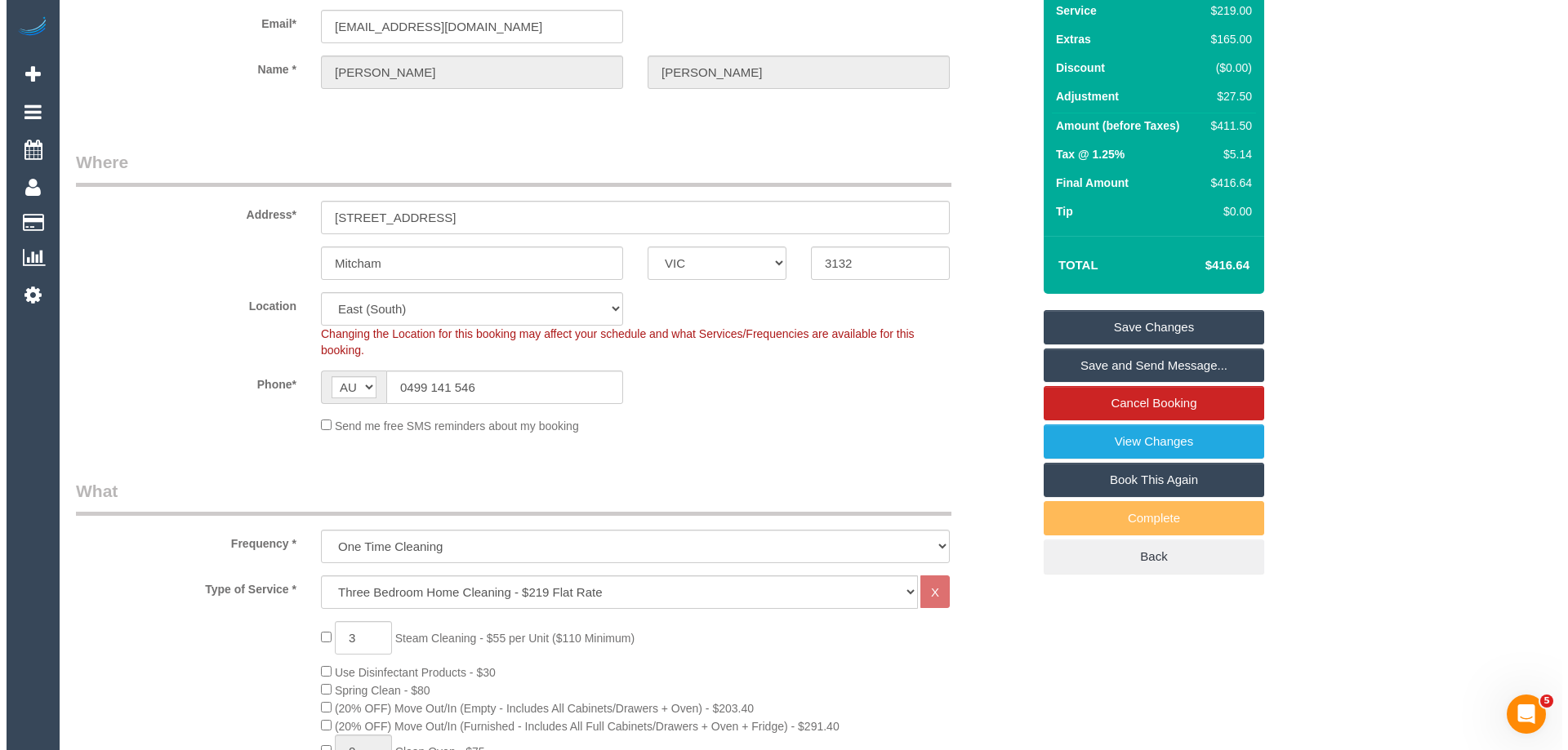
scroll to position [0, 0]
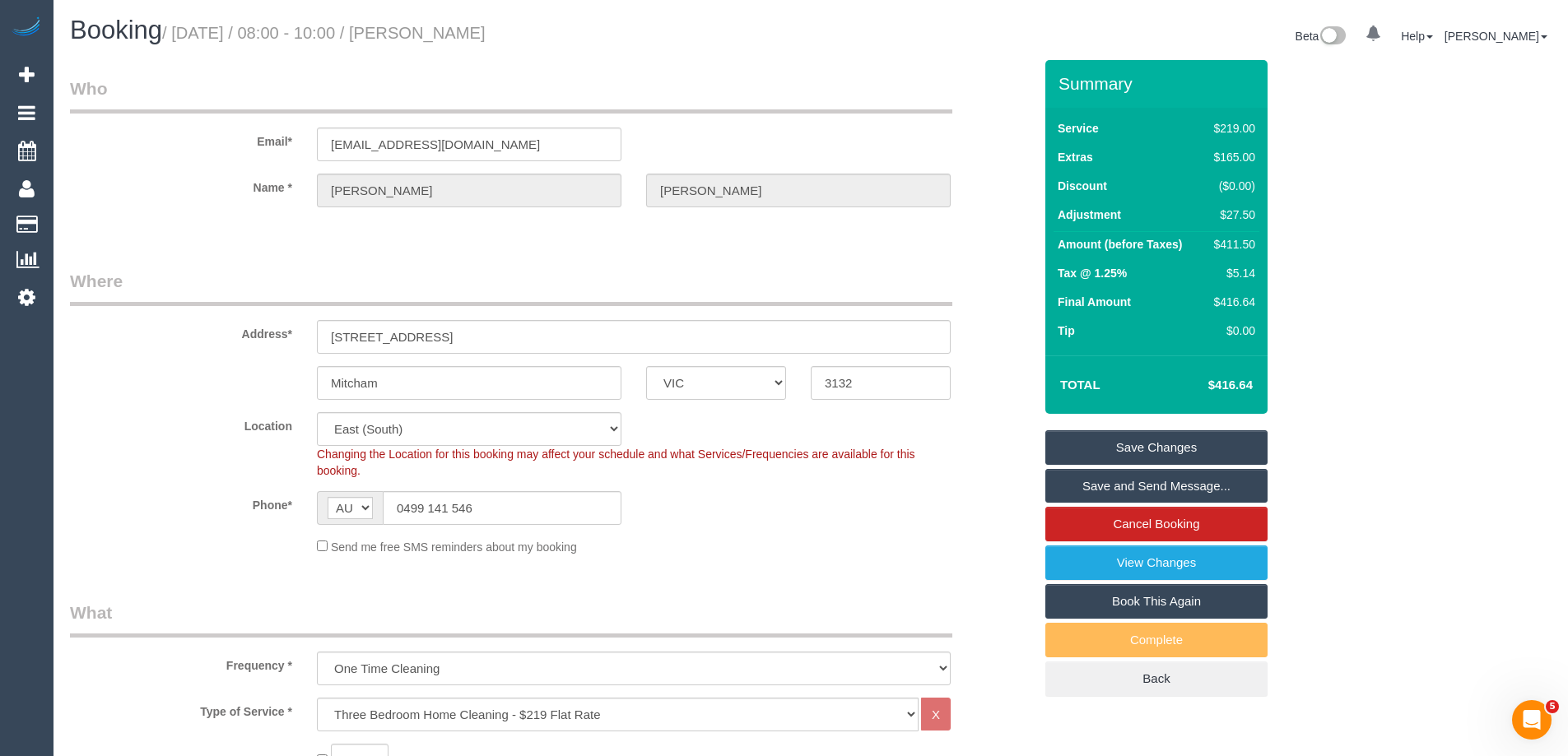
click at [1098, 445] on link "Save Changes" at bounding box center [1156, 447] width 222 height 34
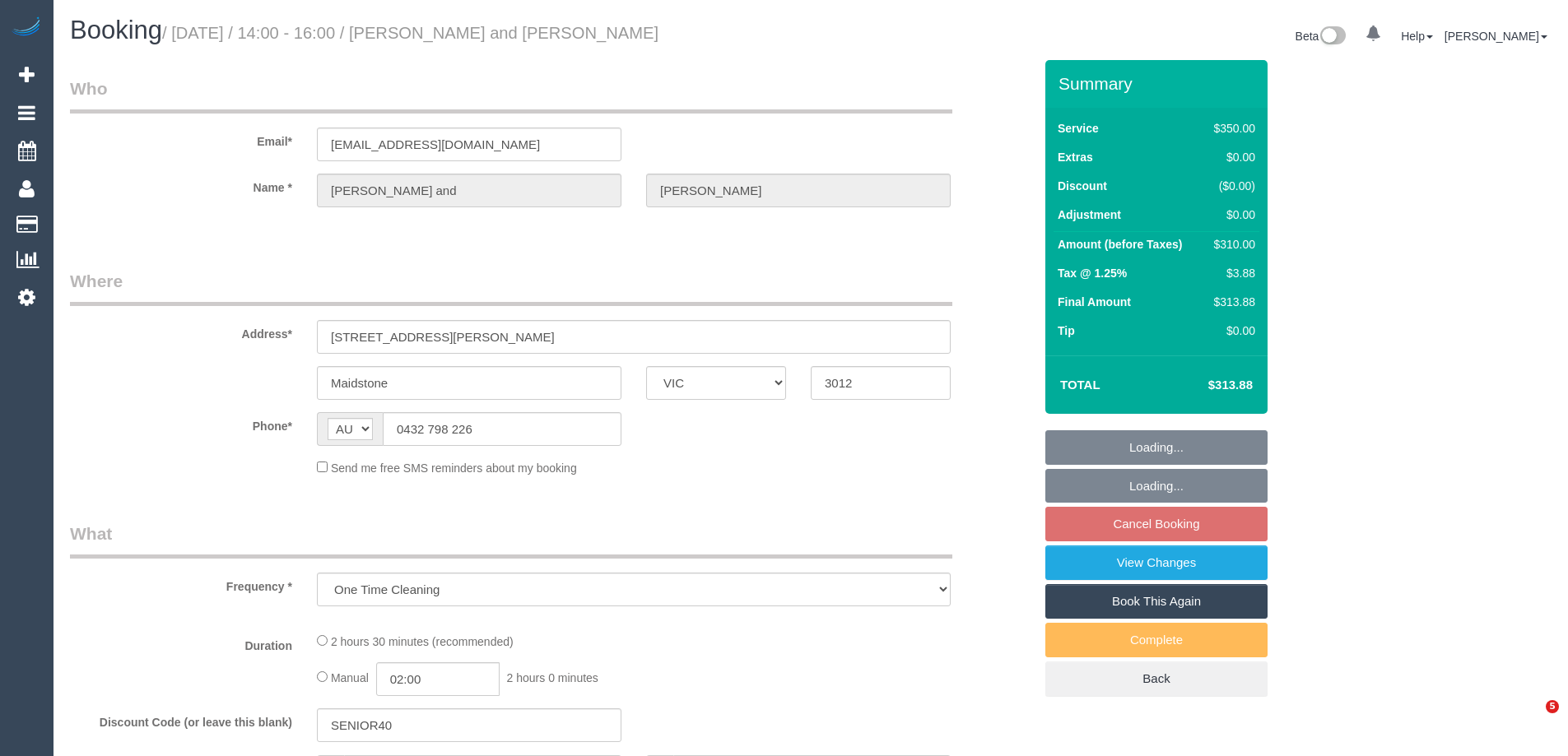
select select "VIC"
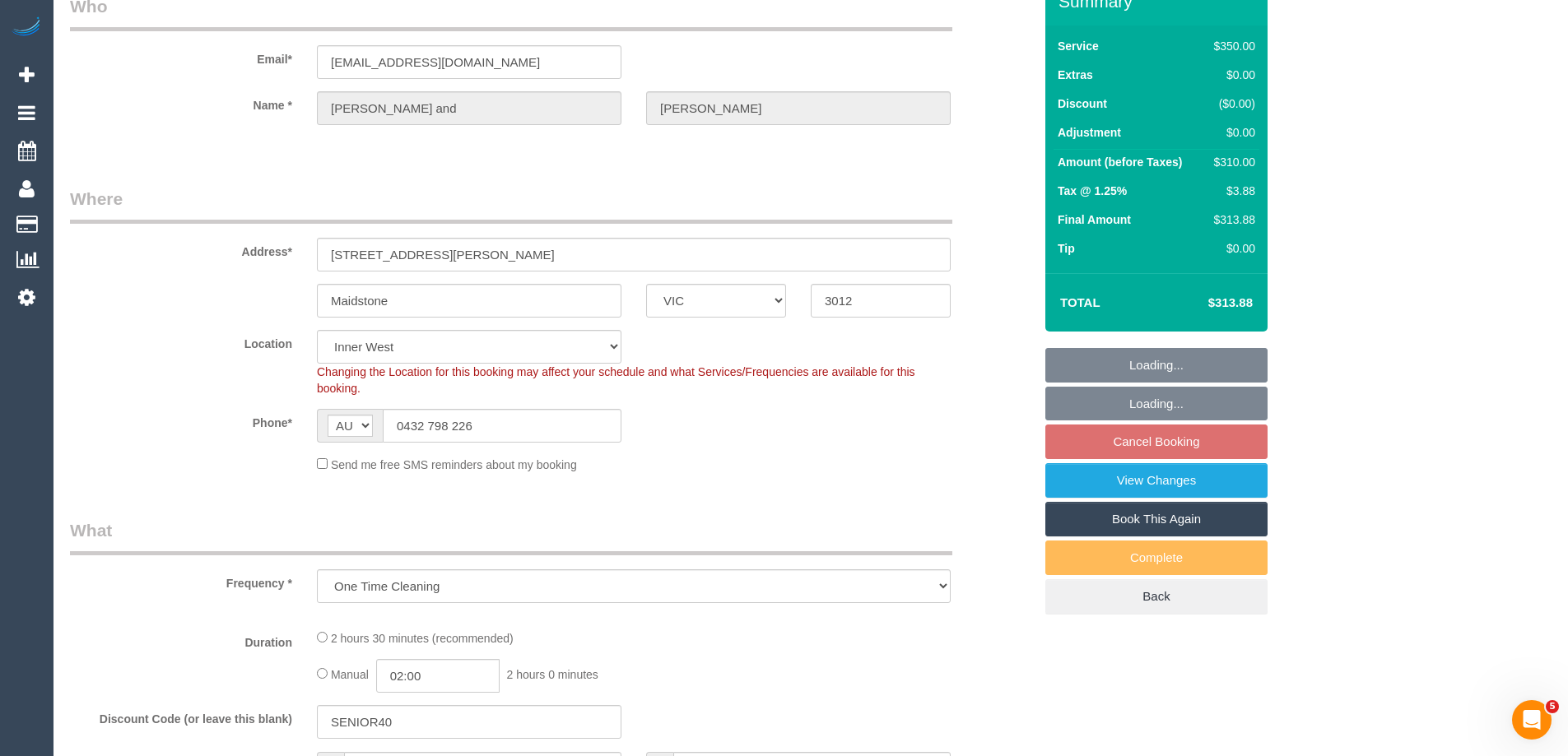
select select "string:stripe-pm_1SBUkJ2GScqysDRVjlR7mruH"
select select "object:1403"
select select "2"
select select "150"
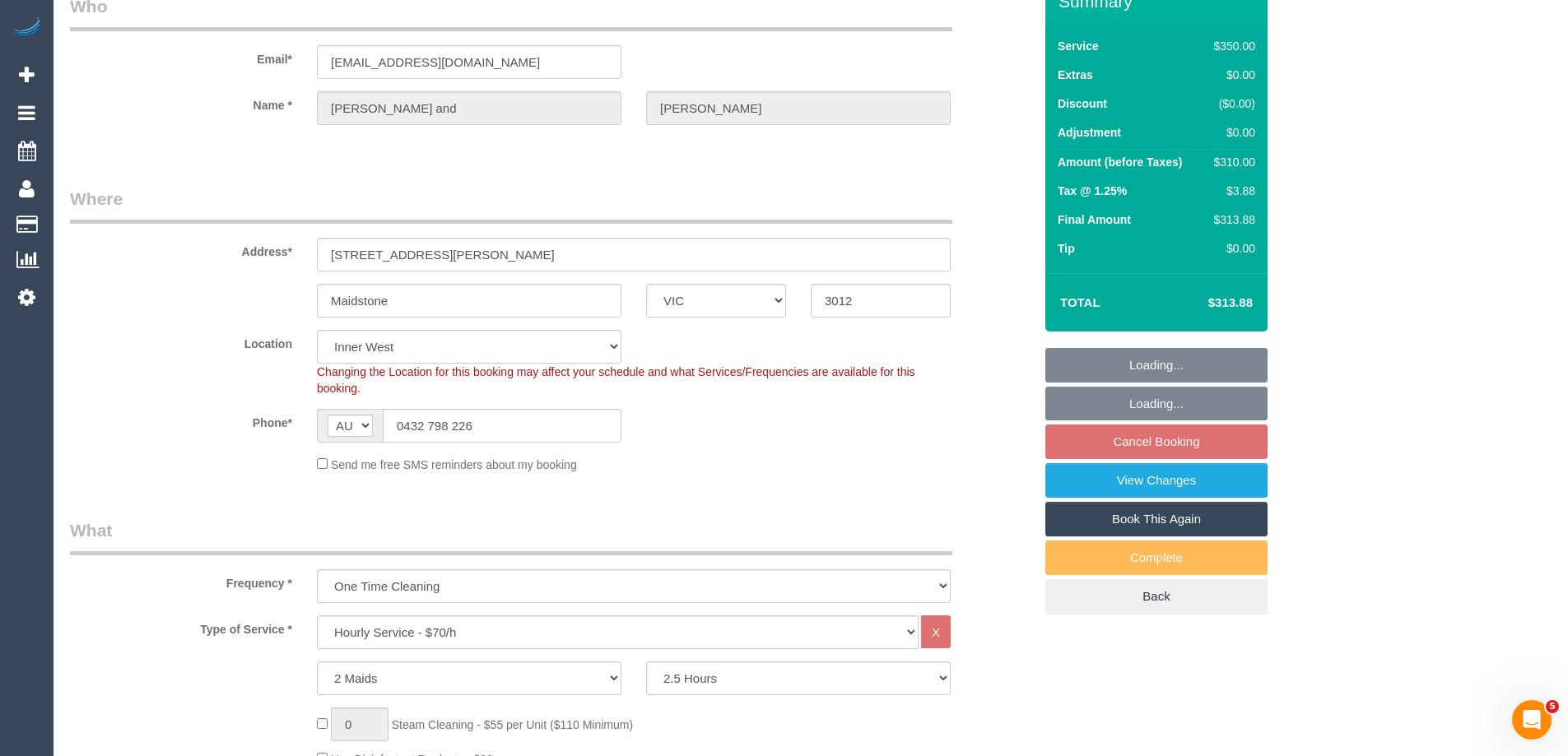
select select "number:28"
select select "number:14"
select select "number:19"
select select "number:22"
select select "number:13"
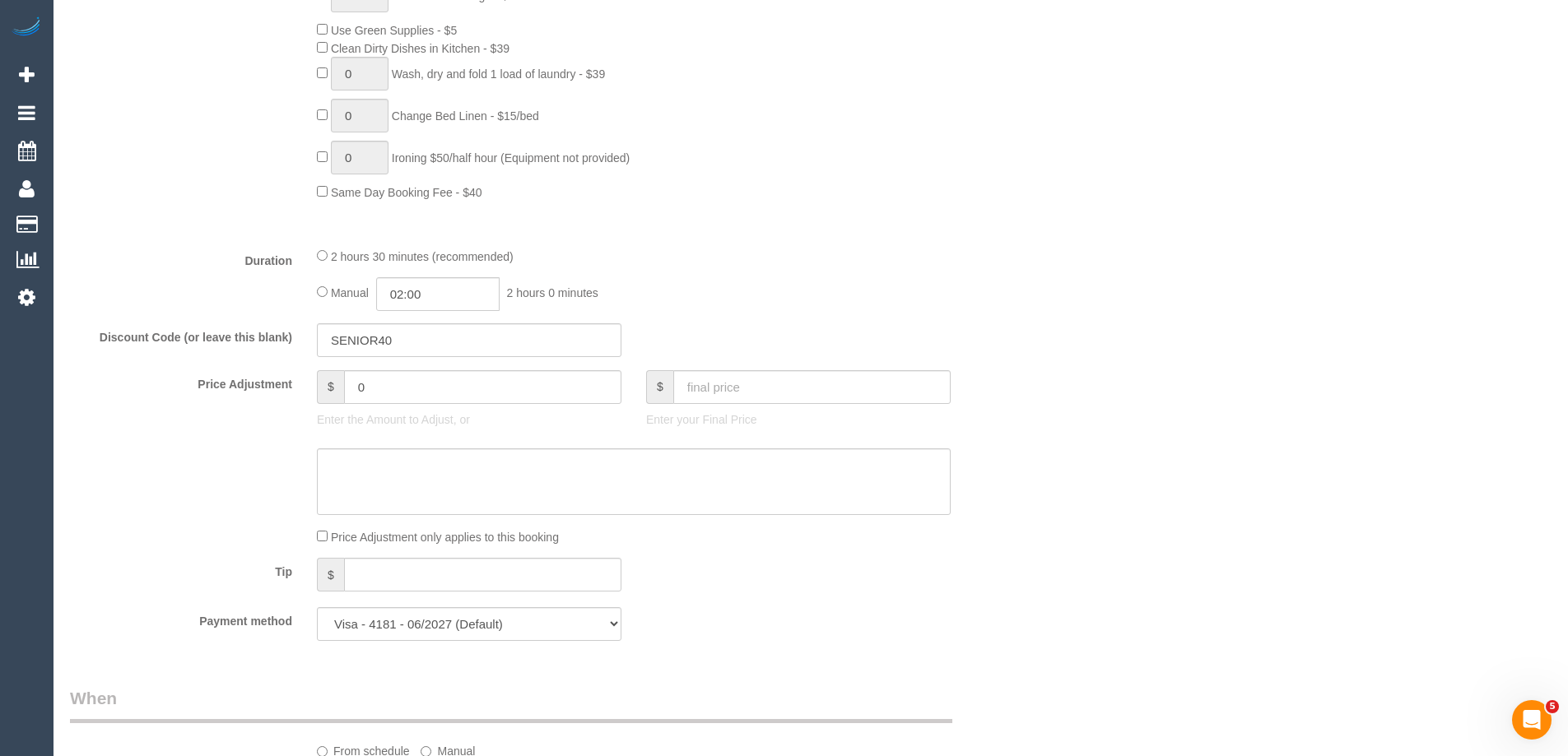
scroll to position [1067, 0]
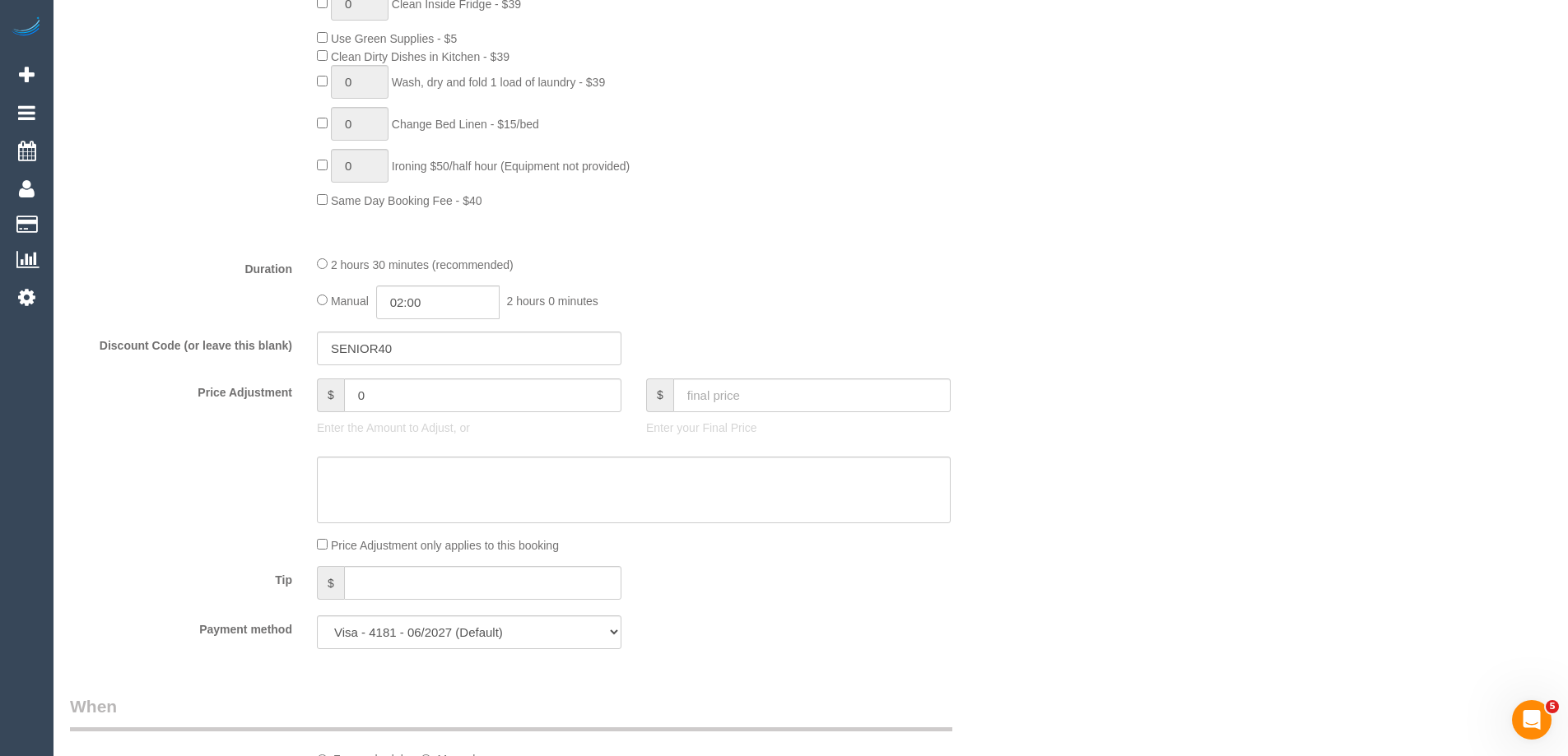
click at [315, 260] on div "2 hours 30 minutes (recommended) Manual 02:00 2 hours 0 minutes" at bounding box center [633, 287] width 659 height 64
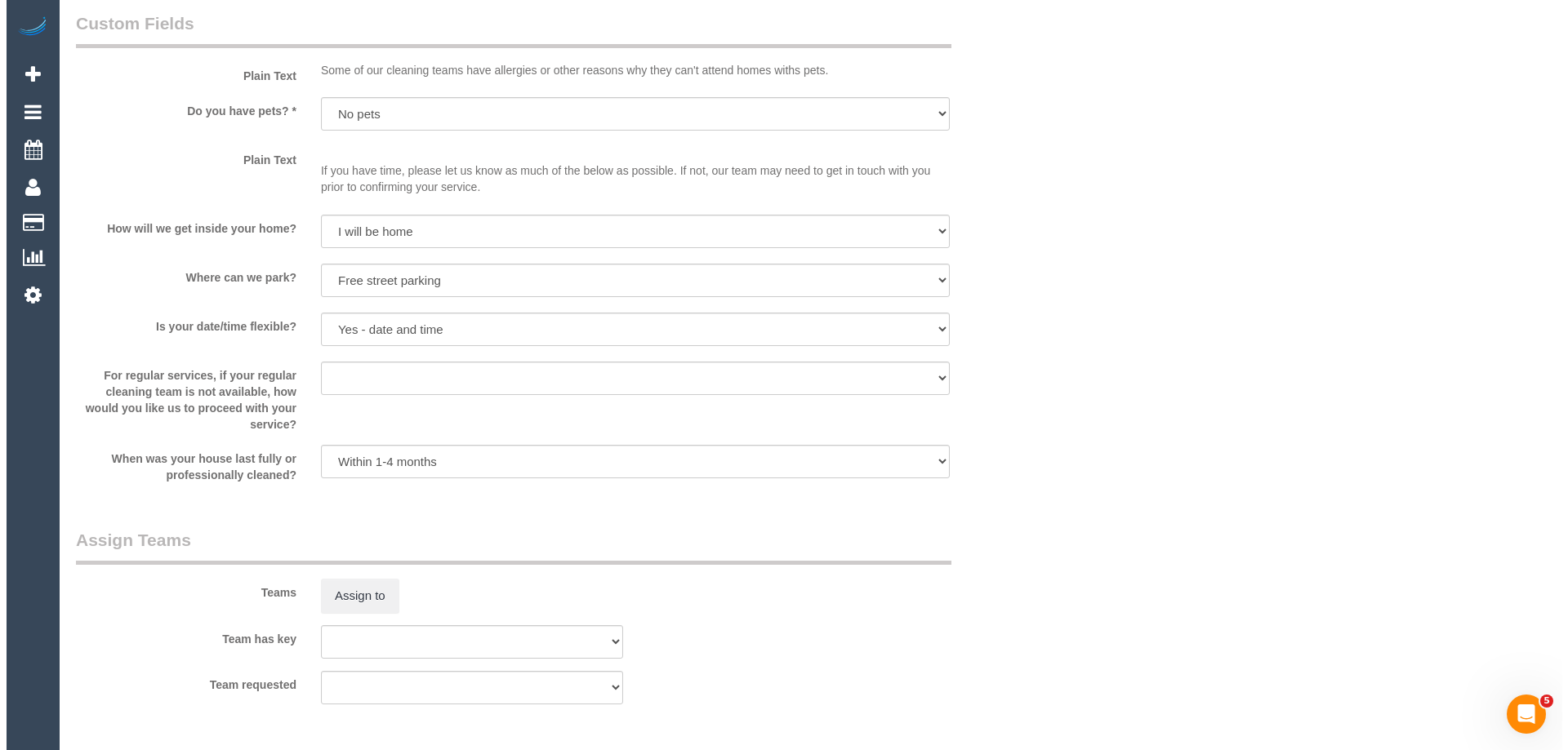
scroll to position [2365, 0]
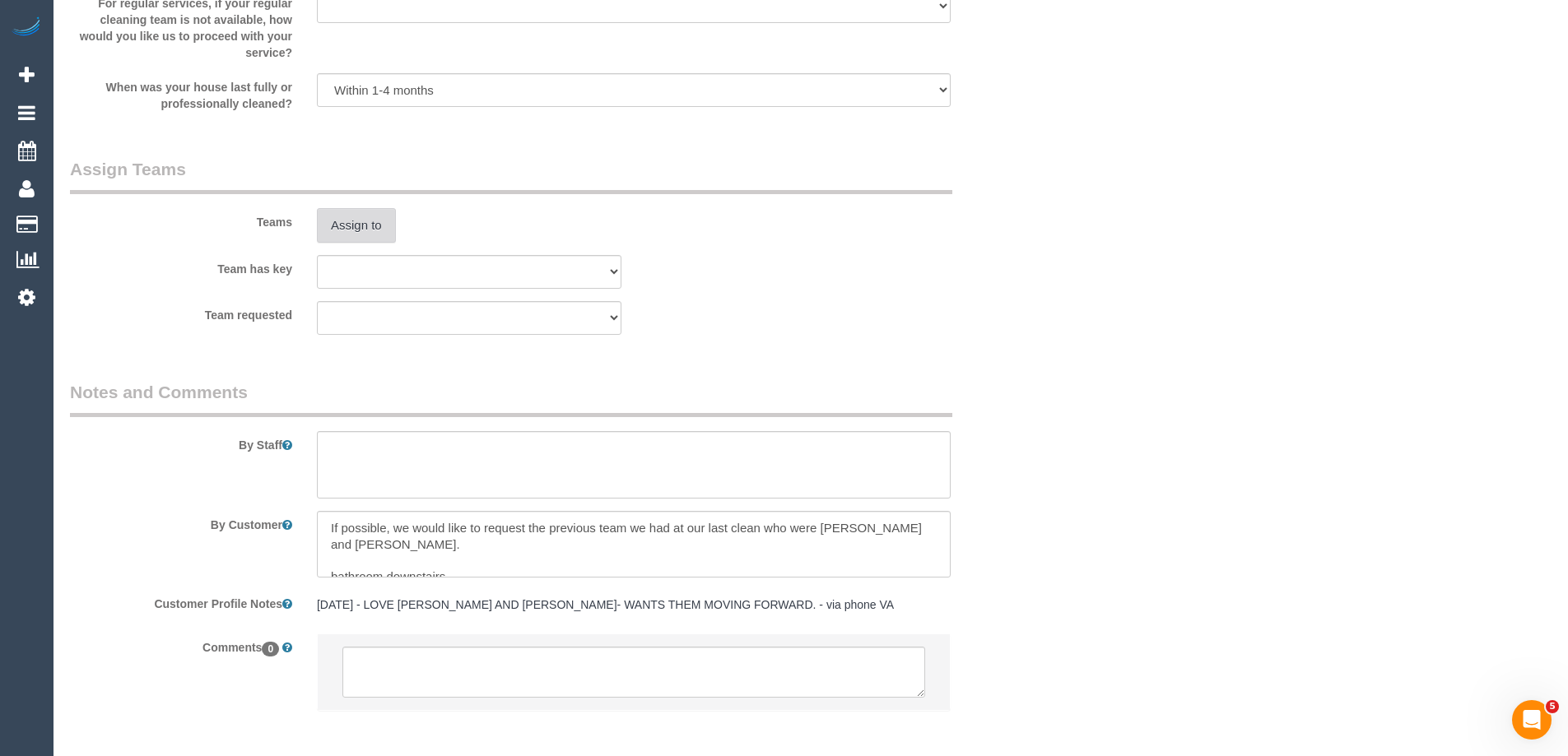
click at [341, 223] on button "Assign to" at bounding box center [356, 224] width 79 height 34
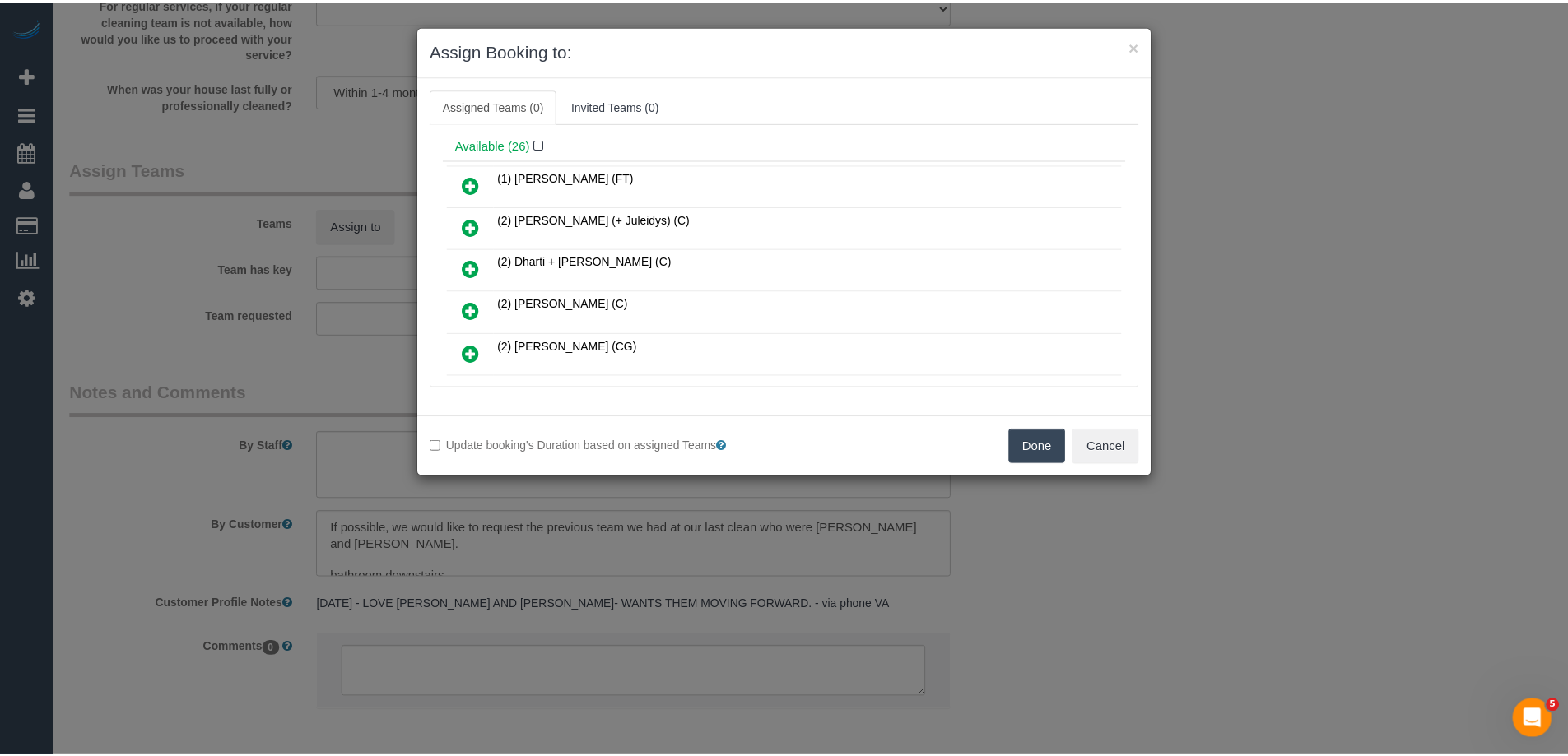
scroll to position [82, 0]
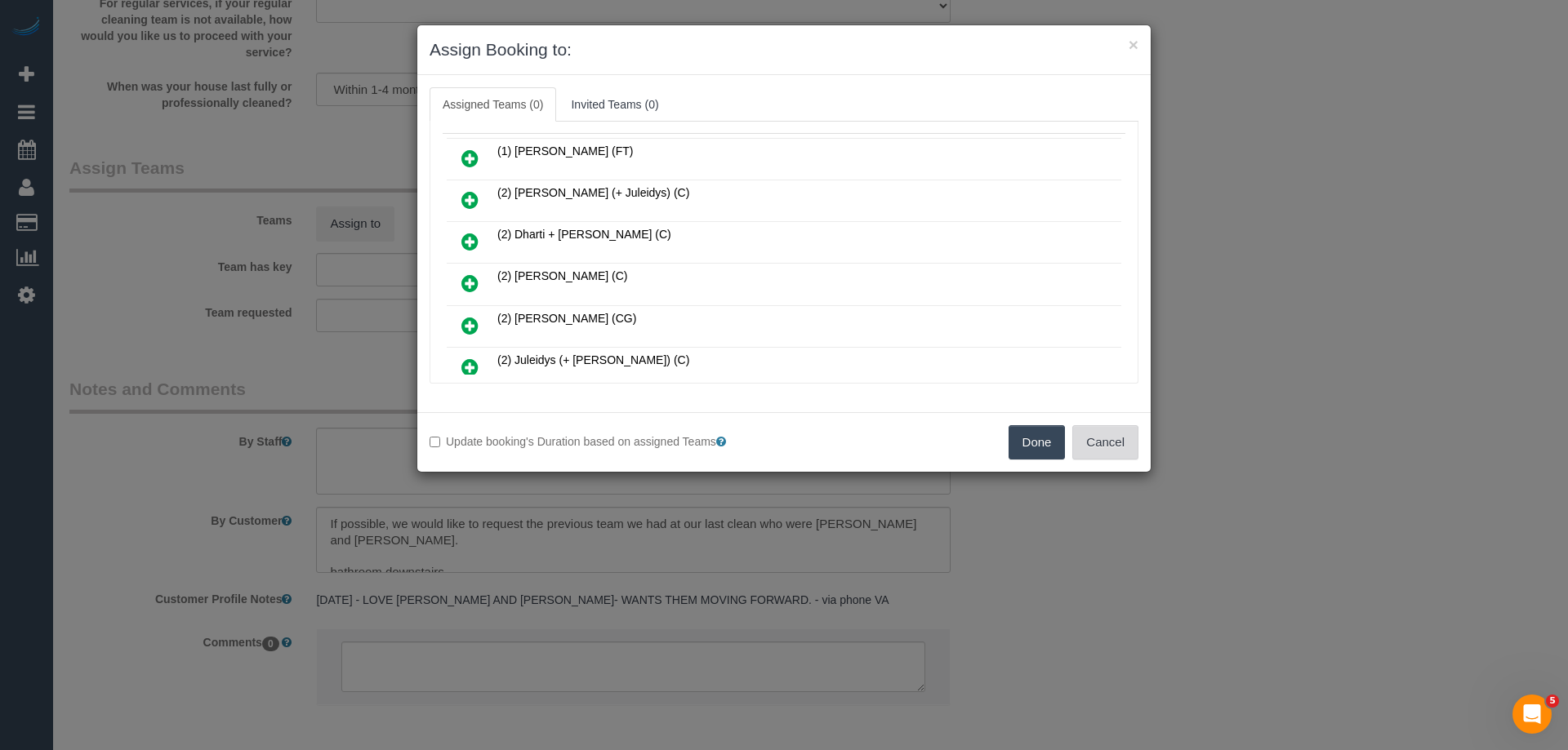
click at [1105, 434] on button "Cancel" at bounding box center [1105, 441] width 66 height 34
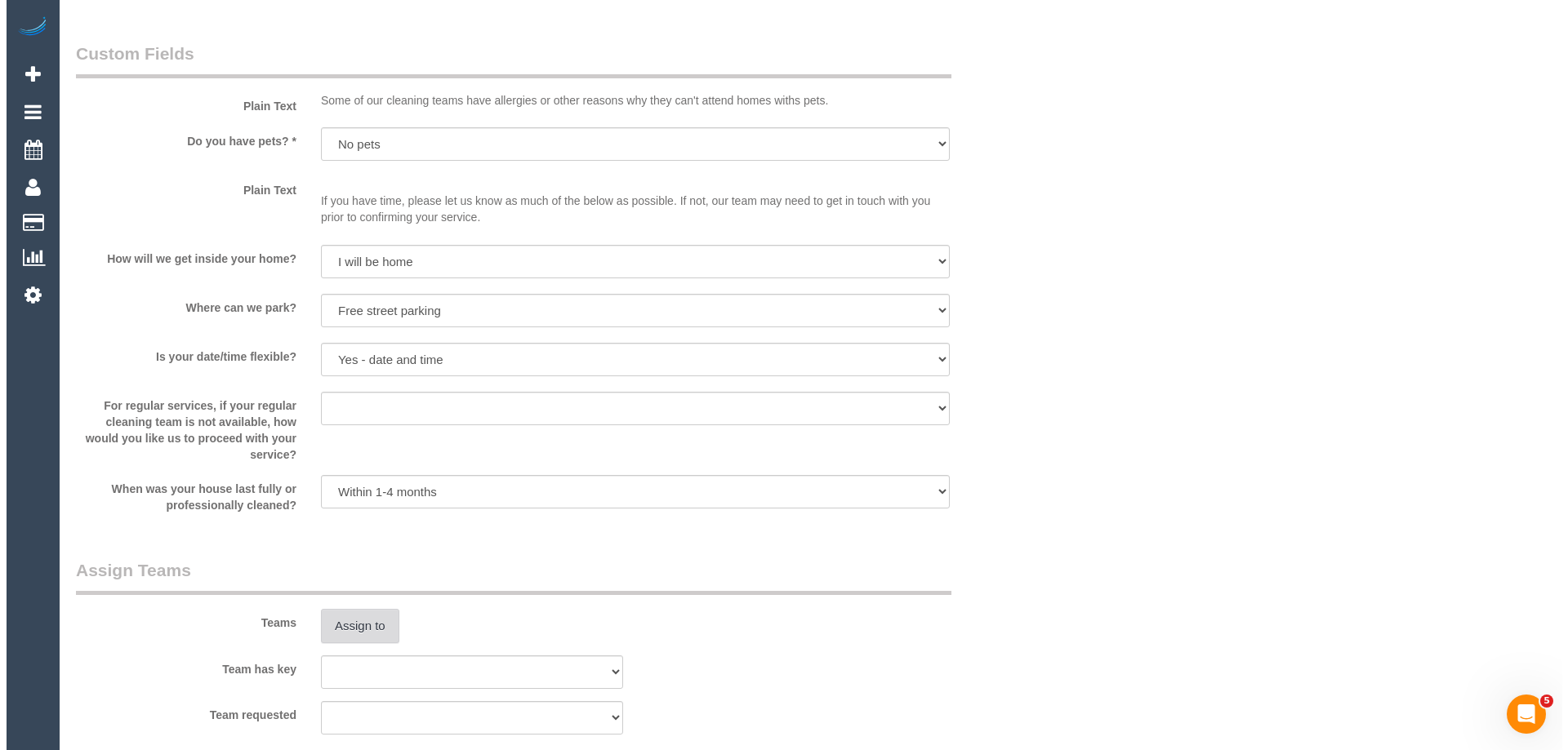
scroll to position [2365, 0]
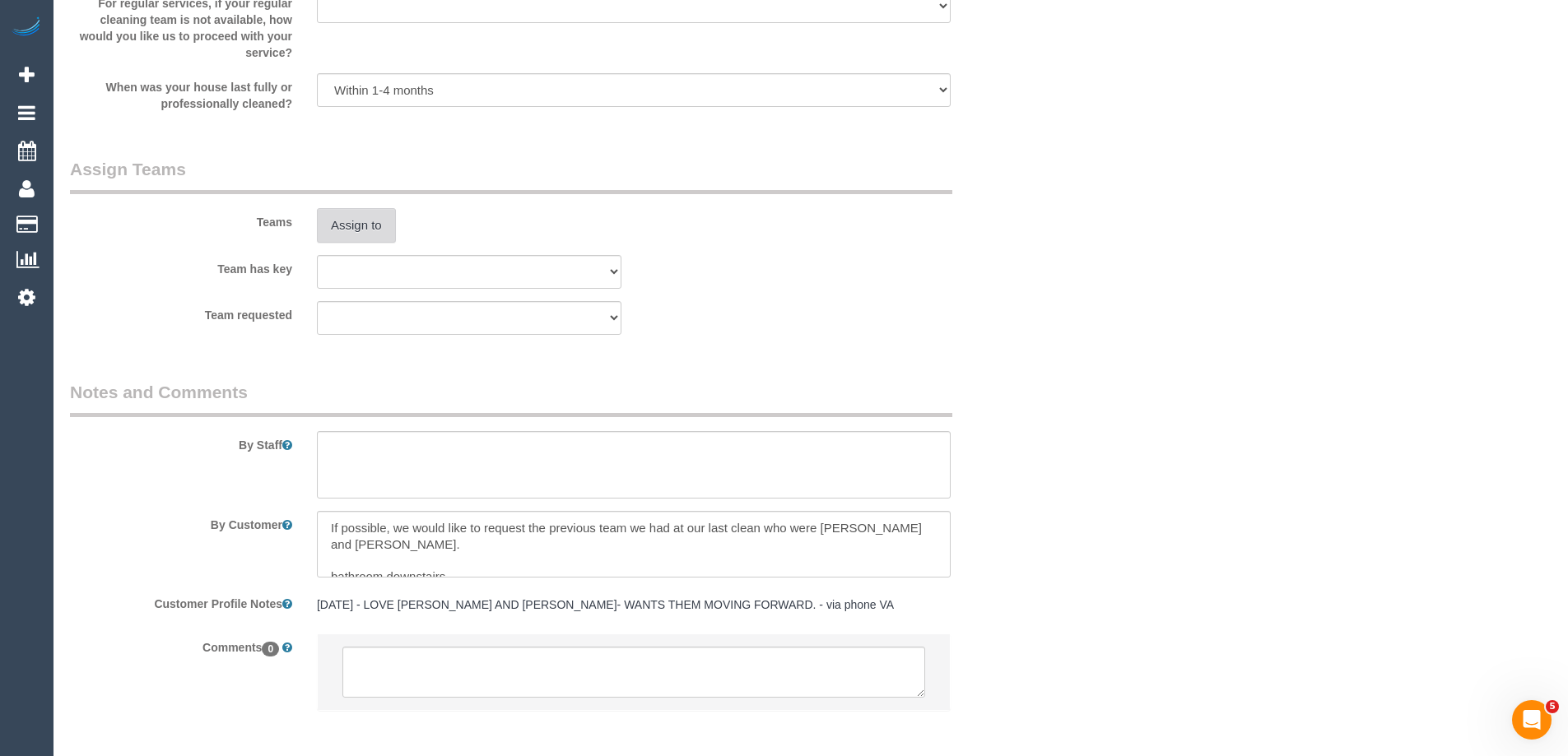
click at [365, 222] on button "Assign to" at bounding box center [356, 224] width 79 height 34
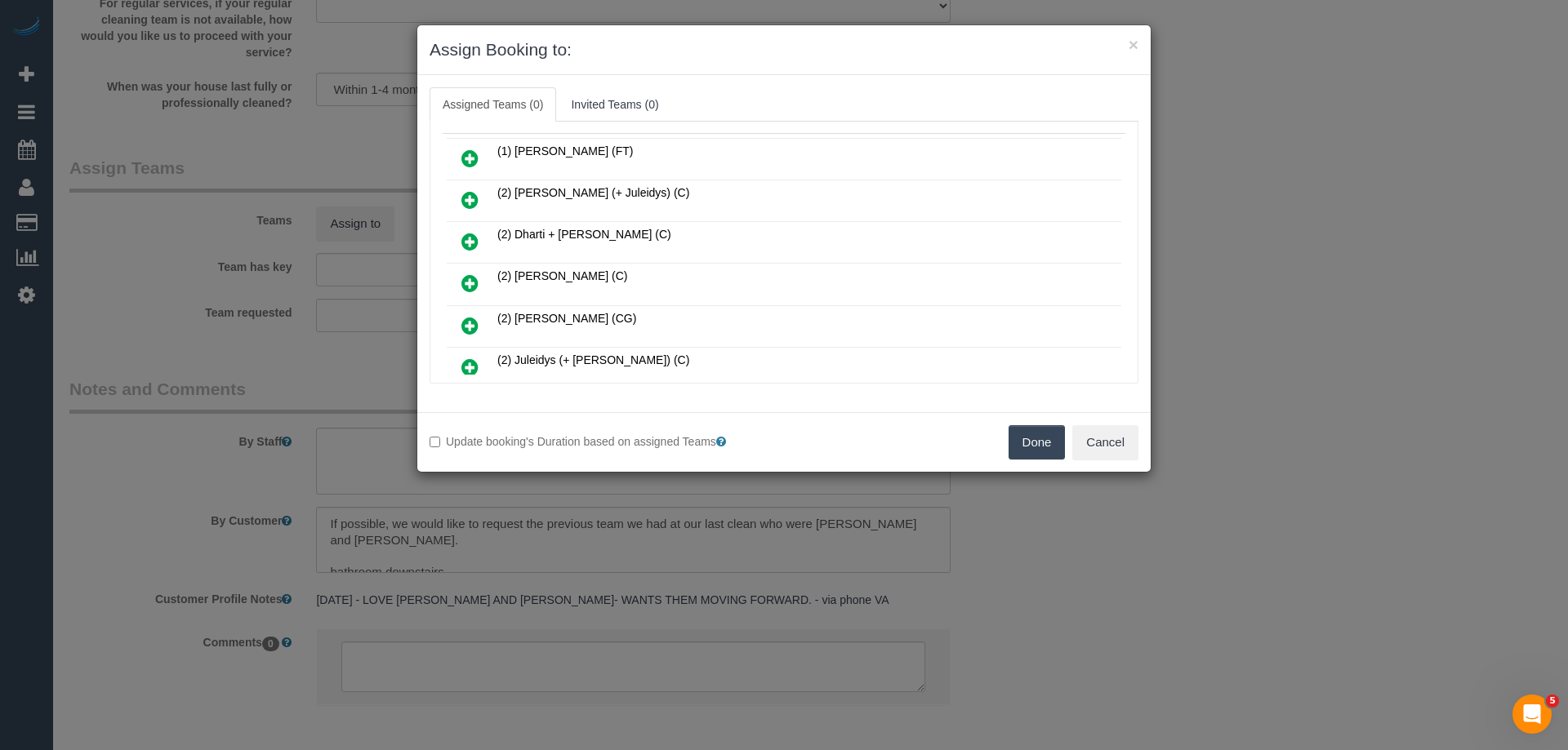
click at [466, 241] on icon at bounding box center [470, 242] width 17 height 19
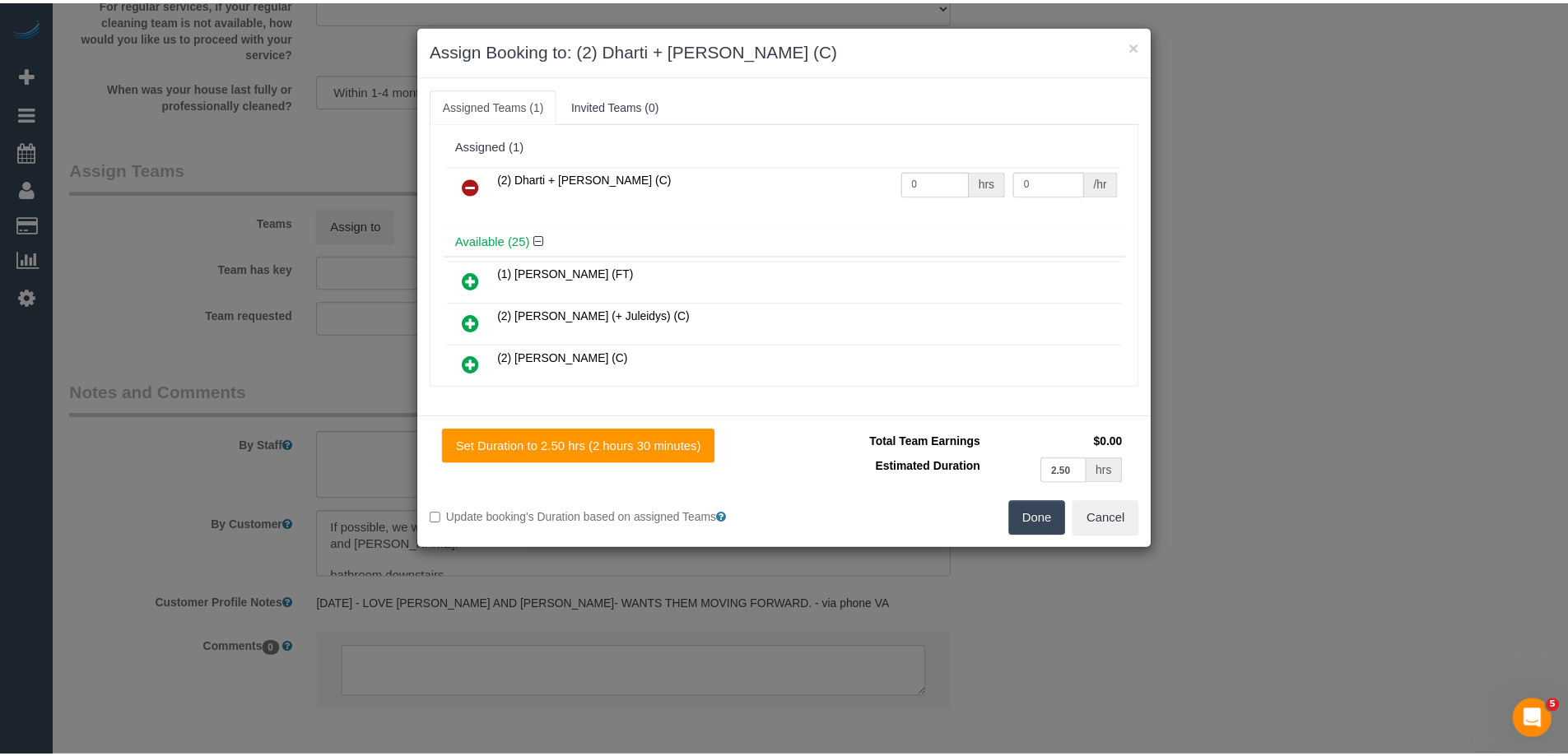
scroll to position [0, 0]
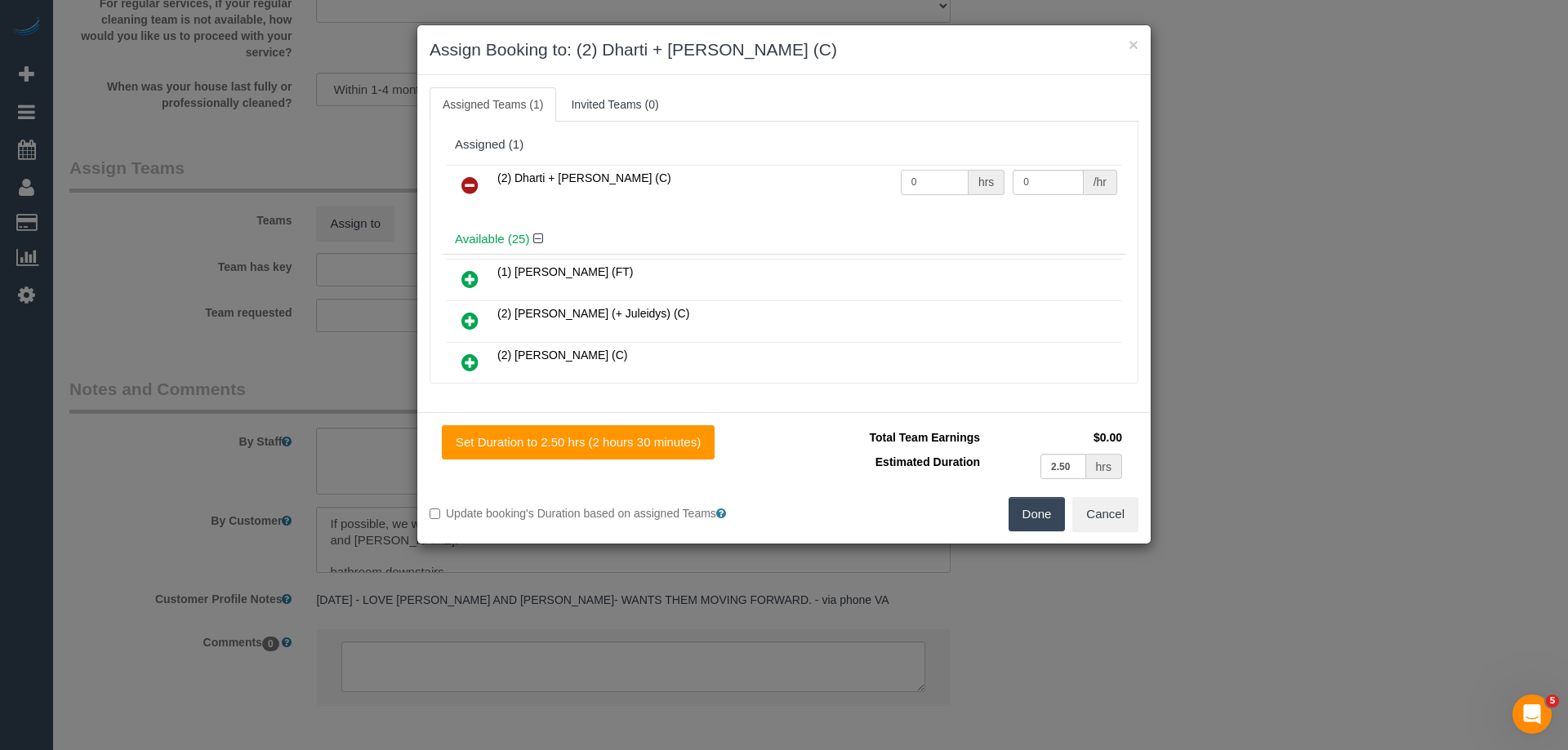
drag, startPoint x: 921, startPoint y: 185, endPoint x: 833, endPoint y: 180, distance: 88.1
click at [832, 180] on tr "(2) Dharti + Kishan (C) 0 hrs 0 /hr" at bounding box center [783, 185] width 675 height 42
type input "5"
drag, startPoint x: 1031, startPoint y: 185, endPoint x: 985, endPoint y: 178, distance: 46.5
click at [985, 178] on tr "(2) Dharti + Kishan (C) 5 hrs 0 /hr" at bounding box center [783, 185] width 675 height 42
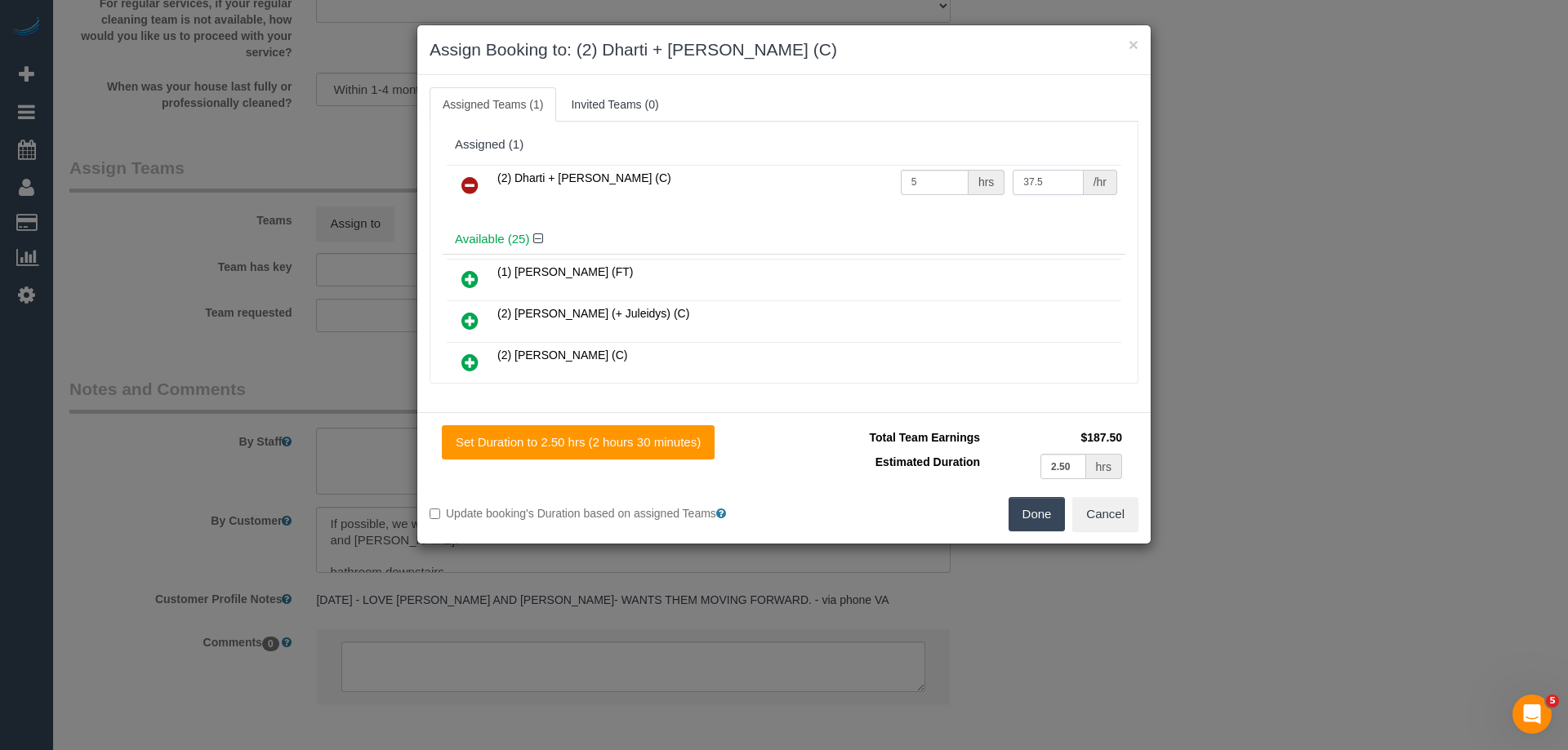
type input "37.5"
click at [1030, 521] on button "Done" at bounding box center [1037, 514] width 57 height 34
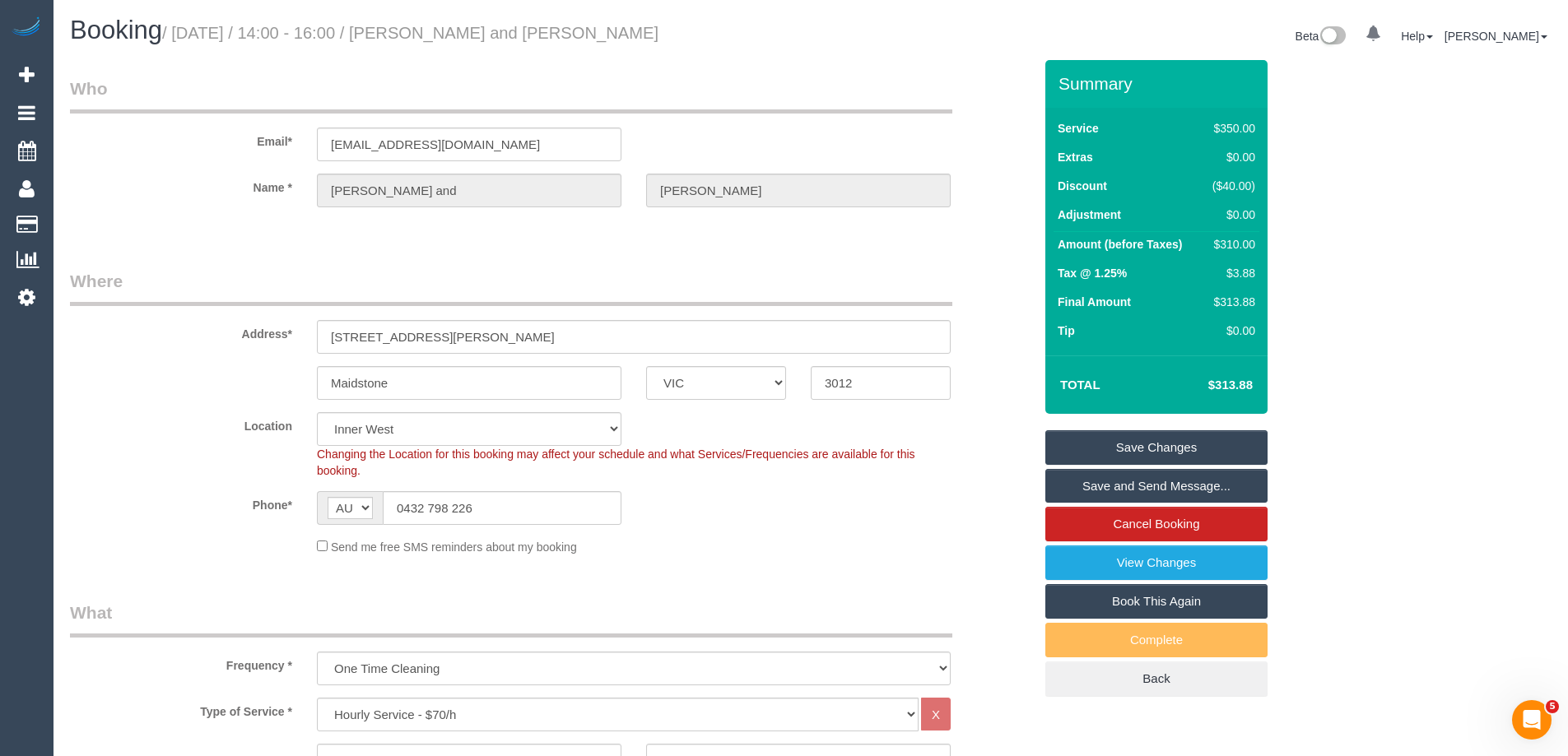
drag, startPoint x: 680, startPoint y: 33, endPoint x: 434, endPoint y: 31, distance: 246.0
click at [434, 31] on h1 "Booking / October 04, 2025 / 14:00 - 16:00 / Roisin Bhamjee and Denis Walsh" at bounding box center [434, 30] width 729 height 28
copy small "Roisin Bhamjee and Denis Walsh"
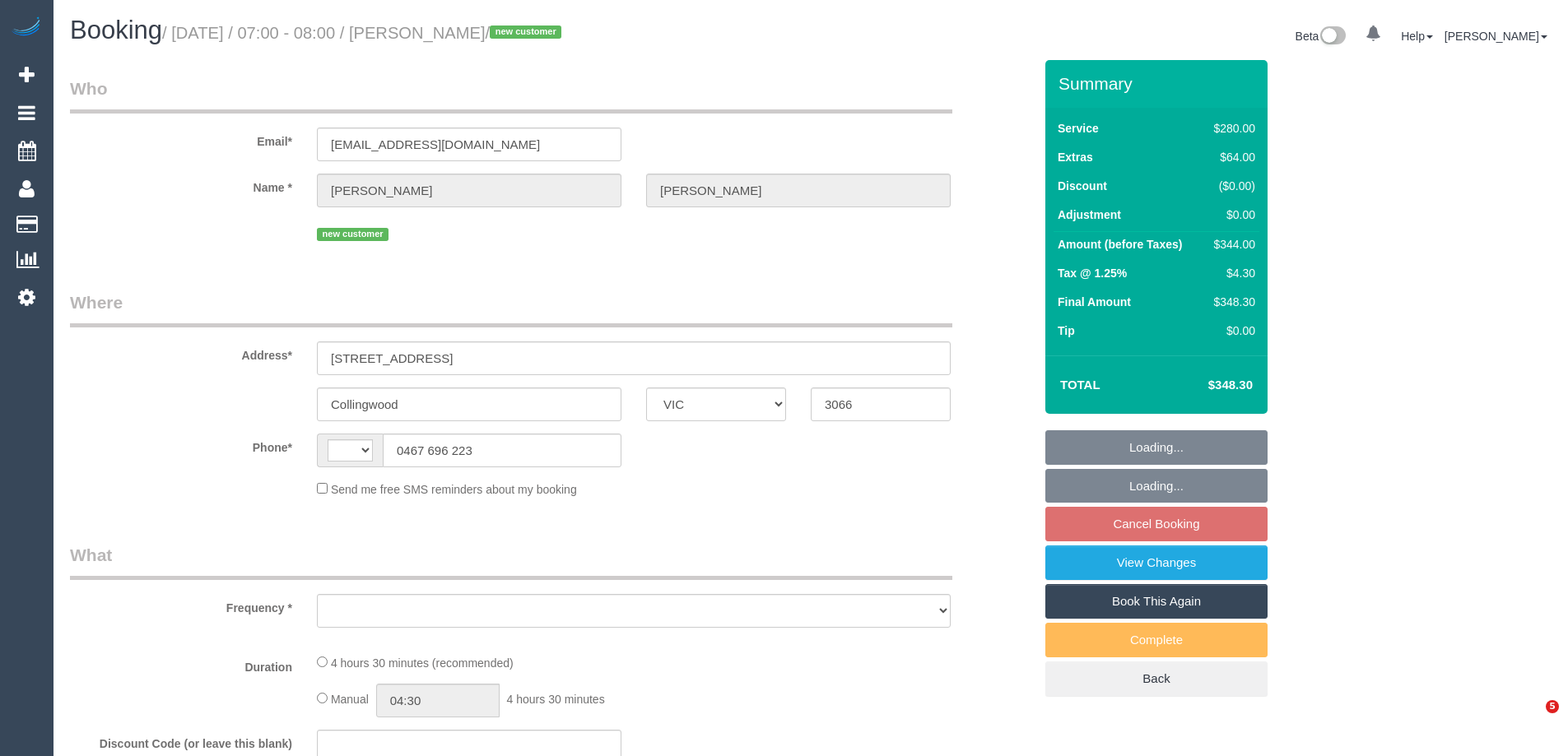
select select "VIC"
select select "string:stripe-pm_1SBsDc2GScqysDRVgOg2mdfd"
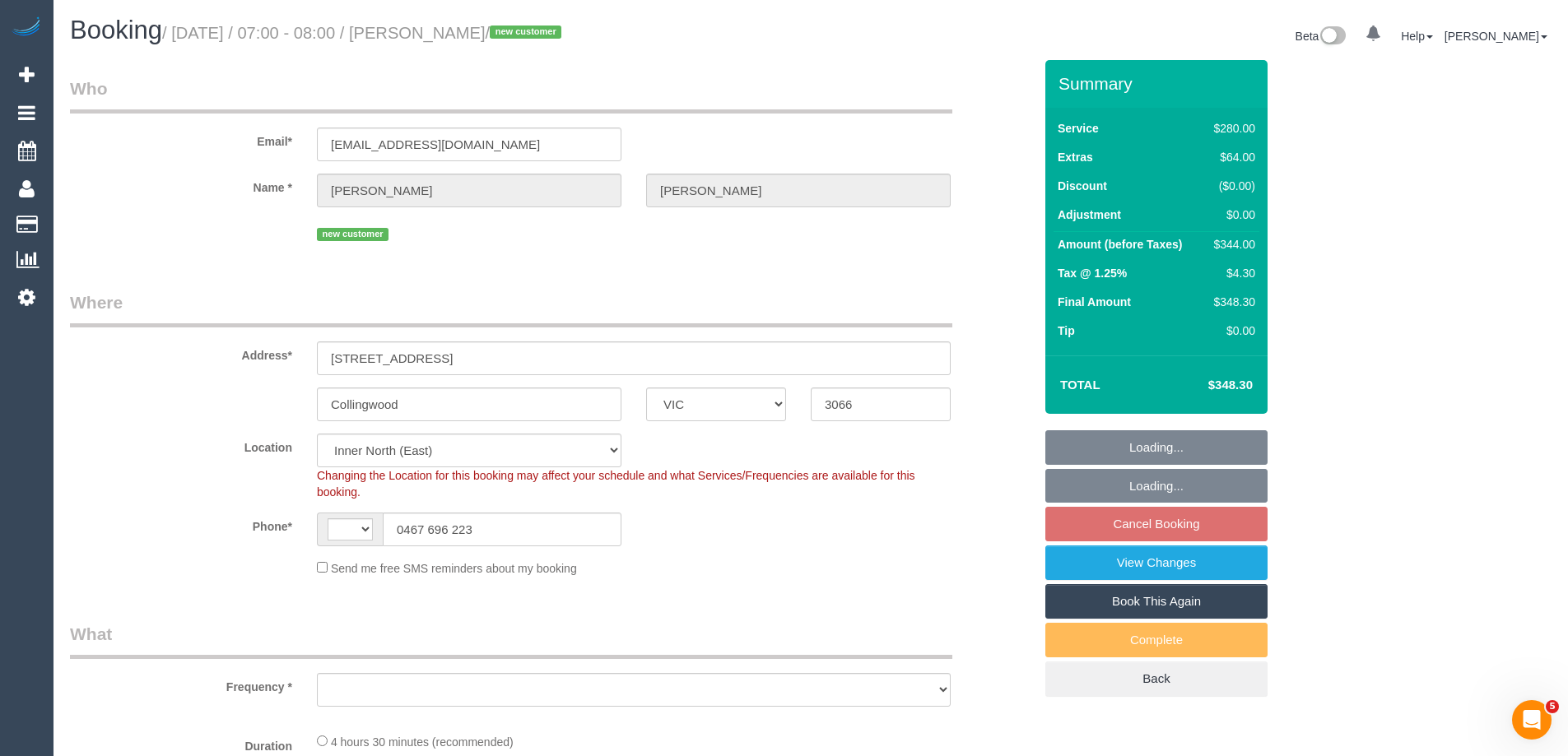
select select "string:AU"
select select "object:843"
select select "240"
select select "number:28"
select select "number:14"
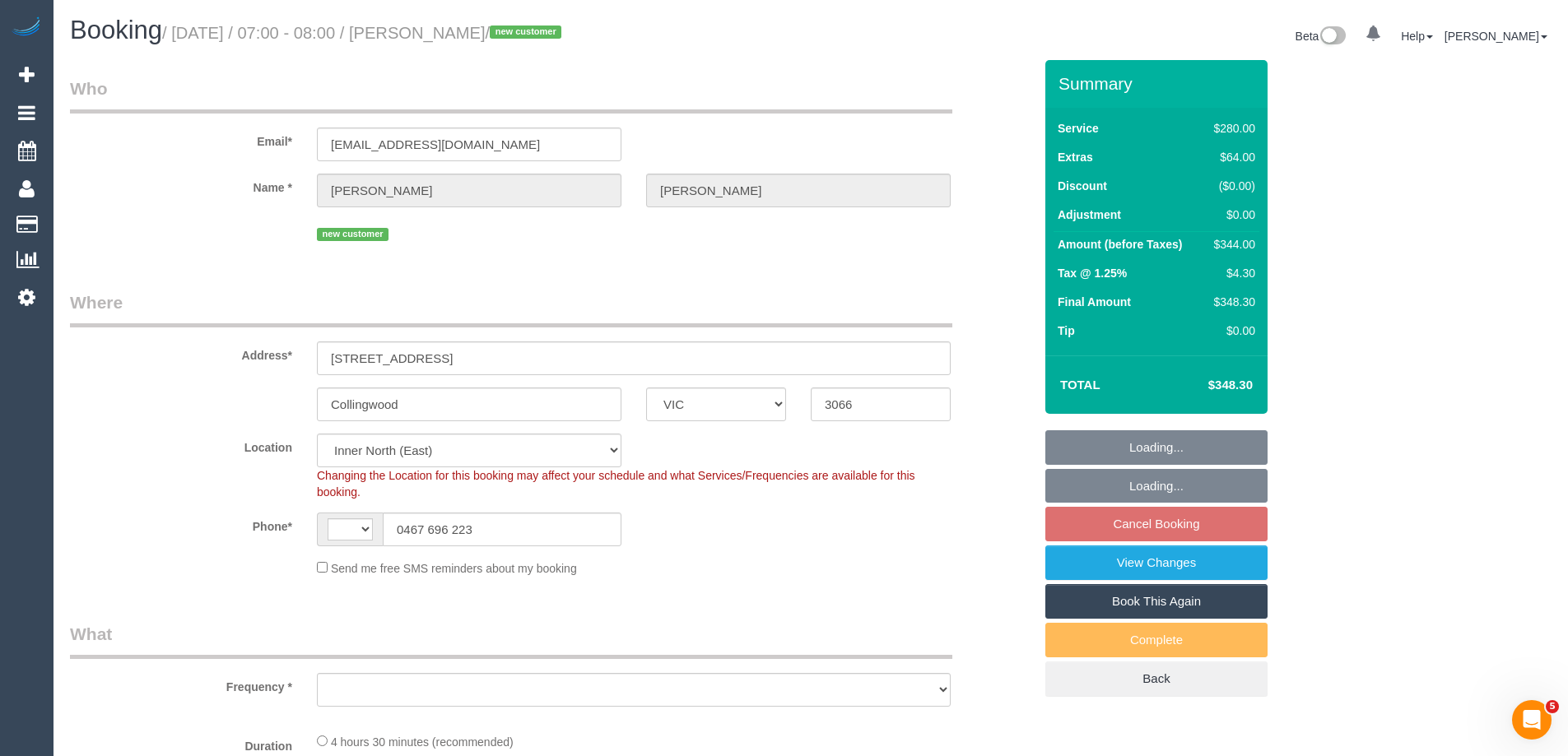
select select "number:19"
select select "number:25"
select select "number:13"
select select "object:1669"
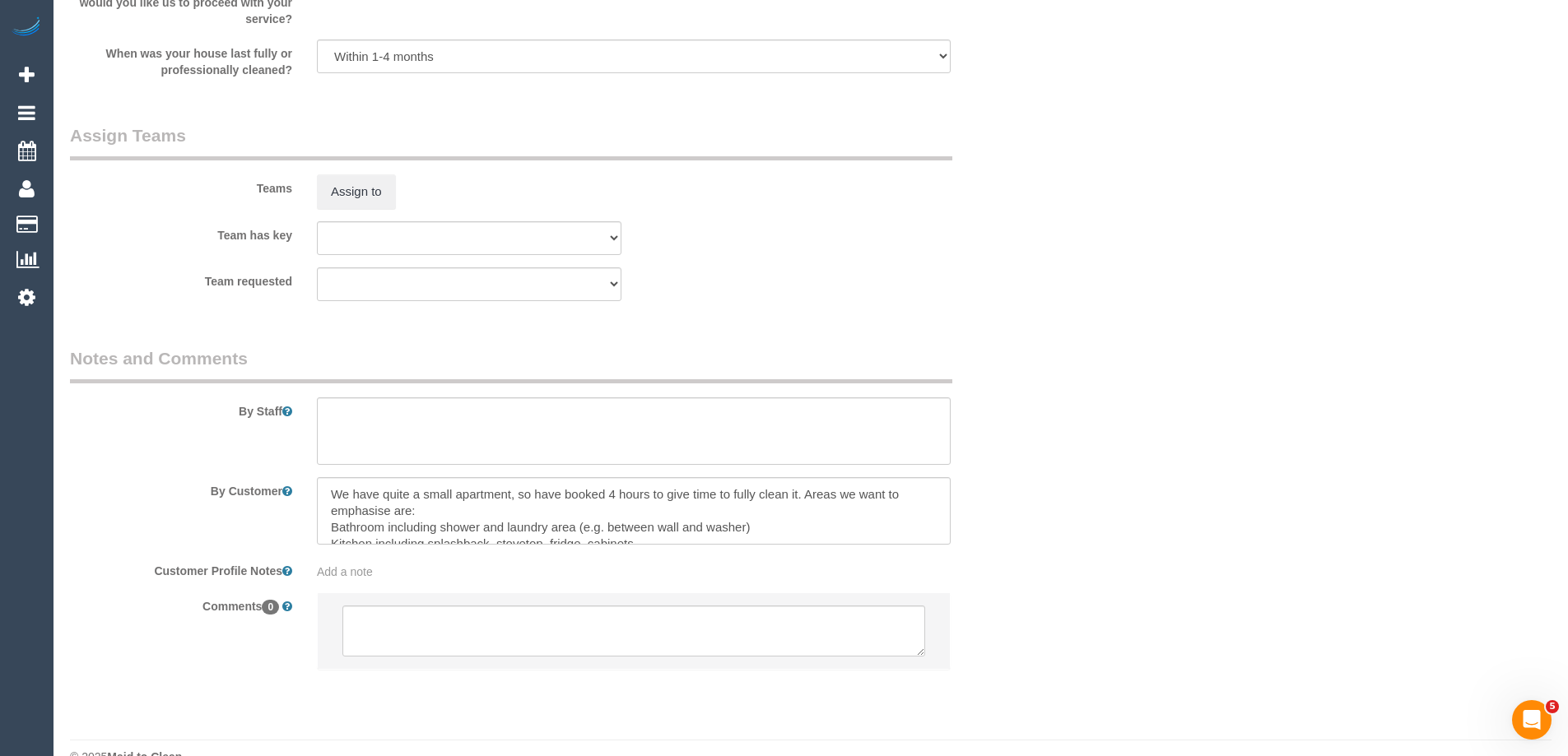
scroll to position [2469, 0]
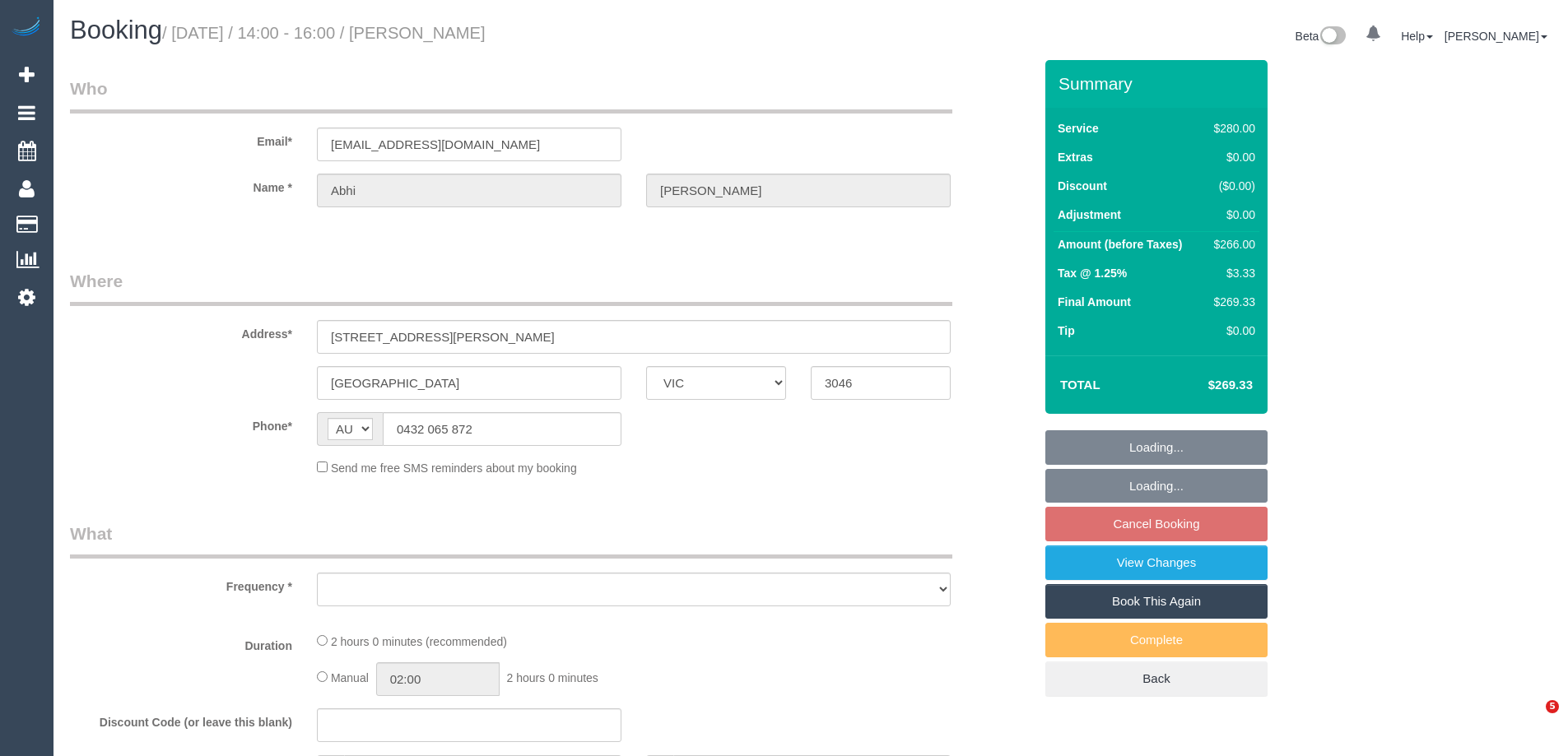
select select "VIC"
select select "object:551"
select select "string:stripe-pm_1PwtYZ2GScqysDRV48wmUbED"
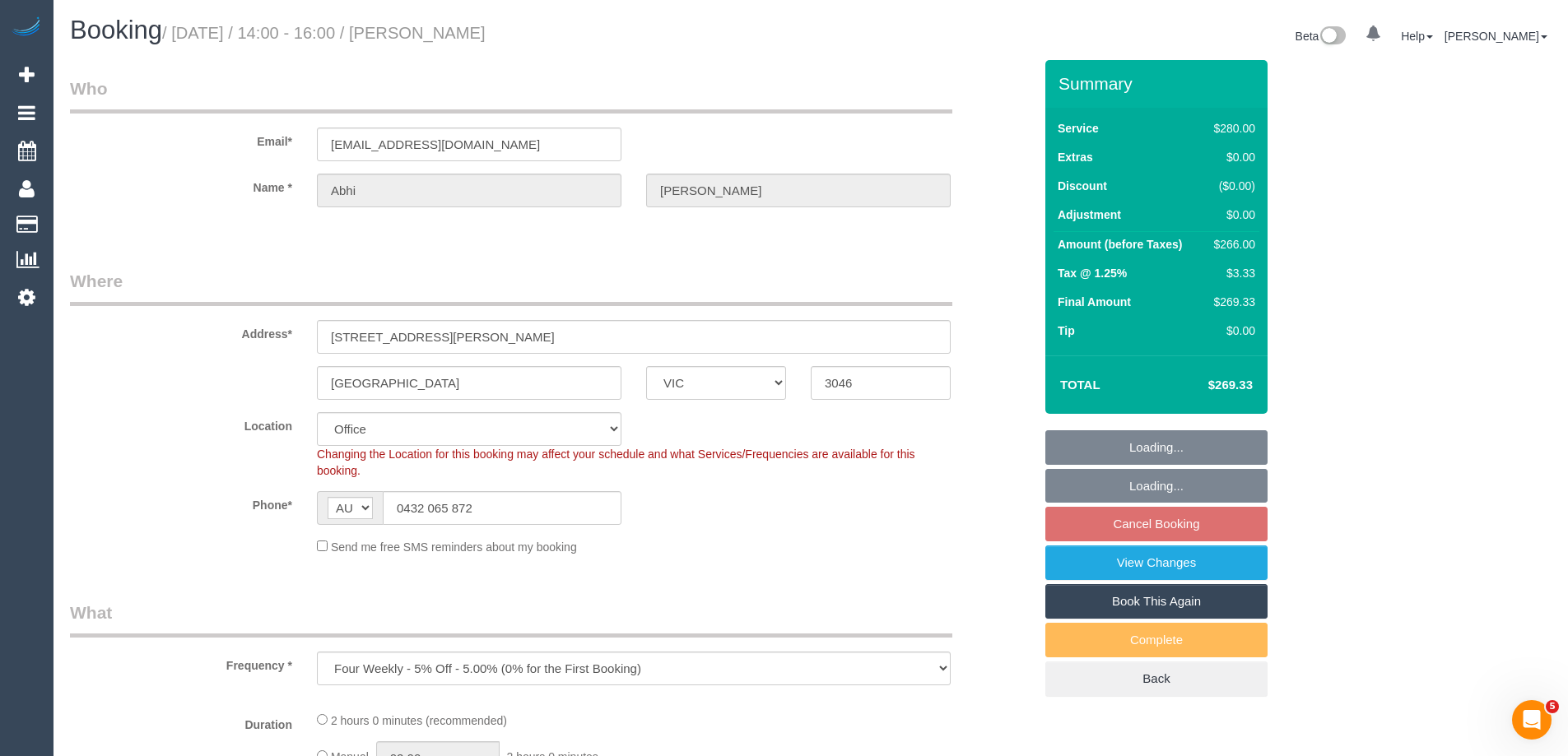
select select "object:558"
select select "number:28"
select select "number:14"
select select "number:19"
select select "number:24"
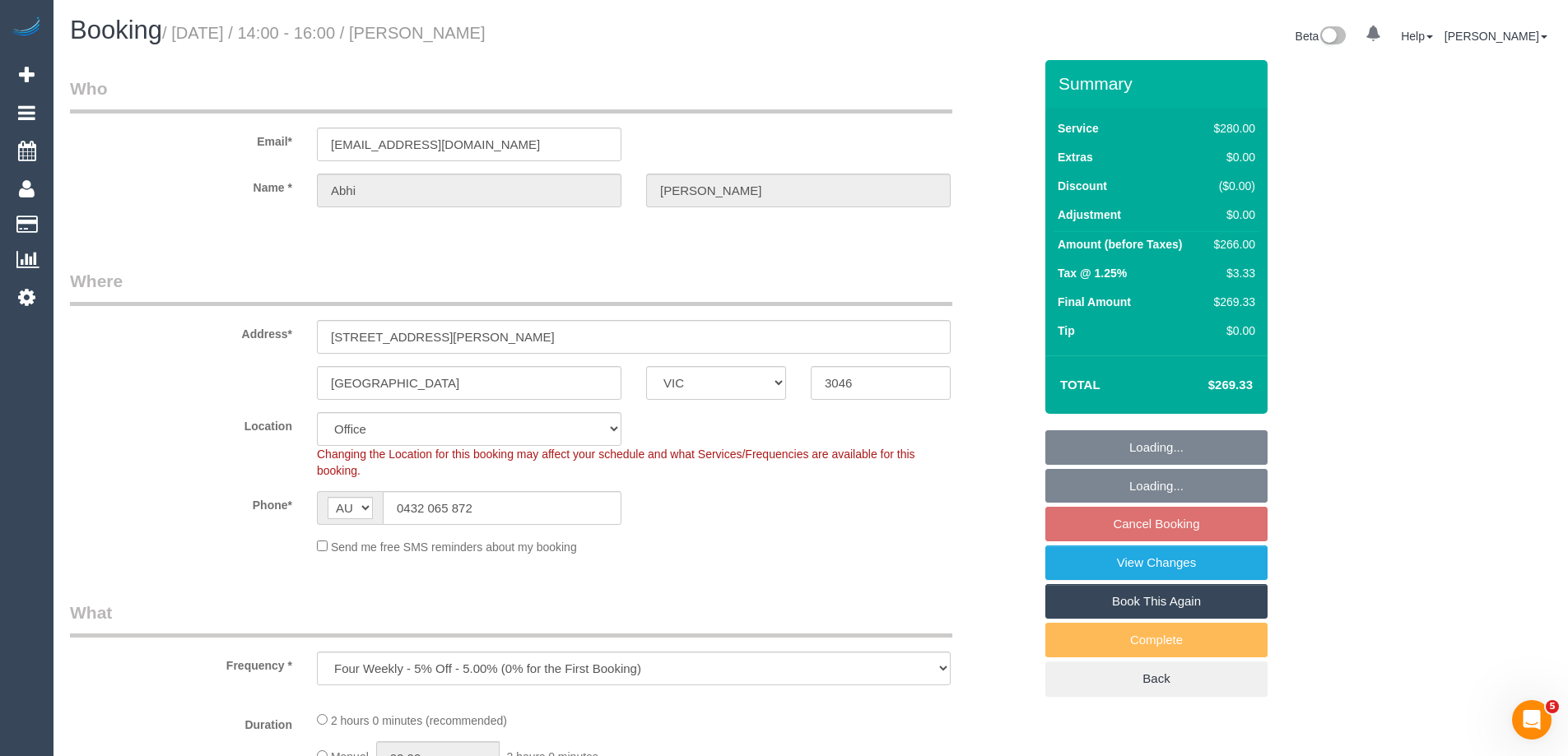
select select "number:35"
select select "number:12"
select select "2"
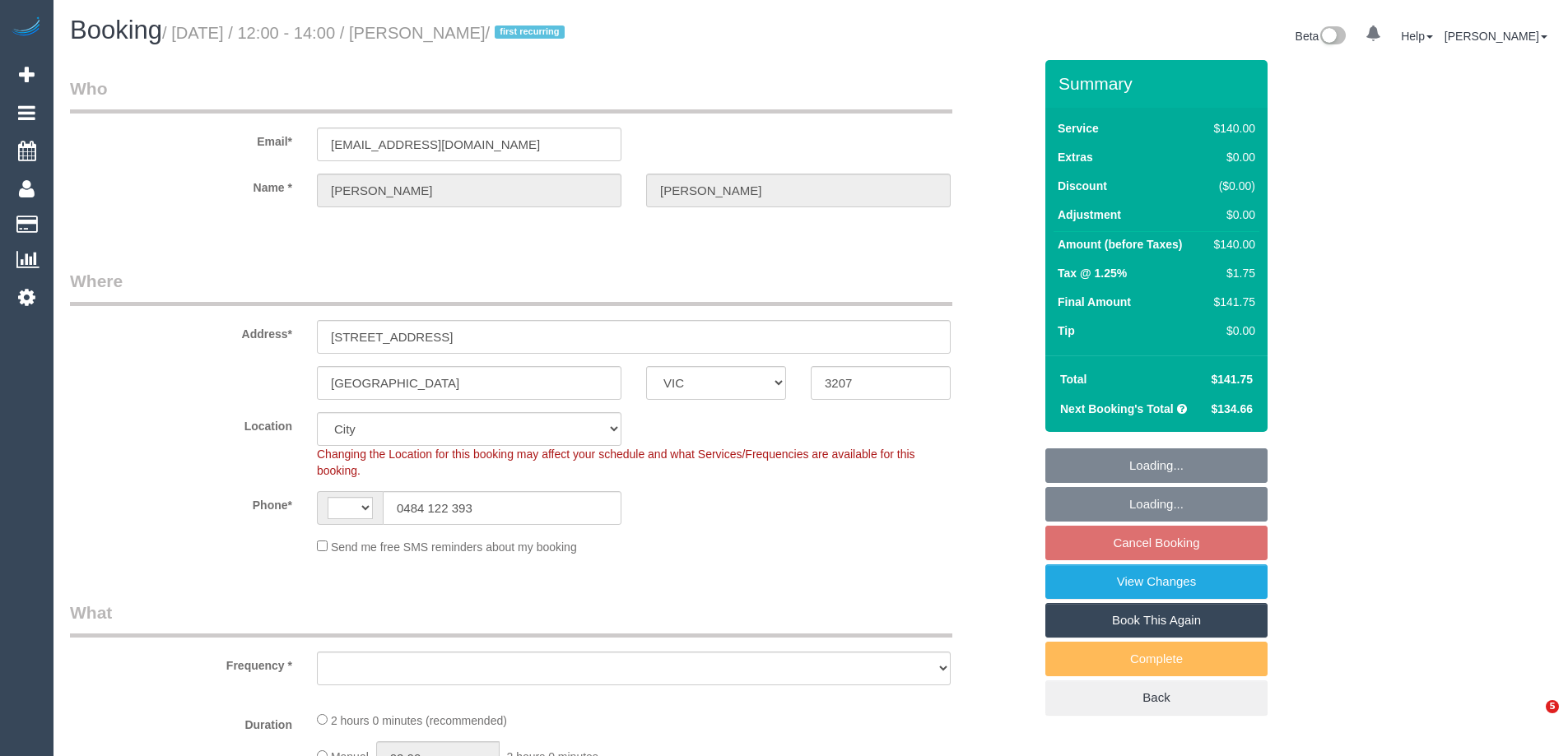
select select "VIC"
select select "string:AU"
select select "string:stripe-pm_1RzwE62GScqysDRV91N4G2JE"
select select "number:28"
select select "number:14"
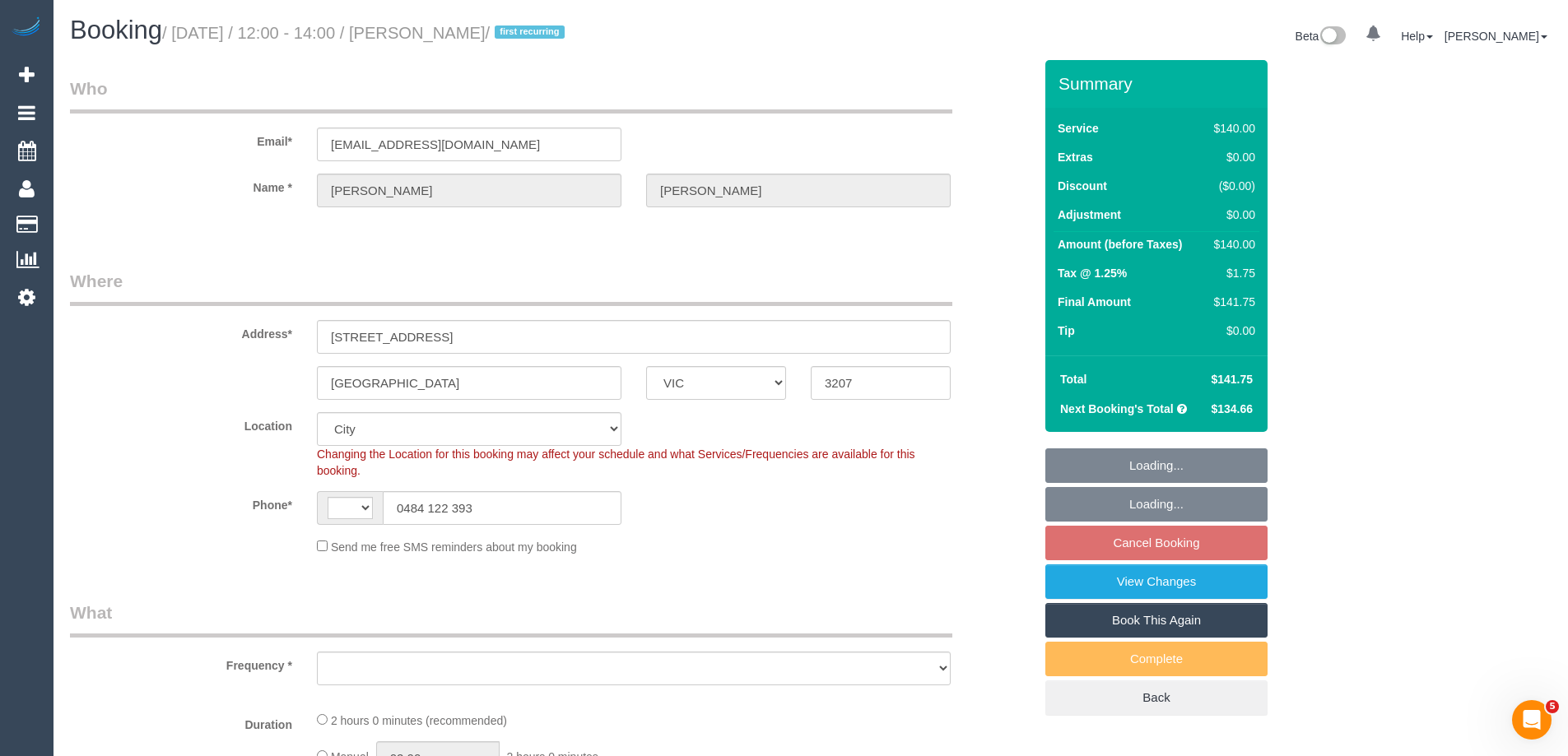
select select "number:19"
select select "number:22"
select select "number:33"
select select "number:12"
select select "object:846"
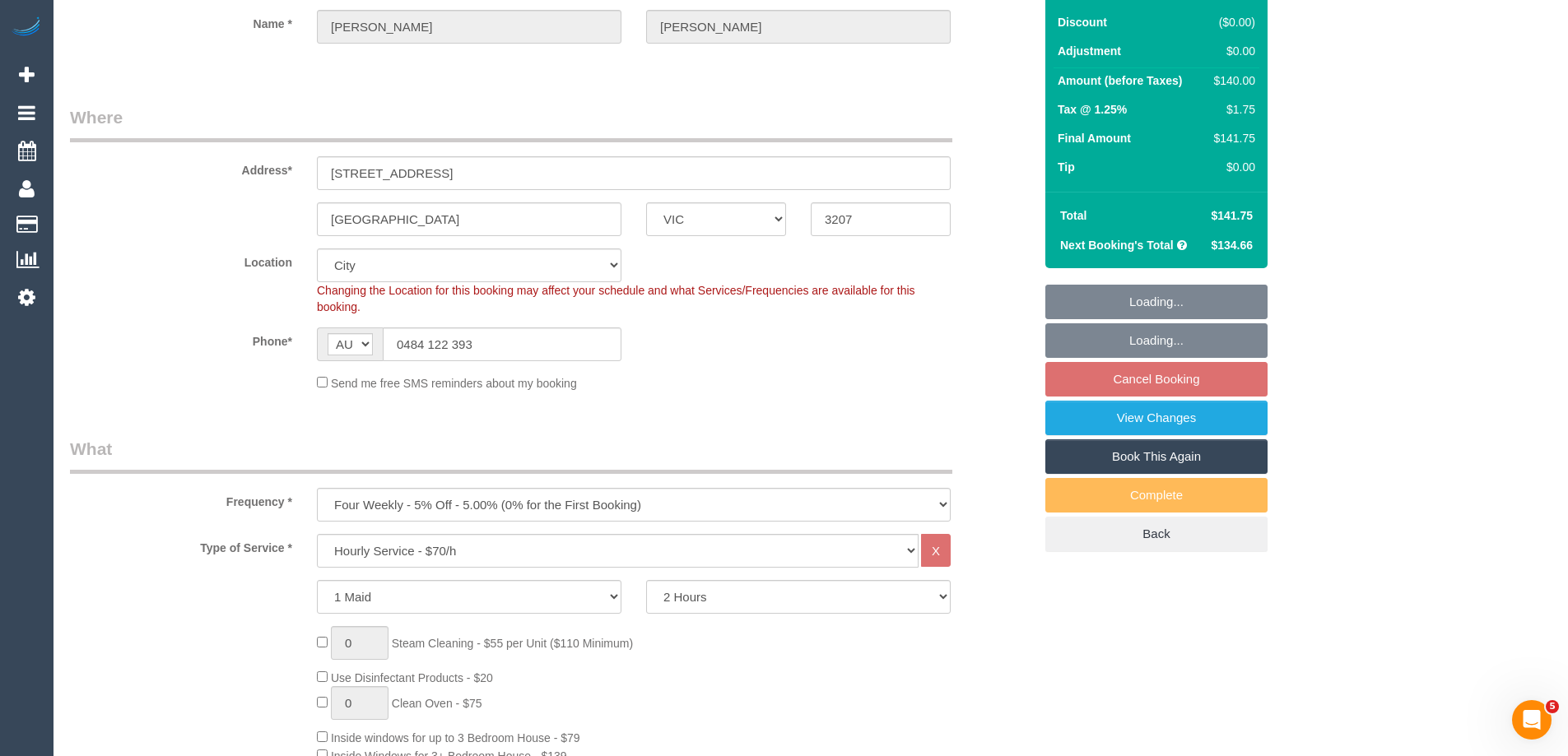
scroll to position [165, 0]
click at [354, 268] on select "Office [GEOGRAPHIC_DATA] (North) East (South) [GEOGRAPHIC_DATA] (East) [GEOGRAP…" at bounding box center [469, 264] width 304 height 34
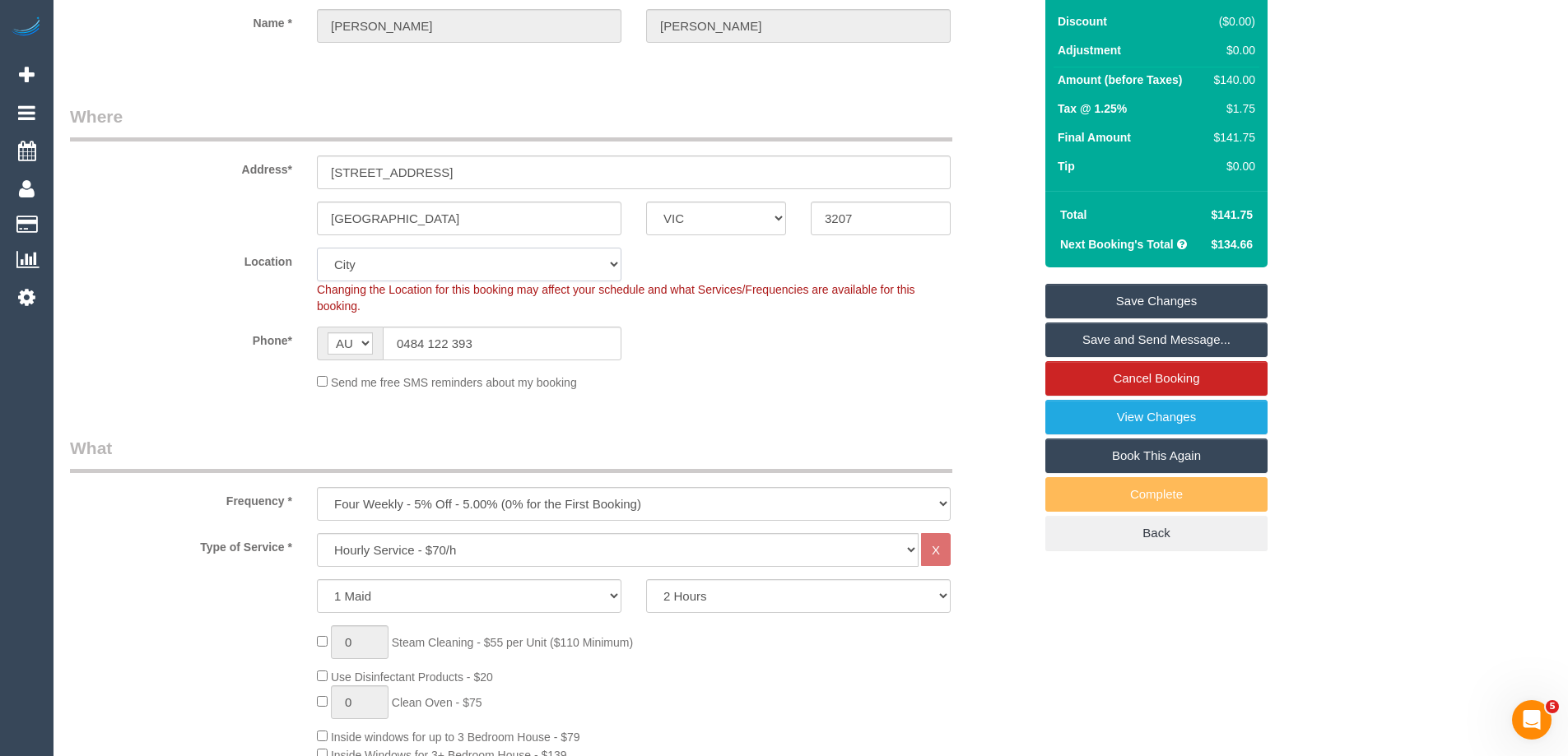
select select "55"
click at [317, 248] on select "Office [GEOGRAPHIC_DATA] (North) East (South) [GEOGRAPHIC_DATA] (East) [GEOGRAP…" at bounding box center [469, 264] width 304 height 34
select select "object:1673"
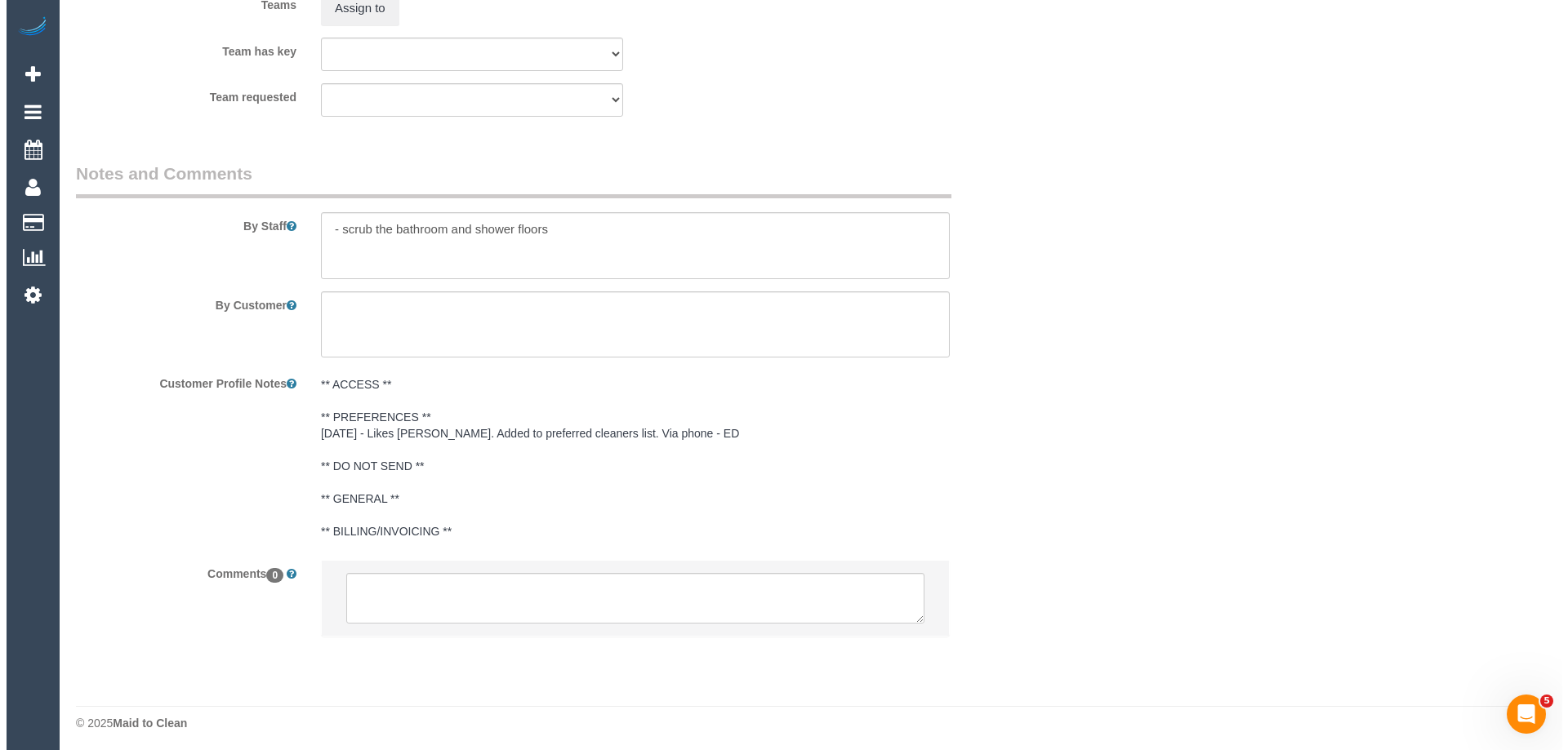
scroll to position [2422, 0]
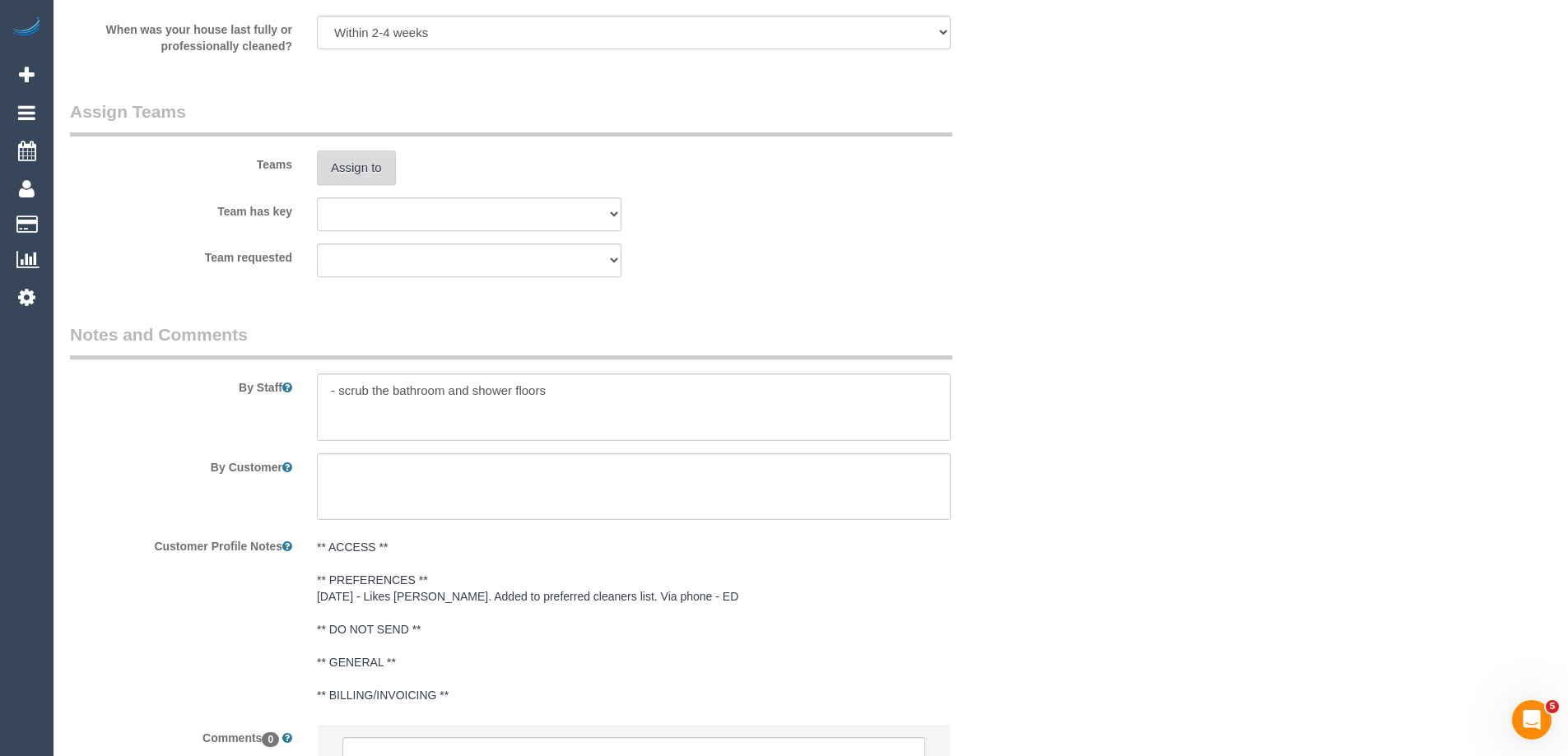
click at [355, 160] on button "Assign to" at bounding box center [356, 167] width 79 height 34
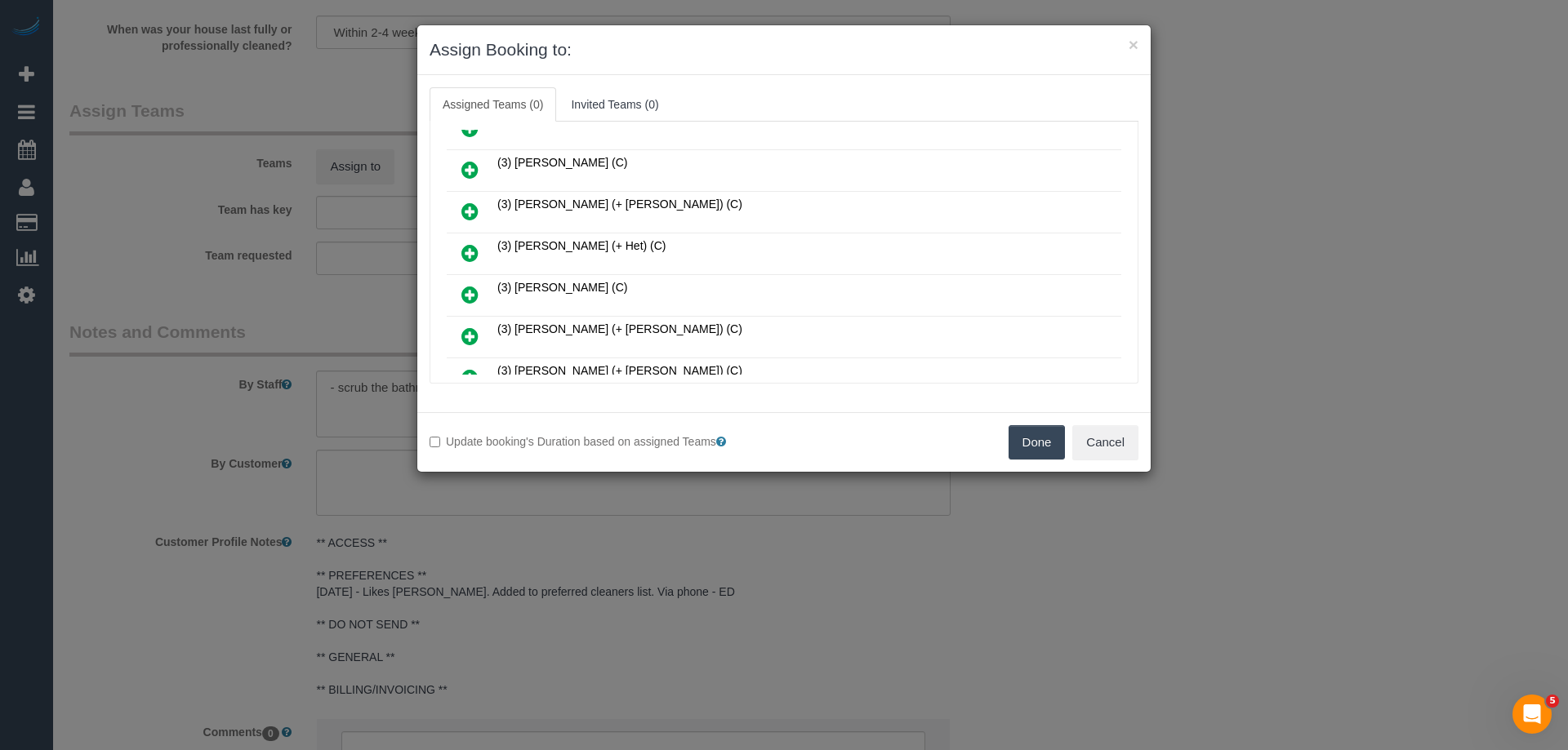
click at [476, 299] on icon at bounding box center [470, 294] width 17 height 19
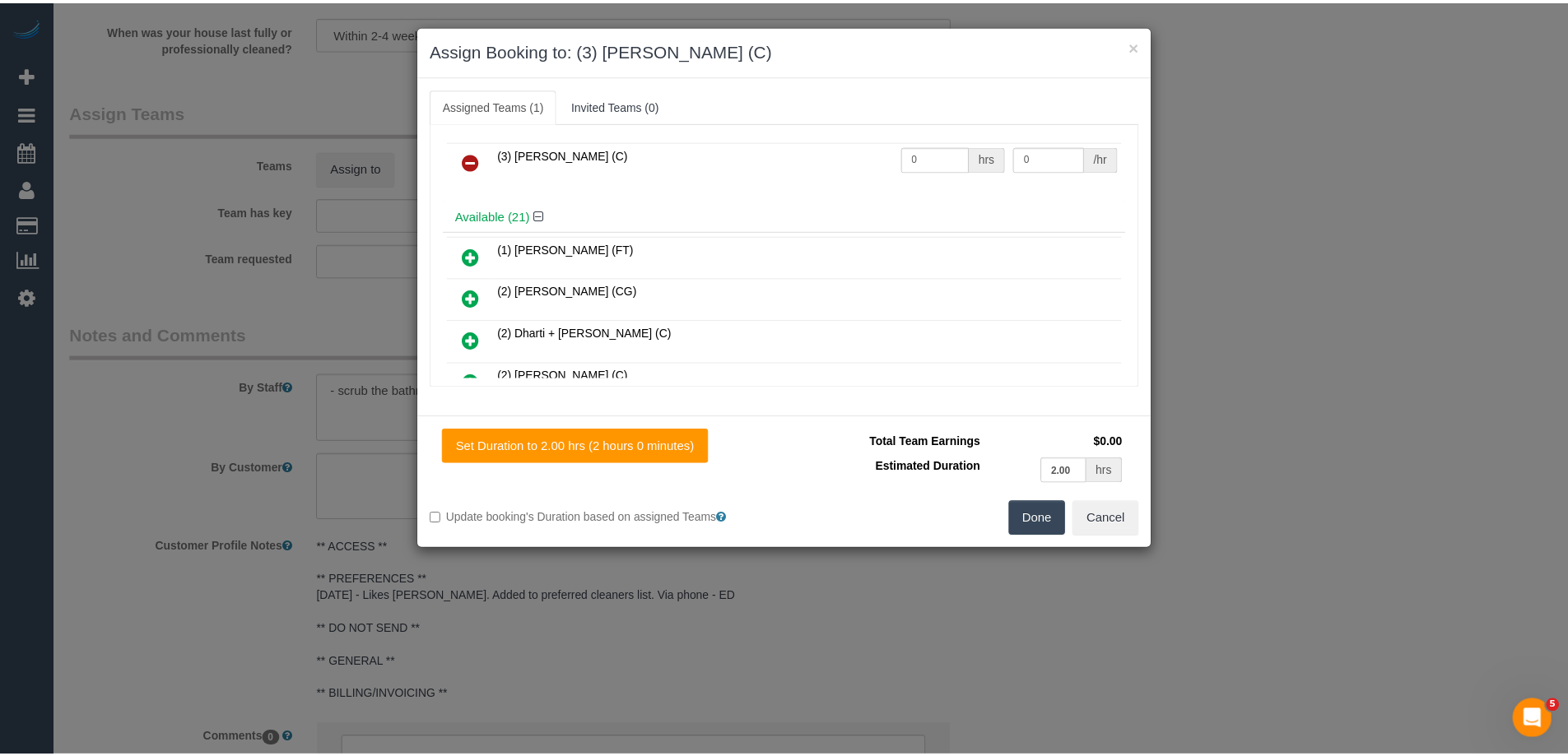
scroll to position [0, 0]
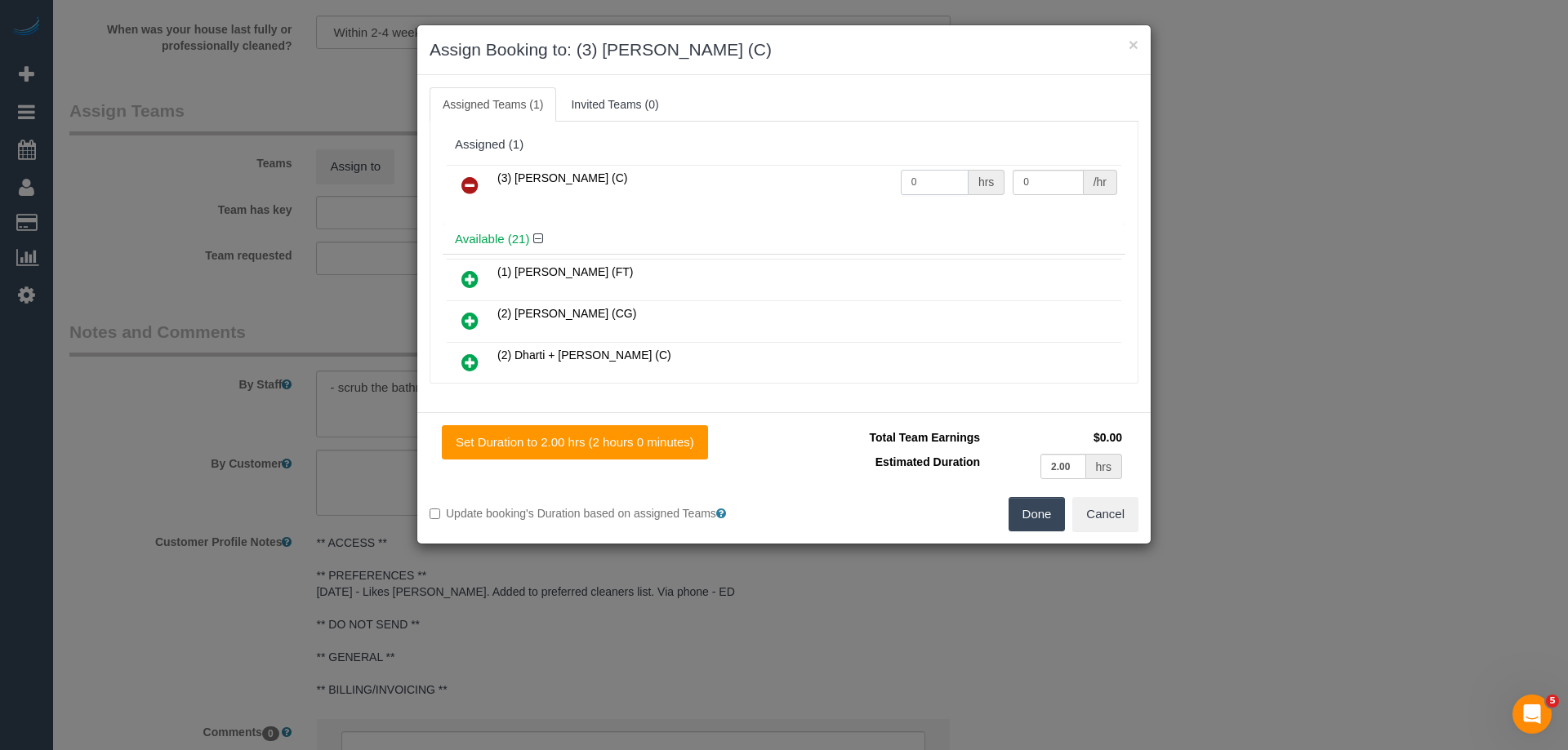
drag, startPoint x: 920, startPoint y: 184, endPoint x: 909, endPoint y: 182, distance: 11.2
click at [877, 173] on tr "(3) [PERSON_NAME] (C) 0 hrs 0 /hr" at bounding box center [783, 185] width 675 height 42
type input "2"
drag, startPoint x: 1015, startPoint y: 177, endPoint x: 907, endPoint y: 177, distance: 108.0
click at [907, 177] on tr "(3) [PERSON_NAME] (C) 2 hrs 0 /hr" at bounding box center [783, 185] width 675 height 42
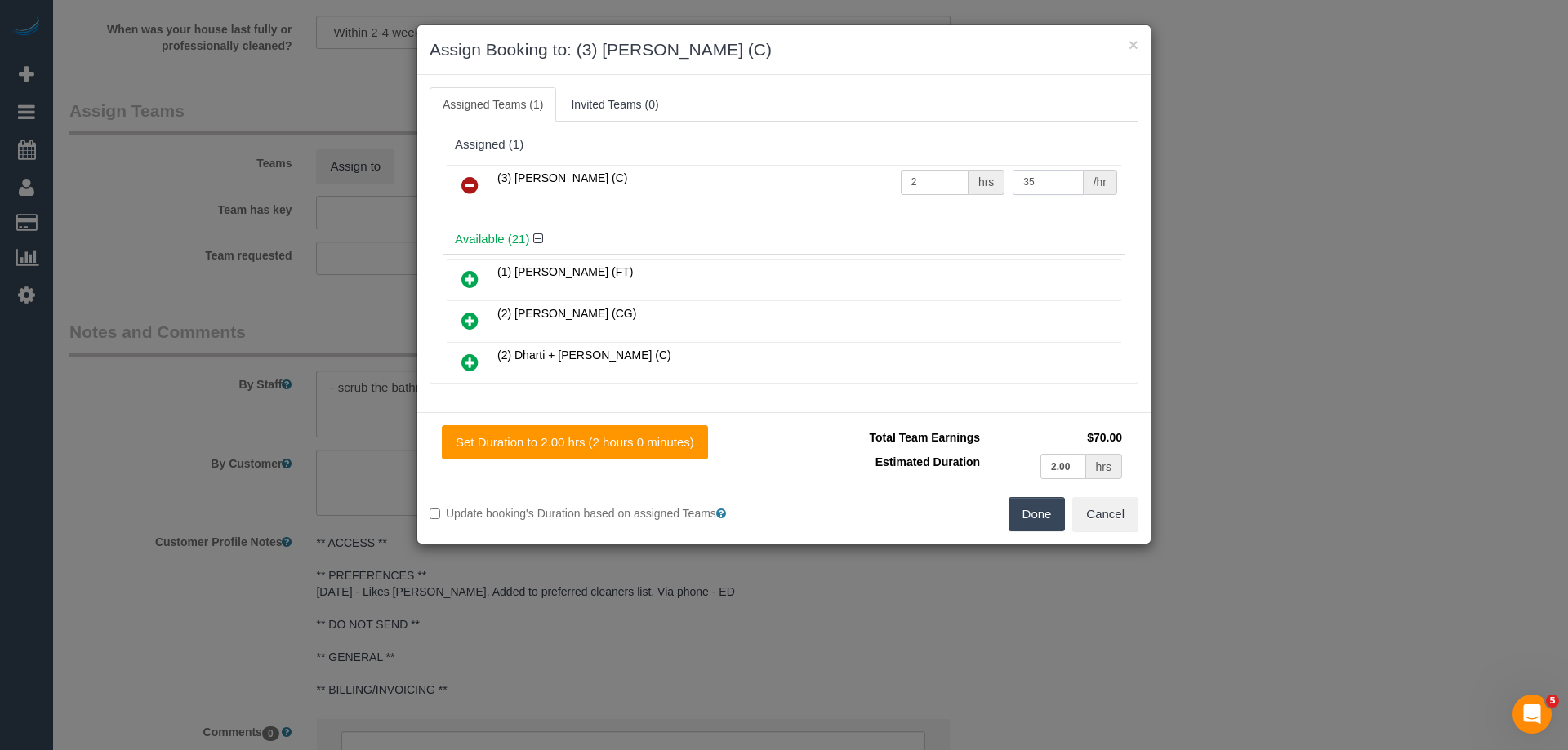
type input "35"
click at [1040, 525] on button "Done" at bounding box center [1037, 514] width 57 height 34
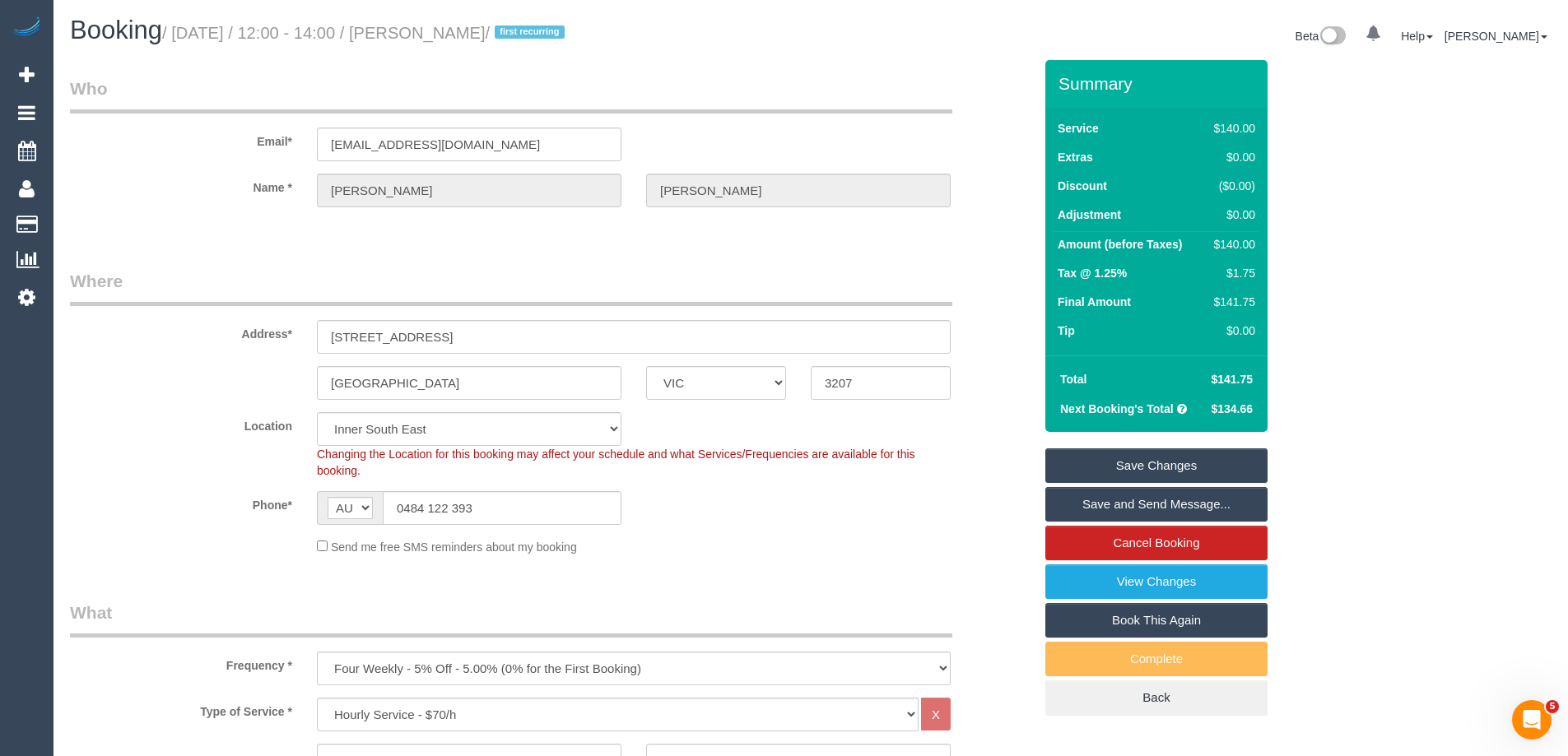
drag, startPoint x: 461, startPoint y: 28, endPoint x: 434, endPoint y: 27, distance: 27.0
click at [434, 27] on small "/ [DATE] / 12:00 - 14:00 / [PERSON_NAME] / first recurring" at bounding box center [366, 32] width 408 height 19
copy small "[PERSON_NAME]"
click at [1092, 497] on link "Save and Send Message..." at bounding box center [1156, 503] width 222 height 34
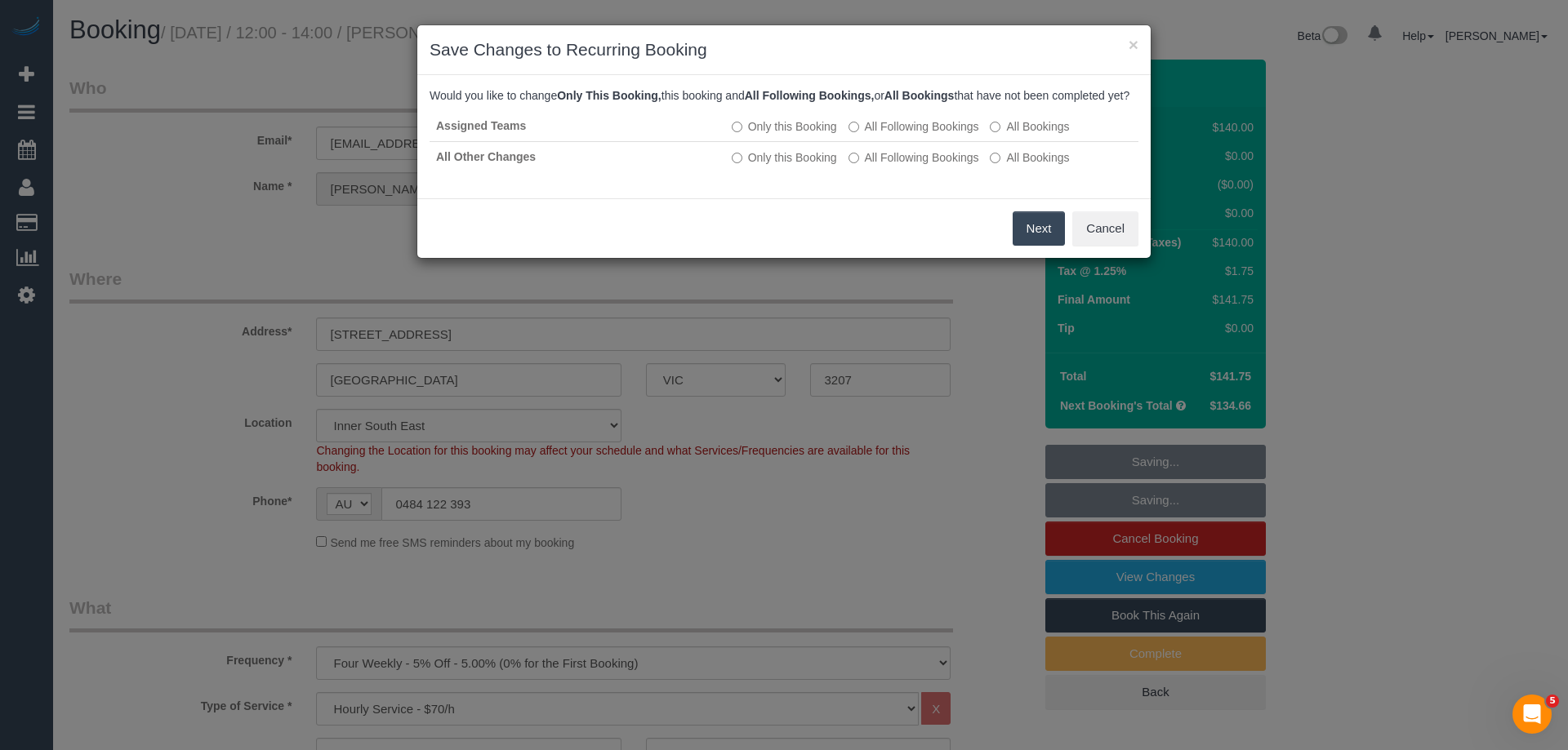
click at [1046, 244] on button "Next" at bounding box center [1039, 227] width 53 height 34
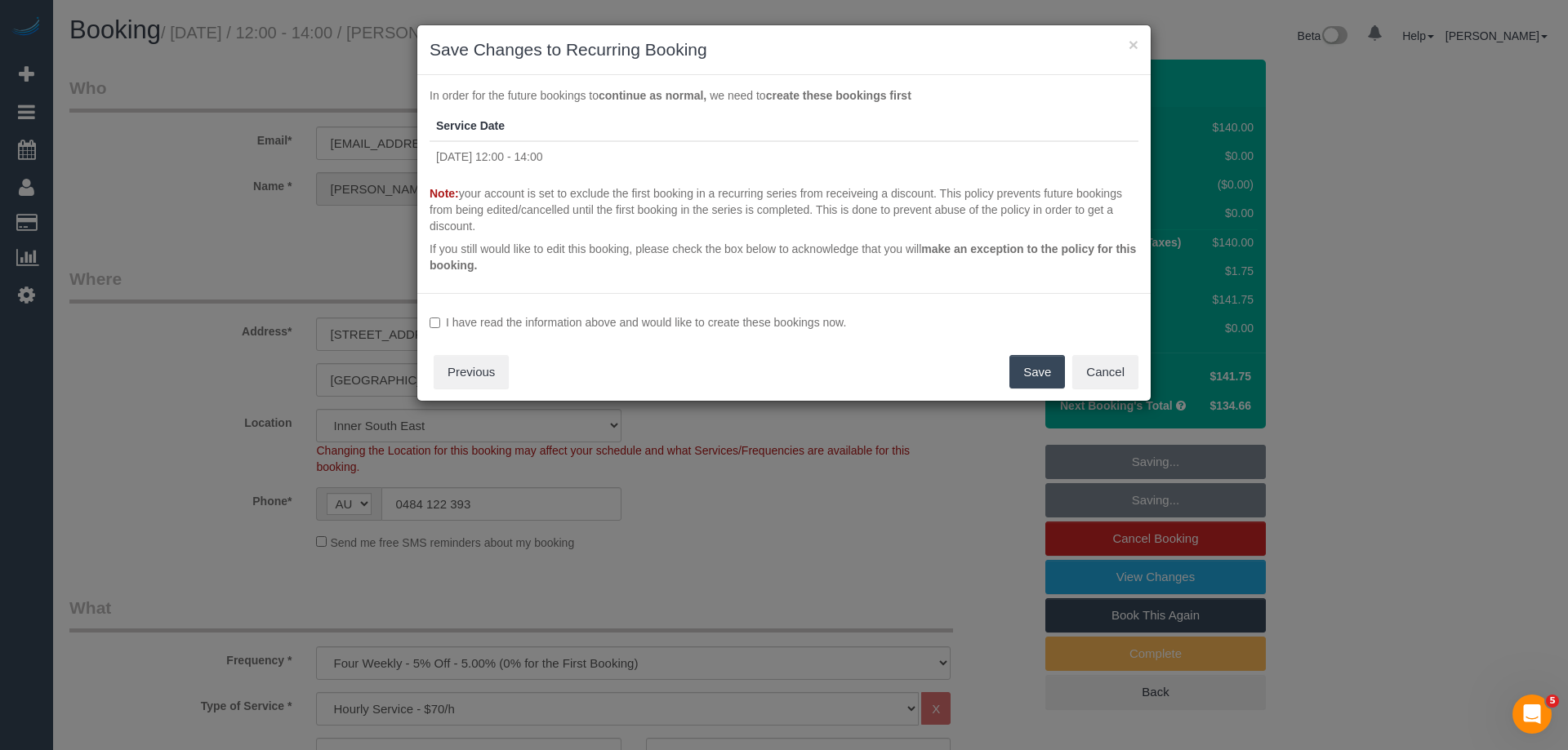
click at [501, 329] on label "I have read the information above and would like to create these bookings now." at bounding box center [784, 322] width 709 height 16
click at [1015, 375] on button "Save" at bounding box center [1037, 372] width 55 height 34
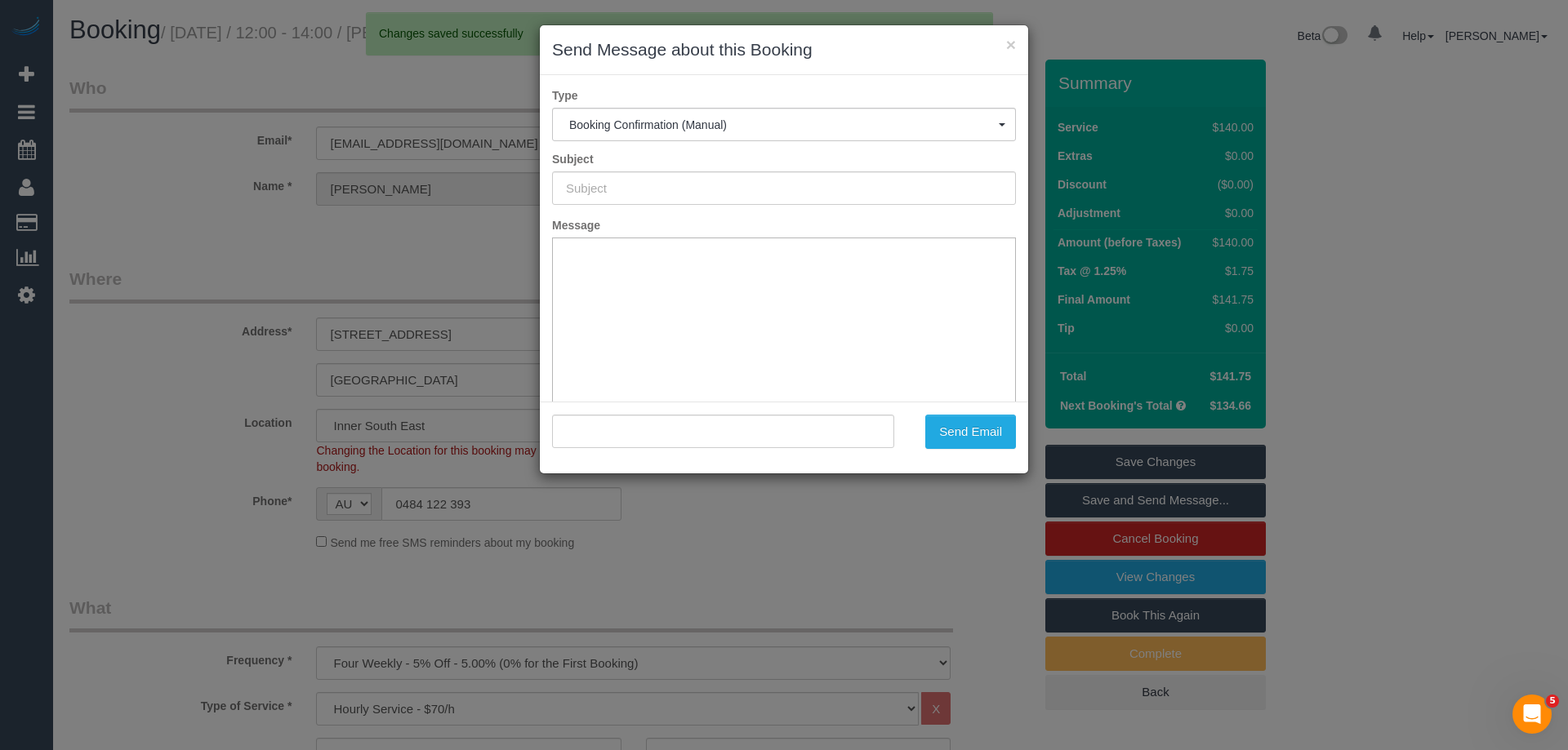
type input "Booking Confirmed"
type input ""[PERSON_NAME]" <[EMAIL_ADDRESS][DOMAIN_NAME]>"
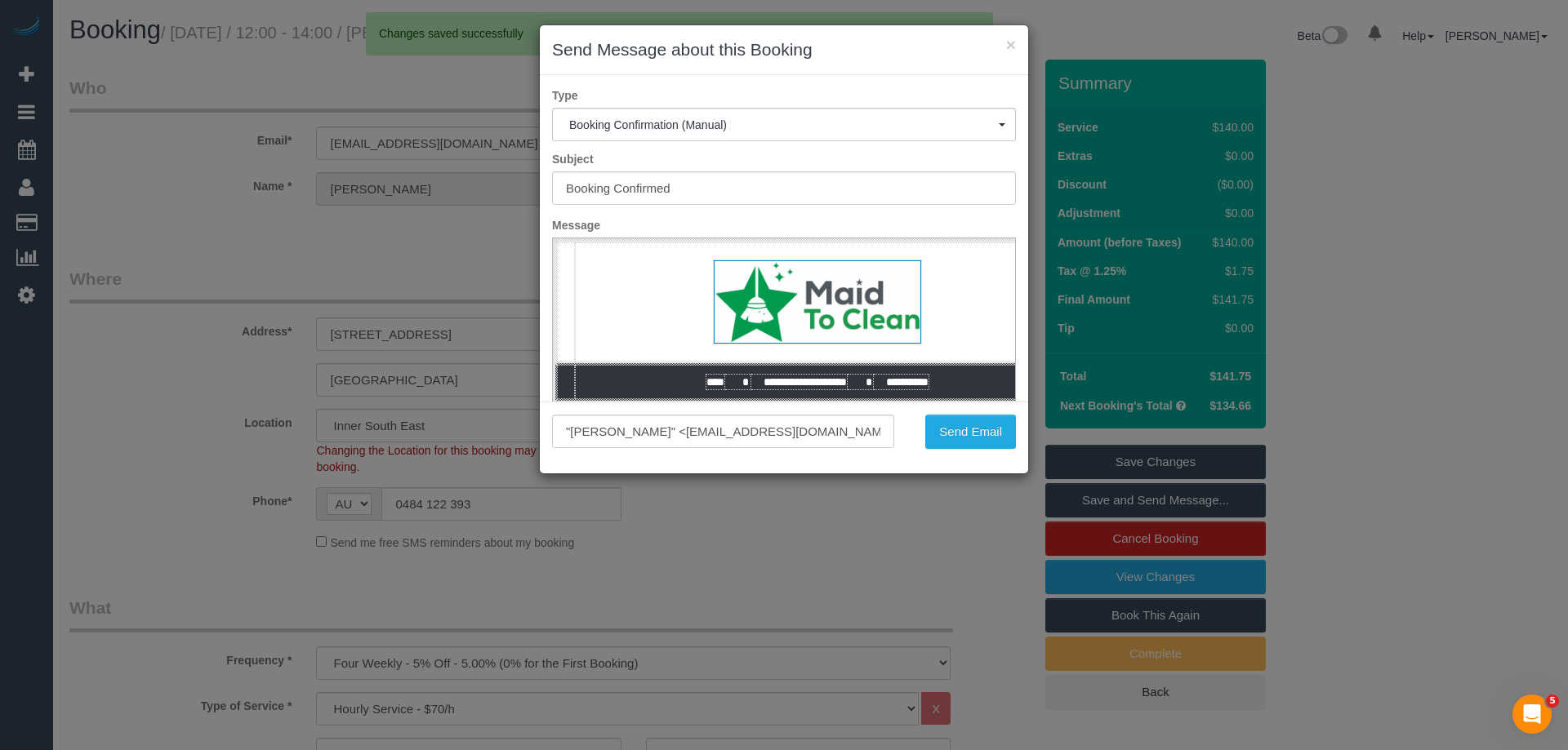
click at [974, 410] on div ""[PERSON_NAME]" <[EMAIL_ADDRESS][DOMAIN_NAME]> Send Email" at bounding box center [784, 437] width 488 height 72
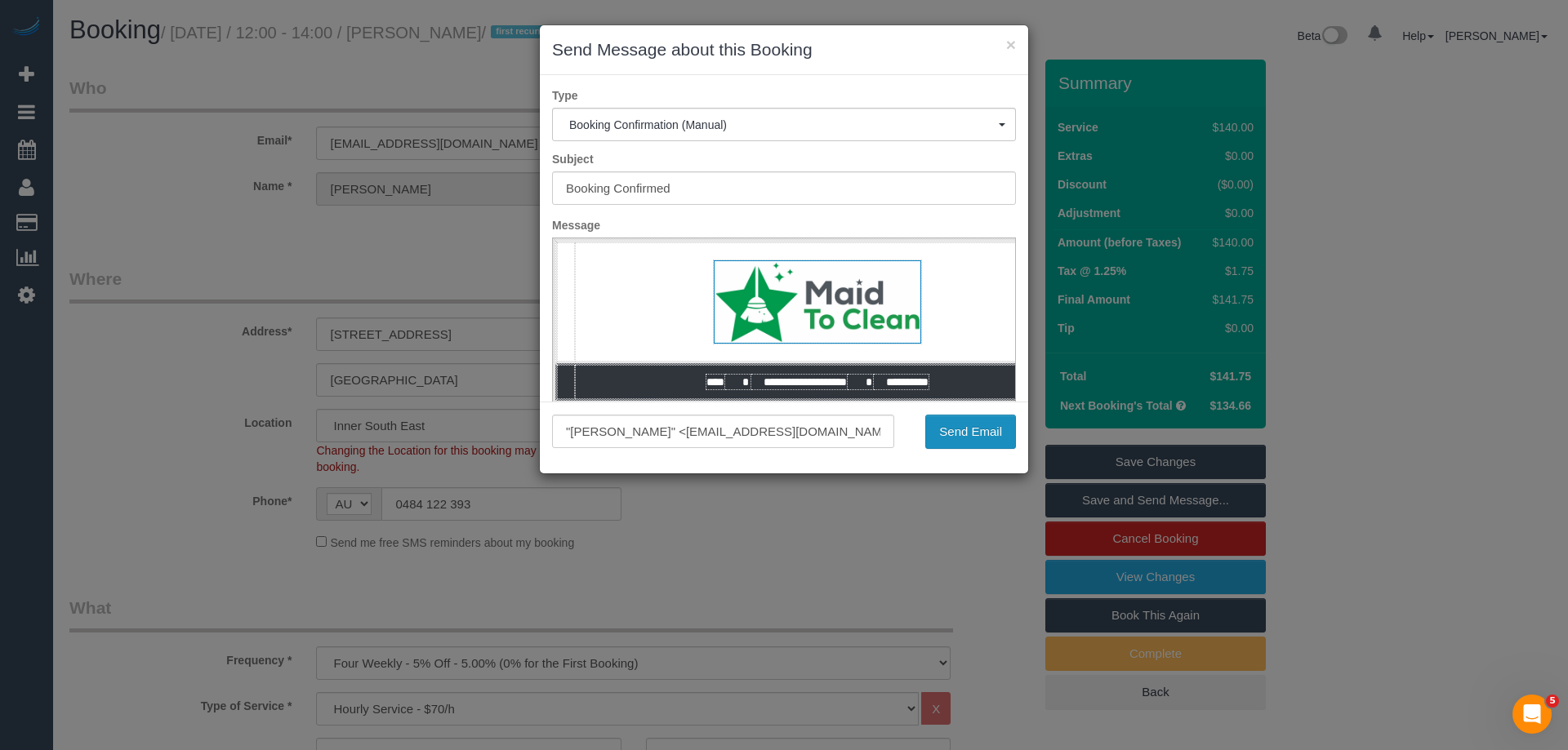
click at [969, 441] on button "Send Email" at bounding box center [971, 432] width 91 height 34
